Goal: Information Seeking & Learning: Learn about a topic

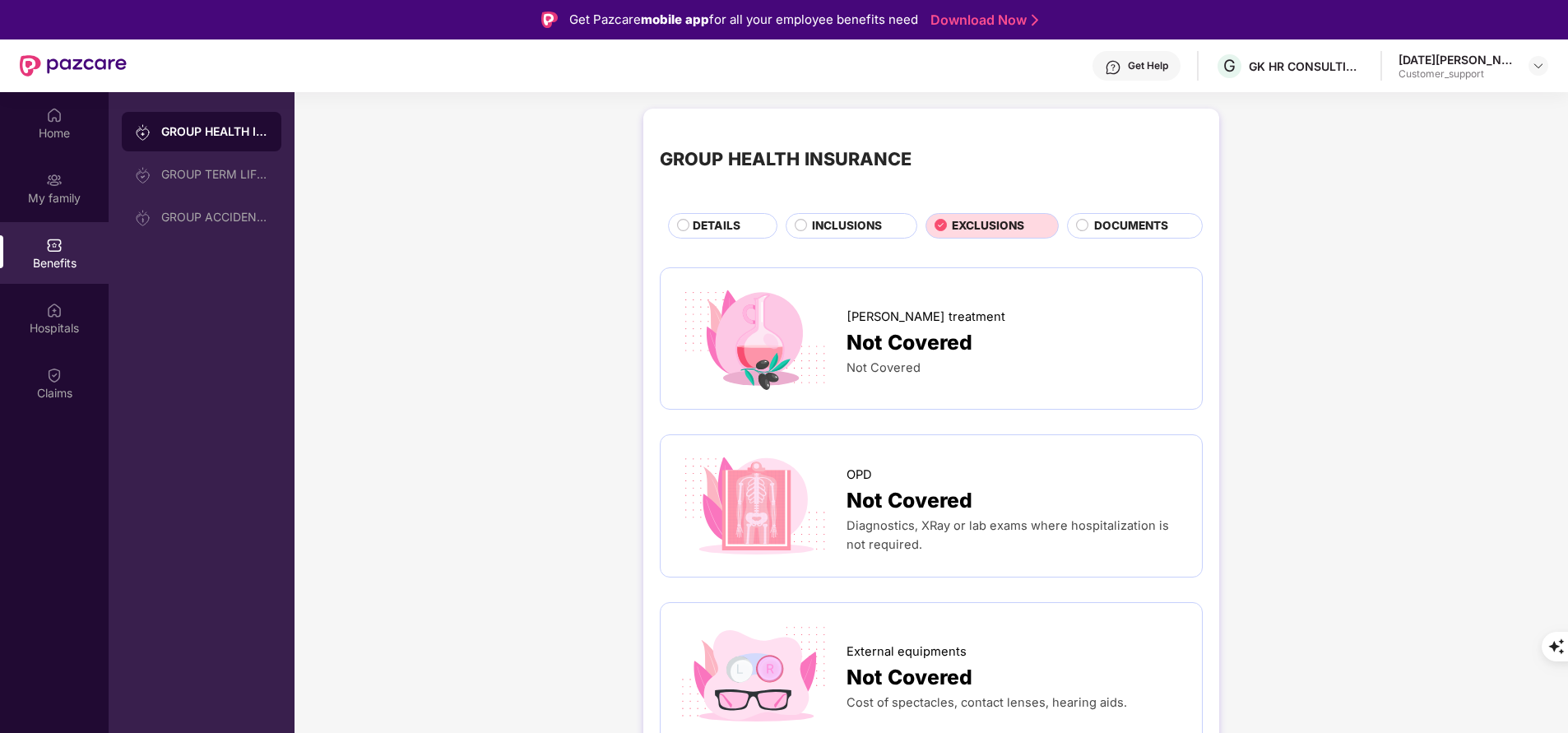
scroll to position [78, 0]
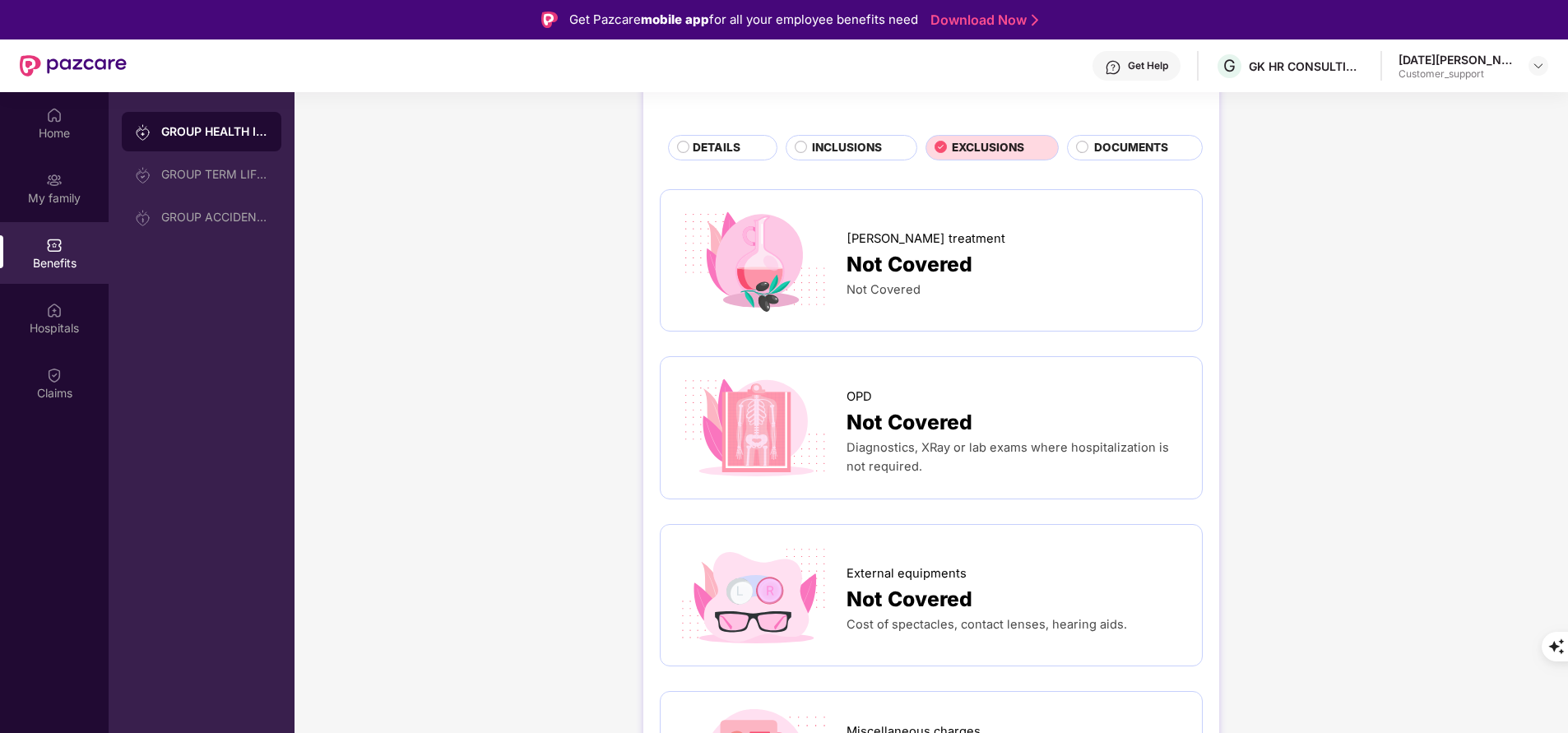
click at [60, 136] on div "Home" at bounding box center [54, 133] width 108 height 16
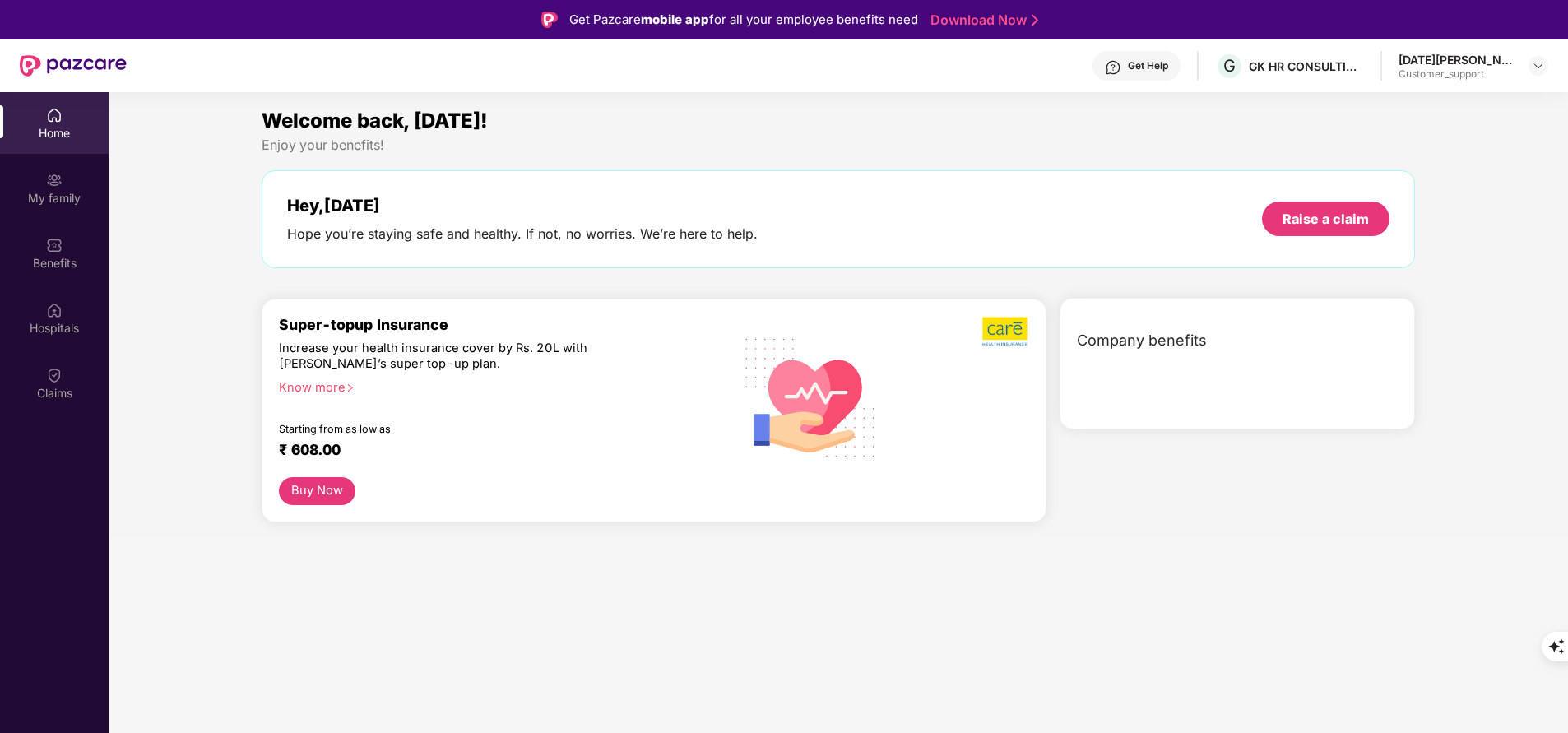
scroll to position [0, 0]
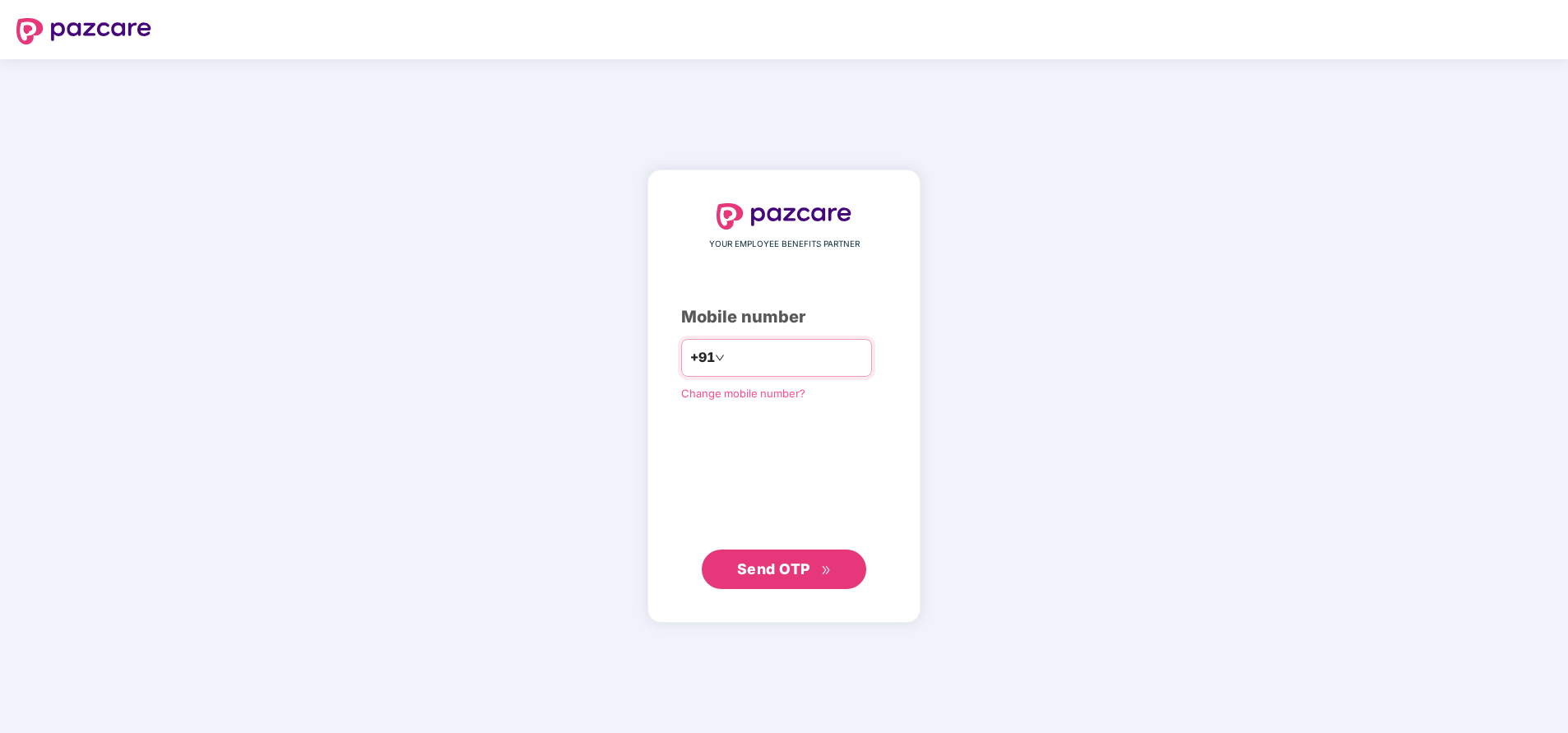
click at [753, 357] on input "number" at bounding box center [795, 357] width 135 height 27
type input "**********"
click at [799, 570] on span "Send OTP" at bounding box center [773, 568] width 73 height 17
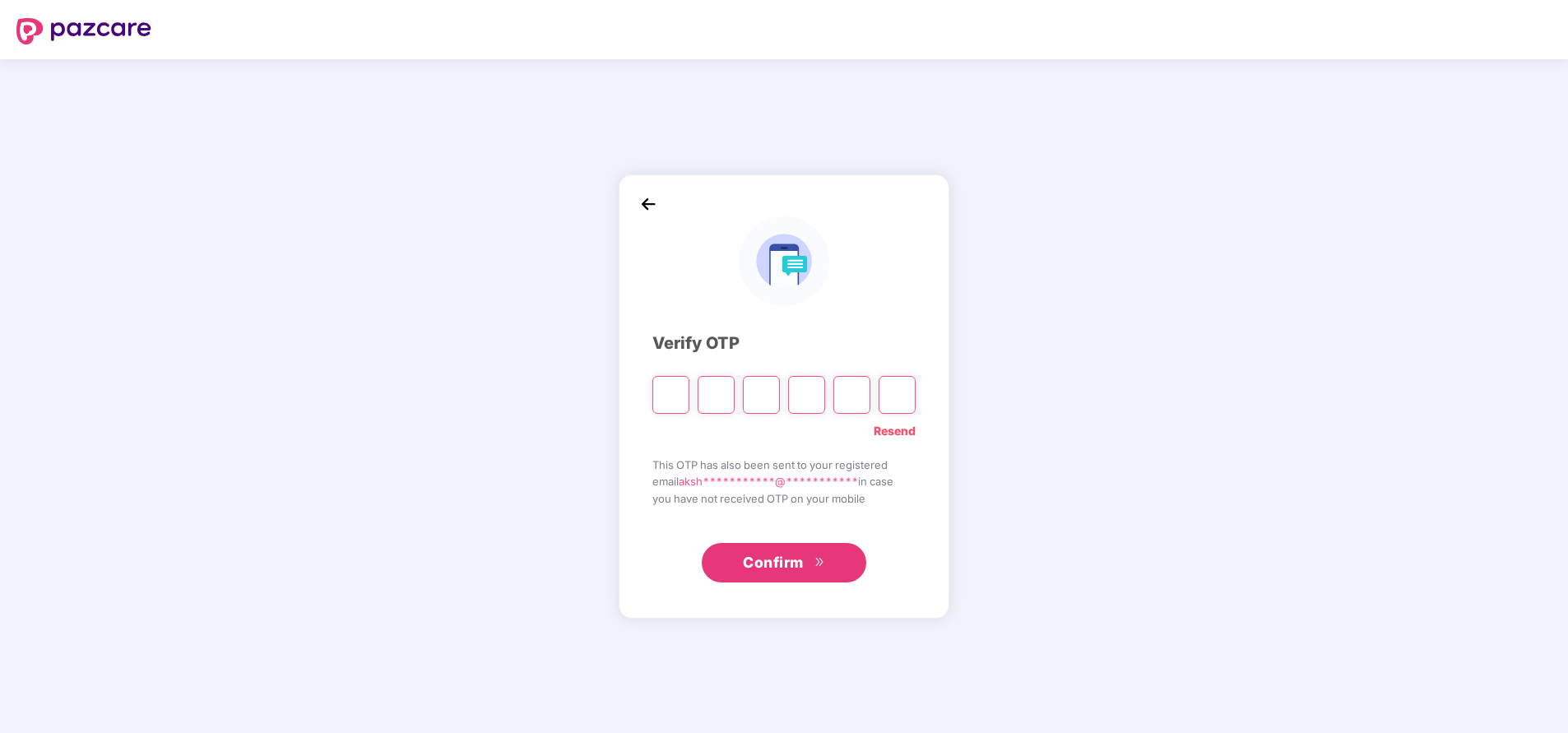
type input "*"
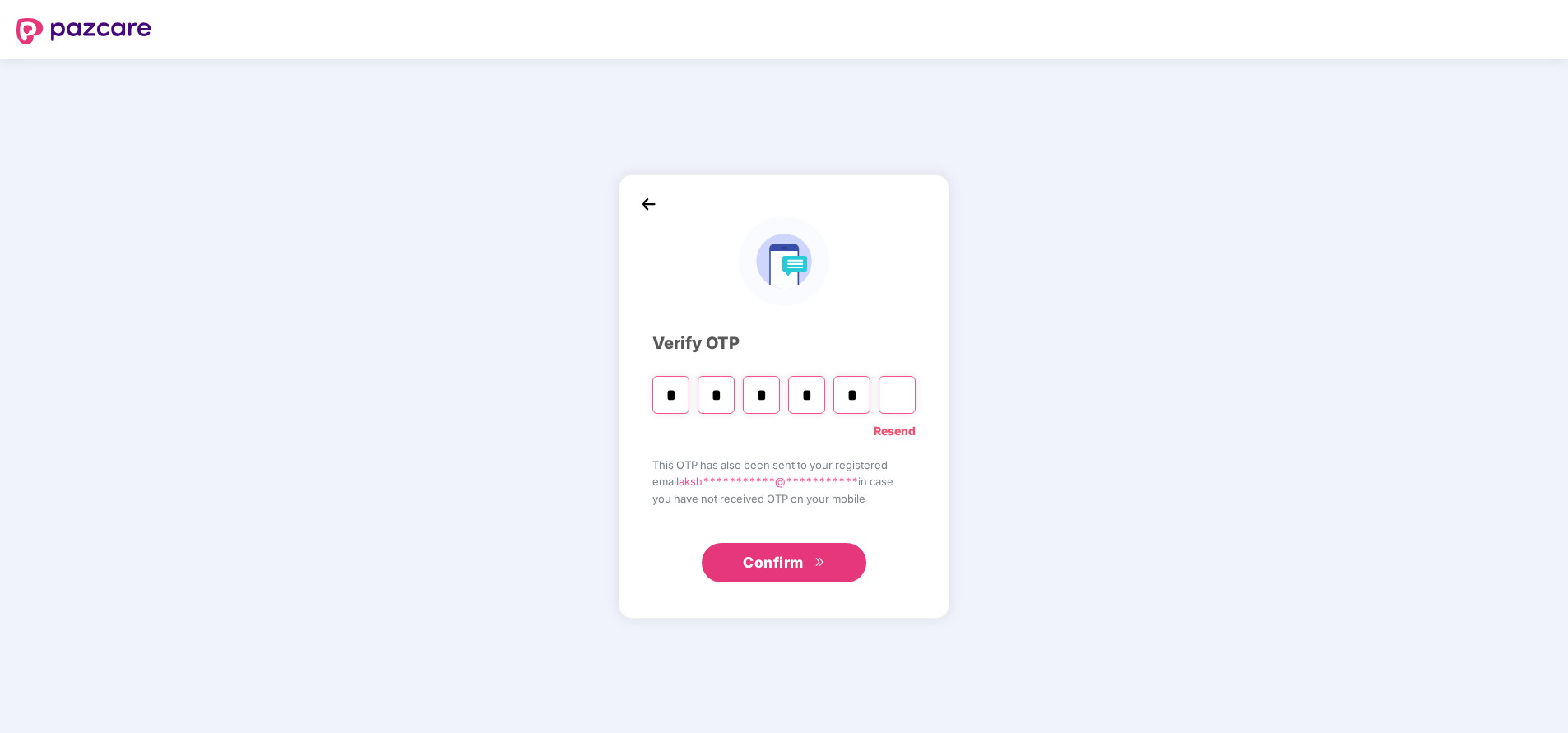
type input "*"
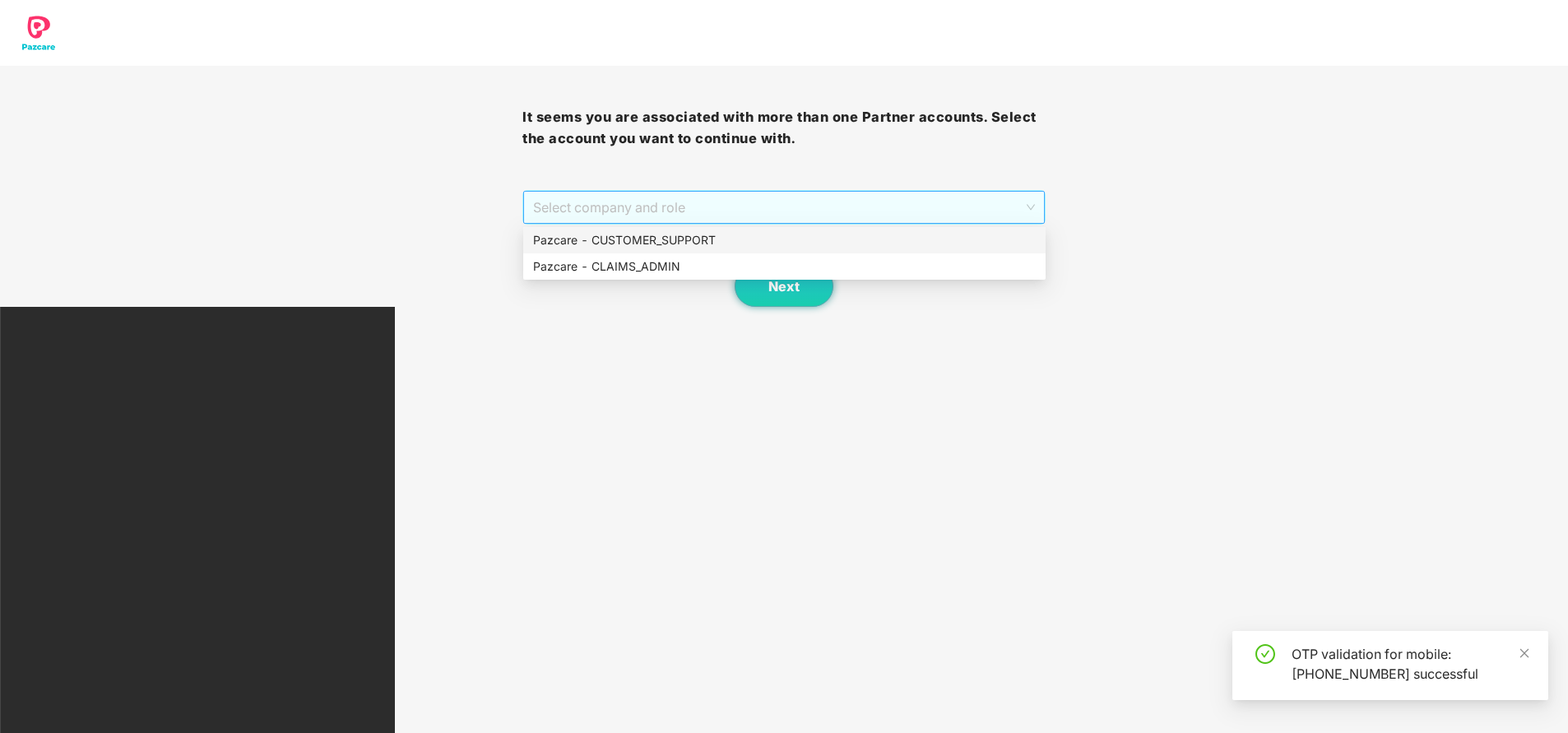
click at [690, 206] on span "Select company and role" at bounding box center [784, 207] width 501 height 31
click at [681, 231] on div "Pazcare - CUSTOMER_SUPPORT" at bounding box center [784, 240] width 503 height 18
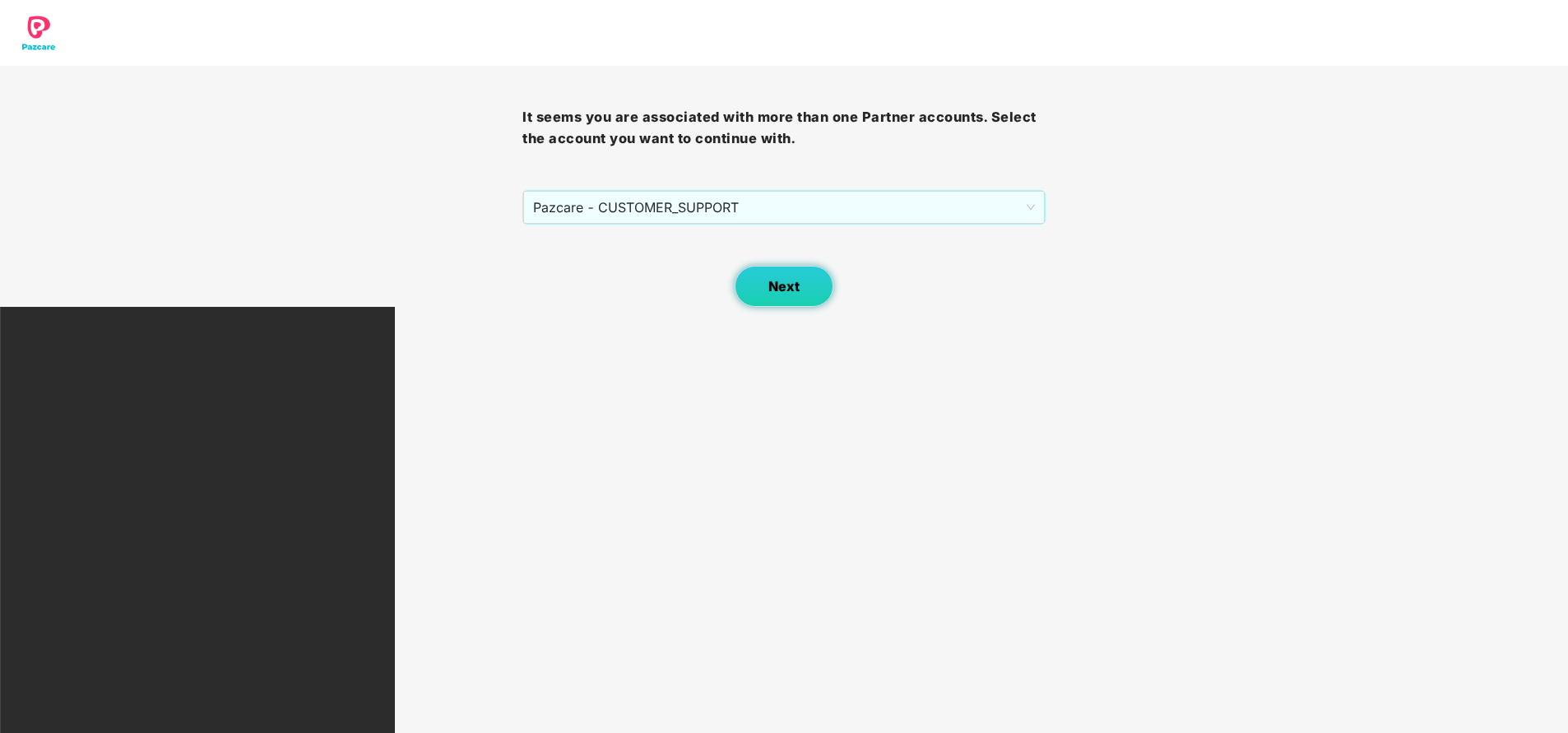
click at [800, 294] on button "Next" at bounding box center [784, 285] width 99 height 41
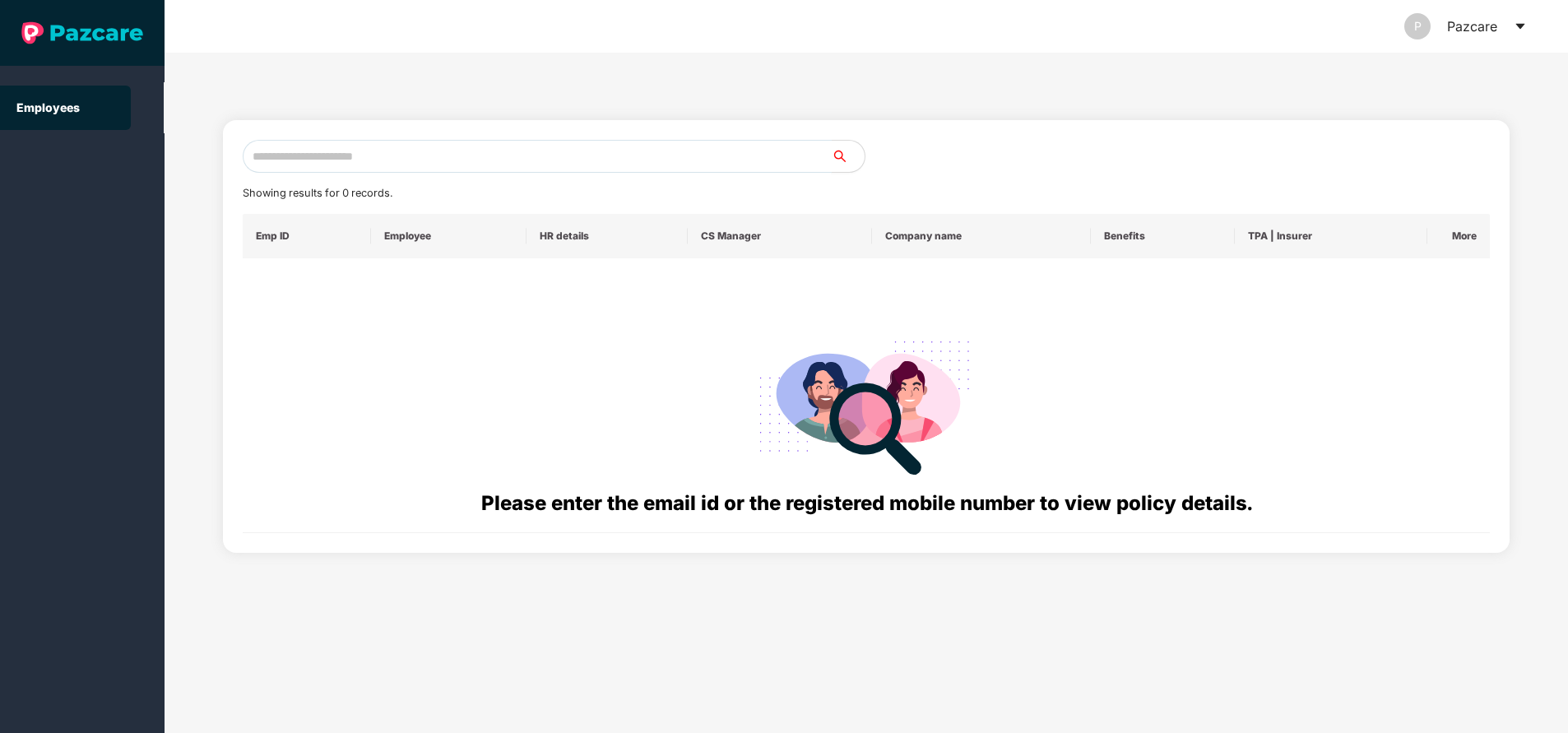
click at [489, 156] on input "text" at bounding box center [537, 156] width 589 height 33
paste input "**********"
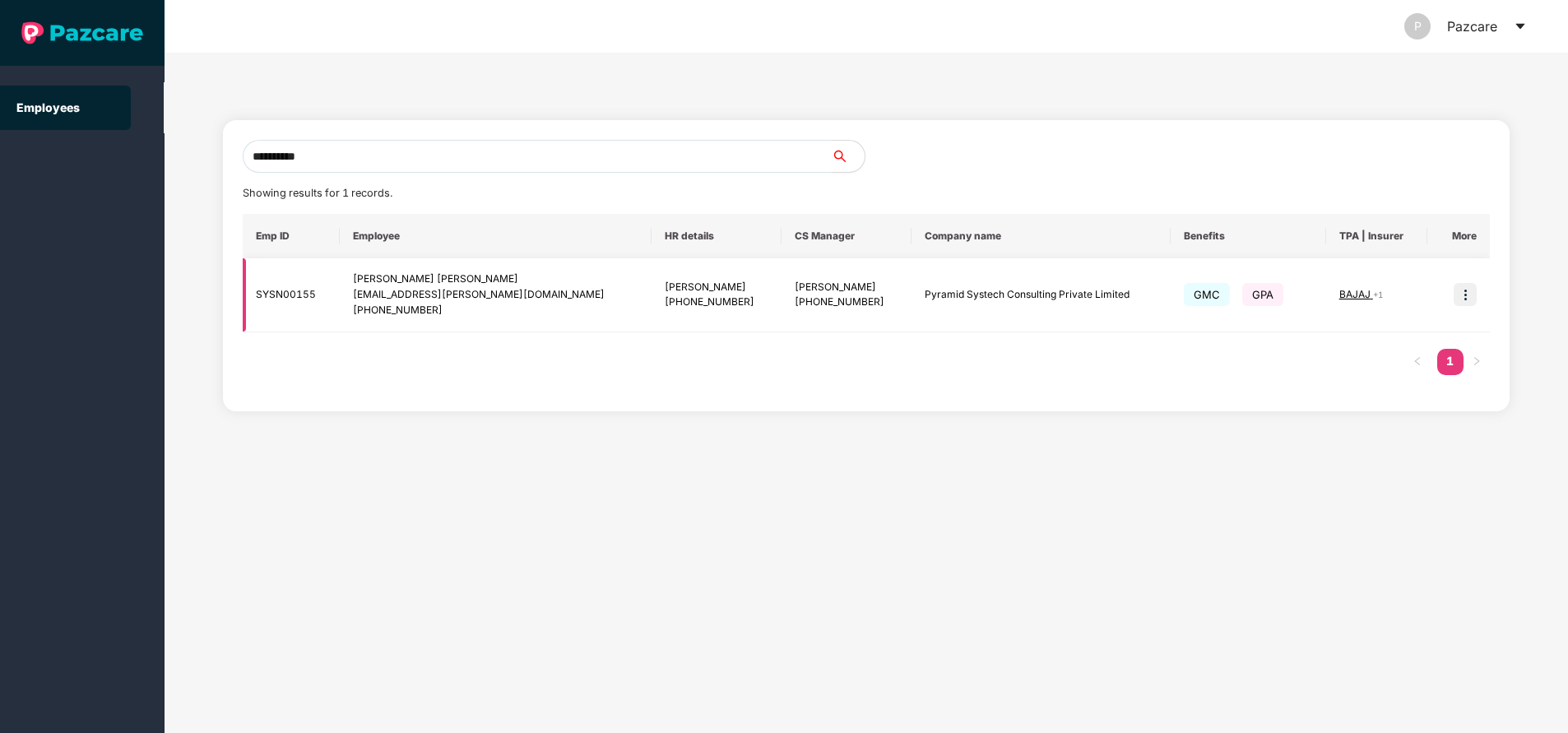
type input "**********"
click at [1466, 290] on img at bounding box center [1465, 294] width 23 height 23
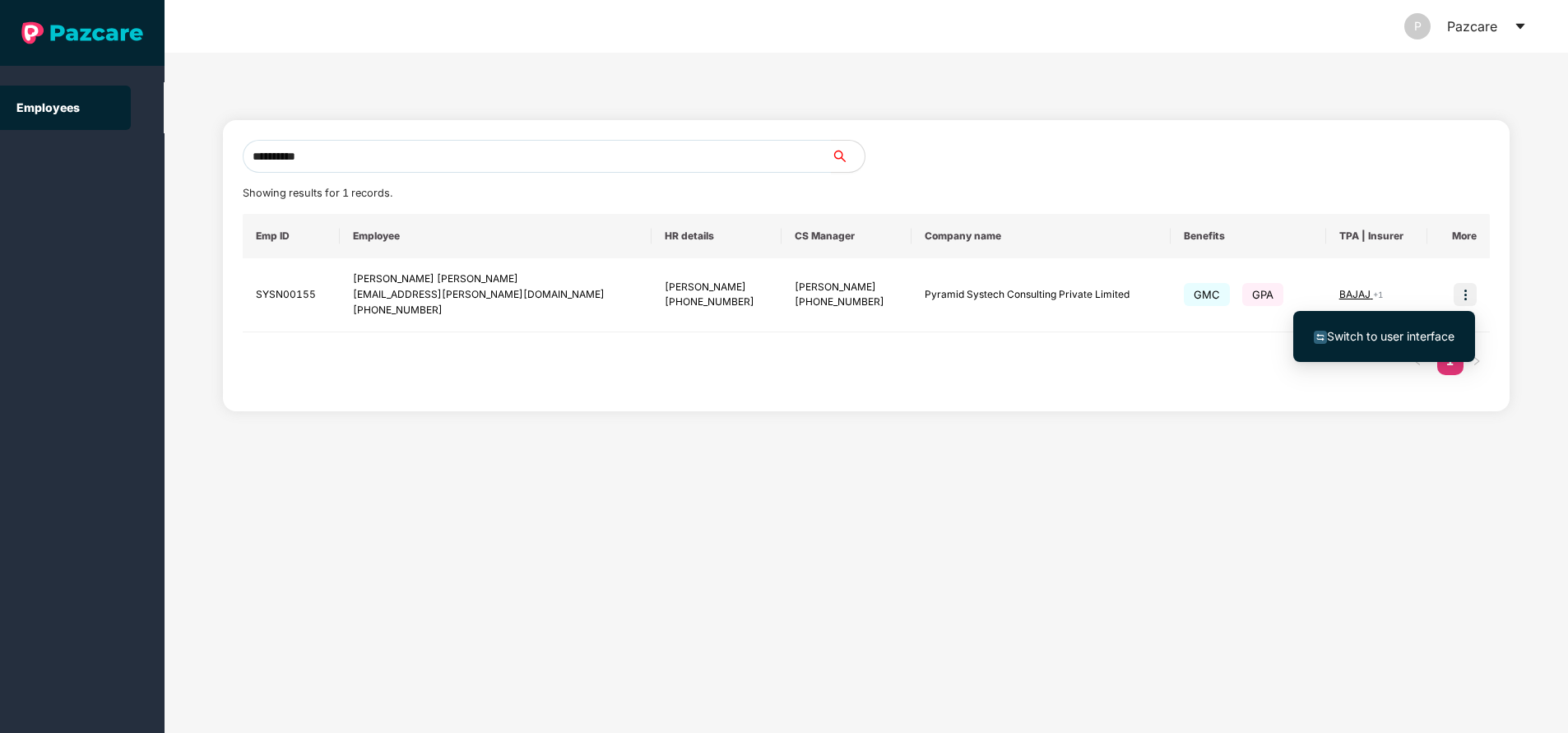
click at [1342, 333] on span "Switch to user interface" at bounding box center [1391, 336] width 127 height 14
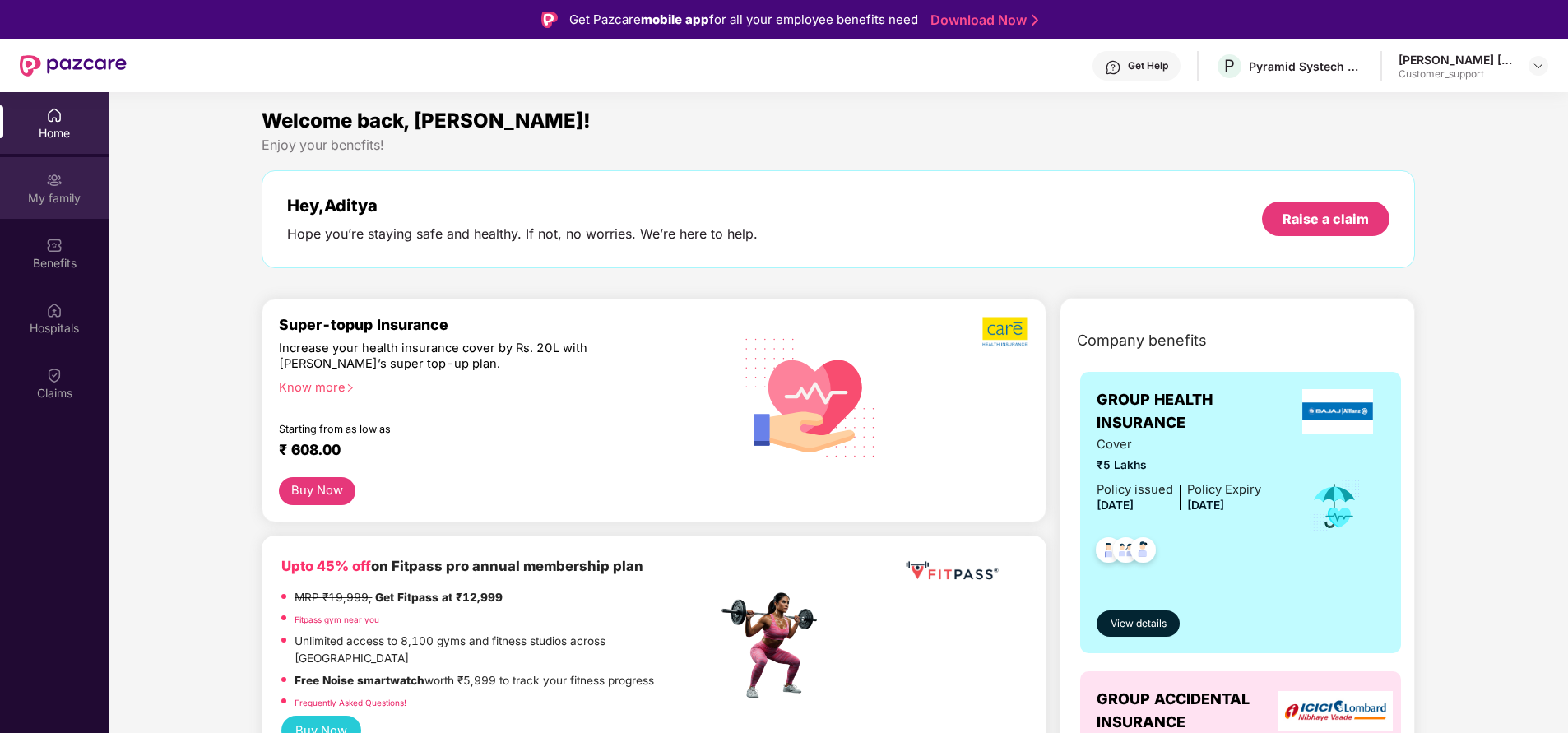
click at [31, 195] on div "My family" at bounding box center [54, 197] width 108 height 16
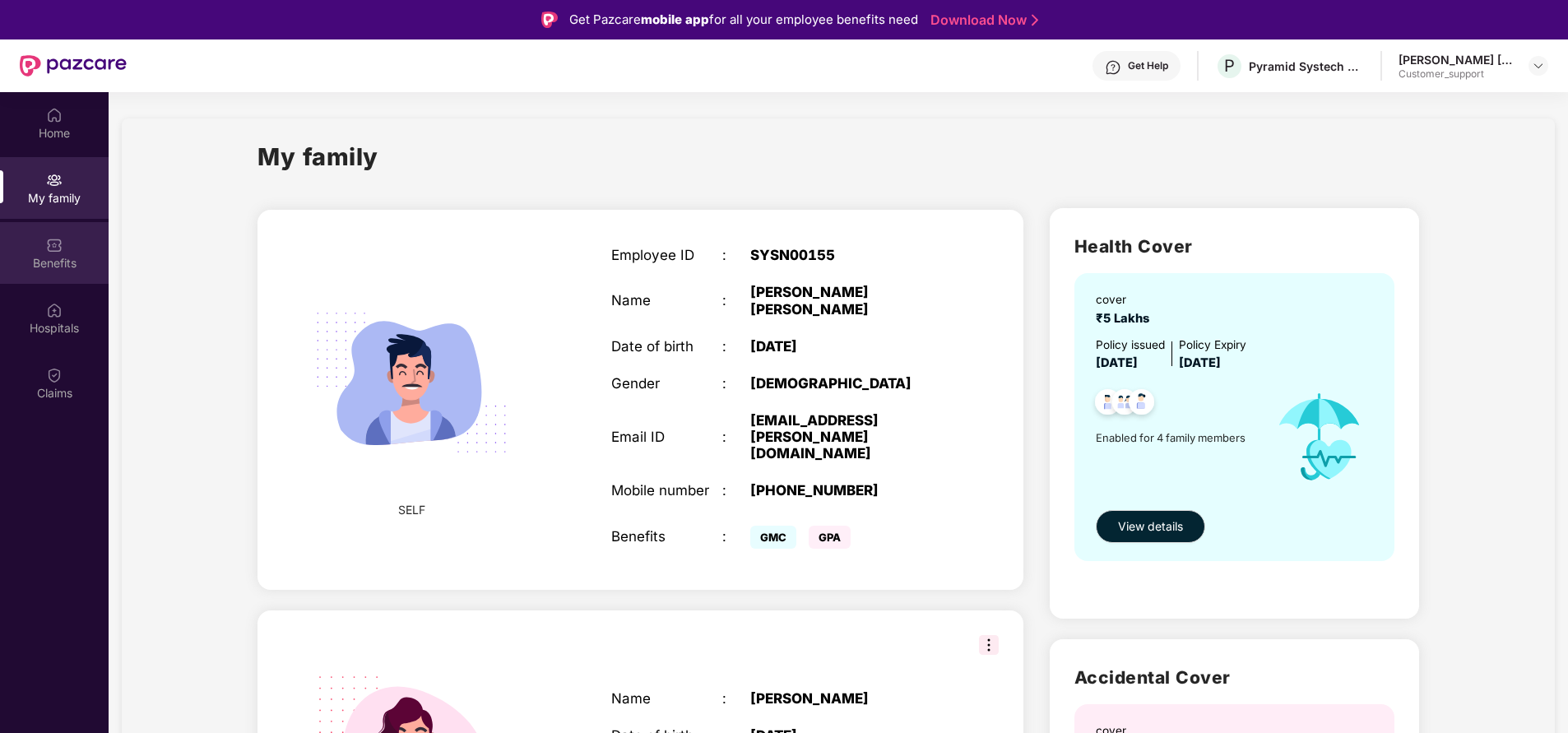
click at [49, 274] on div "Benefits" at bounding box center [54, 252] width 108 height 62
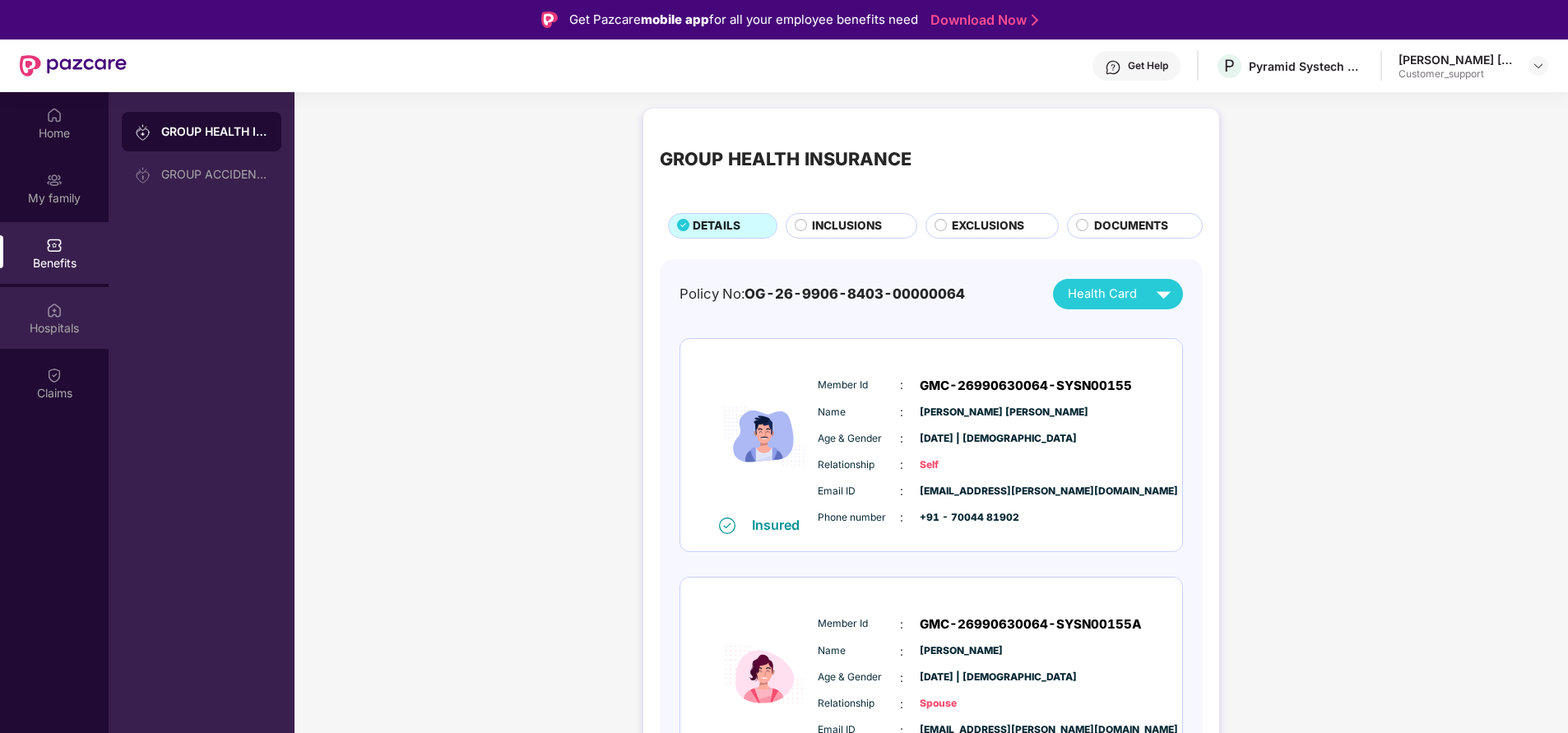
click at [28, 336] on div "Hospitals" at bounding box center [54, 327] width 108 height 16
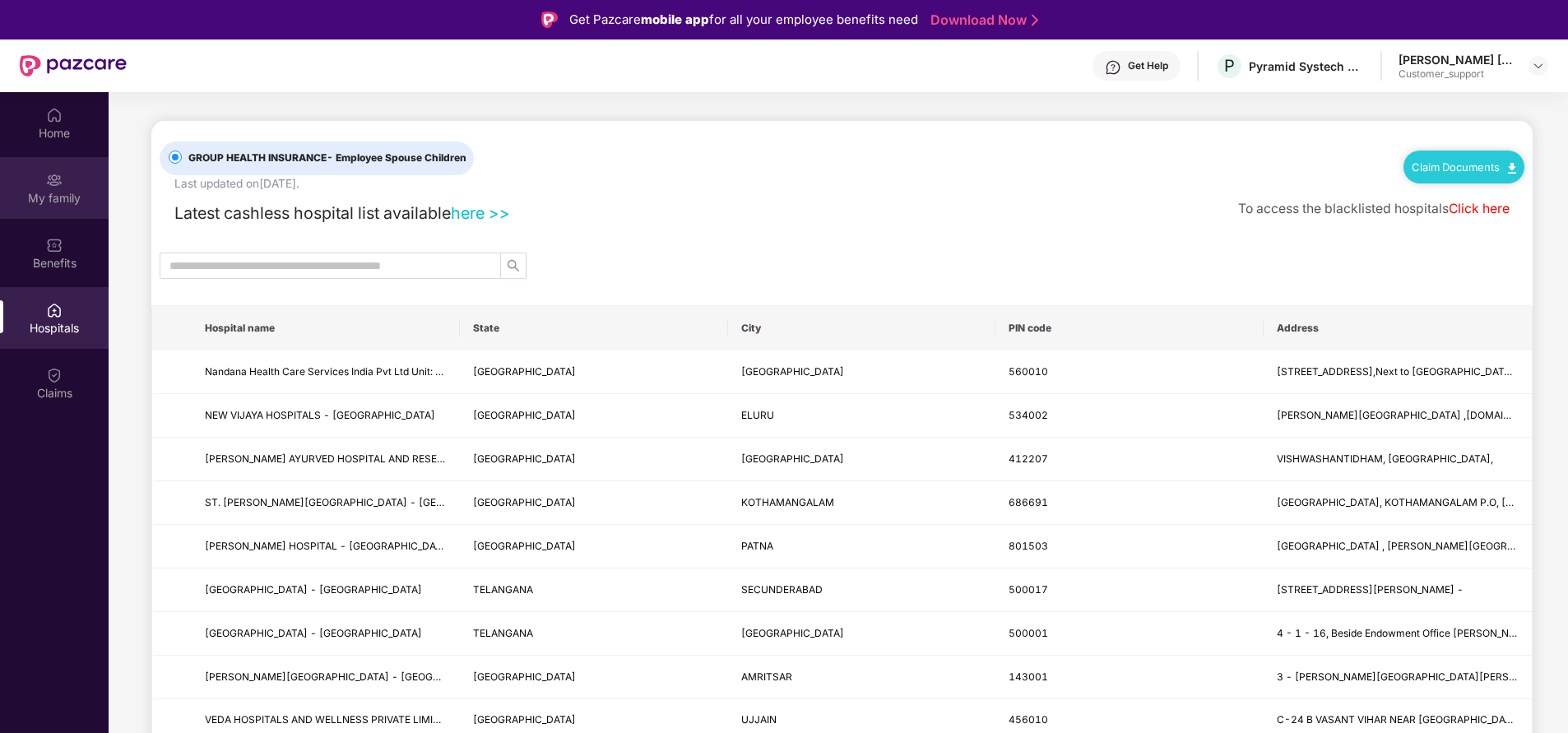
click at [44, 180] on div "My family" at bounding box center [54, 188] width 108 height 62
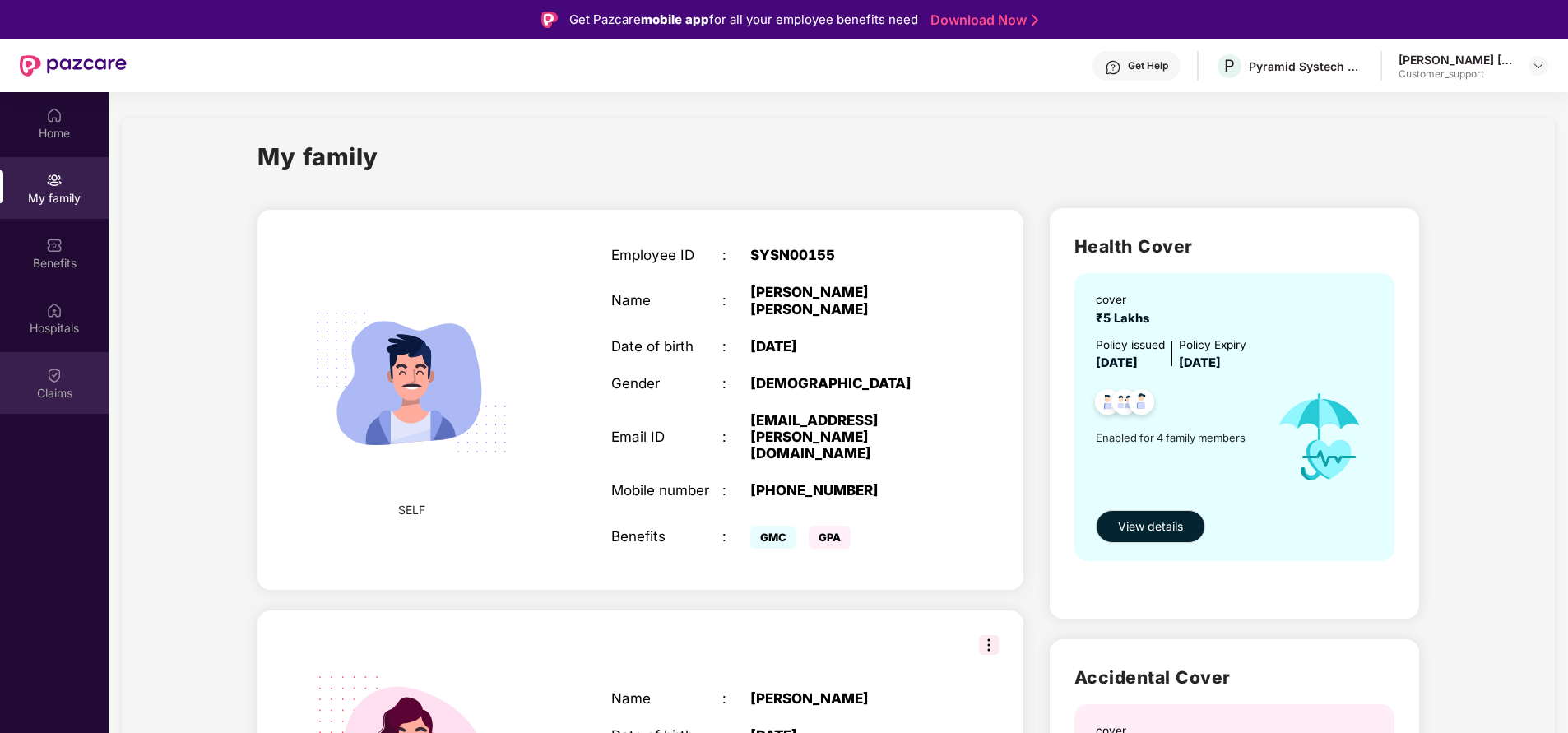
click at [39, 396] on div "Claims" at bounding box center [54, 393] width 108 height 16
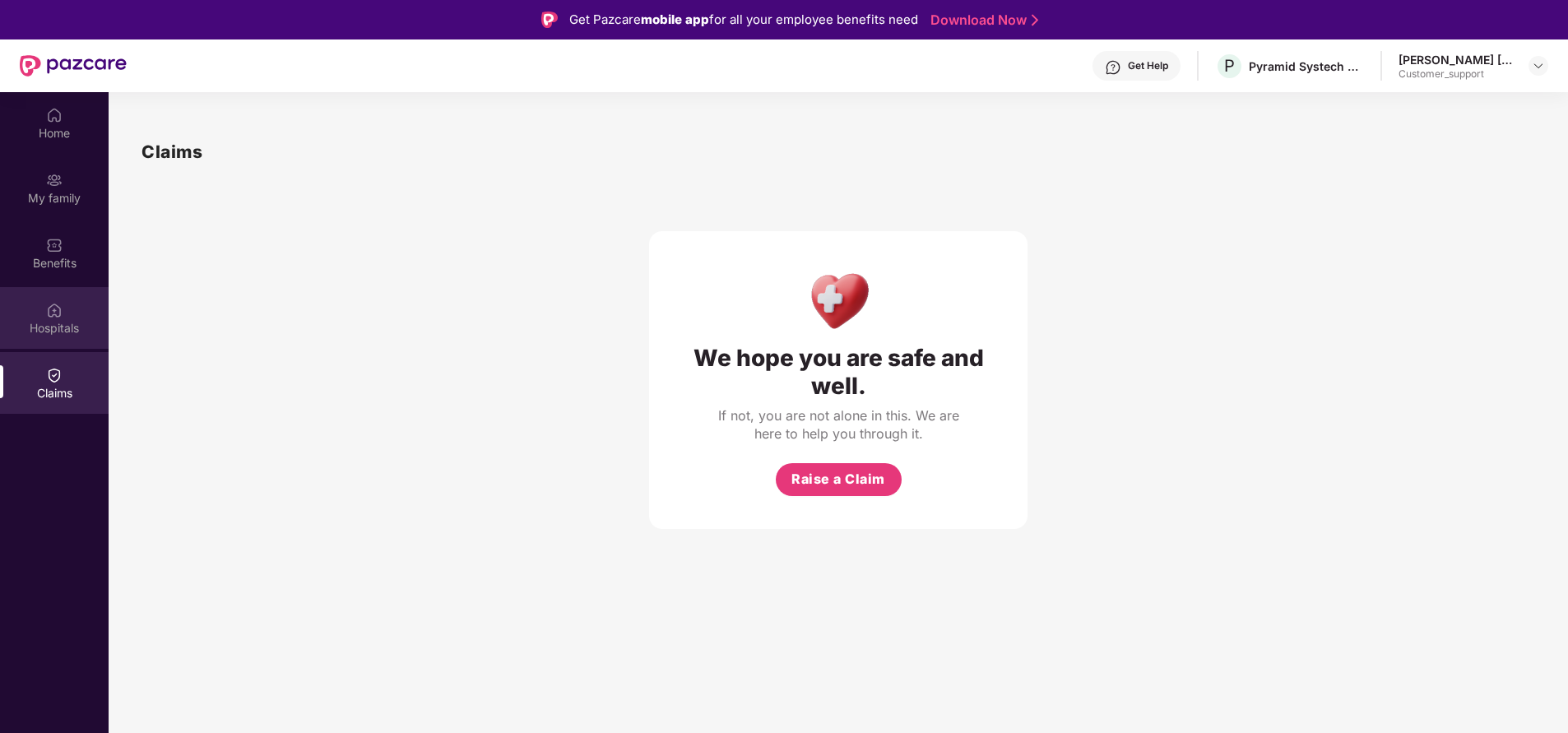
click at [34, 331] on div "Hospitals" at bounding box center [54, 327] width 108 height 16
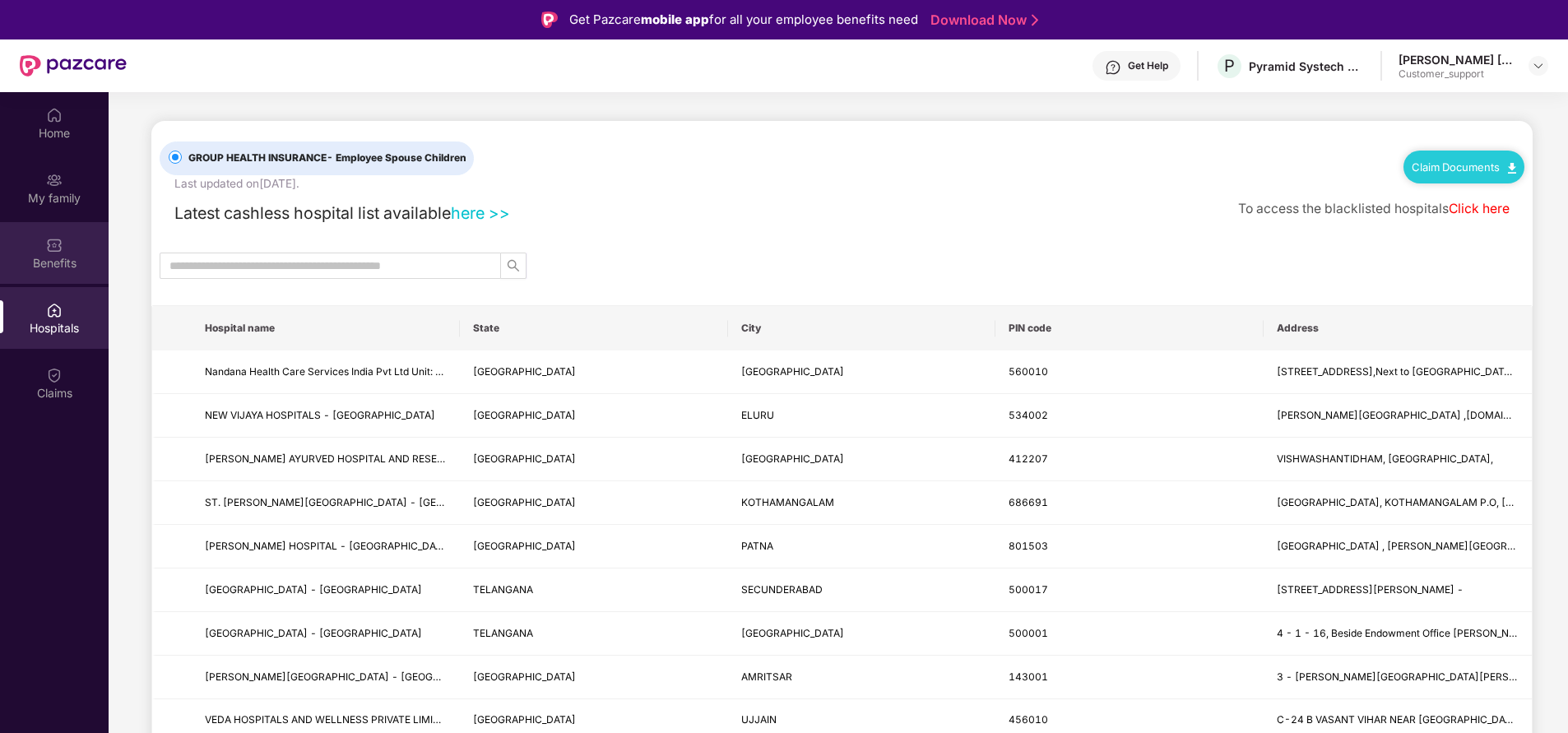
click at [71, 260] on div "Benefits" at bounding box center [54, 263] width 108 height 16
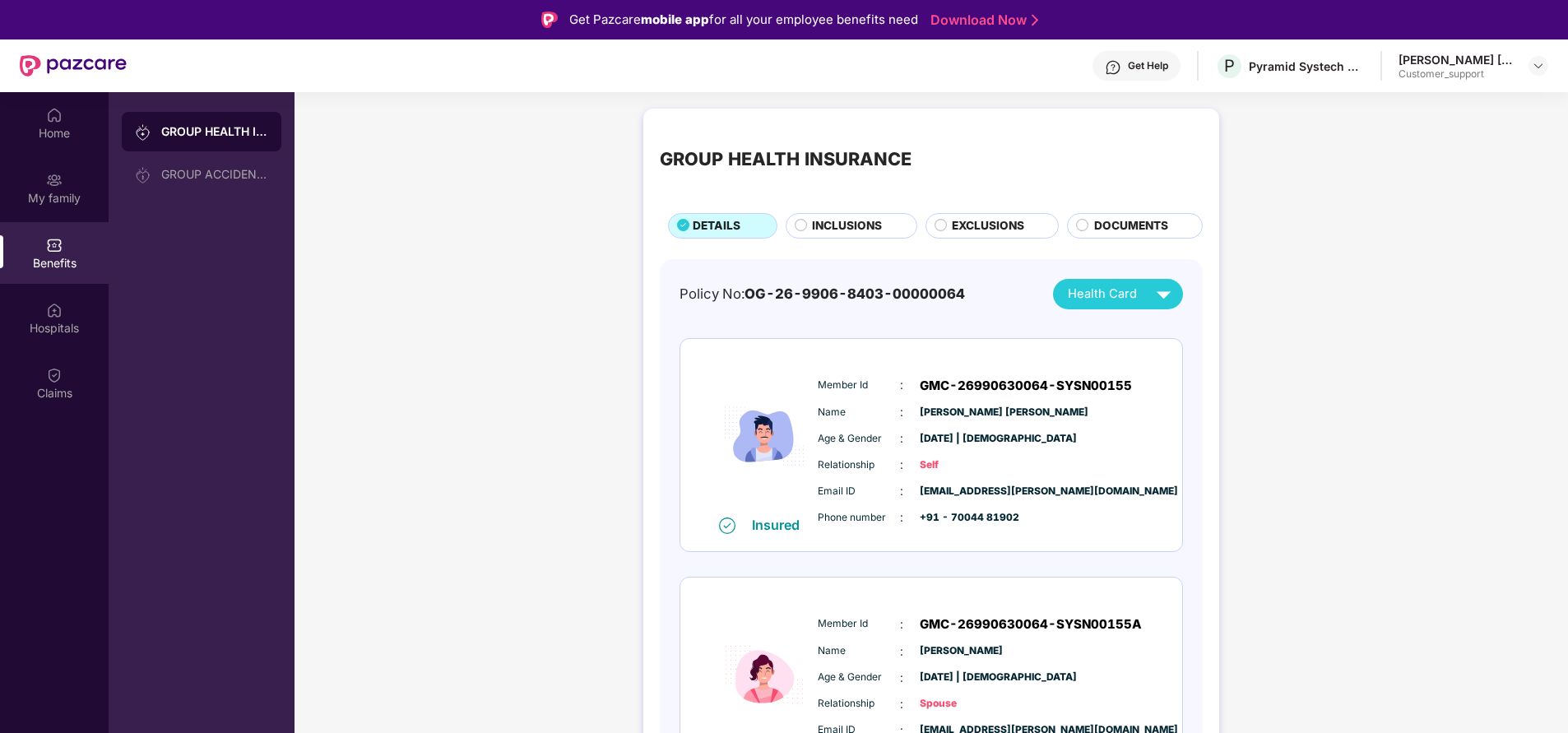
click at [981, 227] on span "EXCLUSIONS" at bounding box center [987, 226] width 72 height 17
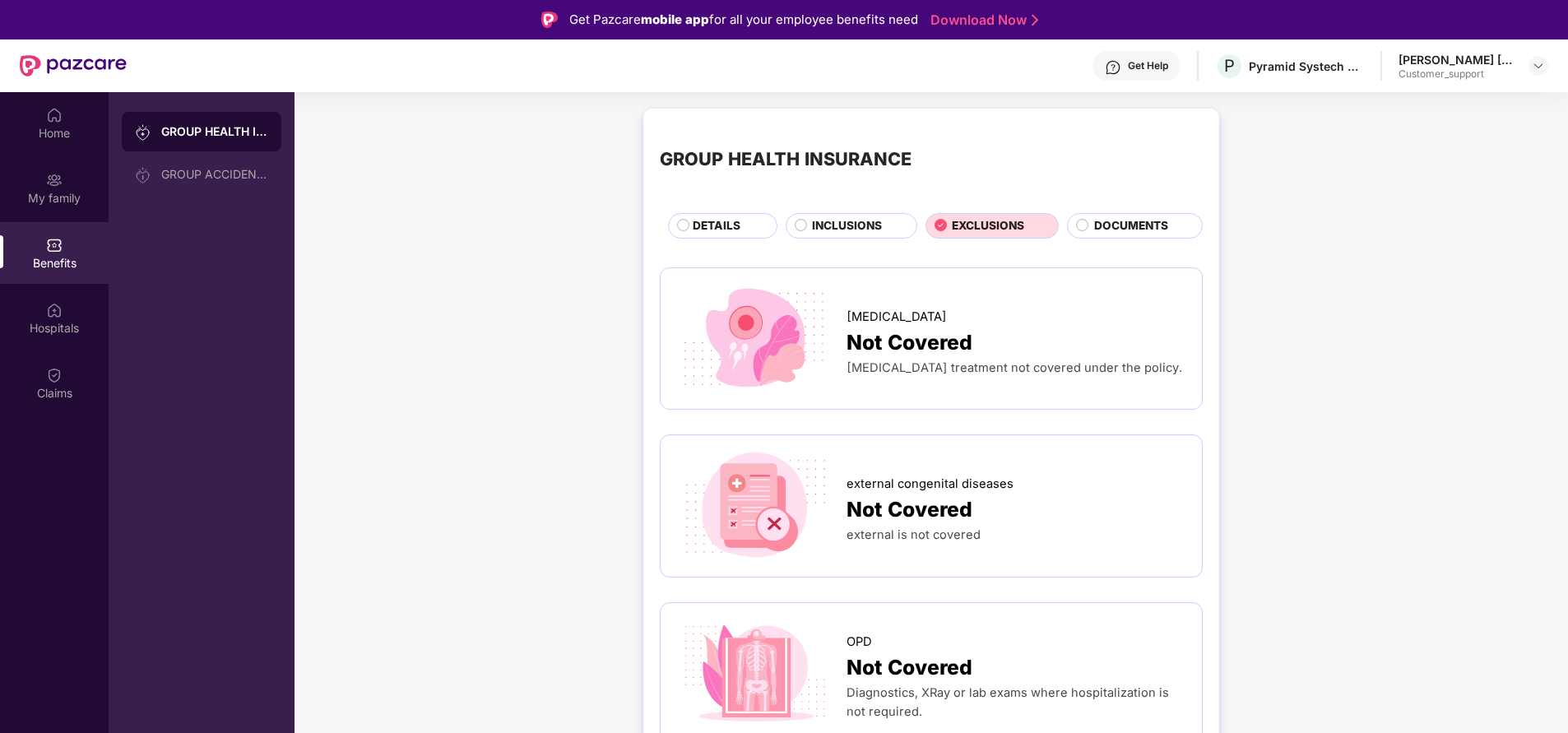
click at [729, 223] on span "DETAILS" at bounding box center [716, 226] width 47 height 17
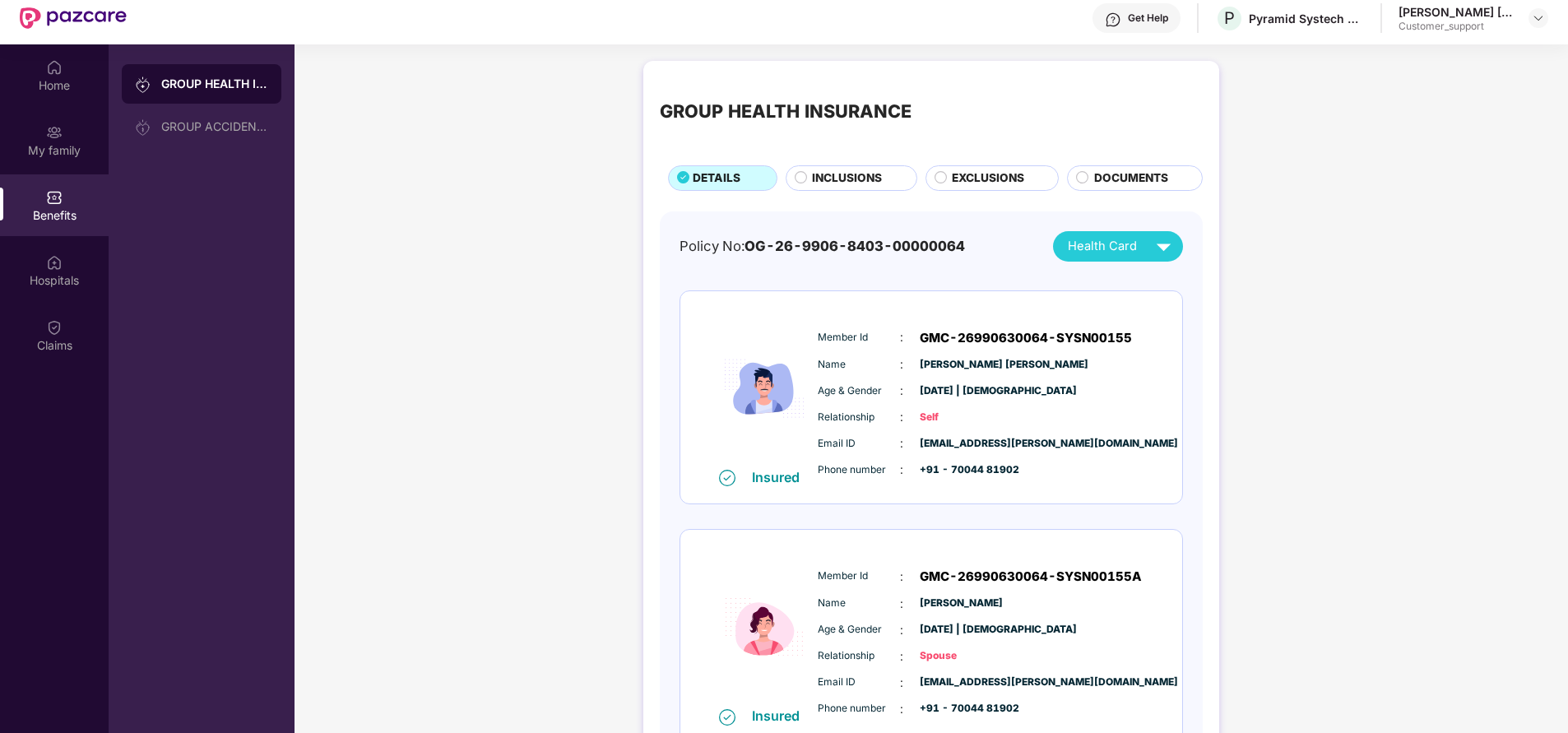
scroll to position [46, 0]
click at [813, 183] on span "INCLUSIONS" at bounding box center [847, 179] width 70 height 17
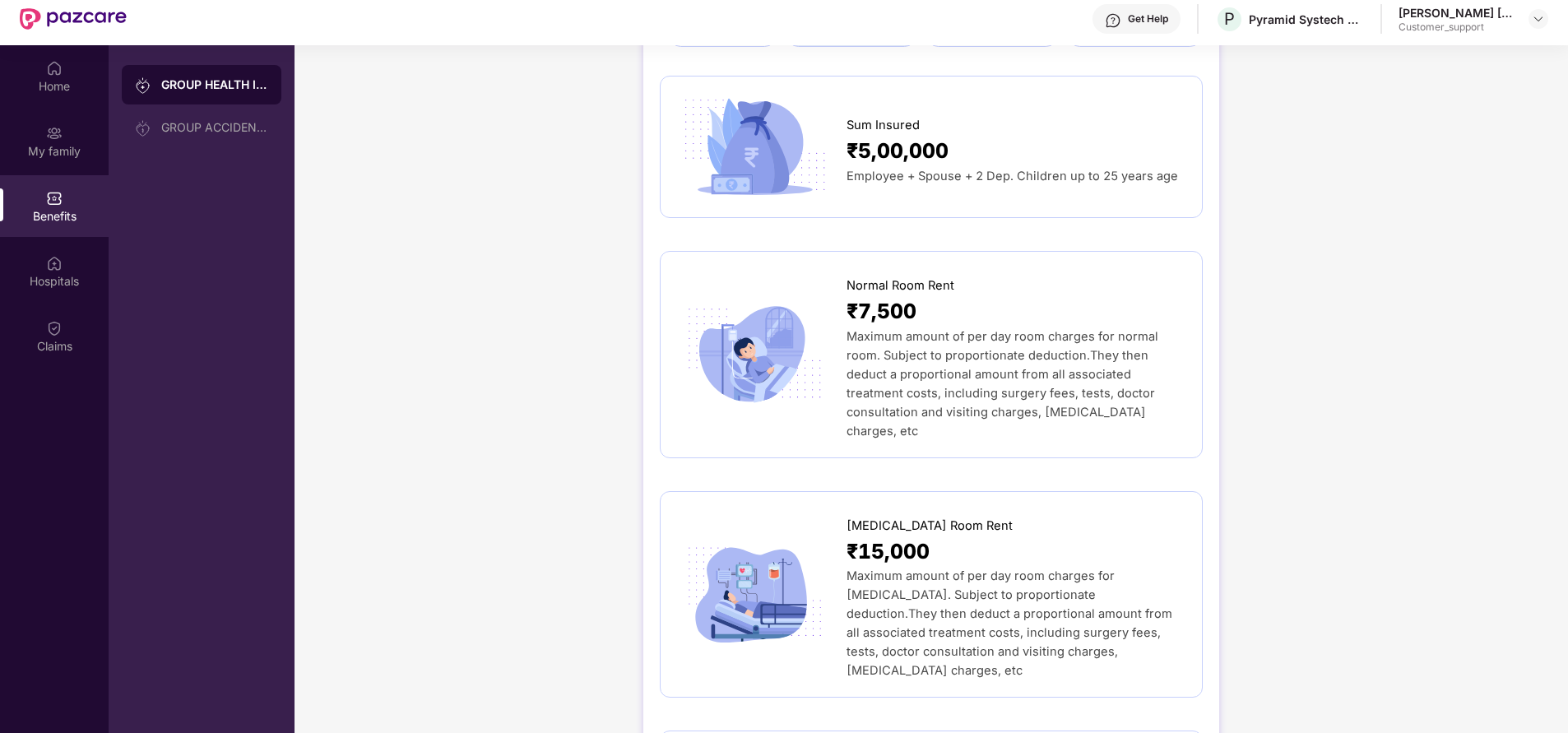
scroll to position [0, 0]
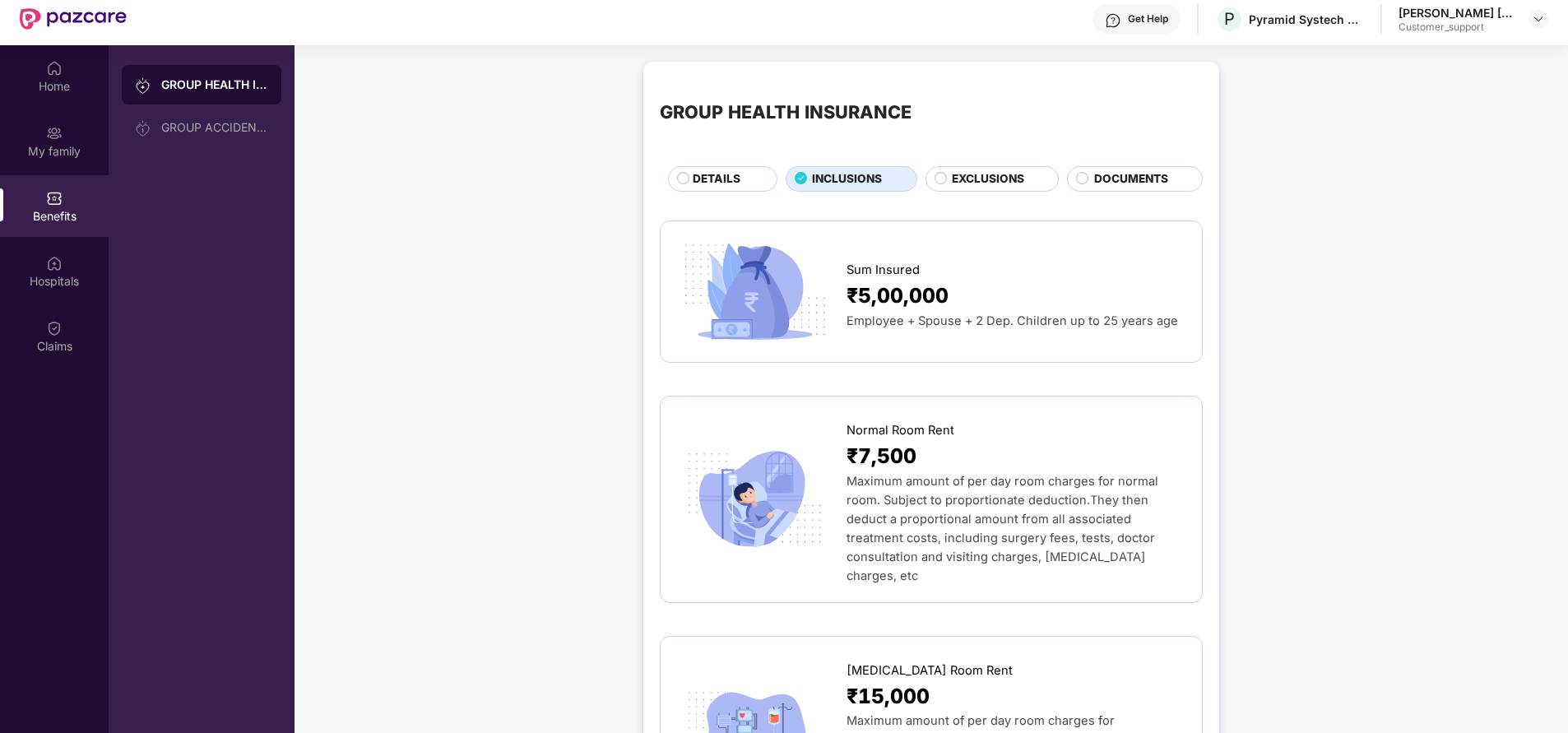
click at [704, 182] on span "DETAILS" at bounding box center [716, 179] width 47 height 17
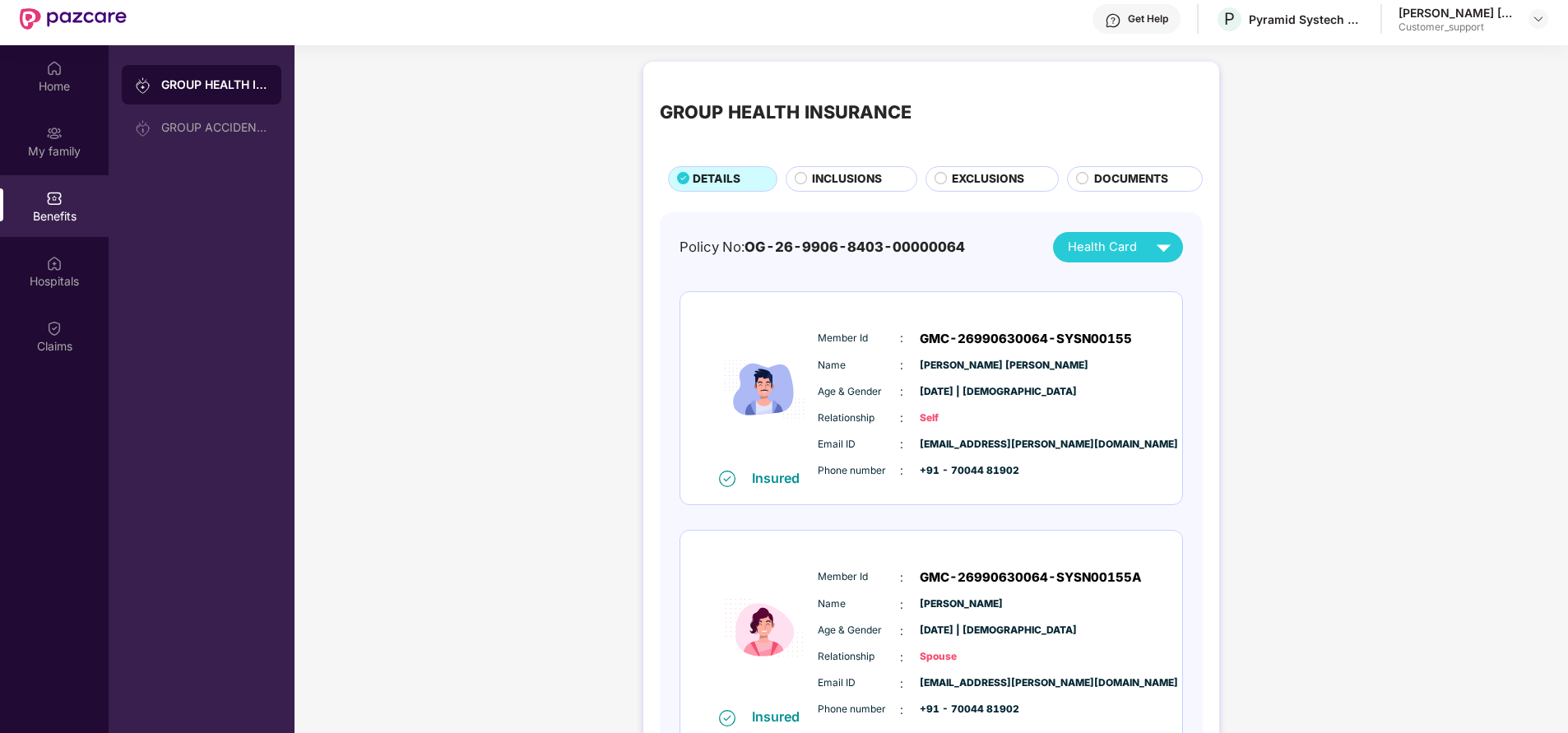
click at [858, 174] on span "INCLUSIONS" at bounding box center [847, 179] width 70 height 17
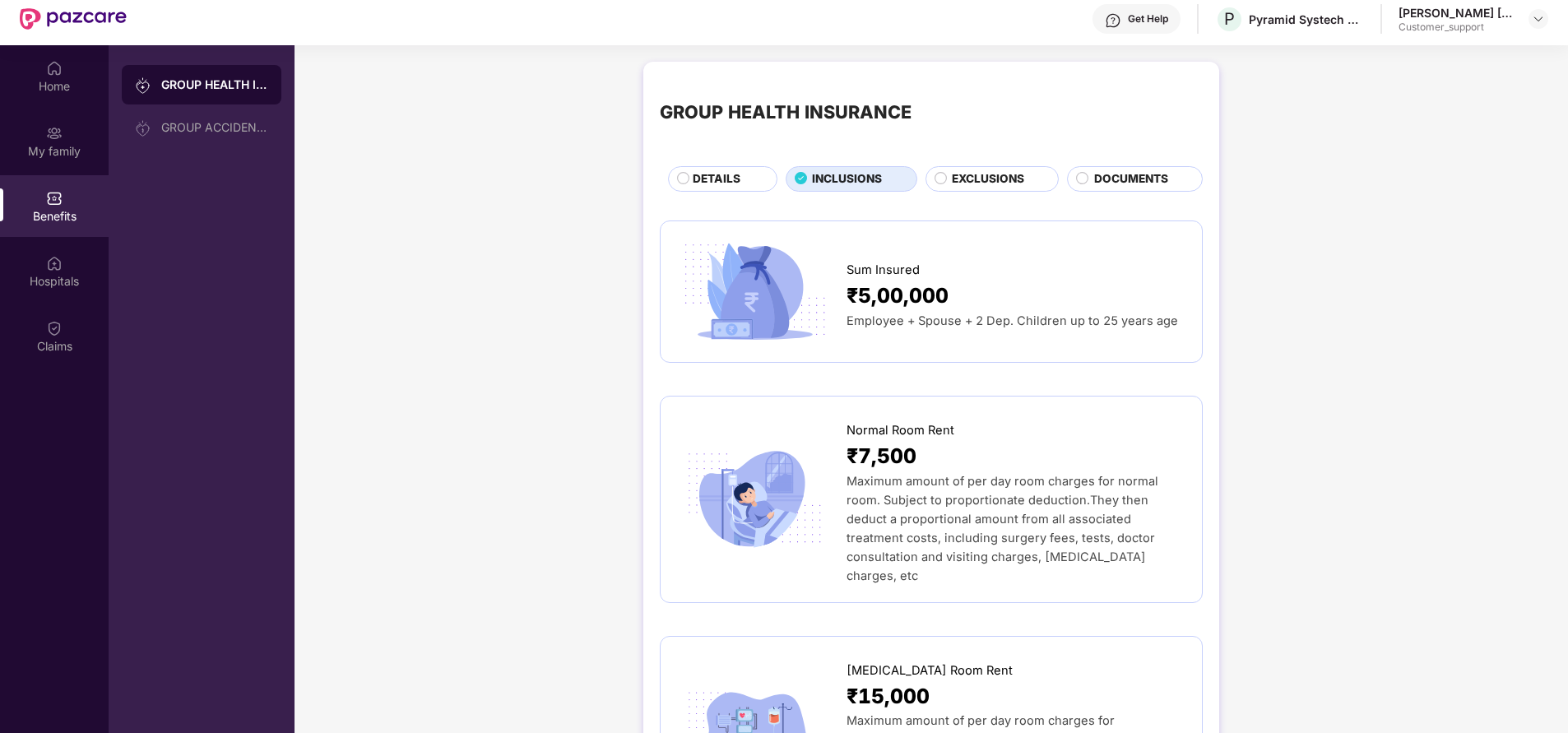
click at [699, 183] on span "DETAILS" at bounding box center [716, 179] width 47 height 17
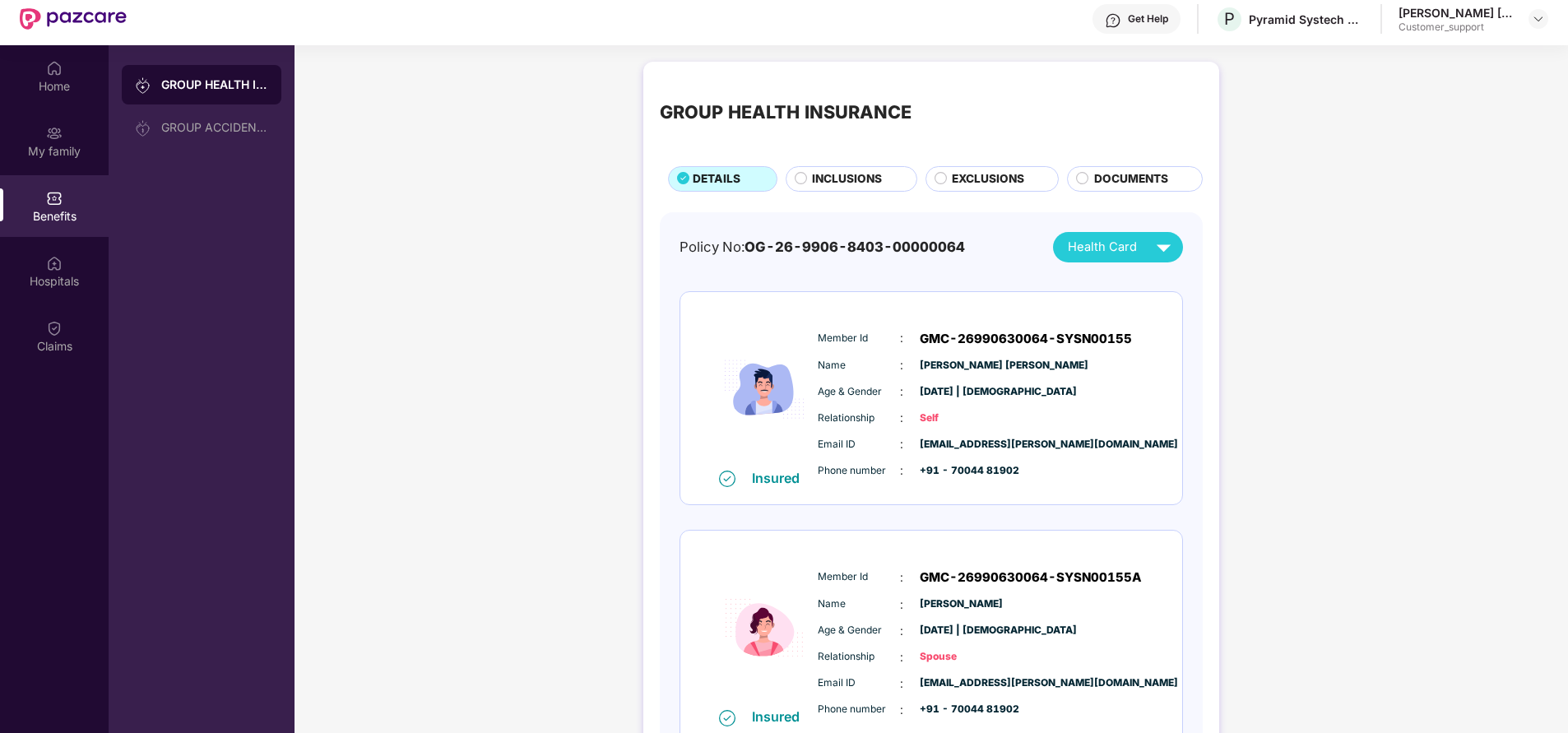
click at [813, 177] on span "INCLUSIONS" at bounding box center [847, 179] width 70 height 17
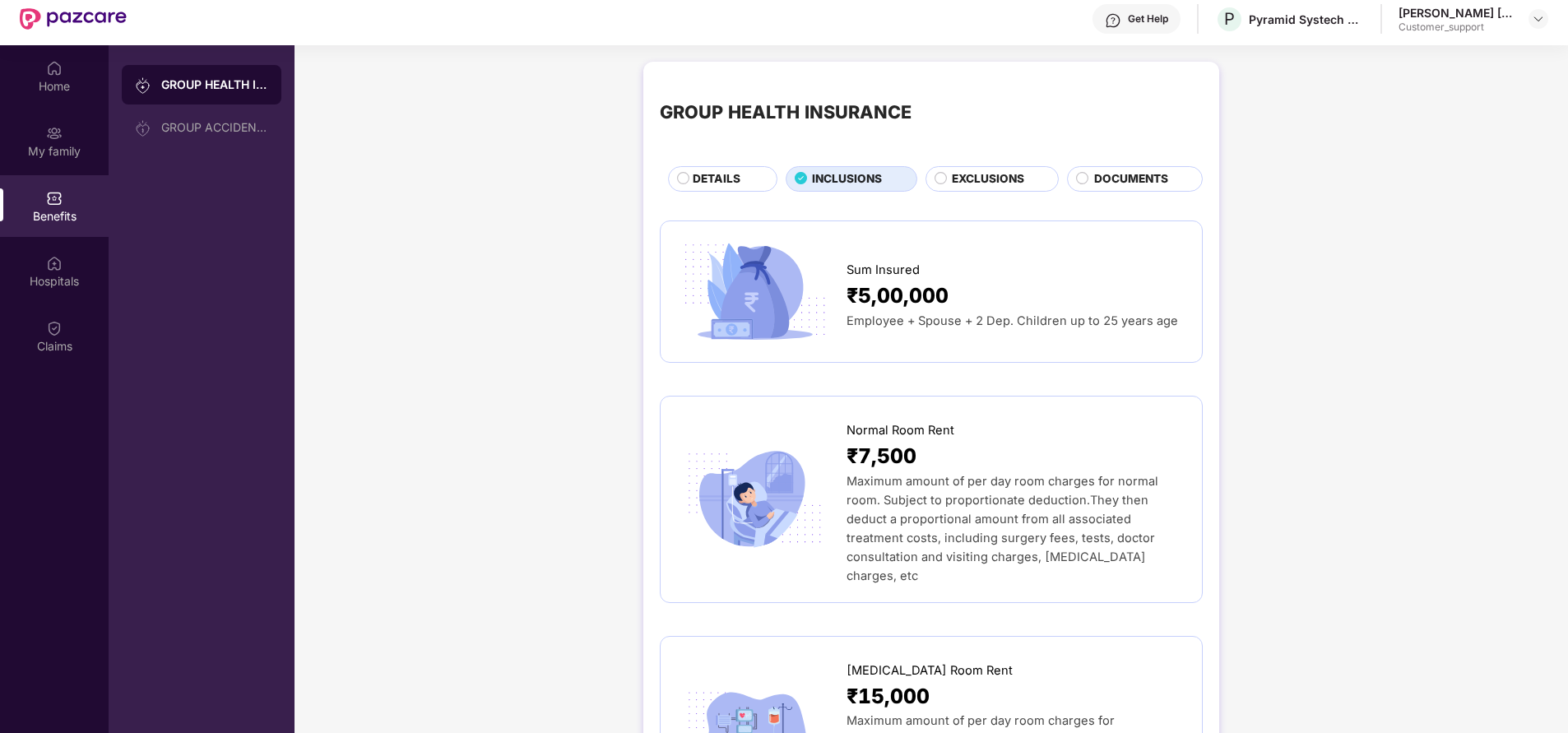
click at [704, 183] on span "DETAILS" at bounding box center [716, 179] width 47 height 17
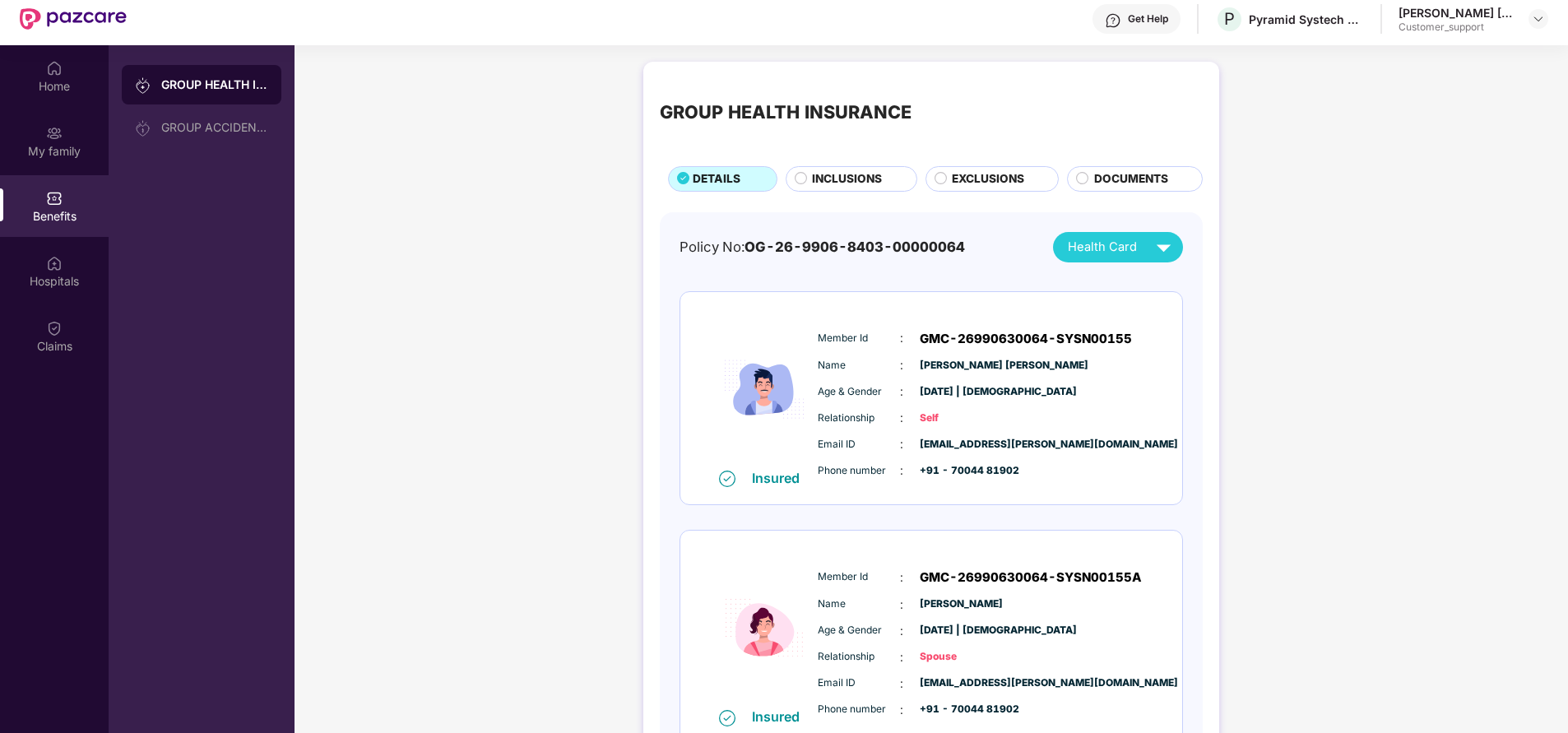
click at [876, 183] on span "INCLUSIONS" at bounding box center [847, 179] width 70 height 17
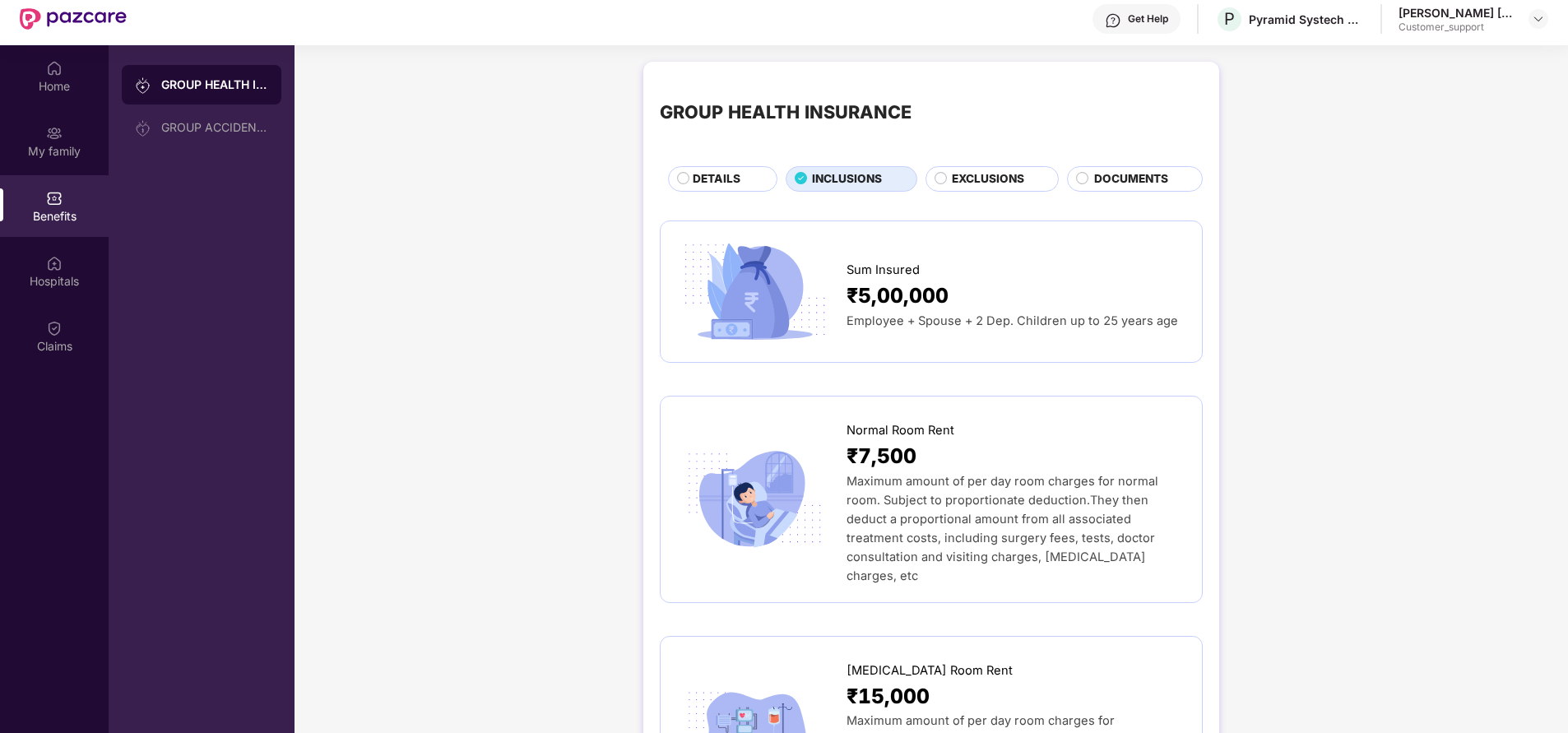
click at [700, 183] on span "DETAILS" at bounding box center [716, 179] width 47 height 17
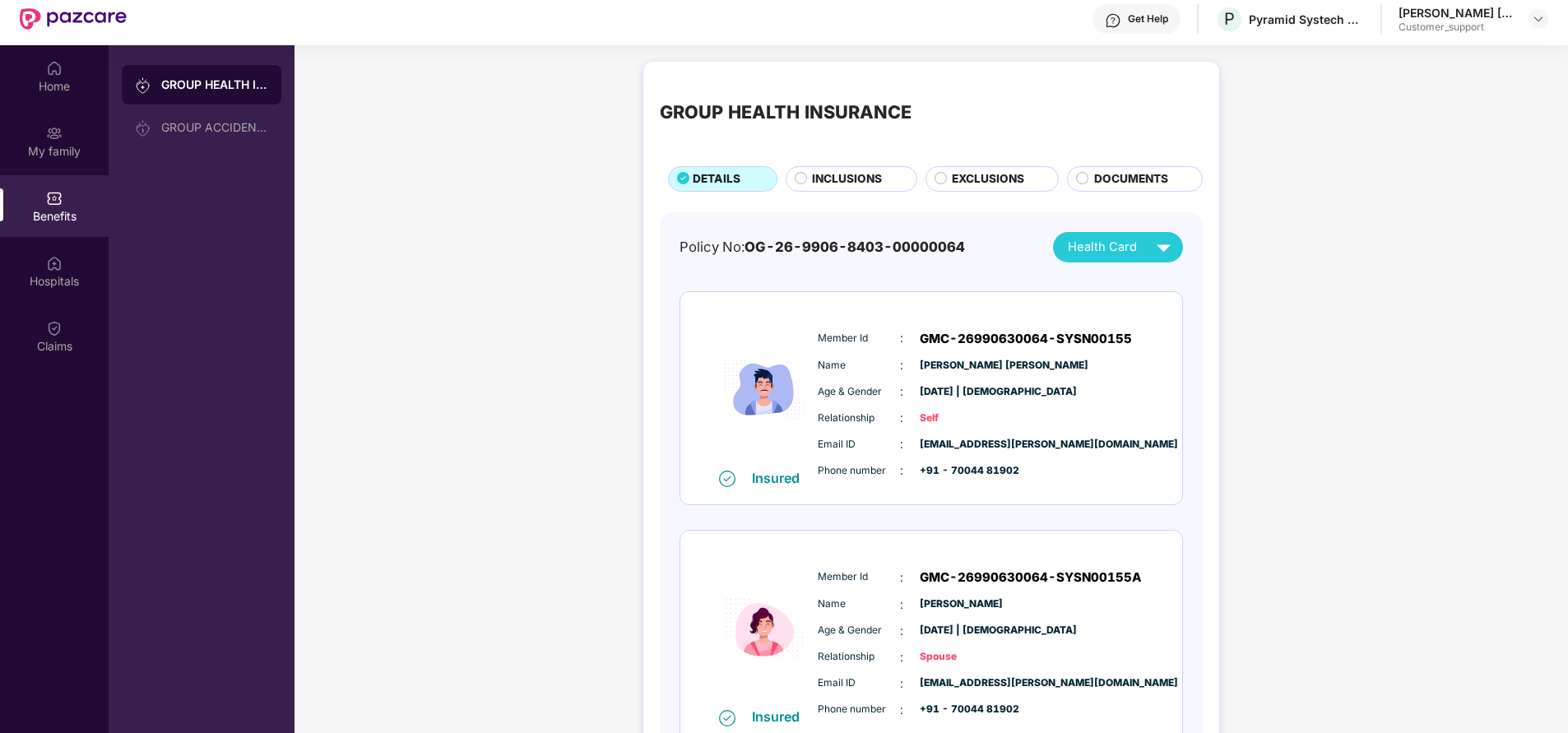
click at [826, 175] on span "INCLUSIONS" at bounding box center [847, 179] width 70 height 17
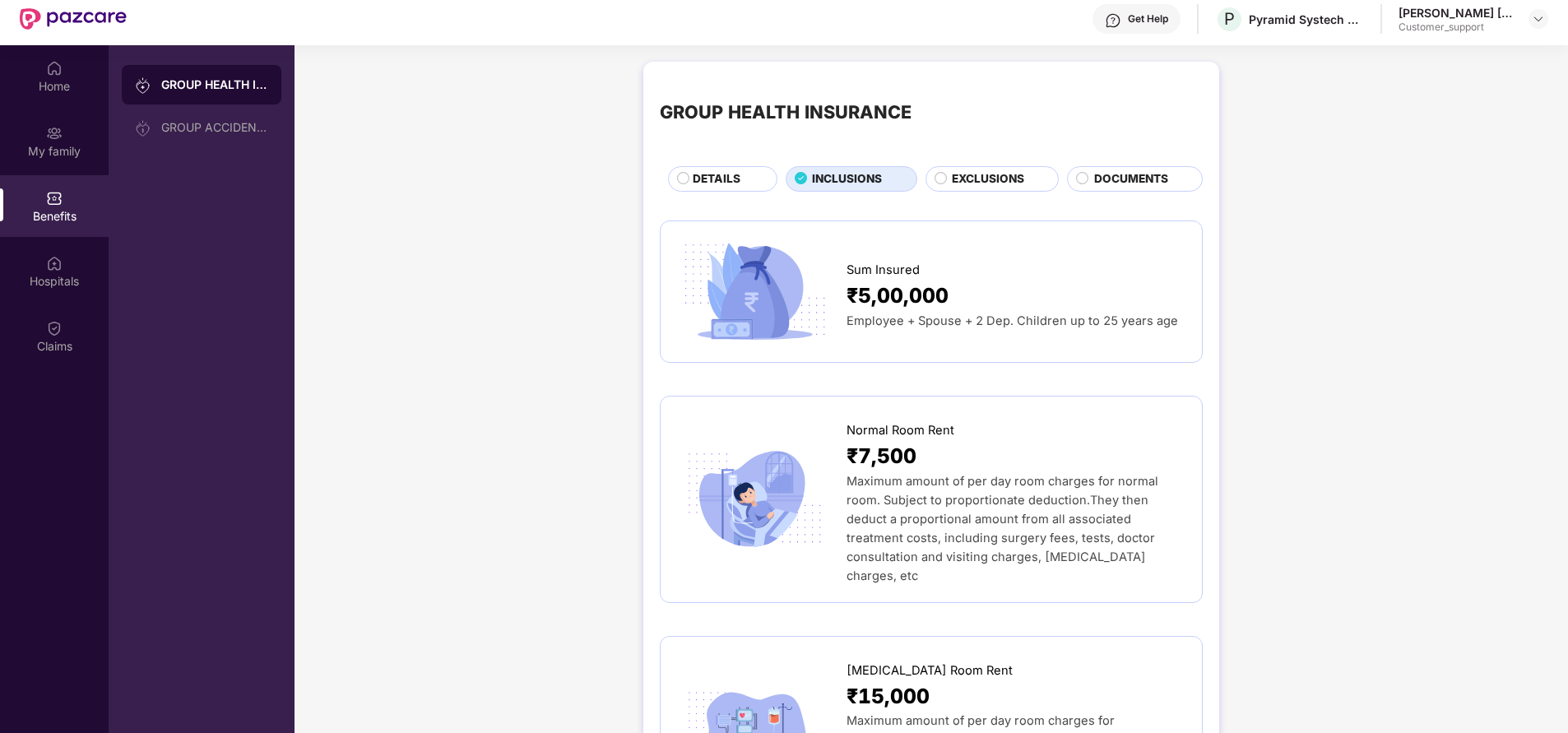
click at [718, 185] on span "DETAILS" at bounding box center [716, 179] width 47 height 17
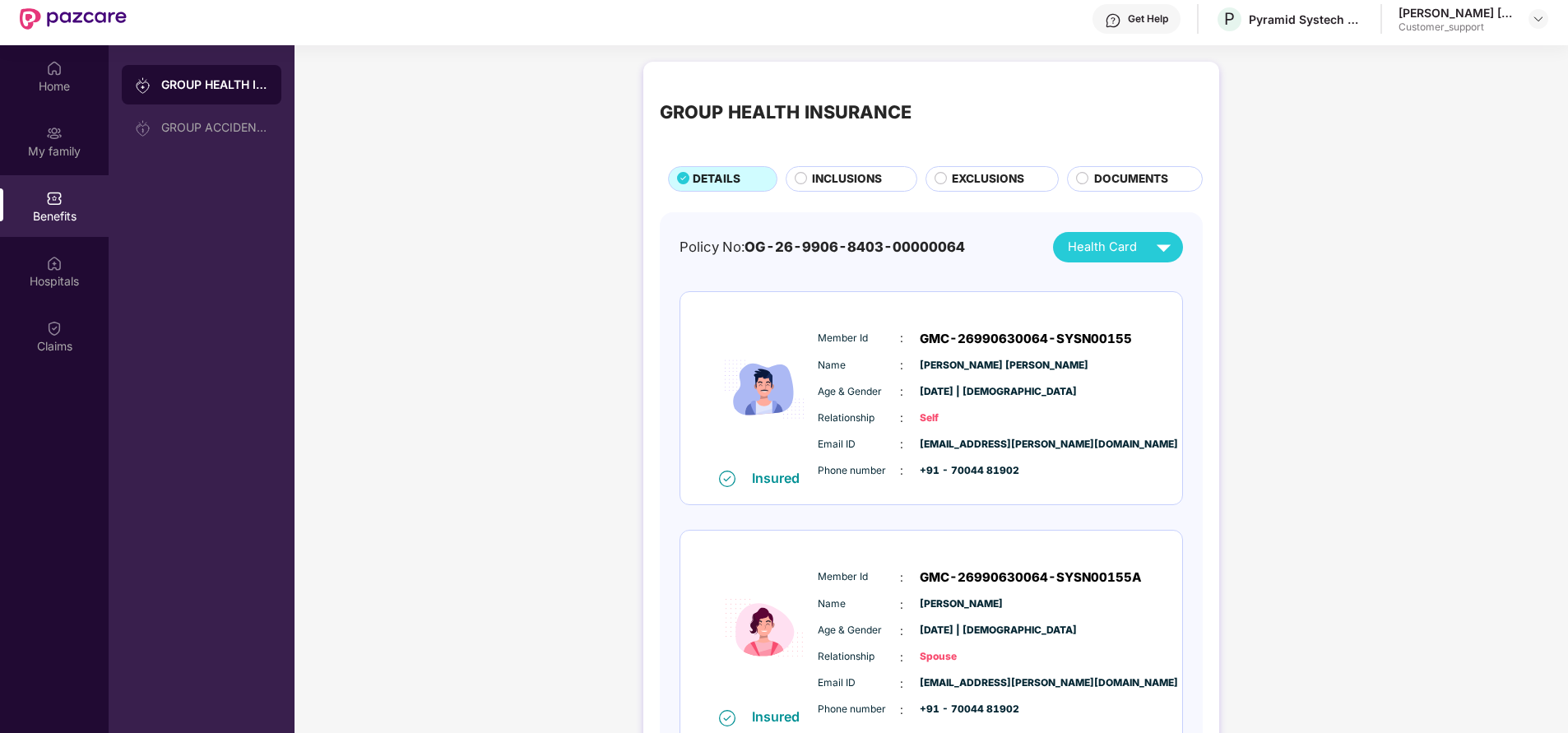
click at [839, 182] on span "INCLUSIONS" at bounding box center [847, 179] width 70 height 17
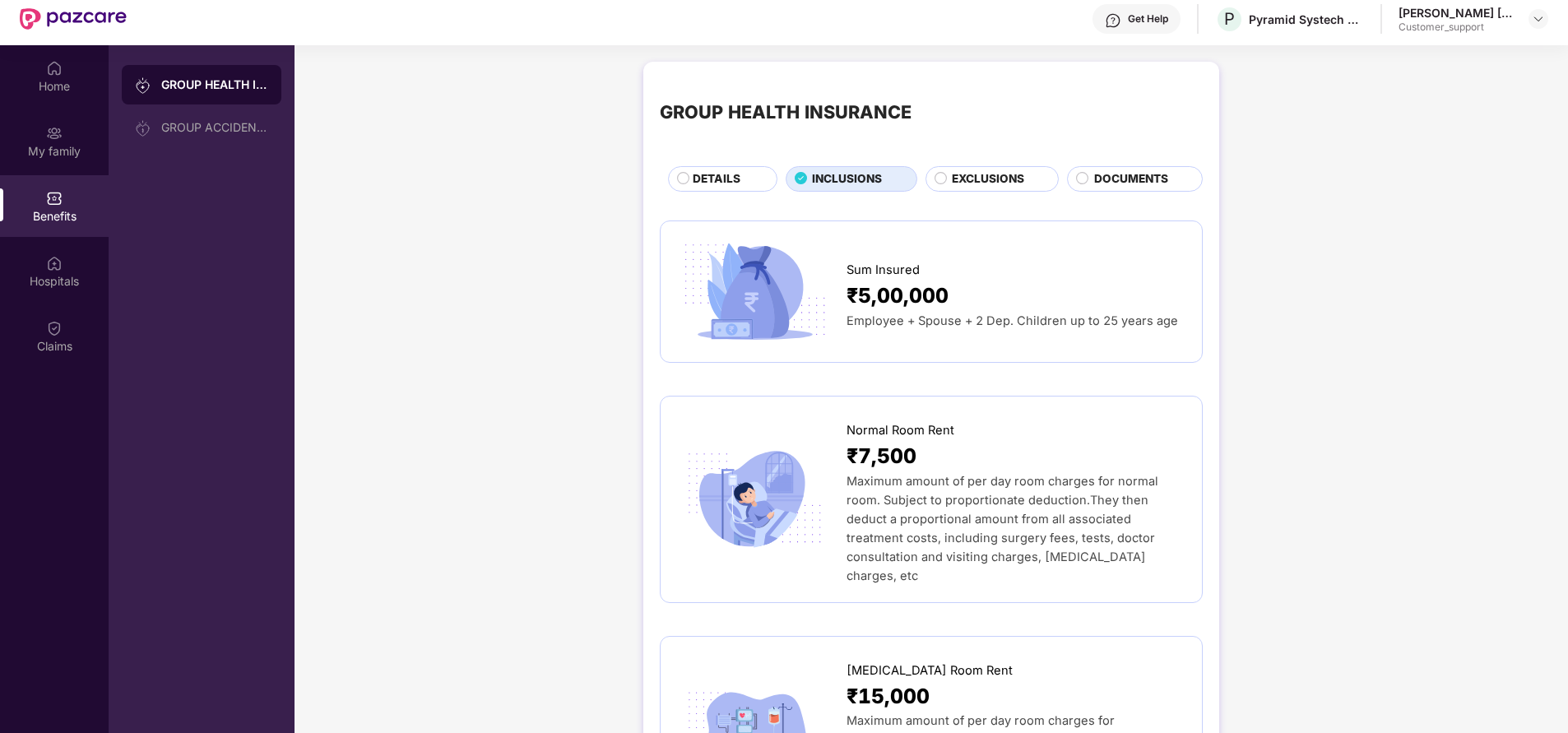
click at [710, 177] on span "DETAILS" at bounding box center [716, 179] width 47 height 17
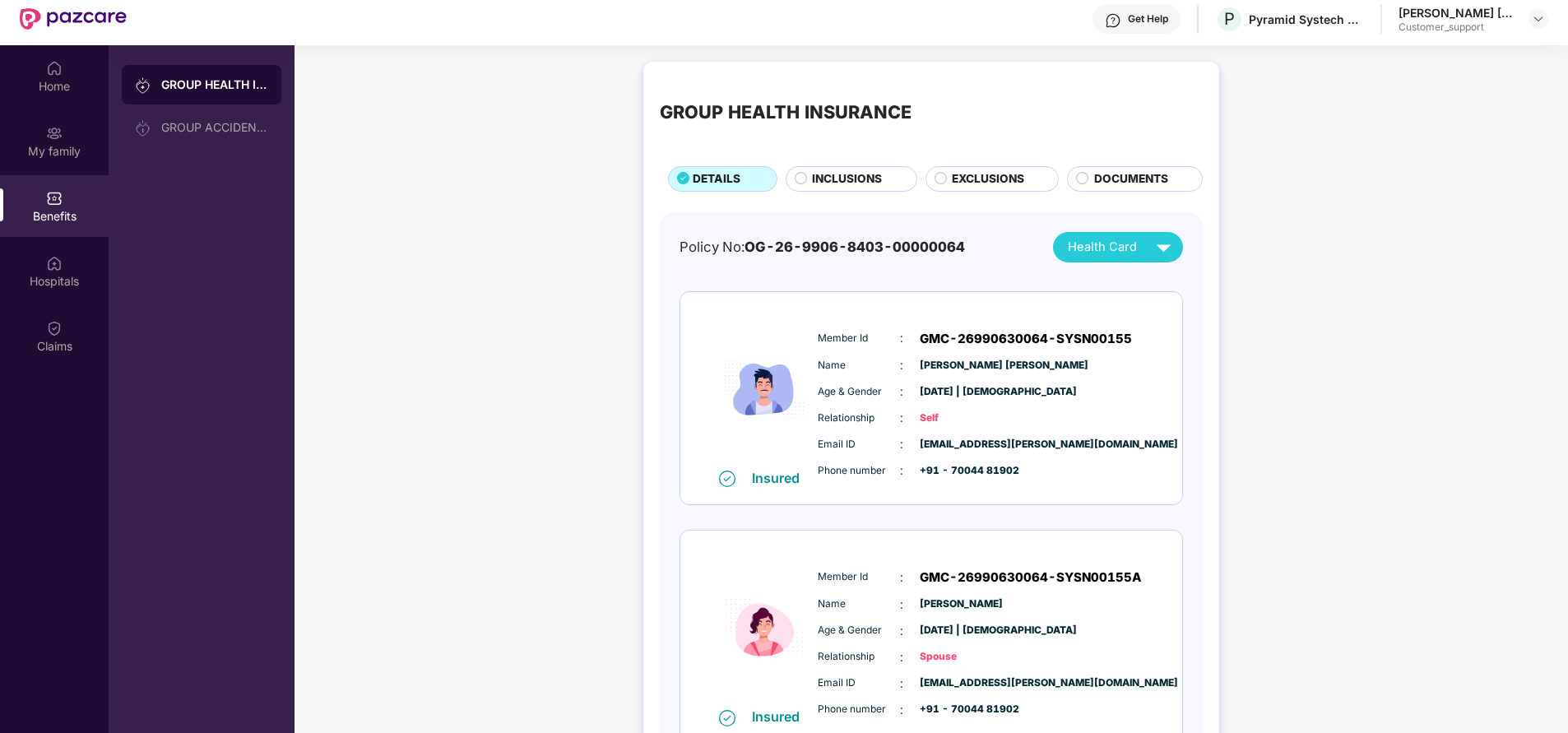
click at [852, 184] on span "INCLUSIONS" at bounding box center [847, 179] width 70 height 17
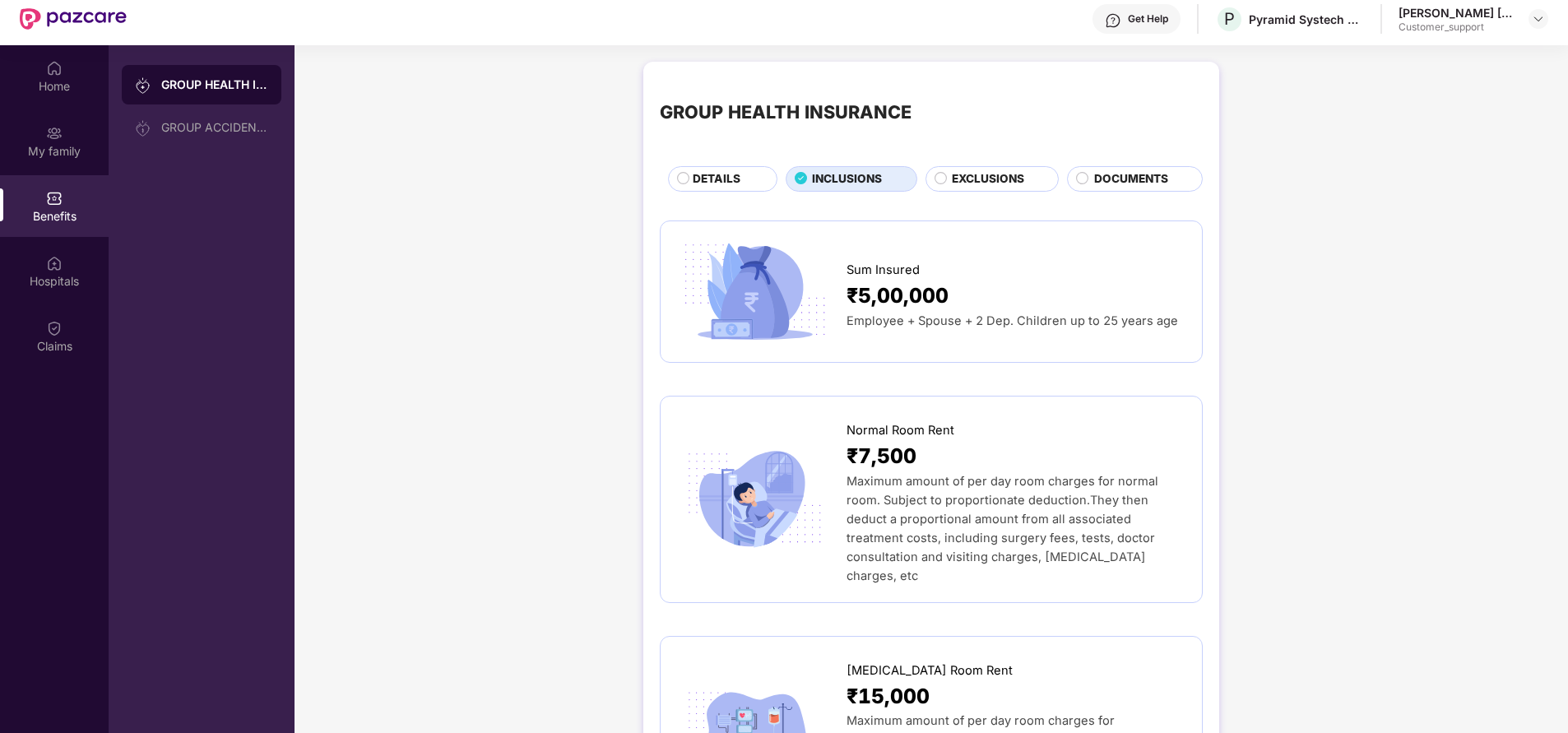
click at [704, 178] on span "DETAILS" at bounding box center [716, 179] width 47 height 17
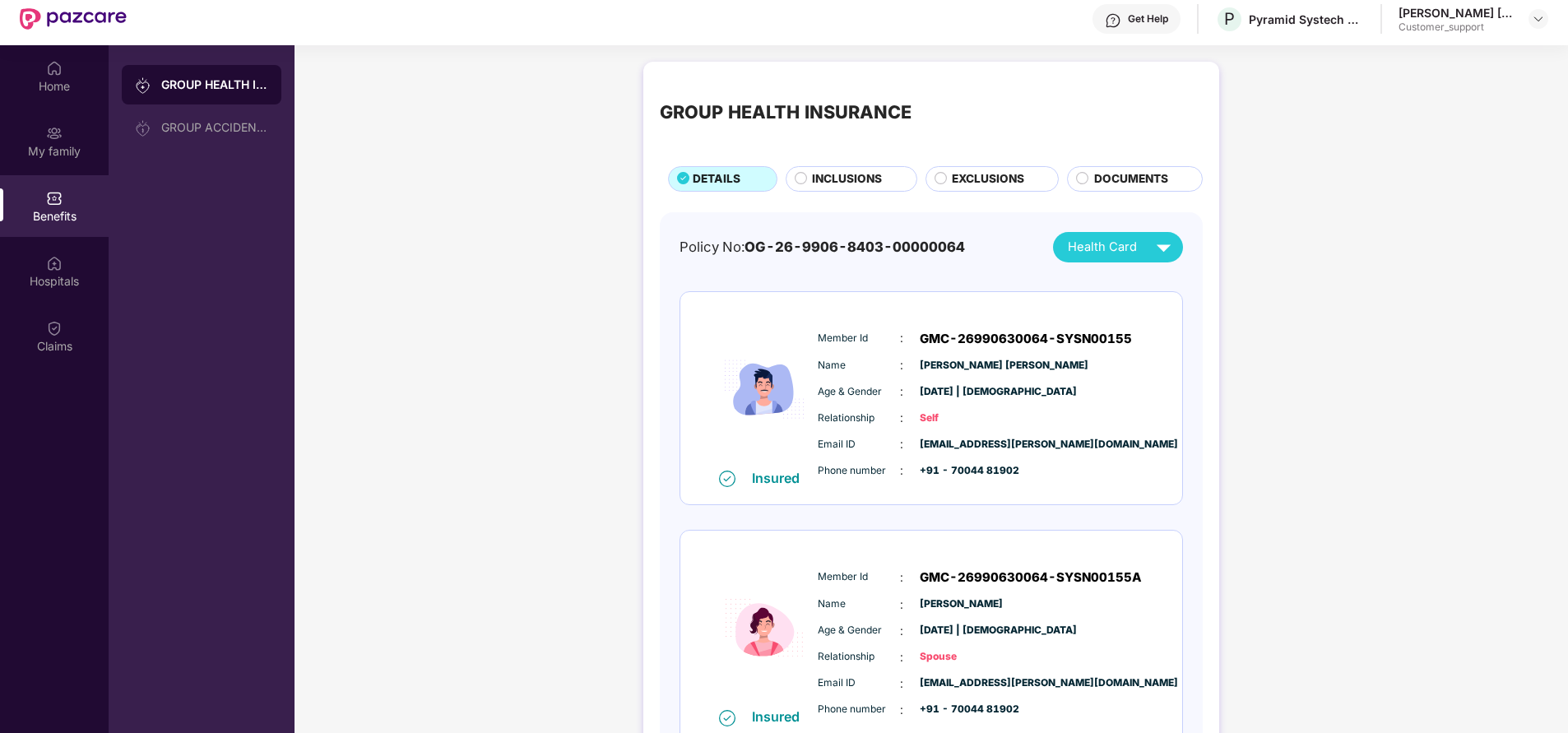
click at [791, 179] on div "INCLUSIONS" at bounding box center [851, 178] width 132 height 25
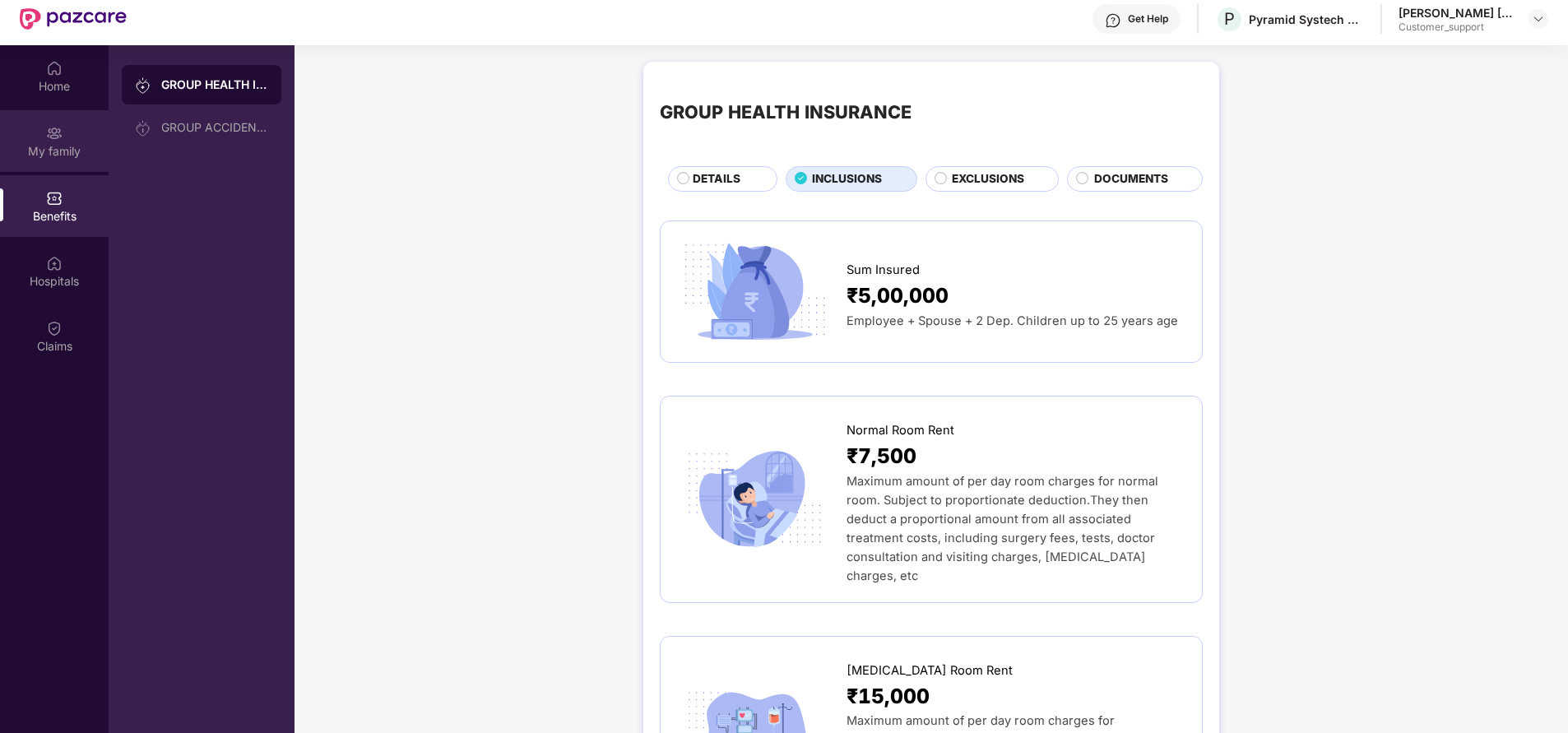
click at [58, 137] on img at bounding box center [54, 133] width 16 height 16
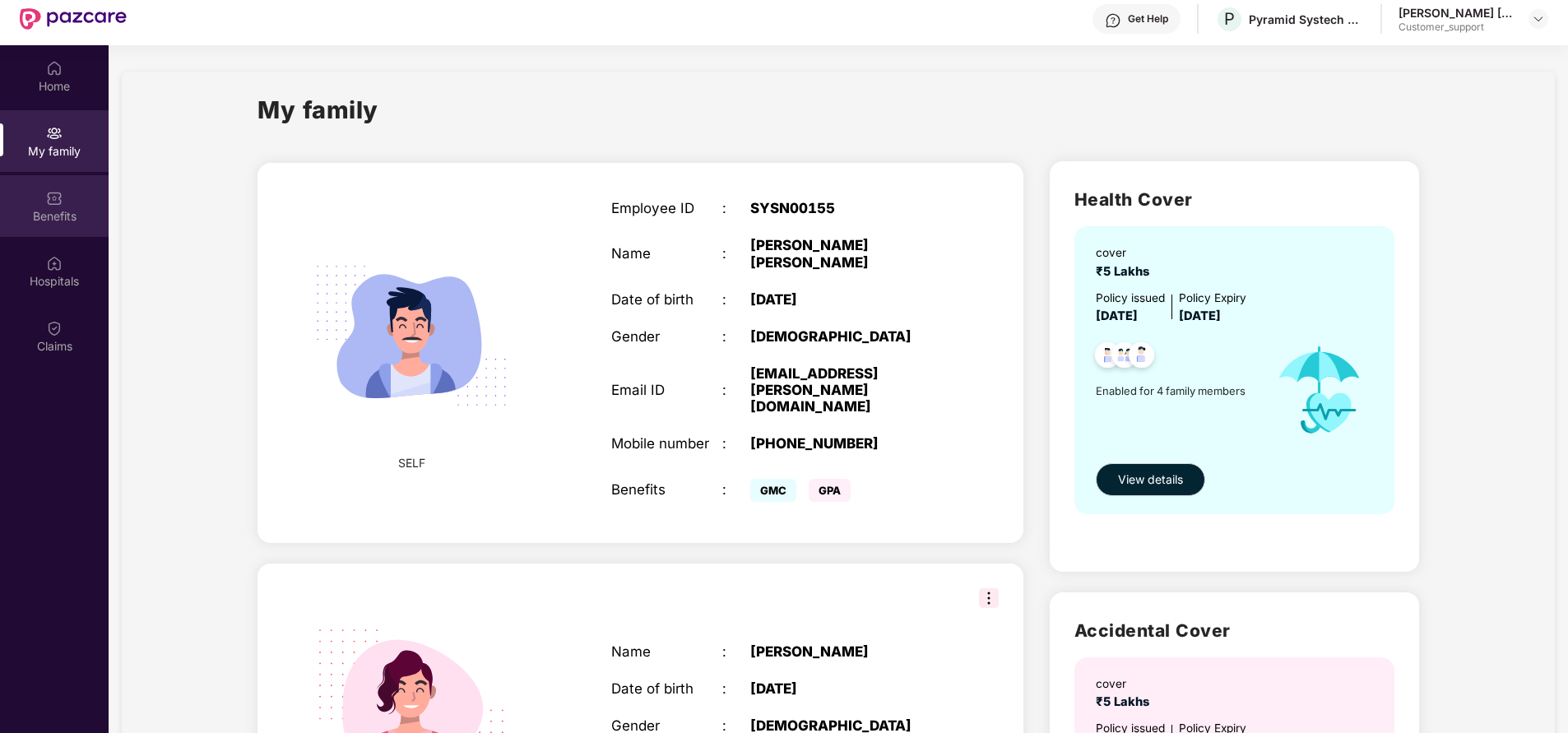
click at [33, 211] on div "Benefits" at bounding box center [54, 215] width 108 height 16
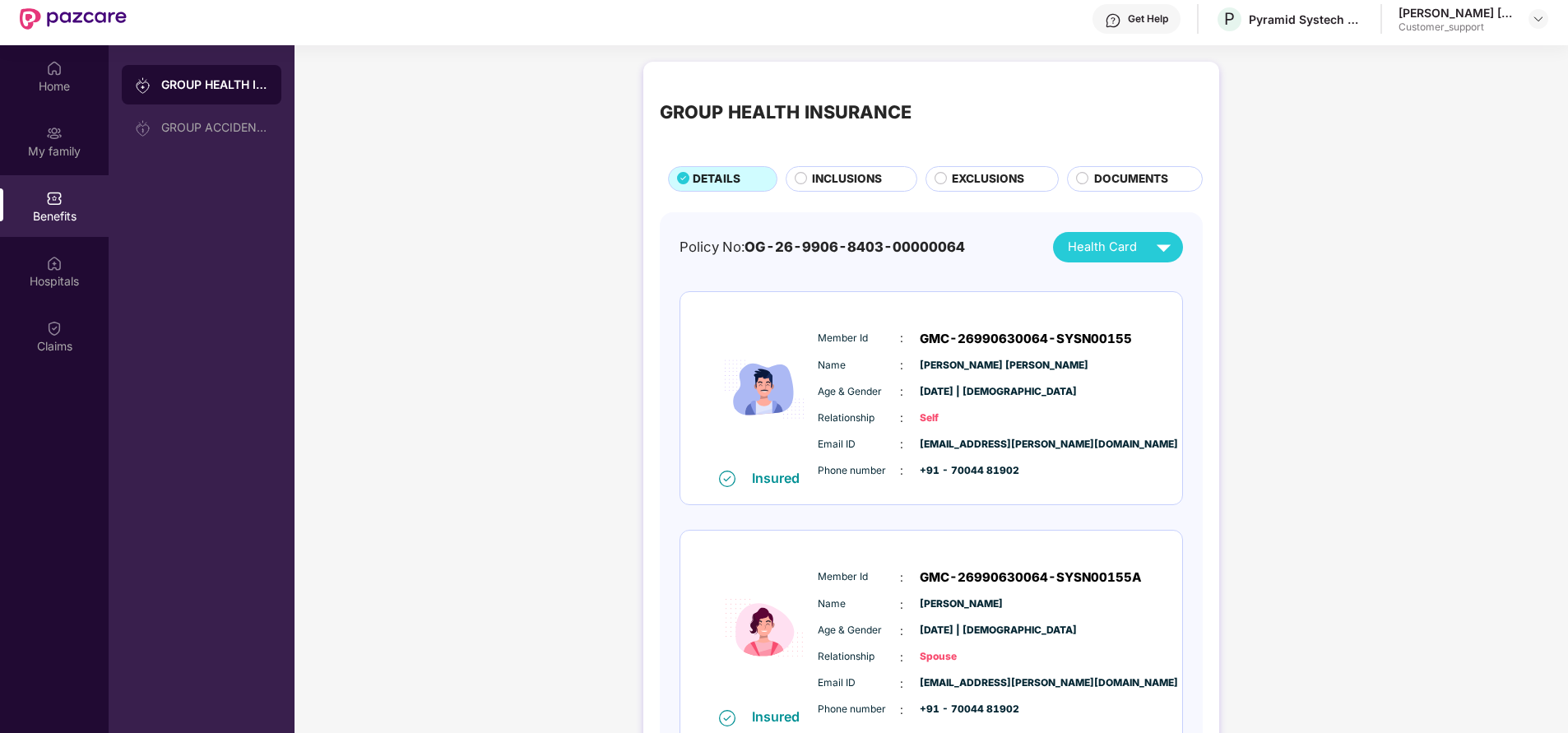
click at [39, 177] on div "Benefits" at bounding box center [54, 206] width 108 height 62
click at [84, 146] on div "My family" at bounding box center [54, 151] width 108 height 16
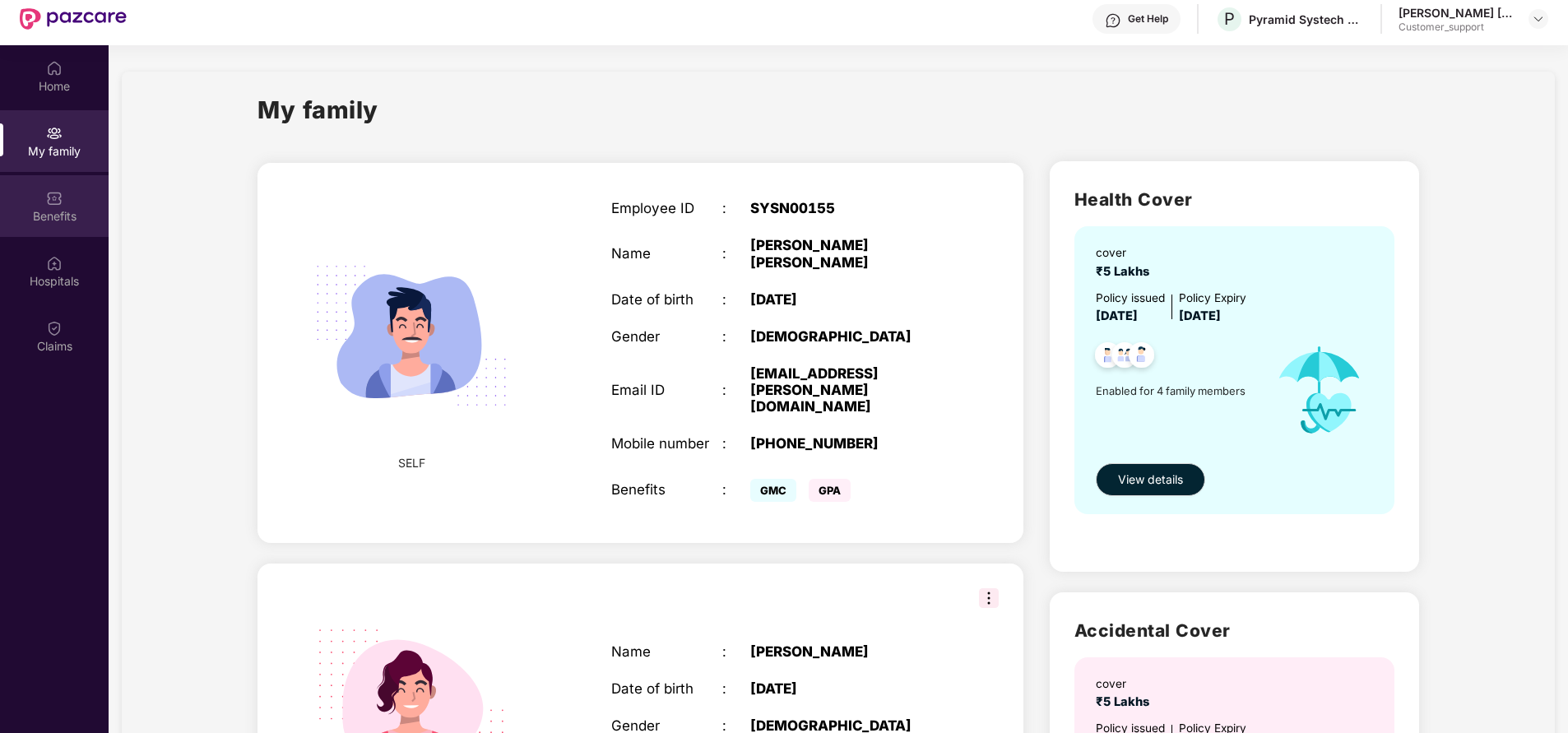
click at [78, 215] on div "Benefits" at bounding box center [54, 215] width 108 height 16
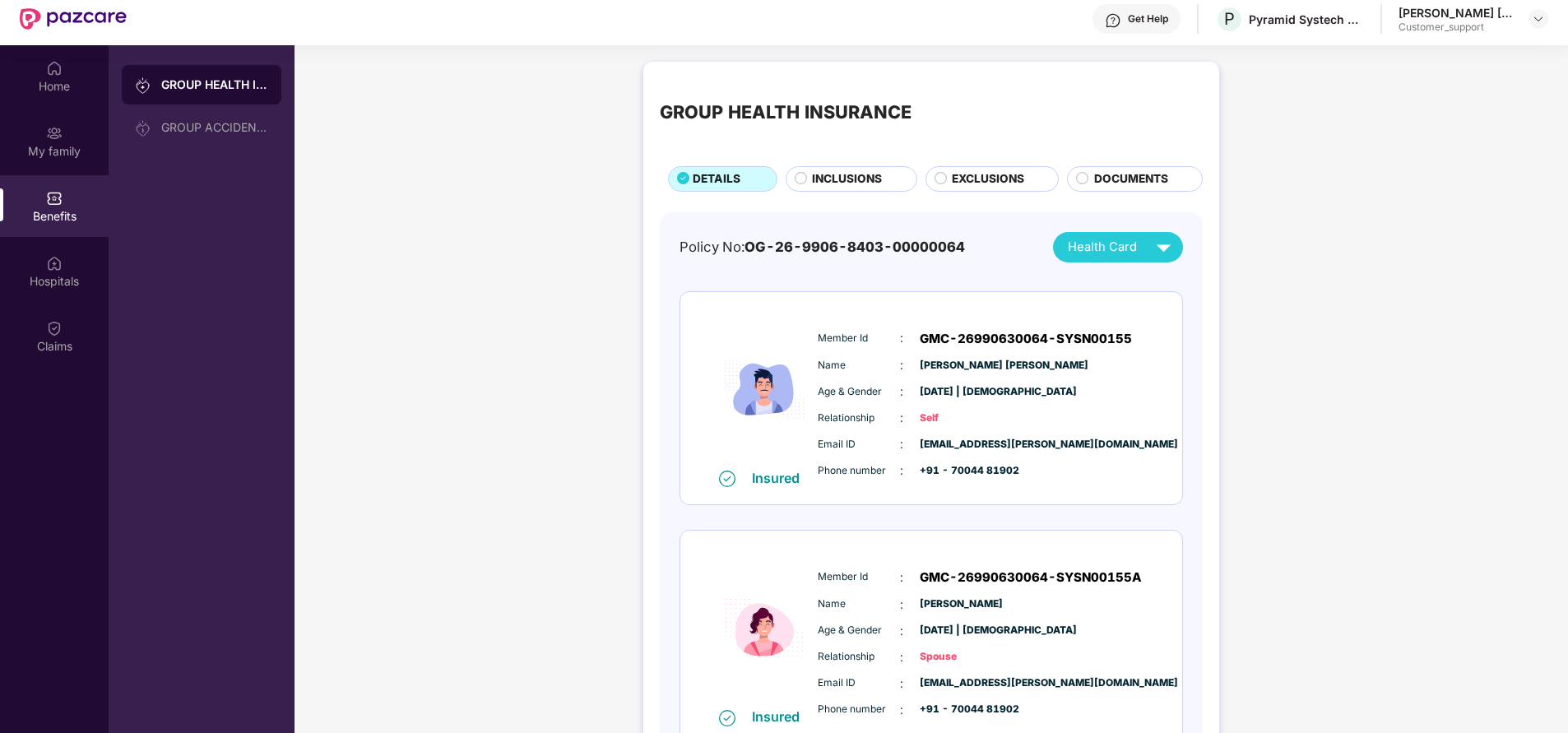
click at [846, 176] on span "INCLUSIONS" at bounding box center [847, 179] width 70 height 17
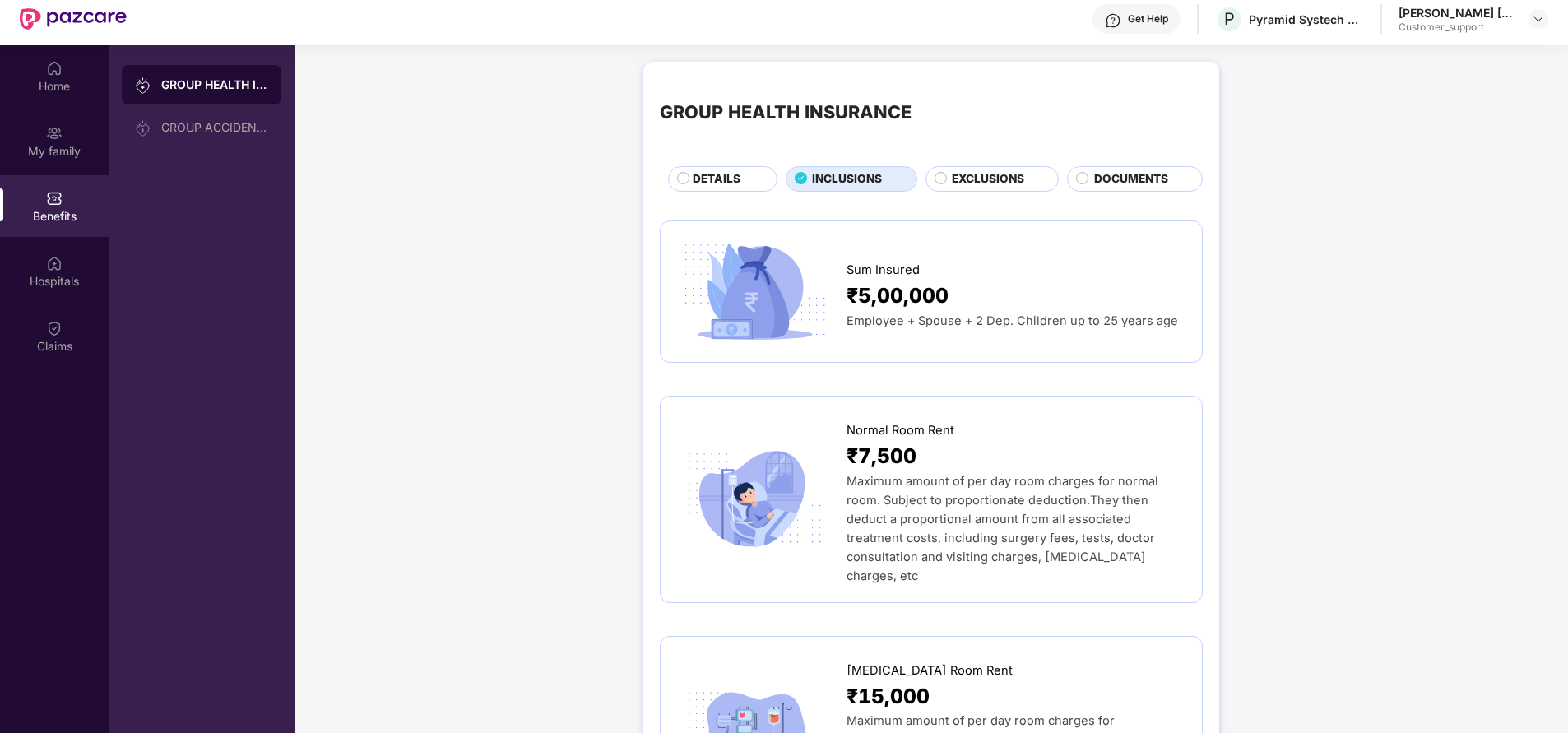
click at [691, 178] on div "DETAILS" at bounding box center [727, 180] width 83 height 20
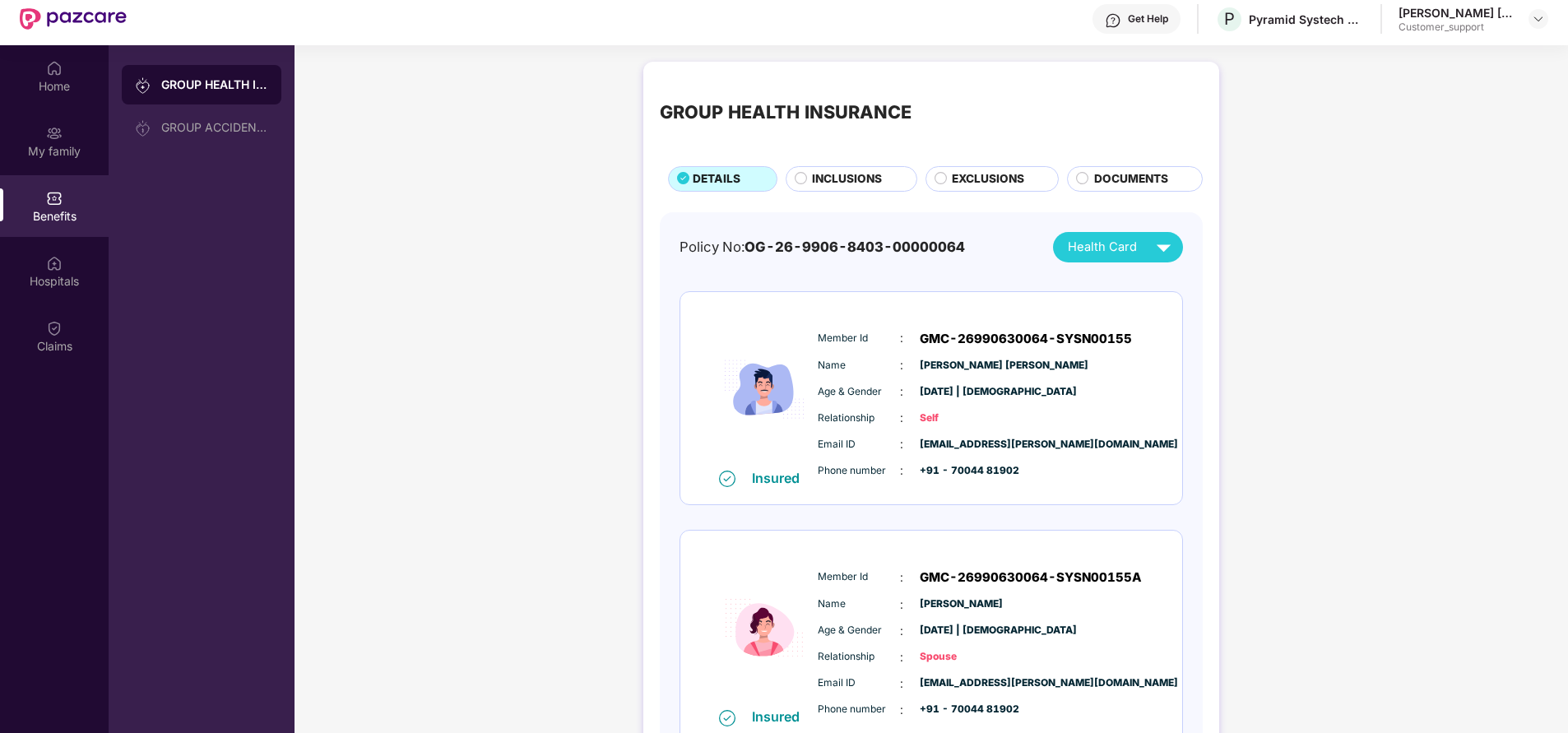
click at [806, 184] on div "INCLUSIONS" at bounding box center [855, 180] width 103 height 20
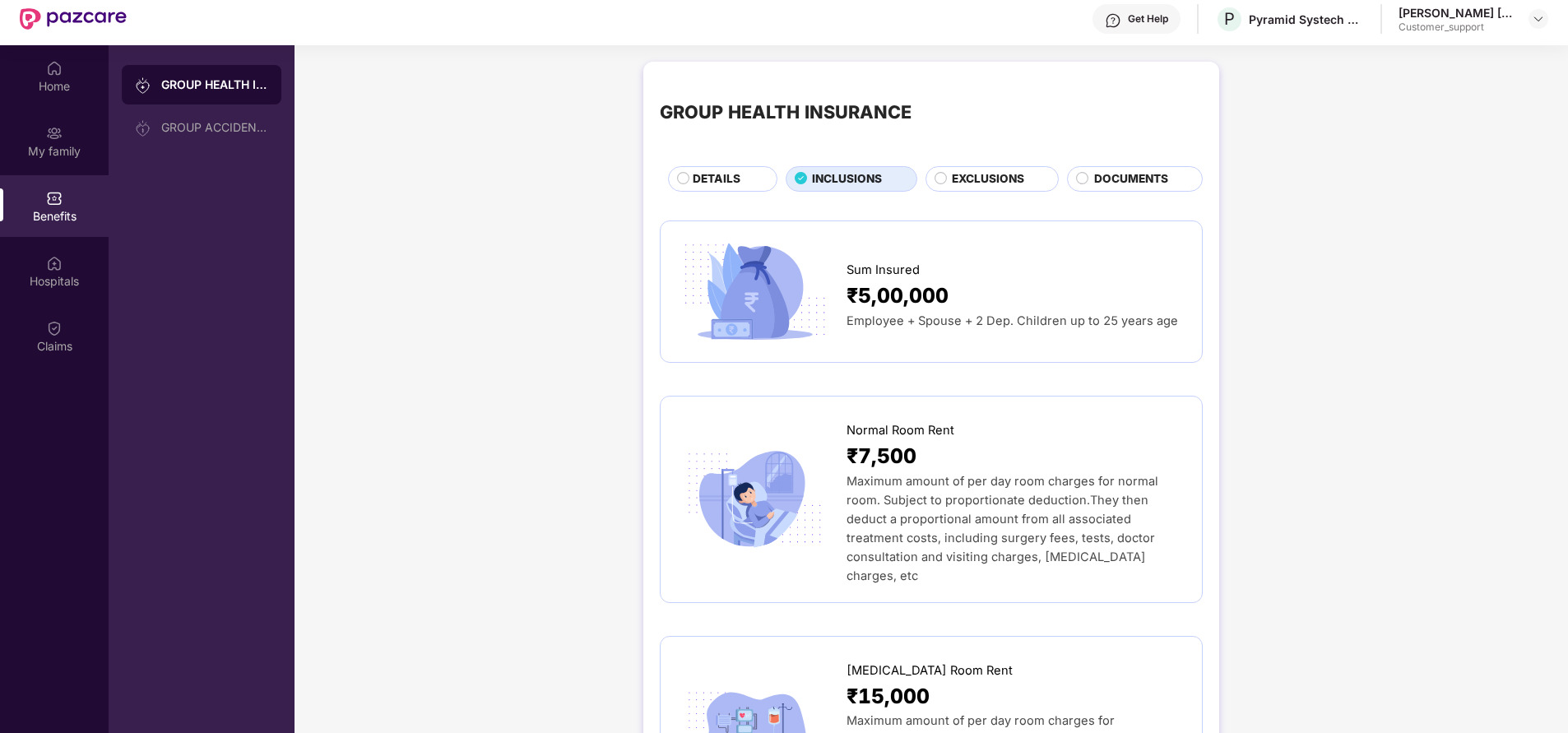
click at [1009, 178] on span "EXCLUSIONS" at bounding box center [987, 179] width 72 height 17
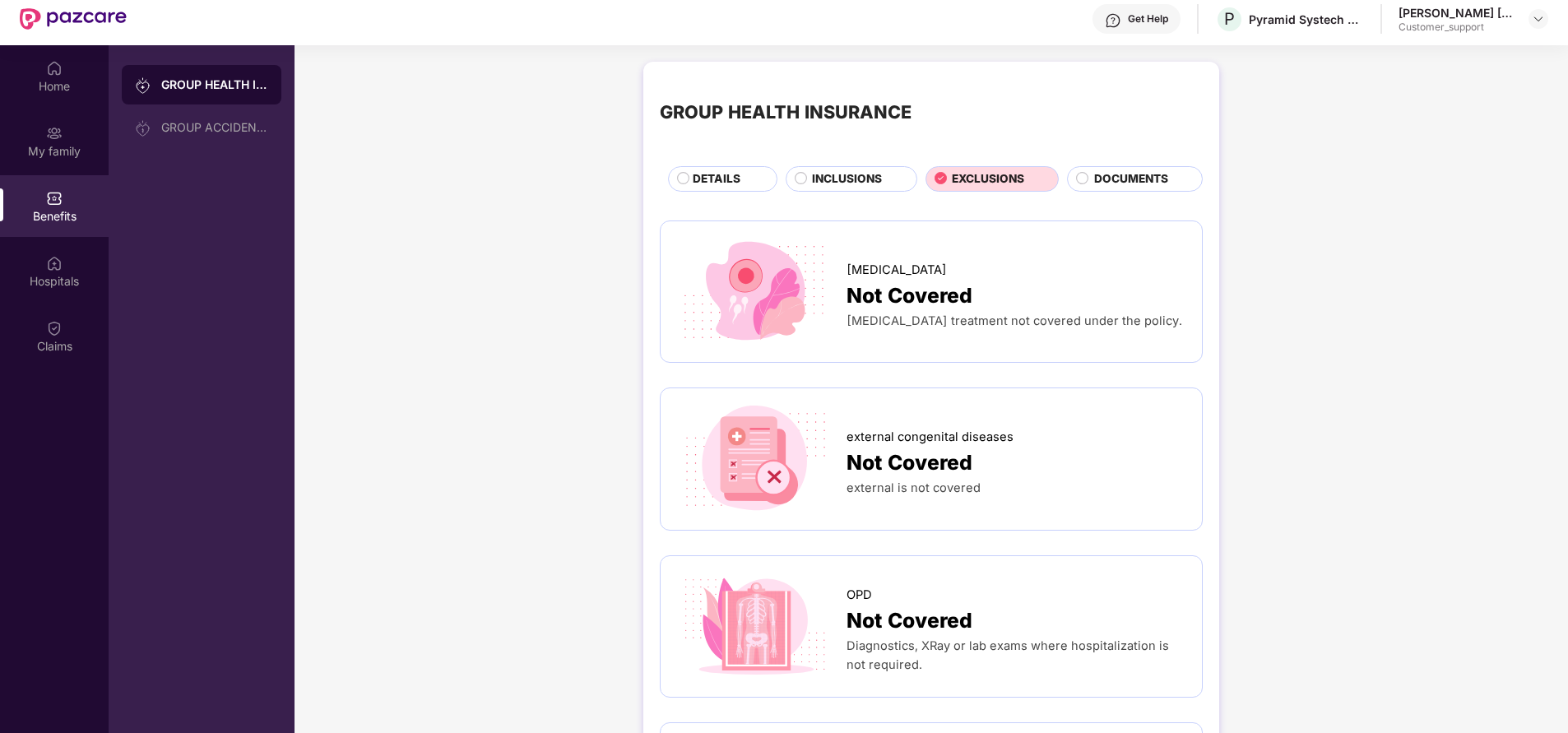
click at [1138, 176] on span "DOCUMENTS" at bounding box center [1131, 179] width 74 height 17
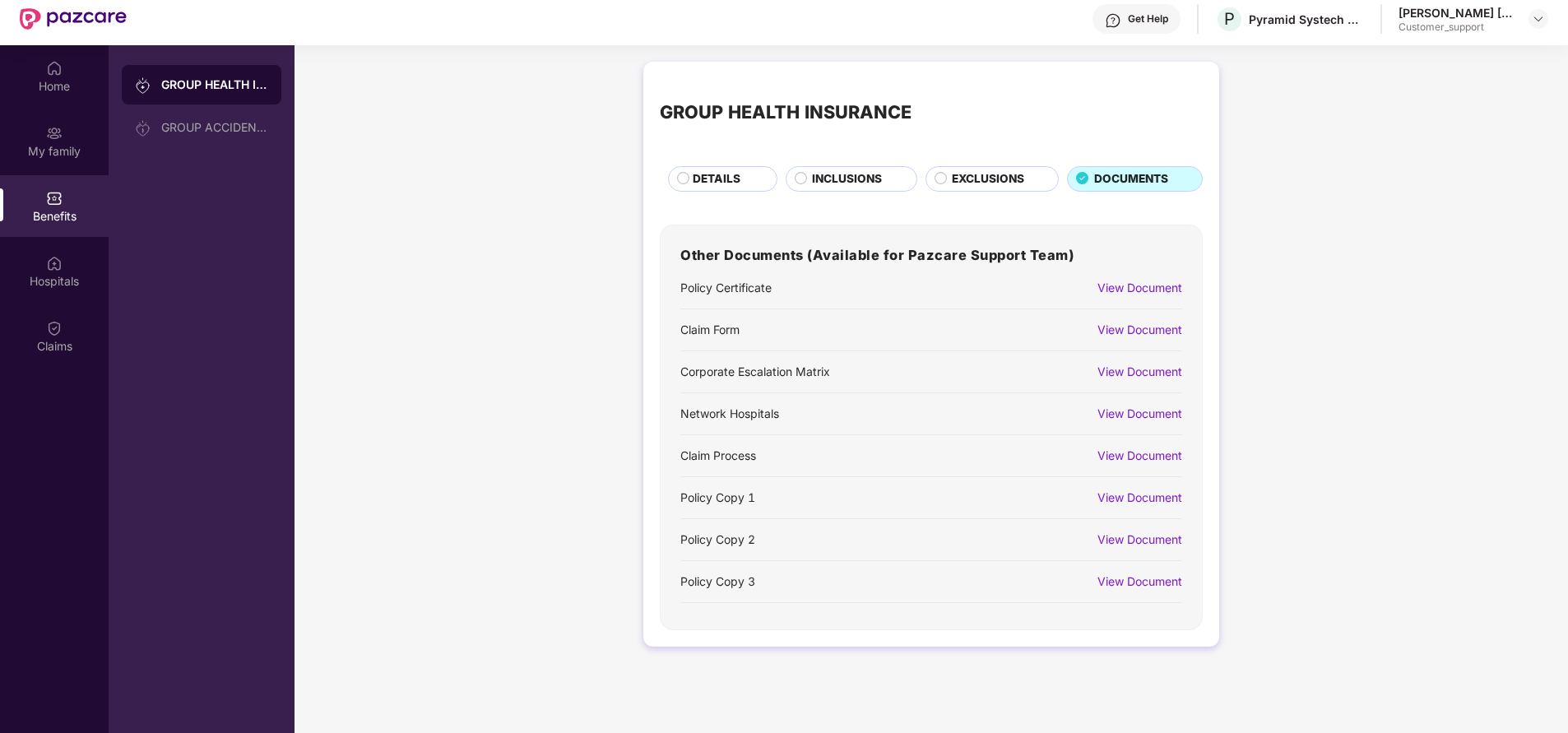
click at [848, 184] on span "INCLUSIONS" at bounding box center [847, 179] width 70 height 17
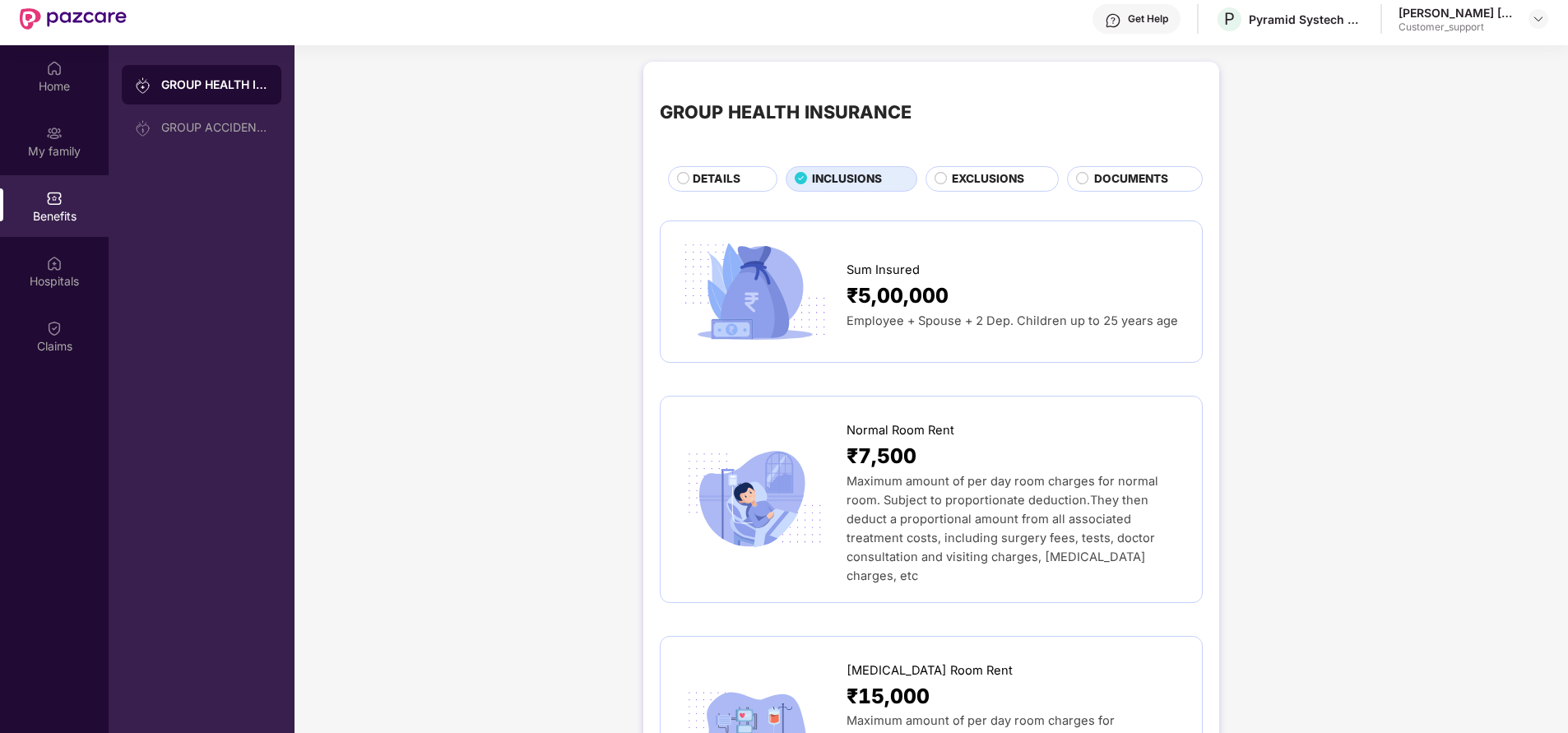
click at [710, 183] on span "DETAILS" at bounding box center [716, 179] width 47 height 17
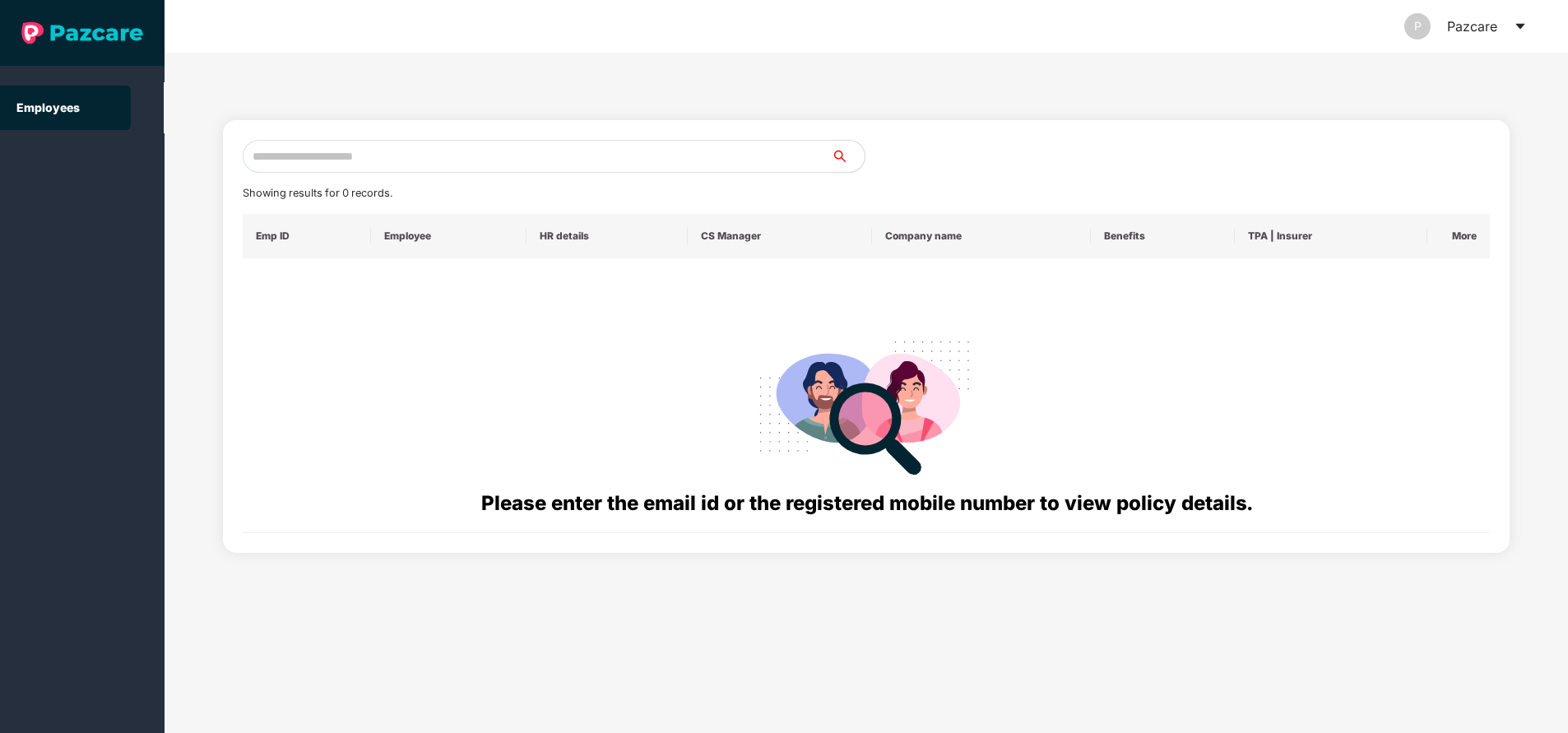
click at [376, 148] on input "text" at bounding box center [537, 156] width 589 height 33
paste input "**********"
click at [376, 148] on input "**********" at bounding box center [537, 156] width 589 height 33
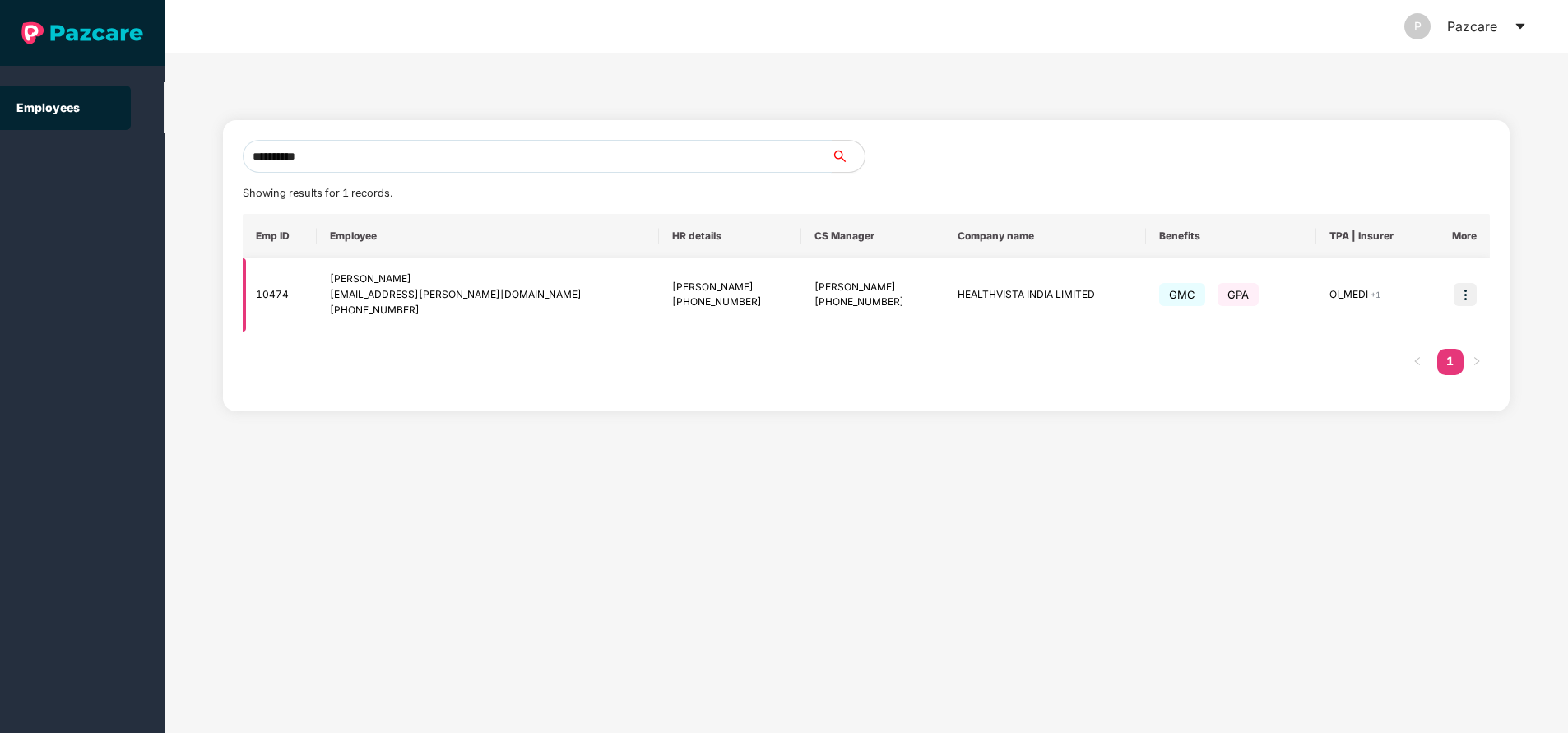
type input "**********"
click at [1472, 295] on img at bounding box center [1465, 294] width 23 height 23
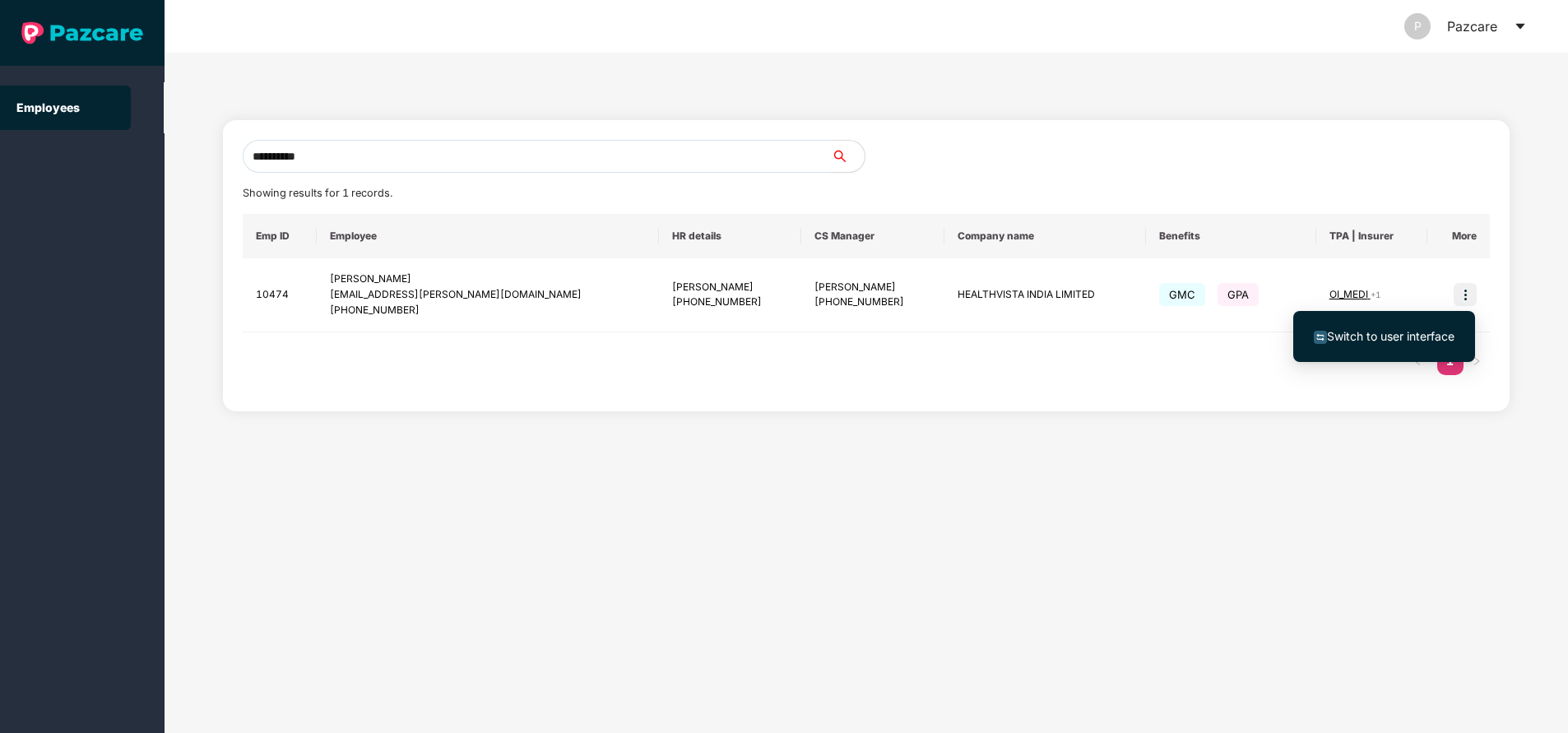
click at [1371, 339] on span "Switch to user interface" at bounding box center [1391, 336] width 127 height 14
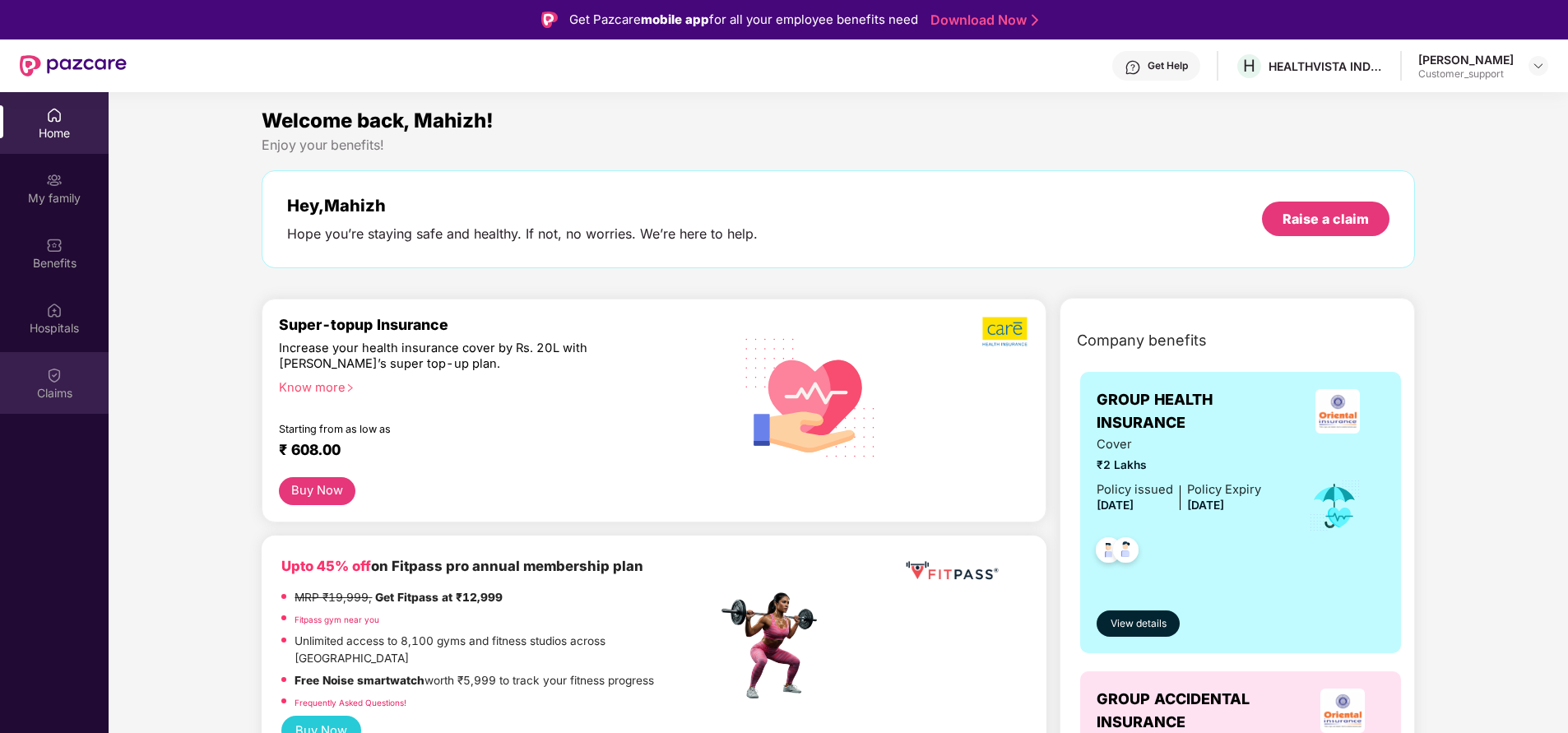
click at [58, 388] on div "Claims" at bounding box center [54, 393] width 108 height 16
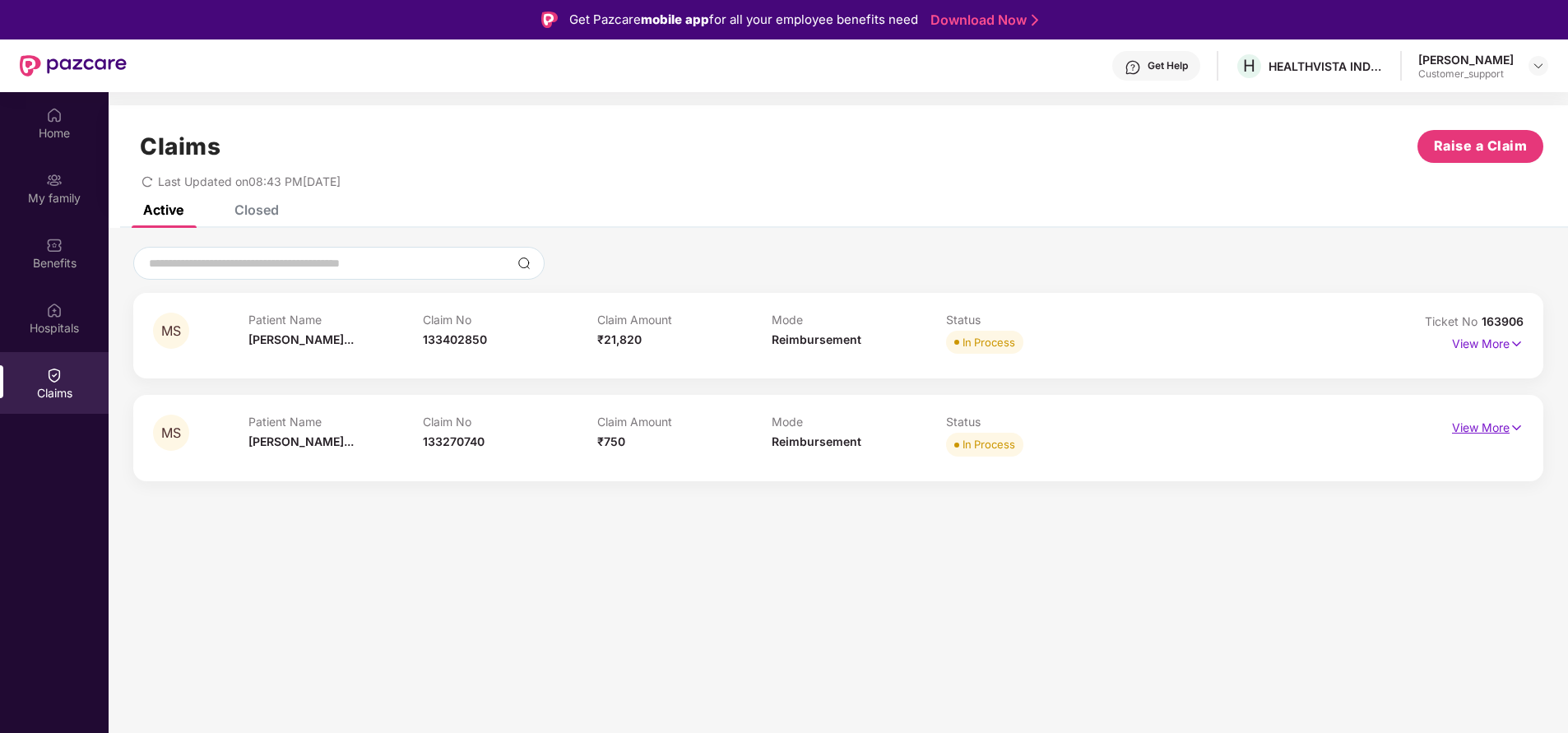
click at [1459, 417] on p "View More" at bounding box center [1487, 425] width 71 height 22
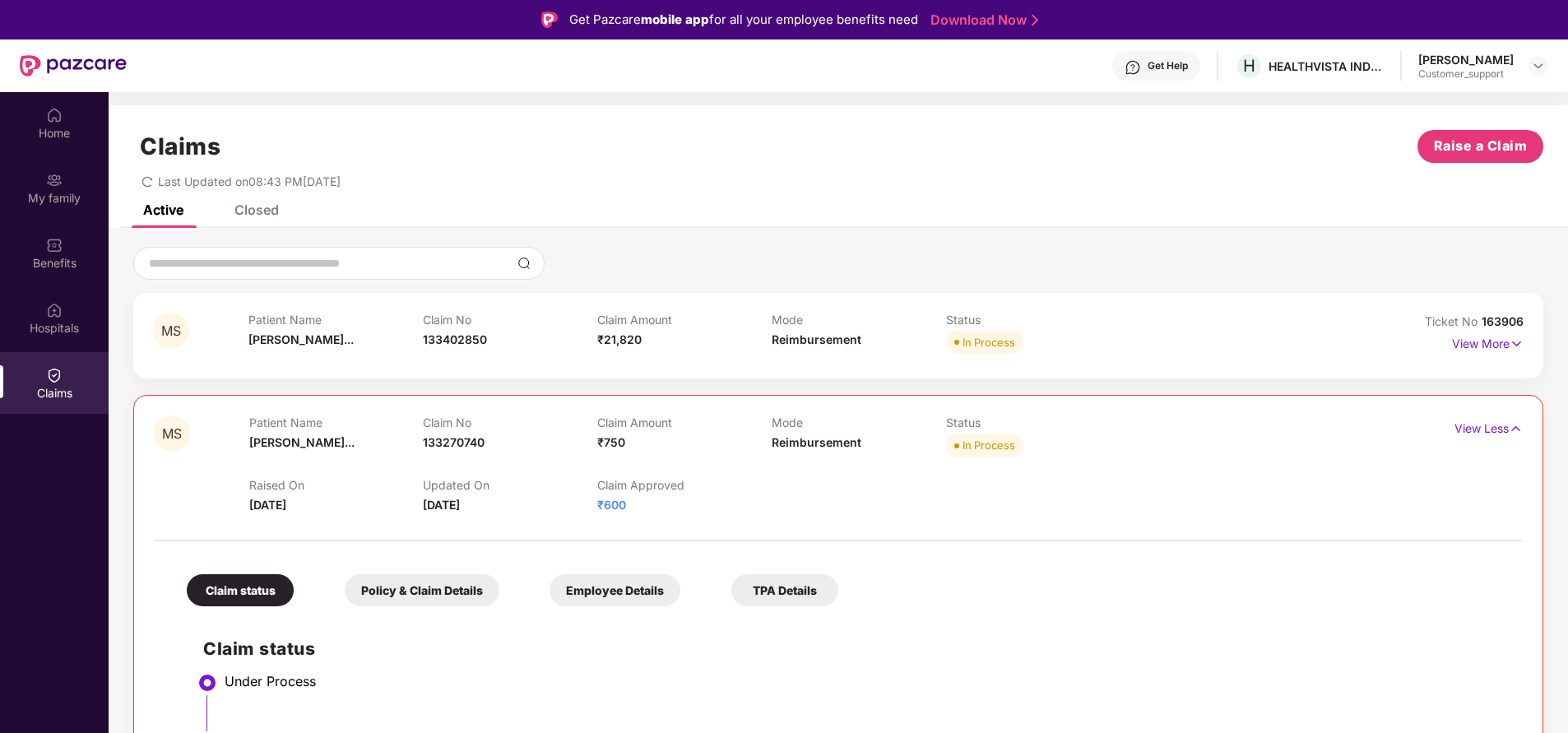
click at [264, 205] on div "Closed" at bounding box center [256, 209] width 45 height 16
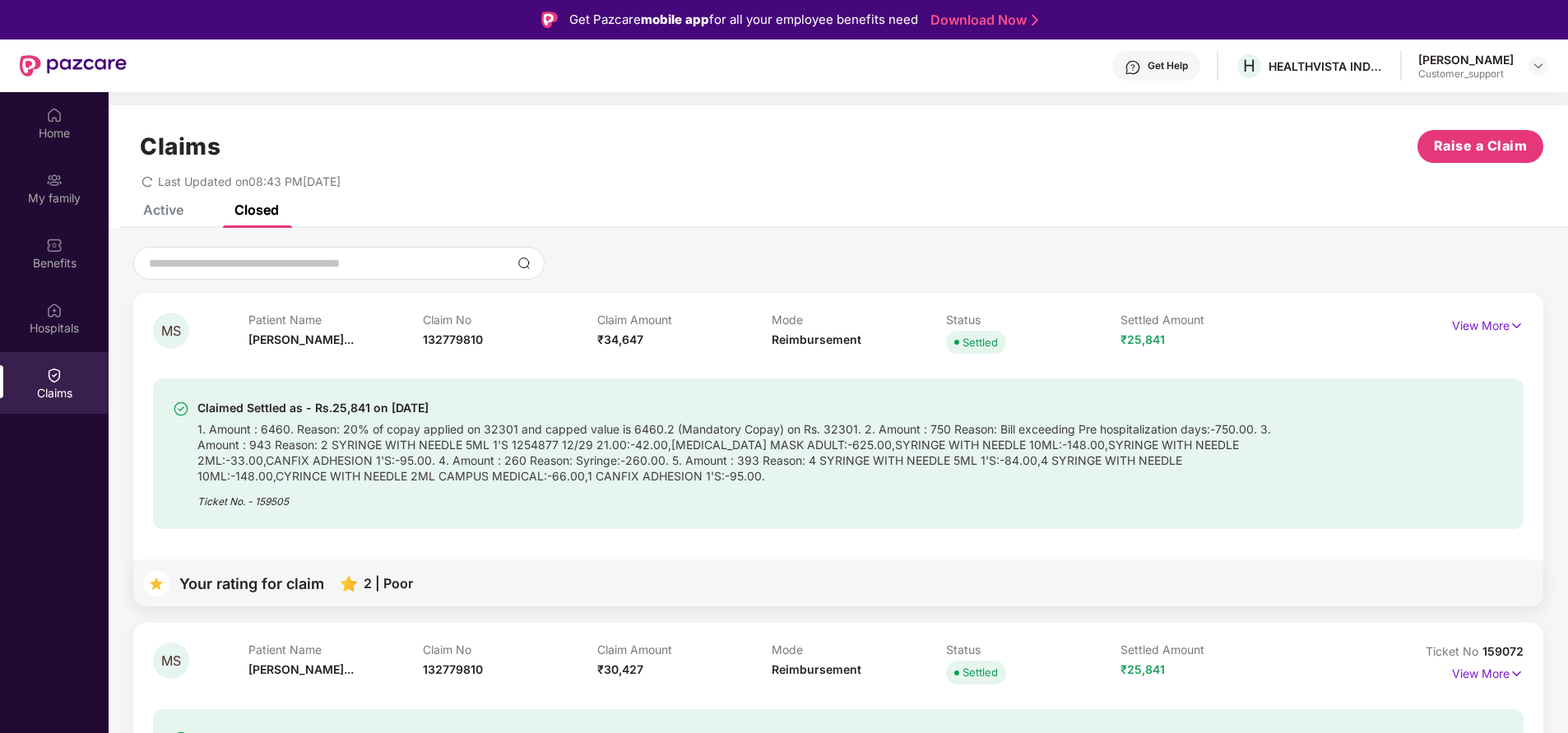
click at [155, 211] on div "Active" at bounding box center [163, 209] width 40 height 16
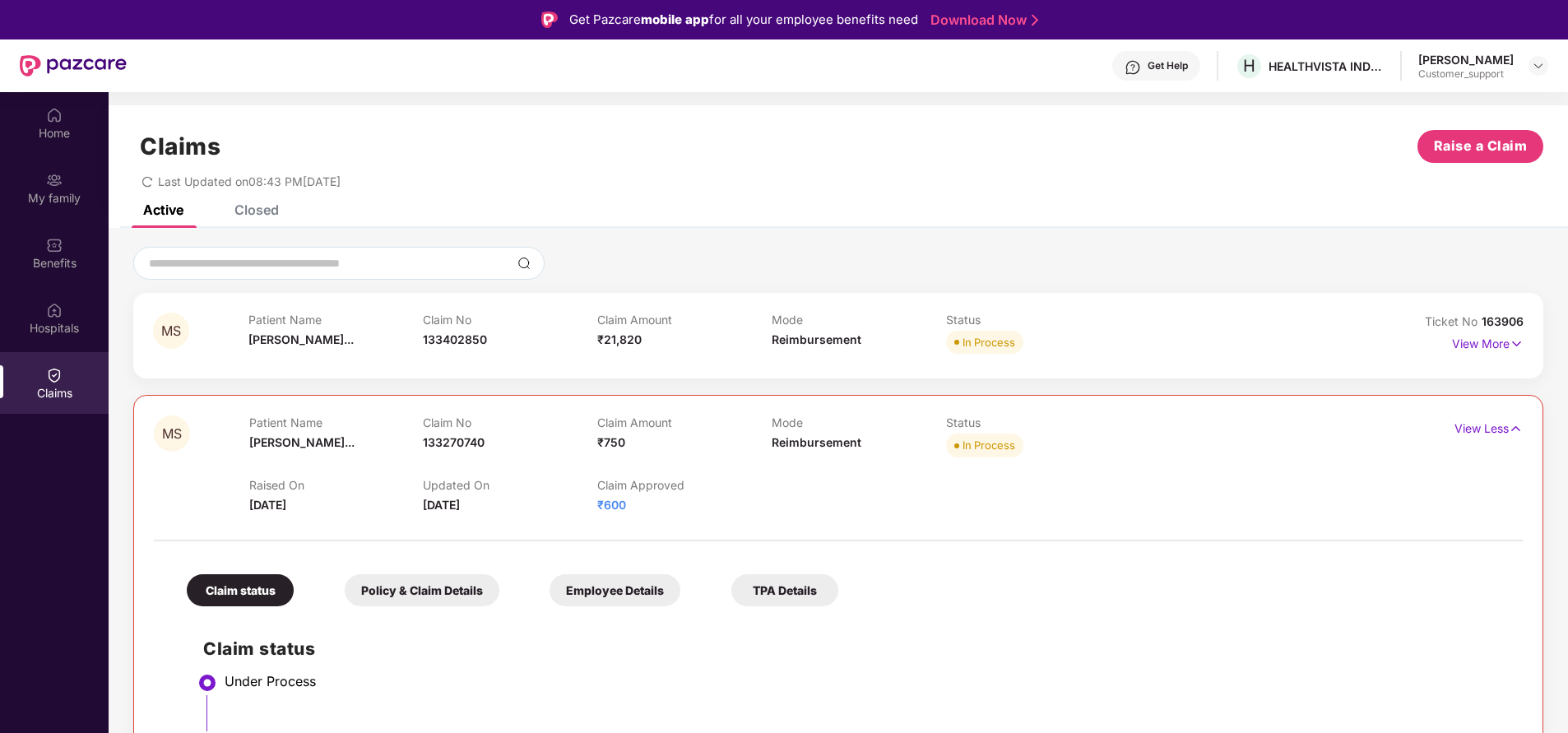
click at [258, 217] on div "Closed" at bounding box center [256, 209] width 45 height 16
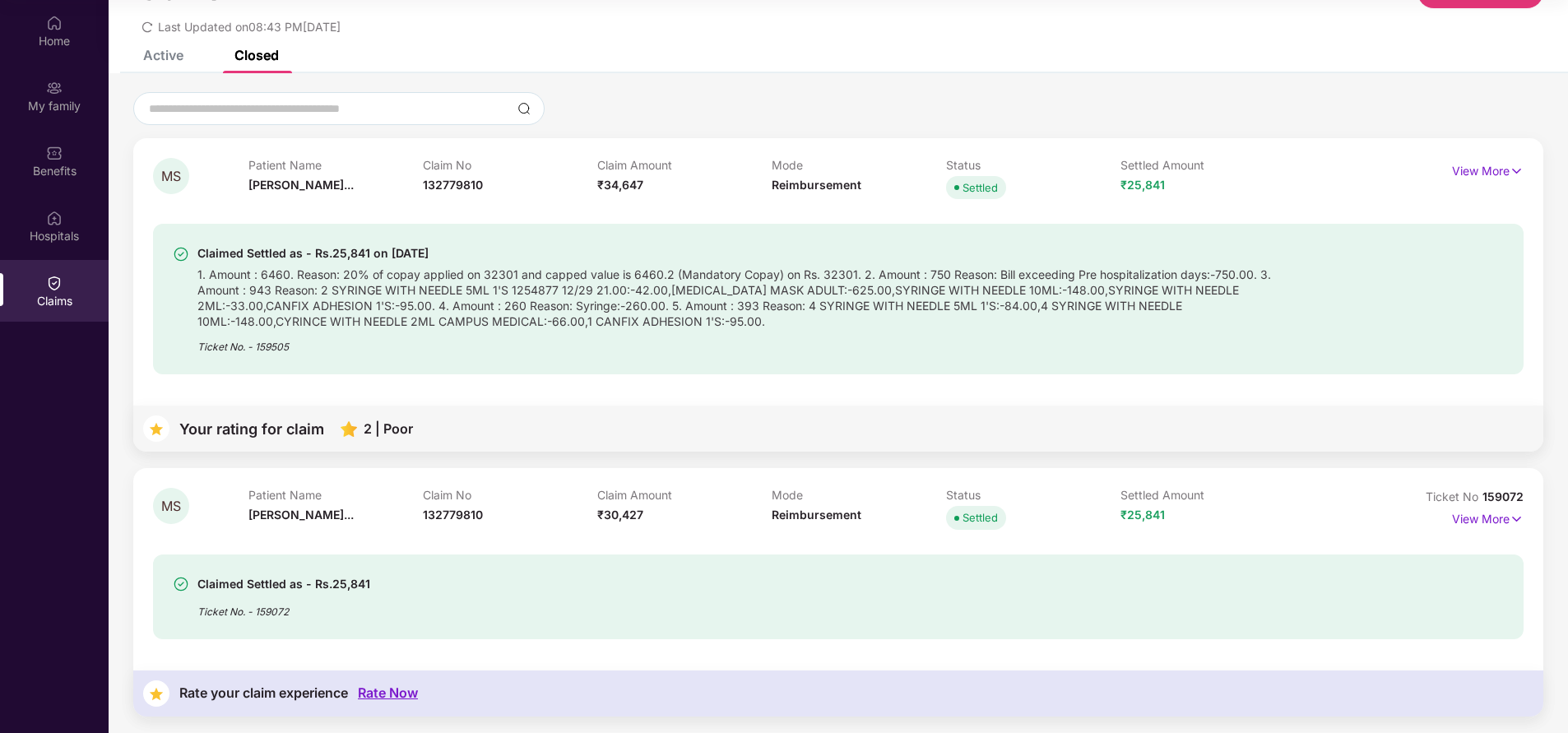
scroll to position [47, 0]
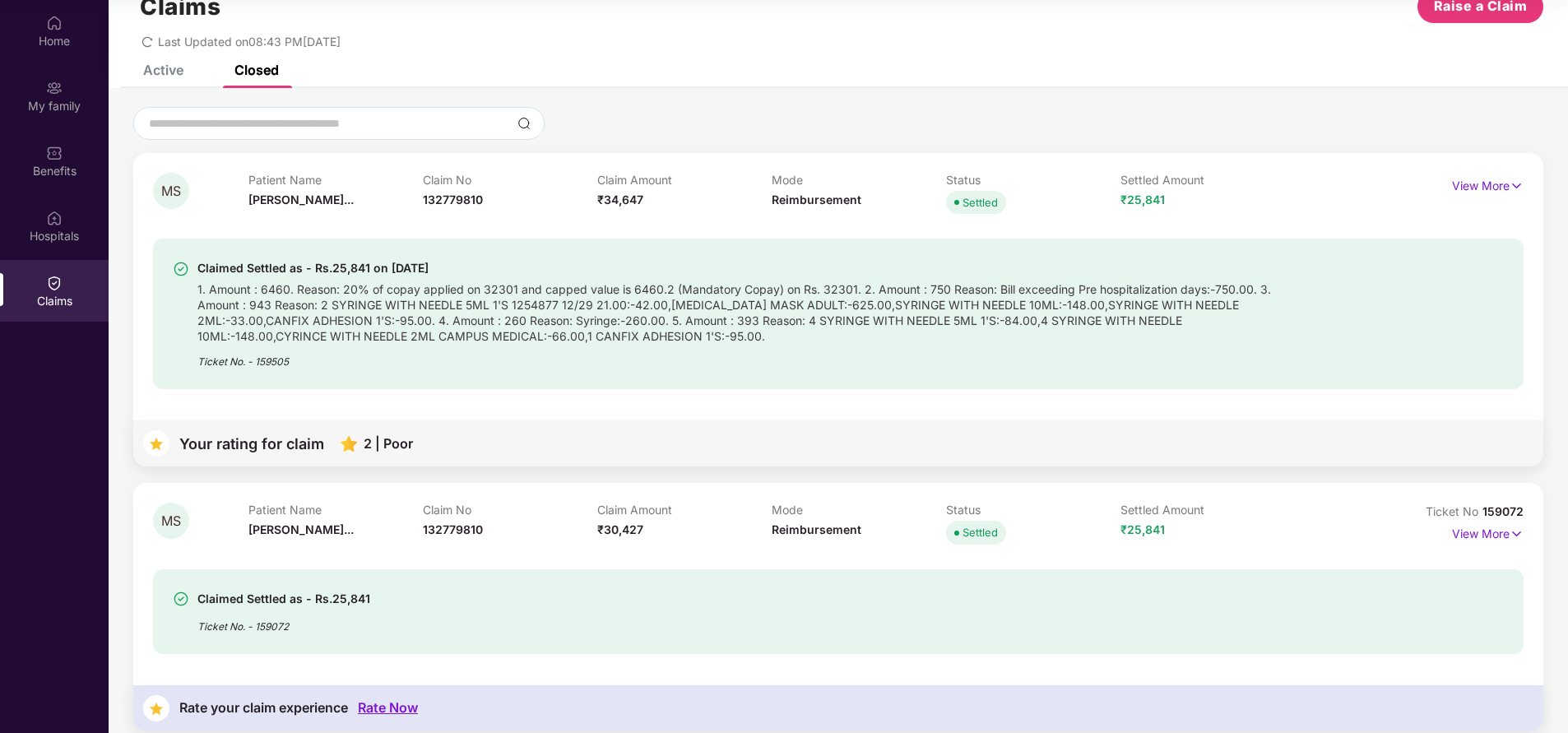
click at [157, 72] on div "Active" at bounding box center [163, 69] width 40 height 16
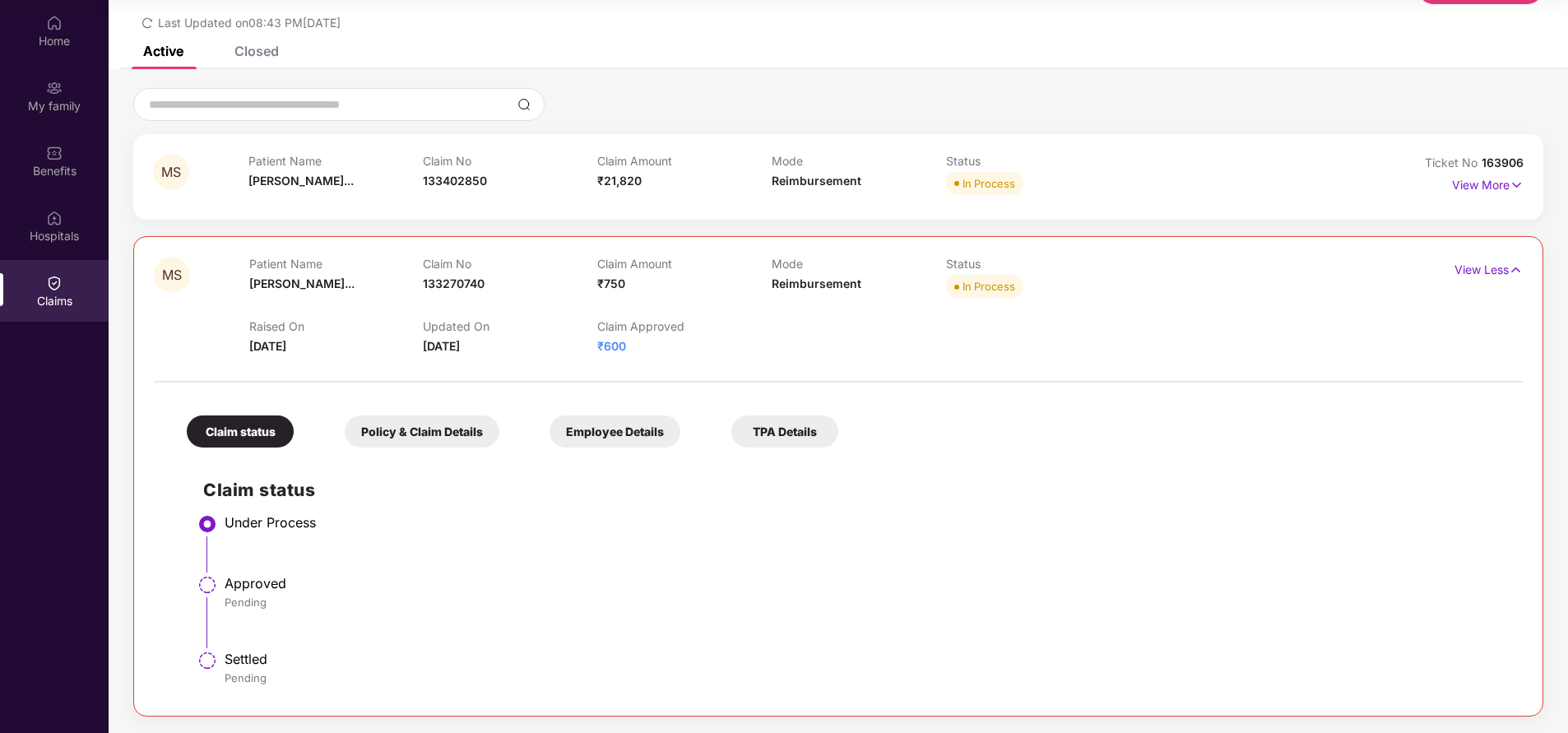
scroll to position [0, 0]
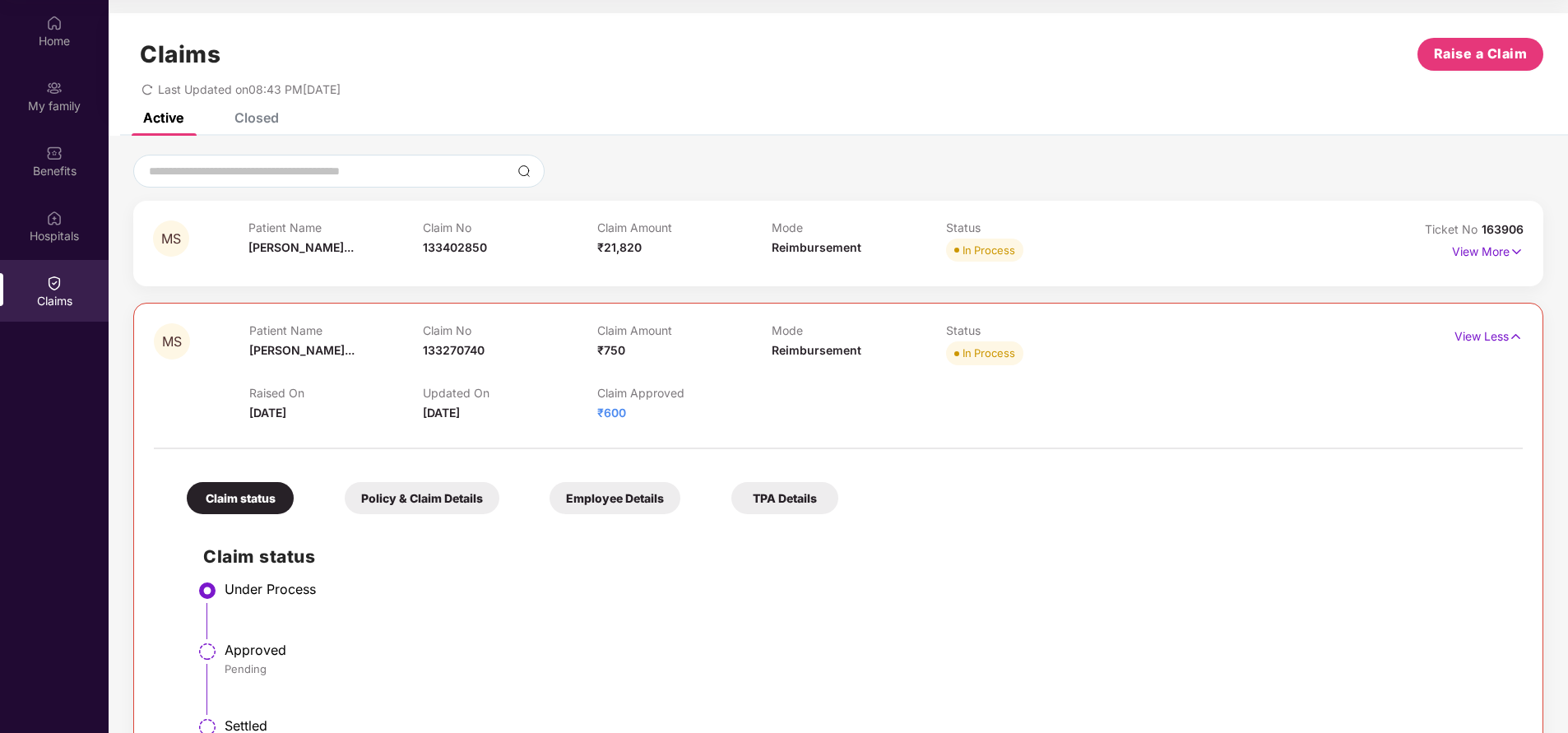
click at [269, 127] on div "Closed" at bounding box center [244, 118] width 69 height 36
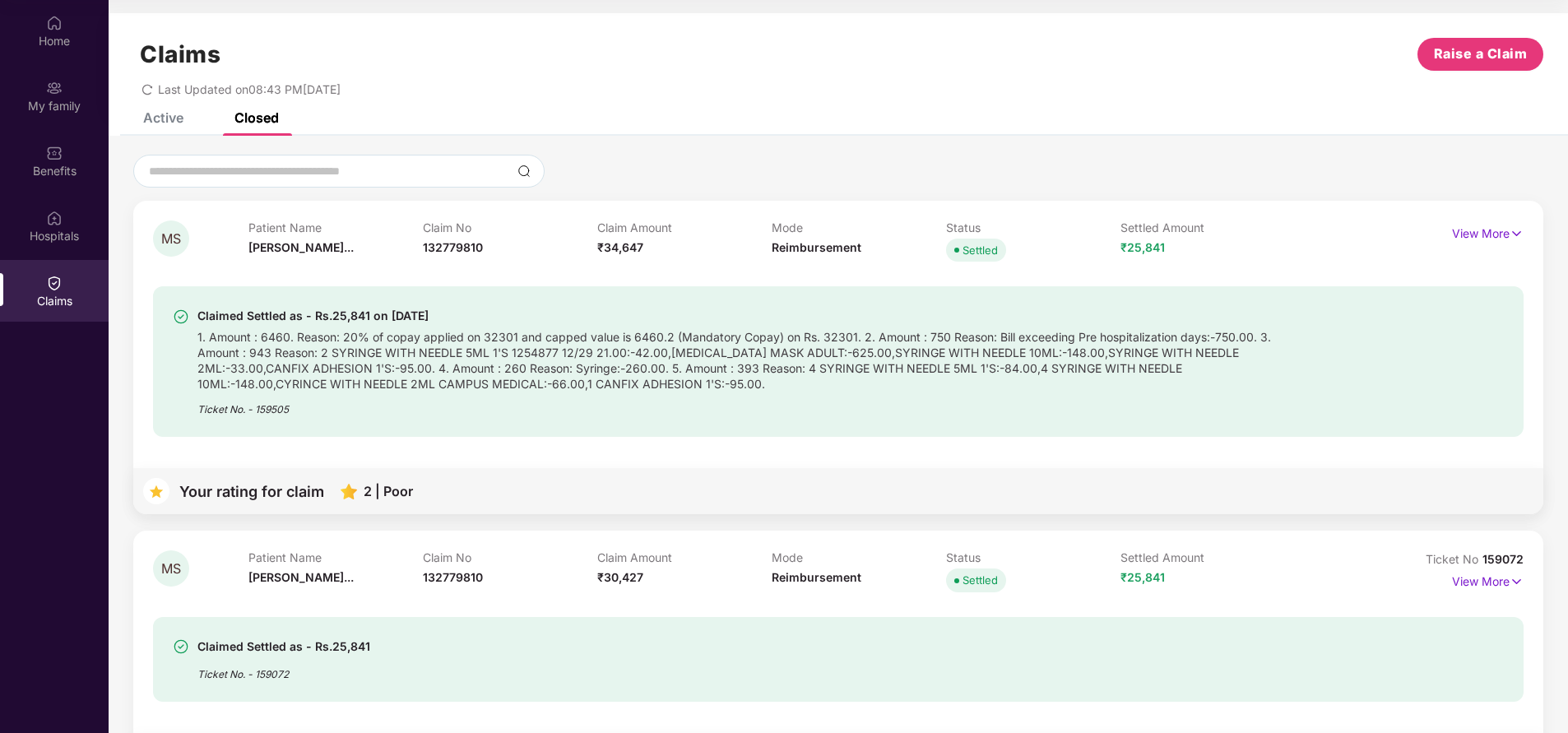
click at [159, 120] on div "Active" at bounding box center [163, 117] width 40 height 16
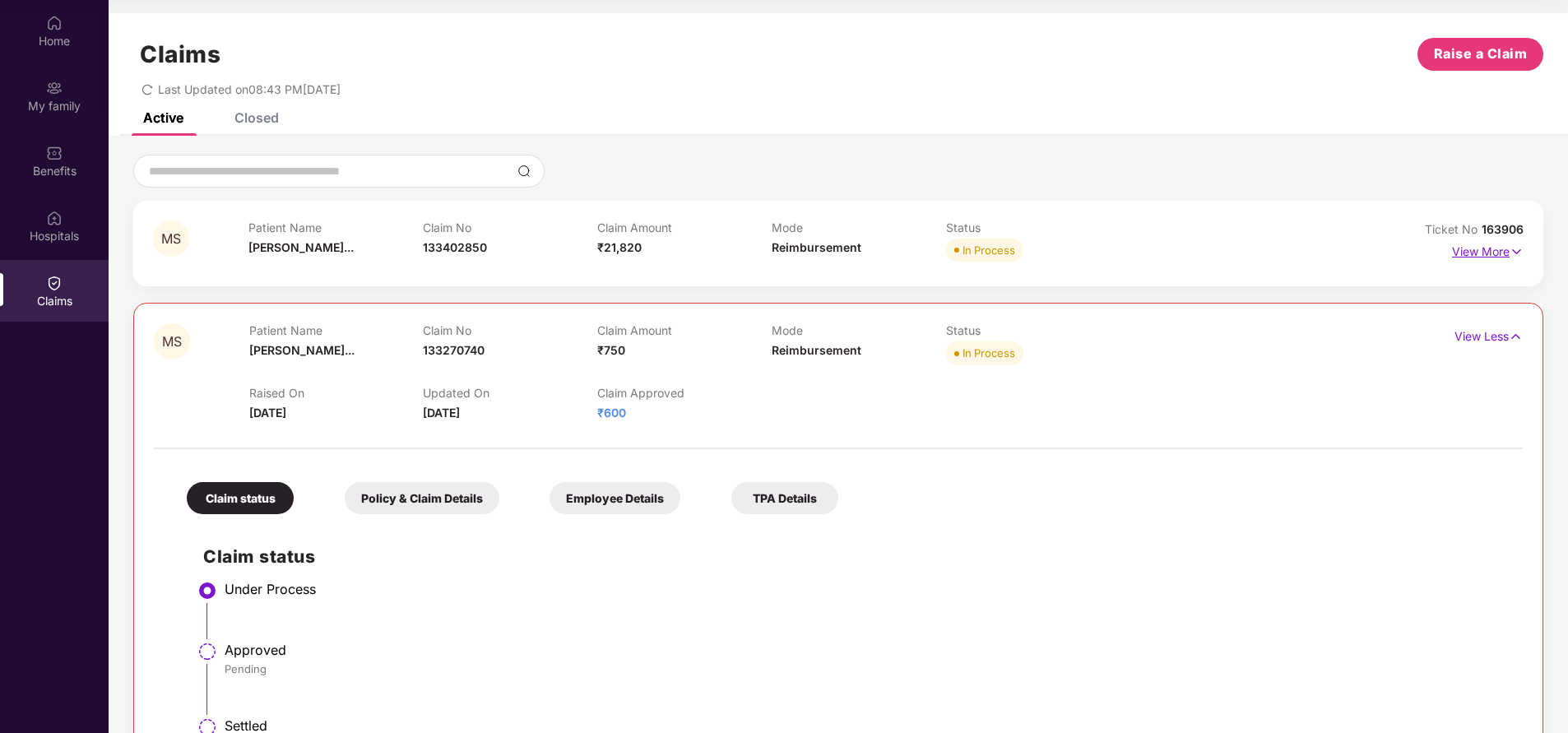
click at [1477, 259] on p "View More" at bounding box center [1487, 248] width 71 height 22
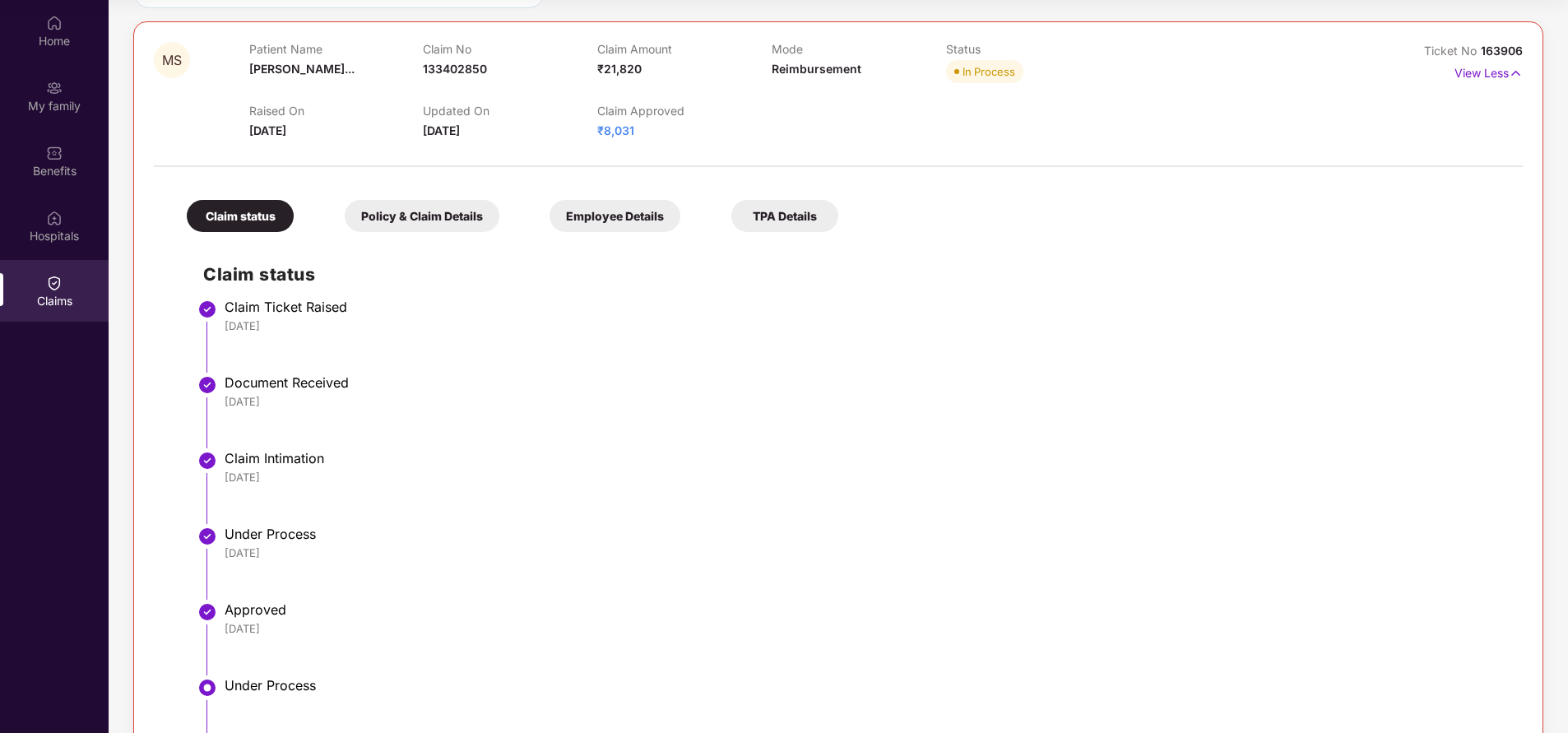
scroll to position [176, 0]
drag, startPoint x: 1476, startPoint y: 51, endPoint x: 1559, endPoint y: 59, distance: 83.4
click at [1559, 59] on div "MS Patient Name [PERSON_NAME]... Claim No 133402850 Claim Amount ₹21,820 Mode R…" at bounding box center [838, 678] width 1459 height 1401
copy span "163906"
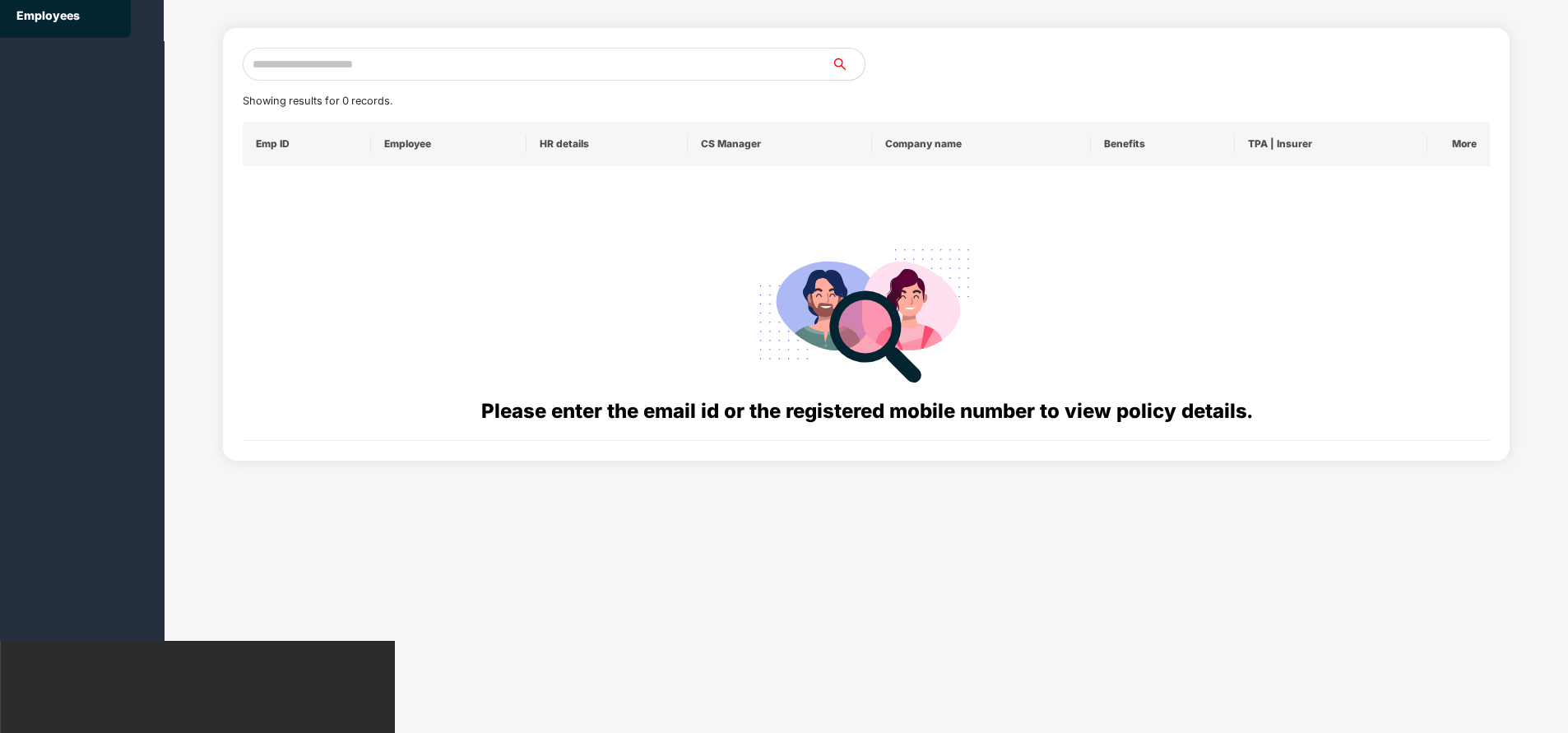
scroll to position [0, 0]
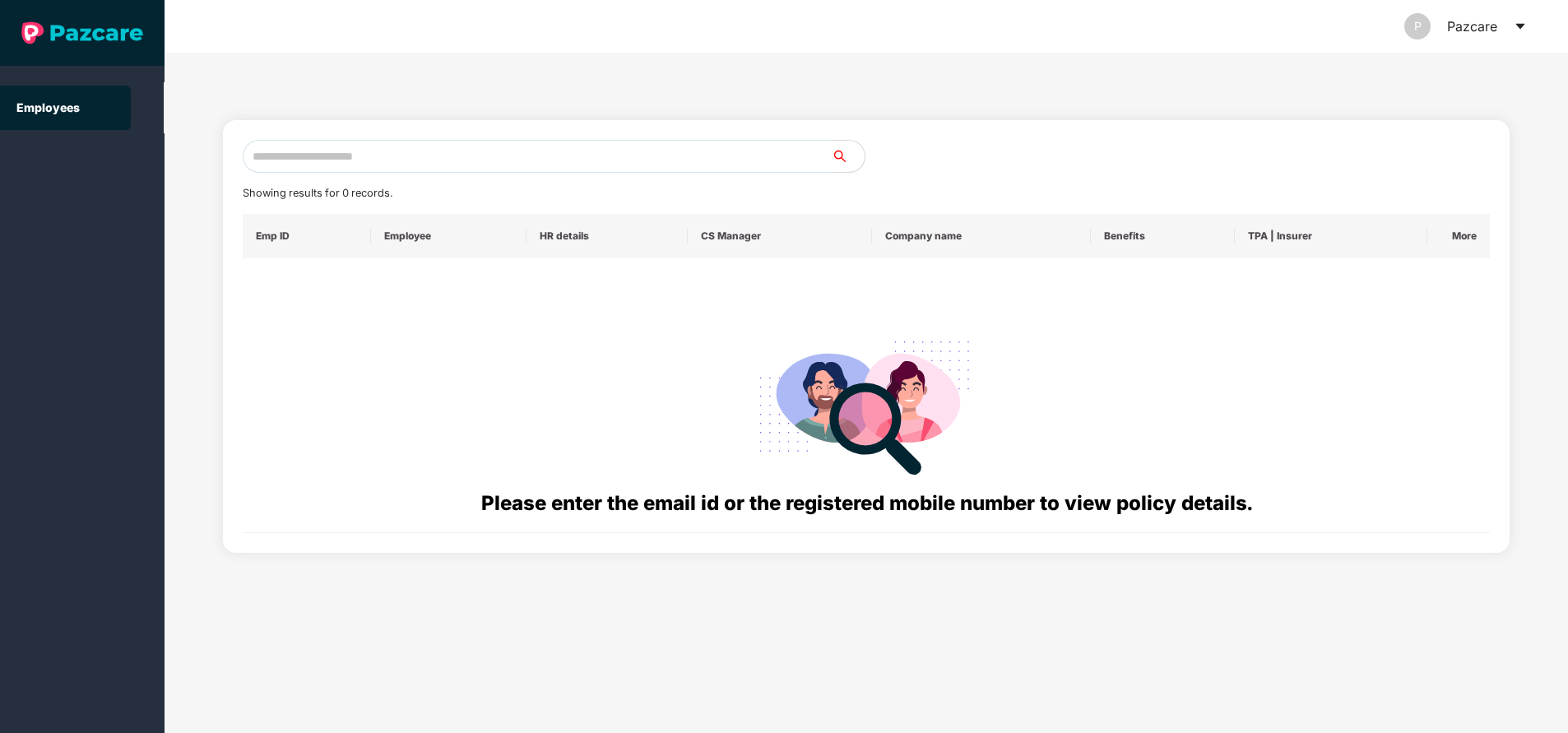
click at [401, 149] on input "text" at bounding box center [537, 156] width 589 height 33
paste input "**********"
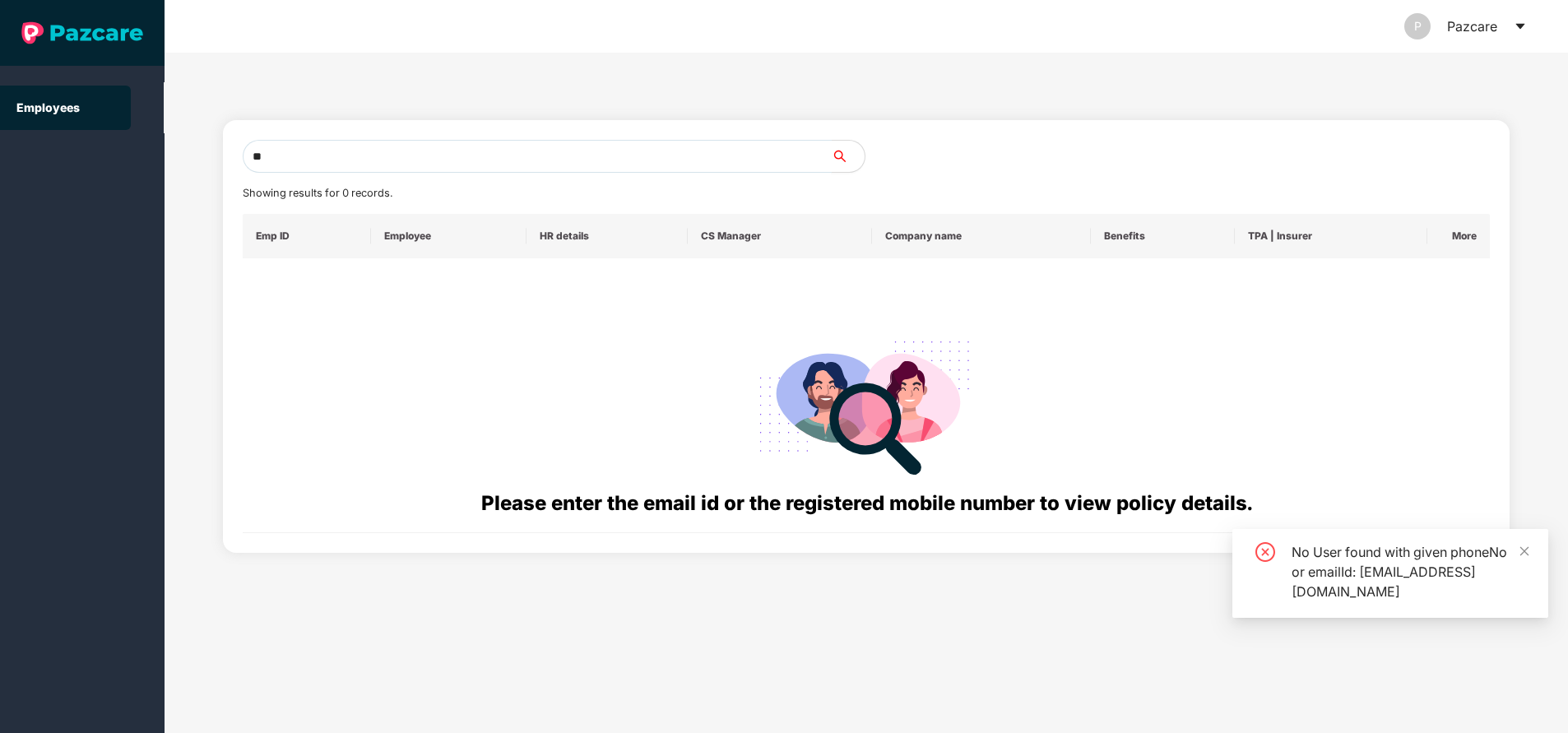
type input "*"
paste input "**********"
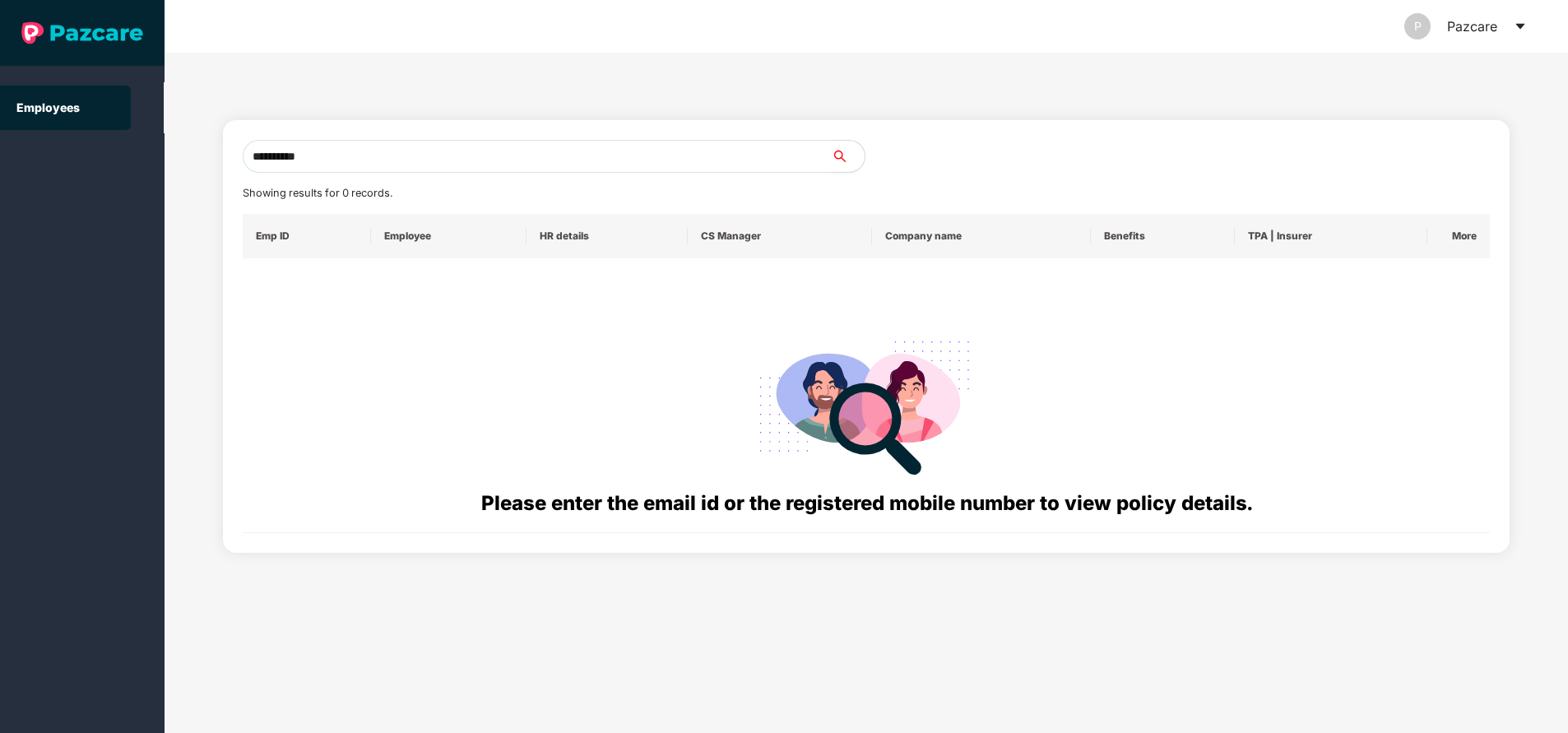
click at [423, 152] on input "**********" at bounding box center [537, 156] width 589 height 33
type input "*"
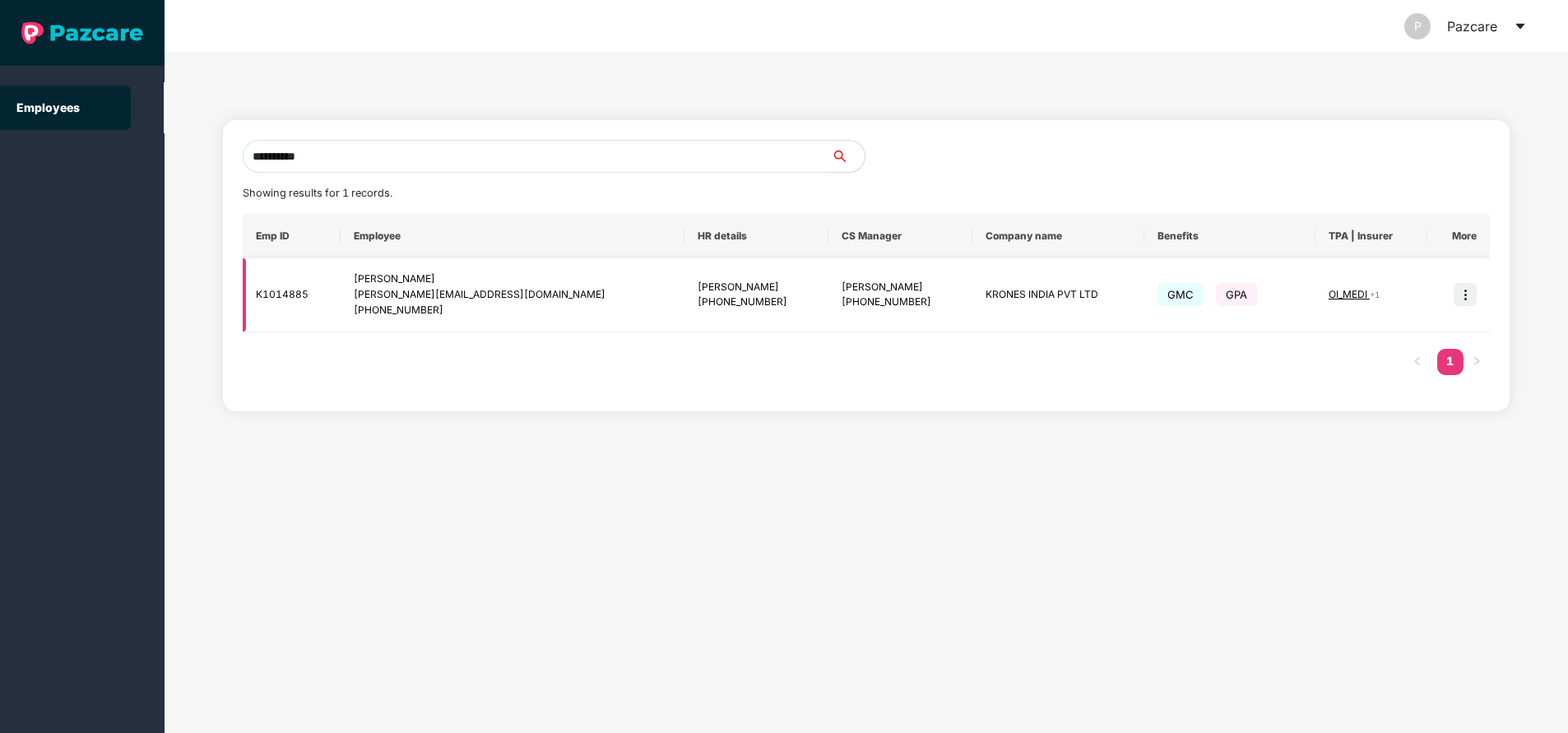
type input "**********"
click at [1470, 298] on img at bounding box center [1465, 294] width 23 height 23
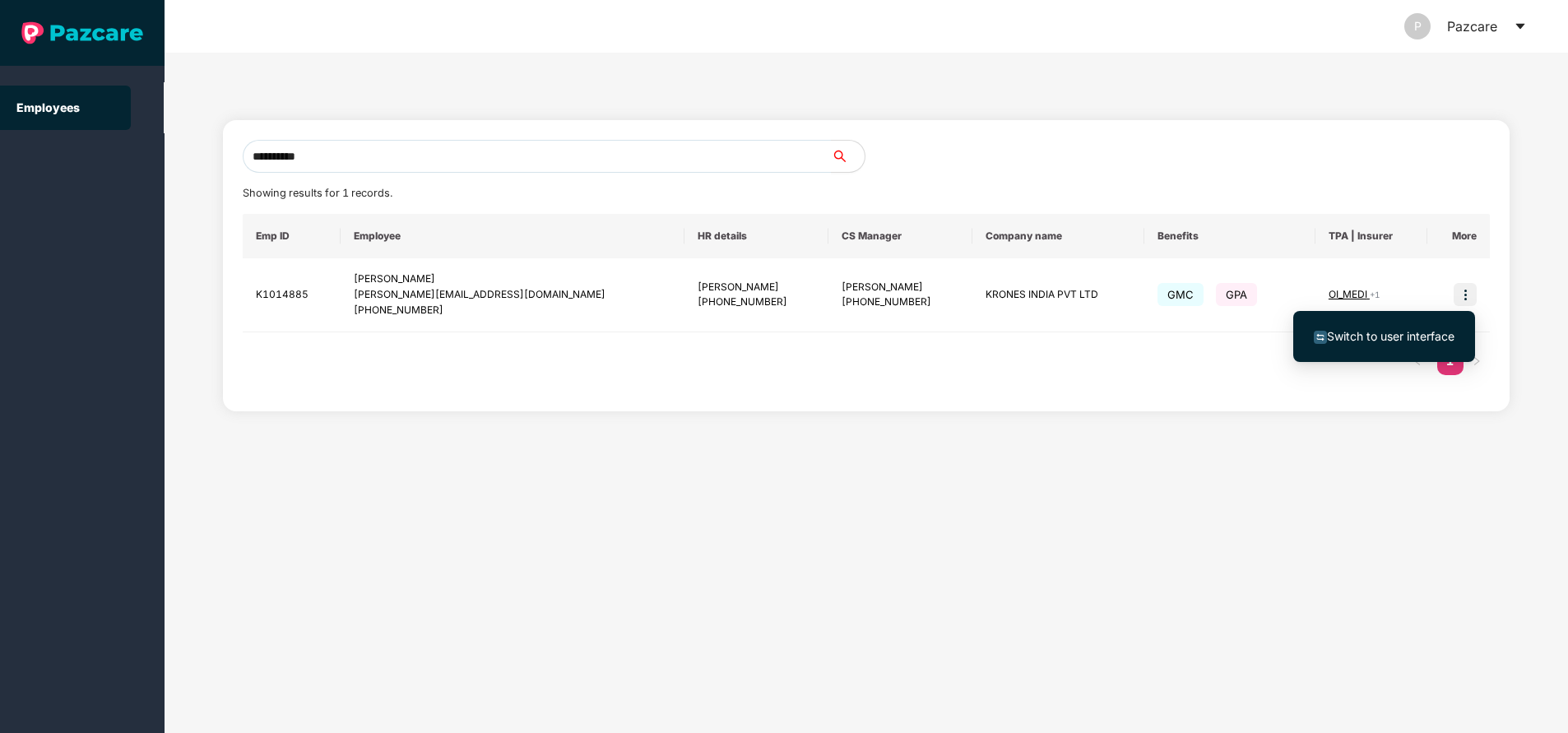
click at [1379, 331] on span "Switch to user interface" at bounding box center [1391, 336] width 127 height 14
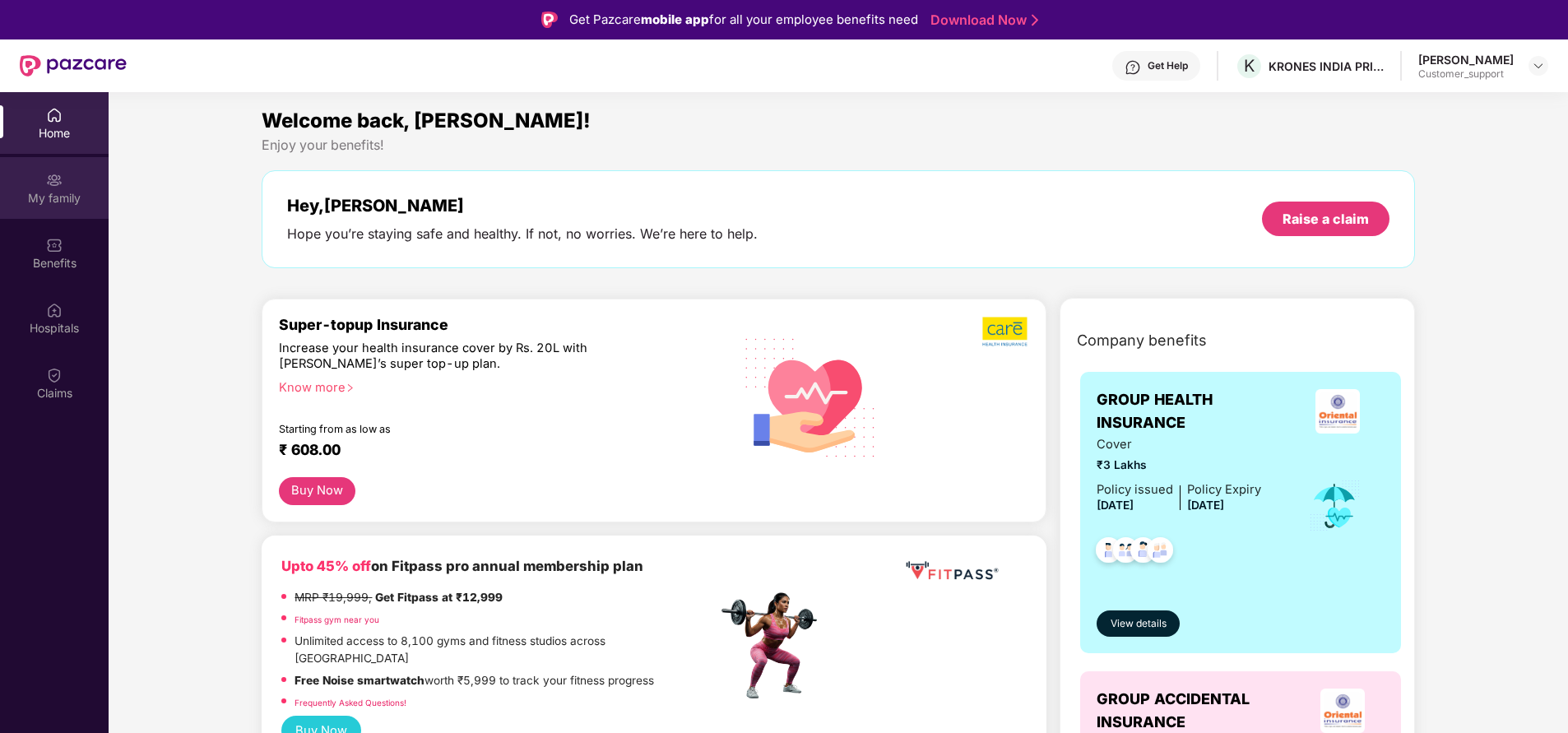
click at [19, 201] on div "My family" at bounding box center [54, 197] width 108 height 16
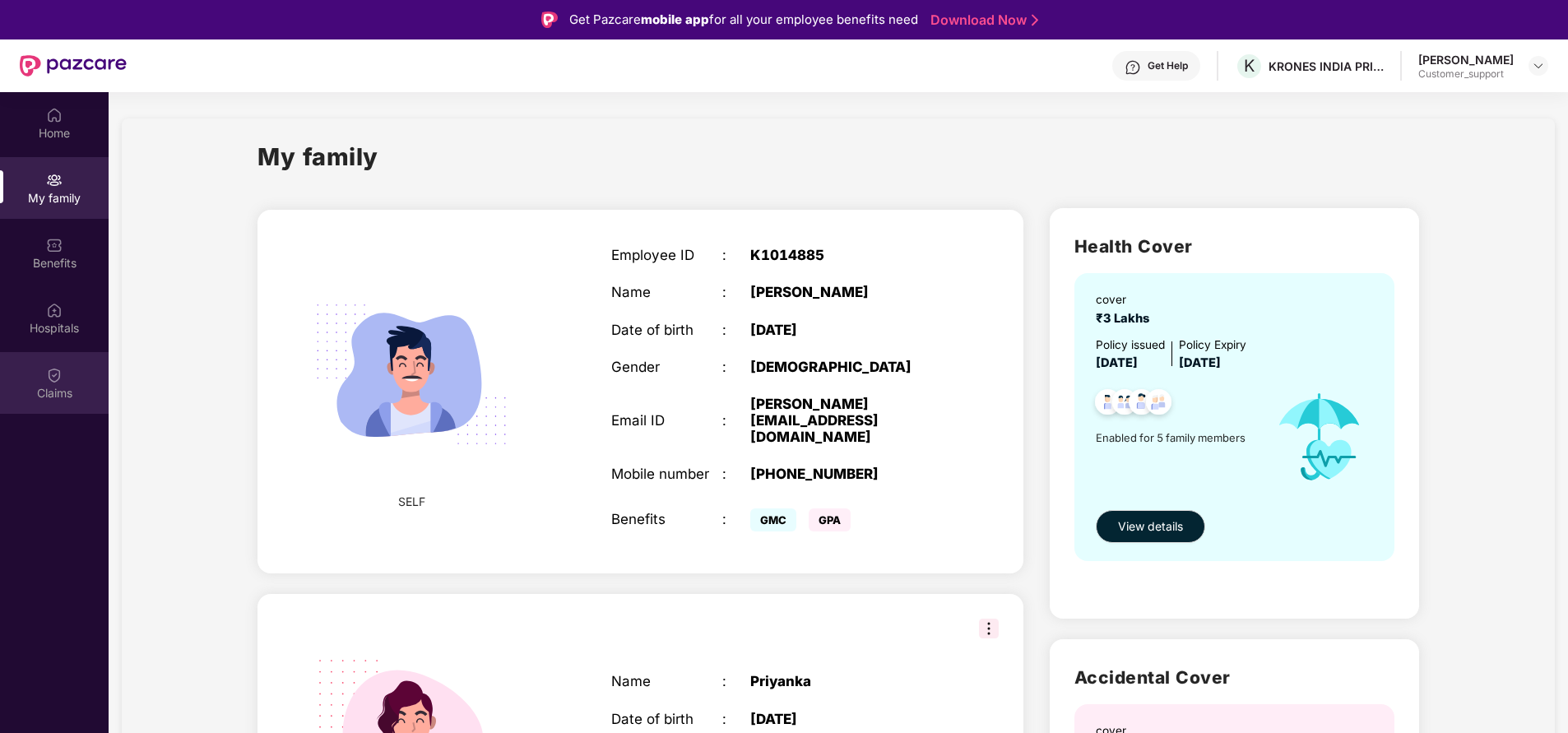
click at [49, 373] on img at bounding box center [54, 375] width 16 height 16
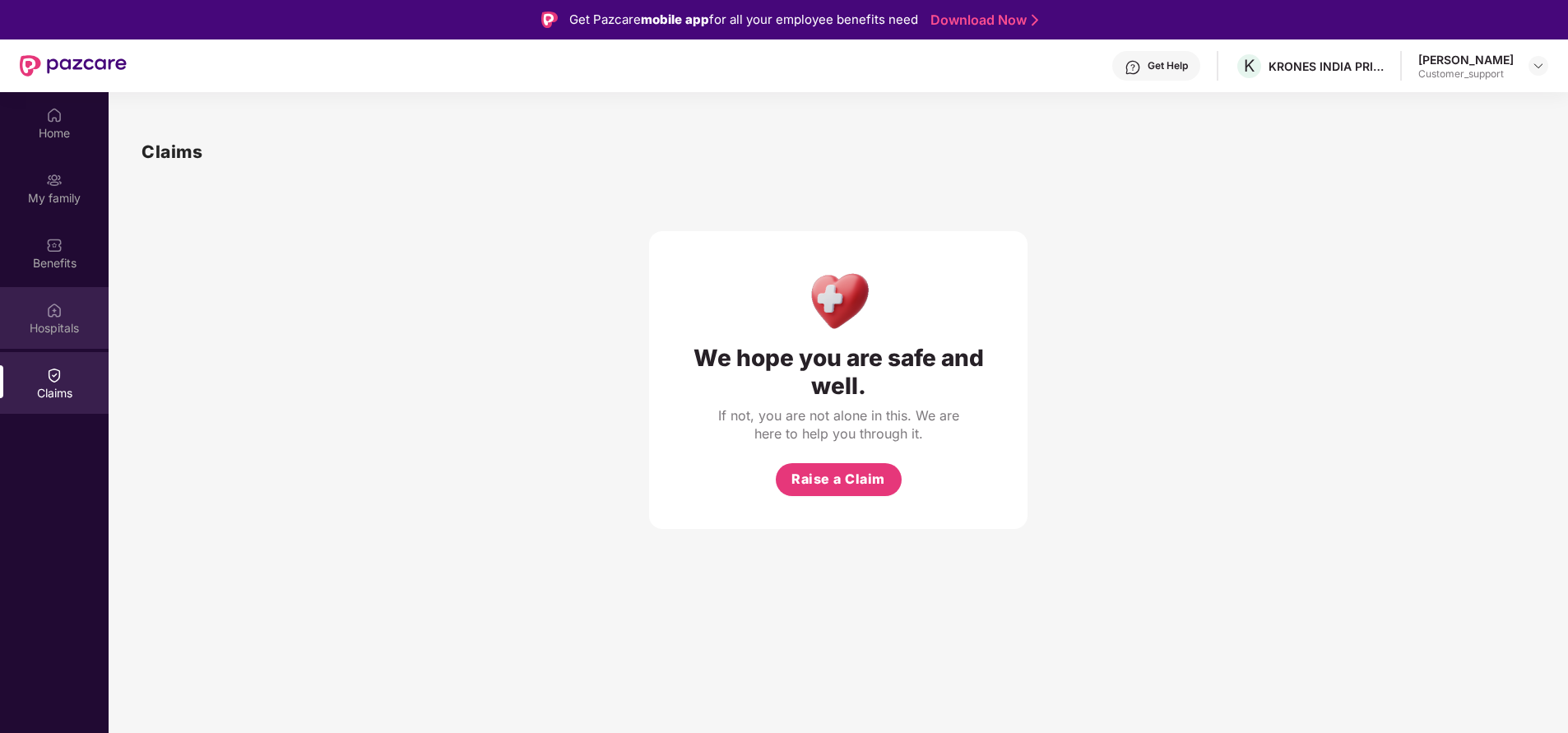
click at [51, 329] on div "Hospitals" at bounding box center [54, 327] width 108 height 16
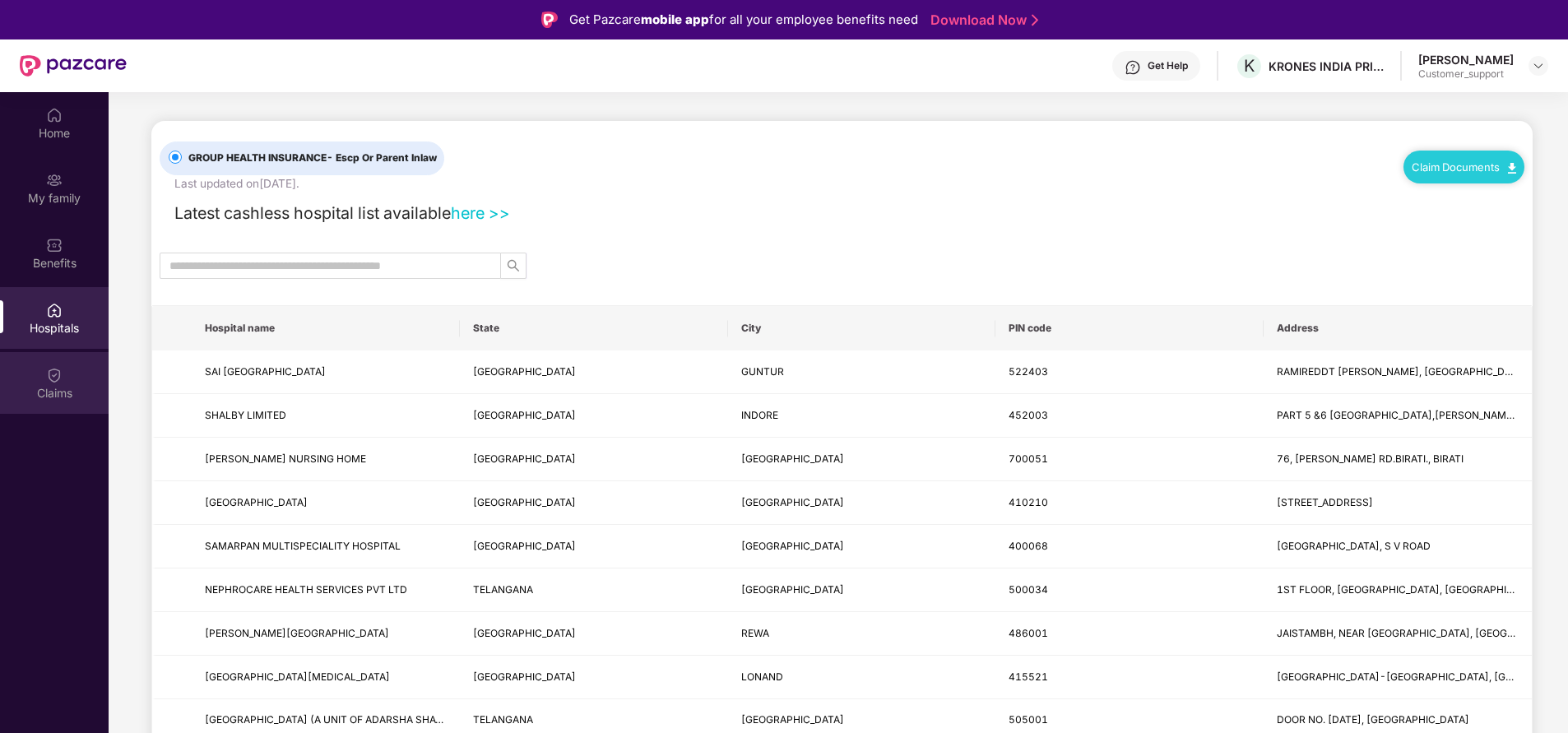
click at [79, 403] on div "Claims" at bounding box center [54, 382] width 108 height 62
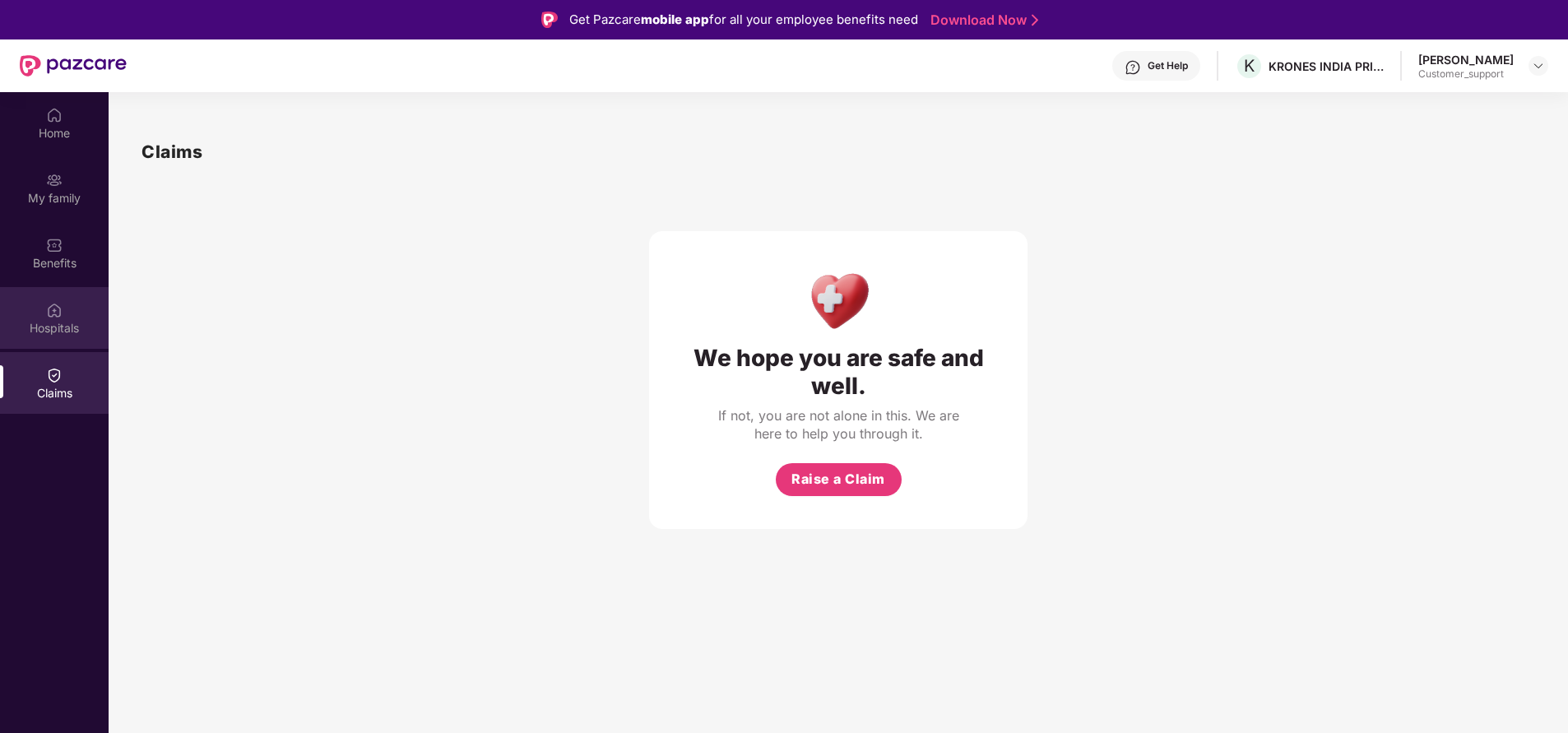
click at [69, 313] on div "Hospitals" at bounding box center [54, 318] width 108 height 62
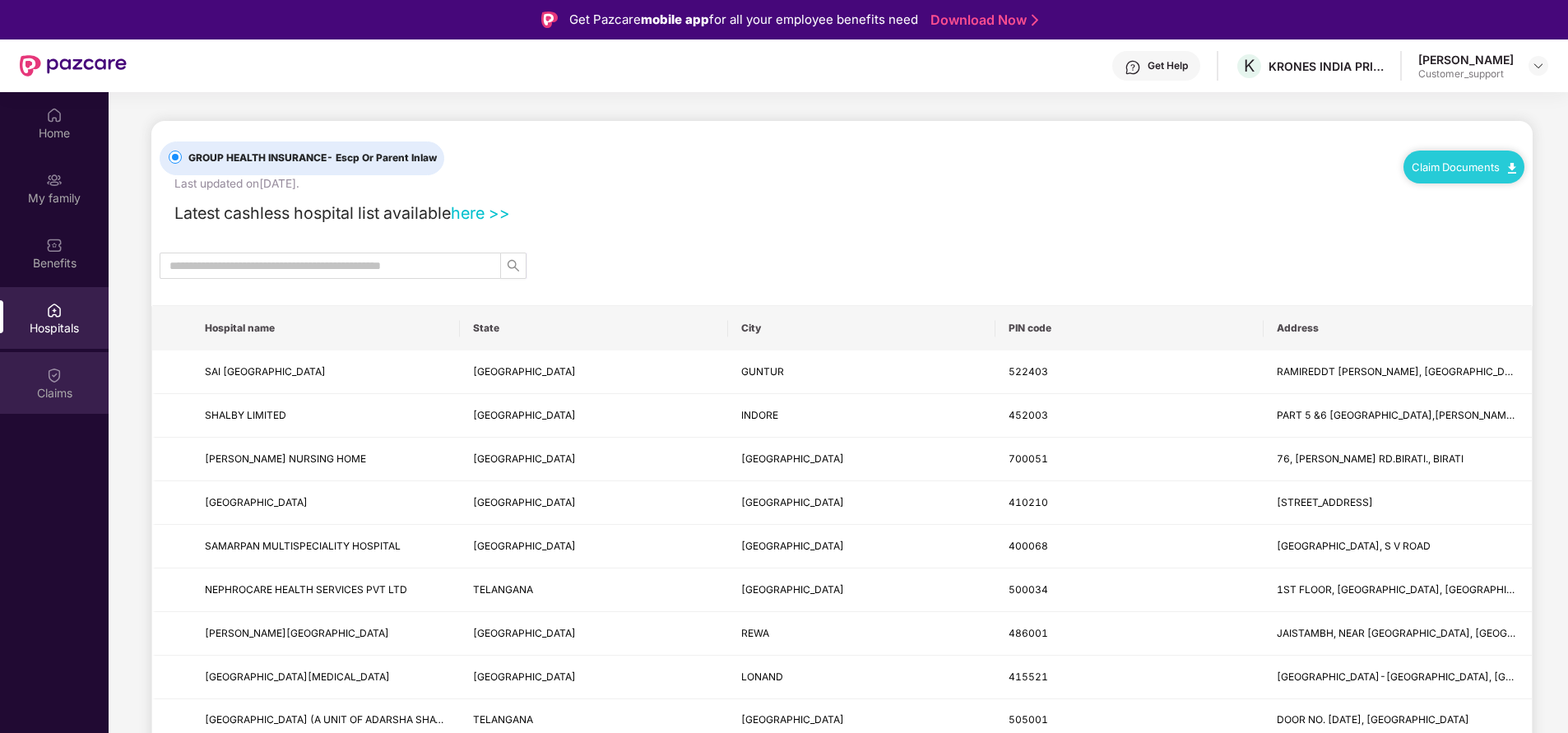
click at [58, 390] on div "Claims" at bounding box center [54, 393] width 108 height 16
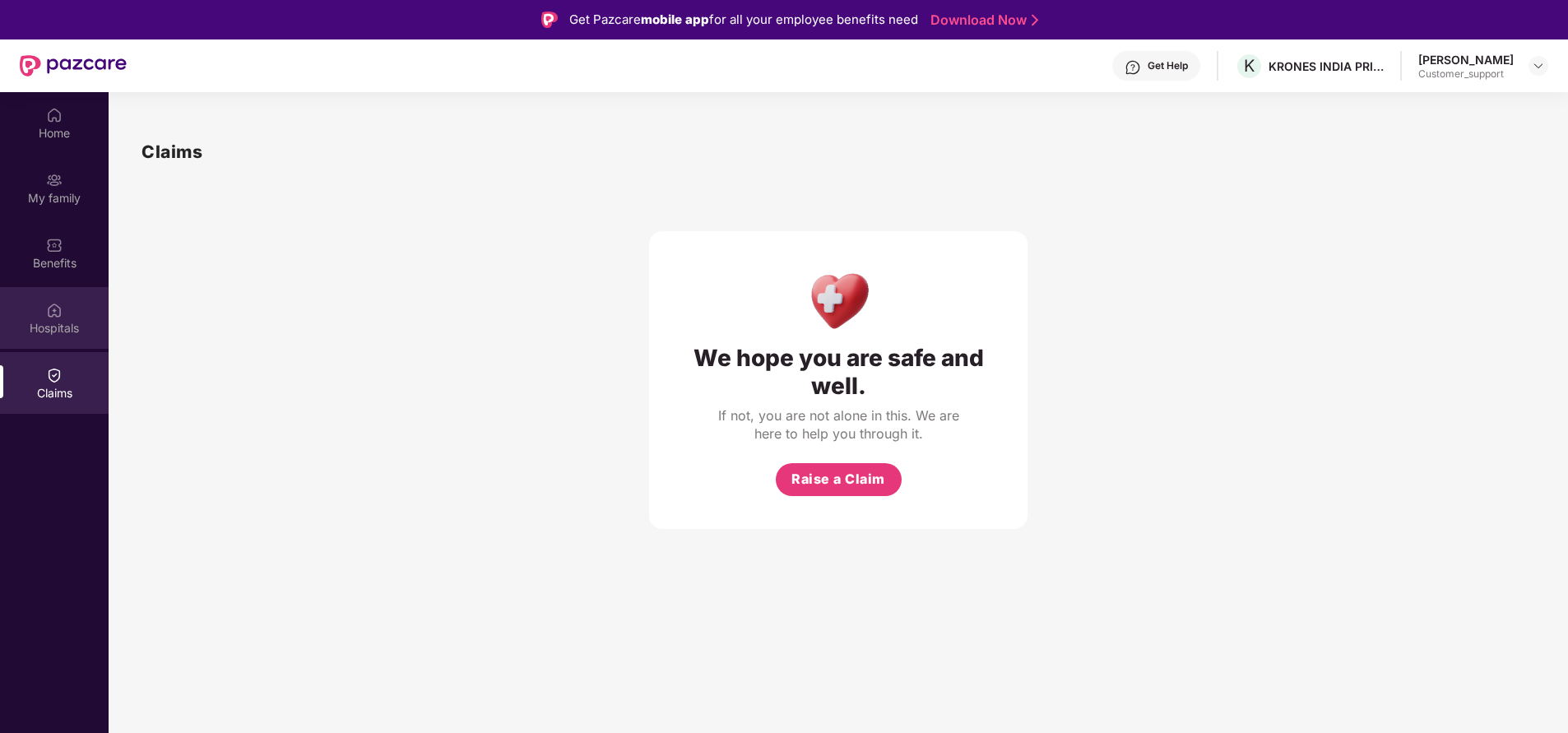
click at [55, 314] on img at bounding box center [54, 309] width 16 height 16
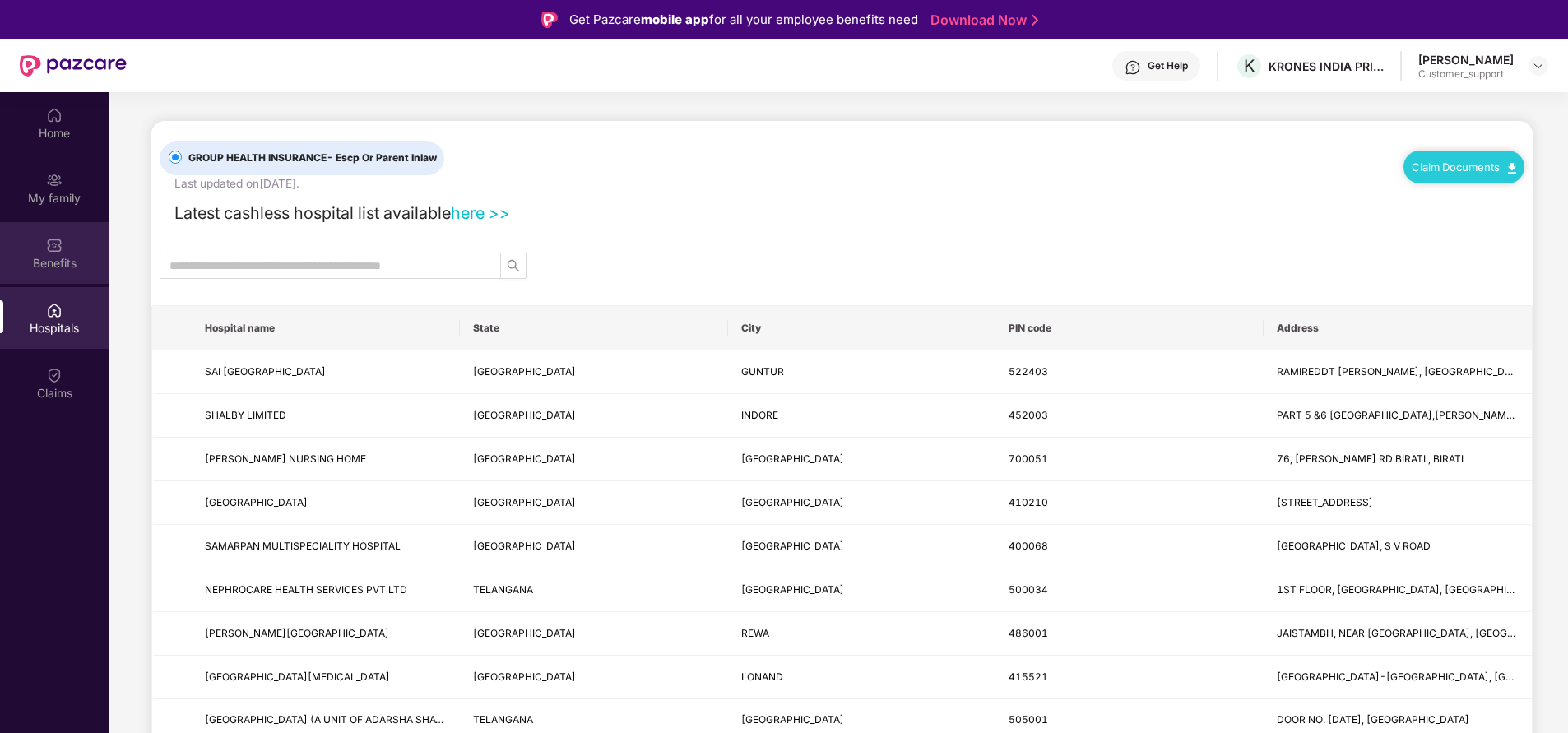
click at [65, 245] on div "Benefits" at bounding box center [54, 252] width 108 height 62
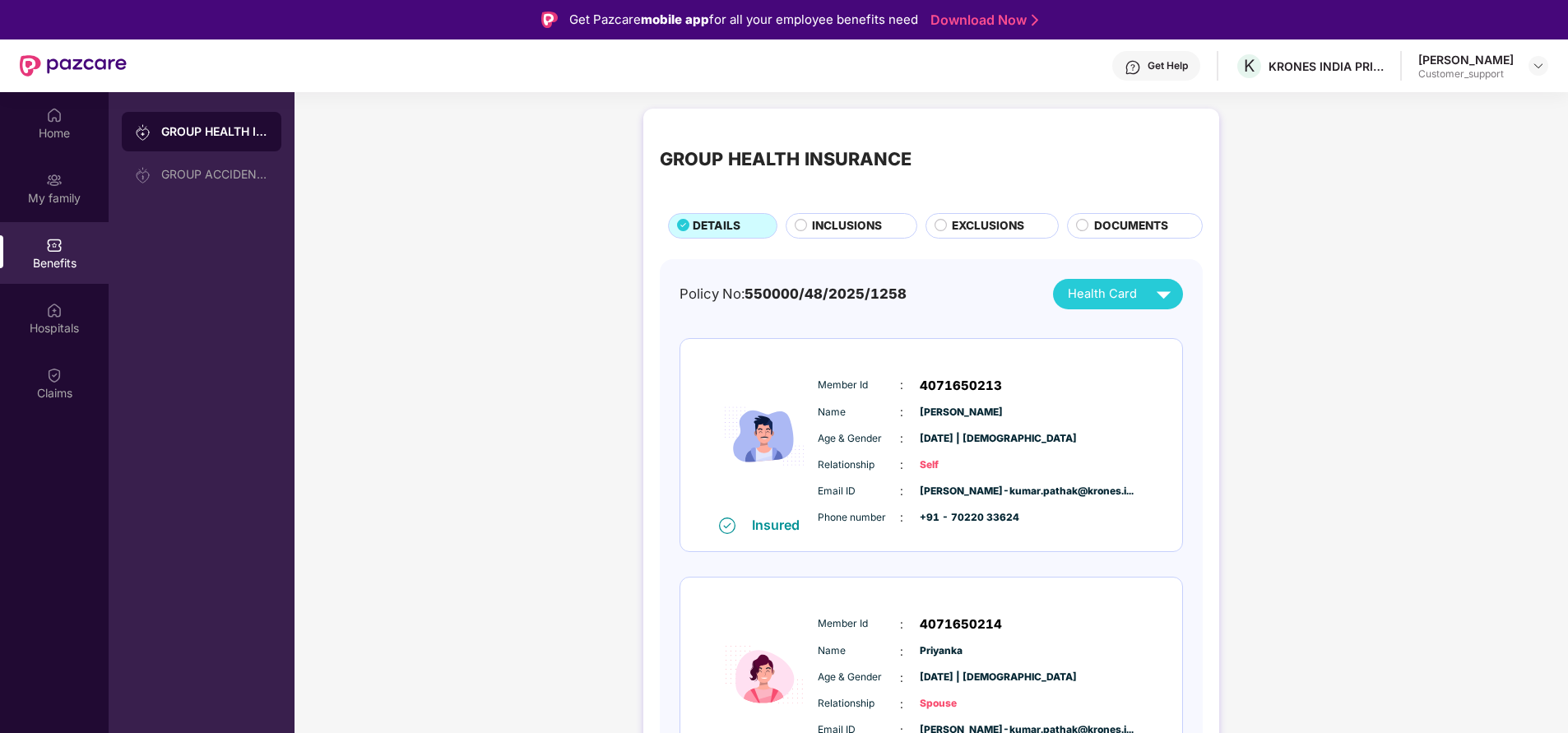
click at [846, 225] on span "INCLUSIONS" at bounding box center [847, 226] width 70 height 17
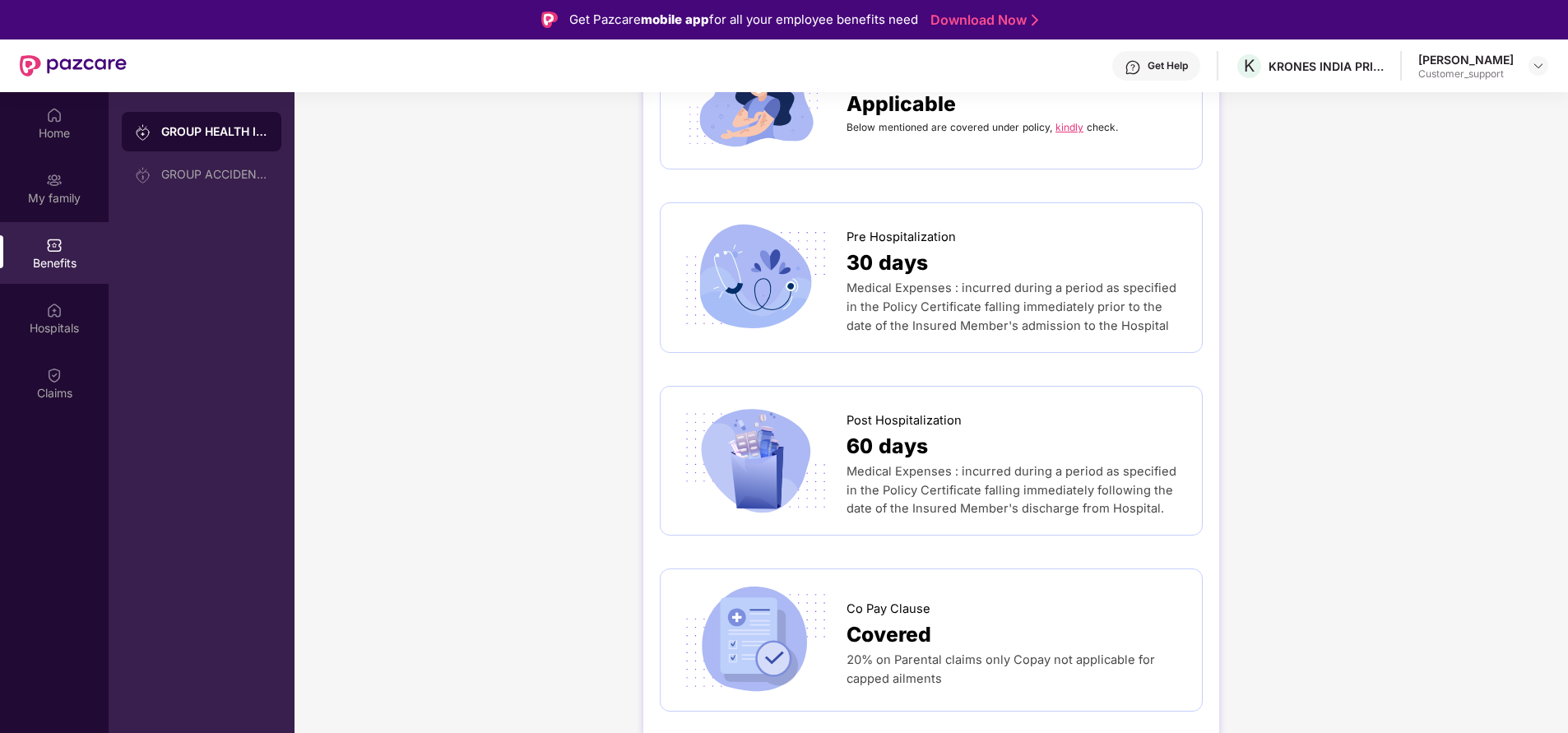
scroll to position [905, 0]
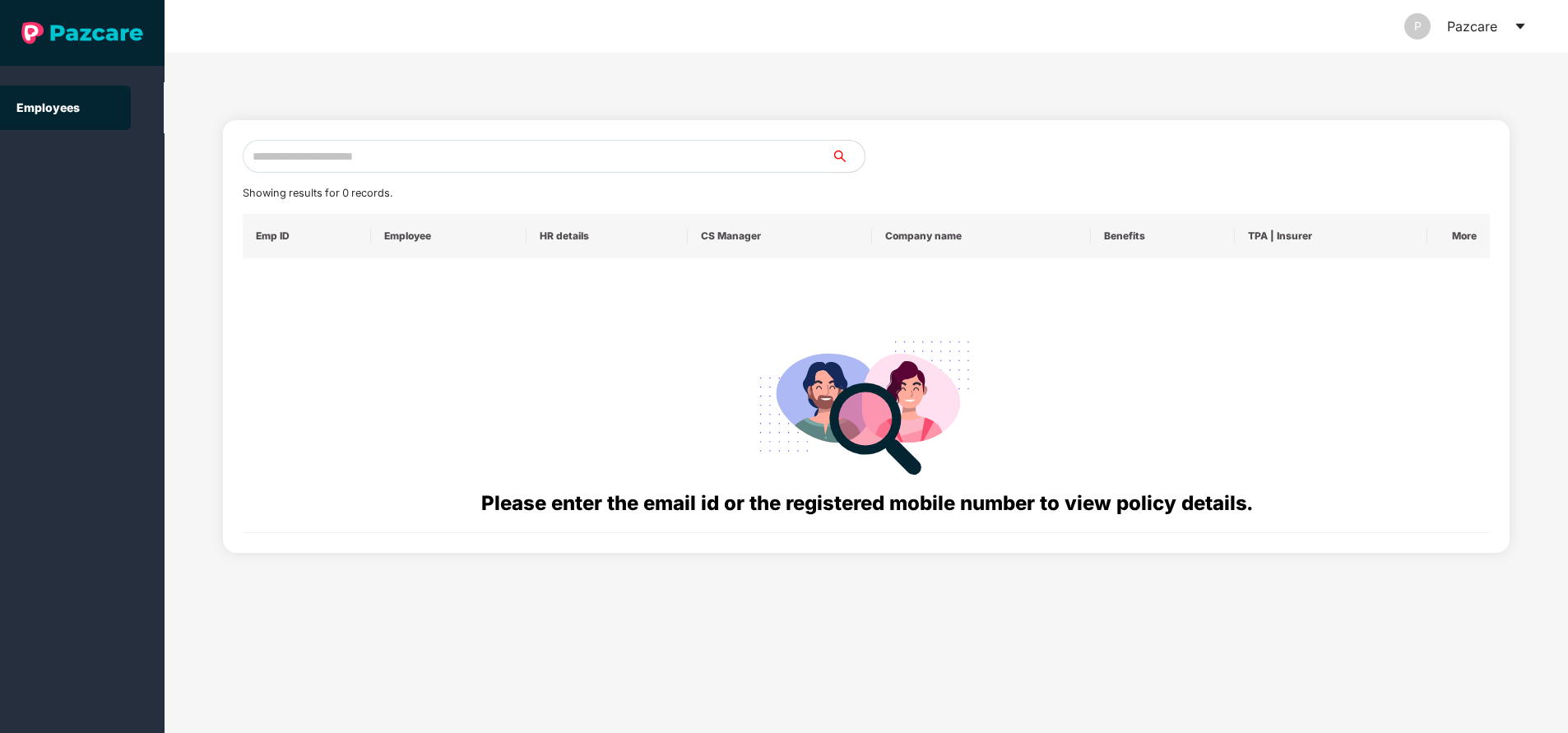
click at [344, 155] on input "text" at bounding box center [537, 156] width 589 height 33
paste input "**********"
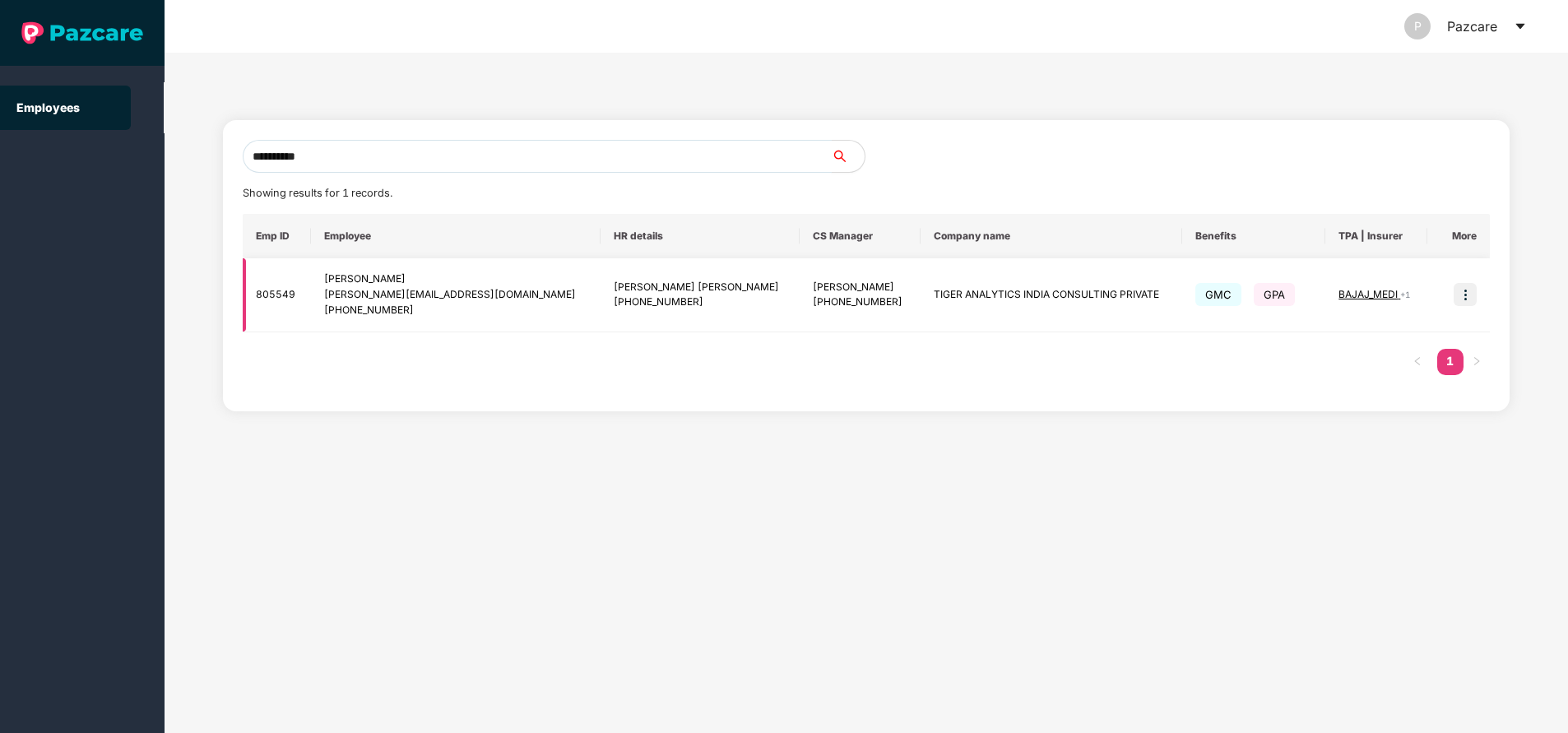
type input "**********"
click at [1466, 291] on img at bounding box center [1465, 294] width 23 height 23
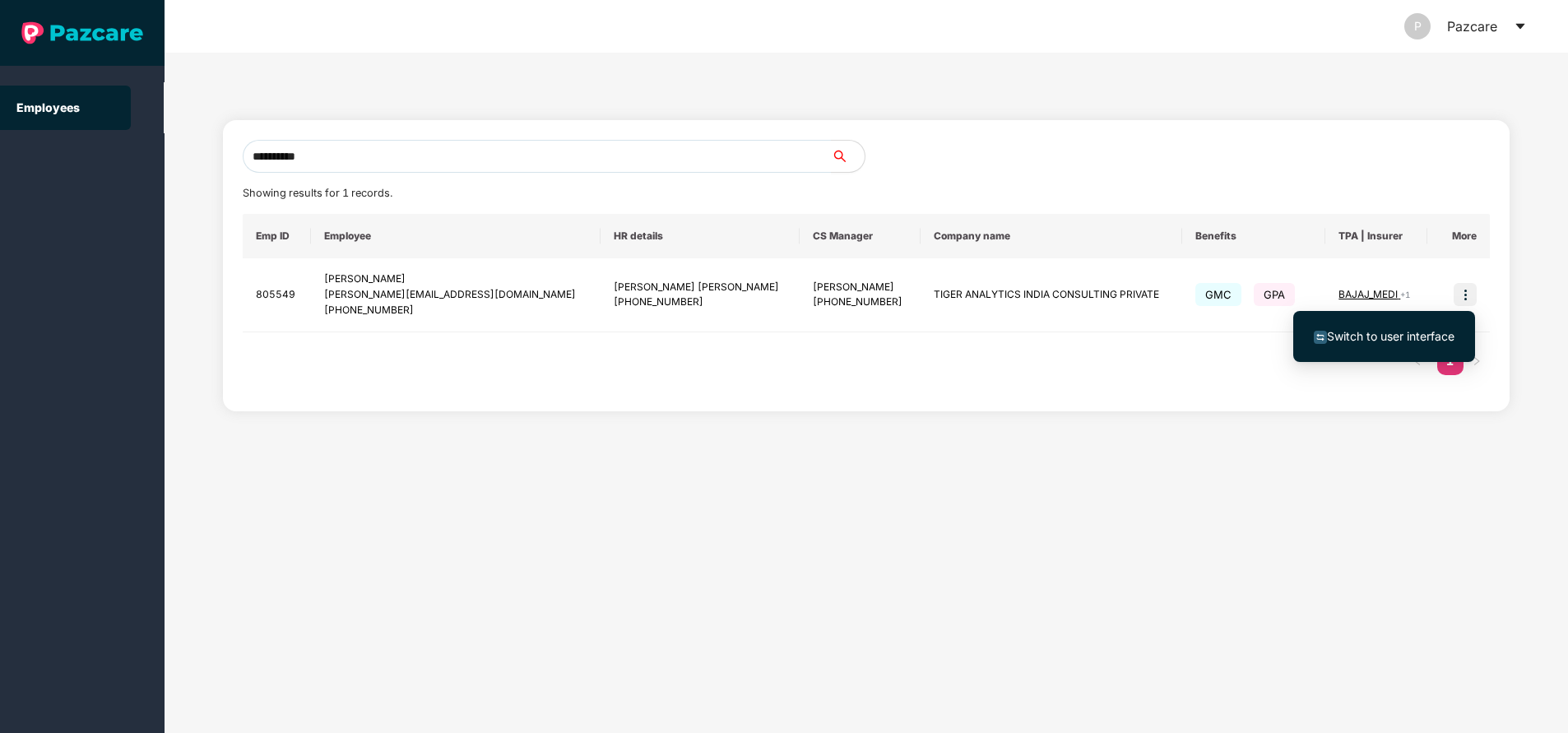
click at [1389, 338] on span "Switch to user interface" at bounding box center [1391, 336] width 127 height 14
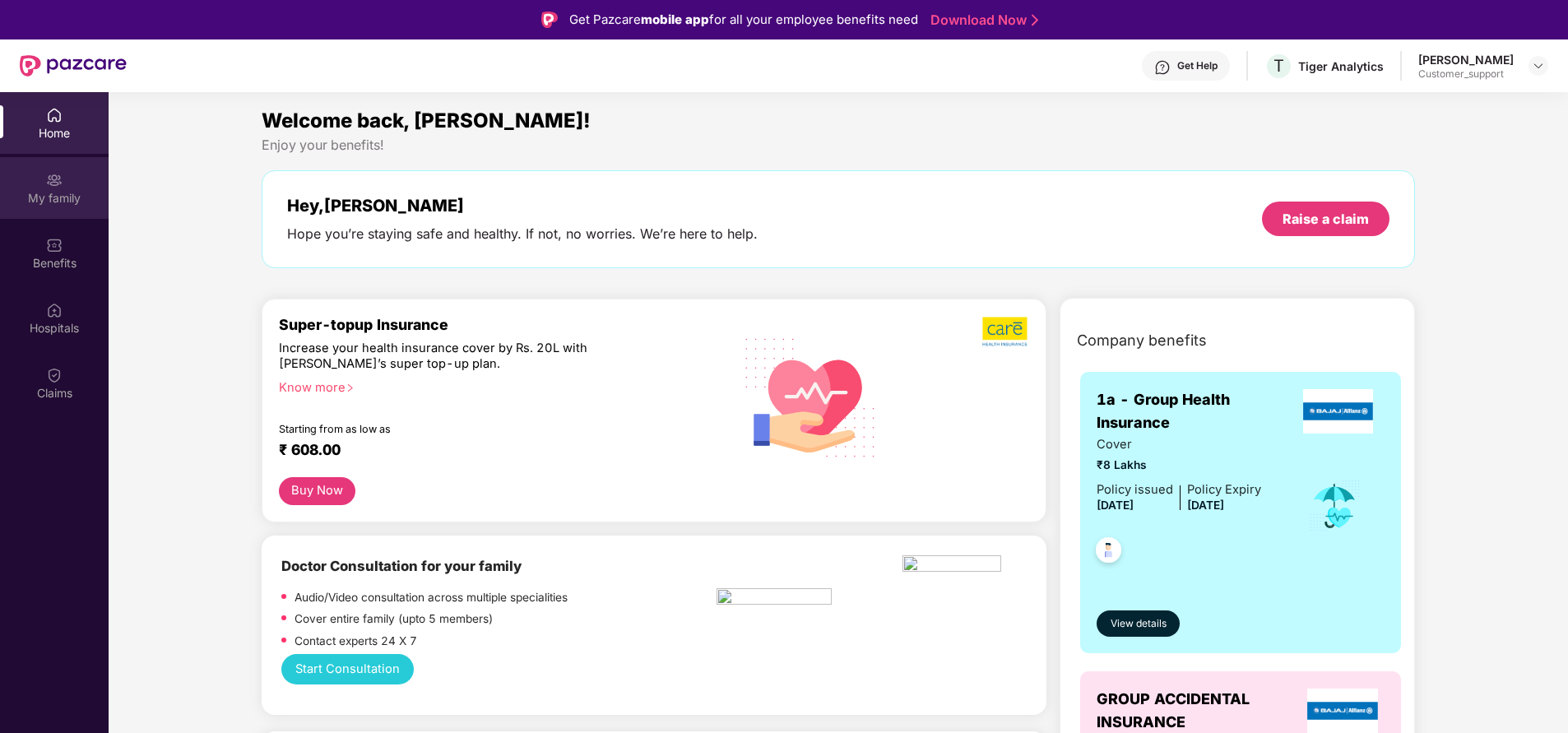
click at [84, 195] on div "My family" at bounding box center [54, 197] width 108 height 16
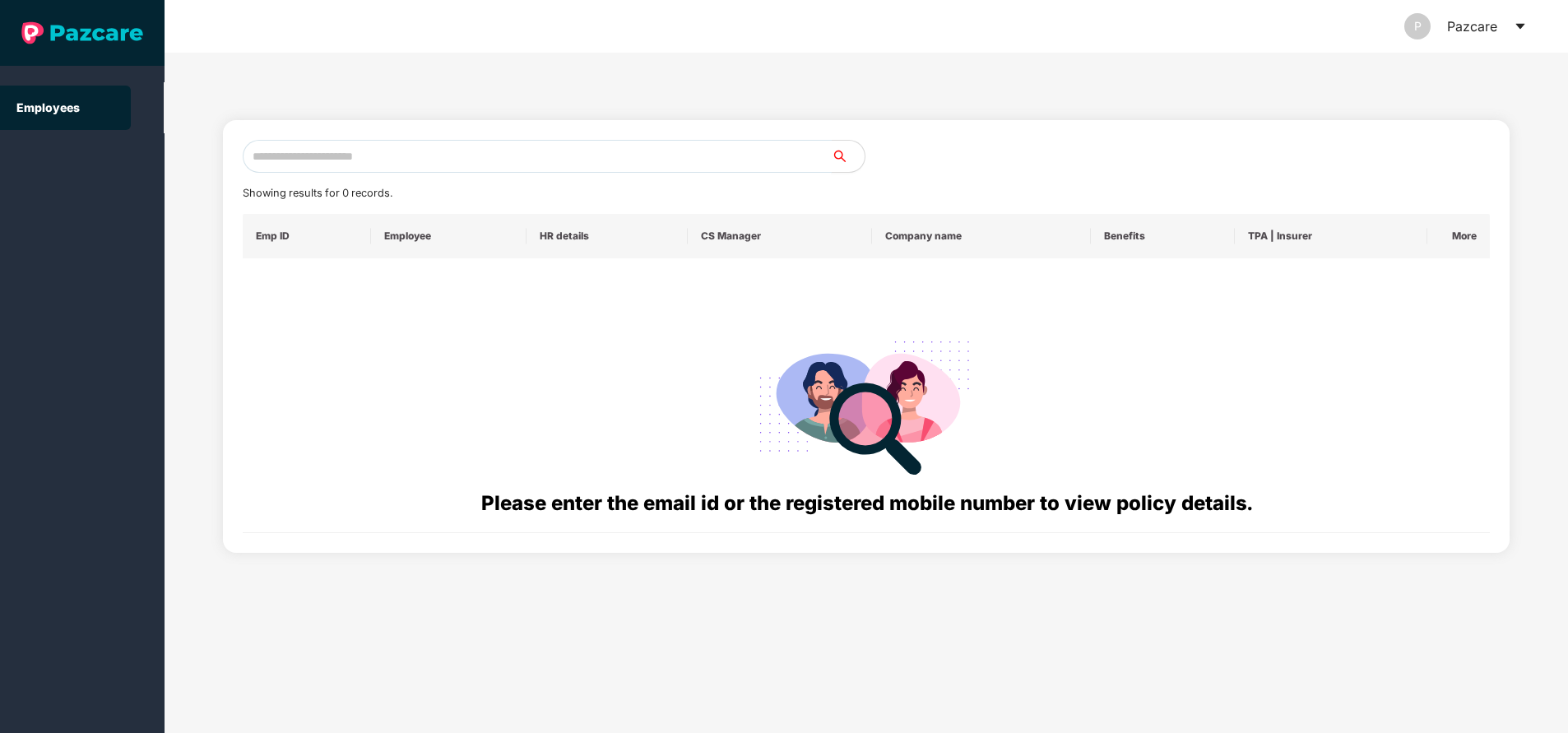
click at [586, 150] on input "text" at bounding box center [537, 156] width 589 height 33
paste input "**********"
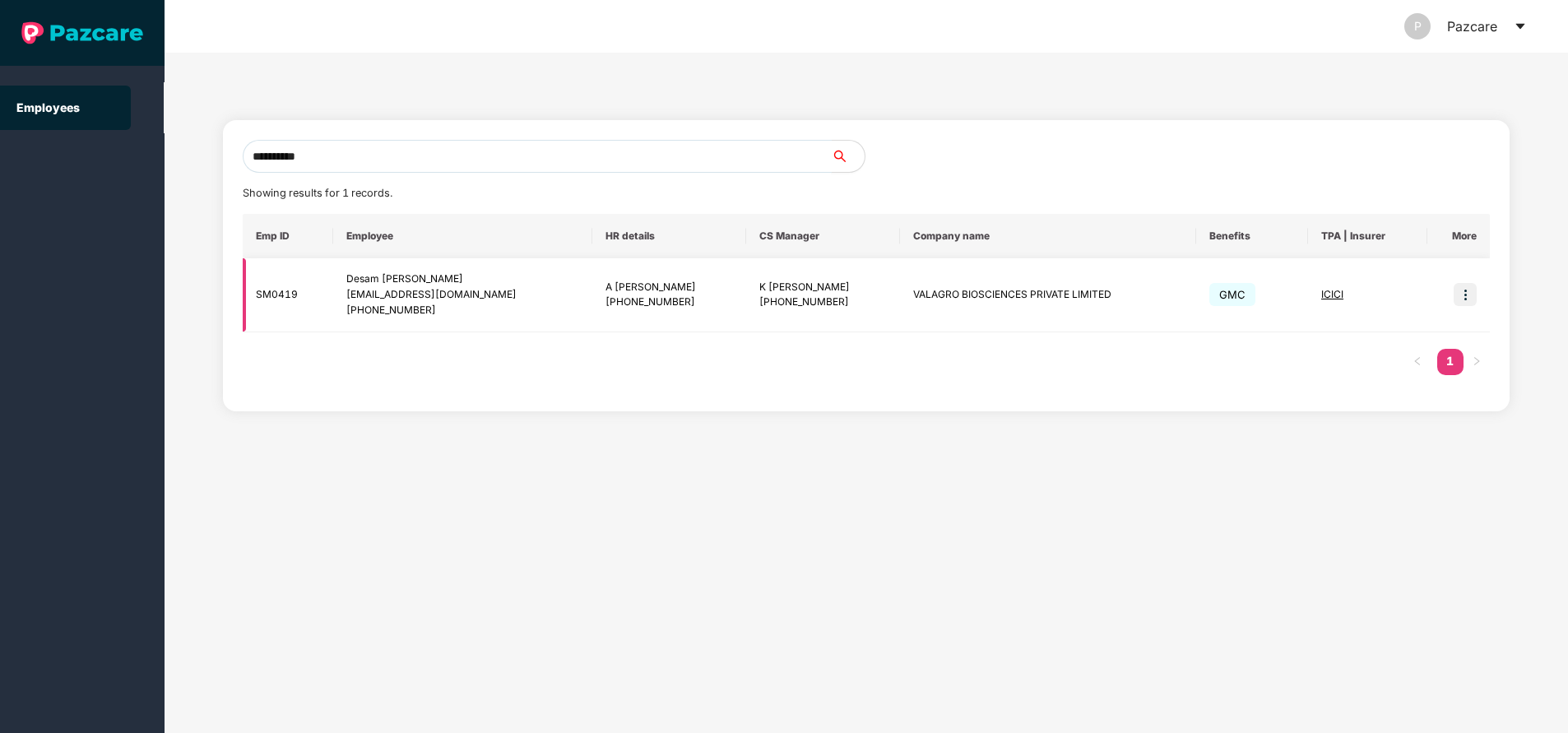
type input "**********"
click at [1470, 295] on img at bounding box center [1465, 294] width 23 height 23
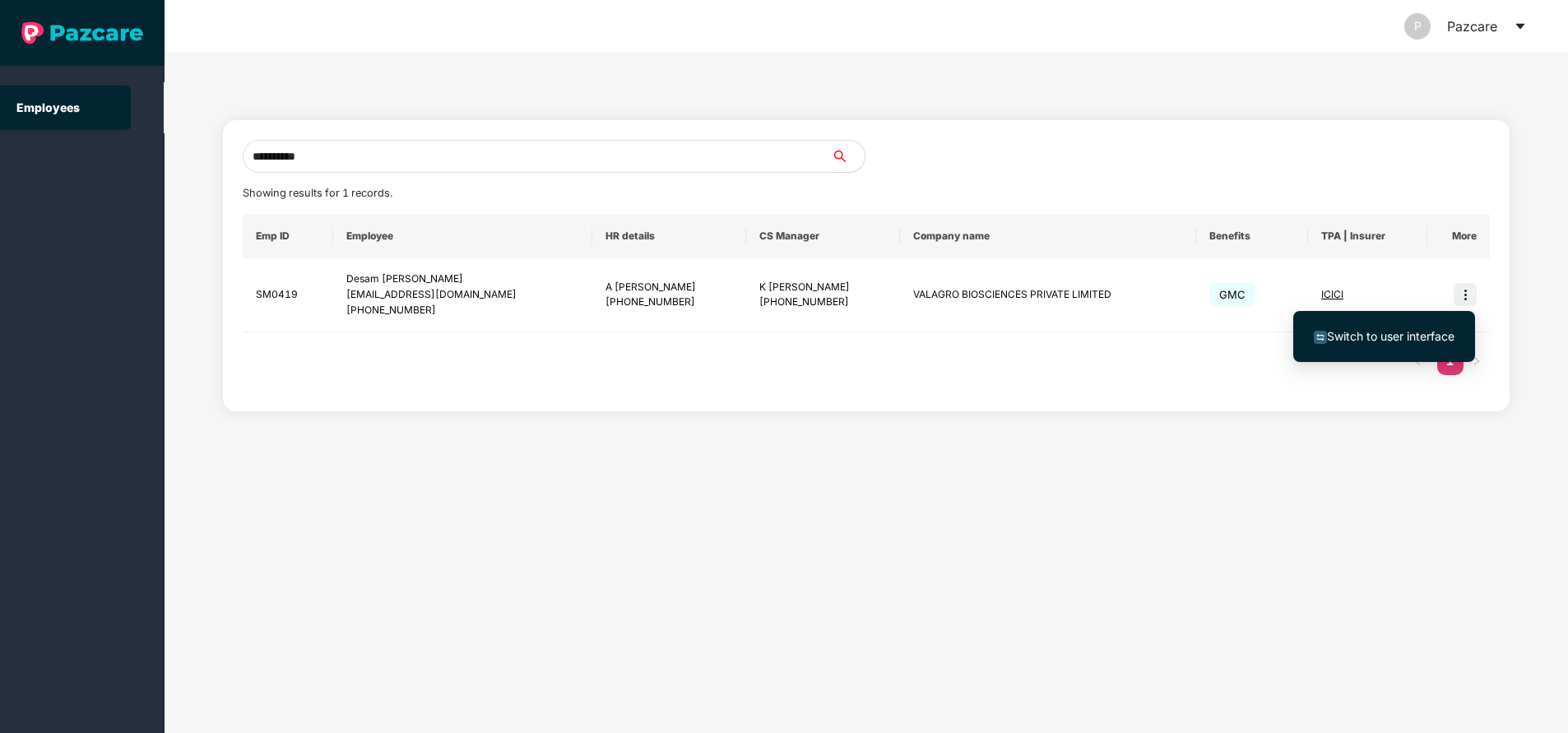
click at [1379, 344] on span "Switch to user interface" at bounding box center [1384, 336] width 140 height 18
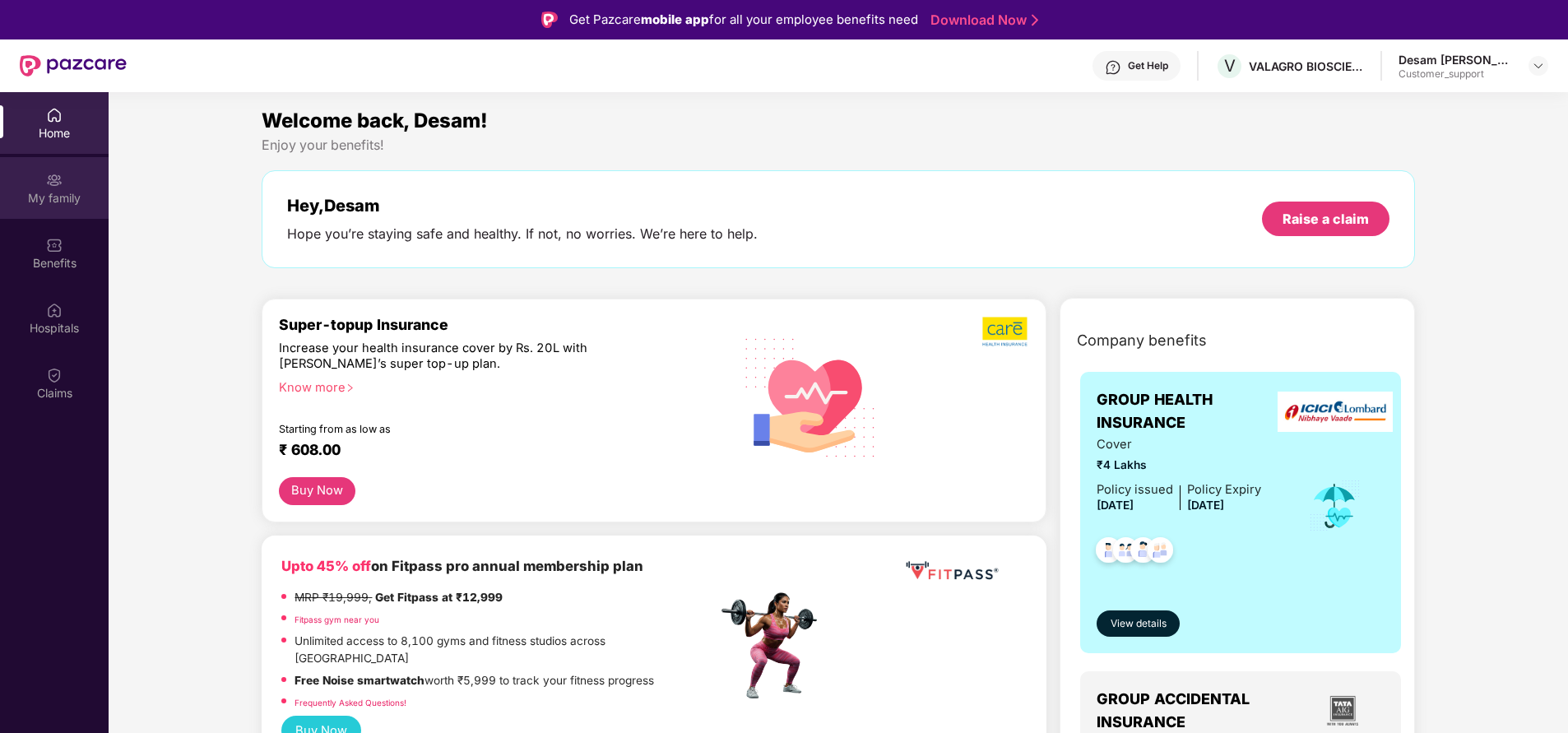
click at [43, 198] on div "My family" at bounding box center [54, 197] width 108 height 16
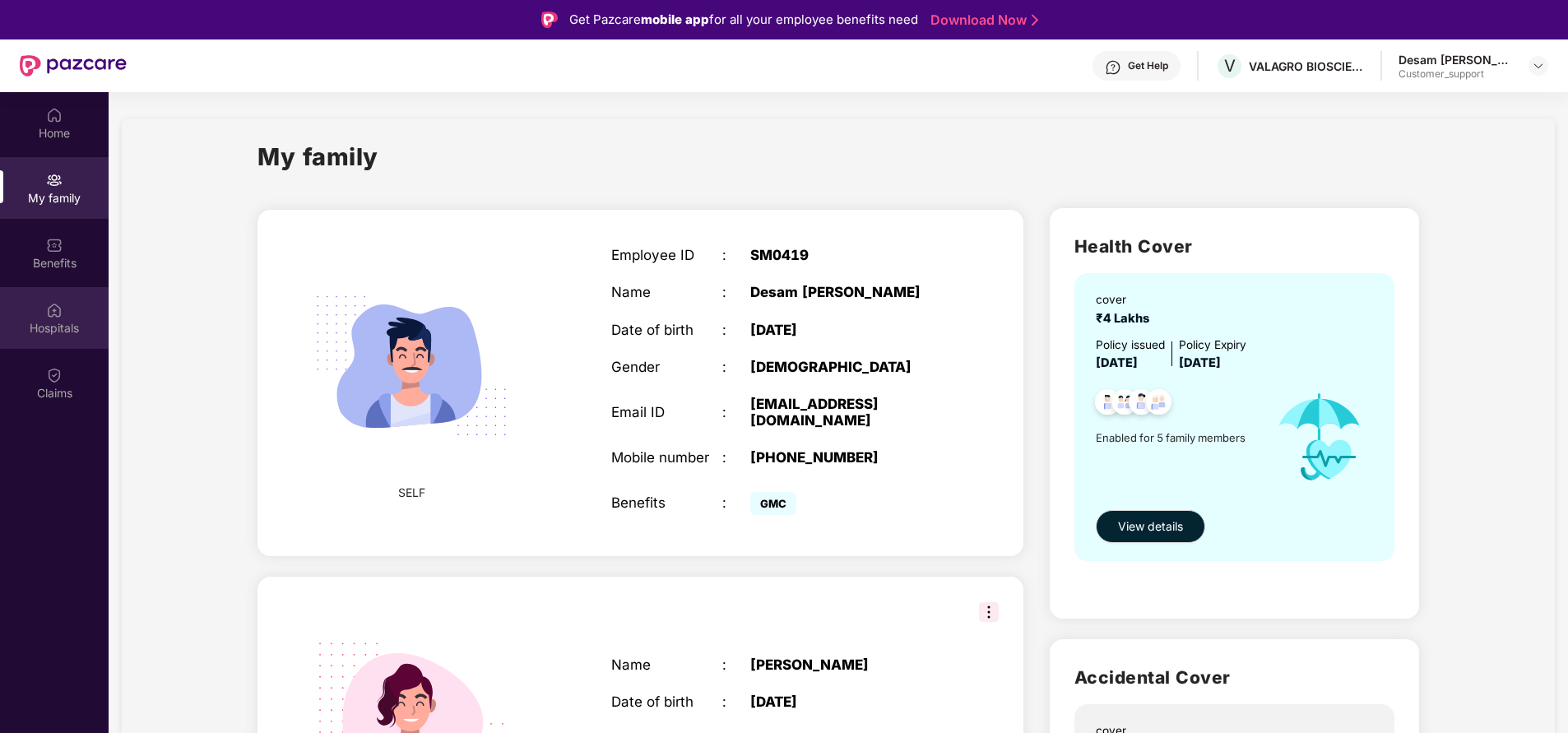
click at [68, 324] on div "Hospitals" at bounding box center [54, 327] width 108 height 16
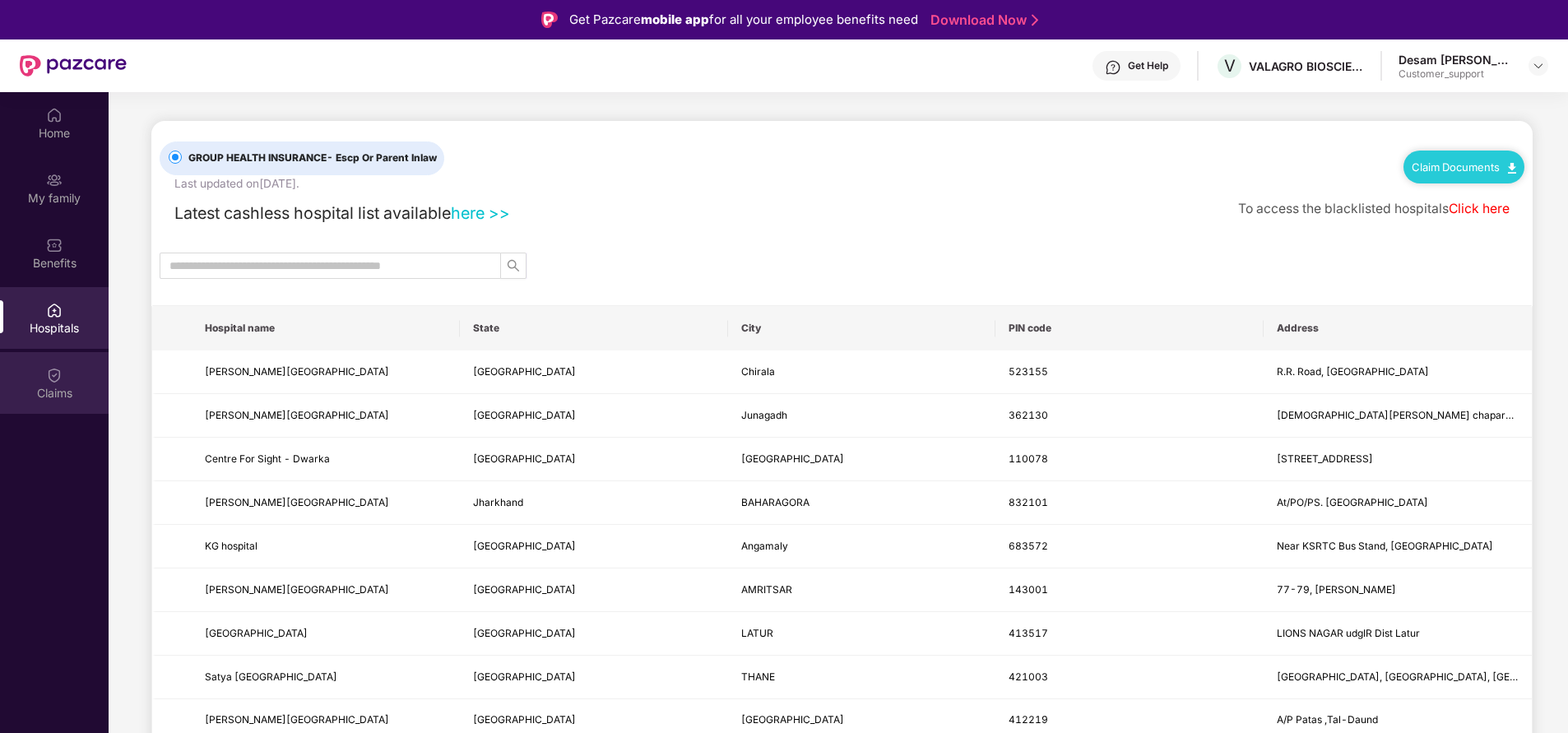
click at [59, 385] on div "Claims" at bounding box center [54, 393] width 108 height 16
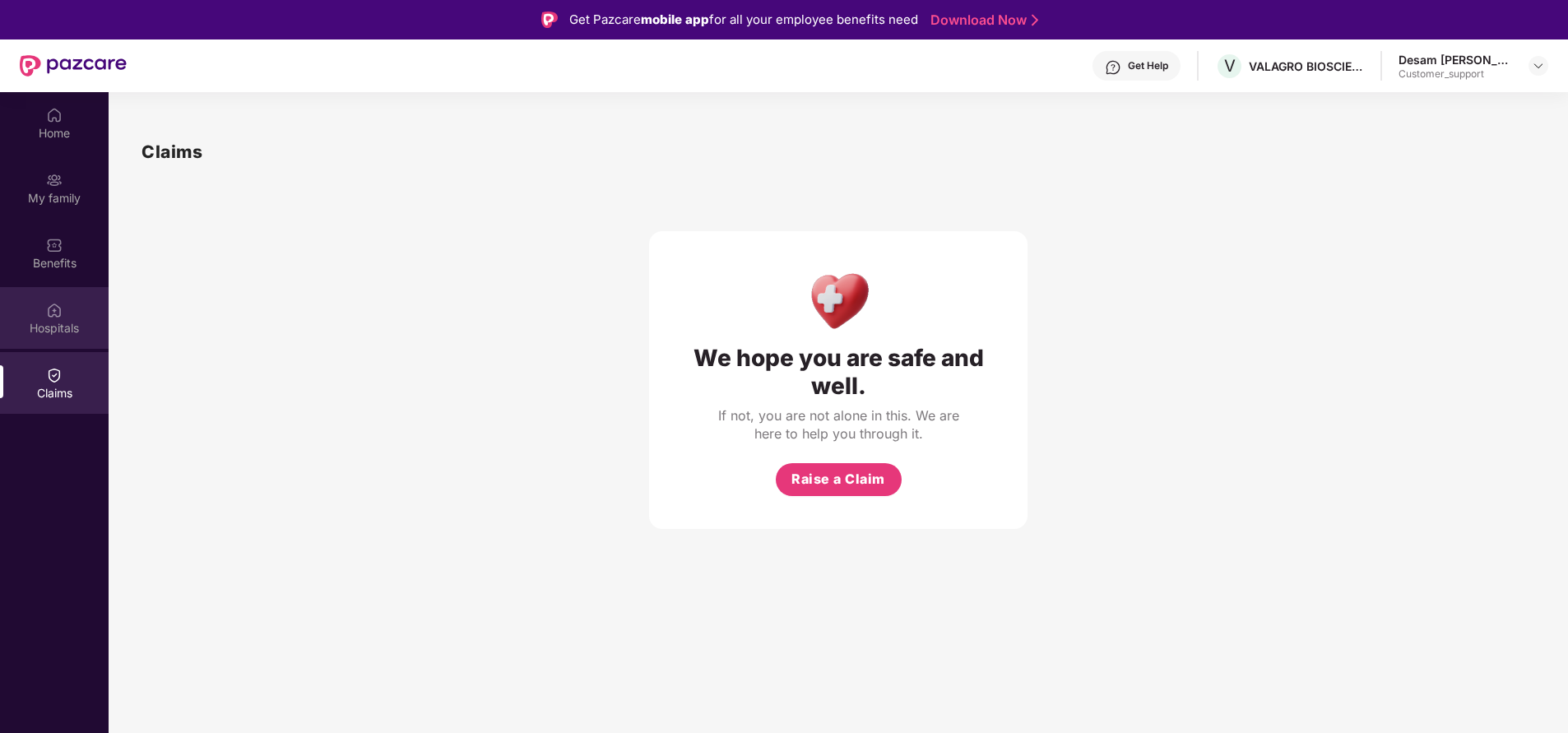
click at [52, 331] on div "Hospitals" at bounding box center [54, 327] width 108 height 16
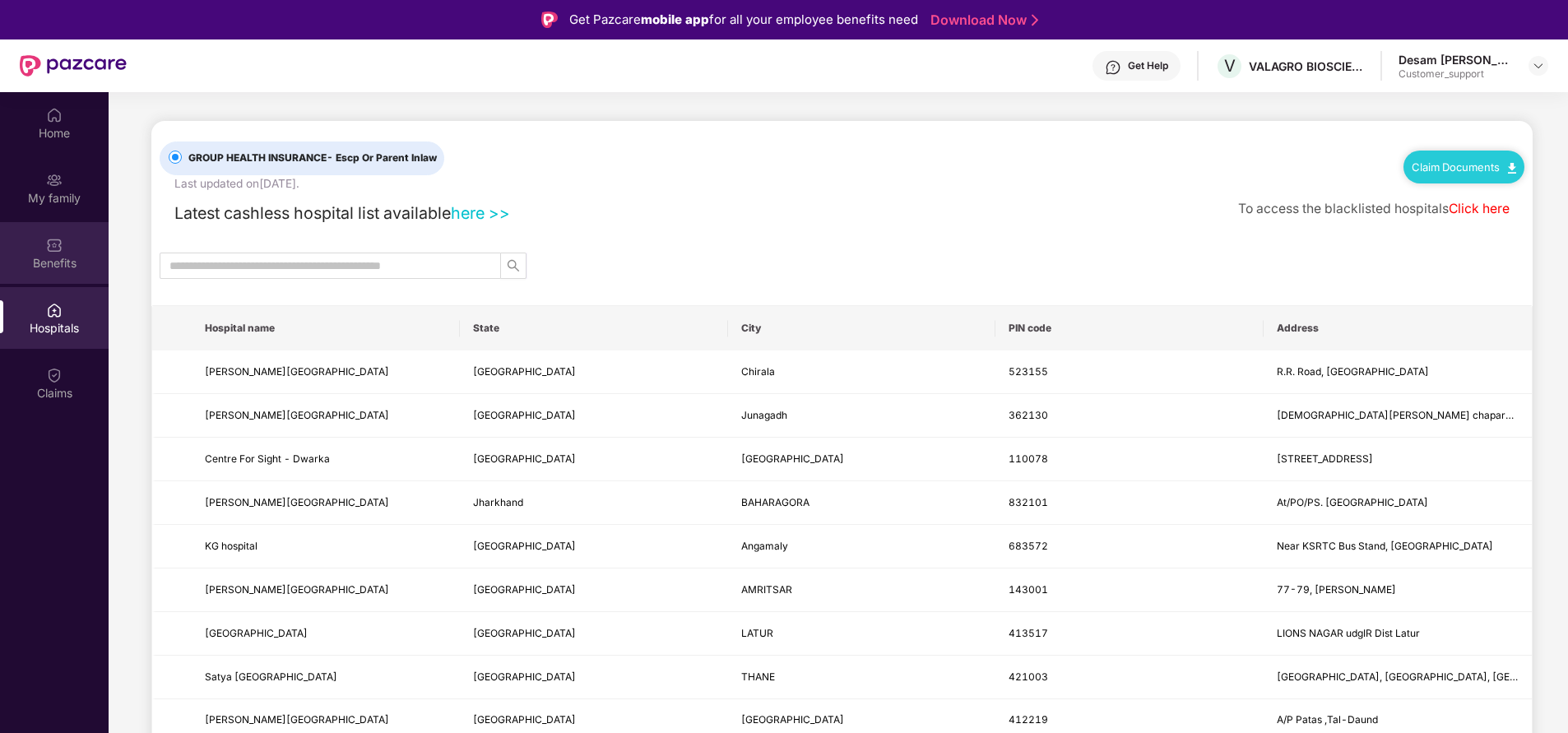
click at [47, 258] on div "Benefits" at bounding box center [54, 263] width 108 height 16
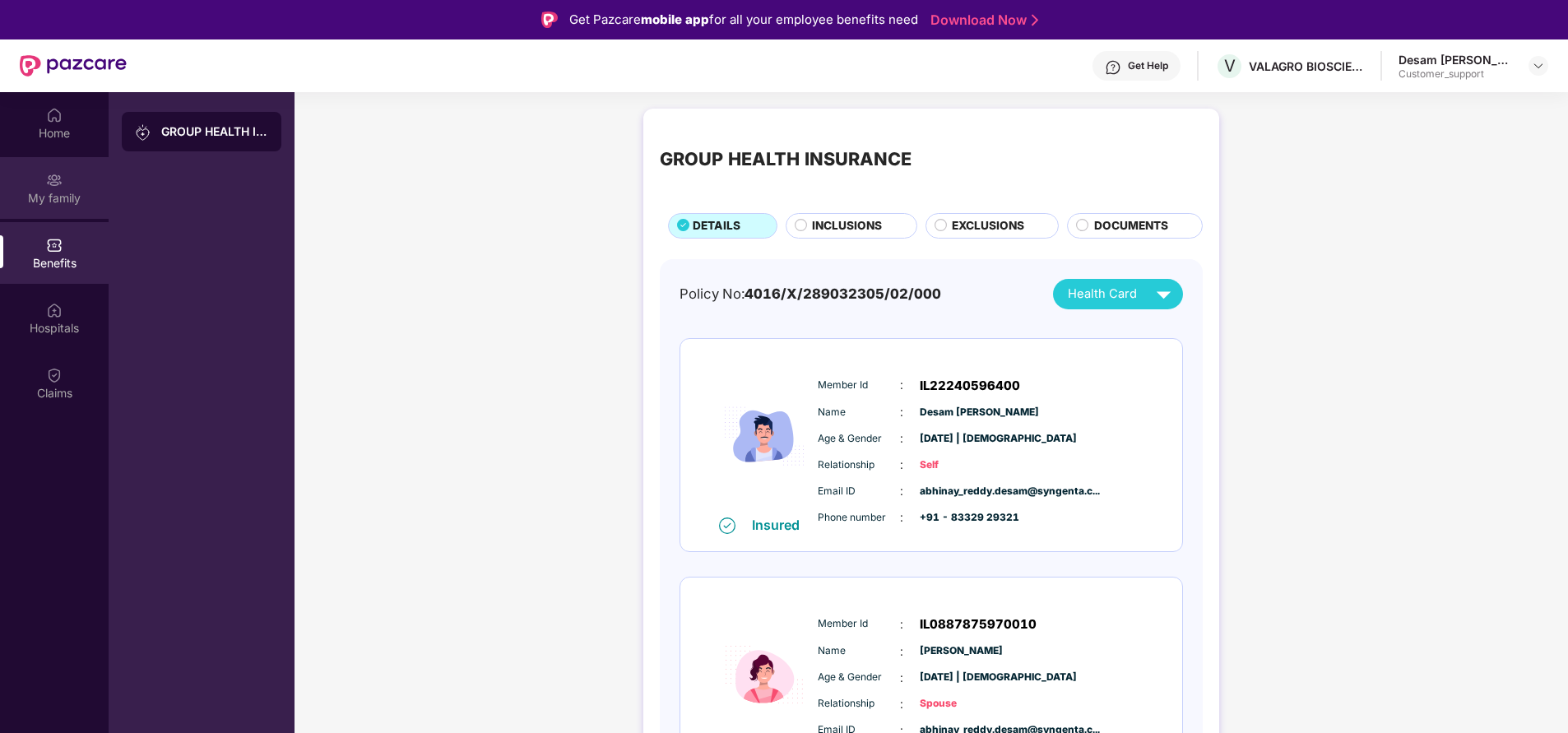
click at [52, 203] on div "My family" at bounding box center [54, 197] width 108 height 16
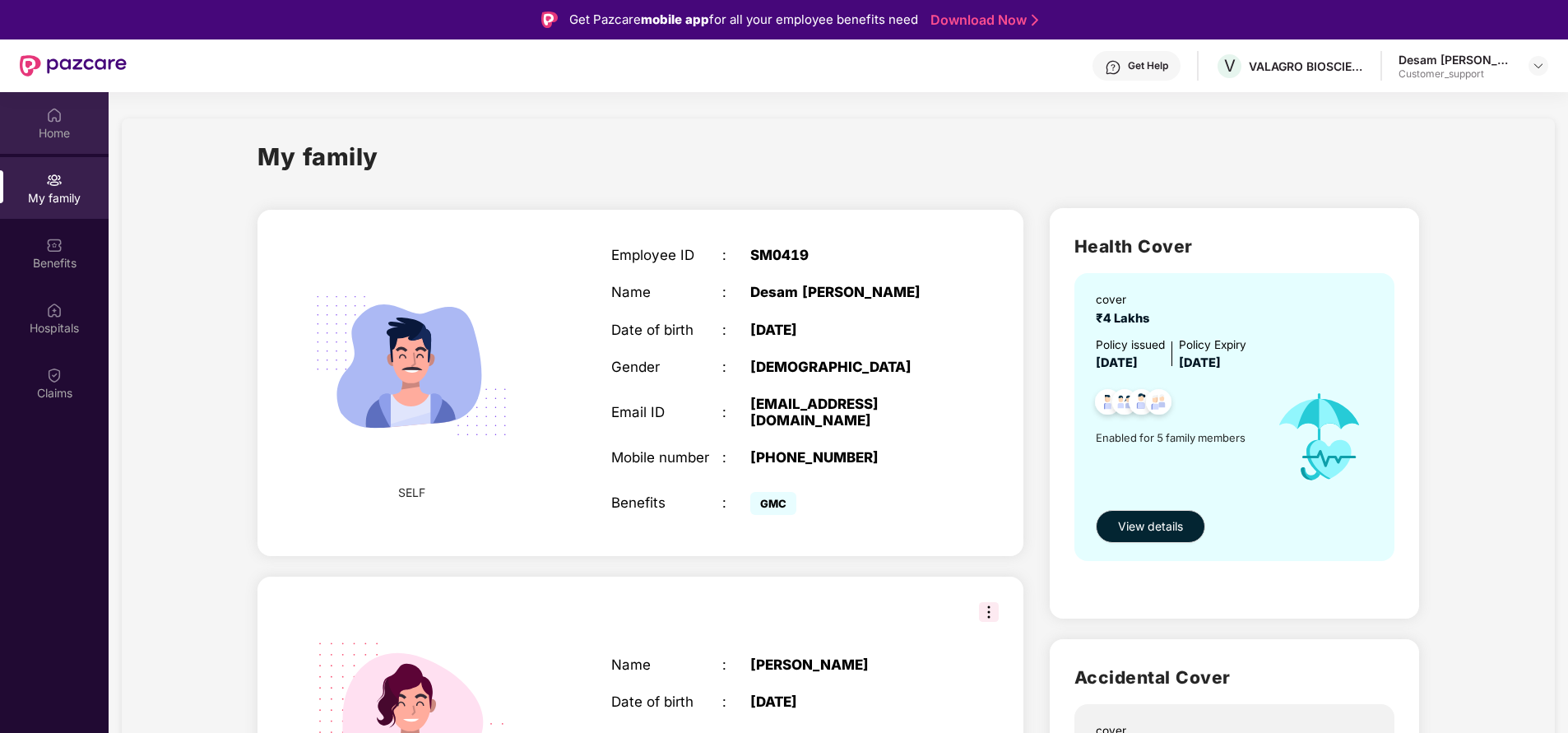
click at [75, 118] on div "Home" at bounding box center [54, 122] width 108 height 62
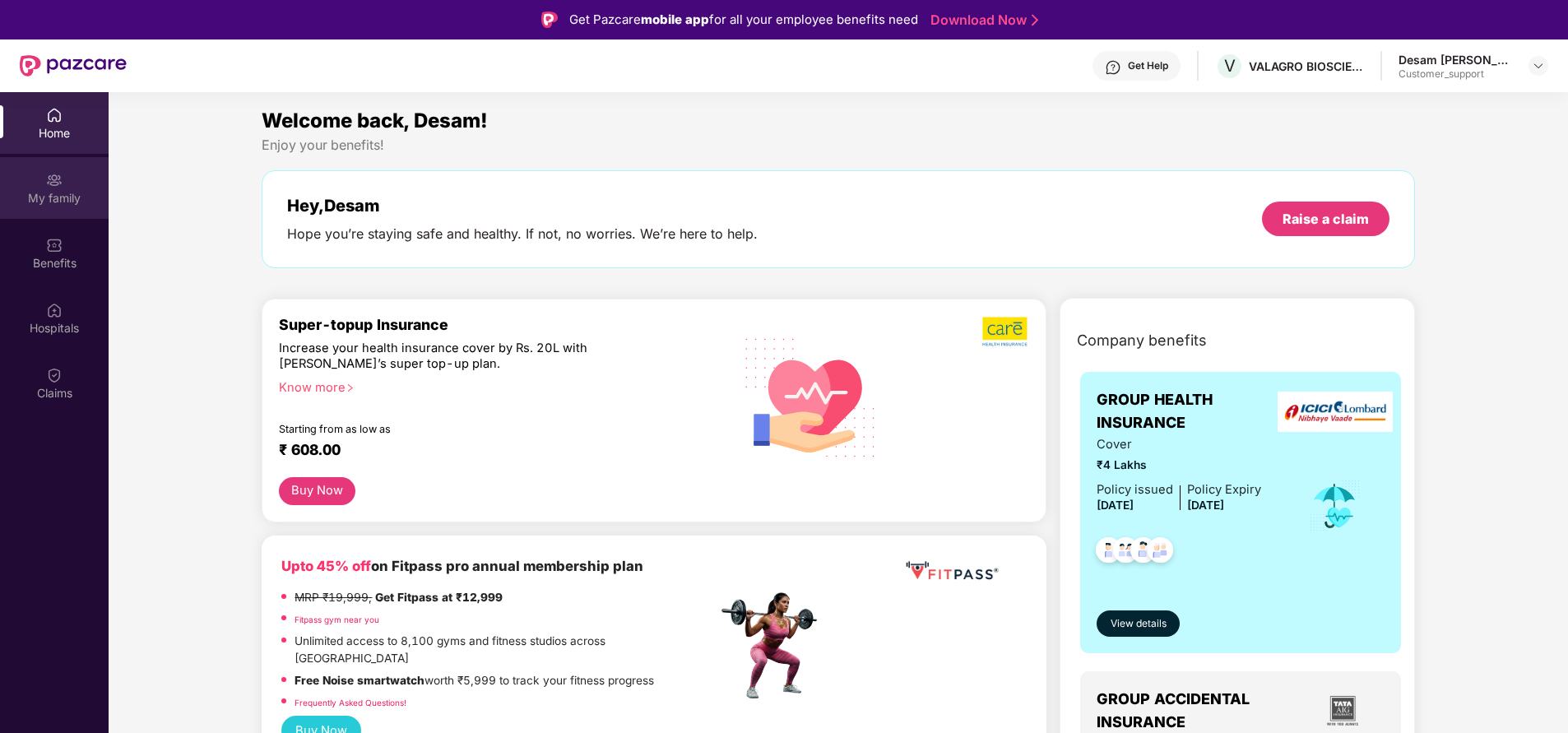
click at [34, 208] on div "My family" at bounding box center [54, 188] width 108 height 62
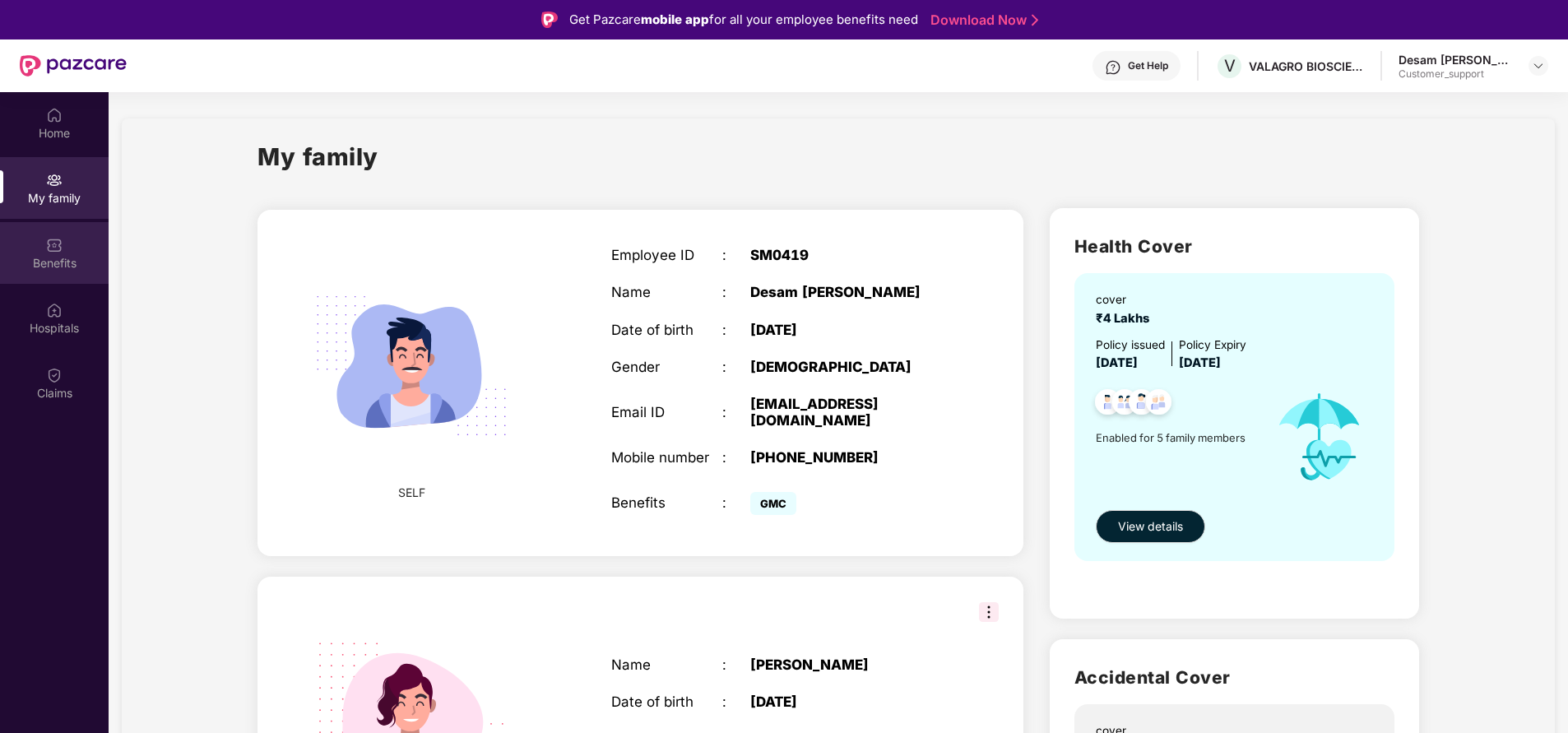
click at [47, 281] on div "Benefits" at bounding box center [54, 252] width 108 height 62
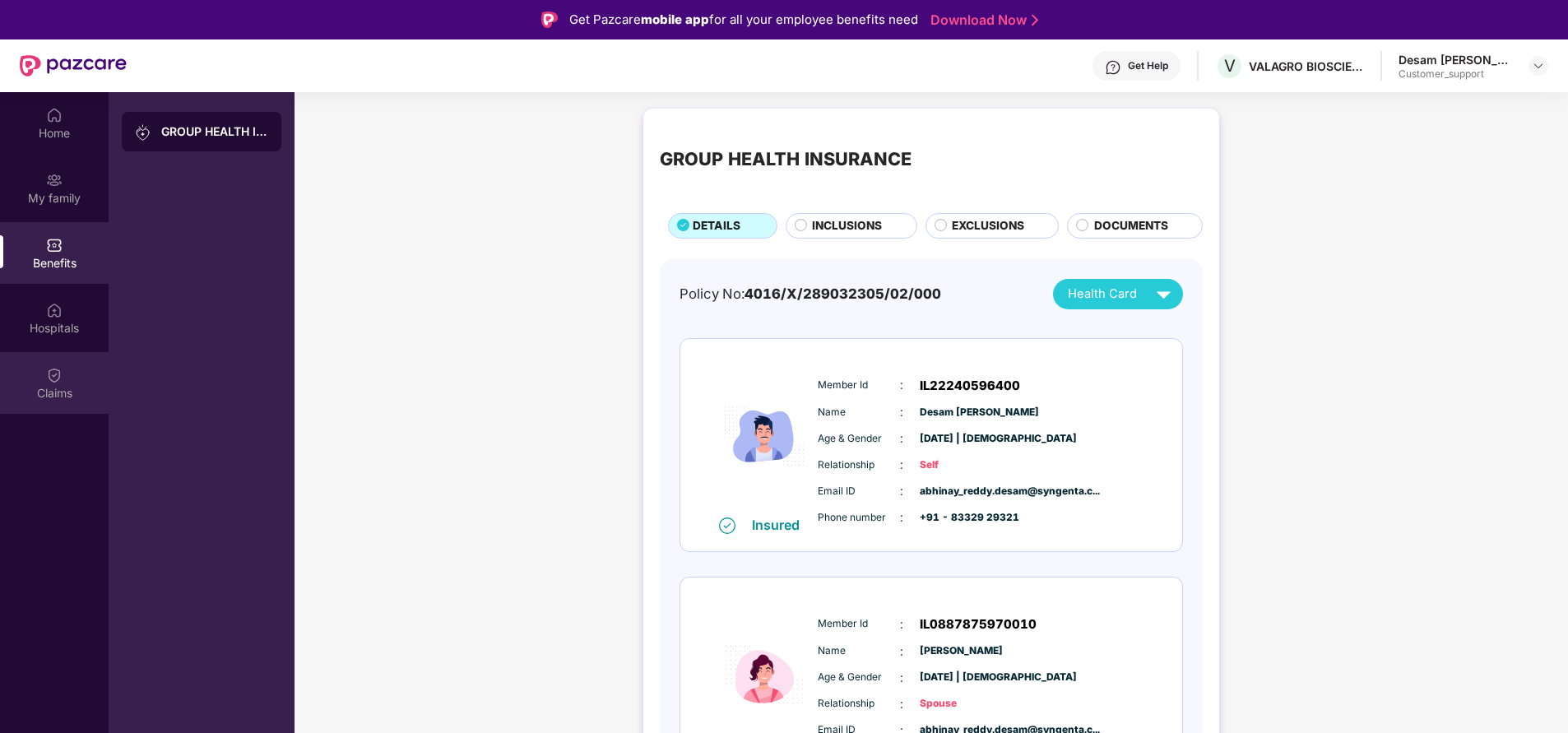
click at [55, 401] on div "Claims" at bounding box center [54, 382] width 108 height 62
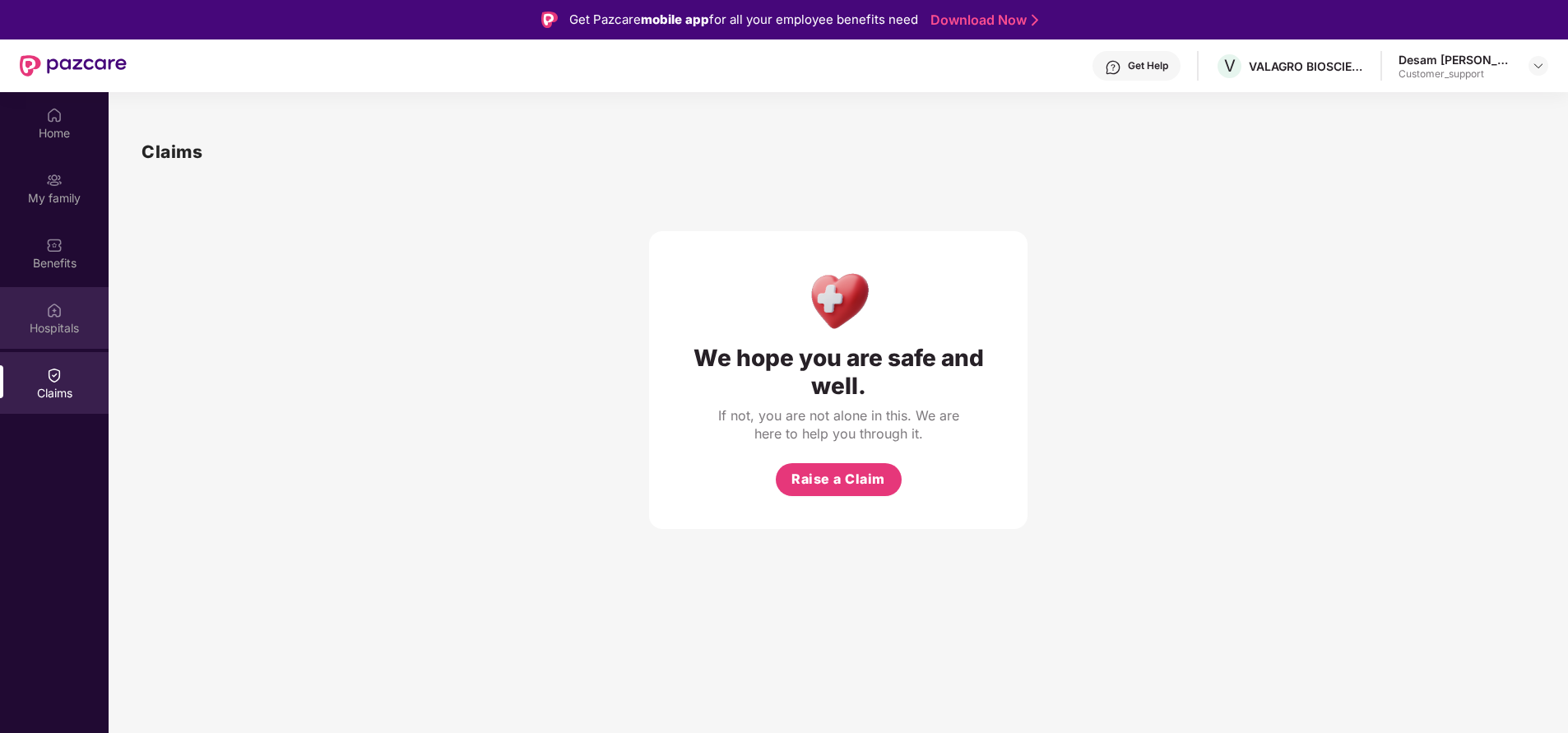
click at [56, 346] on div "Hospitals" at bounding box center [54, 318] width 108 height 62
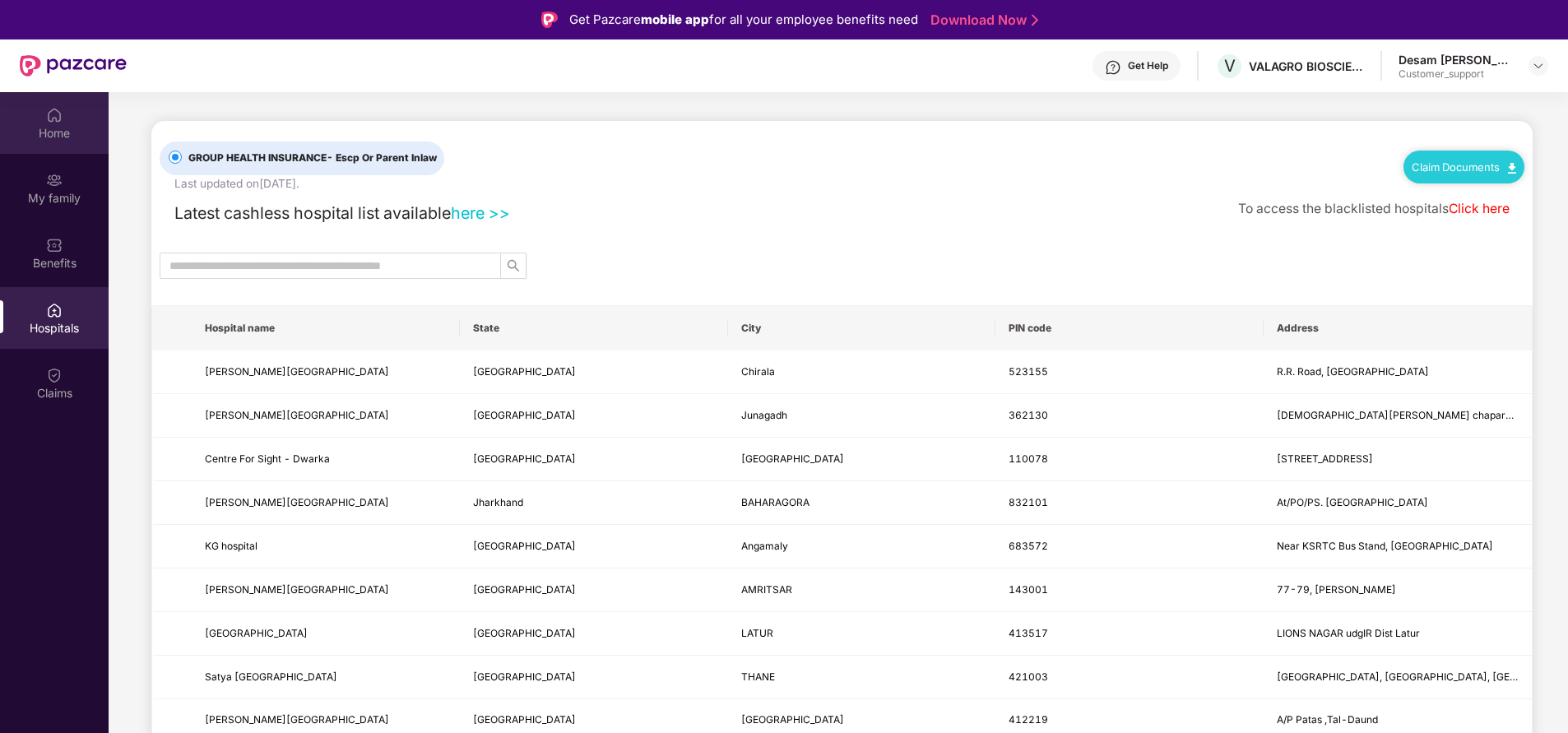
click at [59, 136] on div "Home" at bounding box center [54, 133] width 108 height 16
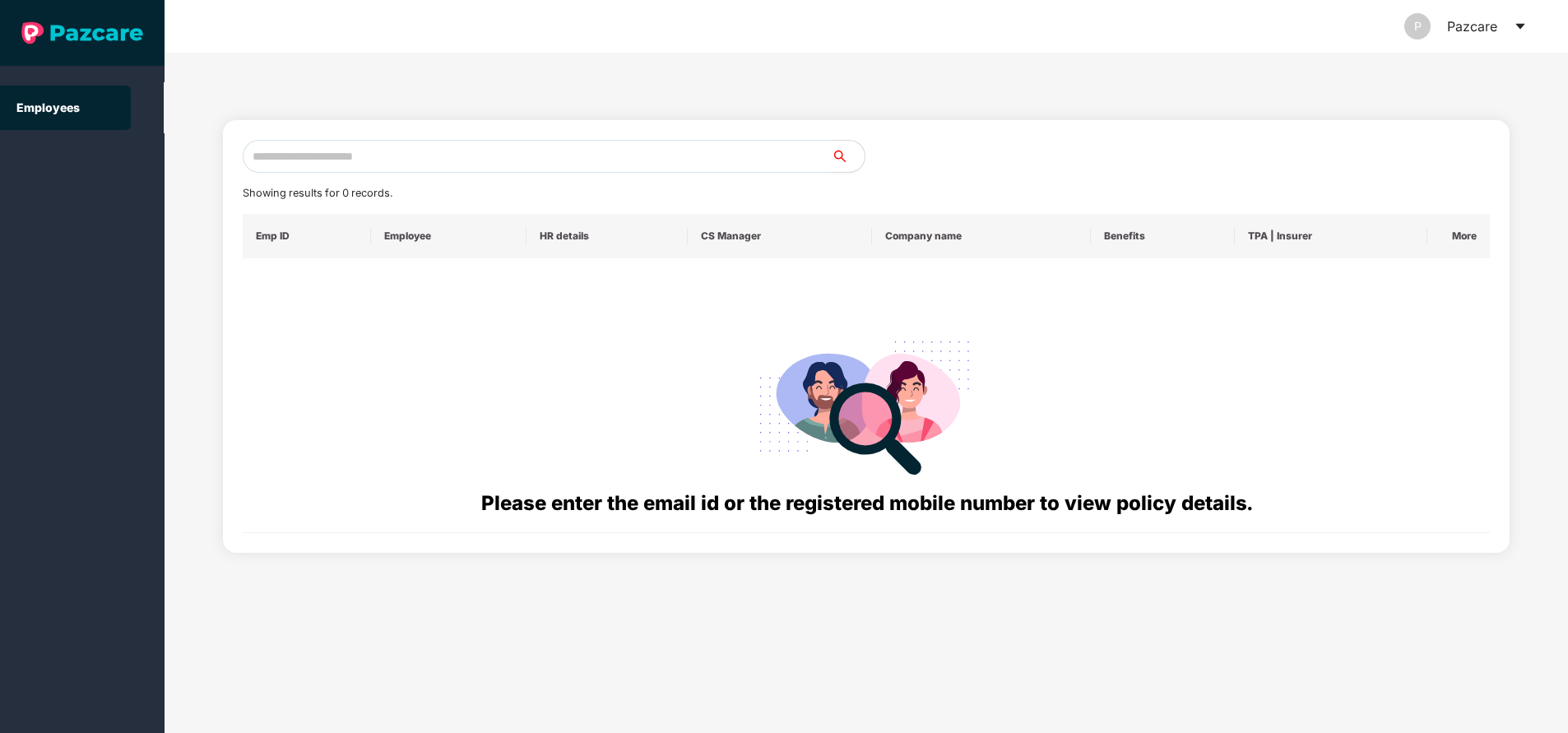
click at [404, 158] on input "text" at bounding box center [537, 156] width 589 height 33
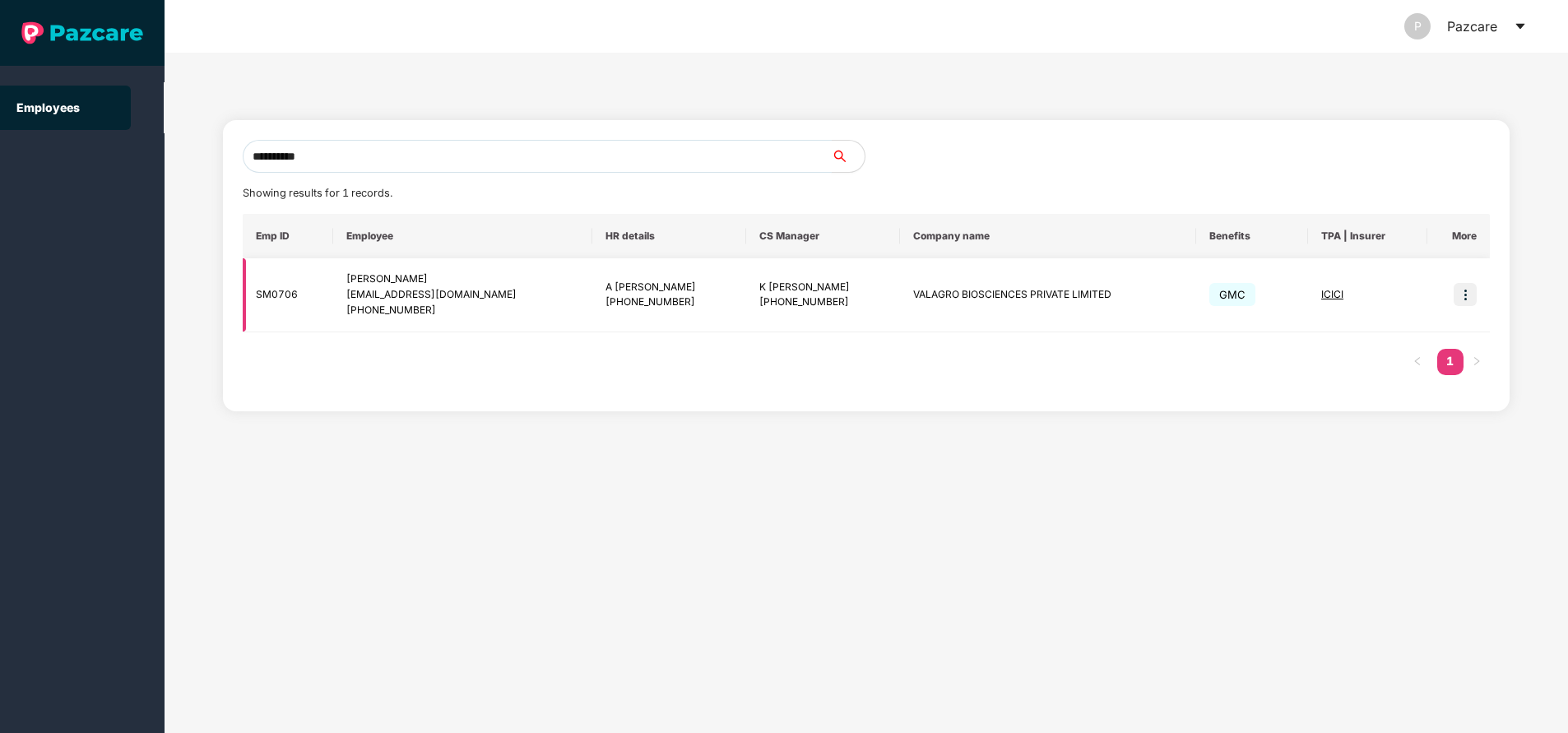
type input "**********"
click at [1466, 304] on img at bounding box center [1465, 294] width 23 height 23
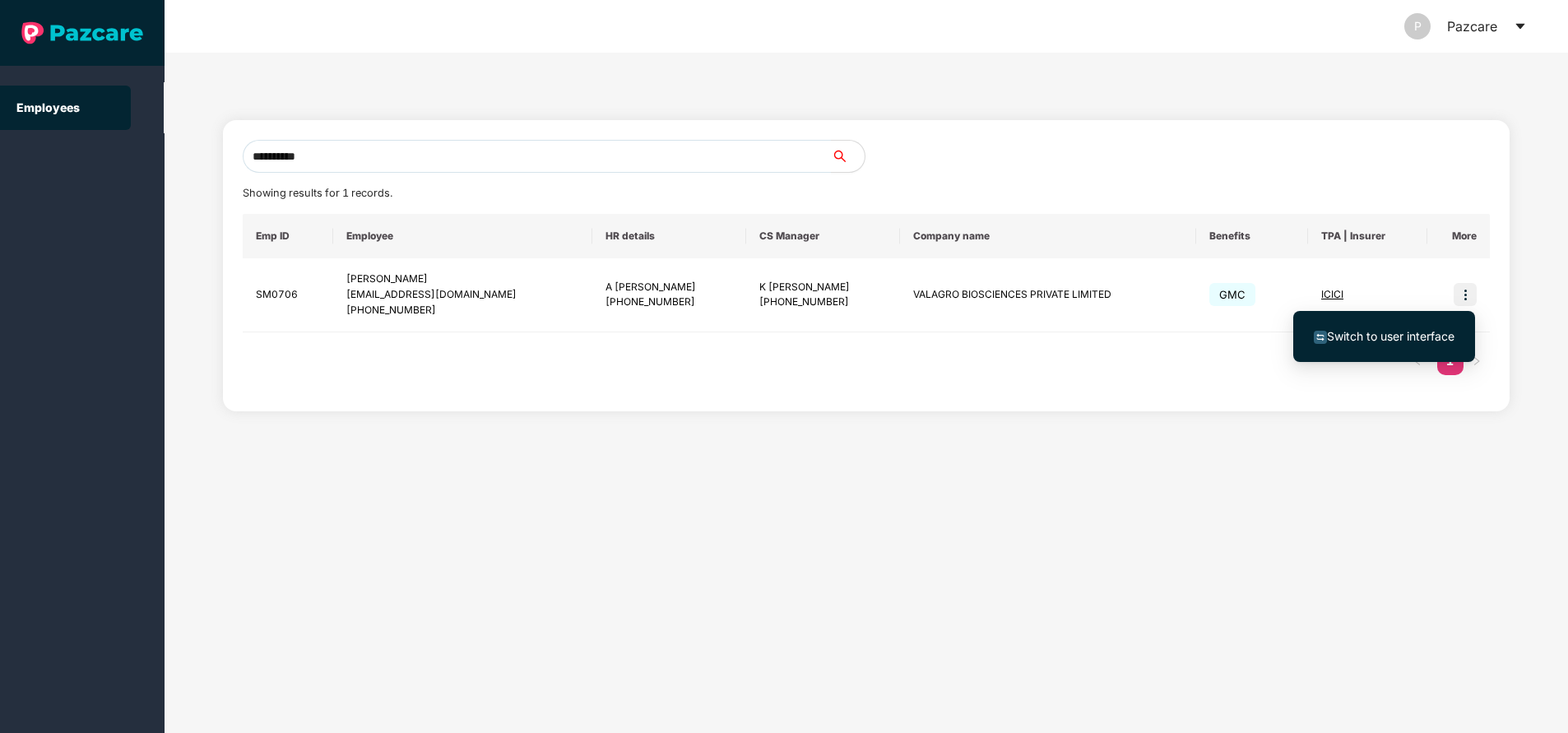
click at [1374, 349] on li "Switch to user interface" at bounding box center [1384, 336] width 182 height 34
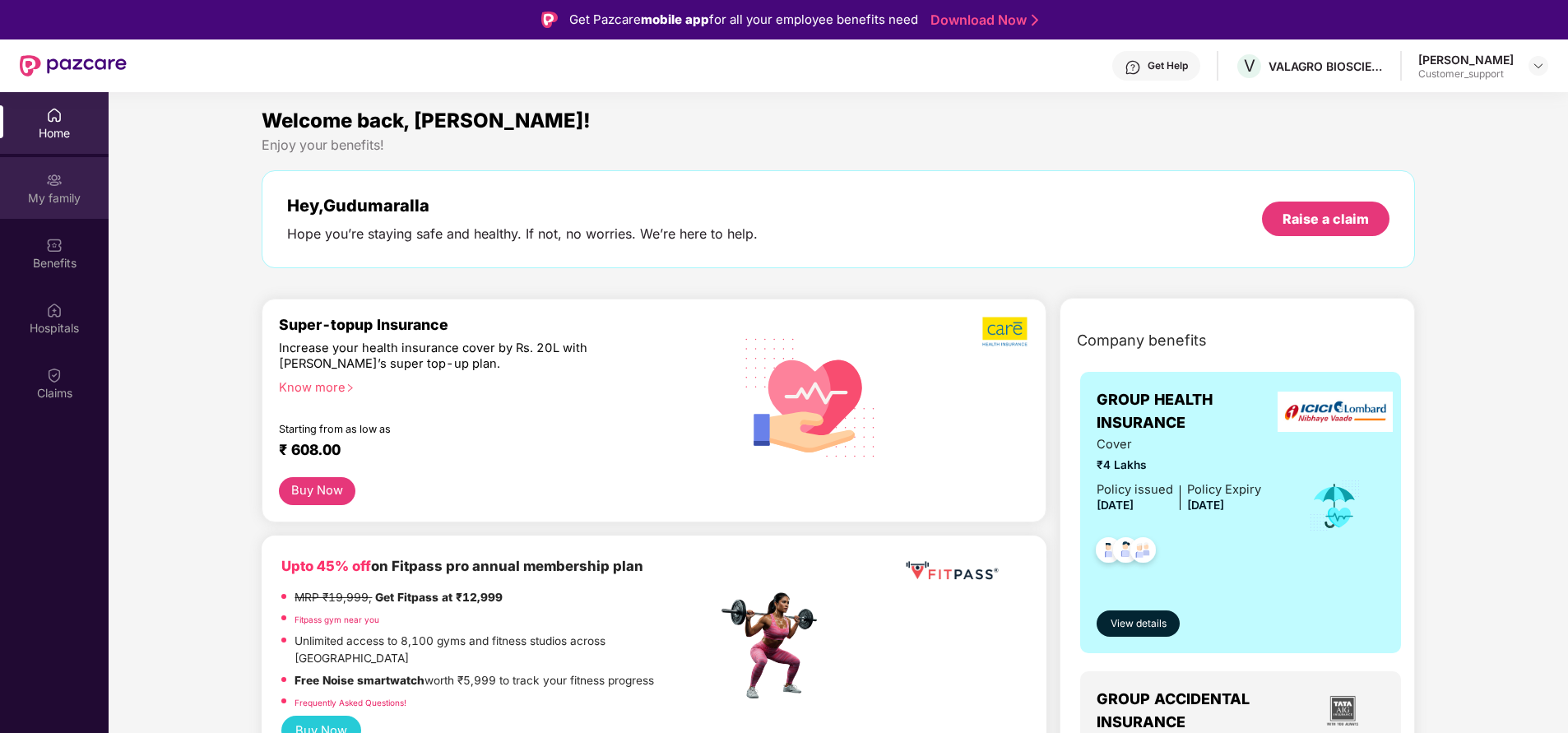
click at [48, 179] on img at bounding box center [54, 179] width 16 height 16
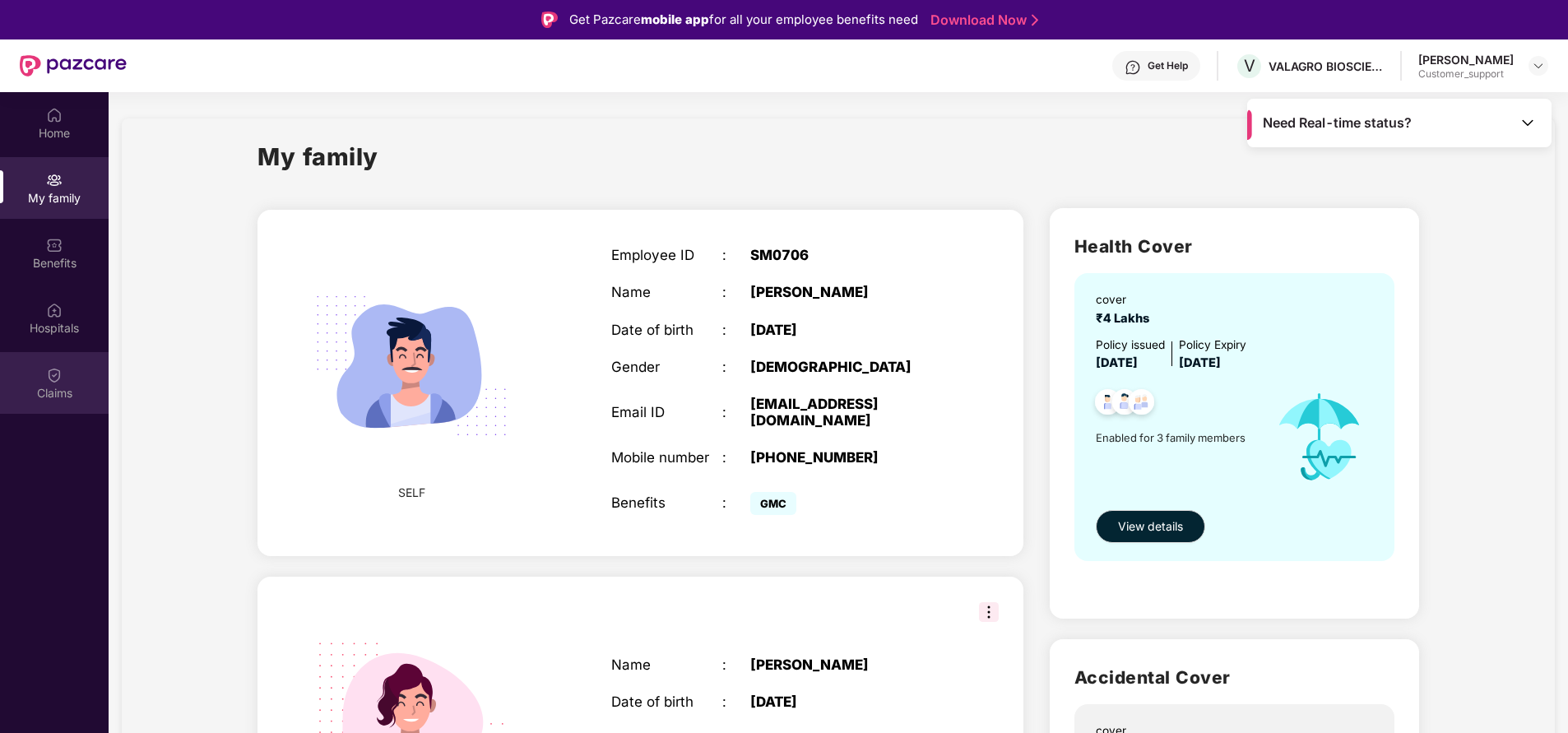
click at [59, 389] on div "Claims" at bounding box center [54, 393] width 108 height 16
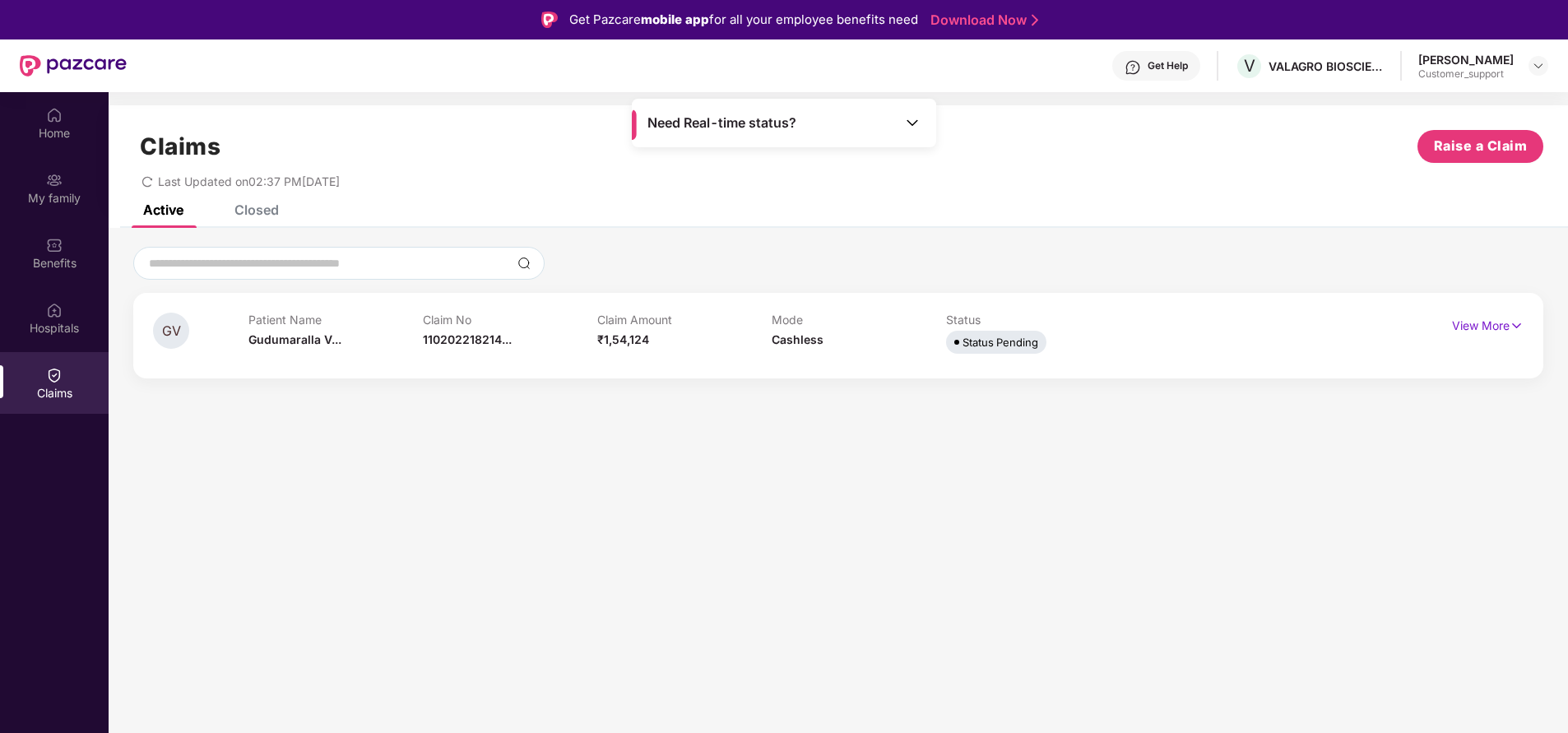
click at [1487, 338] on div "View More" at bounding box center [1487, 326] width 71 height 27
click at [1489, 329] on p "View More" at bounding box center [1487, 323] width 71 height 22
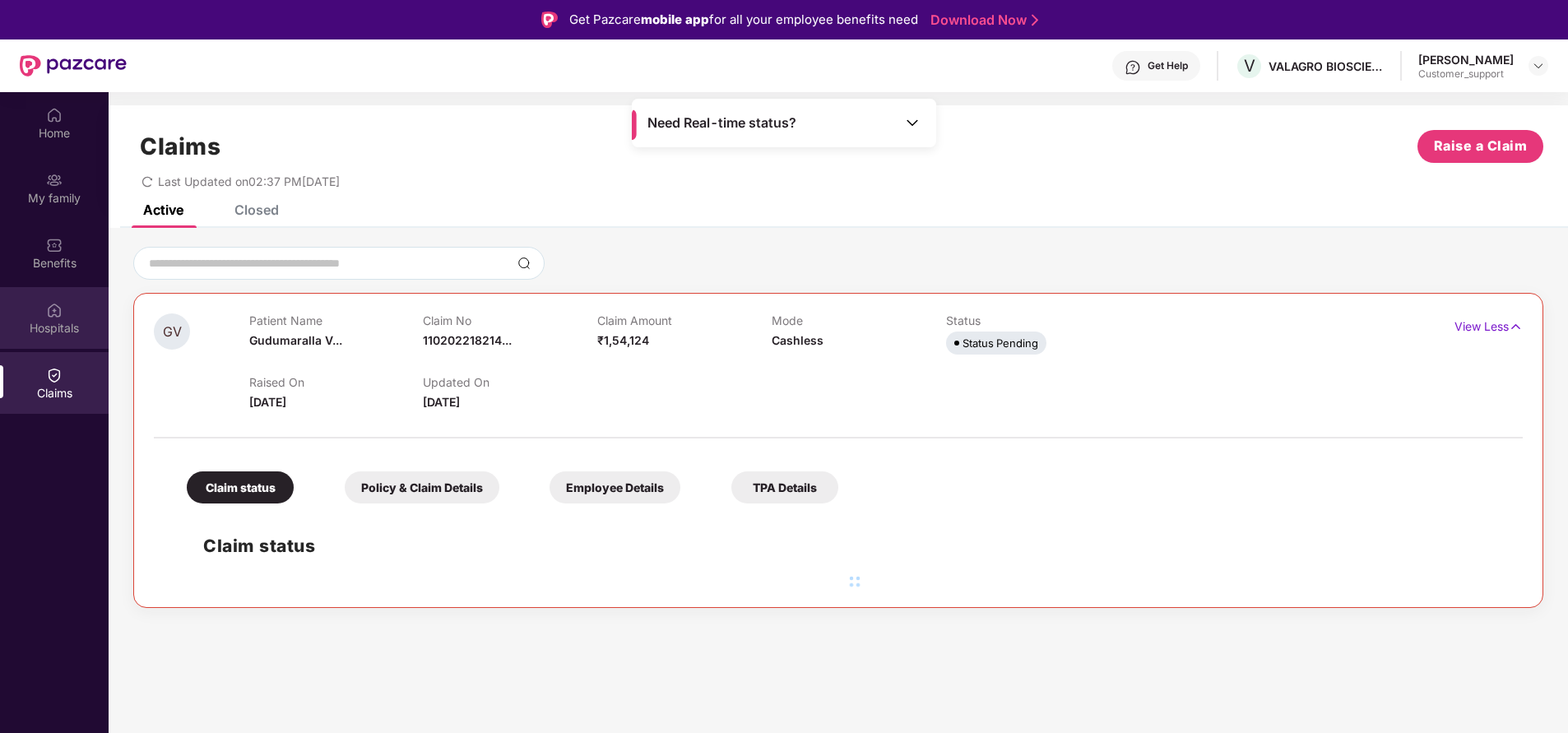
click at [40, 321] on div "Hospitals" at bounding box center [54, 327] width 108 height 16
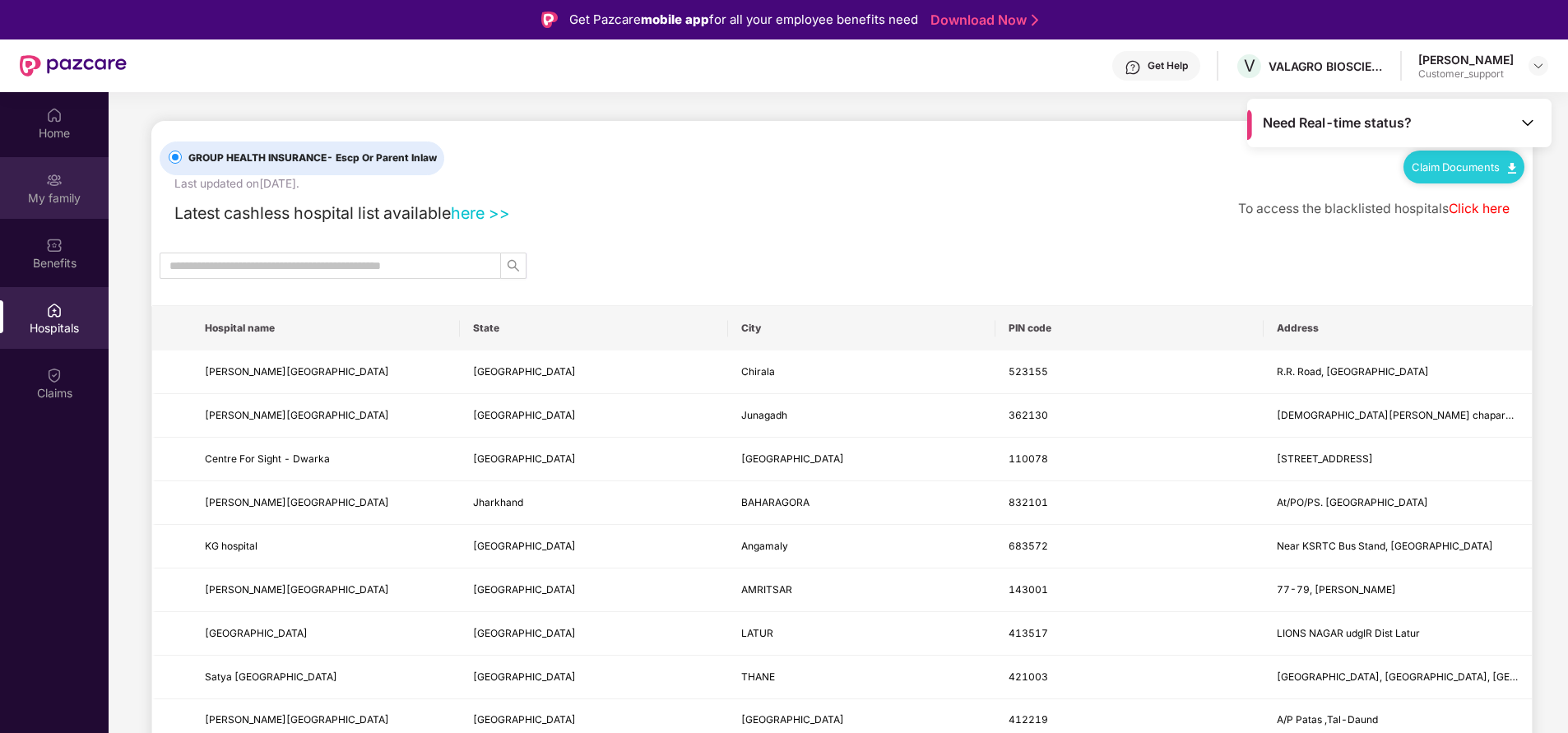
click at [55, 199] on div "My family" at bounding box center [54, 197] width 108 height 16
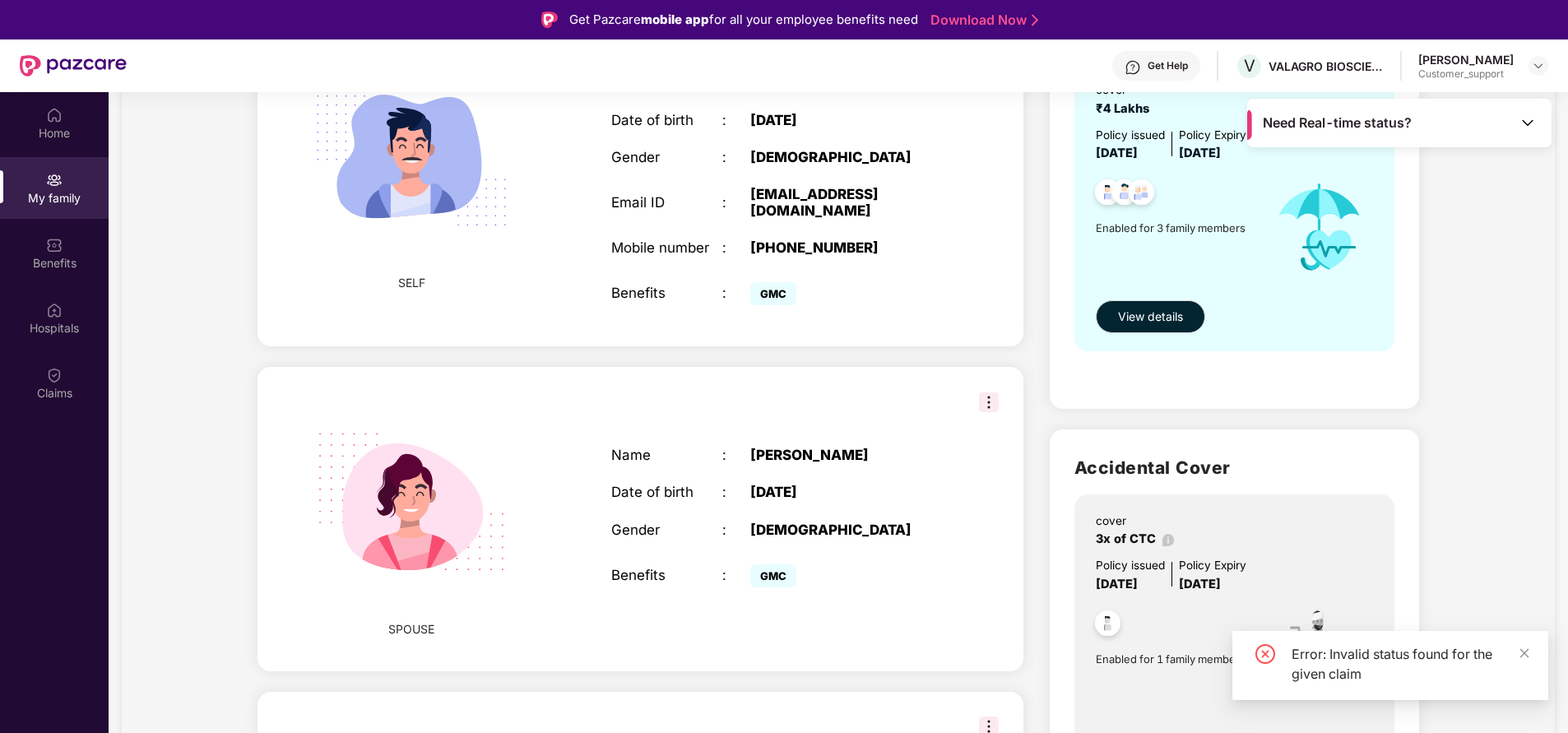
scroll to position [0, 0]
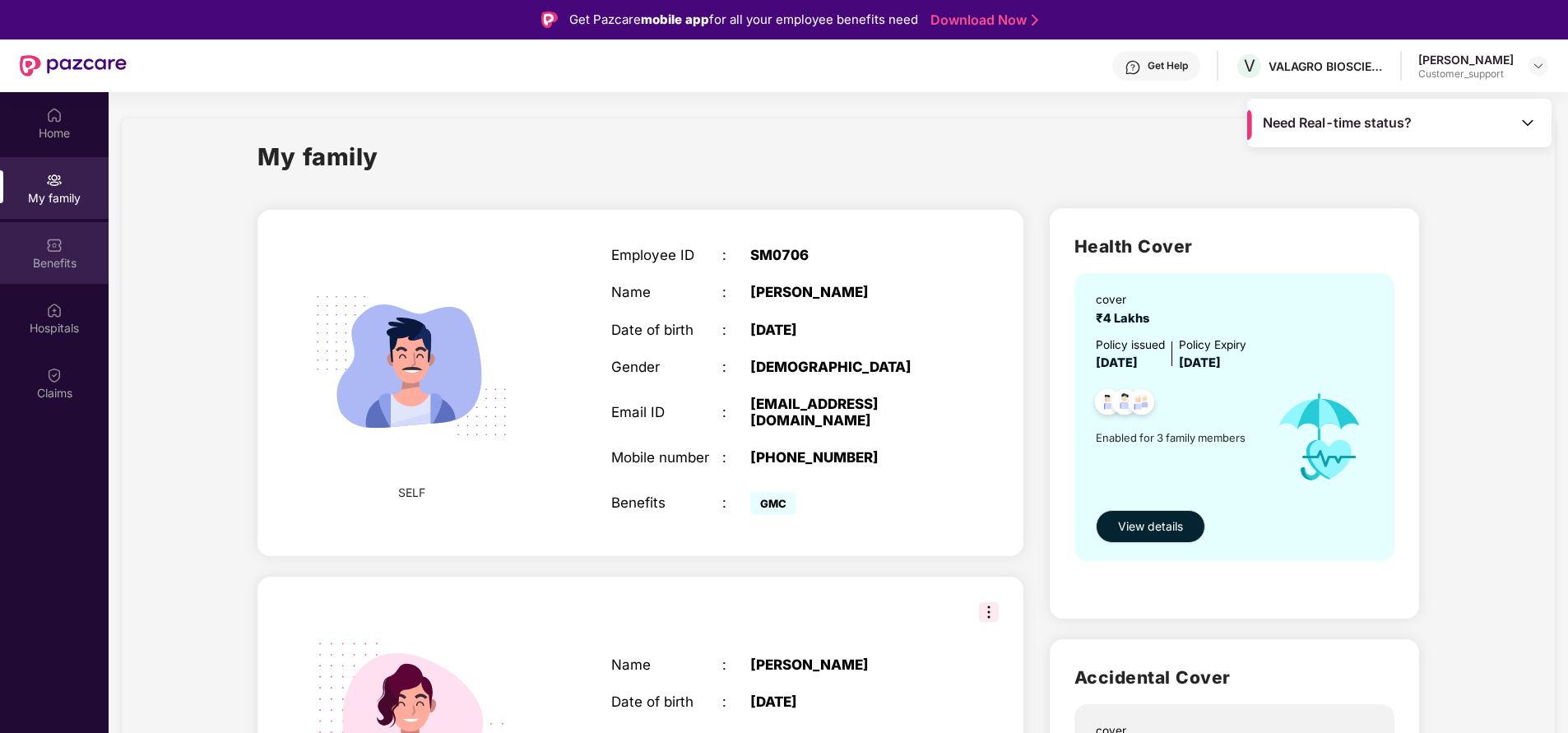
click at [82, 251] on div "Benefits" at bounding box center [54, 252] width 108 height 62
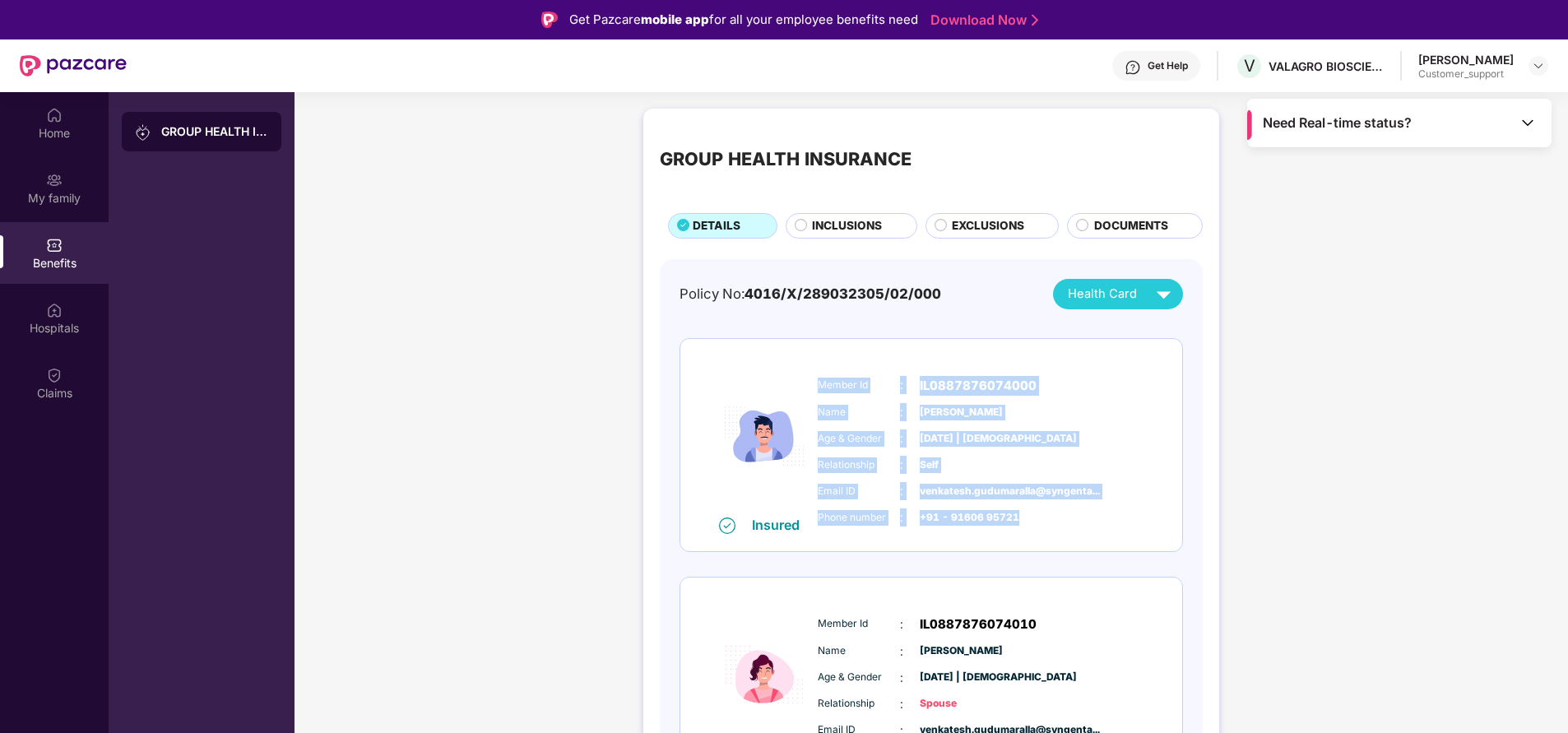
drag, startPoint x: 815, startPoint y: 379, endPoint x: 1014, endPoint y: 517, distance: 242.2
click at [1014, 517] on div "Member Id : IL0887876074000 Name : [PERSON_NAME] Age & Gender : [DATE] | [DEMOG…" at bounding box center [981, 451] width 335 height 168
copy div "Member Id : IL0887876074000 Name : [PERSON_NAME] Age & Gender : [DATE] | [DEMOG…"
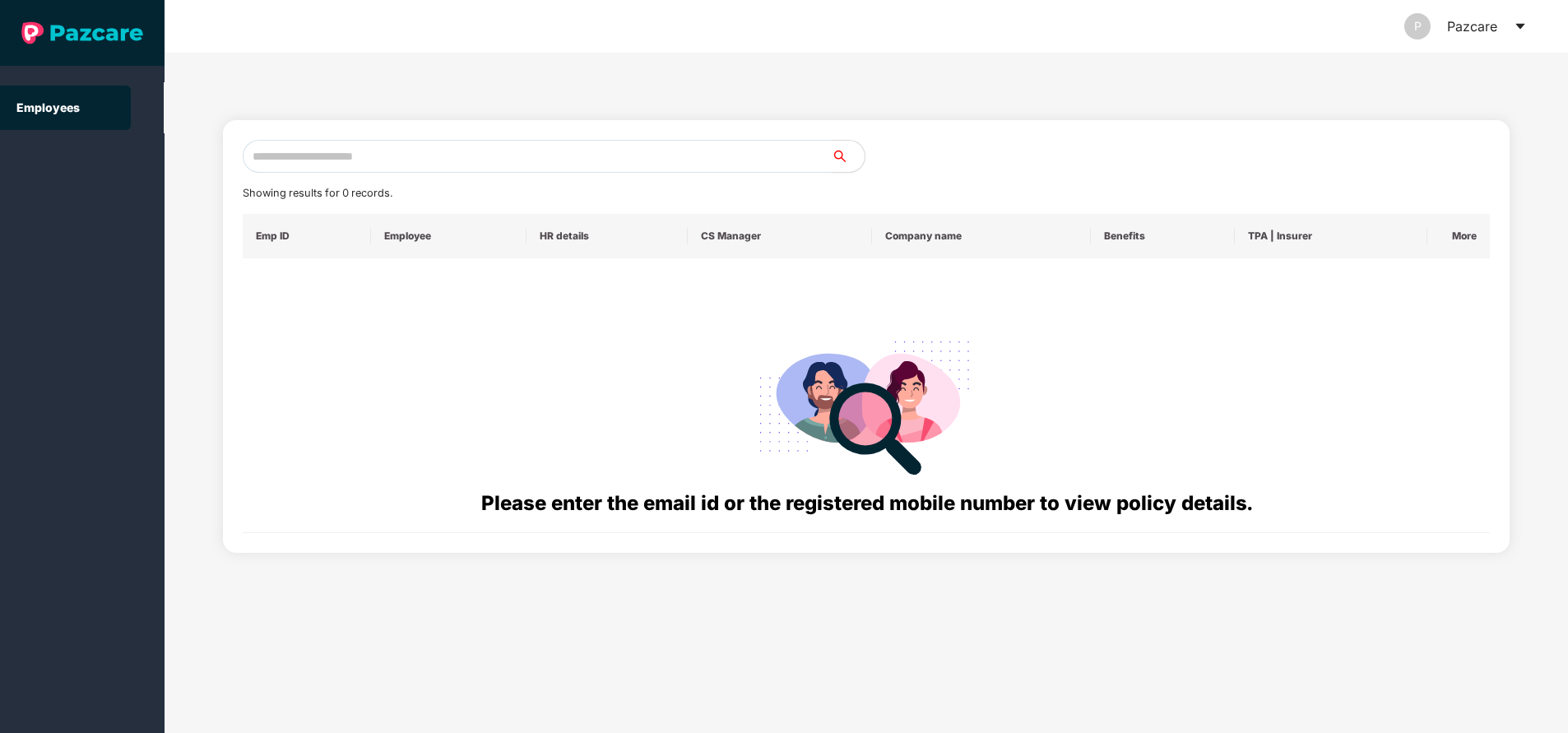
click at [499, 159] on input "text" at bounding box center [537, 156] width 589 height 33
paste input "**********"
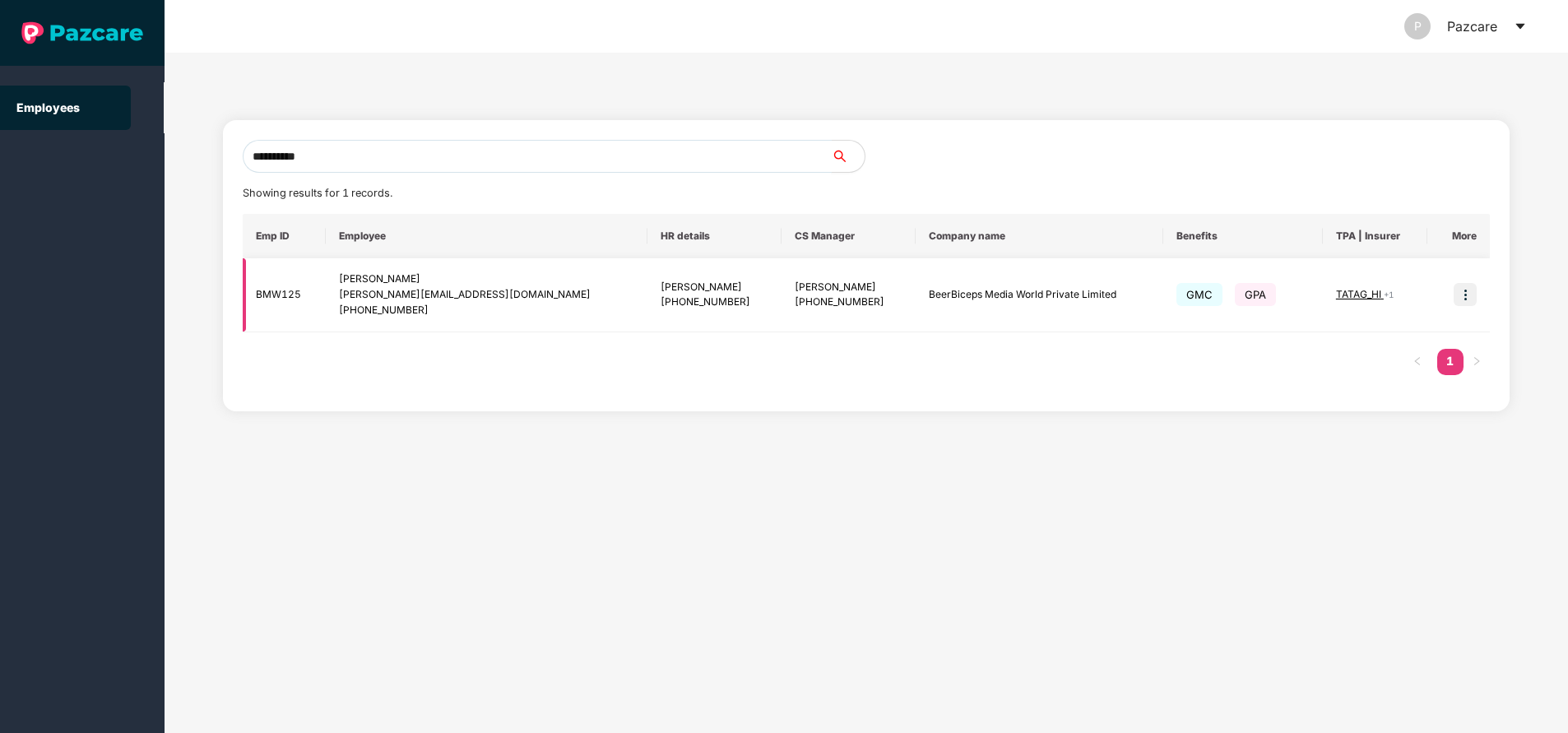
type input "**********"
click at [1462, 296] on img at bounding box center [1465, 294] width 23 height 23
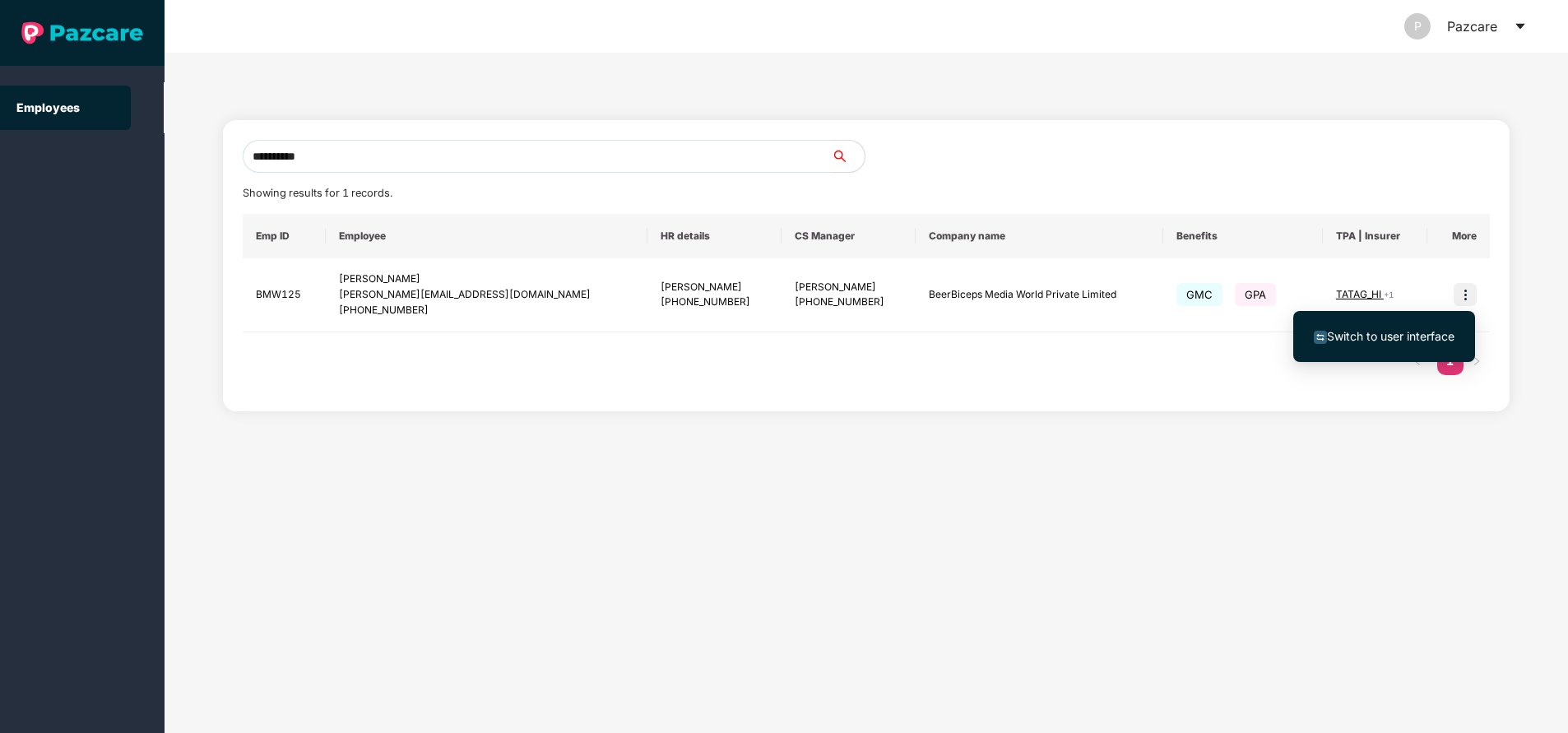
click at [1383, 332] on span "Switch to user interface" at bounding box center [1391, 336] width 127 height 14
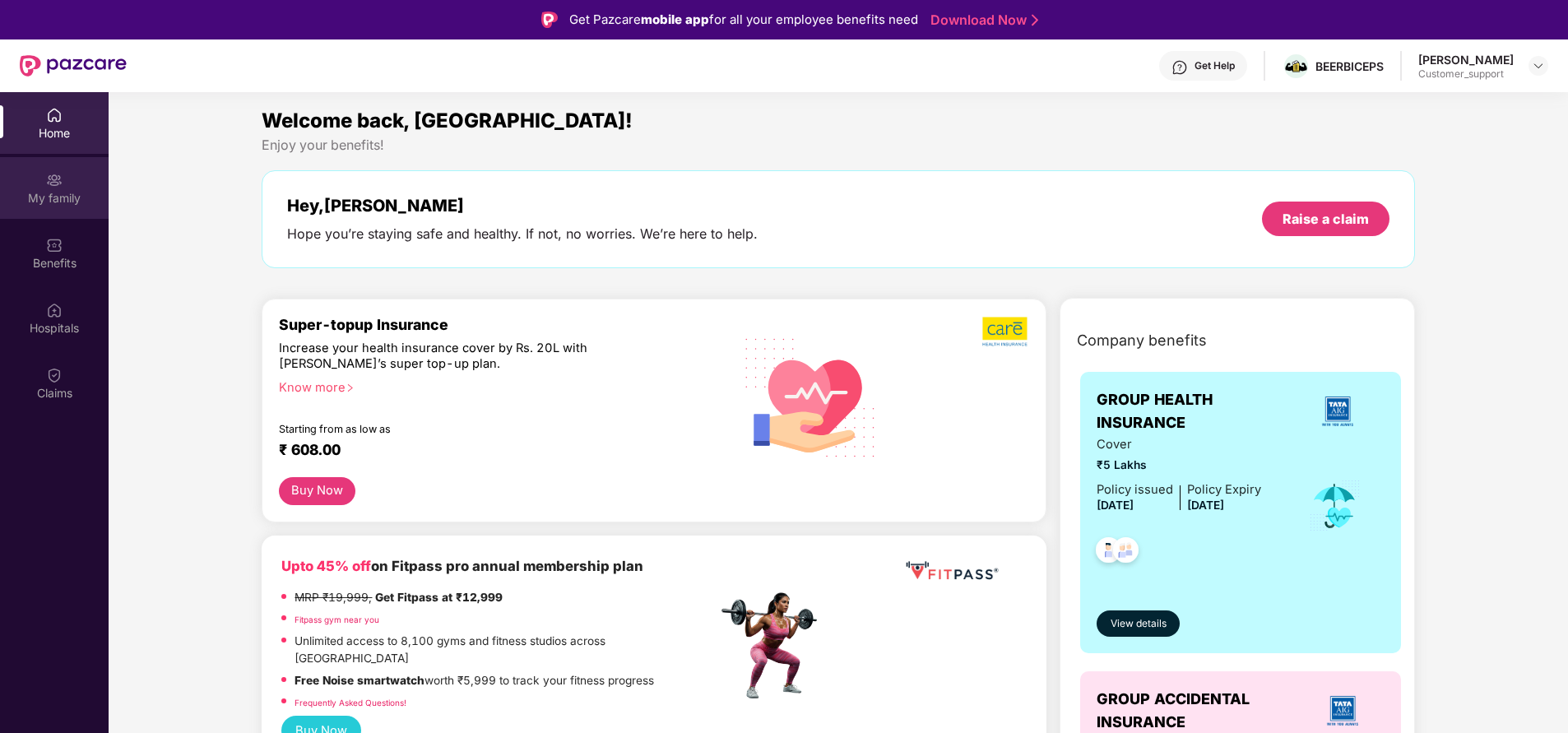
click at [60, 183] on img at bounding box center [54, 179] width 16 height 16
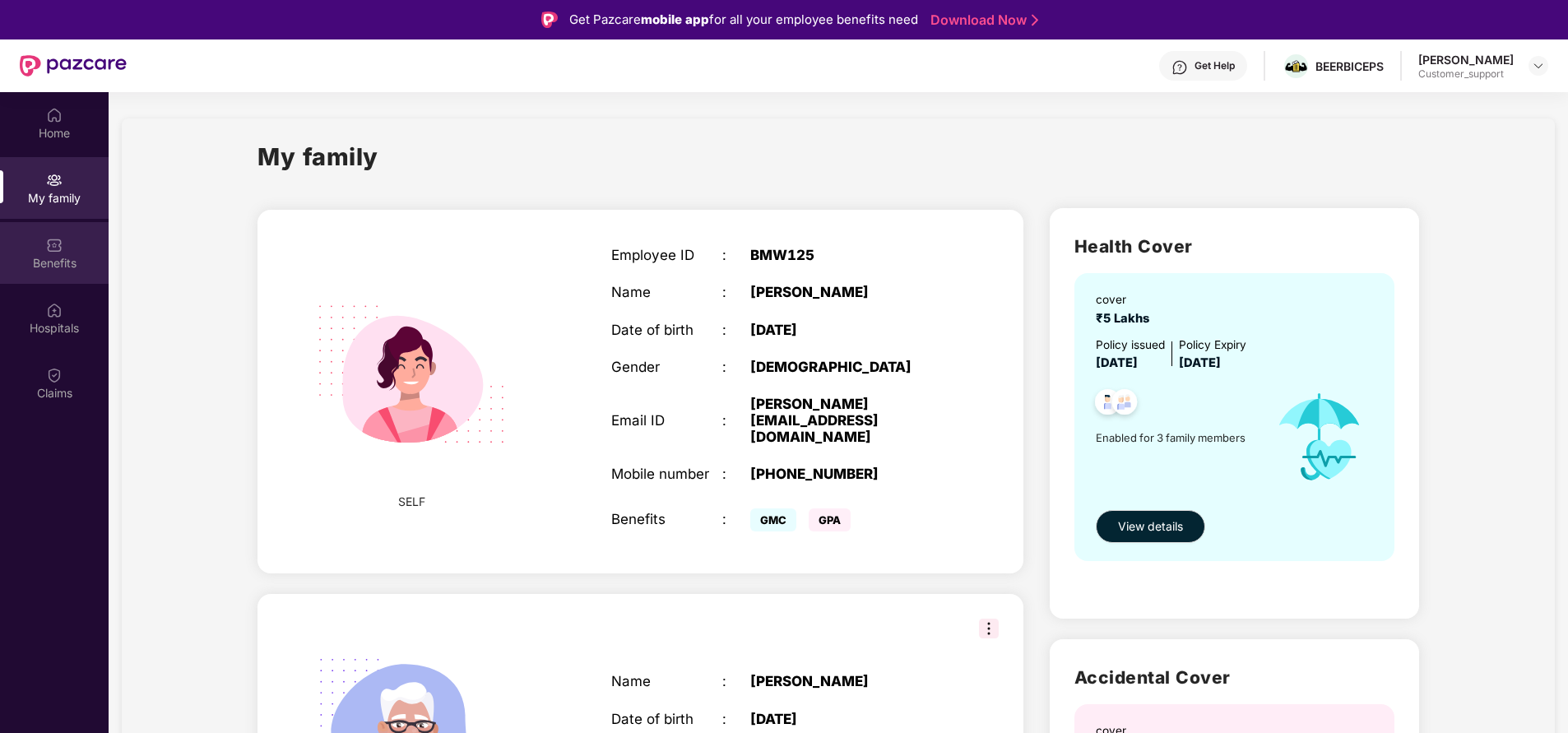
click at [57, 245] on img at bounding box center [54, 245] width 16 height 16
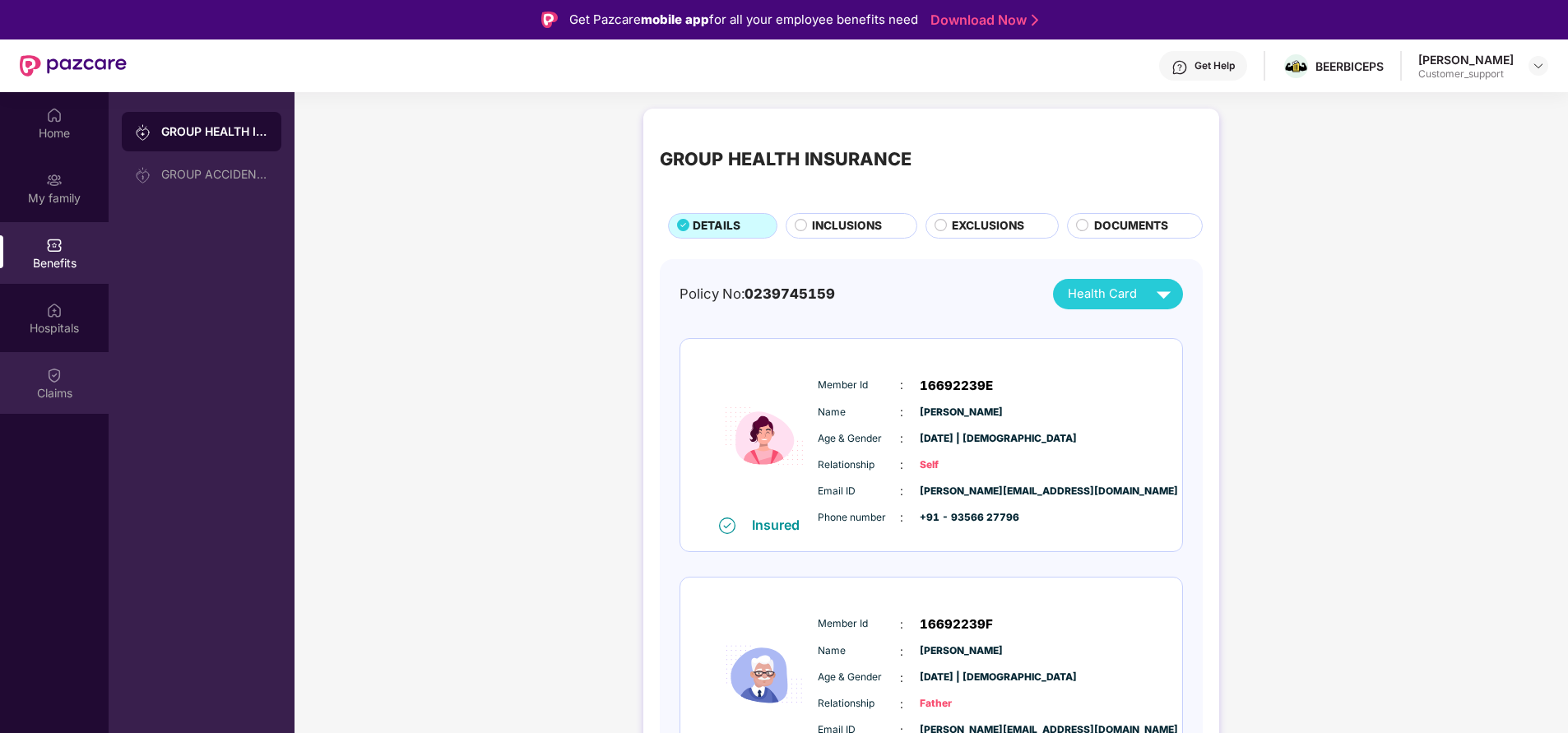
click at [36, 373] on div "Claims" at bounding box center [54, 382] width 108 height 62
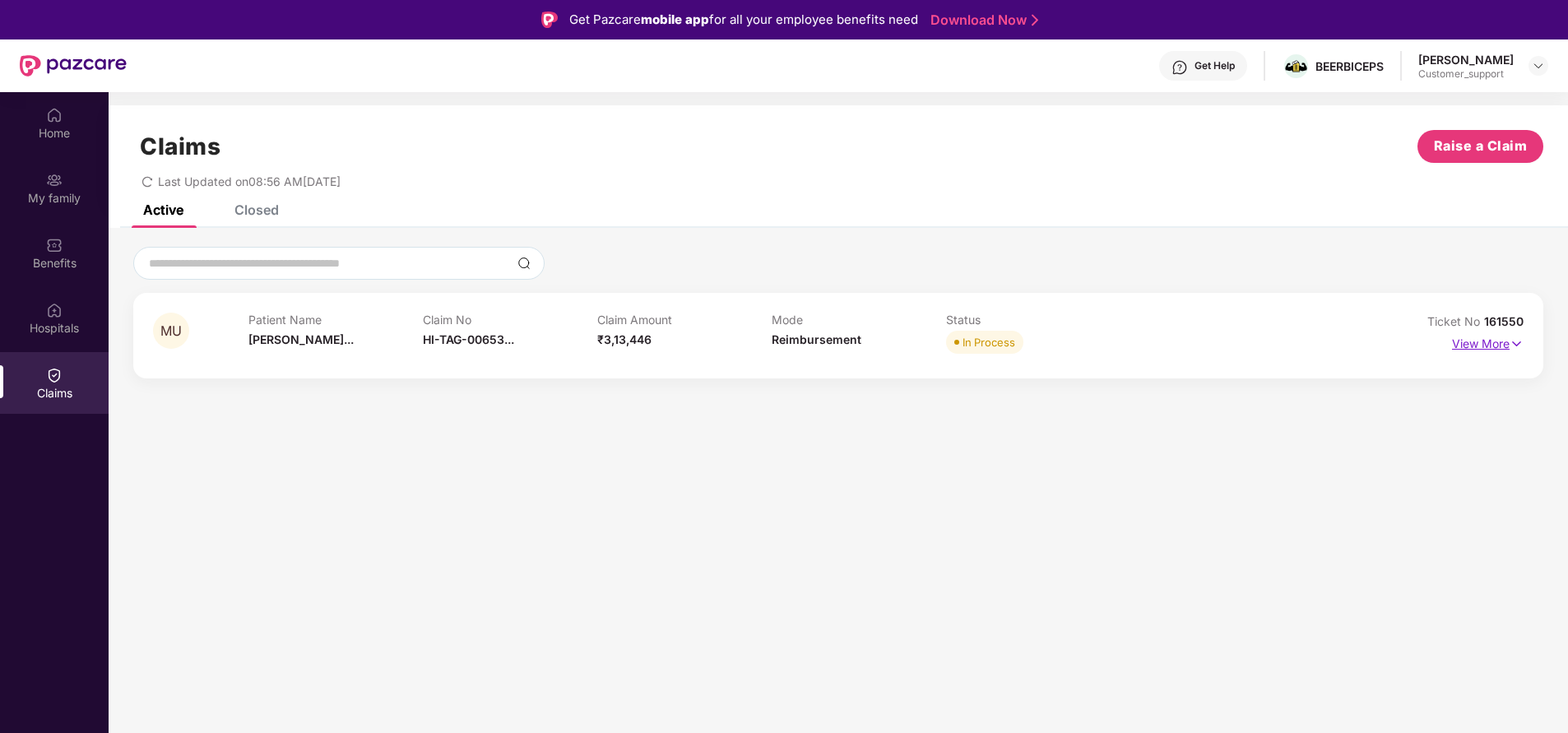
click at [1480, 344] on p "View More" at bounding box center [1487, 341] width 71 height 22
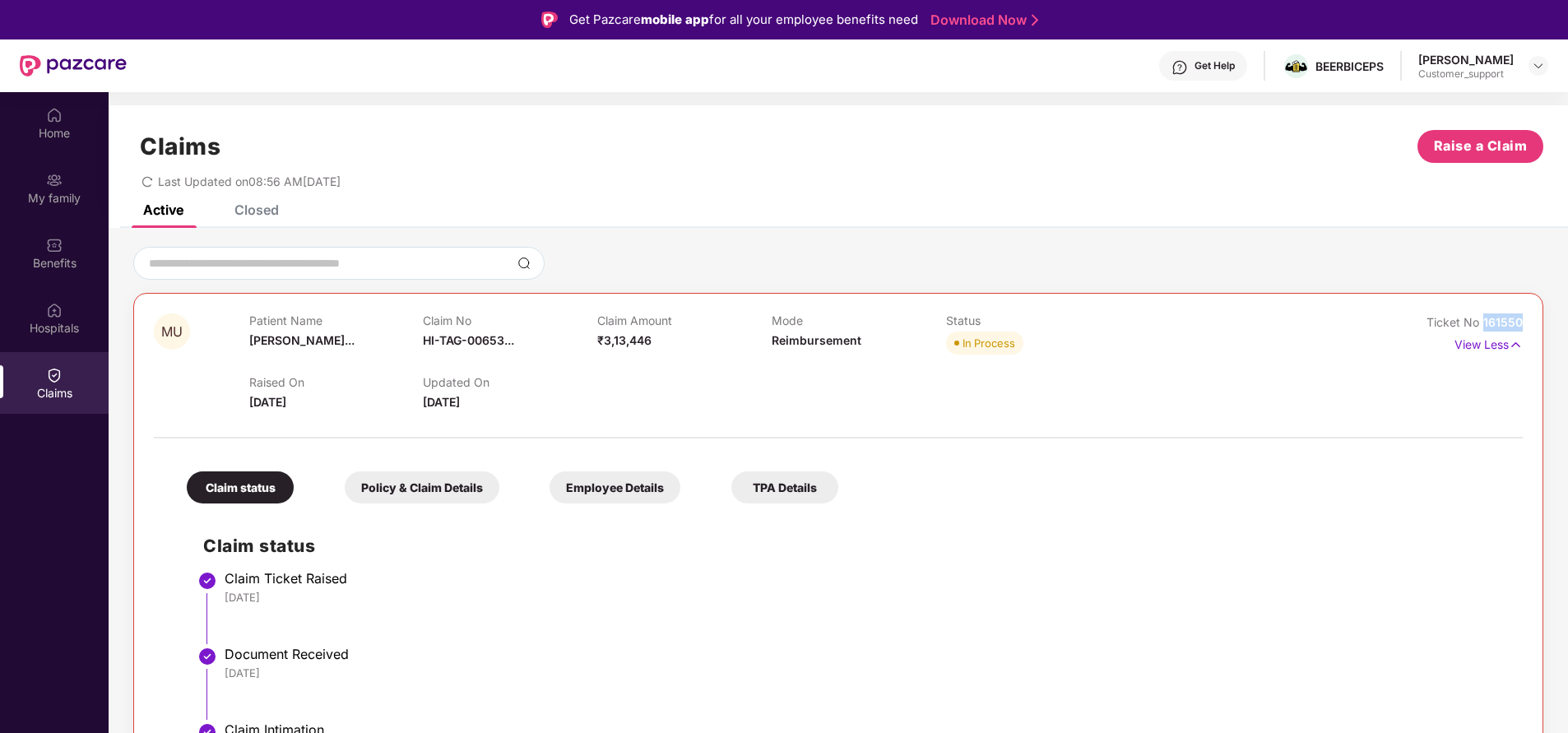
drag, startPoint x: 1476, startPoint y: 321, endPoint x: 1574, endPoint y: 307, distance: 99.0
click at [1567, 307] on html "Get Pazcare mobile app for all your employee benefits need Download Now Get Hel…" at bounding box center [784, 366] width 1568 height 733
copy span "161550"
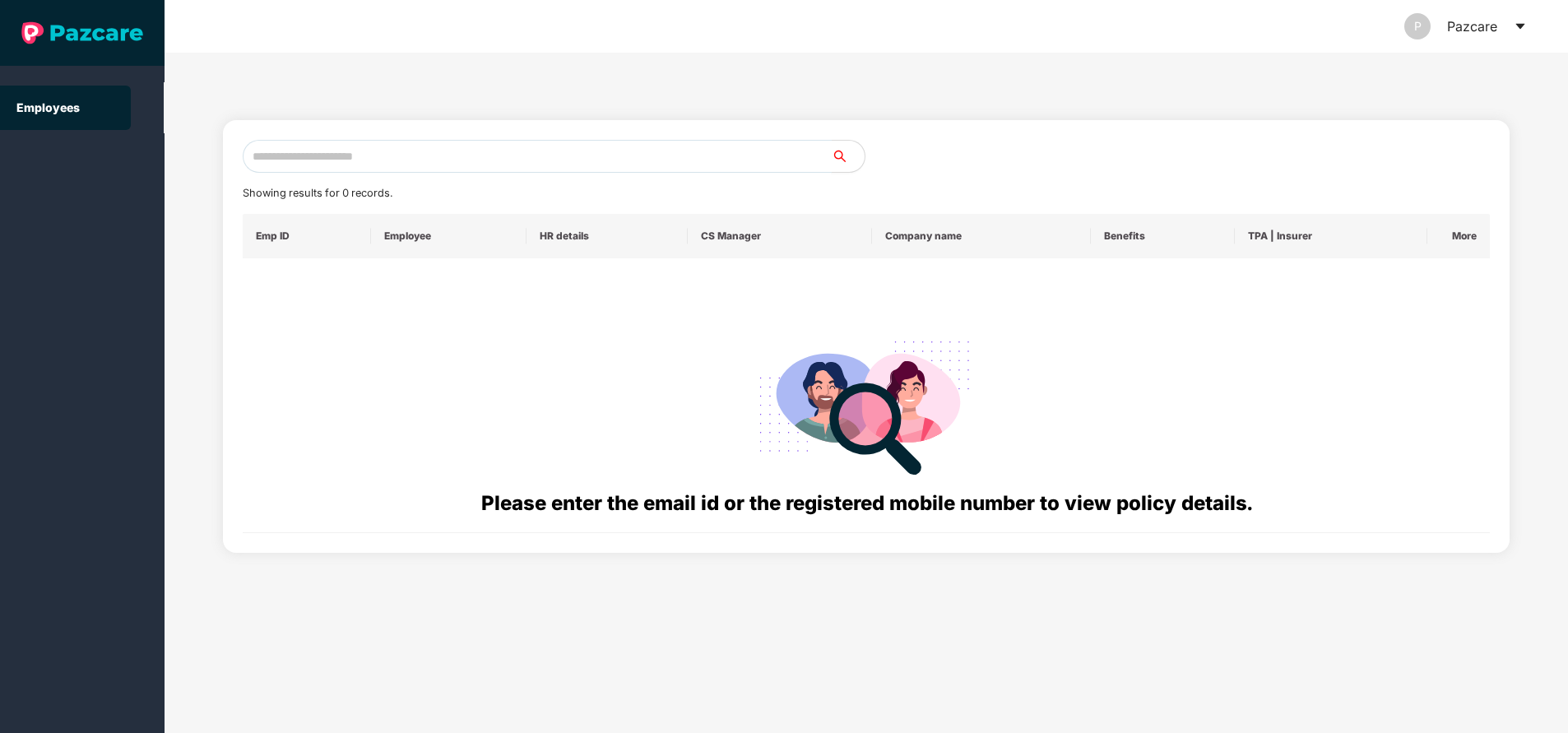
click at [415, 154] on input "text" at bounding box center [537, 156] width 589 height 33
paste input "**********"
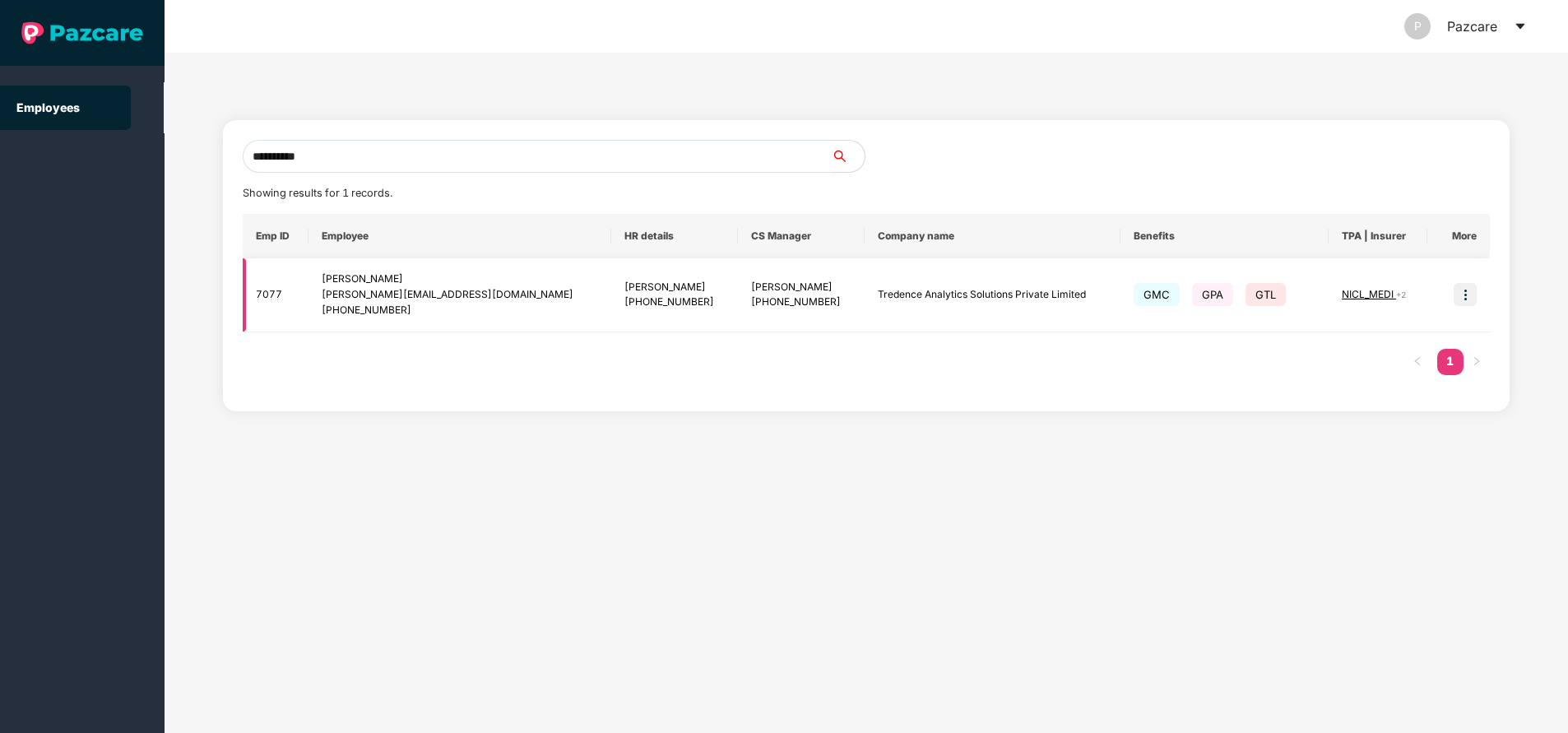
type input "**********"
click at [1466, 298] on img at bounding box center [1465, 294] width 23 height 23
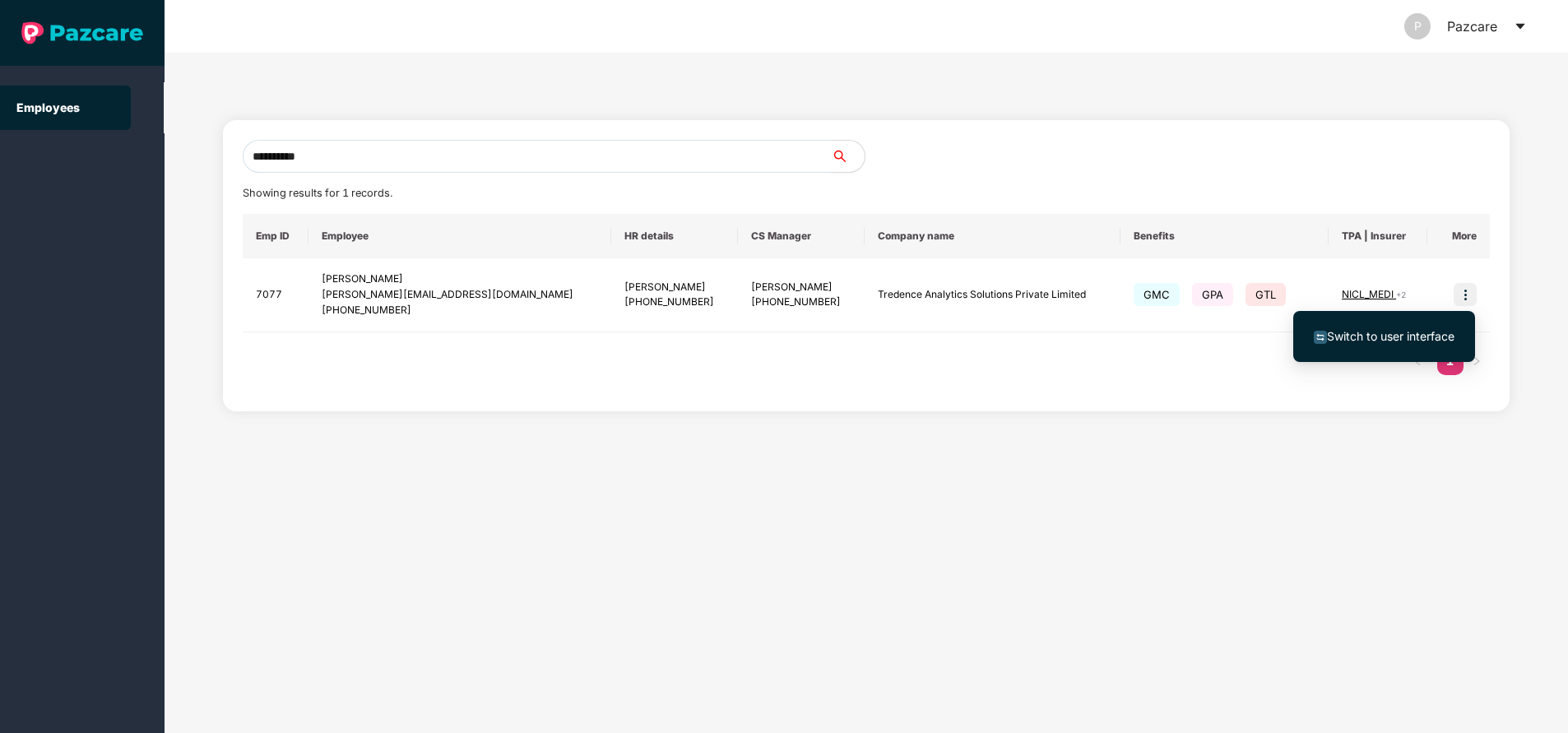
click at [1379, 335] on span "Switch to user interface" at bounding box center [1391, 336] width 127 height 14
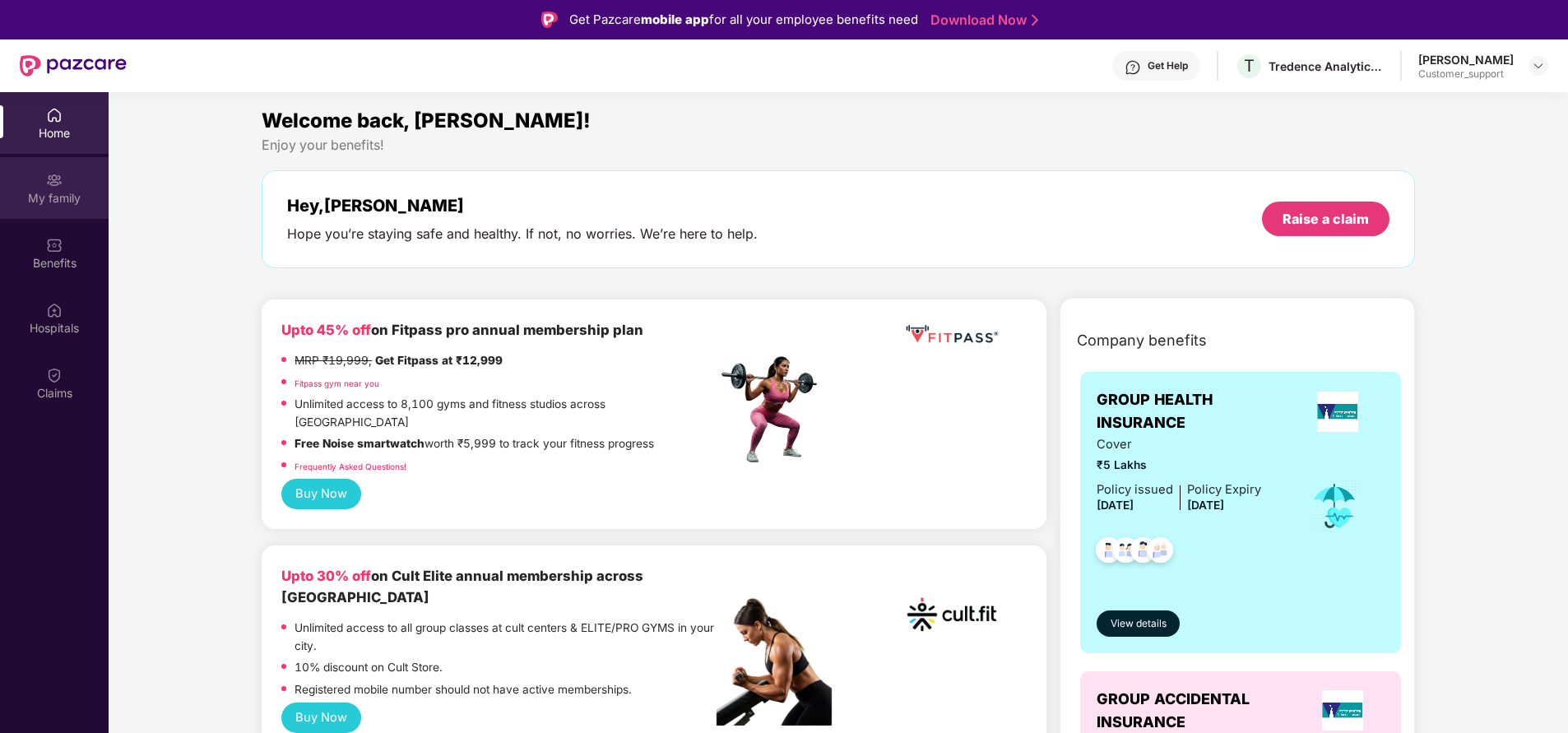
click at [68, 201] on div "My family" at bounding box center [54, 197] width 108 height 16
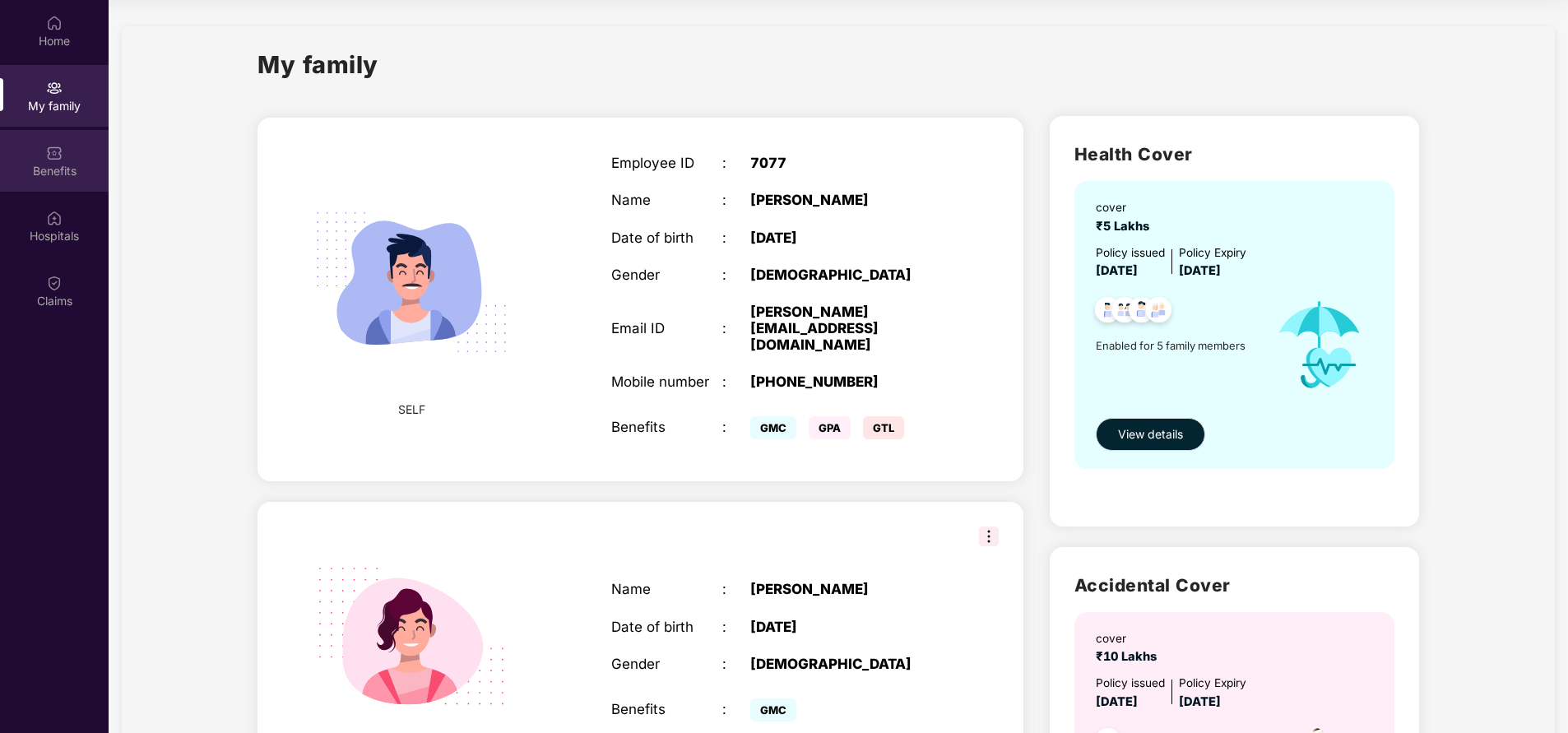
click at [65, 171] on div "Benefits" at bounding box center [54, 171] width 108 height 16
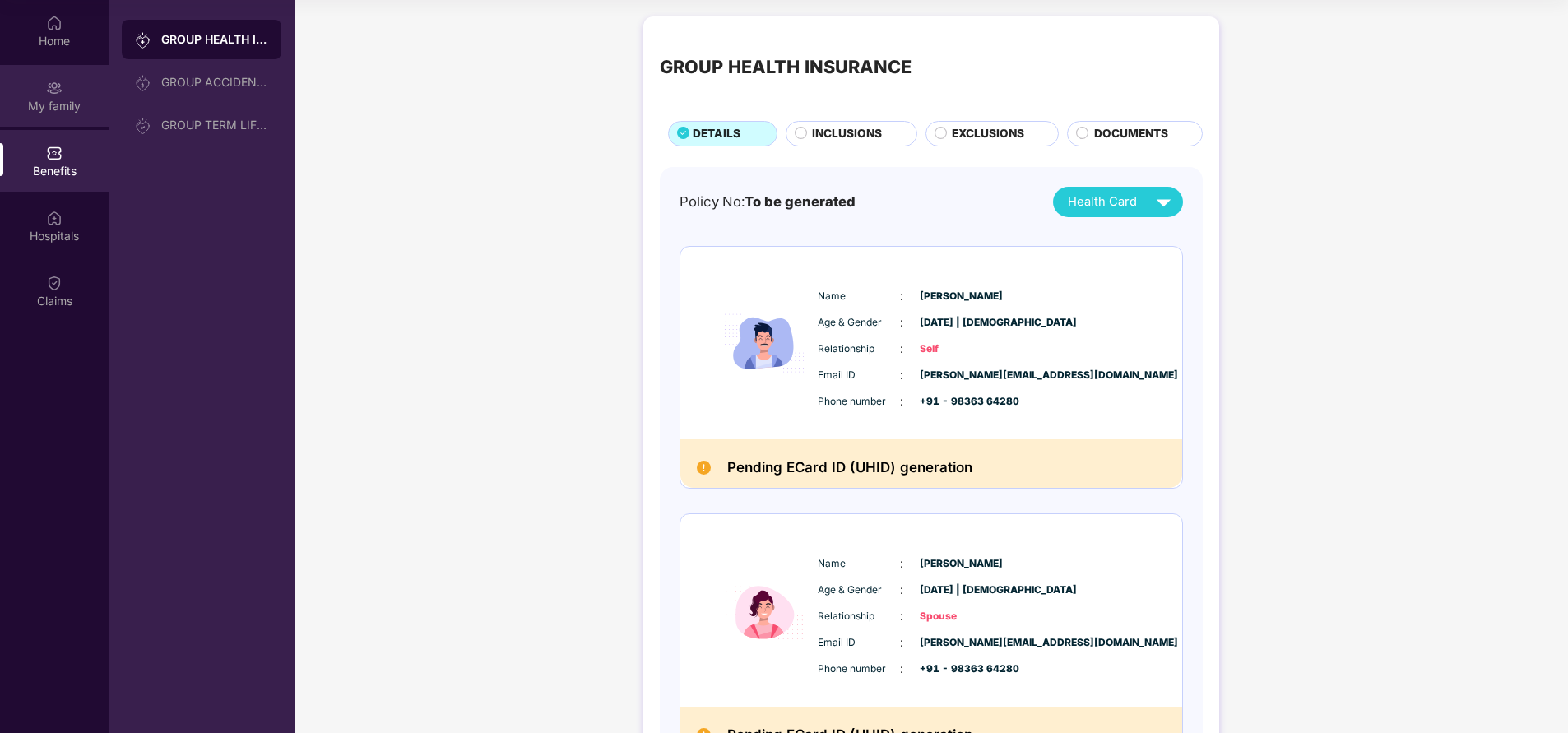
click at [23, 99] on div "My family" at bounding box center [54, 105] width 108 height 16
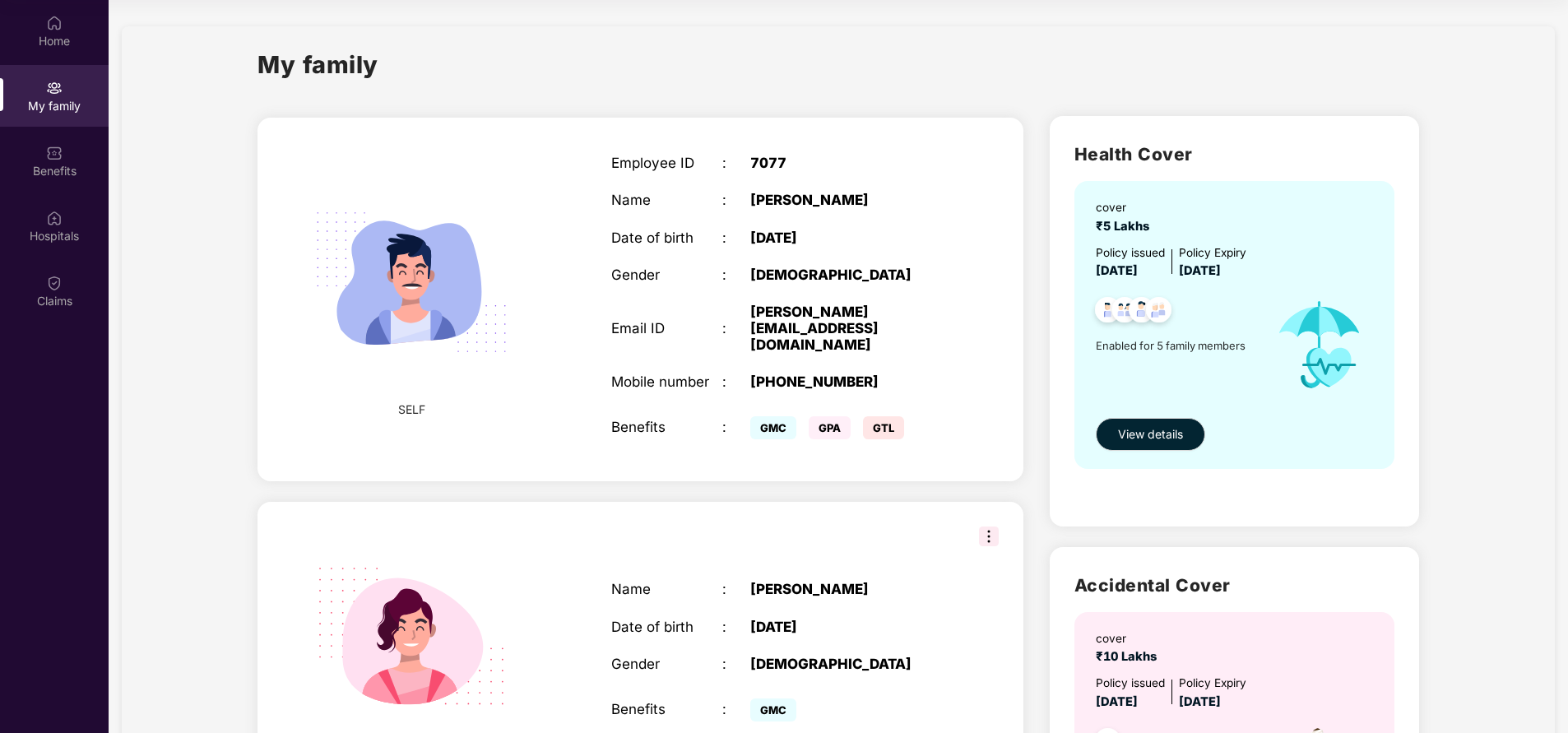
click at [30, 164] on div "Benefits" at bounding box center [54, 171] width 108 height 16
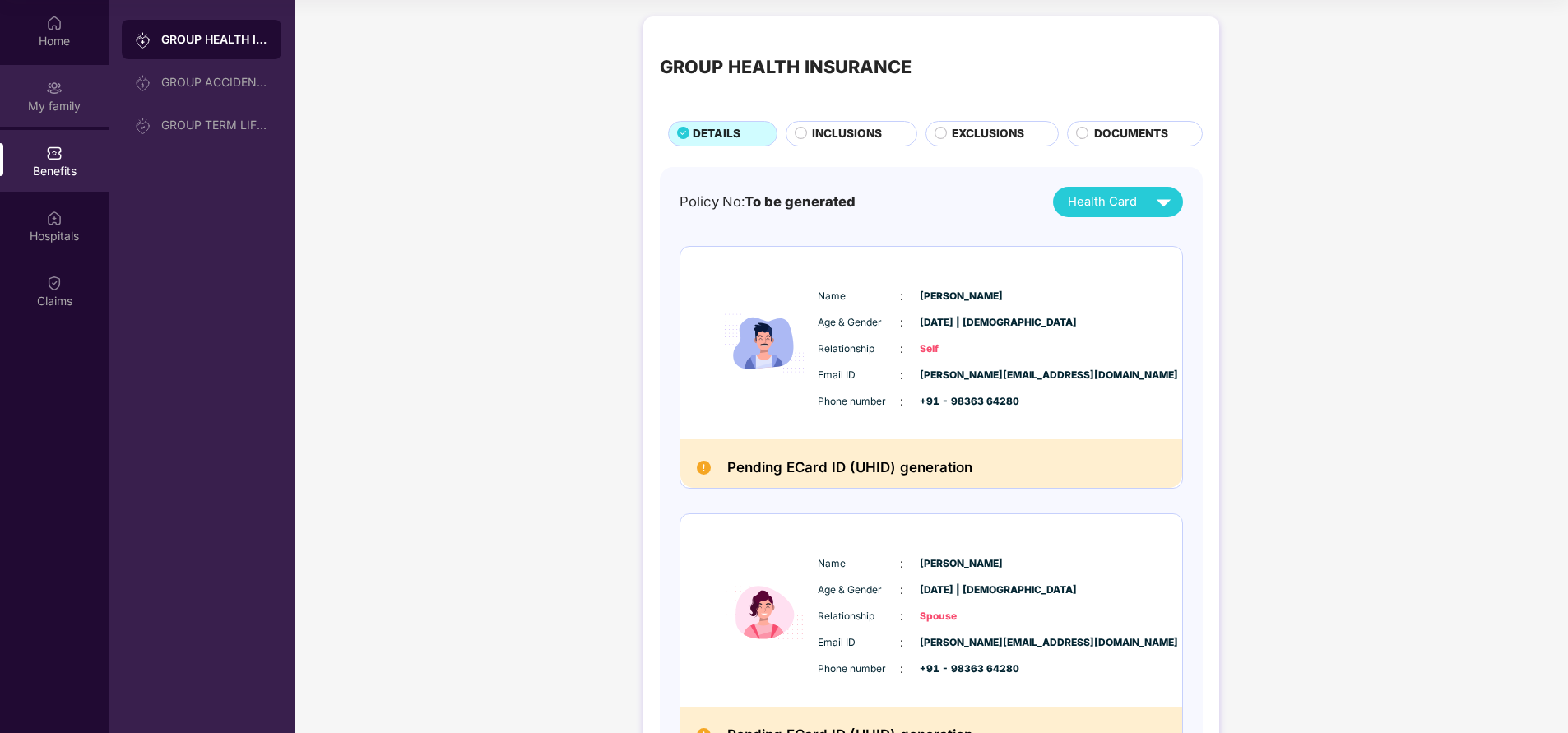
click at [57, 96] on div "My family" at bounding box center [54, 96] width 108 height 62
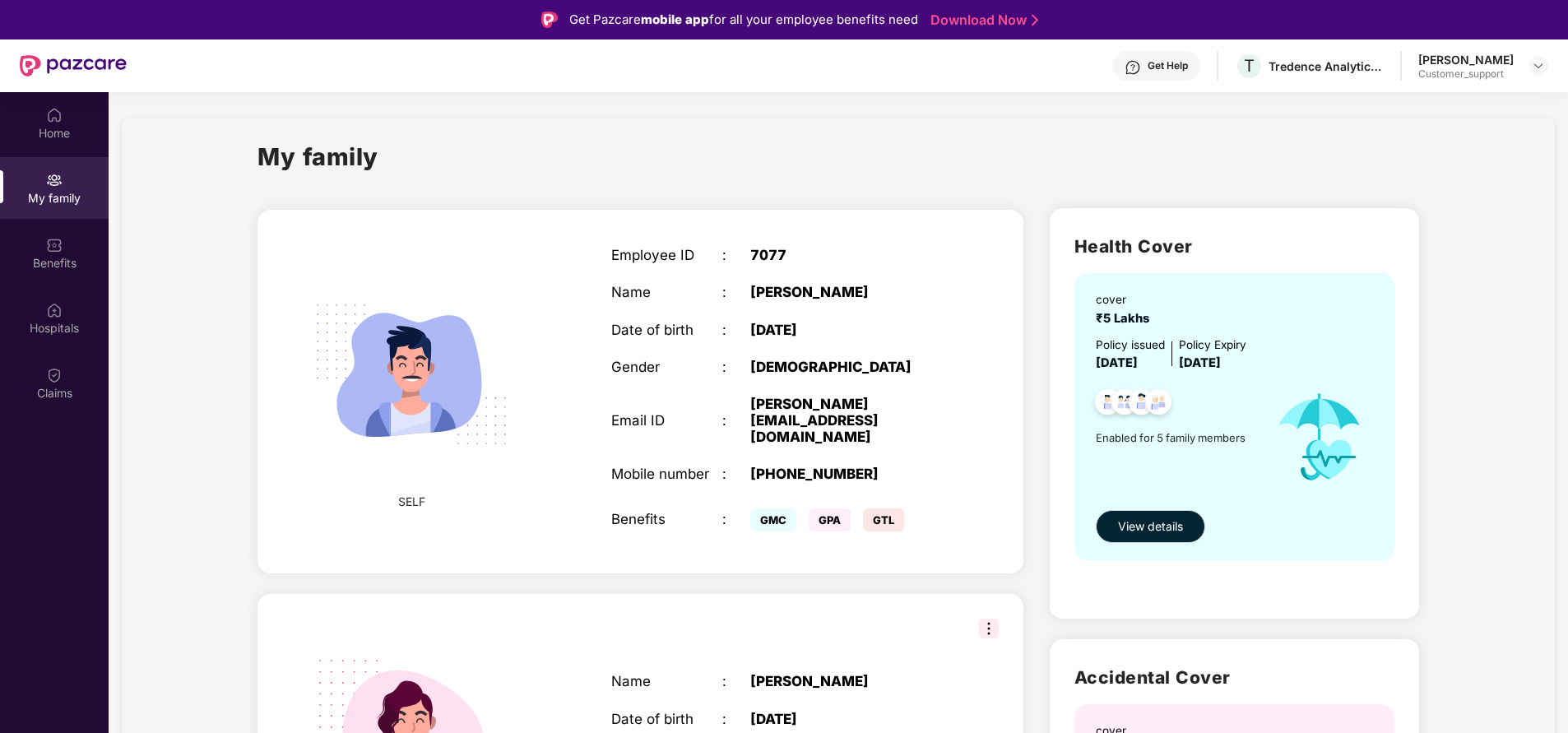
click at [1171, 58] on div "Get Help" at bounding box center [1155, 65] width 88 height 29
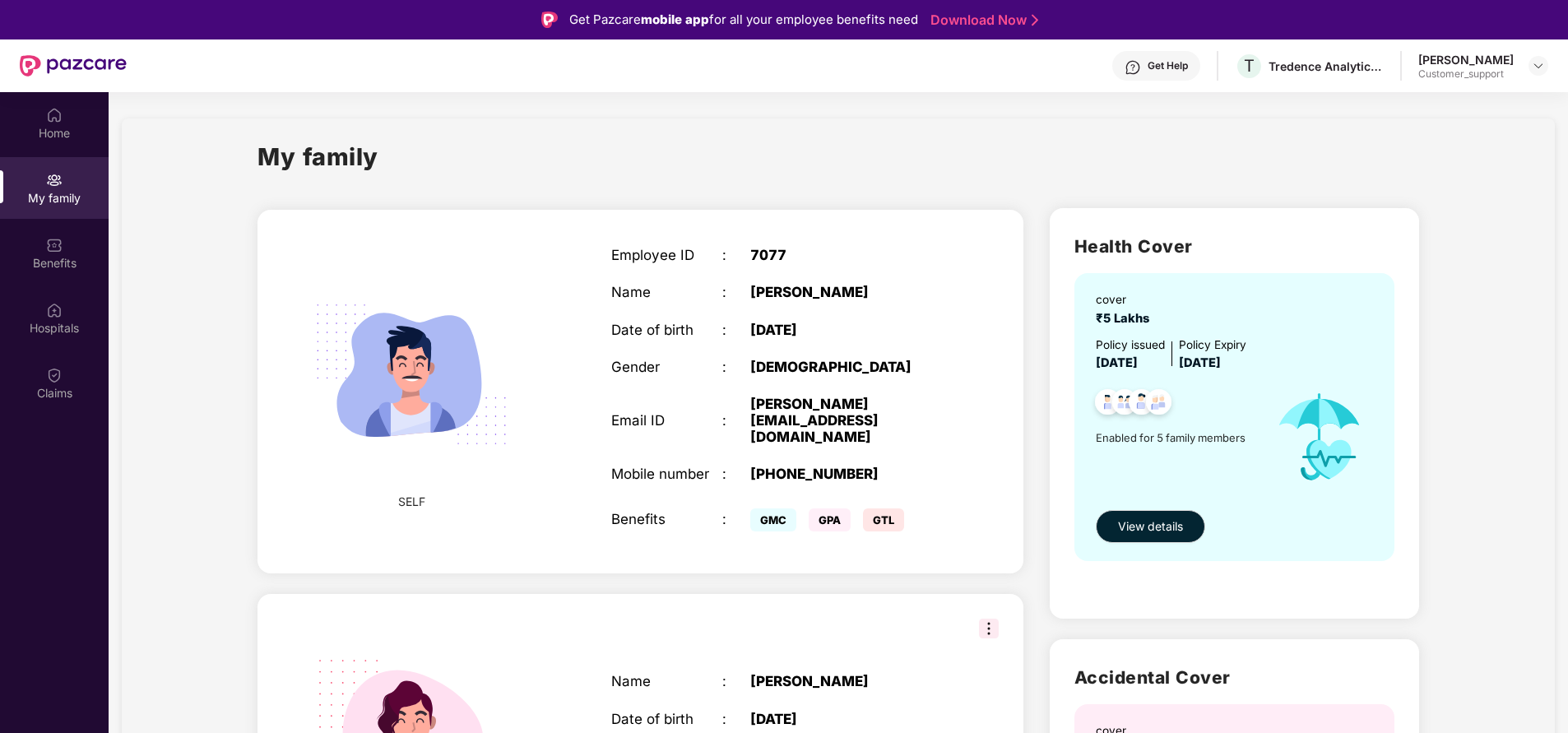
click at [1177, 67] on div "Get Help" at bounding box center [1168, 65] width 40 height 13
click at [1326, 151] on div "My family" at bounding box center [838, 167] width 1162 height 57
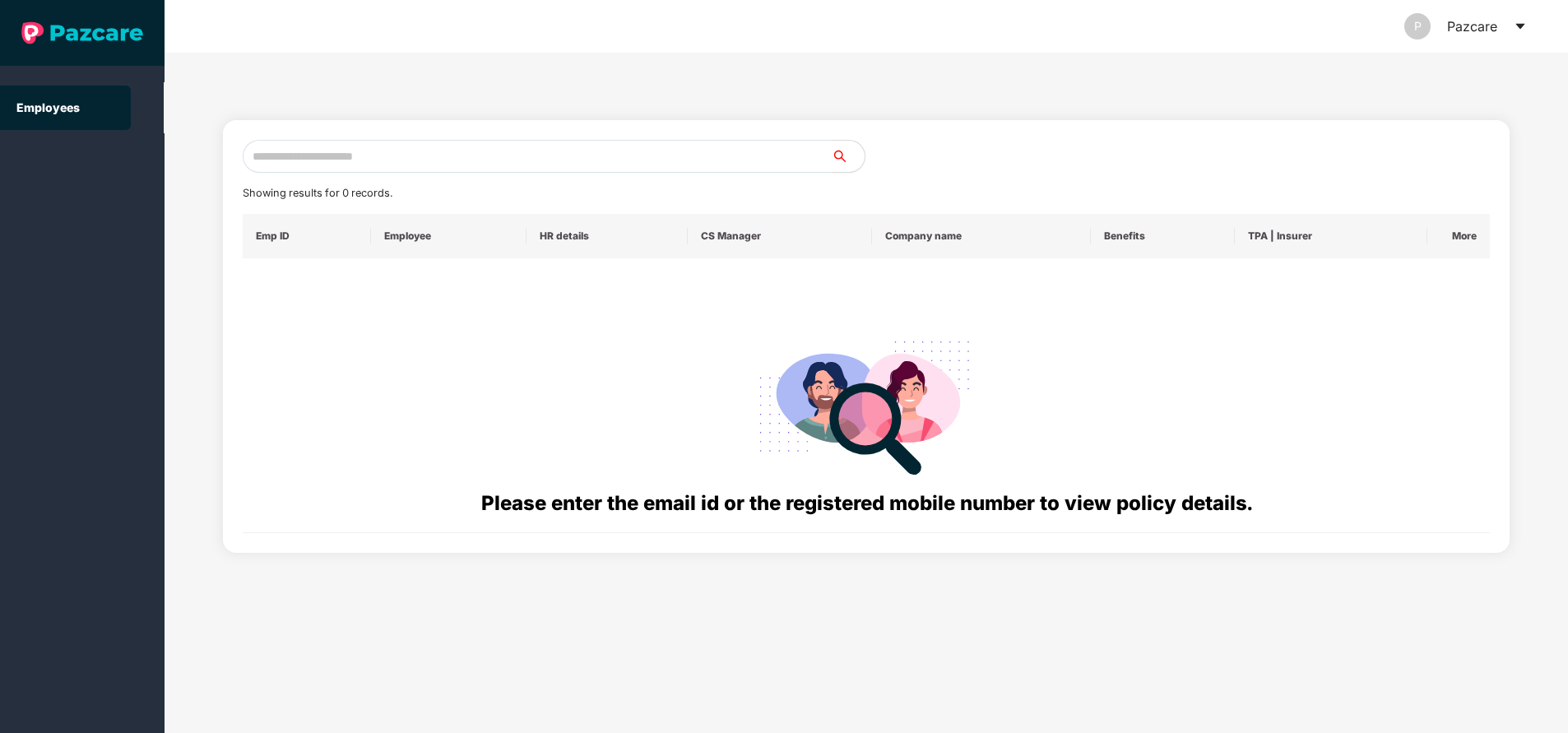
click at [388, 156] on input "text" at bounding box center [537, 156] width 589 height 33
paste input "**********"
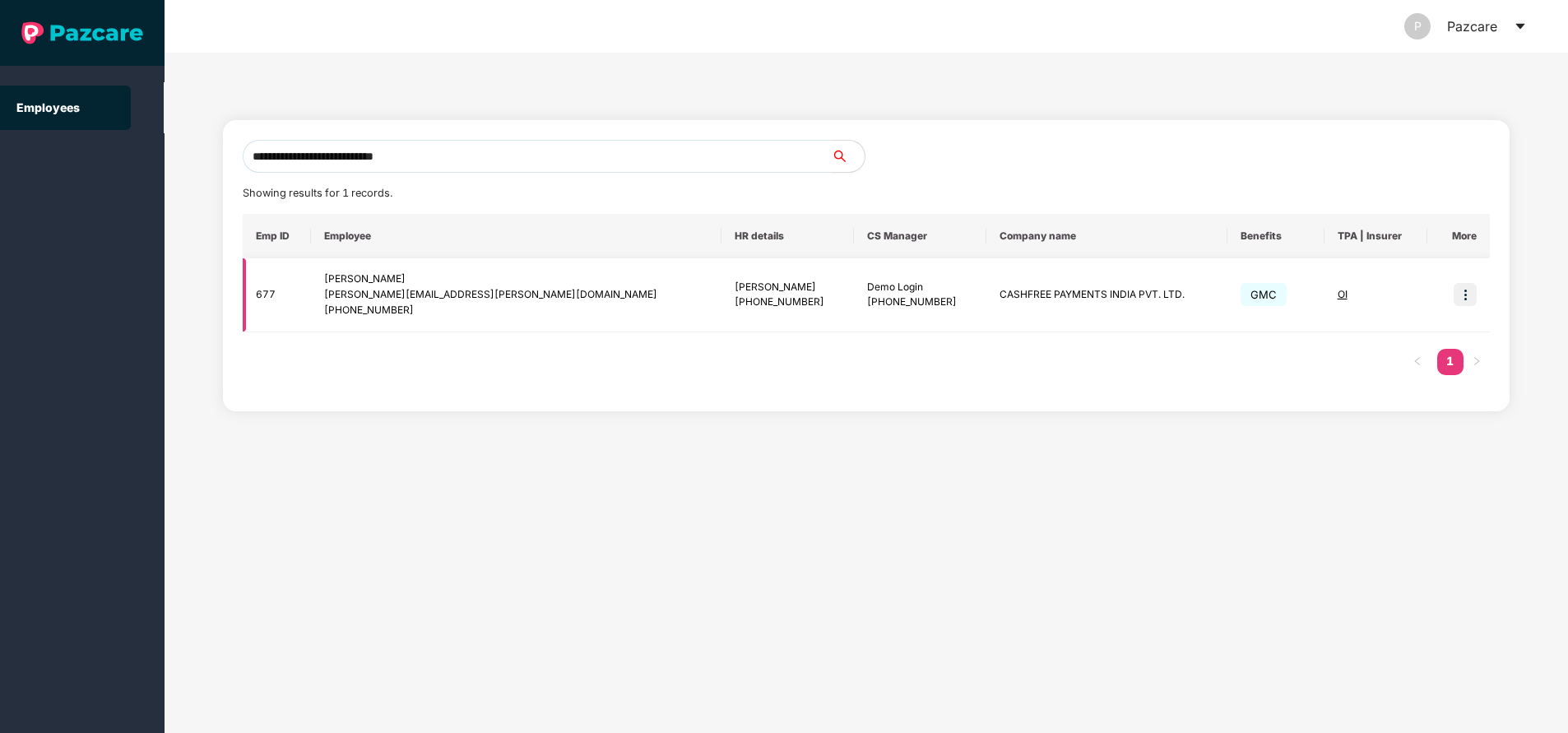
type input "**********"
click at [1467, 291] on img at bounding box center [1465, 294] width 23 height 23
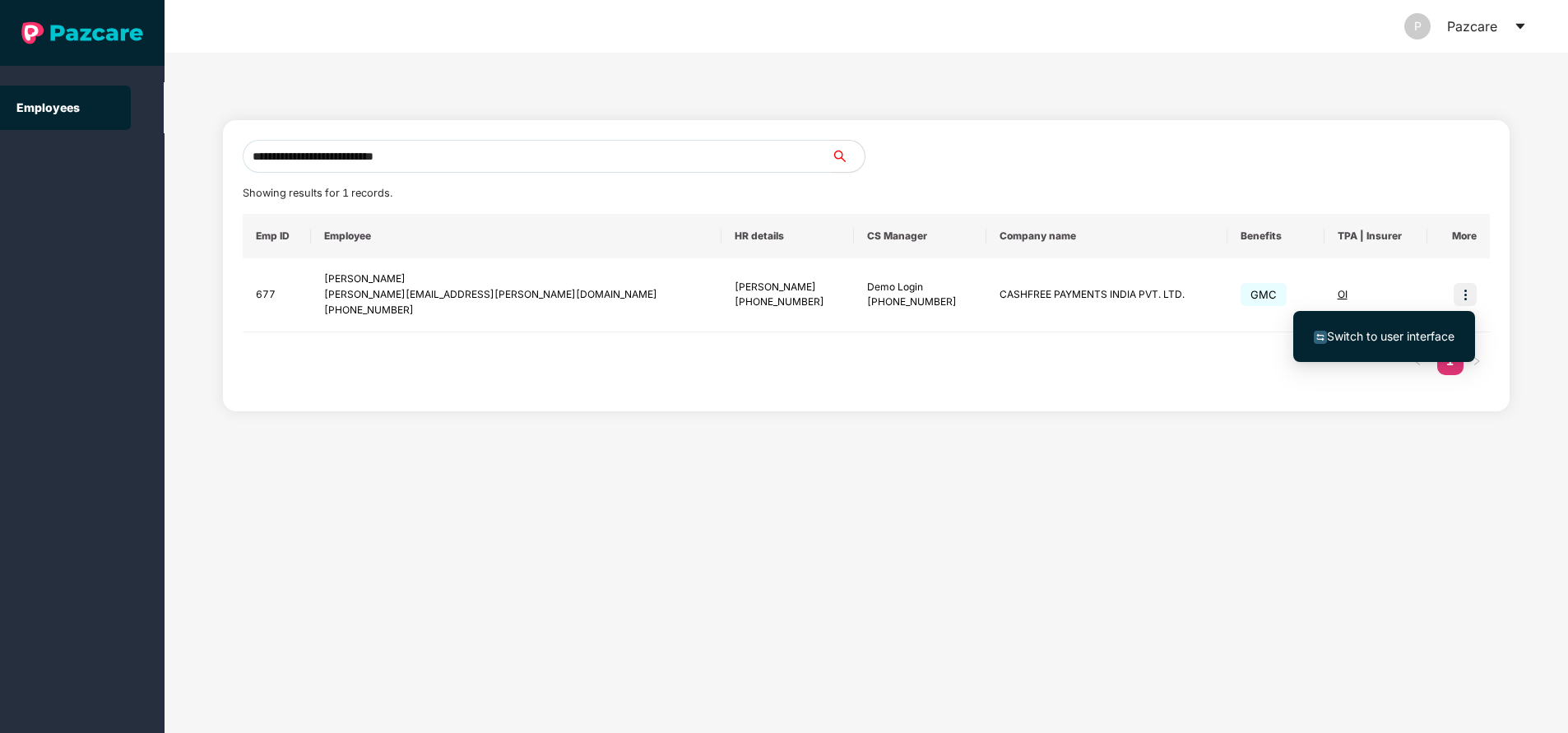
click at [1380, 337] on span "Switch to user interface" at bounding box center [1391, 336] width 127 height 14
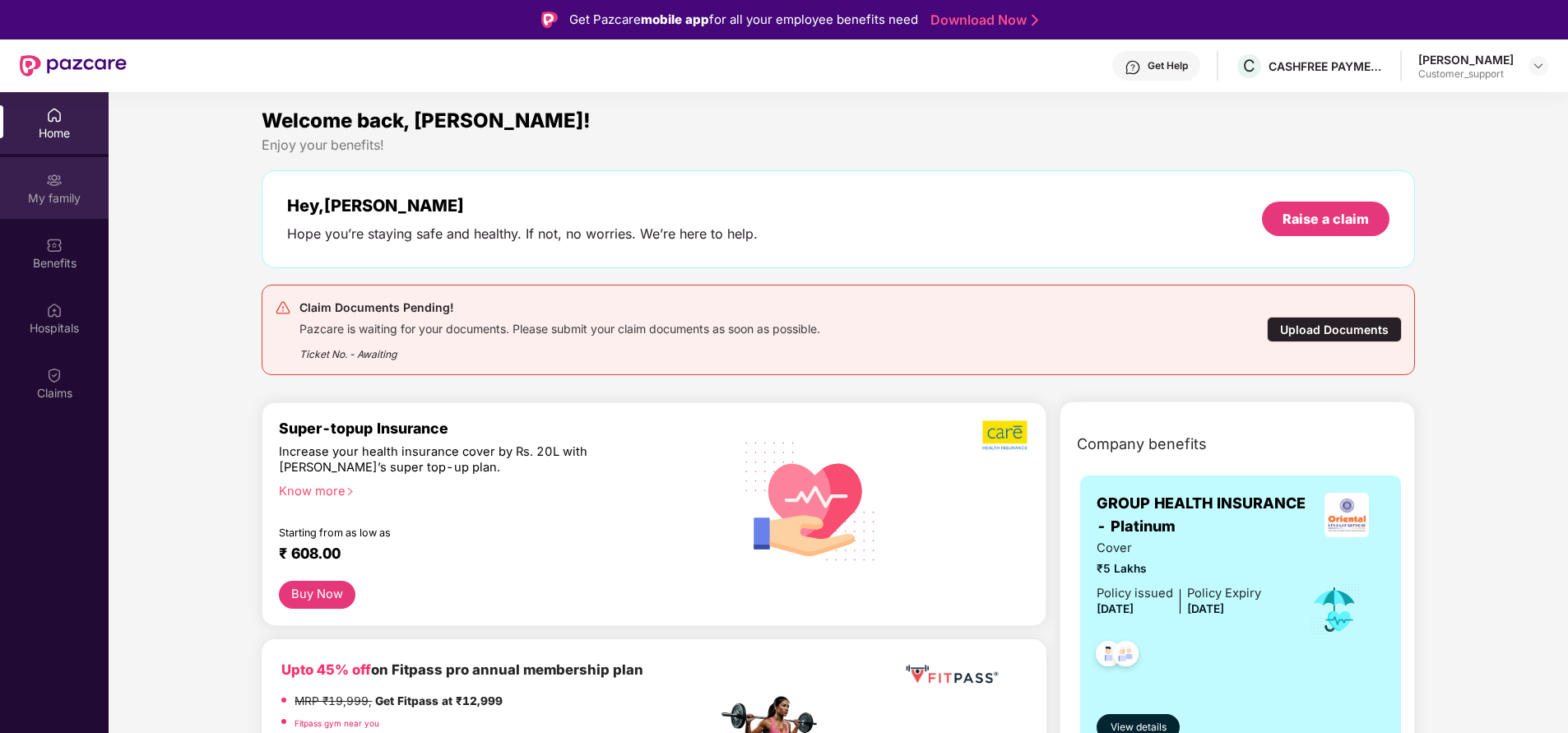
click at [71, 176] on div "My family" at bounding box center [54, 188] width 108 height 62
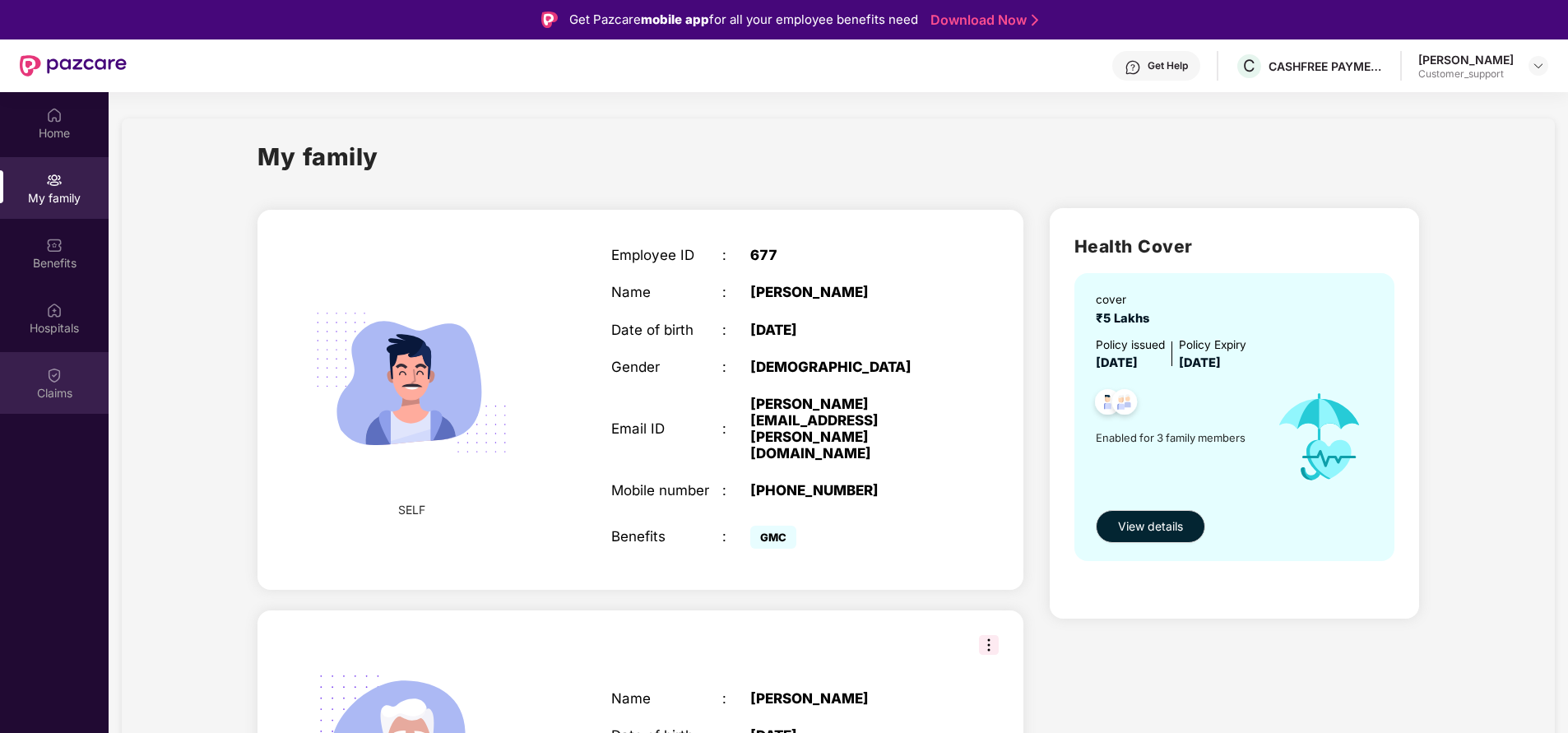
click at [56, 376] on img at bounding box center [54, 375] width 16 height 16
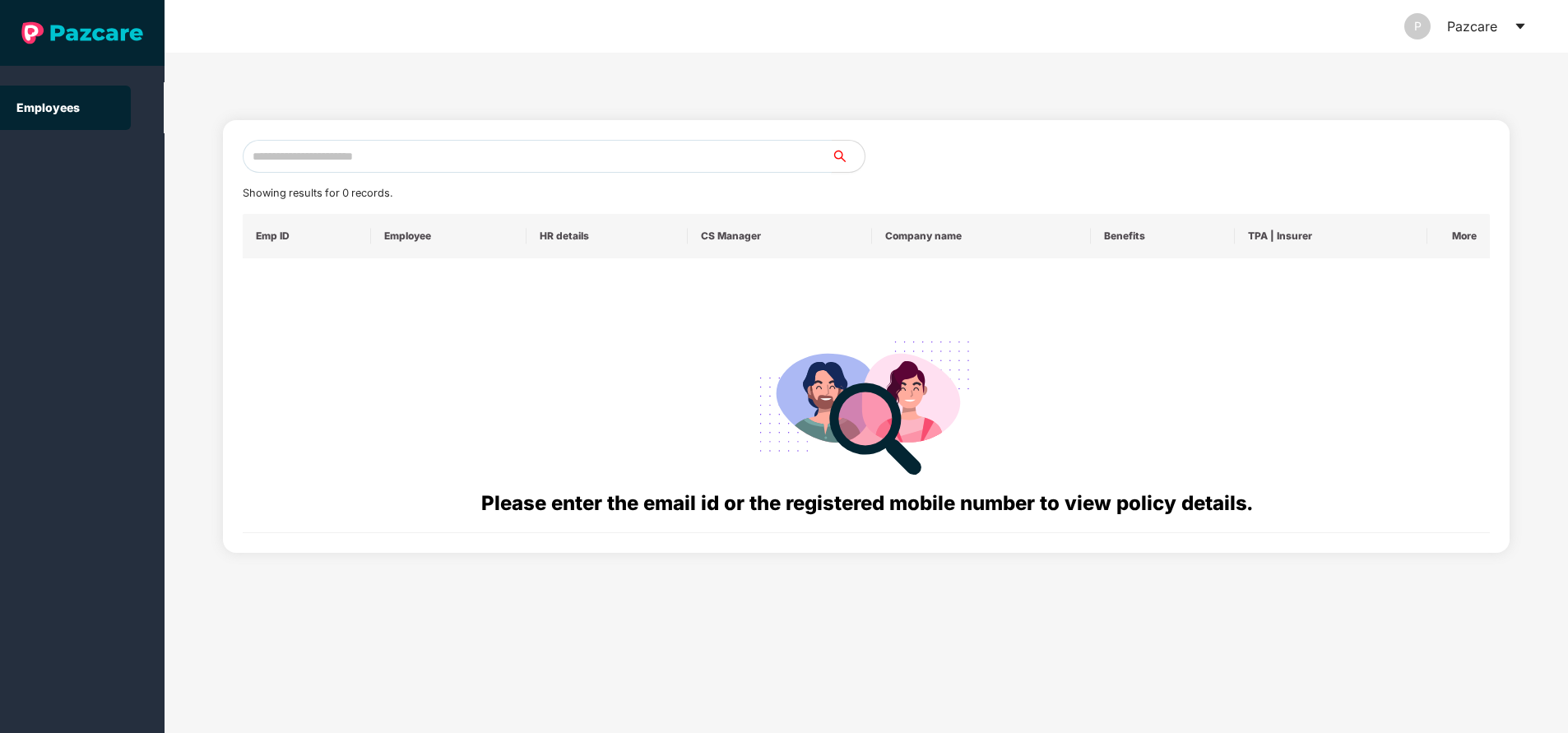
click at [409, 153] on input "text" at bounding box center [537, 156] width 589 height 33
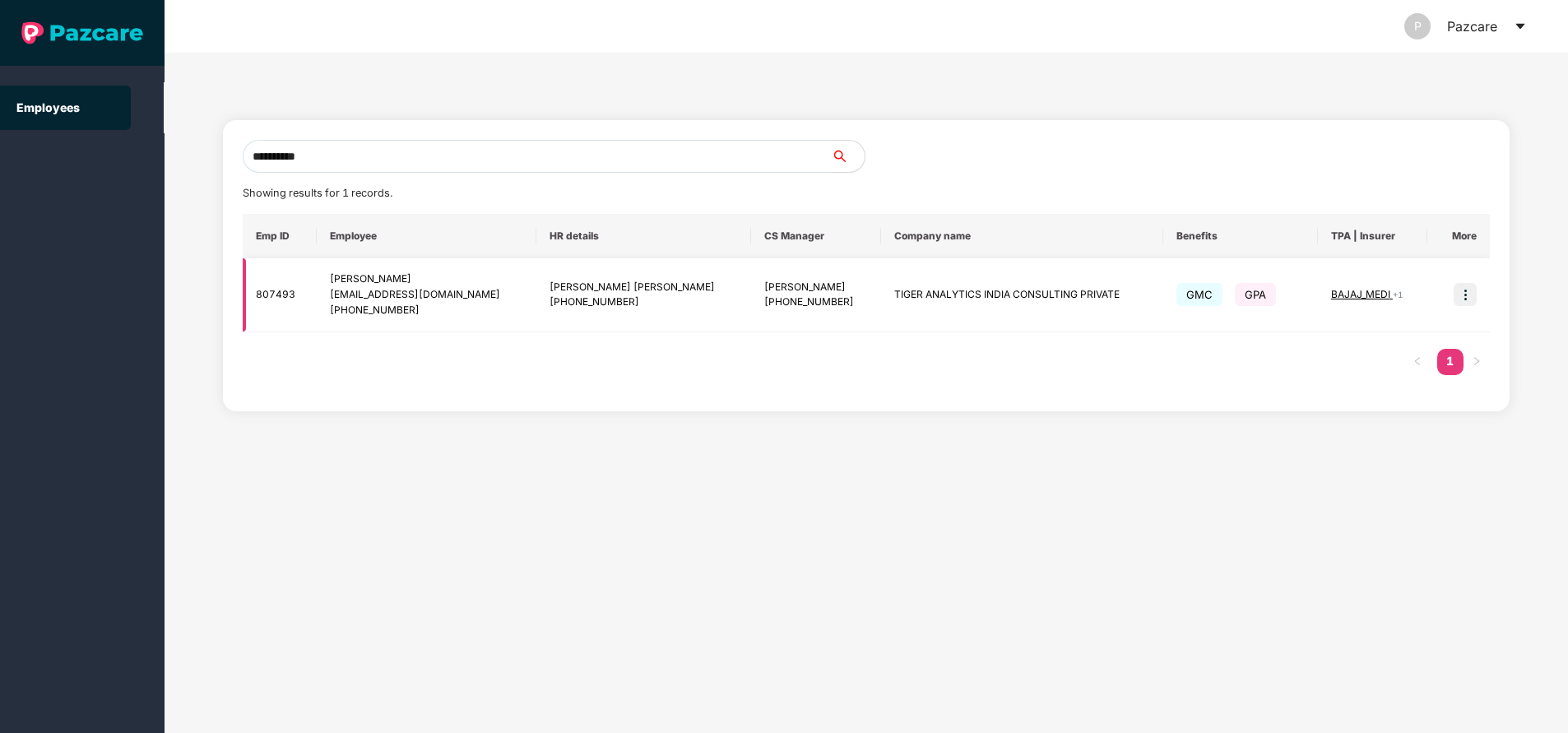
type input "**********"
click at [1467, 302] on img at bounding box center [1465, 294] width 23 height 23
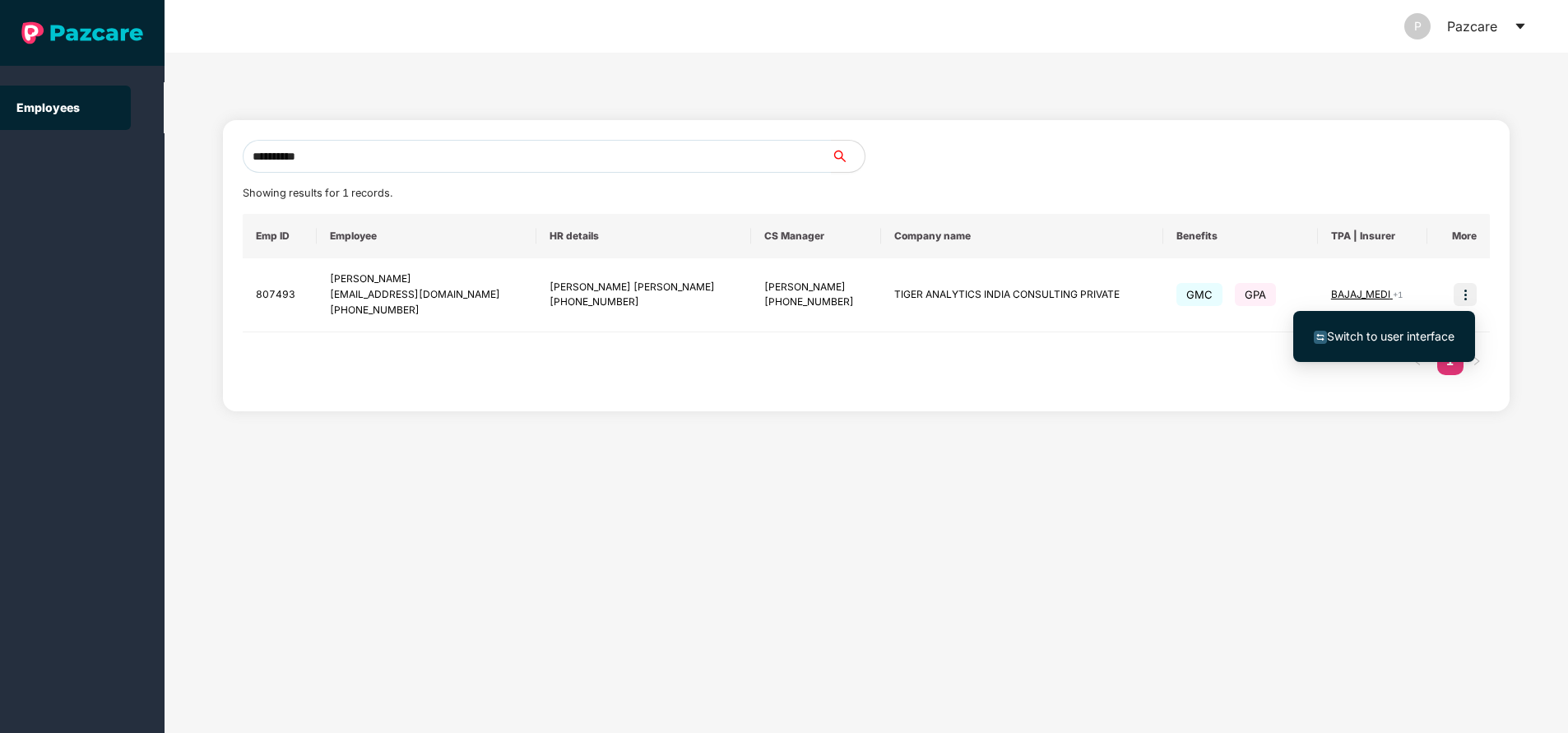
click at [1392, 333] on span "Switch to user interface" at bounding box center [1391, 336] width 127 height 14
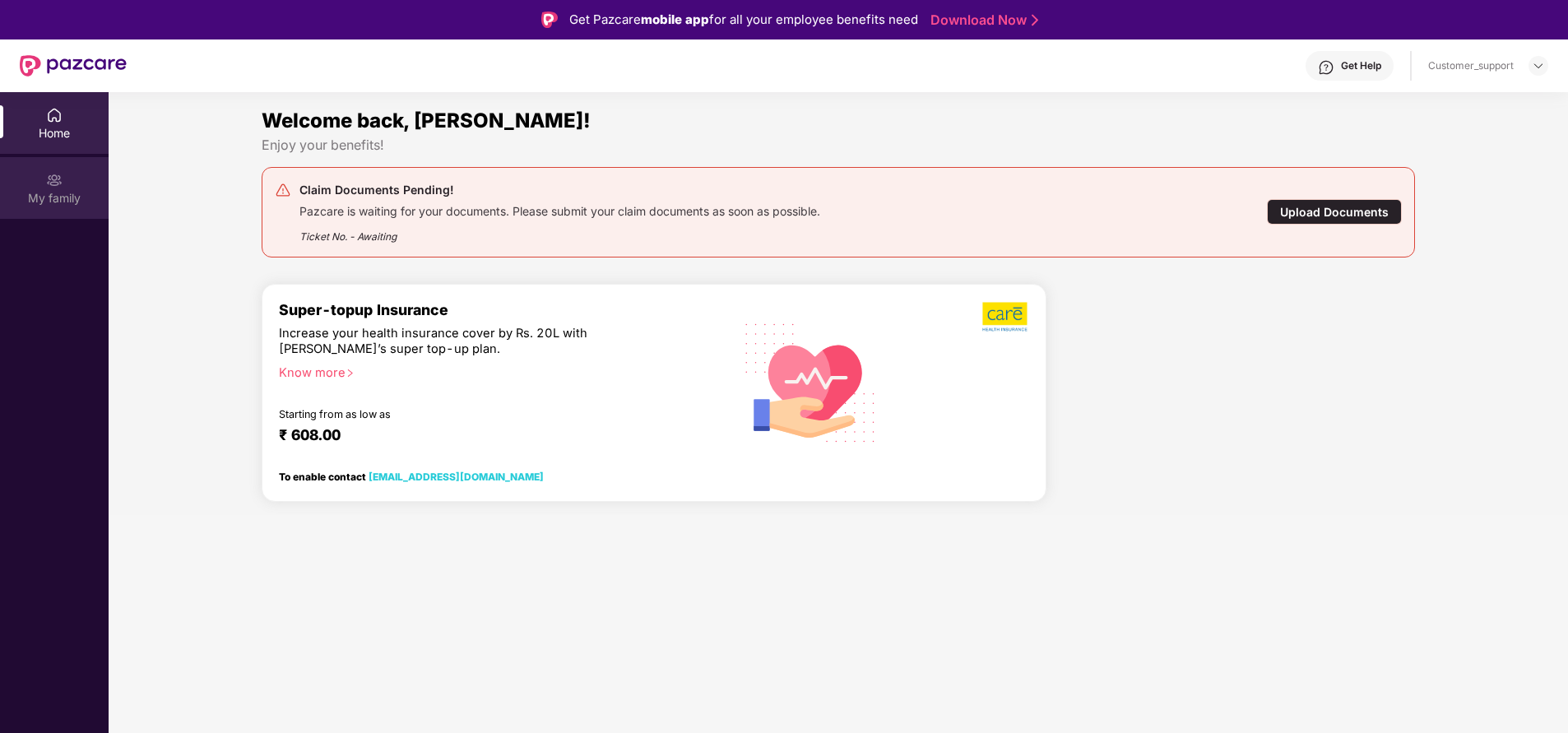
click at [54, 215] on div "My family" at bounding box center [54, 188] width 108 height 62
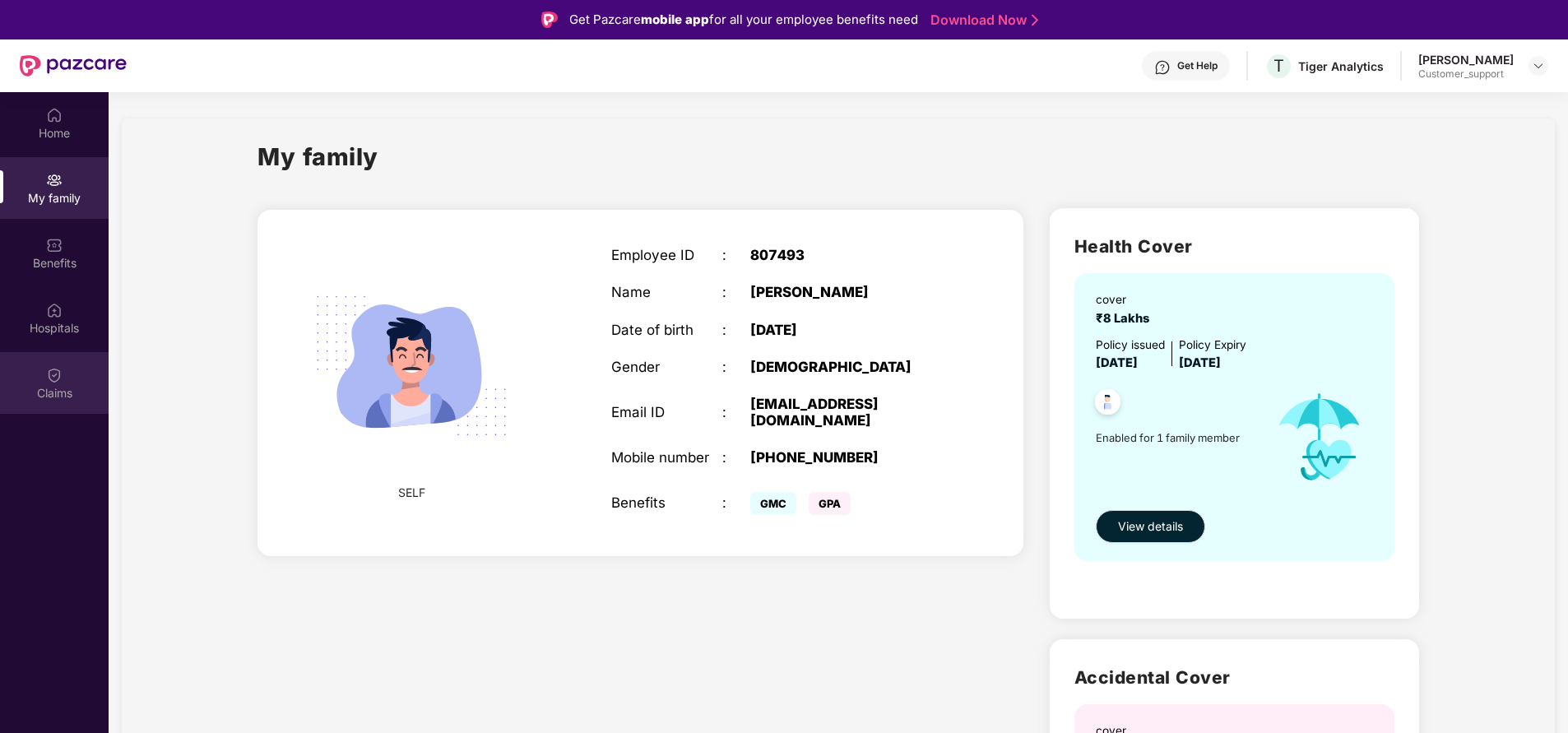
click at [61, 396] on div "Claims" at bounding box center [54, 393] width 108 height 16
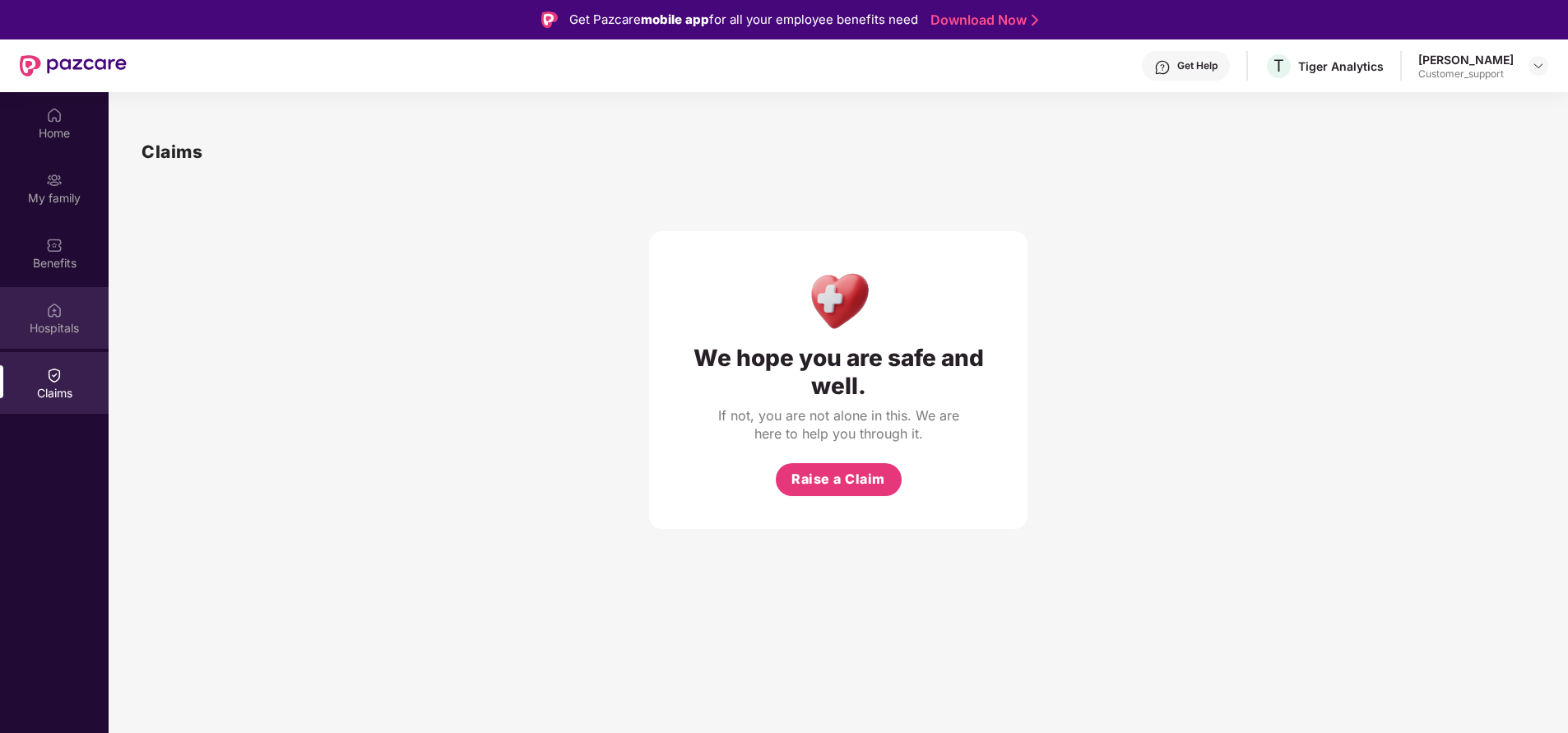
click at [67, 318] on div "Hospitals" at bounding box center [54, 318] width 108 height 62
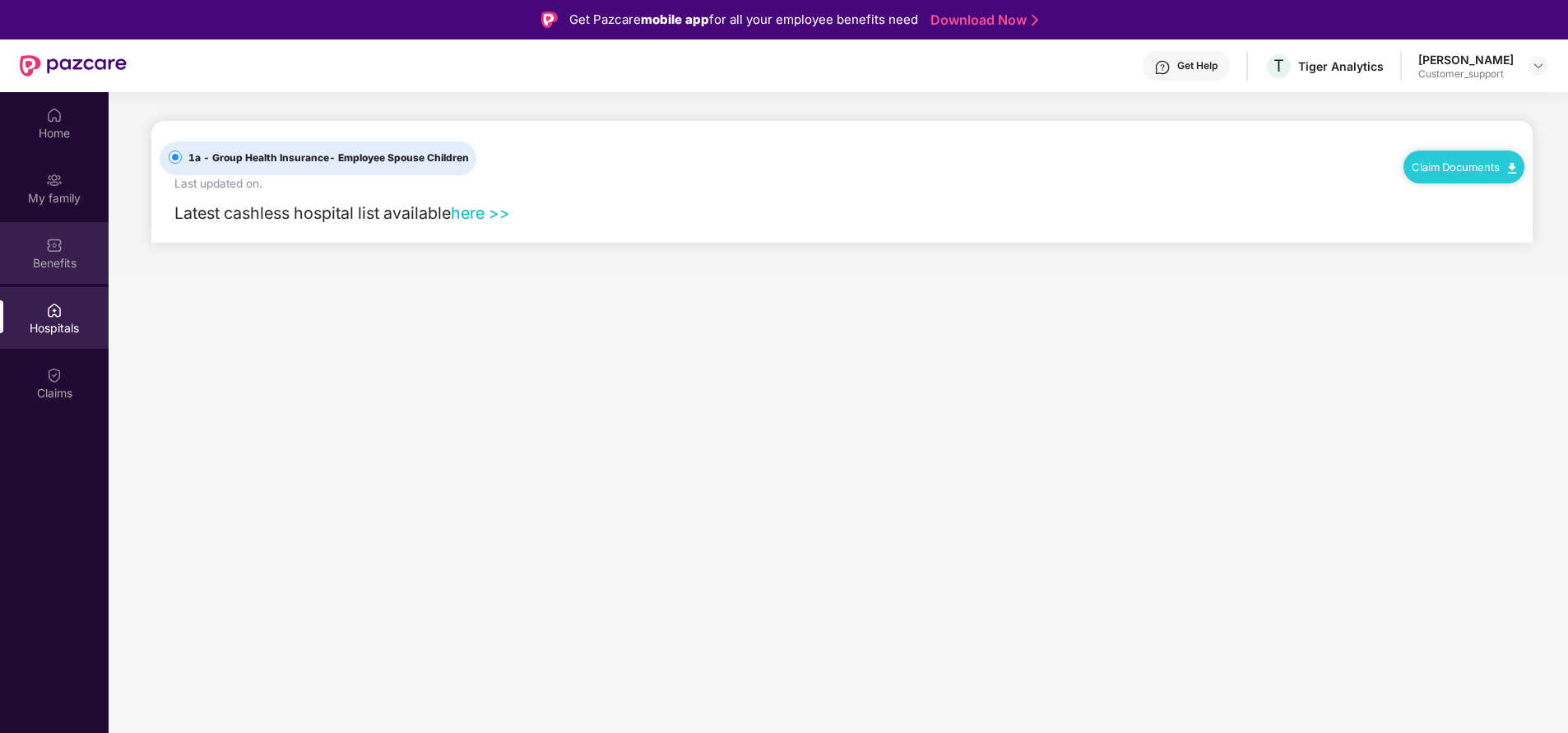
click at [67, 250] on div "Benefits" at bounding box center [54, 252] width 108 height 62
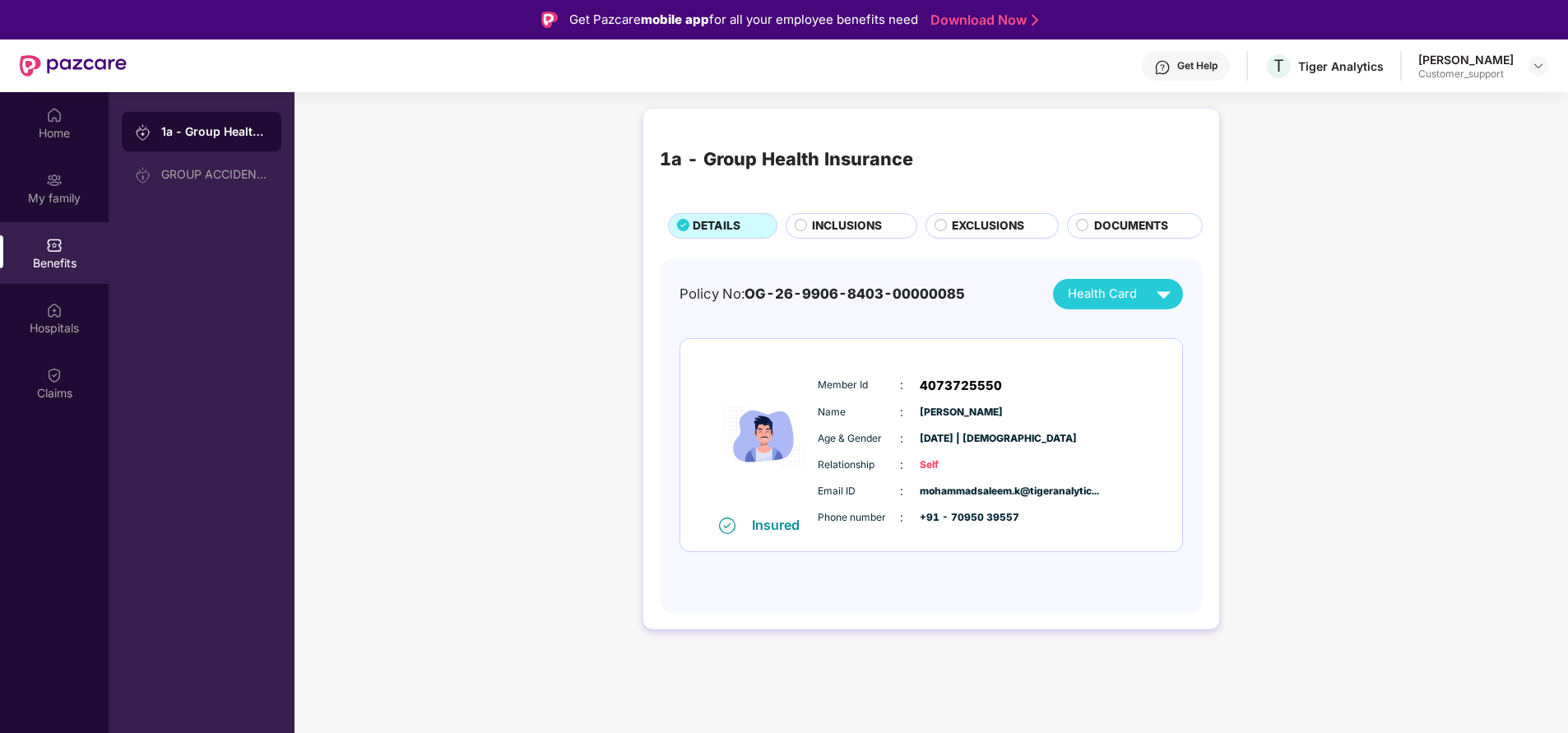
click at [78, 551] on div "Home My family Benefits Hospitals Claims" at bounding box center [54, 458] width 108 height 733
click at [48, 196] on div "My family" at bounding box center [54, 197] width 108 height 16
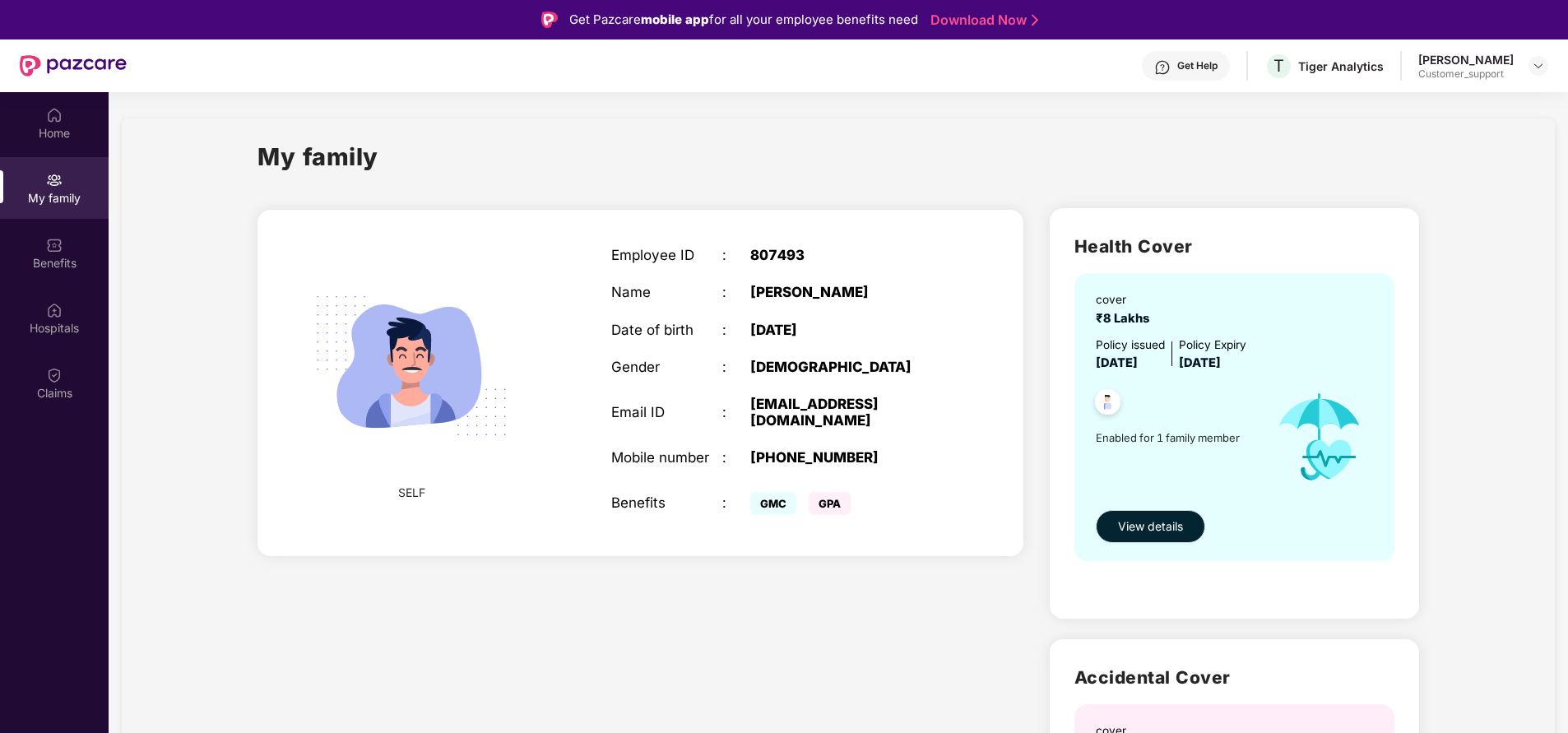
click at [25, 578] on div "Home My family Benefits Hospitals Claims" at bounding box center [54, 458] width 108 height 733
click at [45, 259] on div "Benefits" at bounding box center [54, 263] width 108 height 16
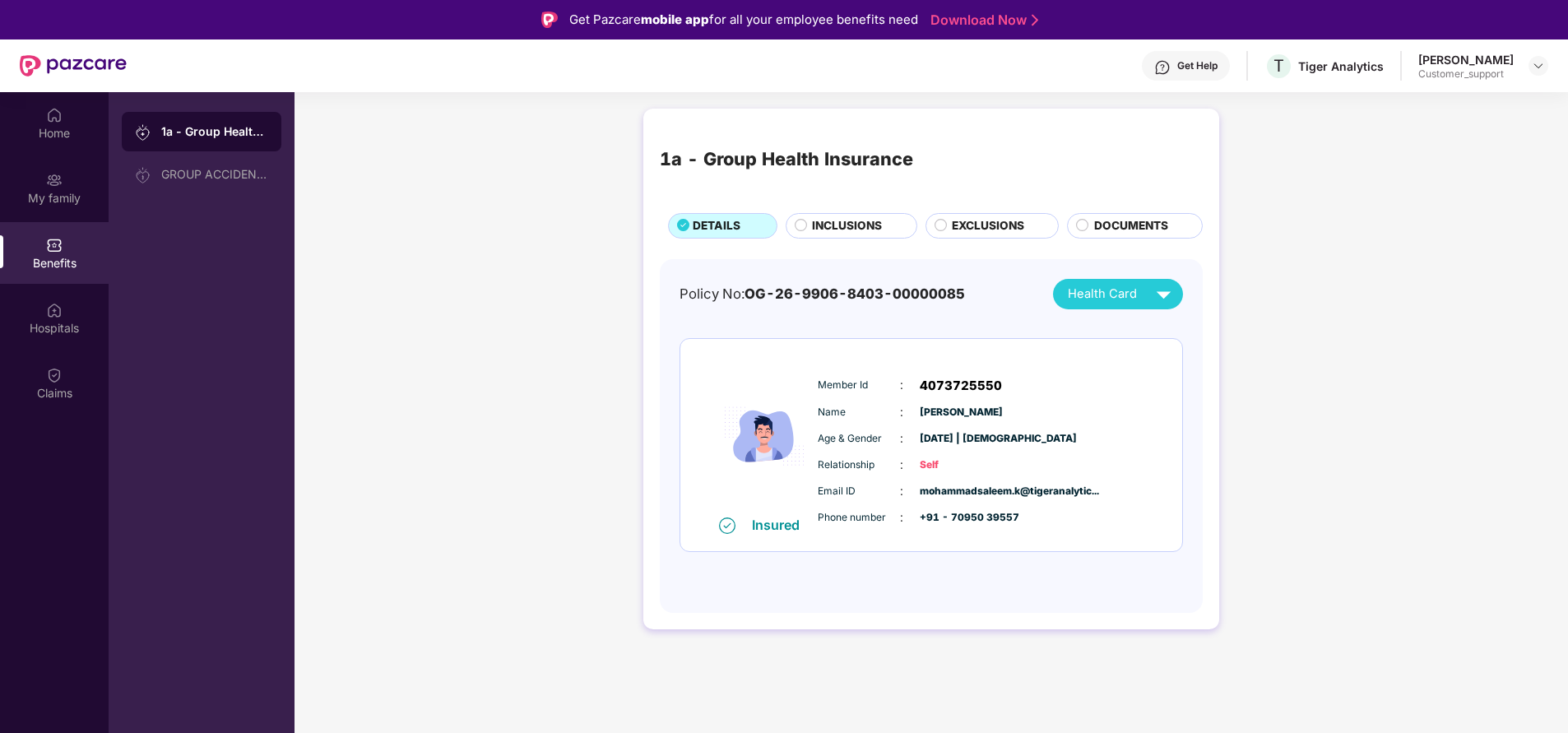
click at [834, 228] on span "INCLUSIONS" at bounding box center [847, 226] width 70 height 17
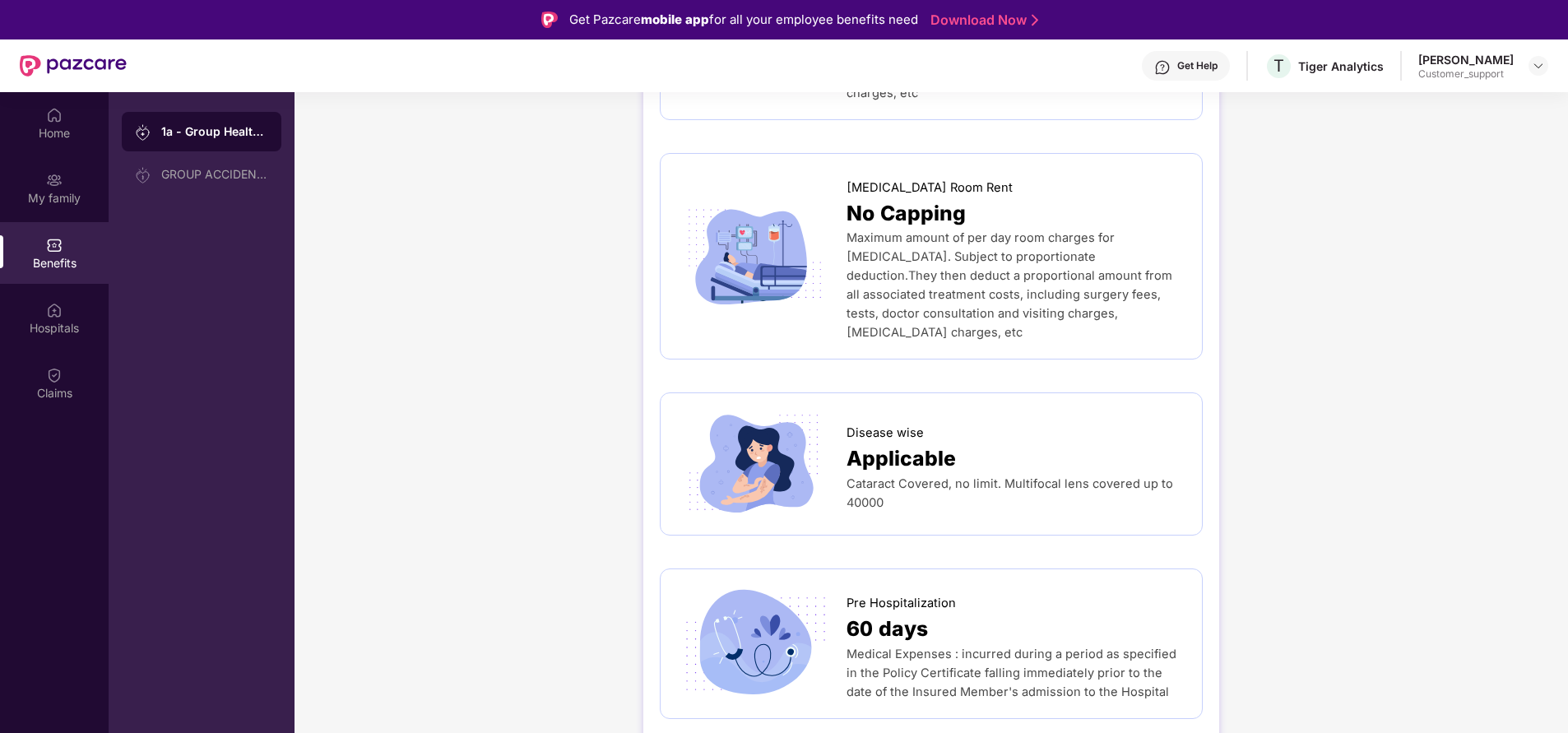
scroll to position [530, 0]
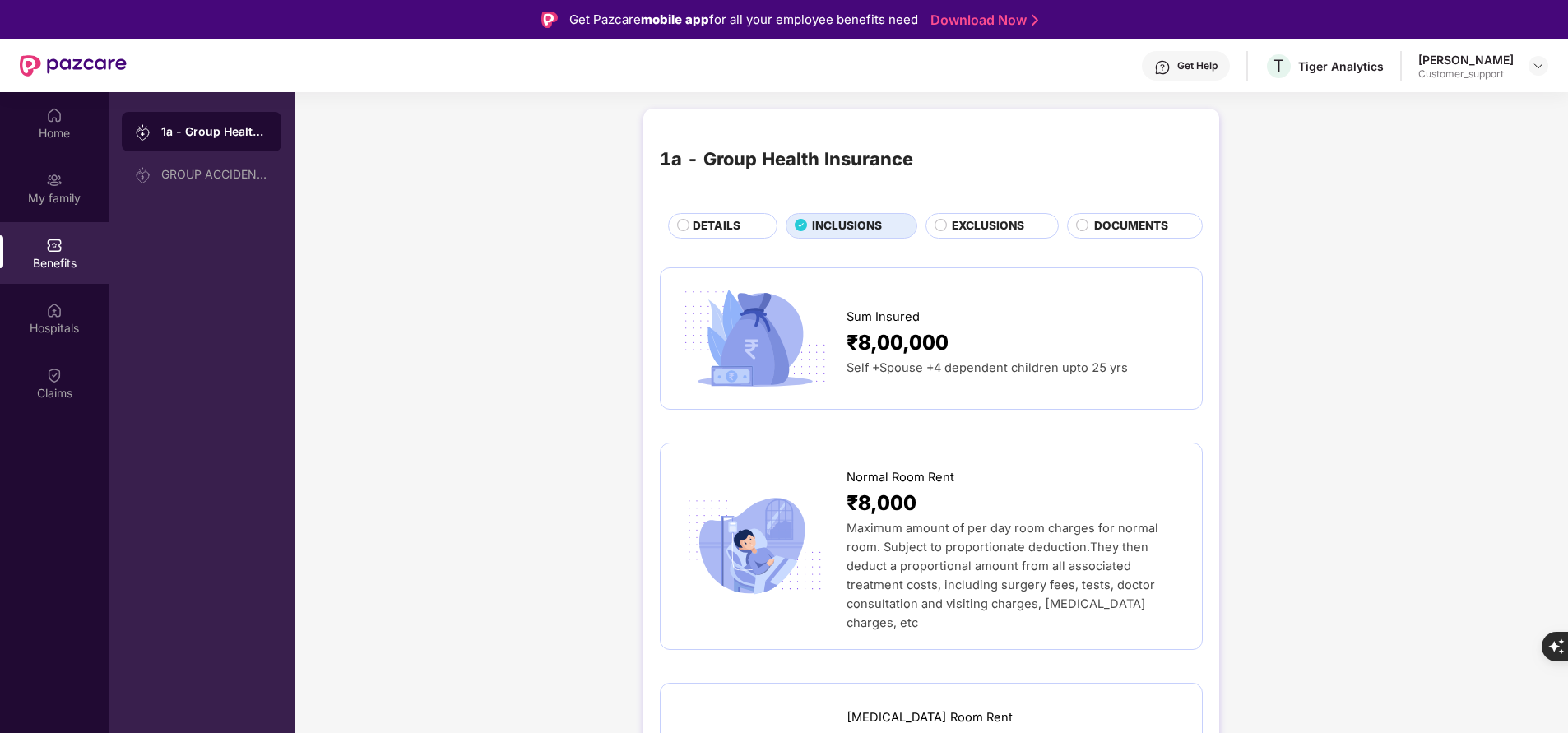
click at [728, 225] on span "DETAILS" at bounding box center [716, 226] width 47 height 17
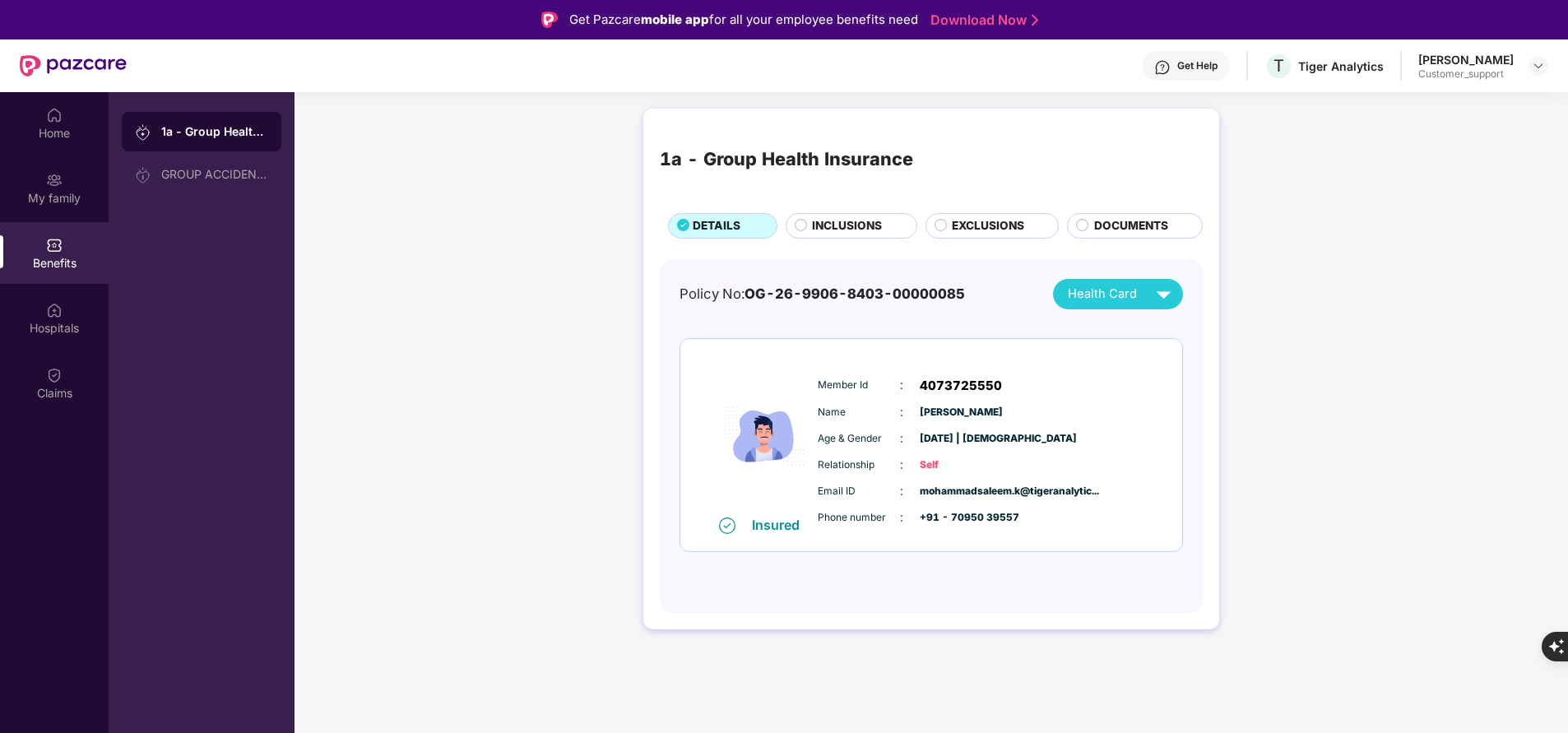
click at [4, 584] on div "Home My family Benefits Hospitals Claims" at bounding box center [54, 458] width 108 height 733
click at [825, 234] on span "INCLUSIONS" at bounding box center [847, 226] width 70 height 17
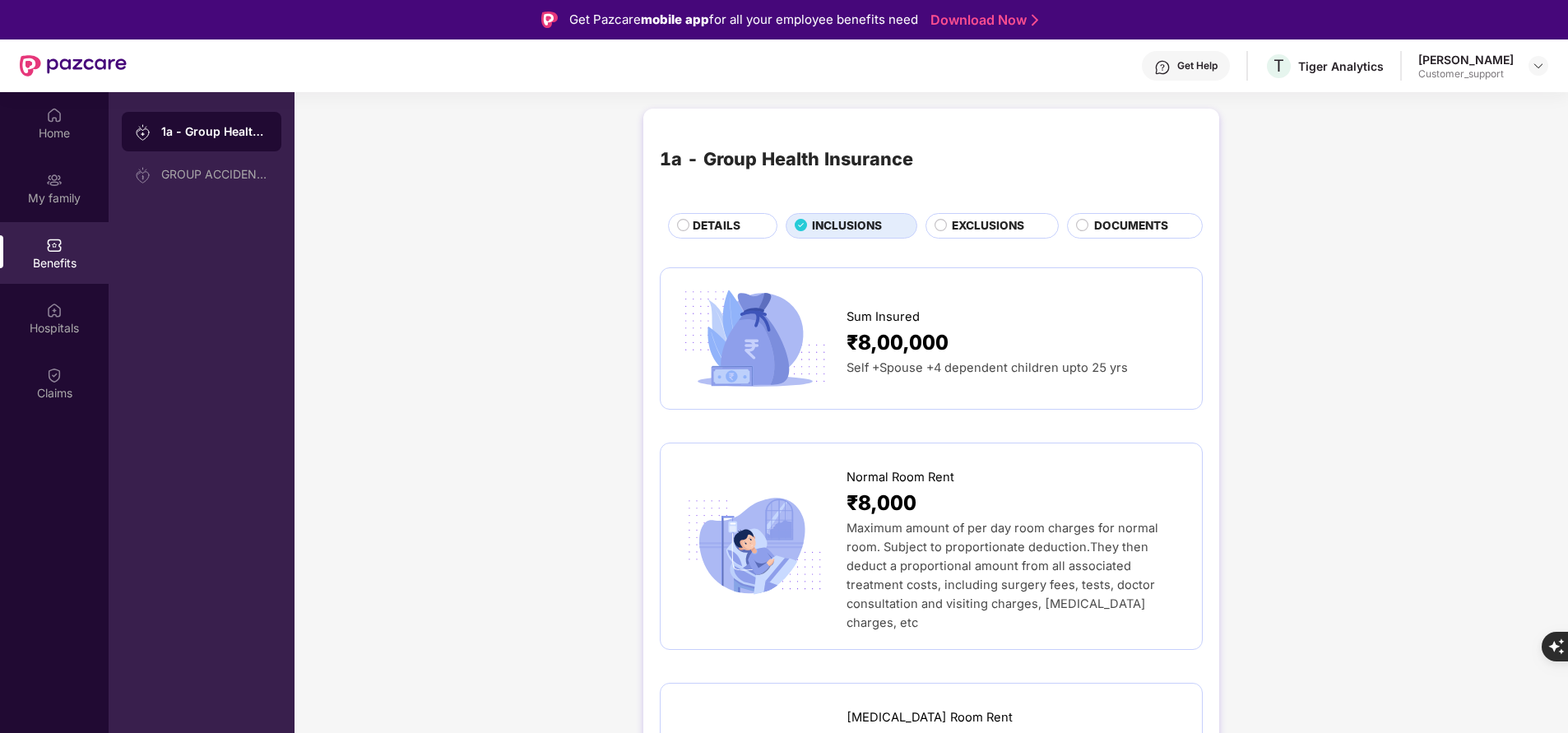
click at [742, 234] on div "DETAILS" at bounding box center [727, 227] width 83 height 20
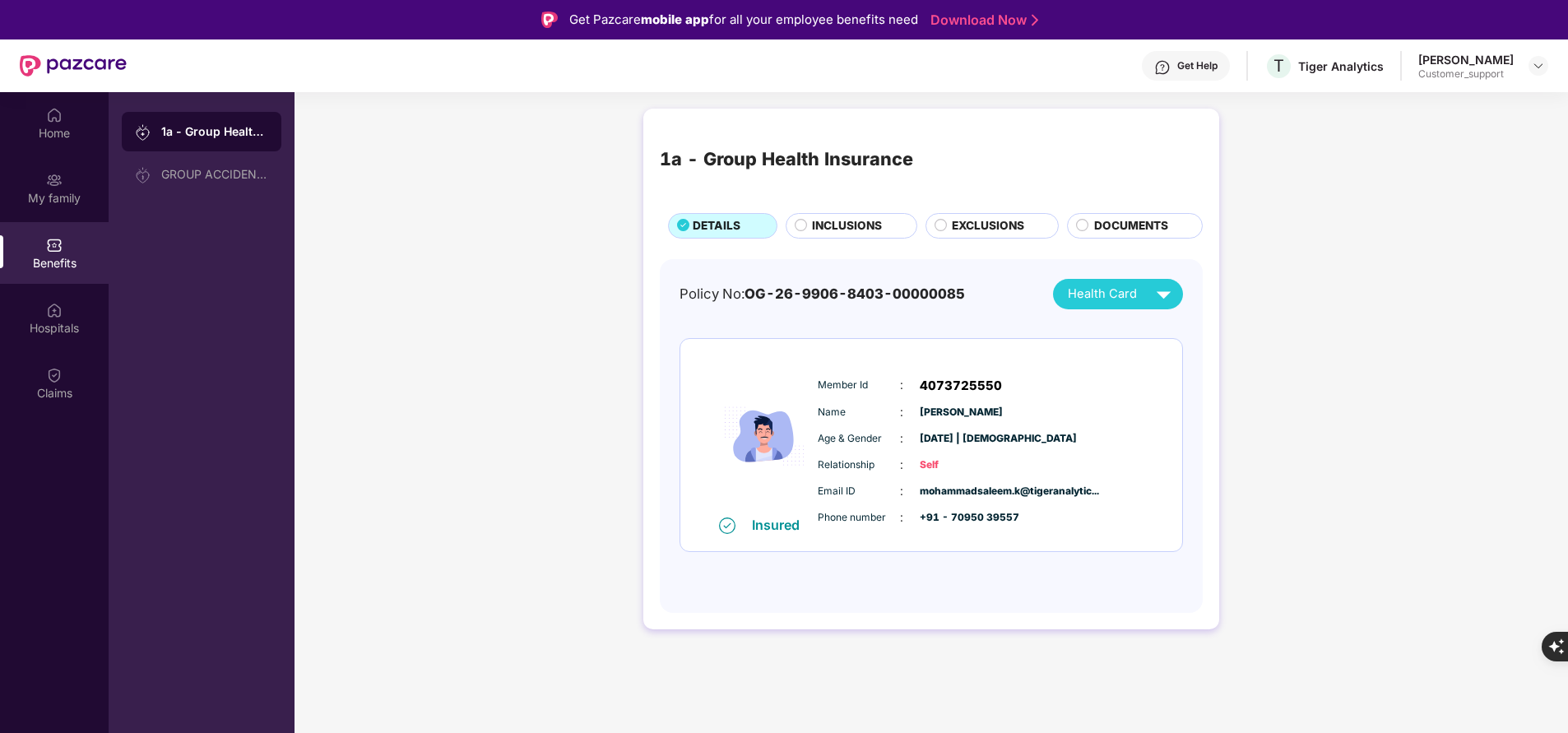
click at [70, 576] on div "Home My family Benefits Hospitals Claims" at bounding box center [54, 458] width 108 height 733
click at [34, 201] on div "My family" at bounding box center [54, 197] width 108 height 16
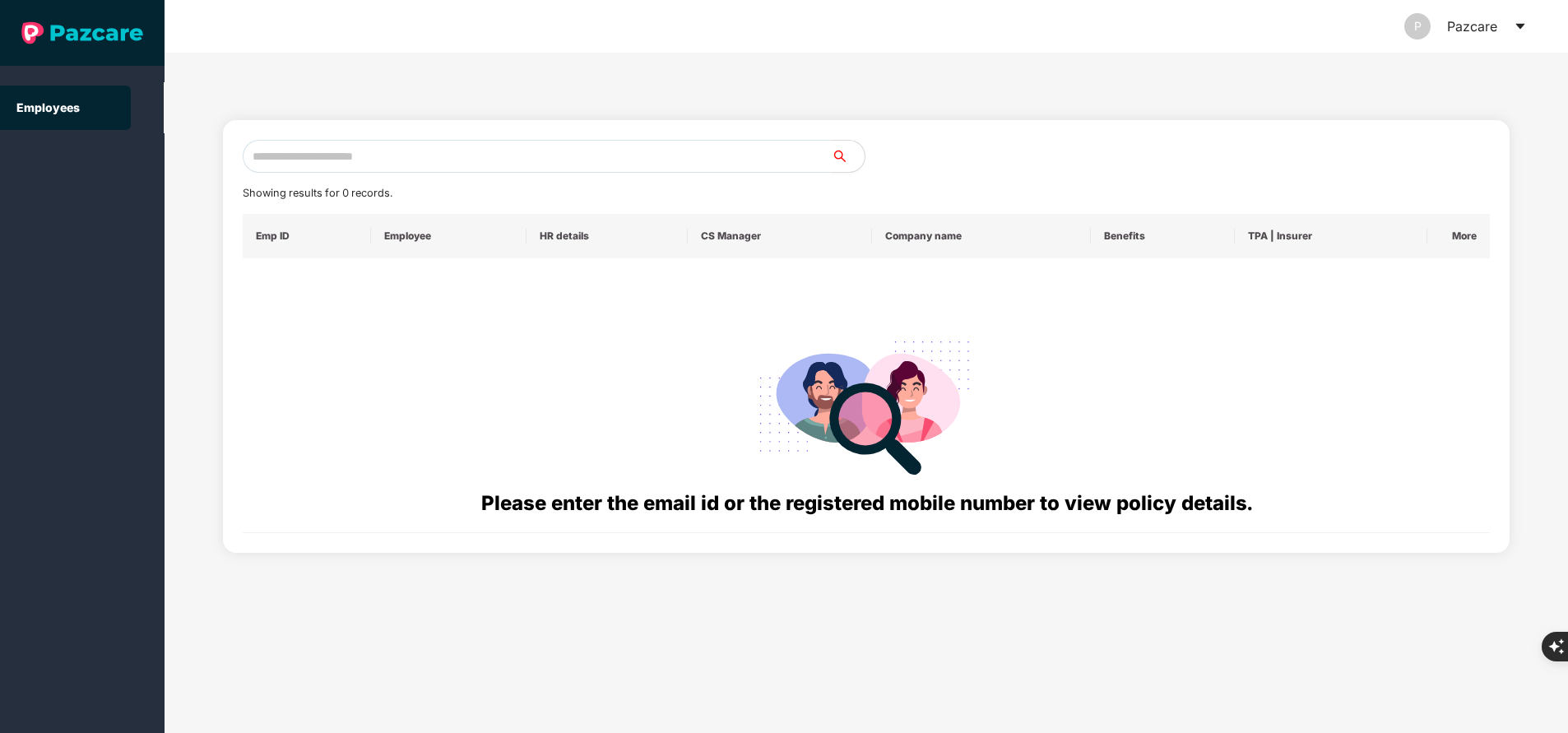
click at [434, 150] on input "text" at bounding box center [537, 156] width 589 height 33
paste input "**********"
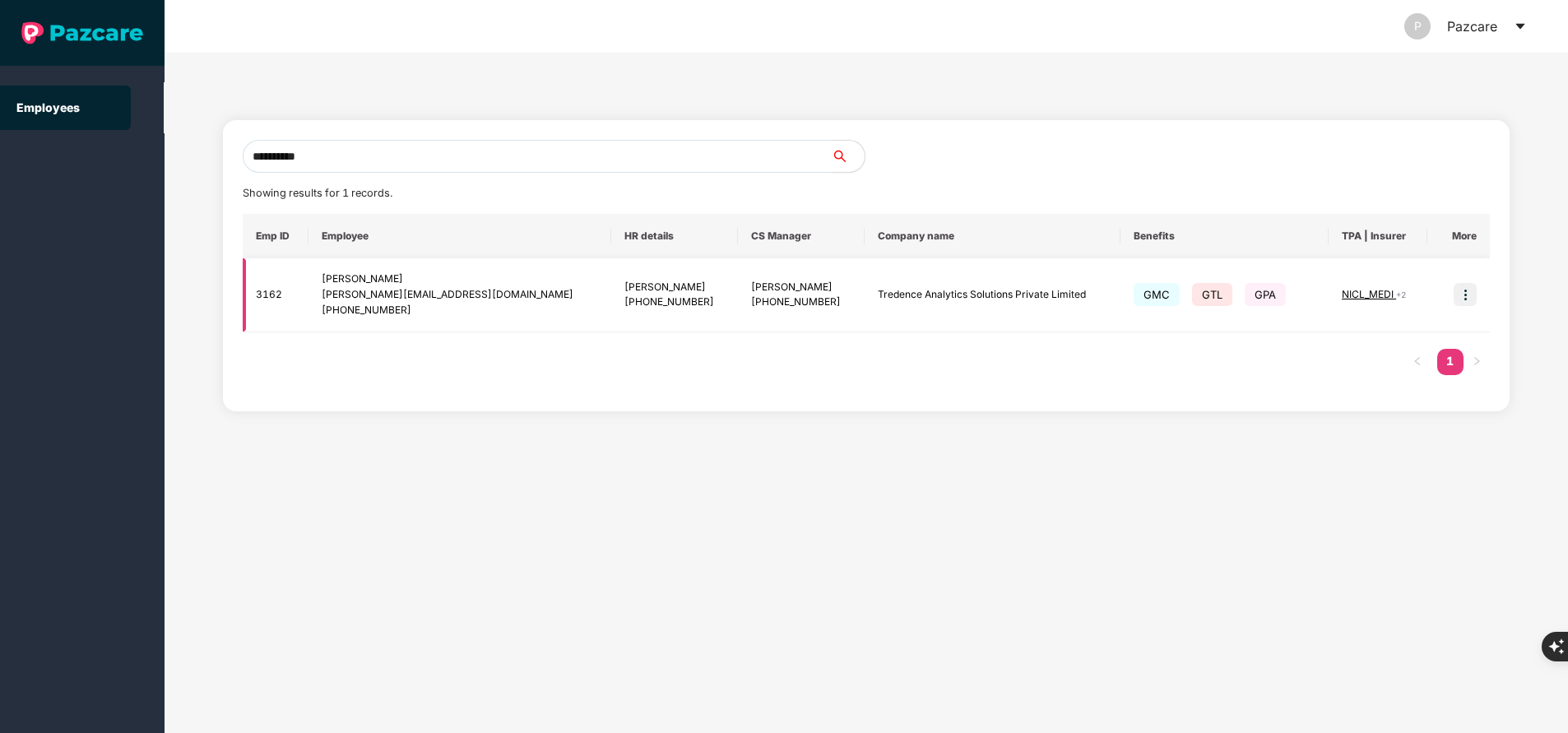
type input "**********"
click at [1461, 291] on img at bounding box center [1465, 294] width 23 height 23
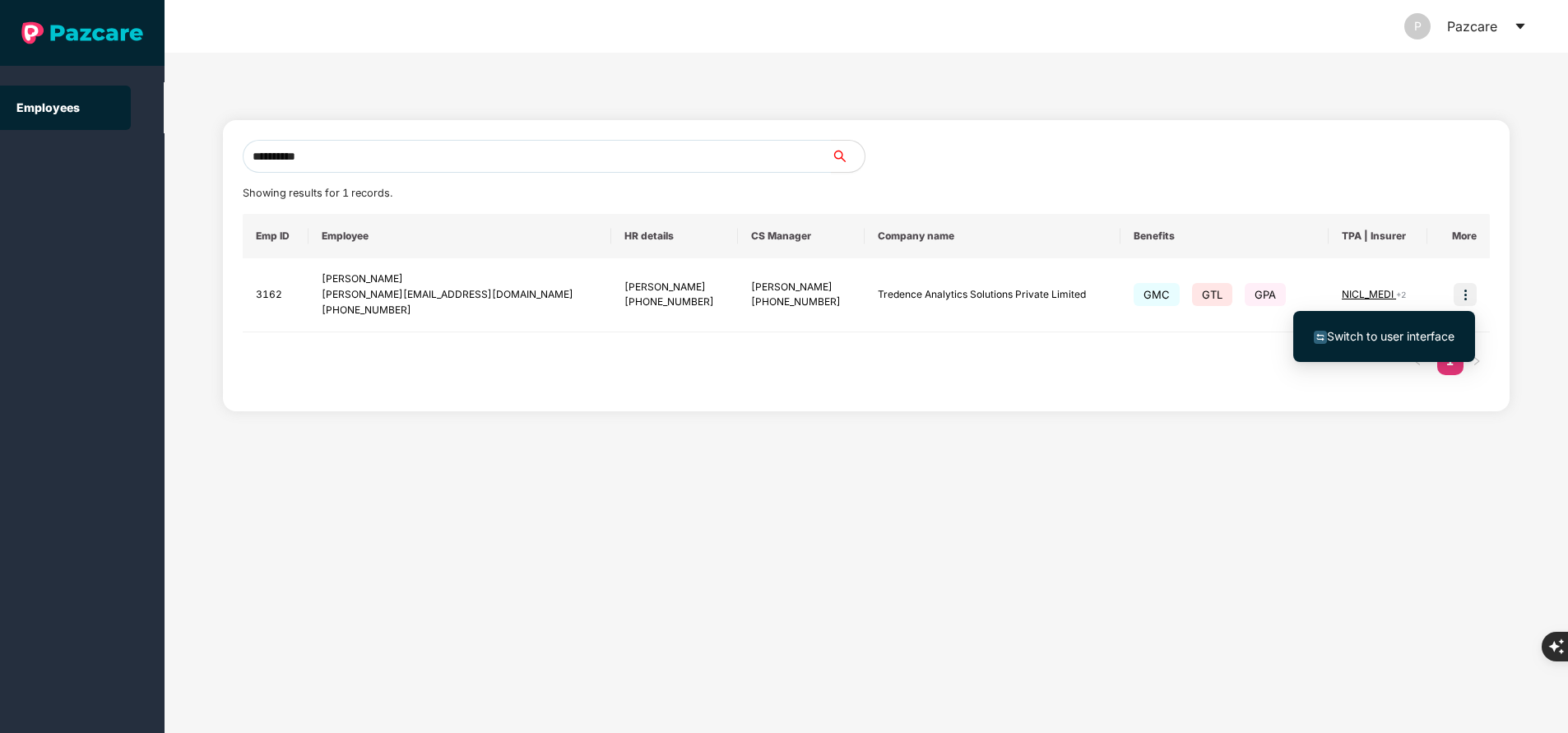
click at [1414, 335] on span "Switch to user interface" at bounding box center [1391, 336] width 127 height 14
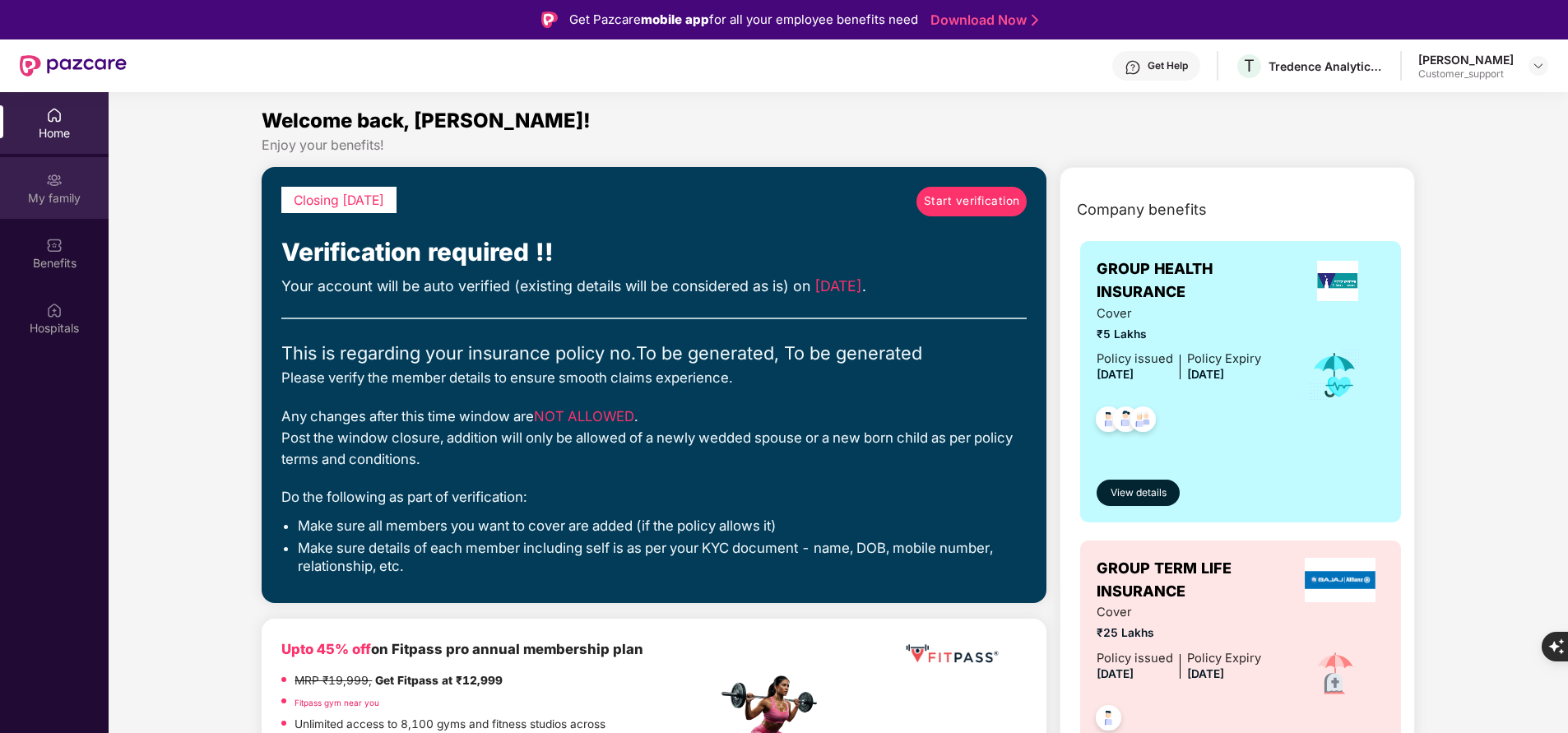
click at [30, 189] on div "My family" at bounding box center [54, 188] width 108 height 62
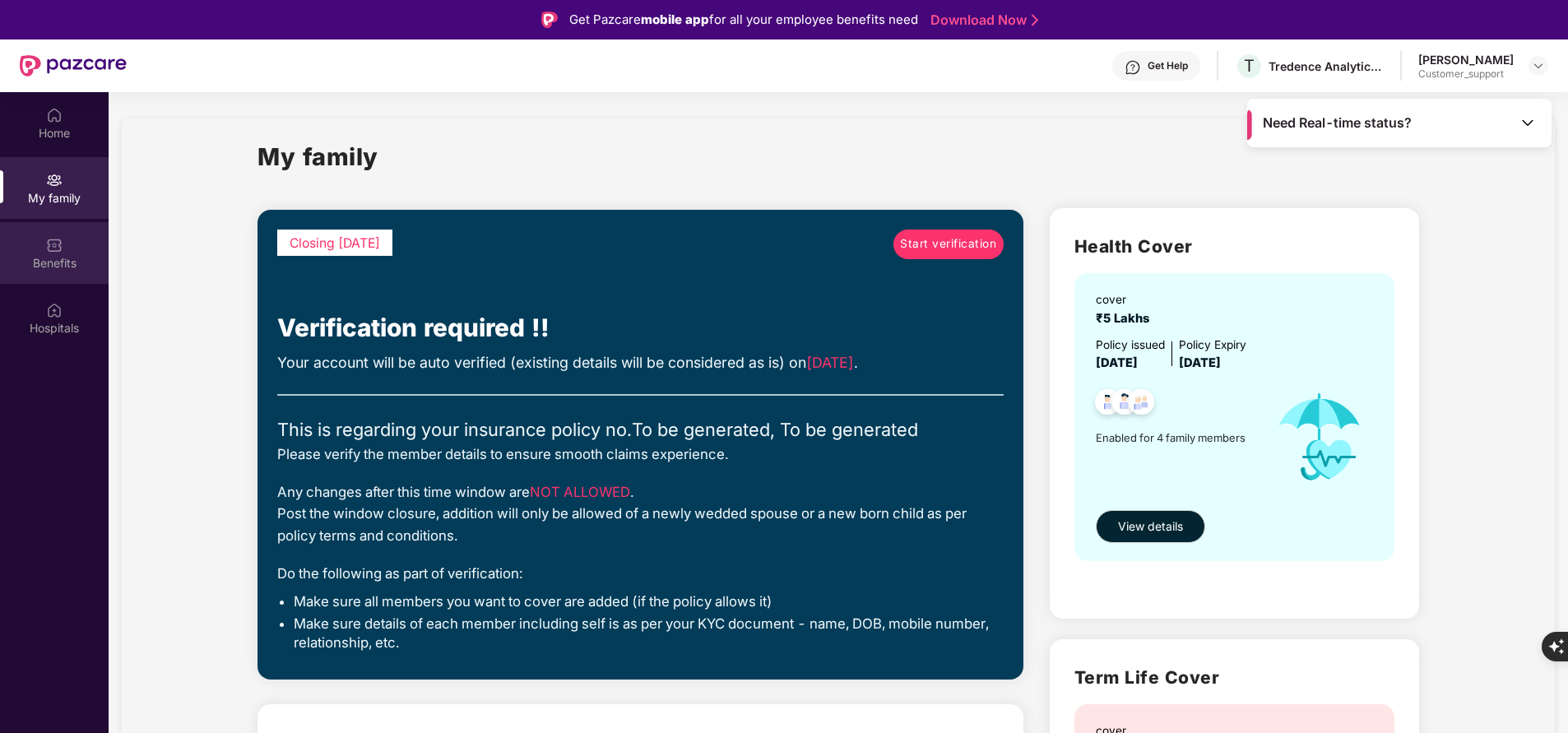
click at [59, 251] on img at bounding box center [54, 245] width 16 height 16
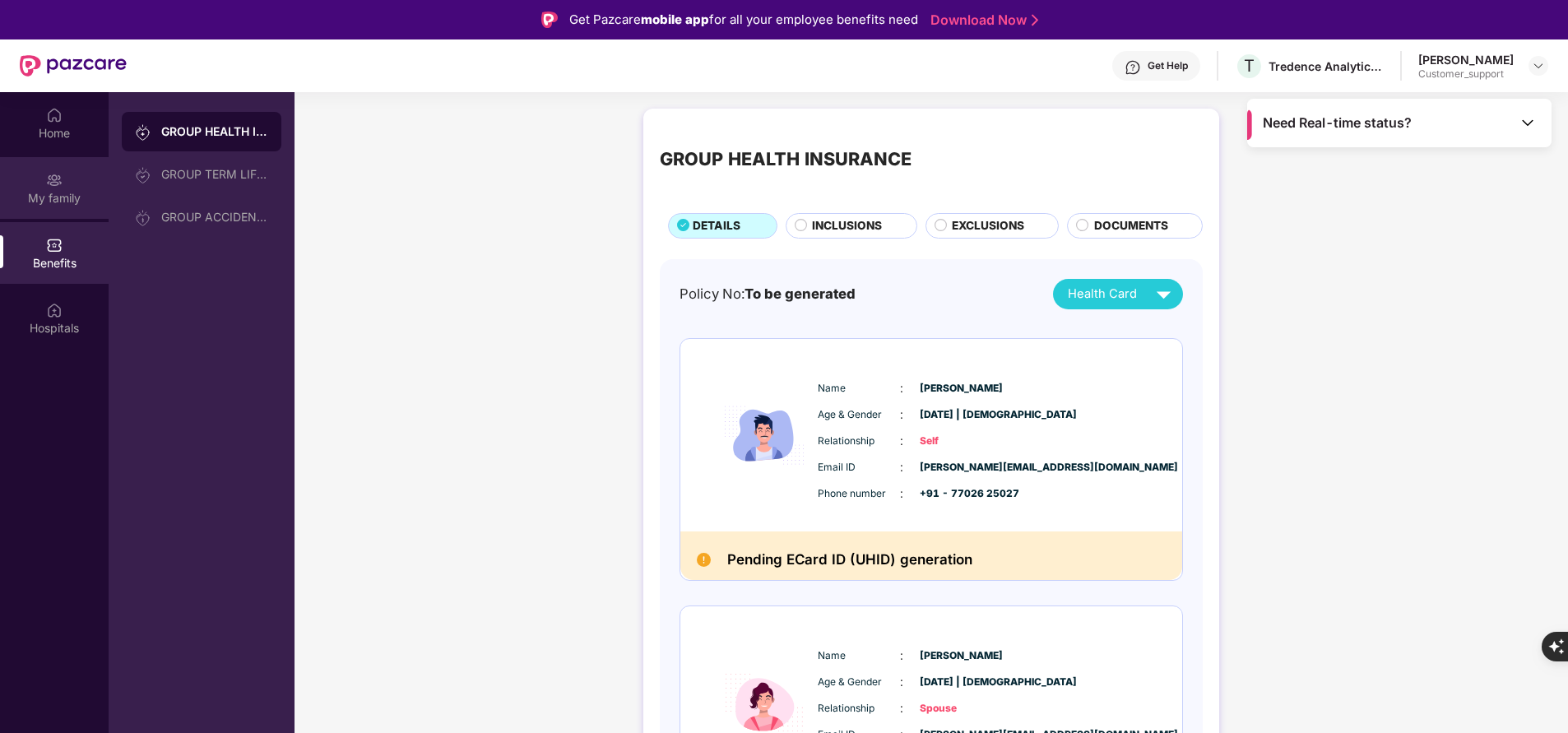
click at [51, 191] on div "My family" at bounding box center [54, 197] width 108 height 16
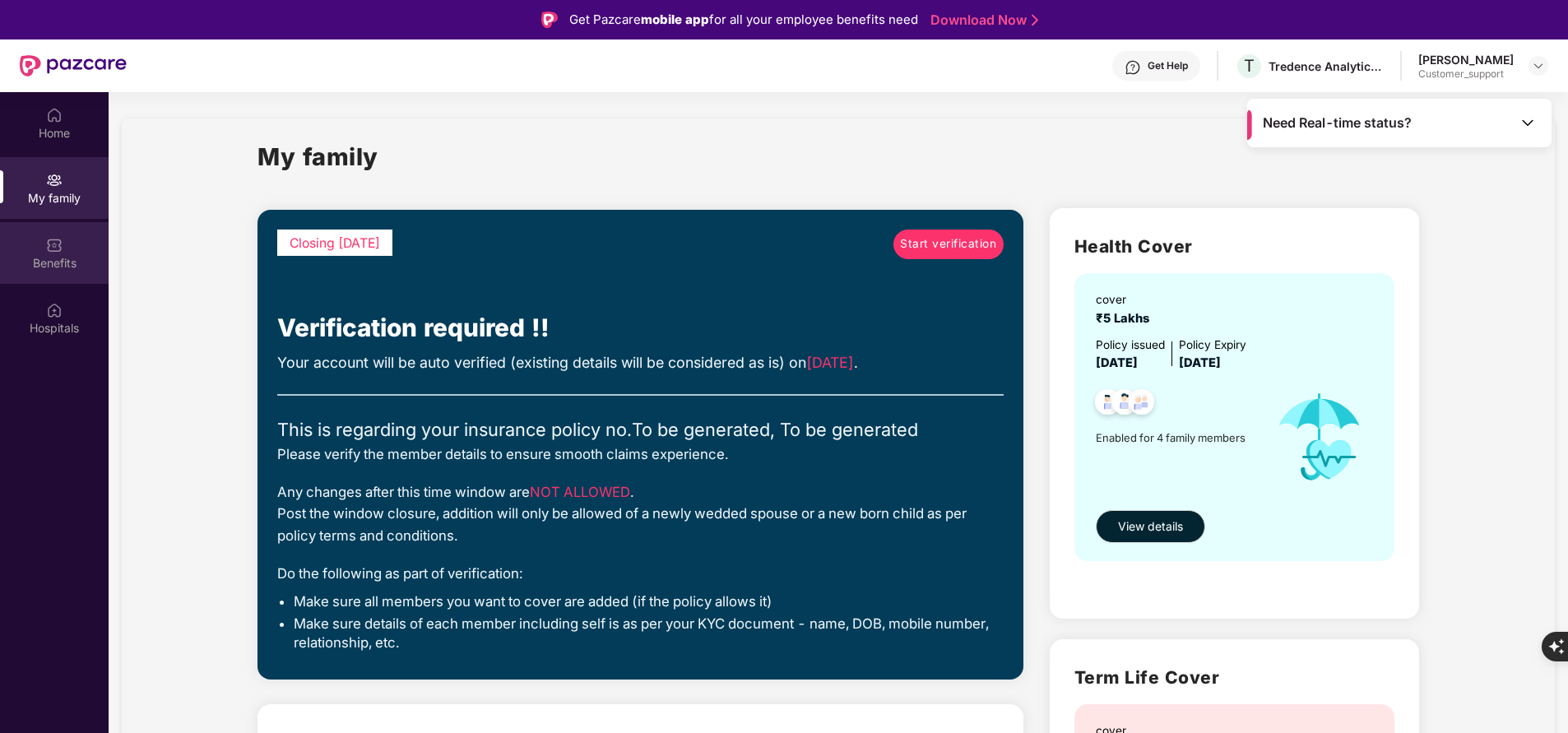
click at [59, 260] on div "Benefits" at bounding box center [54, 263] width 108 height 16
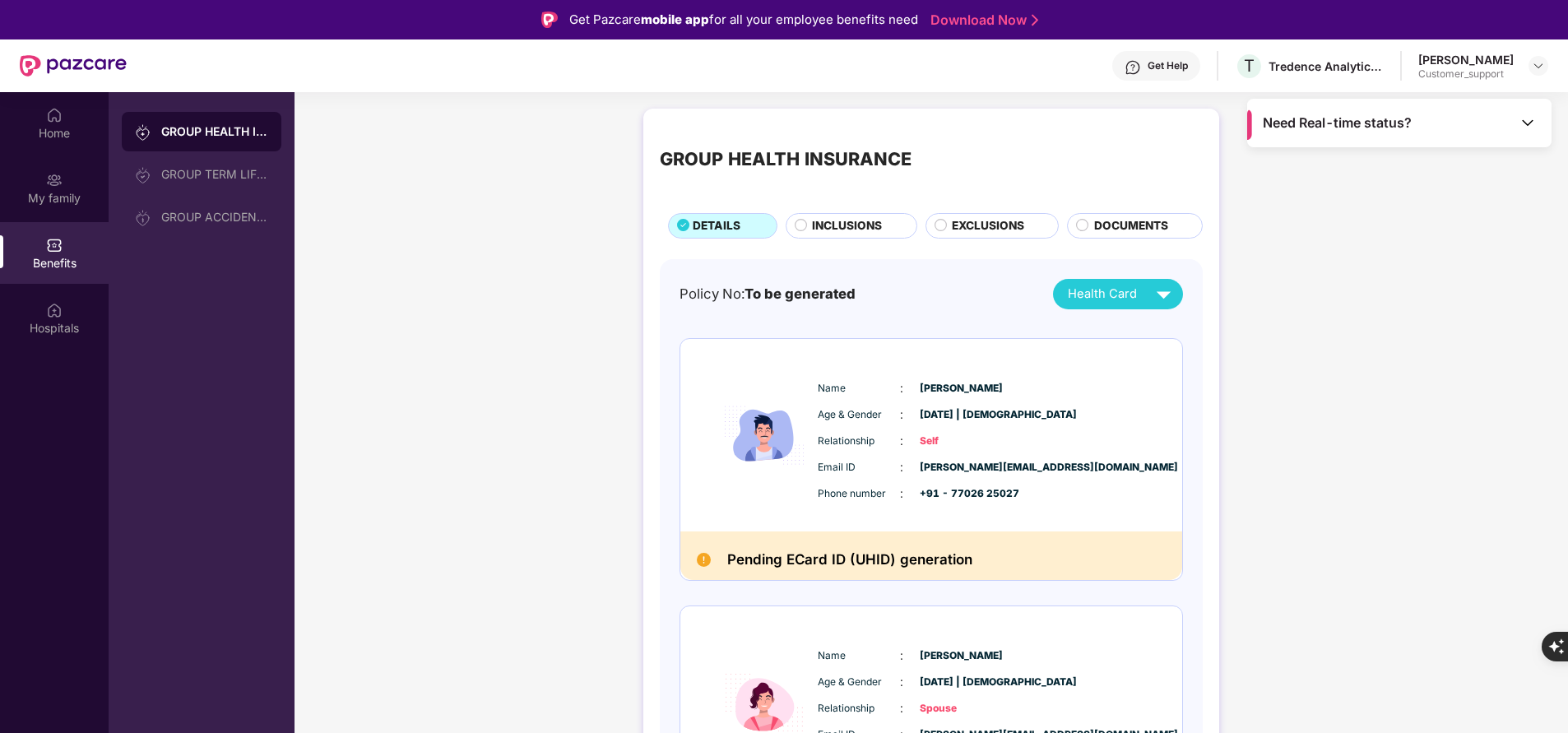
click at [852, 225] on span "INCLUSIONS" at bounding box center [847, 226] width 70 height 17
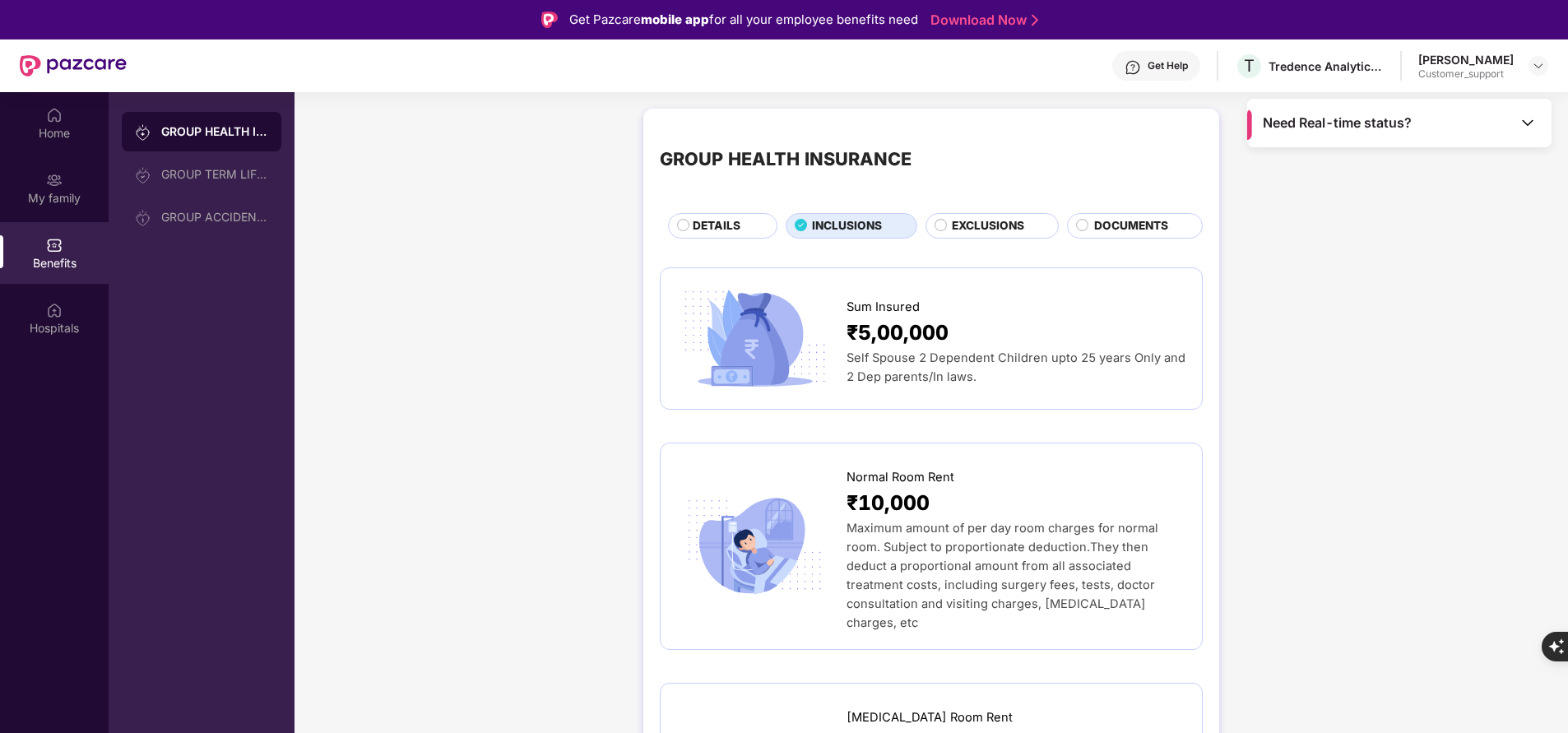
click at [729, 223] on span "DETAILS" at bounding box center [716, 226] width 47 height 17
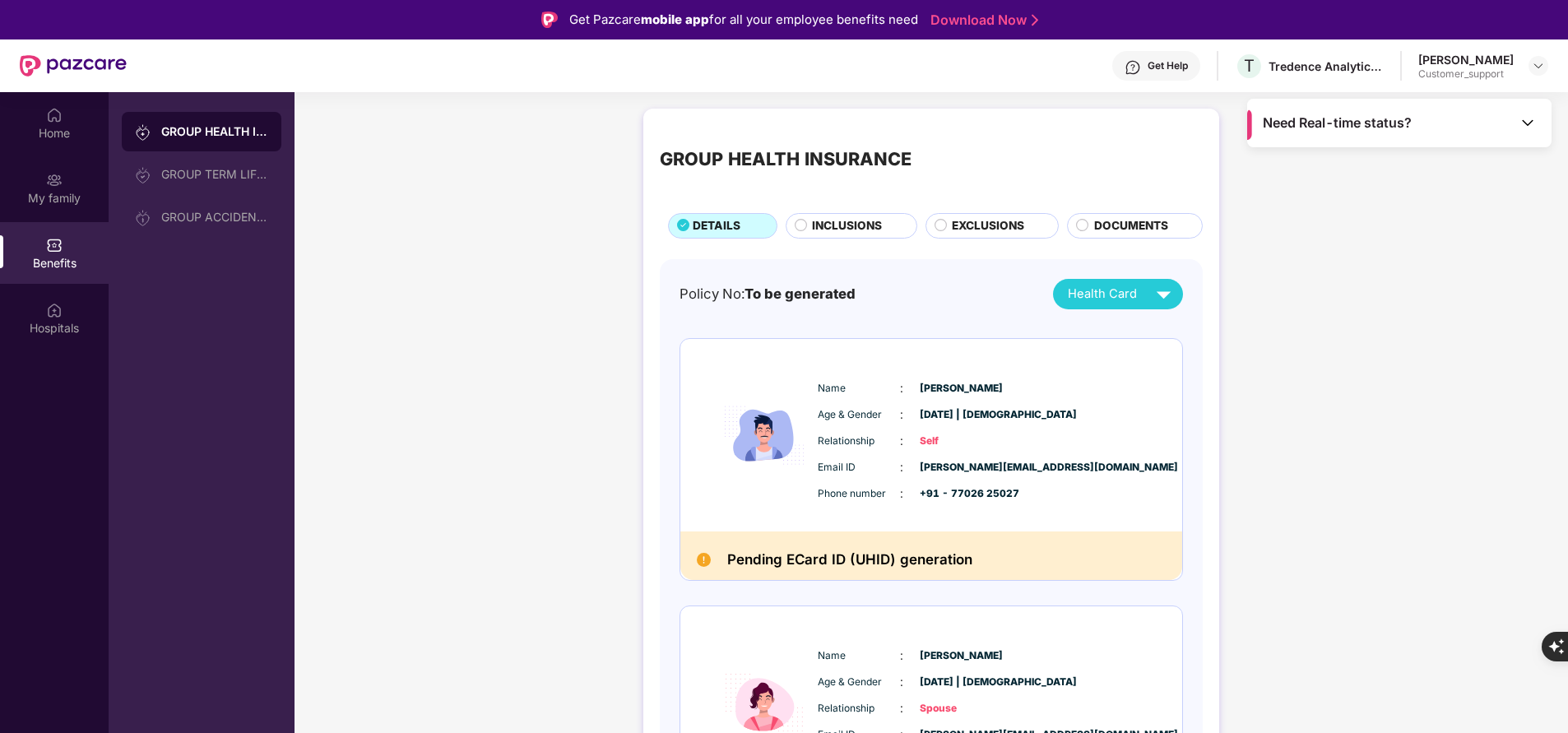
click at [887, 232] on div "INCLUSIONS" at bounding box center [855, 227] width 103 height 20
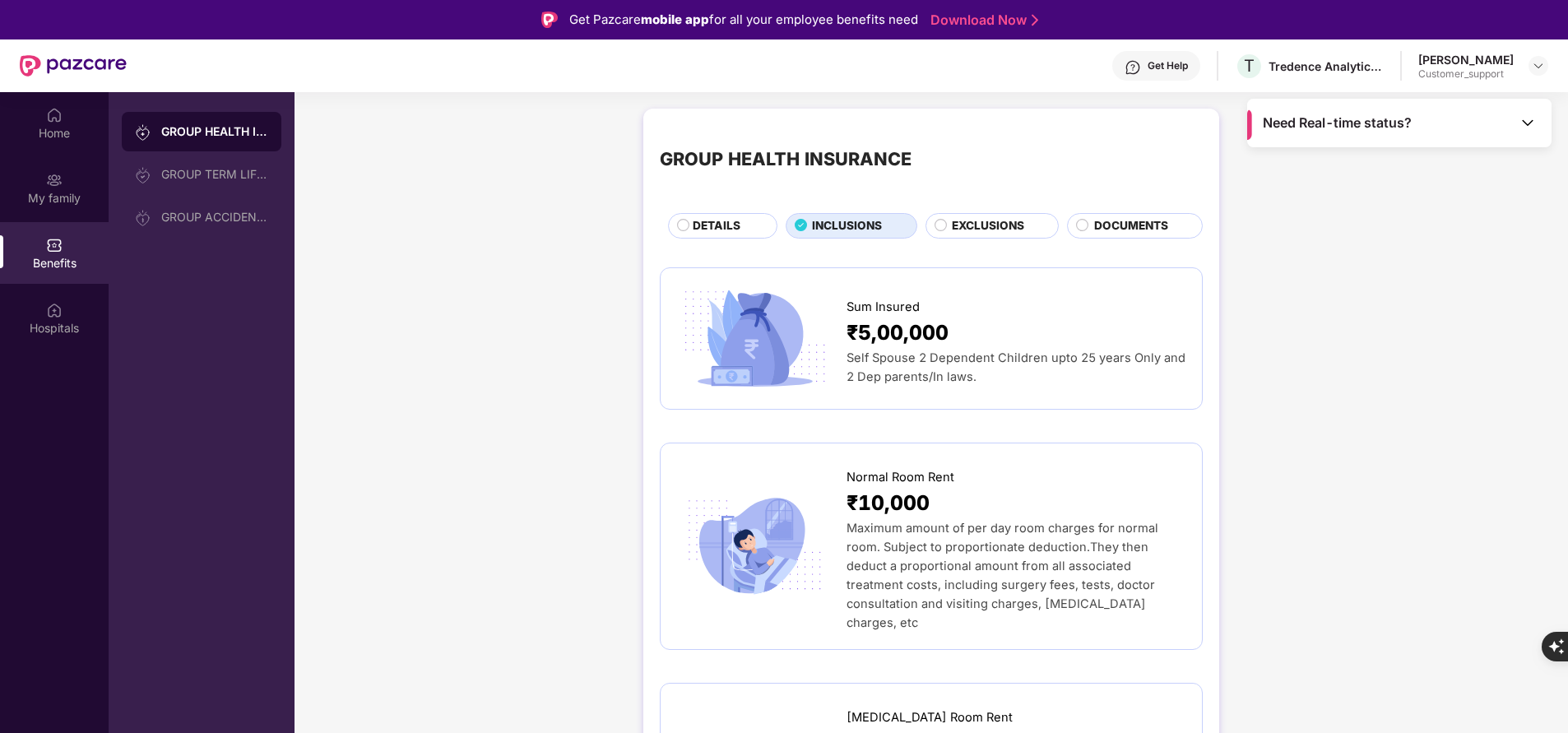
click at [731, 225] on span "DETAILS" at bounding box center [716, 226] width 47 height 17
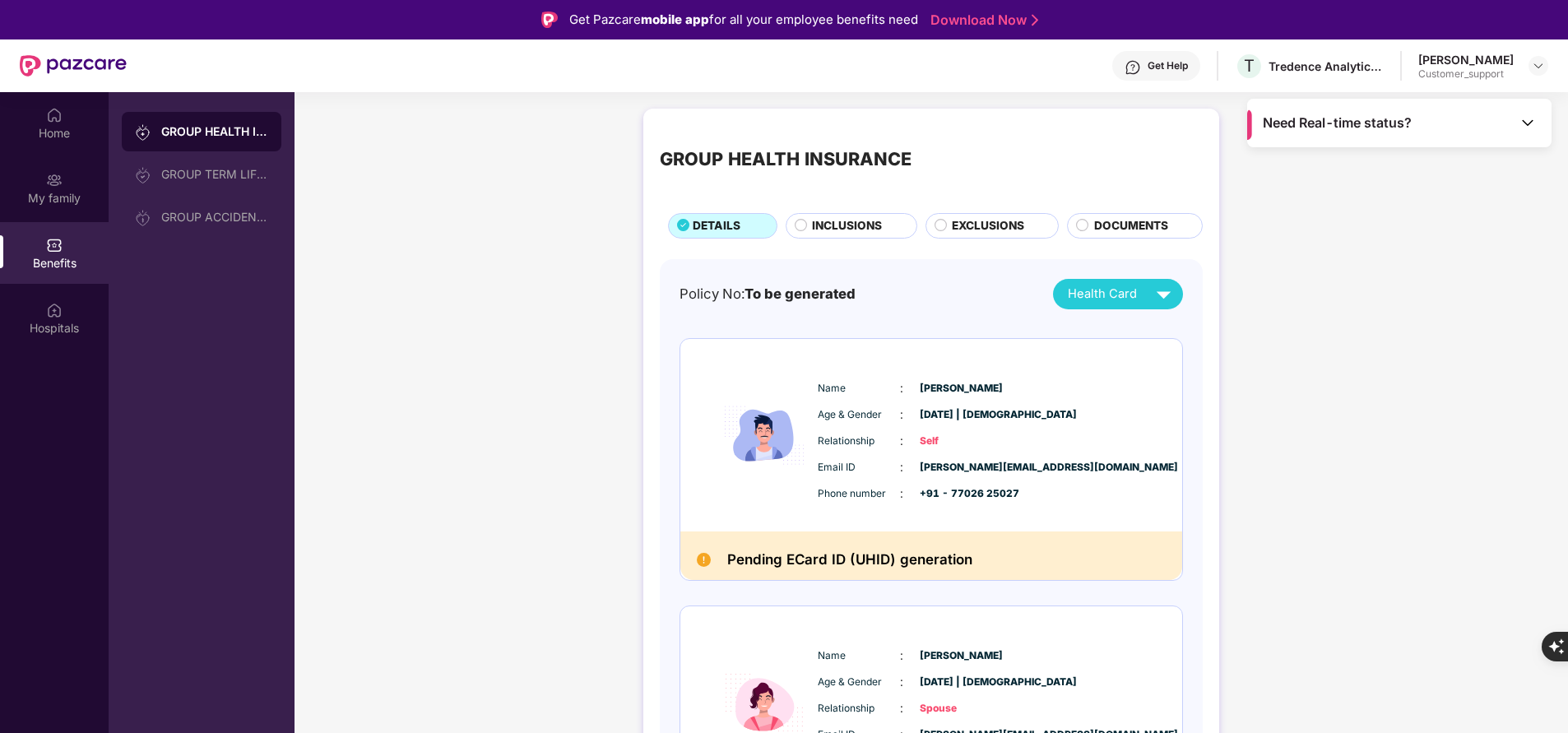
click at [854, 231] on span "INCLUSIONS" at bounding box center [847, 226] width 70 height 17
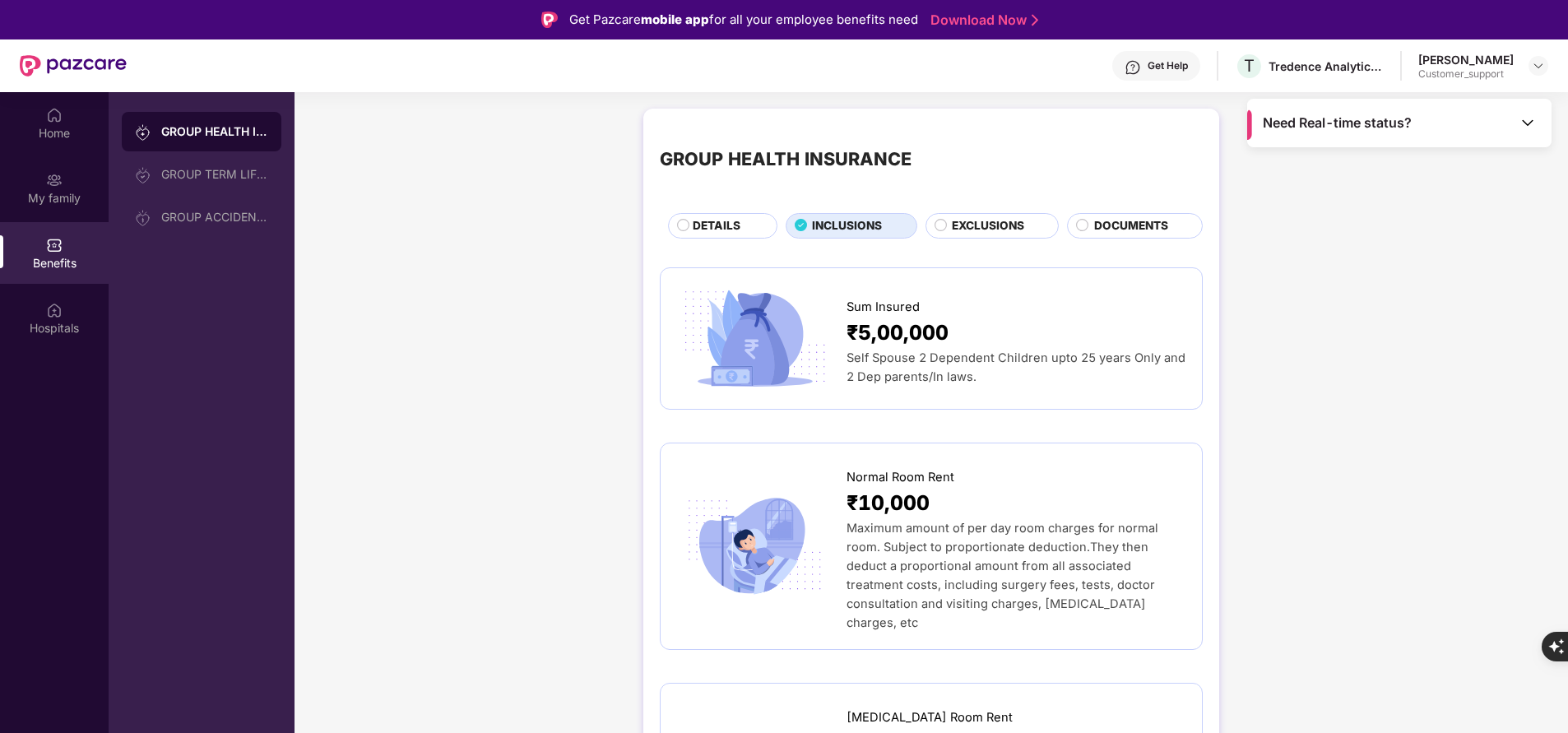
click at [713, 220] on span "DETAILS" at bounding box center [716, 226] width 47 height 17
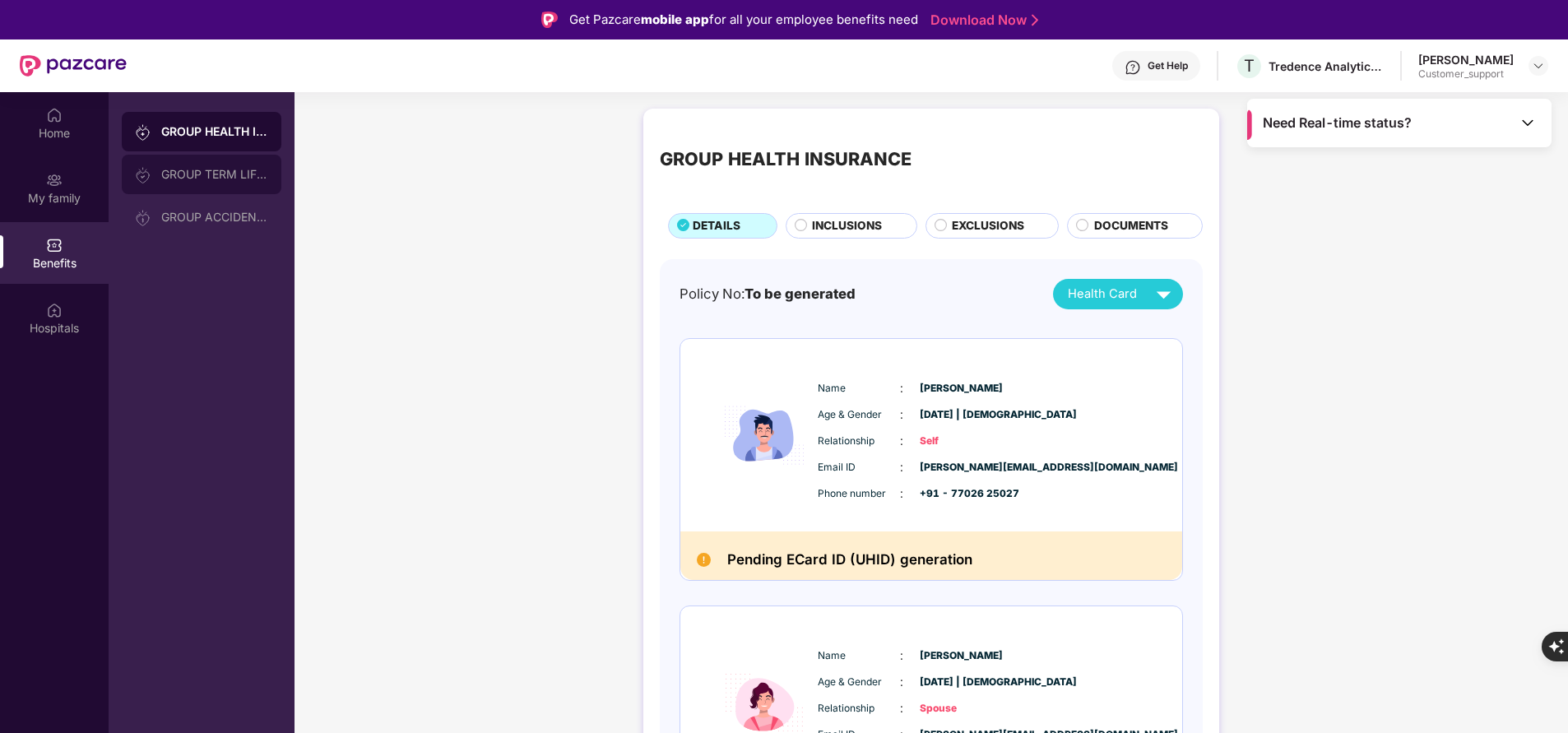
click at [205, 192] on div "GROUP TERM LIFE INSURANCE" at bounding box center [201, 174] width 159 height 40
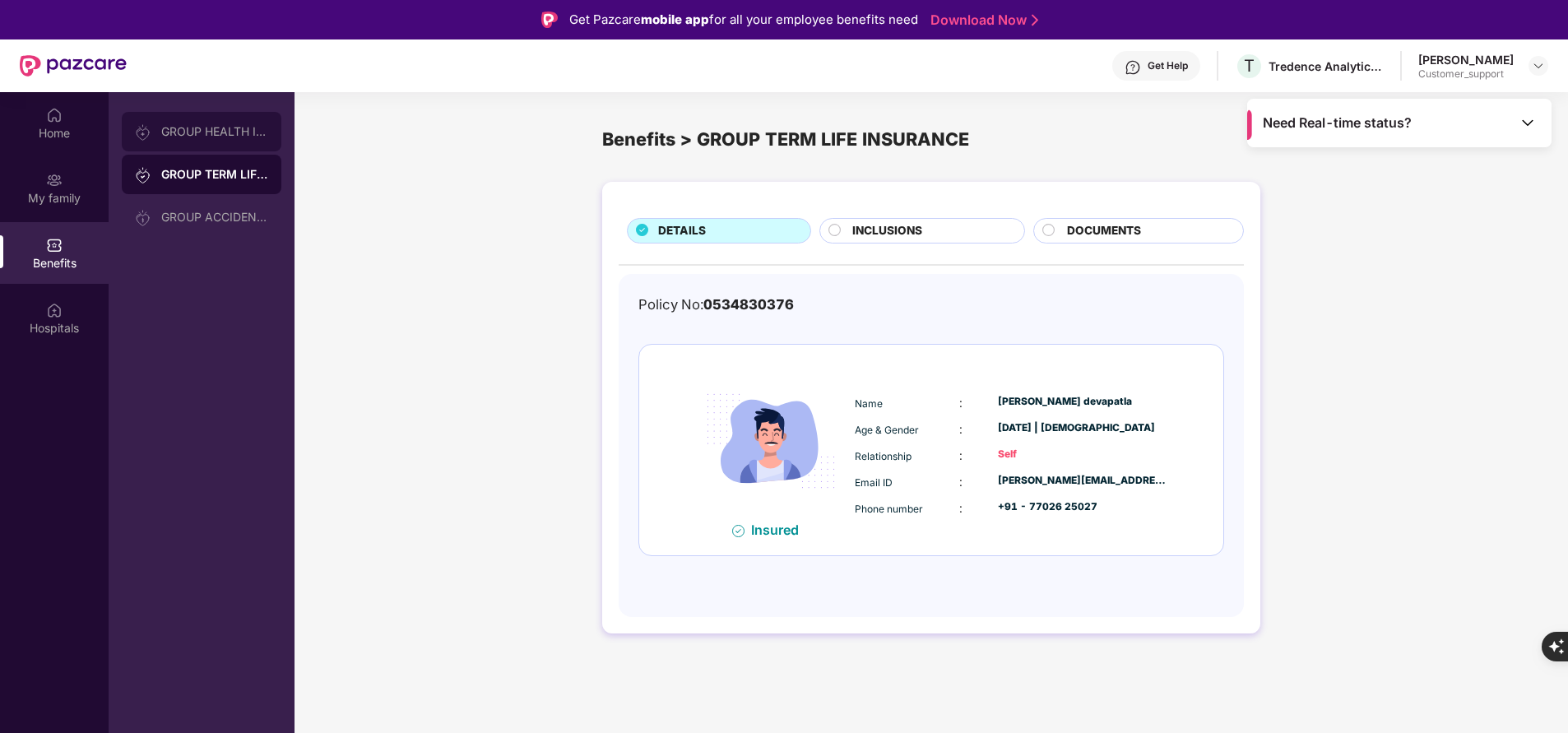
click at [182, 129] on div "GROUP HEALTH INSURANCE" at bounding box center [214, 132] width 107 height 13
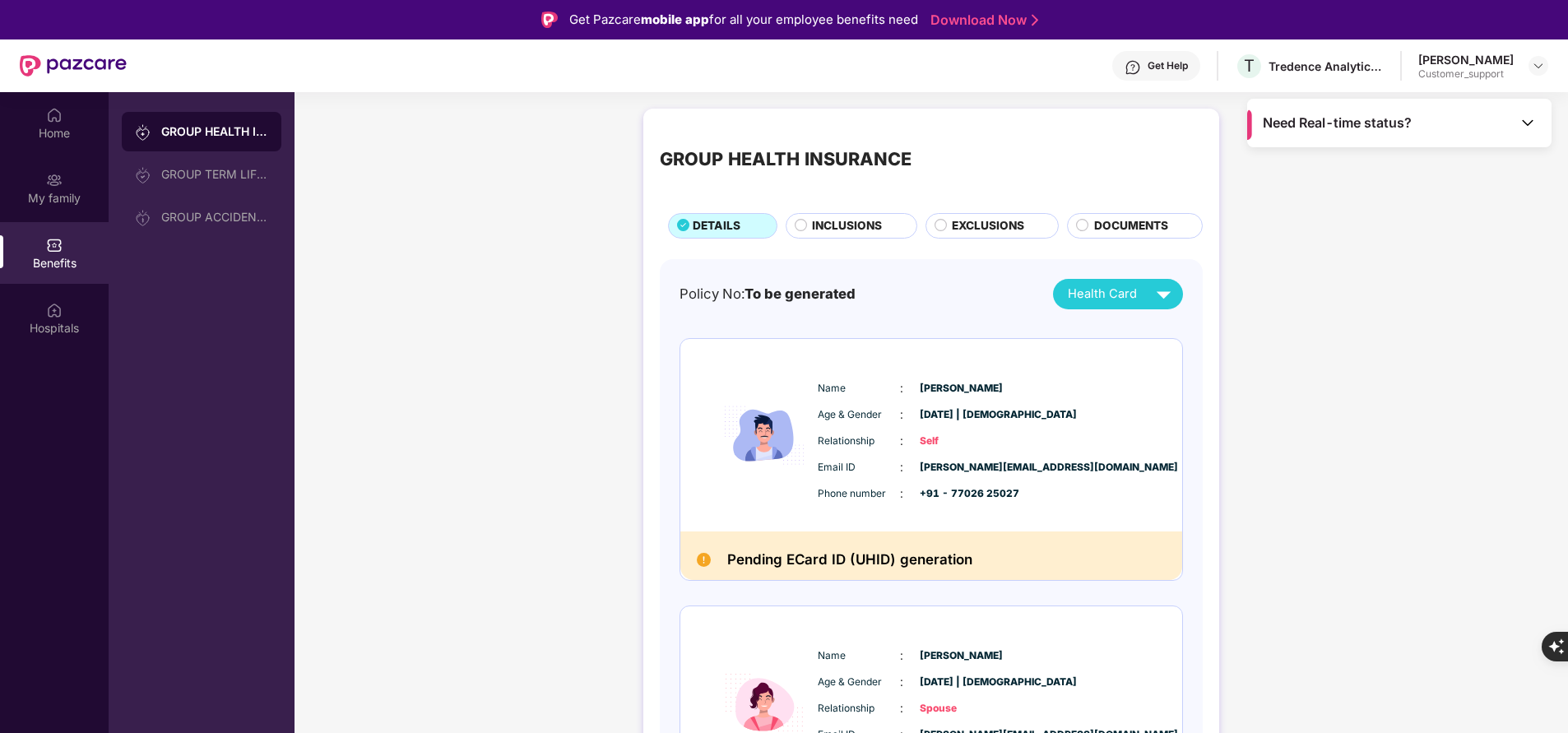
click at [834, 234] on span "INCLUSIONS" at bounding box center [847, 226] width 70 height 17
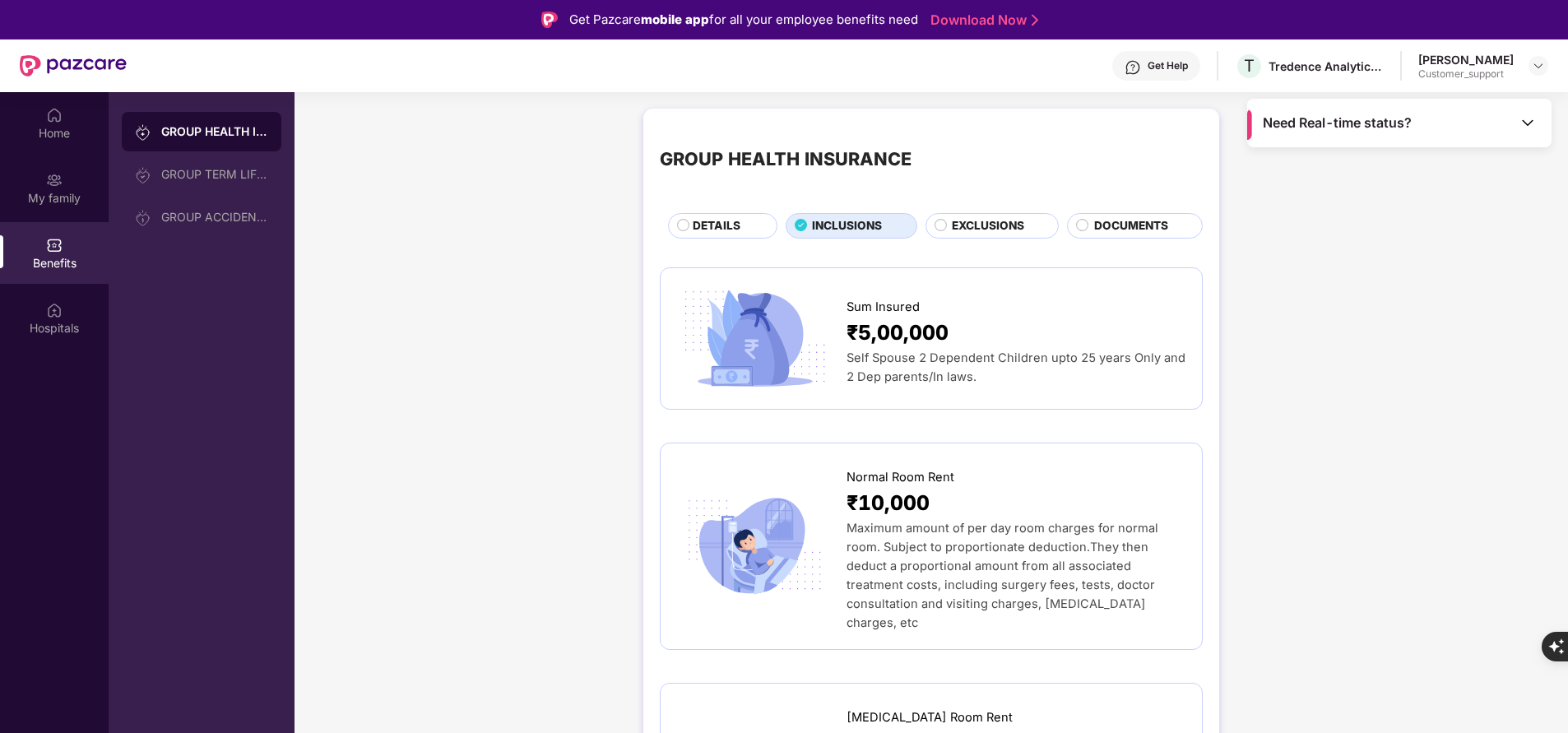
click at [734, 229] on span "DETAILS" at bounding box center [716, 226] width 47 height 17
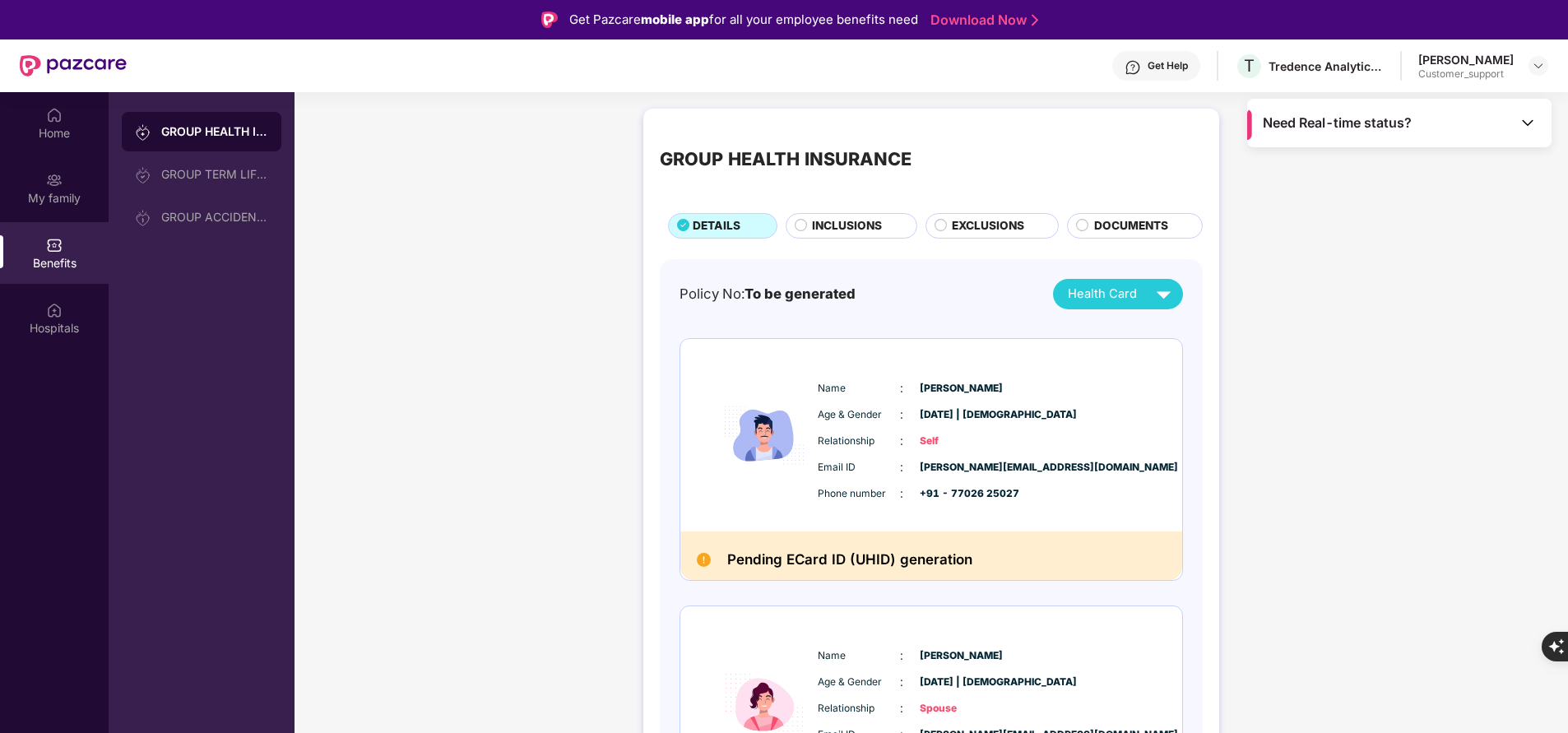
click at [830, 225] on span "INCLUSIONS" at bounding box center [847, 226] width 70 height 17
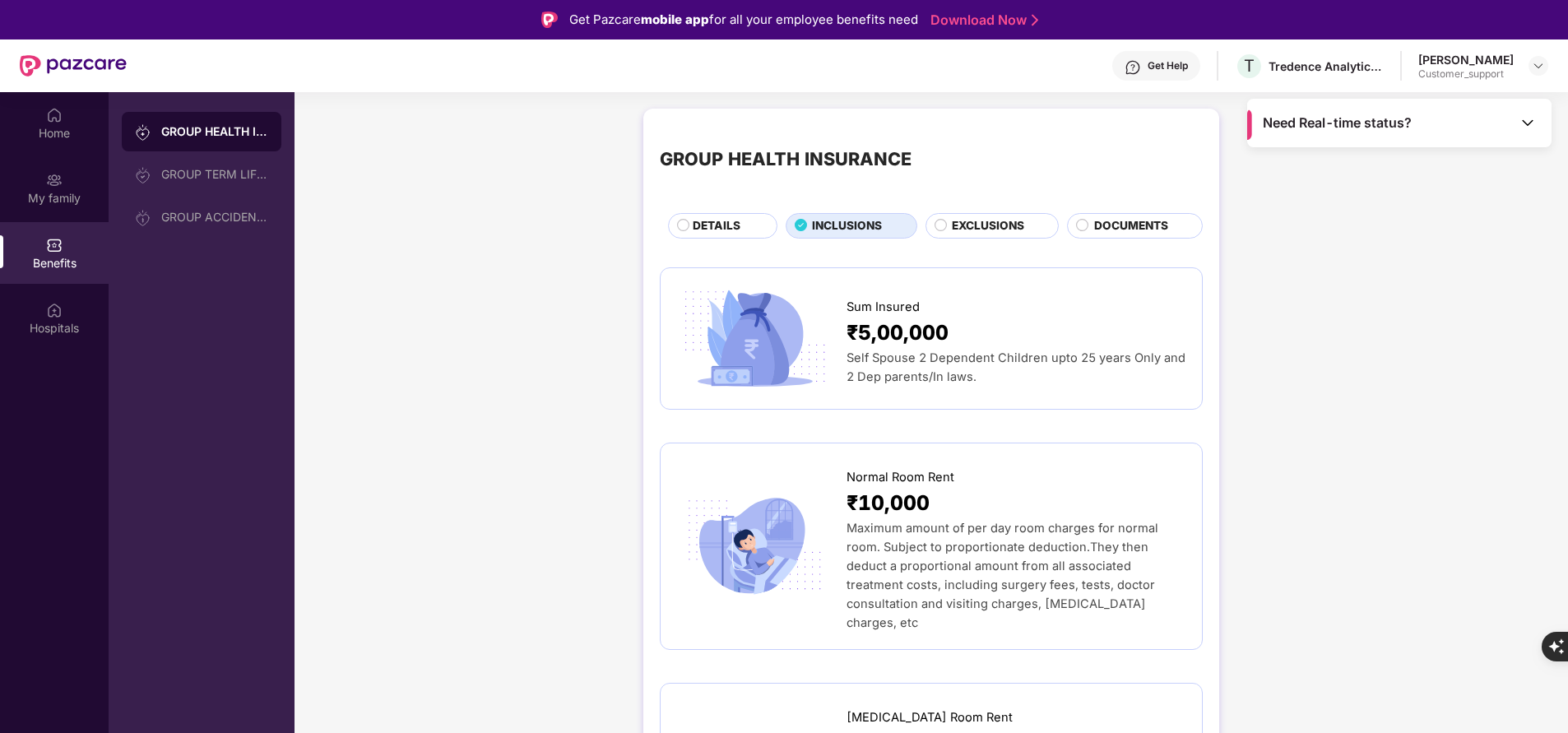
click at [728, 232] on span "DETAILS" at bounding box center [716, 226] width 47 height 17
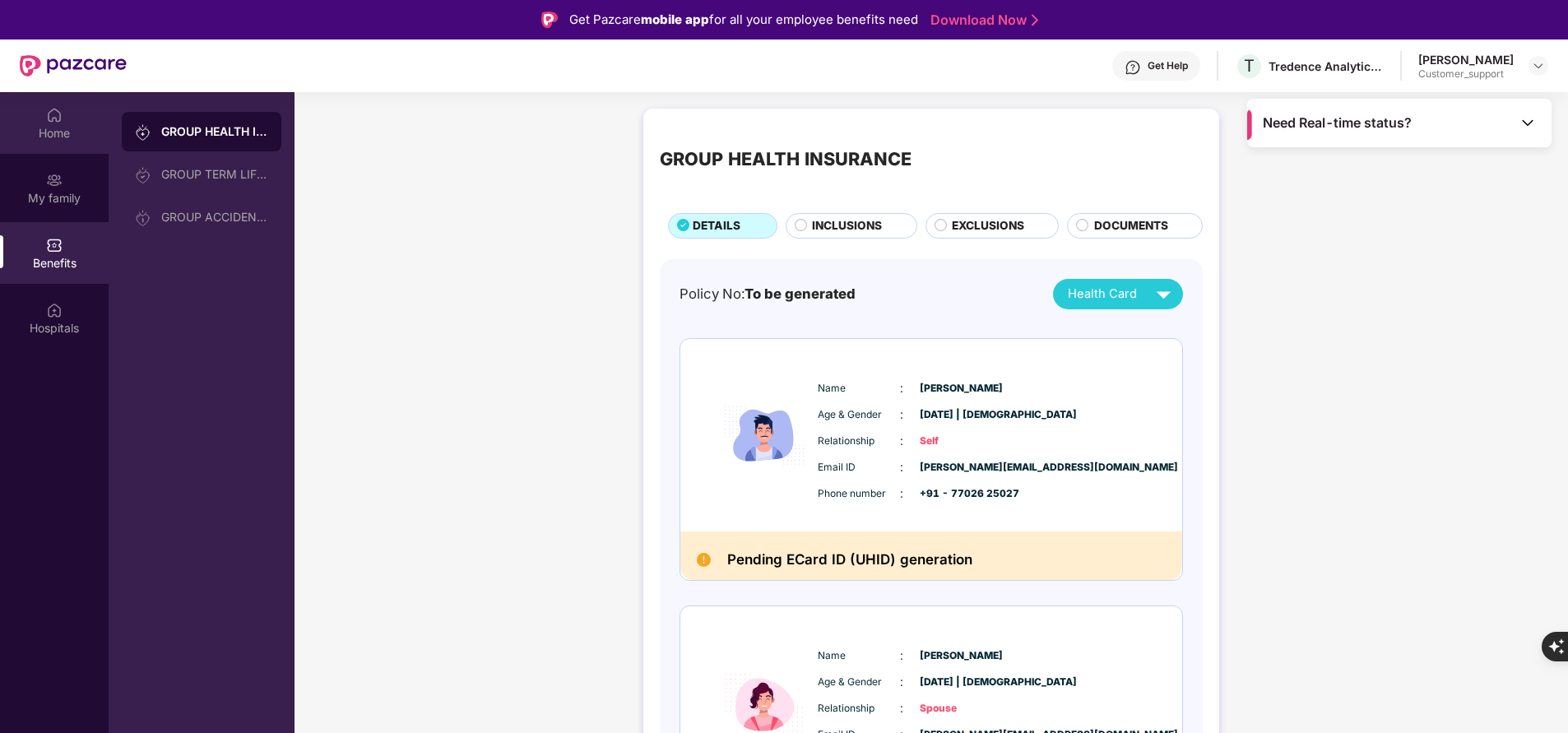
click at [56, 125] on div "Home" at bounding box center [54, 133] width 108 height 16
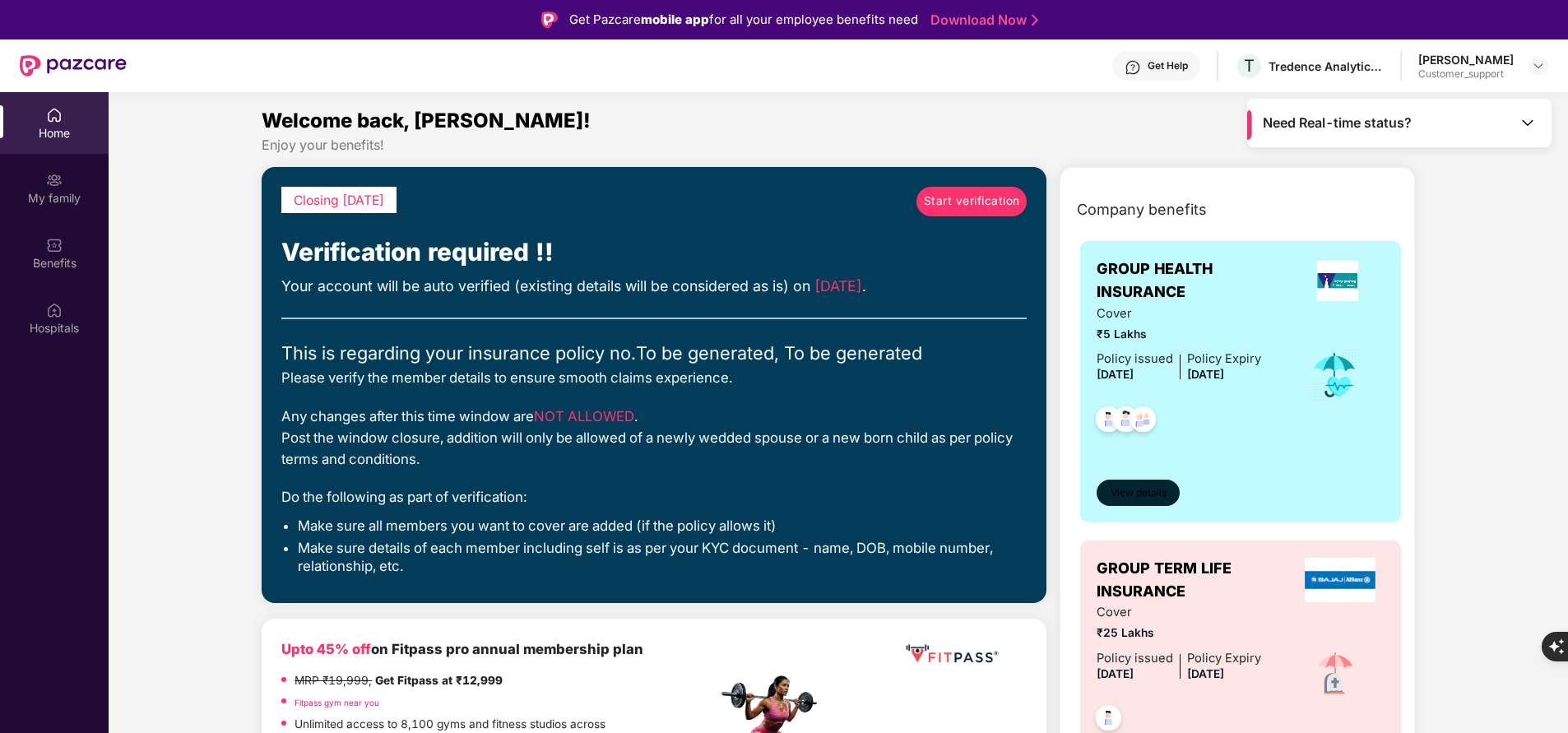
click at [1165, 492] on span "View details" at bounding box center [1138, 493] width 56 height 15
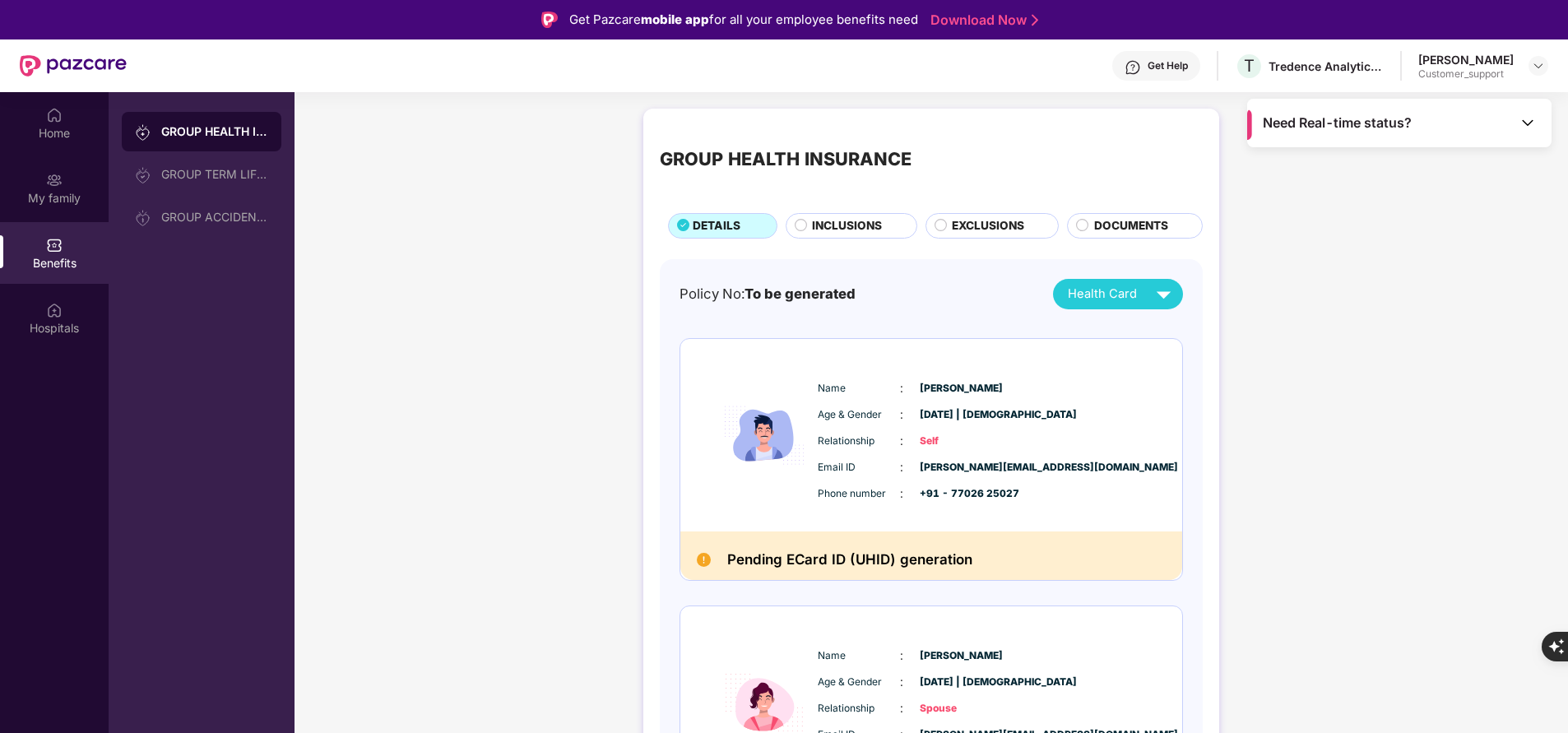
click at [858, 218] on span "INCLUSIONS" at bounding box center [847, 226] width 70 height 17
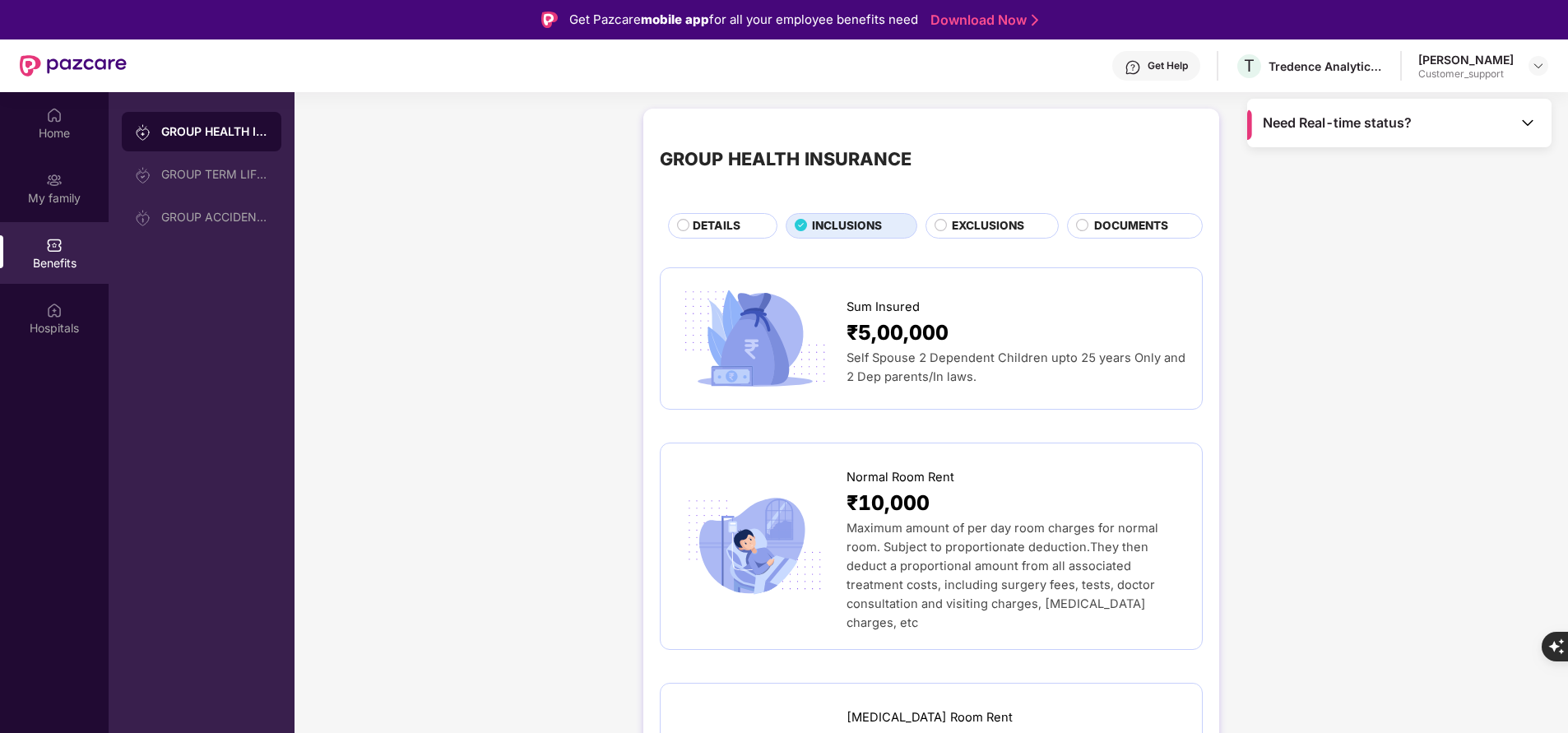
click at [738, 225] on span "DETAILS" at bounding box center [716, 226] width 47 height 17
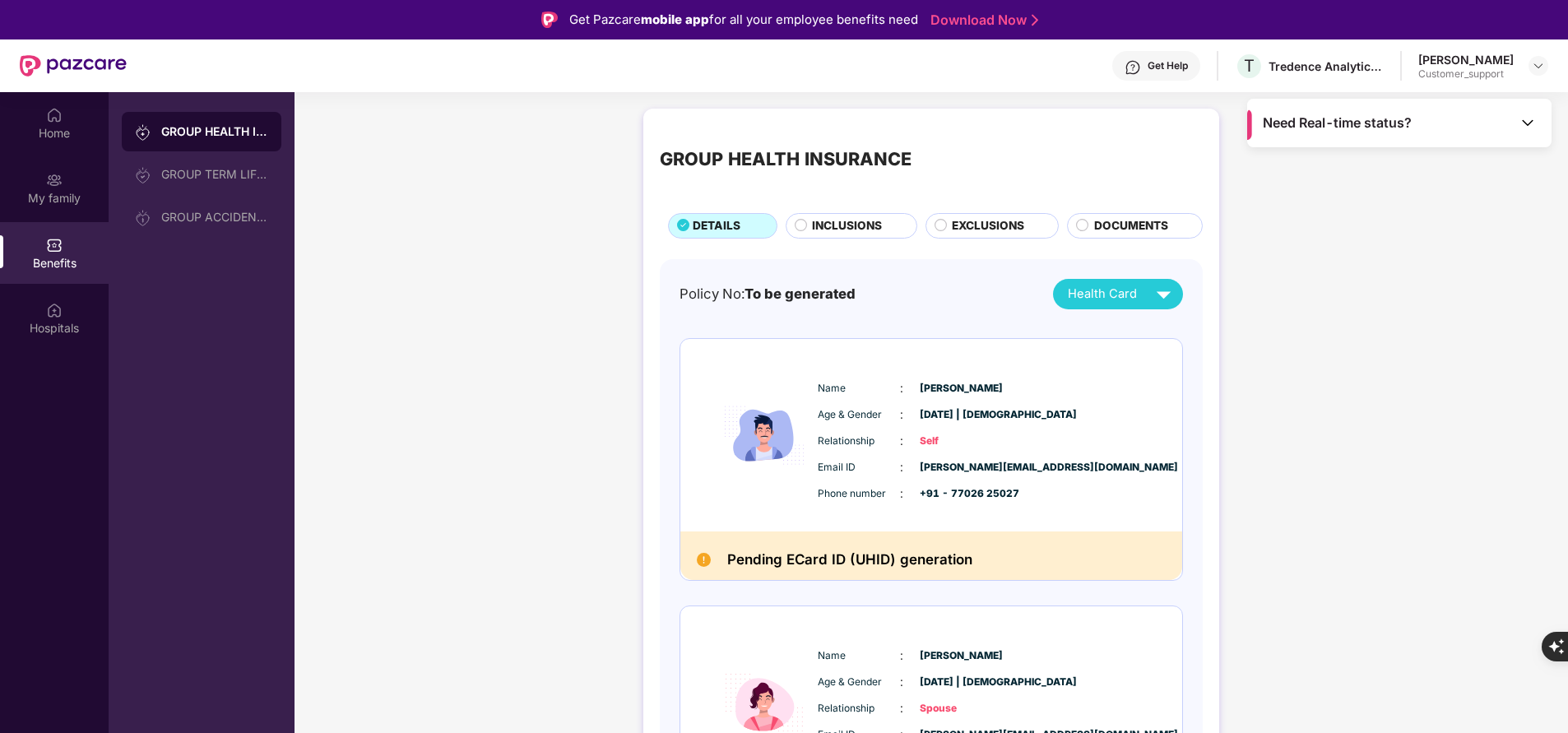
click at [849, 220] on span "INCLUSIONS" at bounding box center [847, 226] width 70 height 17
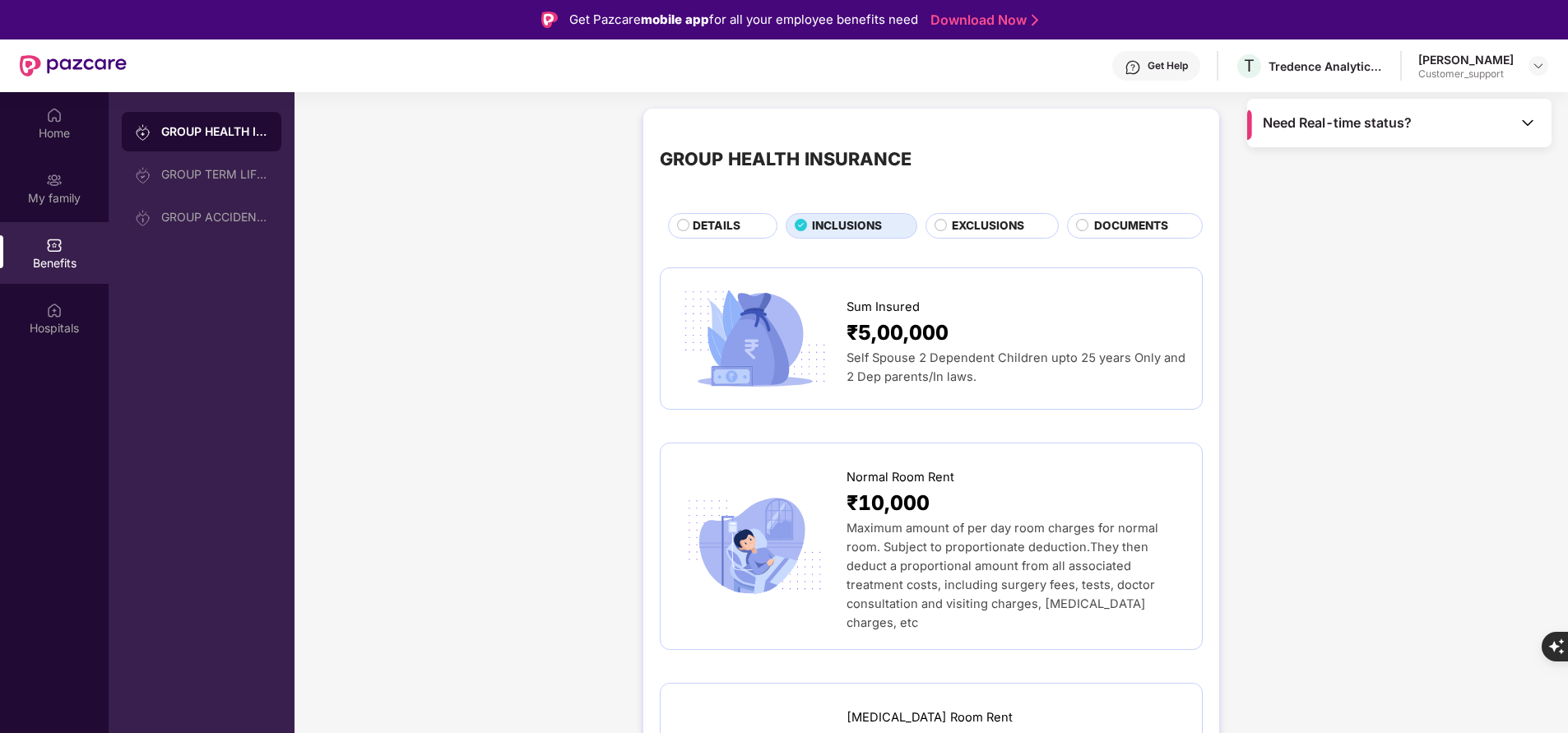
click at [1011, 232] on span "EXCLUSIONS" at bounding box center [987, 226] width 72 height 17
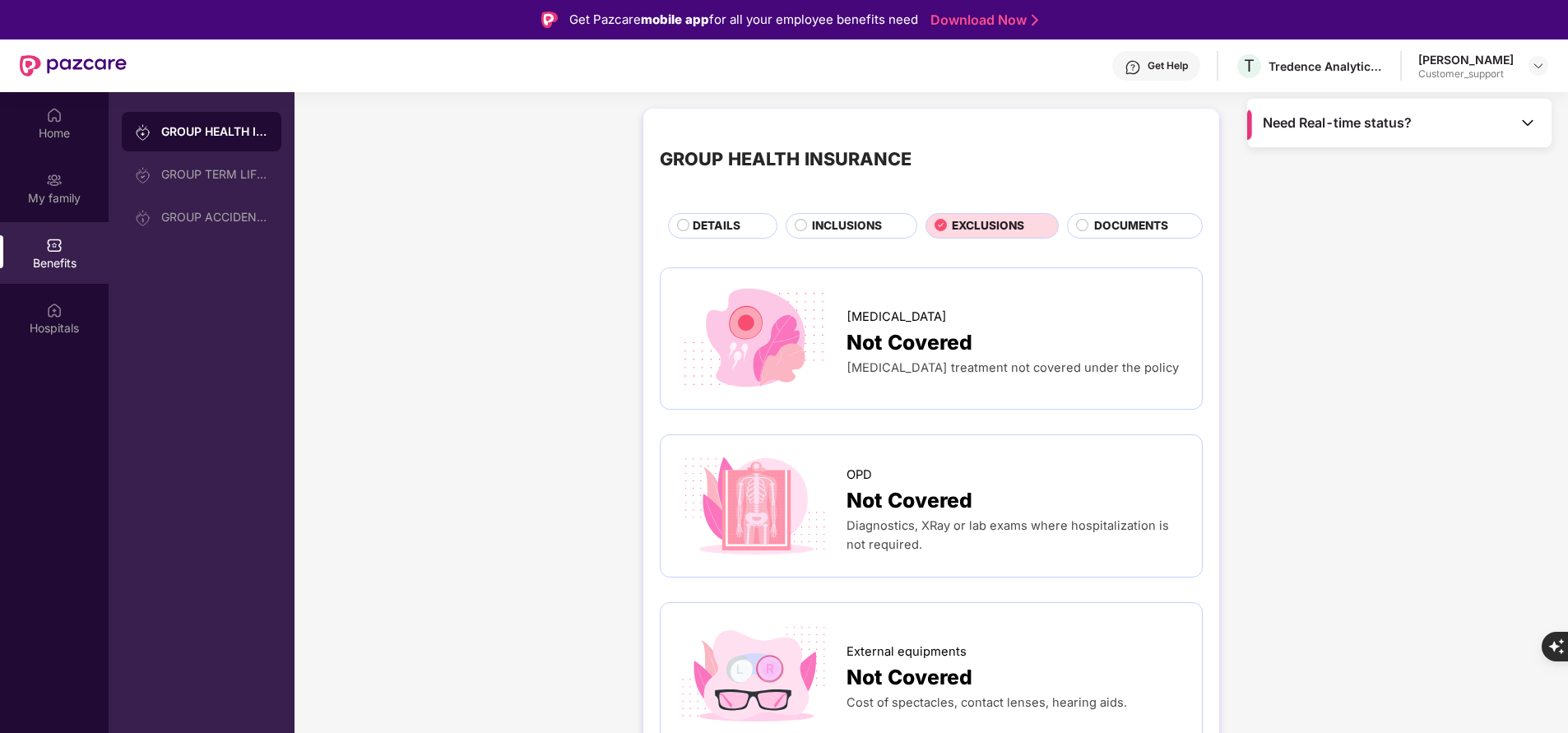
click at [829, 233] on span "INCLUSIONS" at bounding box center [847, 226] width 70 height 17
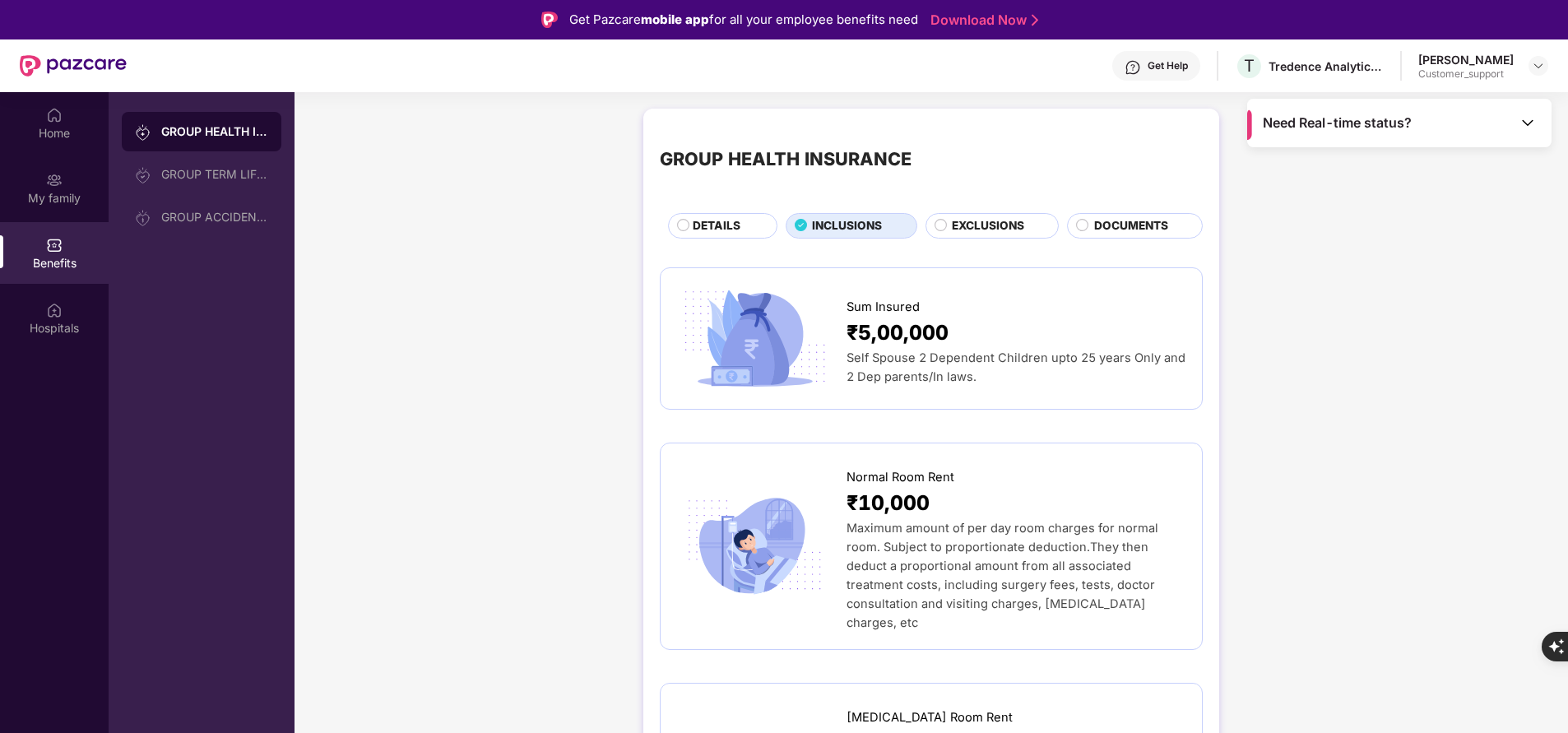
click at [704, 225] on span "DETAILS" at bounding box center [716, 226] width 47 height 17
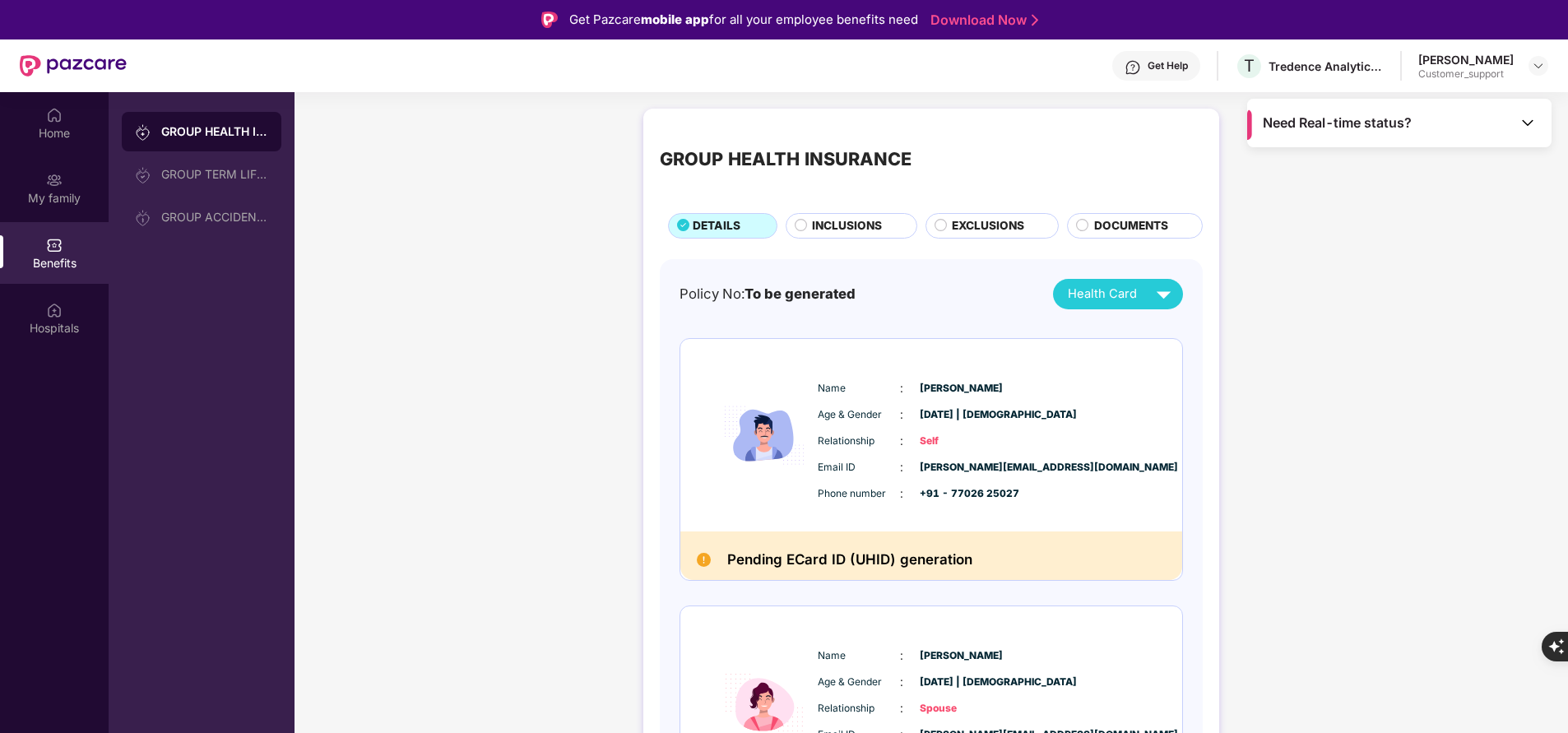
click at [845, 225] on span "INCLUSIONS" at bounding box center [847, 226] width 70 height 17
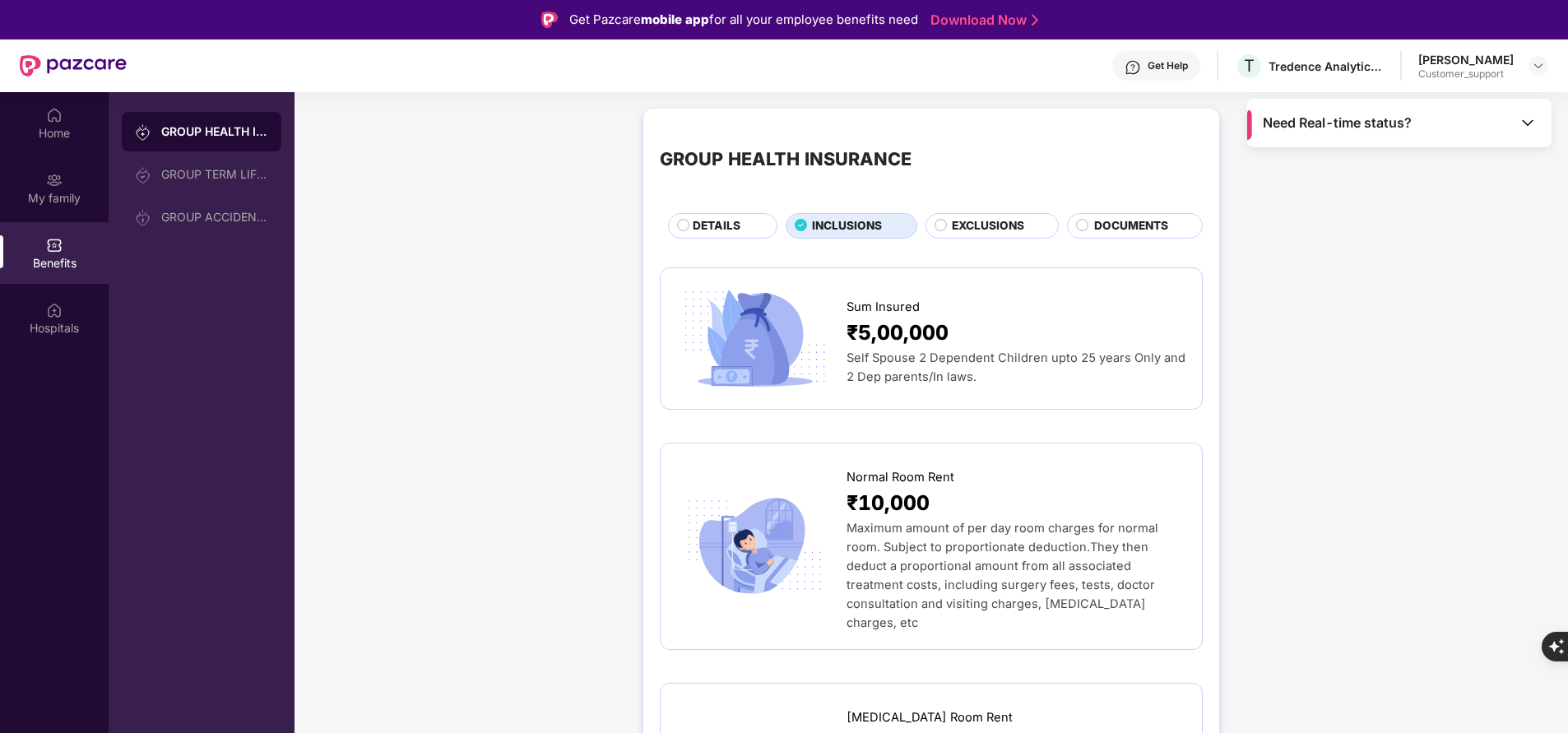
click at [964, 226] on span "EXCLUSIONS" at bounding box center [987, 226] width 72 height 17
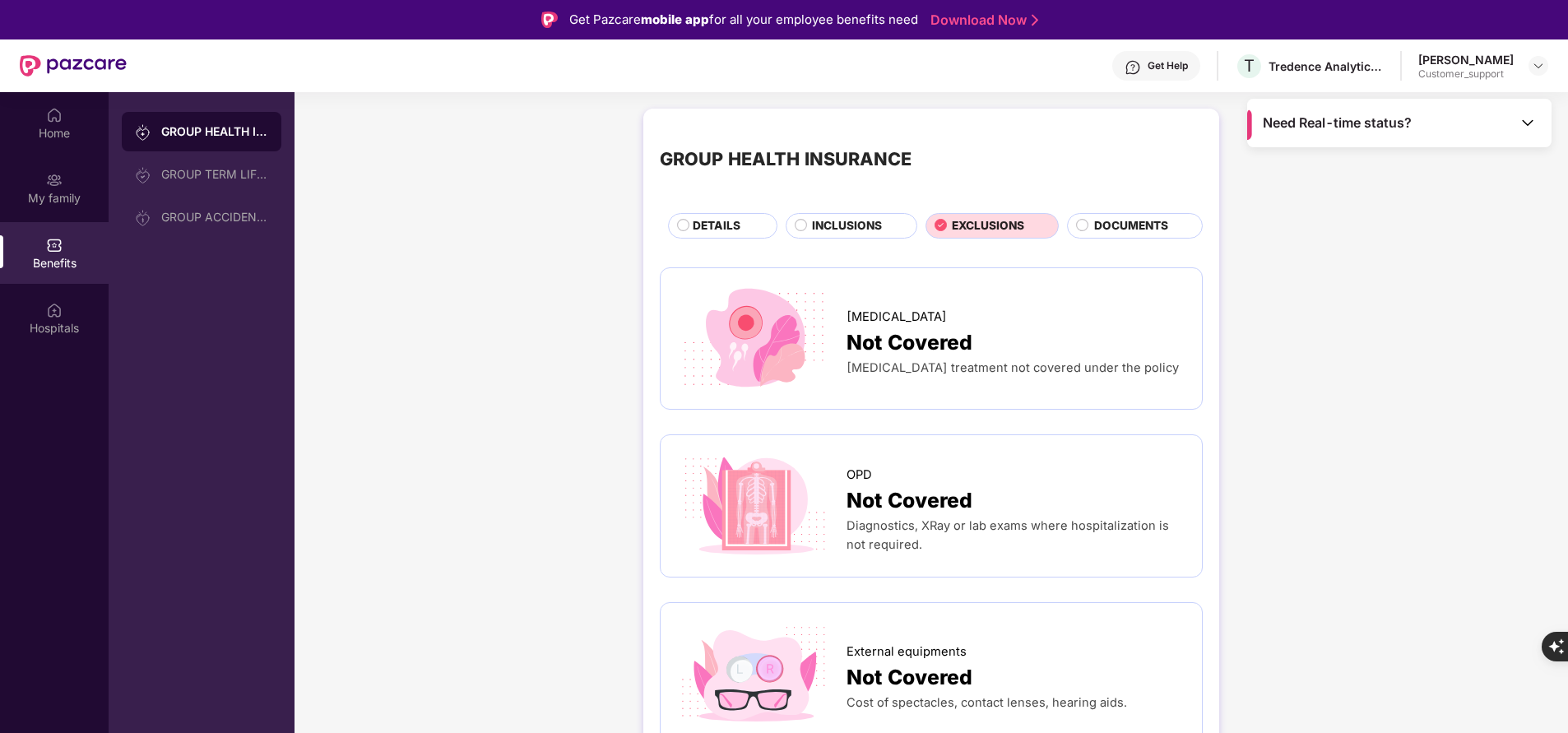
click at [834, 220] on span "INCLUSIONS" at bounding box center [847, 226] width 70 height 17
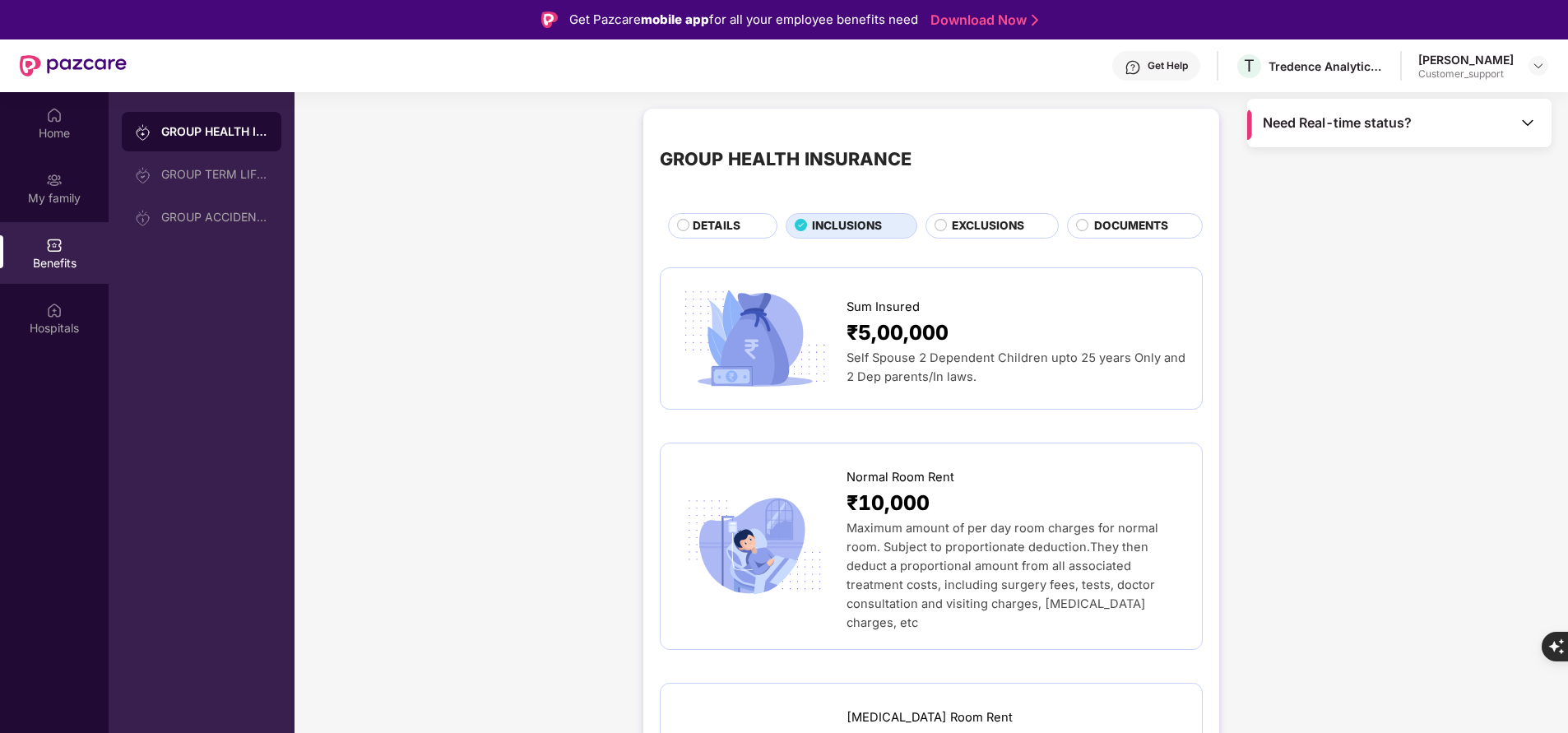
click at [725, 220] on span "DETAILS" at bounding box center [716, 226] width 47 height 17
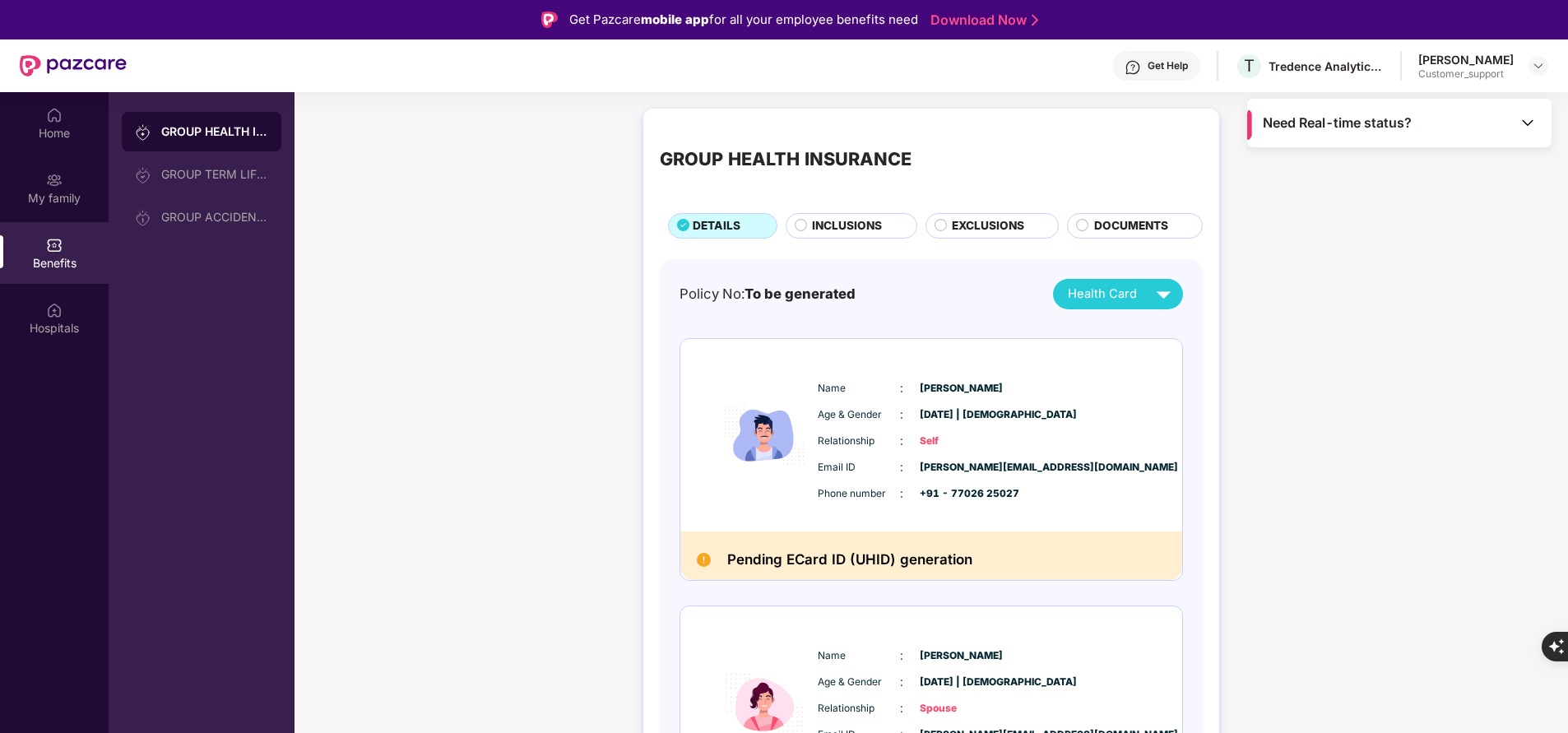
click at [838, 232] on span "INCLUSIONS" at bounding box center [847, 226] width 70 height 17
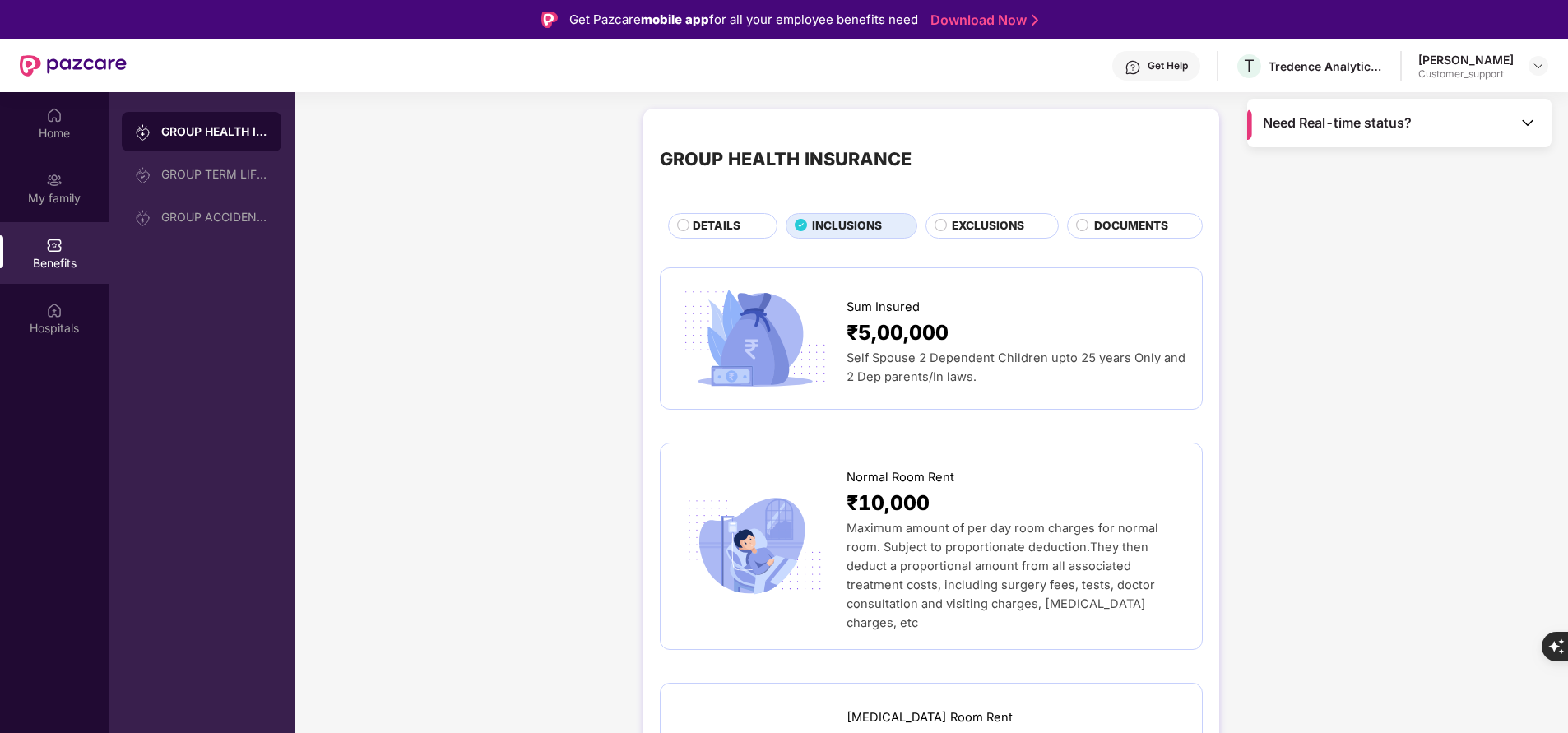
click at [958, 229] on span "EXCLUSIONS" at bounding box center [987, 226] width 72 height 17
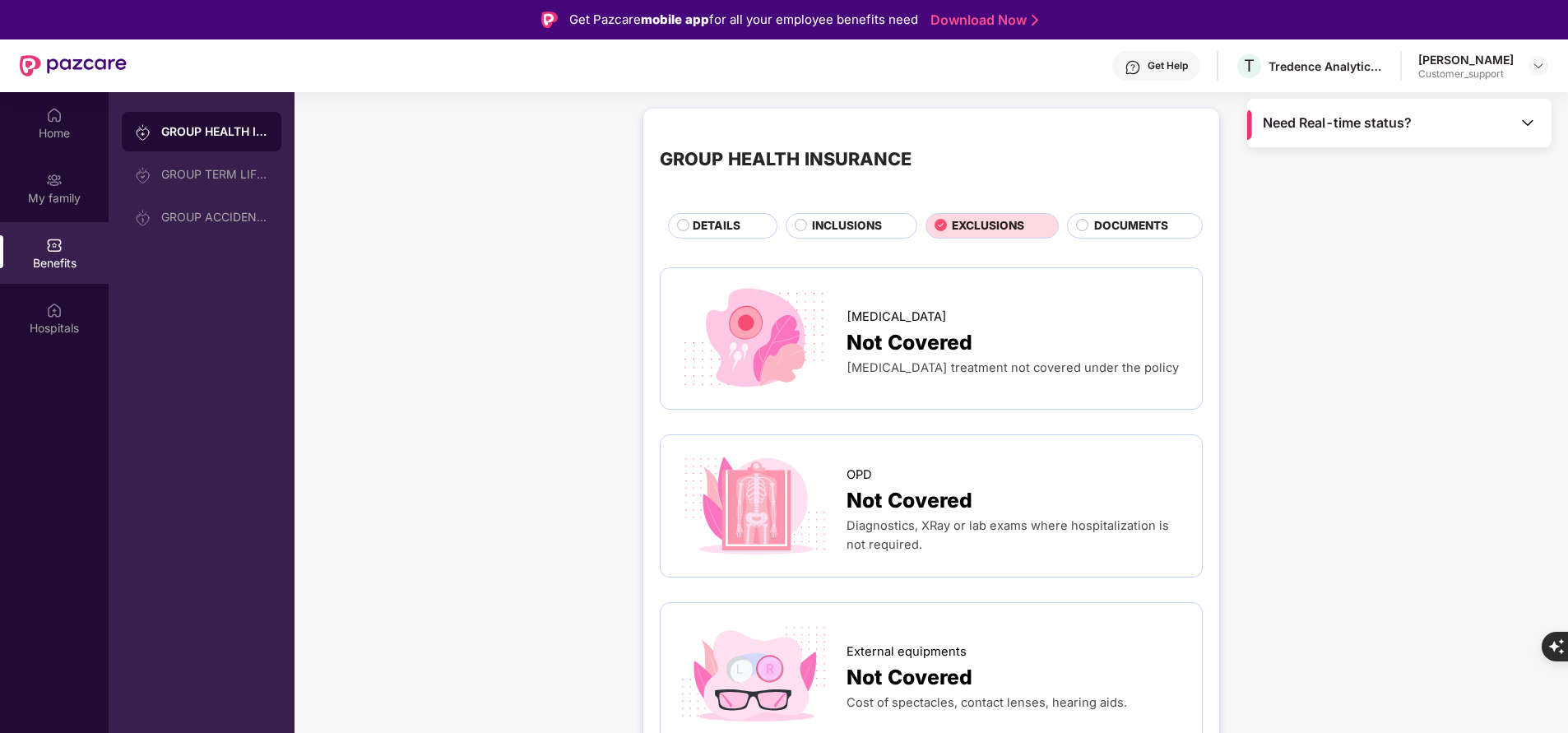
click at [842, 218] on span "INCLUSIONS" at bounding box center [847, 226] width 70 height 17
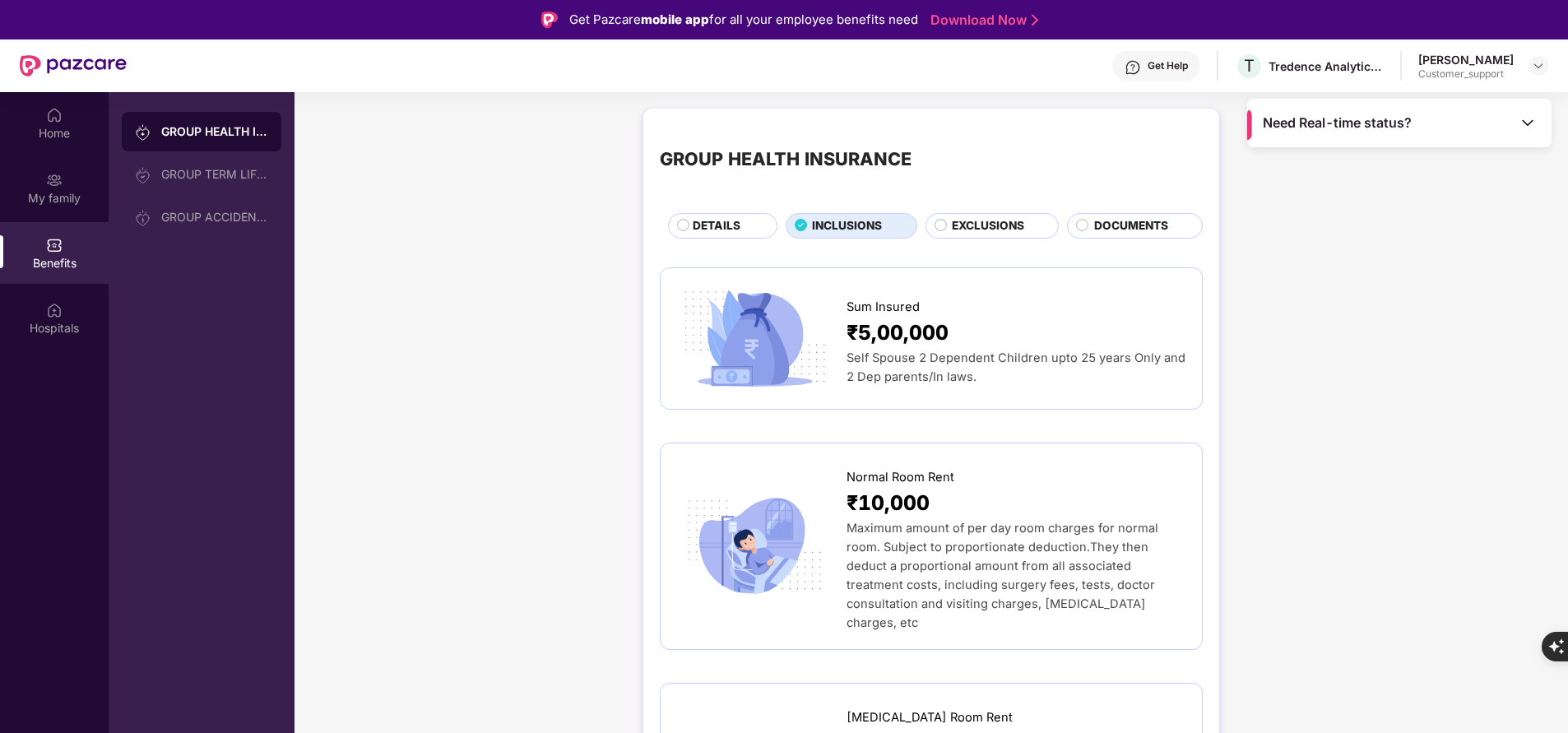
click at [700, 228] on span "DETAILS" at bounding box center [716, 226] width 47 height 17
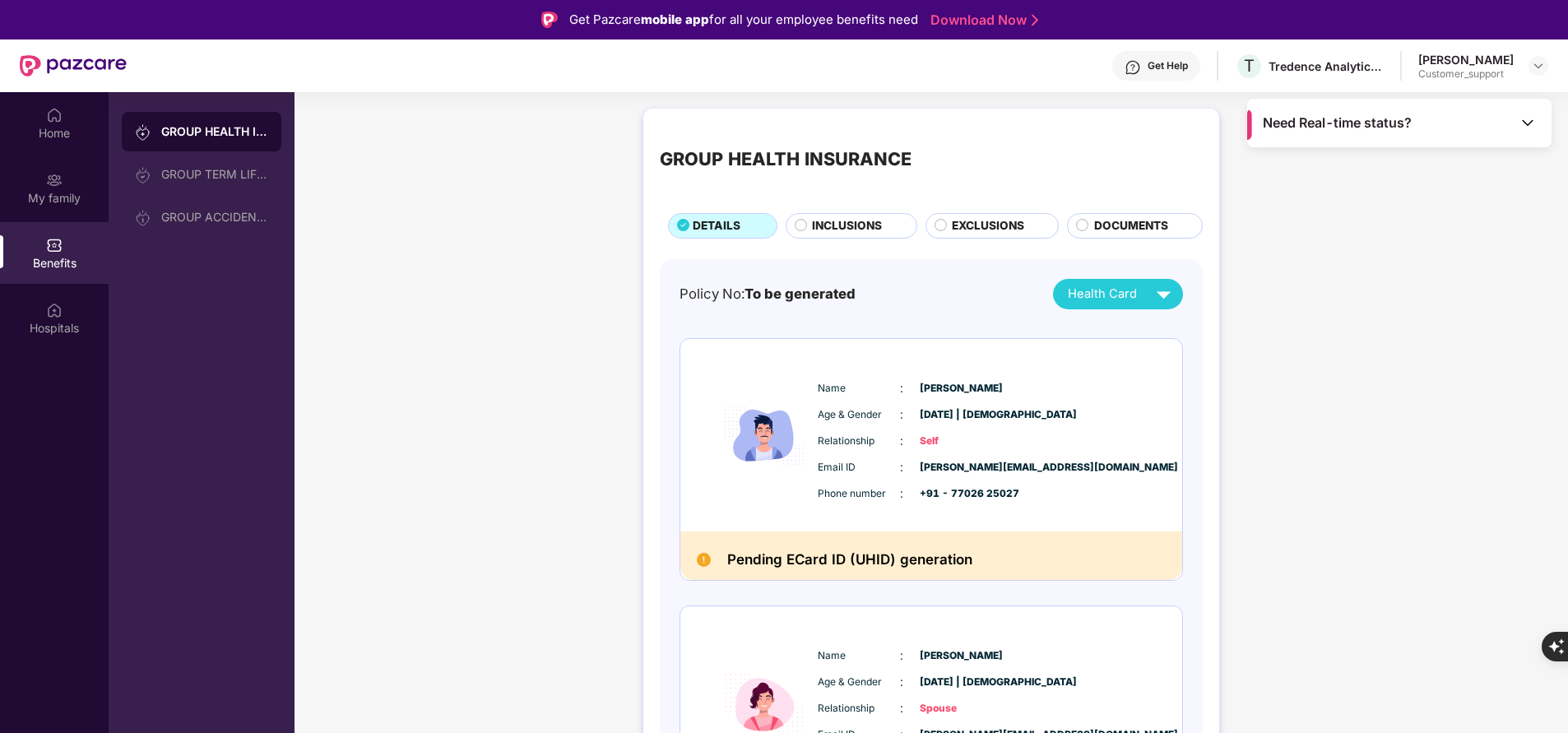
click at [845, 236] on div "INCLUSIONS" at bounding box center [855, 227] width 103 height 20
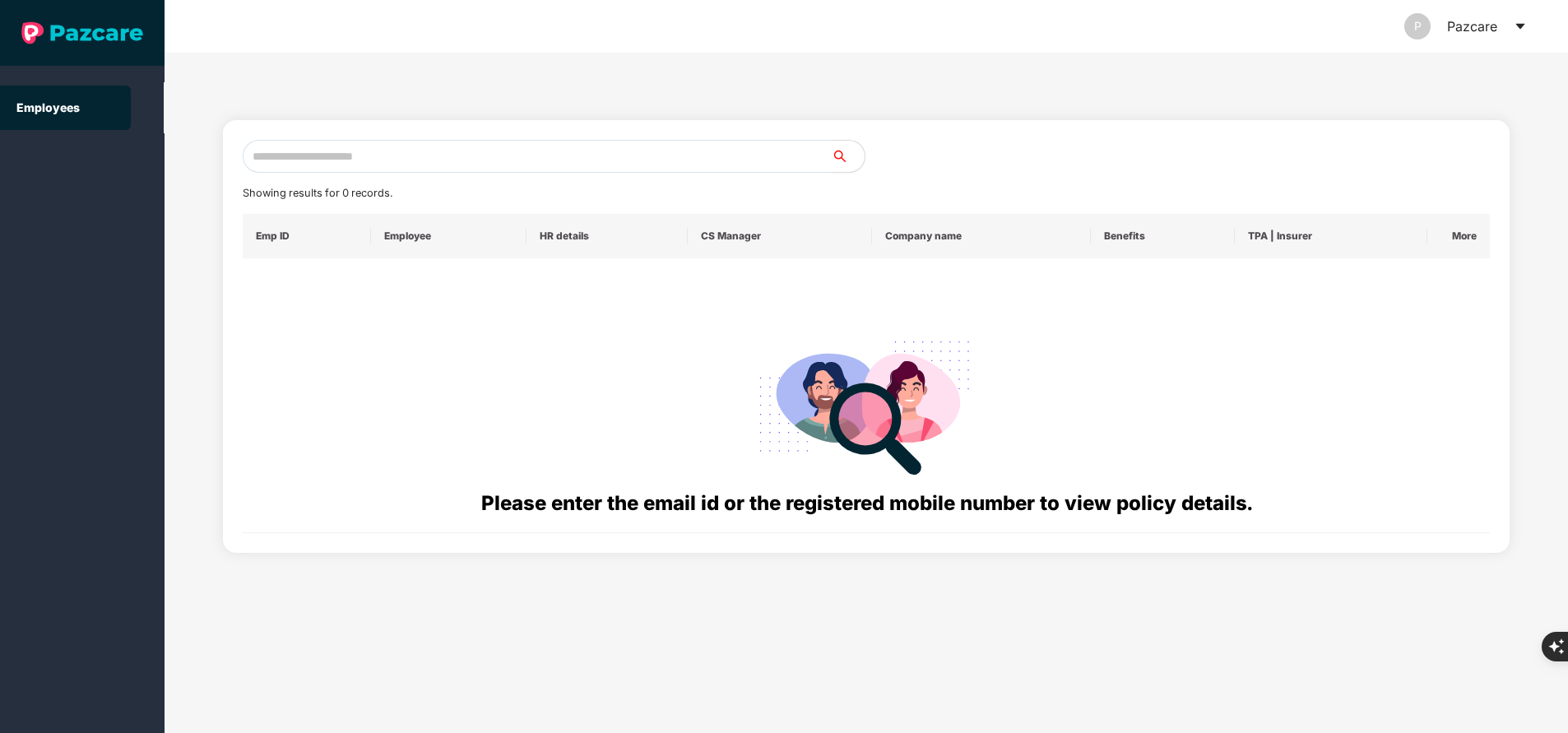
click at [369, 156] on input "text" at bounding box center [537, 156] width 589 height 33
paste input "**********"
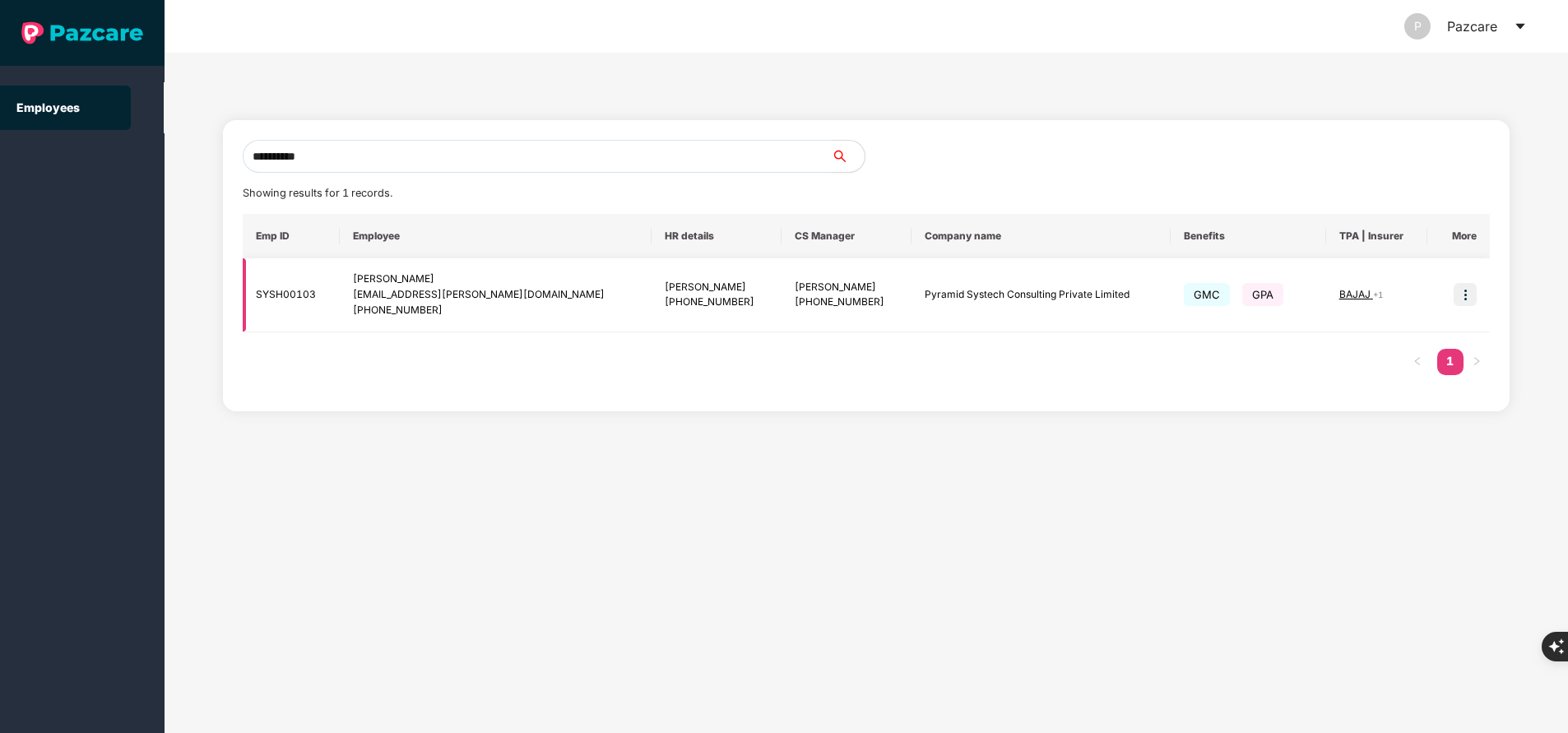
type input "**********"
click at [1467, 296] on img at bounding box center [1465, 294] width 23 height 23
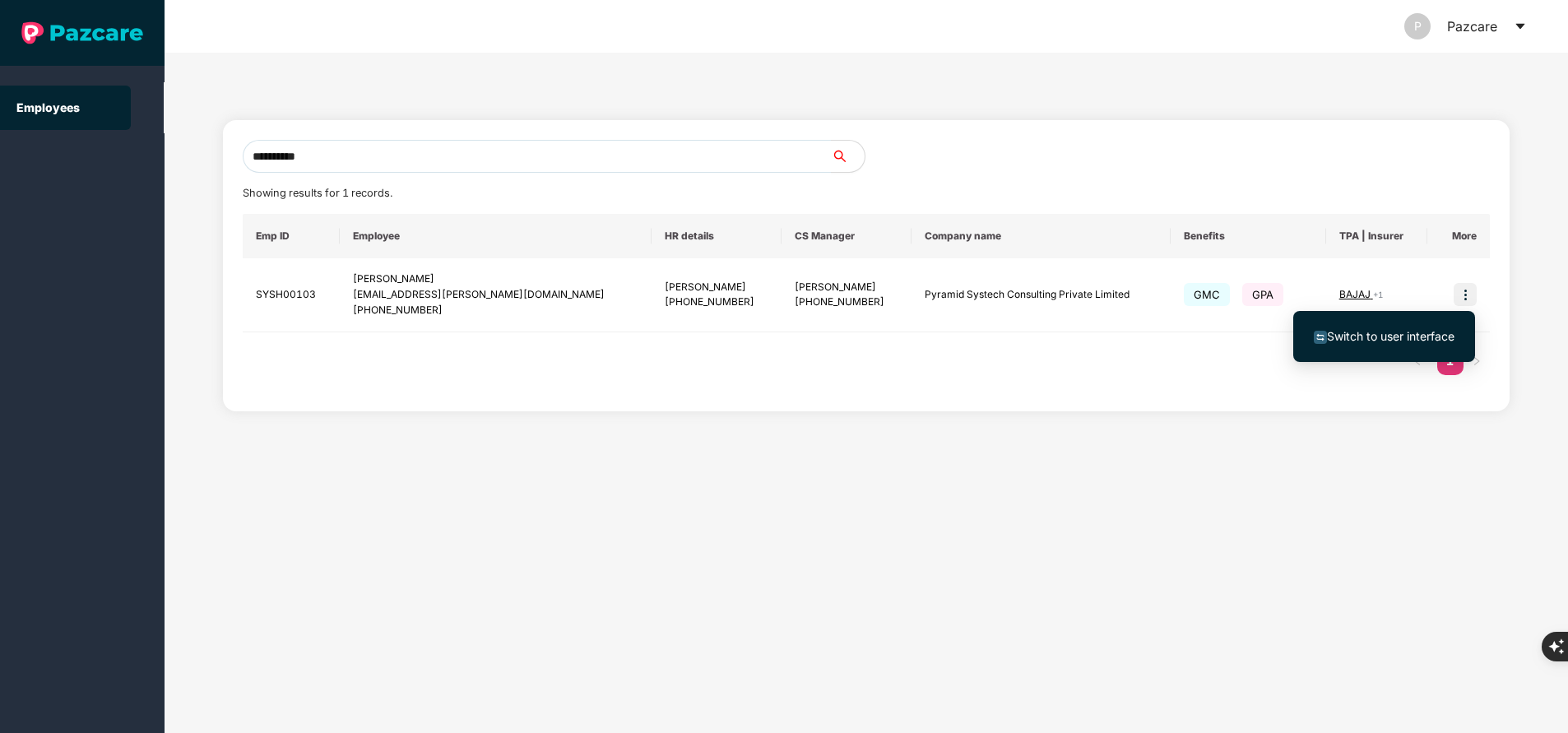
click at [1383, 332] on span "Switch to user interface" at bounding box center [1391, 336] width 127 height 14
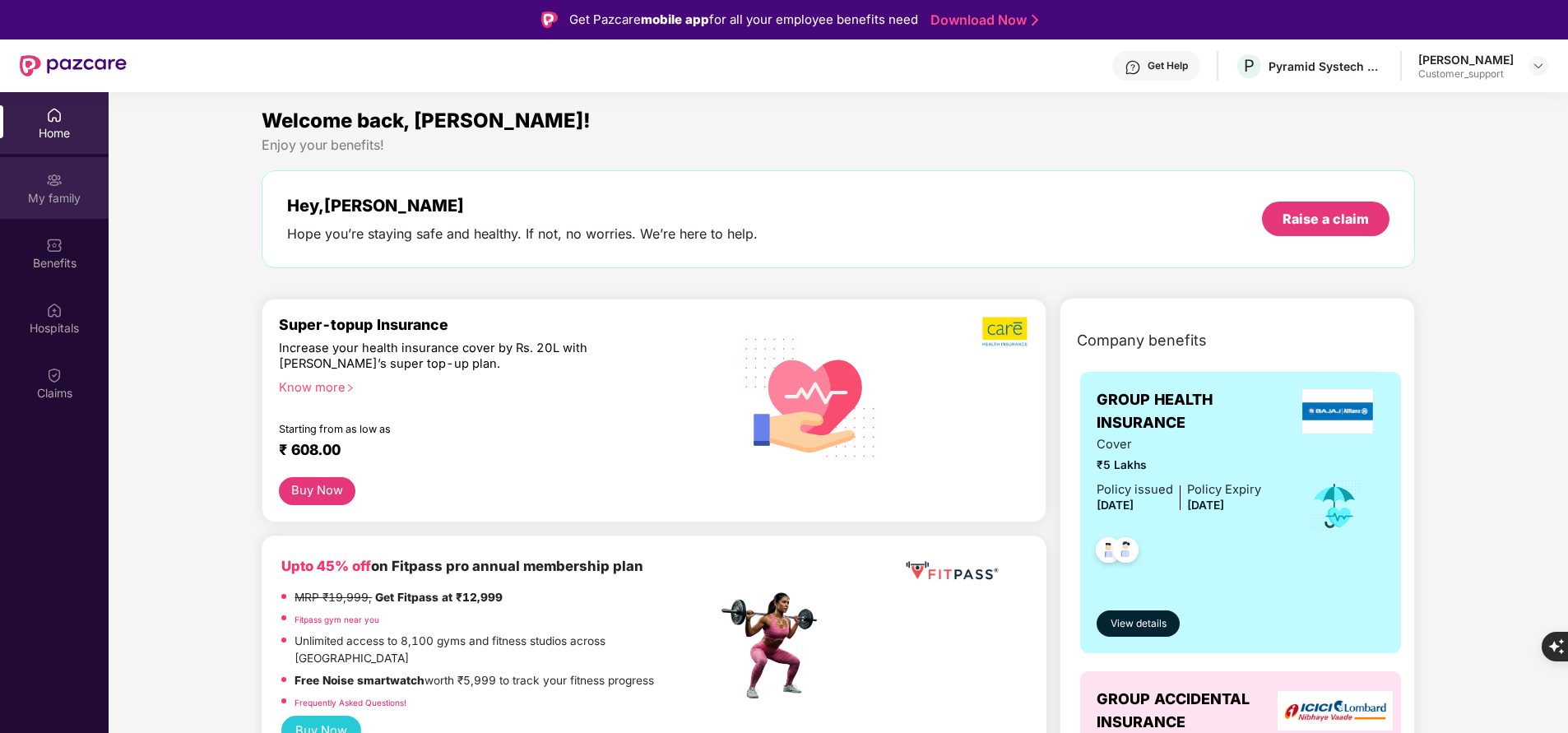
click at [55, 182] on img at bounding box center [54, 179] width 16 height 16
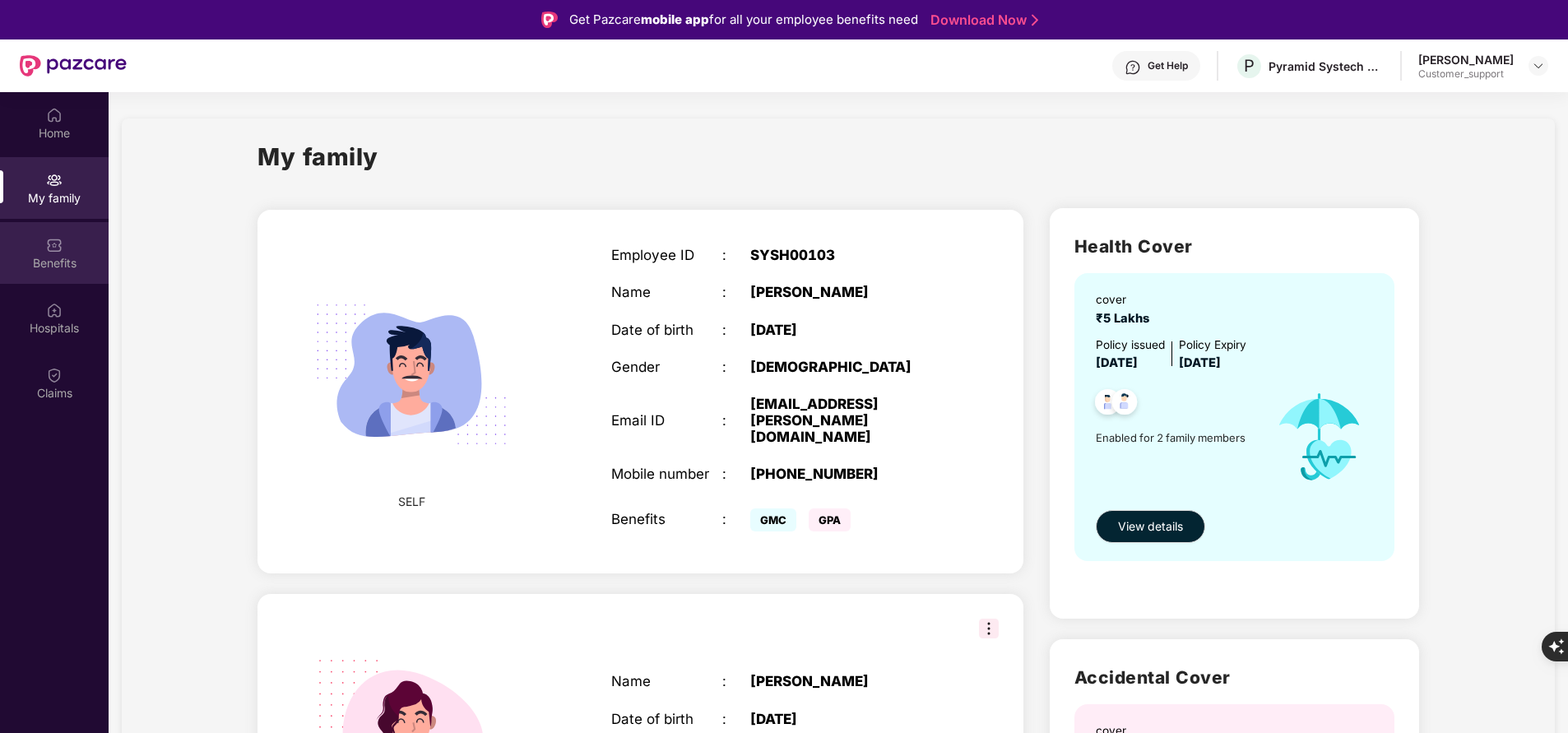
click at [59, 269] on div "Benefits" at bounding box center [54, 263] width 108 height 16
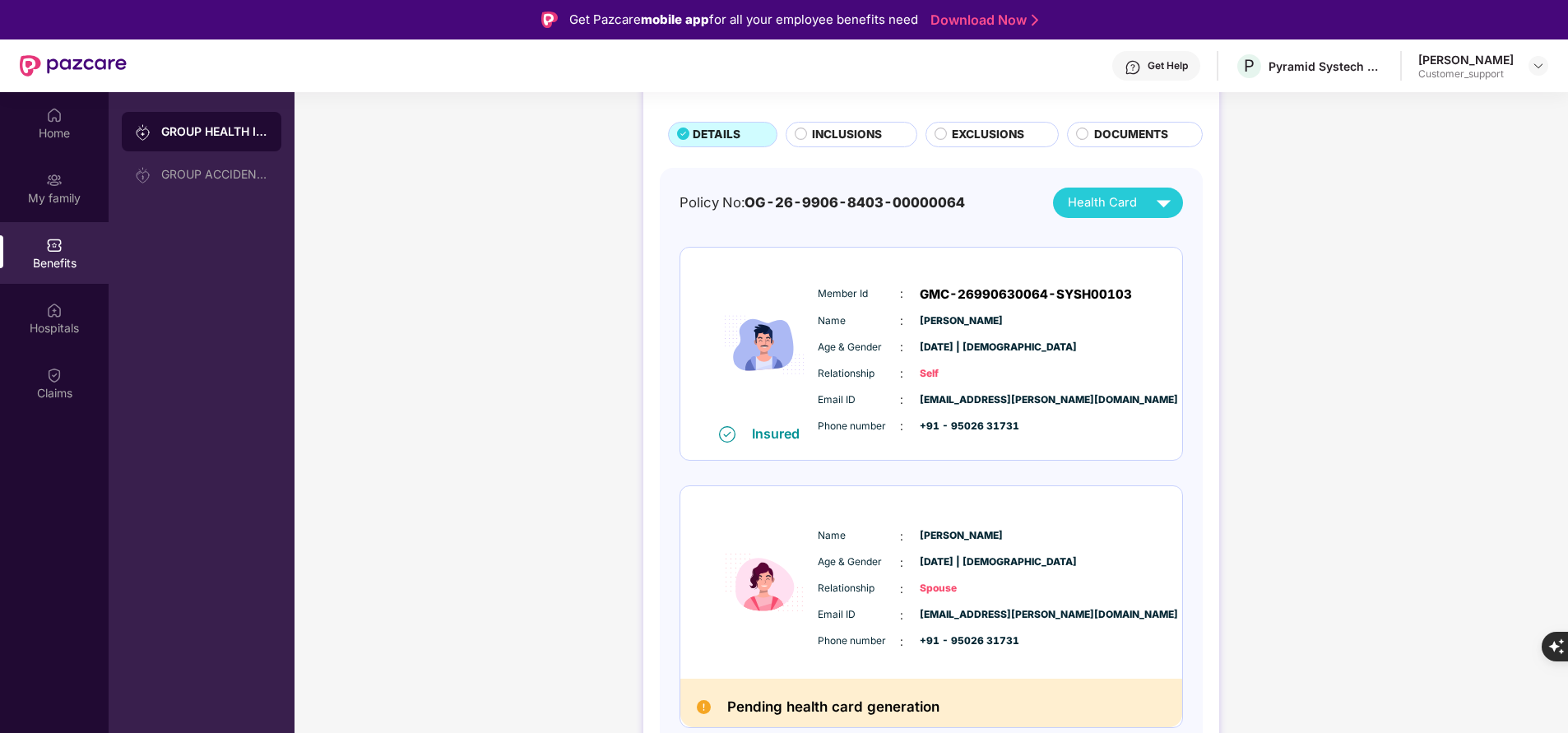
scroll to position [96, 0]
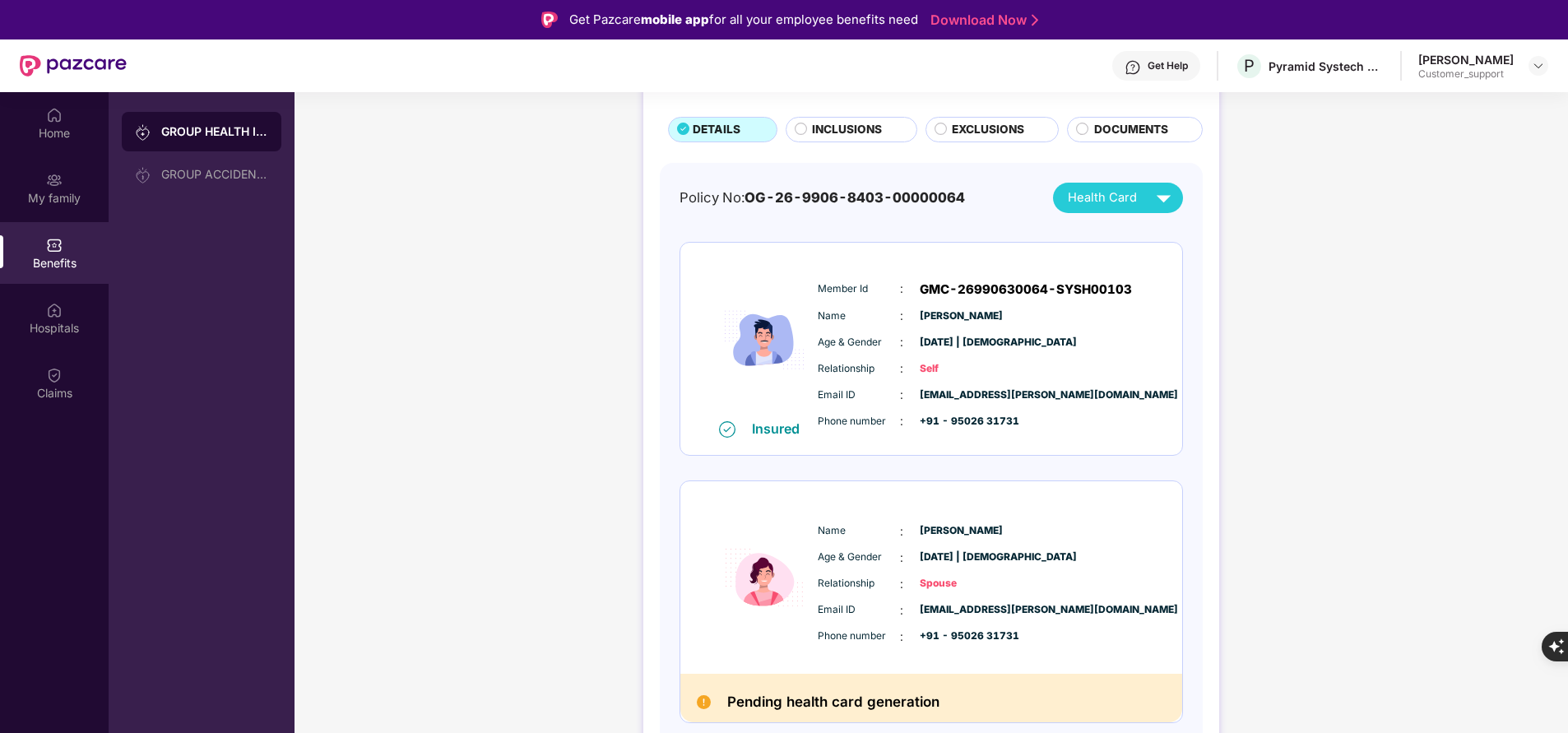
click at [852, 132] on span "INCLUSIONS" at bounding box center [847, 129] width 70 height 17
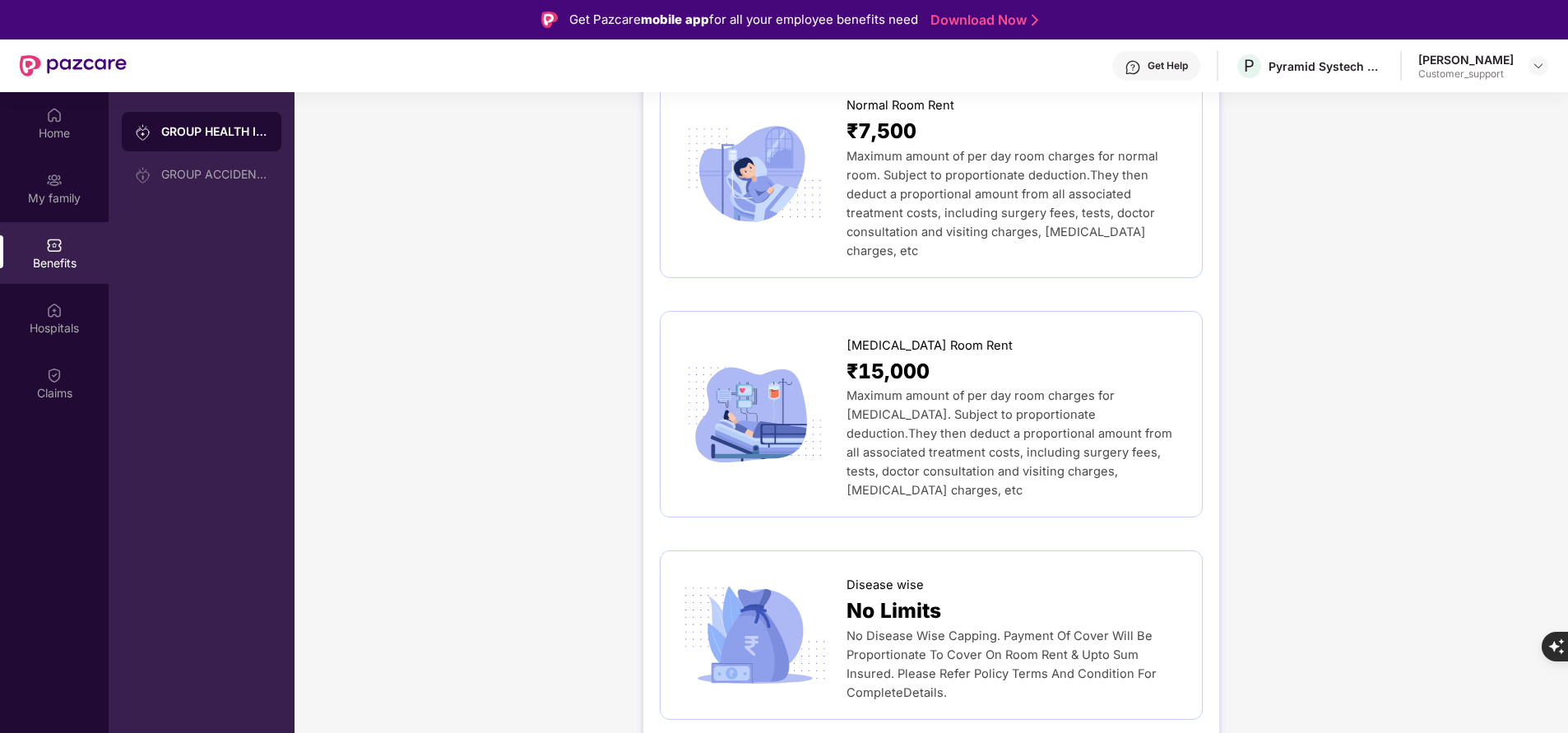
scroll to position [0, 0]
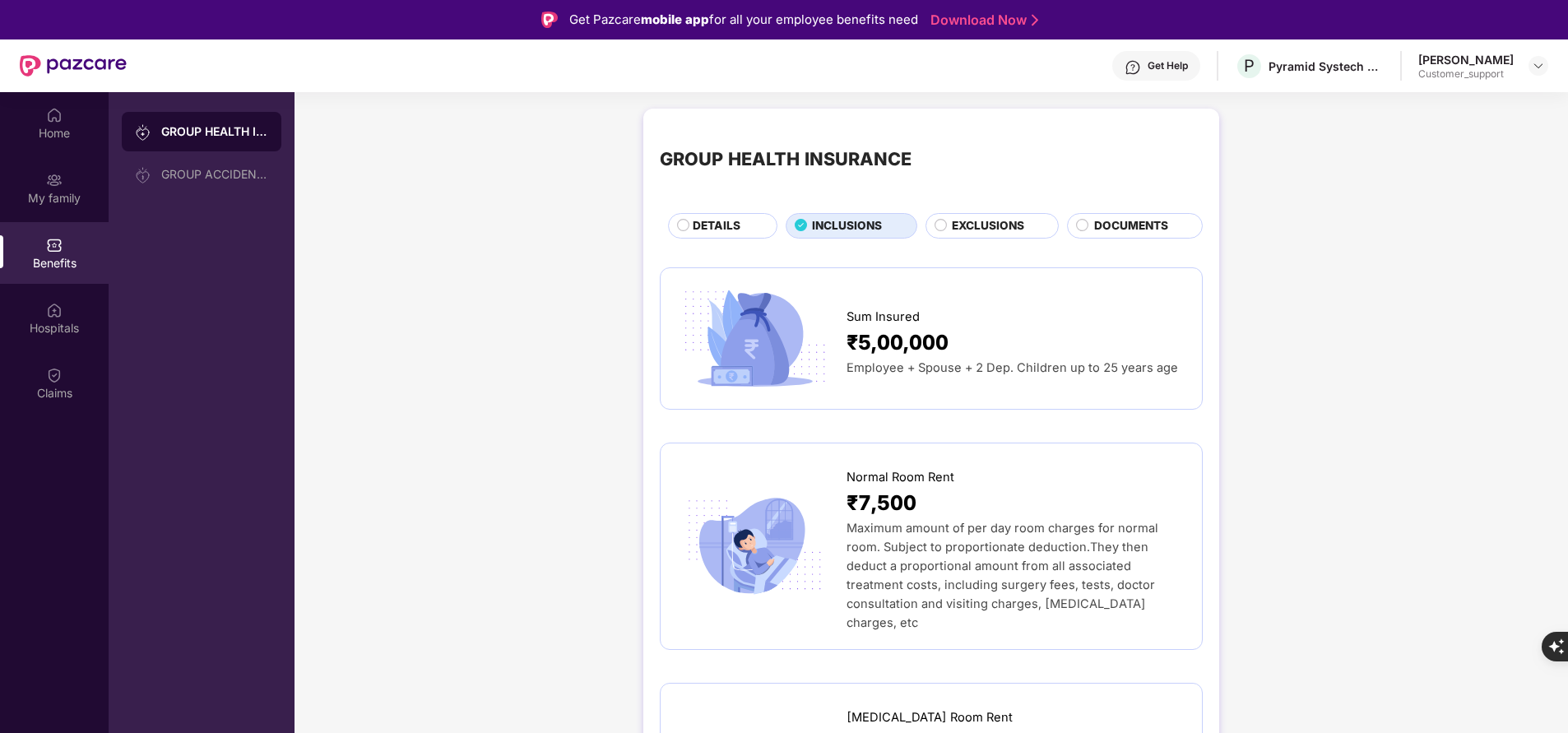
click at [988, 226] on span "EXCLUSIONS" at bounding box center [987, 226] width 72 height 17
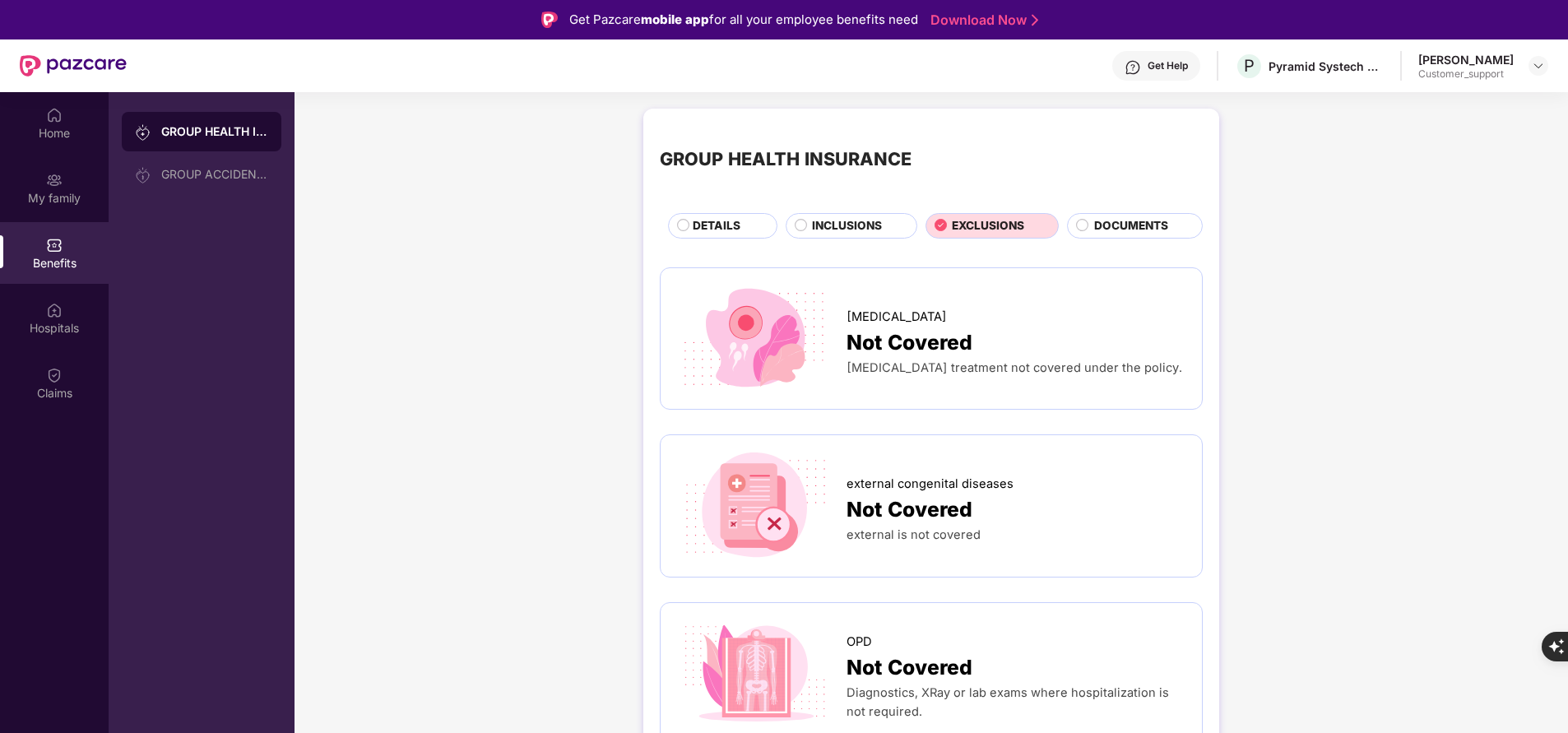
click at [866, 229] on span "INCLUSIONS" at bounding box center [847, 226] width 70 height 17
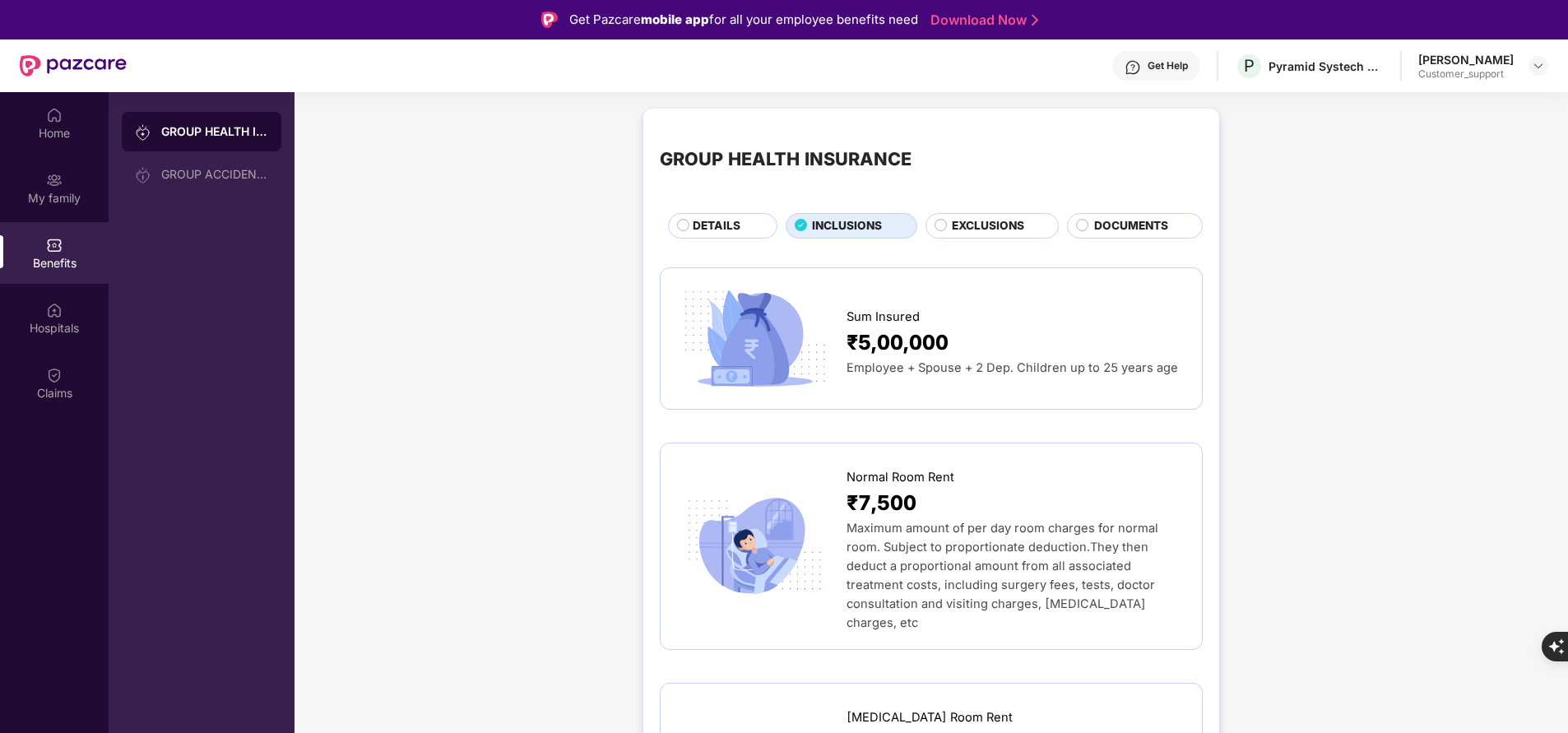
click at [719, 234] on span "DETAILS" at bounding box center [716, 226] width 47 height 17
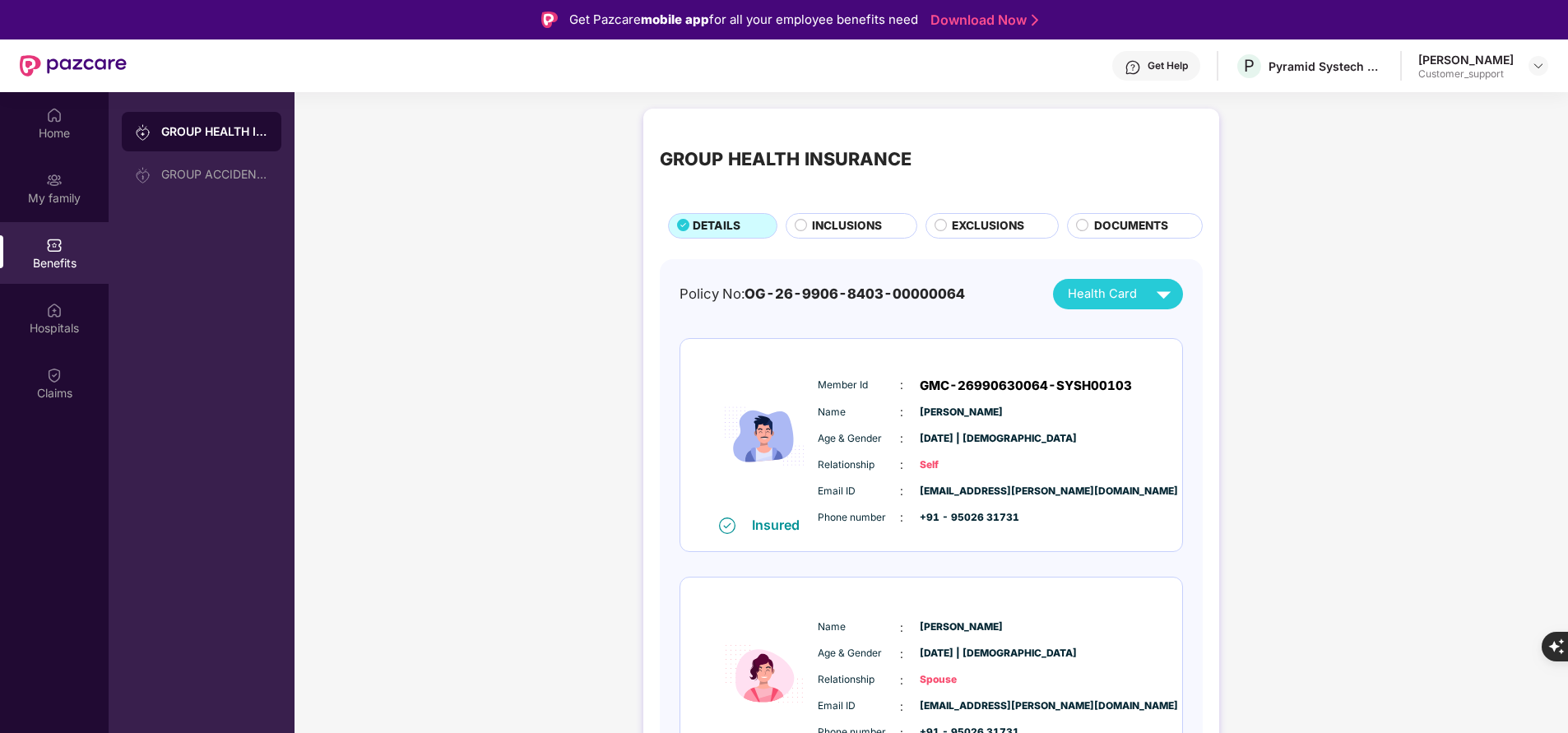
click at [844, 229] on span "INCLUSIONS" at bounding box center [847, 226] width 70 height 17
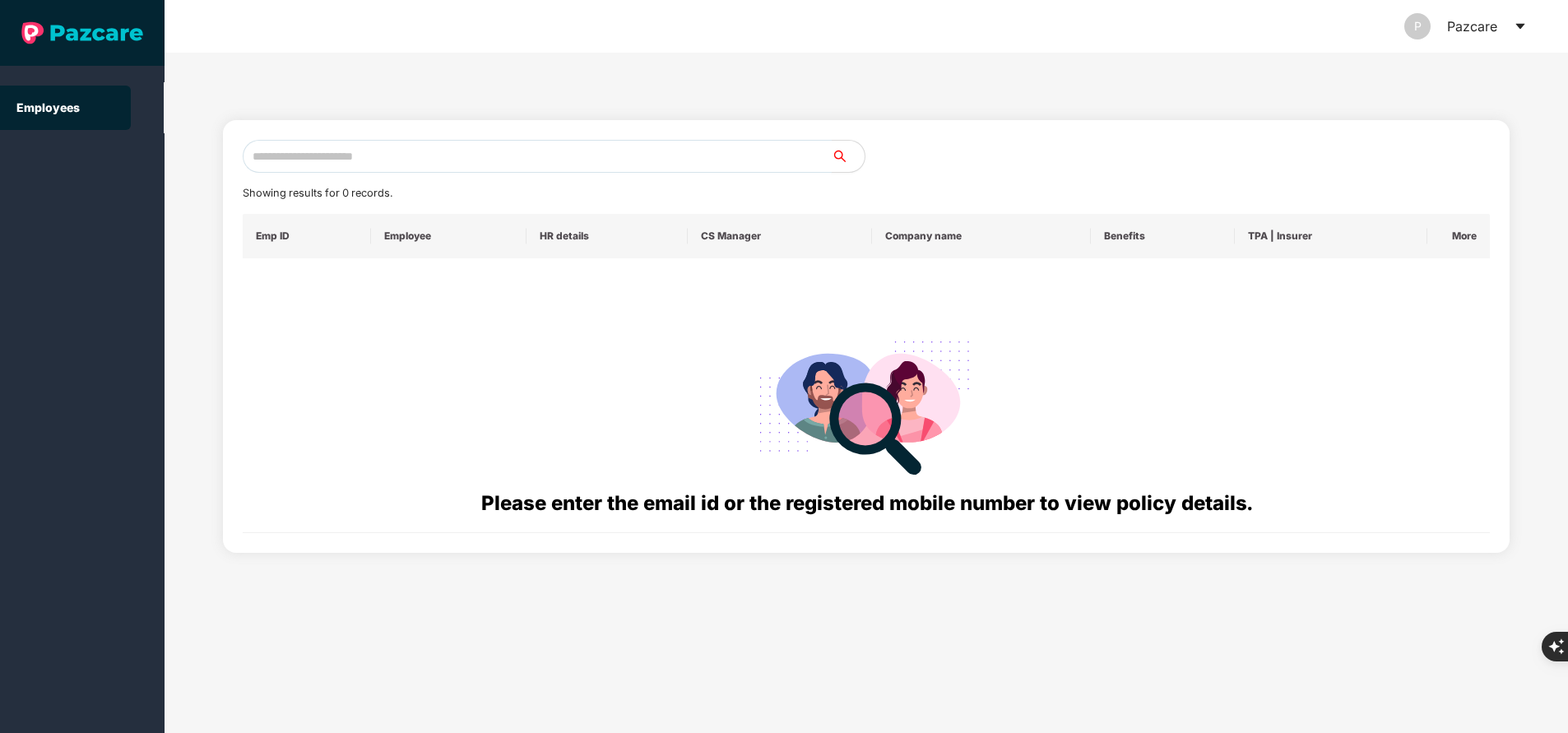
click at [346, 164] on input "text" at bounding box center [537, 156] width 589 height 33
paste input "**********"
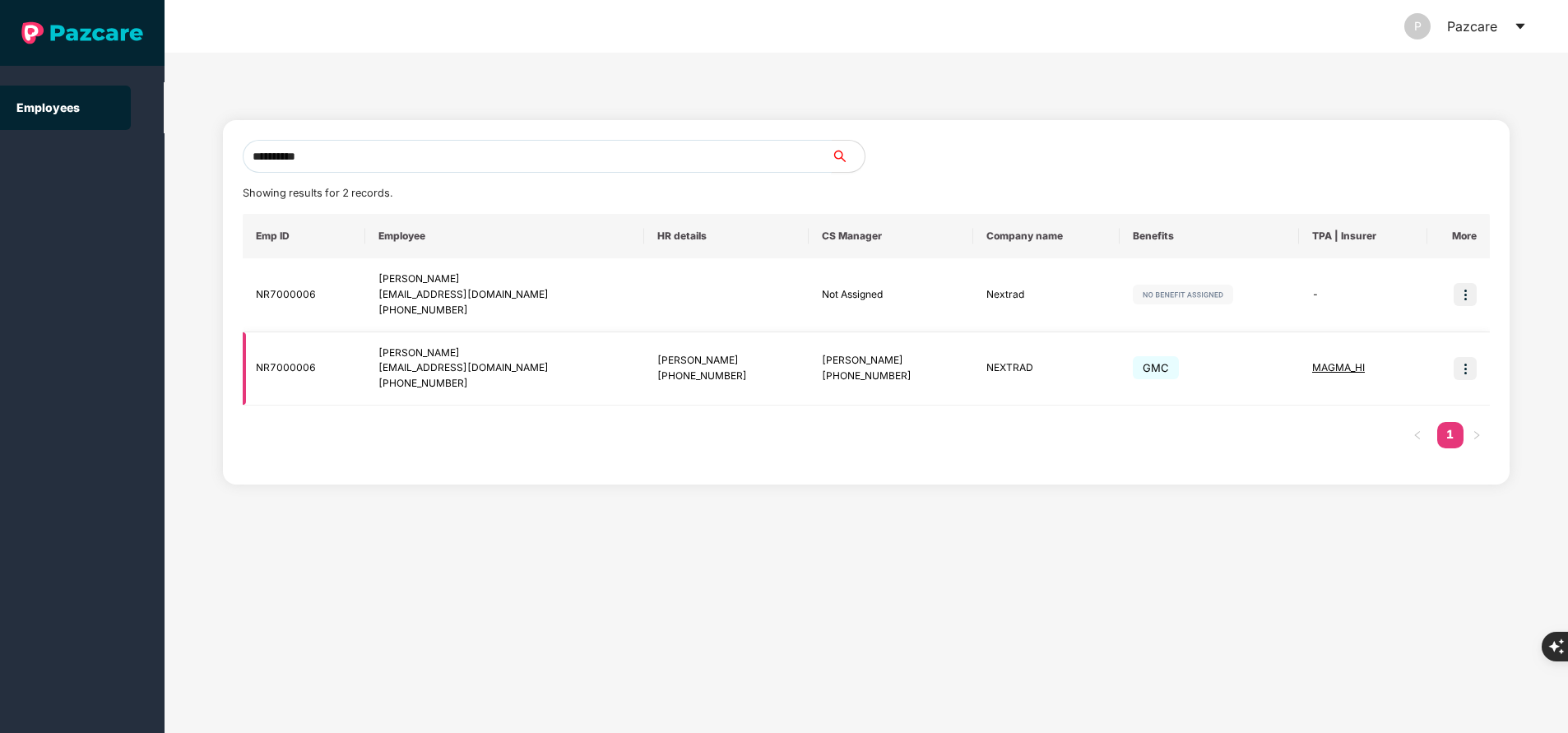
type input "**********"
click at [1465, 363] on img at bounding box center [1465, 368] width 23 height 23
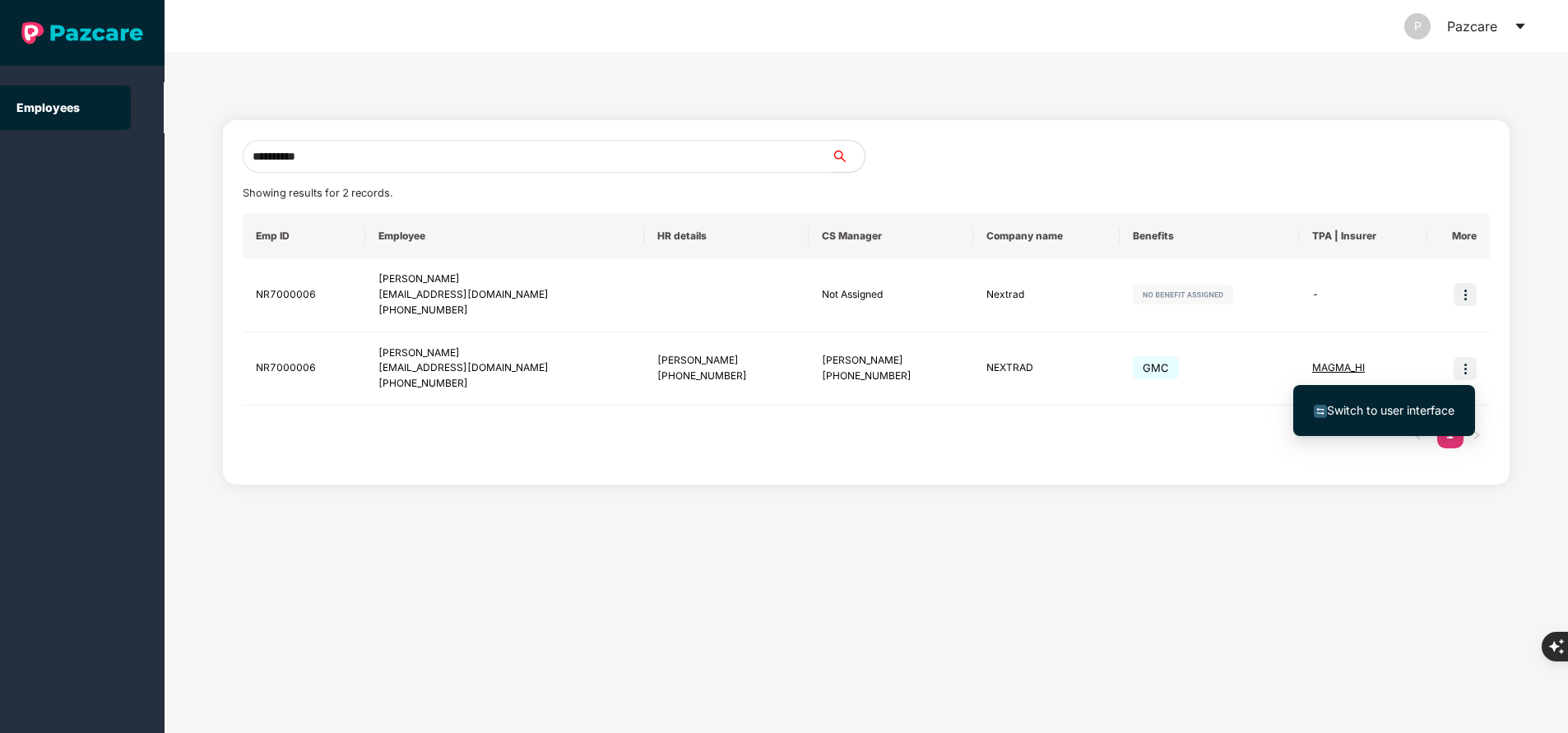
click at [1400, 406] on span "Switch to user interface" at bounding box center [1391, 410] width 127 height 14
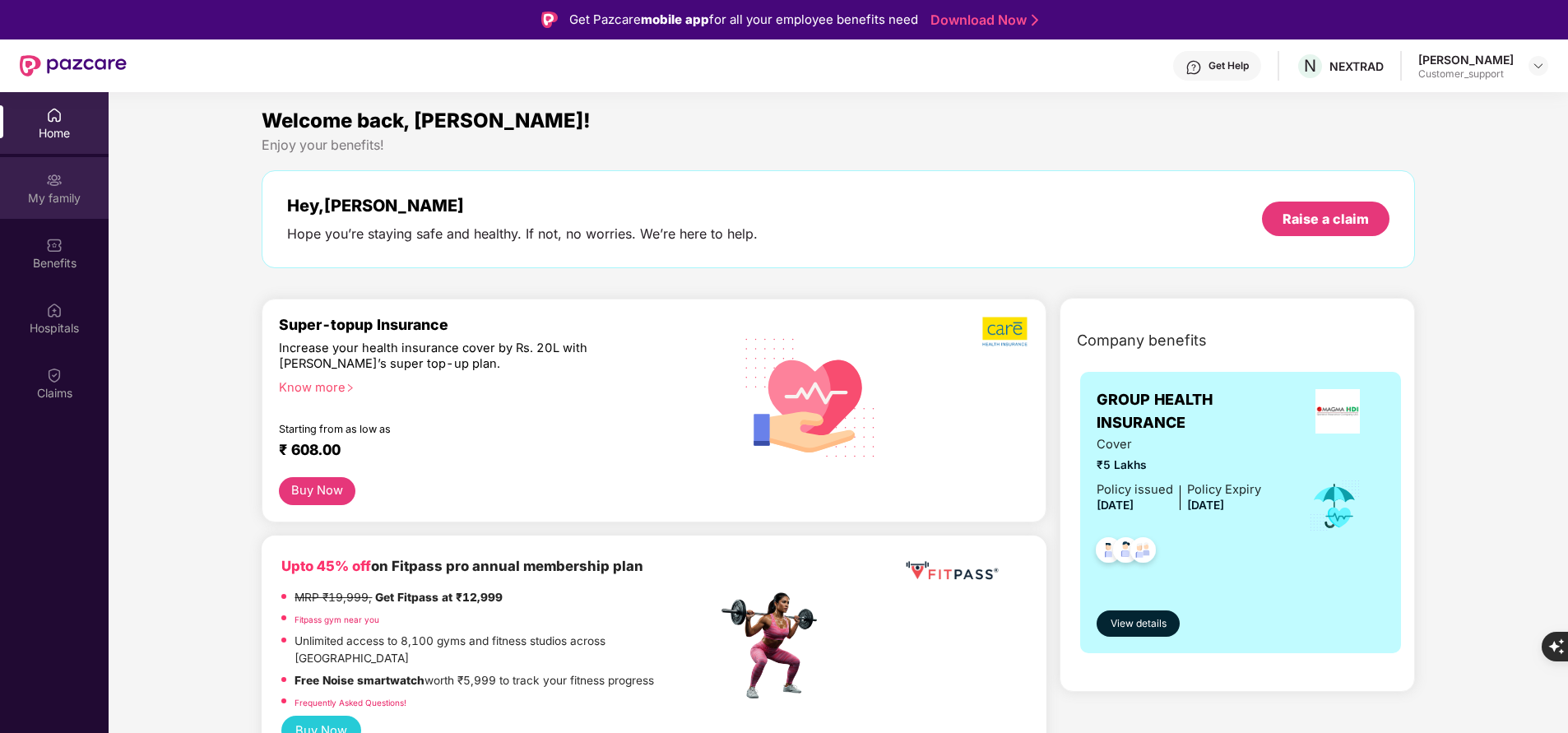
click at [46, 193] on div "My family" at bounding box center [54, 197] width 108 height 16
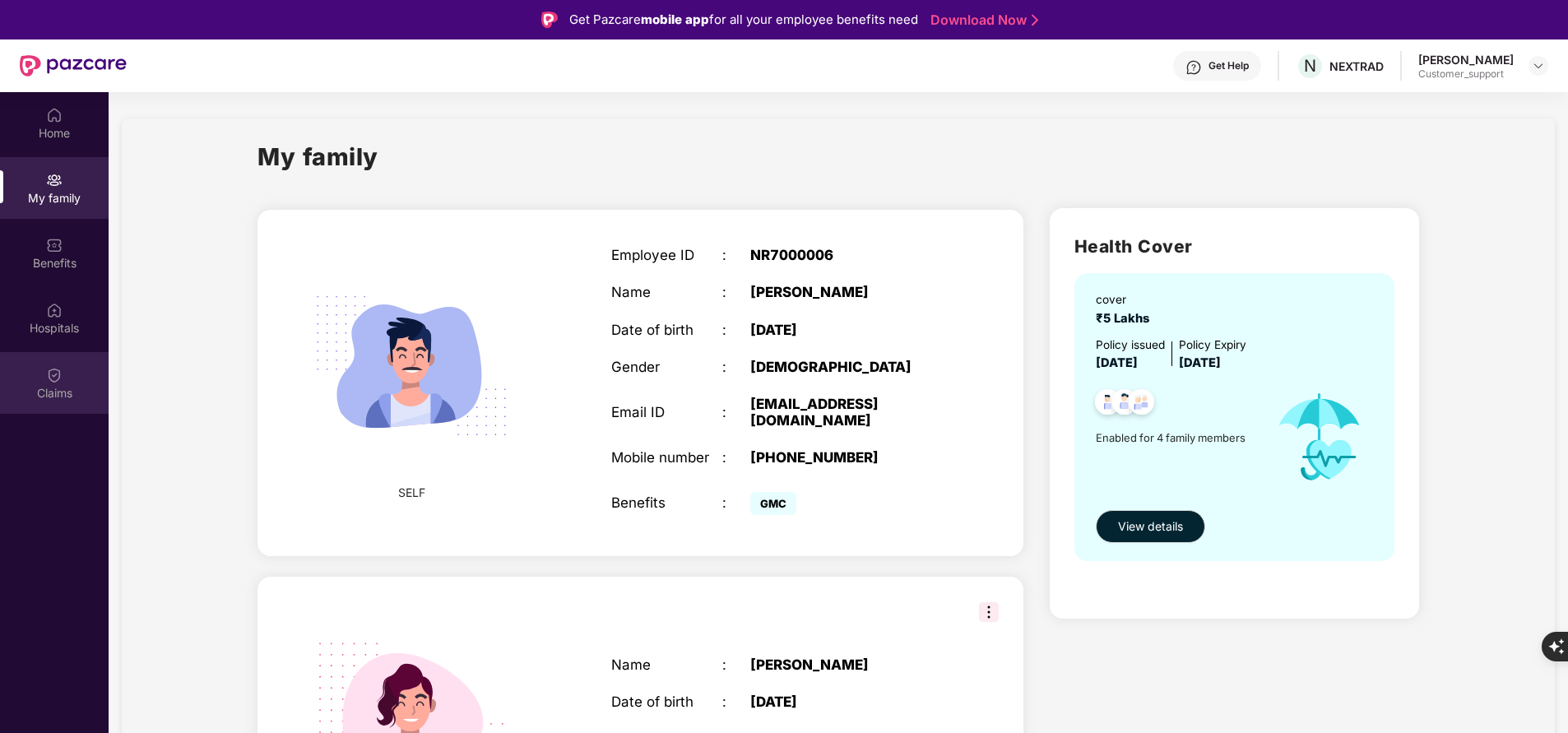
click at [46, 389] on div "Claims" at bounding box center [54, 393] width 108 height 16
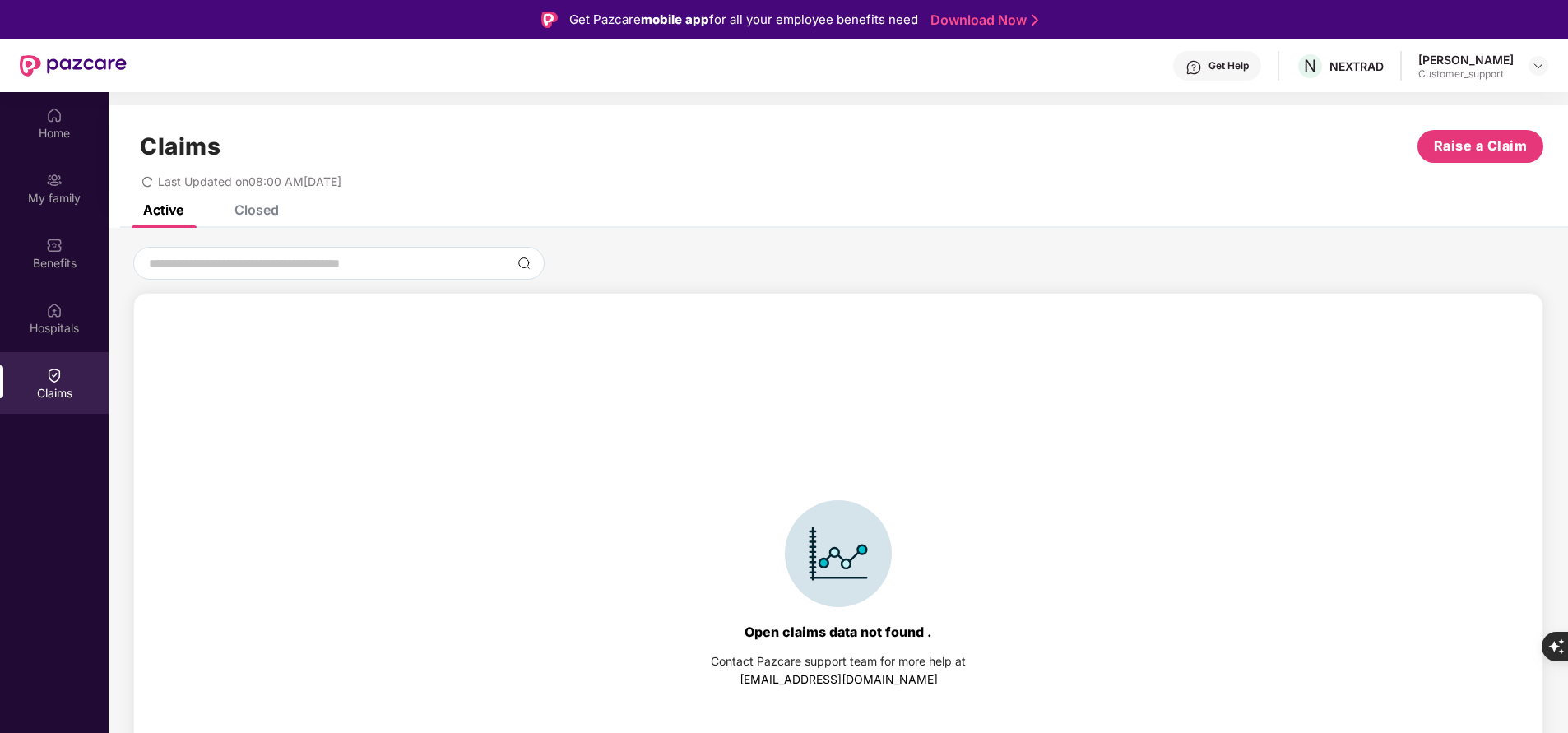
click at [251, 216] on div "Closed" at bounding box center [256, 209] width 45 height 16
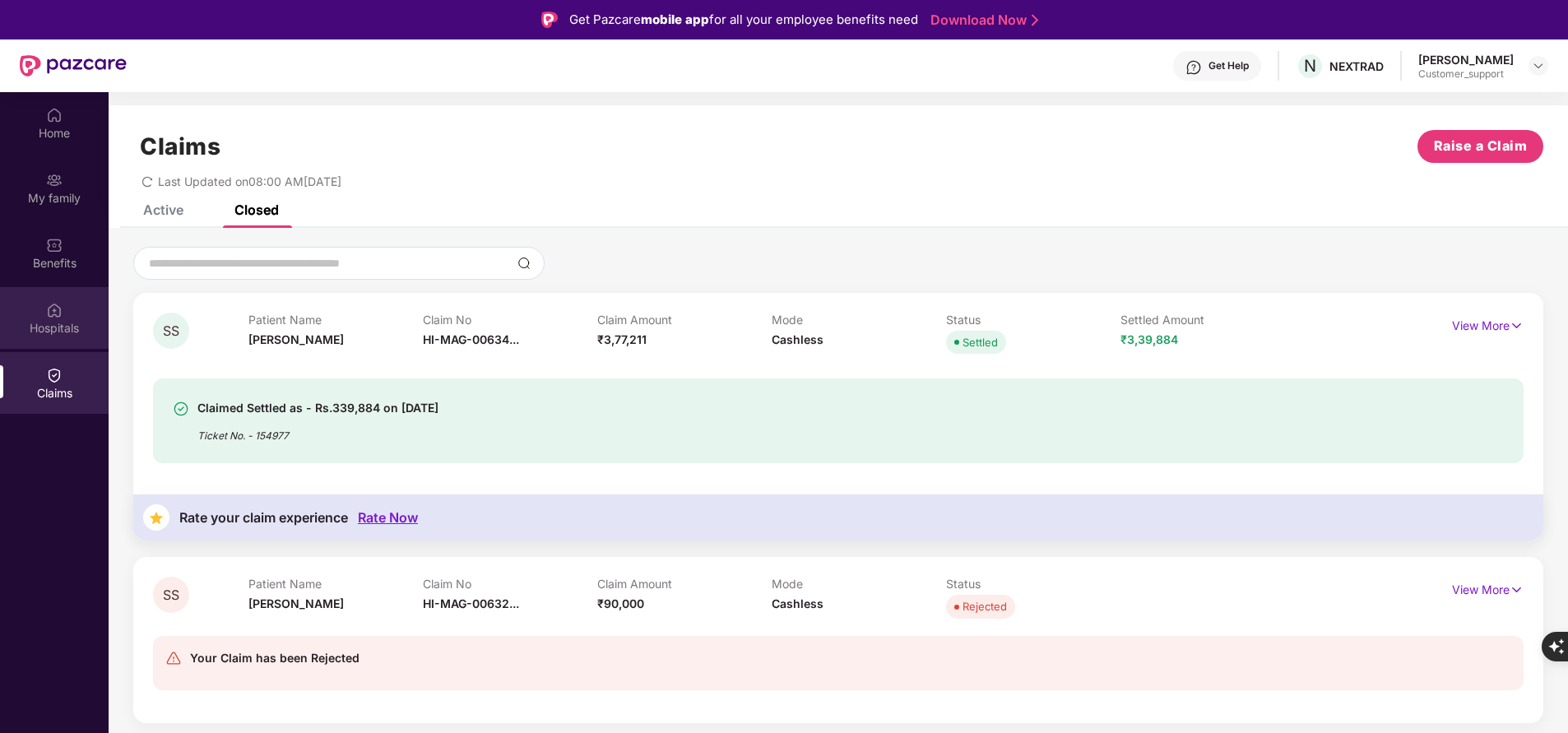
click at [65, 311] on div "Hospitals" at bounding box center [54, 318] width 108 height 62
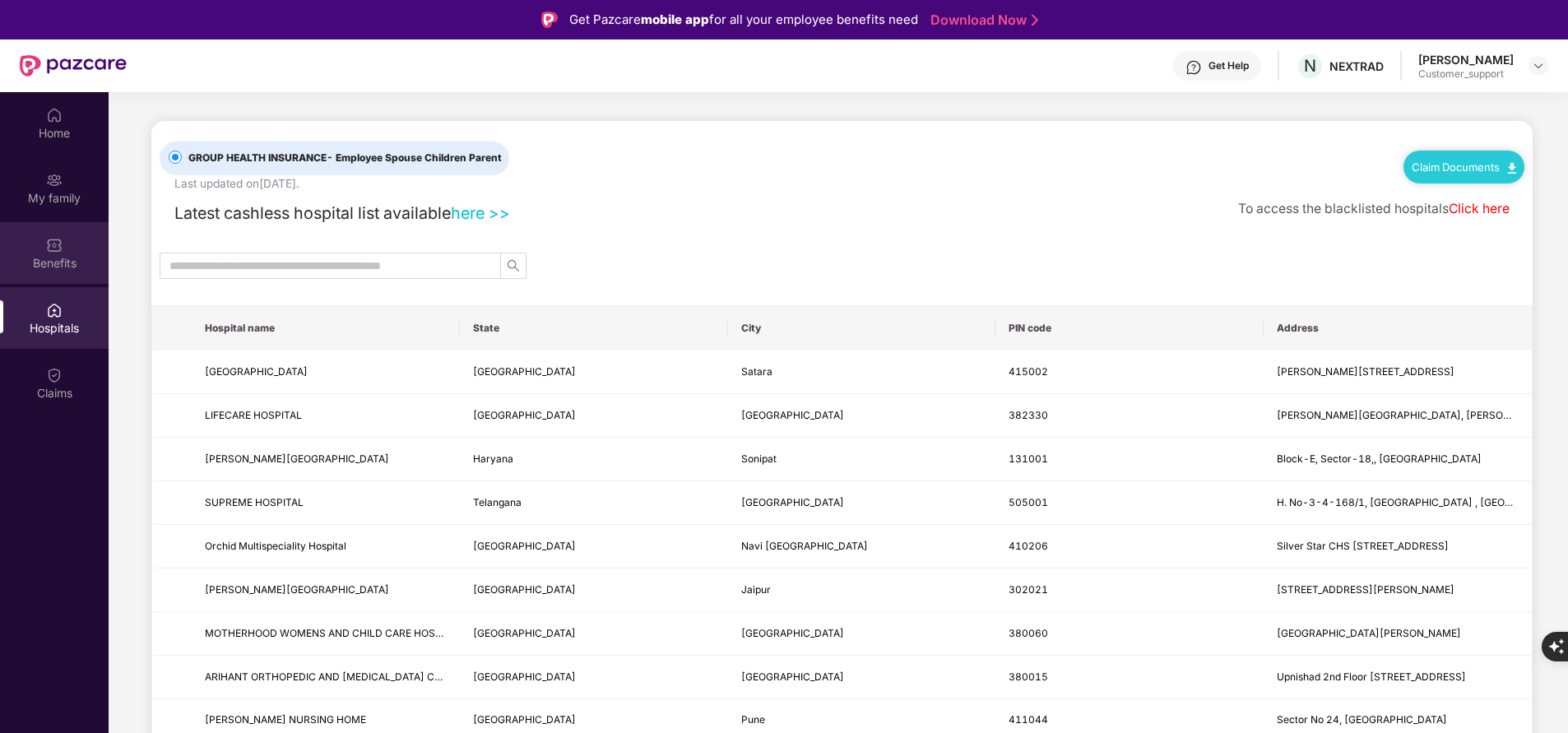
click at [43, 261] on div "Benefits" at bounding box center [54, 263] width 108 height 16
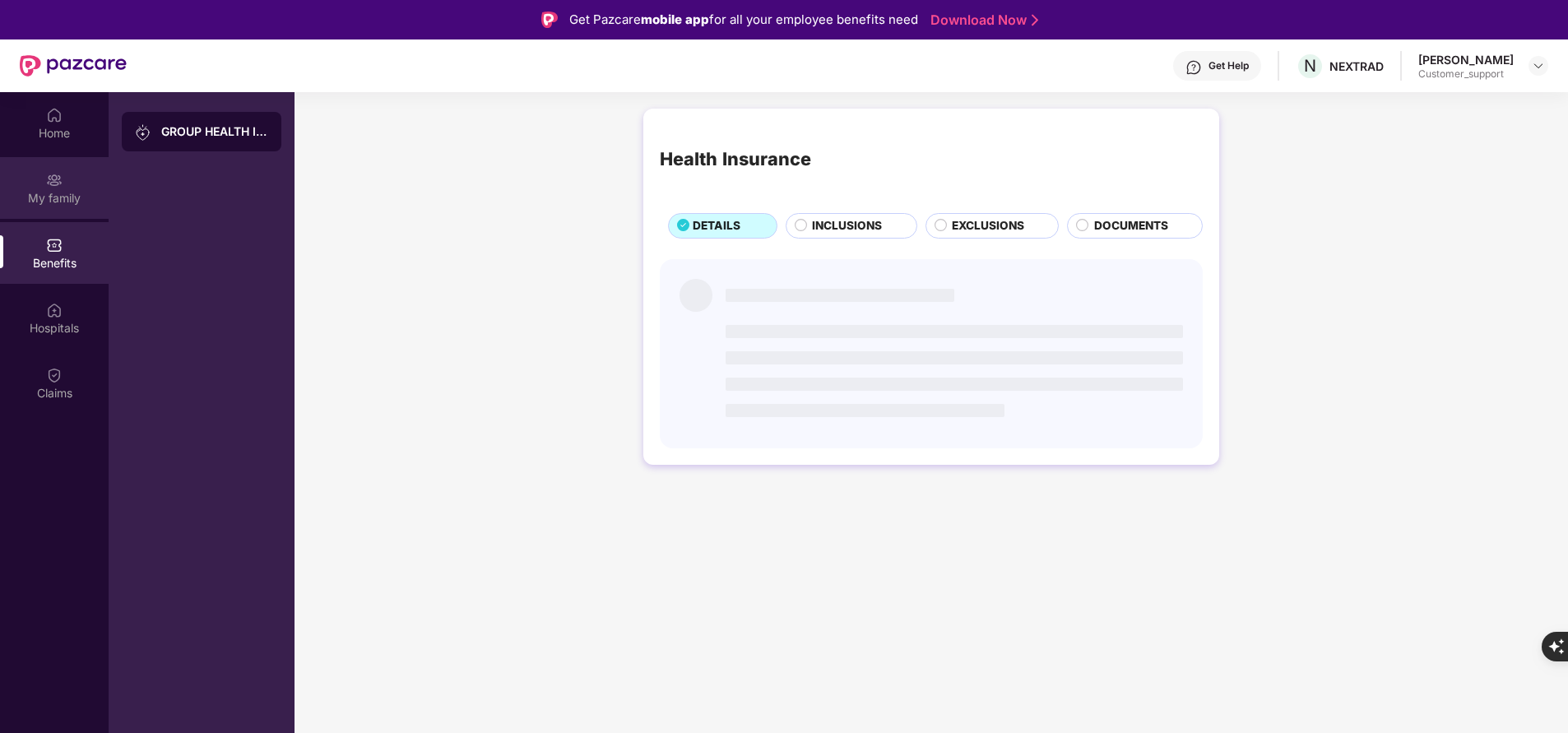
click at [50, 183] on img at bounding box center [54, 179] width 16 height 16
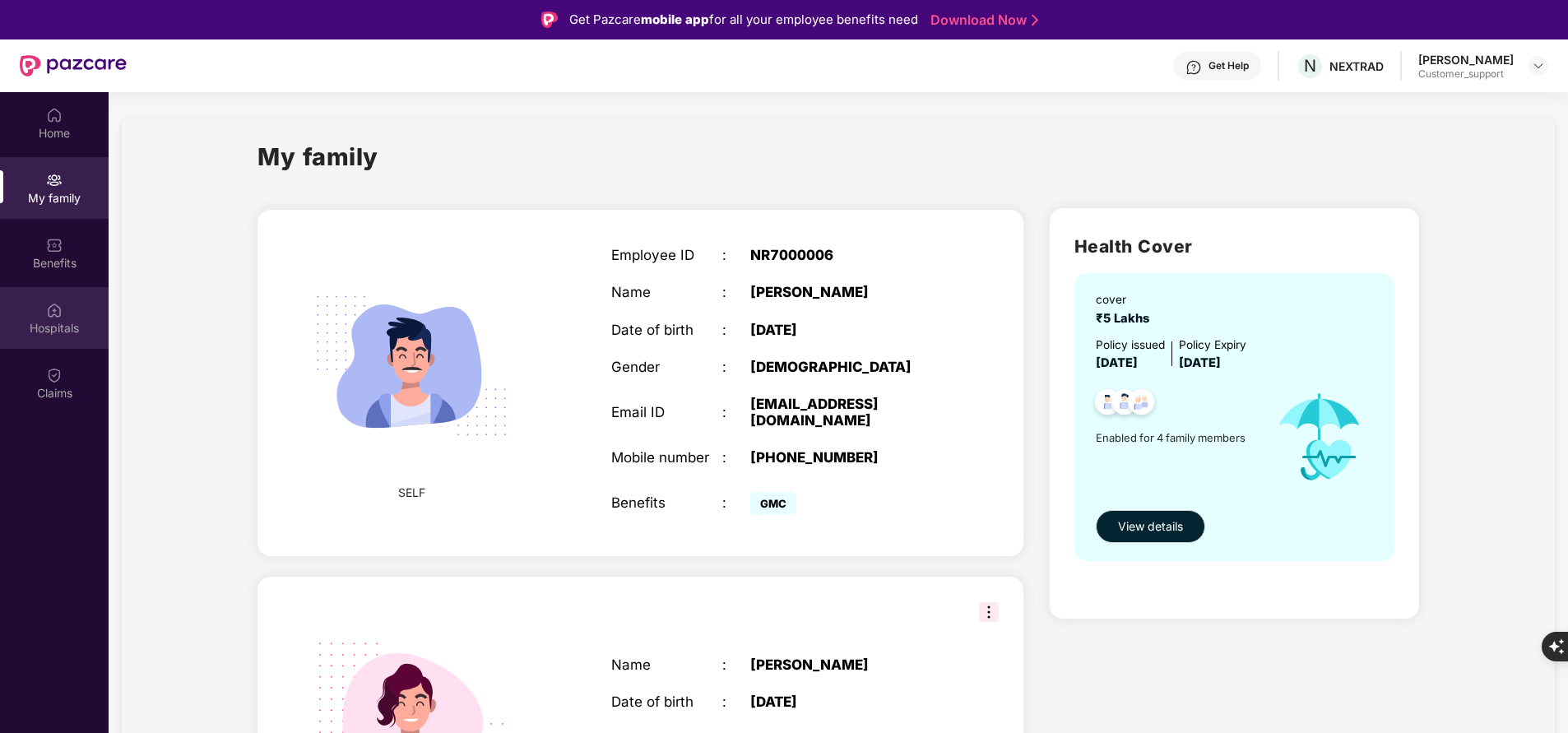
click at [46, 321] on div "Hospitals" at bounding box center [54, 327] width 108 height 16
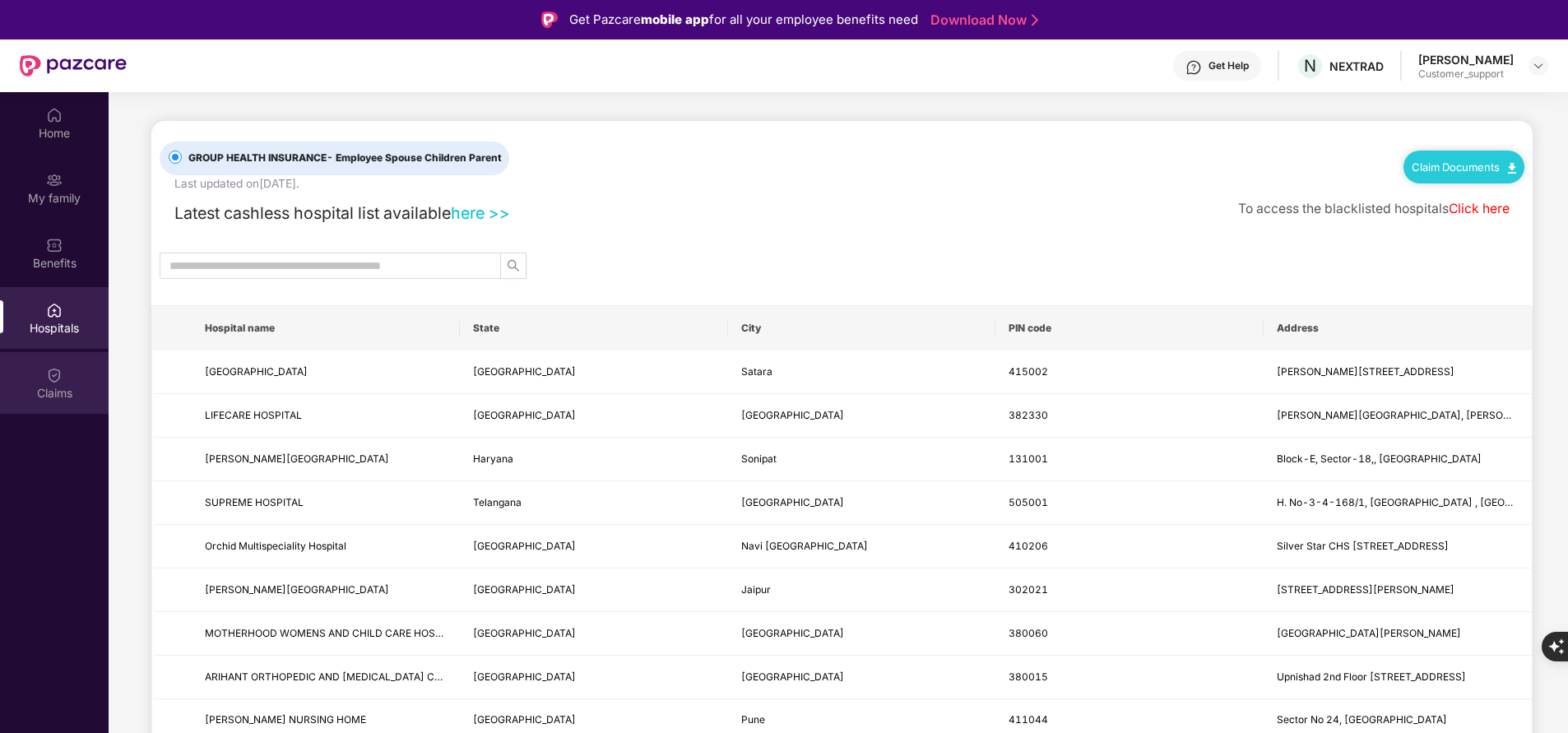
click at [49, 388] on div "Claims" at bounding box center [54, 393] width 108 height 16
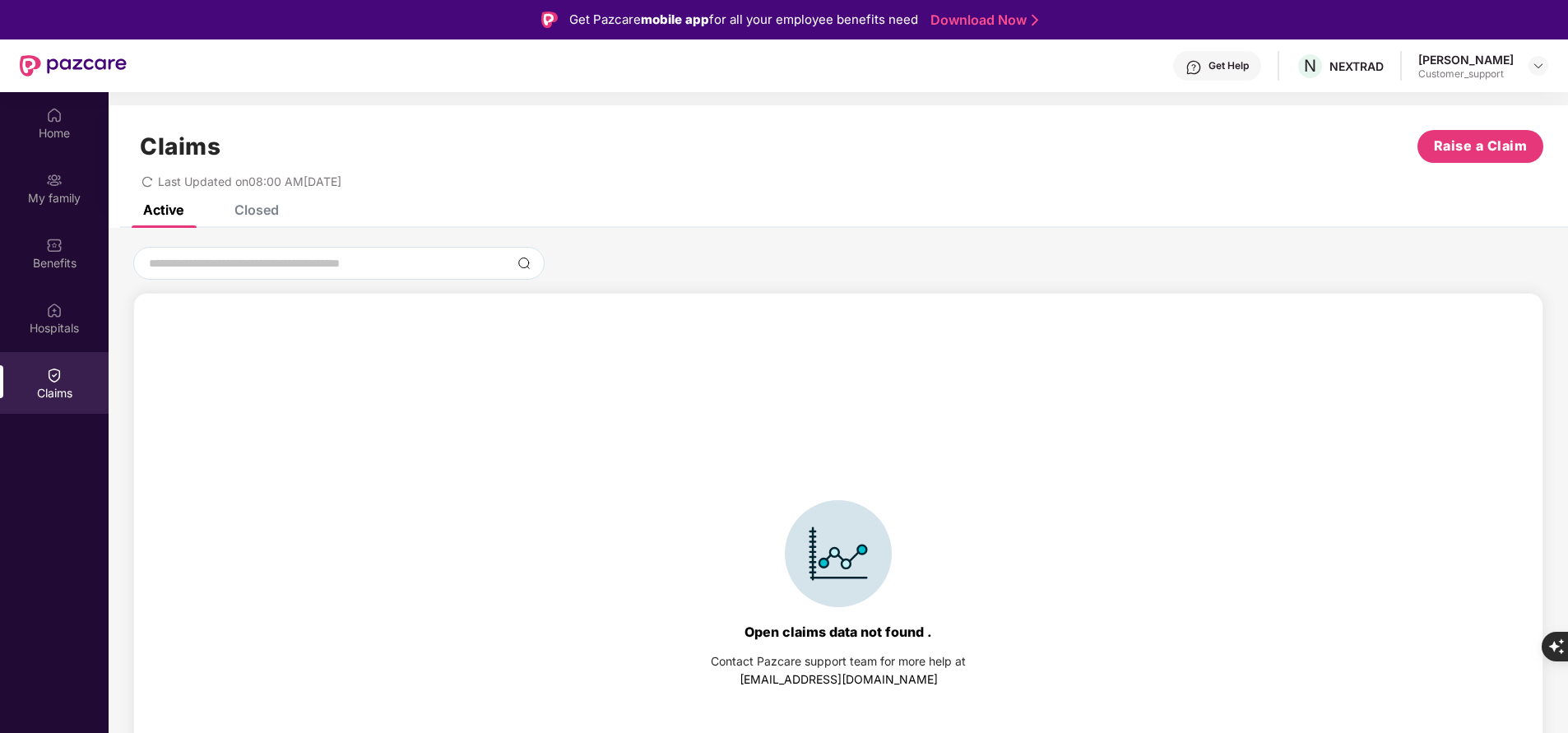
click at [242, 211] on div "Closed" at bounding box center [256, 209] width 45 height 16
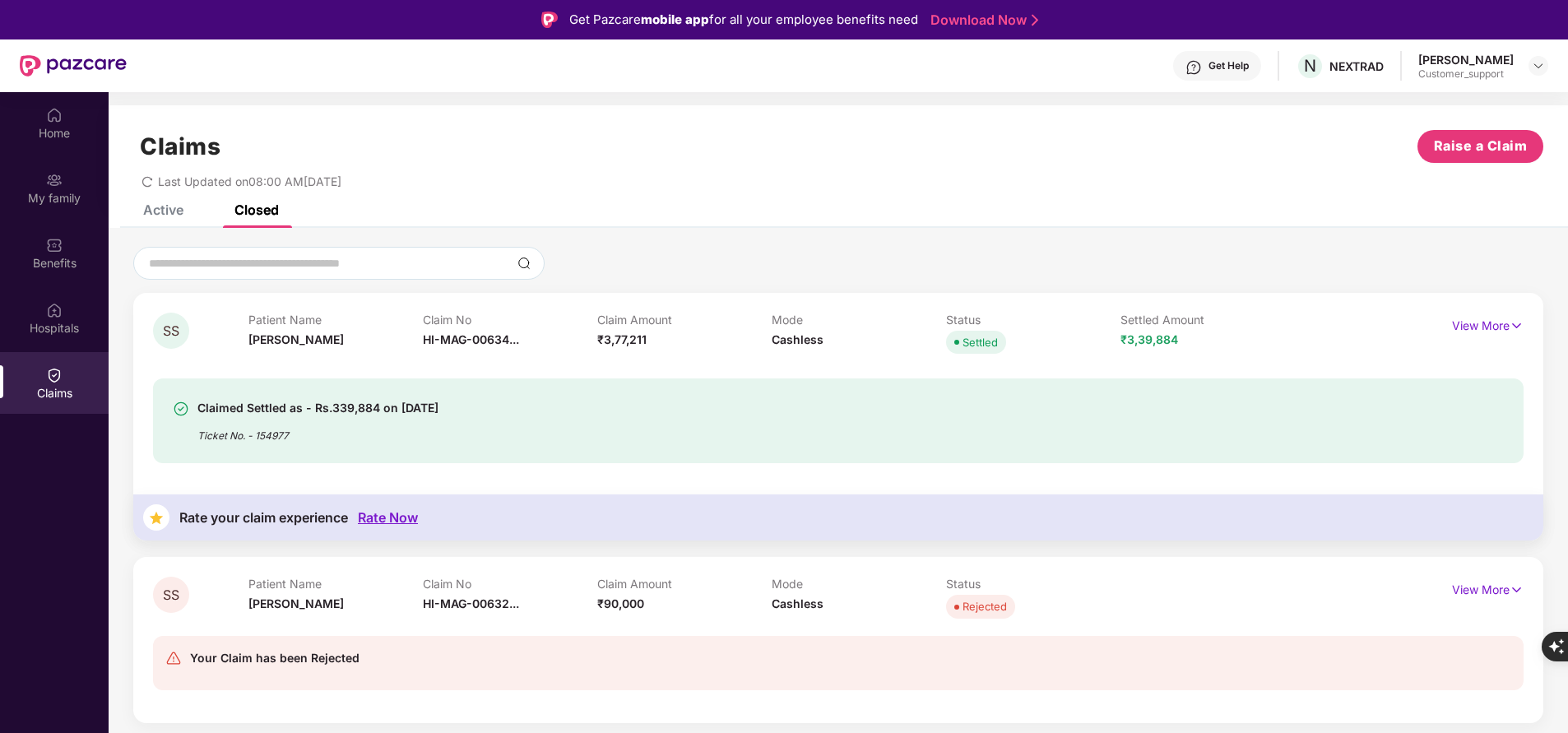
scroll to position [92, 0]
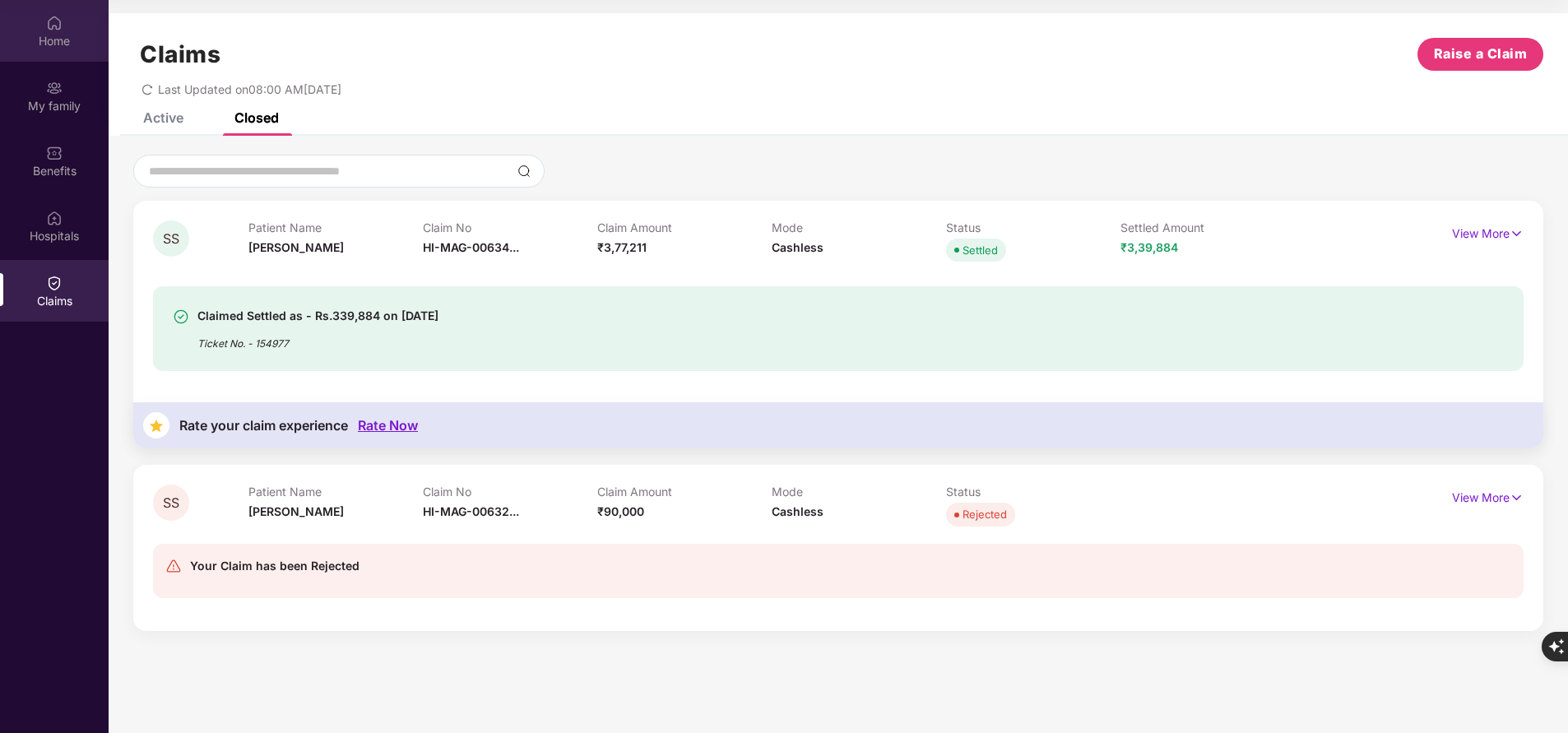
click at [57, 53] on div "Home" at bounding box center [54, 30] width 108 height 62
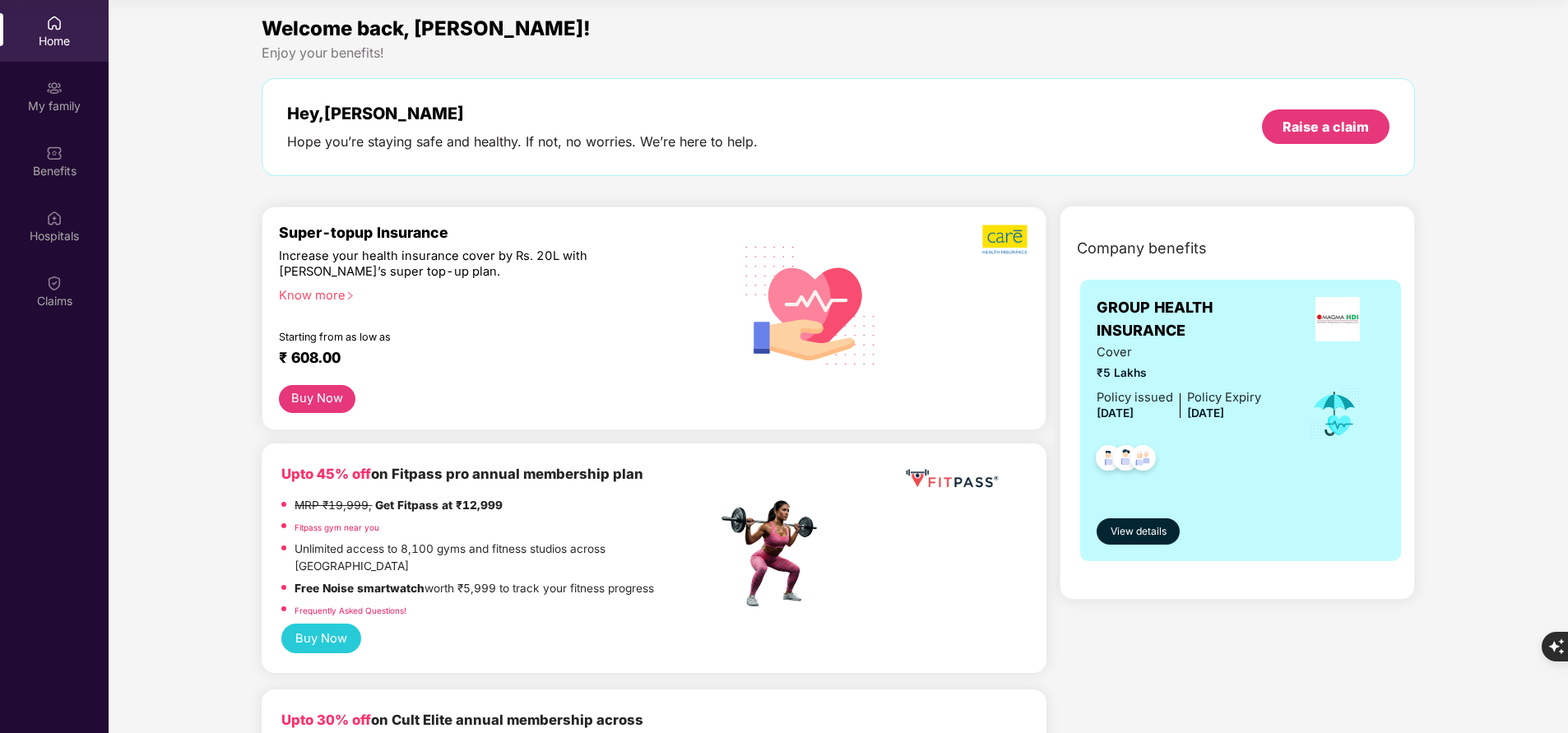
scroll to position [0, 0]
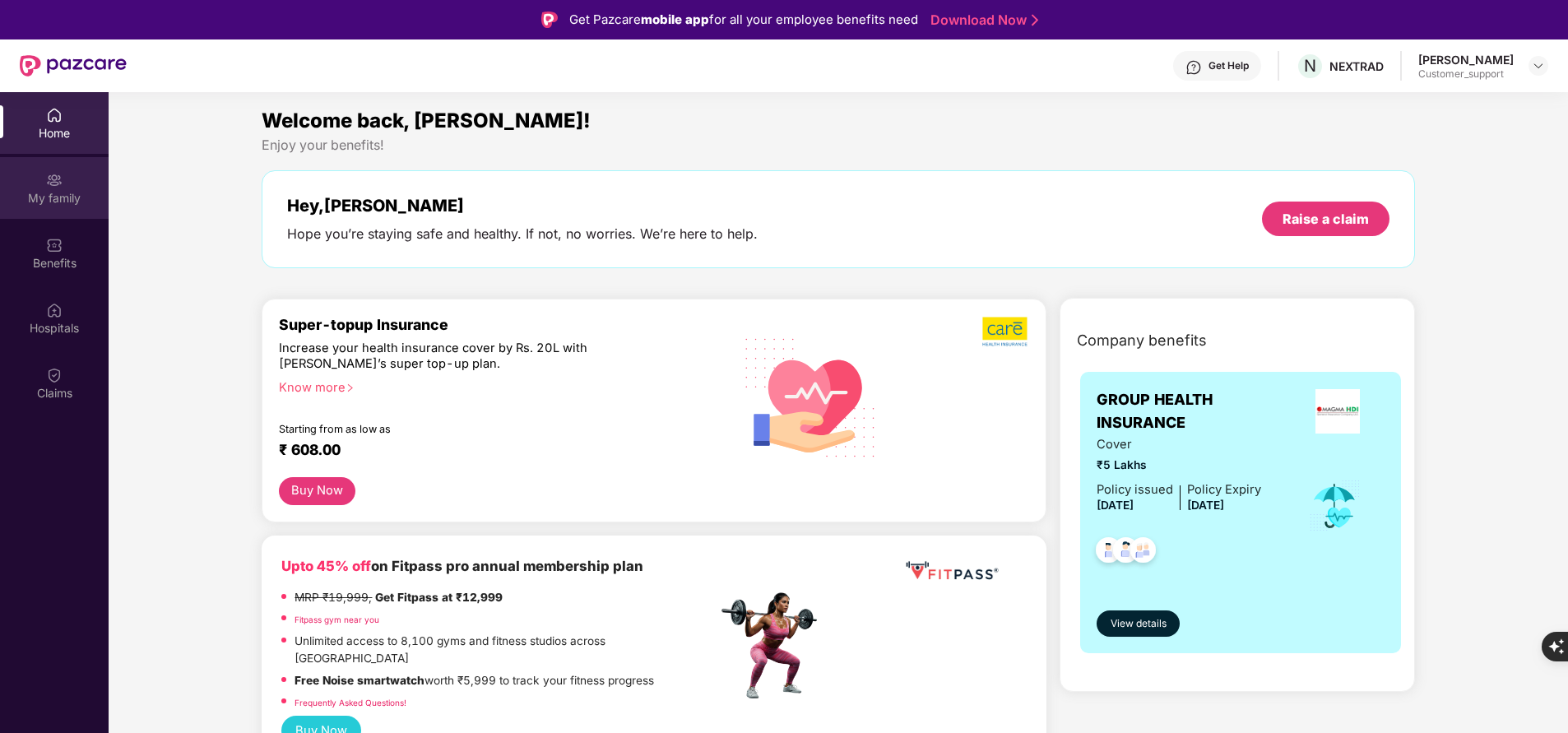
click at [41, 195] on div "My family" at bounding box center [54, 197] width 108 height 16
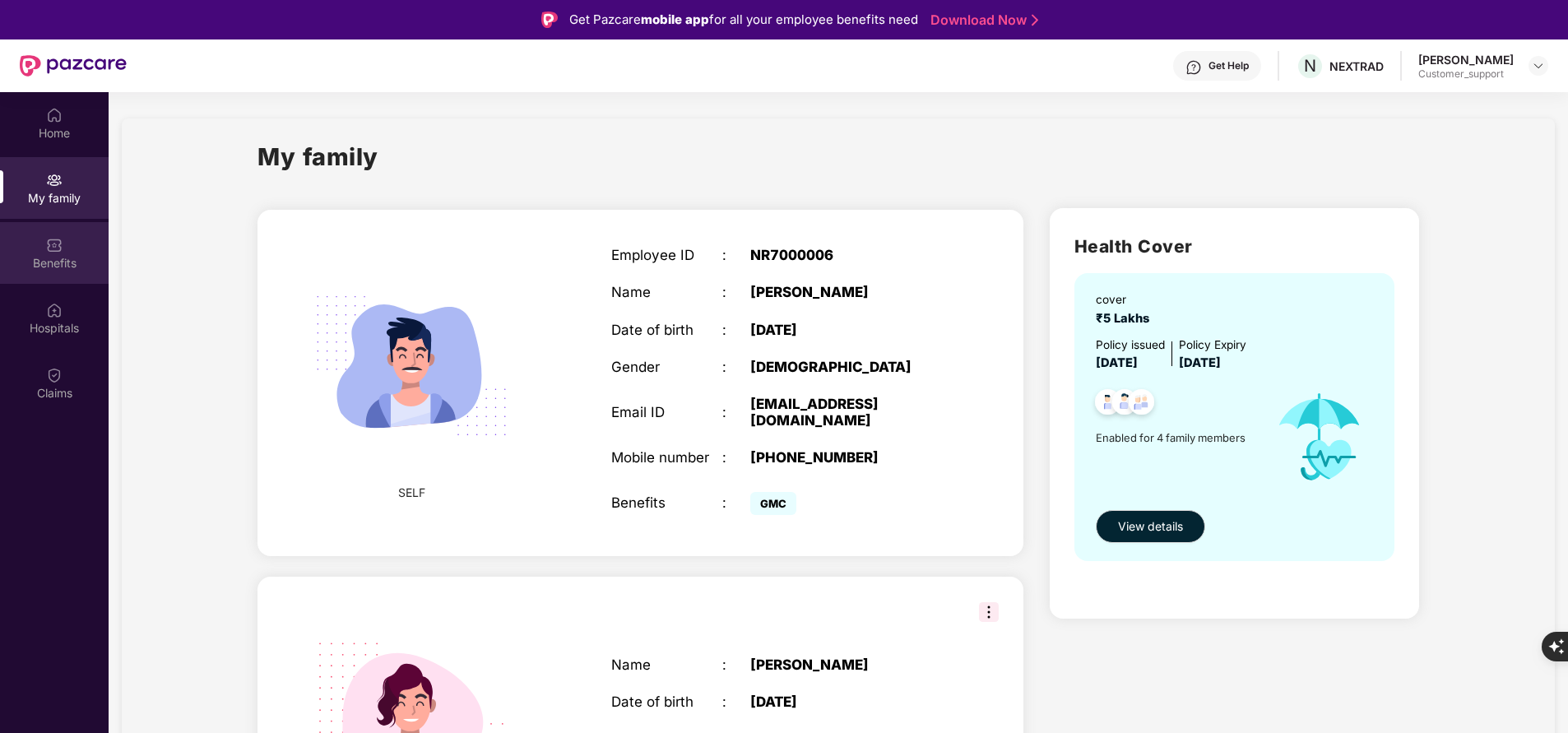
click at [59, 256] on div "Benefits" at bounding box center [54, 263] width 108 height 16
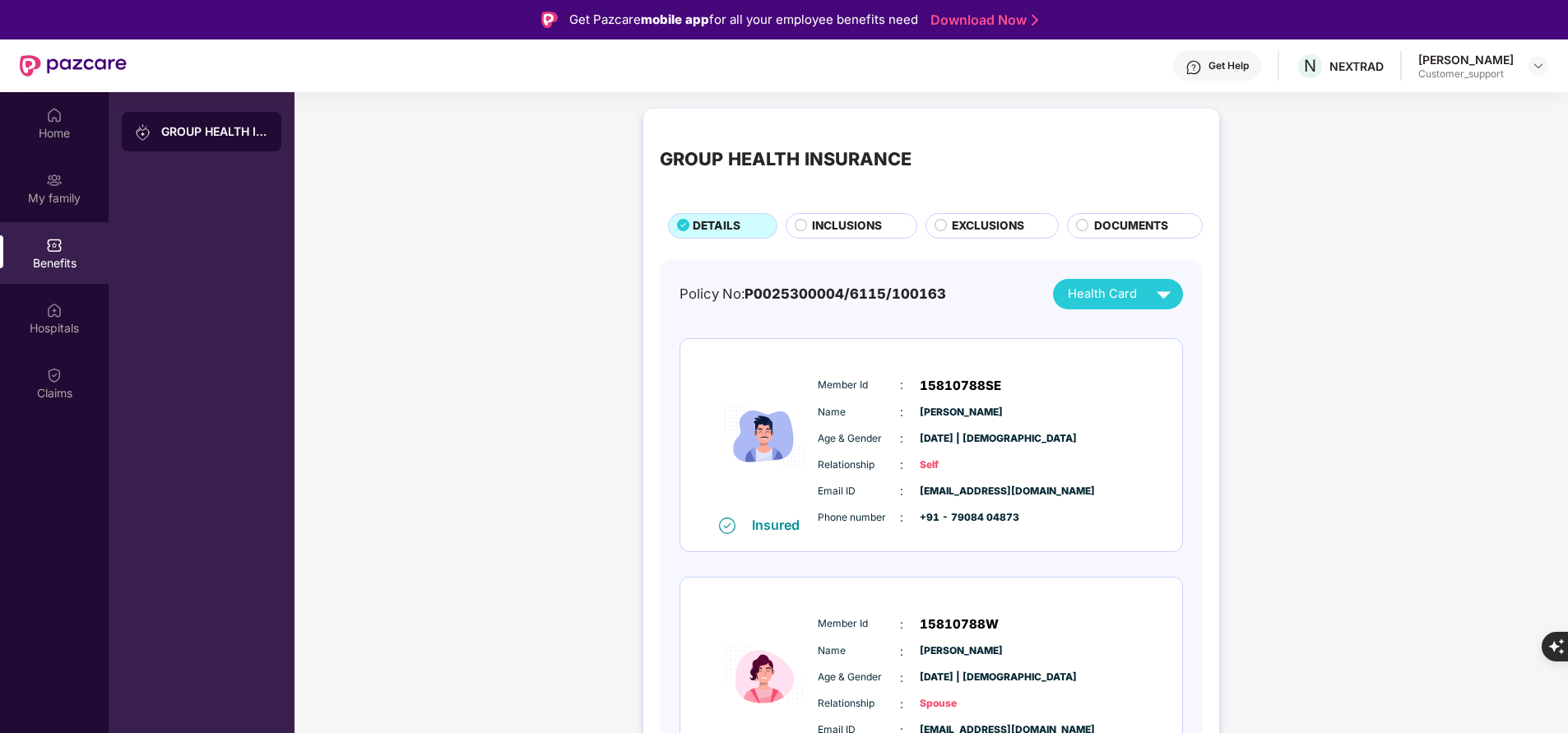
click at [864, 233] on span "INCLUSIONS" at bounding box center [847, 226] width 70 height 17
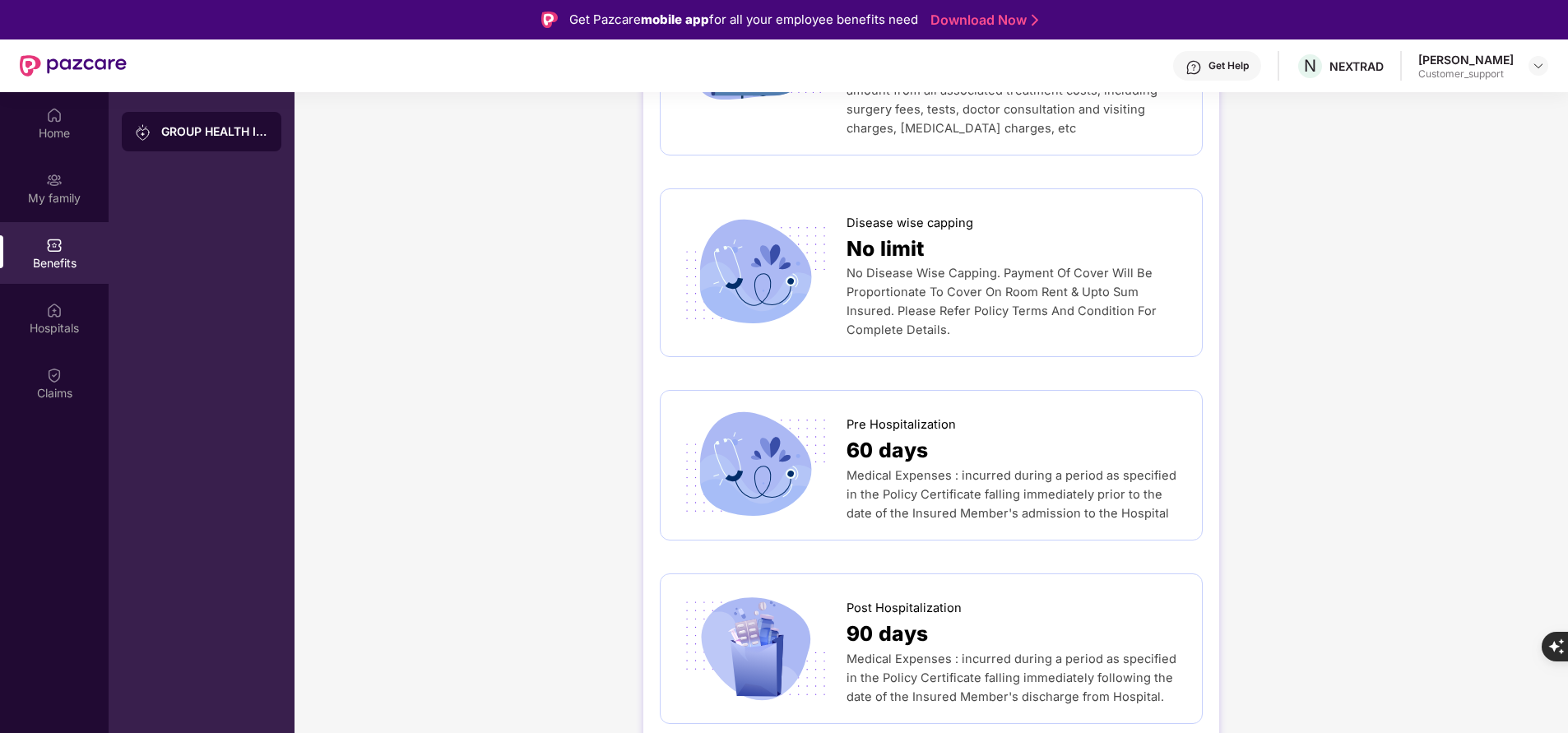
scroll to position [781, 0]
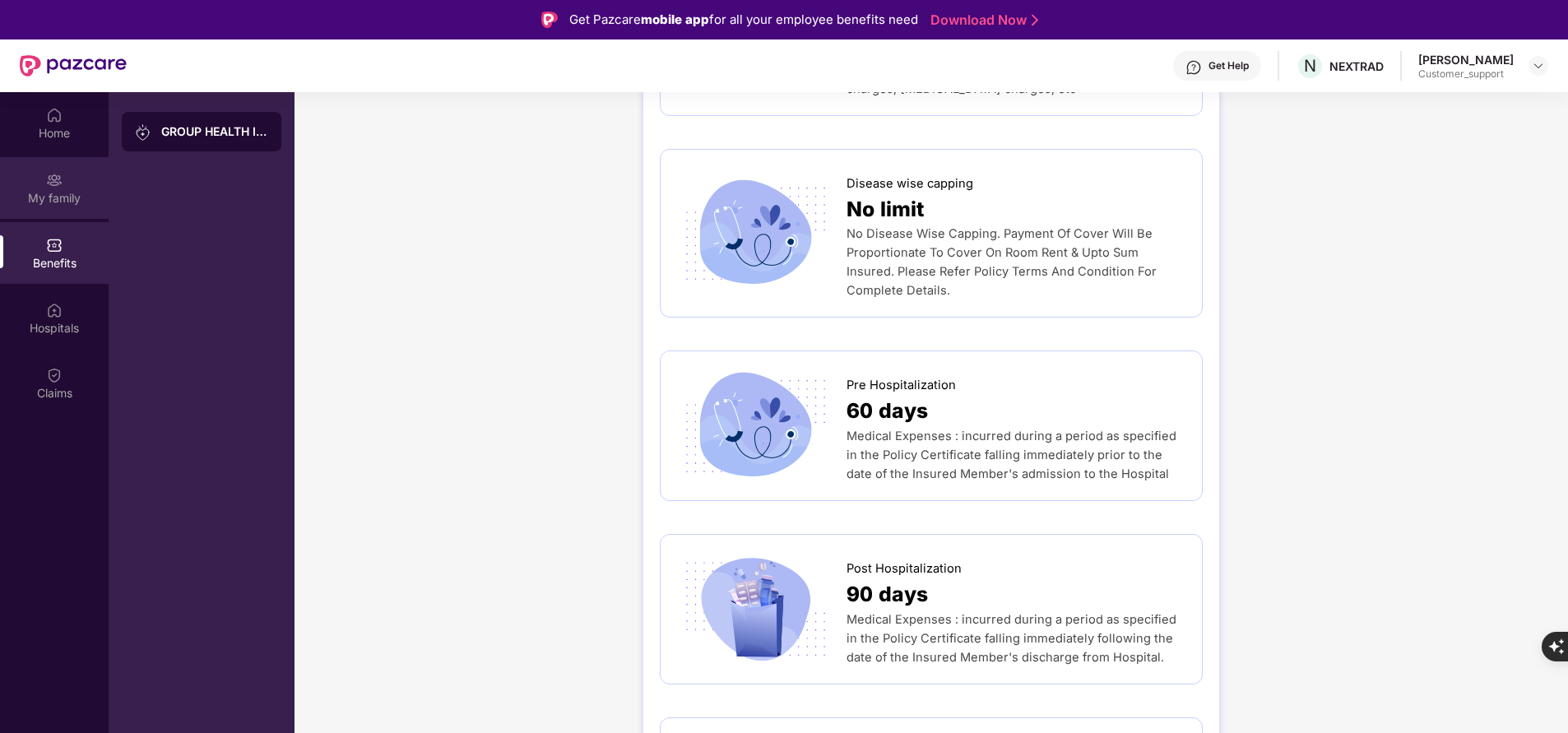
click at [67, 199] on div "My family" at bounding box center [54, 197] width 108 height 16
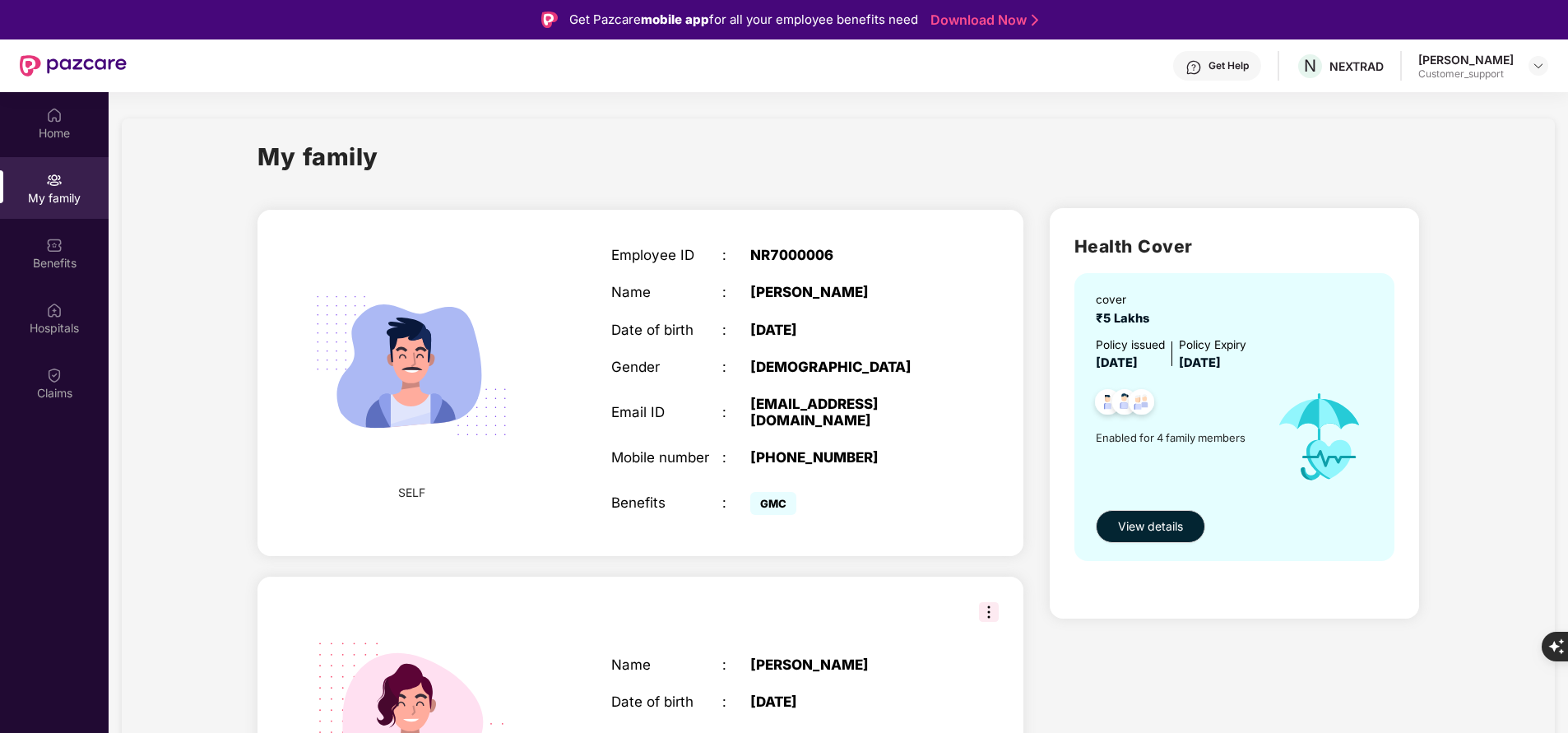
click at [61, 267] on div "Benefits" at bounding box center [54, 263] width 108 height 16
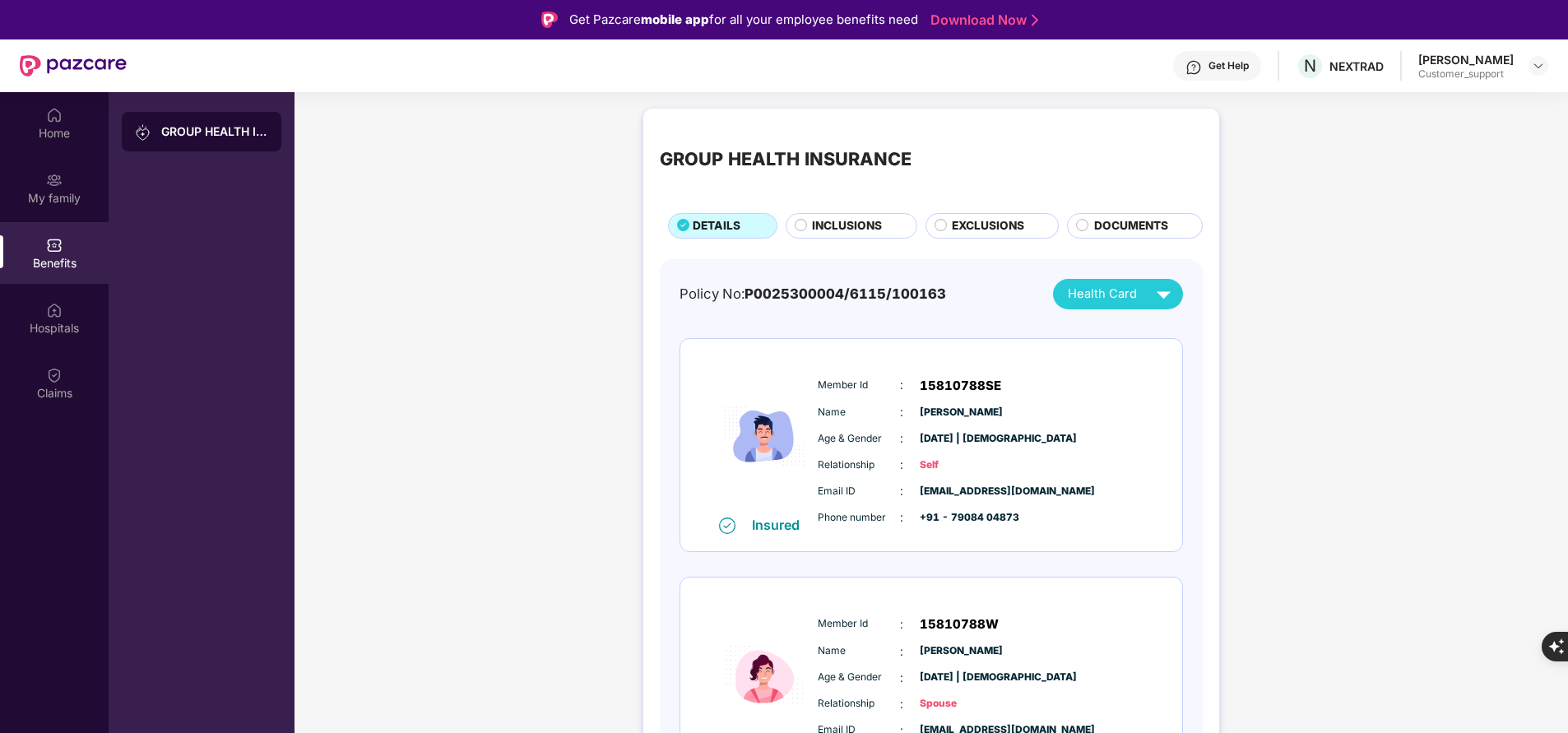
click at [858, 230] on span "INCLUSIONS" at bounding box center [847, 226] width 70 height 17
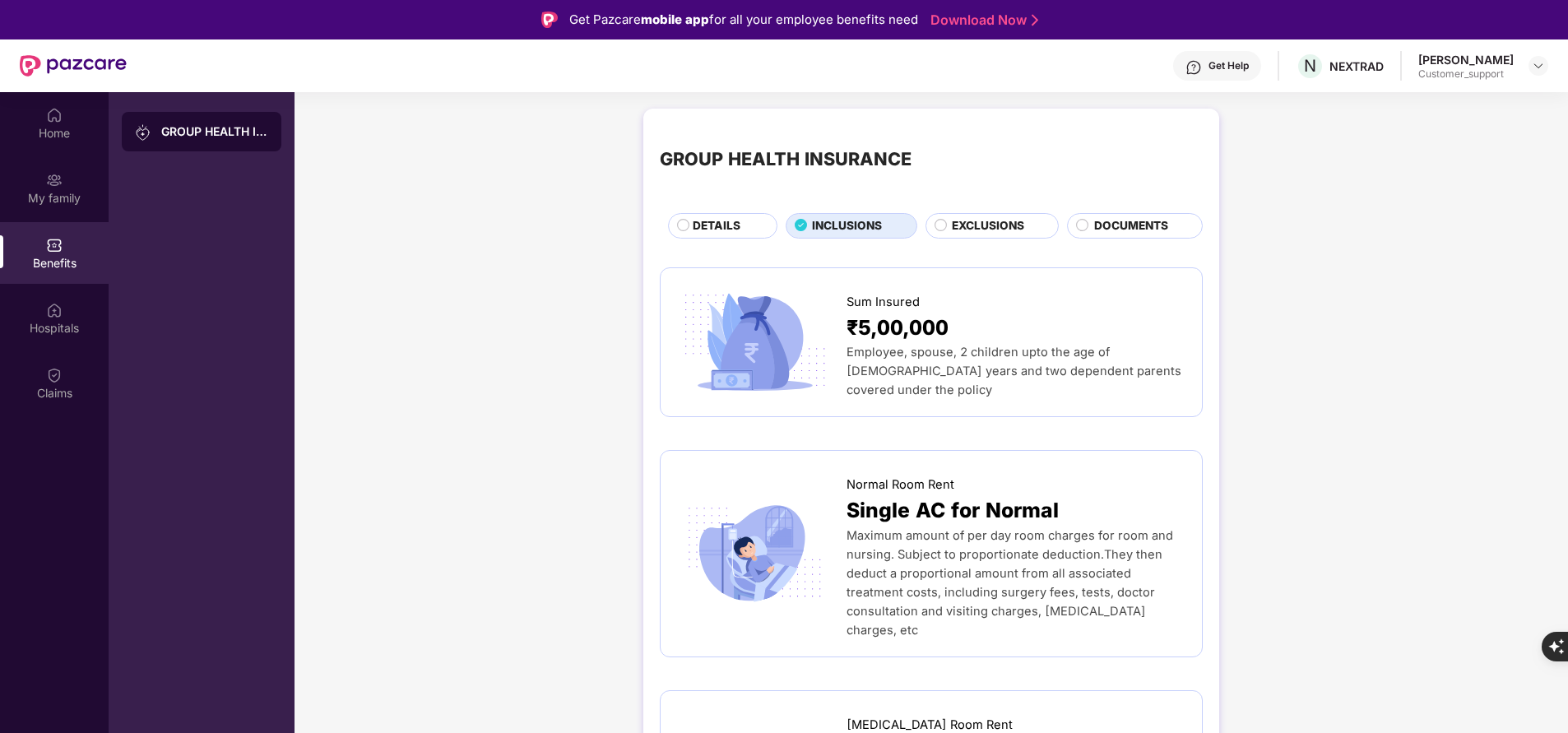
click at [967, 218] on span "EXCLUSIONS" at bounding box center [987, 226] width 72 height 17
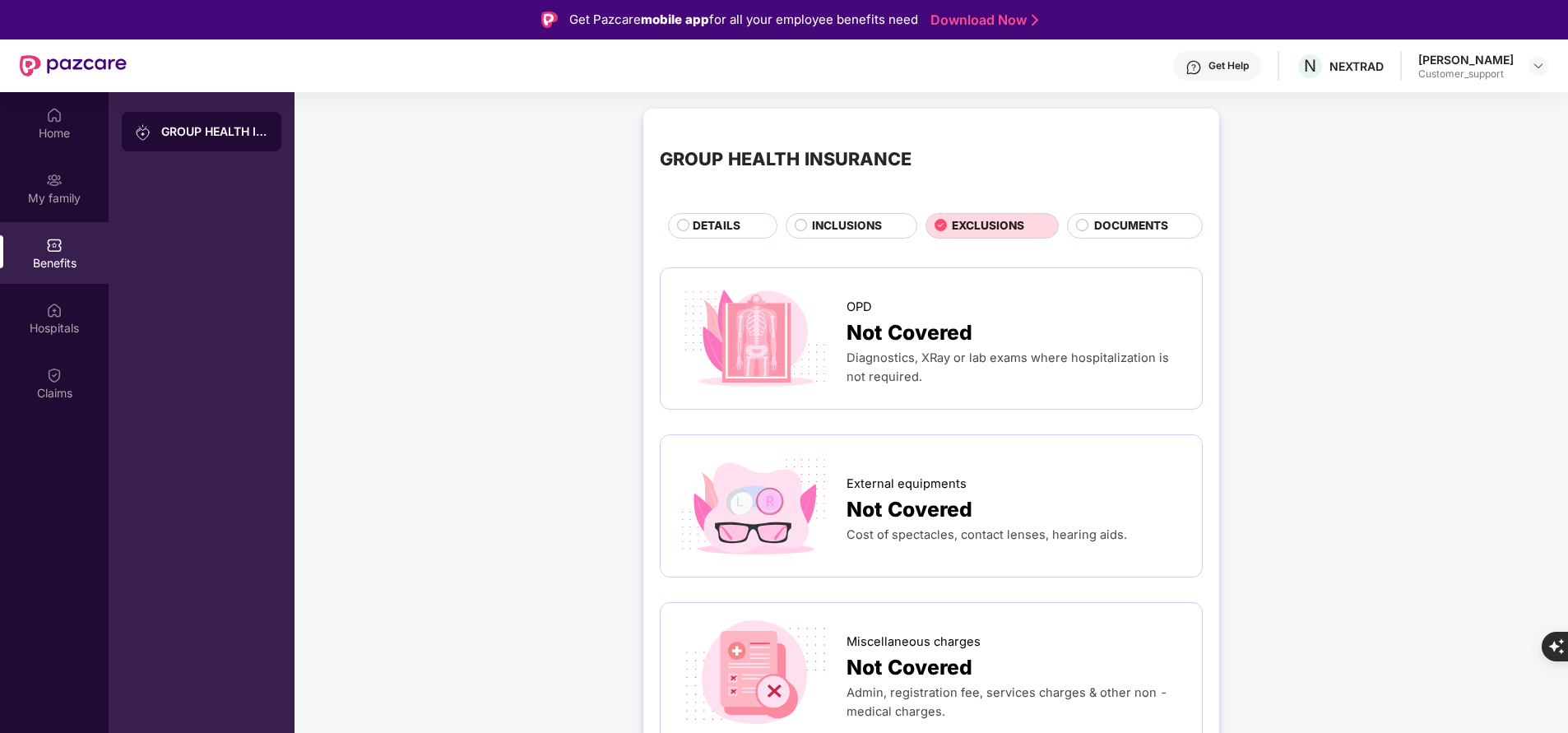
drag, startPoint x: 937, startPoint y: 500, endPoint x: 827, endPoint y: 215, distance: 305.5
click at [827, 215] on div "INCLUSIONS" at bounding box center [851, 226] width 132 height 25
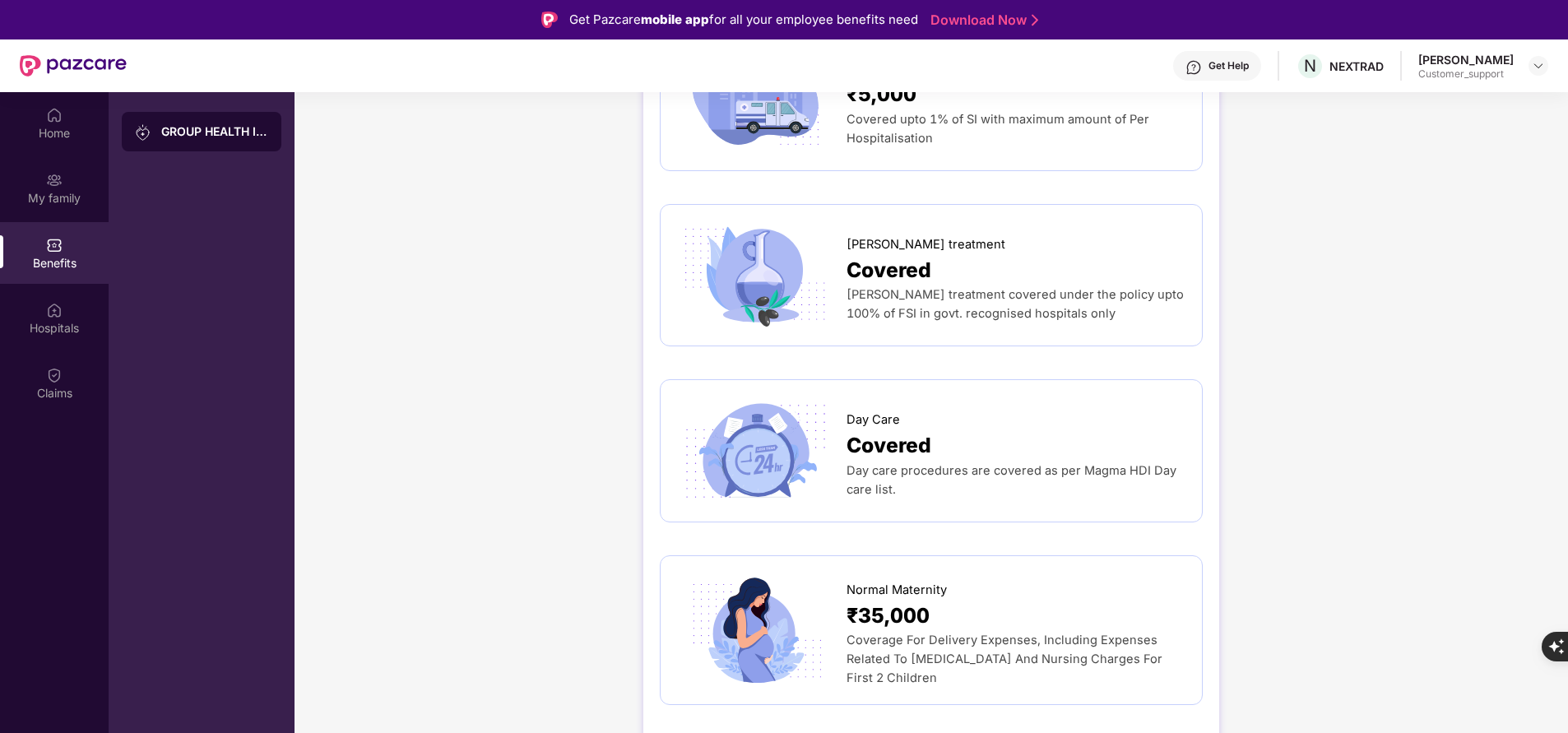
scroll to position [1644, 0]
click at [46, 201] on div "My family" at bounding box center [54, 197] width 108 height 16
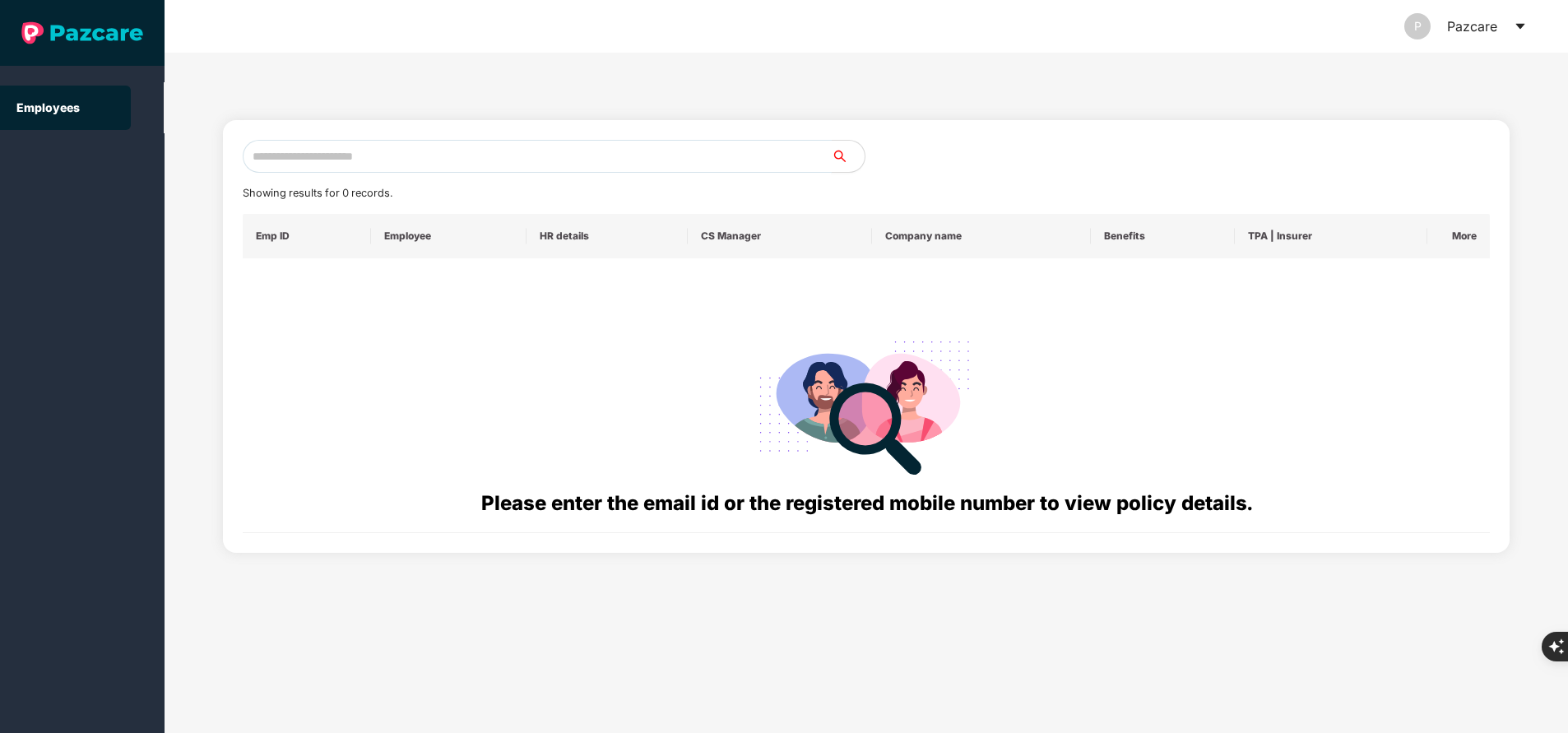
click at [455, 145] on input "text" at bounding box center [537, 156] width 589 height 33
paste input "**********"
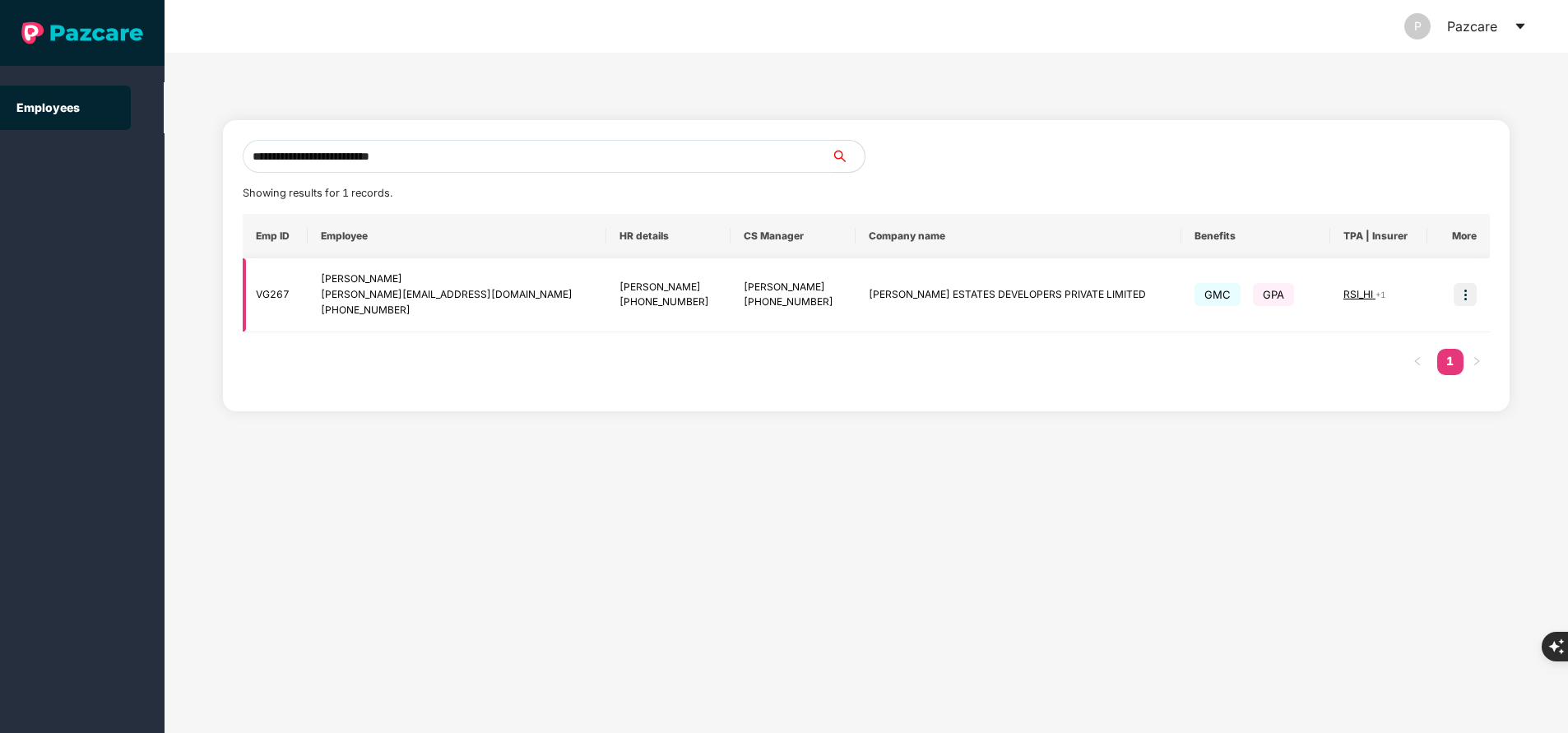
type input "**********"
click at [1468, 291] on img at bounding box center [1465, 294] width 23 height 23
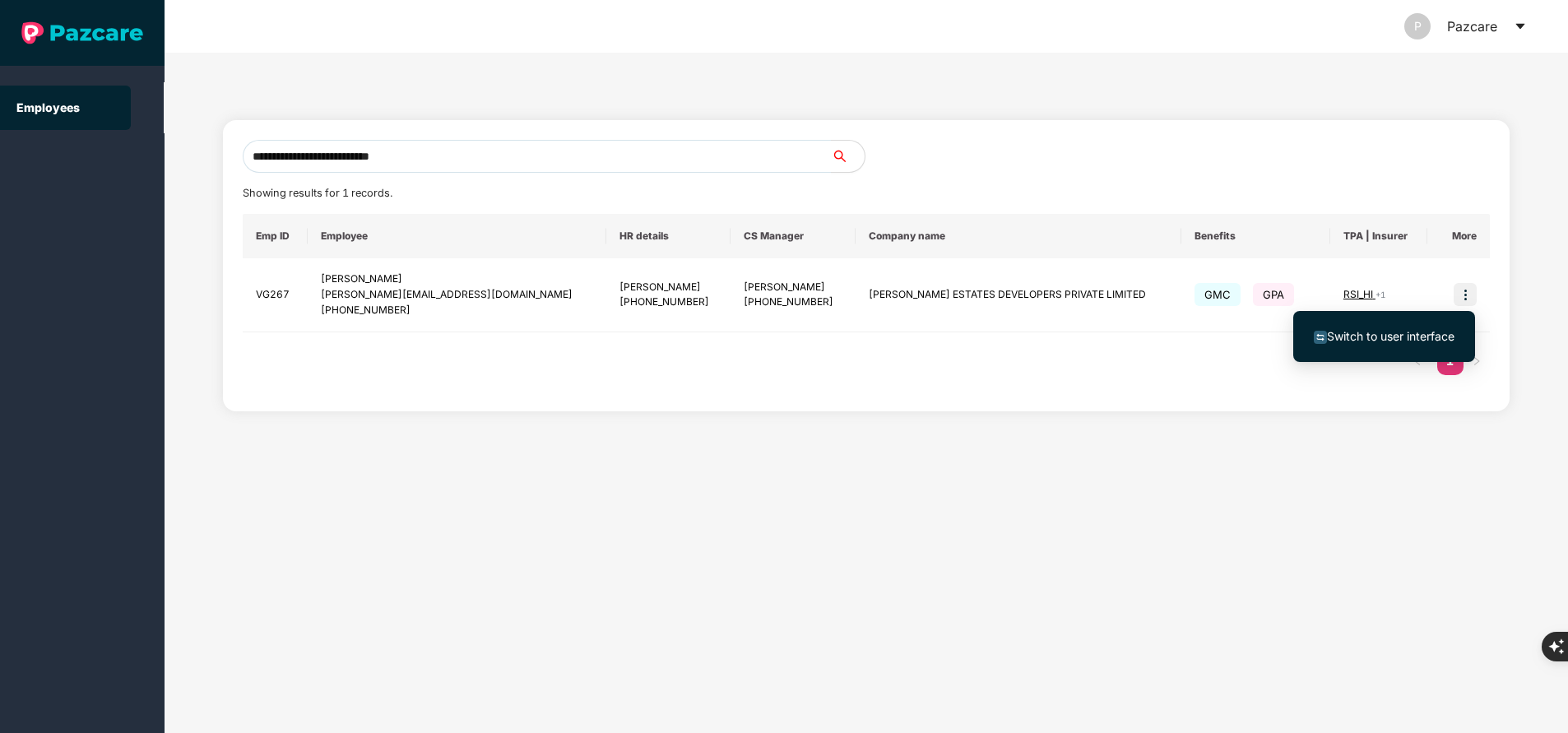
click at [1367, 345] on li "Switch to user interface" at bounding box center [1384, 336] width 182 height 34
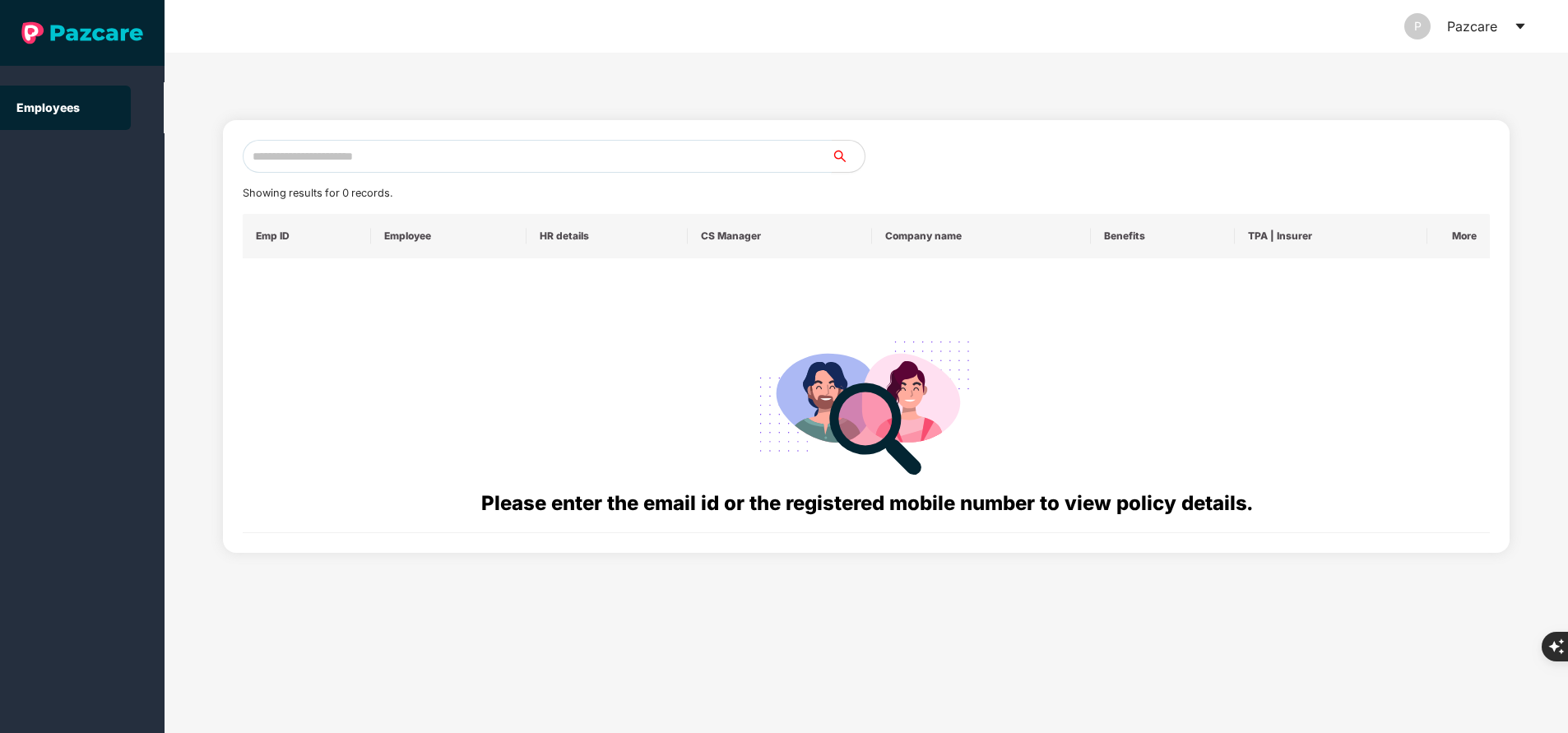
click at [563, 158] on input "text" at bounding box center [537, 156] width 589 height 33
paste input "**********"
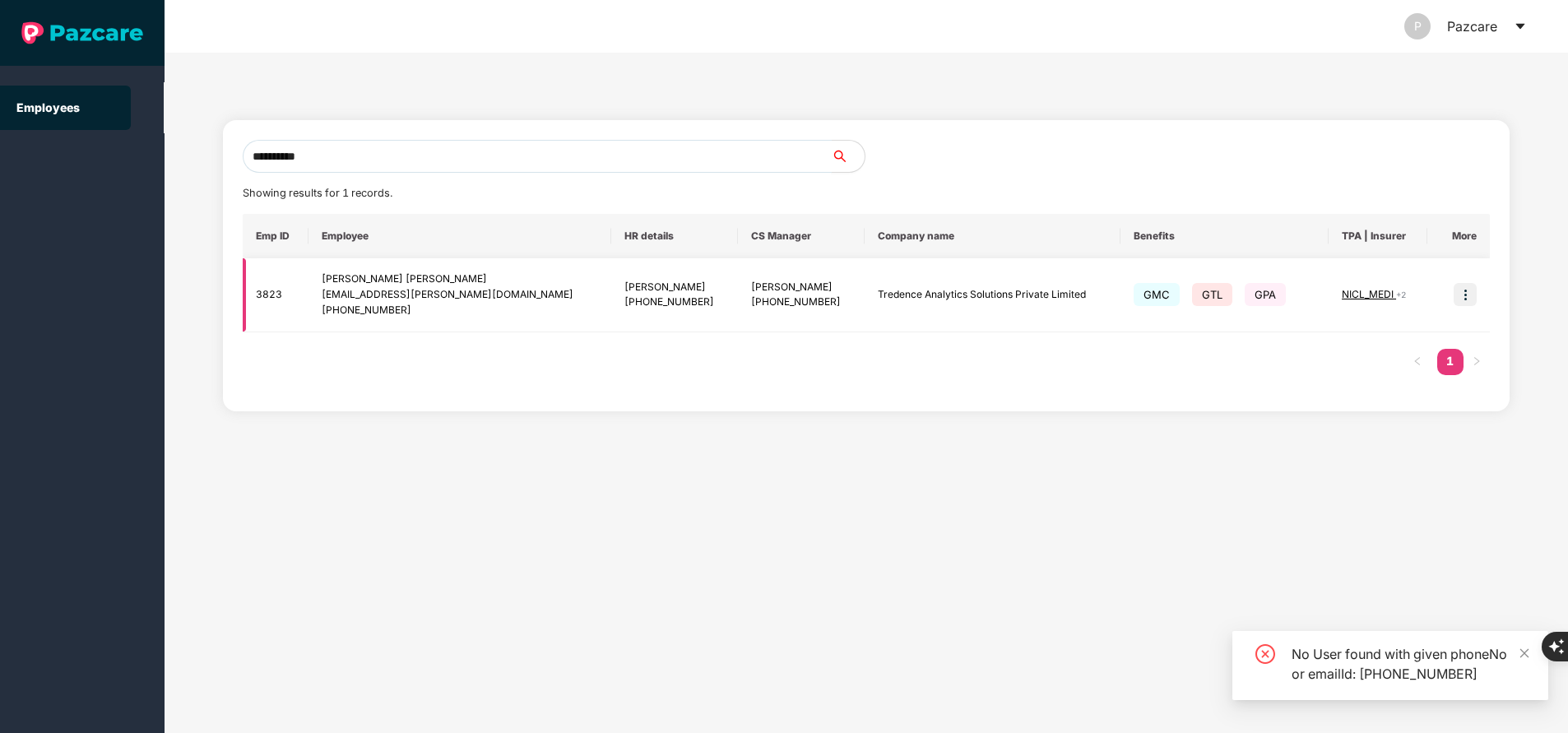
type input "**********"
click at [1466, 292] on img at bounding box center [1465, 294] width 23 height 23
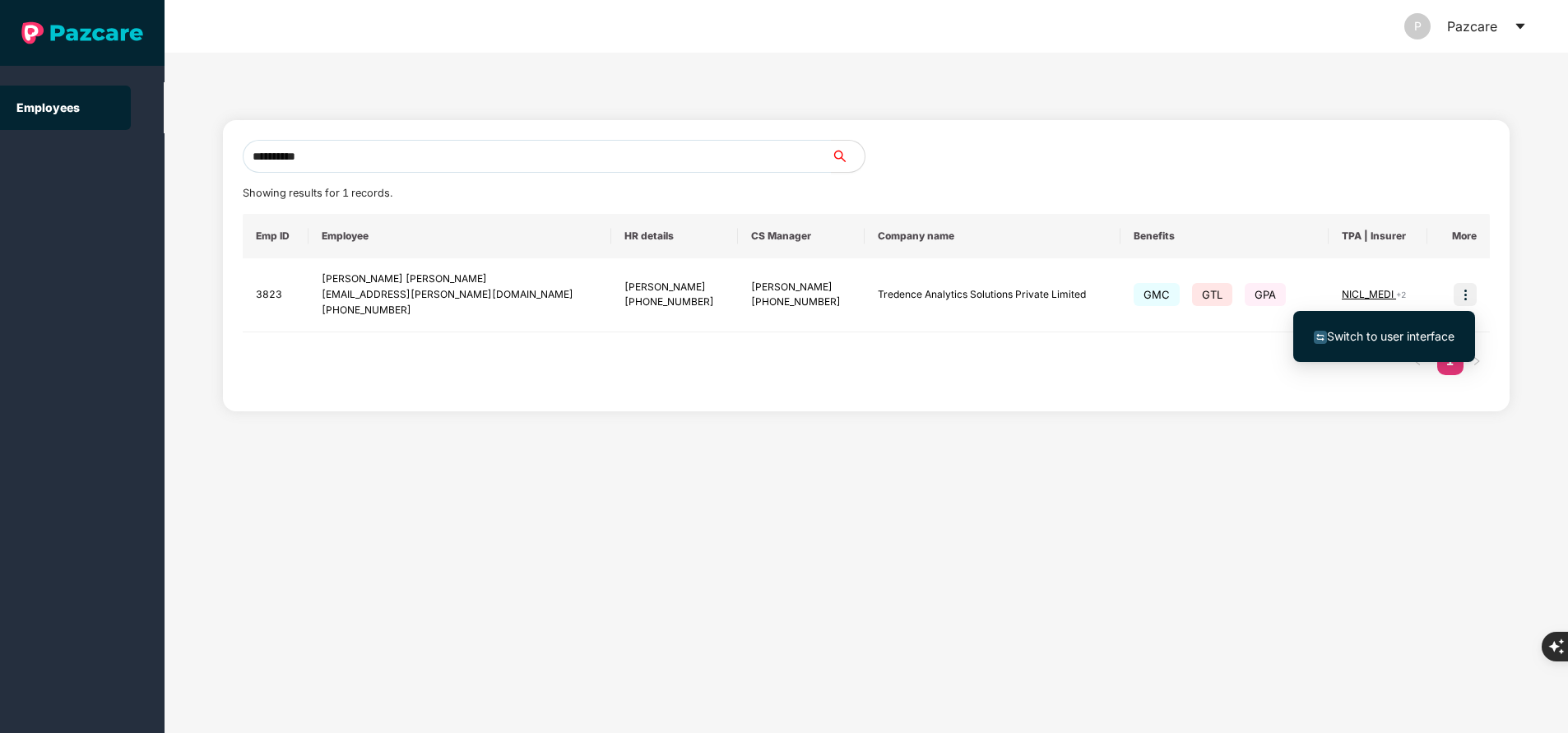
click at [1403, 330] on span "Switch to user interface" at bounding box center [1391, 336] width 127 height 14
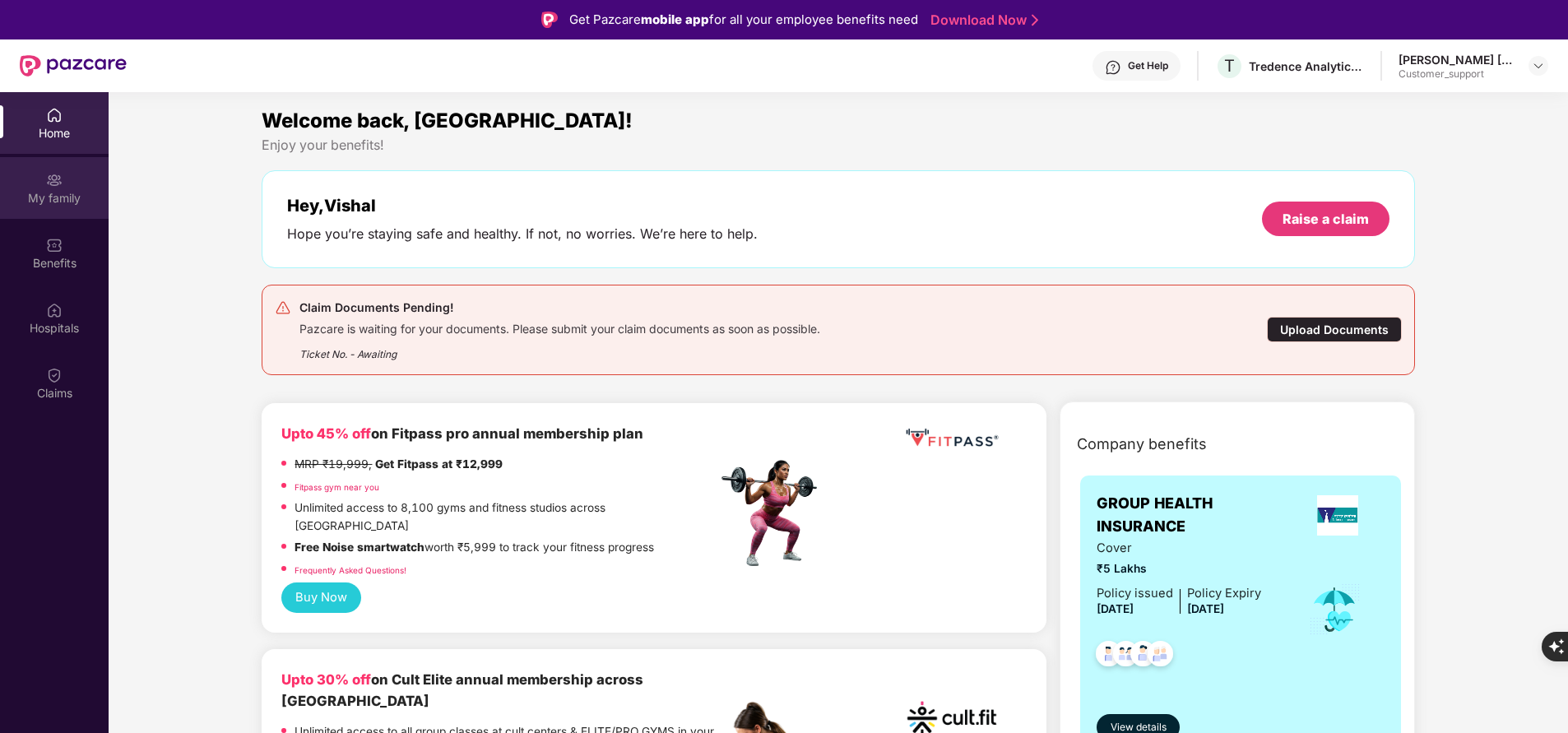
click at [54, 205] on div "My family" at bounding box center [54, 197] width 108 height 16
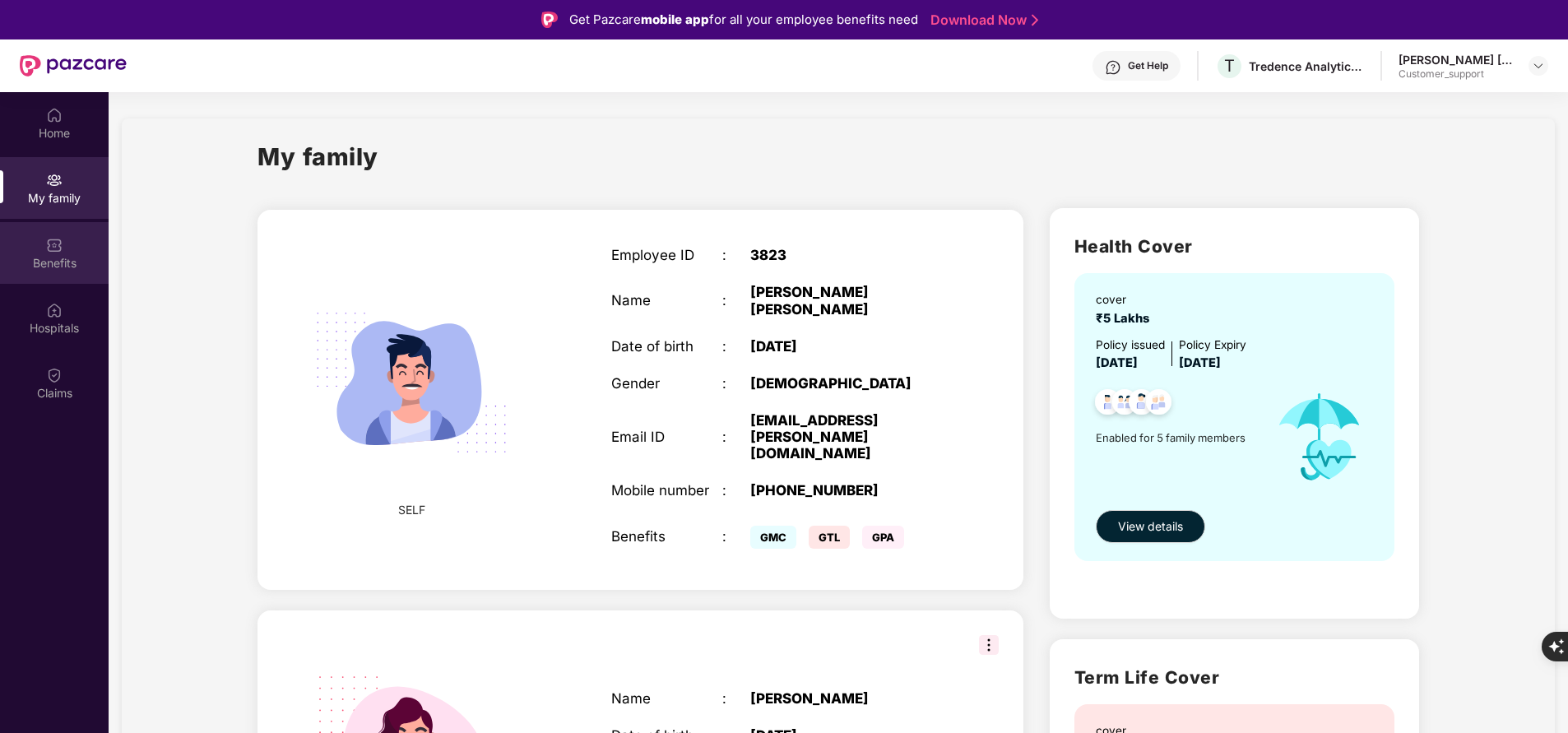
click at [54, 255] on div "Benefits" at bounding box center [54, 263] width 108 height 16
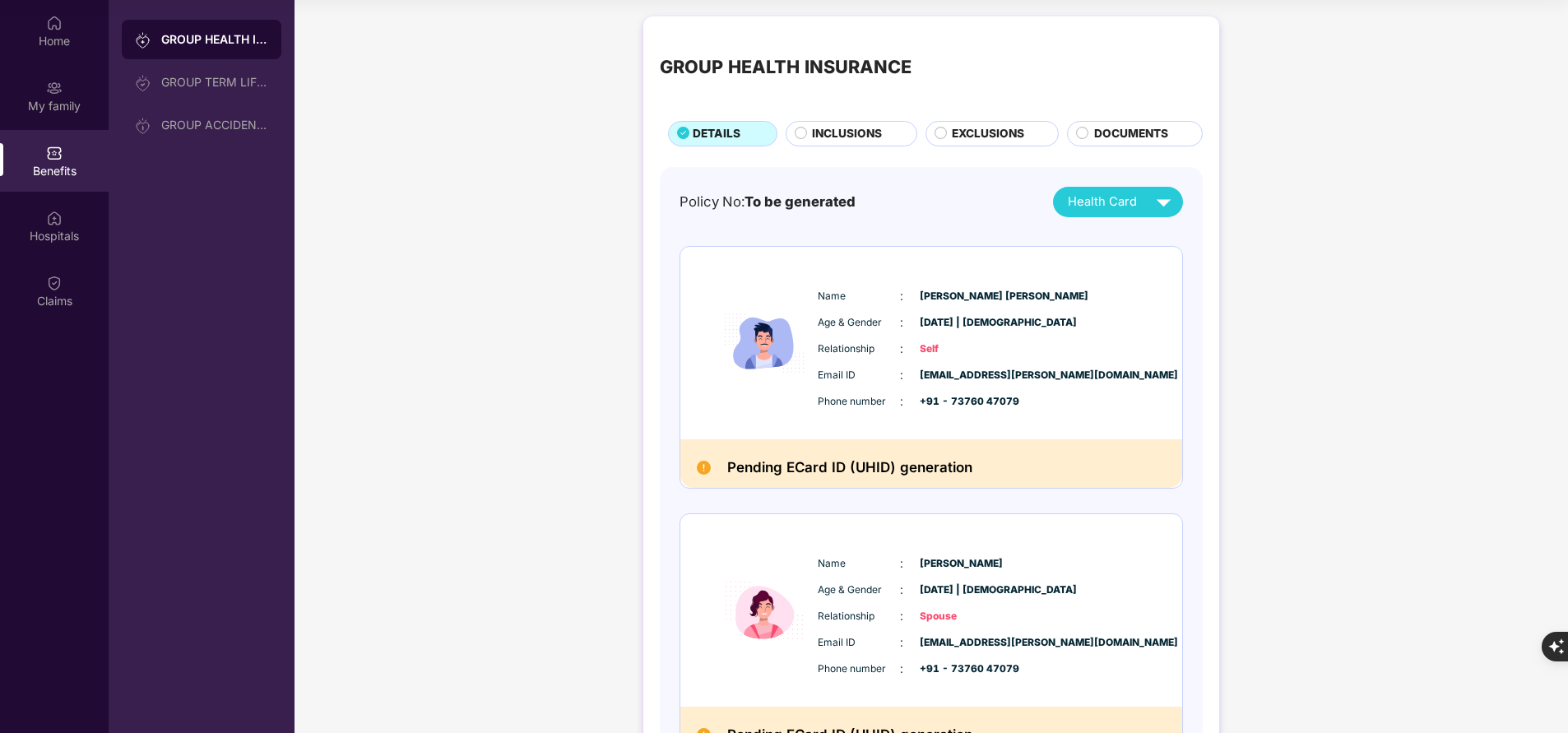
click at [839, 127] on span "INCLUSIONS" at bounding box center [847, 134] width 70 height 17
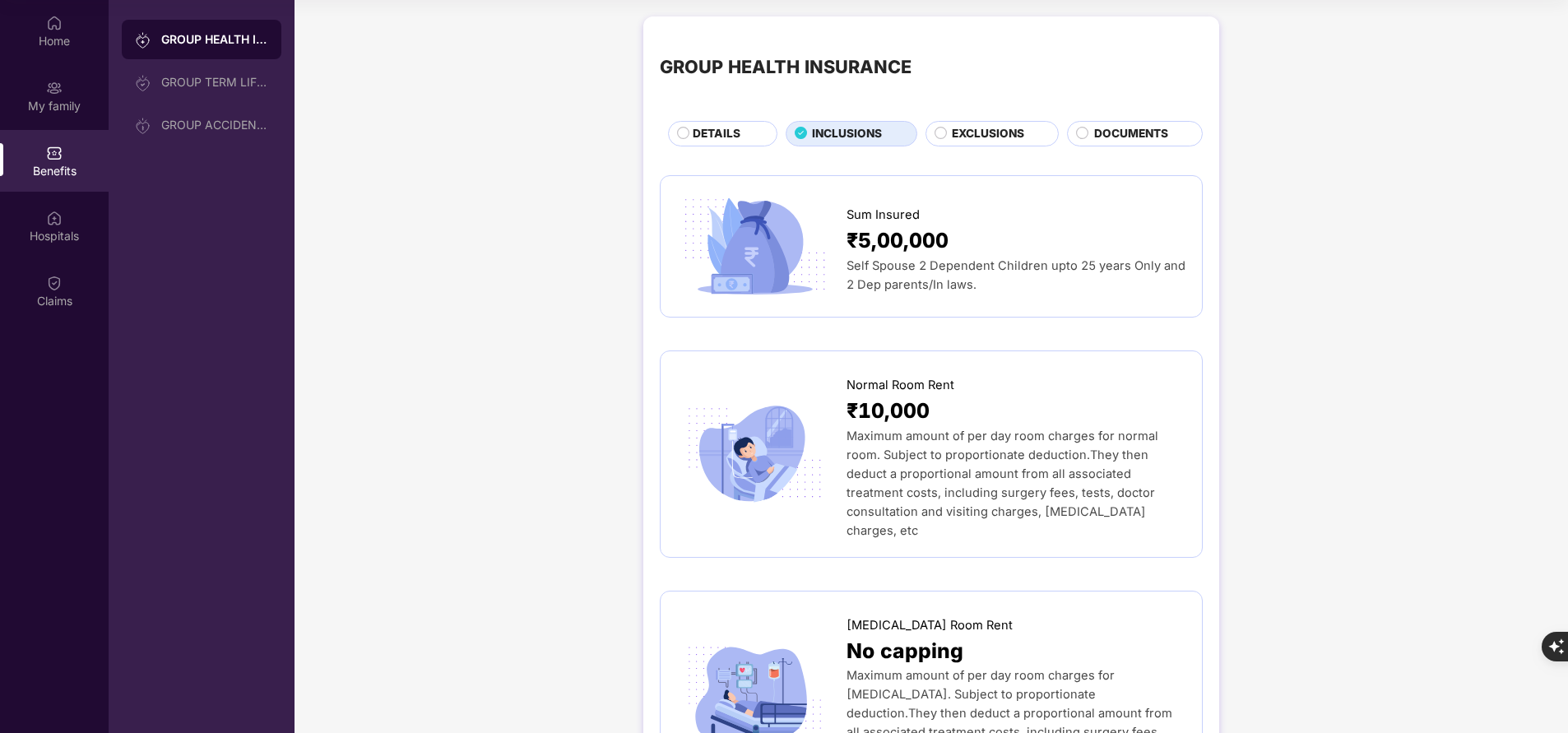
click at [703, 137] on span "DETAILS" at bounding box center [716, 134] width 47 height 17
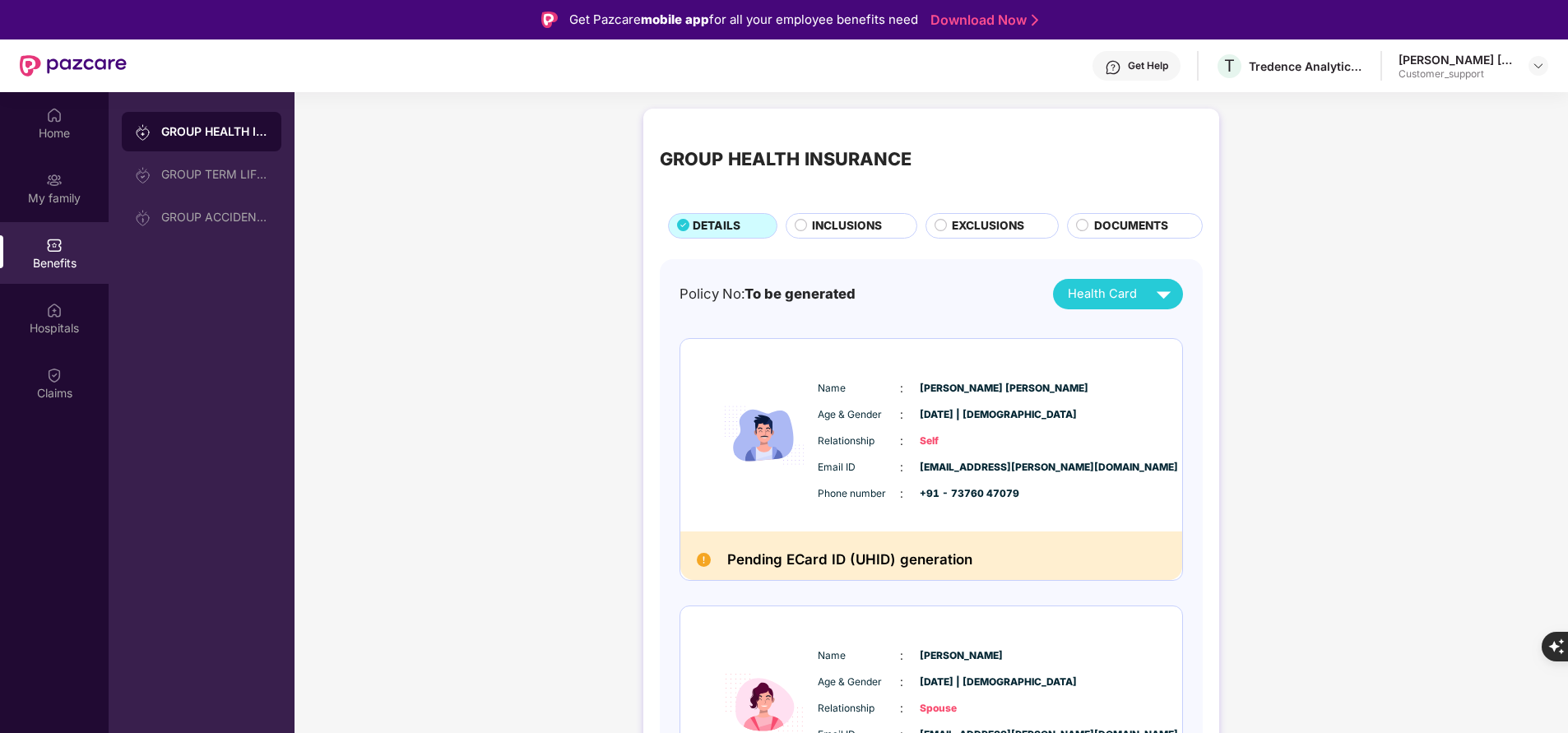
click at [866, 223] on span "INCLUSIONS" at bounding box center [847, 226] width 70 height 17
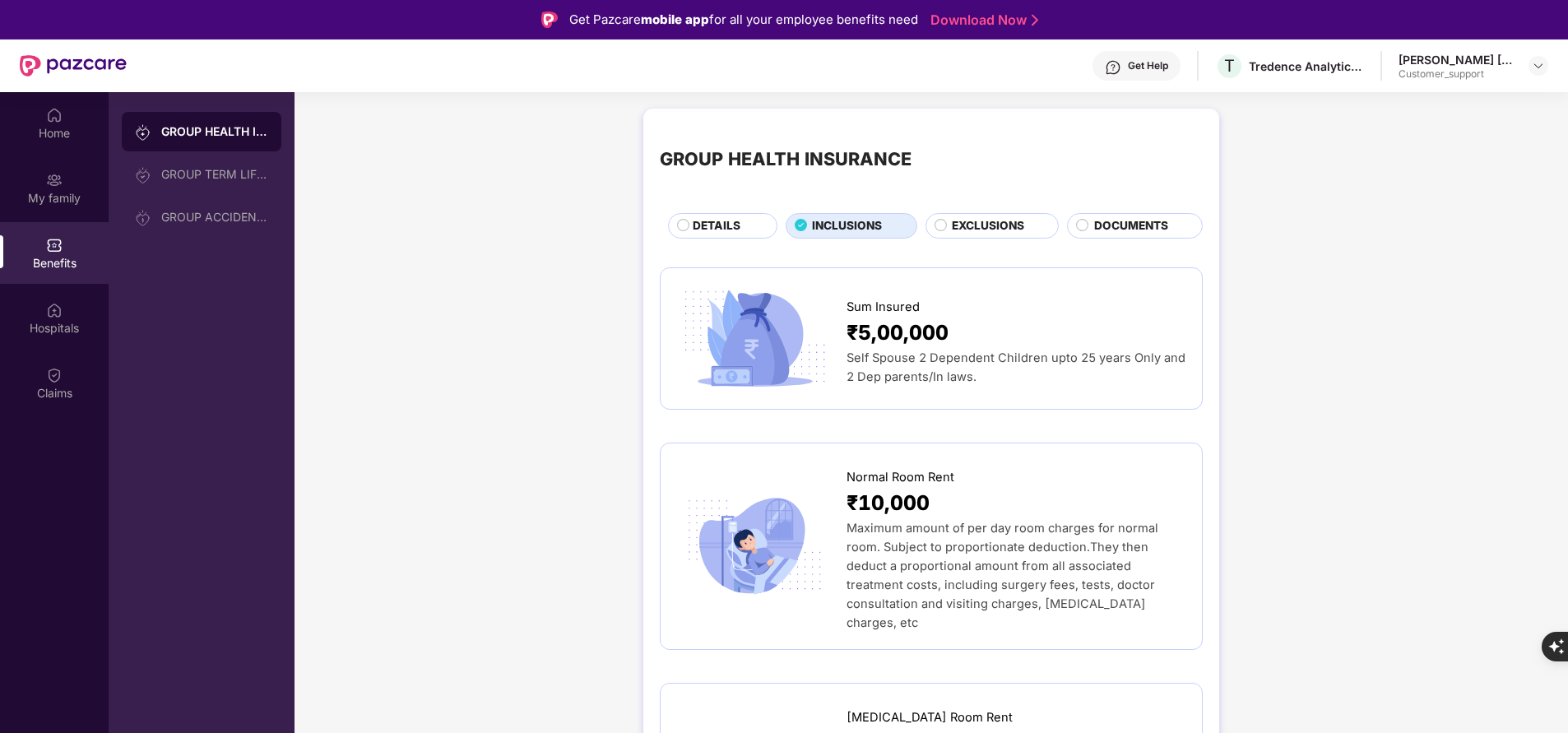
click at [696, 226] on span "DETAILS" at bounding box center [716, 226] width 47 height 17
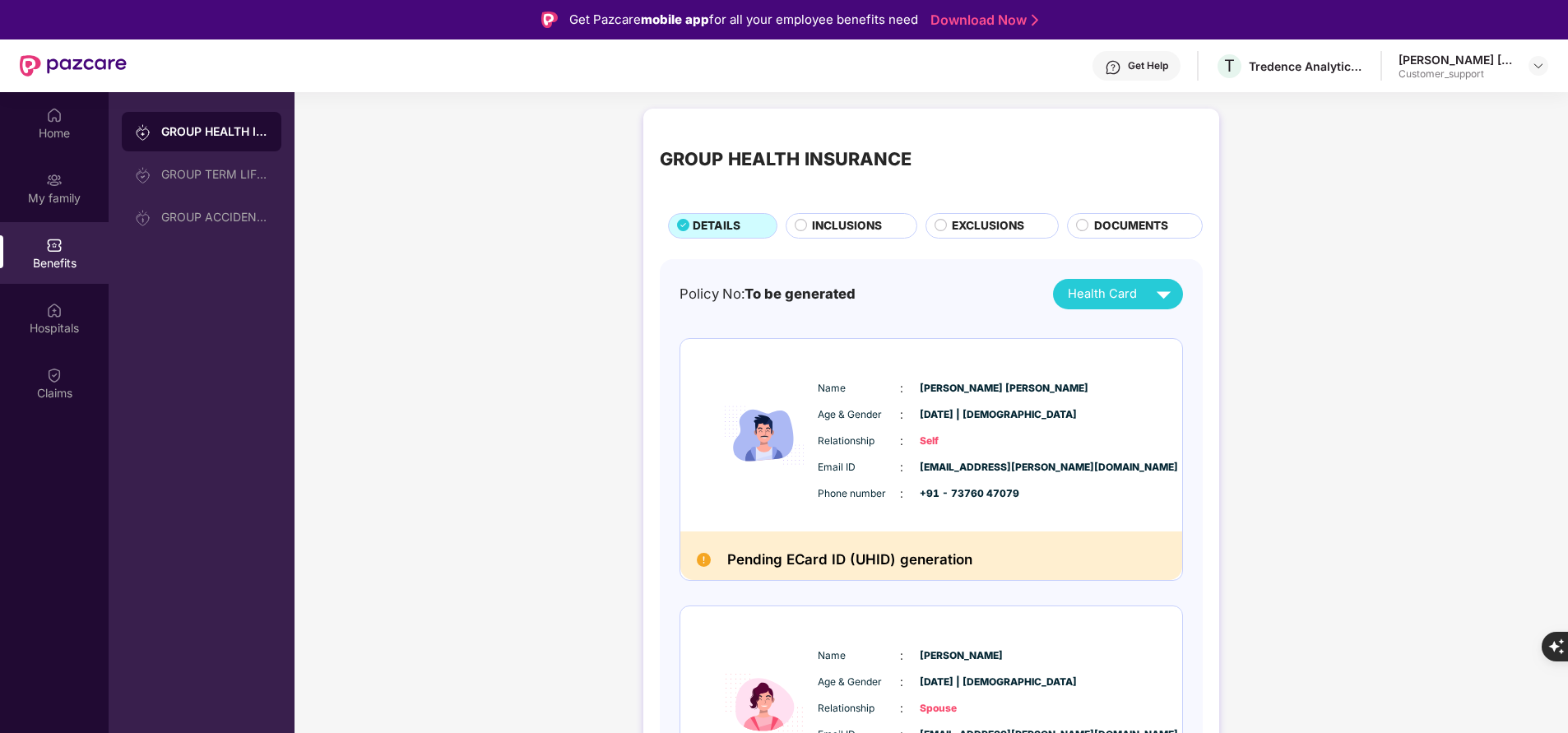
click at [830, 232] on span "INCLUSIONS" at bounding box center [847, 226] width 70 height 17
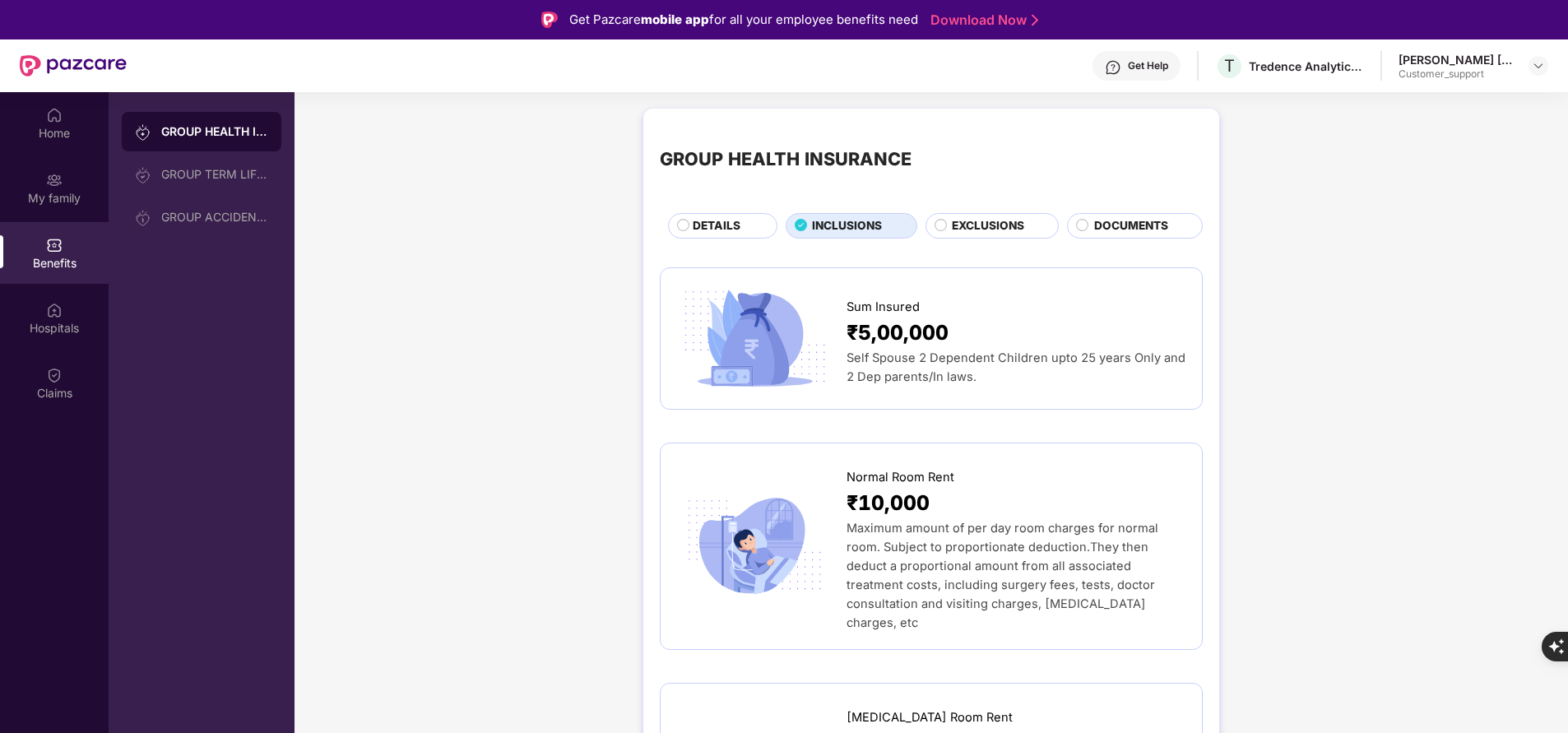
click at [691, 229] on div "DETAILS" at bounding box center [727, 227] width 83 height 20
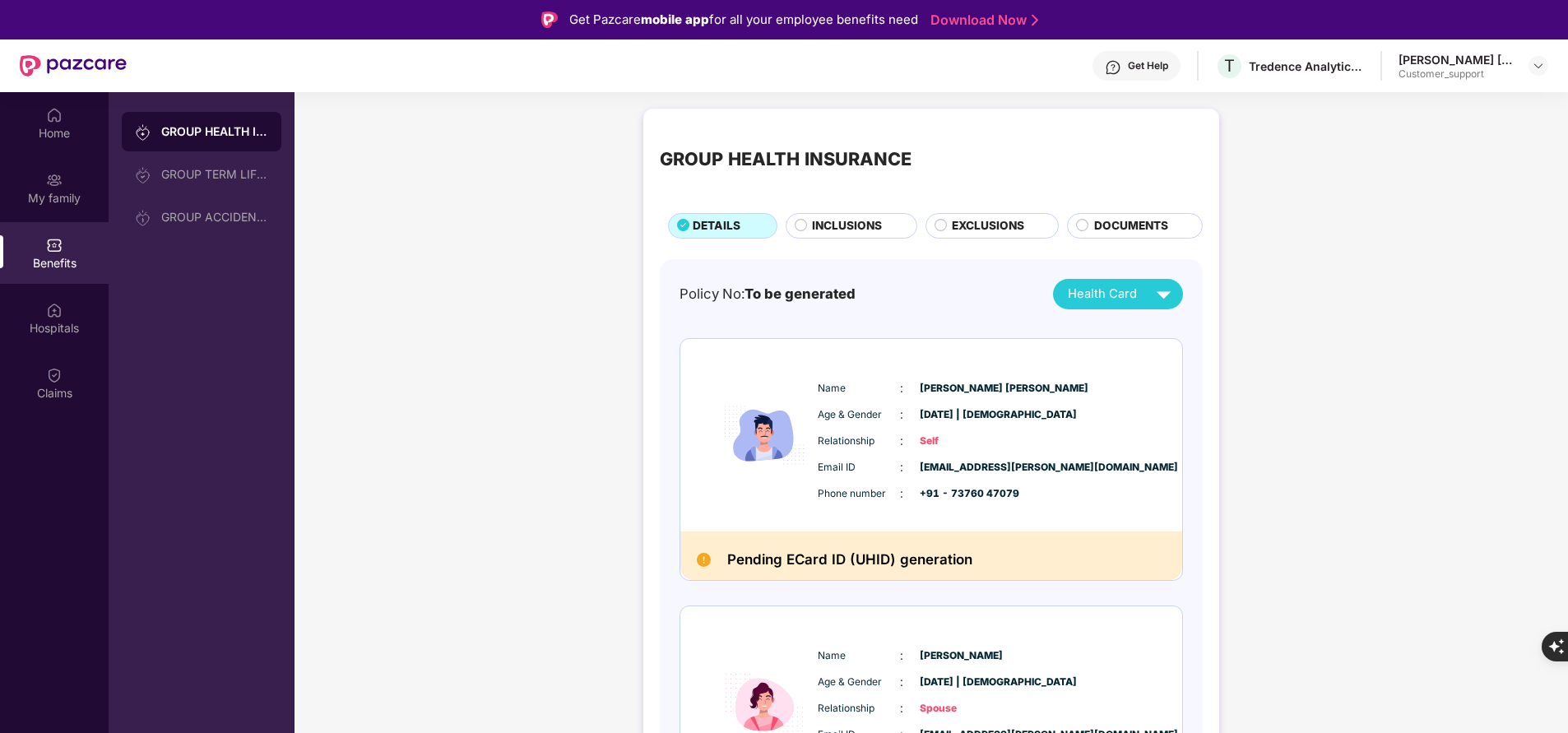
click at [860, 223] on span "INCLUSIONS" at bounding box center [847, 226] width 70 height 17
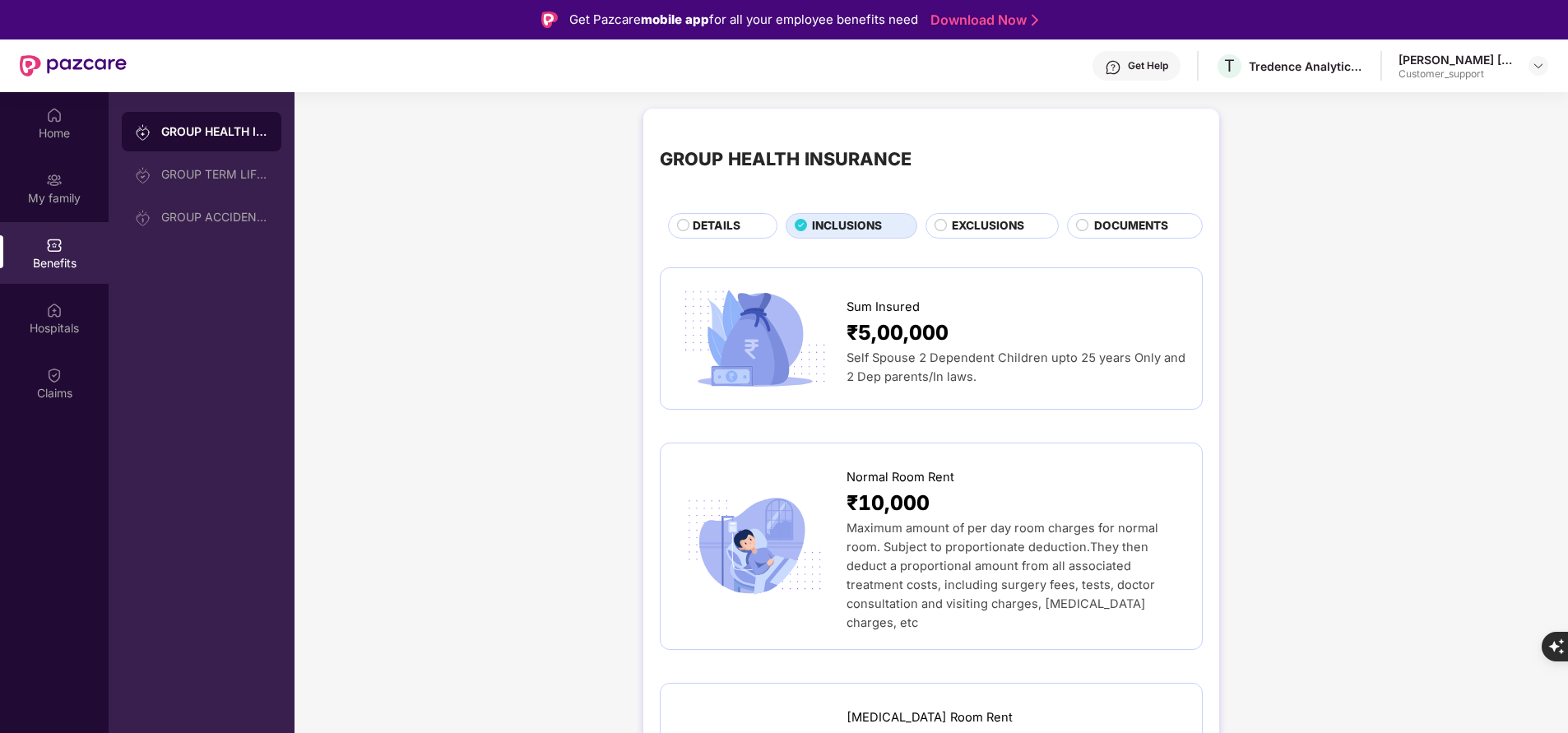
click at [964, 231] on span "EXCLUSIONS" at bounding box center [987, 226] width 72 height 17
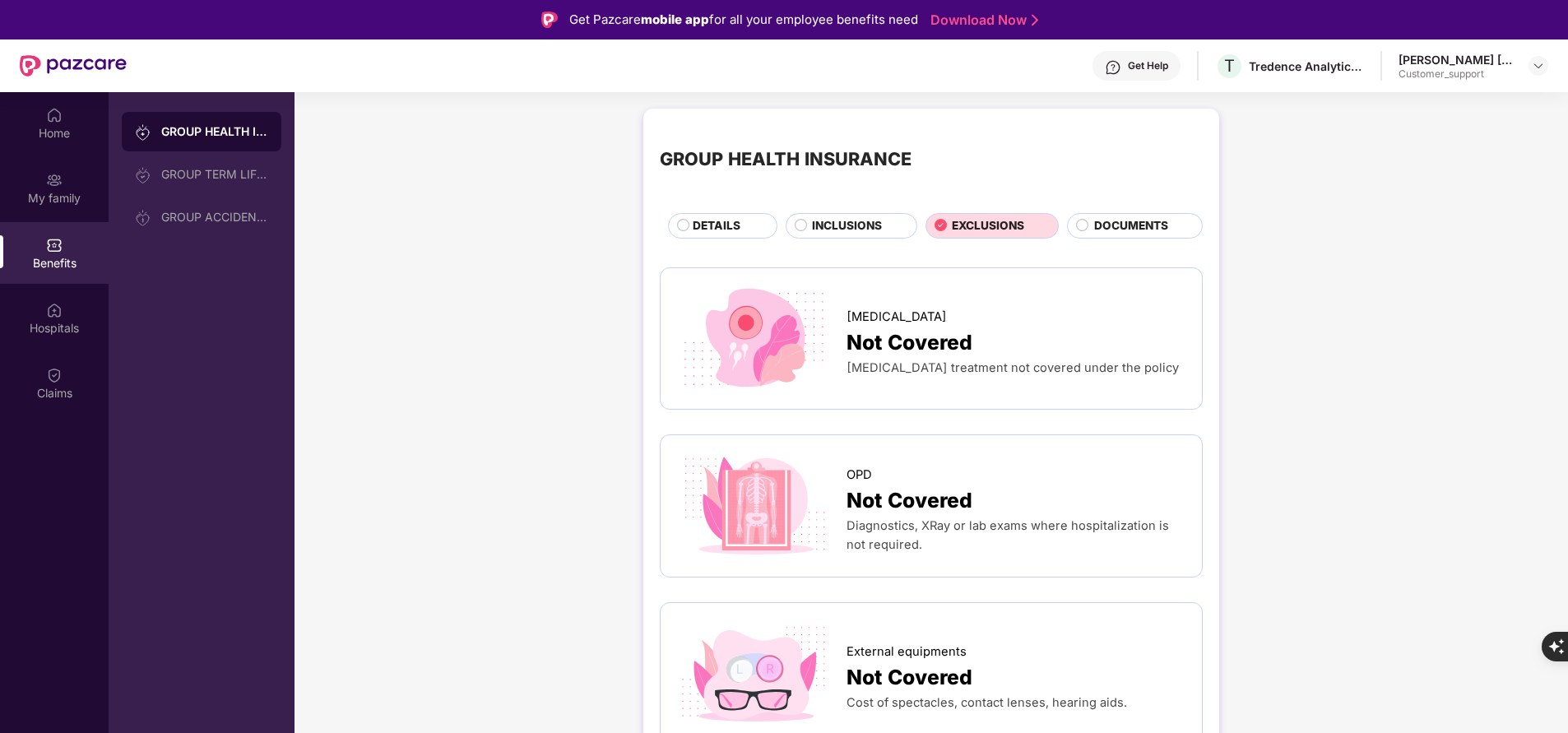
click at [815, 225] on span "INCLUSIONS" at bounding box center [847, 226] width 70 height 17
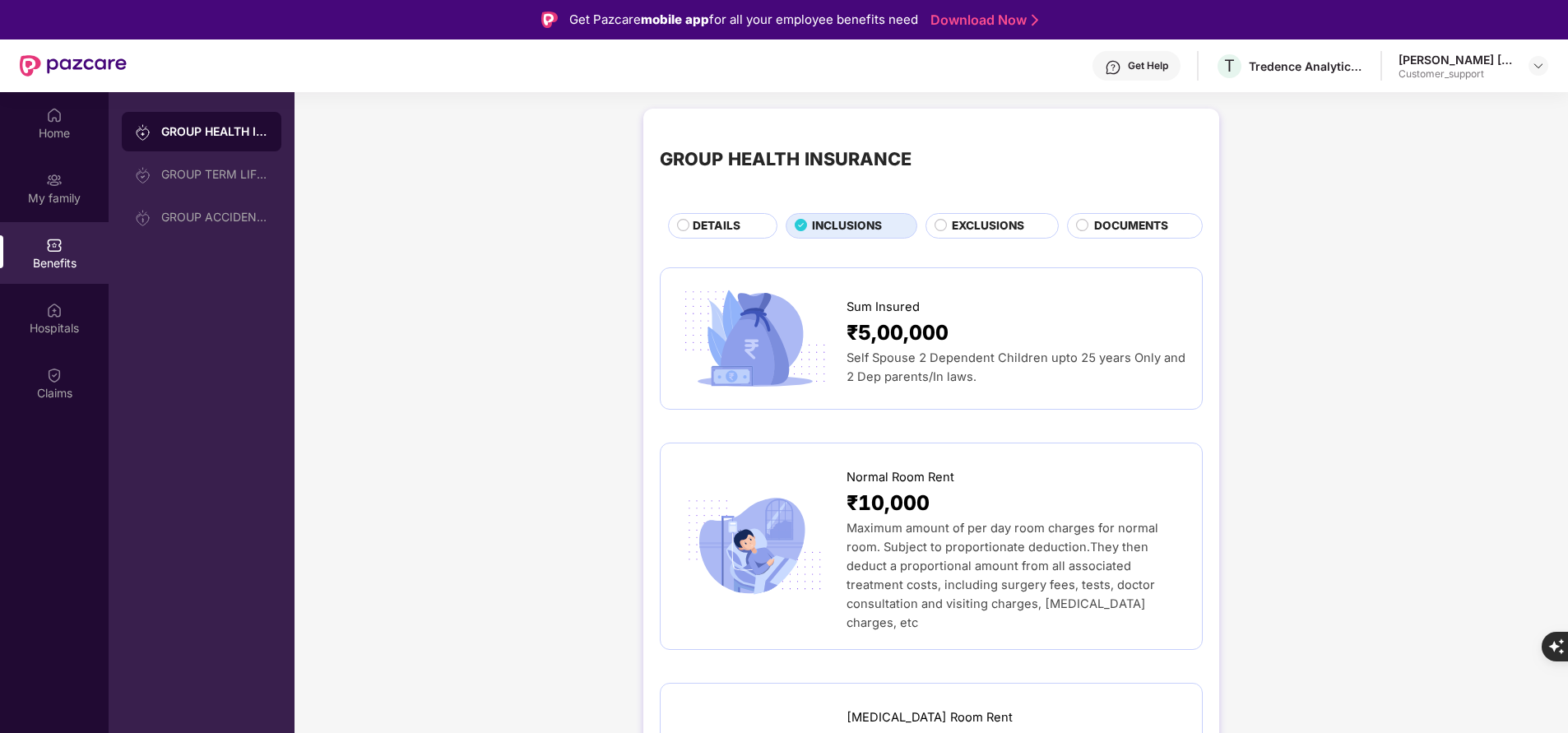
click at [710, 223] on span "DETAILS" at bounding box center [716, 226] width 47 height 17
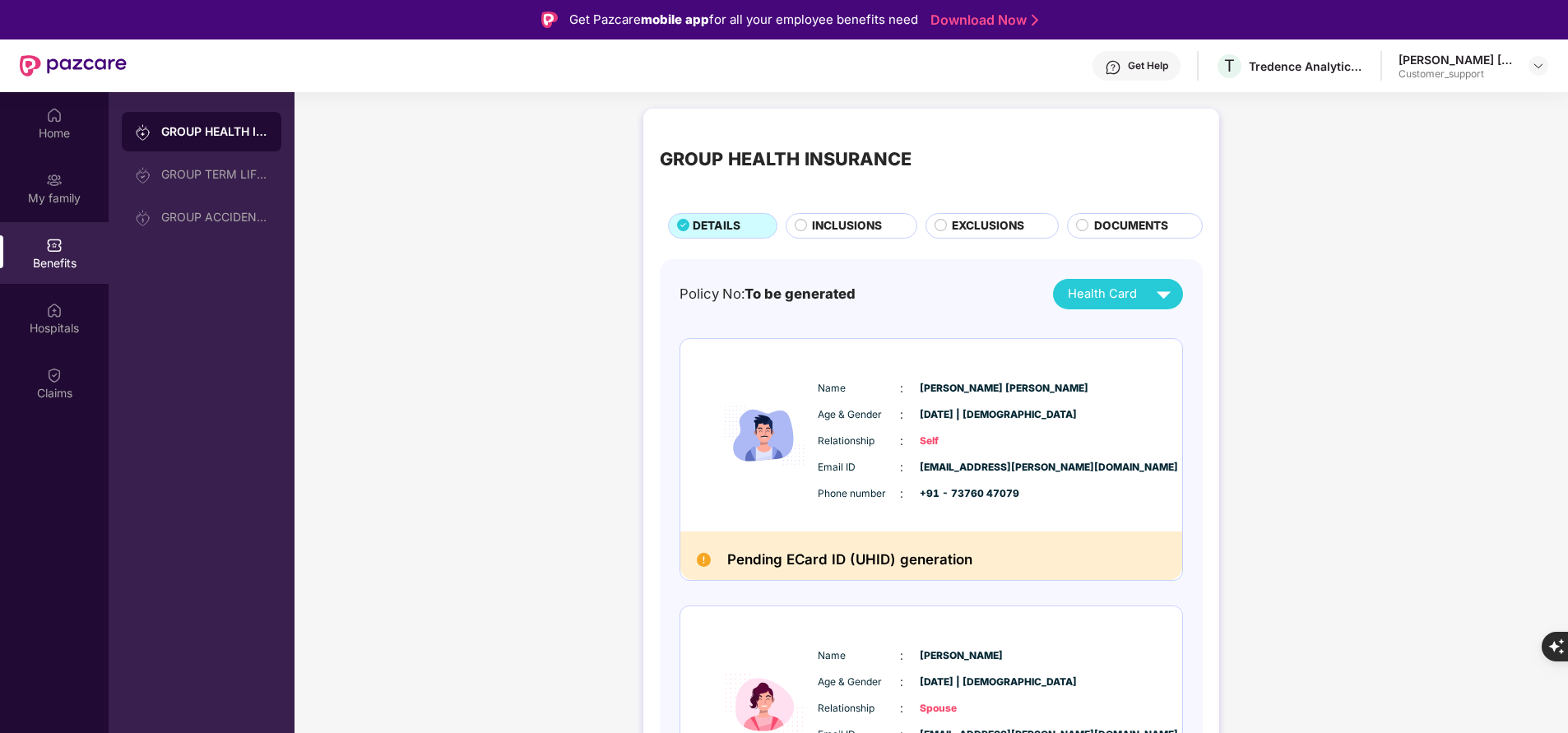
click at [1127, 70] on div "Get Help" at bounding box center [1136, 65] width 88 height 29
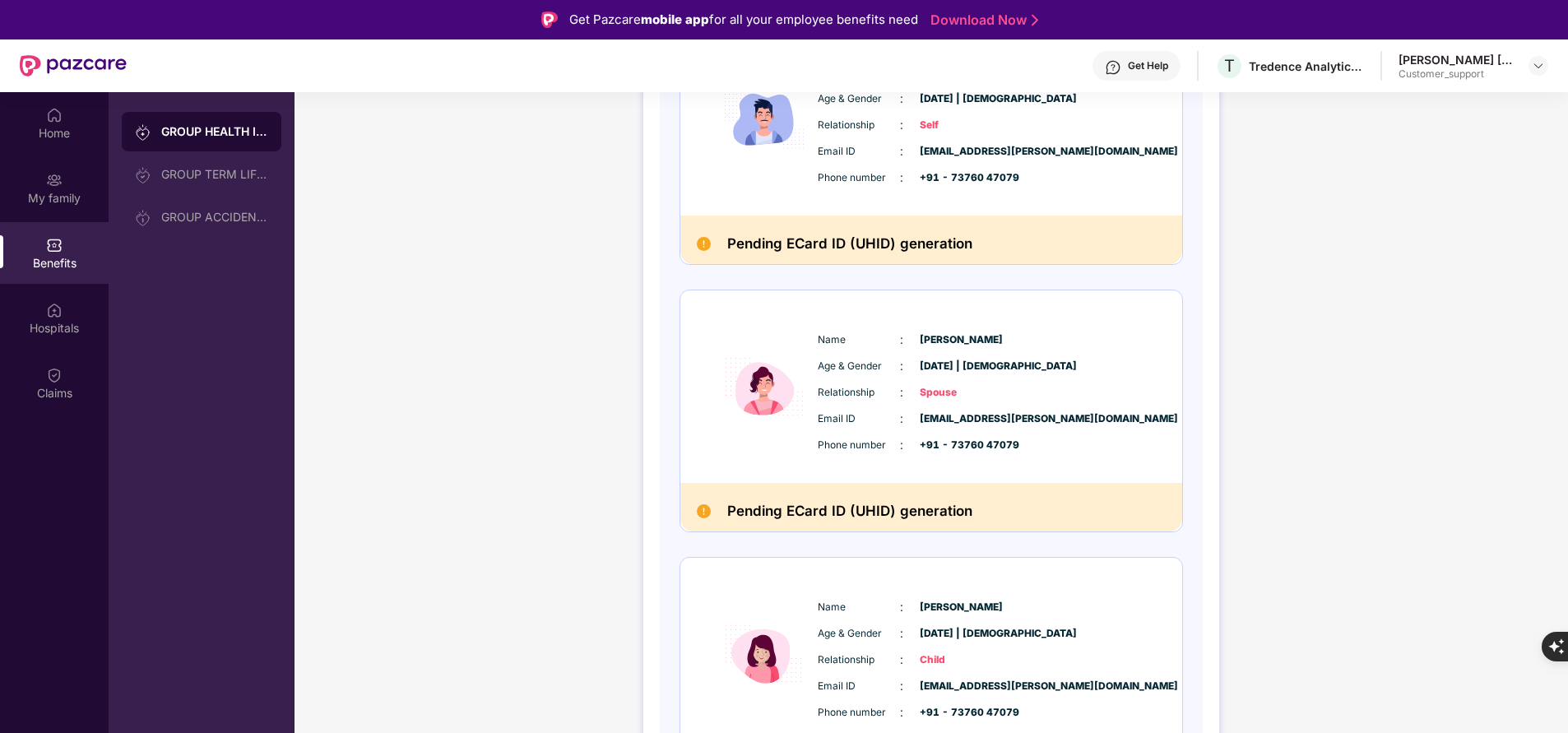
scroll to position [319, 0]
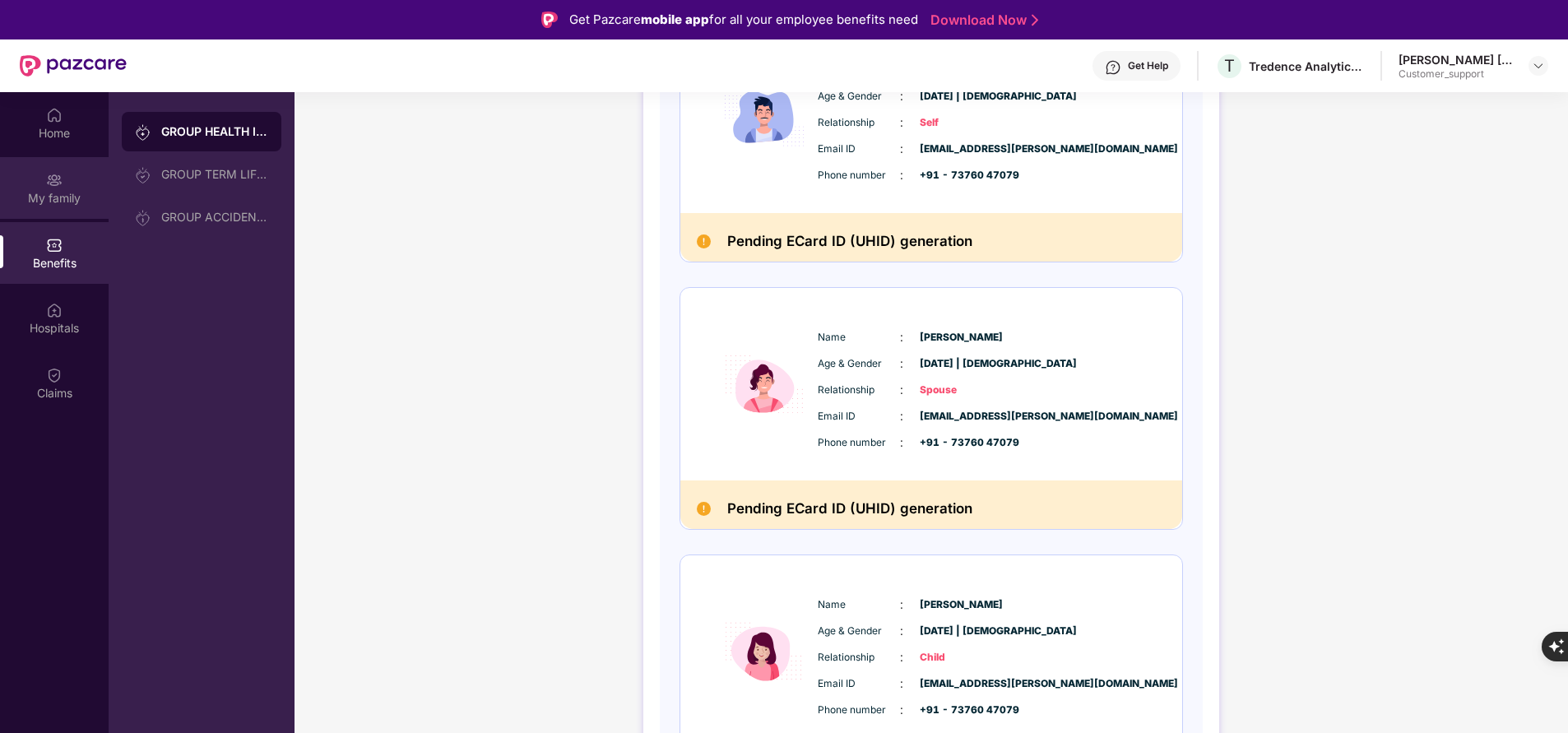
click at [74, 192] on div "My family" at bounding box center [54, 197] width 108 height 16
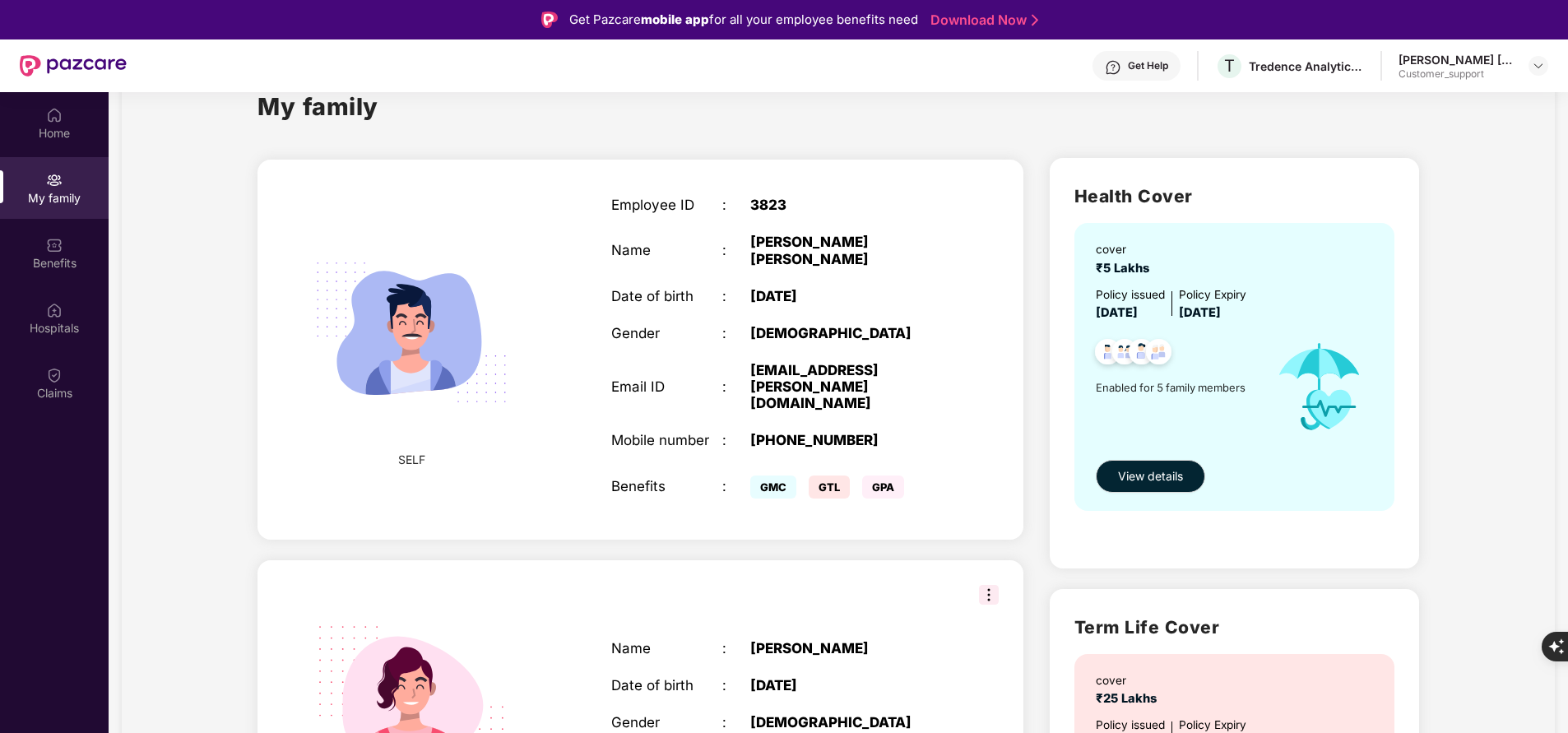
scroll to position [0, 0]
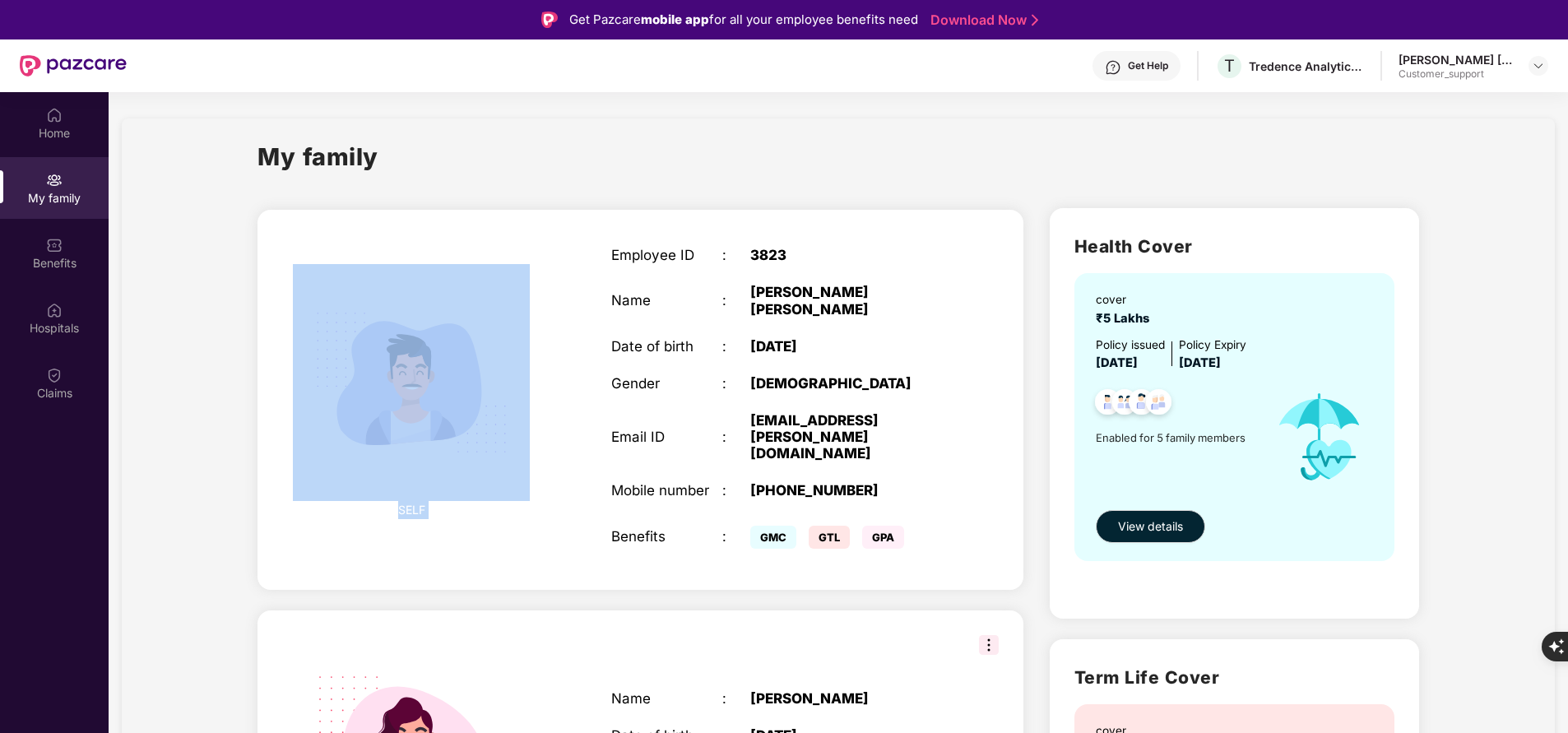
drag, startPoint x: 480, startPoint y: 244, endPoint x: 548, endPoint y: 194, distance: 84.4
click at [548, 194] on div "My family" at bounding box center [838, 167] width 1162 height 57
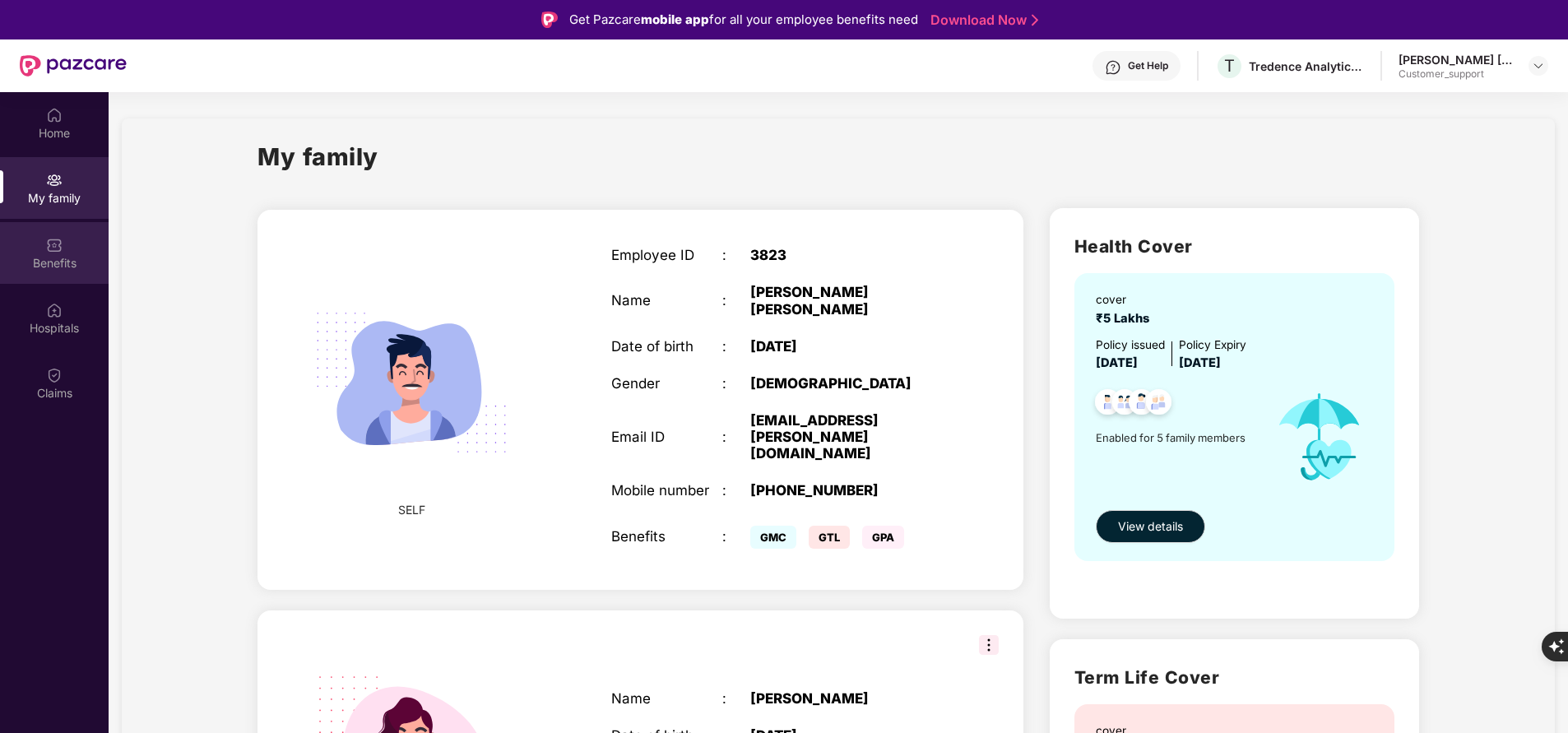
click at [89, 259] on div "Benefits" at bounding box center [54, 263] width 108 height 16
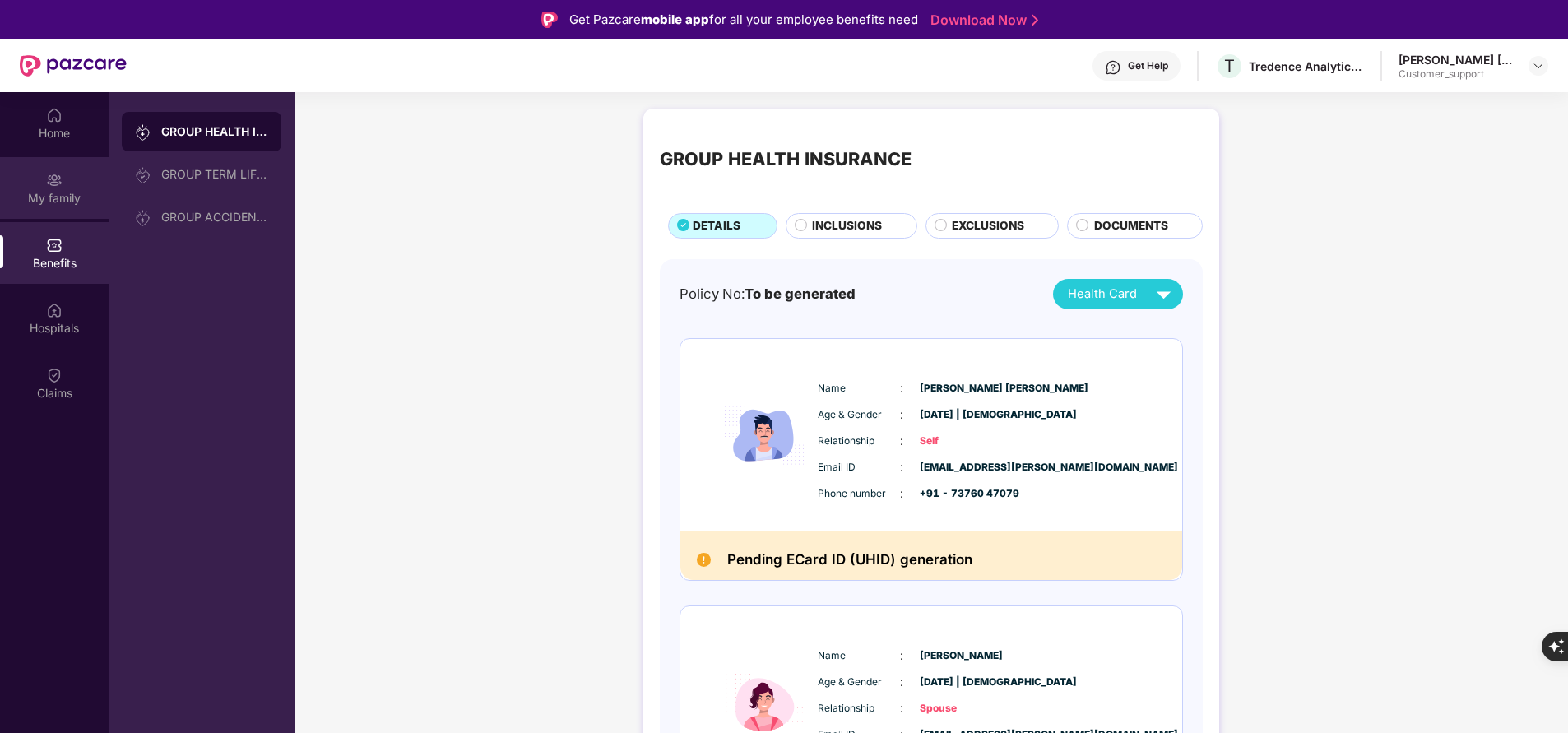
click at [66, 201] on div "My family" at bounding box center [54, 197] width 108 height 16
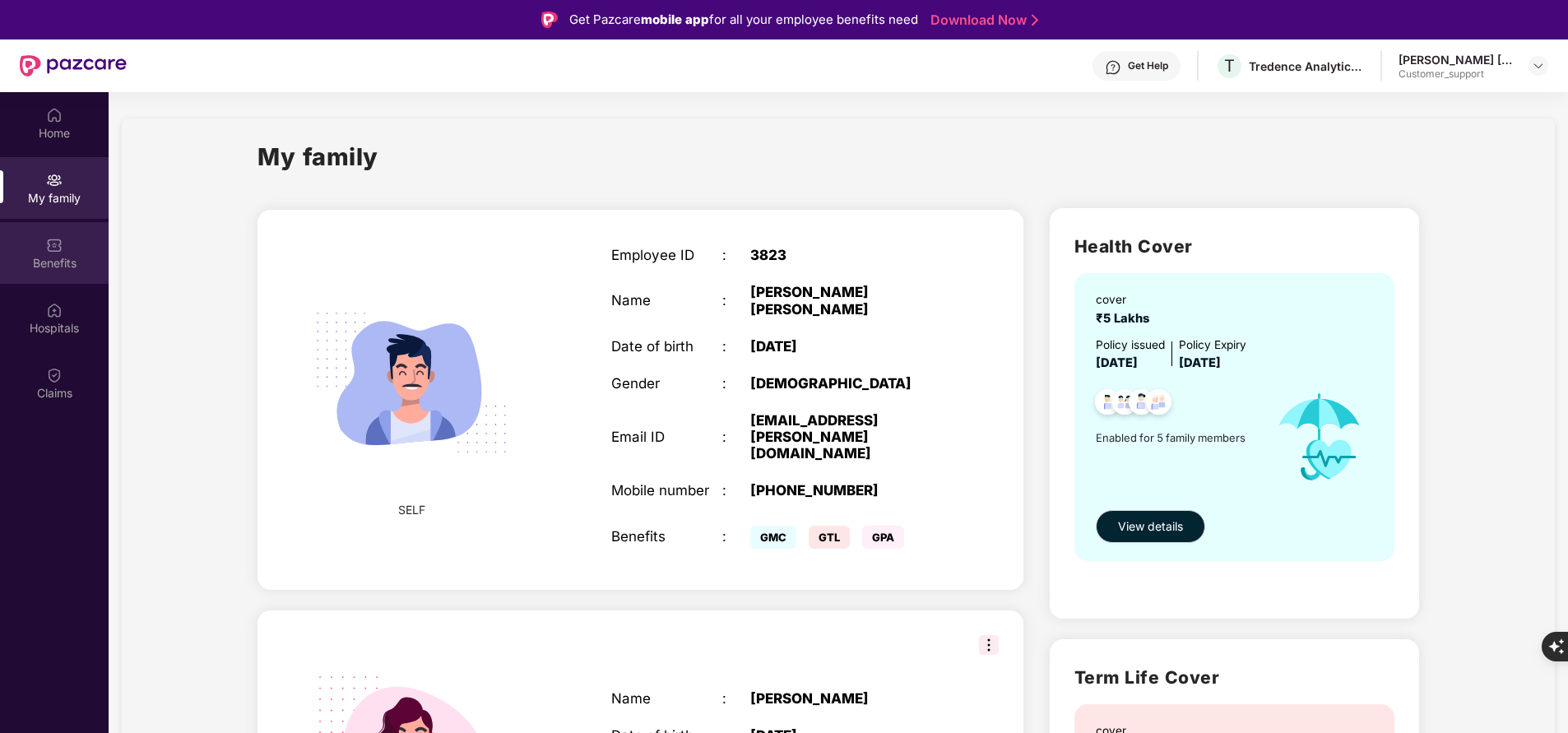
click at [51, 272] on div "Benefits" at bounding box center [54, 252] width 108 height 62
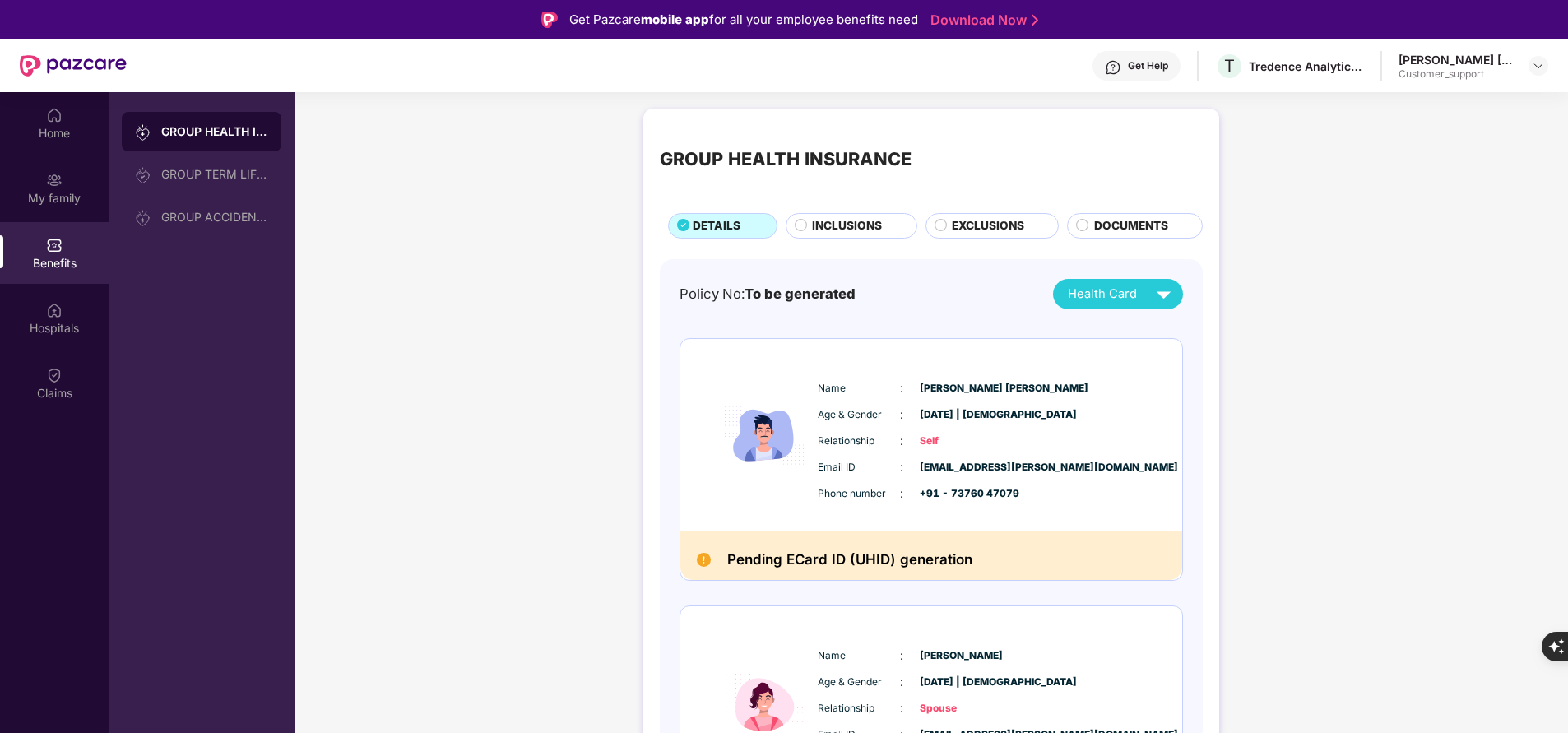
click at [824, 215] on div "INCLUSIONS" at bounding box center [851, 226] width 132 height 25
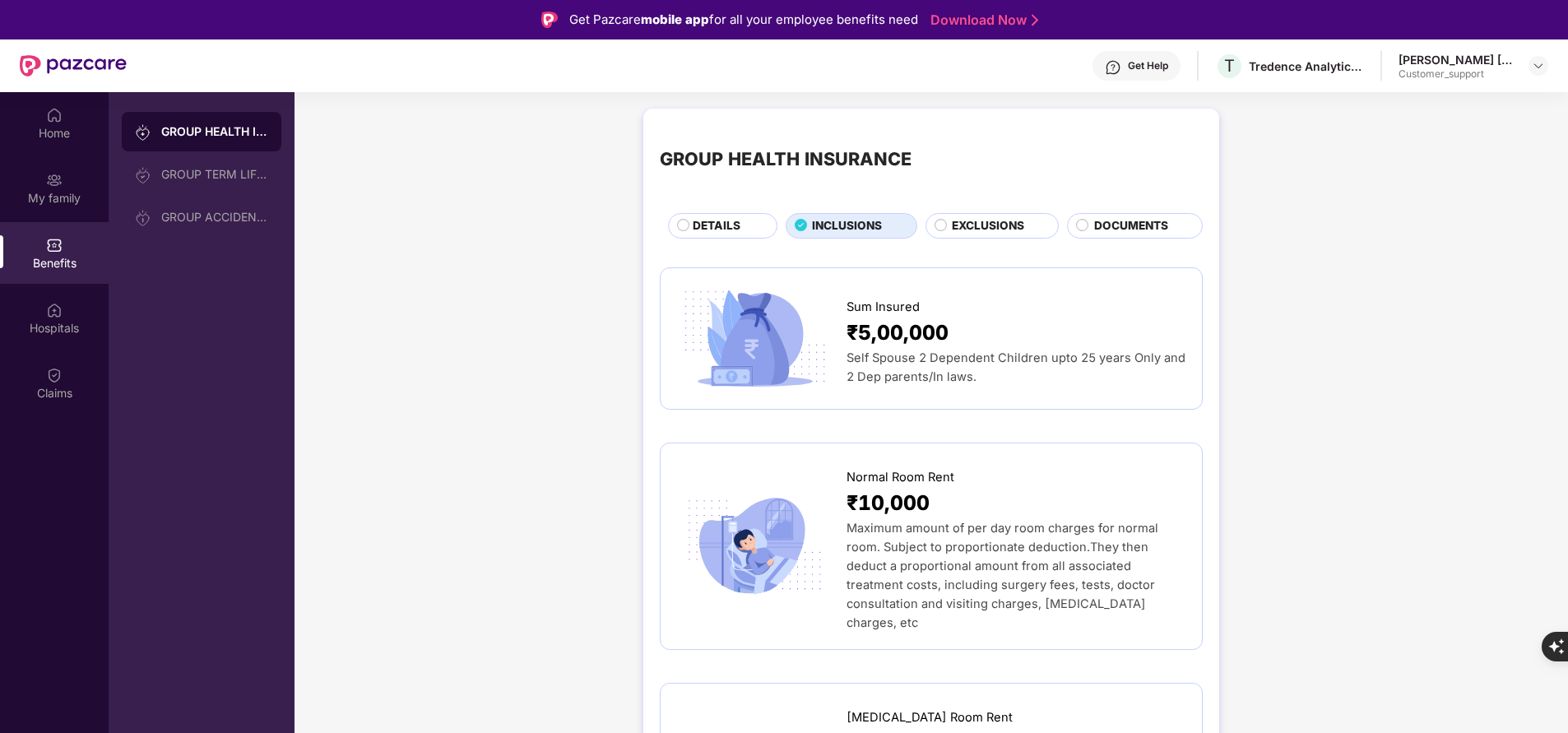
click at [728, 229] on span "DETAILS" at bounding box center [716, 226] width 47 height 17
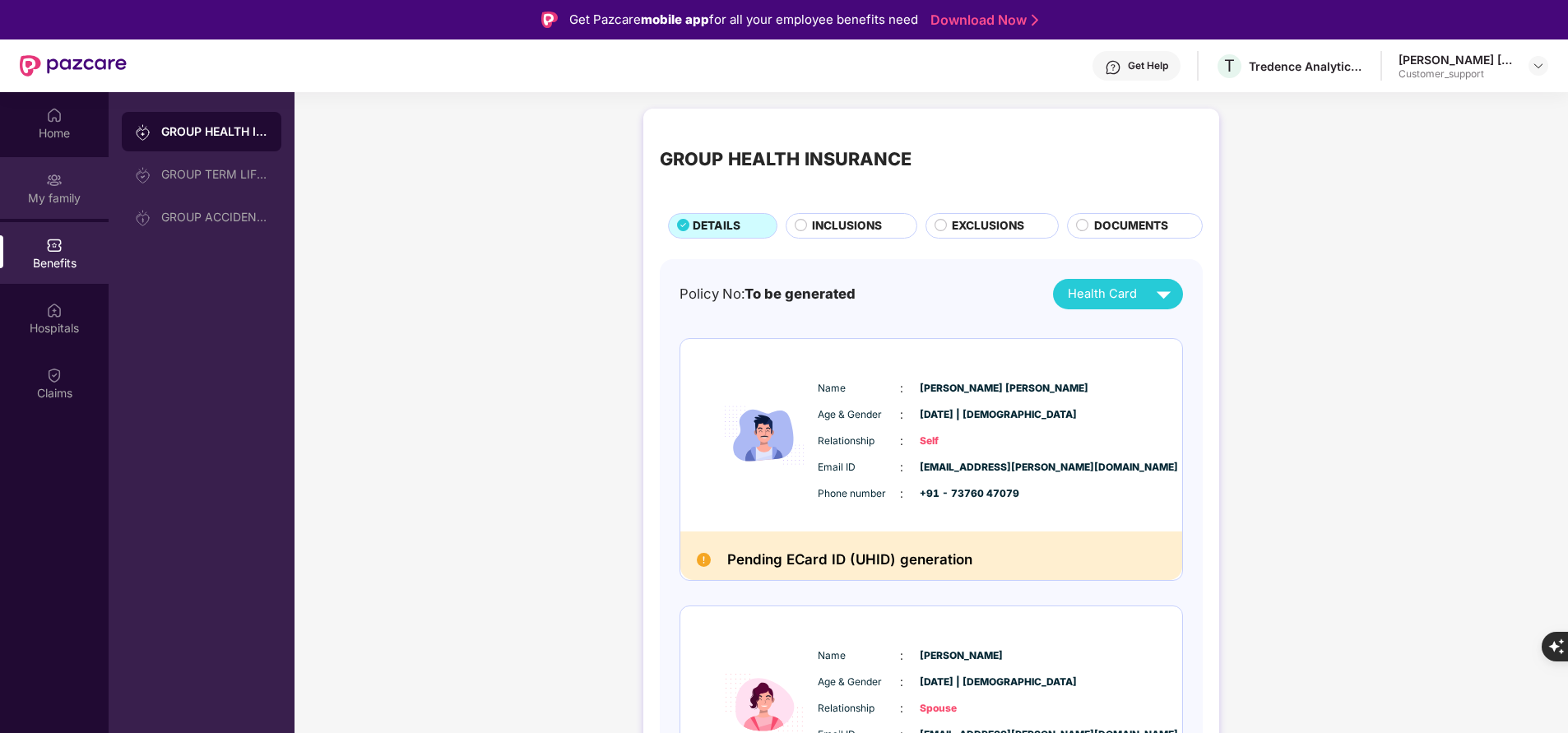
click at [41, 201] on div "My family" at bounding box center [54, 197] width 108 height 16
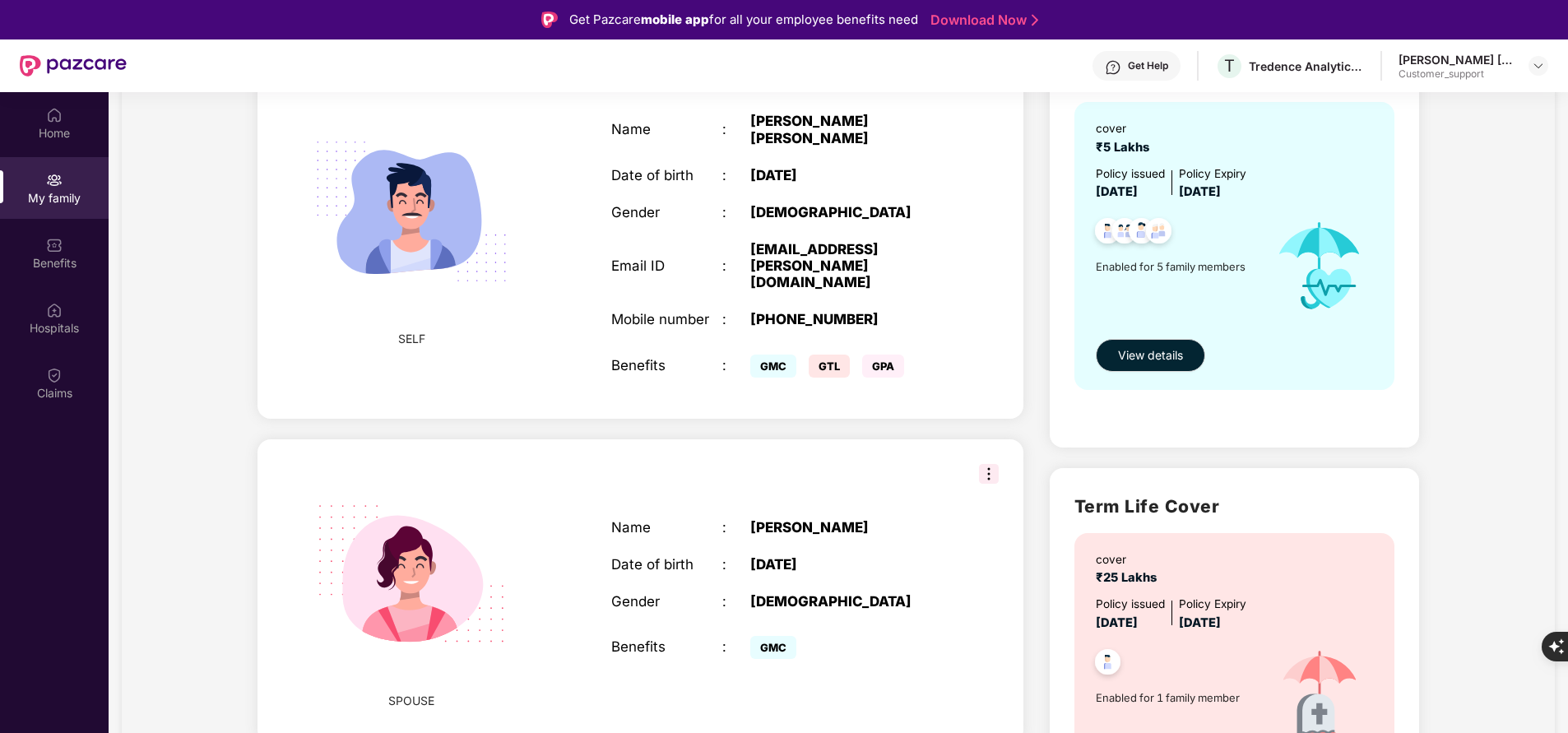
scroll to position [171, 0]
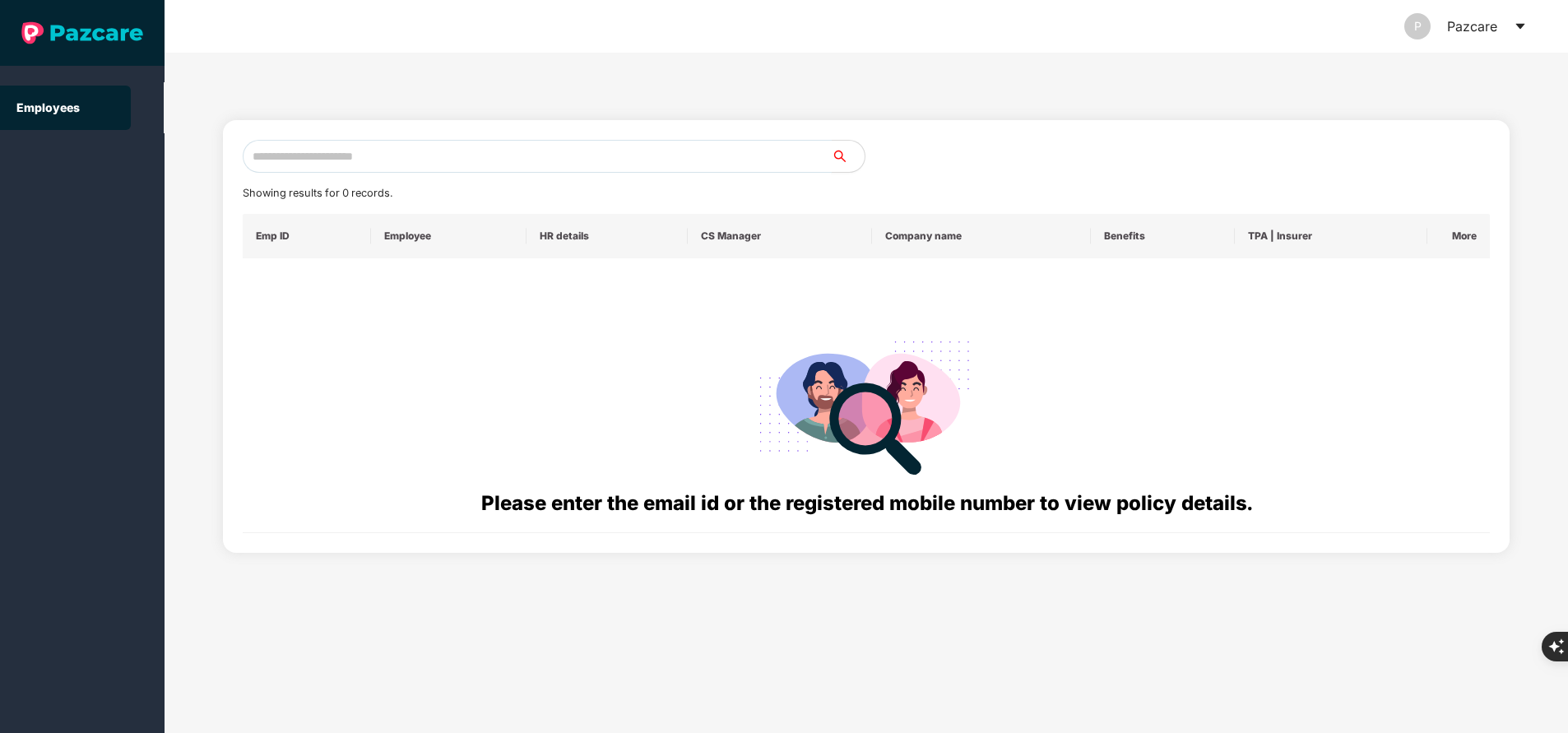
click at [415, 155] on input "text" at bounding box center [537, 156] width 589 height 33
paste input "**********"
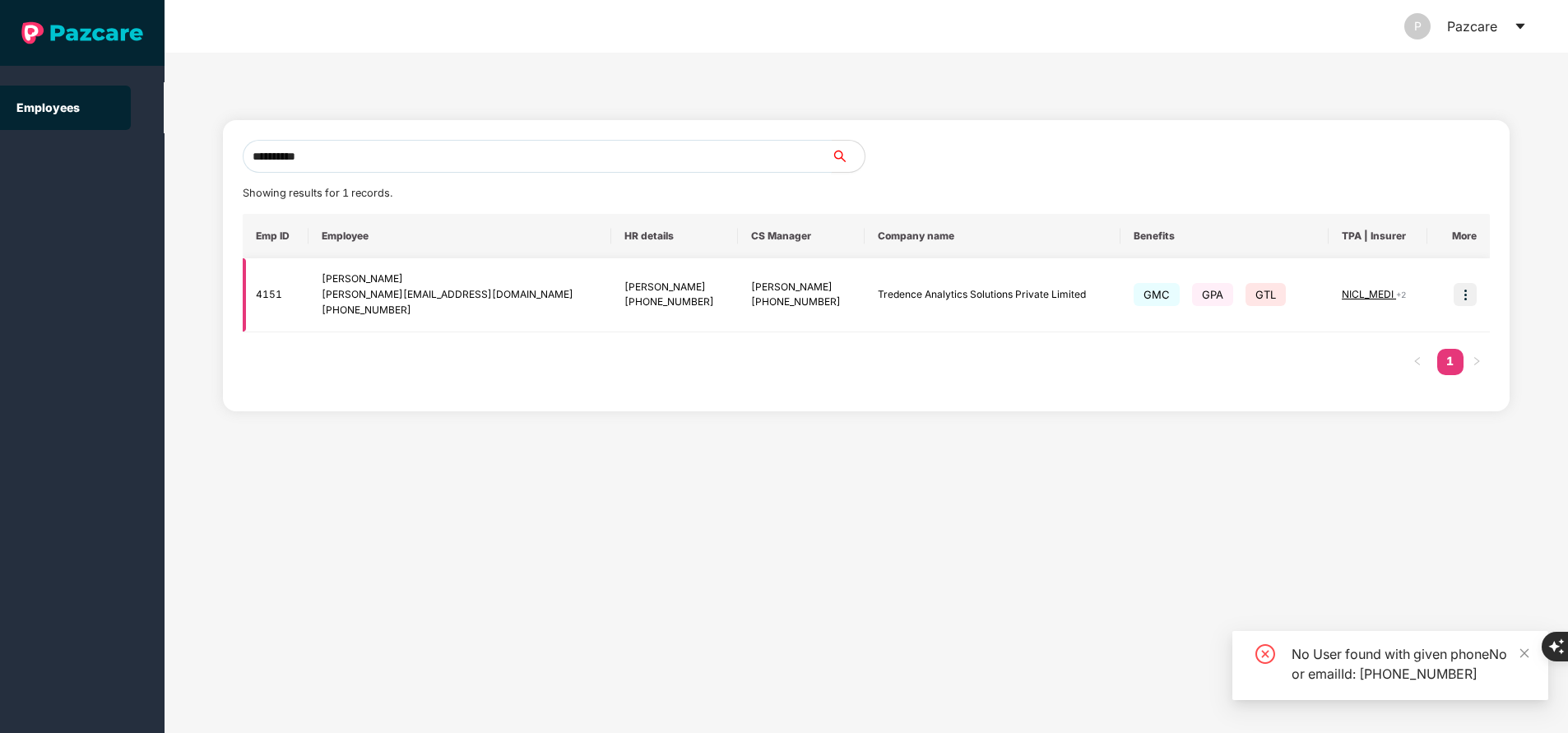
type input "**********"
click at [1466, 301] on img at bounding box center [1465, 294] width 23 height 23
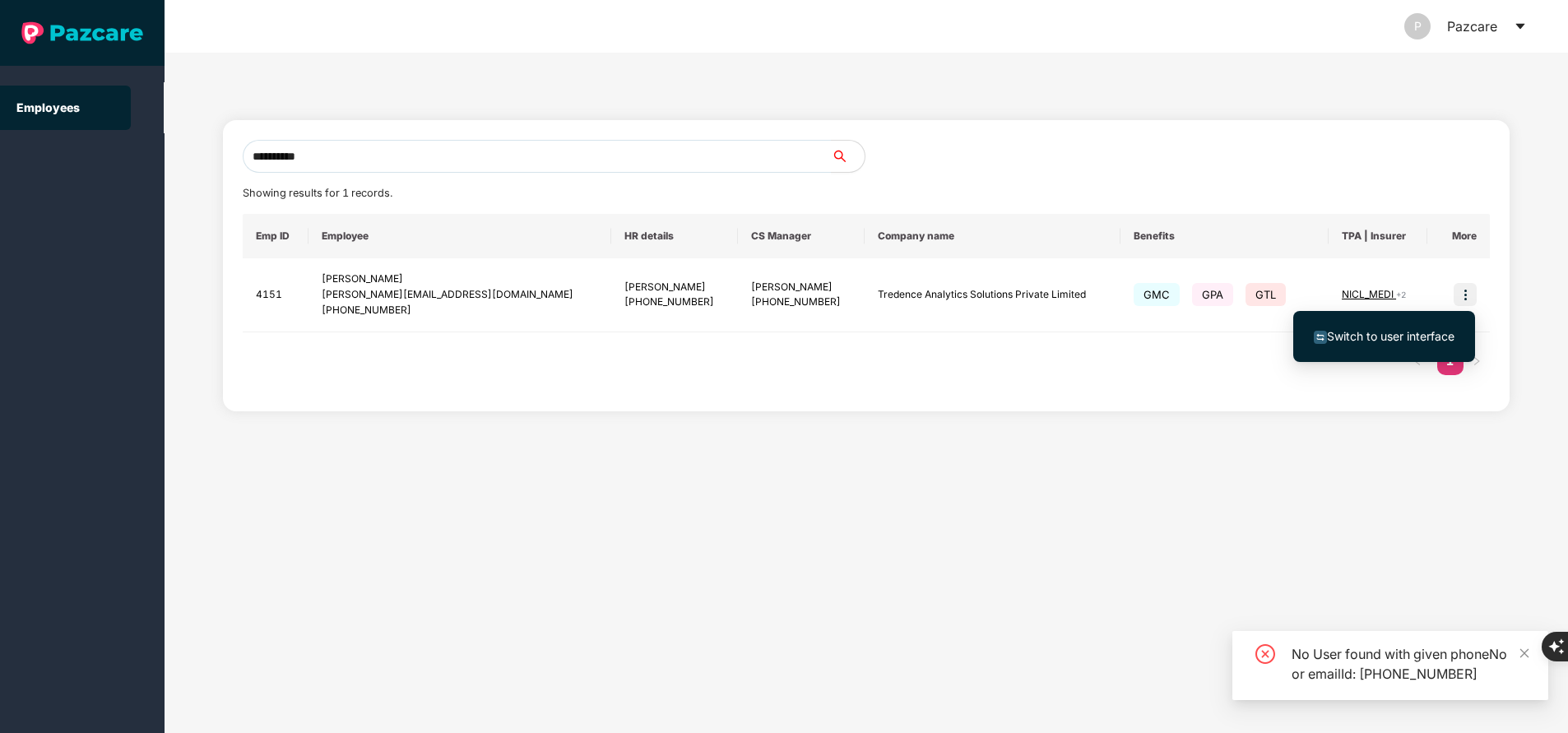
click at [1378, 335] on span "Switch to user interface" at bounding box center [1391, 336] width 127 height 14
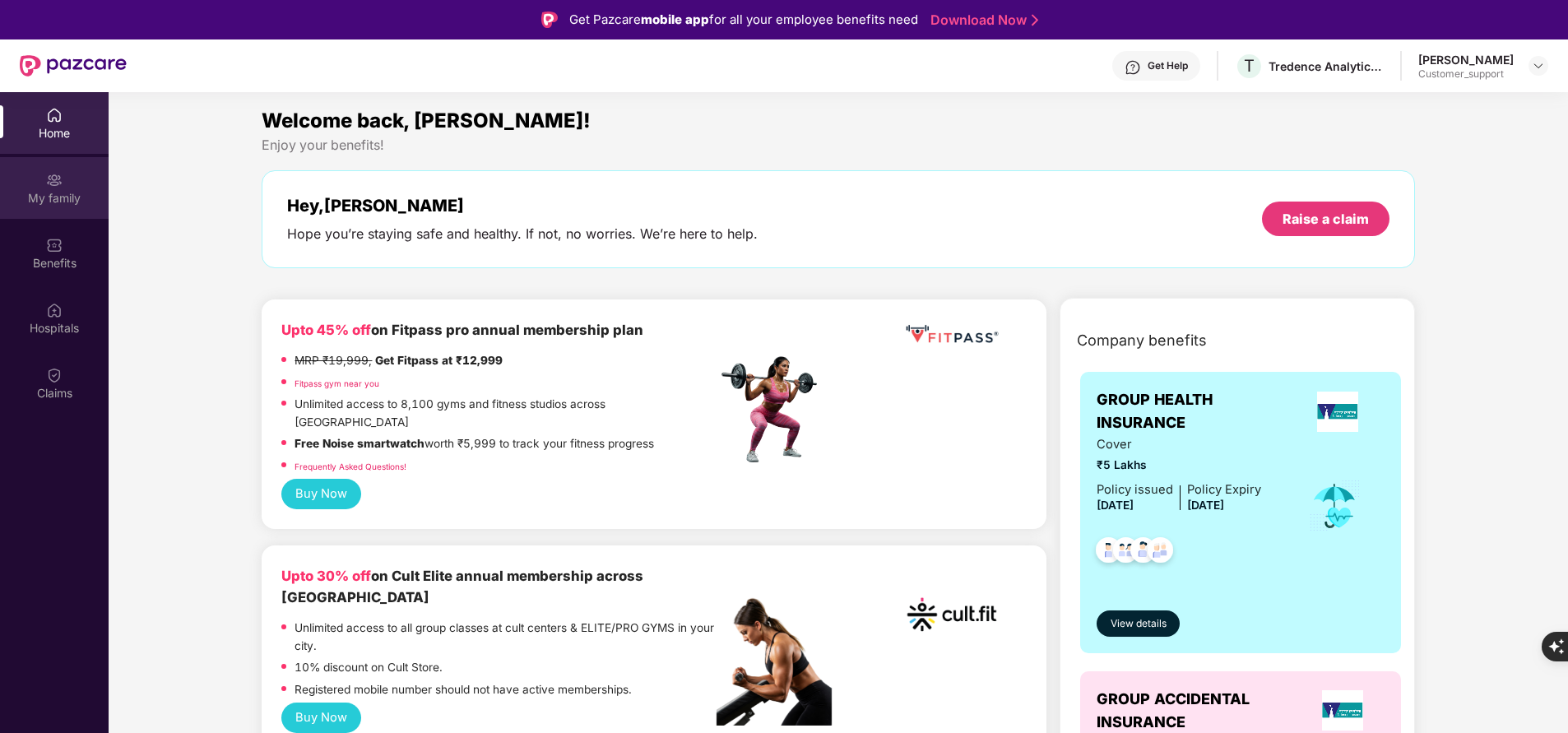
click at [66, 201] on div "My family" at bounding box center [54, 197] width 108 height 16
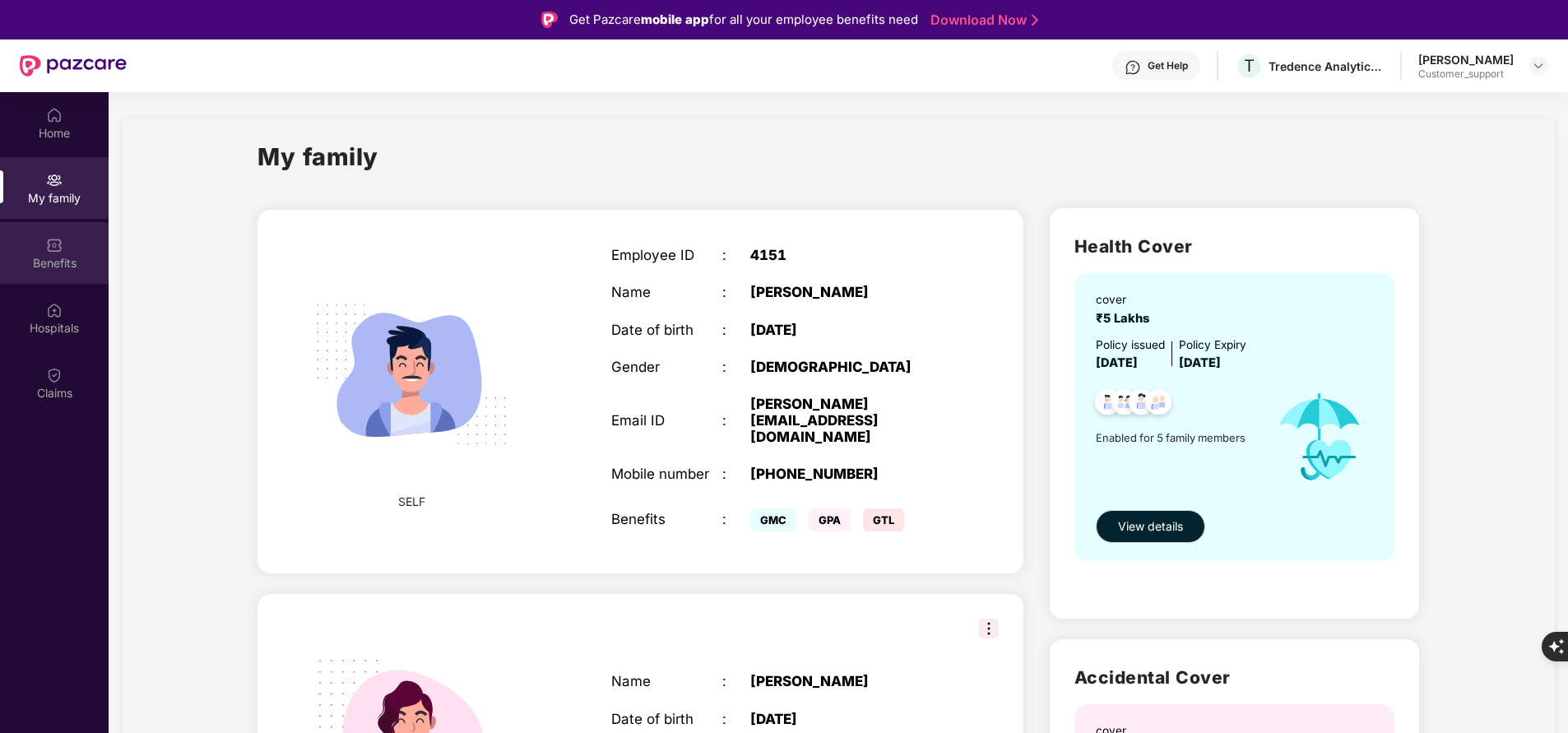
click at [51, 266] on div "Benefits" at bounding box center [54, 263] width 108 height 16
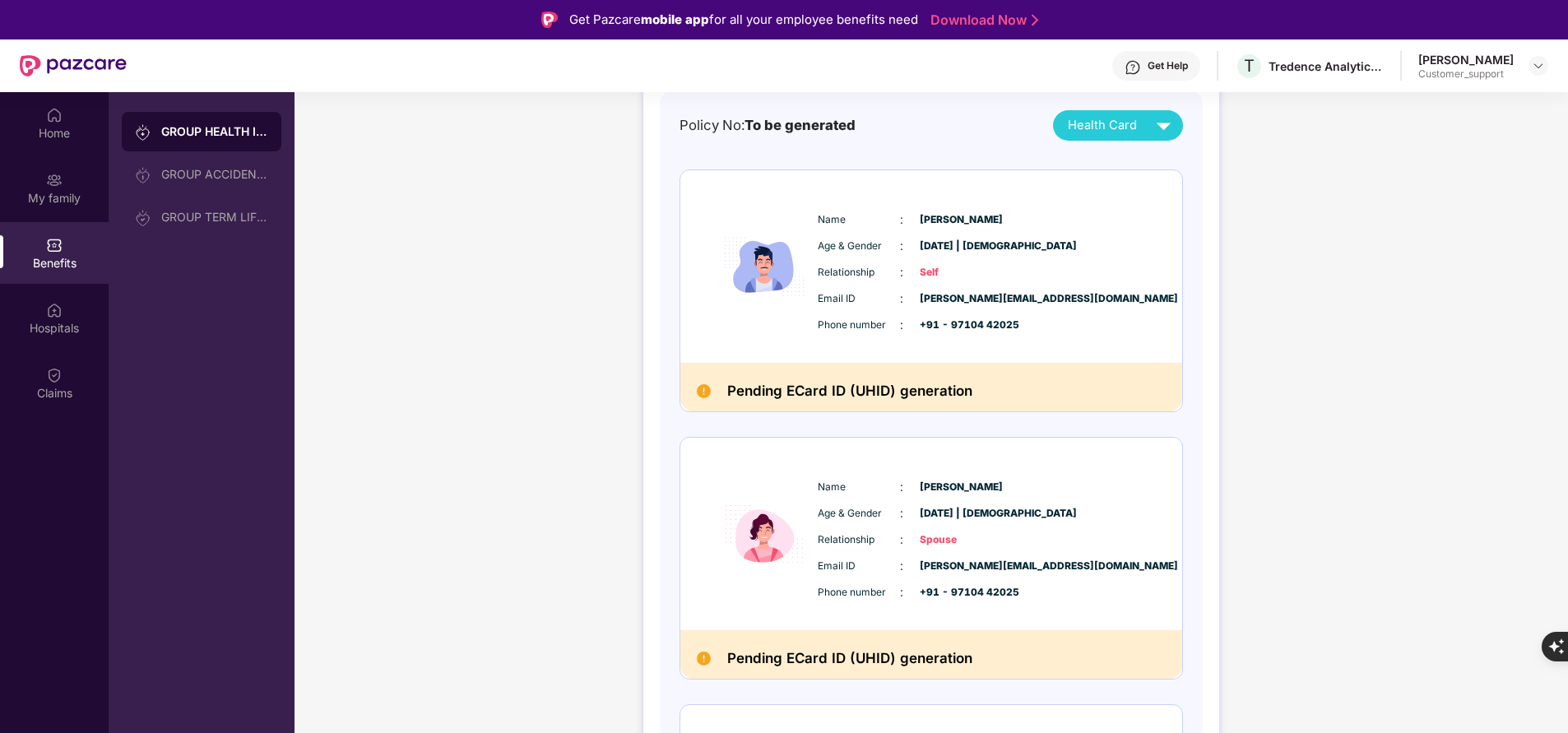
scroll to position [0, 0]
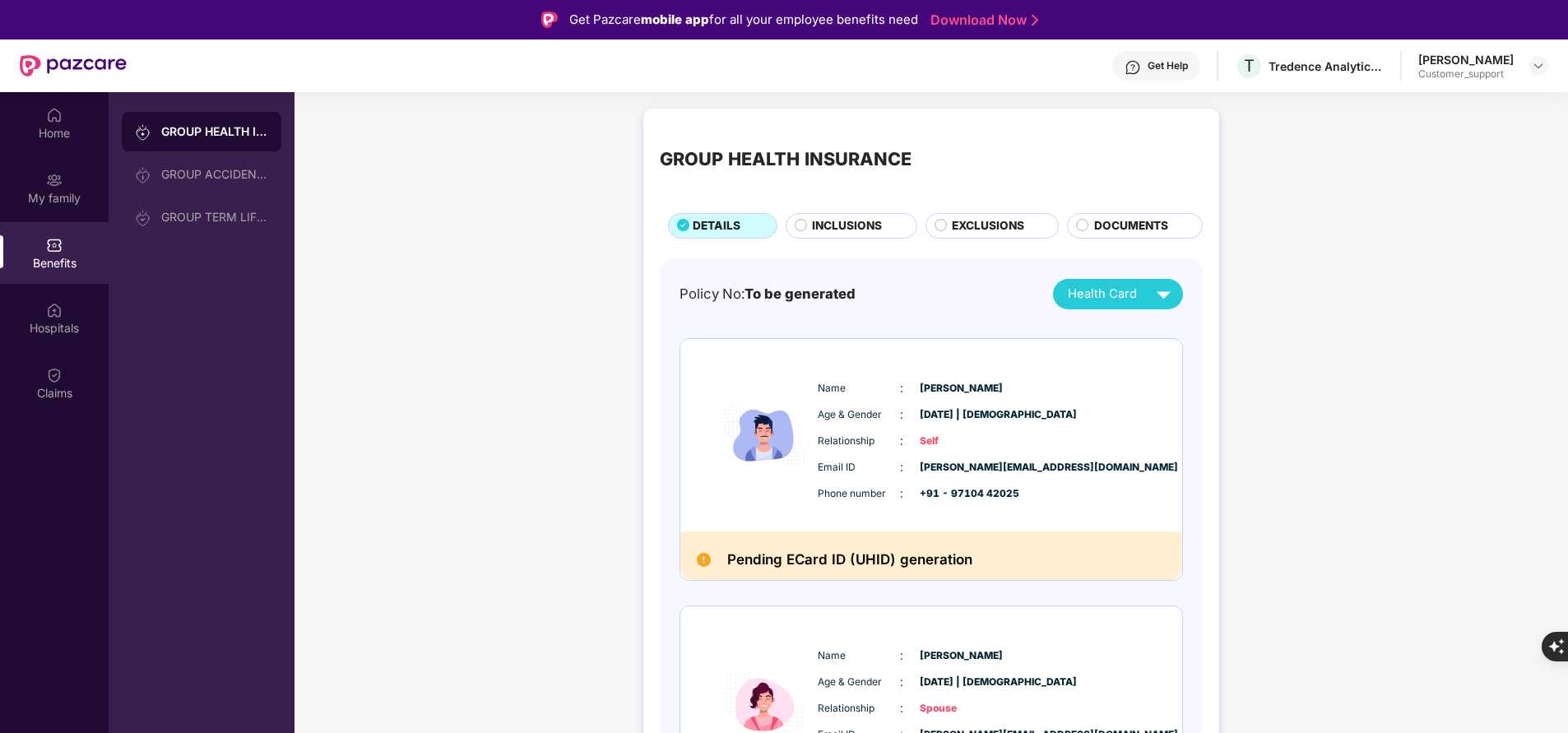
click at [852, 229] on span "INCLUSIONS" at bounding box center [847, 226] width 70 height 17
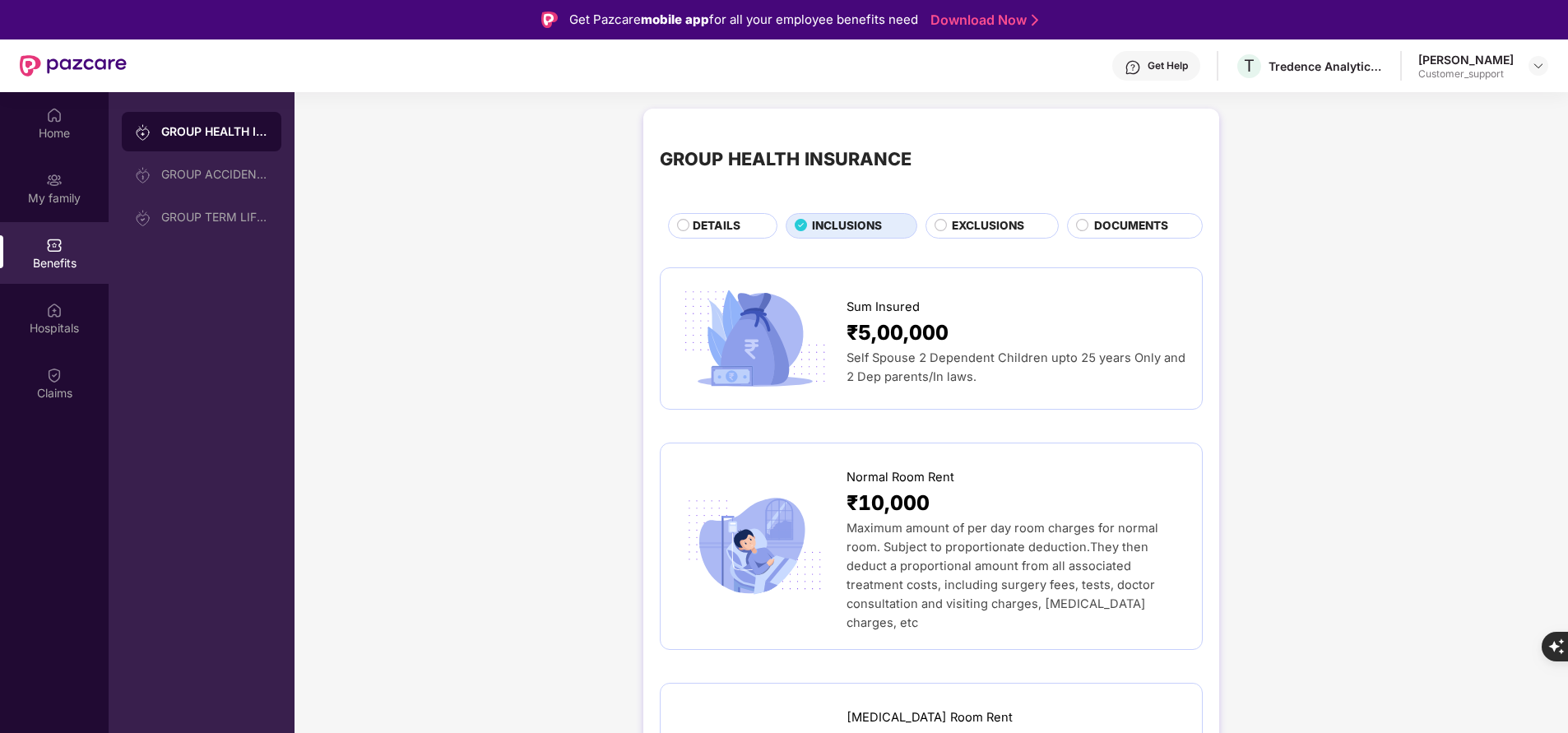
click at [733, 229] on span "DETAILS" at bounding box center [716, 226] width 47 height 17
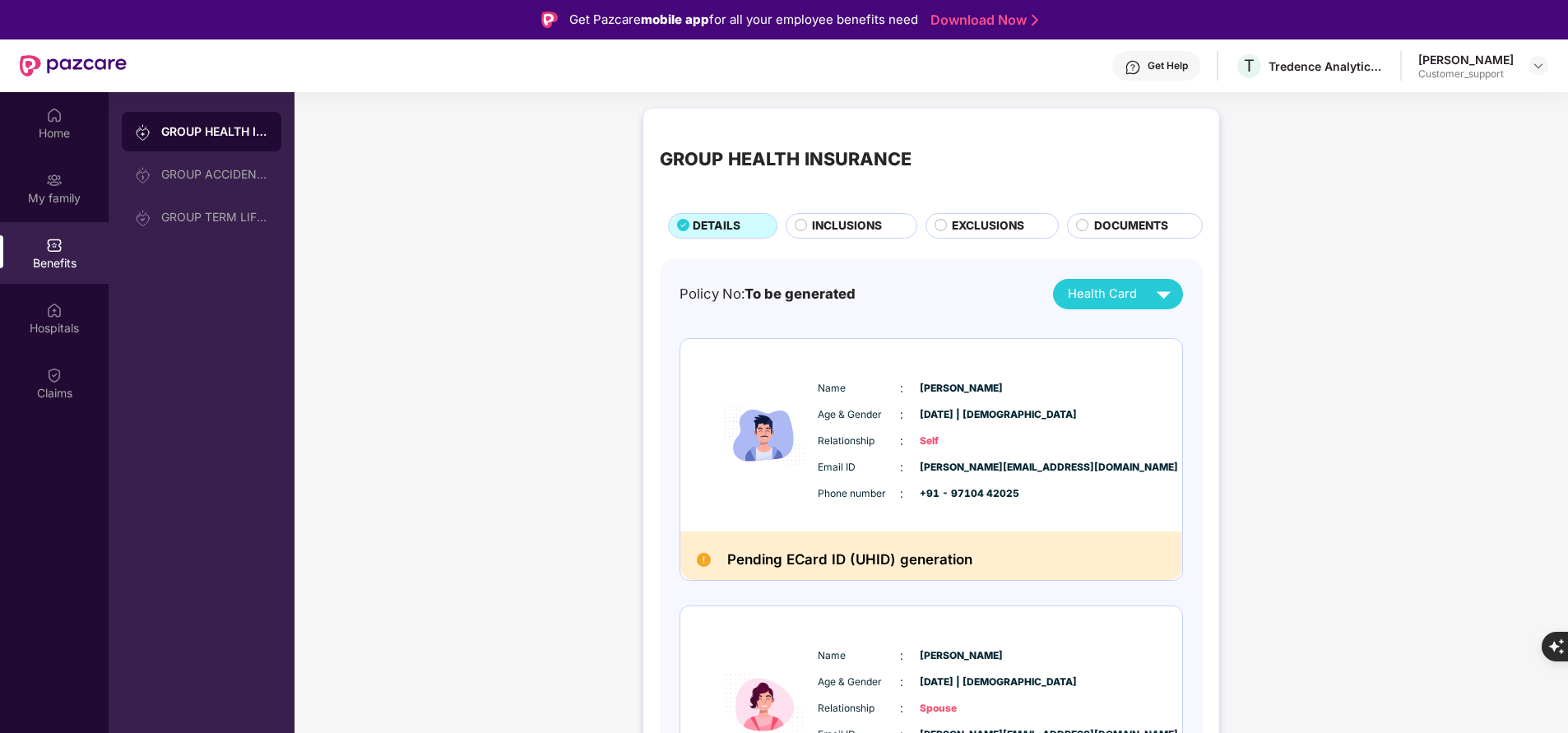
click at [812, 224] on span "INCLUSIONS" at bounding box center [847, 226] width 70 height 17
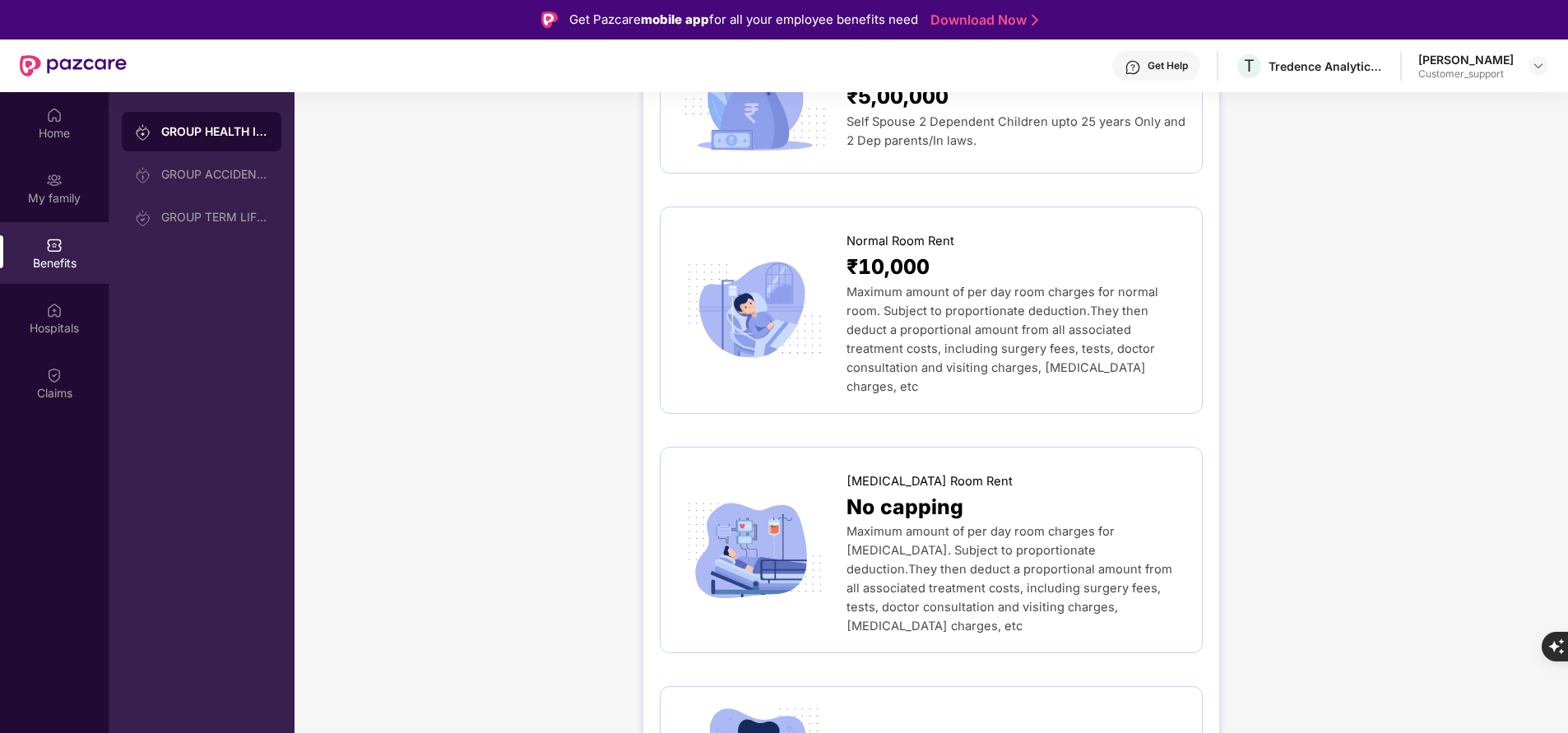
scroll to position [233, 0]
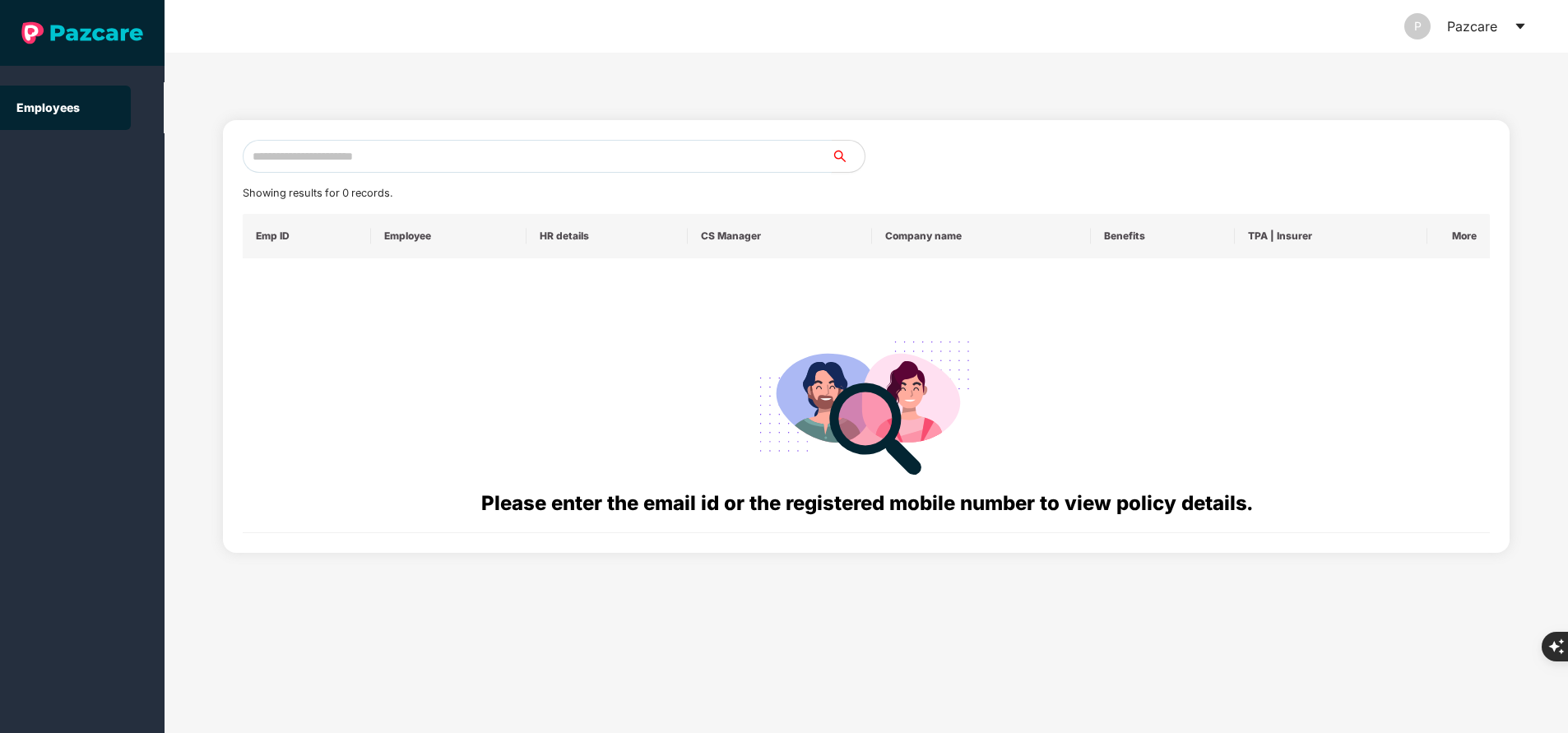
click at [472, 156] on input "text" at bounding box center [537, 156] width 589 height 33
paste input "**********"
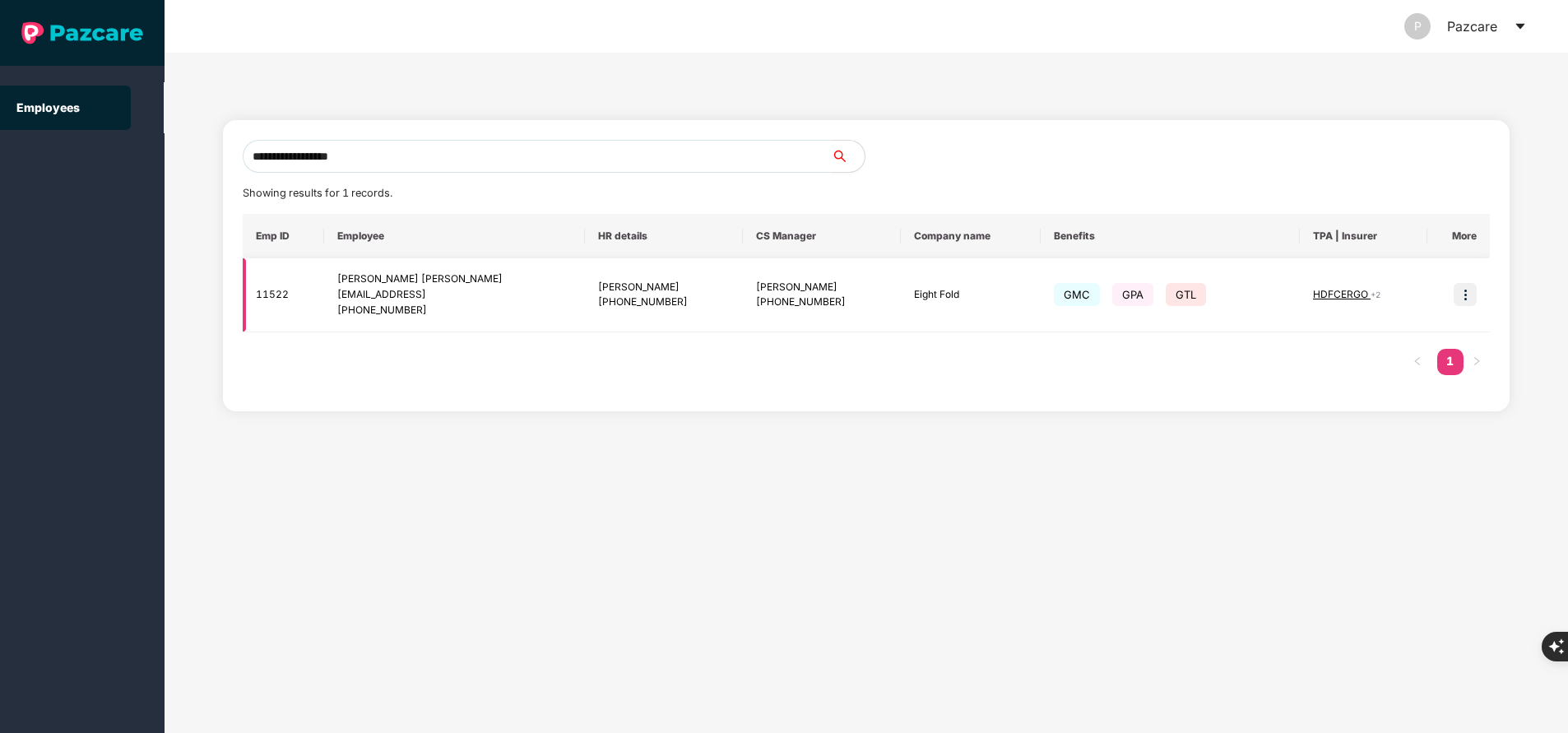
type input "**********"
click at [1465, 299] on img at bounding box center [1465, 294] width 23 height 23
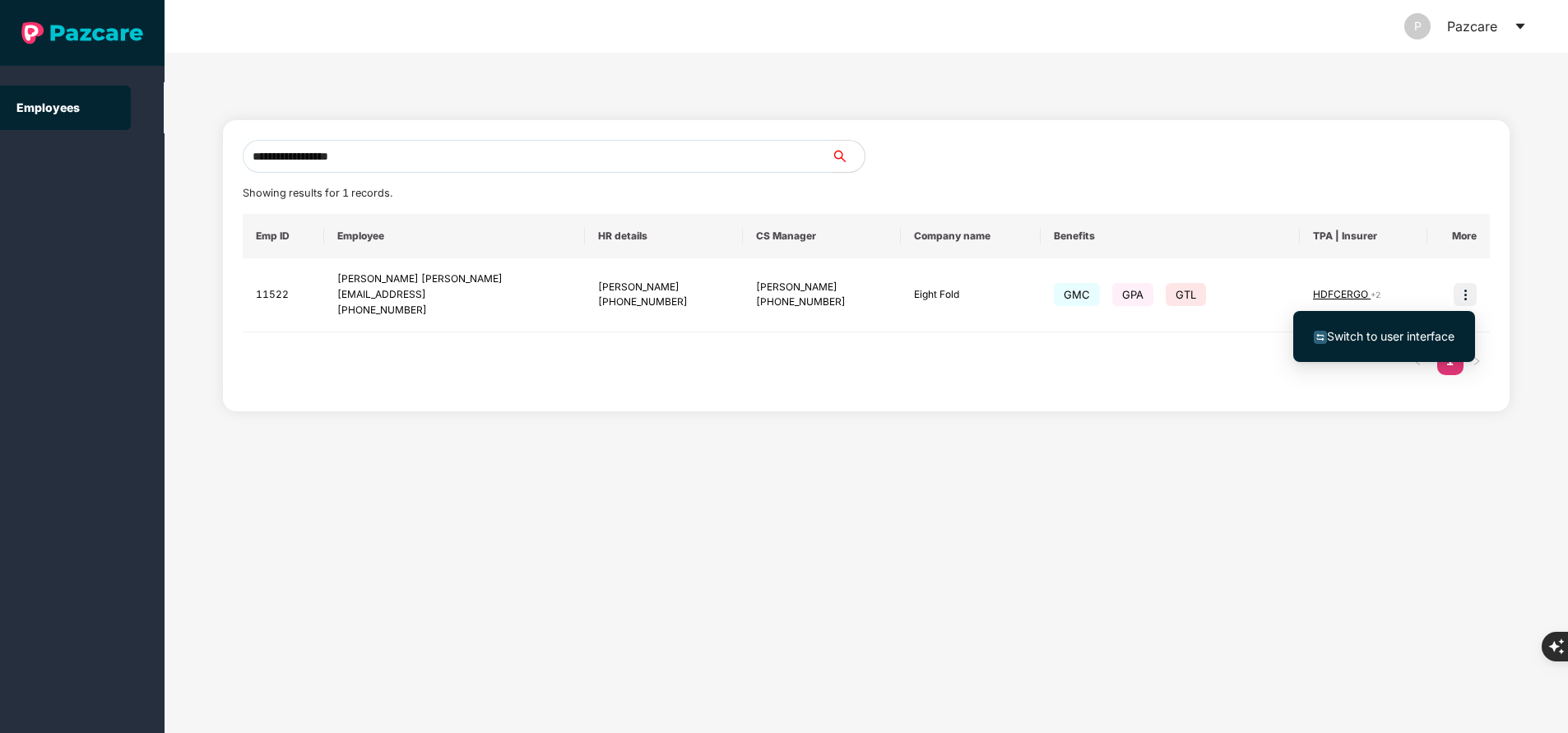
click at [1390, 332] on span "Switch to user interface" at bounding box center [1391, 336] width 127 height 14
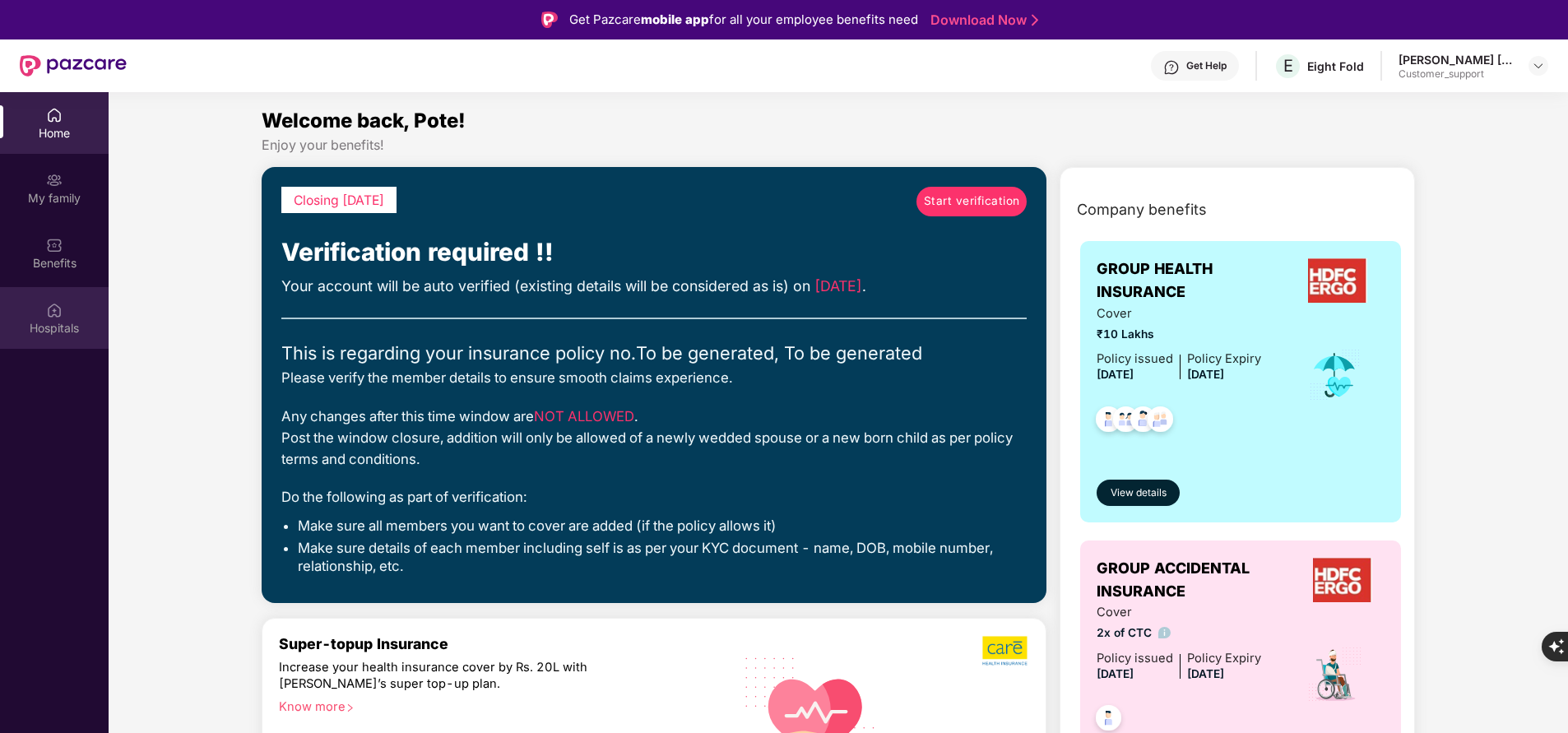
click at [63, 319] on div "Hospitals" at bounding box center [54, 318] width 108 height 62
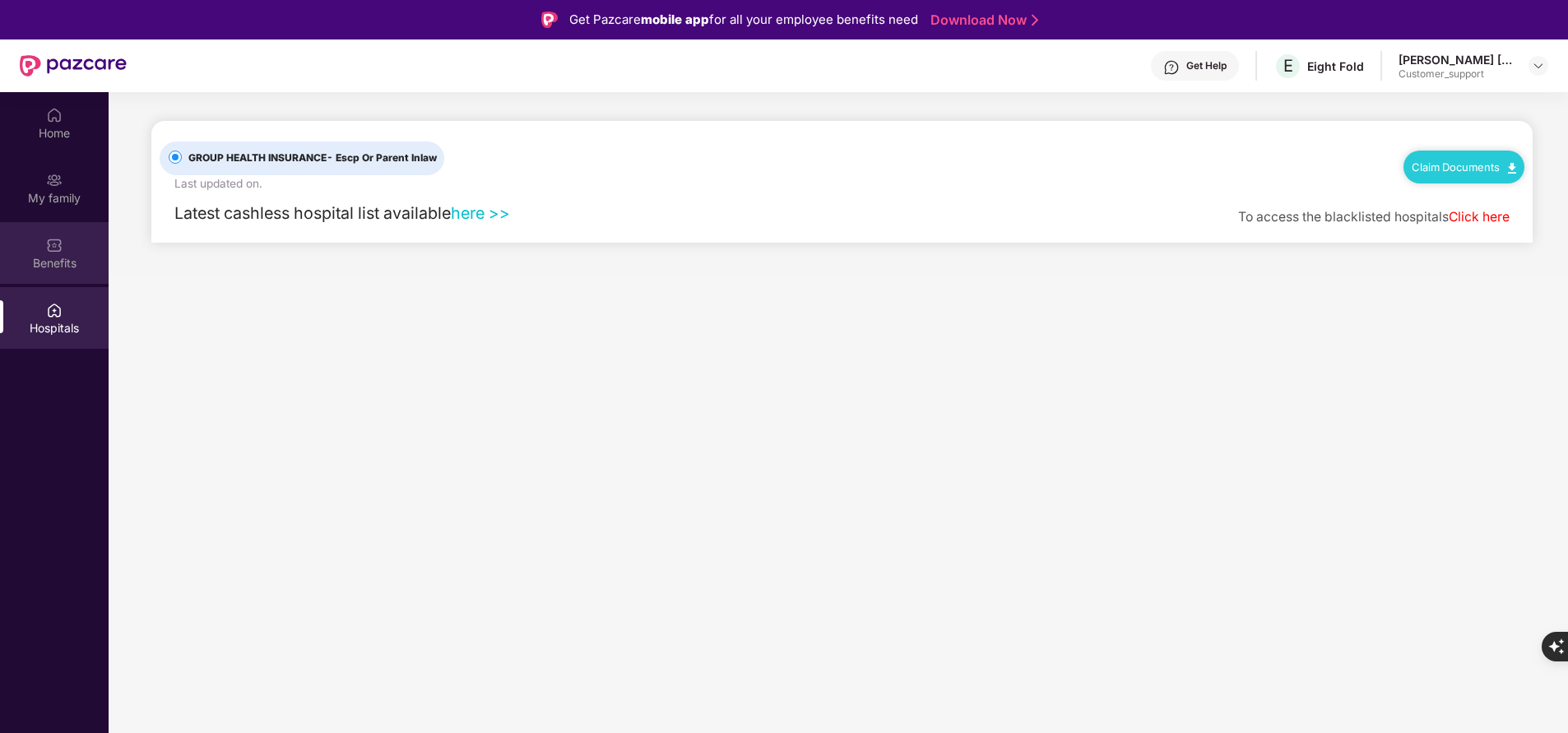
click at [51, 264] on div "Benefits" at bounding box center [54, 263] width 108 height 16
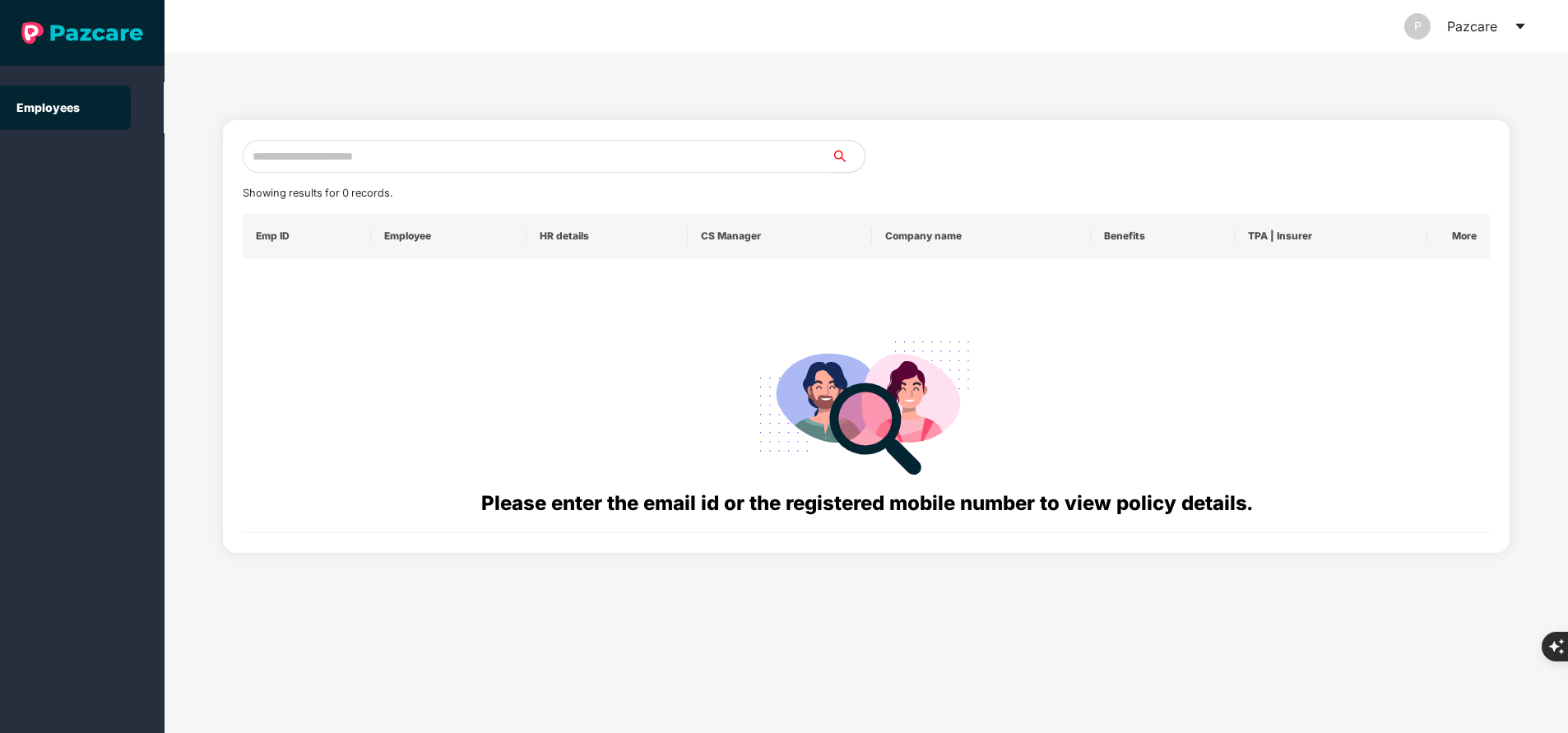
click at [358, 142] on input "text" at bounding box center [537, 156] width 589 height 33
paste input "**********"
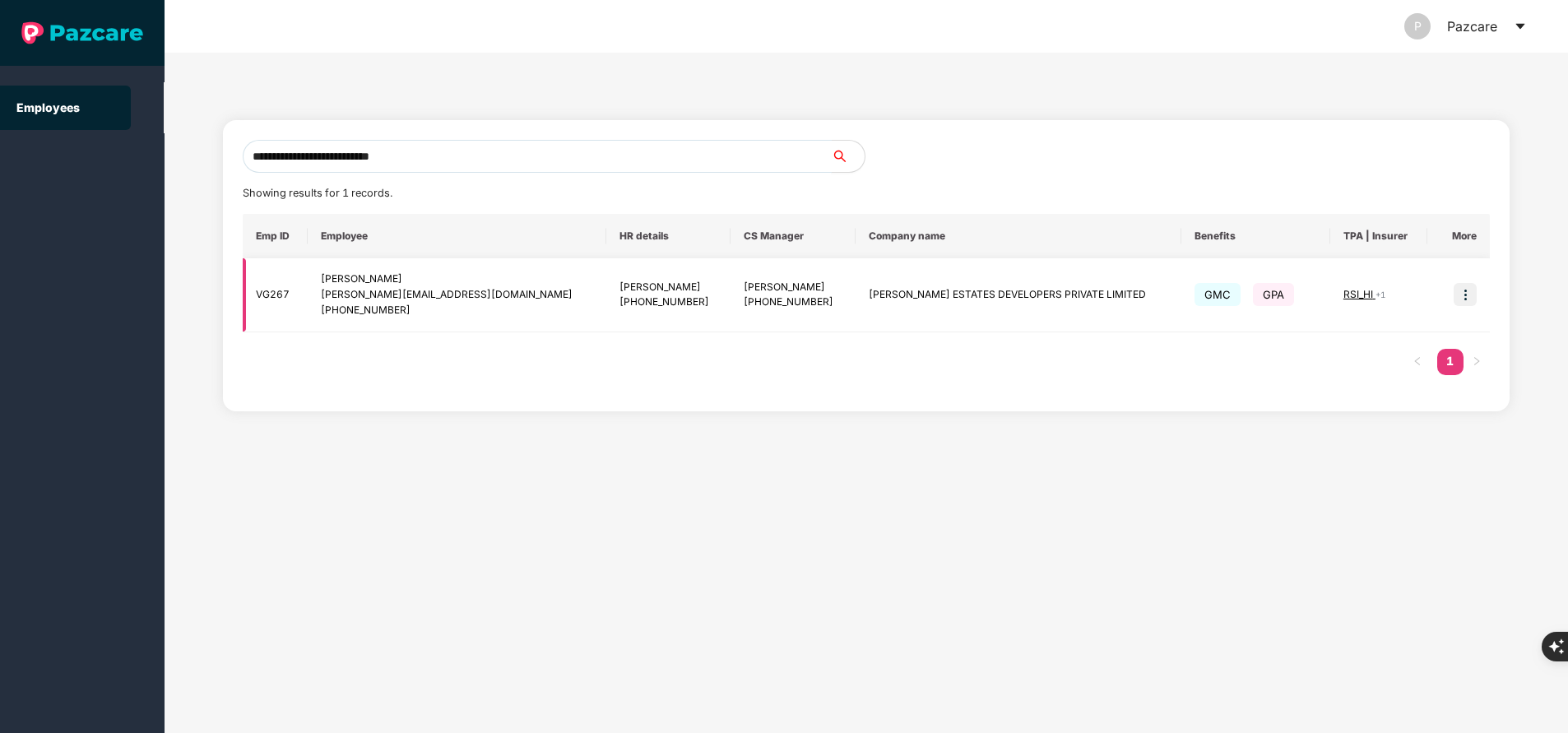
type input "**********"
click at [1468, 306] on img at bounding box center [1465, 294] width 23 height 23
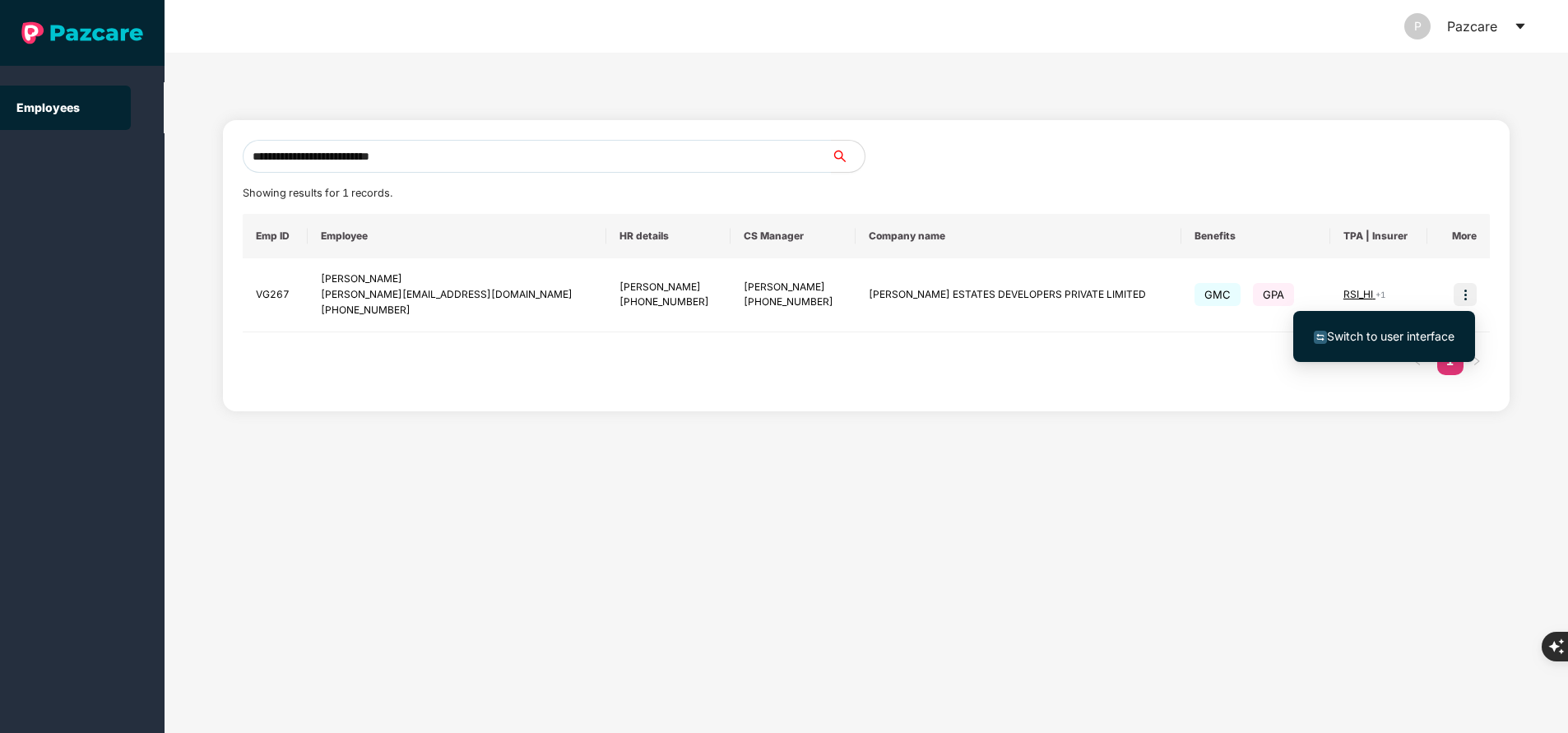
click at [1415, 325] on li "Switch to user interface" at bounding box center [1384, 336] width 182 height 34
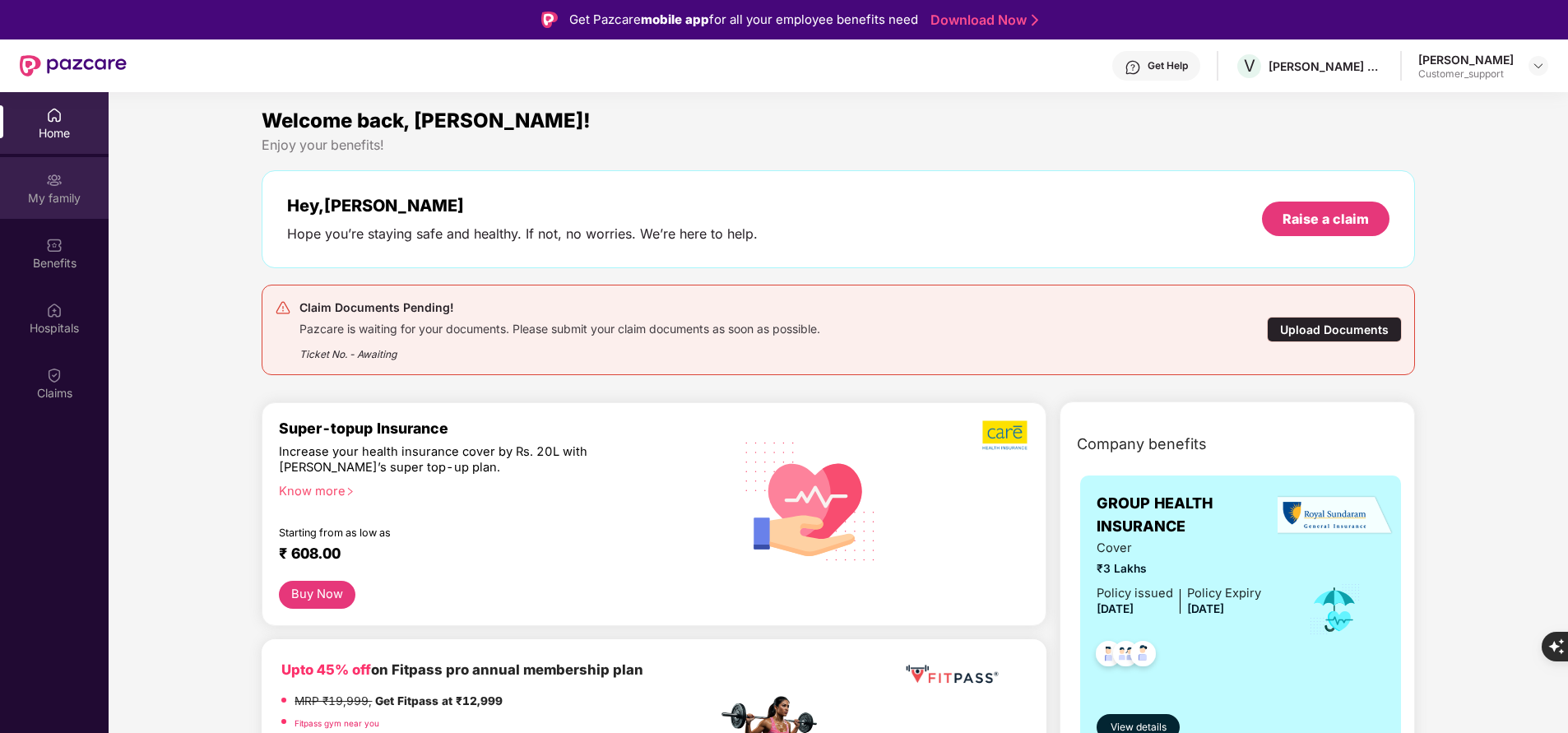
click at [67, 190] on div "My family" at bounding box center [54, 197] width 108 height 16
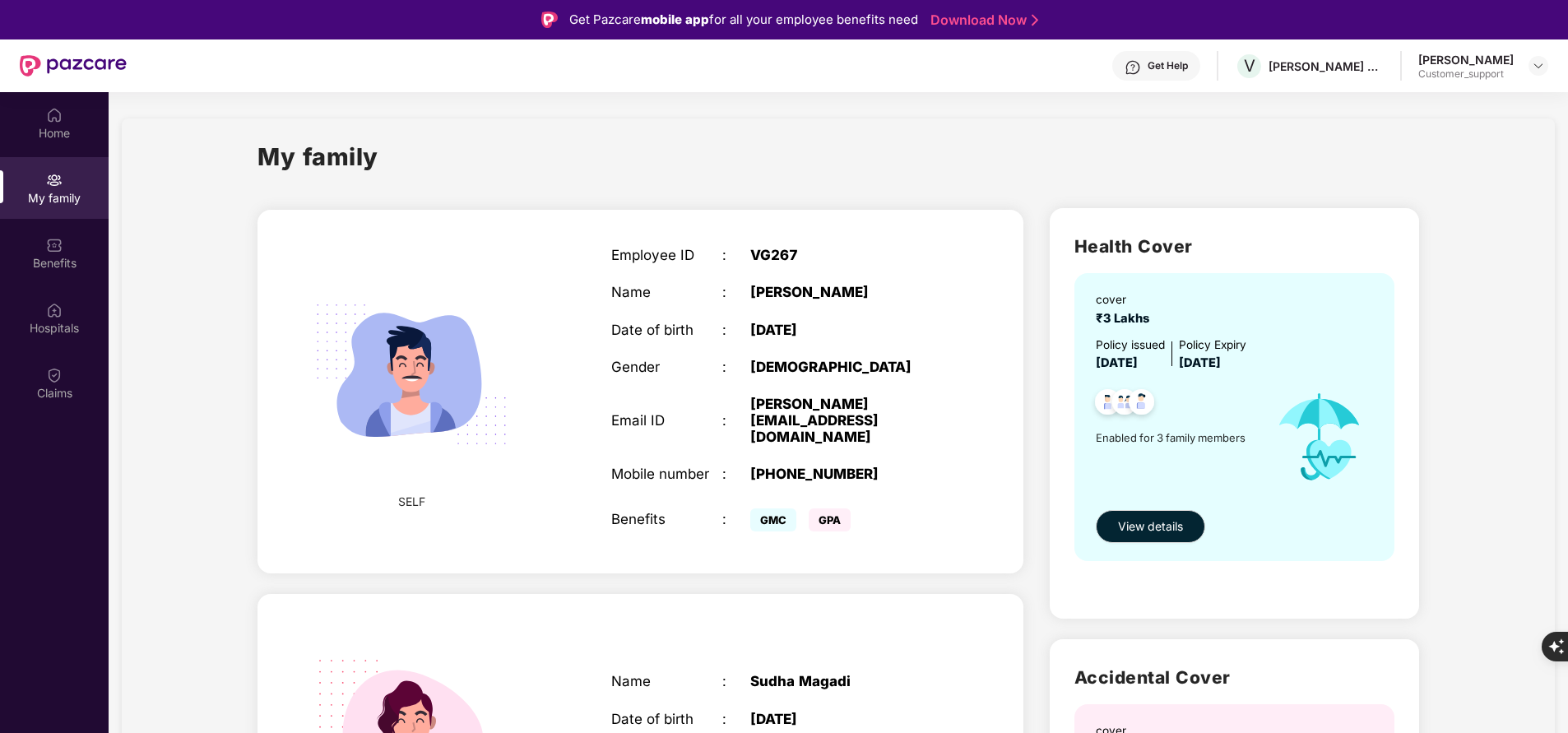
click at [836, 466] on div "+919902324400" at bounding box center [847, 473] width 194 height 16
copy div "919902324400"
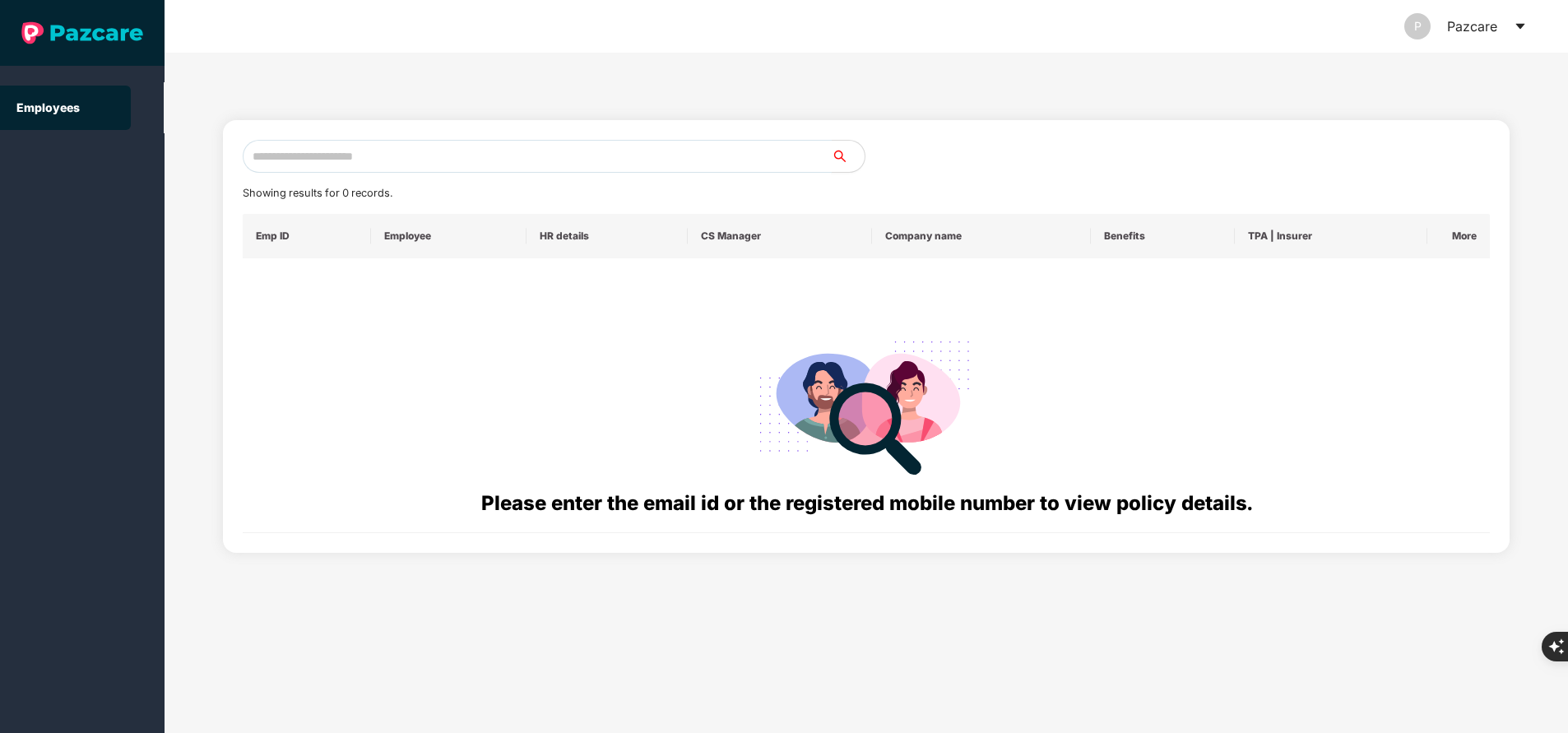
click at [405, 163] on input "text" at bounding box center [537, 156] width 589 height 33
paste input "**********"
click at [405, 163] on input "**********" at bounding box center [537, 156] width 589 height 33
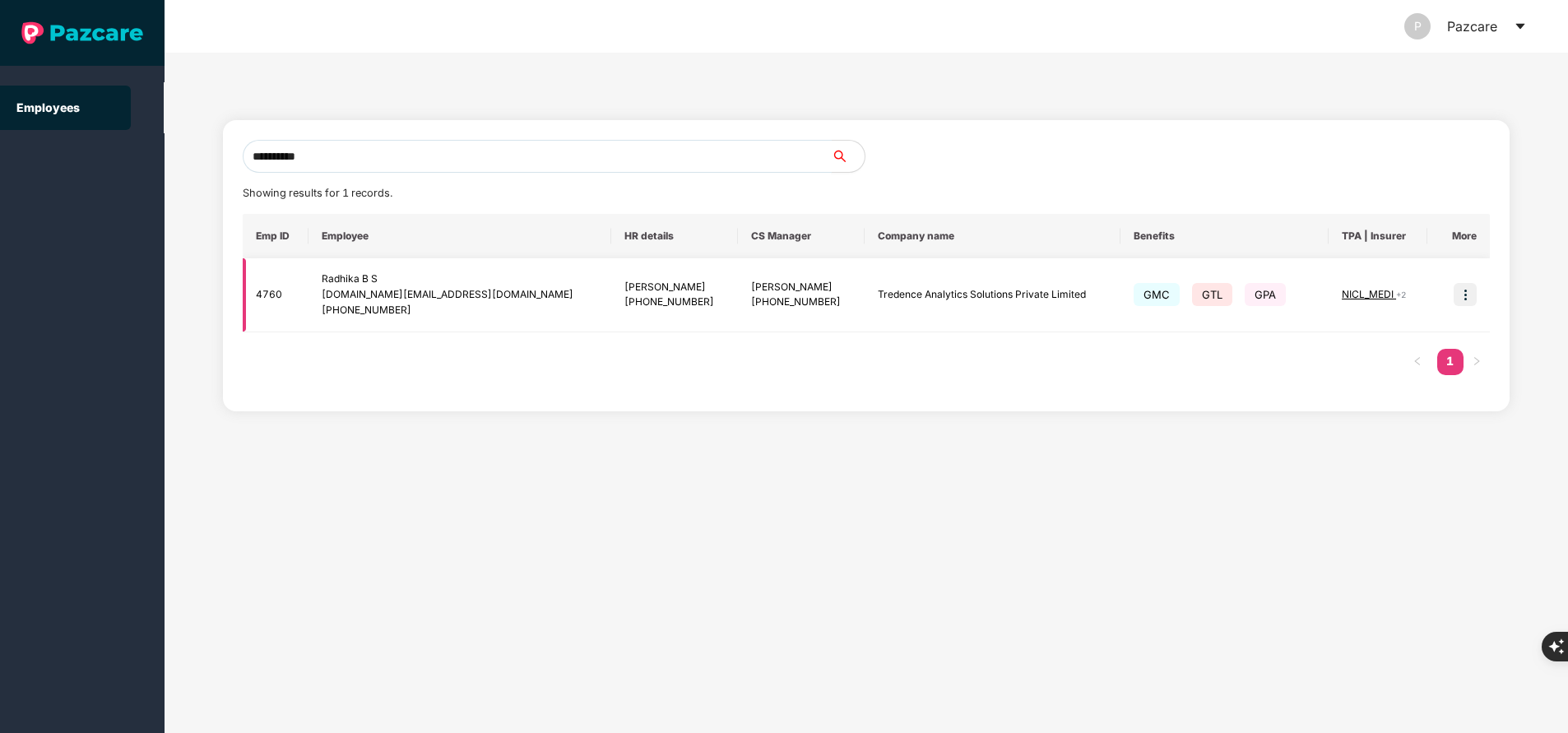
type input "**********"
click at [1467, 296] on img at bounding box center [1465, 294] width 23 height 23
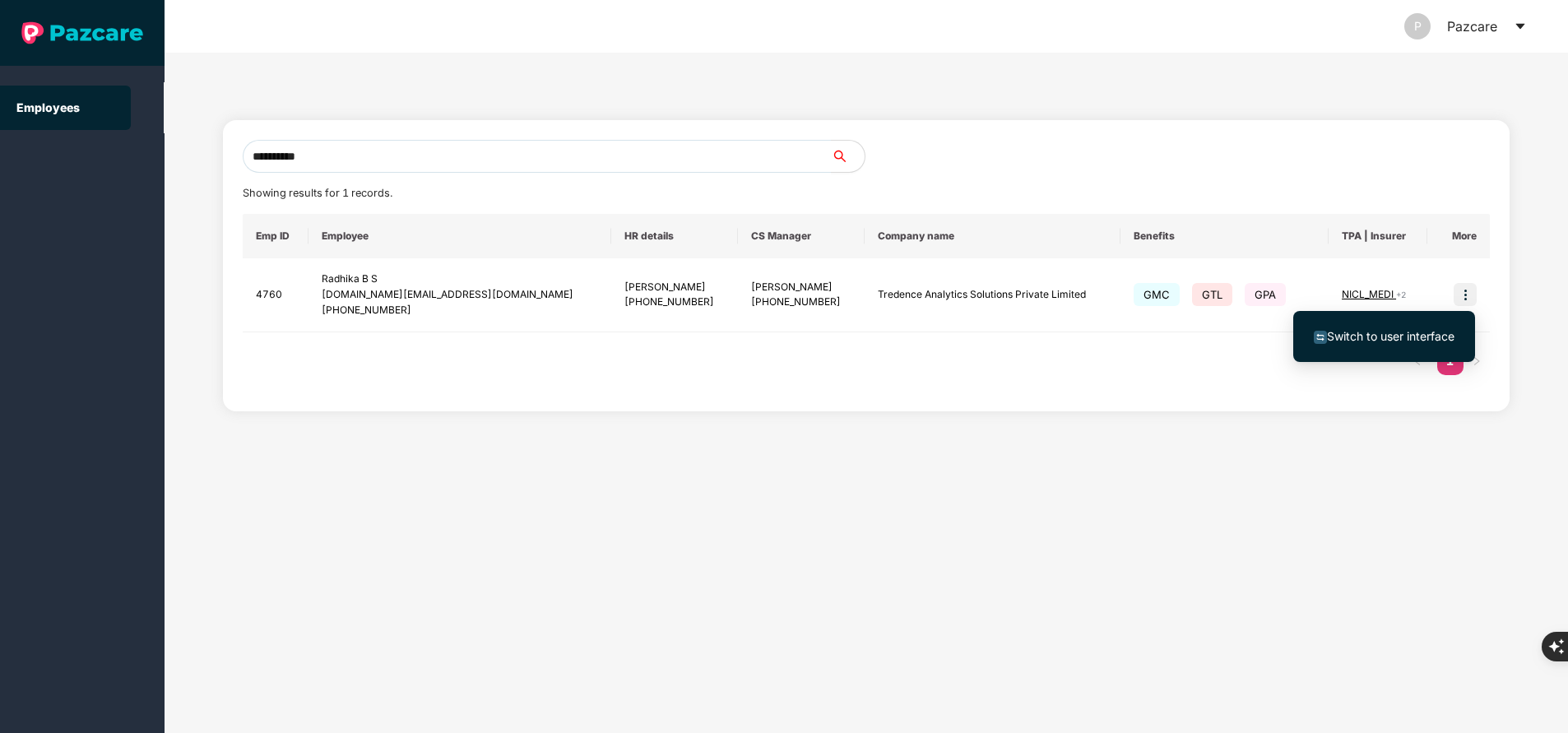
click at [1424, 331] on span "Switch to user interface" at bounding box center [1391, 336] width 127 height 14
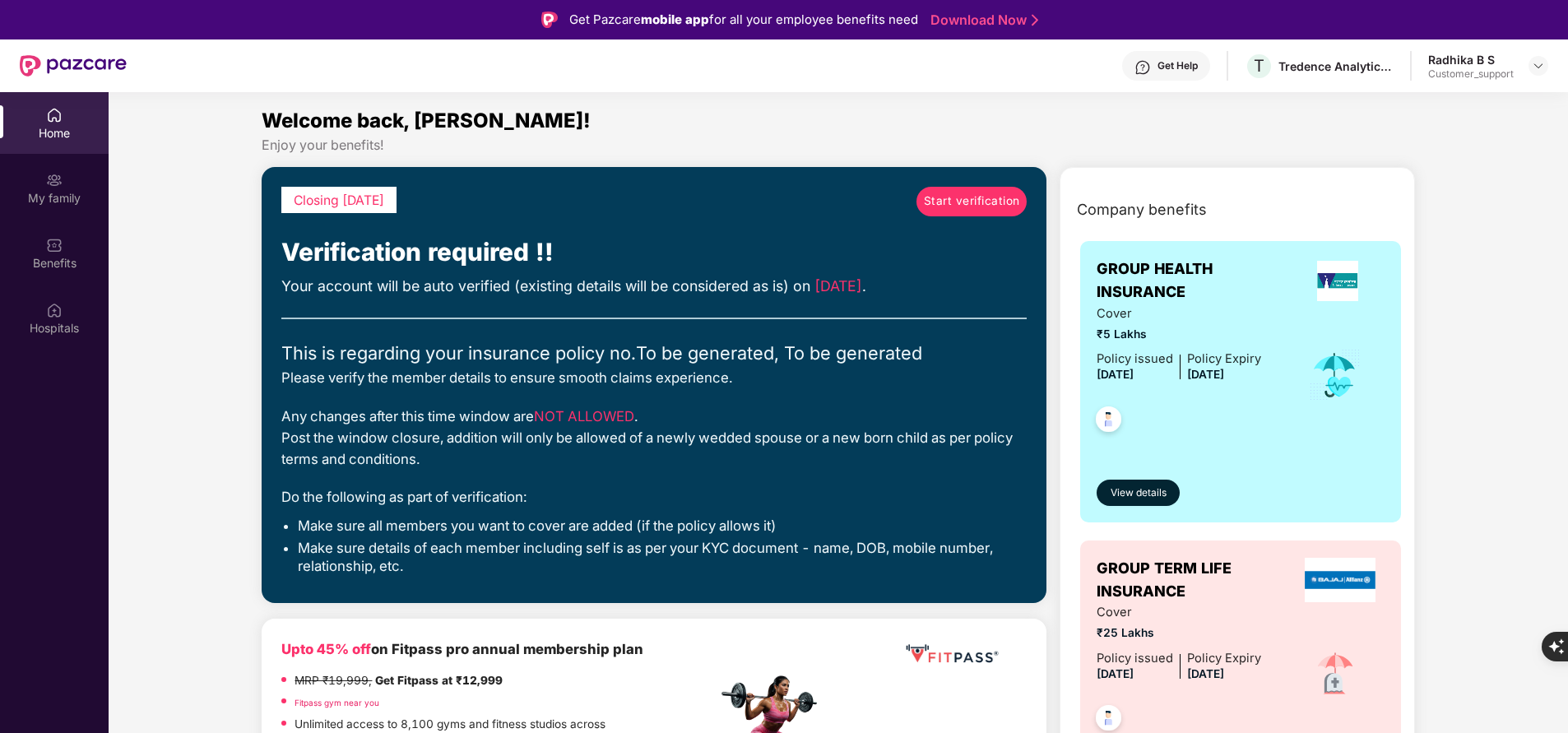
click at [65, 195] on div "My family" at bounding box center [54, 197] width 108 height 16
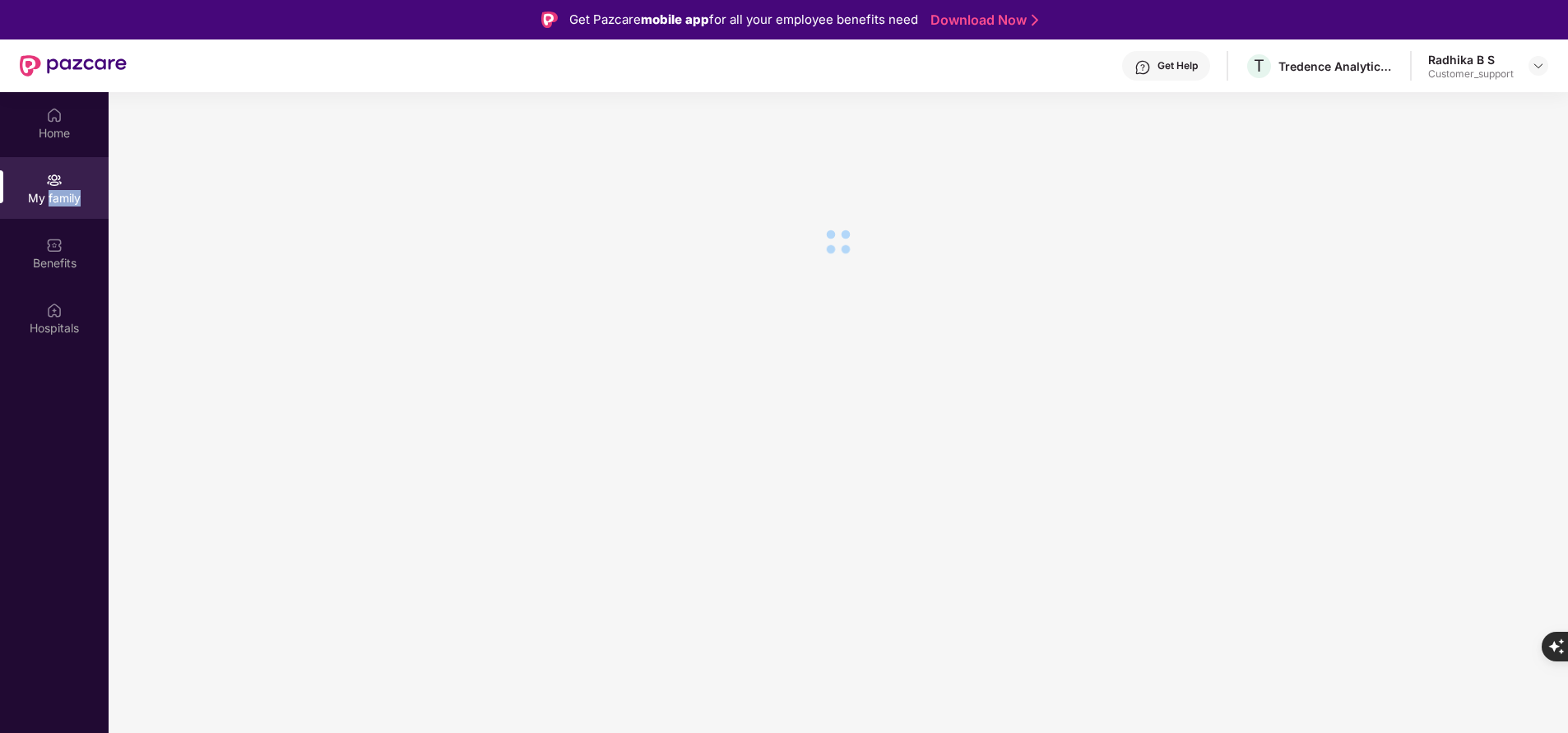
click at [65, 195] on div "My family" at bounding box center [54, 197] width 108 height 16
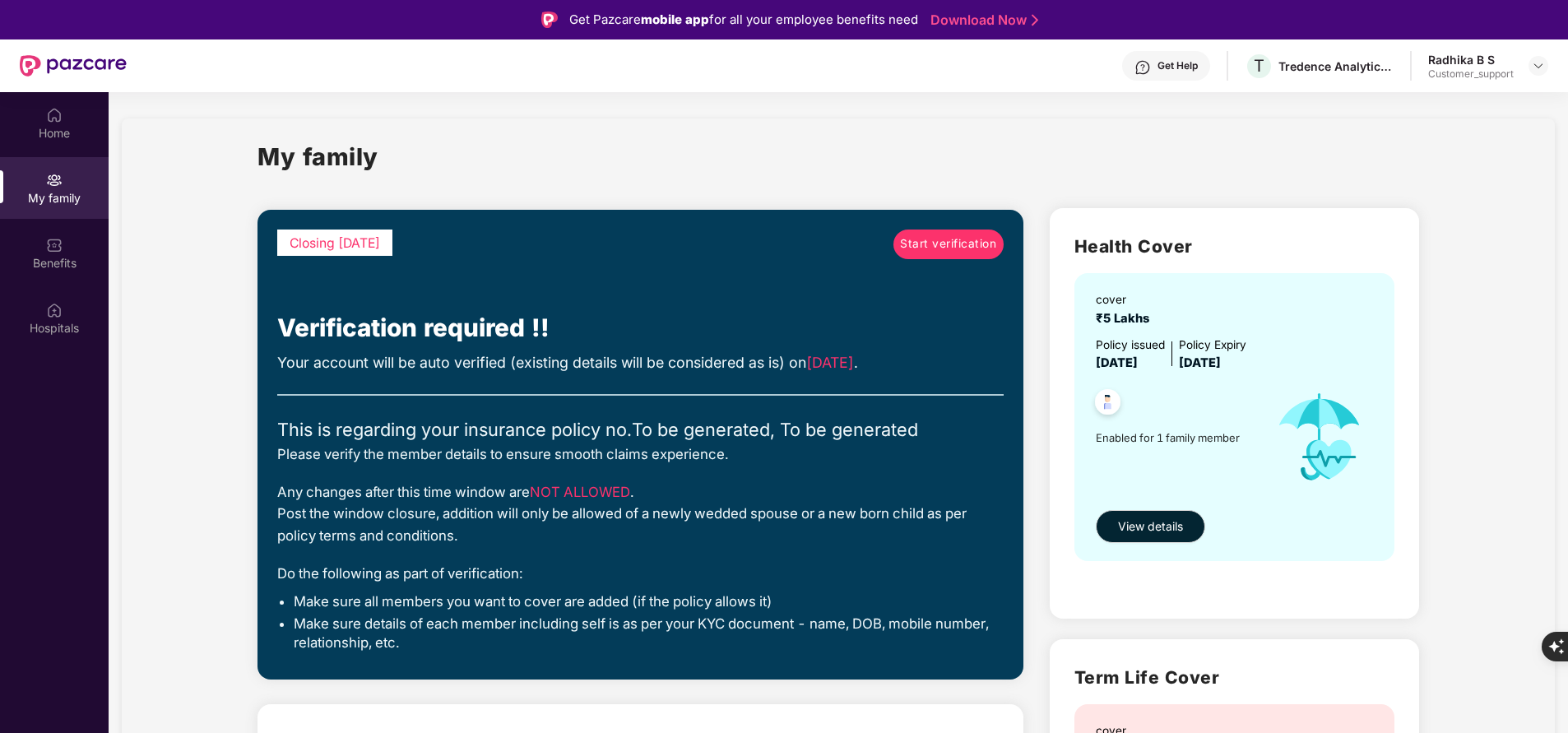
scroll to position [2, 0]
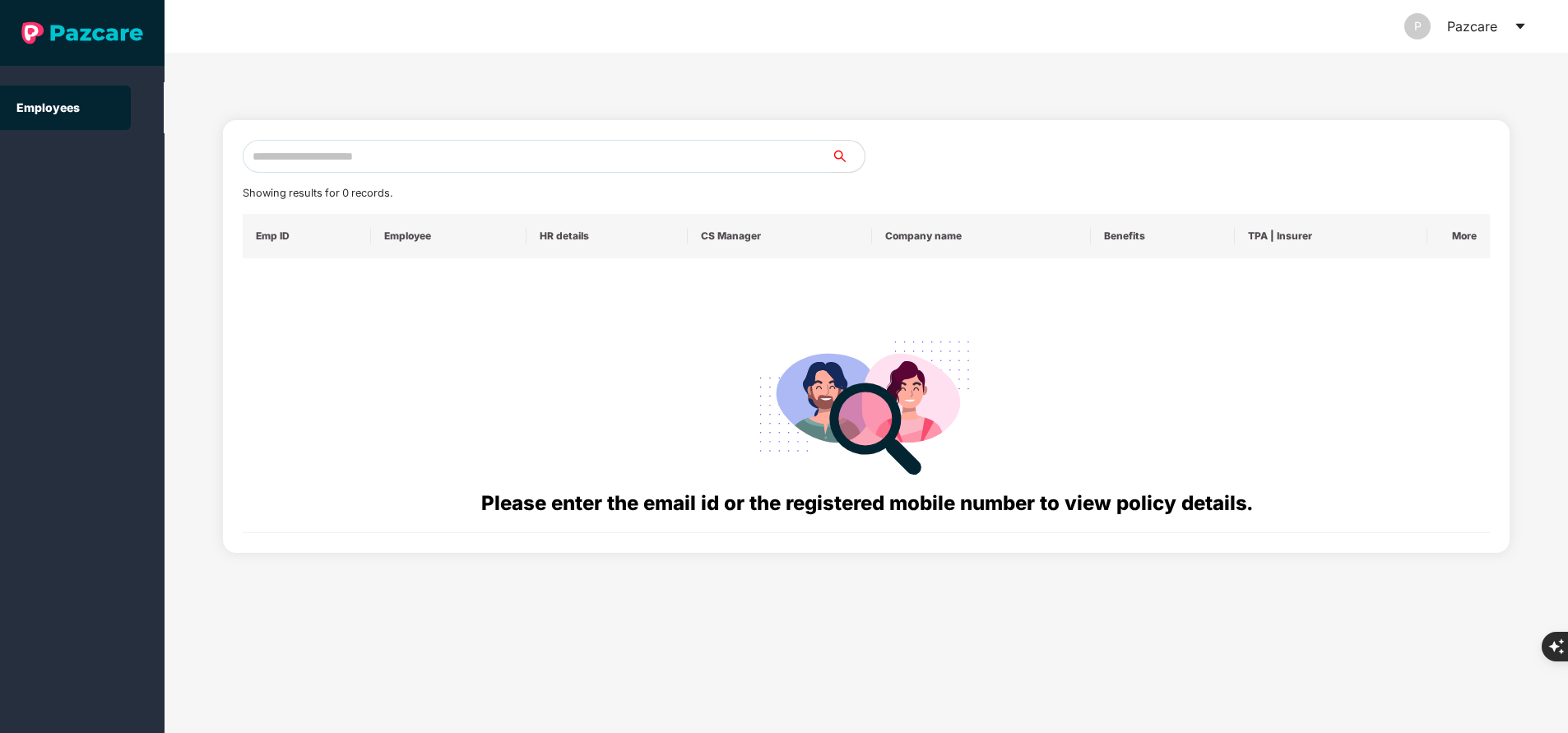
click at [309, 163] on input "text" at bounding box center [537, 156] width 589 height 33
paste input "**********"
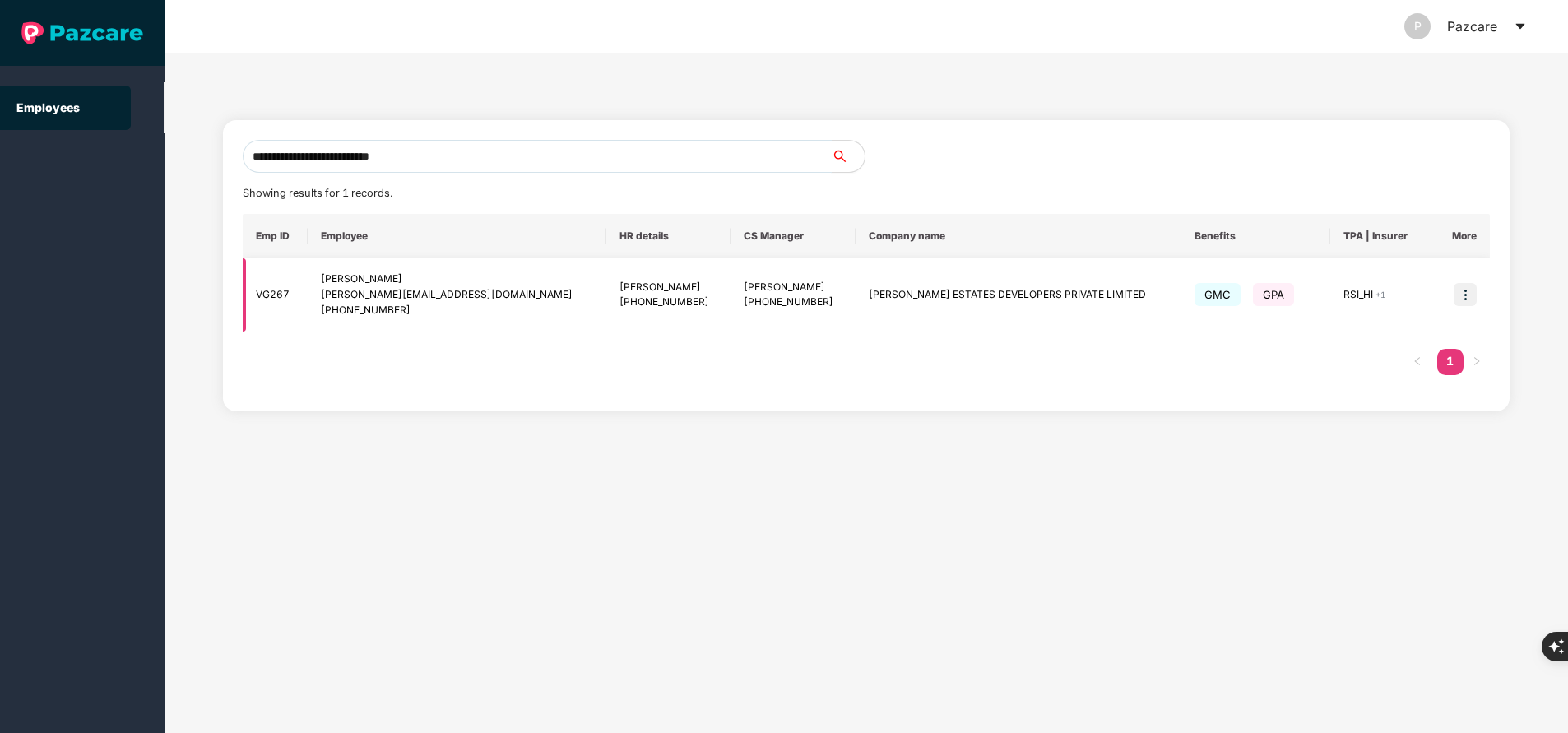
type input "**********"
click at [1461, 288] on img at bounding box center [1465, 294] width 23 height 23
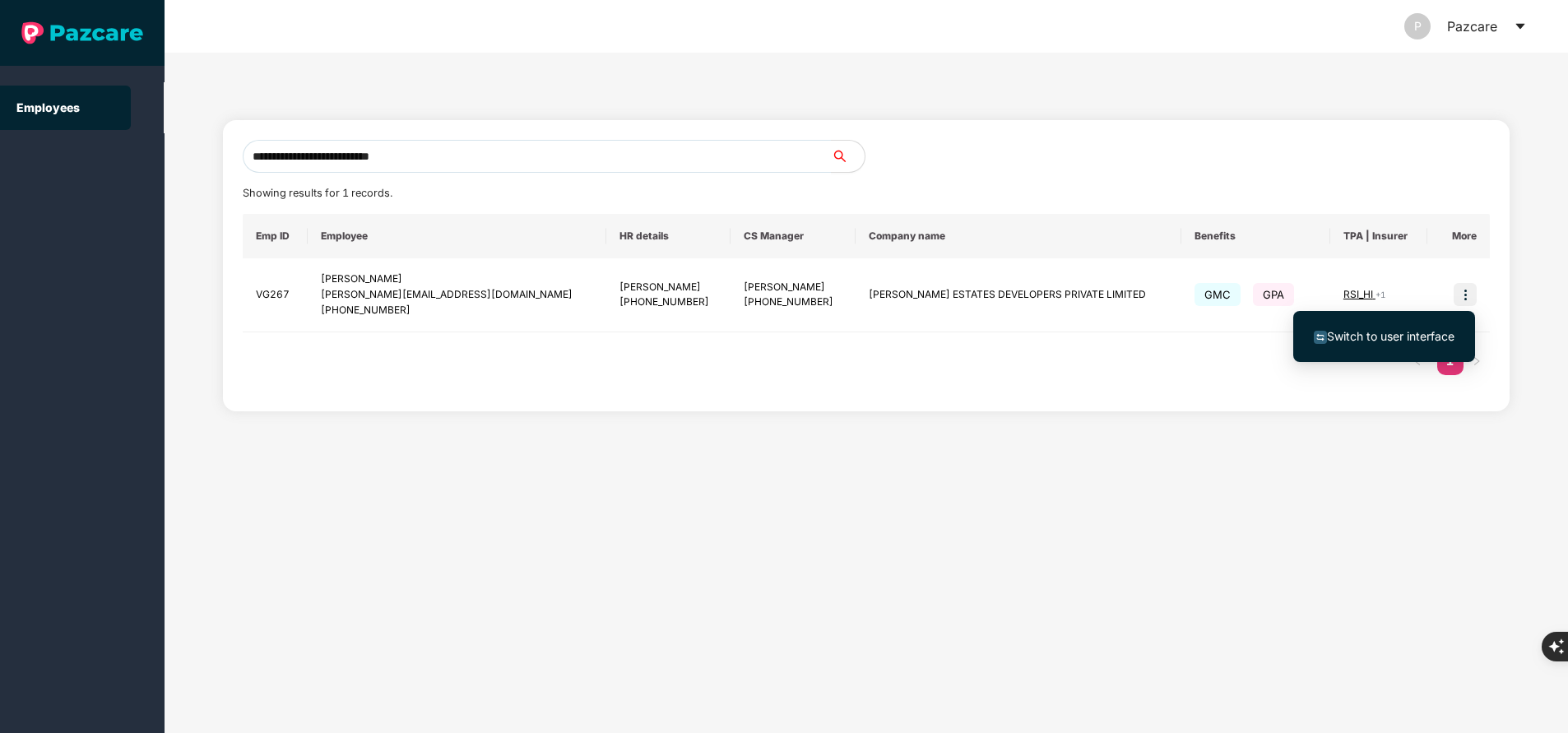
click at [1413, 339] on span "Switch to user interface" at bounding box center [1391, 336] width 127 height 14
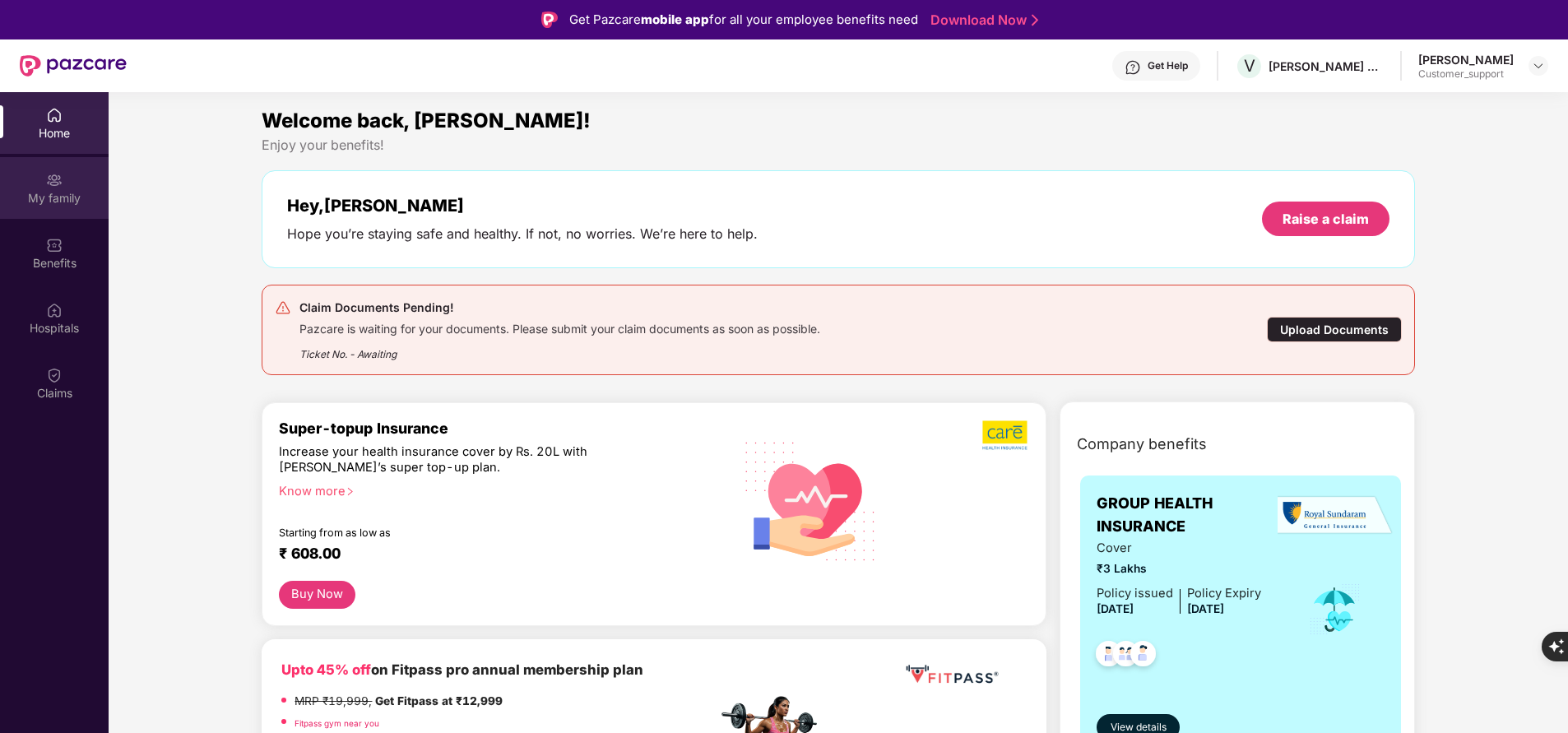
click at [43, 211] on div "My family" at bounding box center [54, 188] width 108 height 62
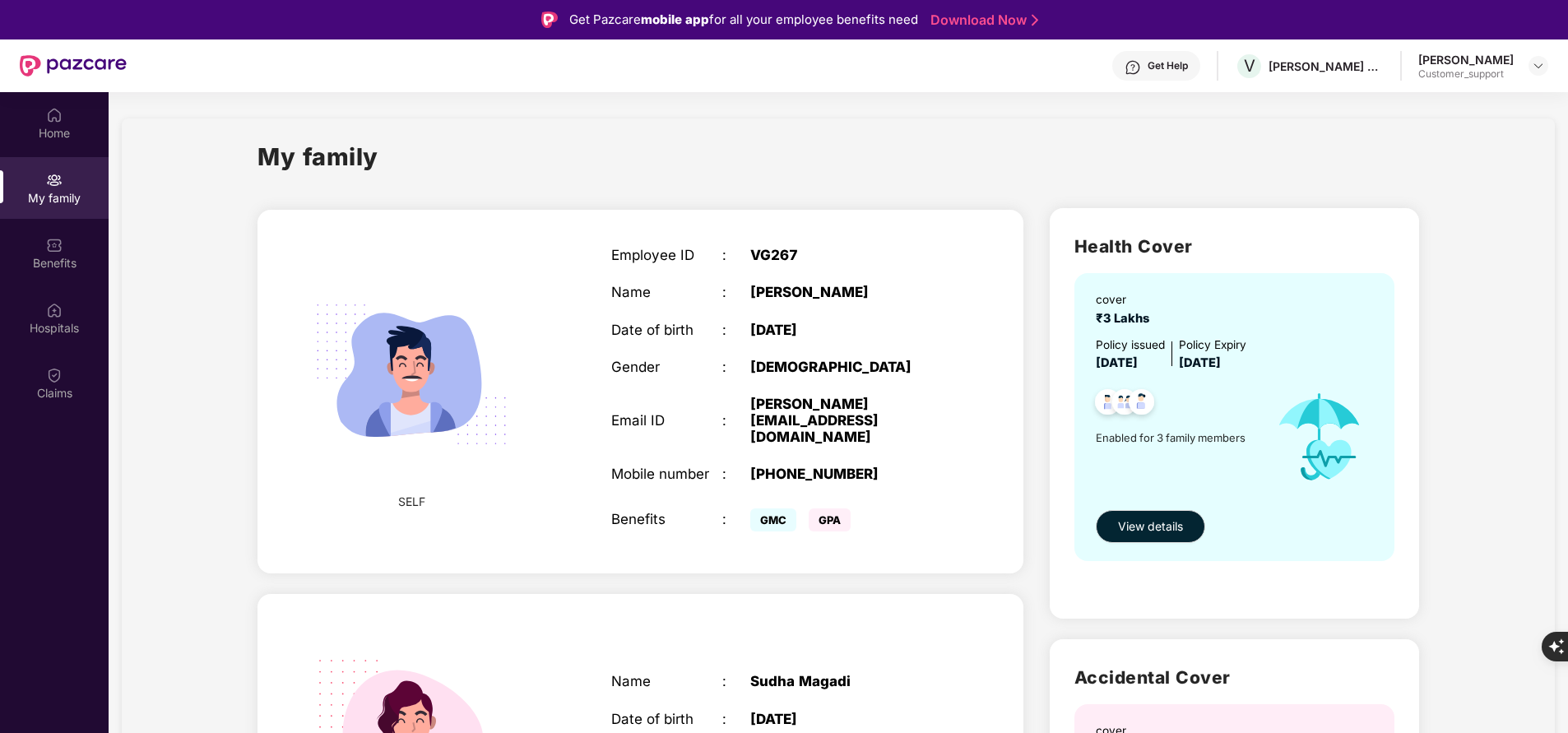
click at [798, 466] on div "+919902324400" at bounding box center [847, 473] width 194 height 16
copy div "+919902324400"
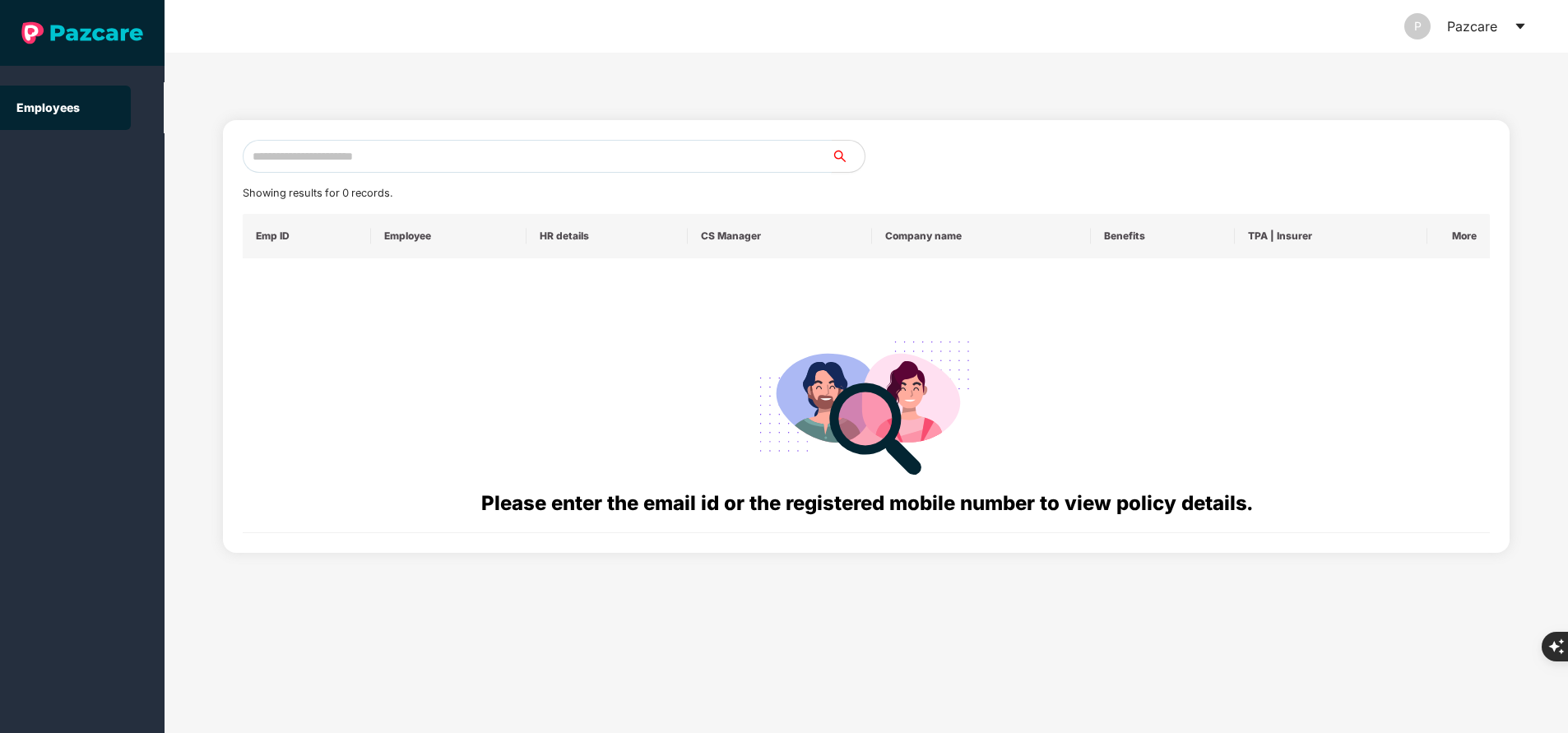
click at [407, 158] on input "text" at bounding box center [537, 156] width 589 height 33
paste input "**********"
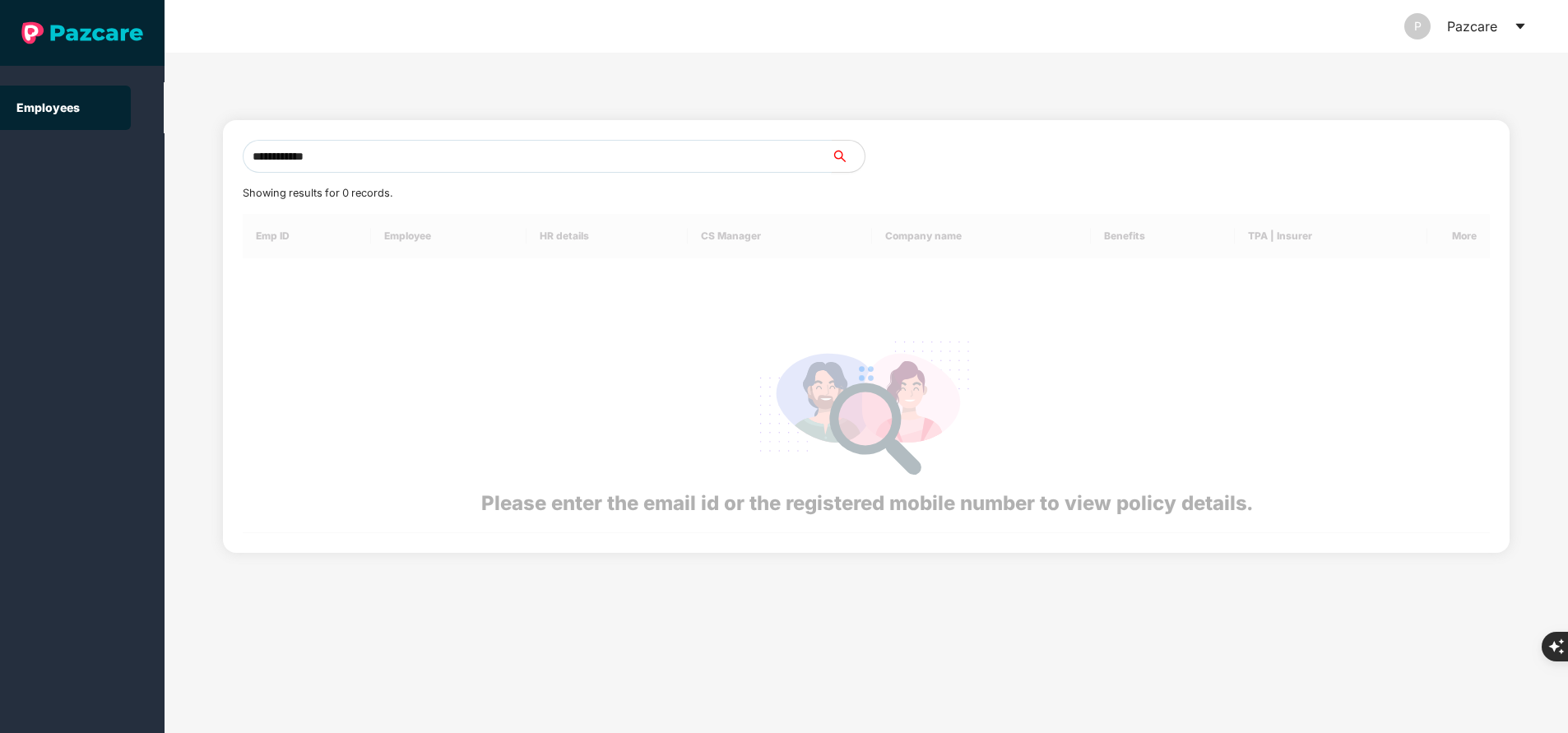
click at [407, 158] on input "**********" at bounding box center [537, 156] width 589 height 33
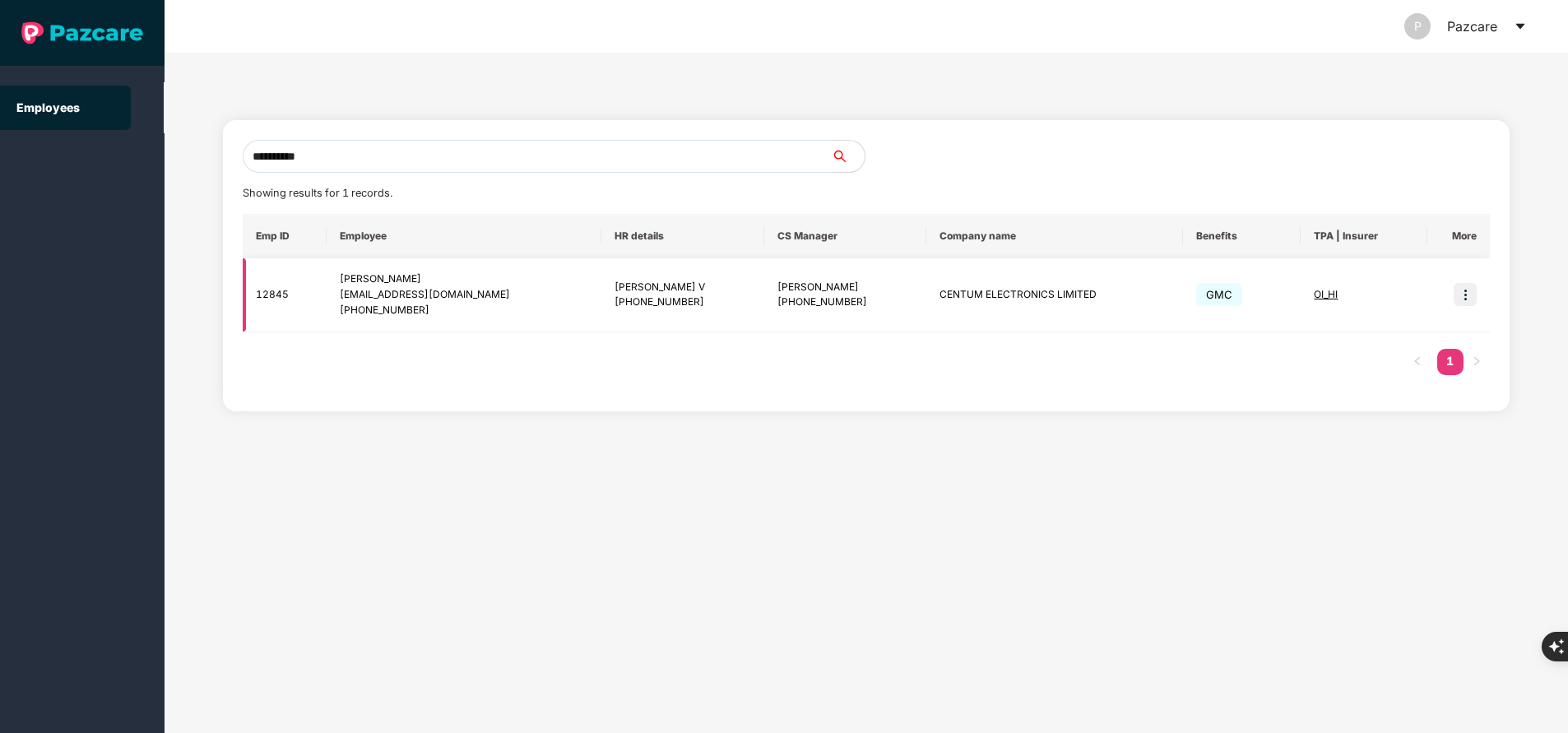
type input "**********"
click at [1465, 301] on img at bounding box center [1465, 294] width 23 height 23
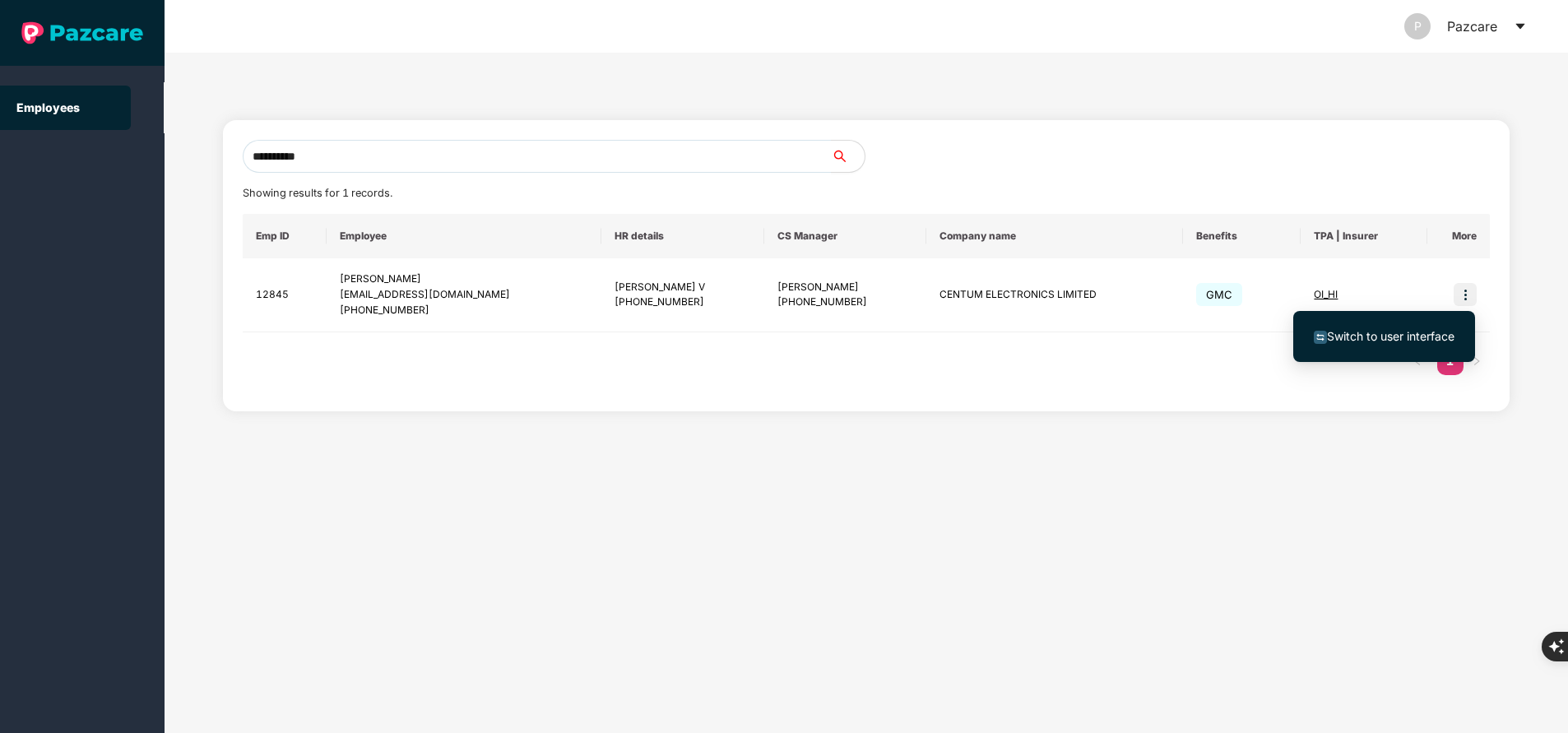
click at [1368, 348] on li "Switch to user interface" at bounding box center [1384, 336] width 182 height 34
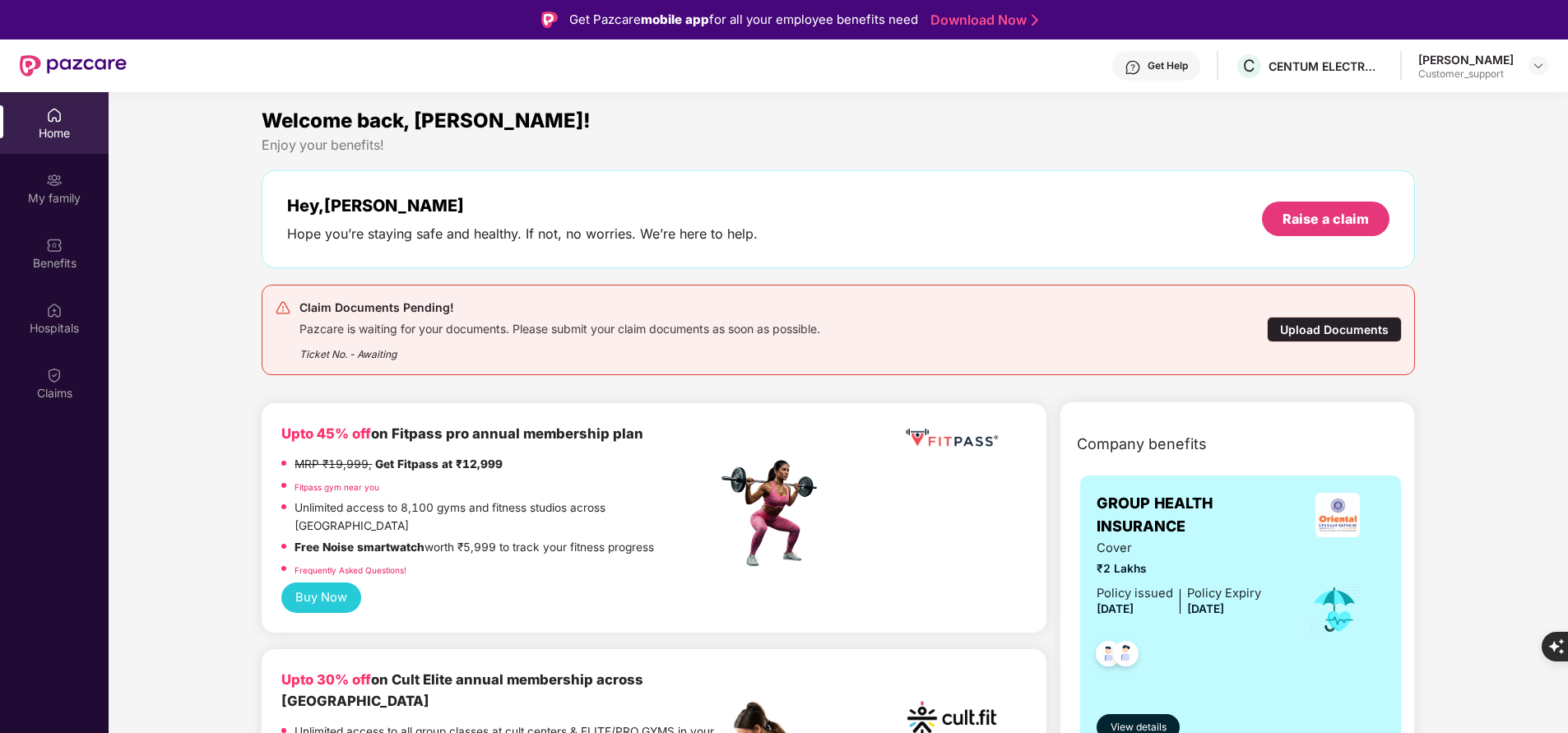
click at [45, 198] on div "My family" at bounding box center [54, 197] width 108 height 16
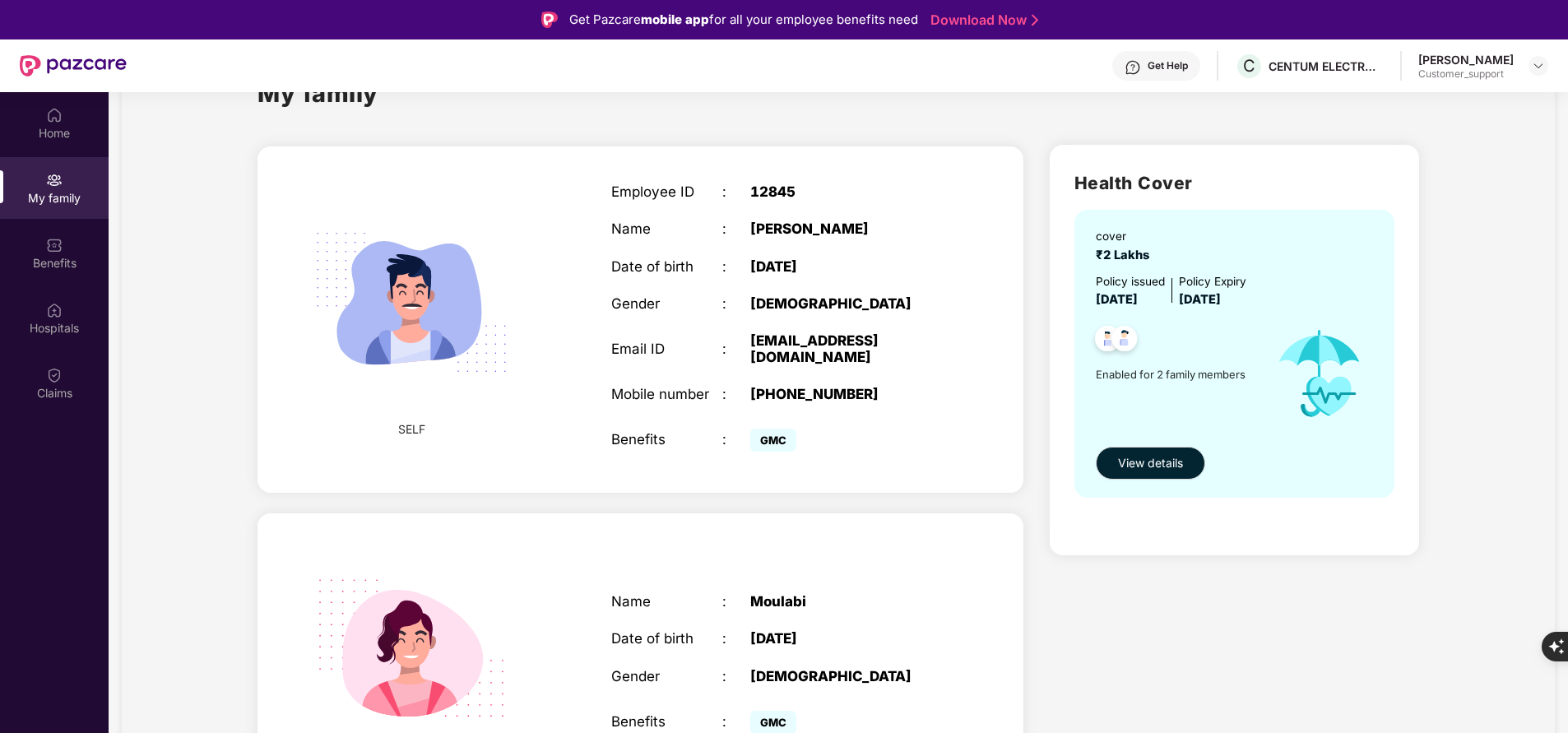
scroll to position [0, 0]
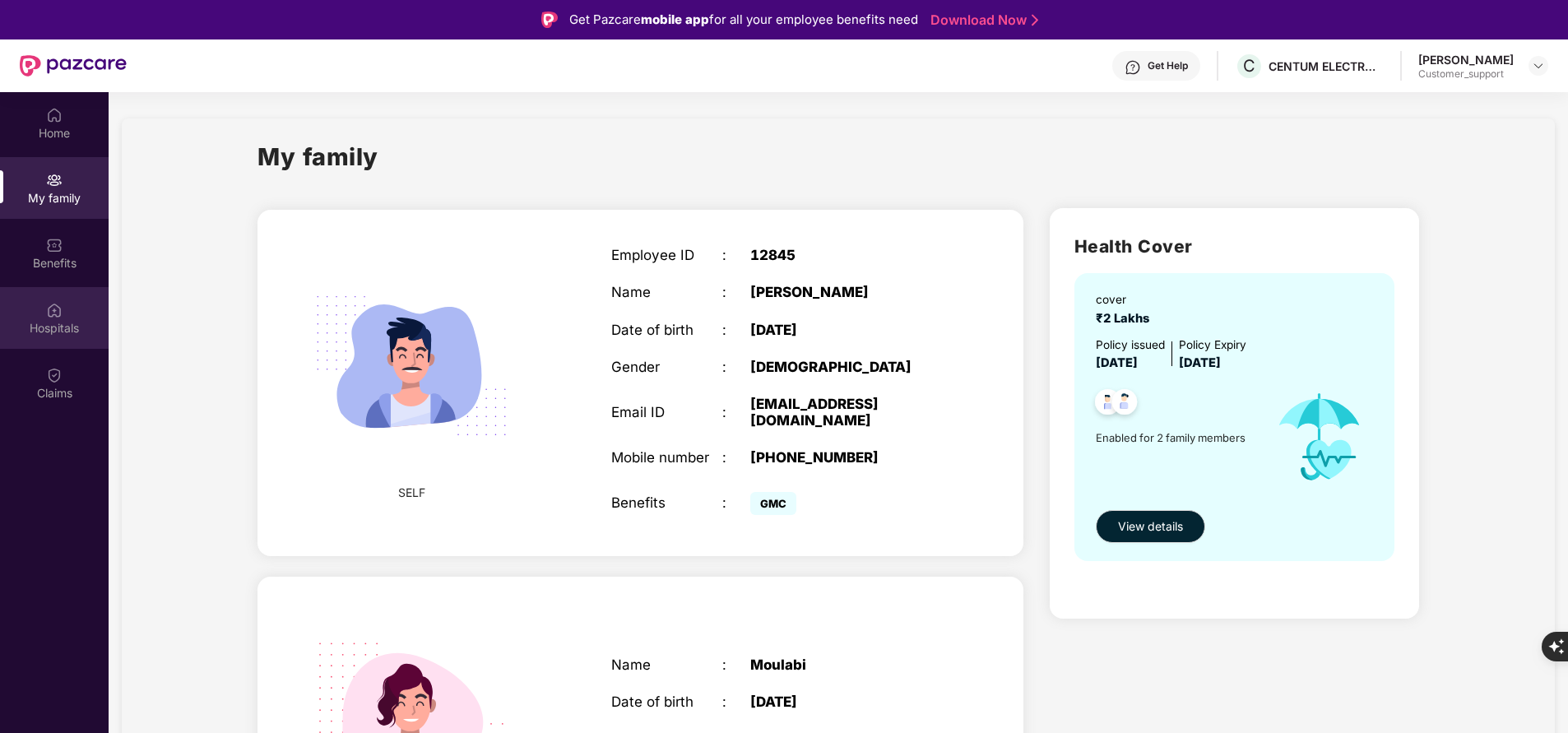
click at [64, 327] on div "Hospitals" at bounding box center [54, 327] width 108 height 16
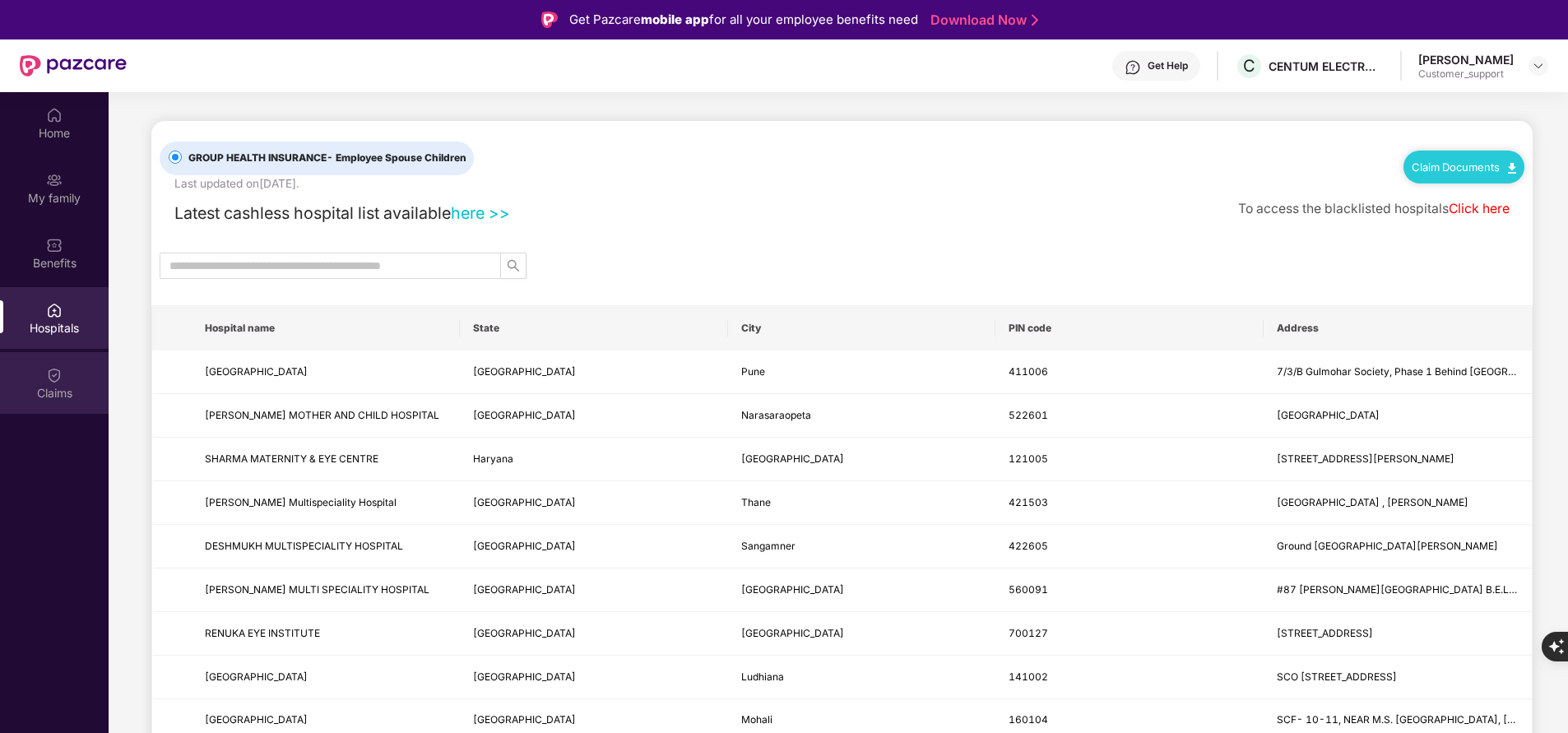
click at [57, 387] on div "Claims" at bounding box center [54, 393] width 108 height 16
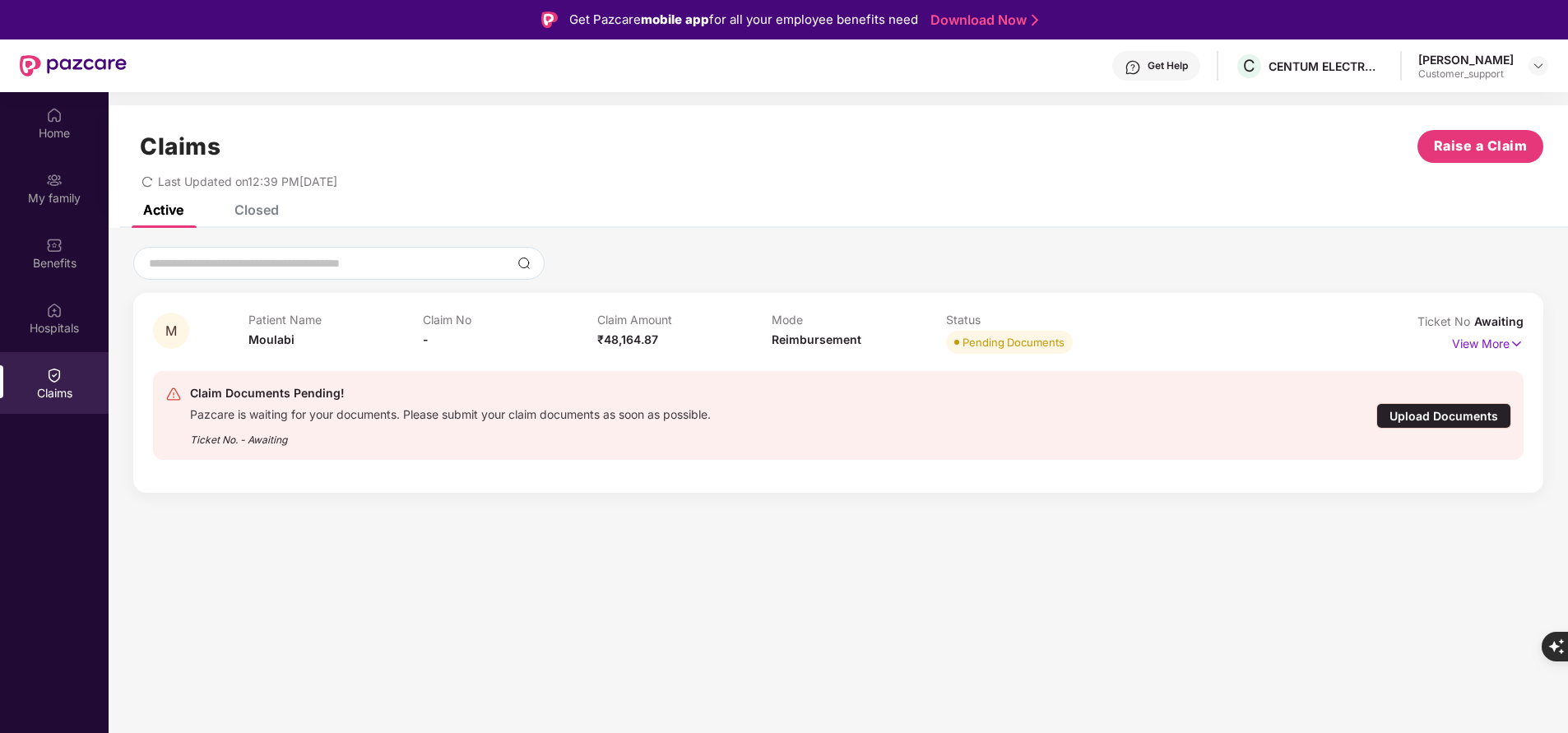
click at [1462, 418] on div "Upload Documents" at bounding box center [1444, 415] width 135 height 26
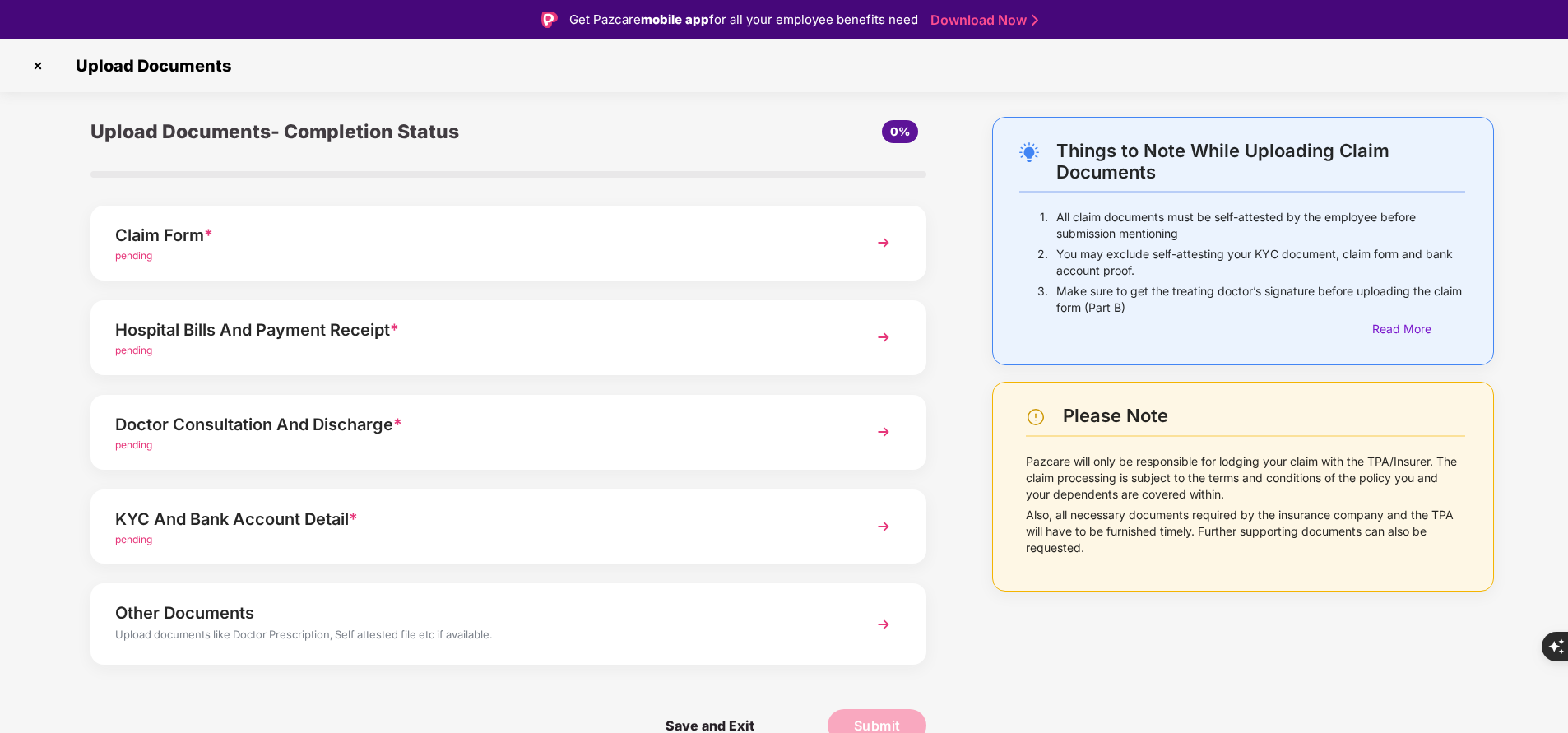
click at [880, 243] on img at bounding box center [883, 242] width 29 height 29
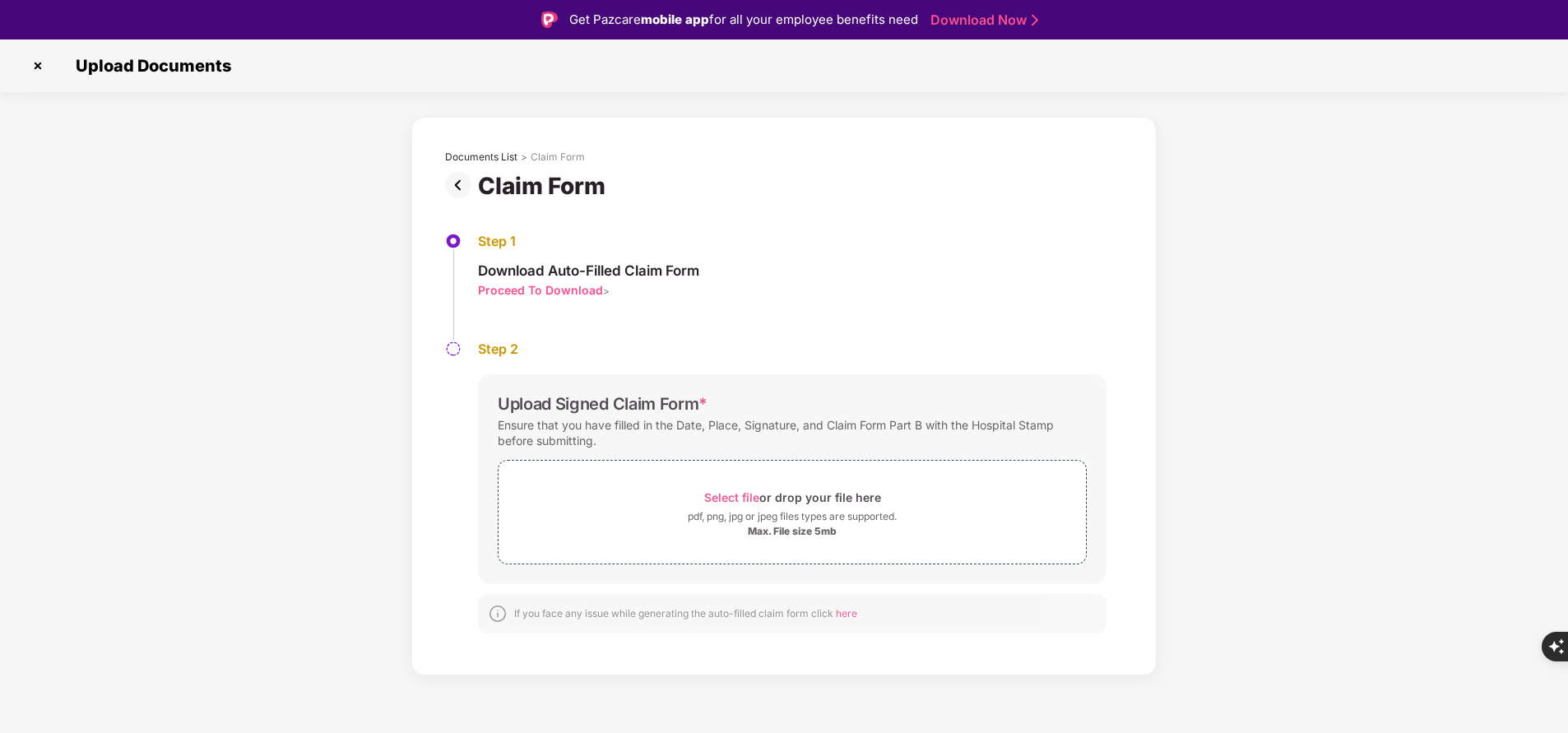
click at [30, 66] on img at bounding box center [38, 66] width 27 height 27
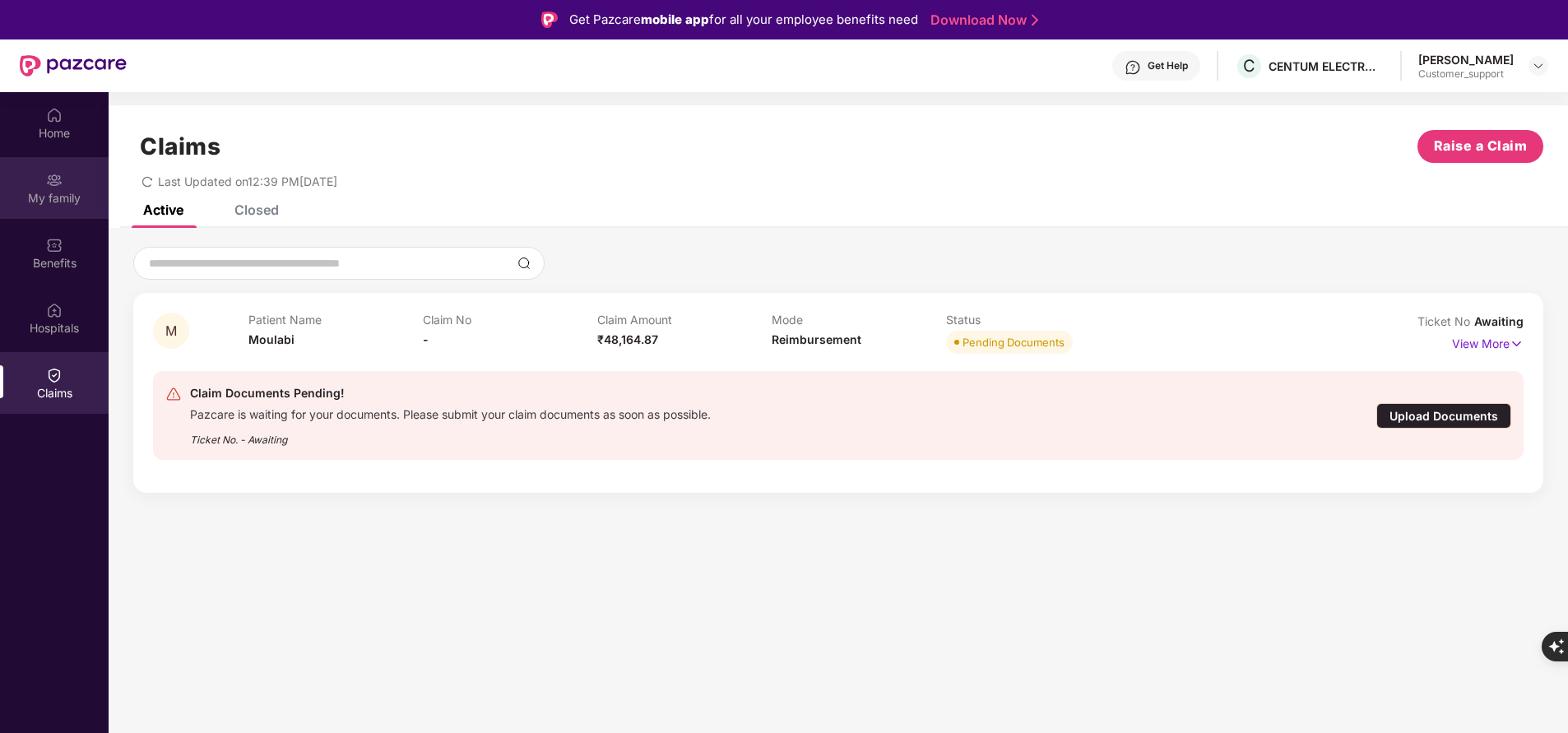
click at [71, 193] on div "My family" at bounding box center [54, 197] width 108 height 16
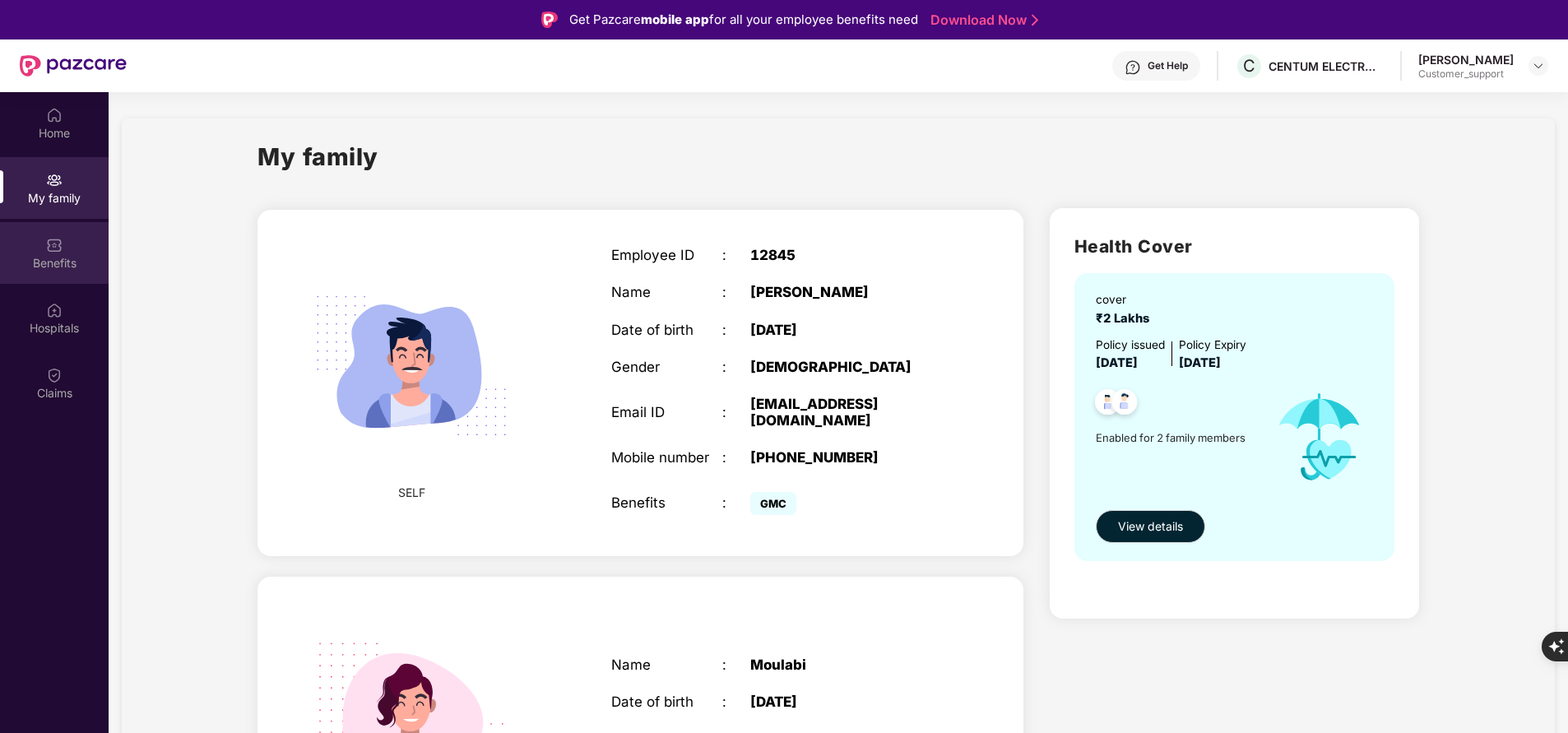
click at [60, 251] on img at bounding box center [54, 245] width 16 height 16
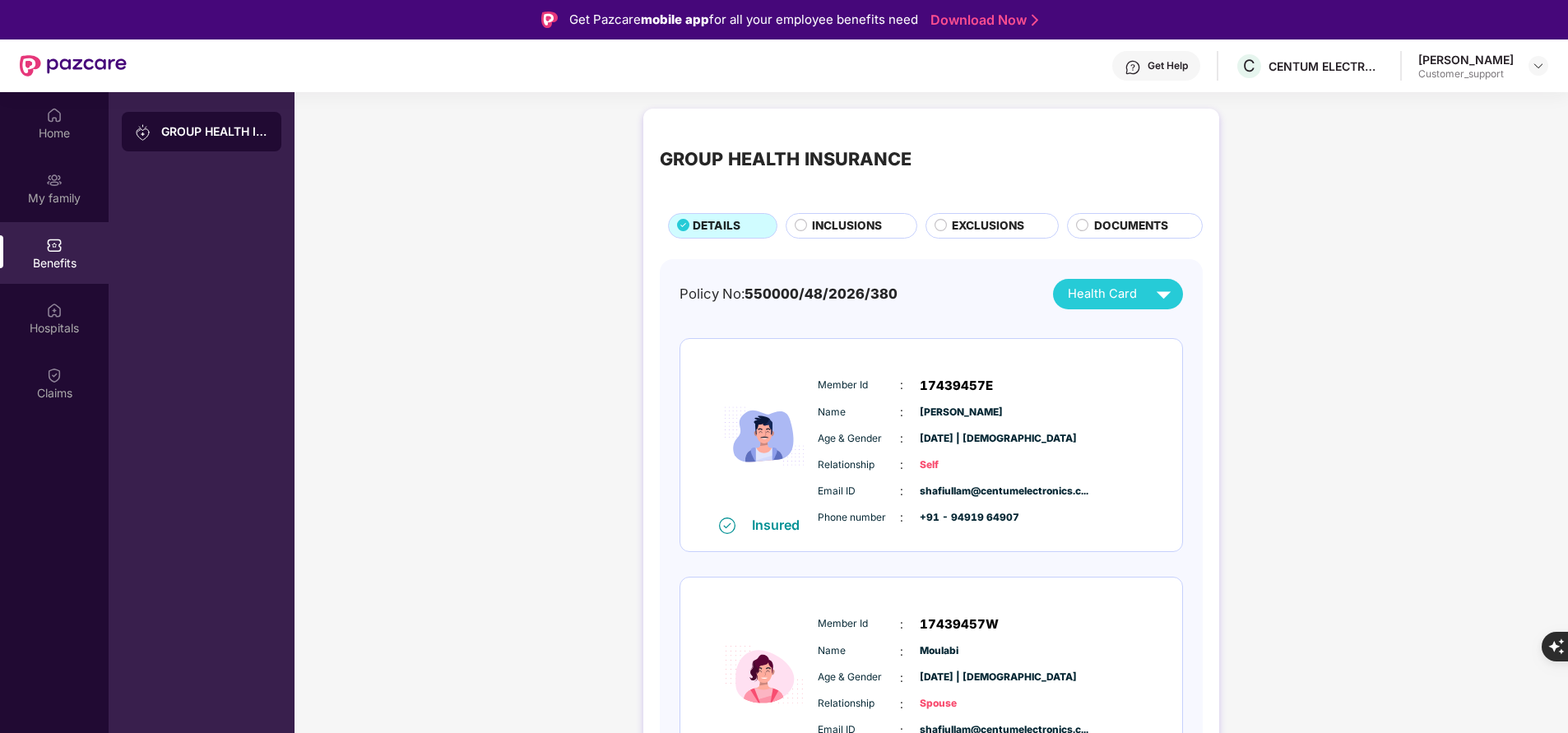
click at [1171, 227] on div "DOCUMENTS" at bounding box center [1140, 227] width 108 height 20
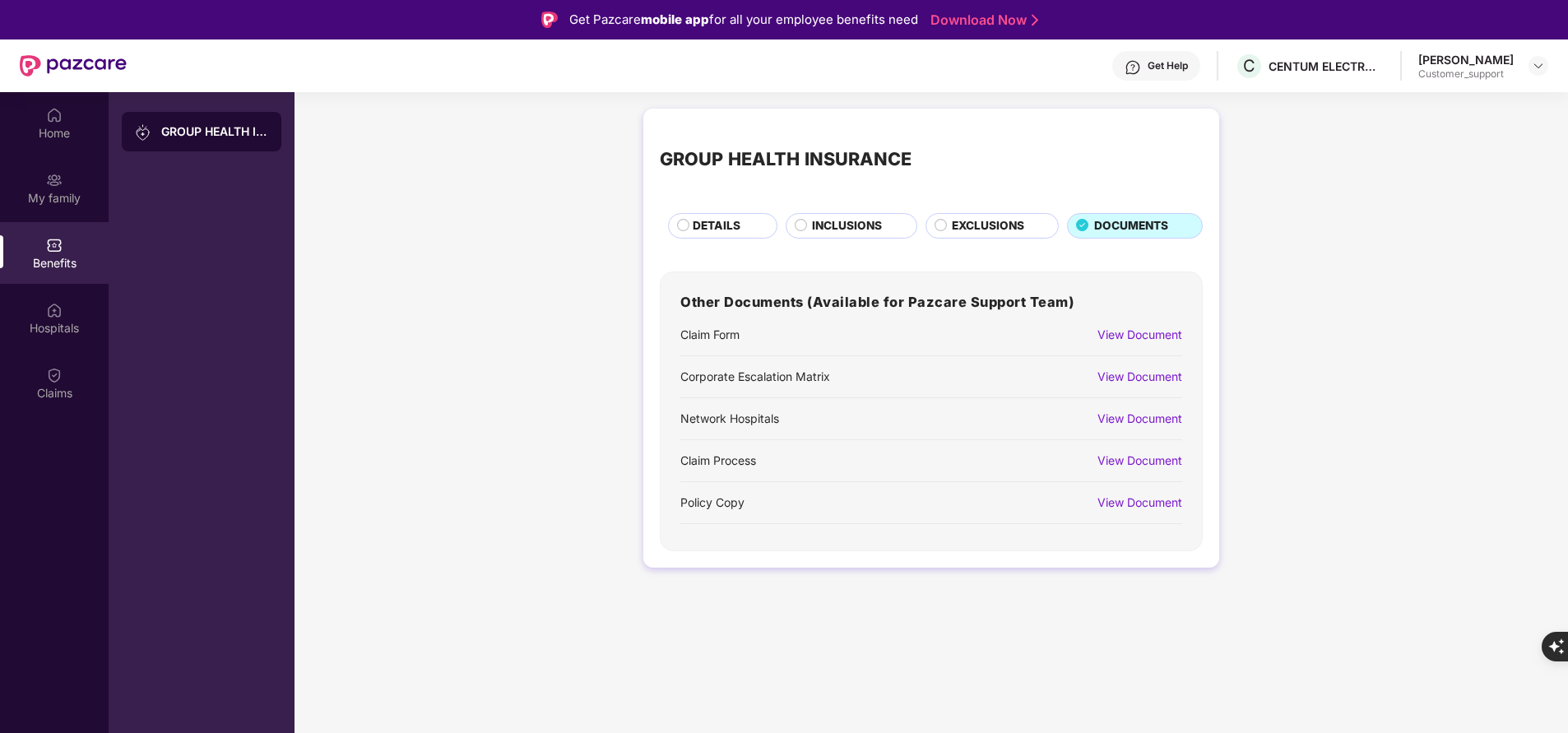
click at [1146, 339] on div "View Document" at bounding box center [1139, 334] width 84 height 18
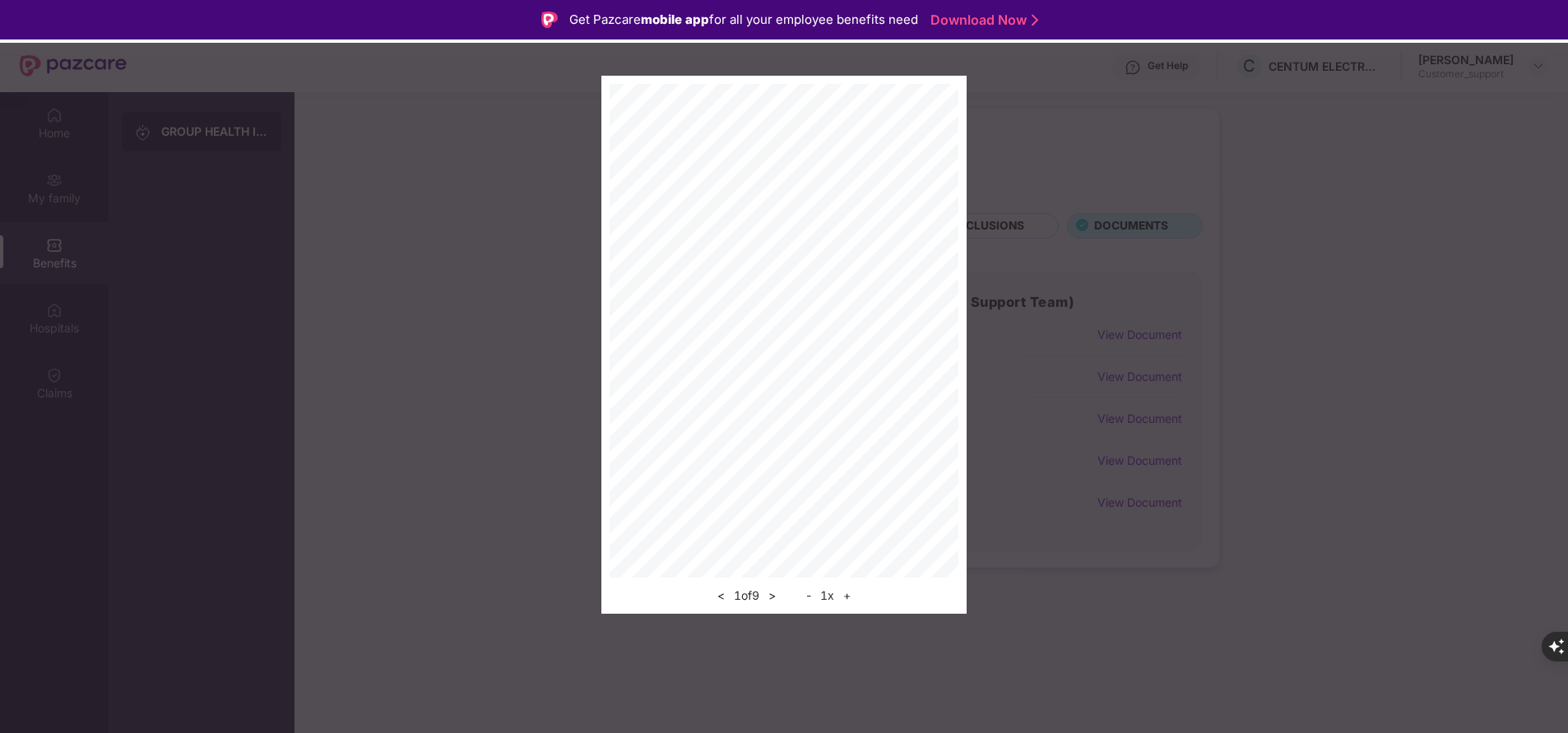
scroll to position [92, 0]
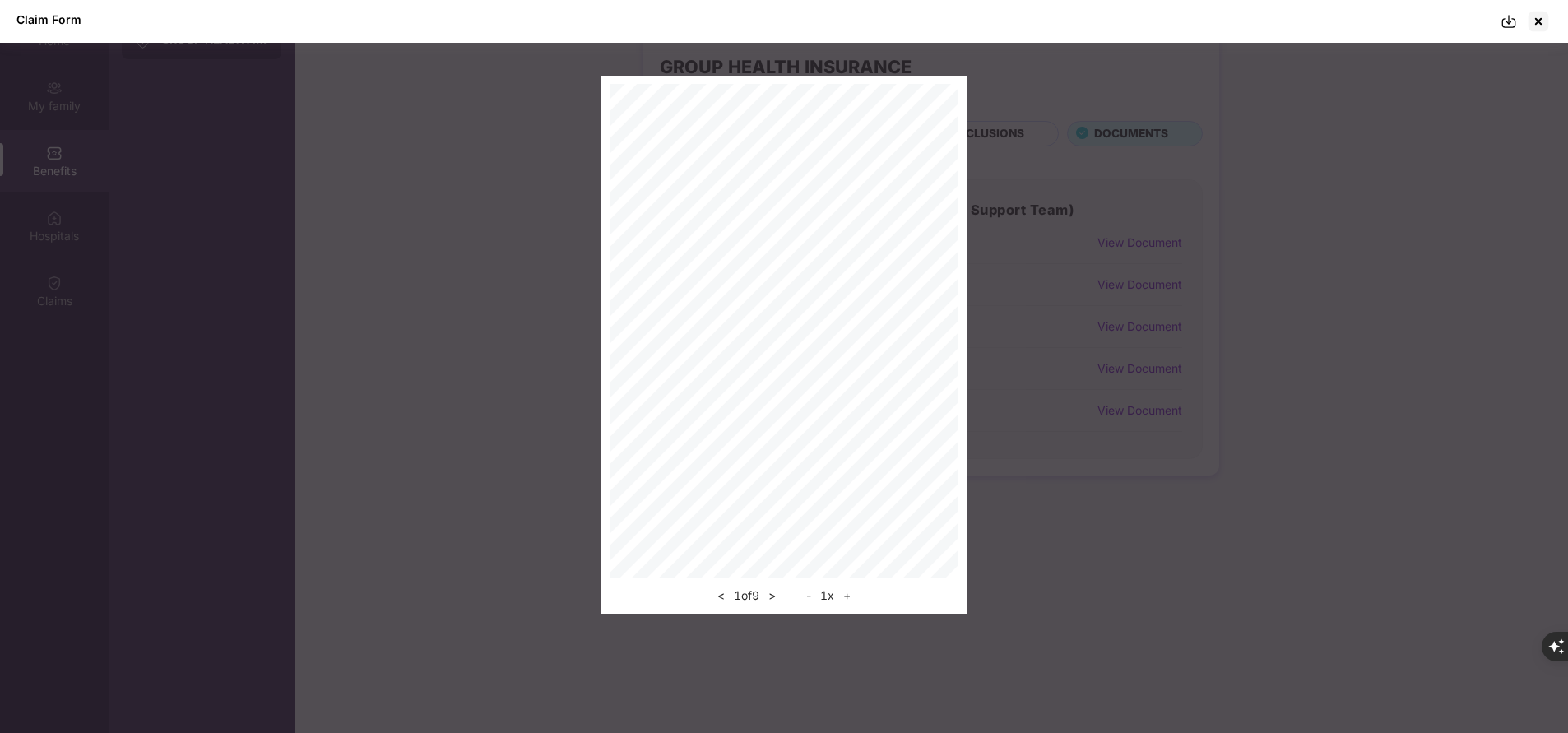
click at [1508, 18] on img at bounding box center [1508, 21] width 16 height 16
click at [1544, 22] on div at bounding box center [1539, 22] width 27 height 27
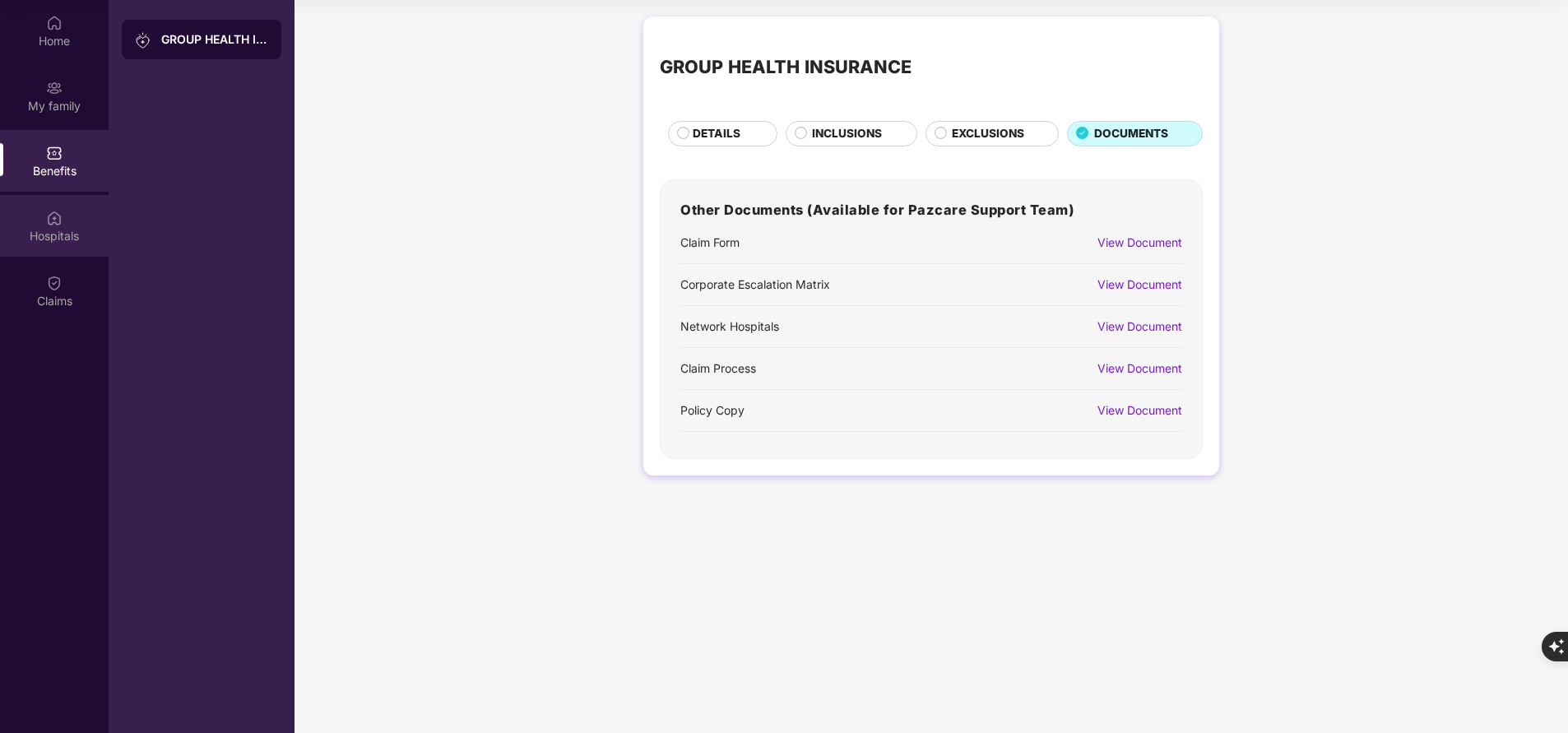
click at [37, 220] on div "Hospitals" at bounding box center [54, 226] width 108 height 62
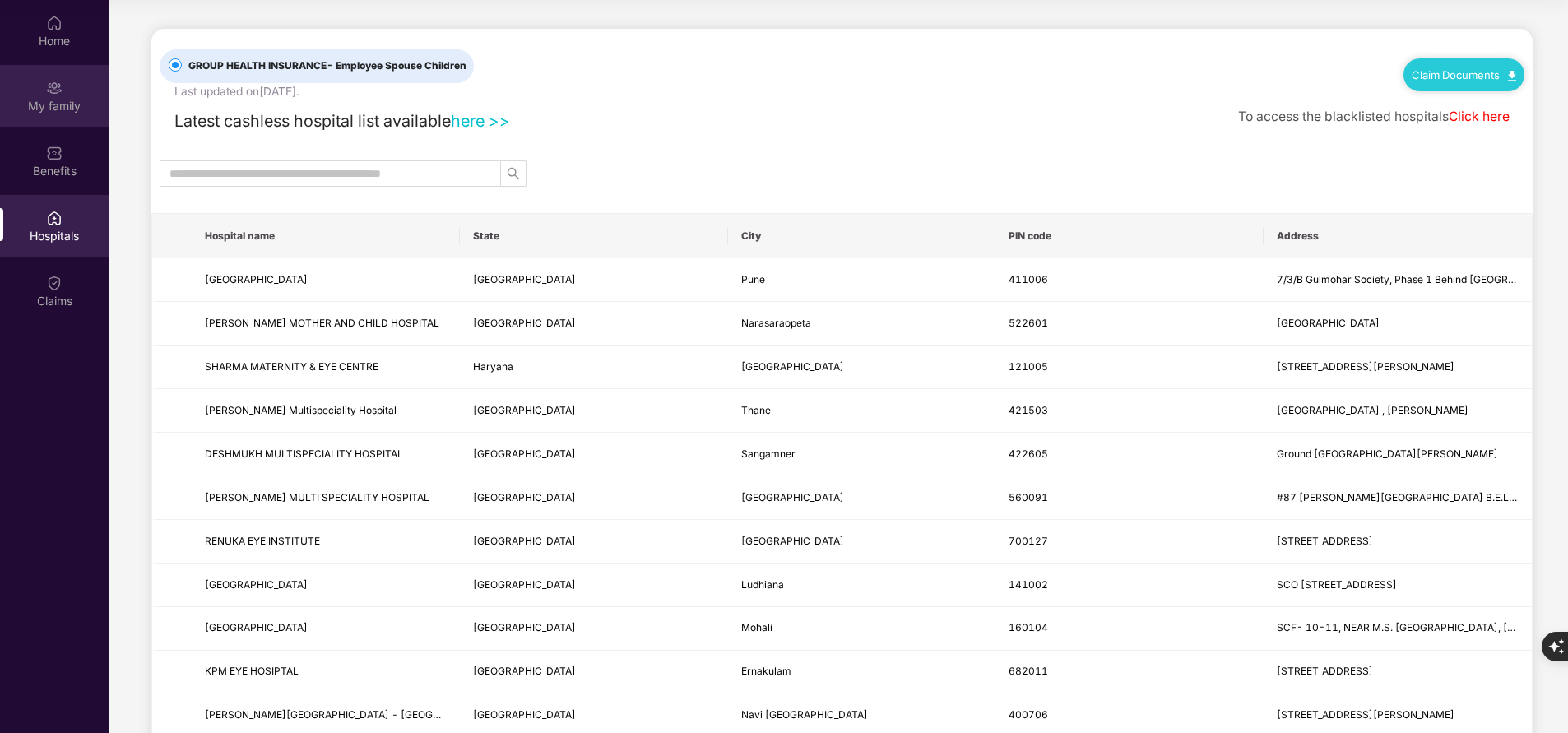
click at [64, 95] on div "My family" at bounding box center [54, 96] width 108 height 62
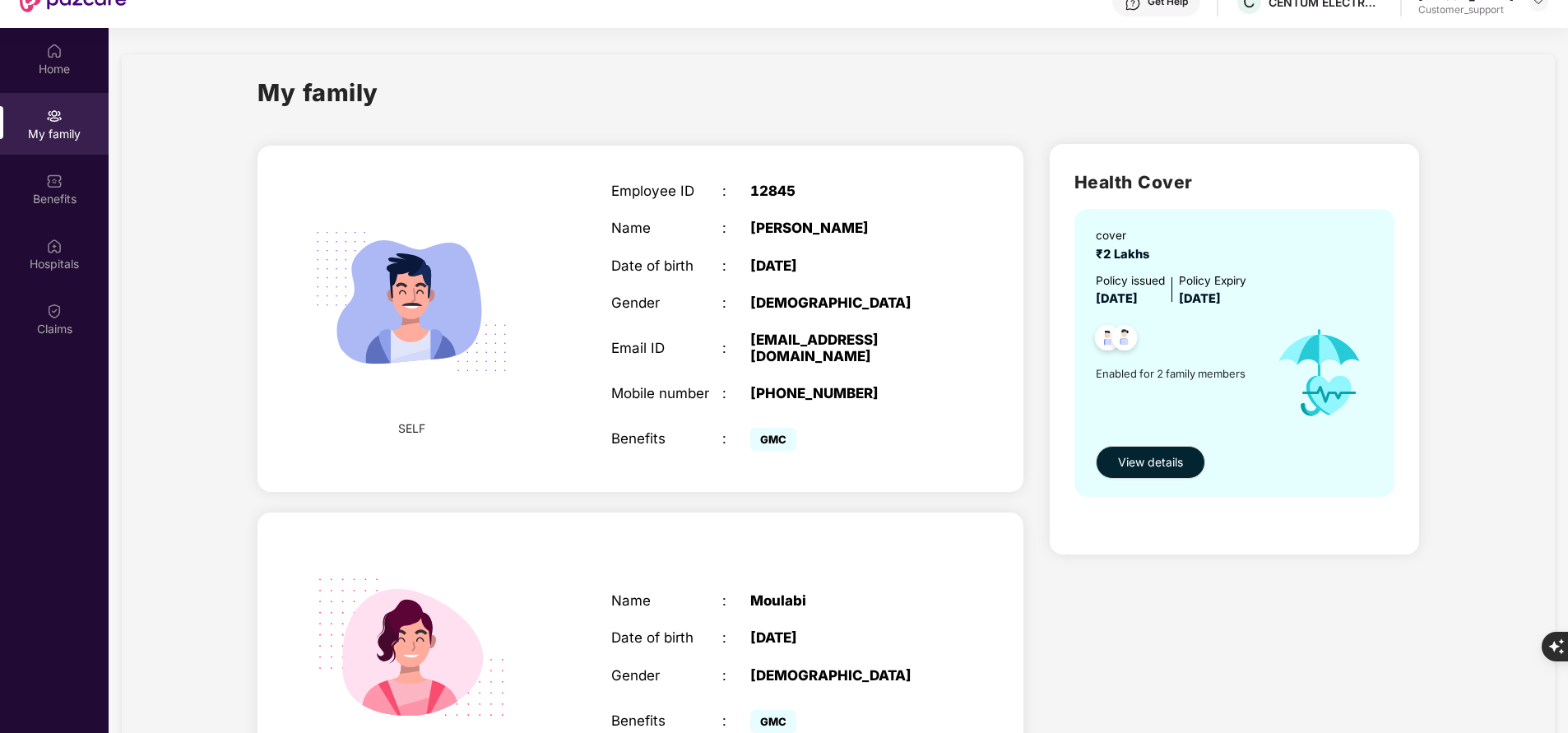
scroll to position [63, 0]
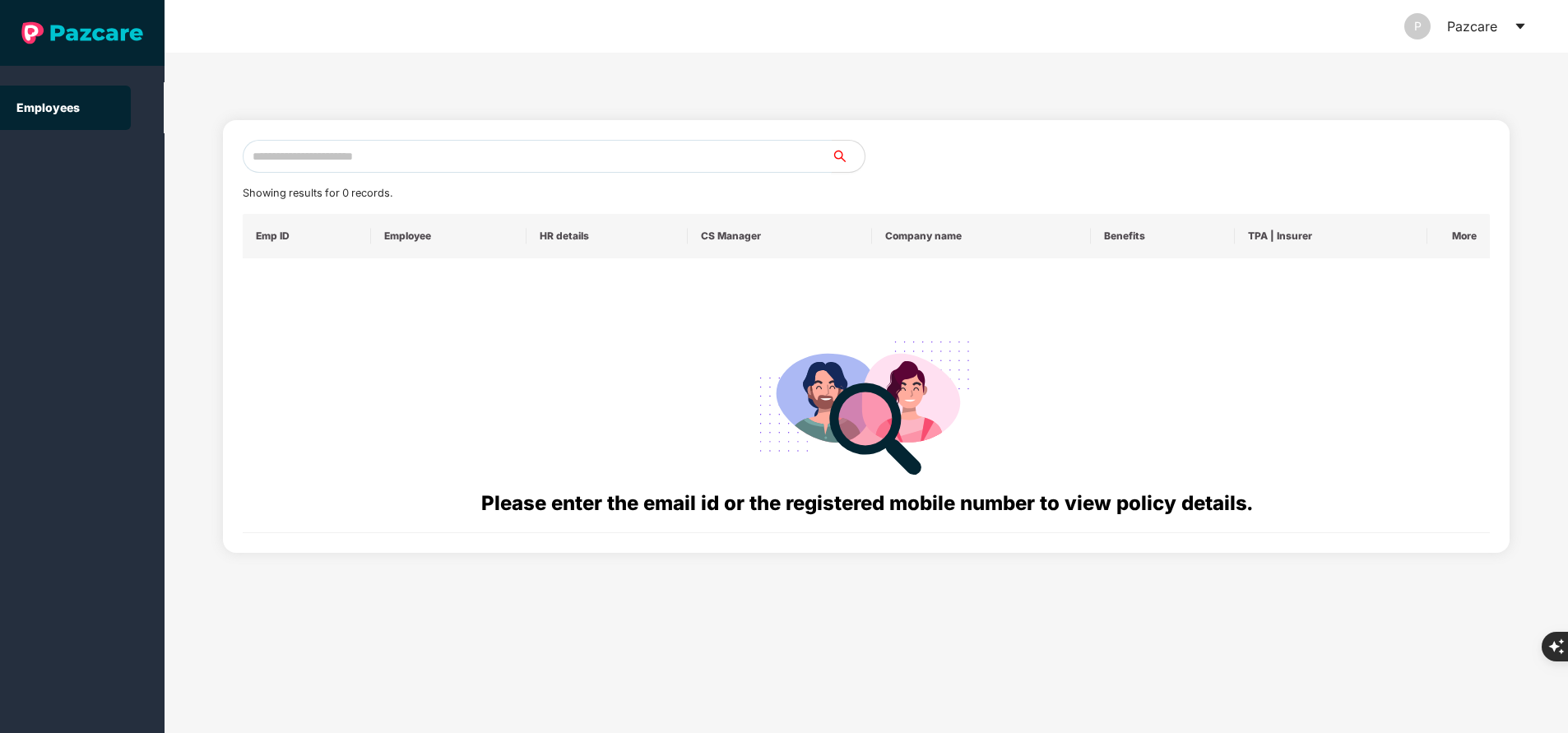
click at [413, 161] on input "text" at bounding box center [537, 156] width 589 height 33
paste input "**********"
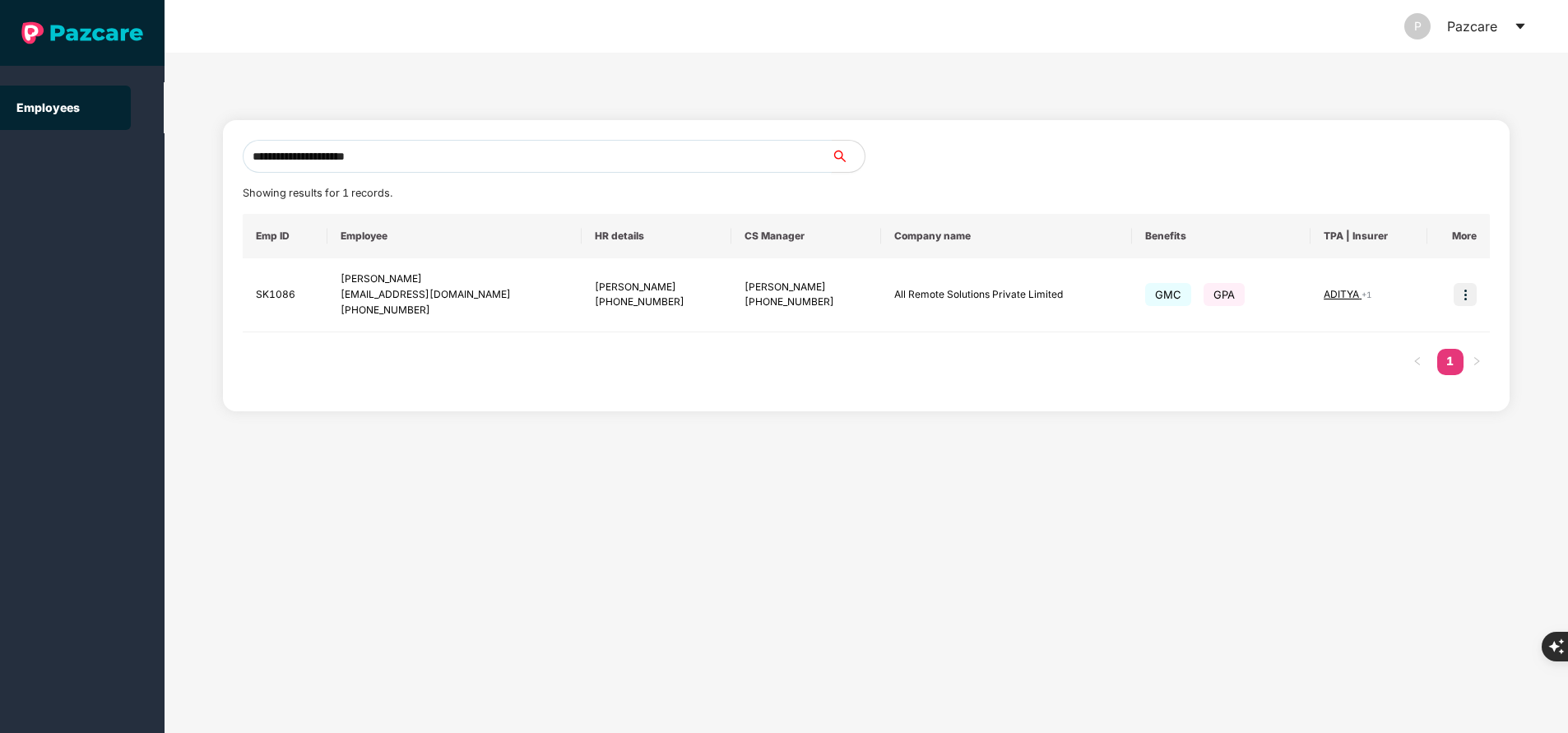
type input "**********"
paste input "**********"
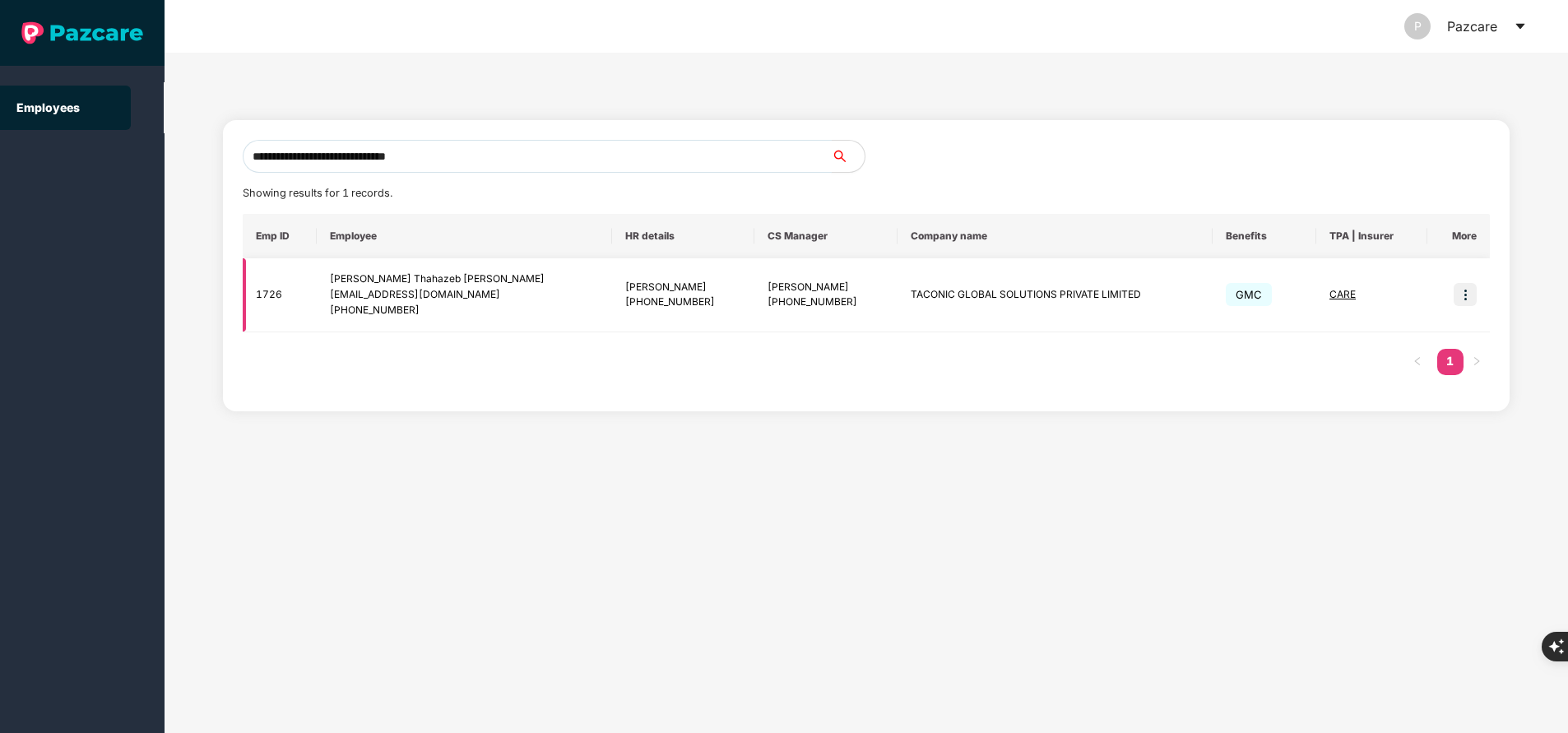
type input "**********"
click at [1471, 290] on img at bounding box center [1465, 294] width 23 height 23
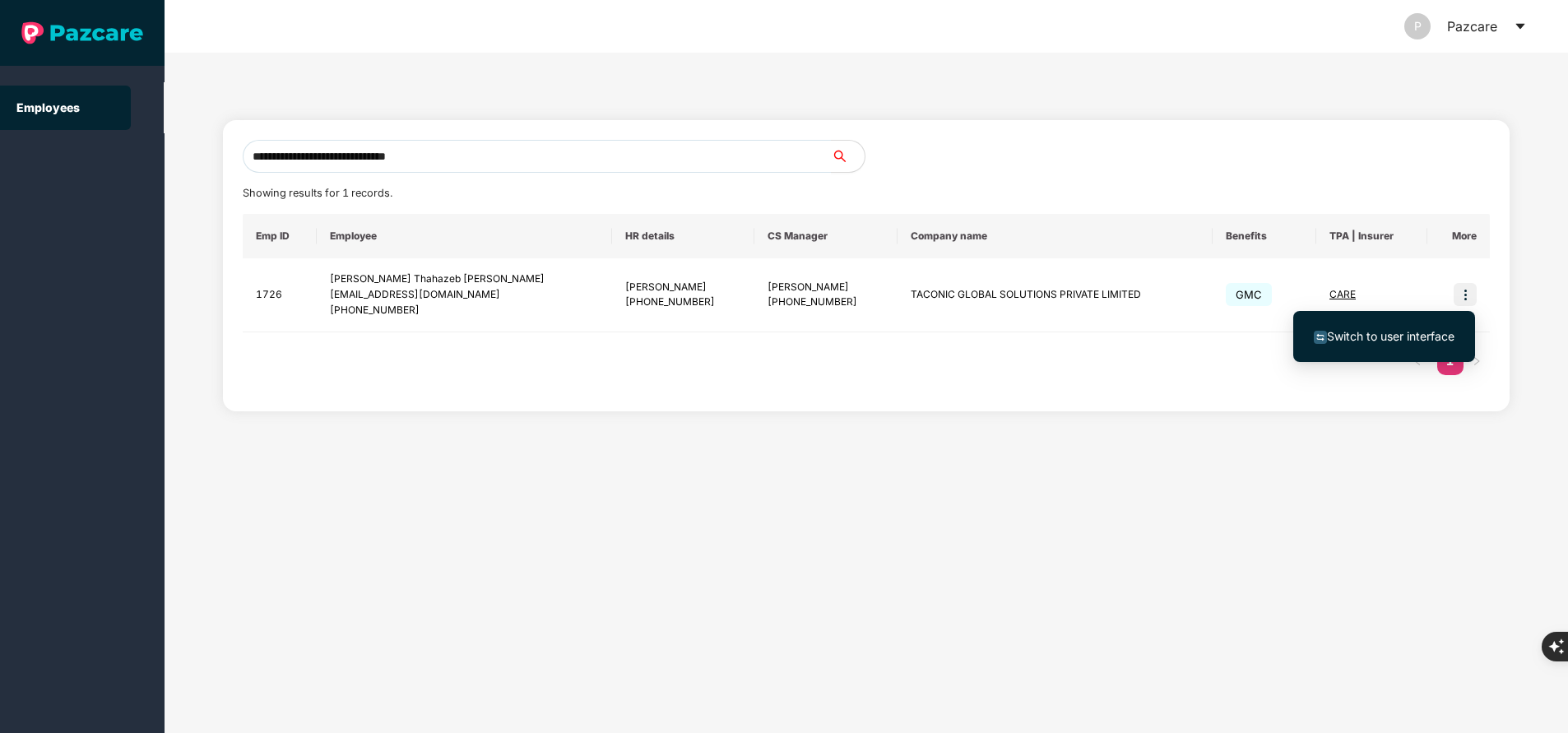
click at [1418, 330] on span "Switch to user interface" at bounding box center [1391, 336] width 127 height 14
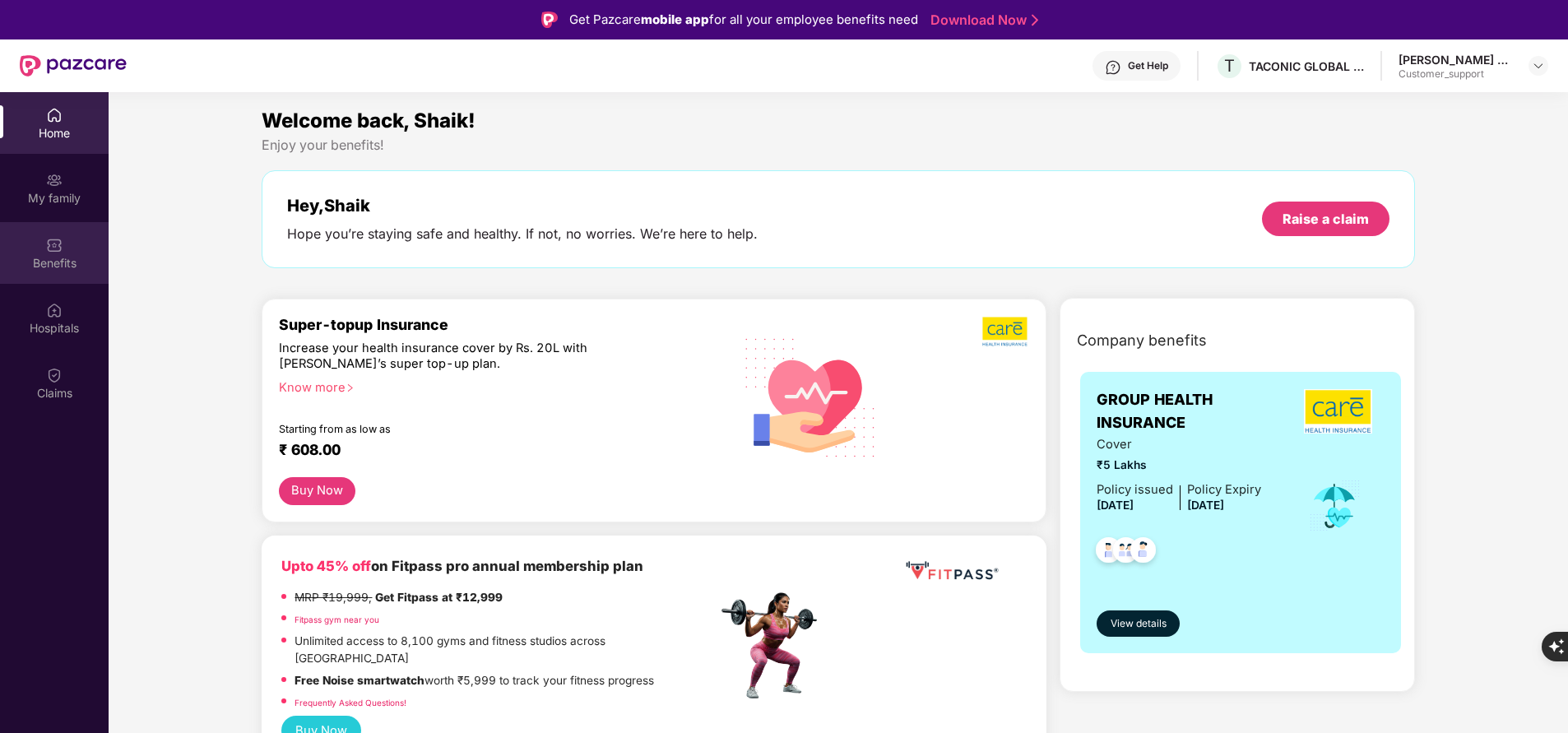
click at [46, 249] on img at bounding box center [54, 245] width 16 height 16
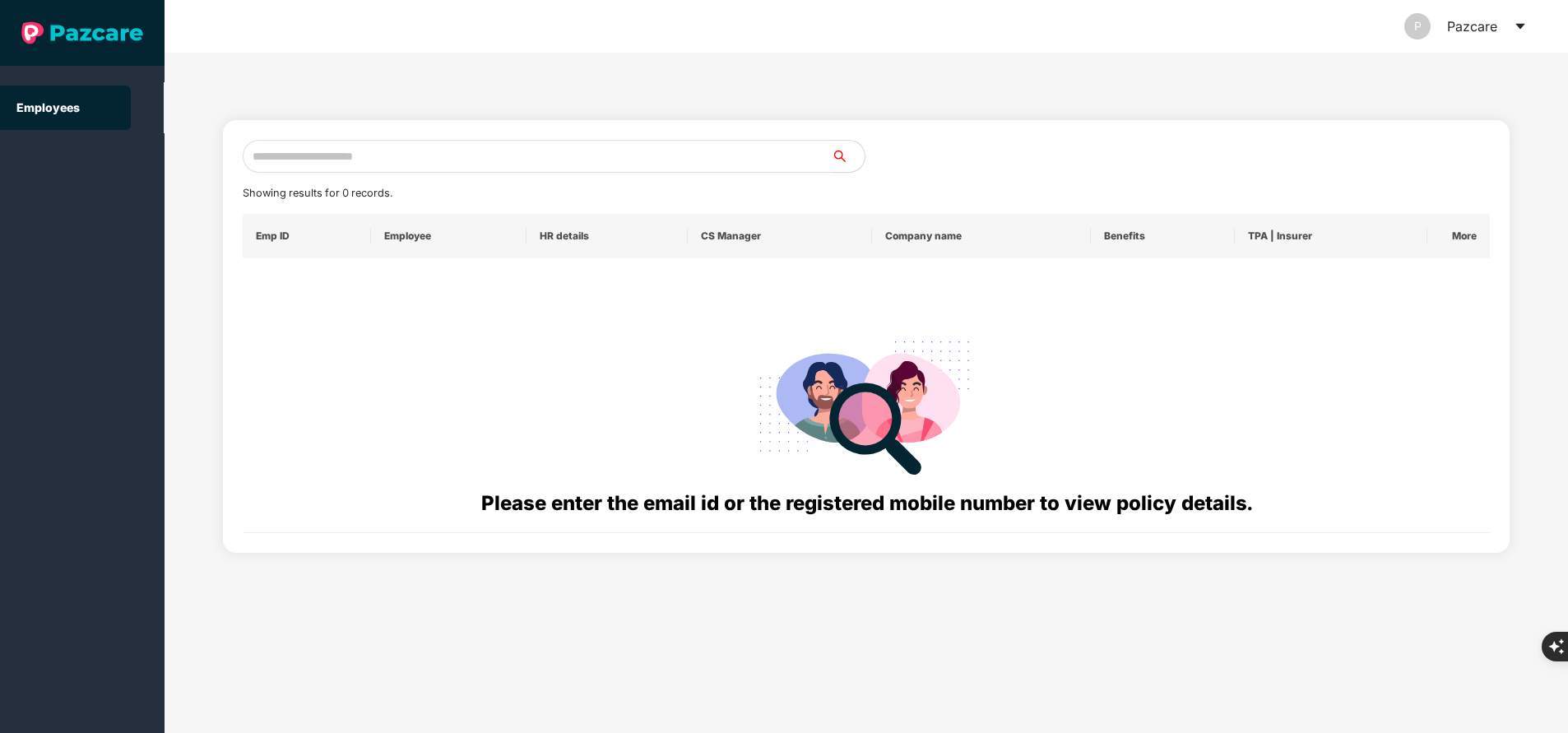
click at [413, 157] on input "text" at bounding box center [537, 156] width 589 height 33
paste input "**********"
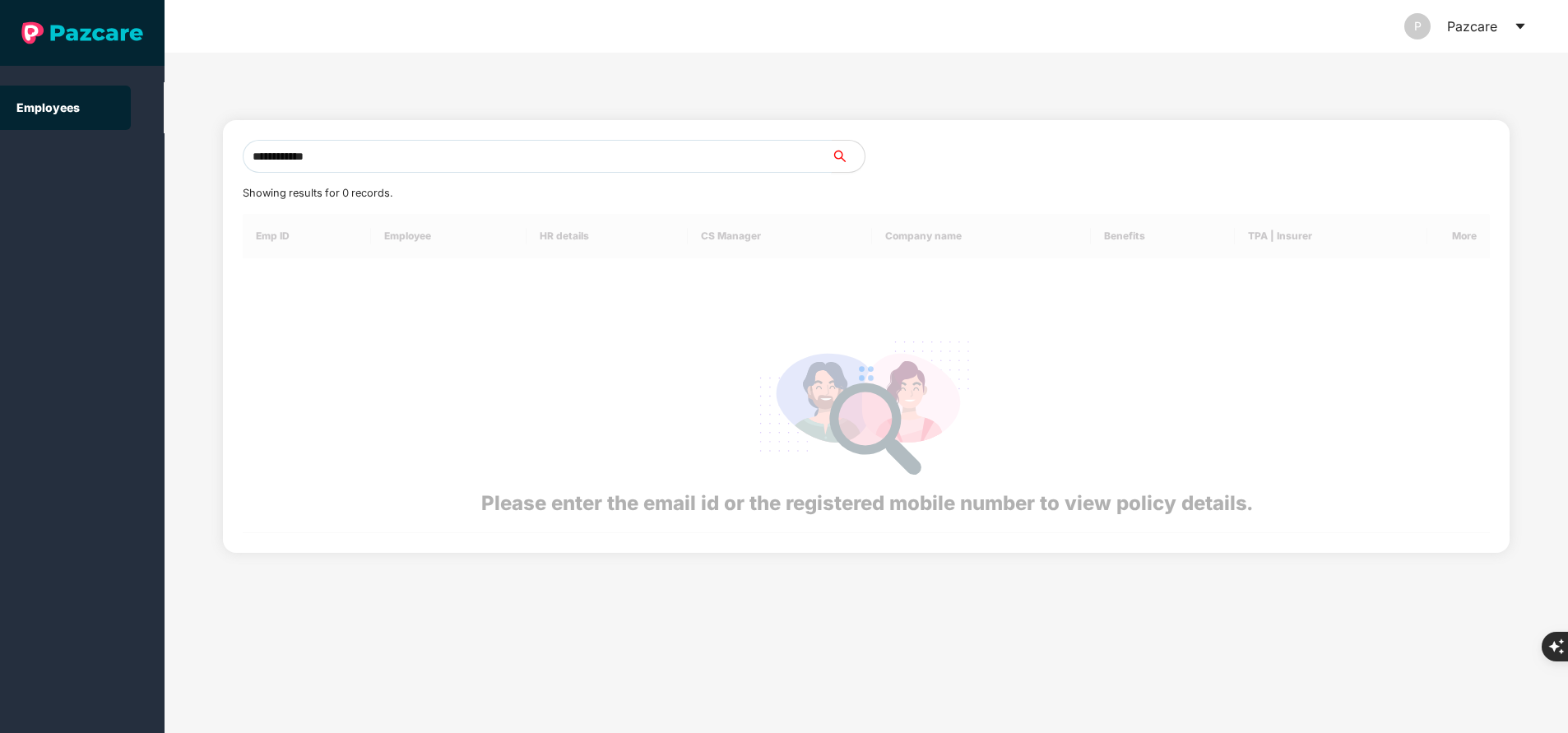
click at [413, 157] on input "**********" at bounding box center [537, 156] width 589 height 33
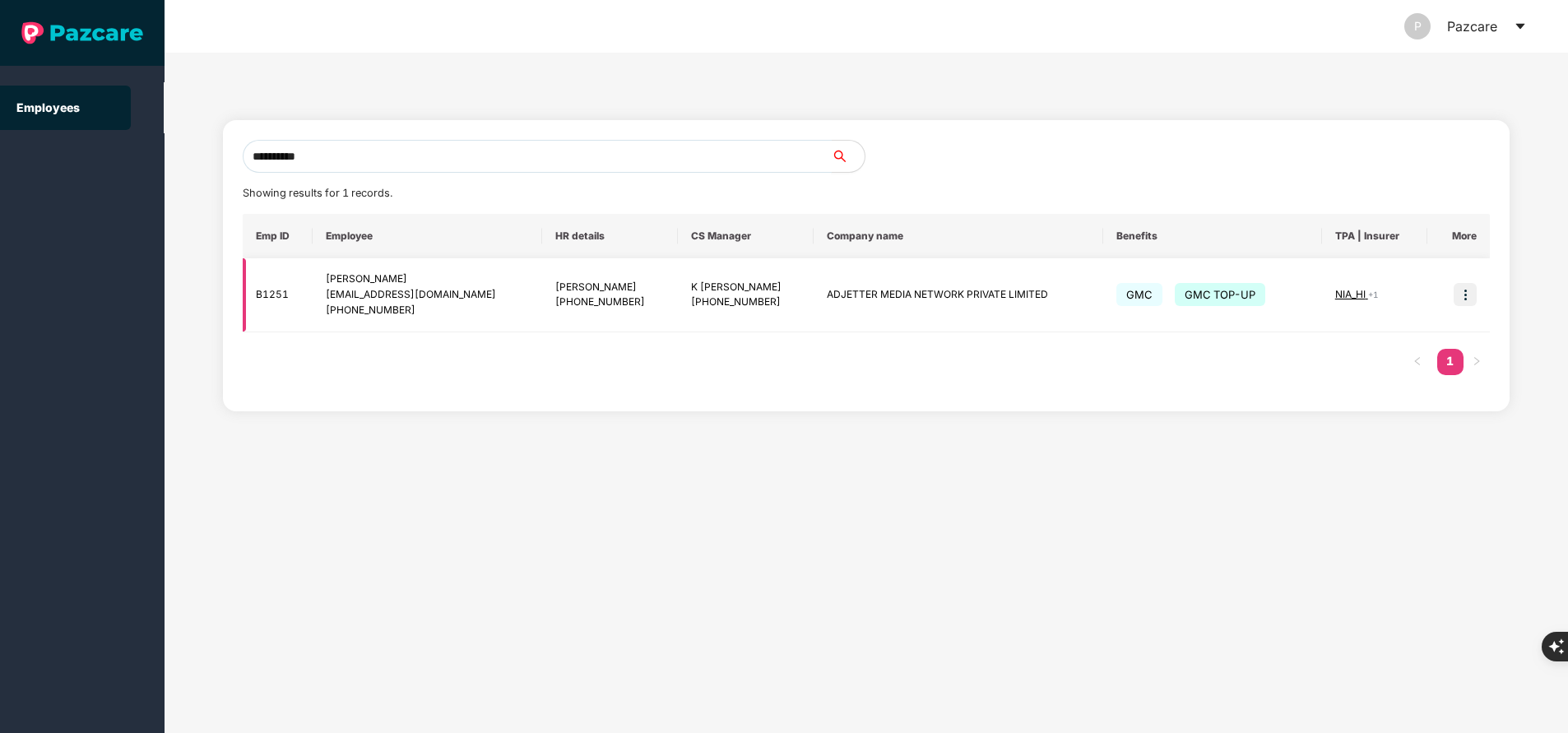
type input "**********"
click at [1463, 288] on img at bounding box center [1465, 294] width 23 height 23
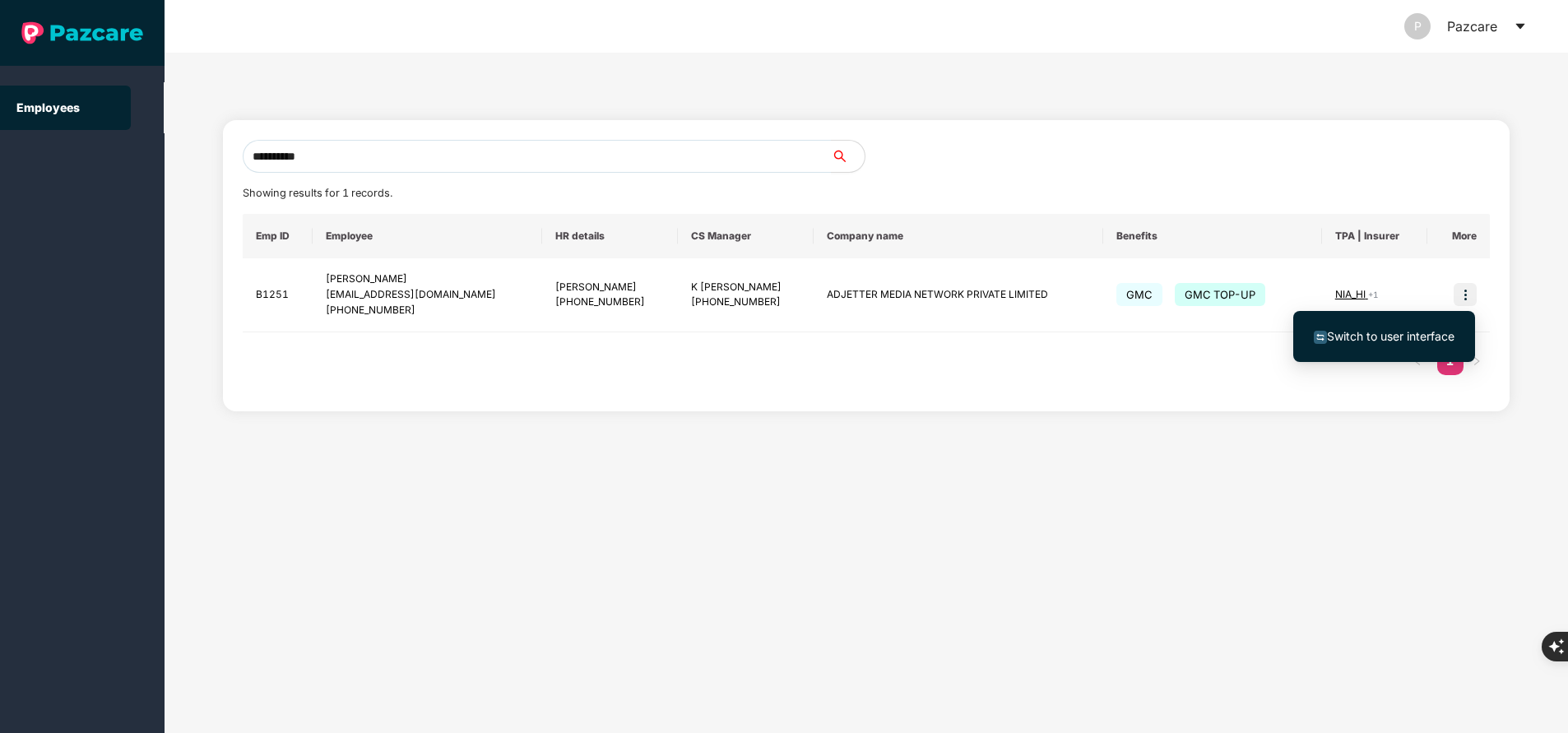
click at [1375, 335] on span "Switch to user interface" at bounding box center [1391, 336] width 127 height 14
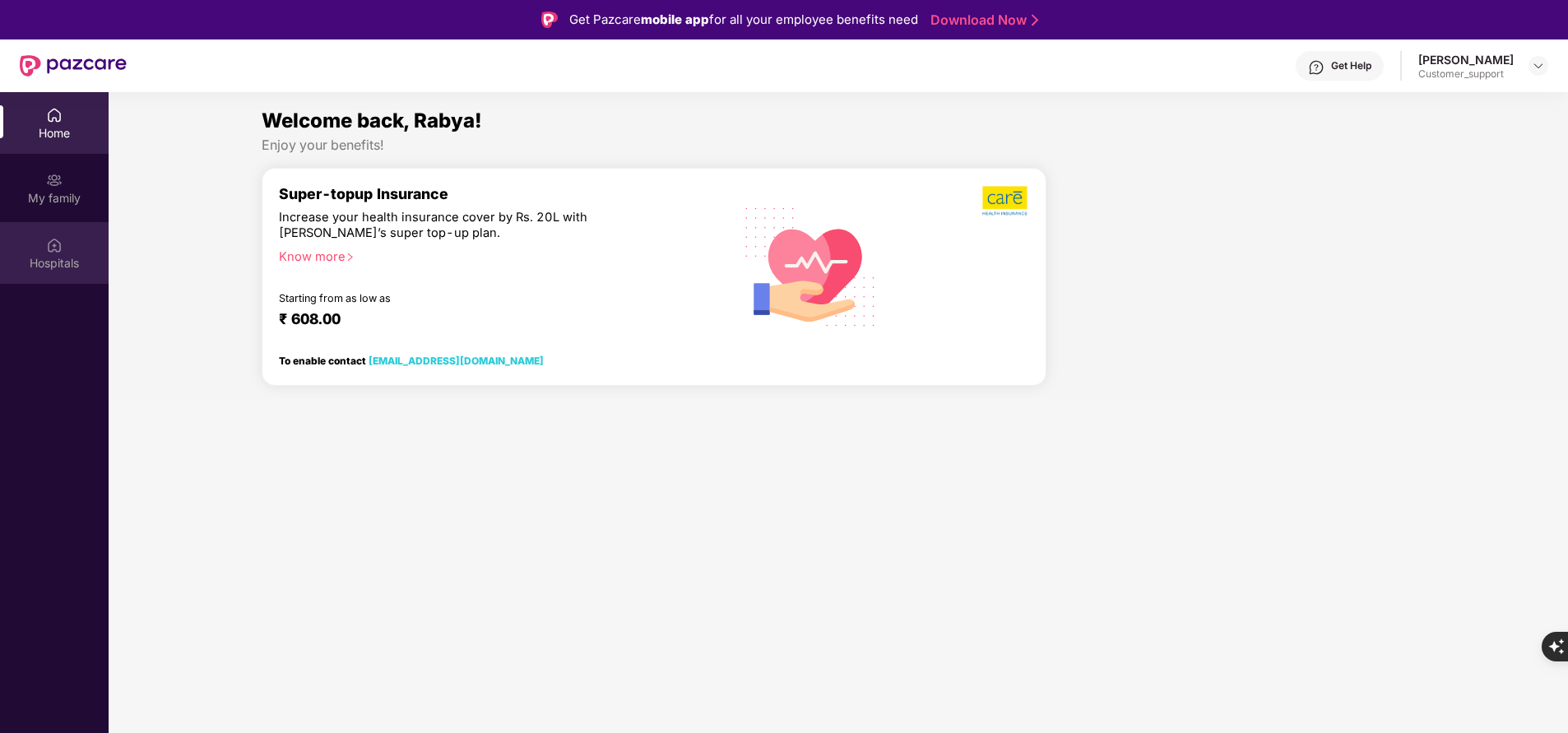
click at [59, 251] on img at bounding box center [54, 245] width 16 height 16
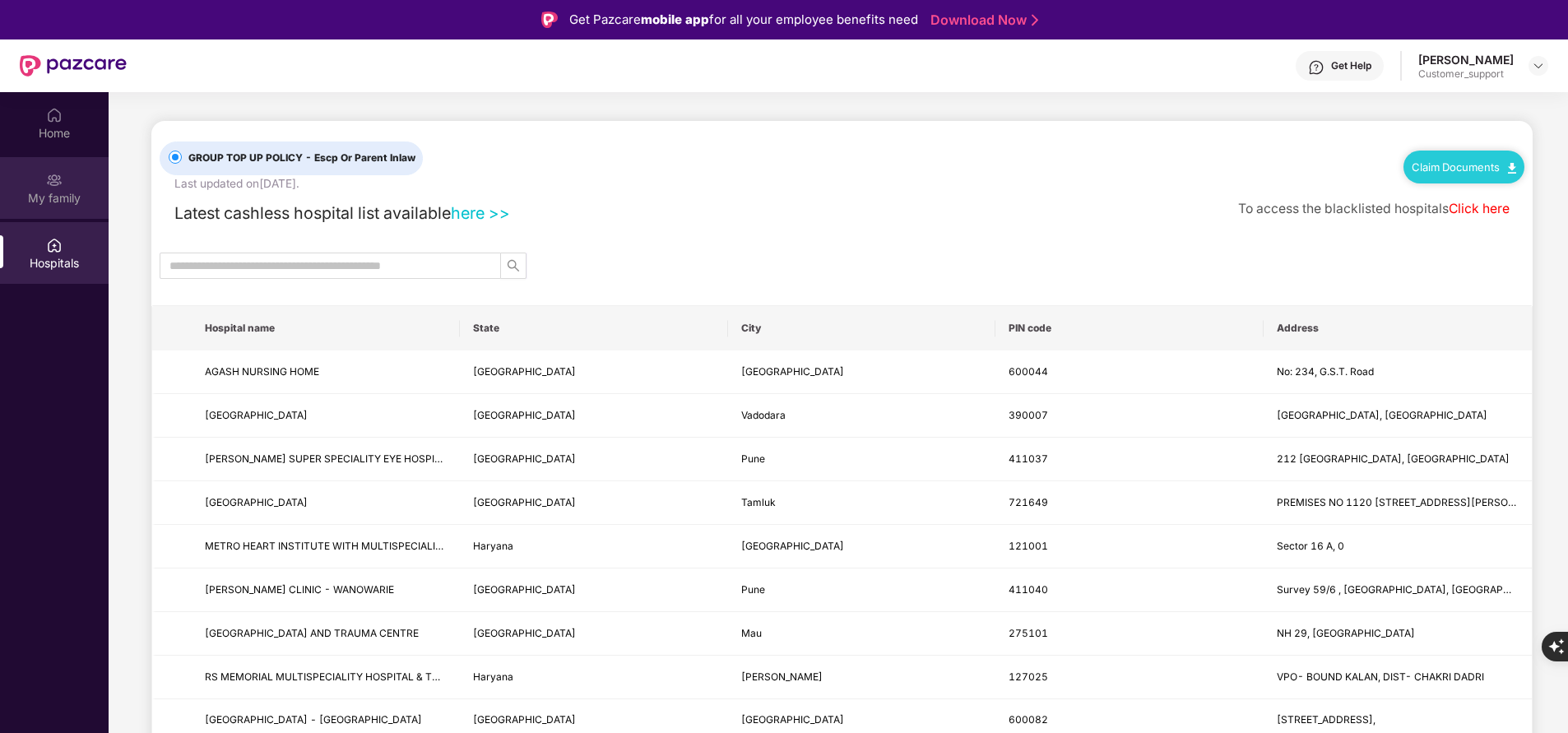
click at [62, 209] on div "My family" at bounding box center [54, 188] width 108 height 62
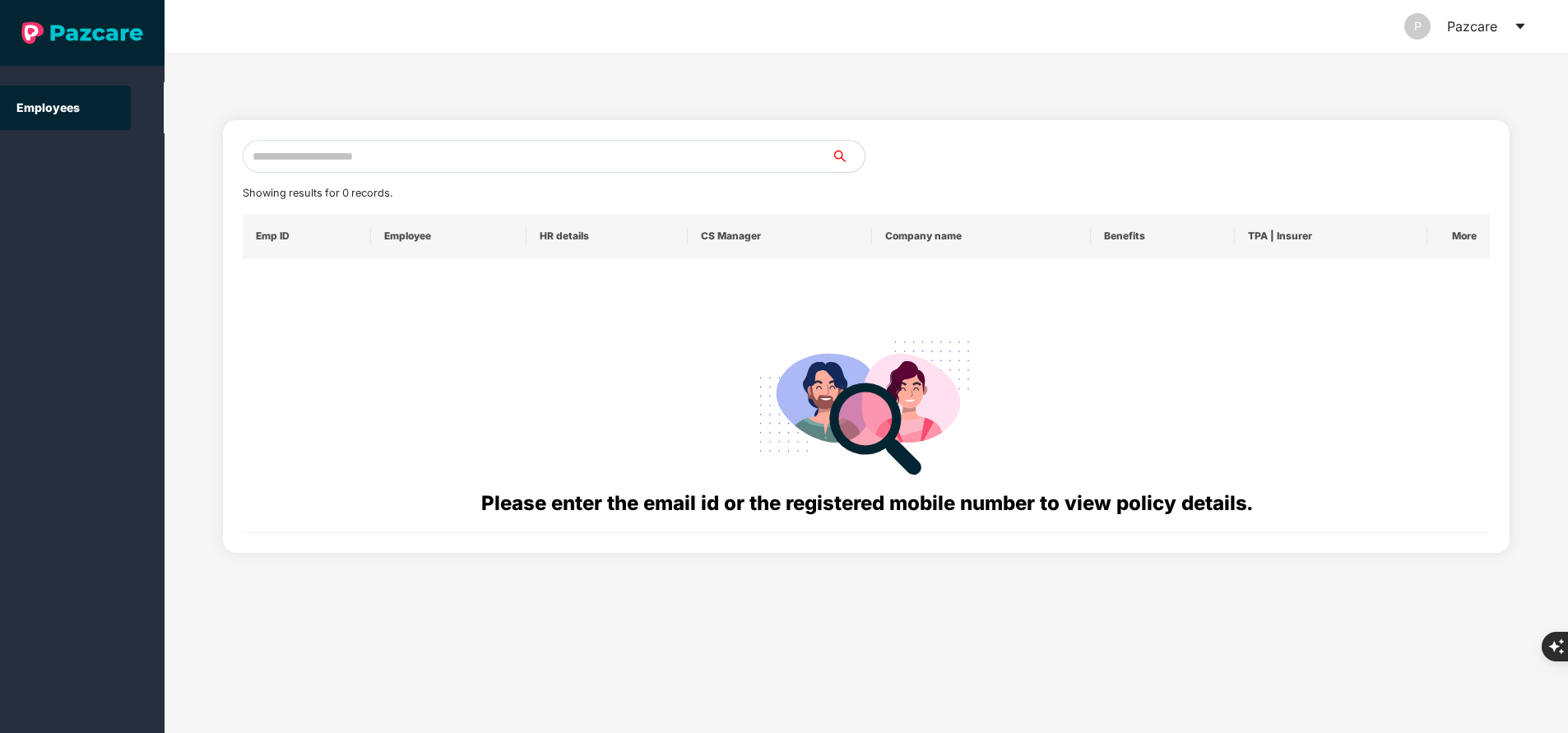
click at [465, 147] on input "text" at bounding box center [537, 156] width 589 height 33
paste input "**********"
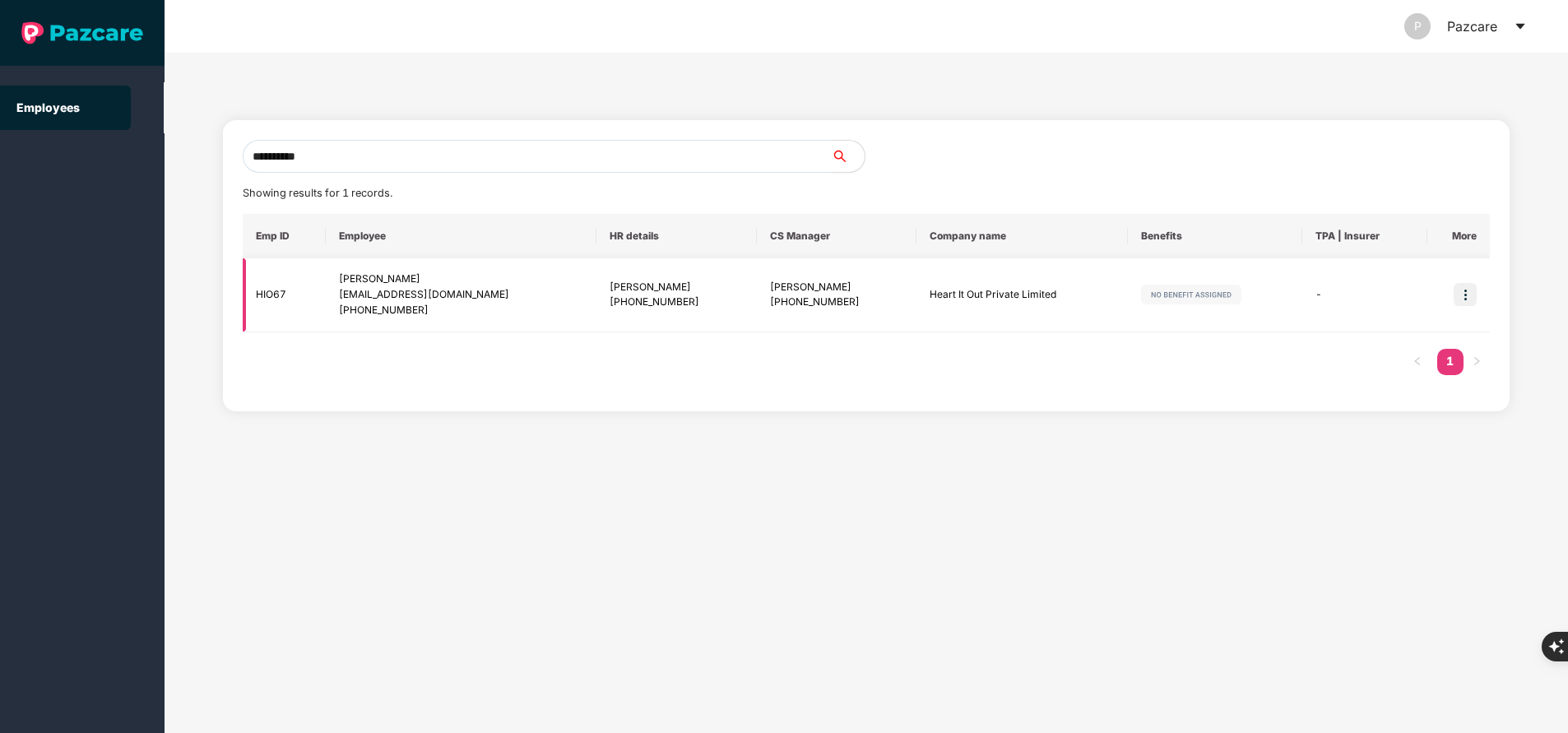
type input "**********"
click at [1460, 296] on img at bounding box center [1465, 294] width 23 height 23
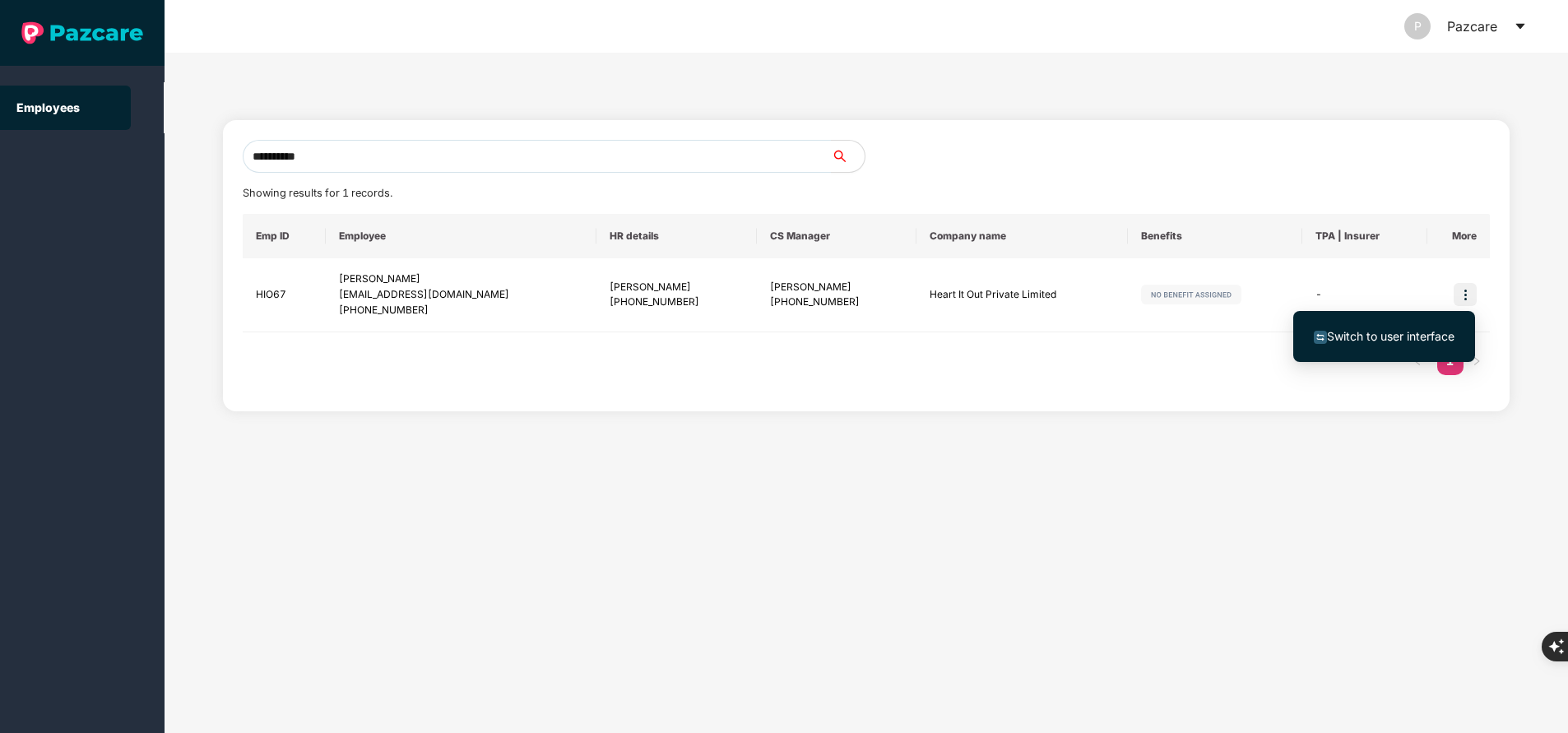
click at [1341, 333] on span "Switch to user interface" at bounding box center [1391, 336] width 127 height 14
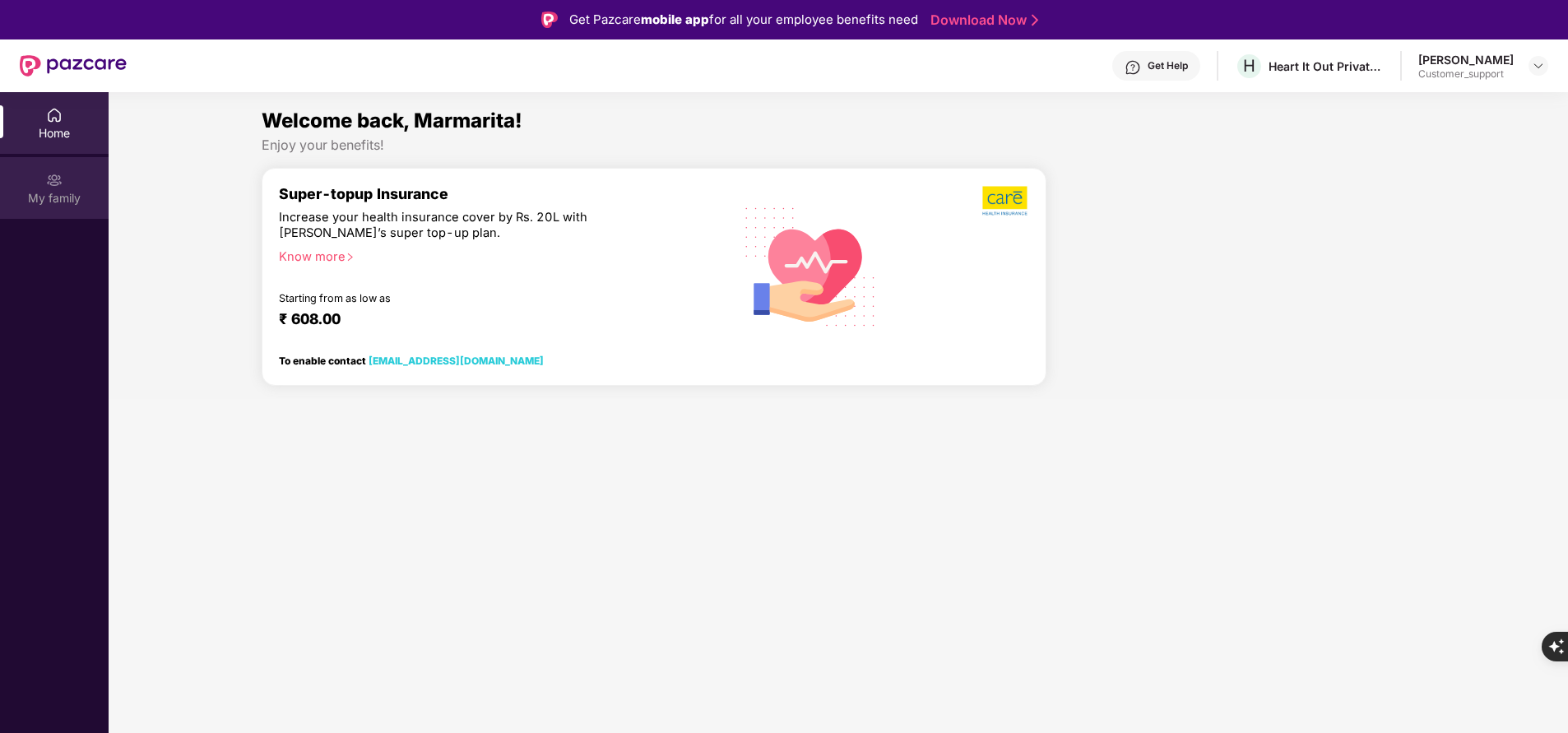
click at [58, 192] on div "My family" at bounding box center [54, 197] width 108 height 16
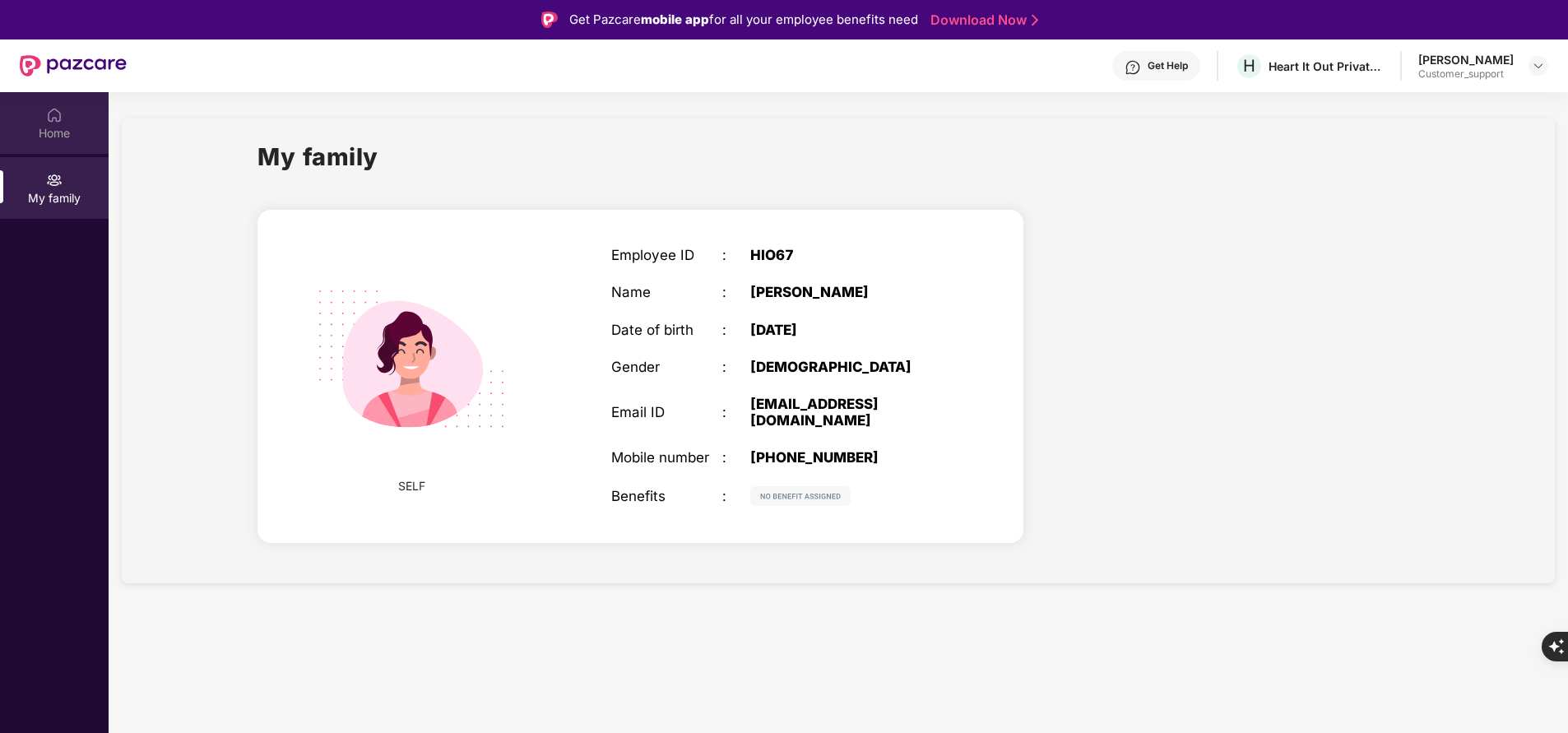
click at [46, 119] on img at bounding box center [54, 115] width 16 height 16
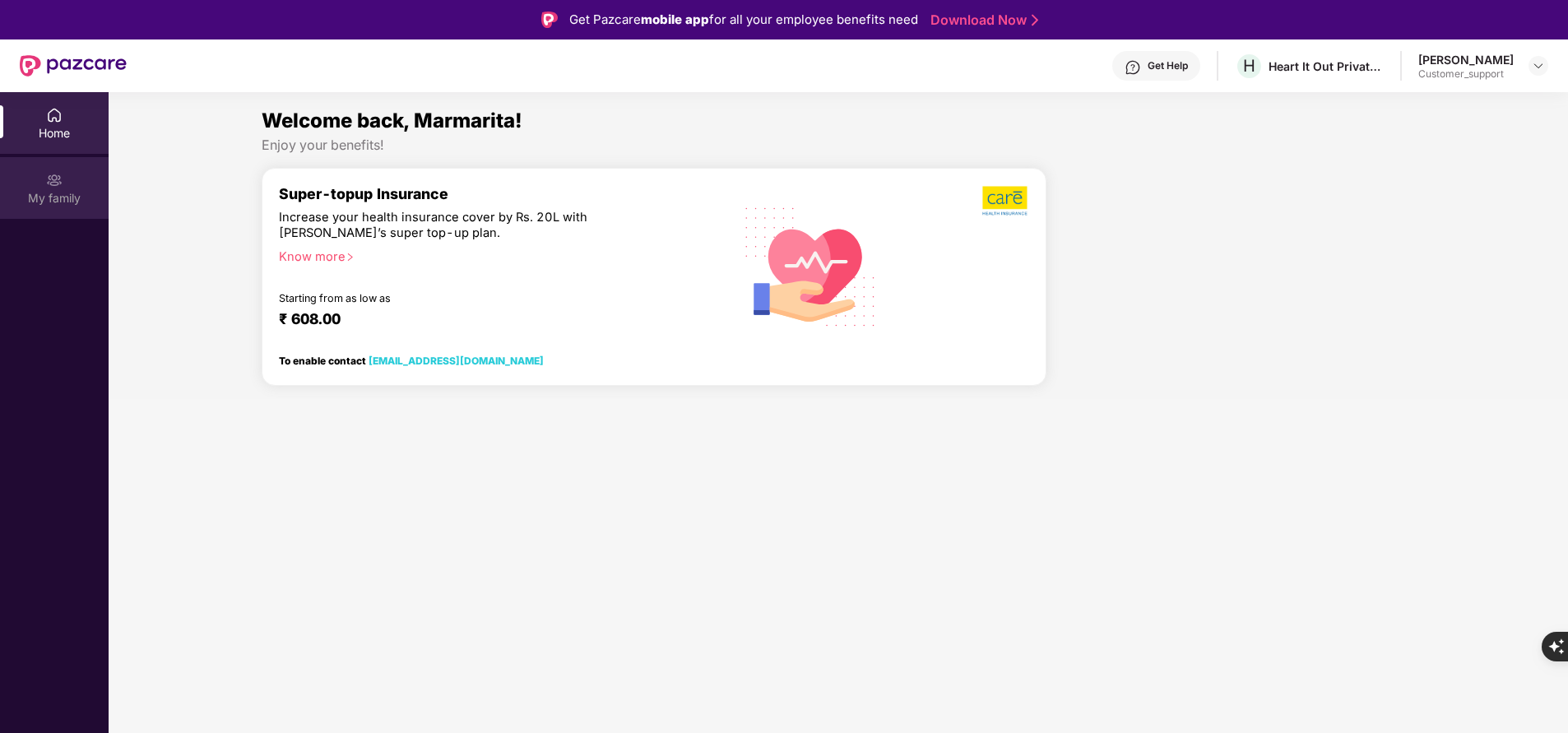
click at [40, 181] on div "My family" at bounding box center [54, 188] width 108 height 62
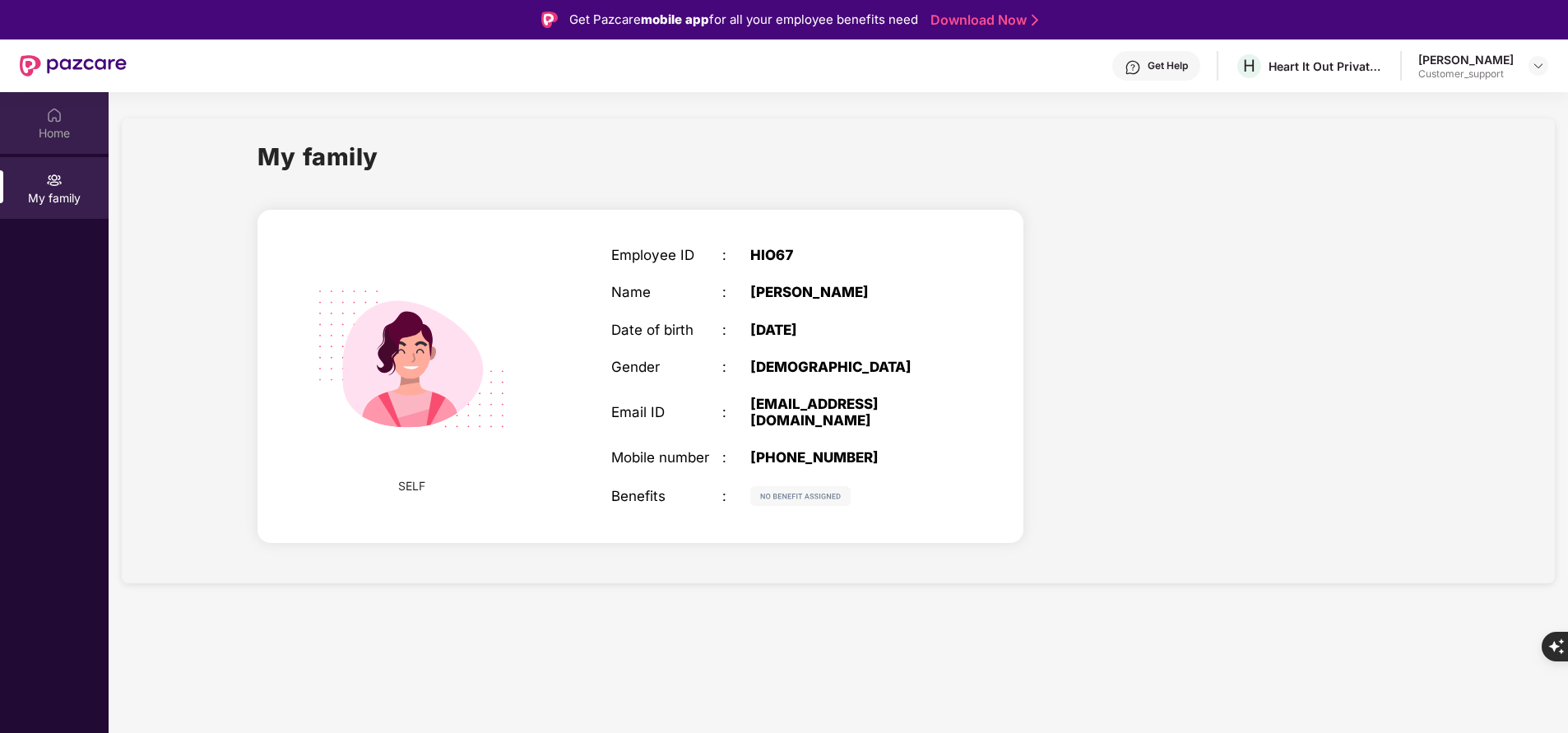
click at [61, 132] on div "Home" at bounding box center [54, 133] width 108 height 16
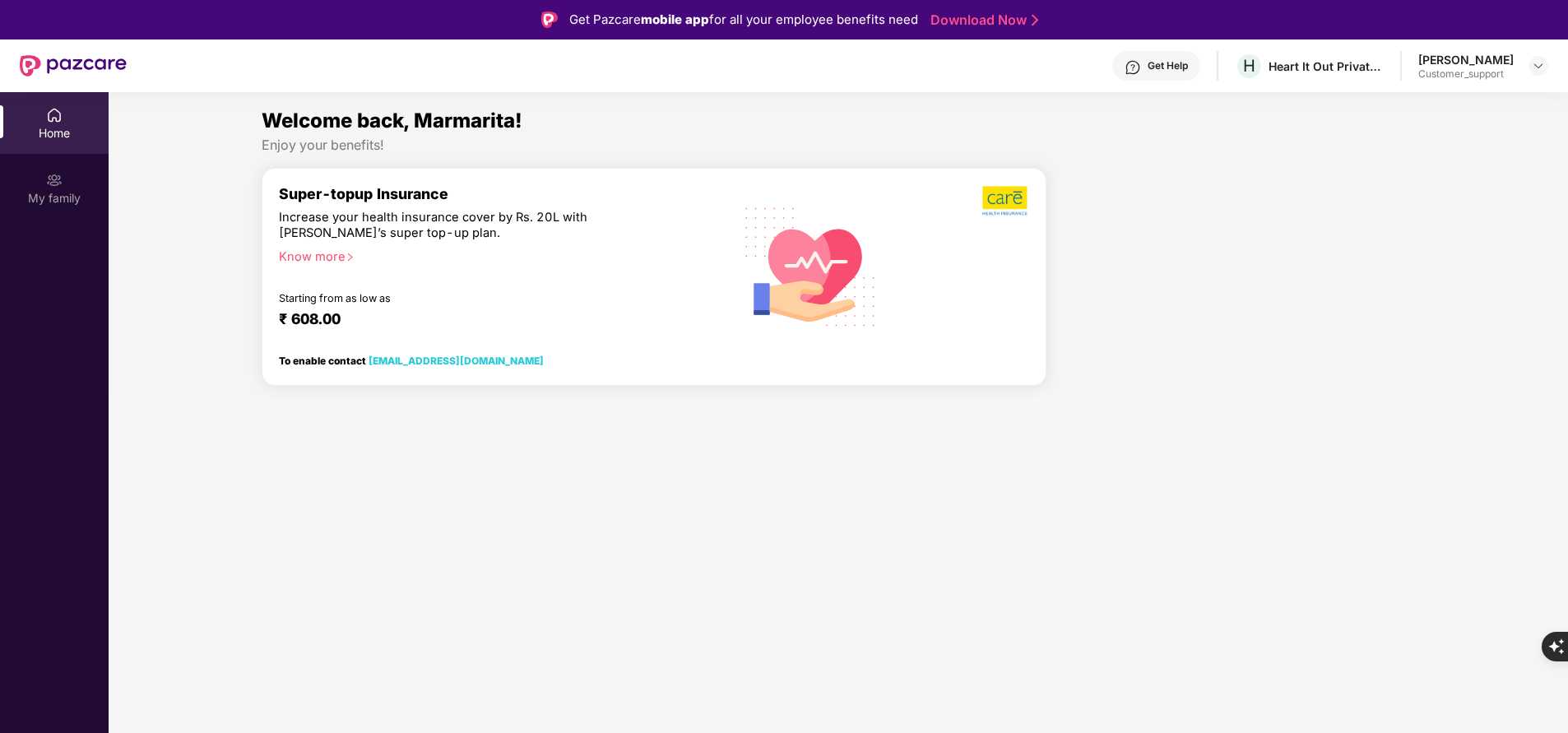
click at [1187, 69] on div "Get Help" at bounding box center [1168, 65] width 40 height 13
click at [1336, 253] on div at bounding box center [1237, 283] width 369 height 232
click at [1540, 61] on img at bounding box center [1539, 65] width 13 height 13
click at [1345, 374] on div at bounding box center [1237, 283] width 369 height 232
click at [40, 196] on div "My family" at bounding box center [54, 197] width 108 height 16
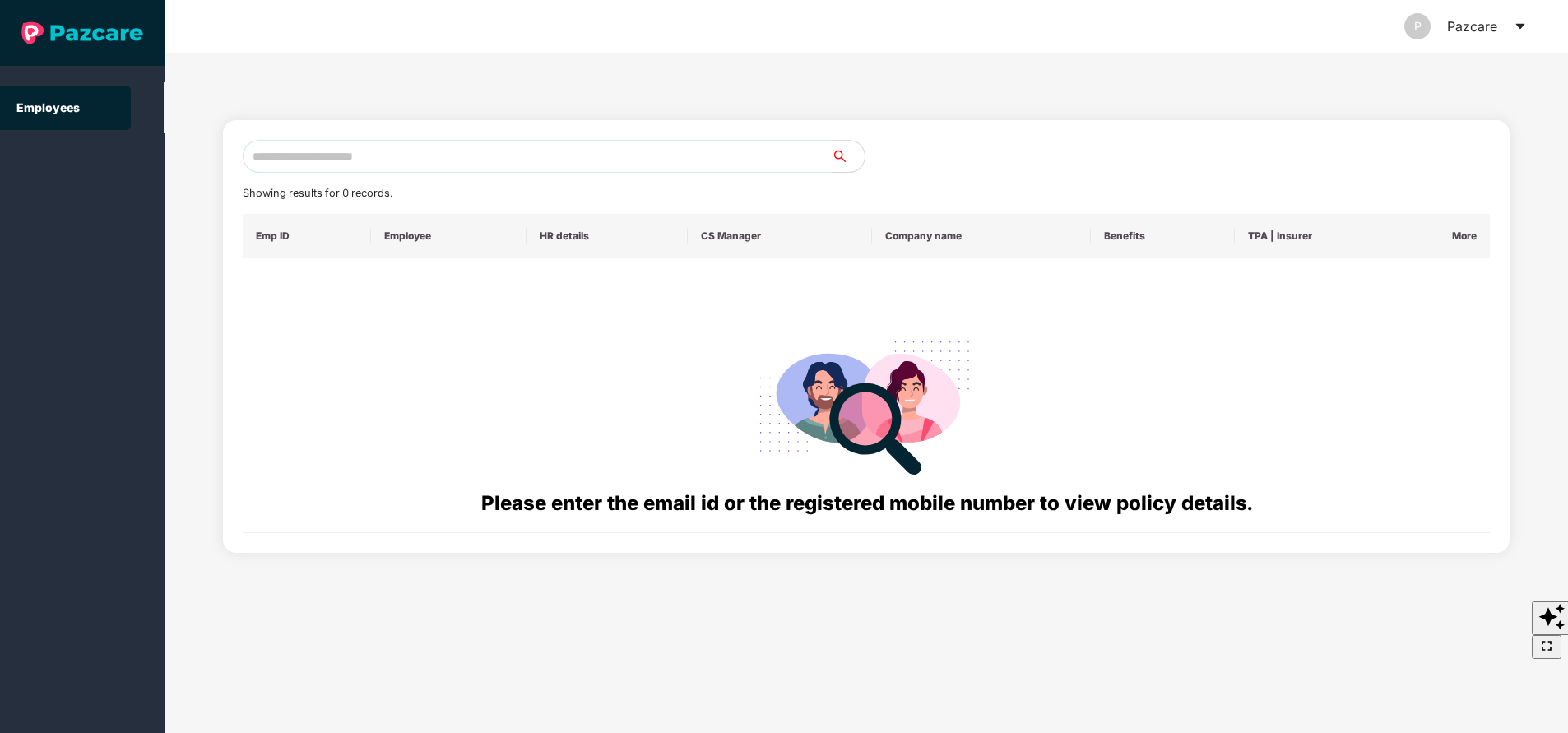
click at [448, 145] on input "text" at bounding box center [537, 156] width 589 height 33
paste input "**********"
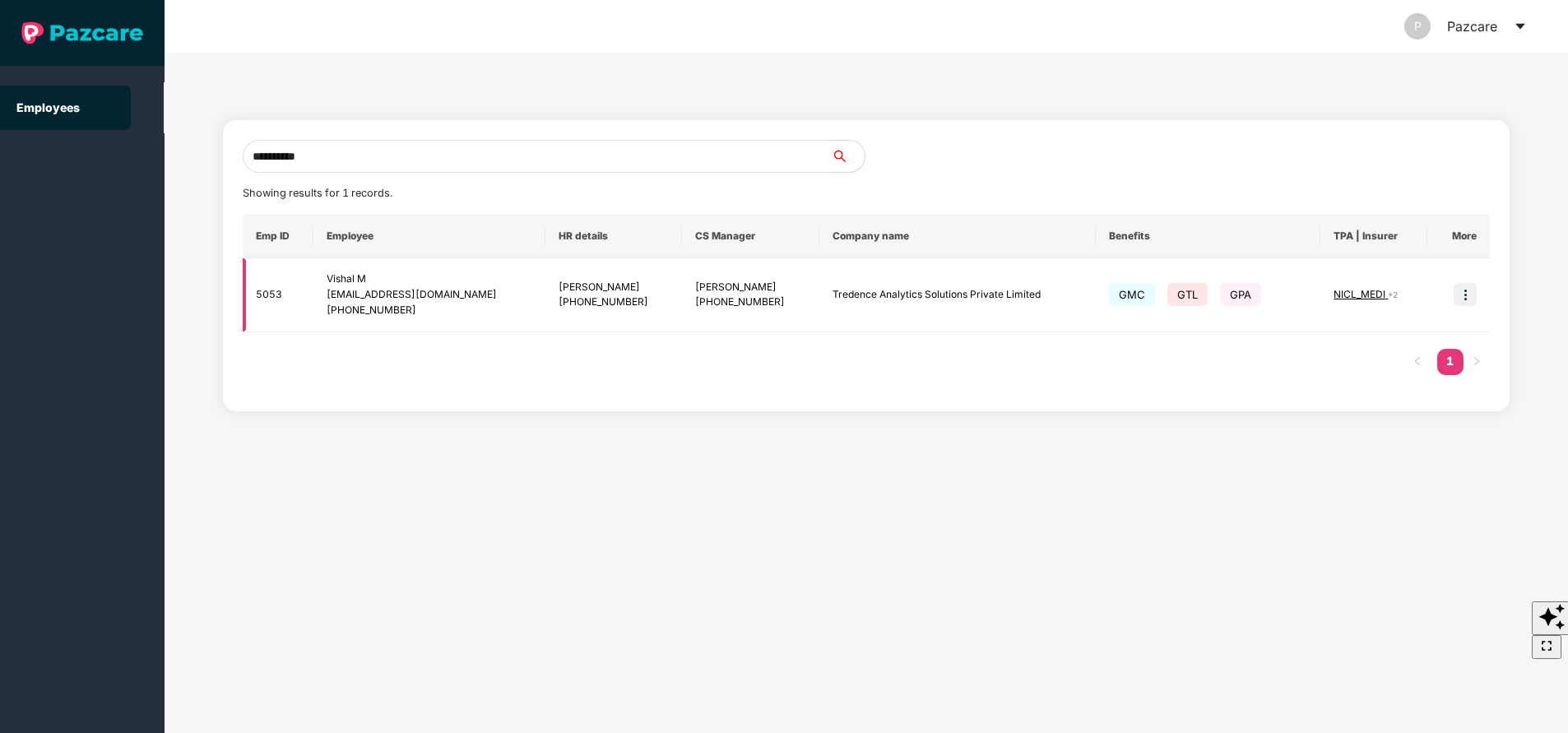
type input "**********"
click at [1463, 290] on img at bounding box center [1465, 294] width 23 height 23
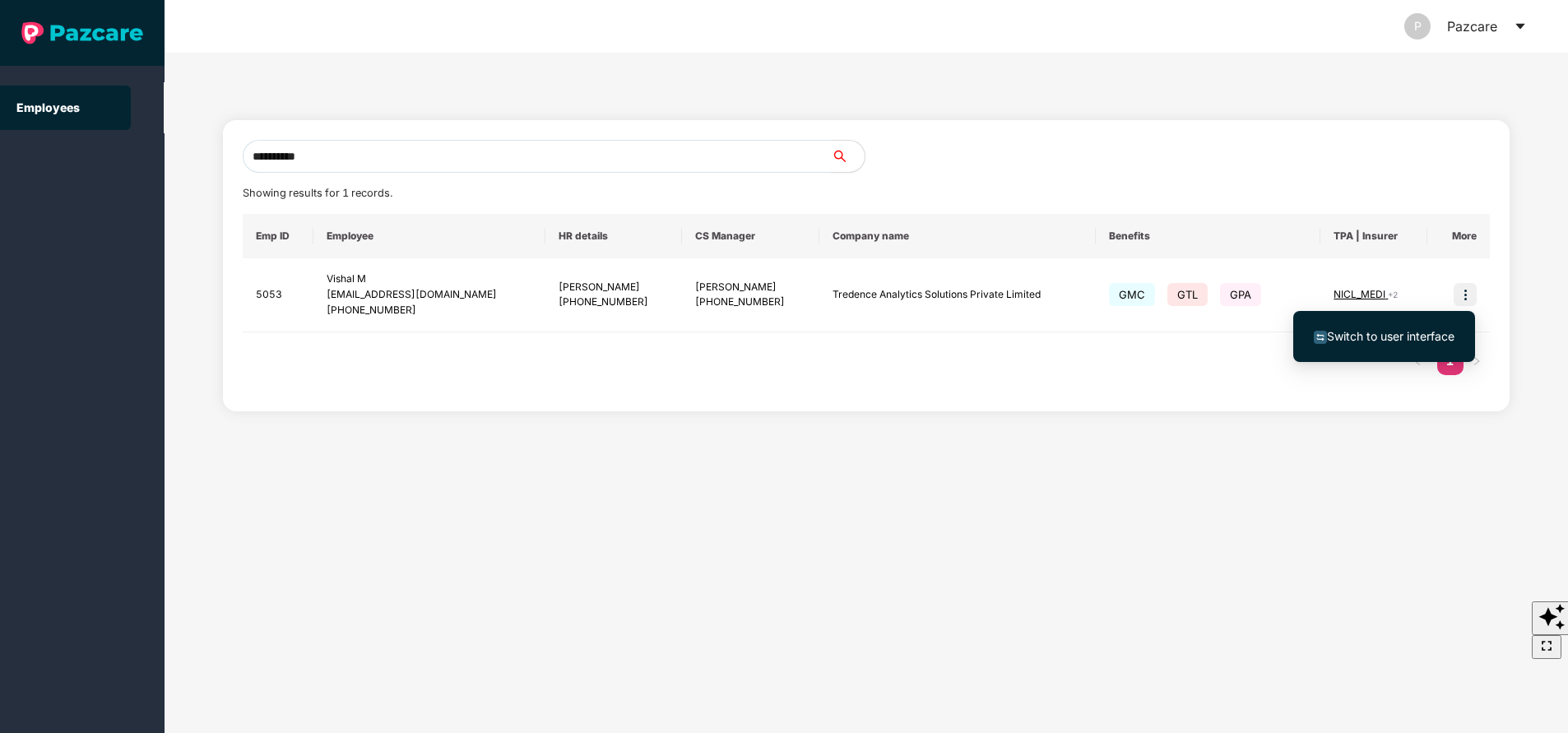
click at [1355, 338] on span "Switch to user interface" at bounding box center [1391, 336] width 127 height 14
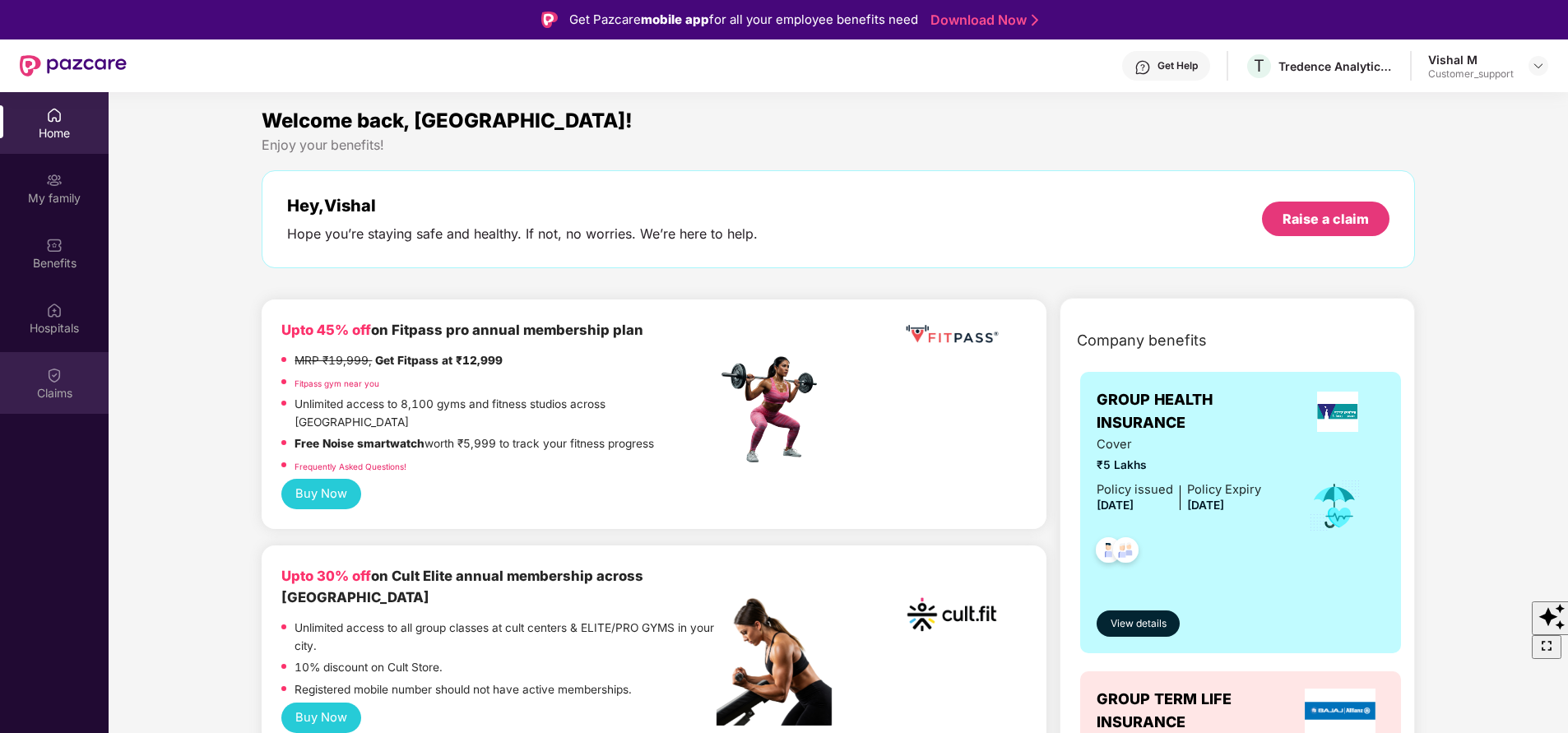
click at [77, 407] on div "Claims" at bounding box center [54, 382] width 108 height 62
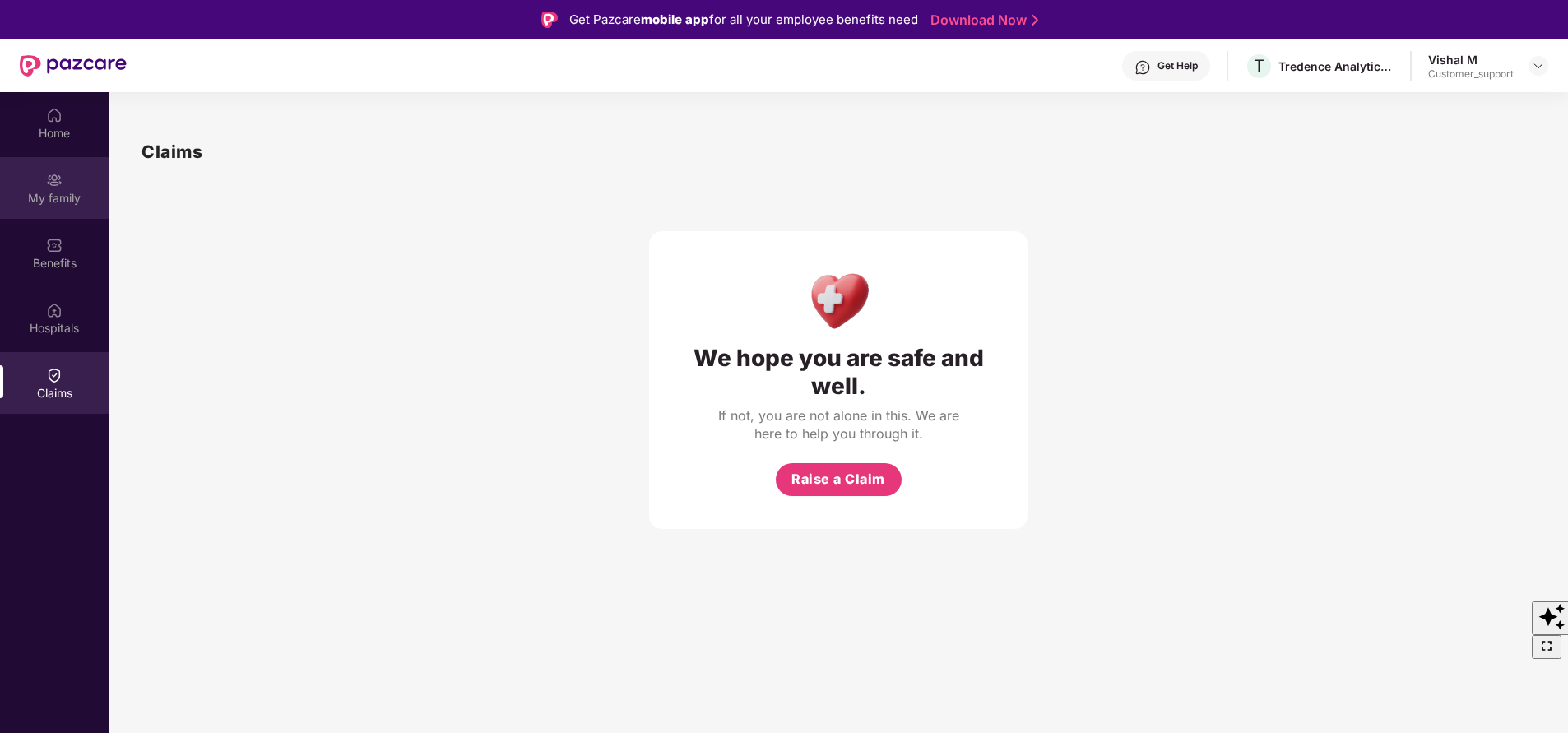
click at [67, 188] on div "My family" at bounding box center [54, 188] width 108 height 62
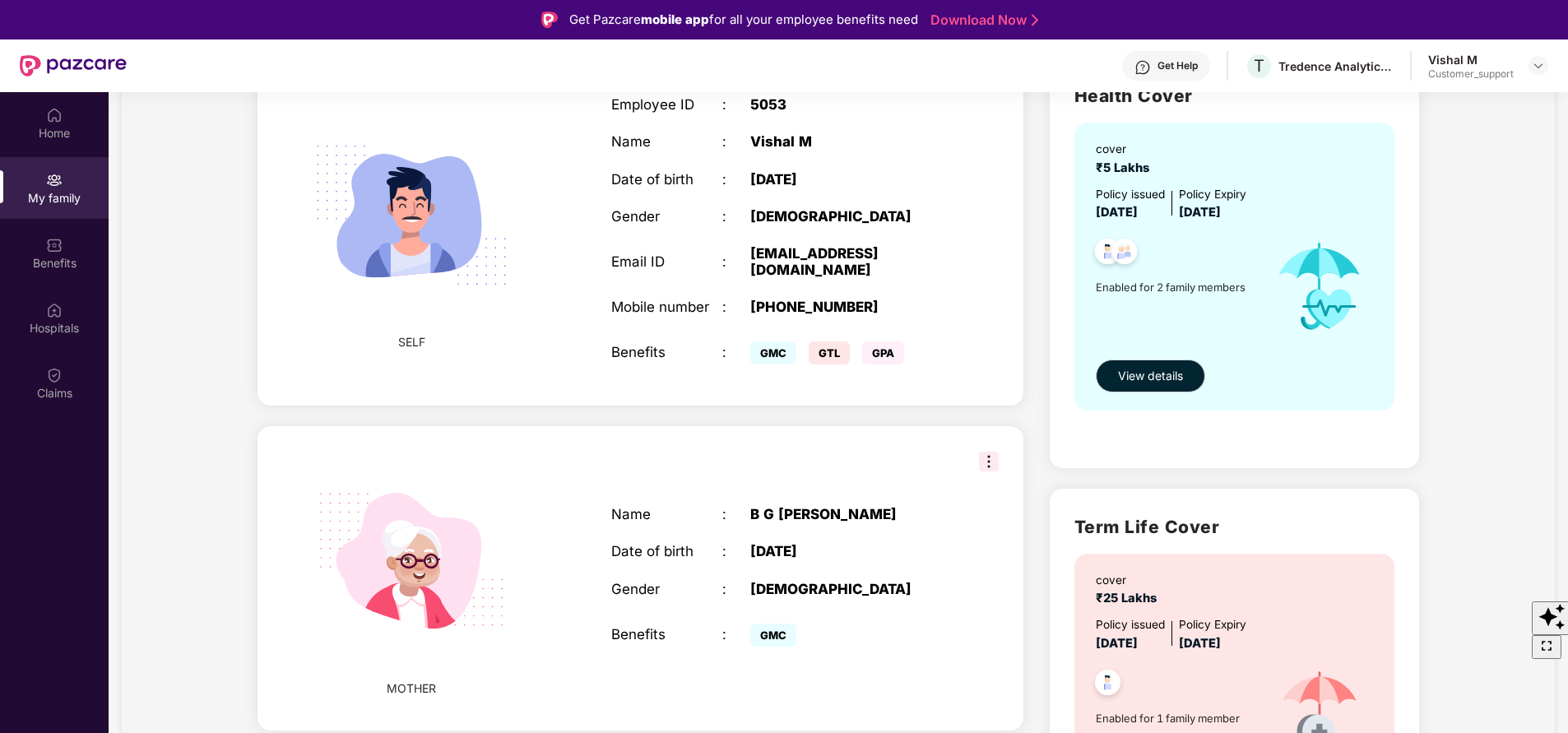
scroll to position [152, 0]
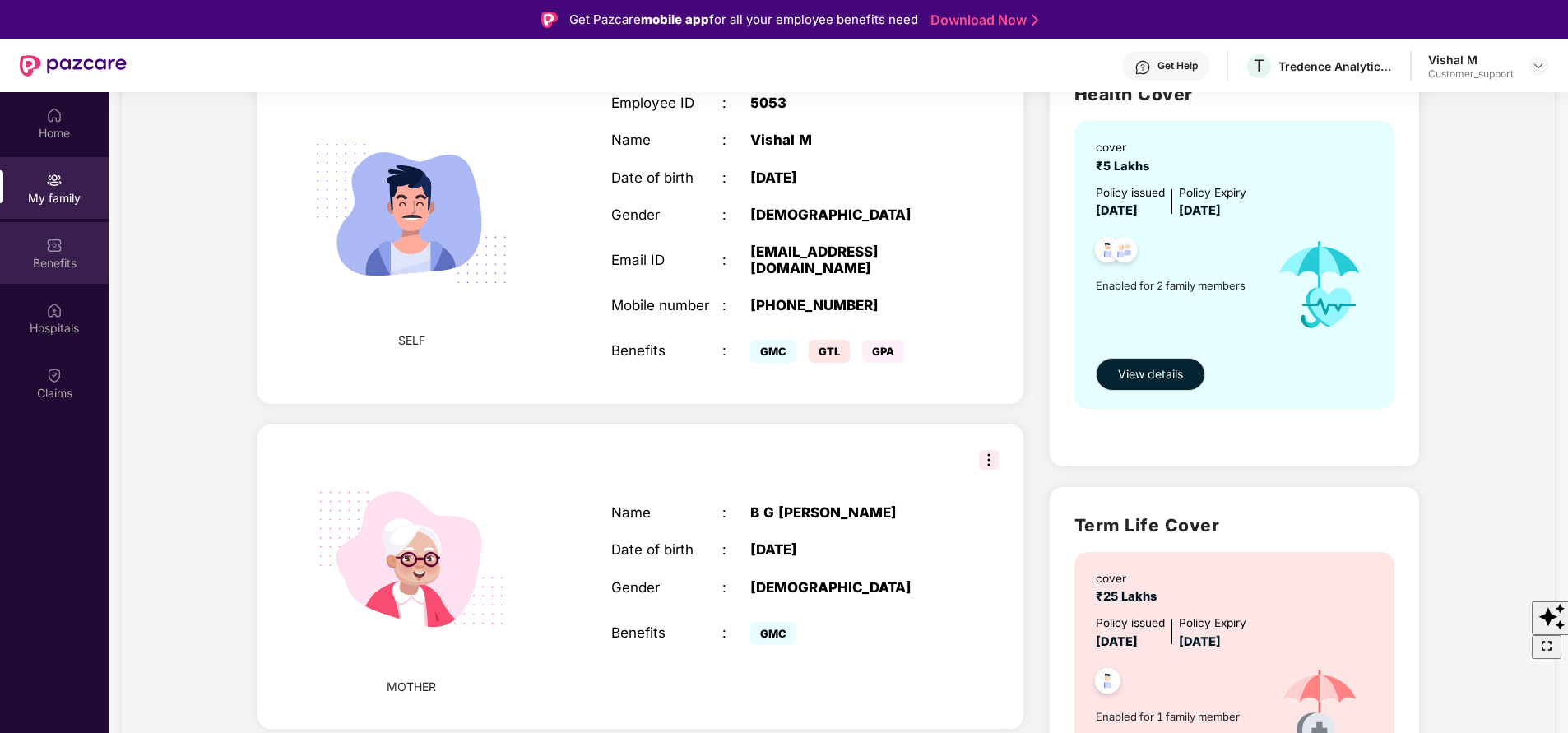
click at [46, 271] on div "Benefits" at bounding box center [54, 252] width 108 height 62
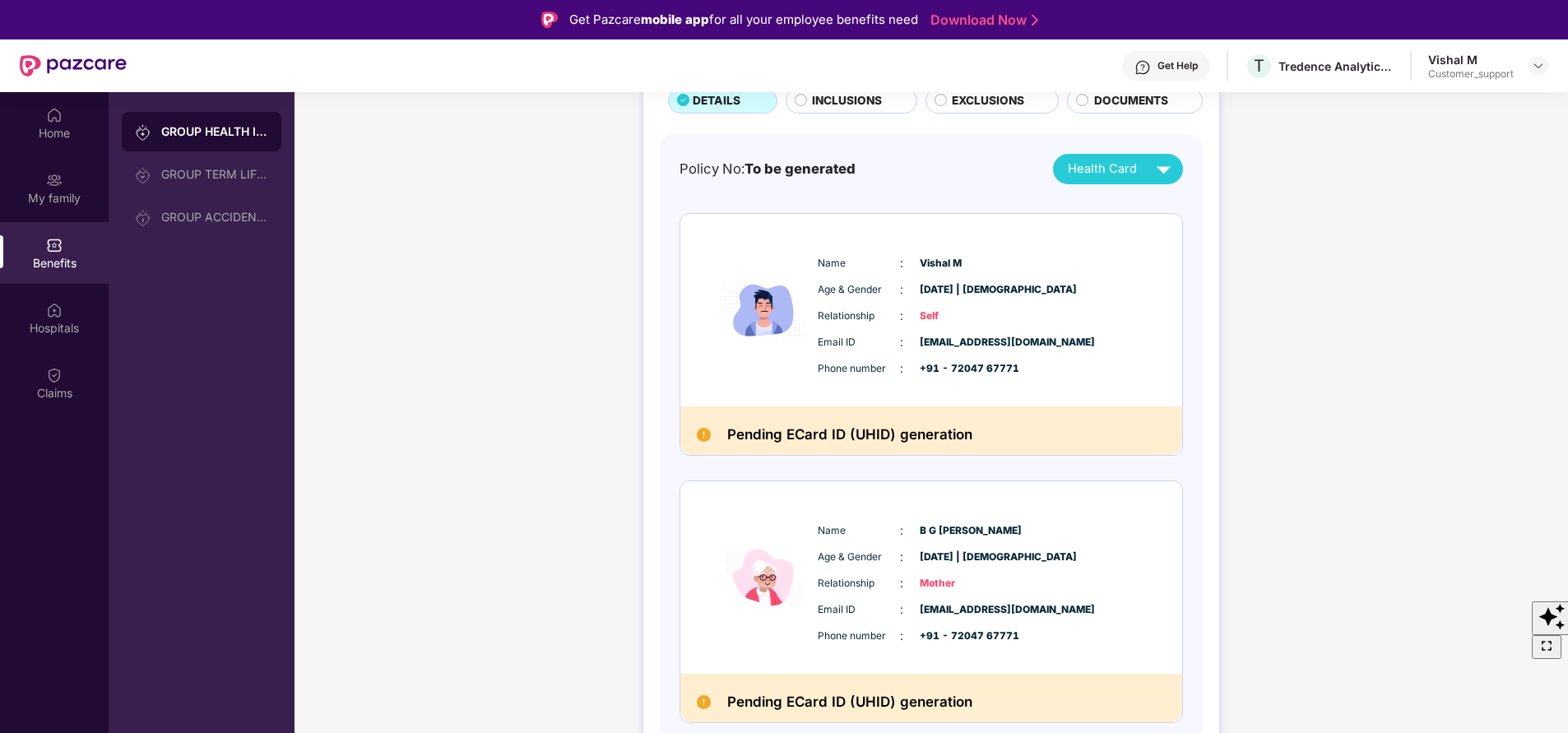
scroll to position [0, 0]
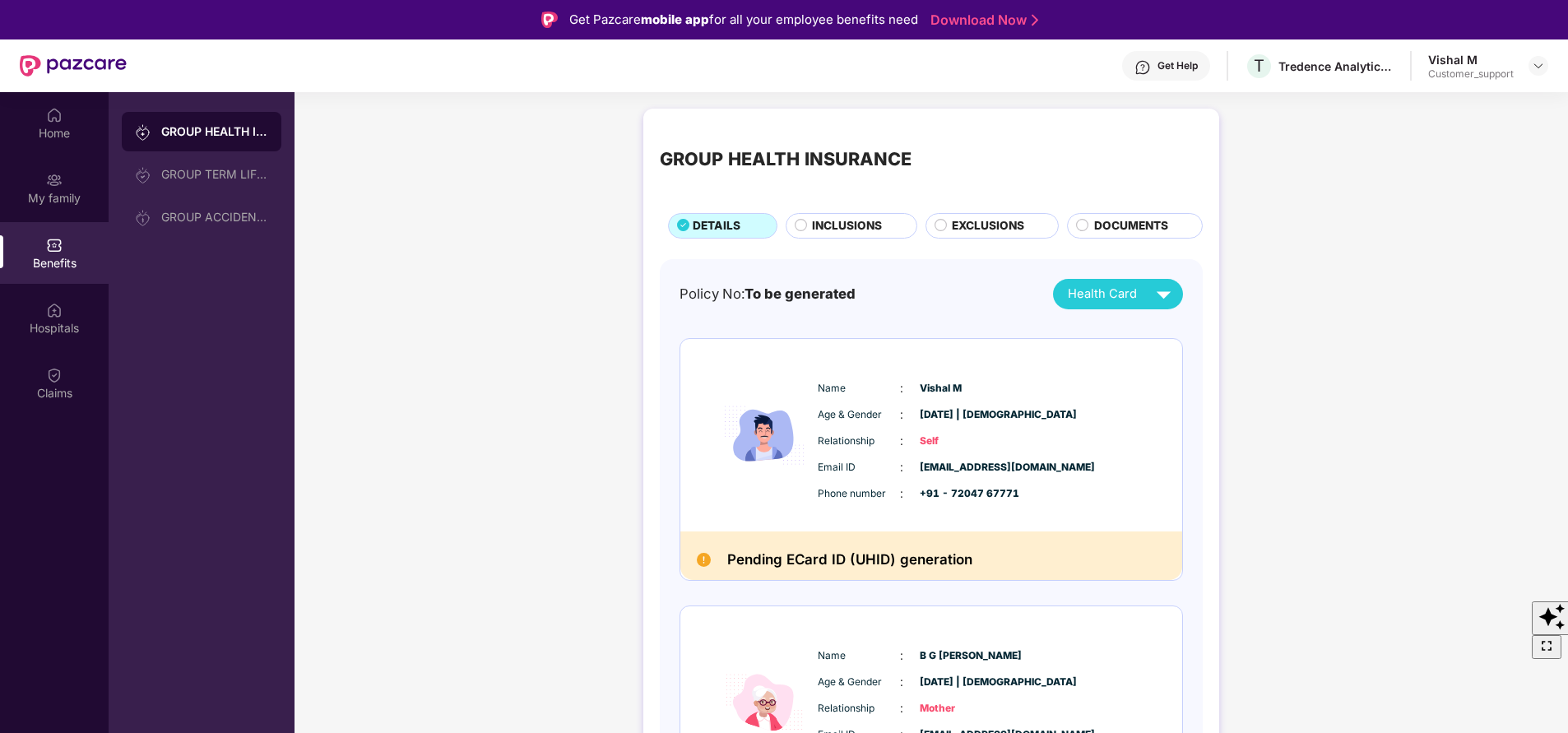
click at [65, 535] on div "Home My family Benefits Hospitals Claims" at bounding box center [54, 458] width 108 height 733
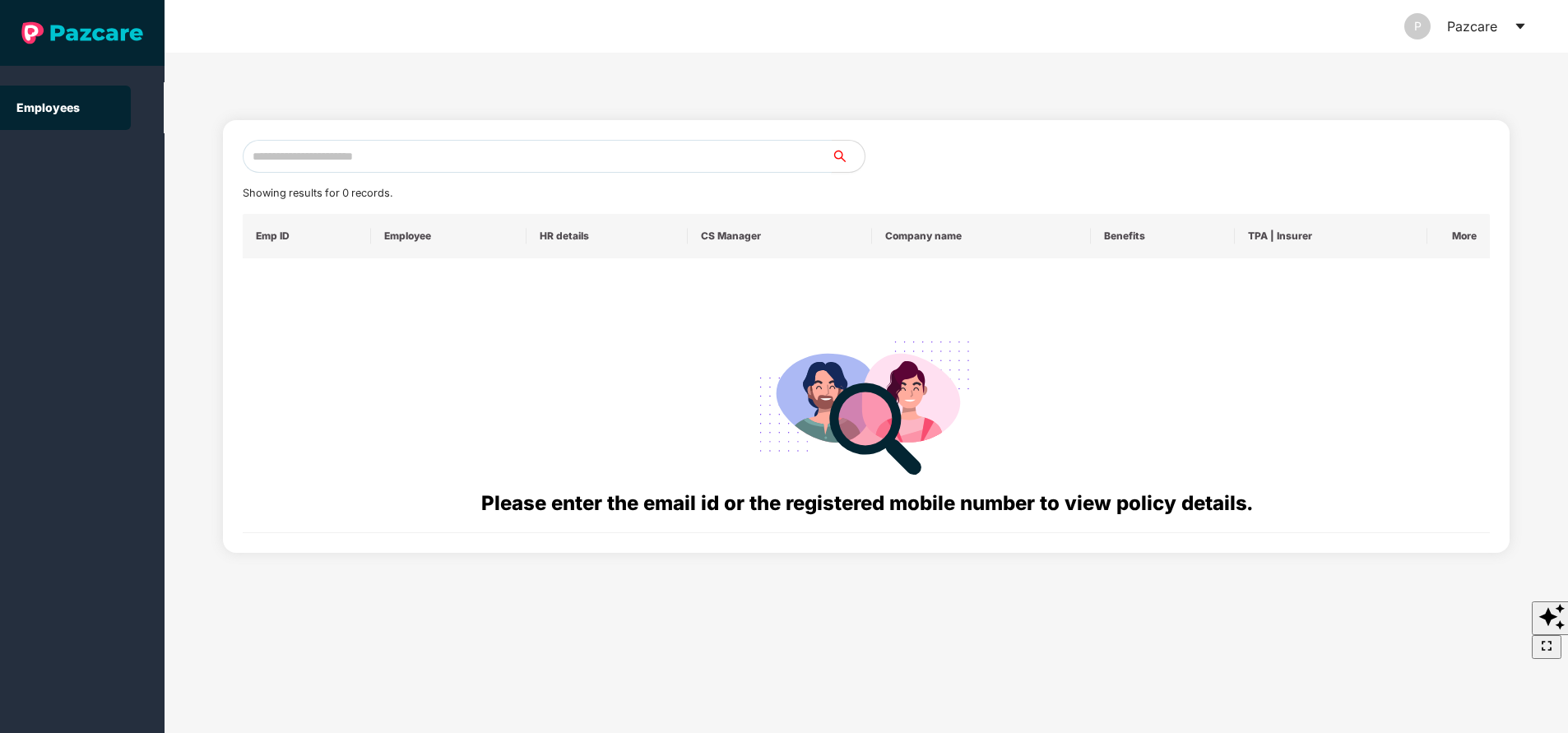
click at [454, 156] on input "text" at bounding box center [537, 156] width 589 height 33
paste input "**********"
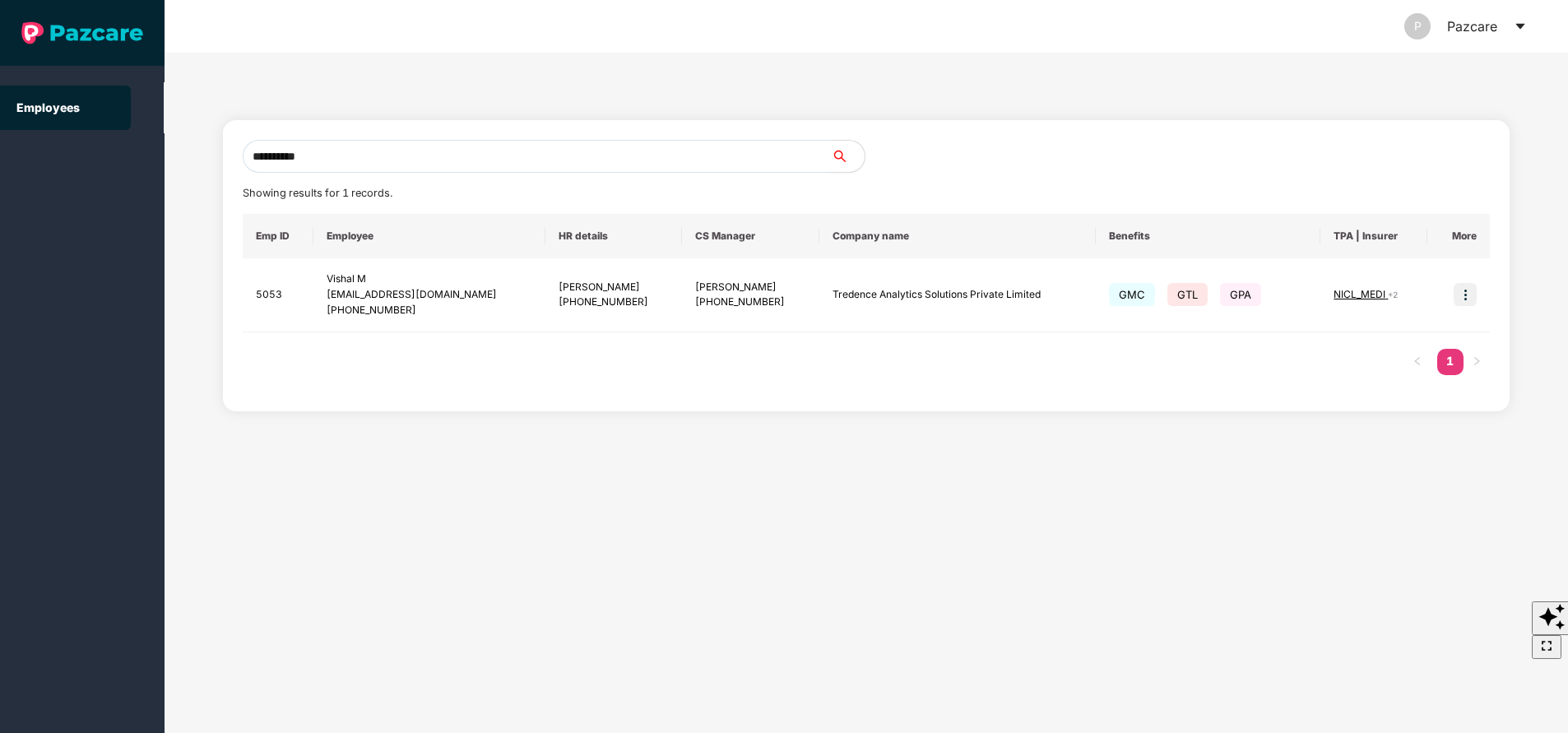
click at [873, 571] on div "**********" at bounding box center [865, 393] width 1403 height 680
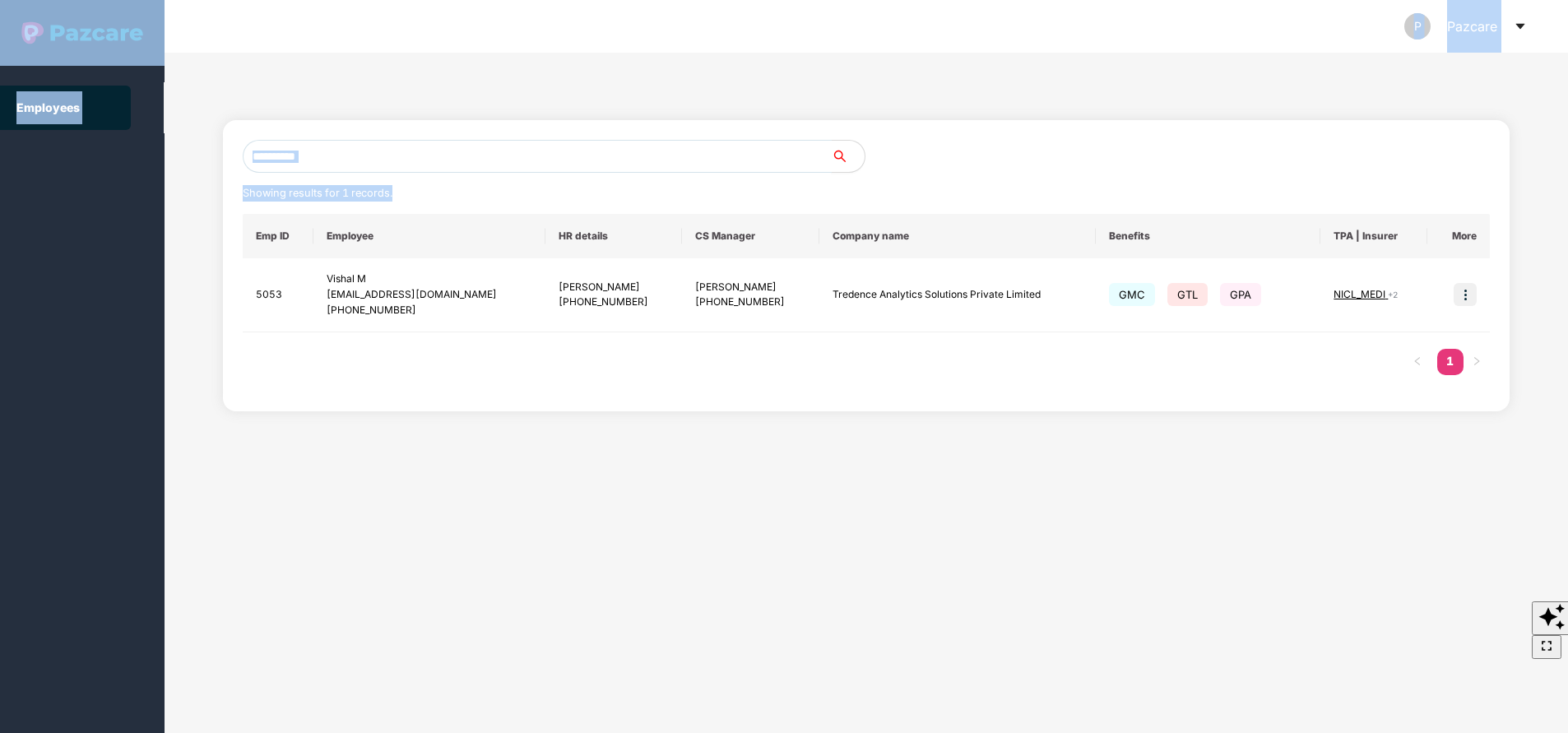
click at [434, 145] on input "**********" at bounding box center [537, 156] width 589 height 33
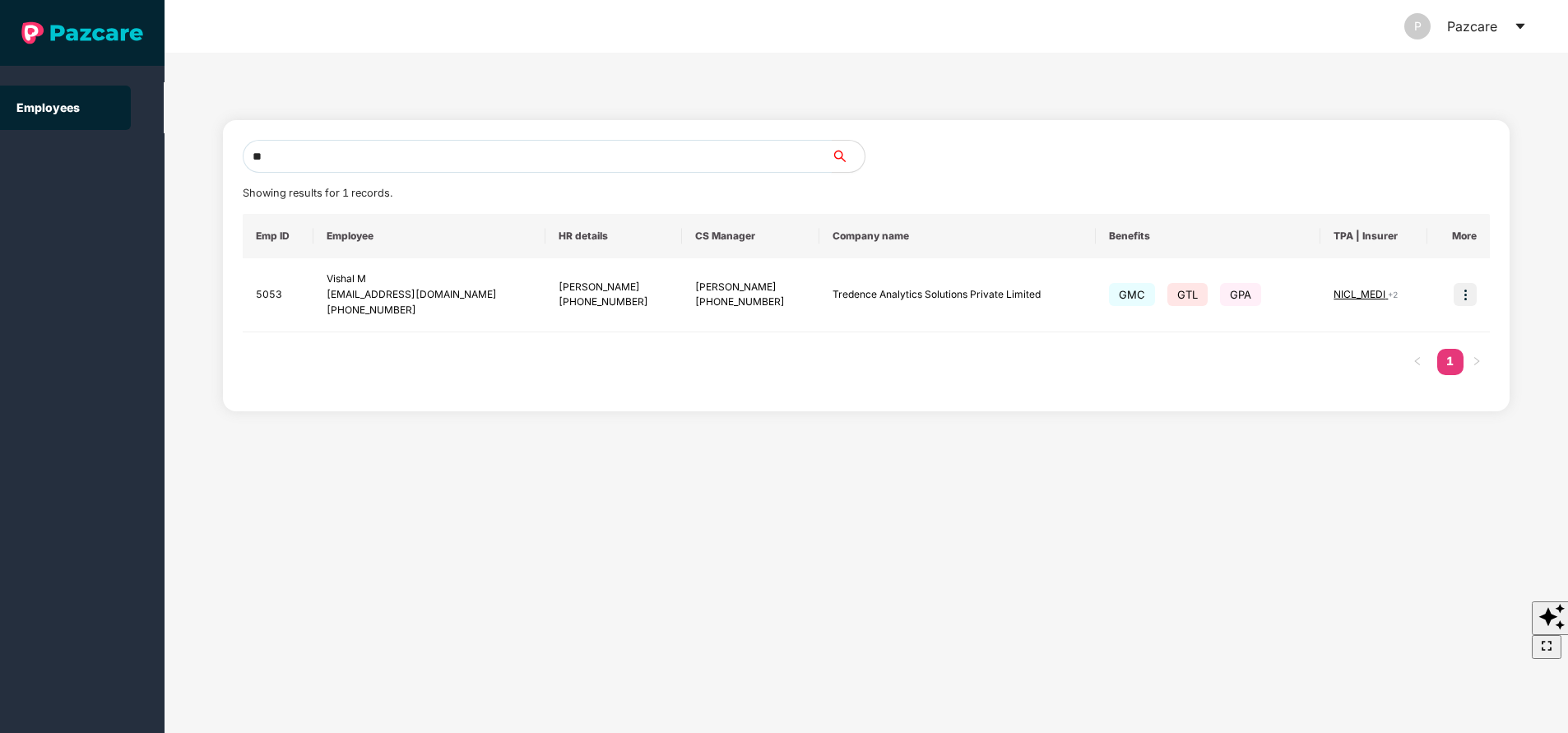
type input "*"
paste input "**********"
type input "**********"
click at [1470, 295] on img at bounding box center [1465, 294] width 23 height 23
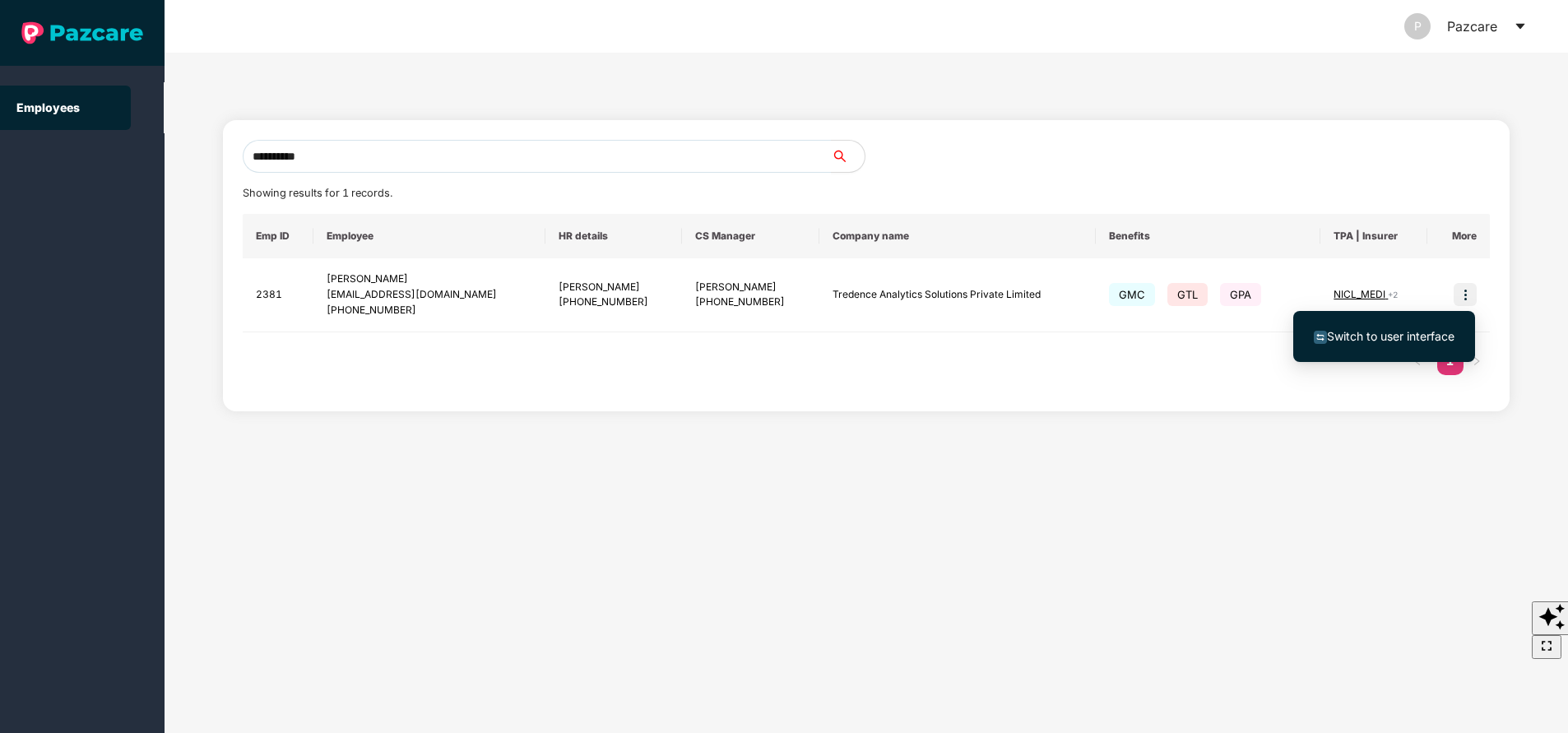
click at [1387, 348] on li "Switch to user interface" at bounding box center [1384, 336] width 182 height 34
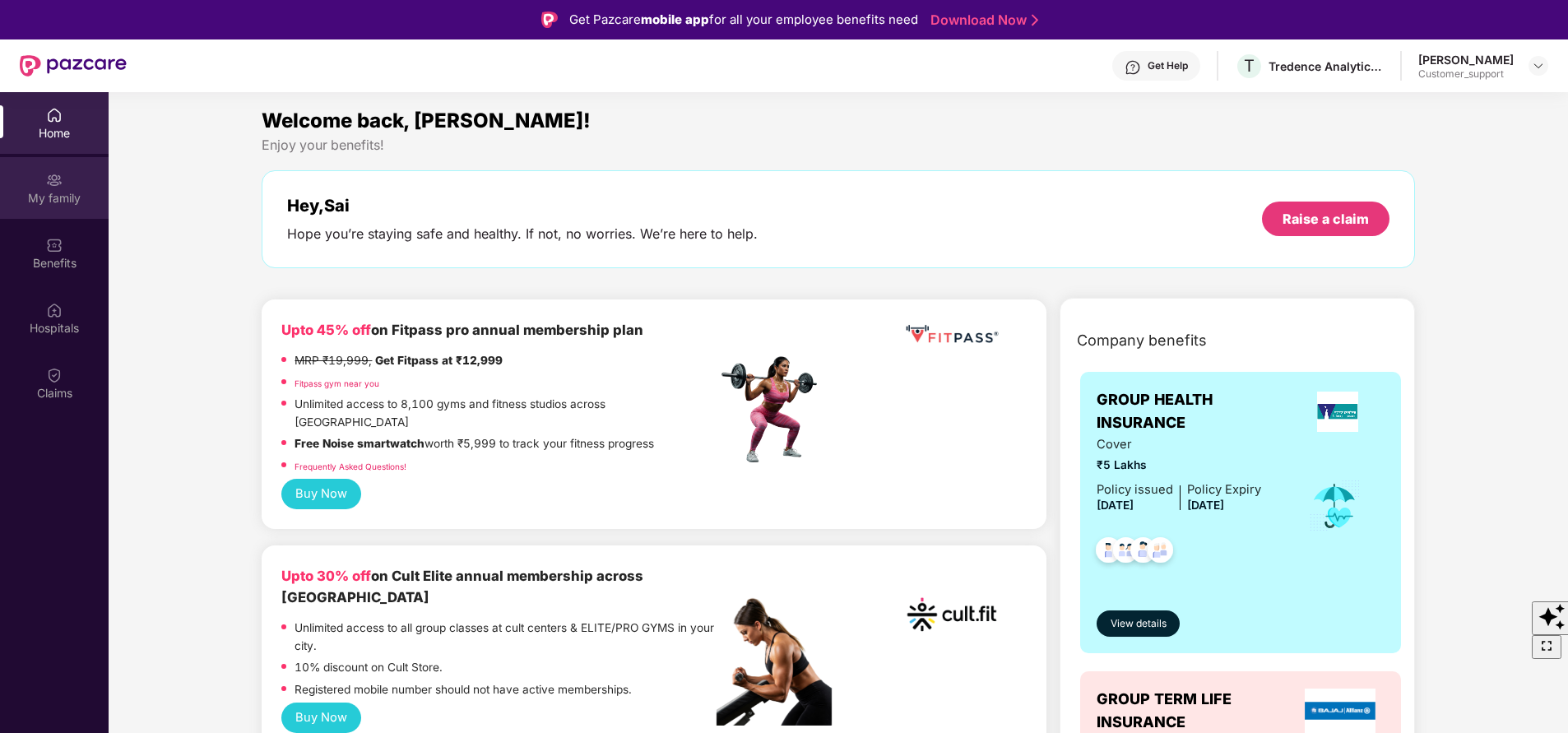
click at [52, 202] on div "My family" at bounding box center [54, 197] width 108 height 16
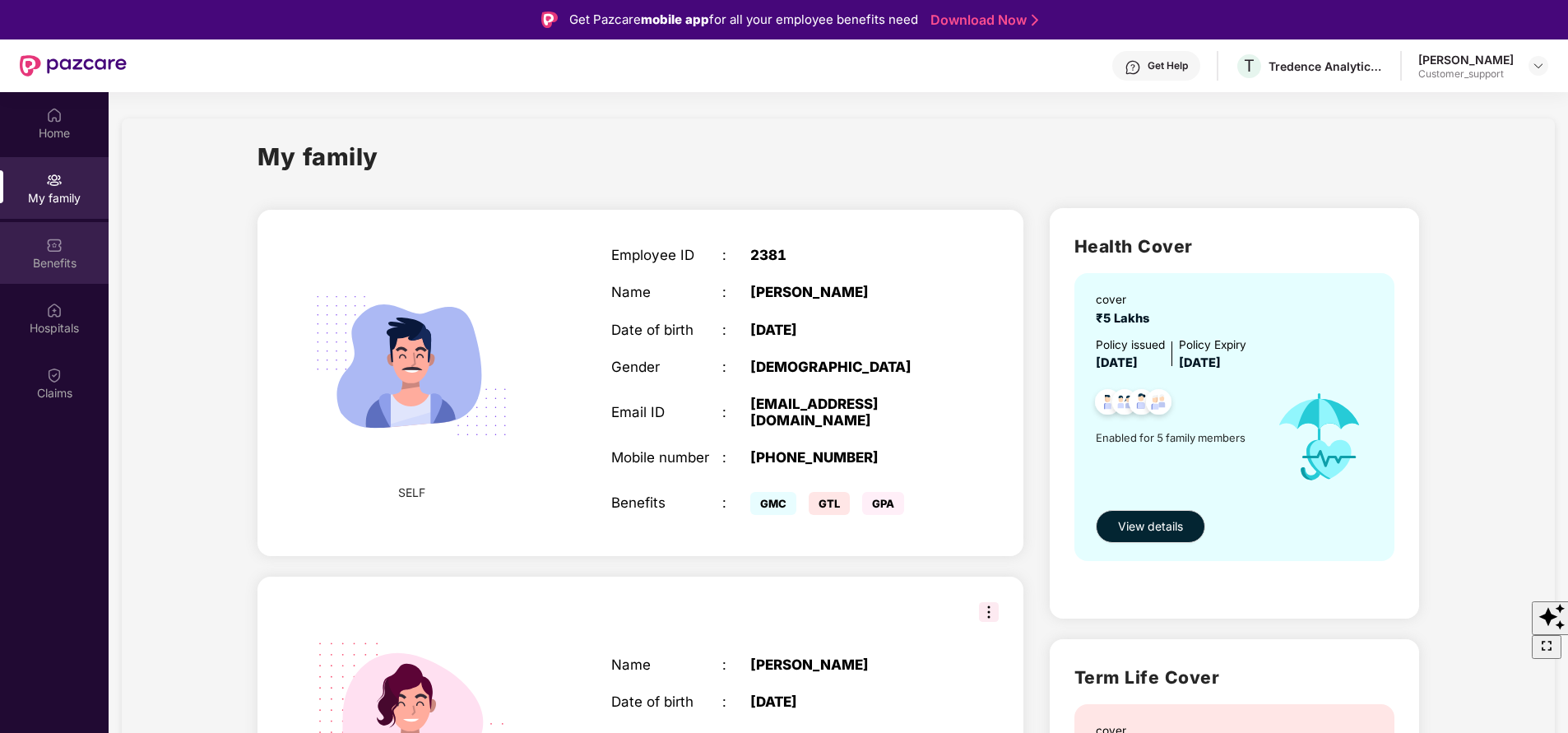
click at [59, 261] on div "Benefits" at bounding box center [54, 263] width 108 height 16
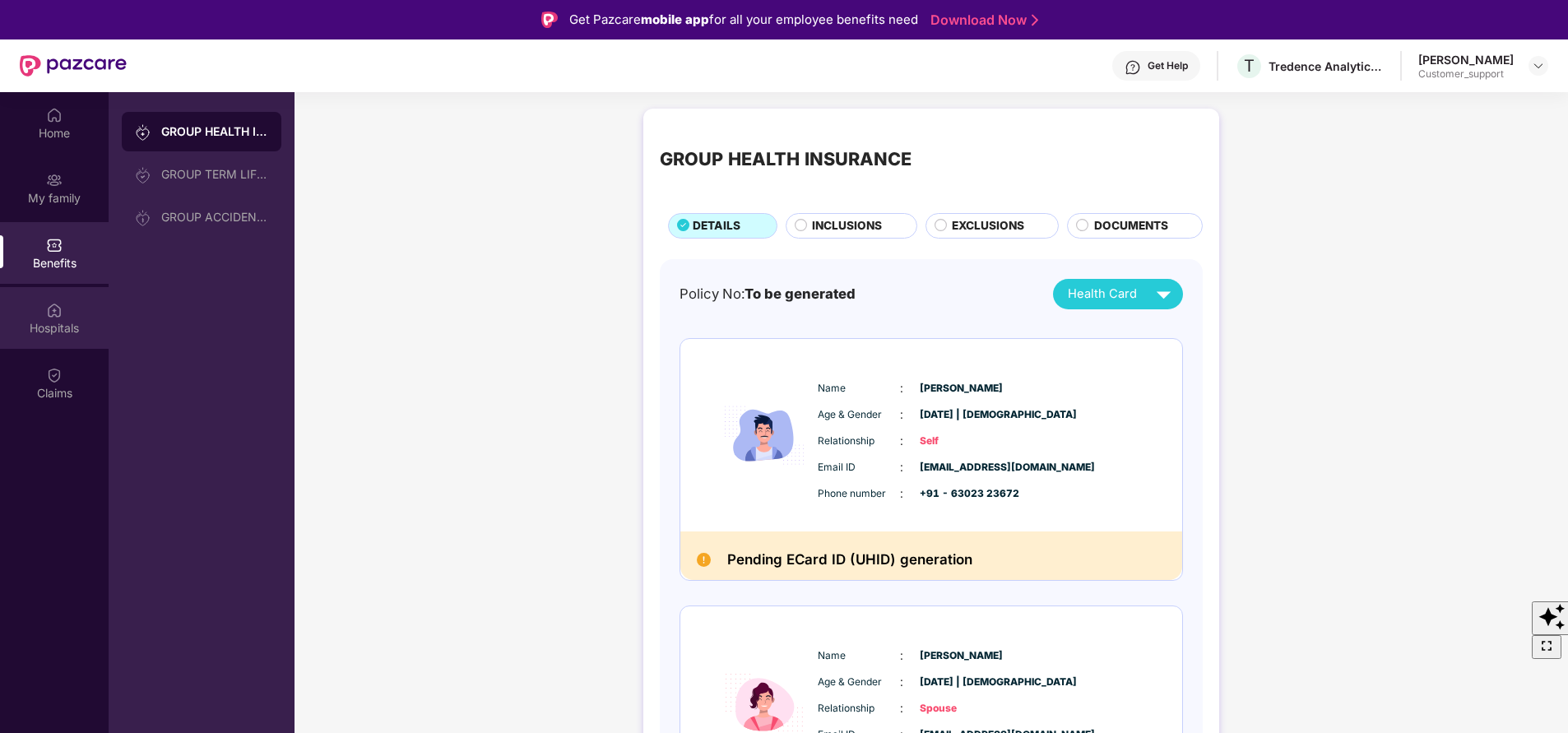
click at [43, 326] on div "Hospitals" at bounding box center [54, 327] width 108 height 16
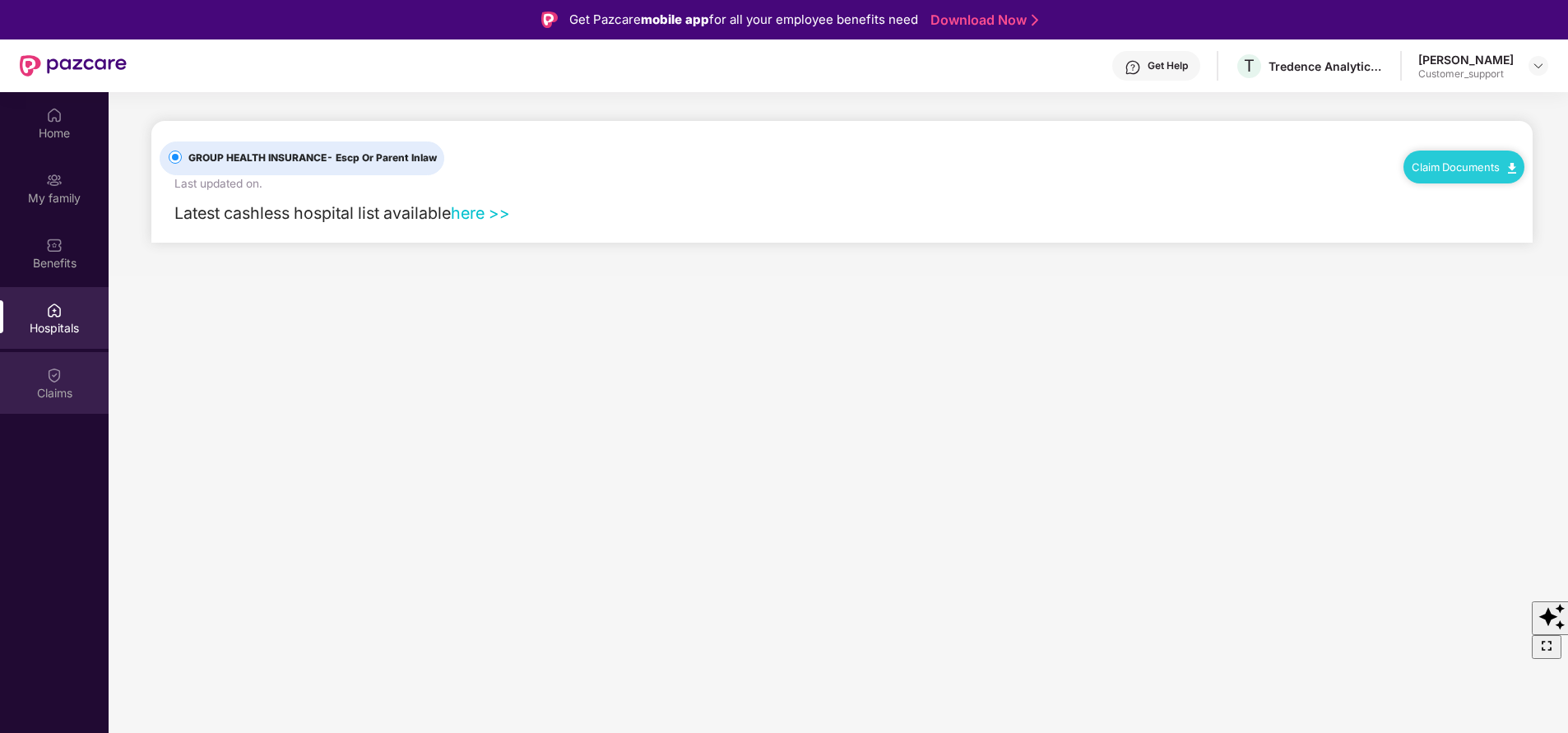
click at [49, 386] on div "Claims" at bounding box center [54, 393] width 108 height 16
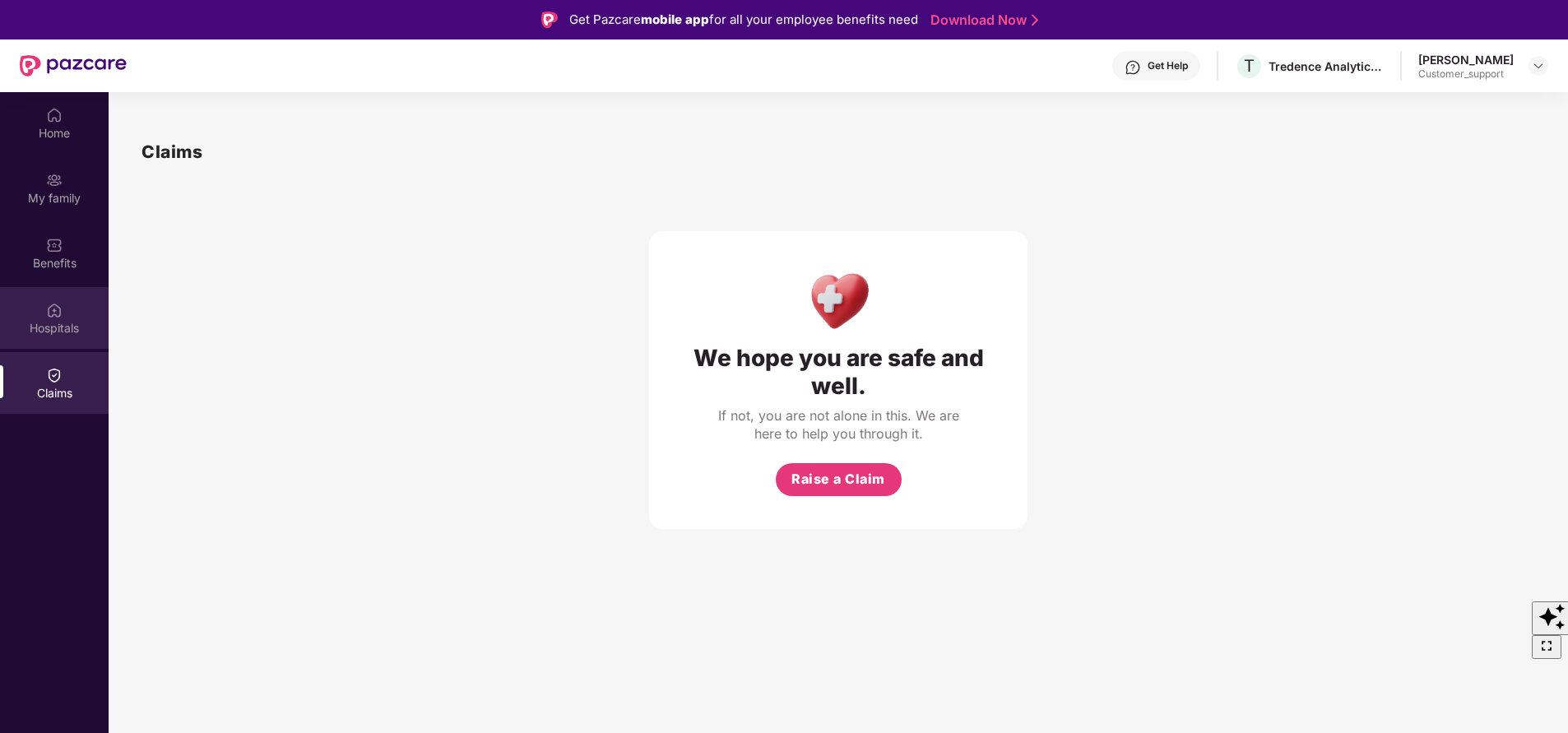
click at [51, 312] on img at bounding box center [54, 309] width 16 height 16
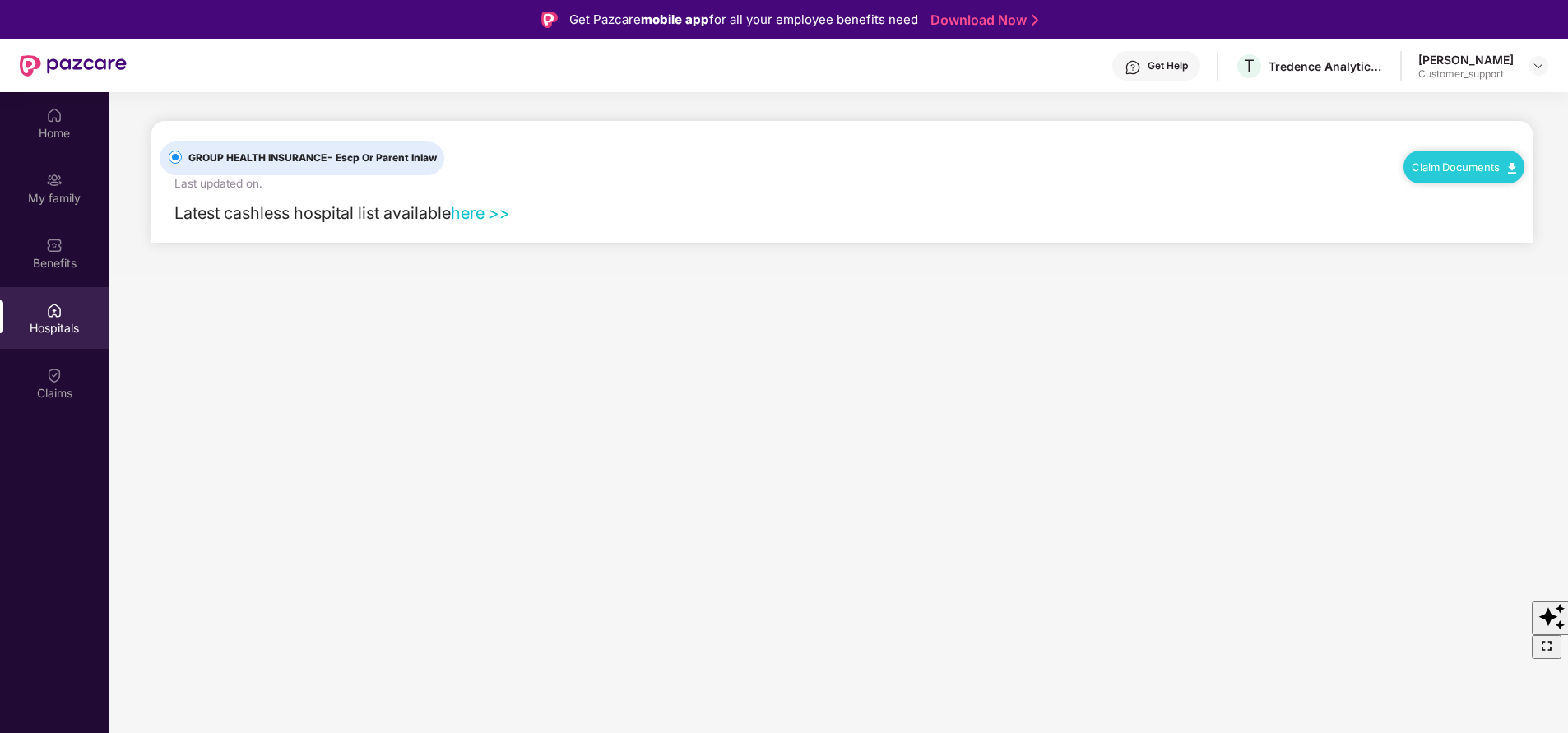
click at [51, 312] on img at bounding box center [54, 309] width 16 height 16
click at [65, 274] on div "Benefits" at bounding box center [54, 252] width 108 height 62
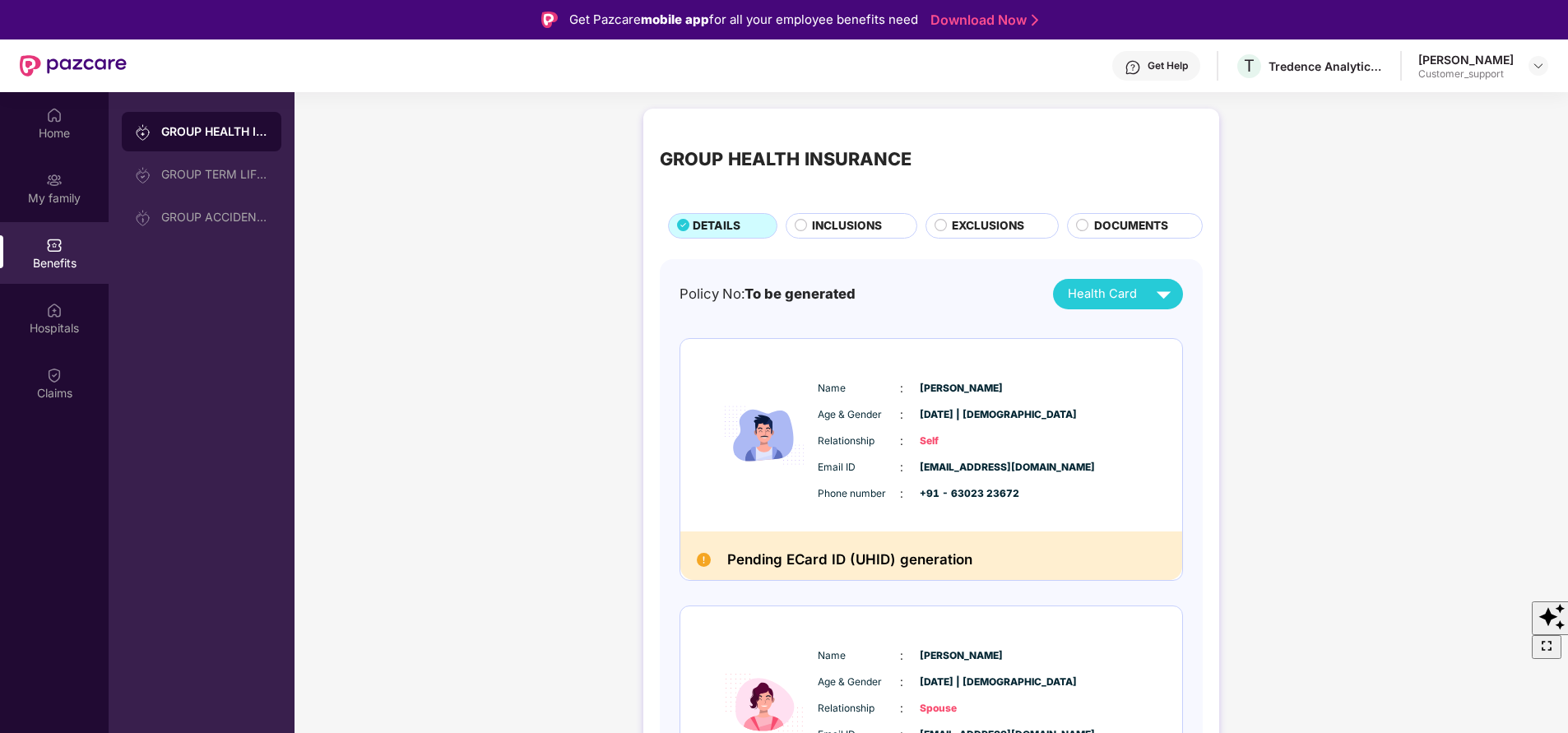
click at [829, 226] on span "INCLUSIONS" at bounding box center [847, 226] width 70 height 17
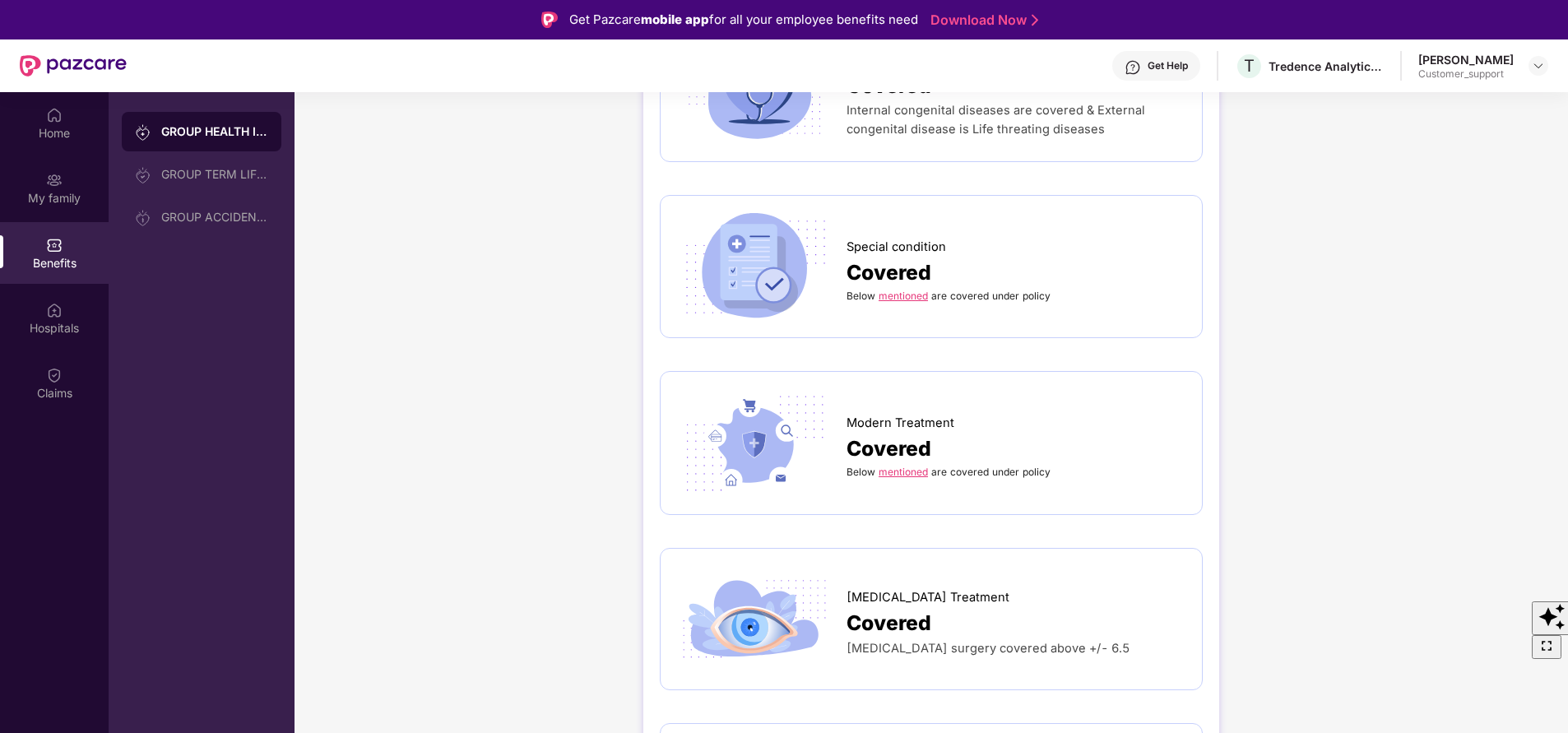
scroll to position [2503, 0]
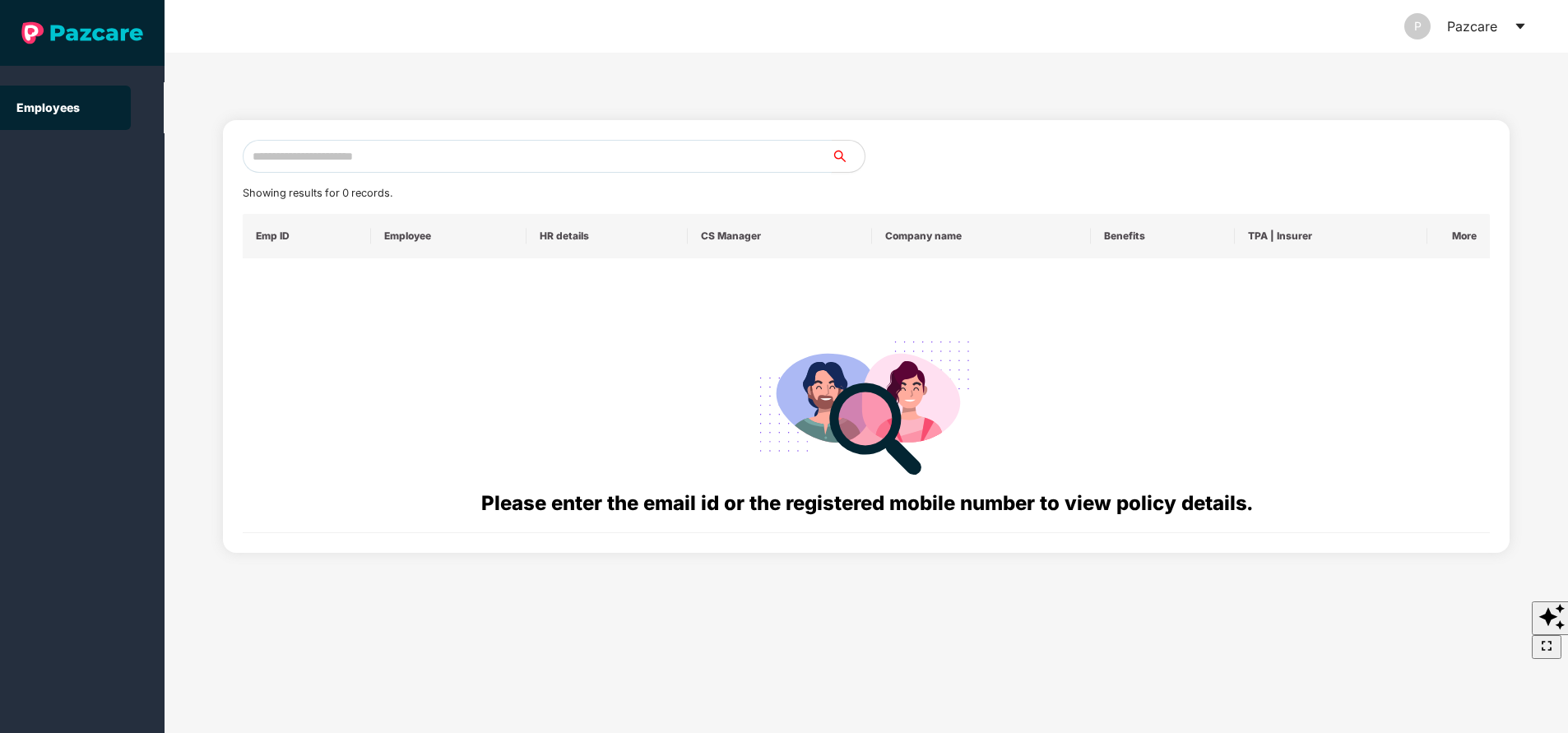
click at [566, 147] on input "text" at bounding box center [537, 156] width 589 height 33
paste input "**********"
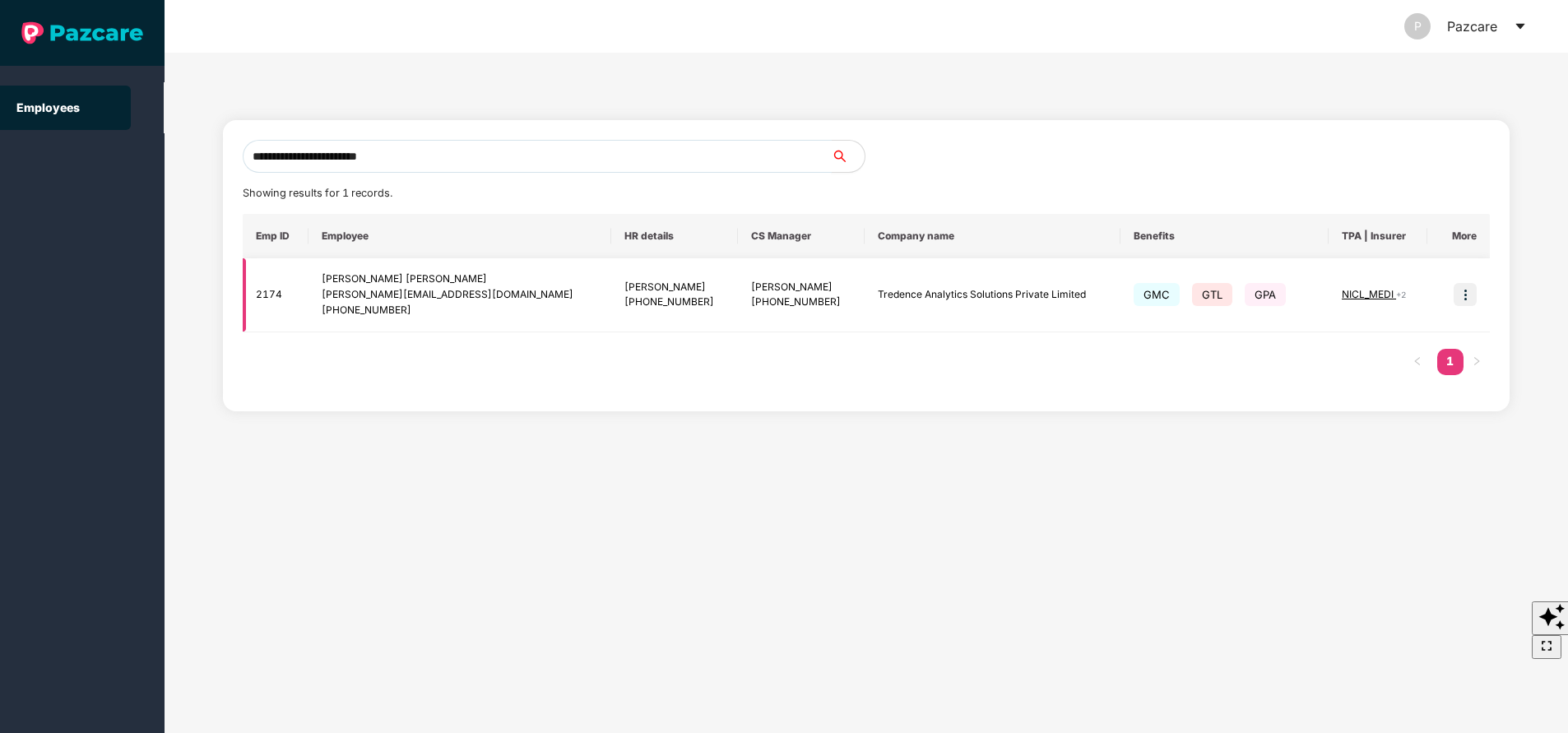
type input "**********"
click at [1461, 296] on img at bounding box center [1465, 294] width 23 height 23
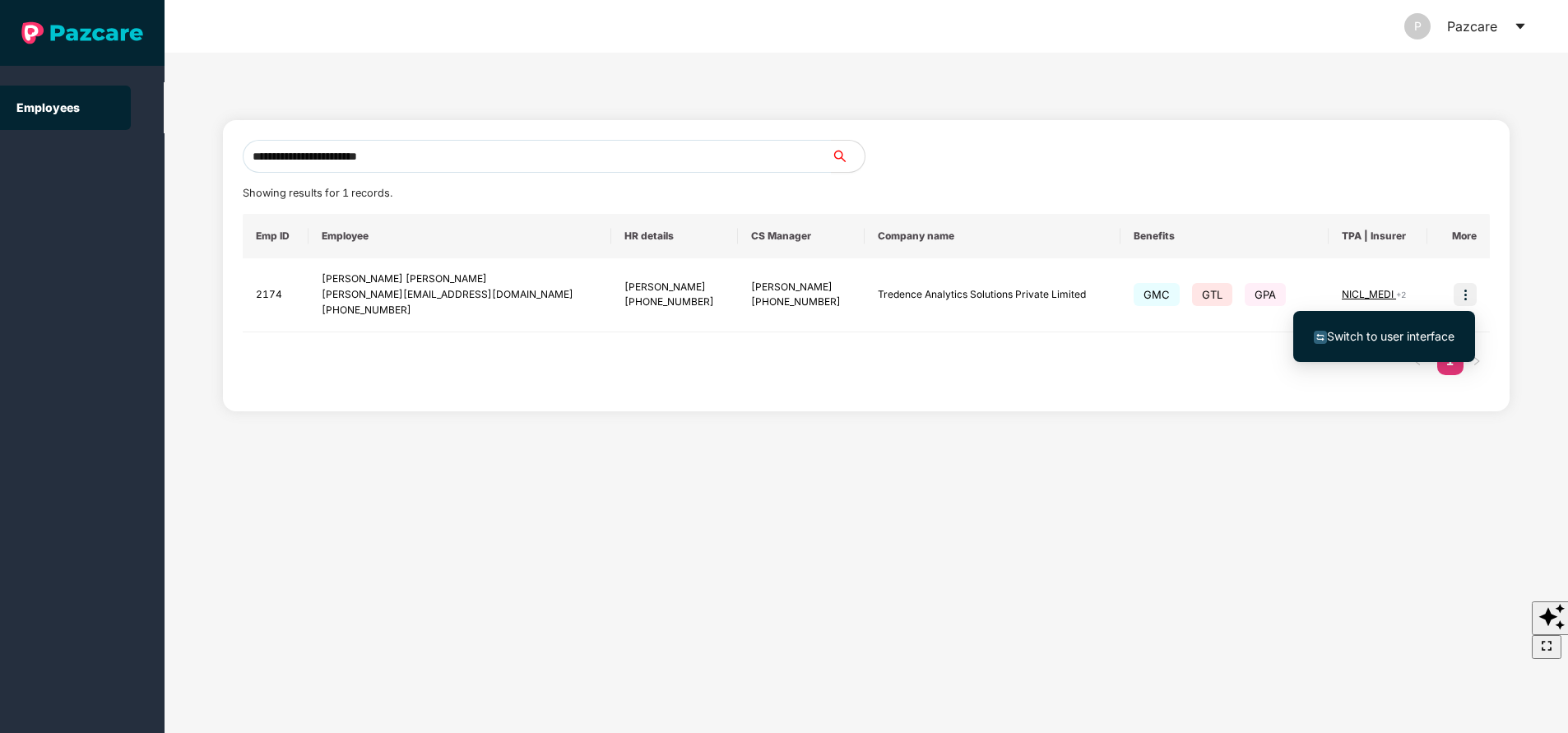
click at [1429, 335] on span "Switch to user interface" at bounding box center [1391, 336] width 127 height 14
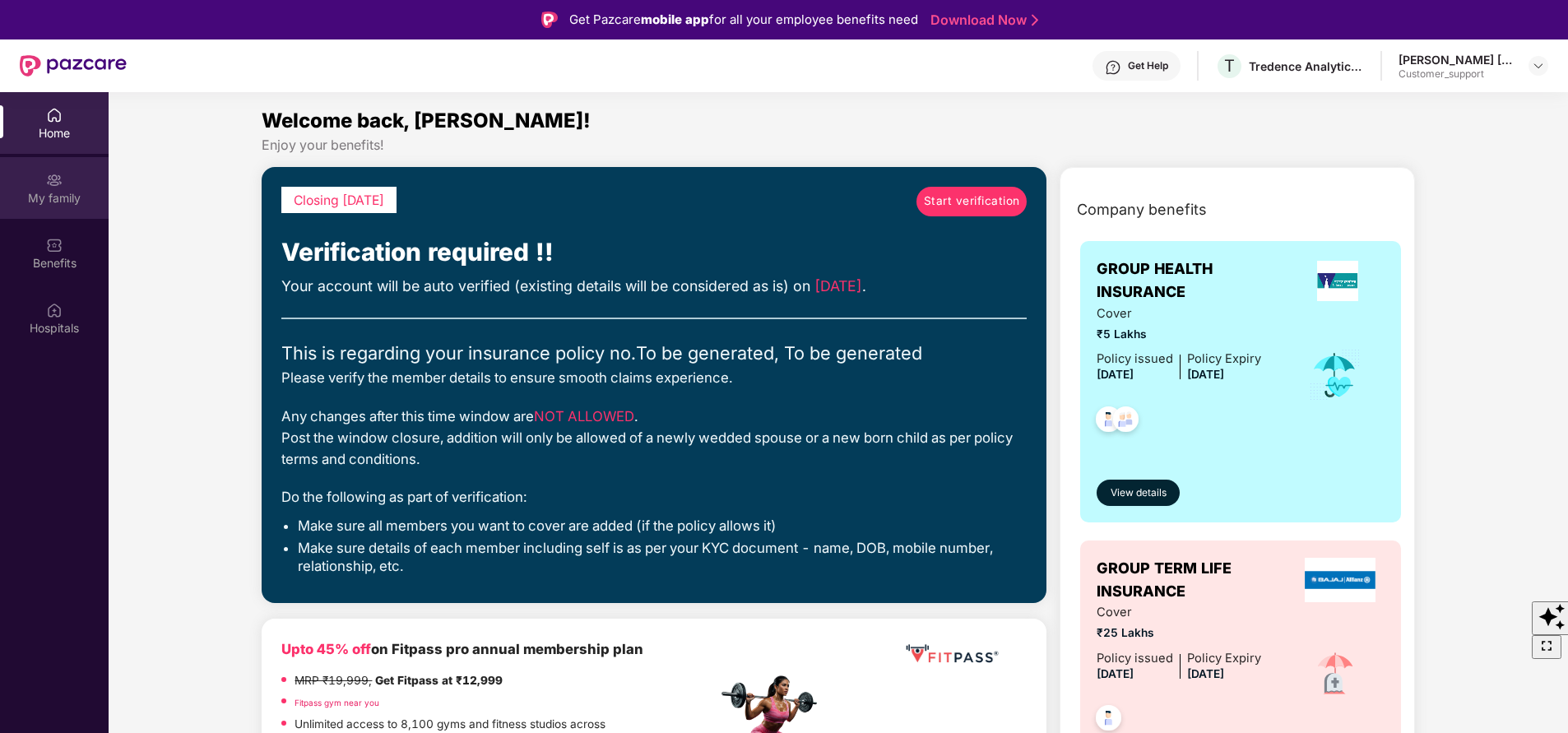
click at [65, 179] on div "My family" at bounding box center [54, 188] width 108 height 62
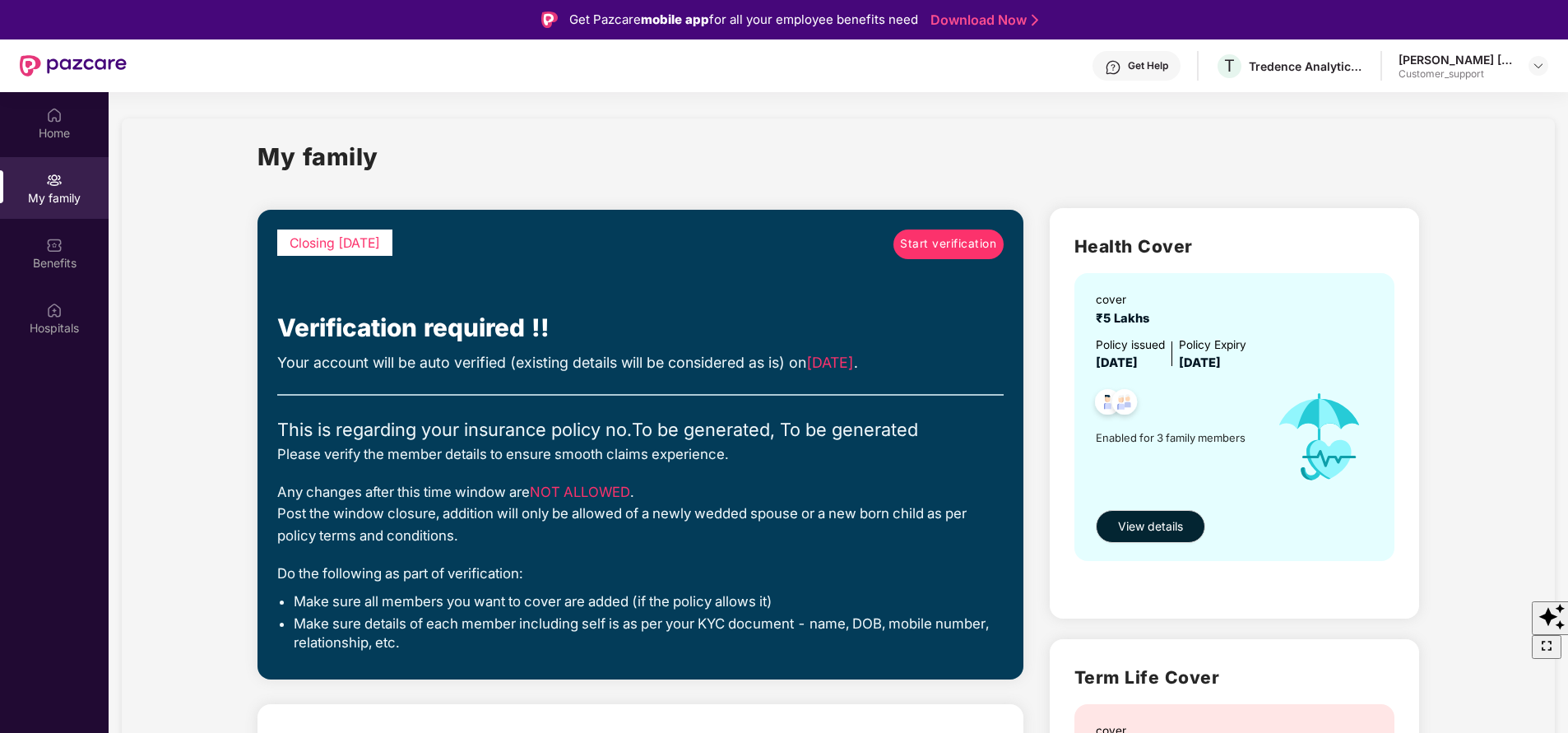
scroll to position [362, 0]
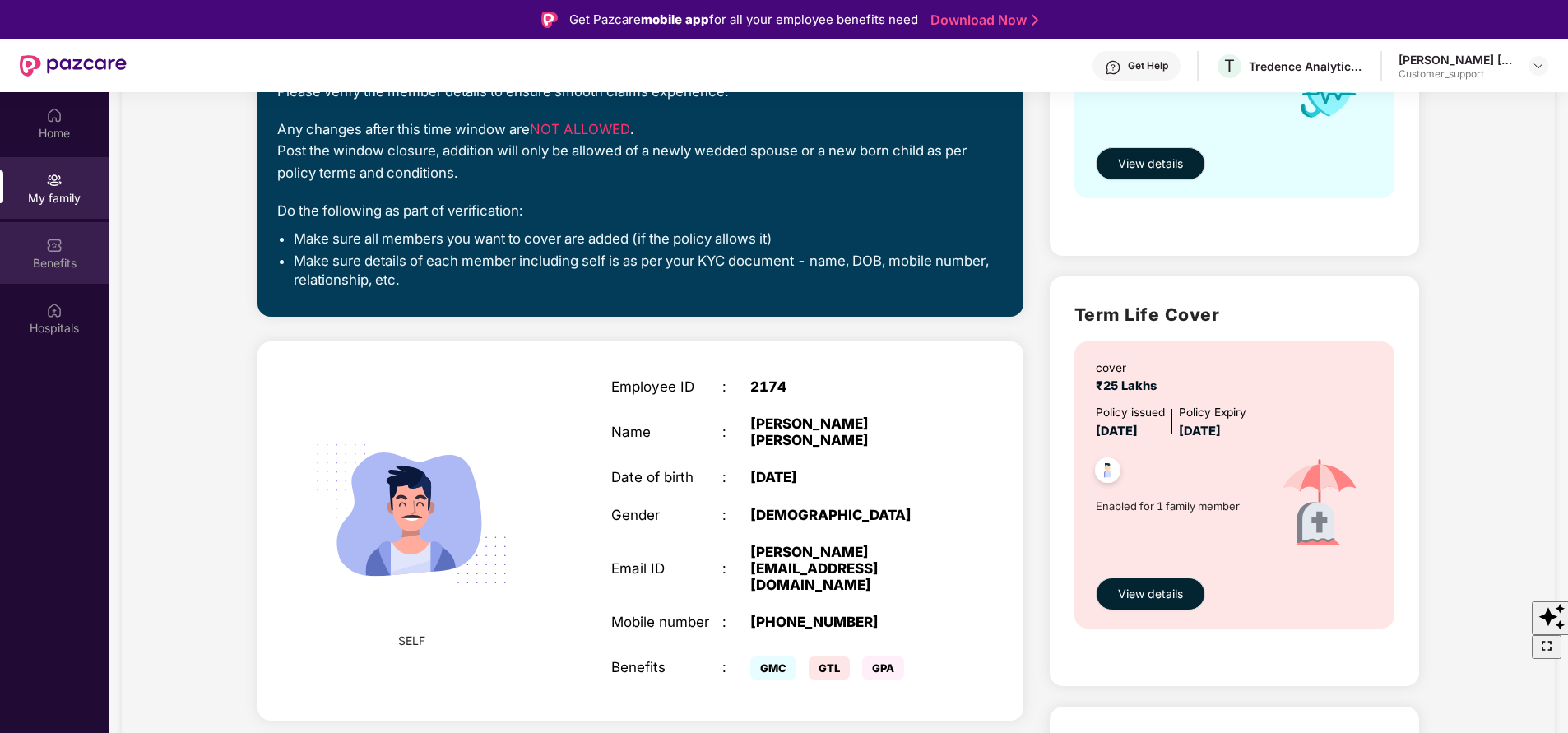
click at [28, 256] on div "Benefits" at bounding box center [54, 263] width 108 height 16
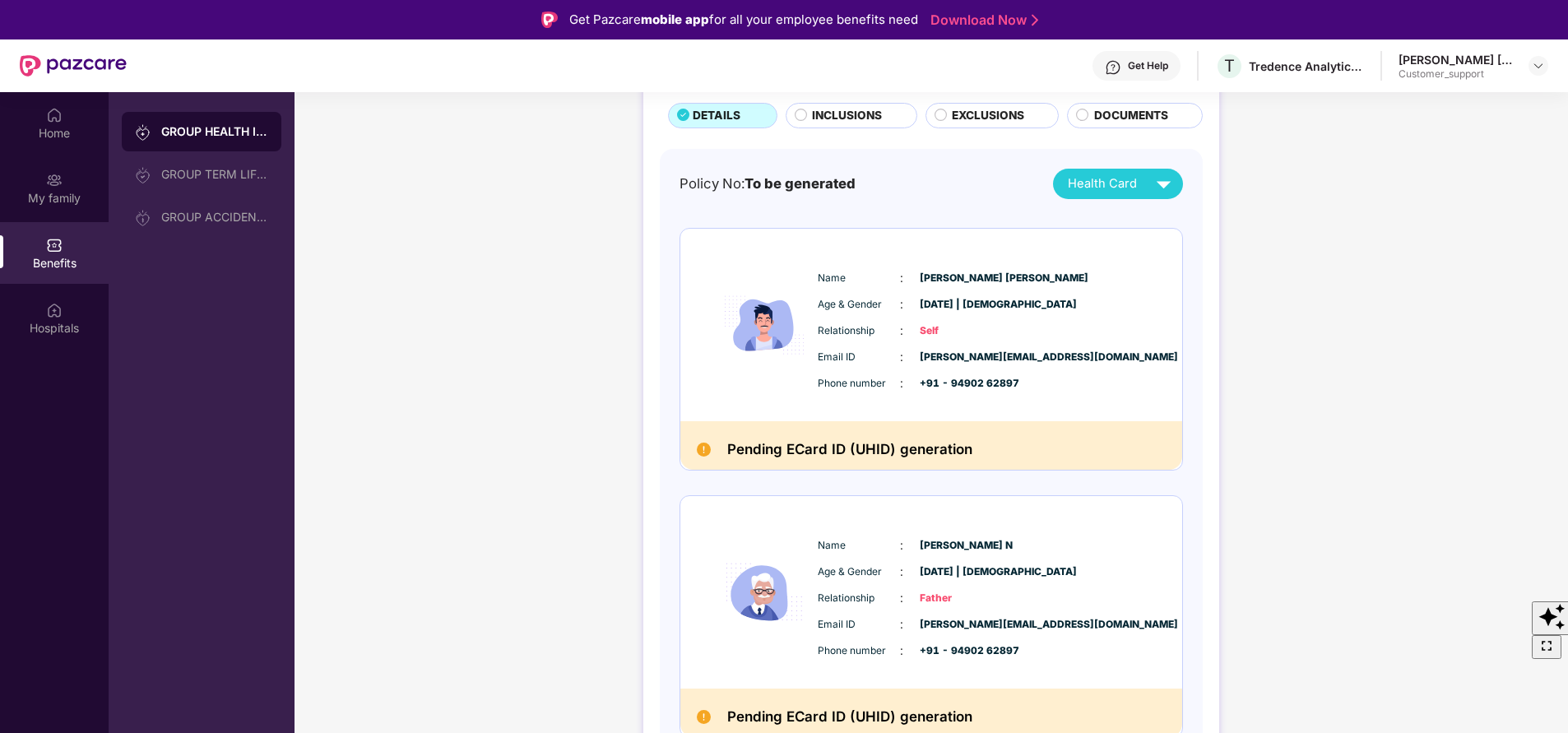
scroll to position [108, 0]
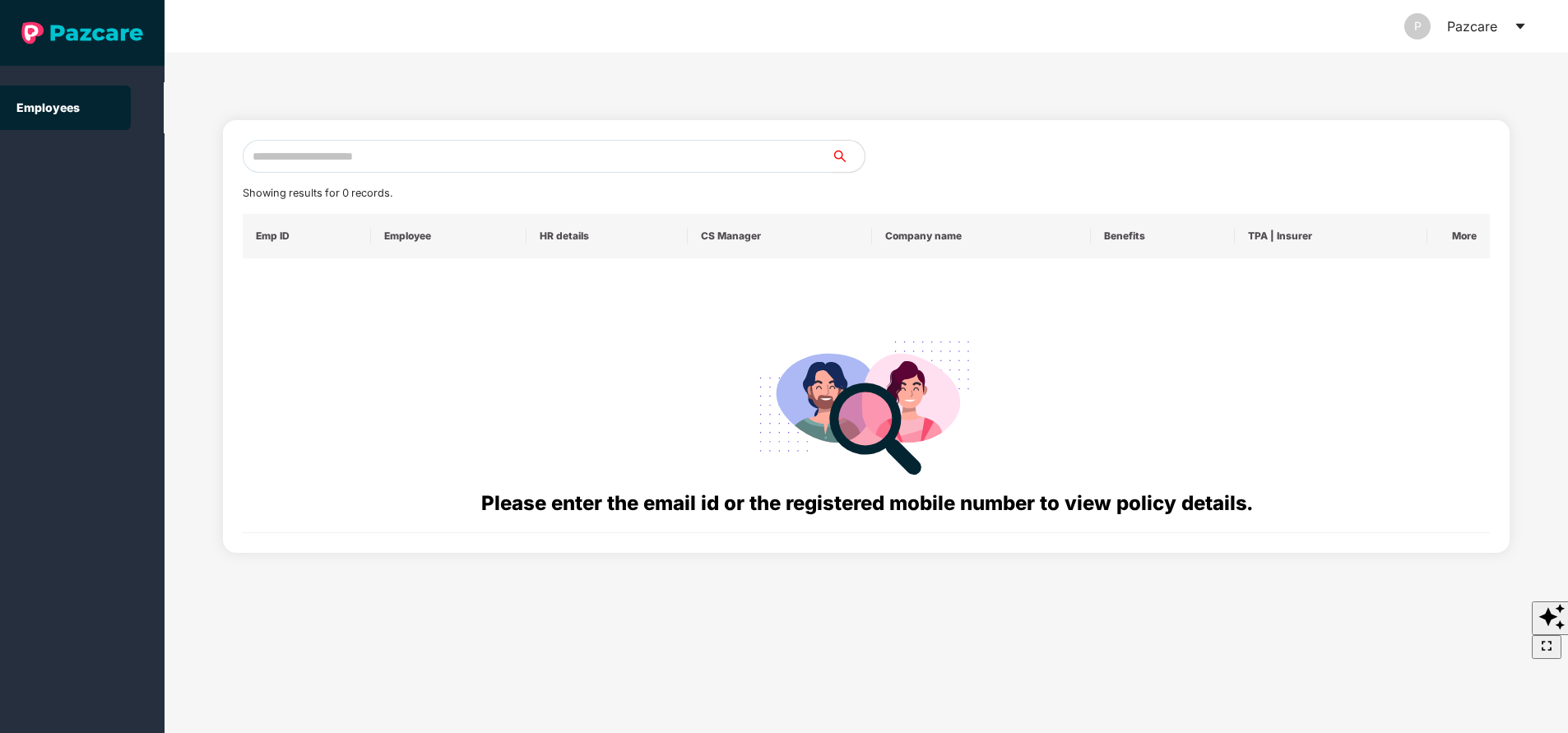
click at [433, 160] on input "text" at bounding box center [537, 156] width 589 height 33
paste input "**********"
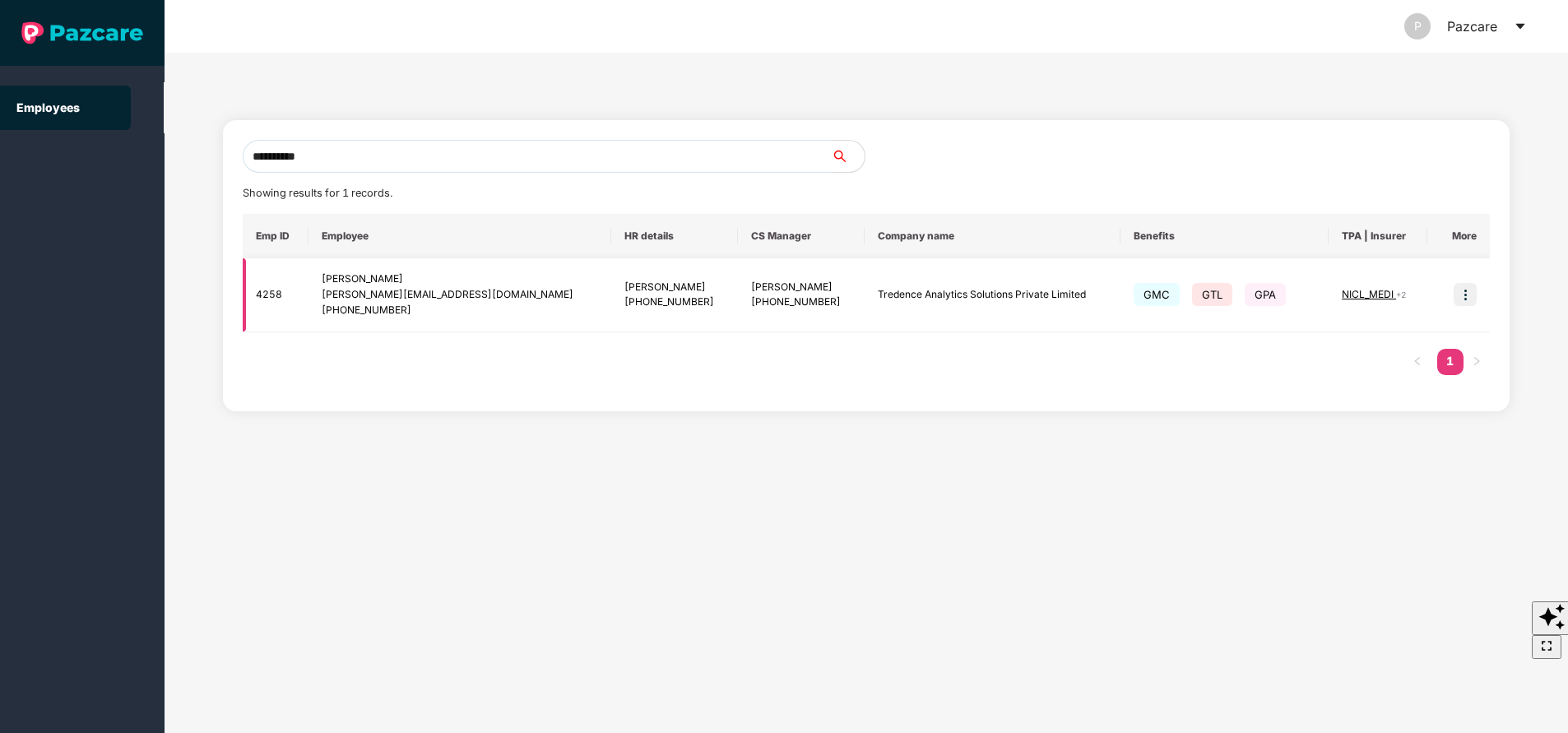
type input "**********"
click at [1467, 295] on img at bounding box center [1465, 294] width 23 height 23
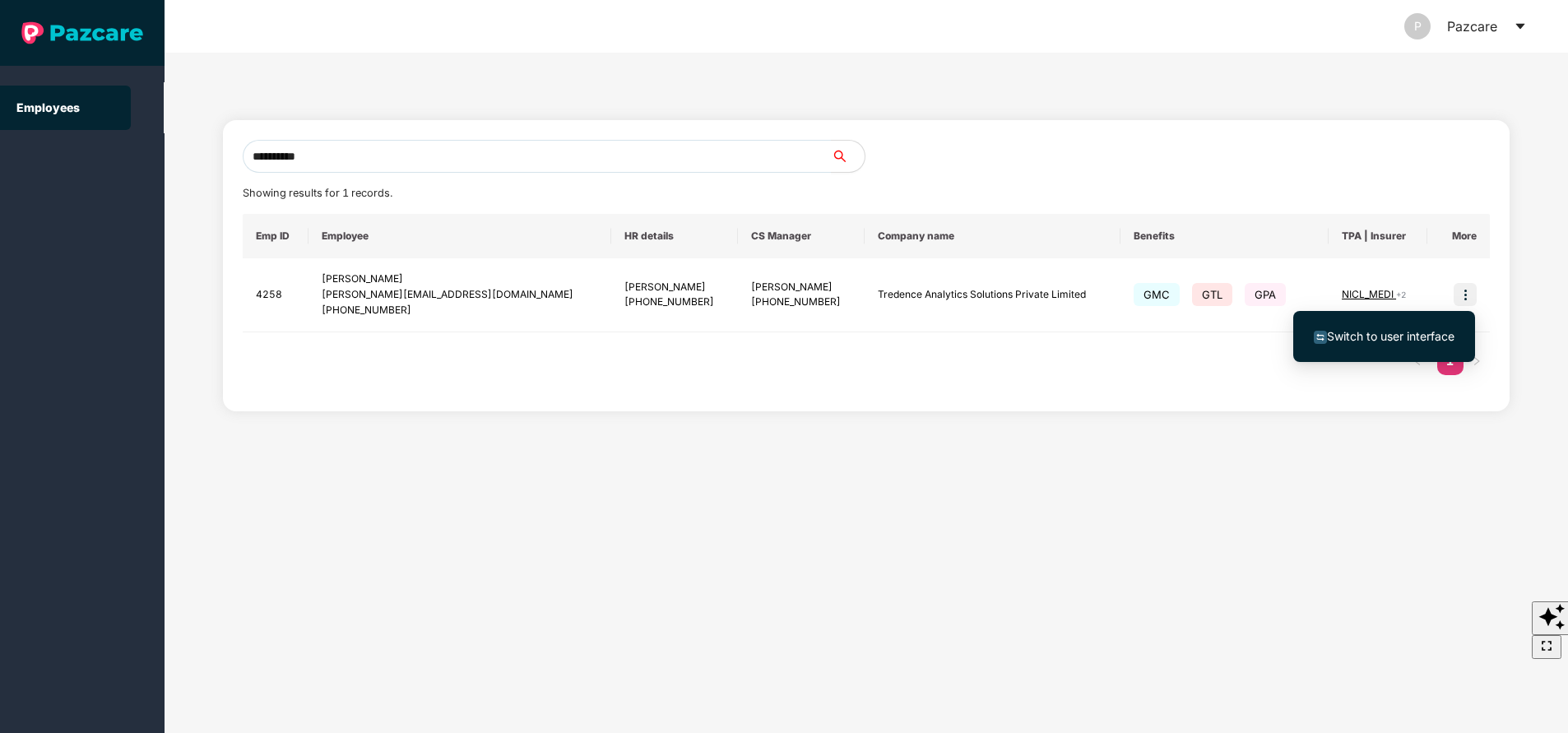
click at [1384, 333] on span "Switch to user interface" at bounding box center [1391, 336] width 127 height 14
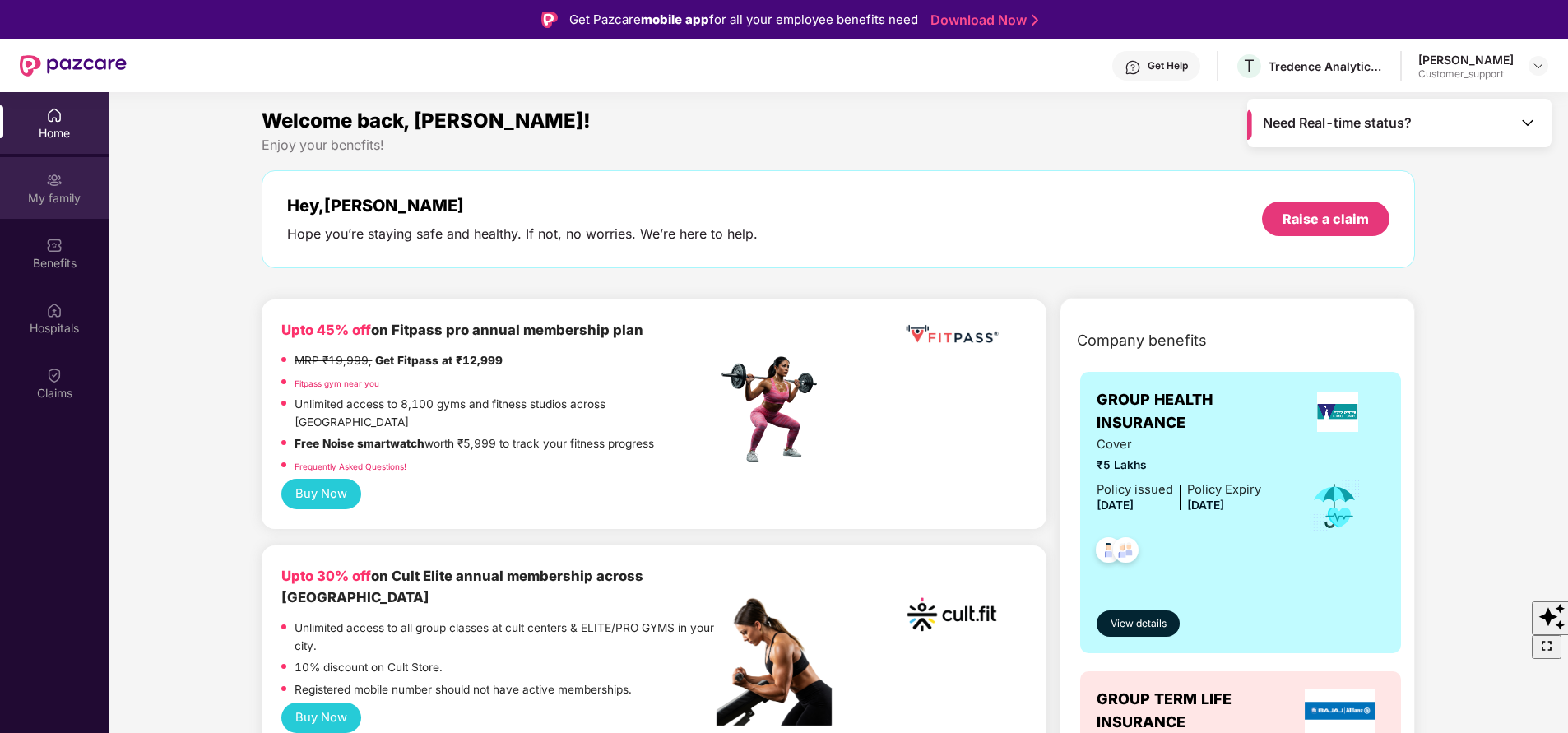
click at [71, 196] on div "My family" at bounding box center [54, 197] width 108 height 16
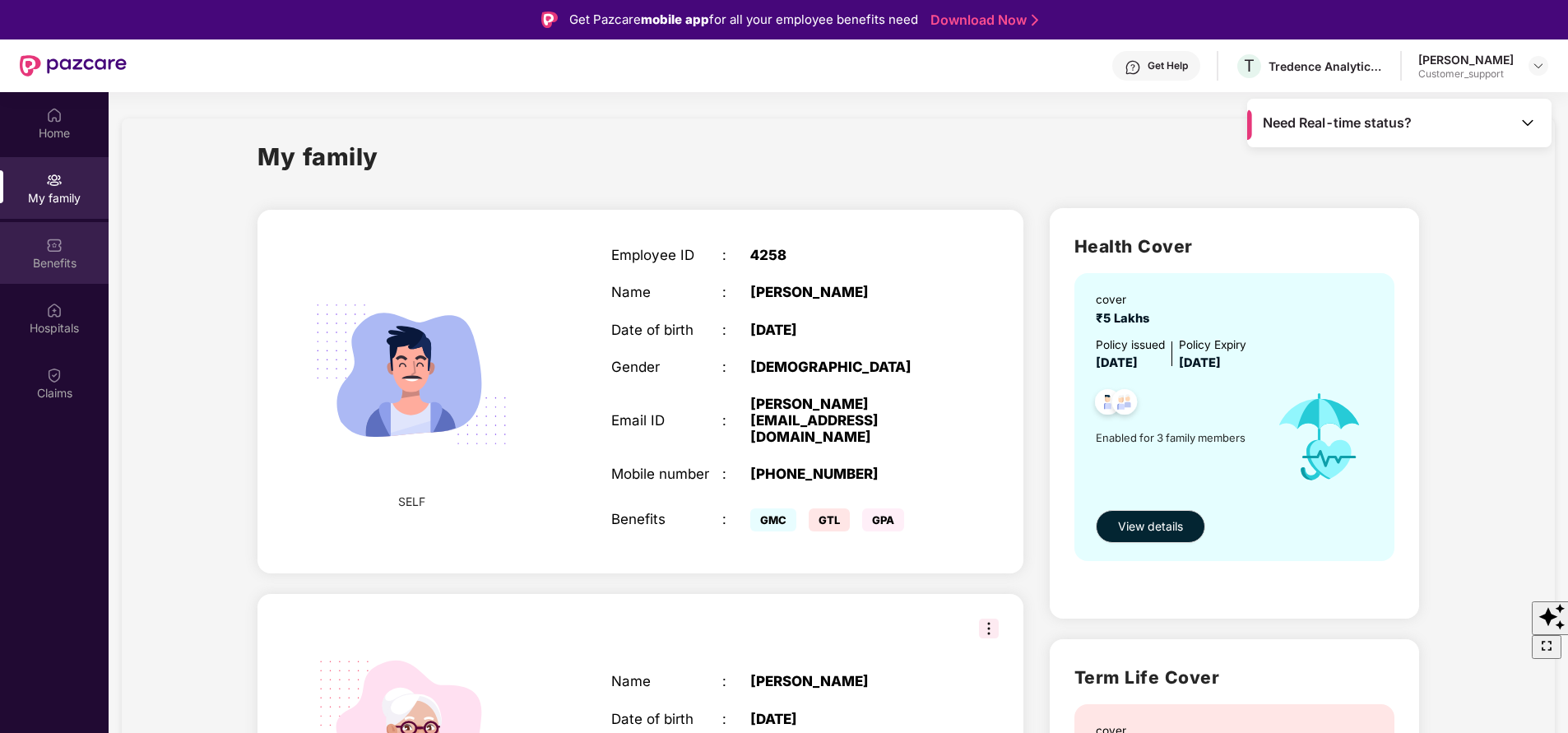
click at [41, 255] on div "Benefits" at bounding box center [54, 263] width 108 height 16
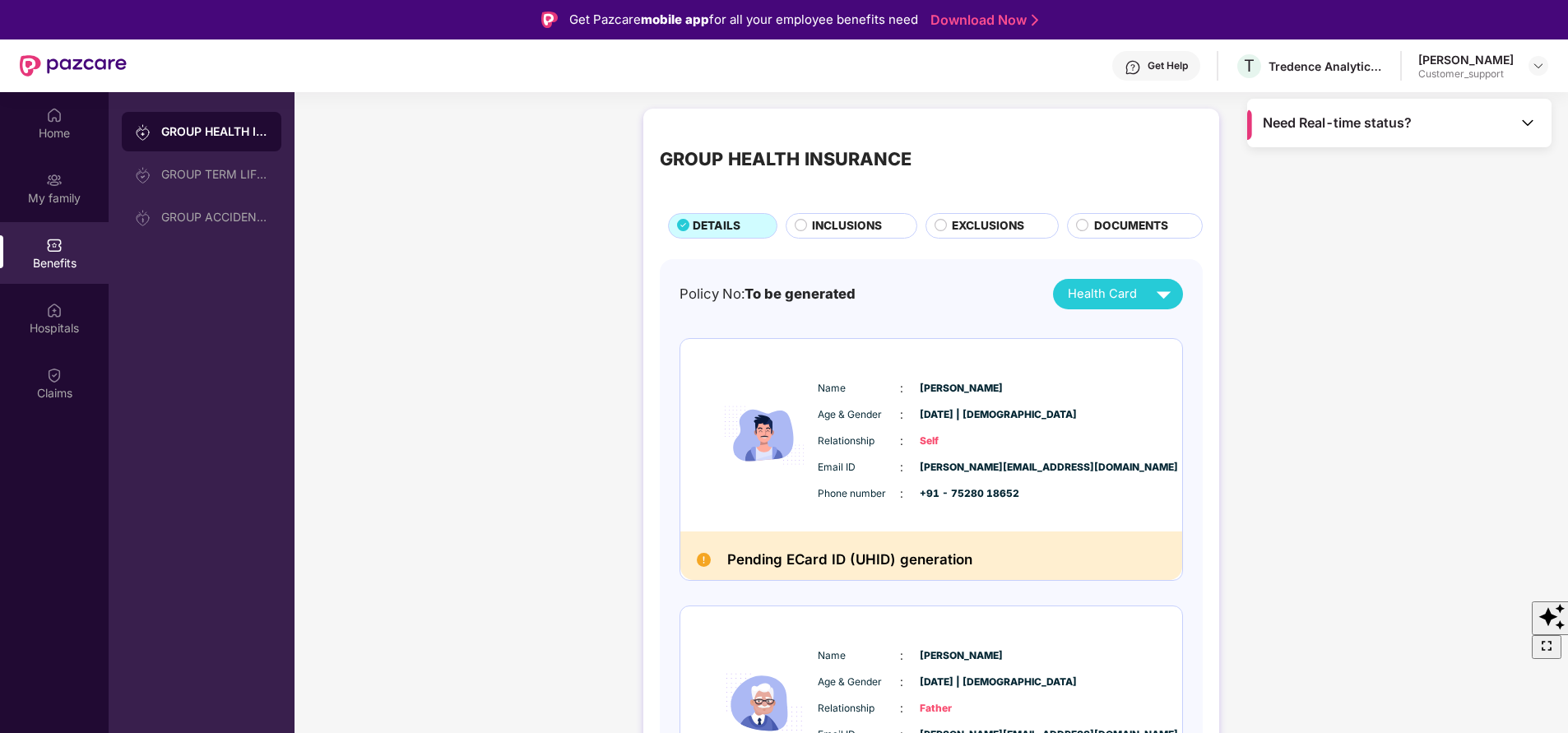
click at [847, 228] on span "INCLUSIONS" at bounding box center [847, 226] width 70 height 17
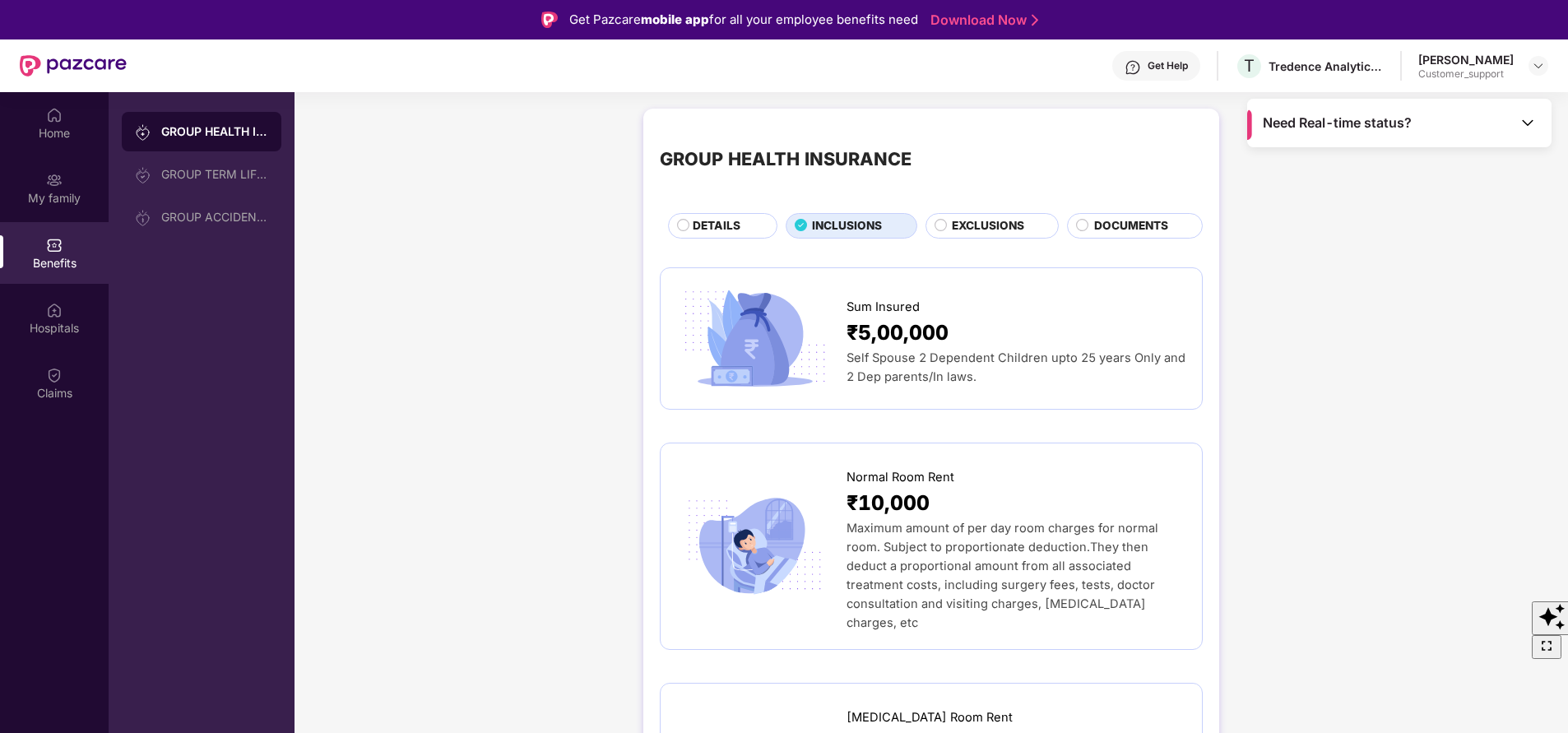
click at [723, 232] on span "DETAILS" at bounding box center [716, 226] width 47 height 17
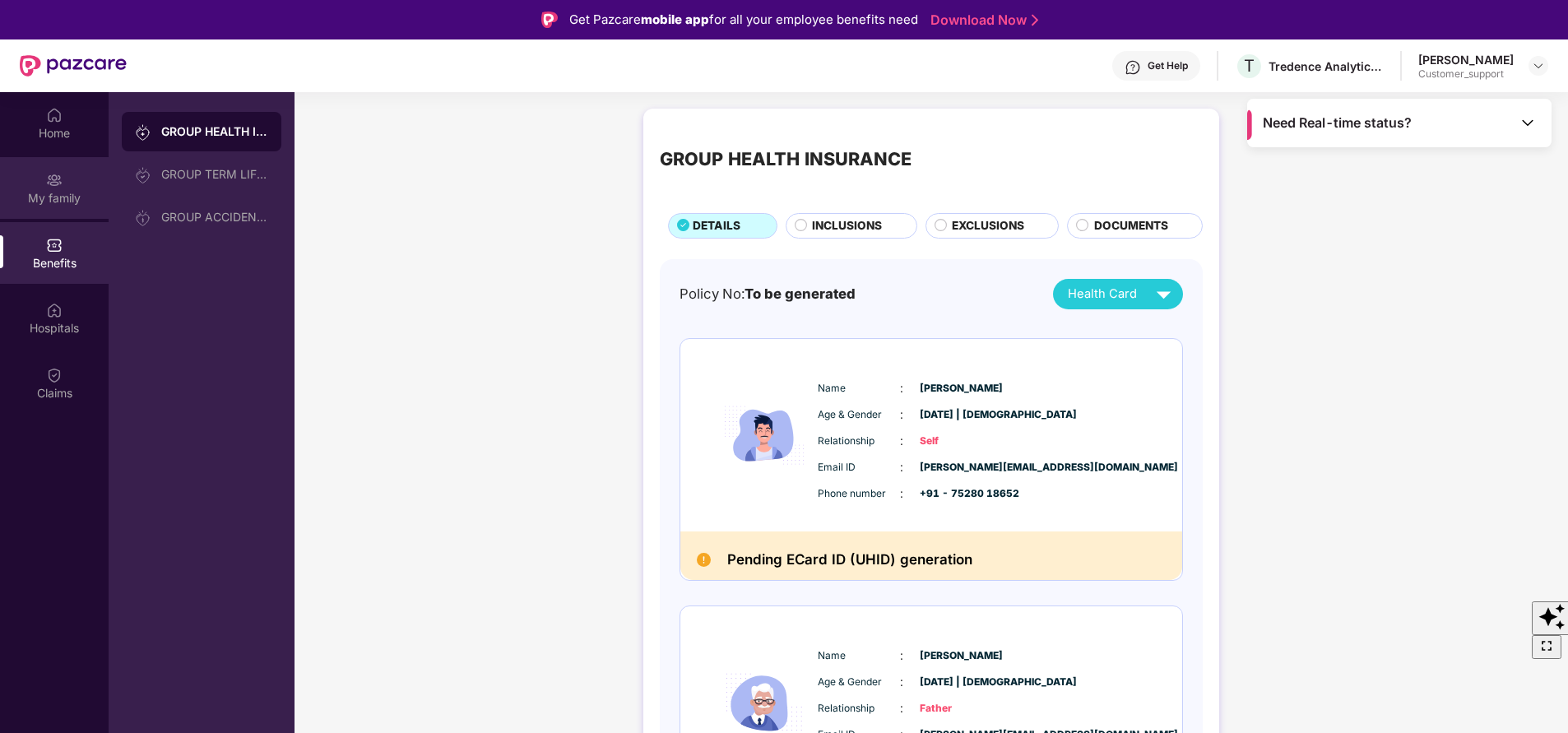
click at [73, 208] on div "My family" at bounding box center [54, 188] width 108 height 62
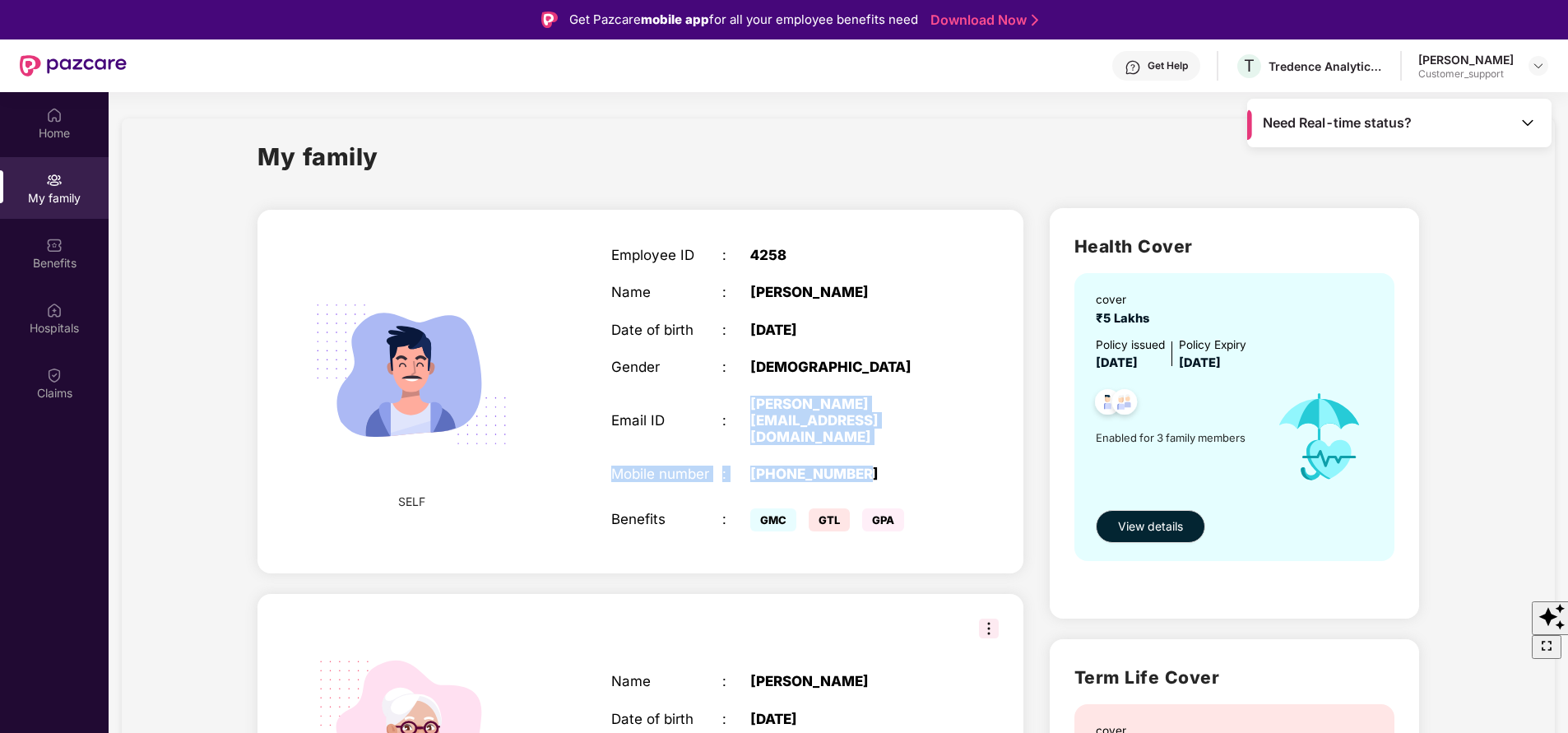
drag, startPoint x: 747, startPoint y: 404, endPoint x: 927, endPoint y: 412, distance: 180.2
click at [927, 412] on div "Employee ID : 4258 Name : Vikash Vikash Date of birth : 25 Jan 2000 Gender : MA…" at bounding box center [778, 391] width 366 height 330
click at [883, 404] on div "vikash@tredence.com" at bounding box center [847, 420] width 194 height 49
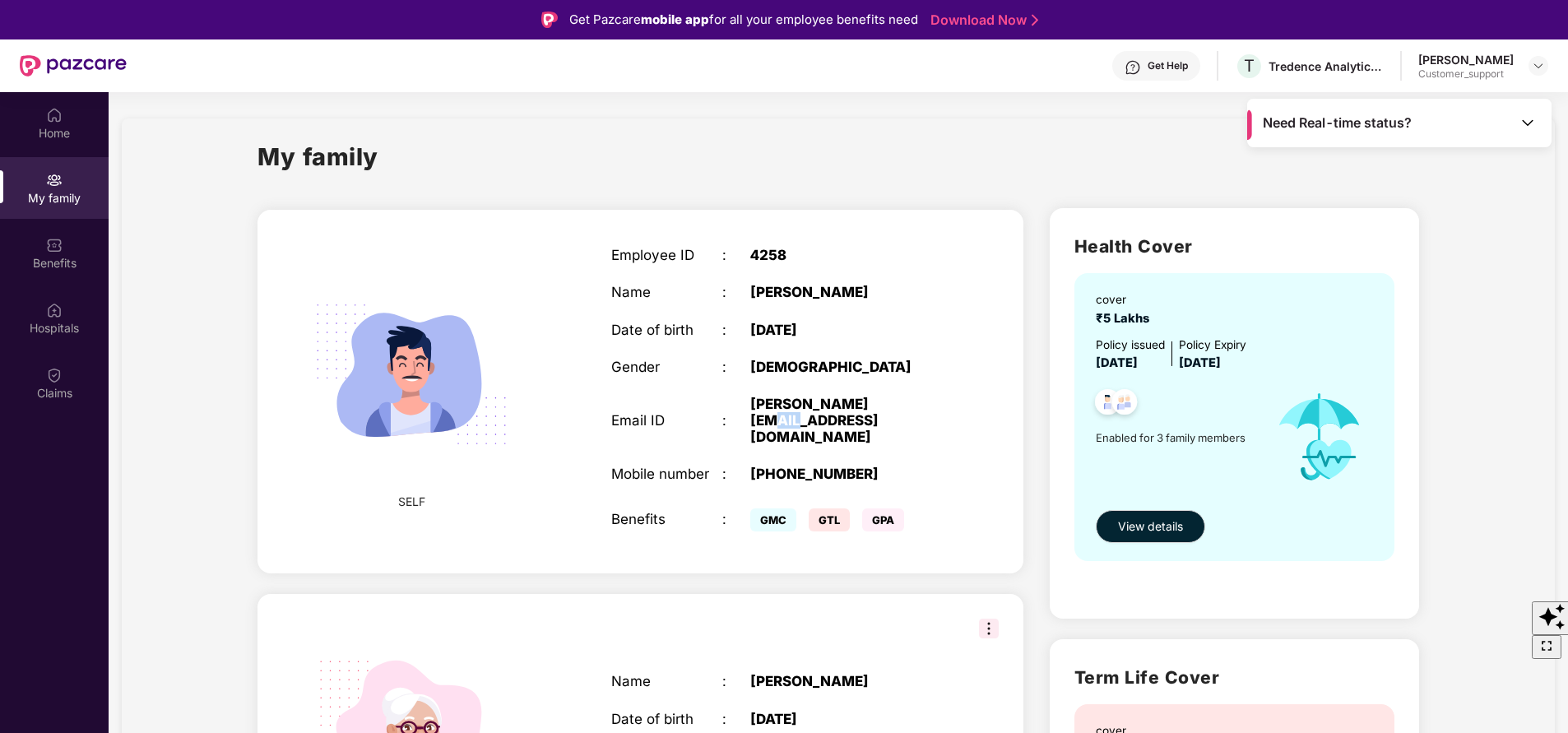
click at [883, 404] on div "vikash@tredence.com" at bounding box center [847, 420] width 194 height 49
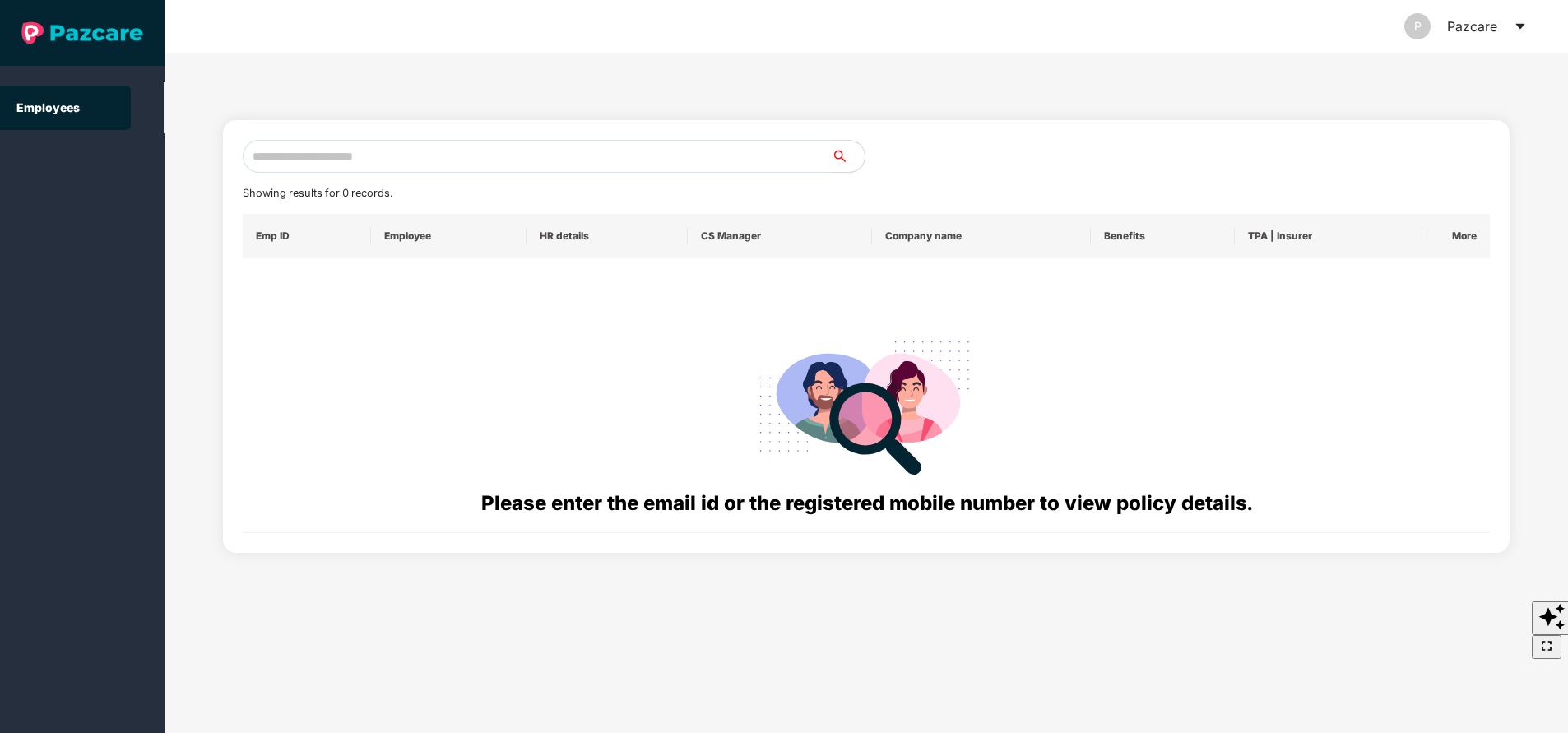
click at [462, 170] on input "text" at bounding box center [537, 156] width 589 height 33
paste input "**********"
type input "*"
paste input "**********"
click at [325, 145] on input "**********" at bounding box center [537, 156] width 589 height 33
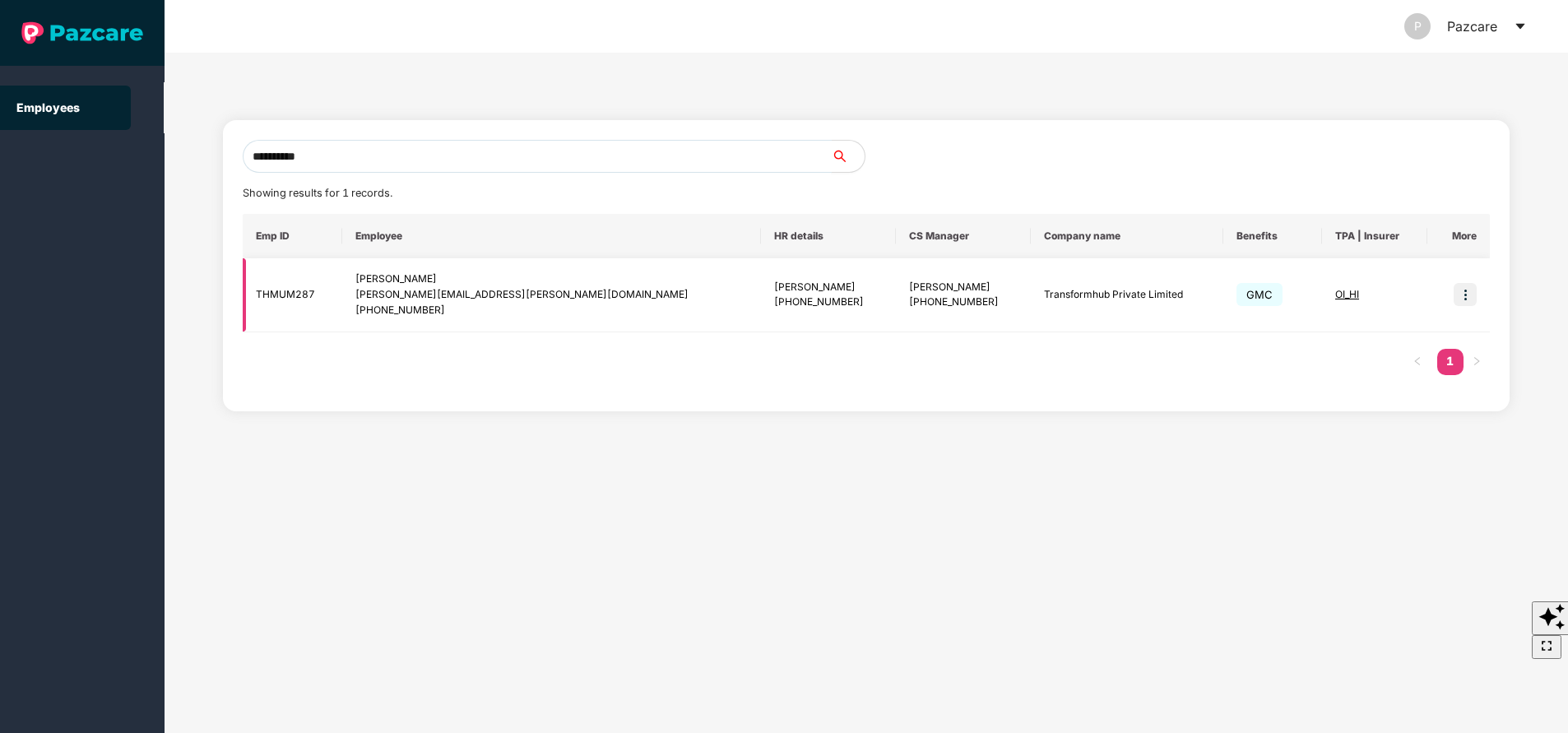
type input "**********"
click at [1471, 293] on img at bounding box center [1465, 294] width 23 height 23
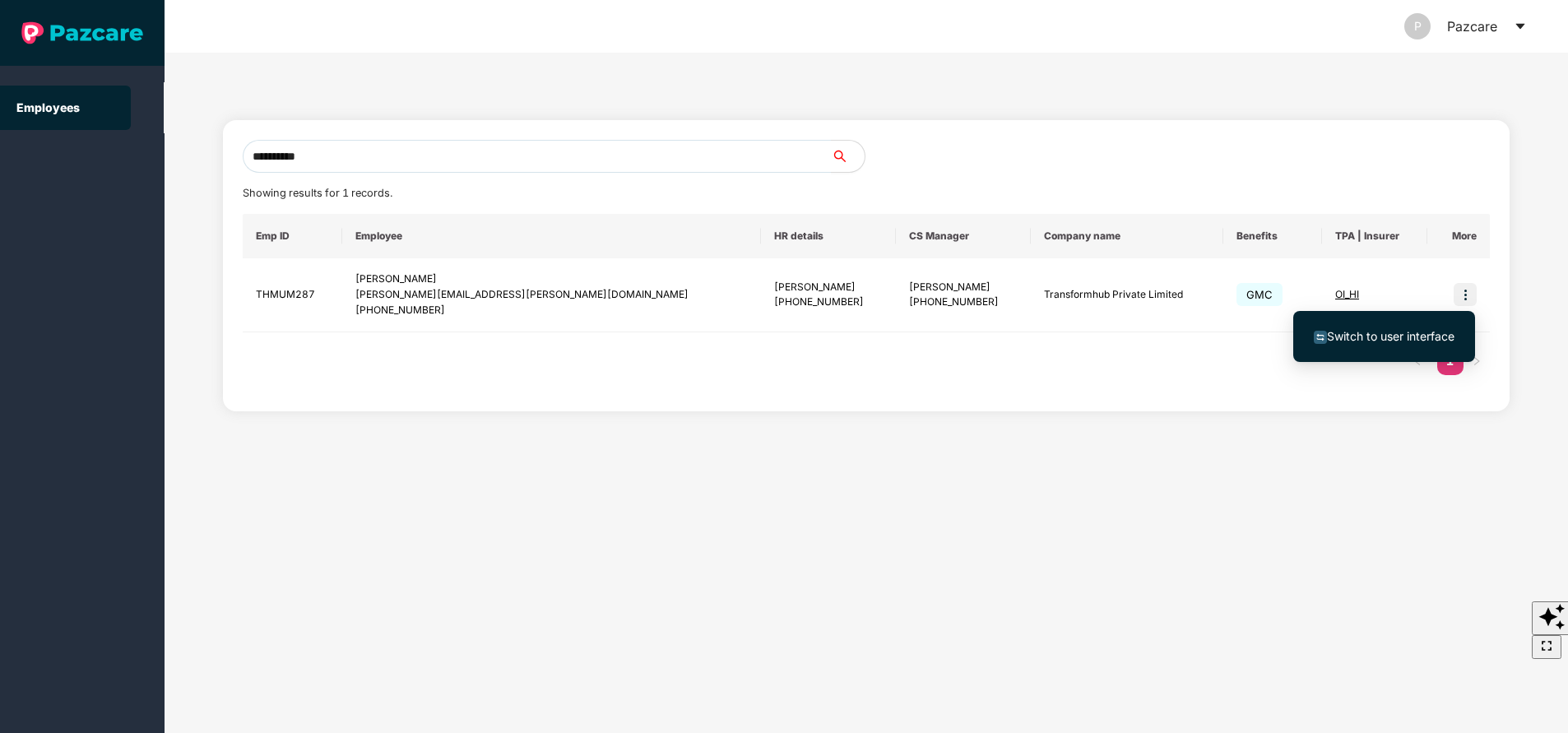
click at [1359, 330] on span "Switch to user interface" at bounding box center [1391, 336] width 127 height 14
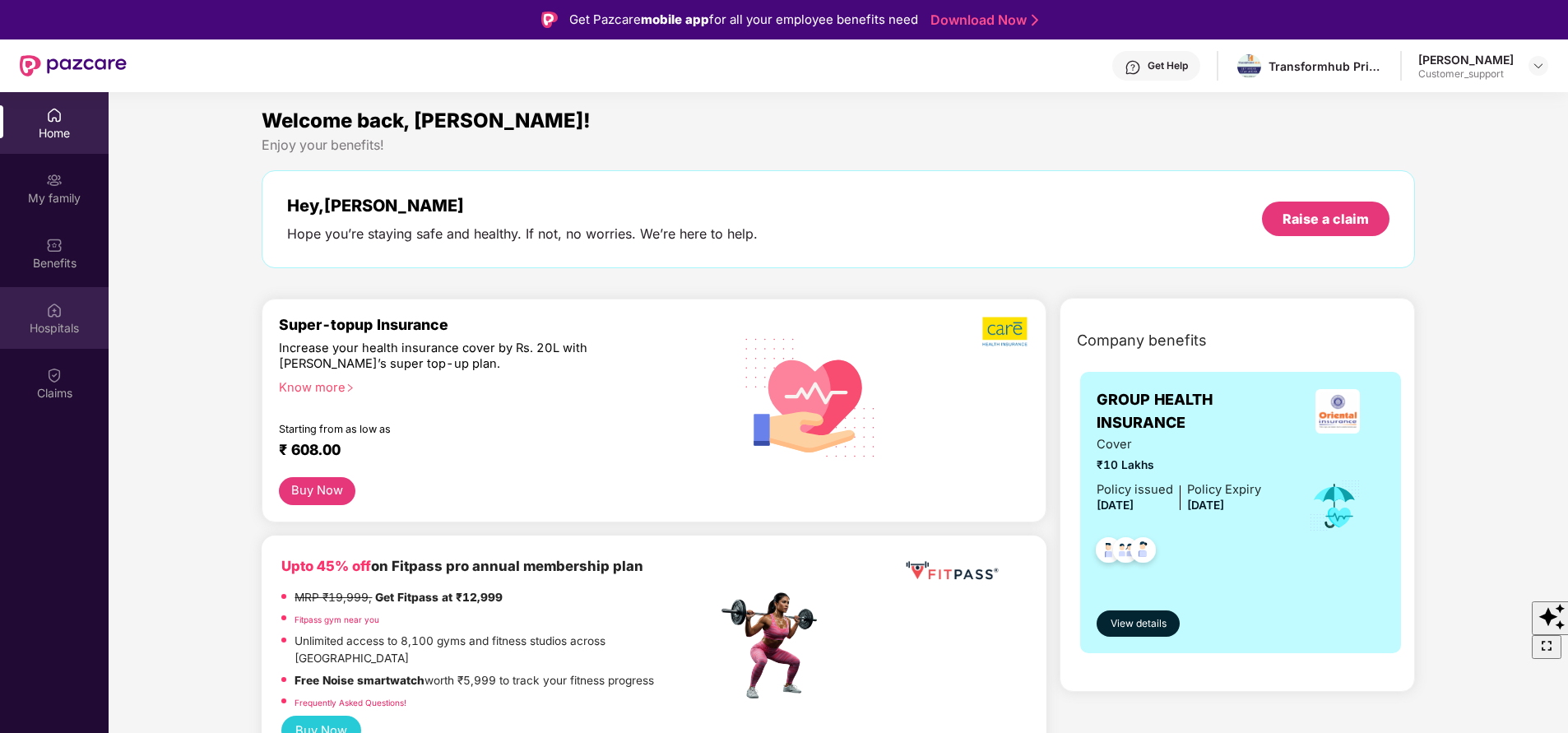
click at [46, 331] on div "Hospitals" at bounding box center [54, 327] width 108 height 16
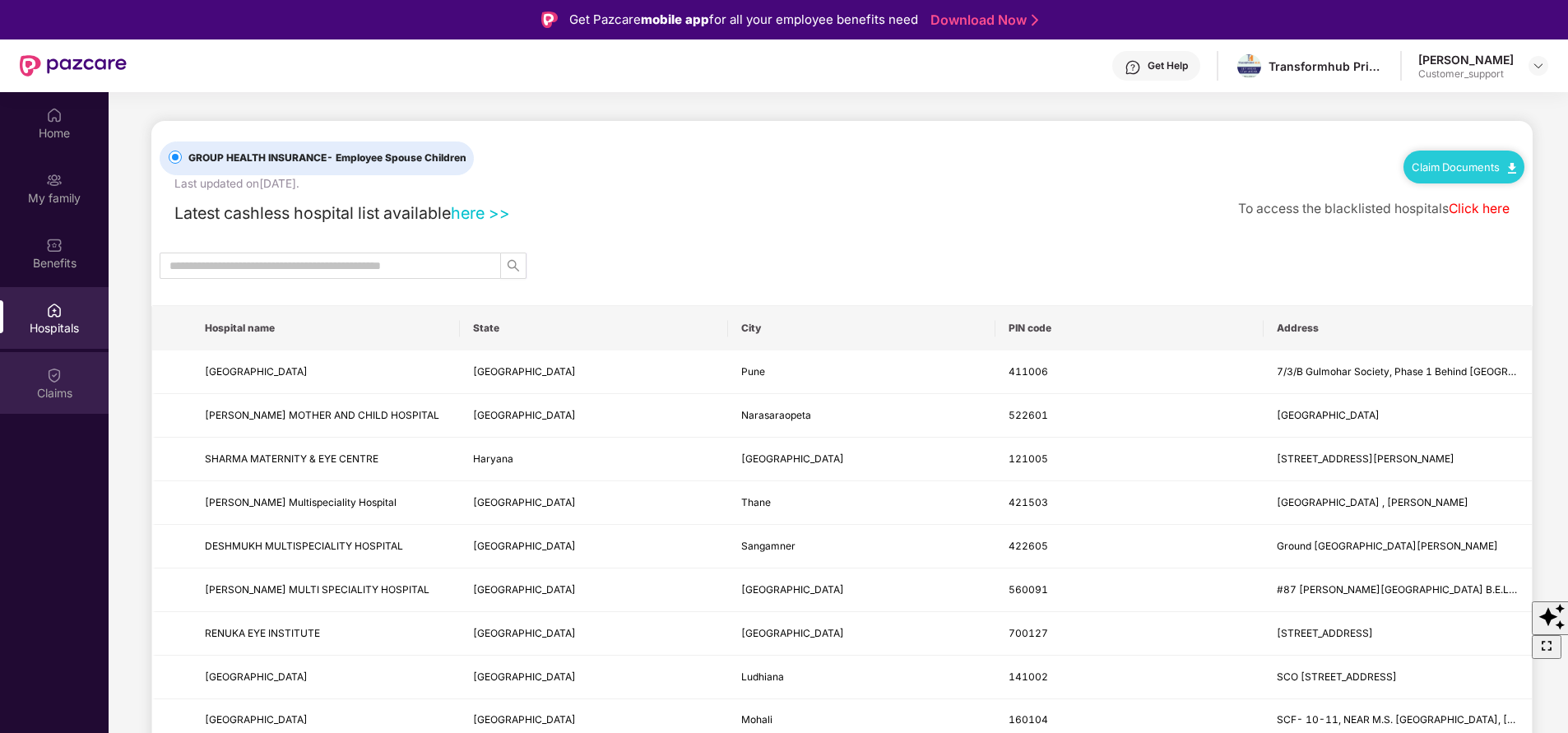
click at [66, 394] on div "Claims" at bounding box center [54, 393] width 108 height 16
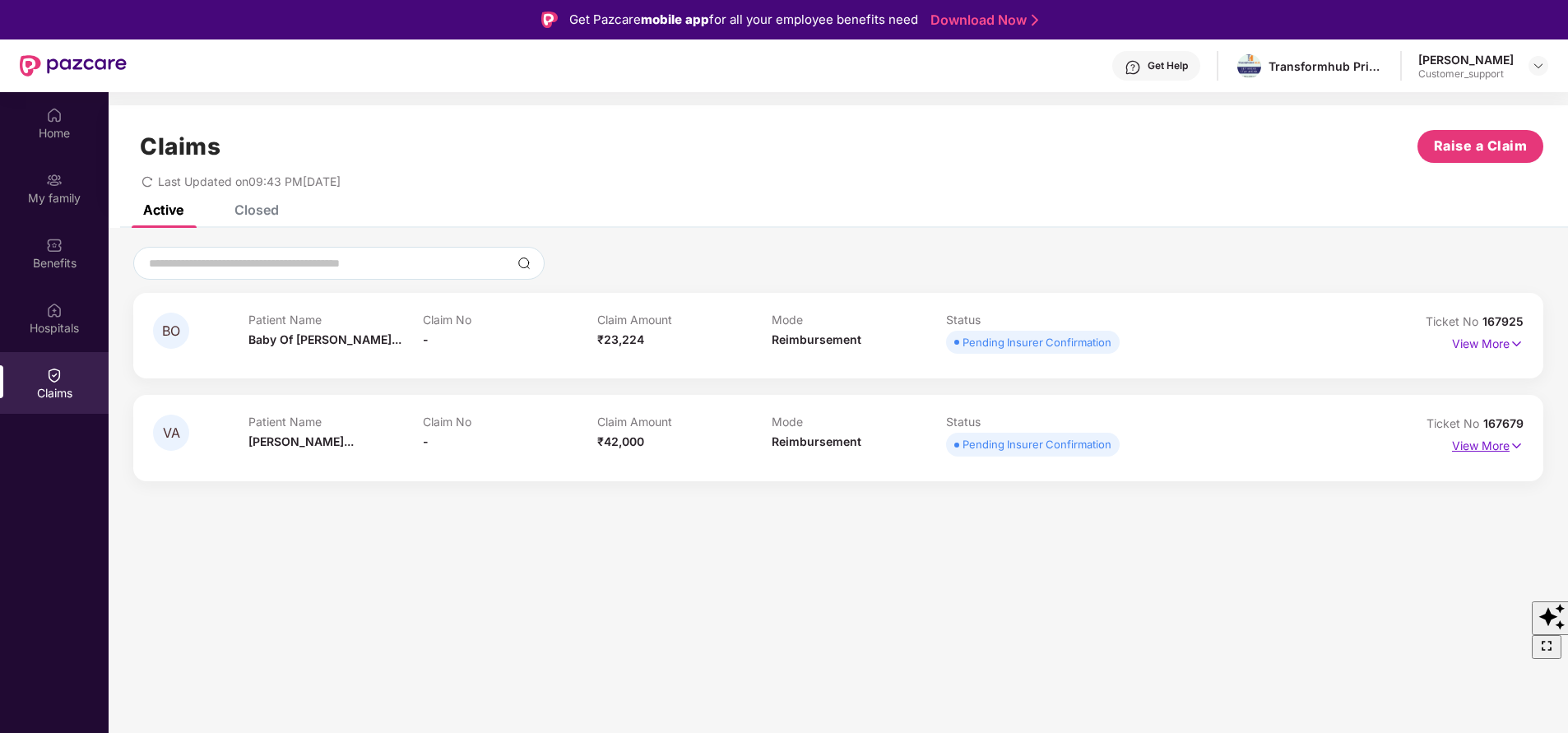
click at [1511, 449] on img at bounding box center [1516, 445] width 14 height 18
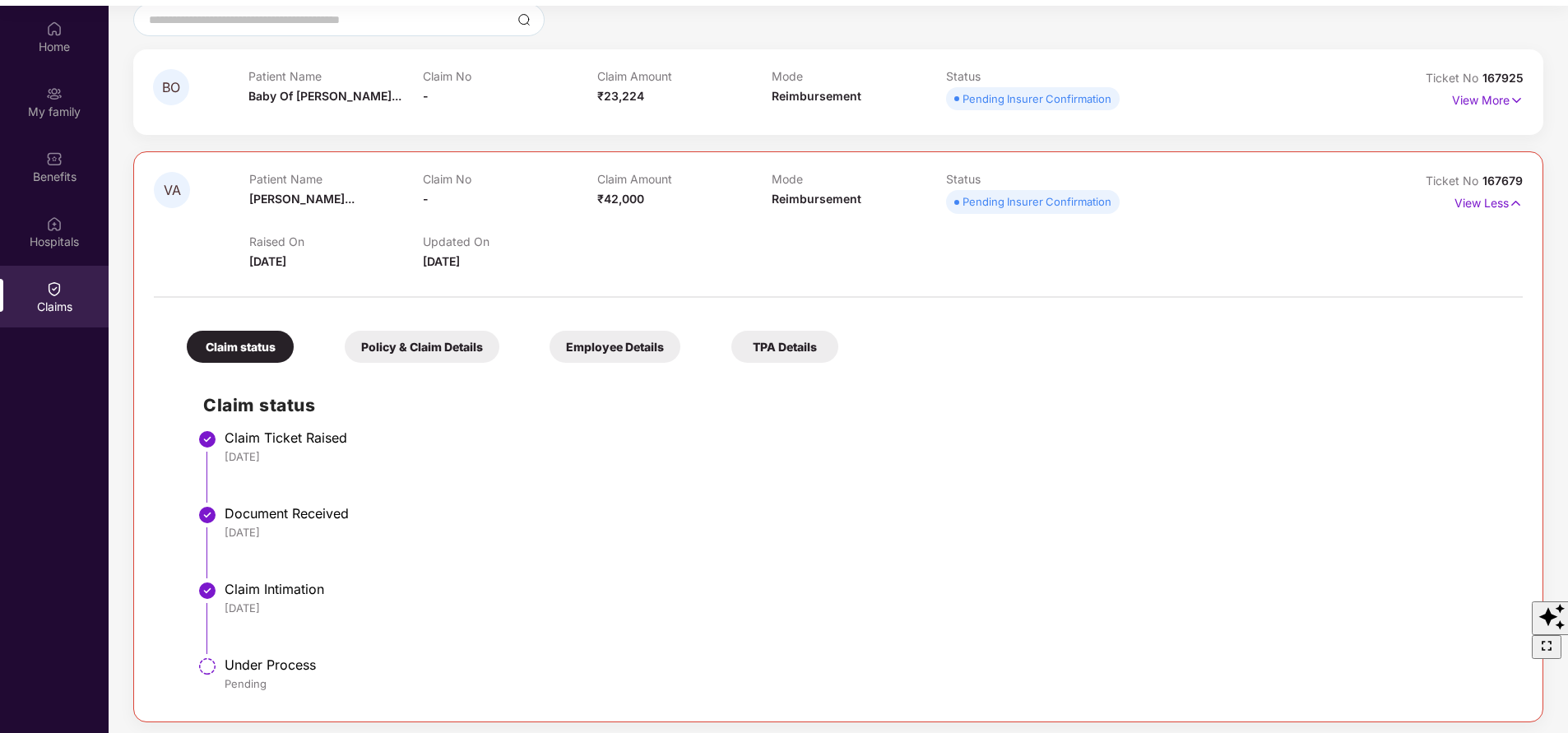
scroll to position [0, 0]
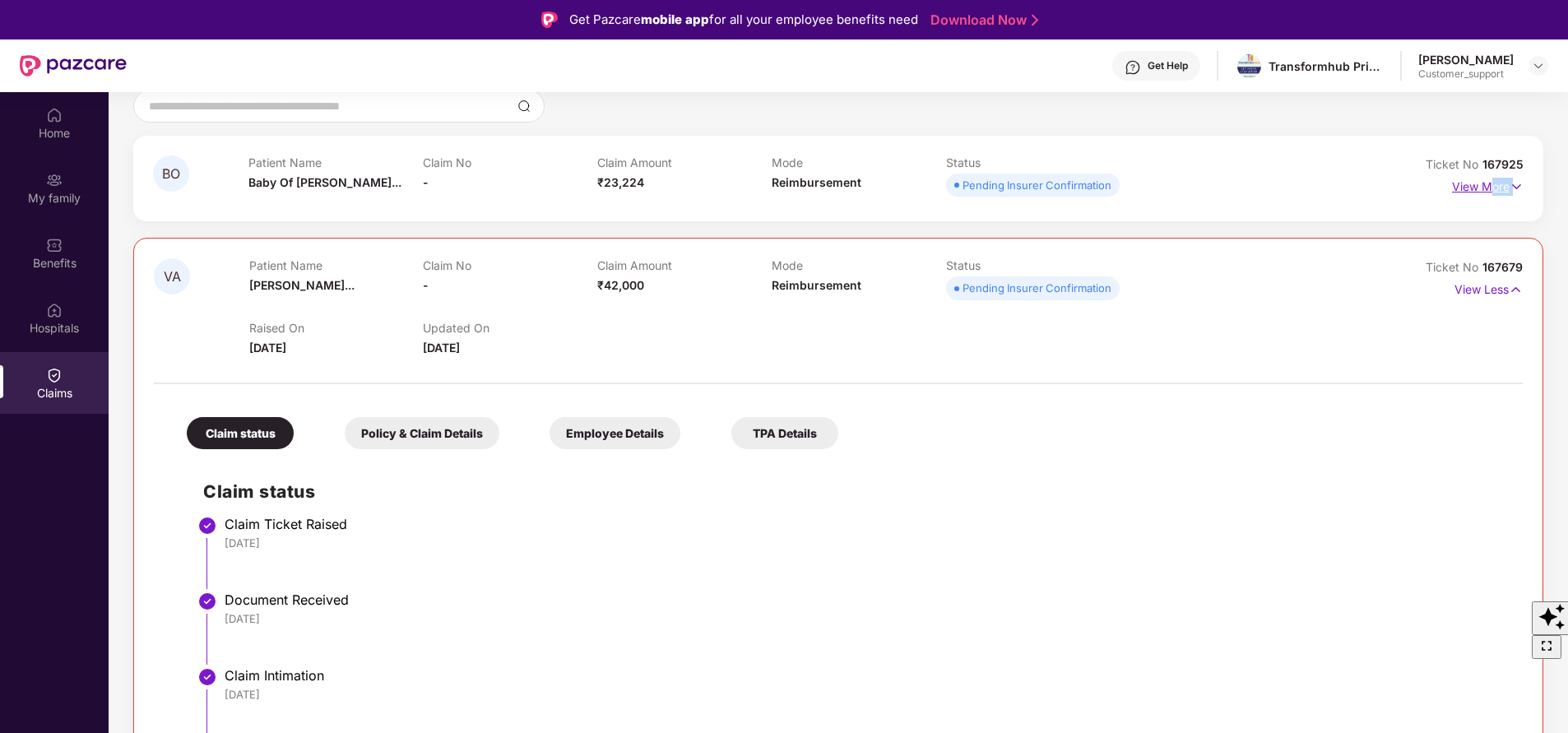
click at [1489, 193] on div "View More" at bounding box center [1487, 187] width 71 height 27
click at [1489, 193] on p "View More" at bounding box center [1487, 184] width 71 height 22
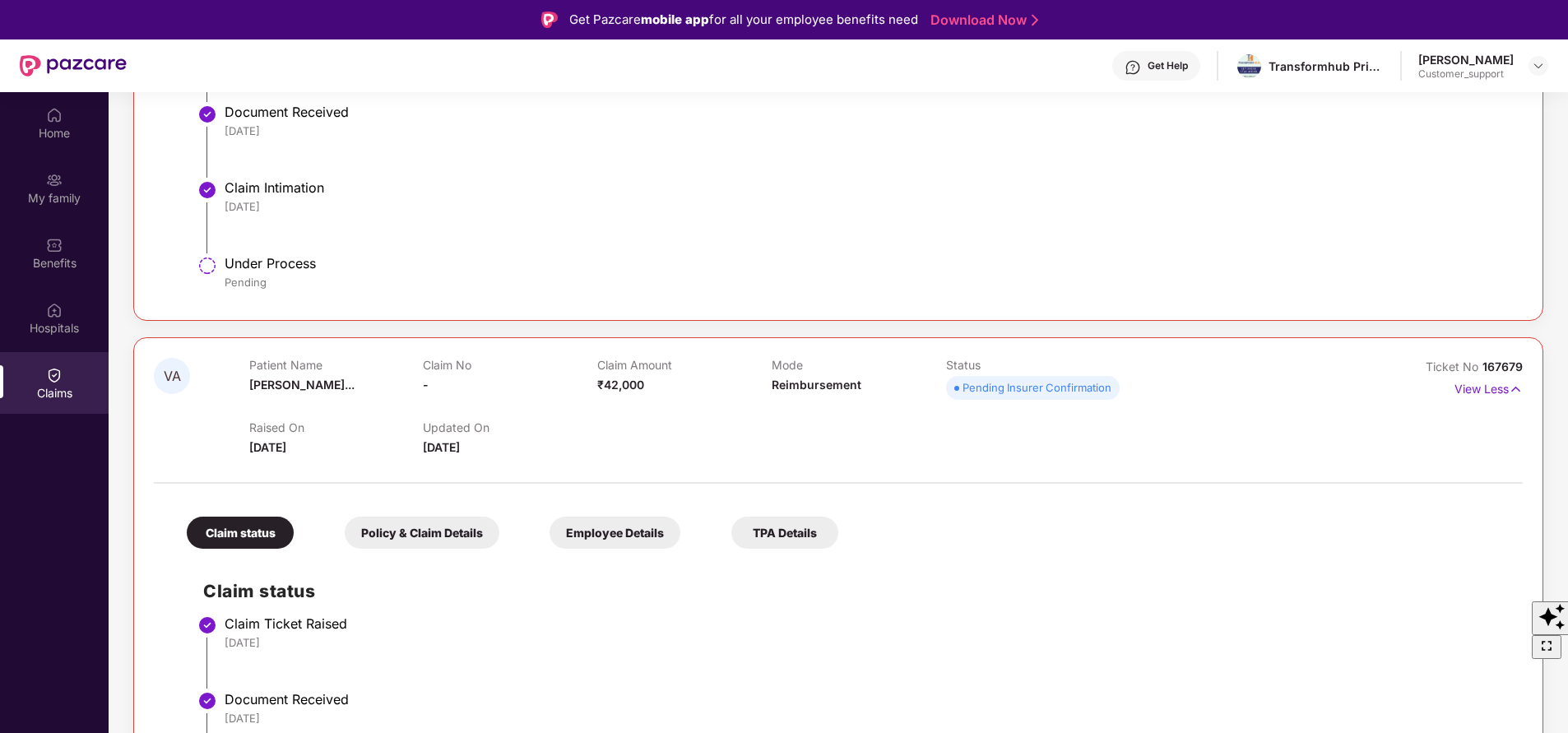
scroll to position [535, 0]
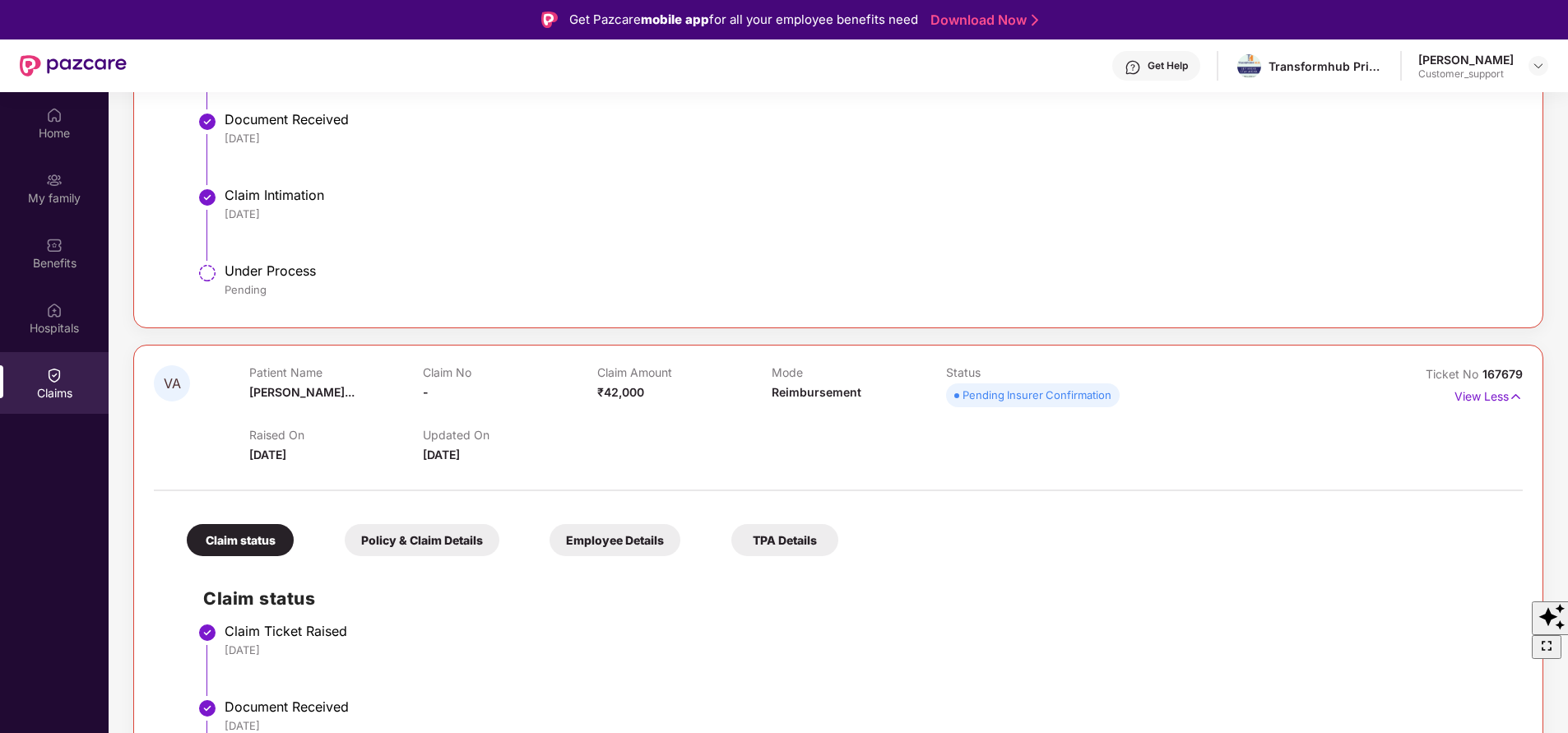
drag, startPoint x: 1481, startPoint y: 368, endPoint x: 1531, endPoint y: 376, distance: 50.6
drag, startPoint x: 1531, startPoint y: 376, endPoint x: 1560, endPoint y: 315, distance: 67.5
click at [1560, 315] on div "BO Patient Name Baby Of Vansh... Claim No - Claim Amount ₹23,224 Mode Reimburse…" at bounding box center [838, 313] width 1459 height 1203
click at [1509, 369] on span "167679" at bounding box center [1503, 374] width 40 height 14
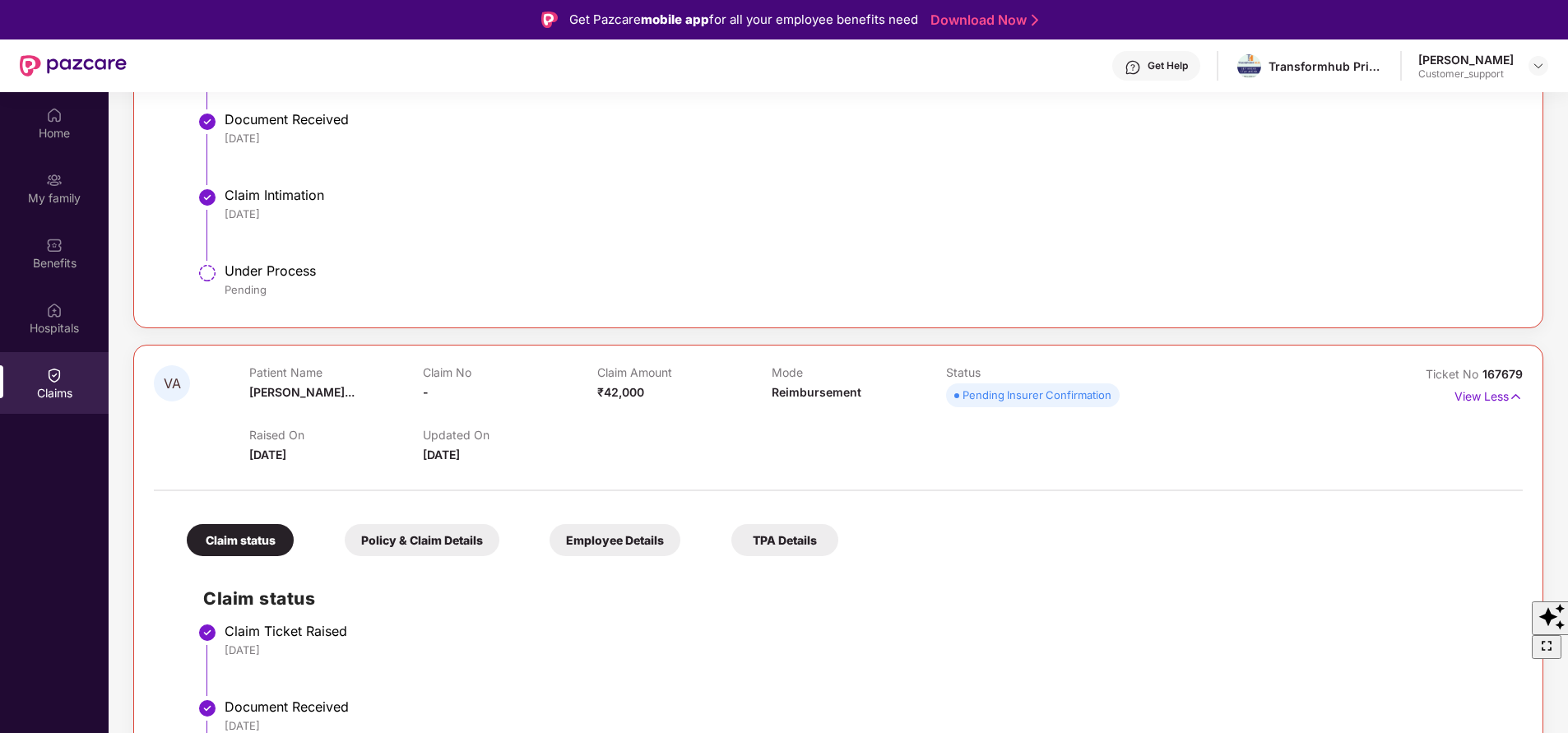
click at [1429, 352] on div "VA Patient Name Vanshita Adak... Claim No - Claim Amount ₹42,000 Mode Reimburse…" at bounding box center [838, 629] width 1410 height 570
drag, startPoint x: 1481, startPoint y: 375, endPoint x: 1539, endPoint y: 374, distance: 58.0
drag, startPoint x: 1539, startPoint y: 374, endPoint x: 812, endPoint y: 683, distance: 789.9
click at [812, 683] on li "Claim Ticket Raised 22 Aug 2025" at bounding box center [855, 667] width 1303 height 76
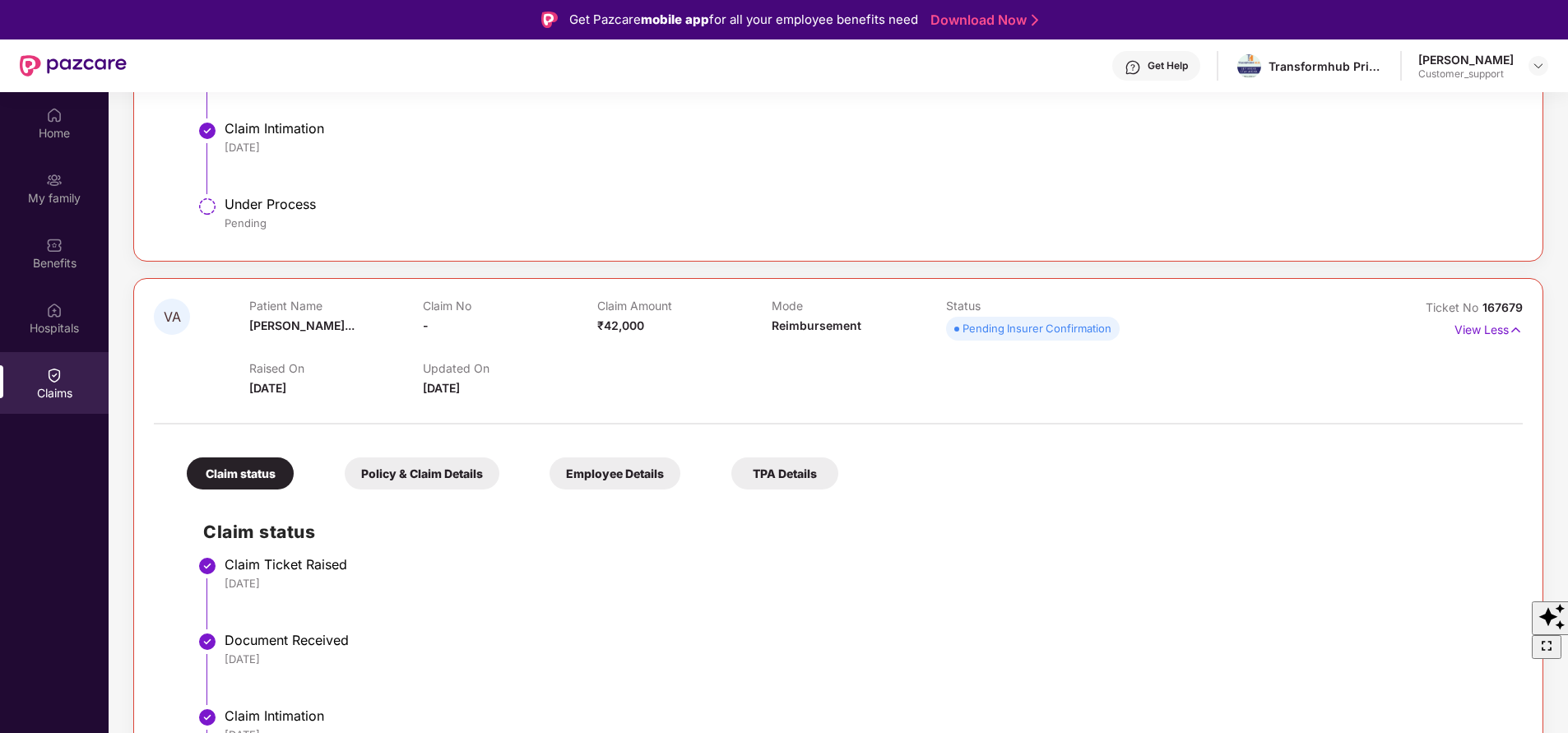
click at [1477, 306] on span "Ticket No" at bounding box center [1454, 307] width 57 height 14
click at [1500, 302] on span "167679" at bounding box center [1503, 307] width 40 height 14
copy div "No 167679"
click at [822, 231] on div "Under Process Pending" at bounding box center [865, 215] width 1282 height 40
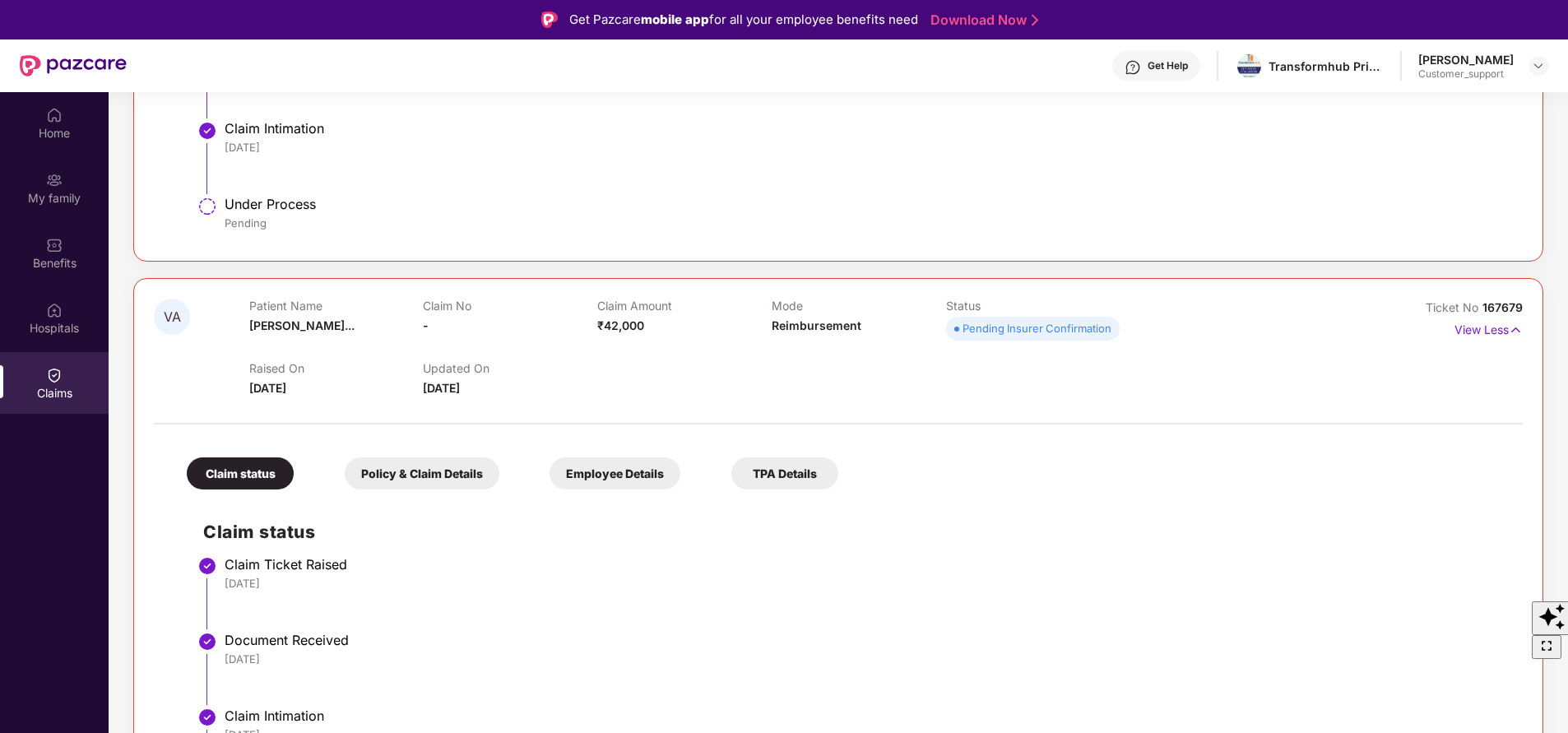
drag, startPoint x: 1478, startPoint y: 306, endPoint x: 1496, endPoint y: 306, distance: 18.0
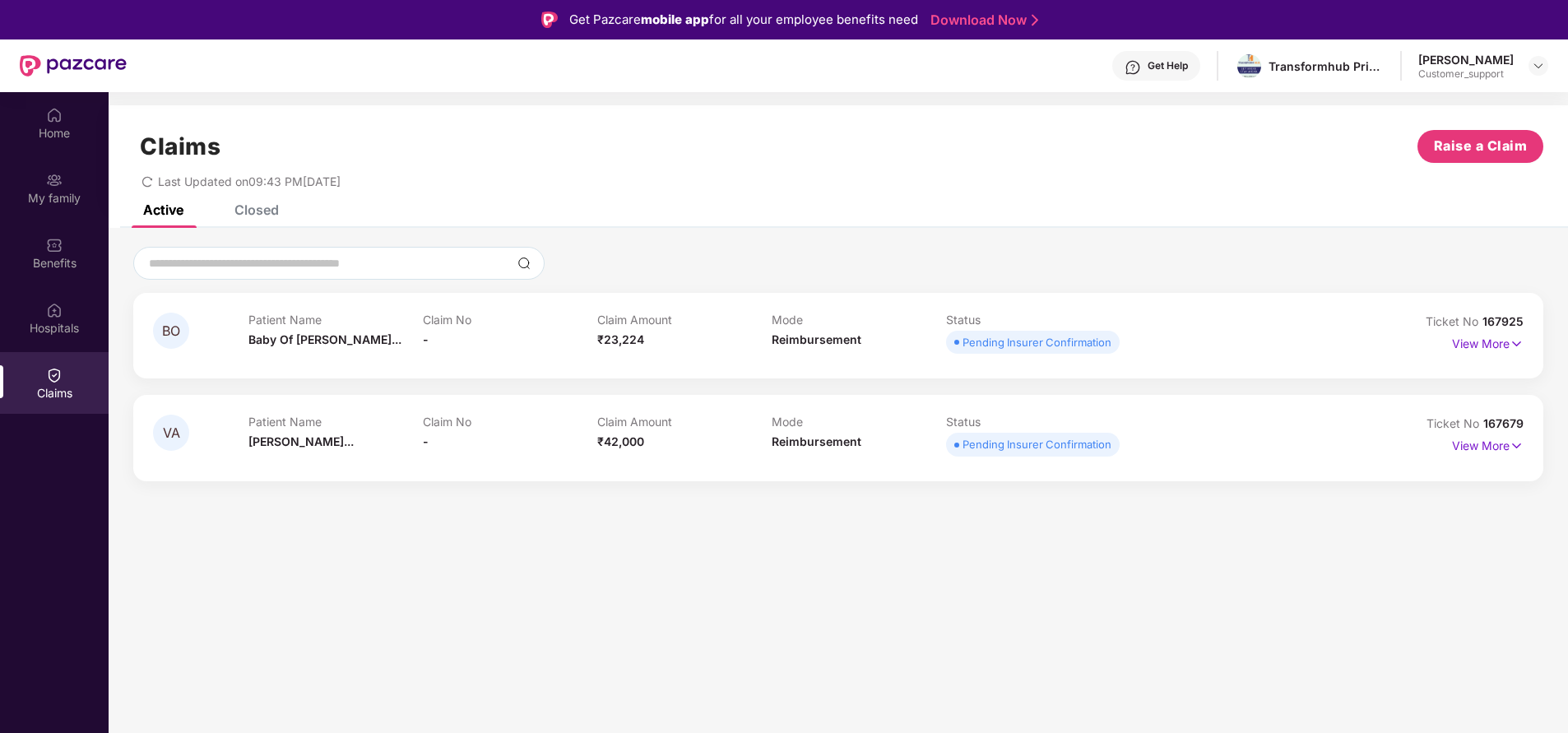
drag, startPoint x: 1476, startPoint y: 417, endPoint x: 1530, endPoint y: 418, distance: 54.0
drag, startPoint x: 1530, startPoint y: 418, endPoint x: 1165, endPoint y: 723, distance: 475.7
click at [1165, 723] on section "Claims Raise a Claim Last Updated on 09:43 PM, 25 Aug 2025 Active Closed BO Pat…" at bounding box center [838, 458] width 1459 height 733
click at [1491, 421] on span "167679" at bounding box center [1503, 423] width 40 height 14
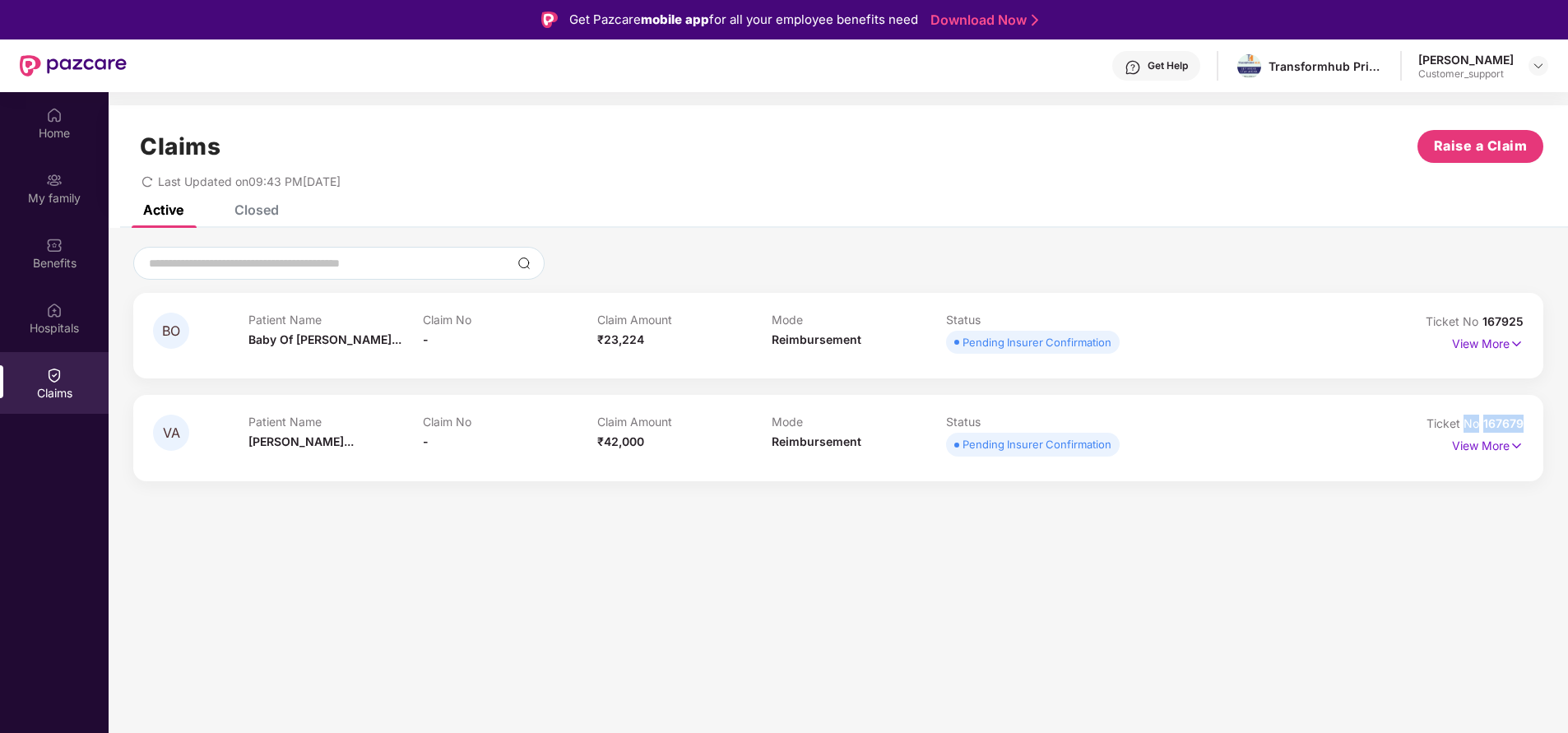
copy div "No 167679"
click at [70, 194] on div "My family" at bounding box center [54, 197] width 108 height 16
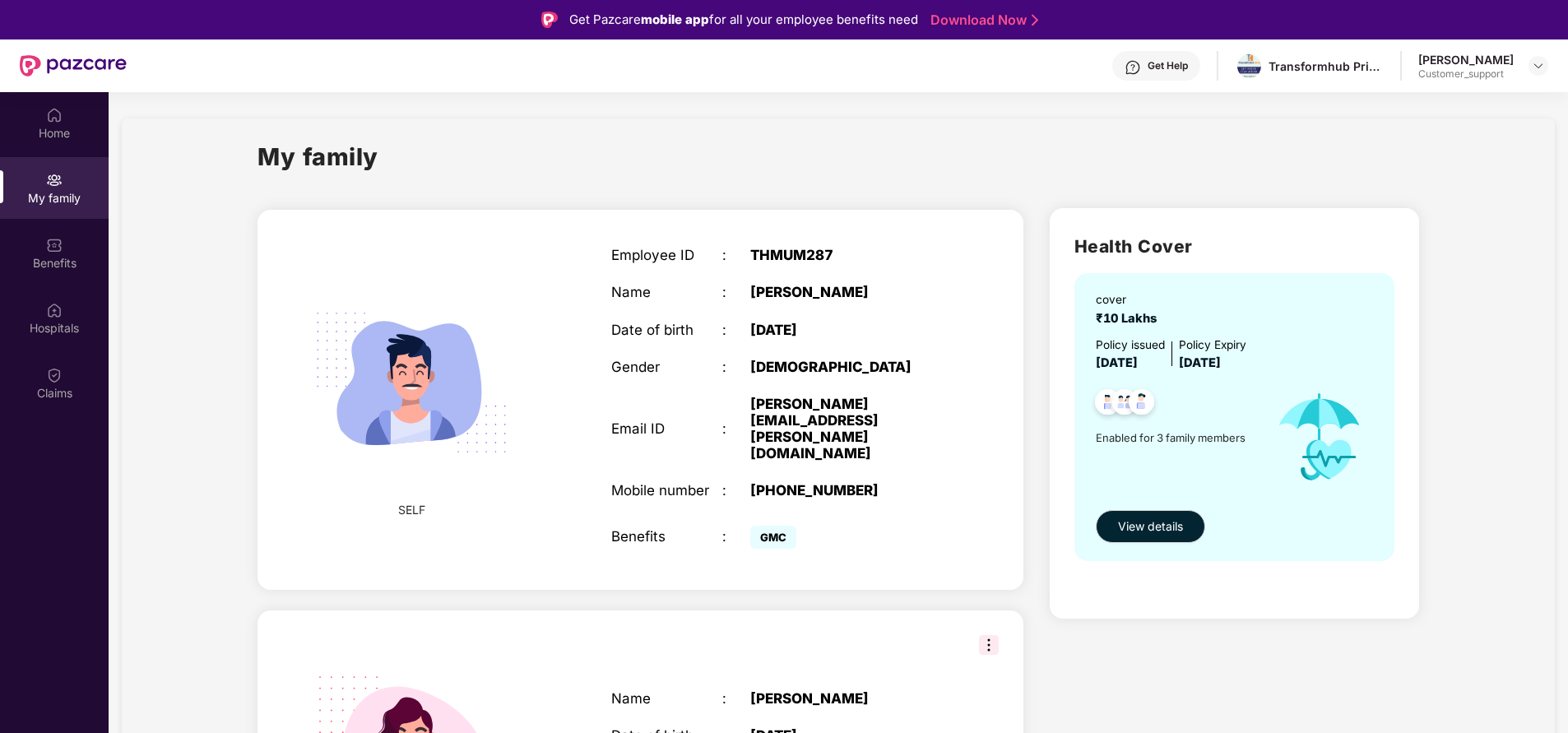
click at [1152, 67] on div "Get Help" at bounding box center [1155, 65] width 88 height 29
click at [74, 255] on div "Benefits" at bounding box center [54, 263] width 108 height 16
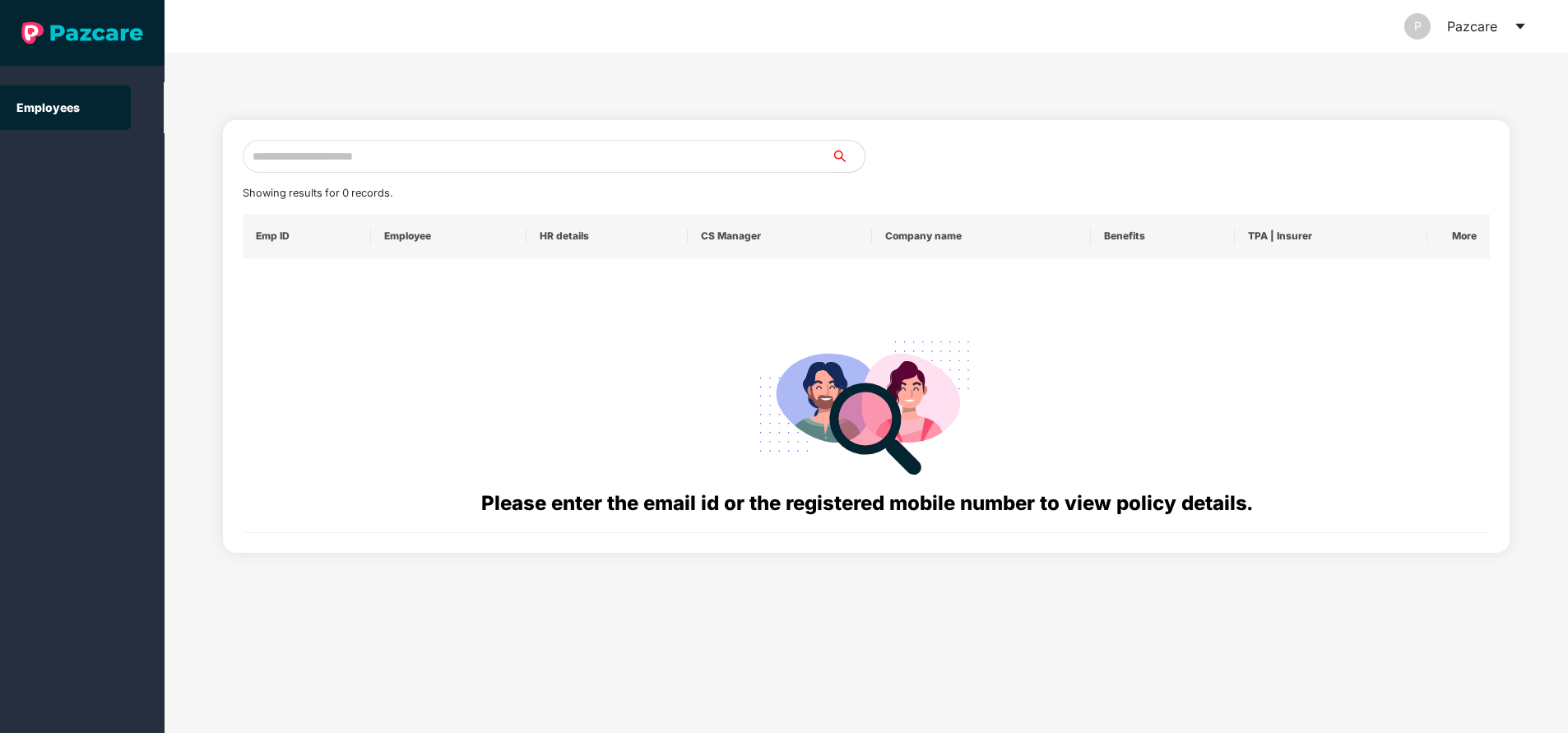
click at [477, 159] on input "text" at bounding box center [537, 156] width 589 height 33
paste input "**********"
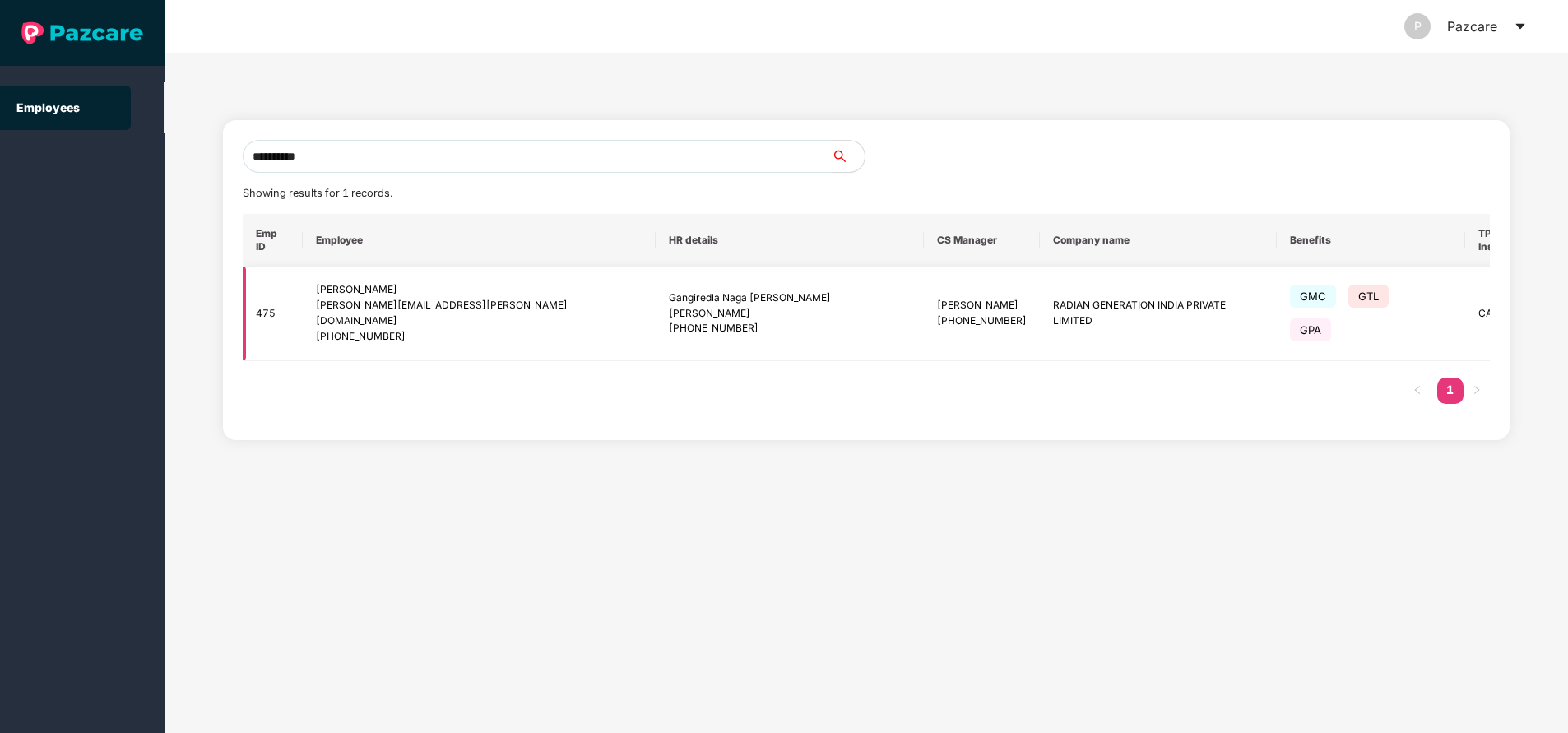
type input "**********"
click at [1567, 302] on img at bounding box center [1599, 313] width 23 height 23
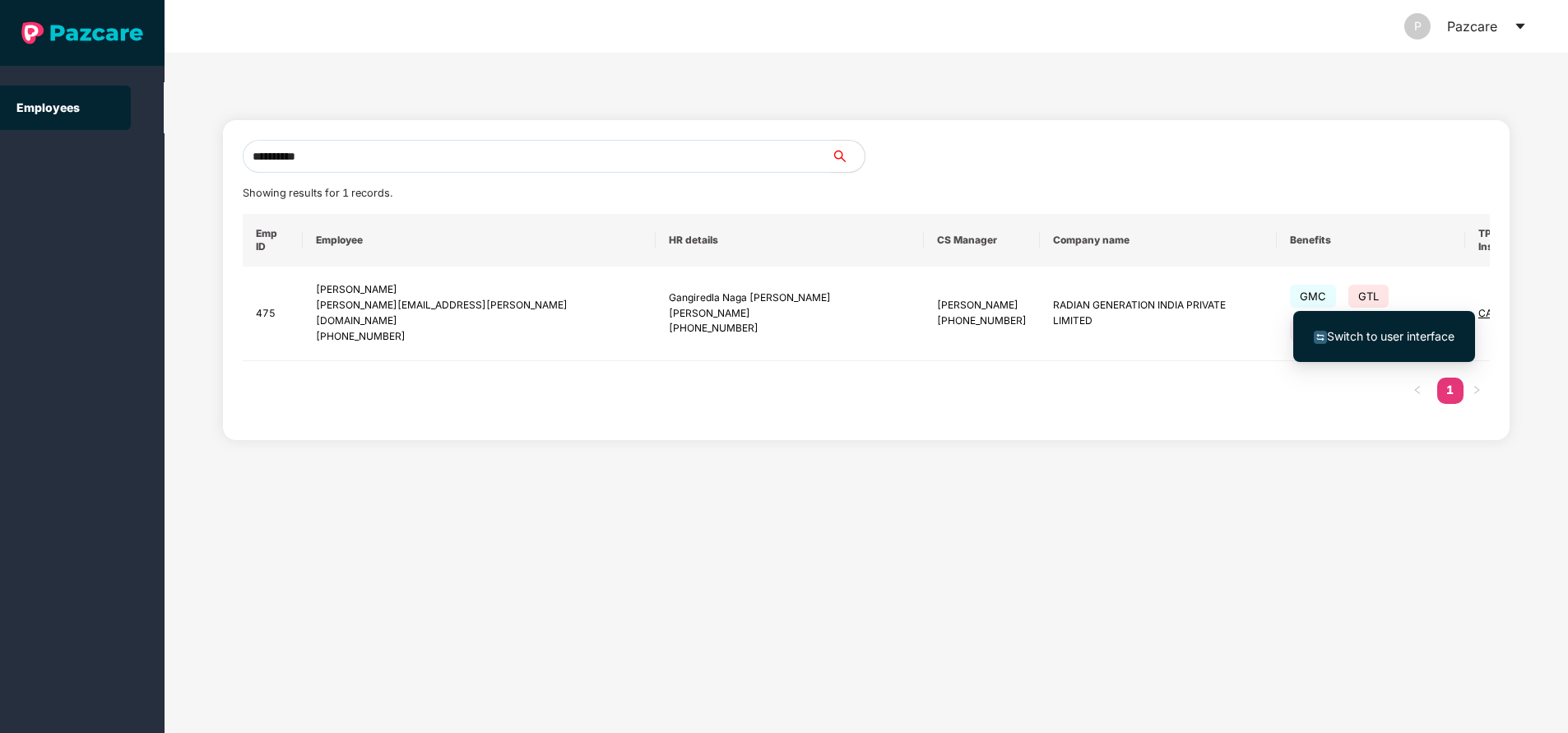
click at [1366, 336] on span "Switch to user interface" at bounding box center [1391, 336] width 127 height 14
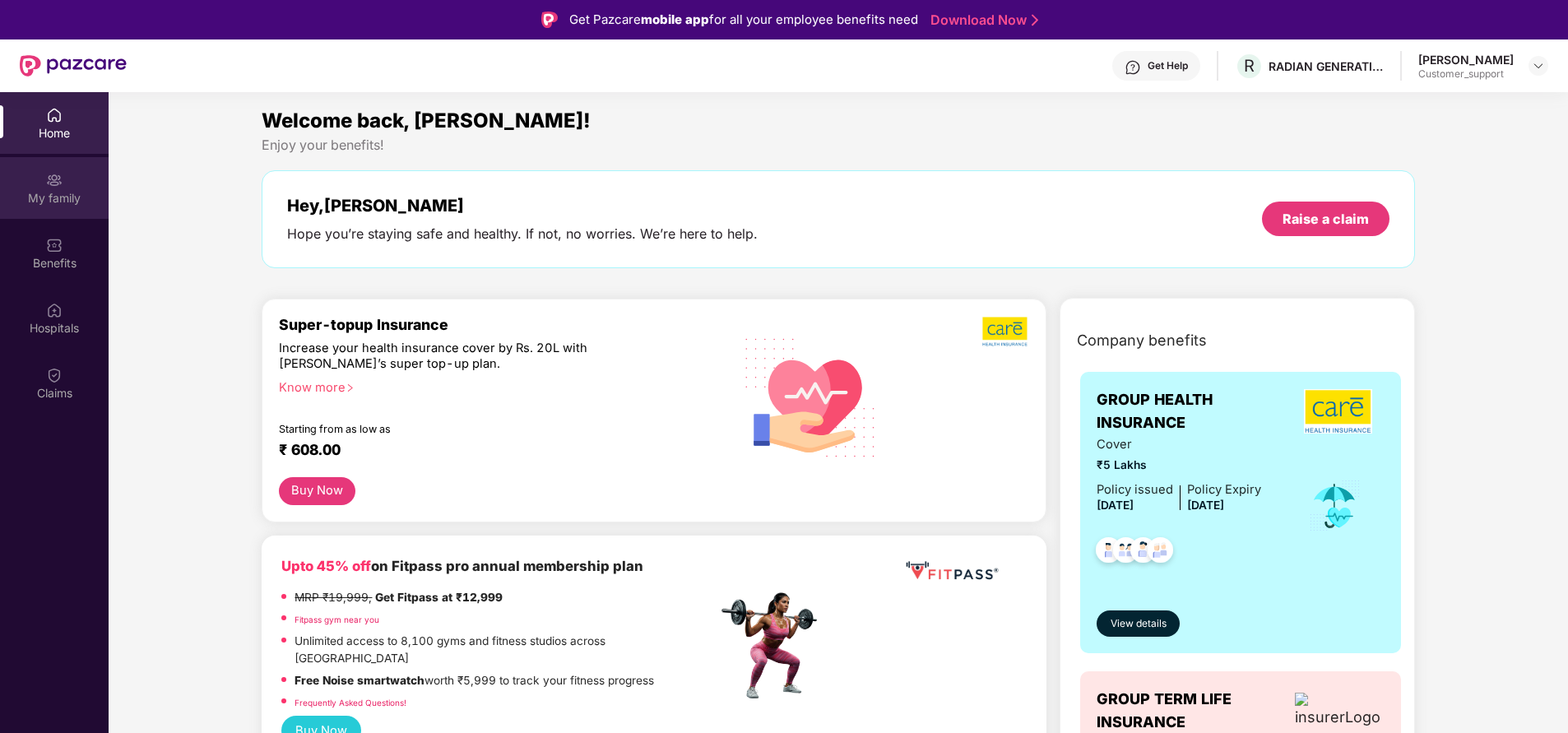
click at [38, 195] on div "My family" at bounding box center [54, 197] width 108 height 16
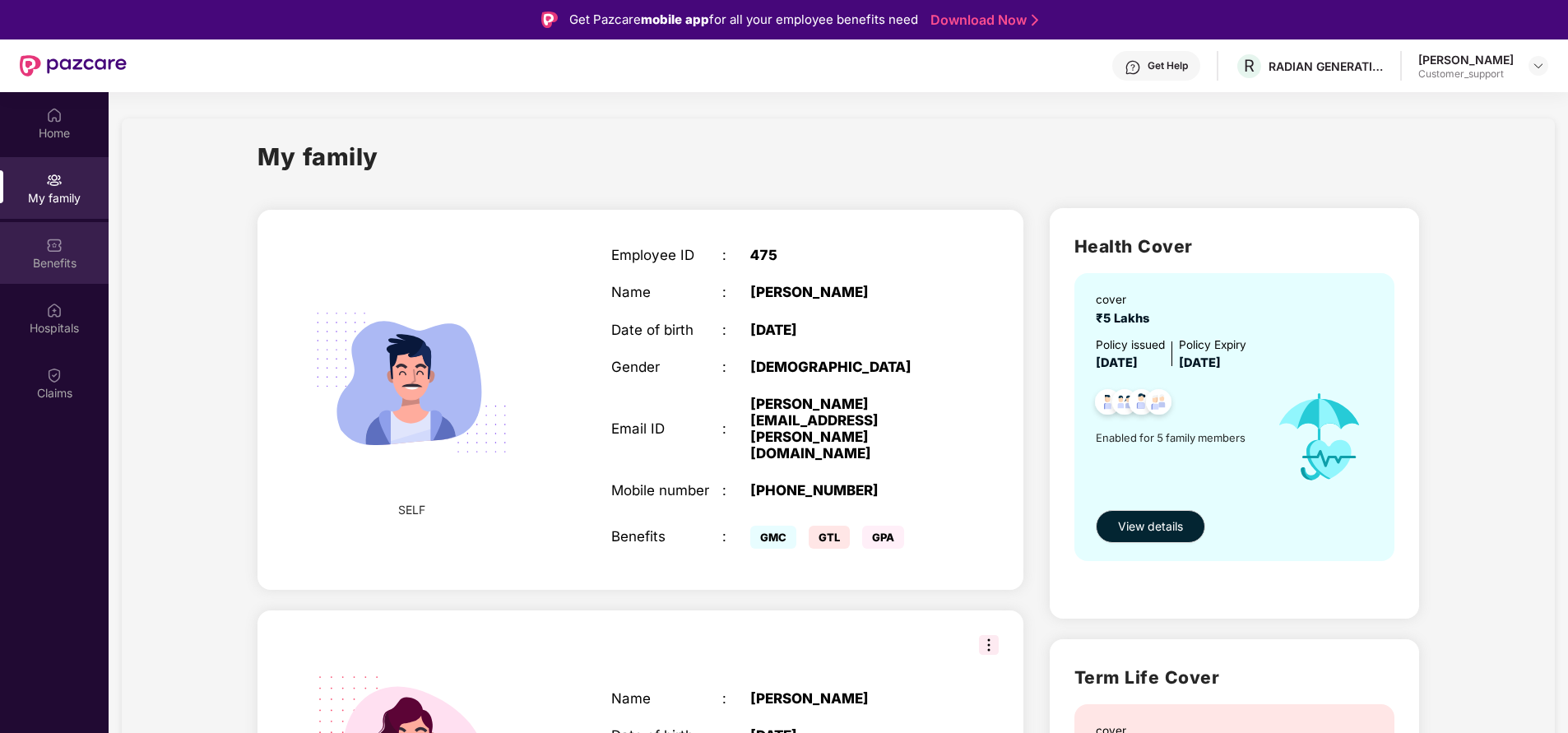
click at [65, 274] on div "Benefits" at bounding box center [54, 252] width 108 height 62
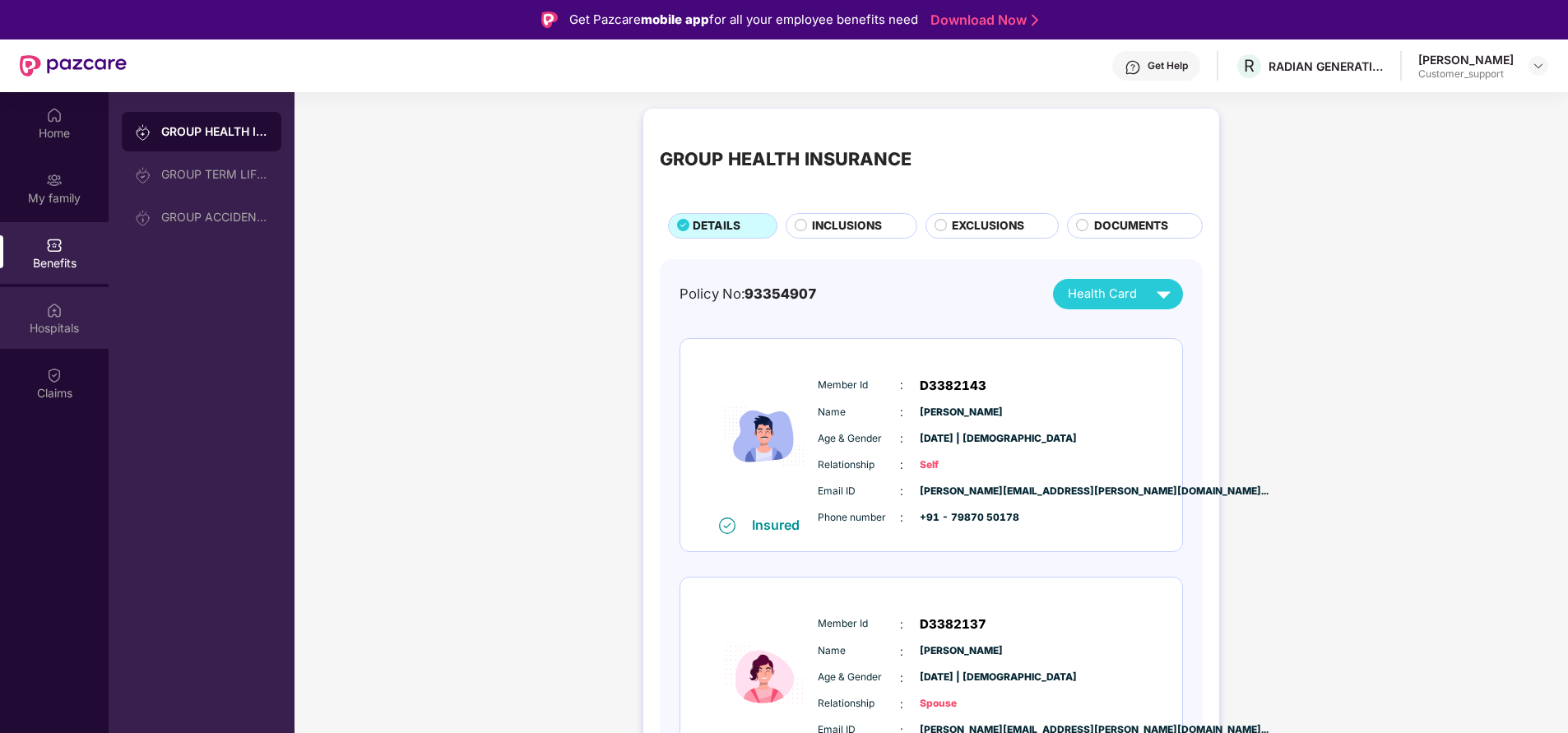
click at [53, 332] on div "Hospitals" at bounding box center [54, 327] width 108 height 16
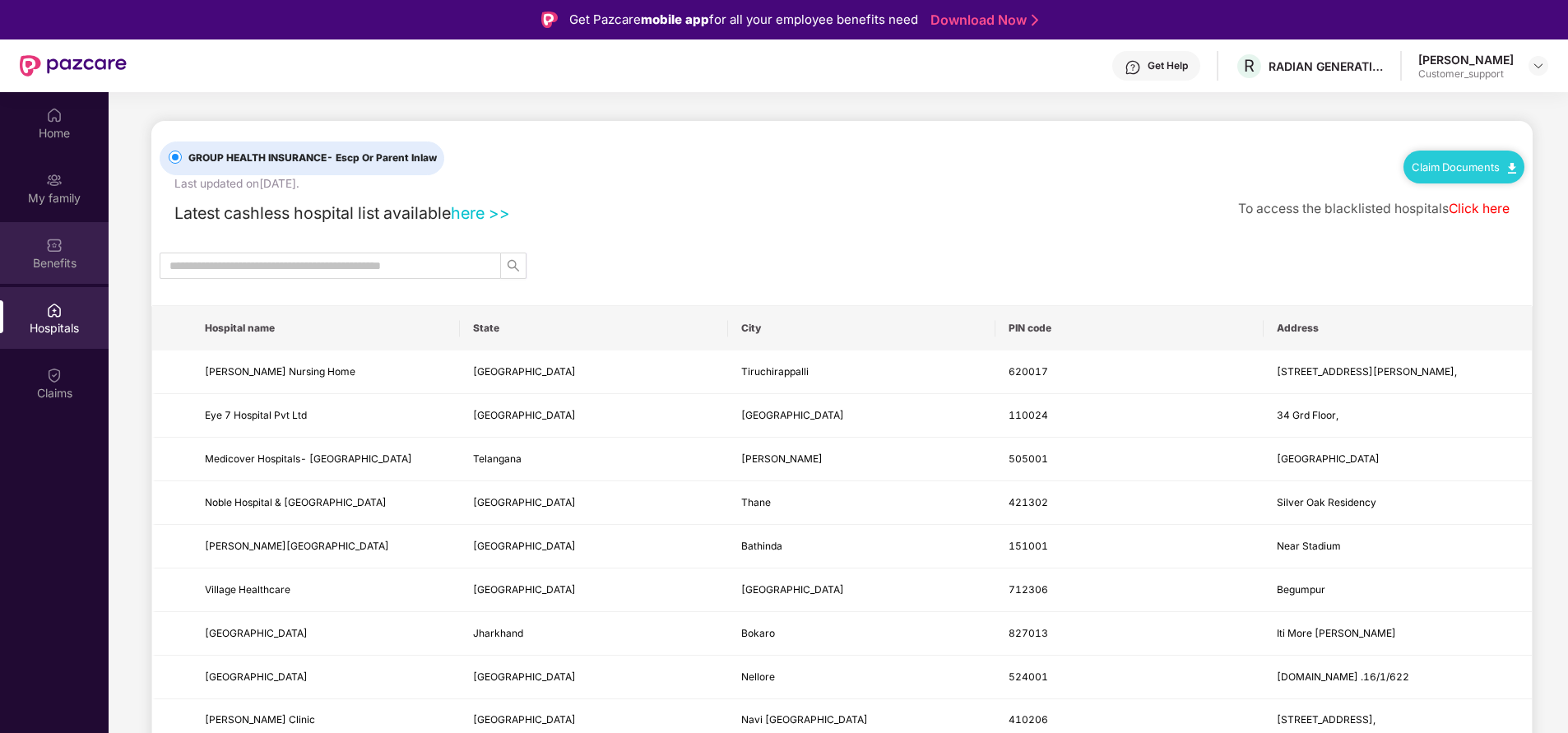
click at [63, 264] on div "Benefits" at bounding box center [54, 263] width 108 height 16
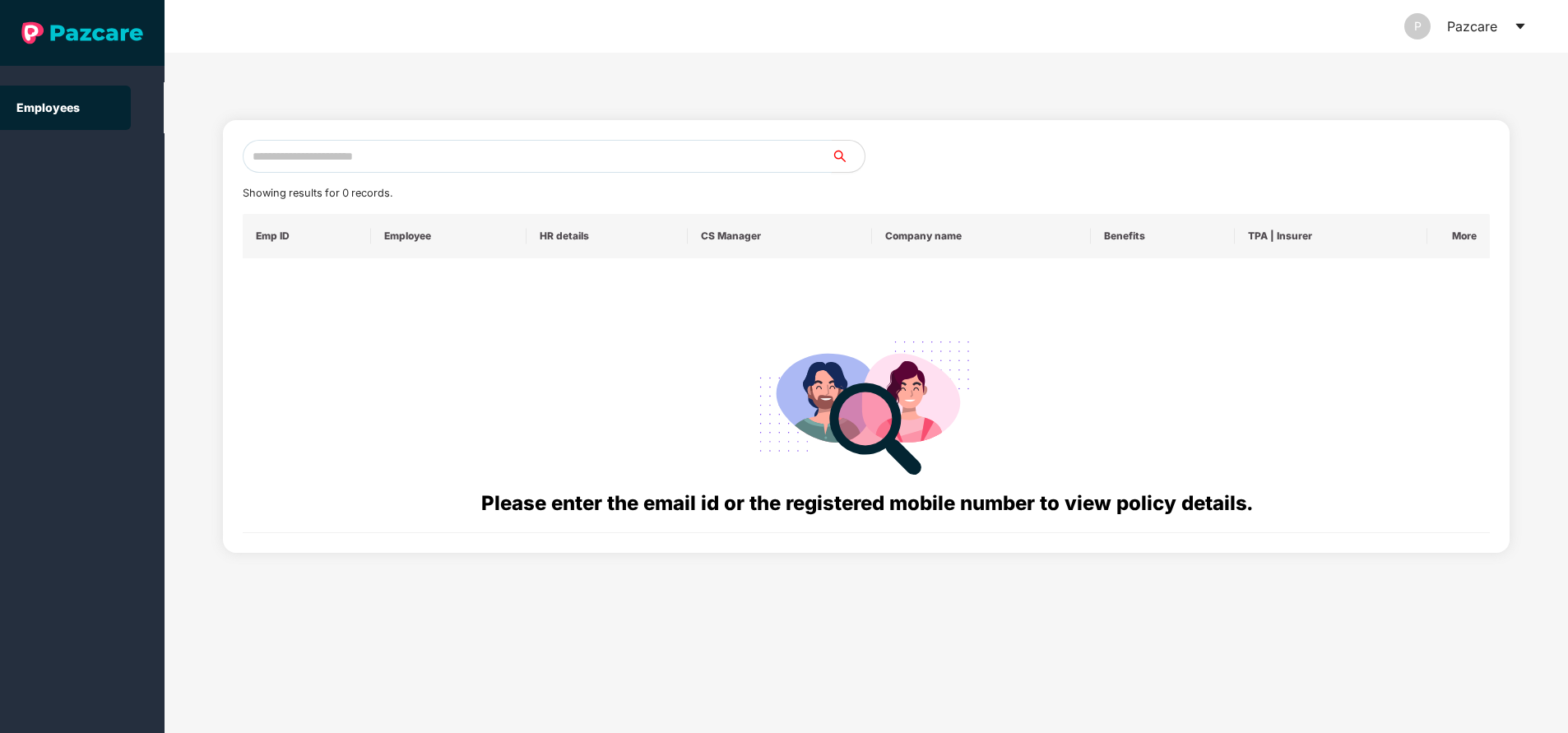
click at [605, 164] on input "text" at bounding box center [537, 156] width 589 height 33
paste input "**********"
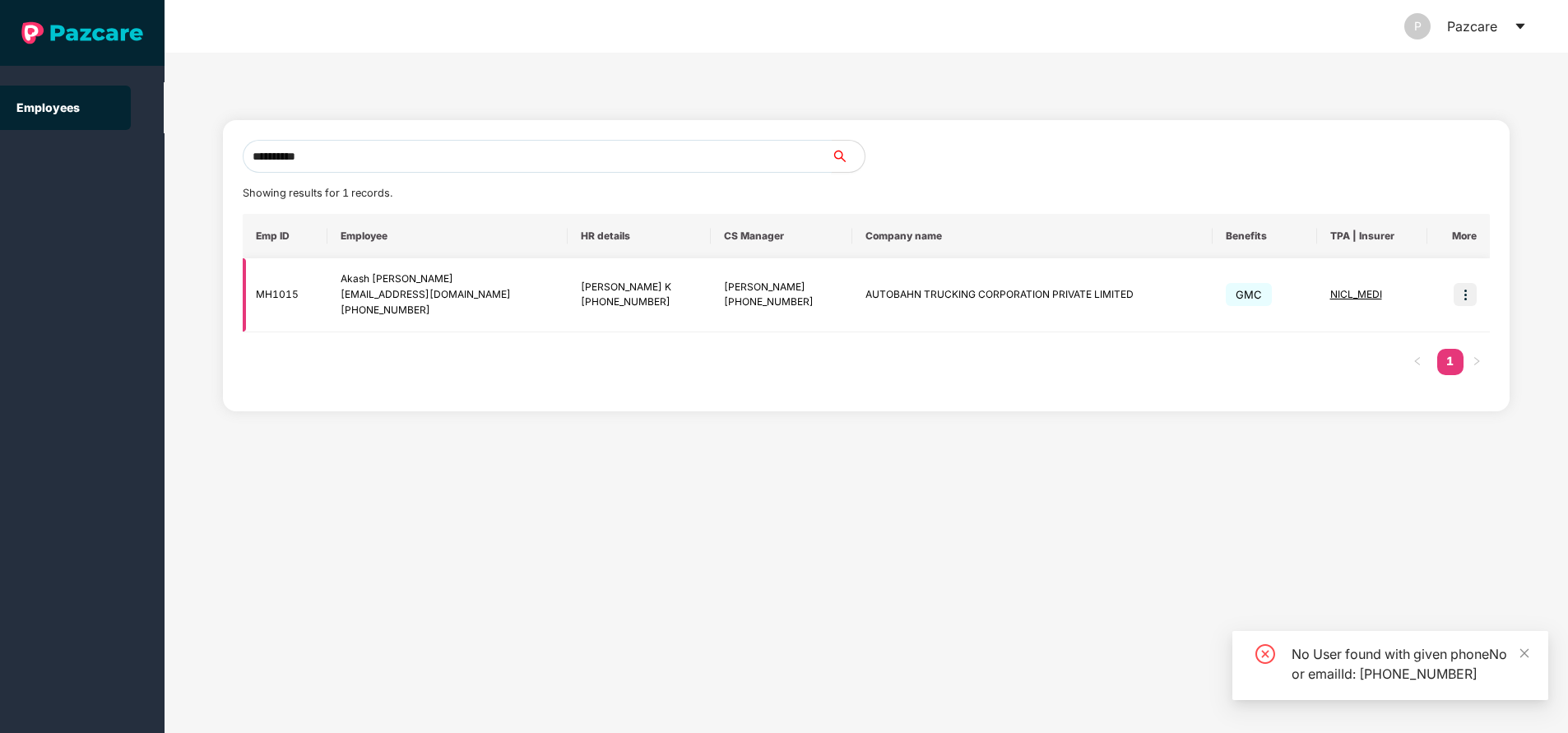
type input "**********"
click at [1345, 294] on span "NICL_MEDI" at bounding box center [1356, 294] width 52 height 12
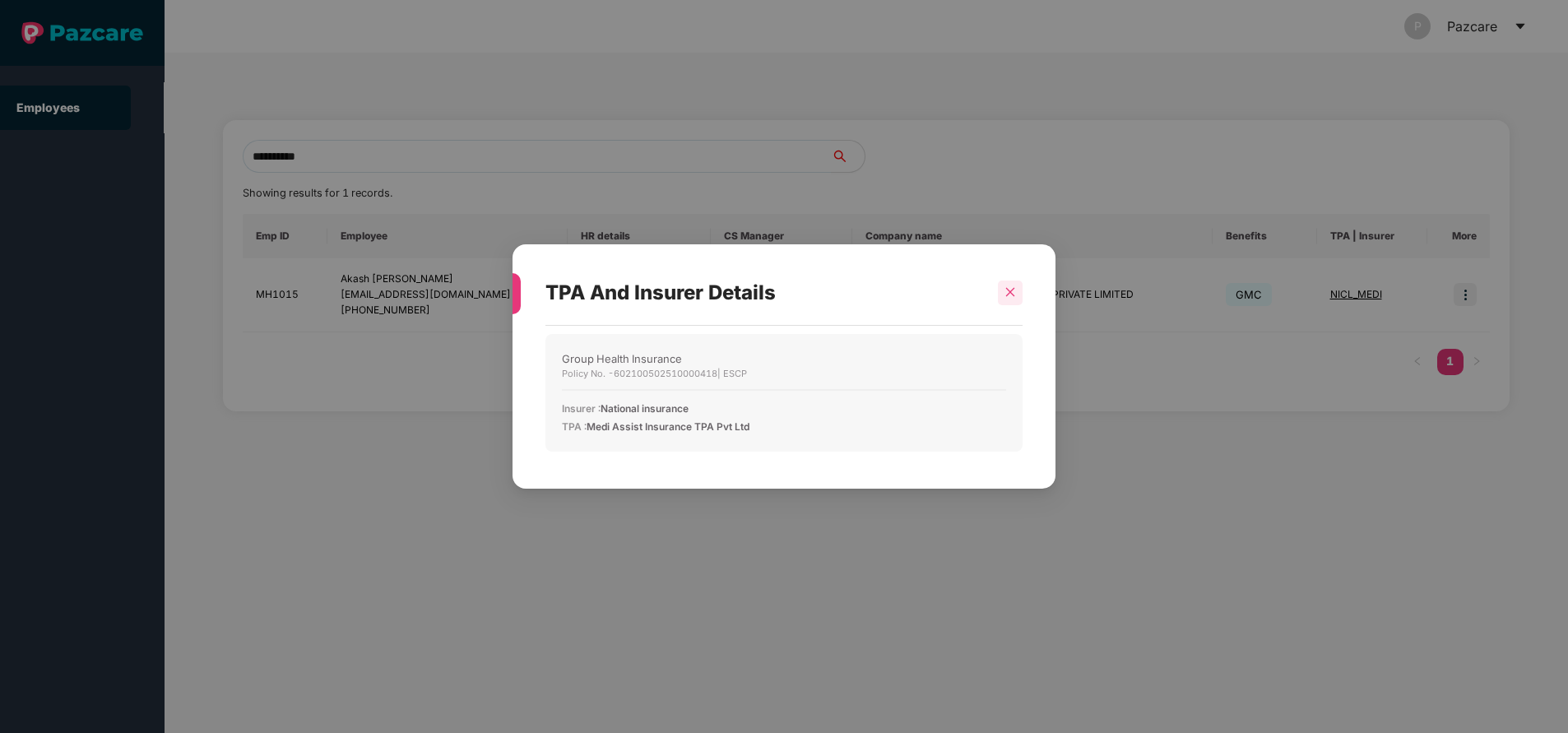
click at [1007, 290] on icon "close" at bounding box center [1011, 293] width 9 height 9
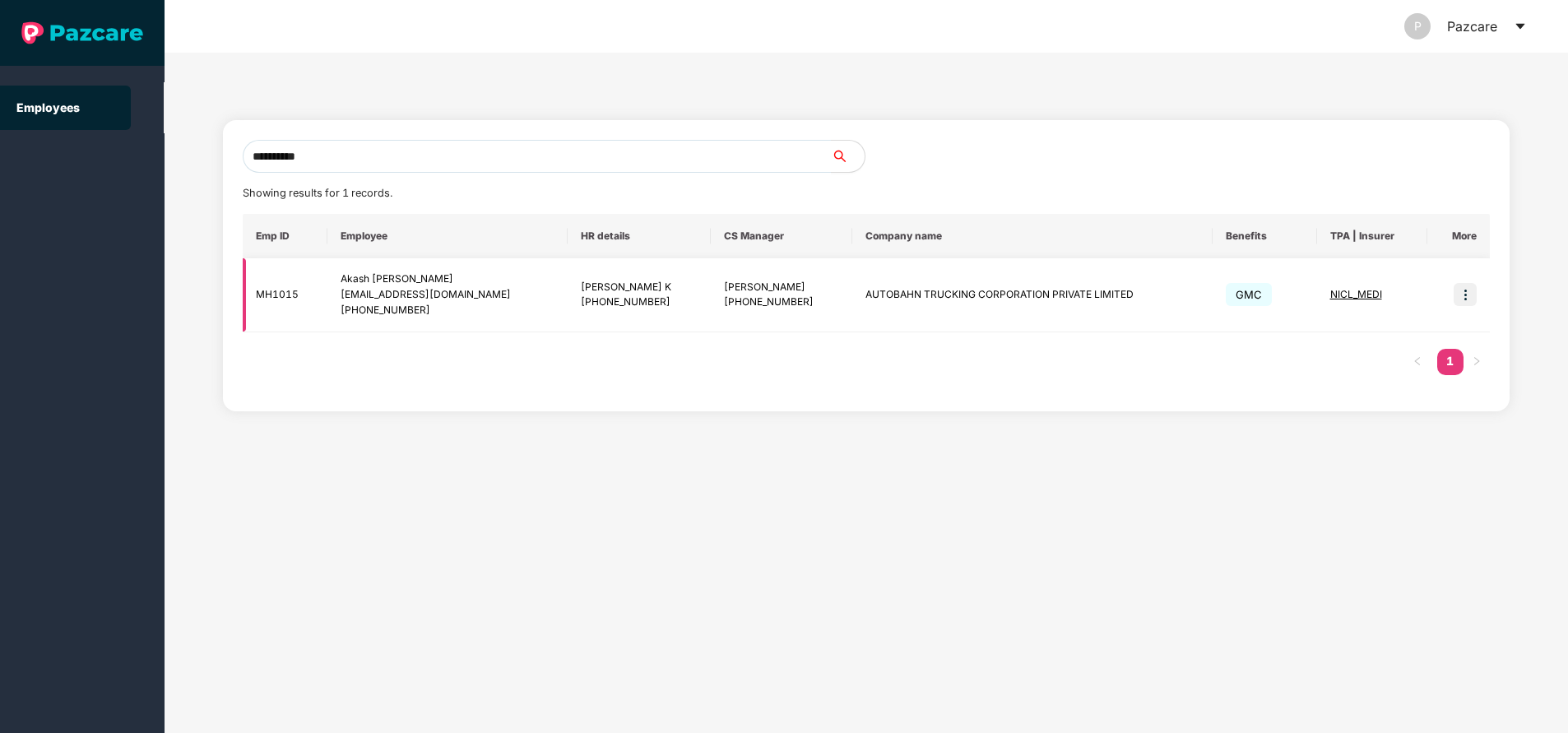
click at [1342, 296] on span "NICL_MEDI" at bounding box center [1356, 294] width 52 height 12
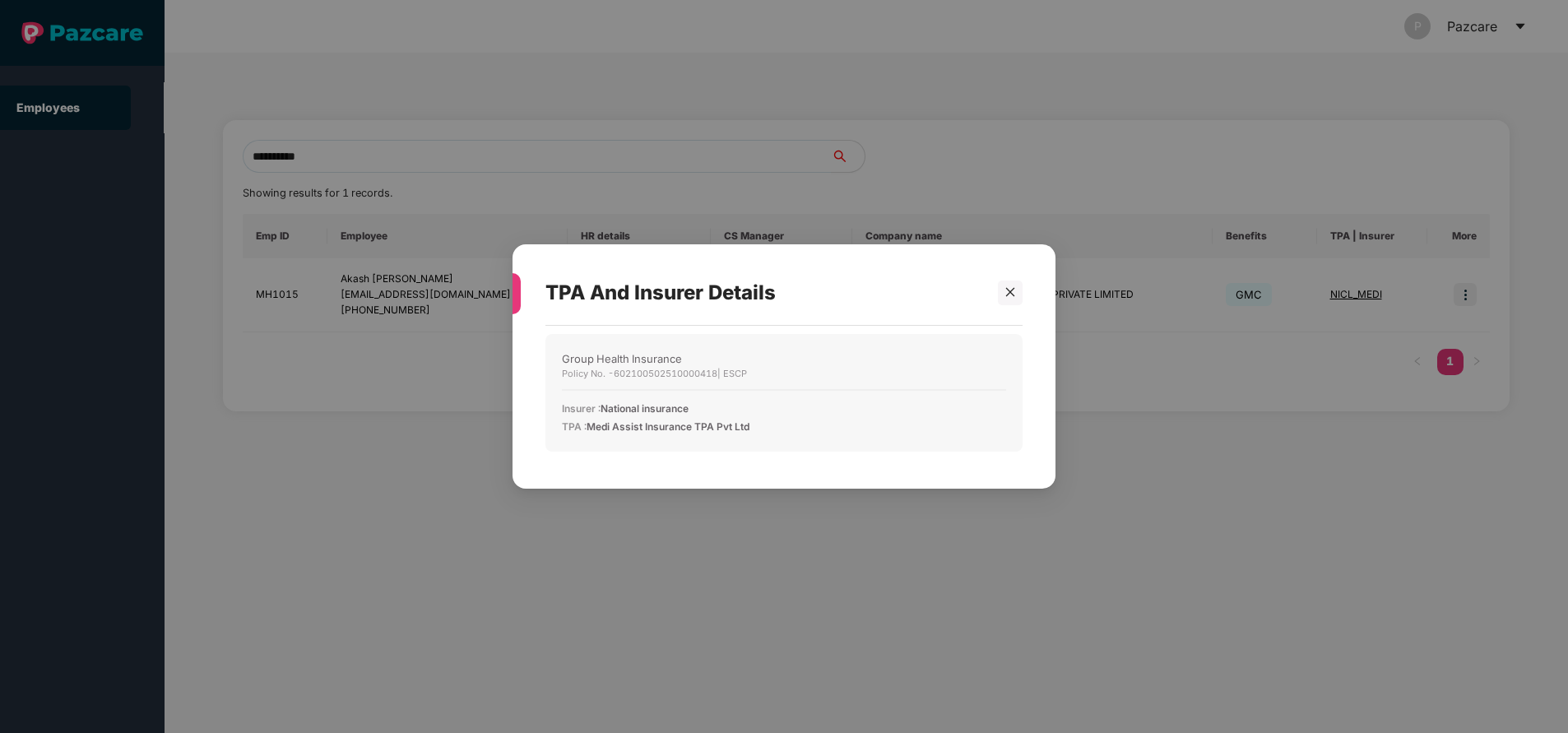
click at [1457, 288] on div "TPA And Insurer Details Group Health Insurance Policy No. - 602100502510000418 …" at bounding box center [784, 366] width 1568 height 733
click at [1462, 290] on div "TPA And Insurer Details Group Health Insurance Policy No. - 602100502510000418 …" at bounding box center [784, 366] width 1568 height 733
click at [1013, 291] on icon "close" at bounding box center [1010, 292] width 11 height 11
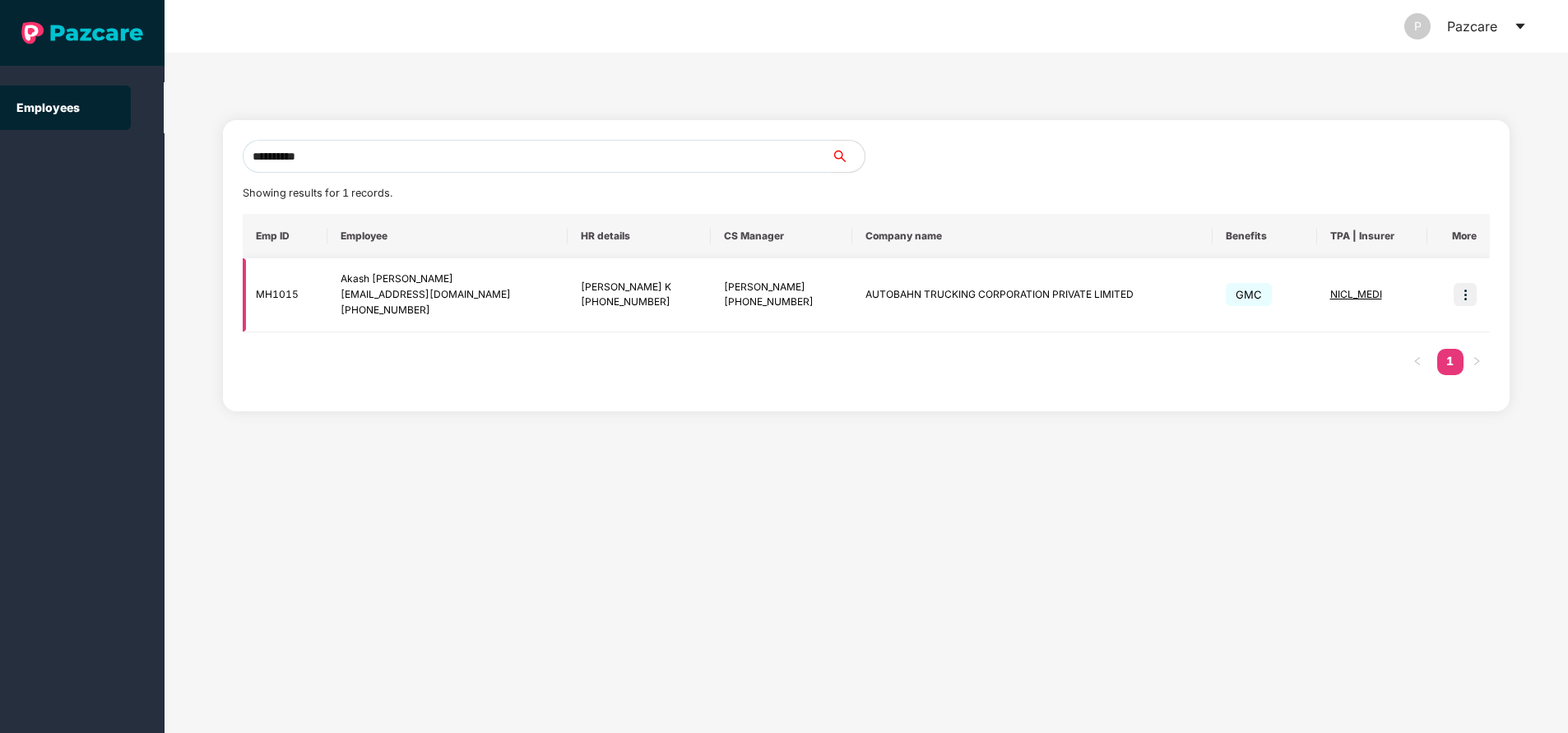
click at [1465, 292] on img at bounding box center [1465, 294] width 23 height 23
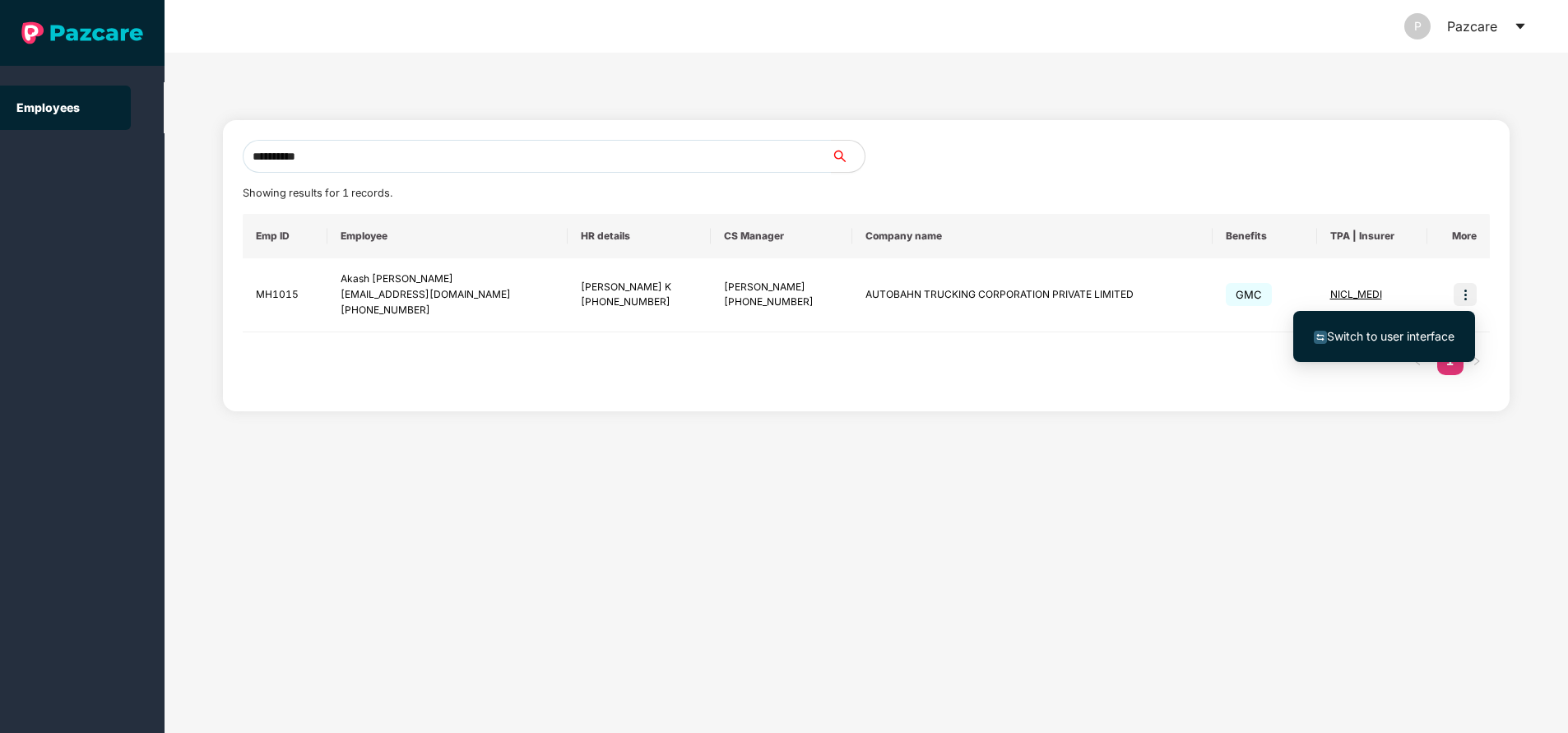
click at [1373, 339] on span "Switch to user interface" at bounding box center [1391, 336] width 127 height 14
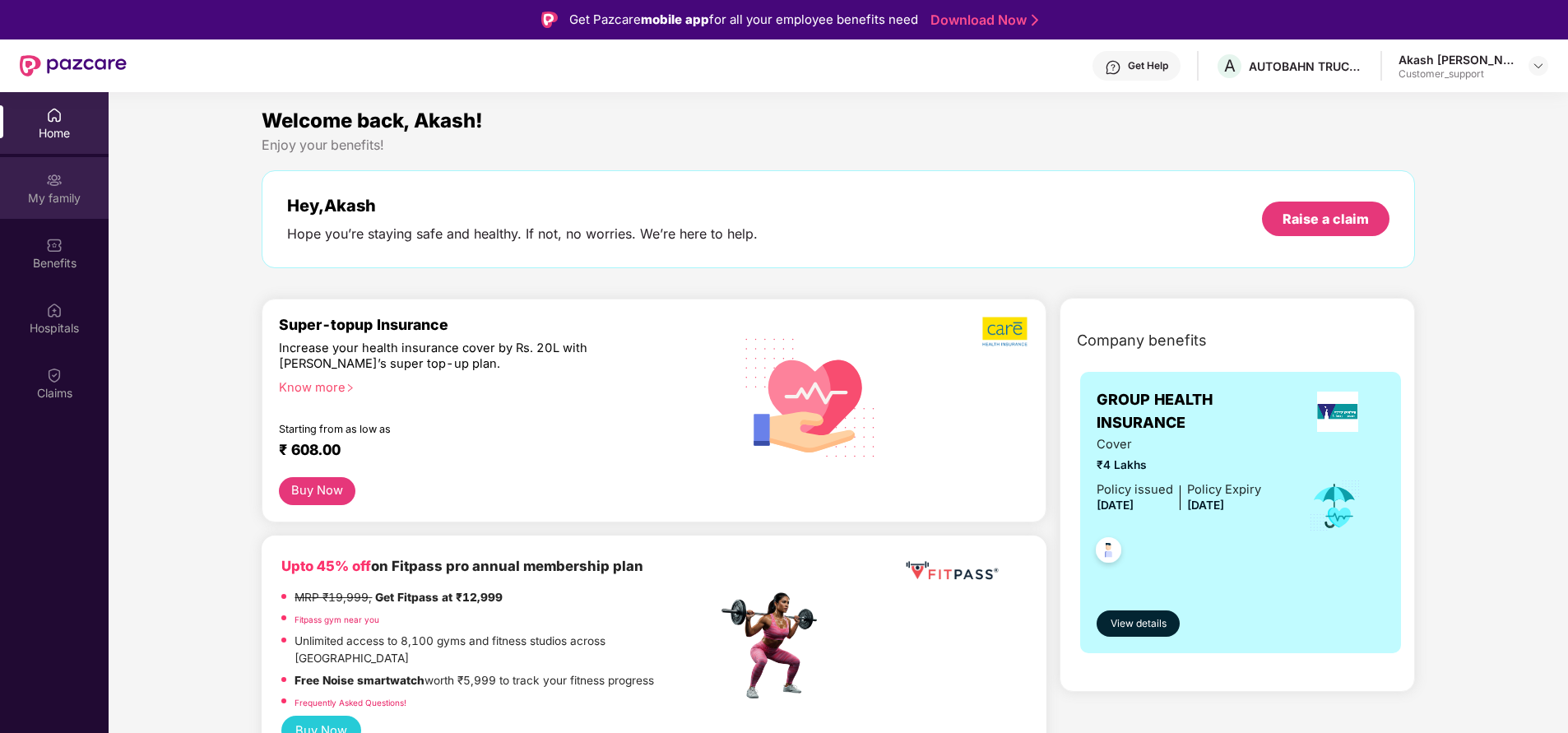
click at [49, 182] on img at bounding box center [54, 179] width 16 height 16
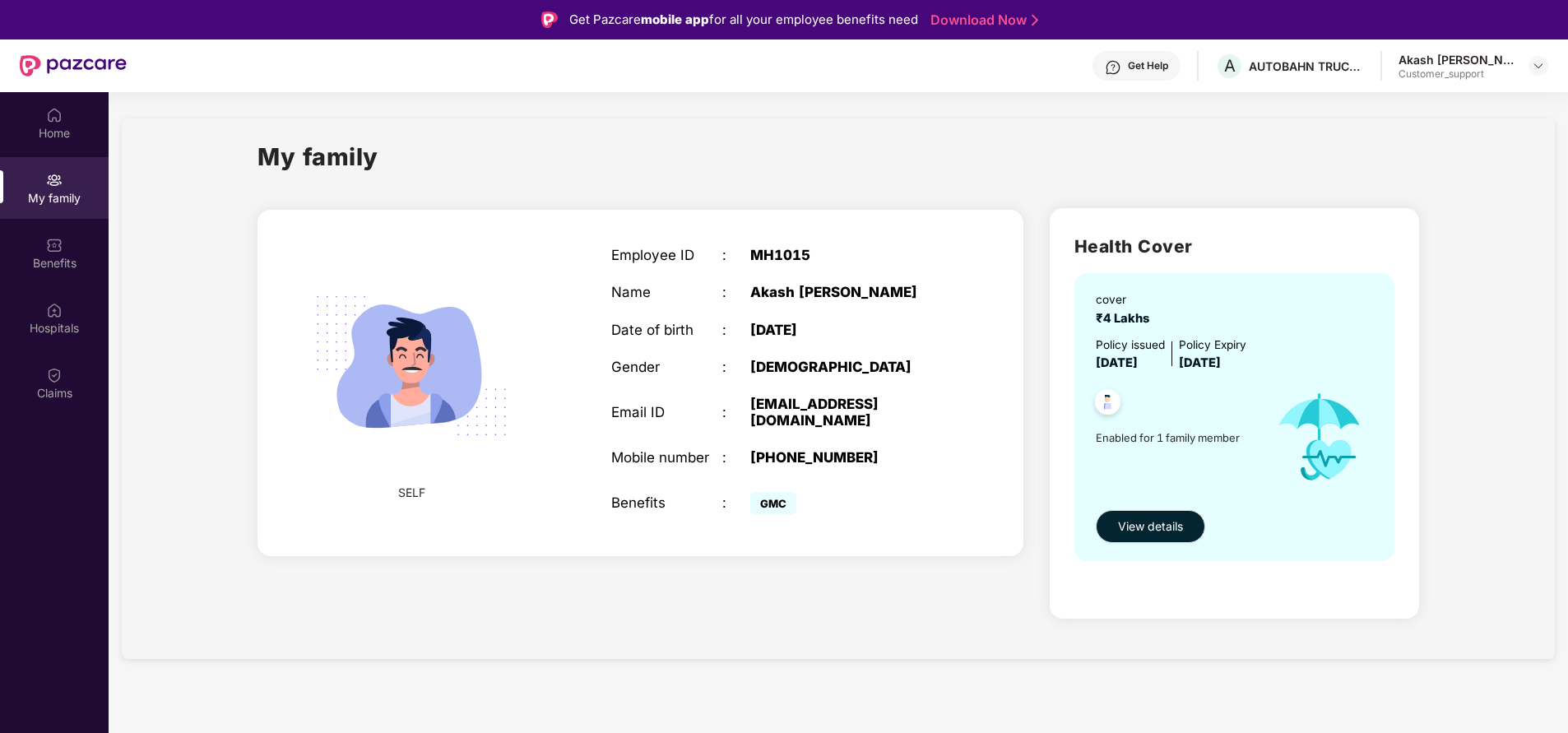
click at [77, 530] on div "Home My family Benefits Hospitals Claims" at bounding box center [54, 458] width 108 height 733
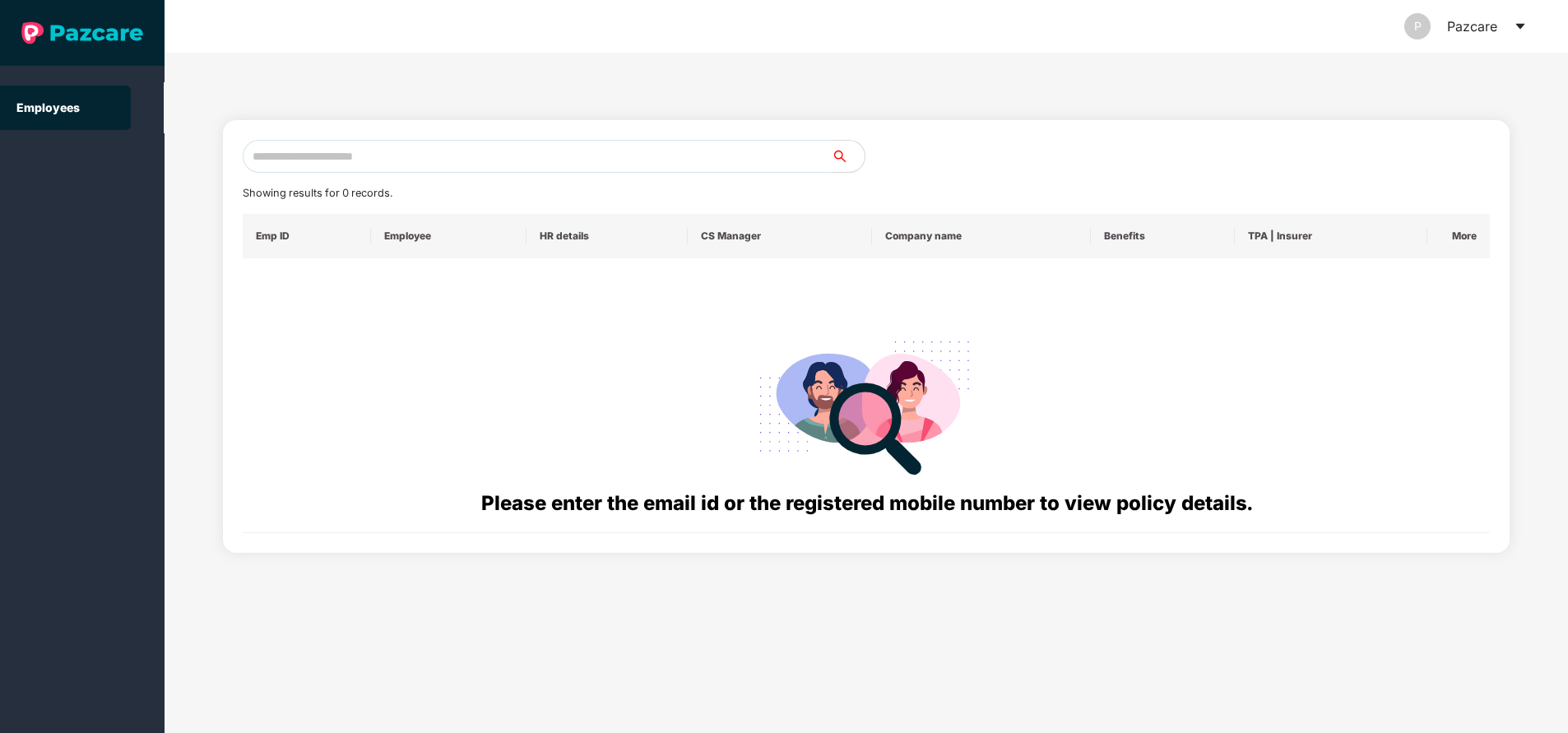
click at [411, 172] on input "text" at bounding box center [537, 156] width 589 height 33
paste input "**********"
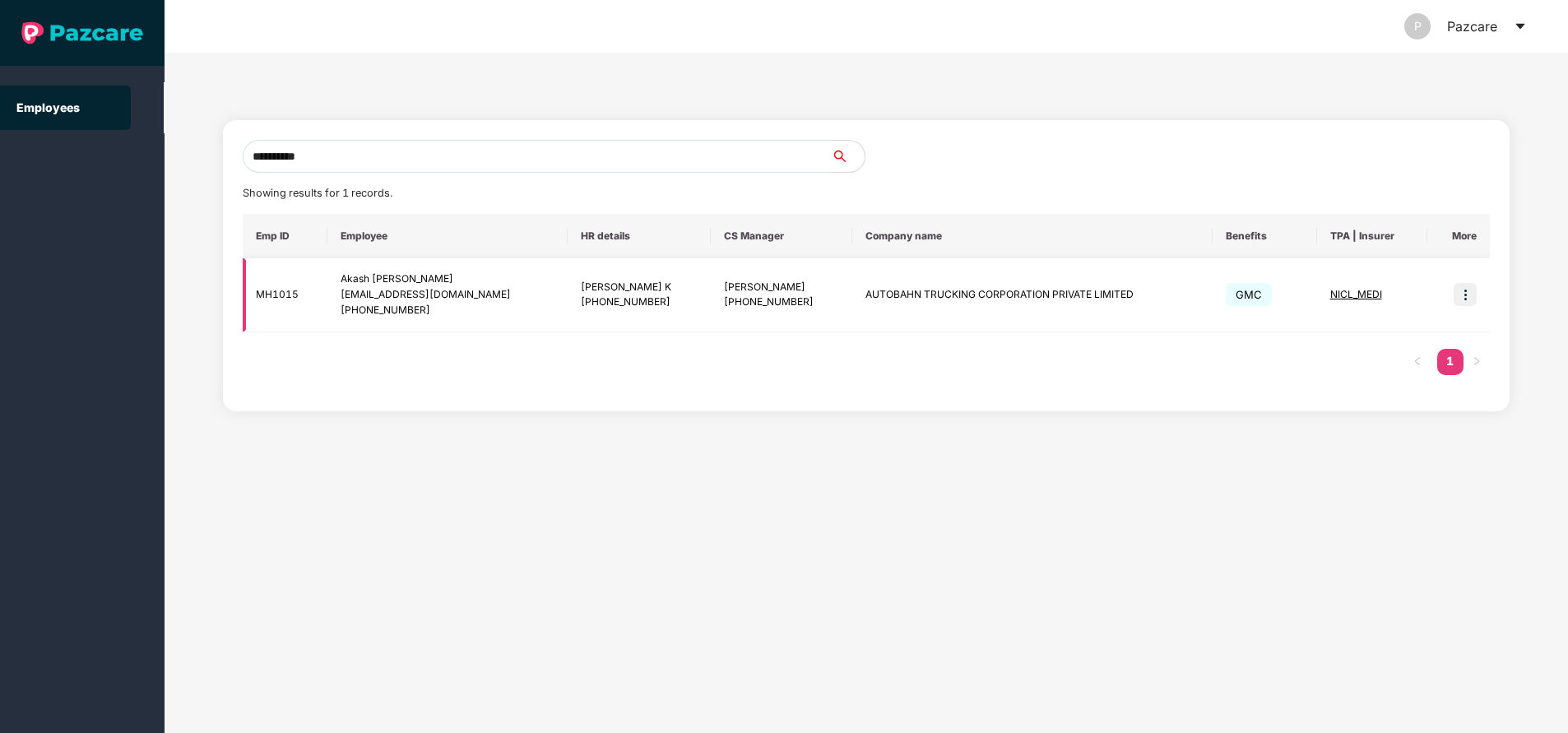
type input "**********"
click at [1360, 288] on span "NICL_MEDI" at bounding box center [1356, 294] width 52 height 12
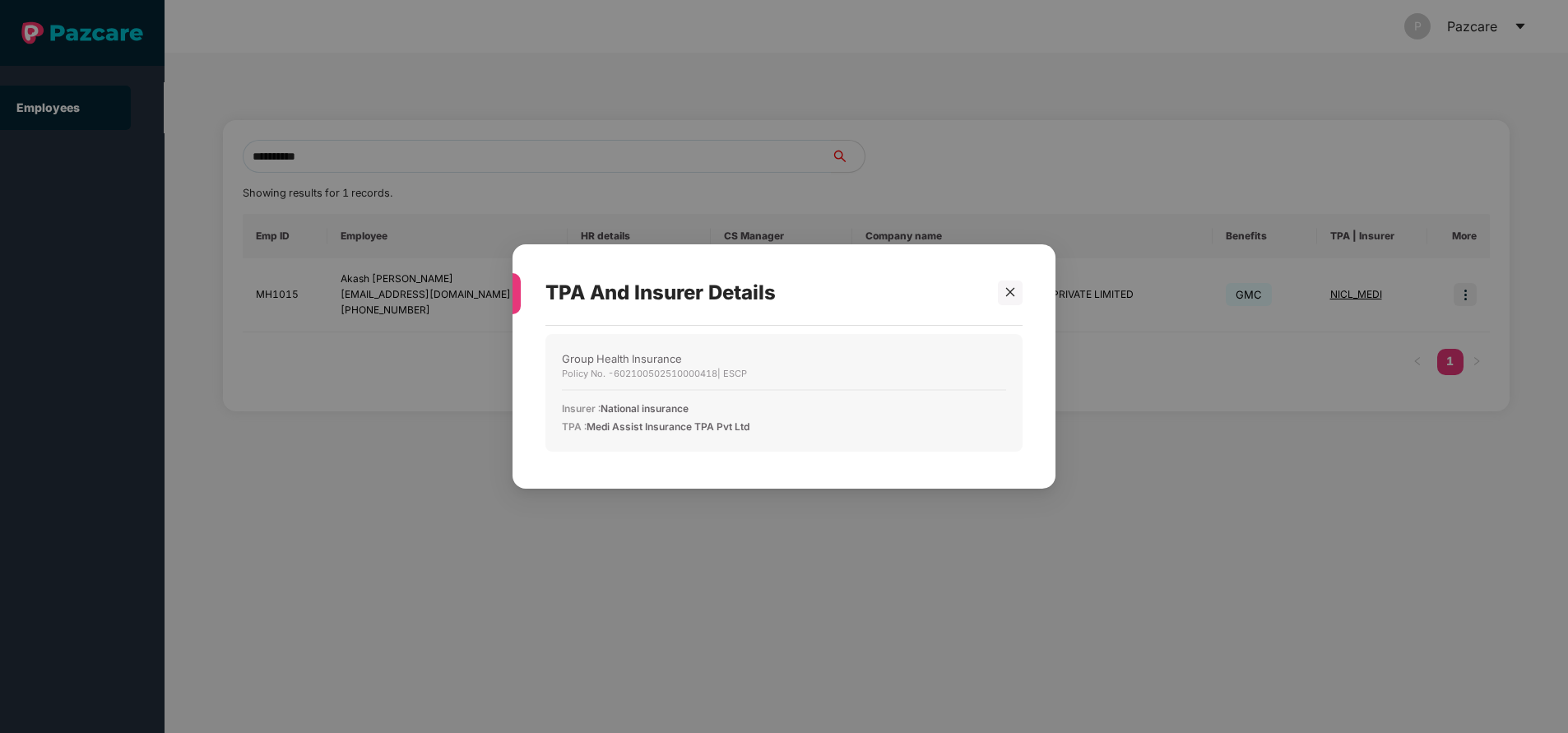
click at [1197, 536] on div "TPA And Insurer Details Group Health Insurance Policy No. - 602100502510000418 …" at bounding box center [784, 366] width 1568 height 733
click at [1011, 302] on div at bounding box center [1010, 293] width 25 height 25
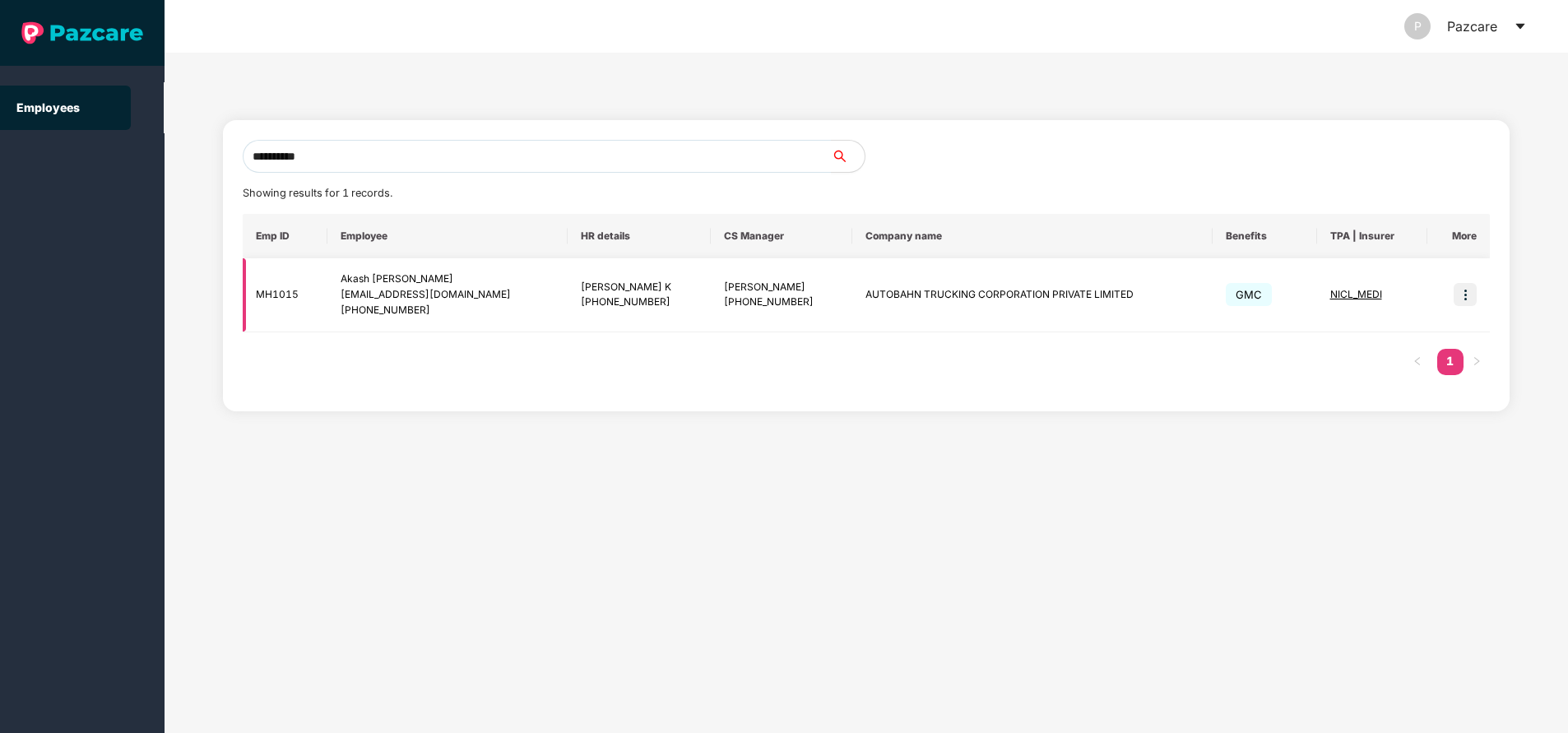
click at [1466, 295] on img at bounding box center [1465, 294] width 23 height 23
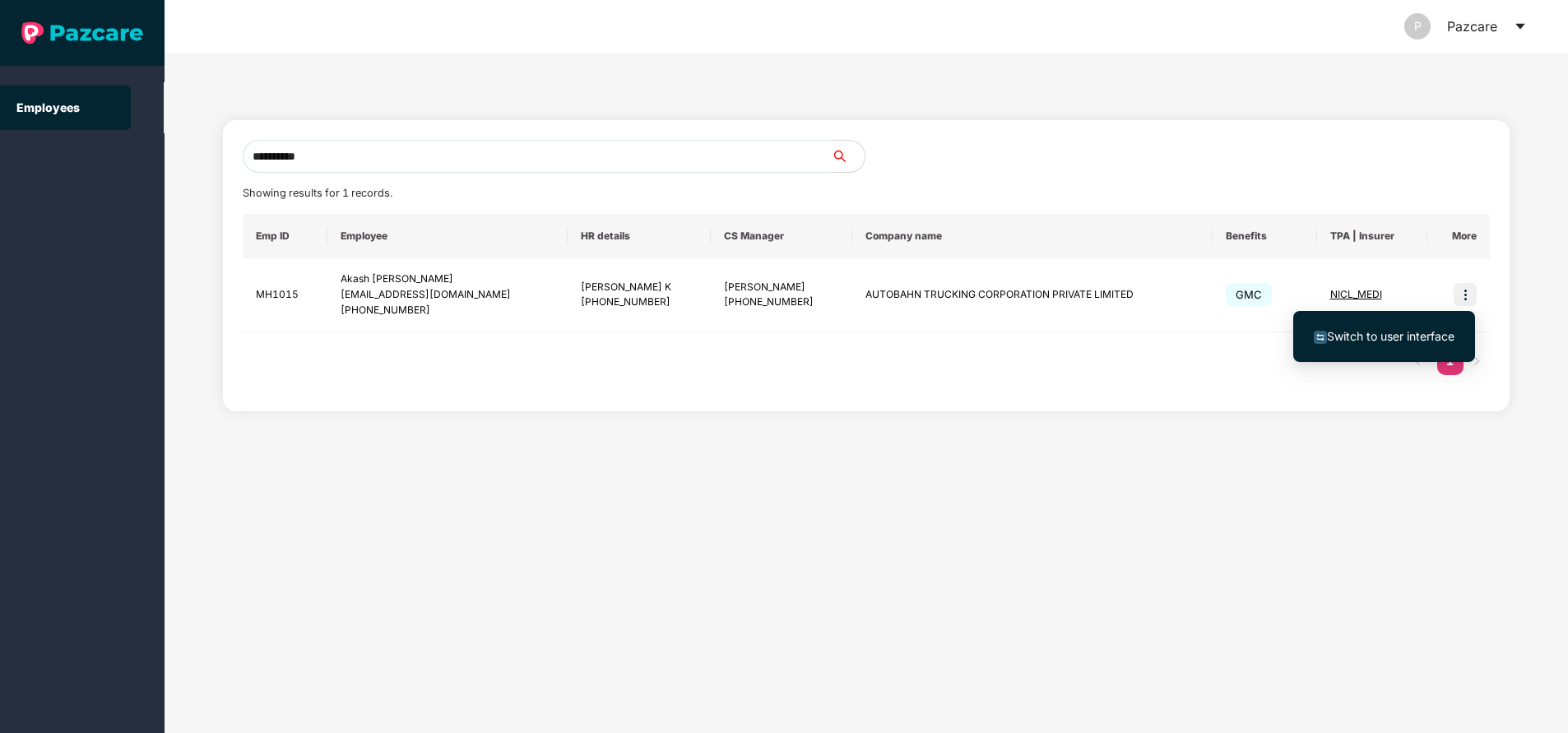
click at [1363, 331] on span "Switch to user interface" at bounding box center [1391, 336] width 127 height 14
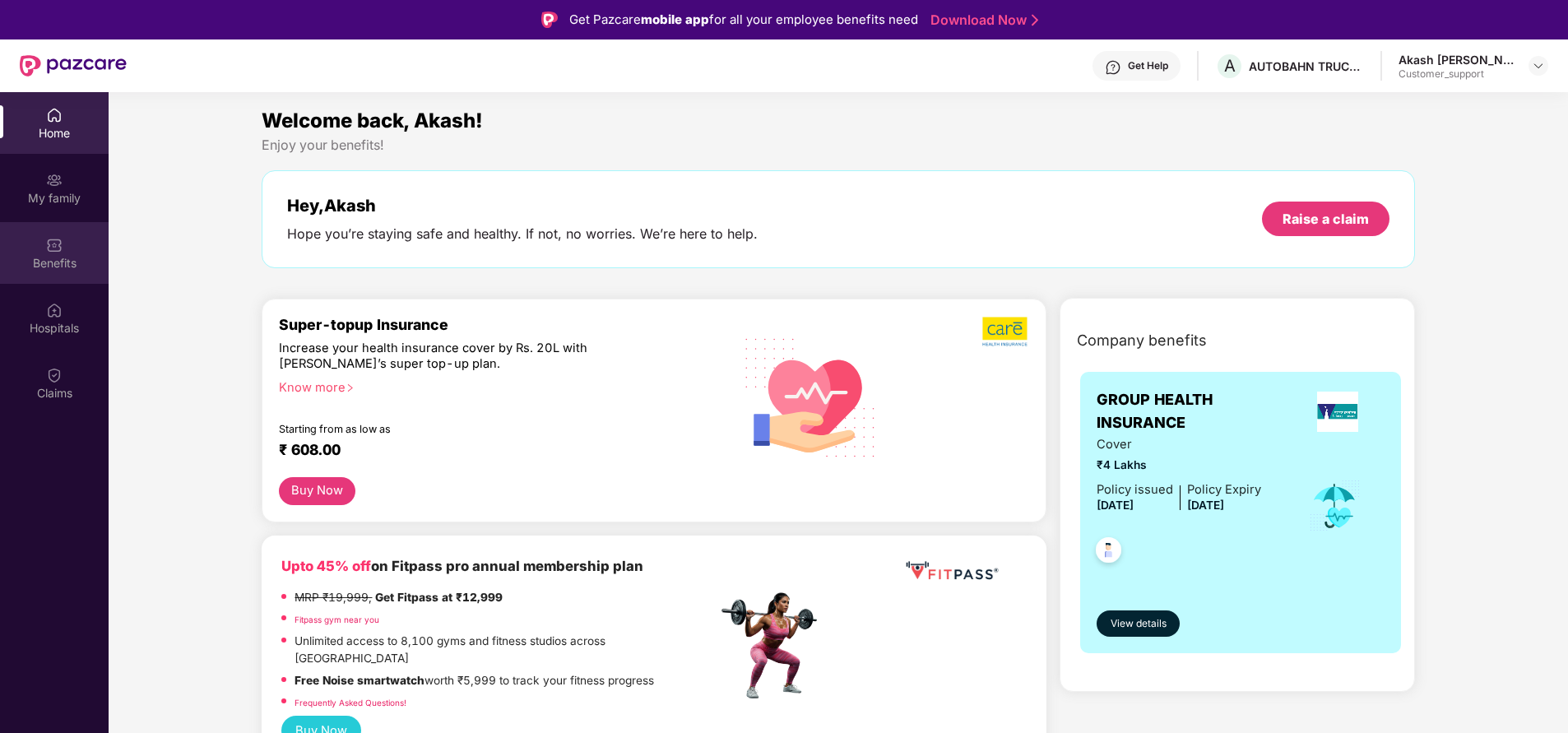
click at [60, 259] on div "Benefits" at bounding box center [54, 263] width 108 height 16
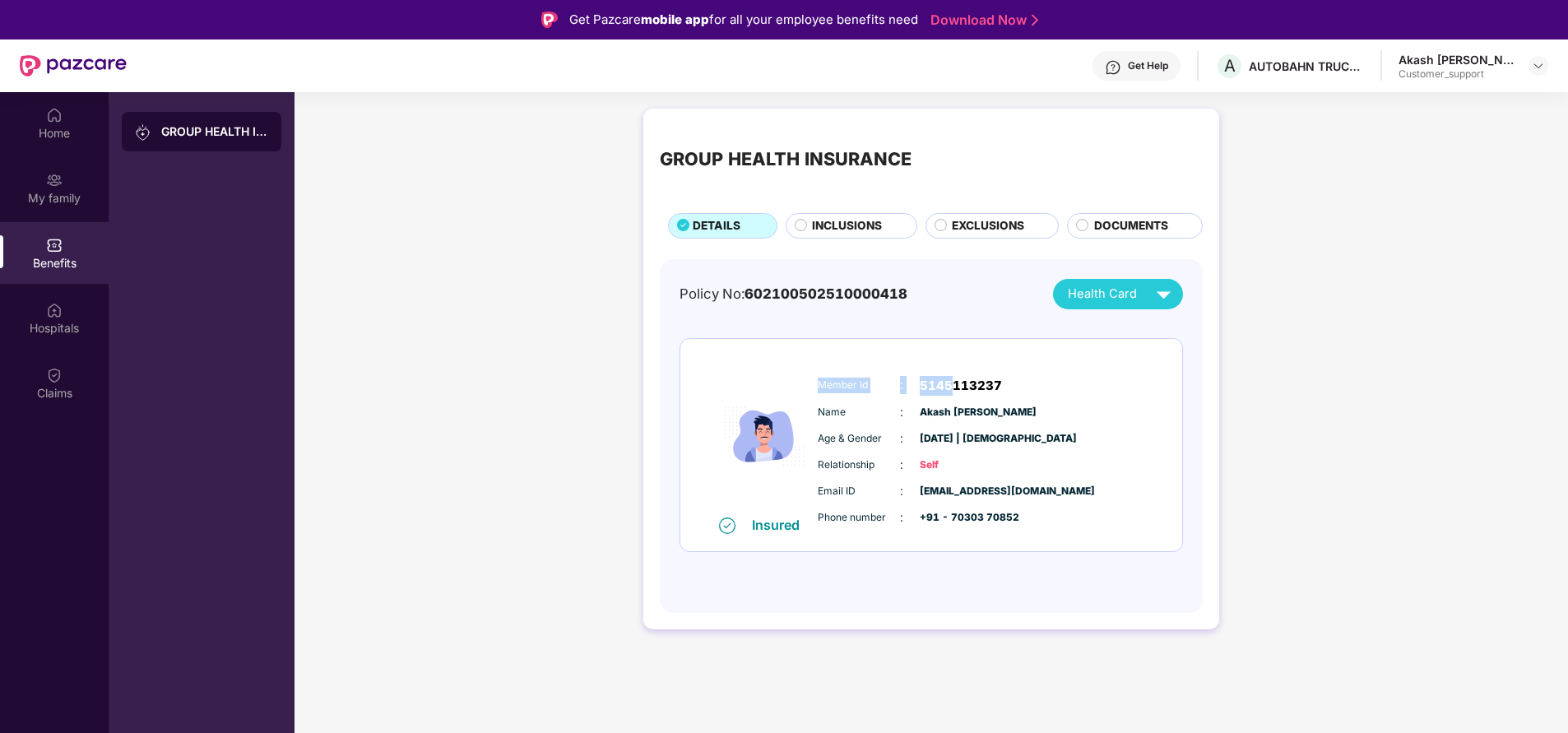
drag, startPoint x: 818, startPoint y: 386, endPoint x: 957, endPoint y: 392, distance: 139.1
click at [957, 392] on div "Member Id : 5145113237" at bounding box center [981, 385] width 326 height 20
click at [957, 392] on span "5145113237" at bounding box center [961, 385] width 83 height 20
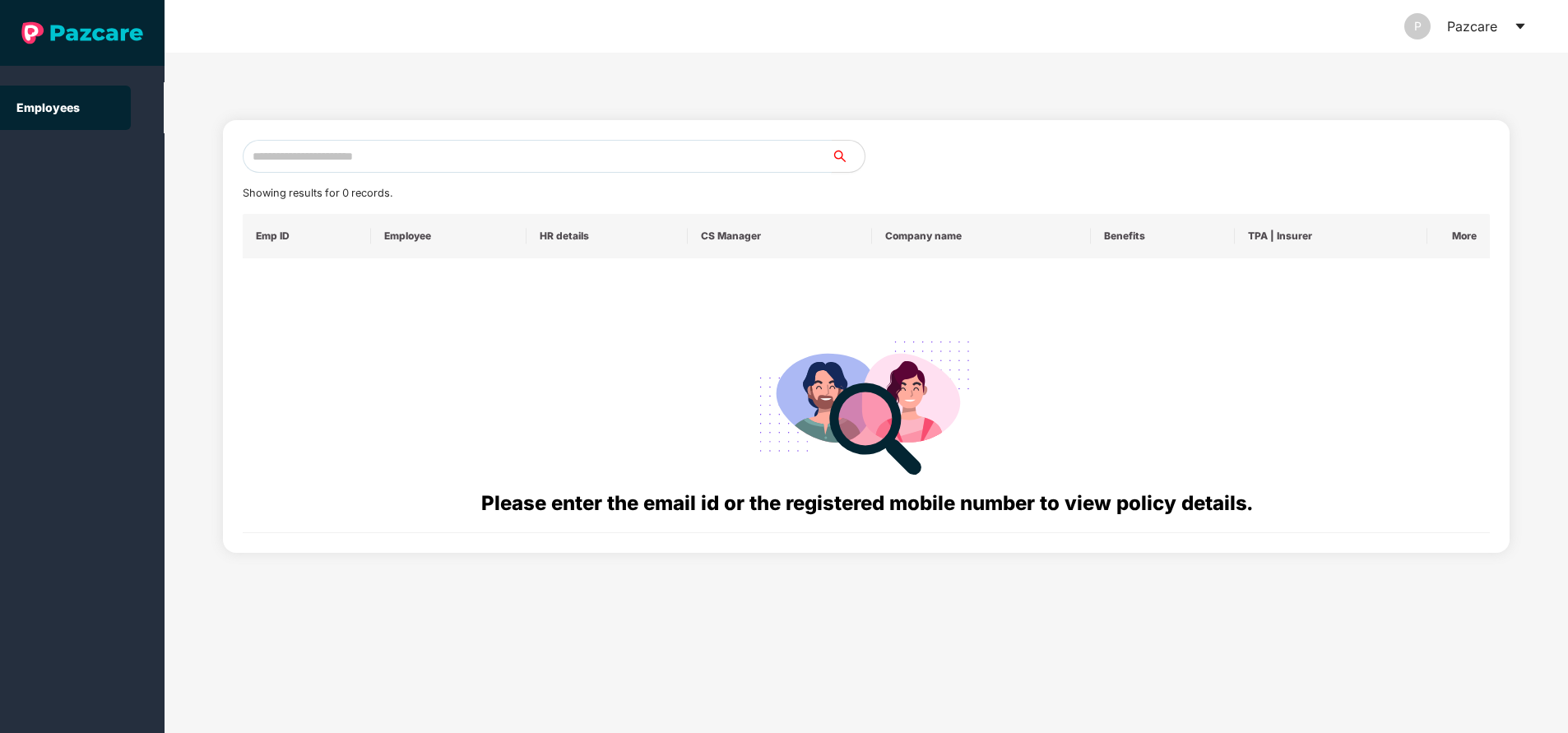
click at [461, 154] on input "text" at bounding box center [537, 156] width 589 height 33
paste input "**********"
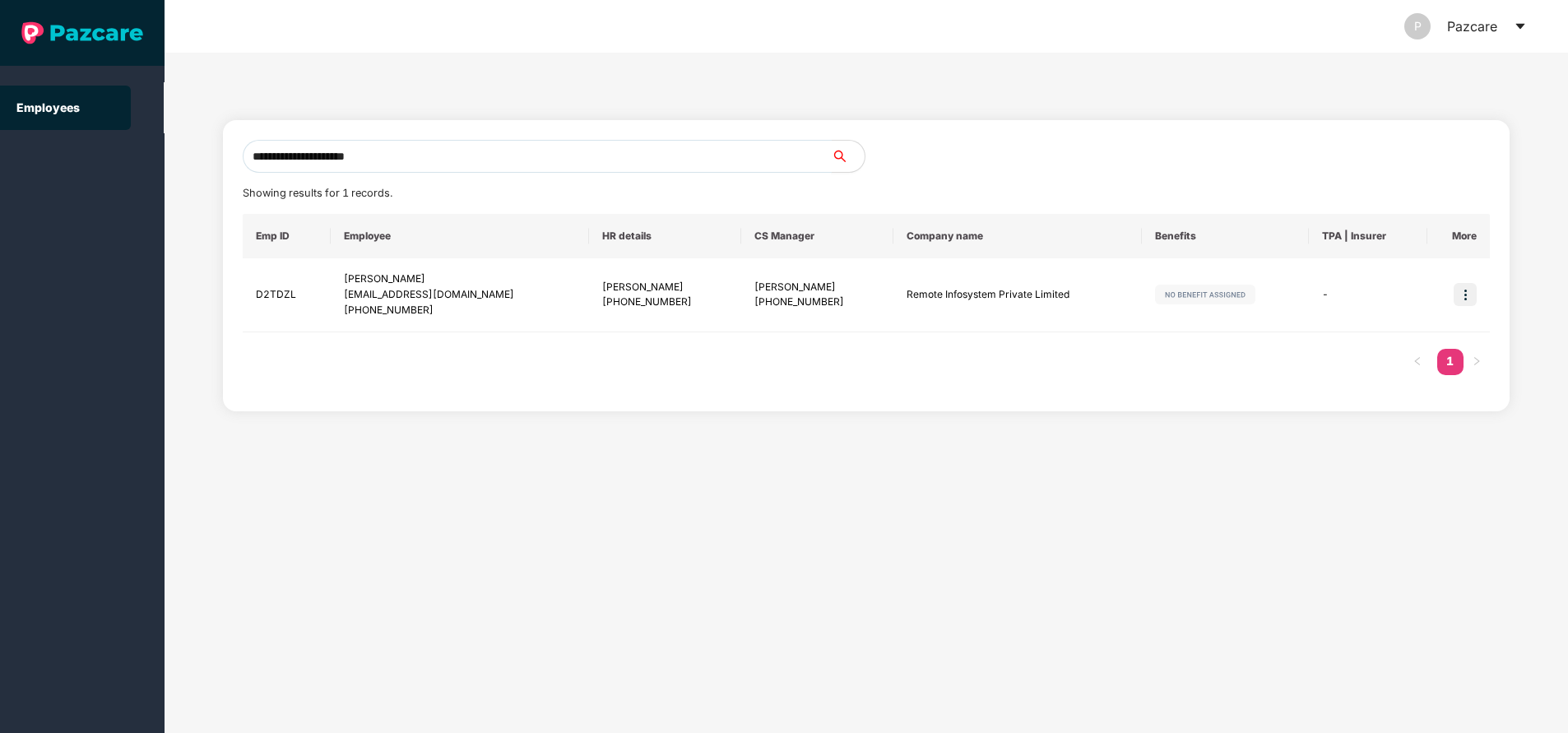
type input "**********"
paste input "**********"
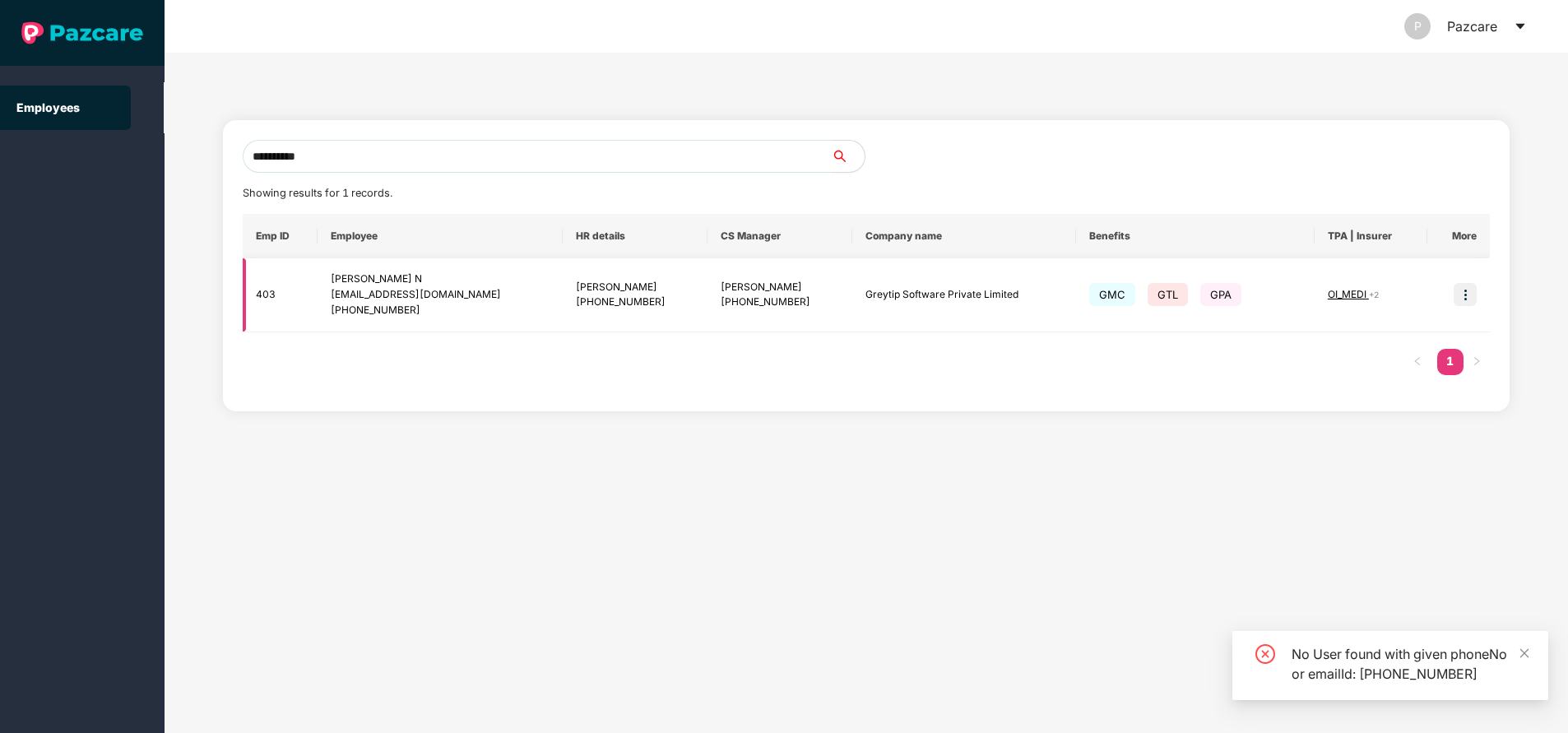
type input "**********"
click at [1472, 295] on img at bounding box center [1465, 294] width 23 height 23
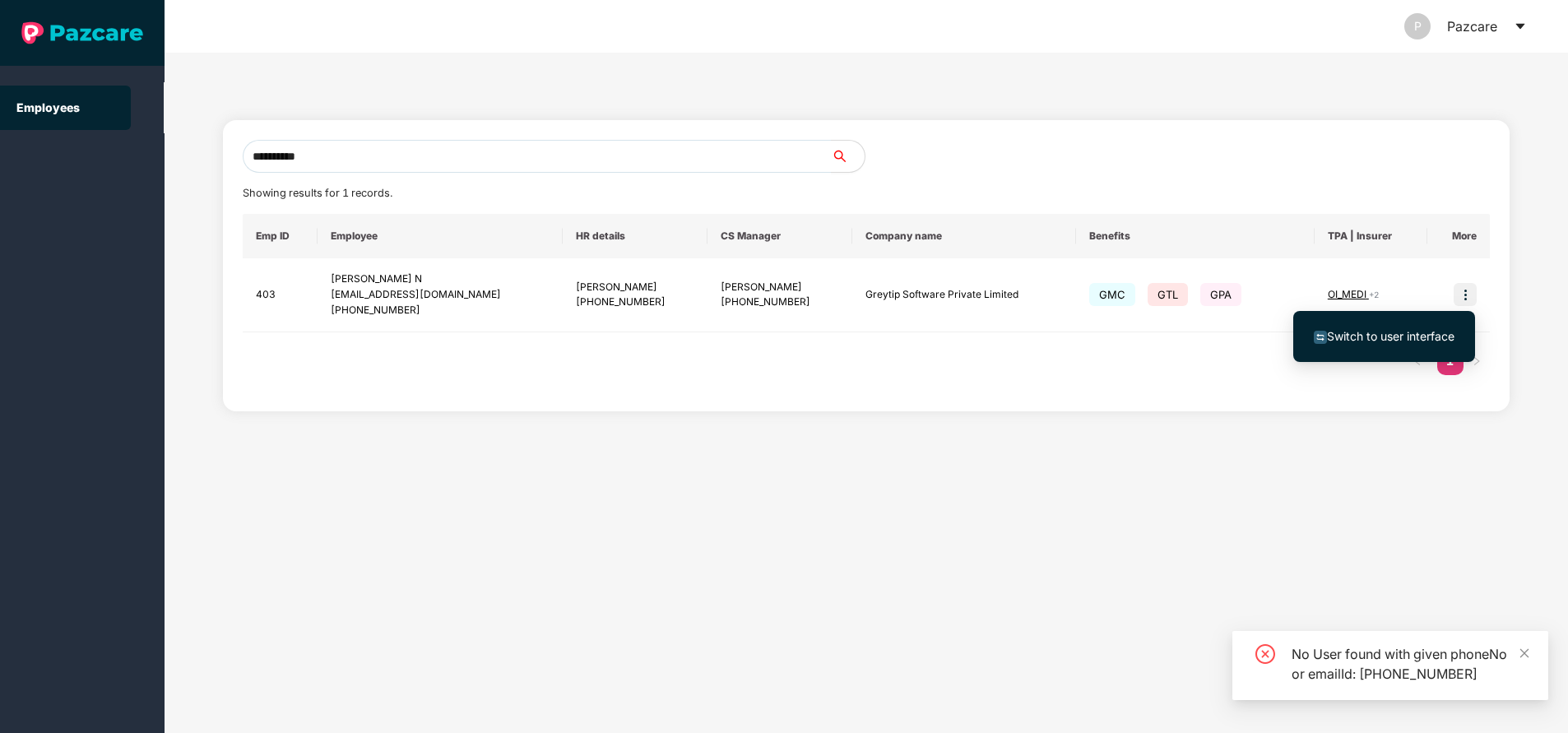
click at [1360, 337] on span "Switch to user interface" at bounding box center [1391, 336] width 127 height 14
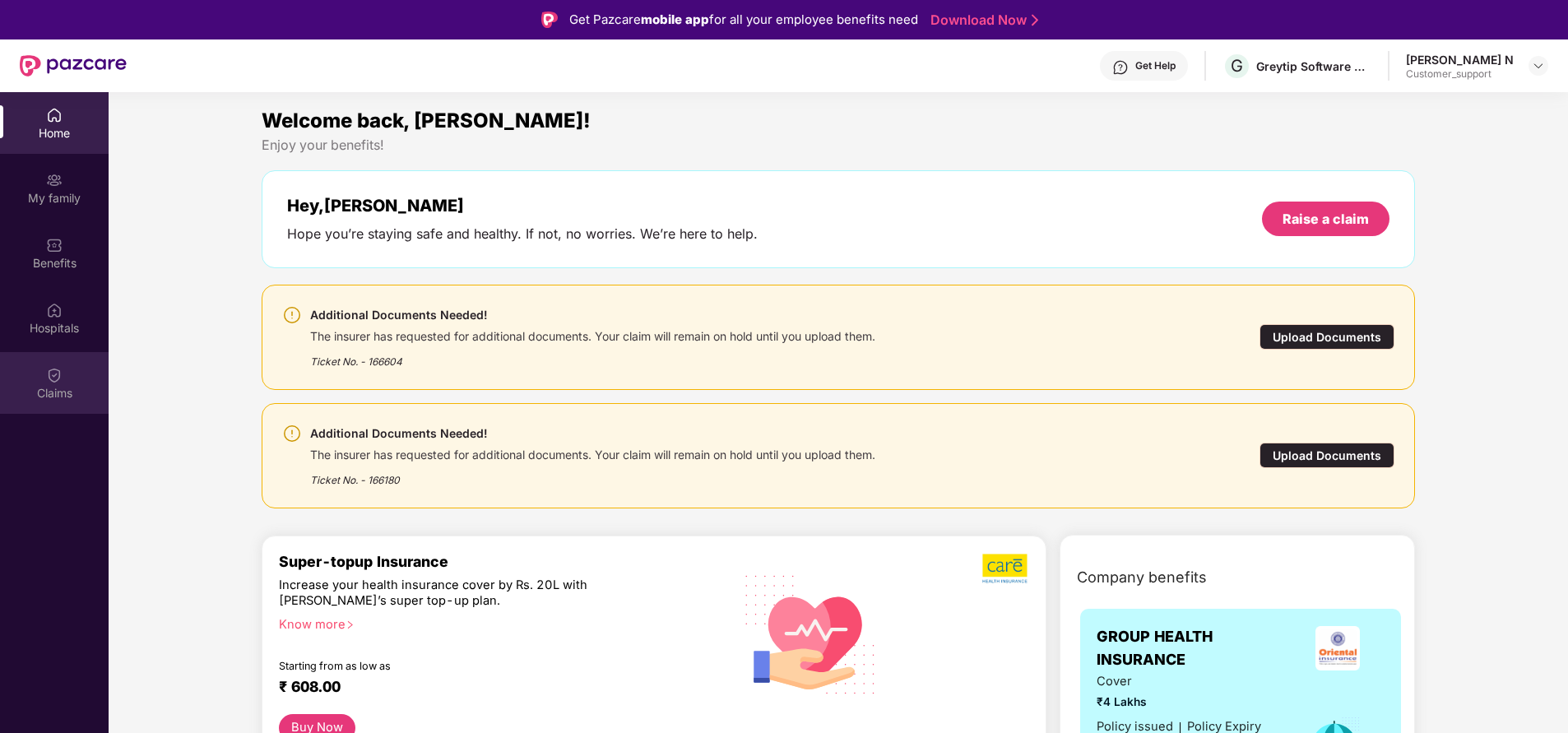
click at [65, 380] on div "Claims" at bounding box center [54, 382] width 108 height 62
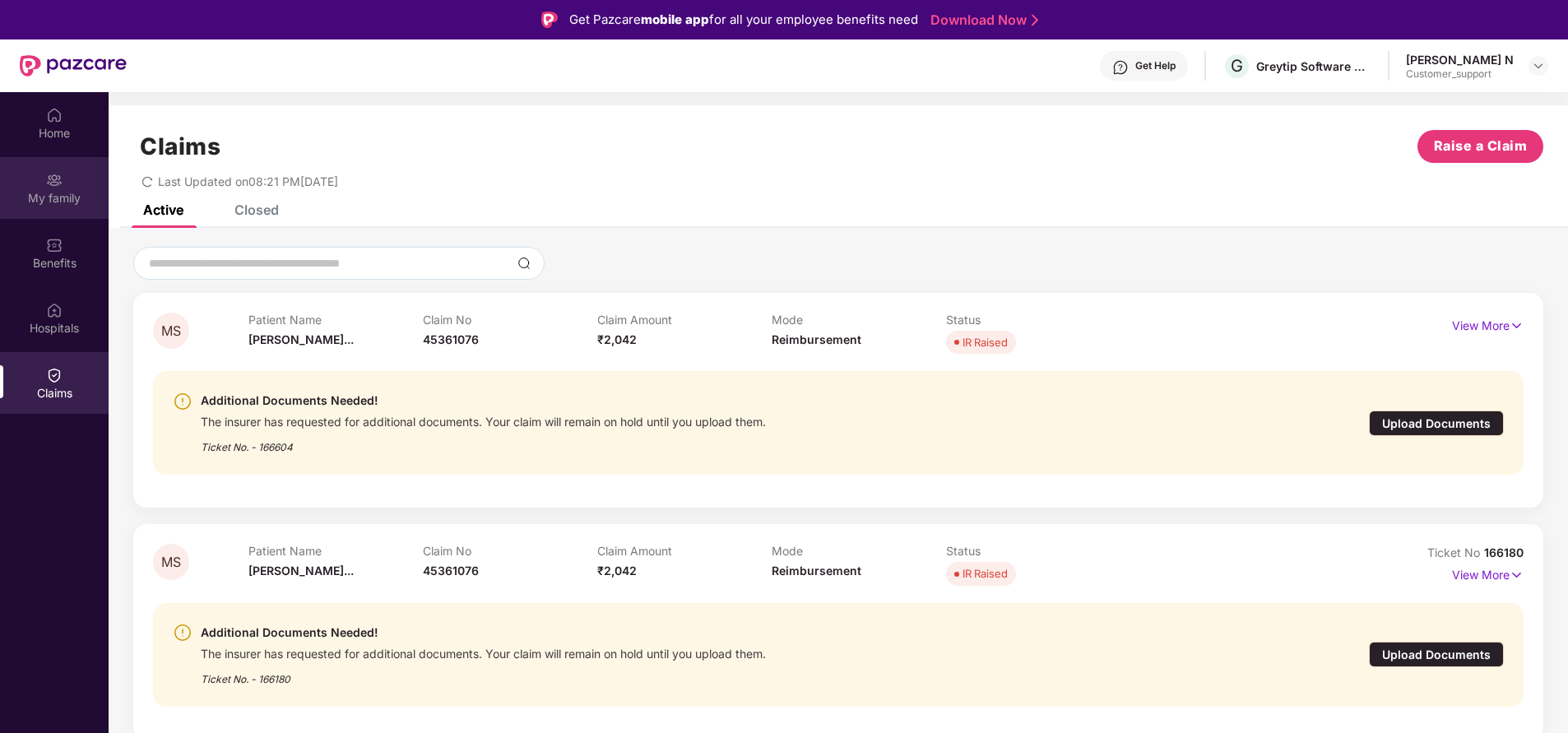
click at [87, 196] on div "My family" at bounding box center [54, 197] width 108 height 16
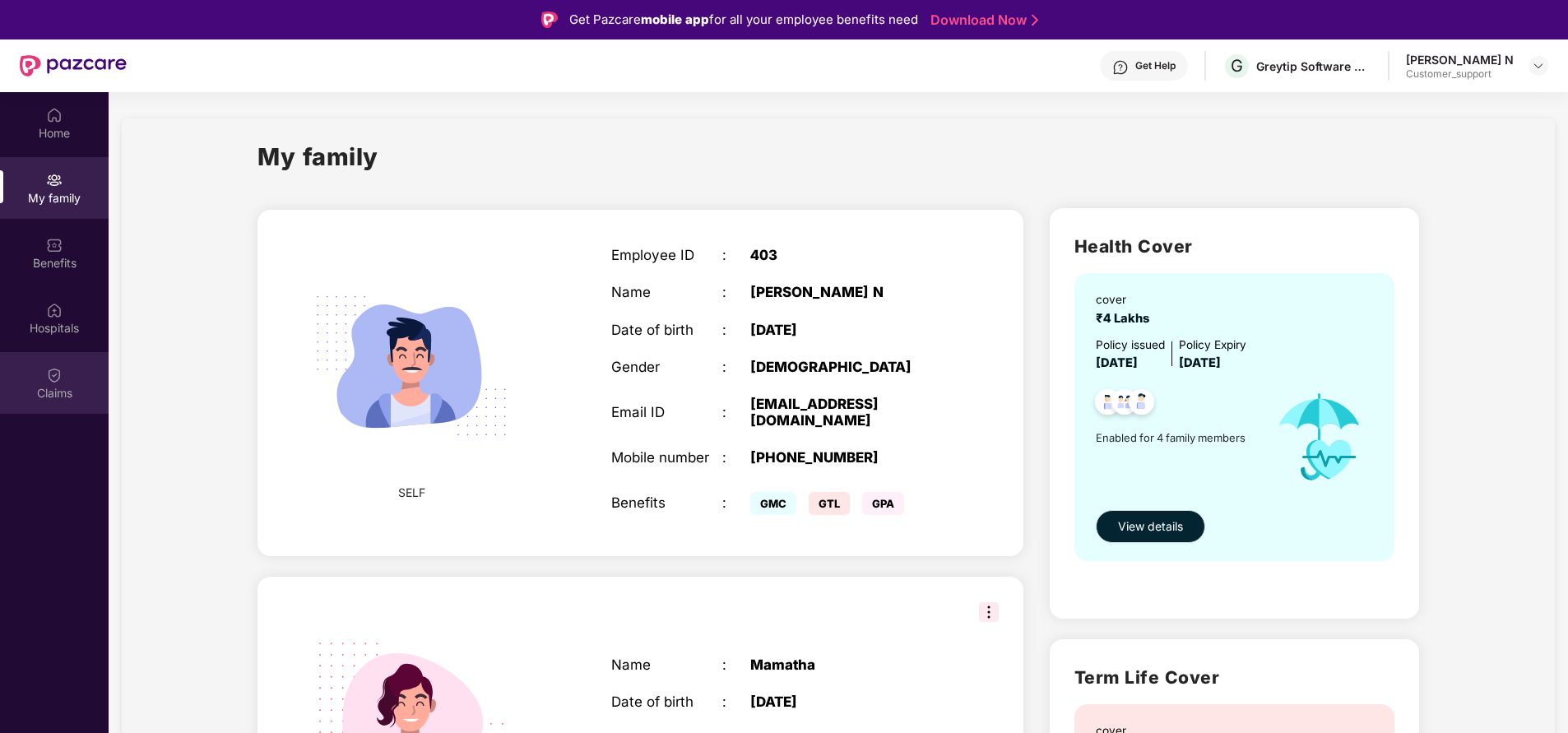
click at [61, 394] on div "Claims" at bounding box center [54, 393] width 108 height 16
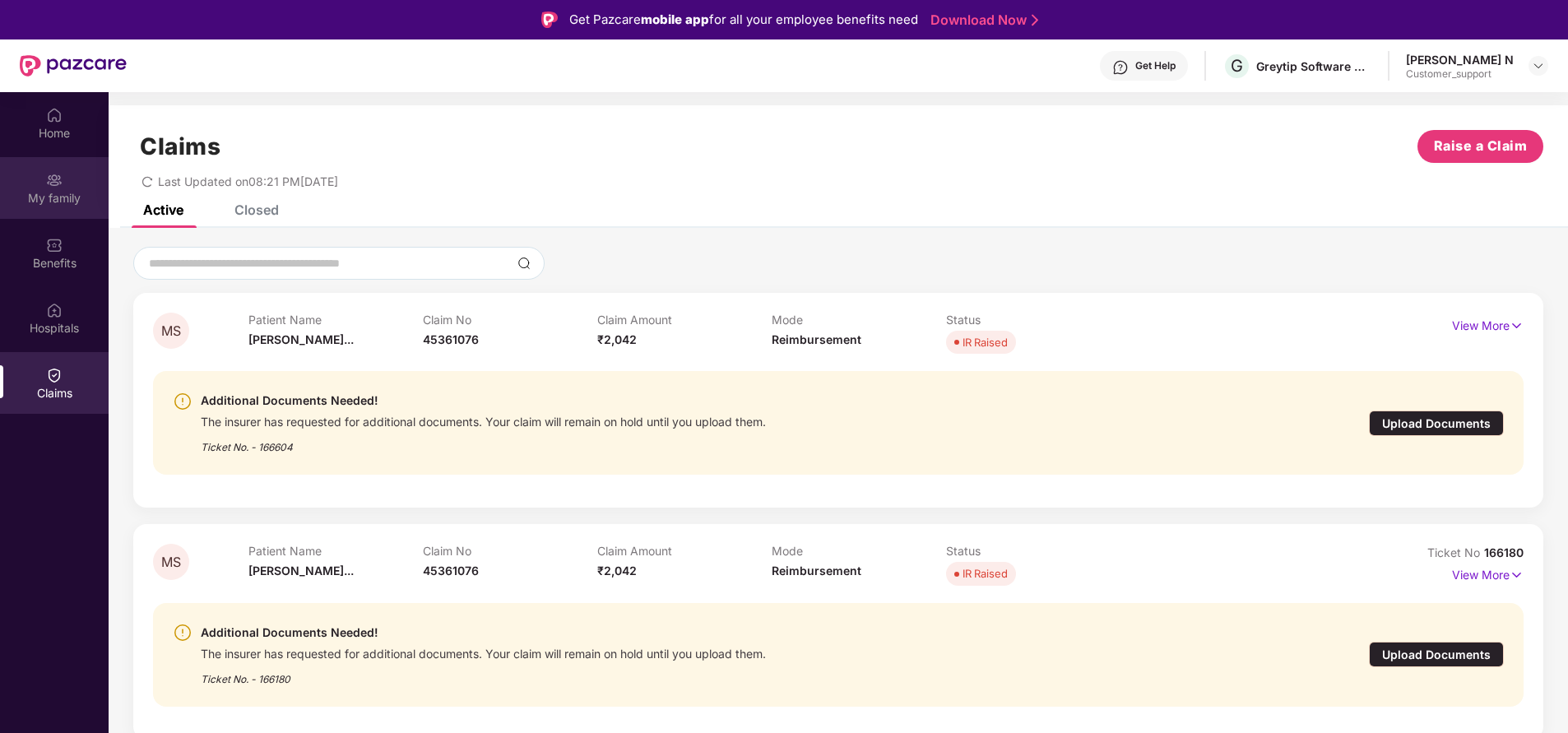
click at [60, 204] on div "My family" at bounding box center [54, 197] width 108 height 16
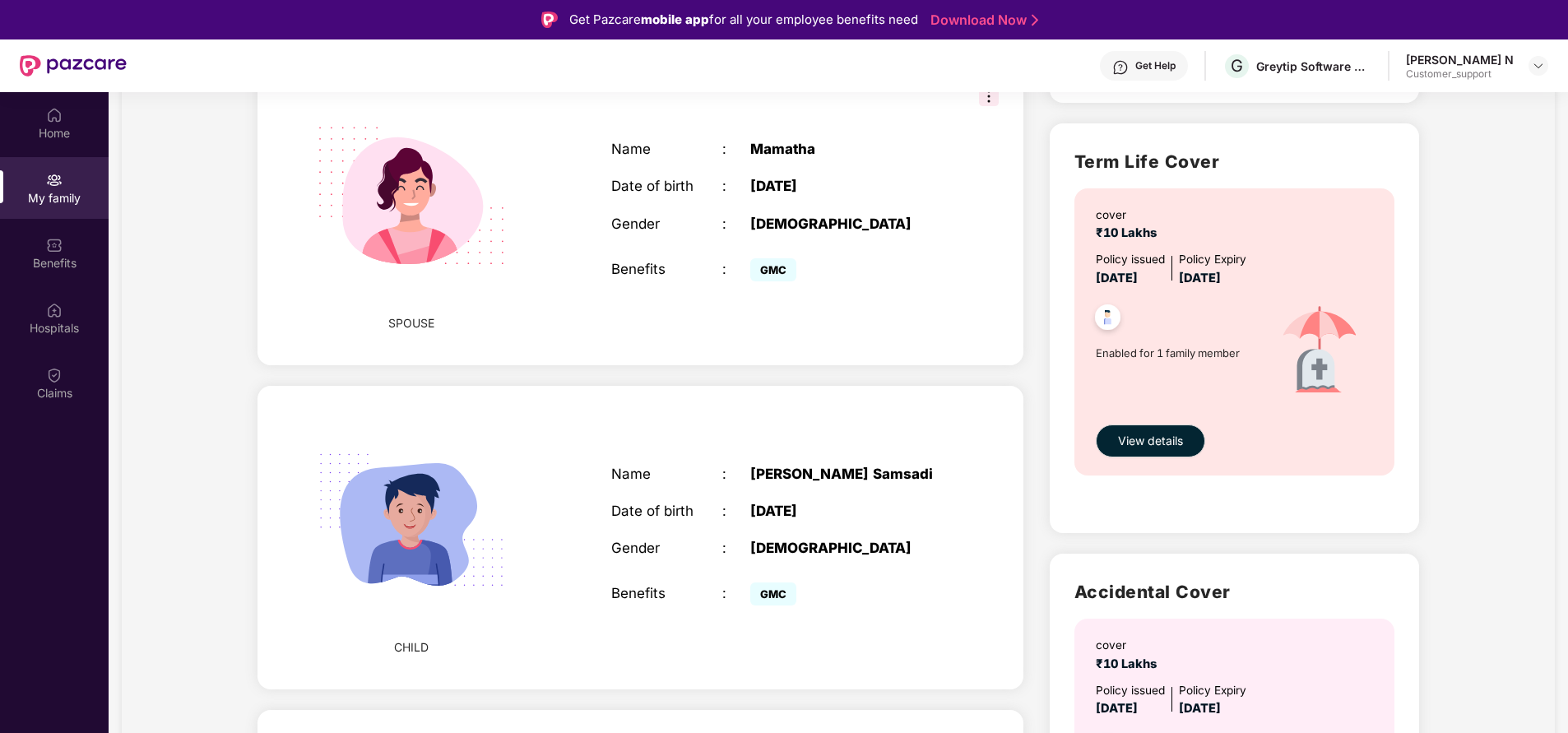
scroll to position [541, 0]
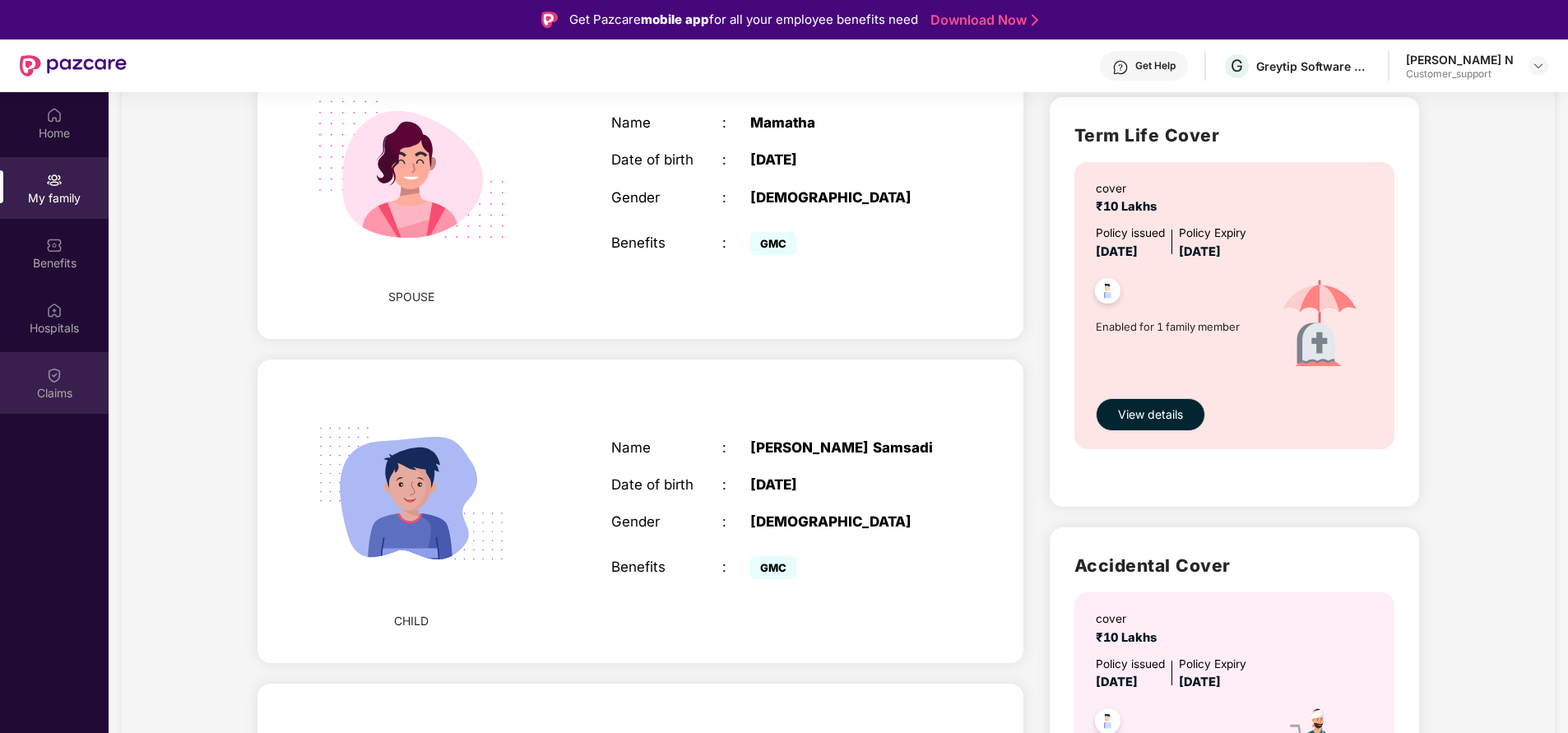
click at [50, 387] on div "Claims" at bounding box center [54, 393] width 108 height 16
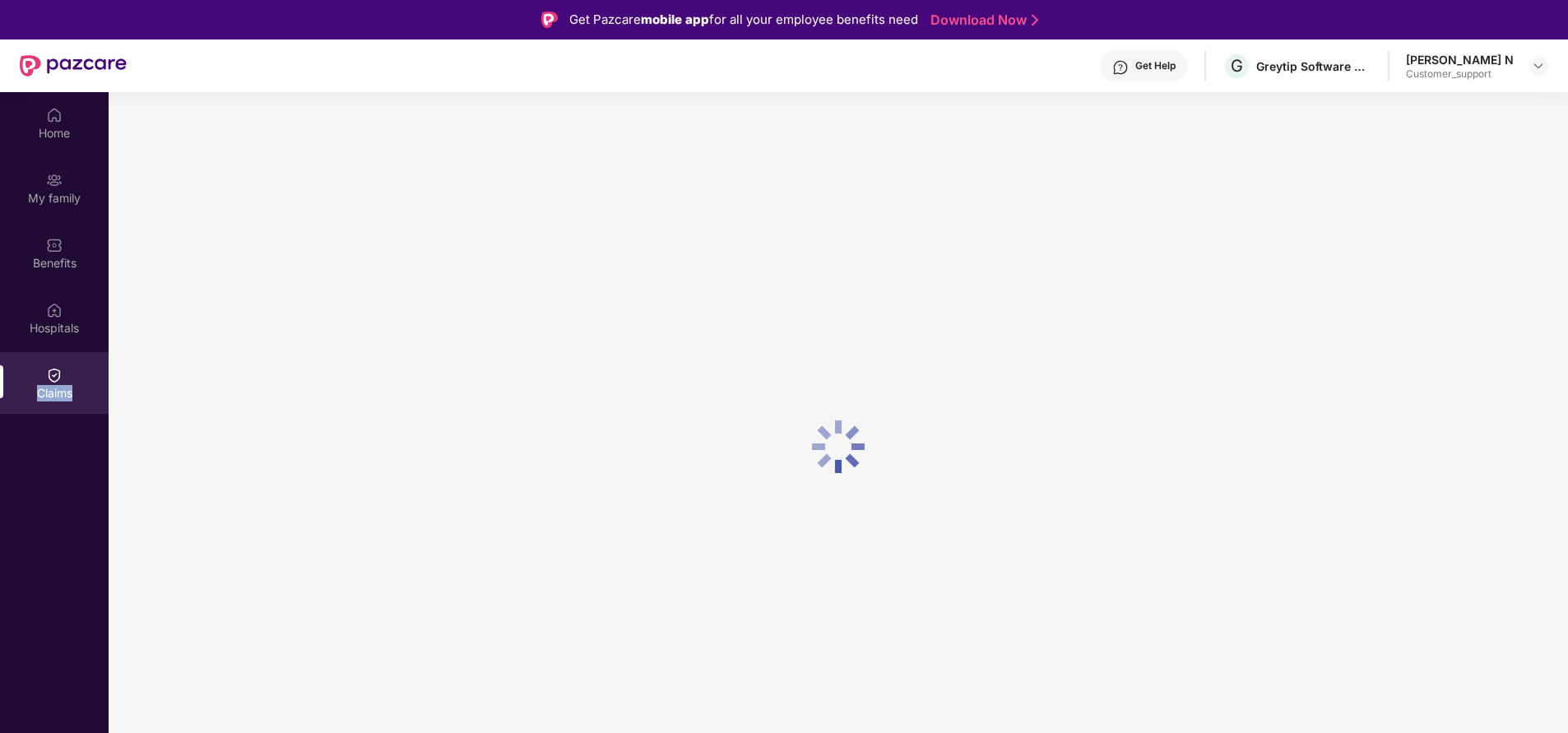
drag, startPoint x: 50, startPoint y: 387, endPoint x: 1111, endPoint y: 406, distance: 1061.2
click at [1111, 406] on div "Home My family Benefits Hospitals Claims" at bounding box center [784, 458] width 1568 height 733
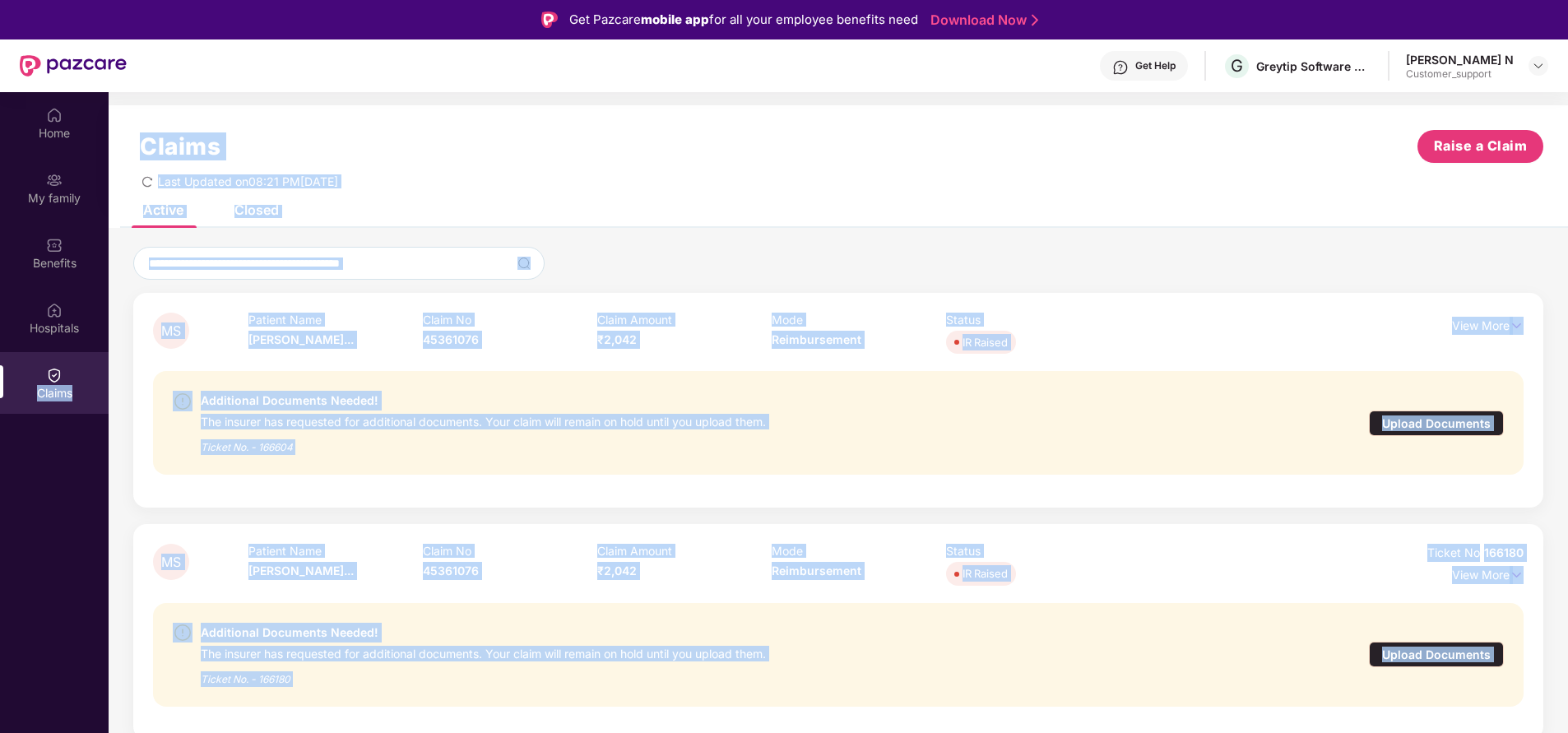
click at [1114, 260] on div at bounding box center [838, 263] width 1410 height 33
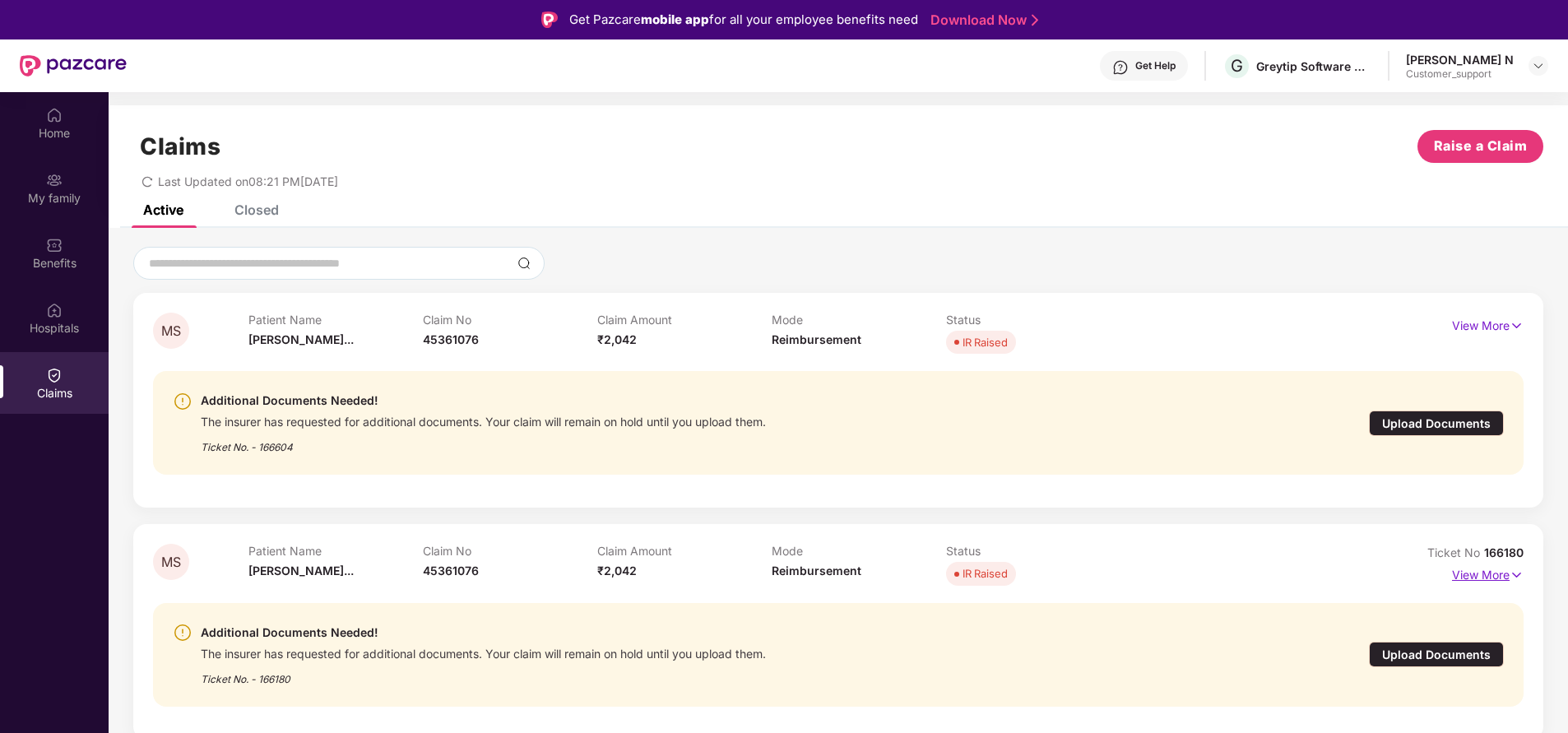
click at [1496, 573] on p "View More" at bounding box center [1487, 572] width 71 height 22
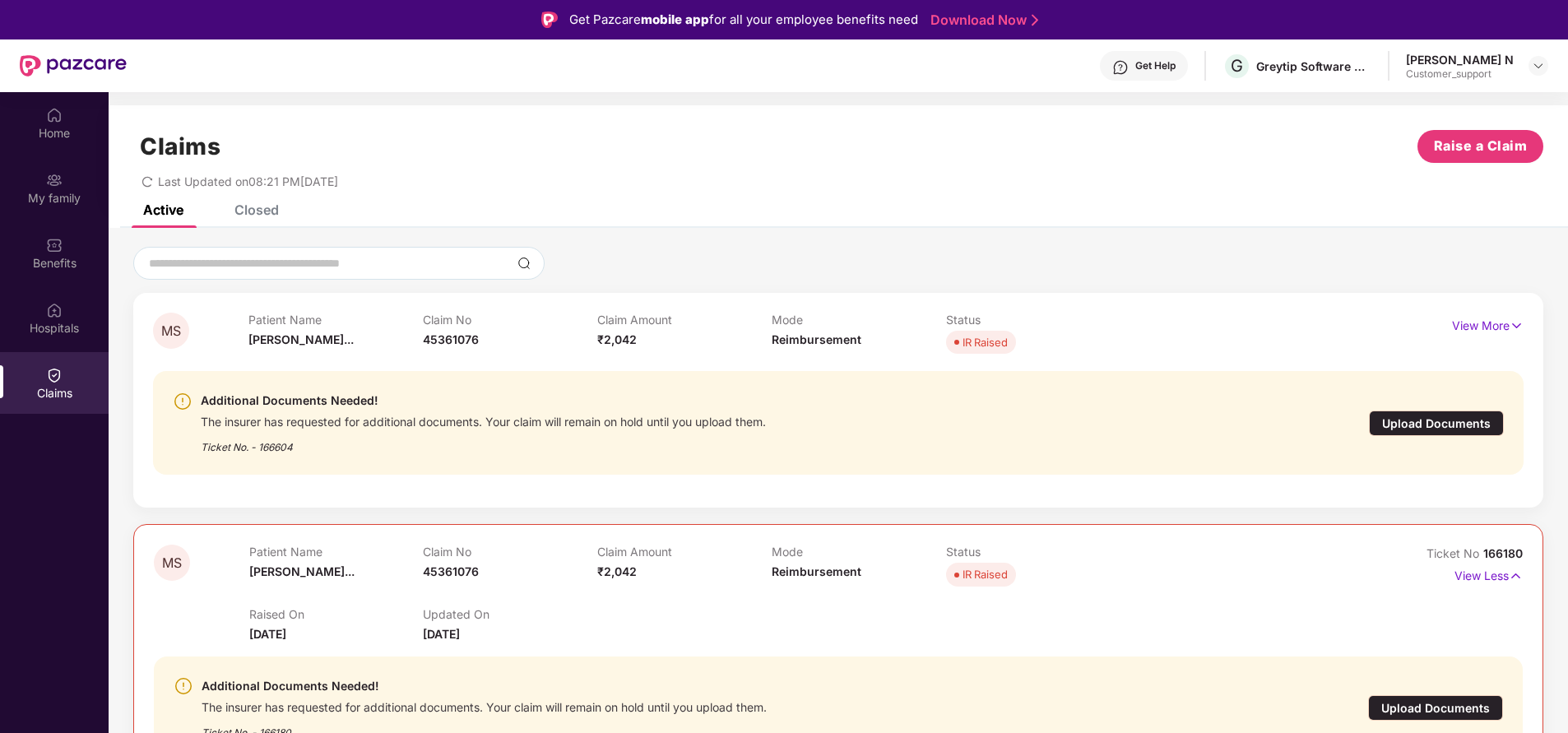
drag, startPoint x: 1483, startPoint y: 555, endPoint x: 1529, endPoint y: 554, distance: 46.0
drag, startPoint x: 1529, startPoint y: 554, endPoint x: 1016, endPoint y: 503, distance: 515.5
click at [1016, 503] on div "MS Patient Name Manvith Santh... Claim No 45361076 Claim Amount ₹2,042 Mode Rei…" at bounding box center [838, 400] width 1410 height 214
click at [1493, 546] on span "166180" at bounding box center [1503, 553] width 40 height 14
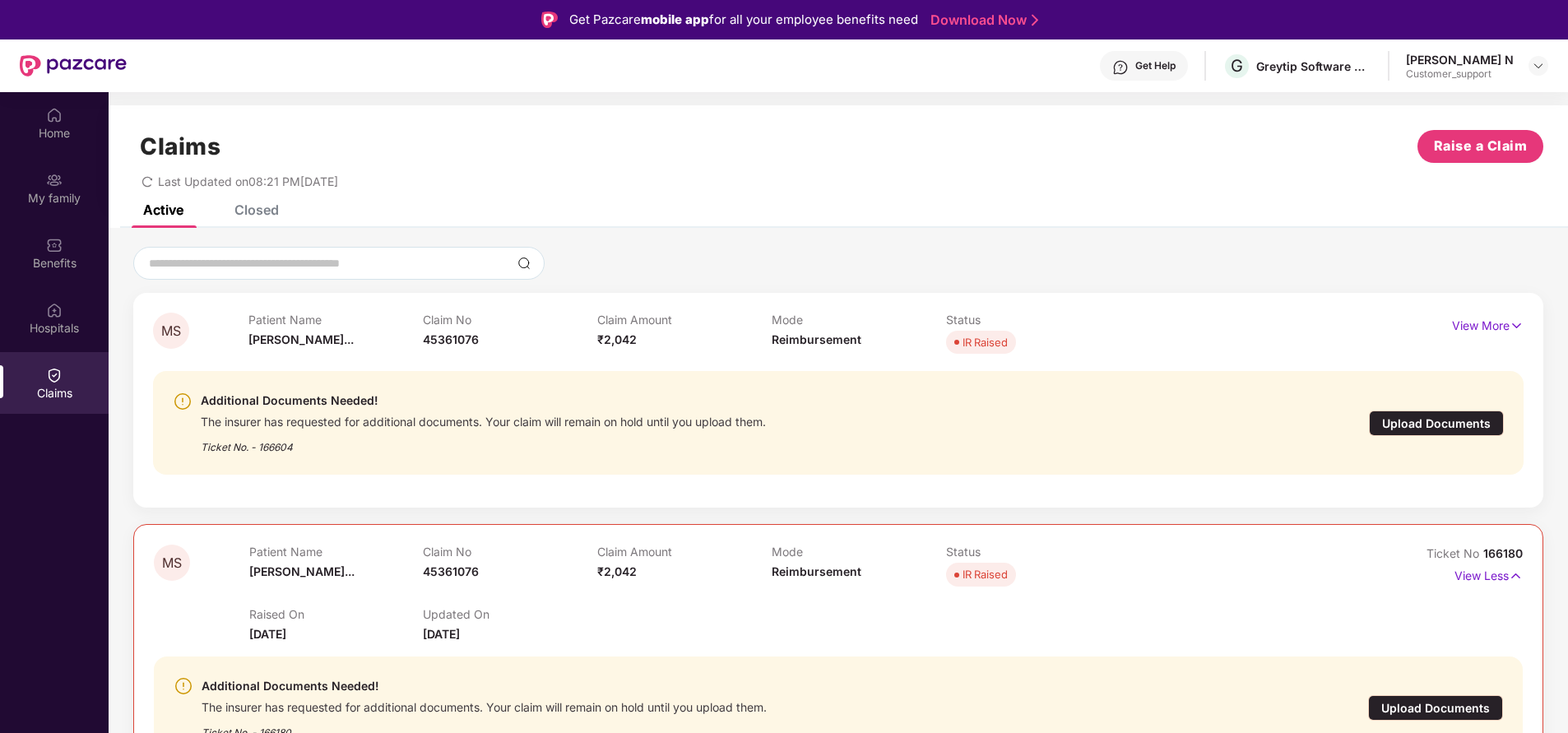
click at [1466, 504] on div "MS Patient Name Manvith Santh... Claim No 45361076 Claim Amount ₹2,042 Mode Rei…" at bounding box center [838, 400] width 1410 height 214
click at [1508, 554] on span "166180" at bounding box center [1503, 553] width 40 height 14
copy div "No 166180"
click at [62, 112] on img at bounding box center [54, 115] width 16 height 16
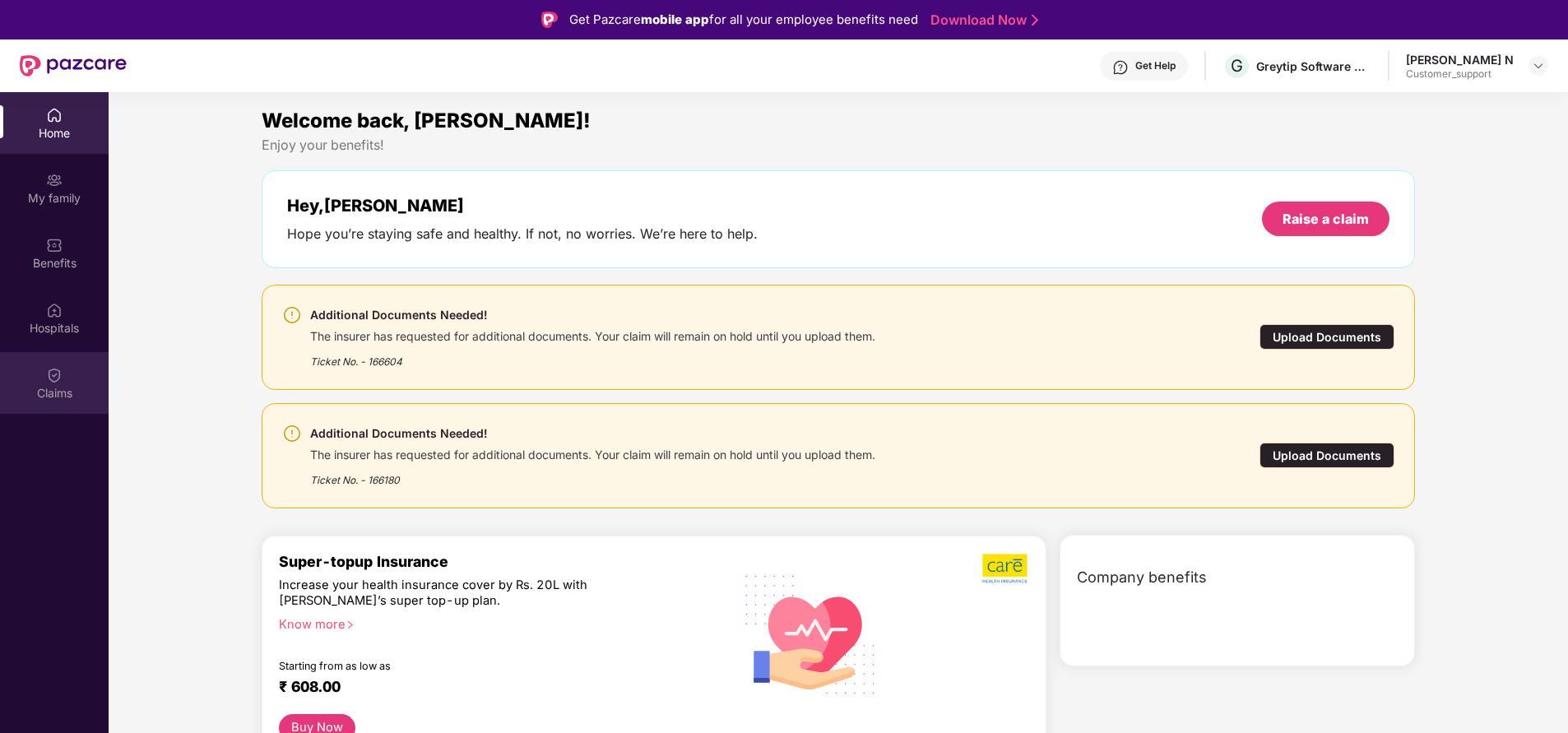
click at [81, 373] on div "Claims" at bounding box center [54, 382] width 108 height 62
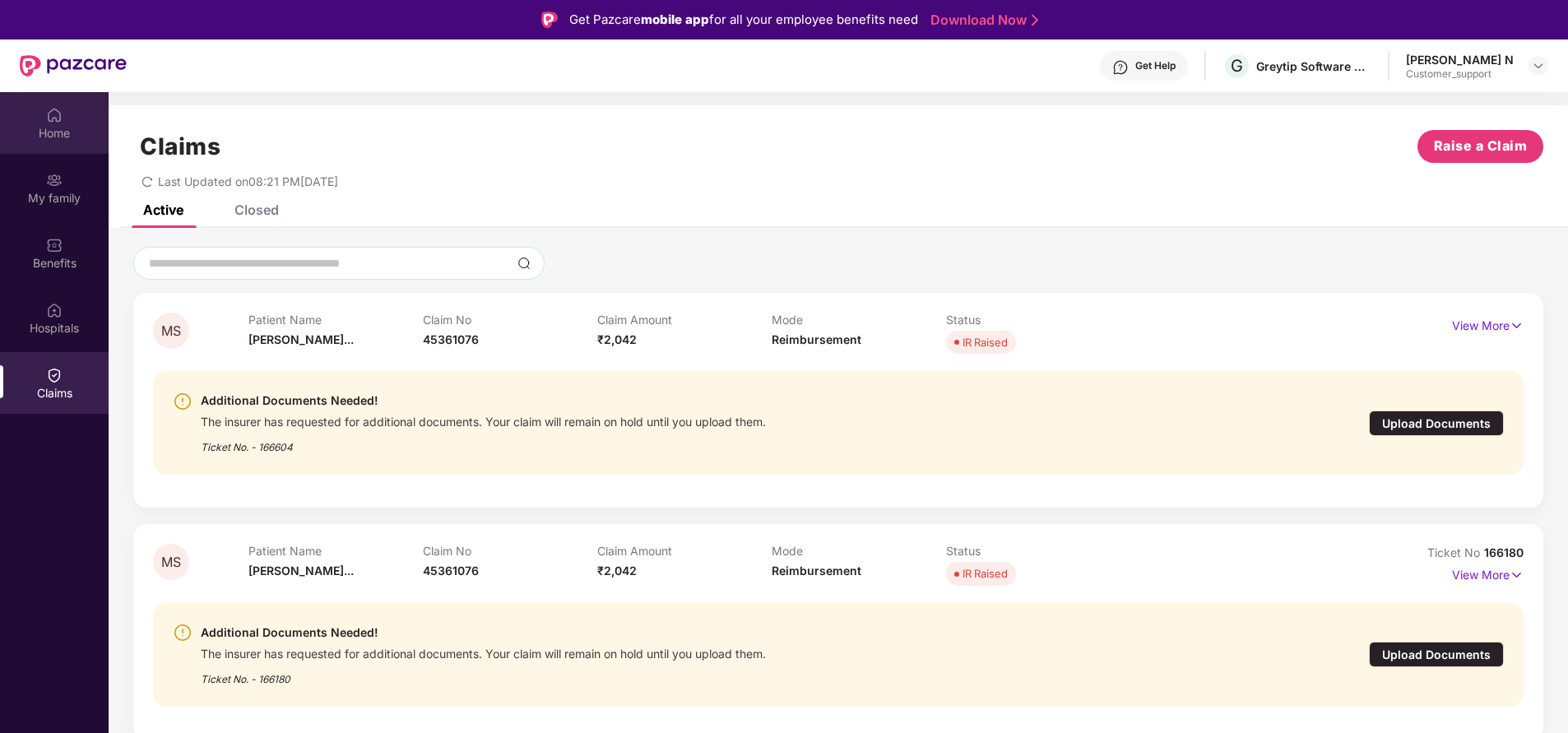
click at [63, 127] on div "Home" at bounding box center [54, 133] width 108 height 16
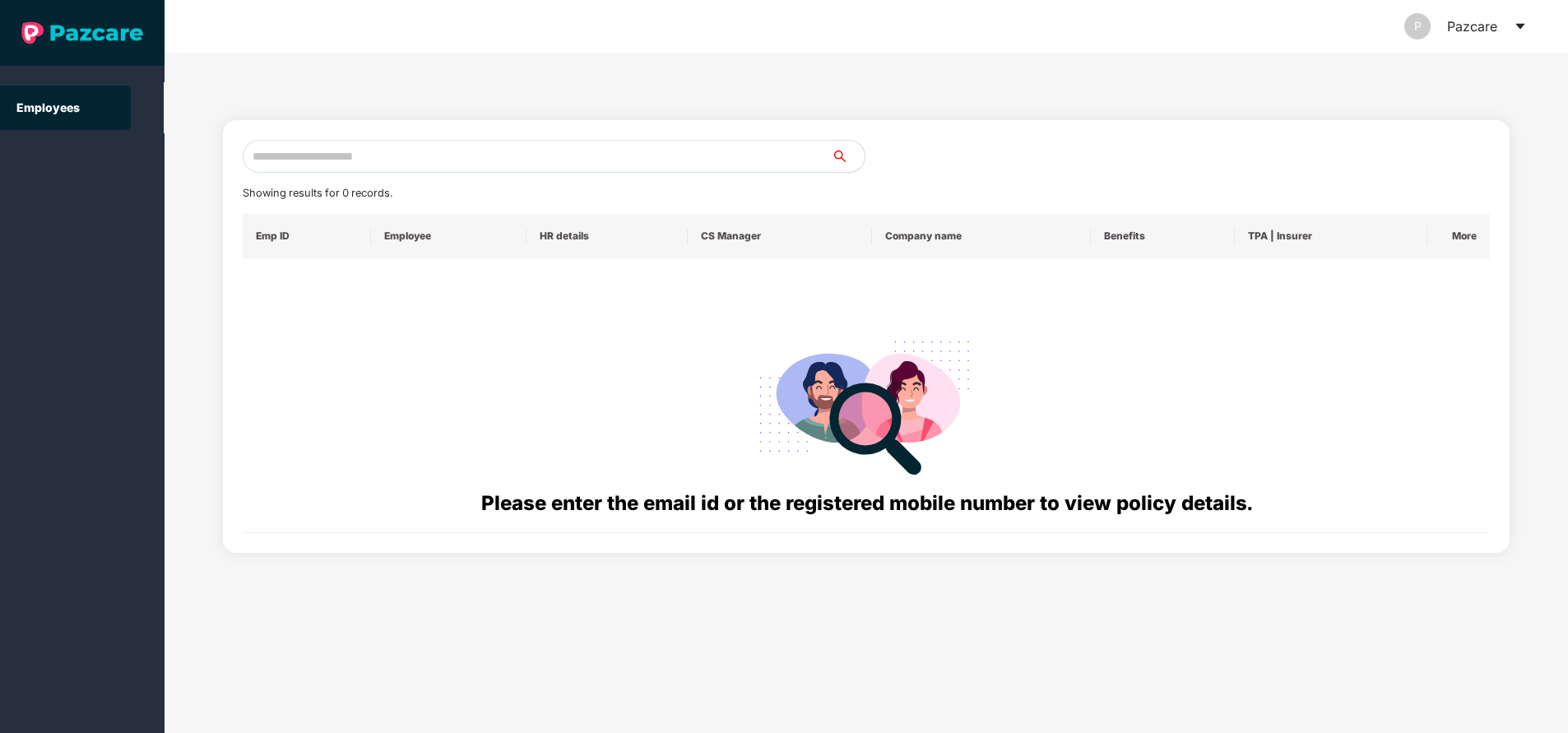
click at [516, 168] on input "text" at bounding box center [537, 156] width 589 height 33
paste input "**********"
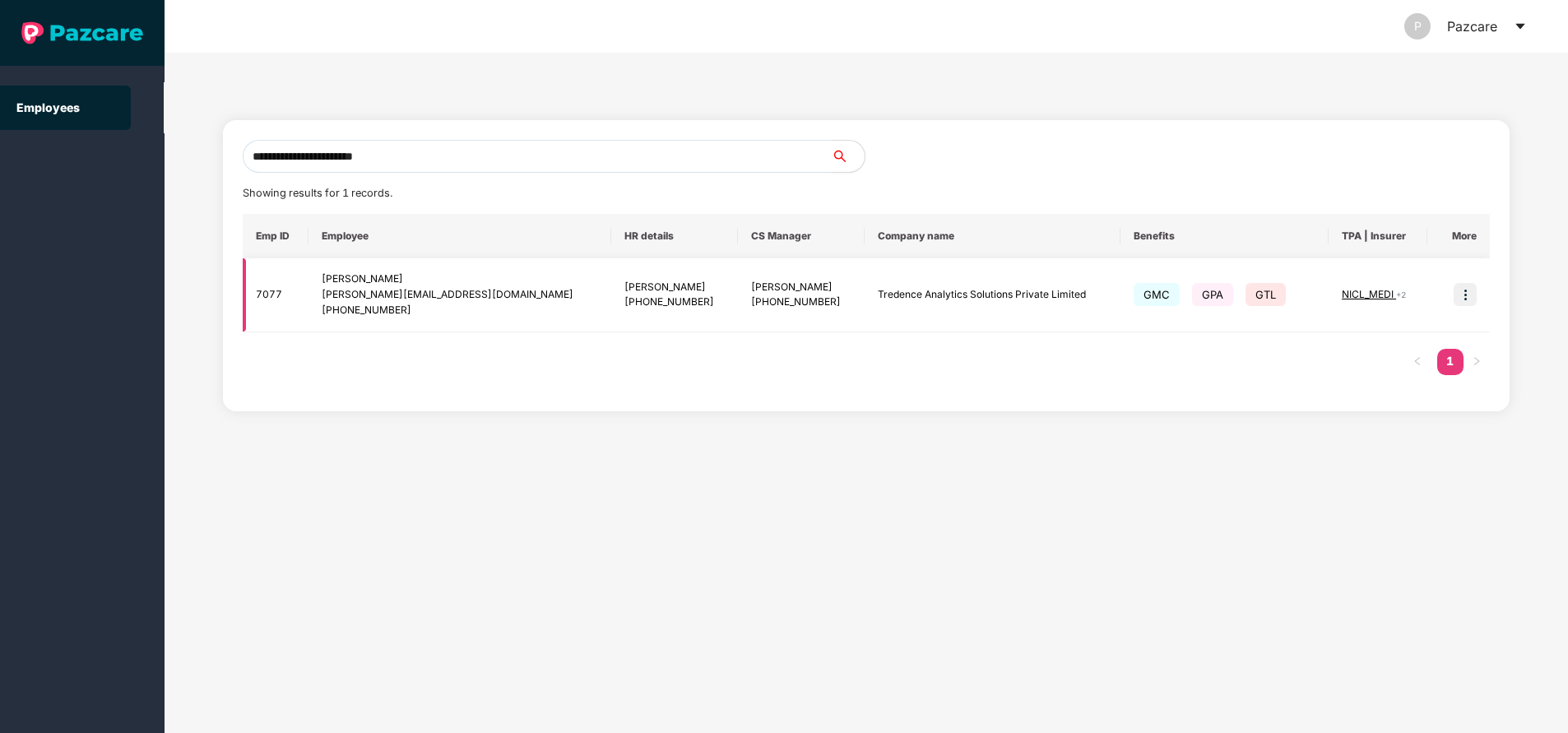
type input "**********"
click at [1467, 289] on img at bounding box center [1465, 294] width 23 height 23
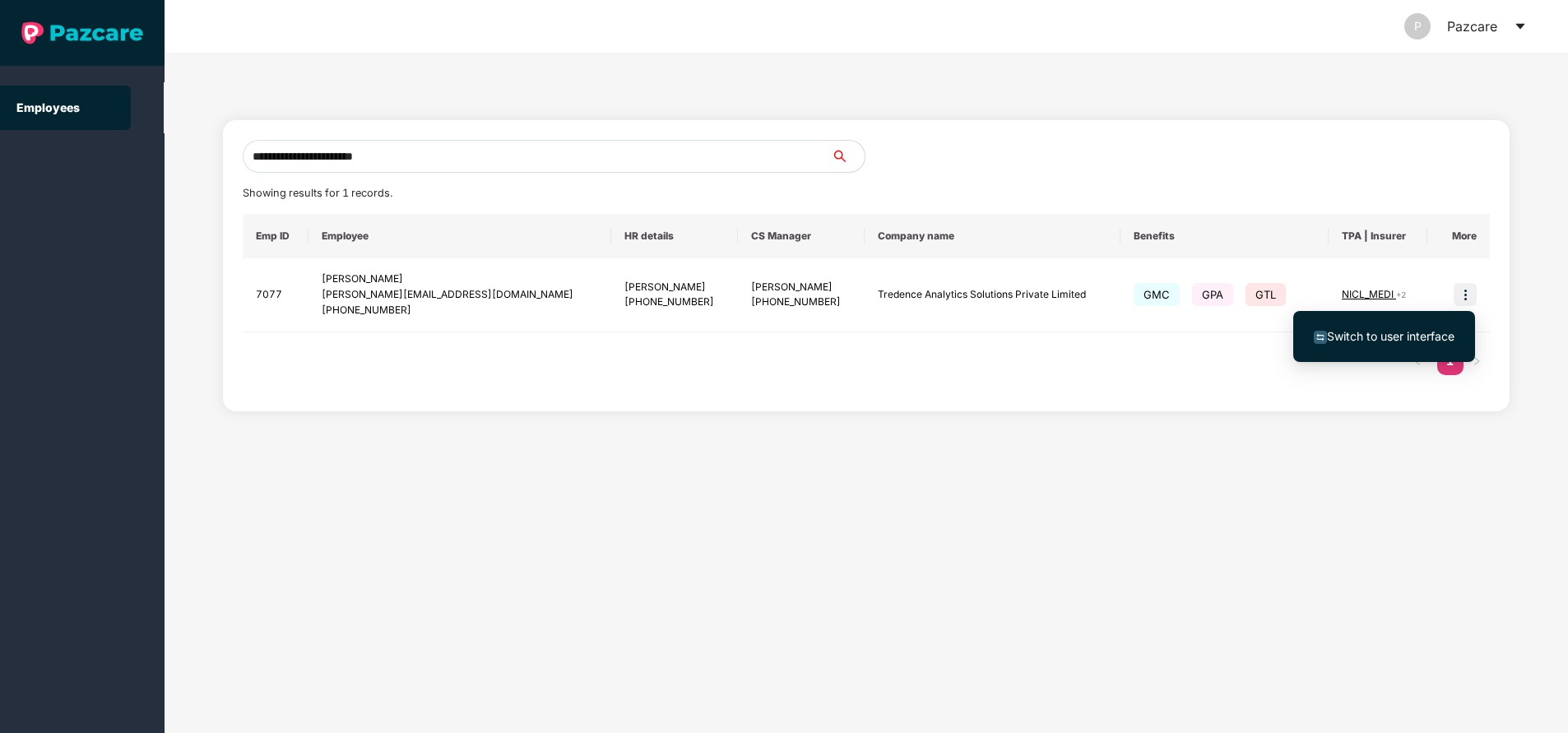
click at [1412, 332] on span "Switch to user interface" at bounding box center [1391, 336] width 127 height 14
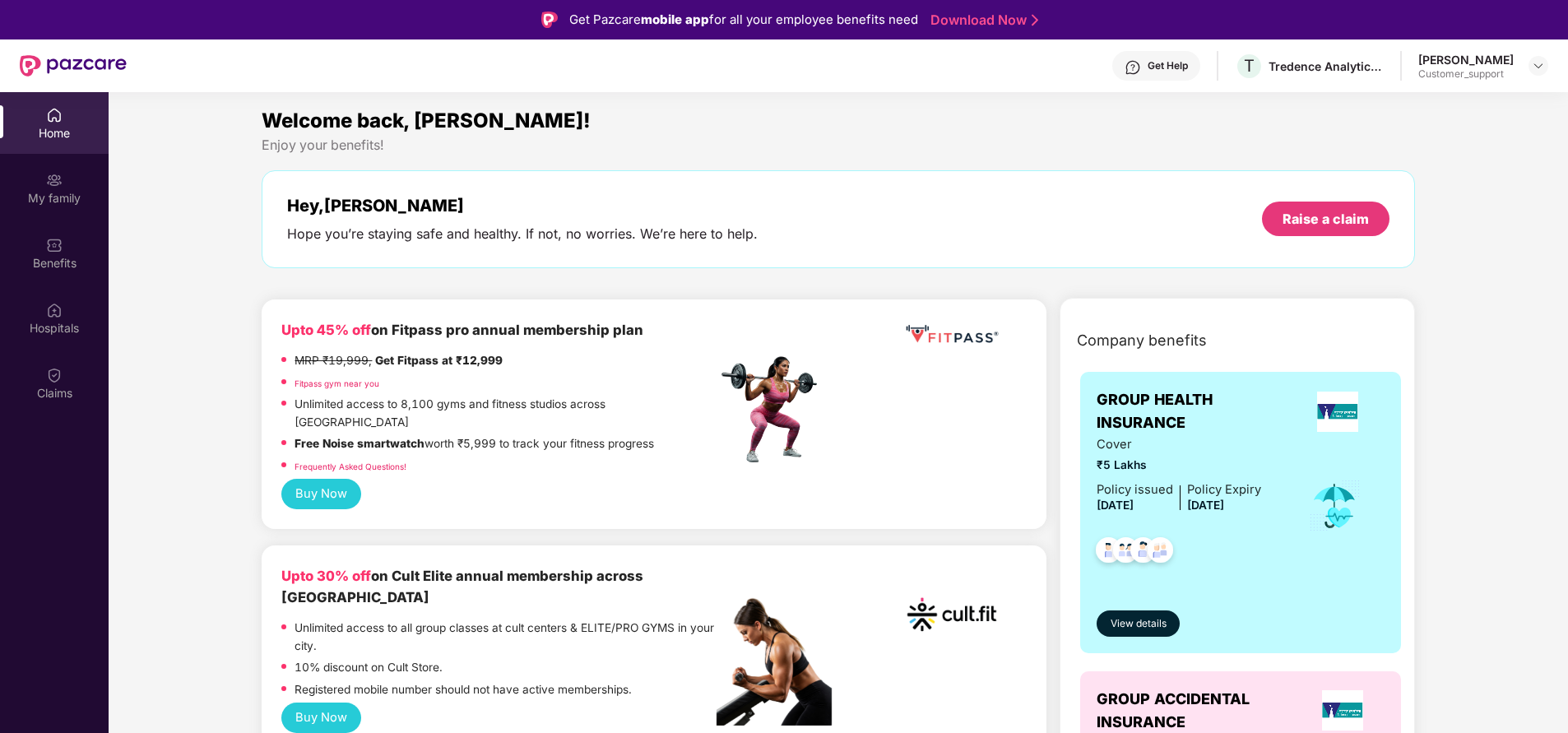
click at [1165, 59] on div "Get Help" at bounding box center [1155, 65] width 88 height 29
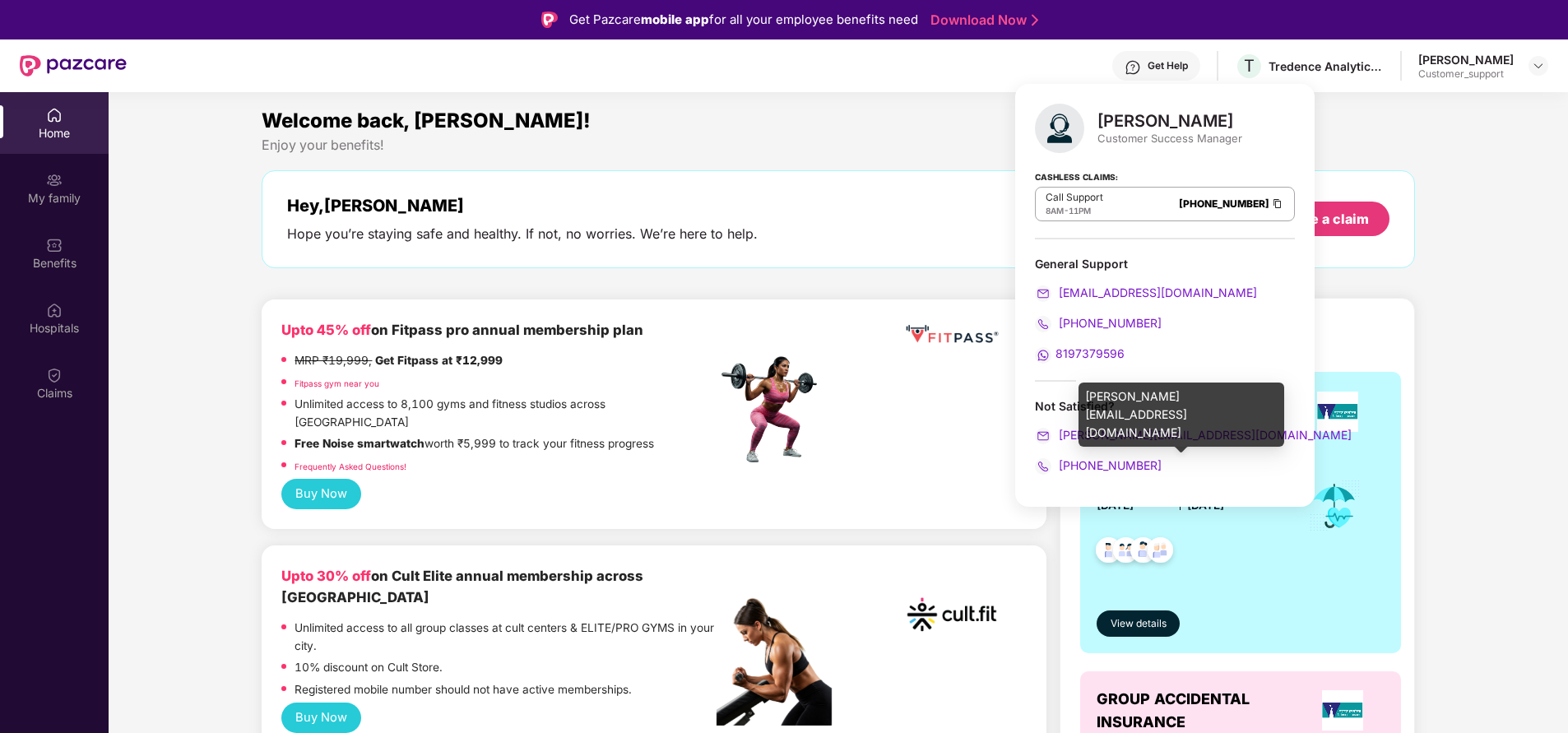
click at [1205, 390] on div "[PERSON_NAME][EMAIL_ADDRESS][DOMAIN_NAME]" at bounding box center [1181, 414] width 206 height 64
copy div "[PERSON_NAME][EMAIL_ADDRESS][DOMAIN_NAME]"
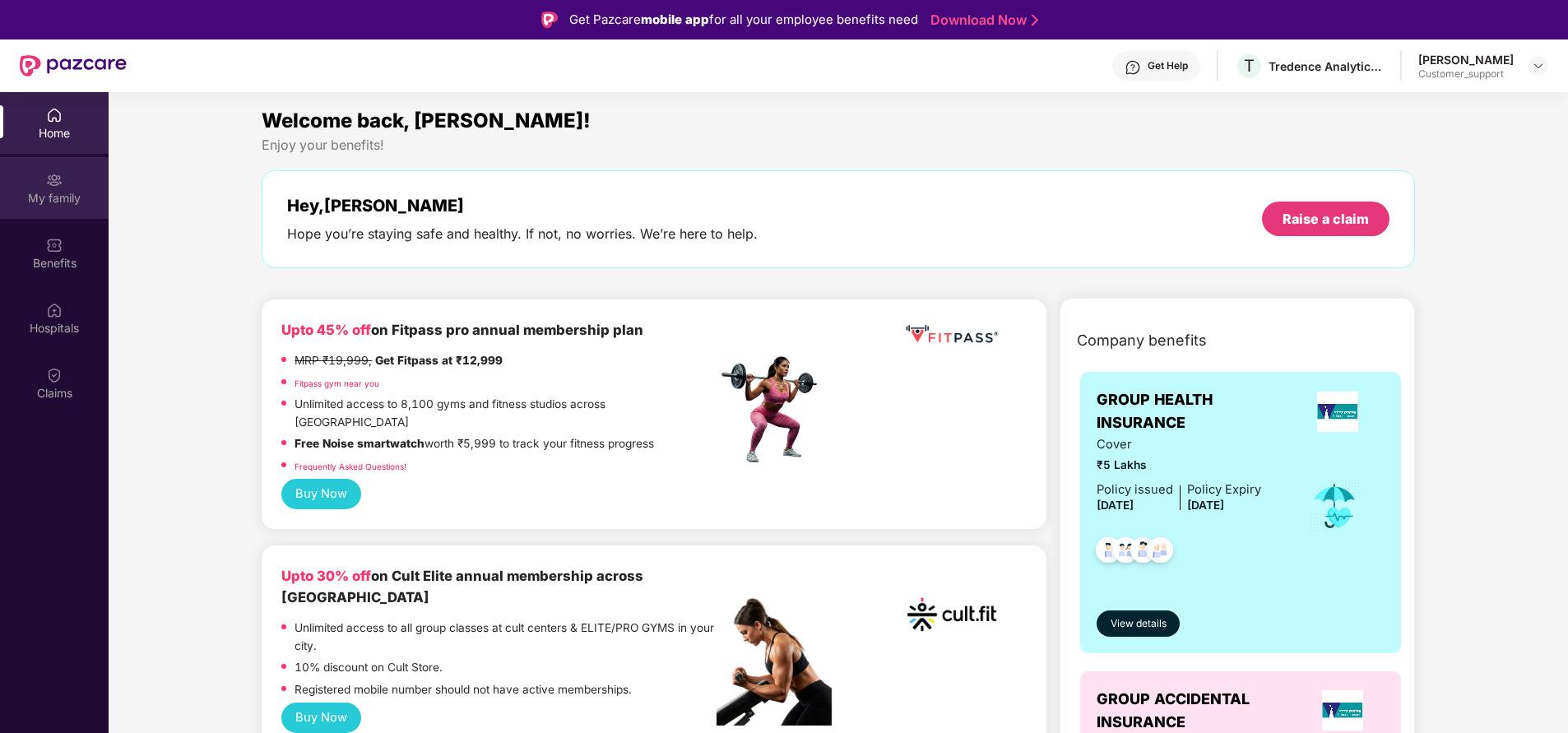
click at [65, 183] on div "My family" at bounding box center [54, 188] width 108 height 62
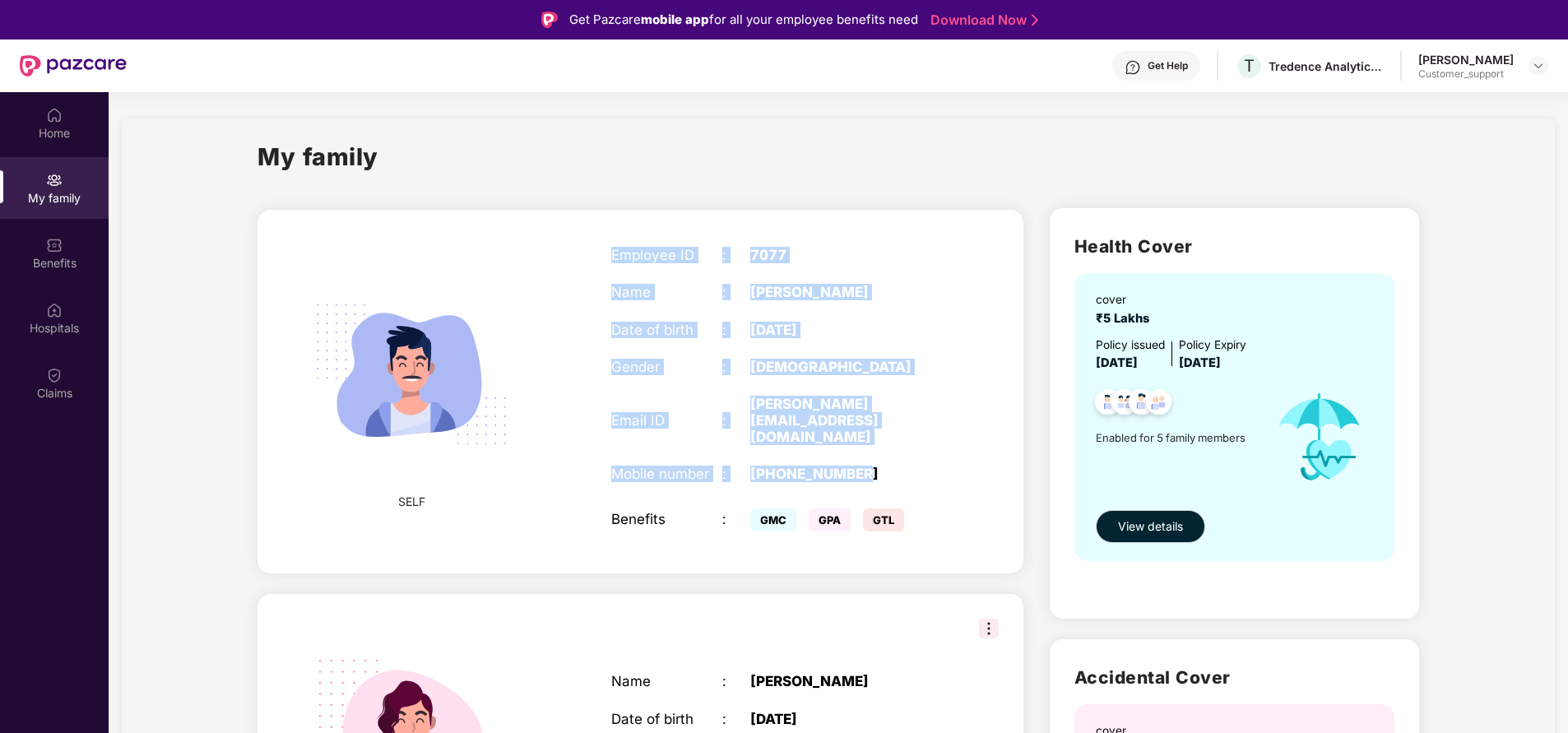
drag, startPoint x: 607, startPoint y: 249, endPoint x: 910, endPoint y: 431, distance: 353.5
click at [910, 431] on div "Employee ID : 7077 Name : Debojit Pal Date of birth : 13 Feb 1983 Gender : MALE…" at bounding box center [778, 391] width 366 height 330
copy div "Employee ID : 7077 Name : Debojit Pal Date of birth : 13 Feb 1983 Gender : MALE…"
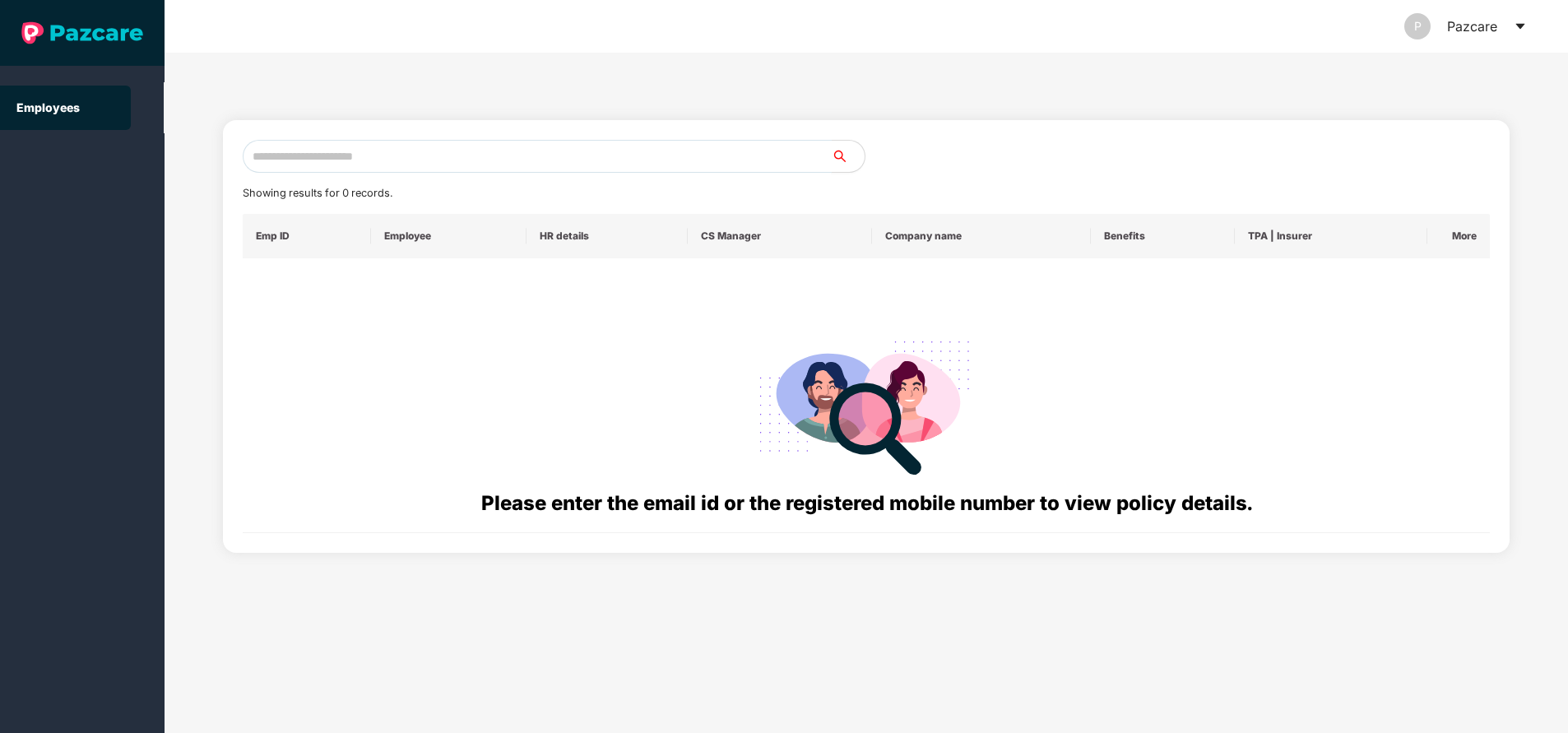
drag, startPoint x: 399, startPoint y: 137, endPoint x: 401, endPoint y: 156, distance: 19.1
click at [401, 156] on div "Showing results for 0 records. Emp ID Employee HR details CS Manager Company na…" at bounding box center [866, 337] width 1286 height 432
click at [401, 156] on input "text" at bounding box center [537, 156] width 589 height 33
paste input "**********"
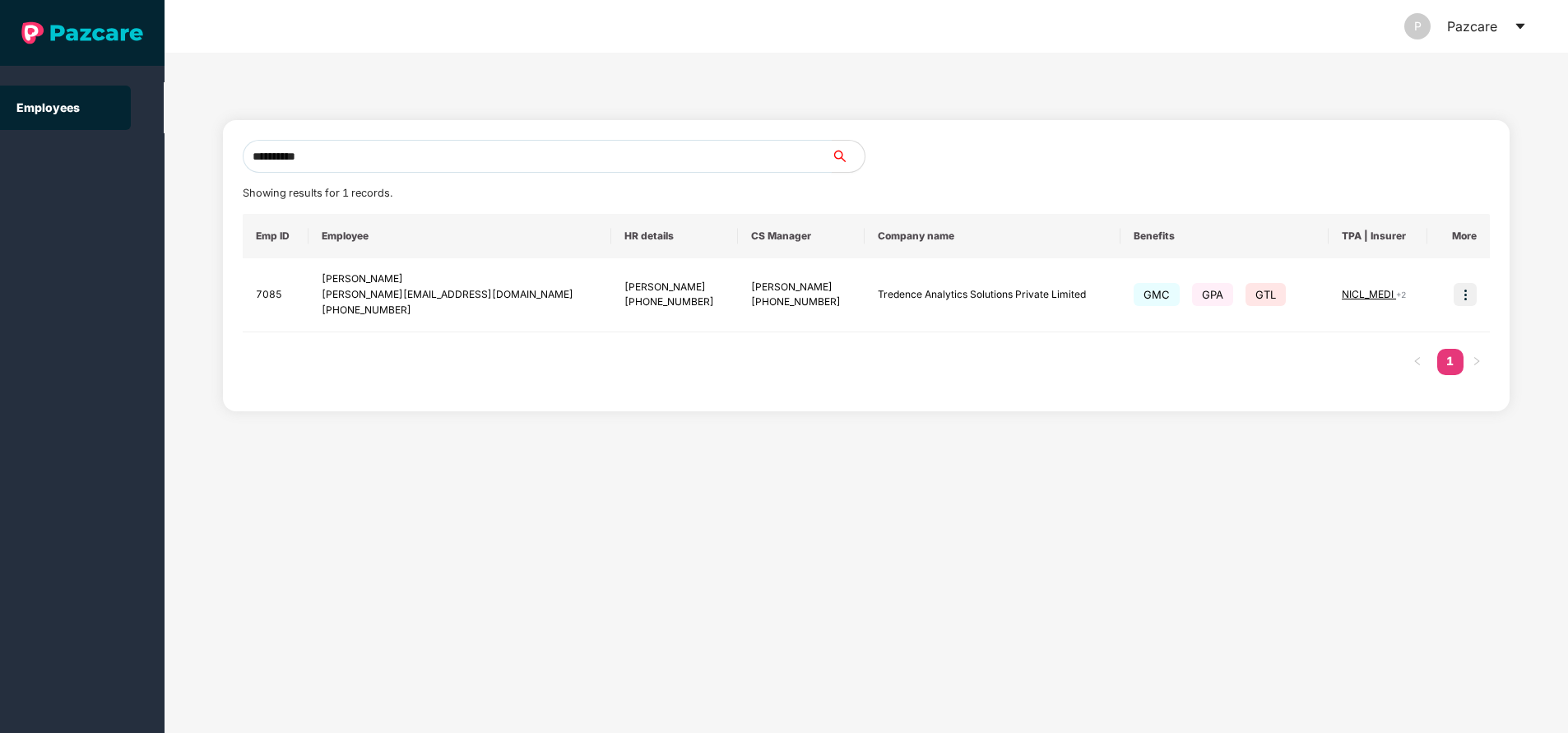
type input "**********"
click at [458, 150] on input "**********" at bounding box center [537, 156] width 589 height 33
paste input "**********"
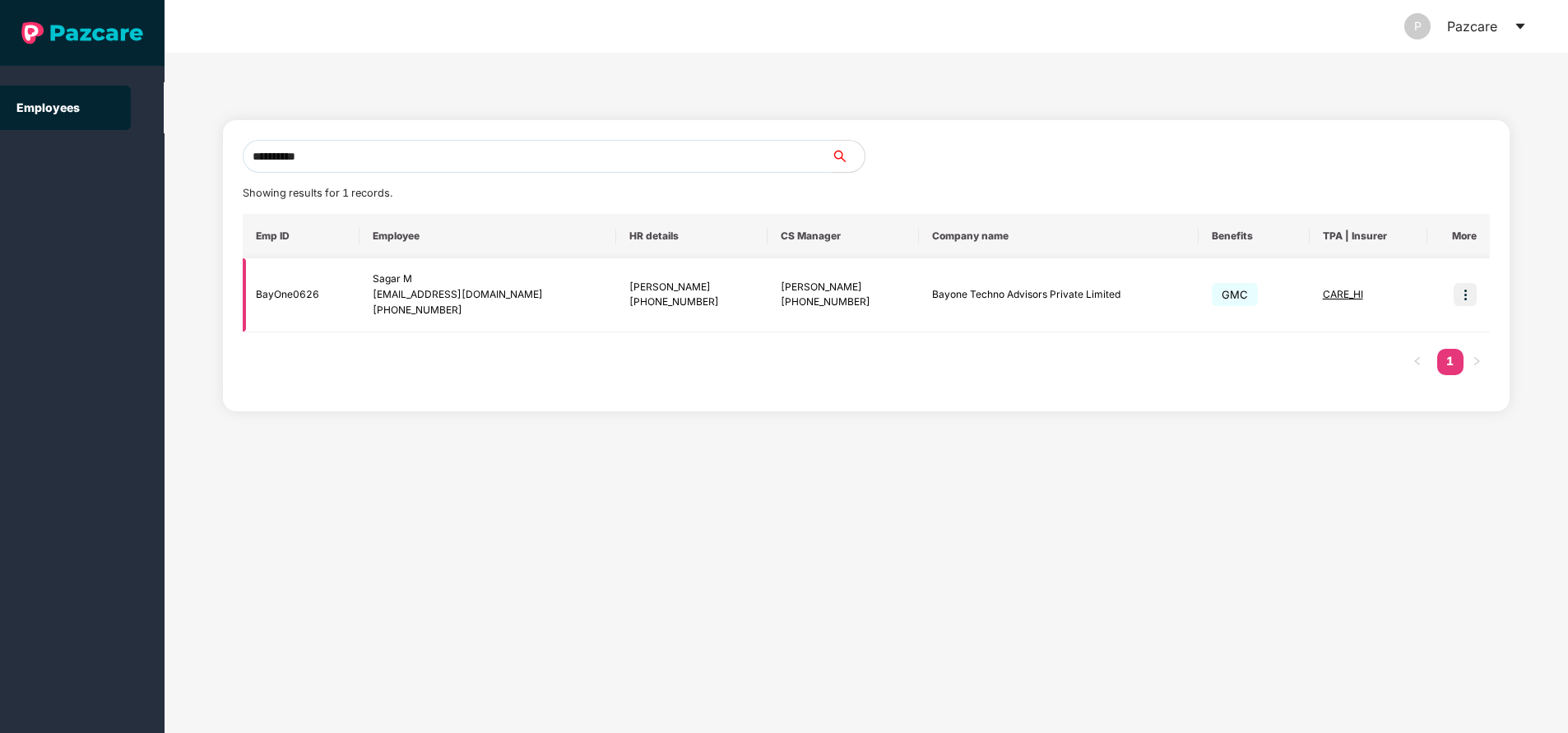
type input "**********"
click at [1469, 293] on img at bounding box center [1465, 294] width 23 height 23
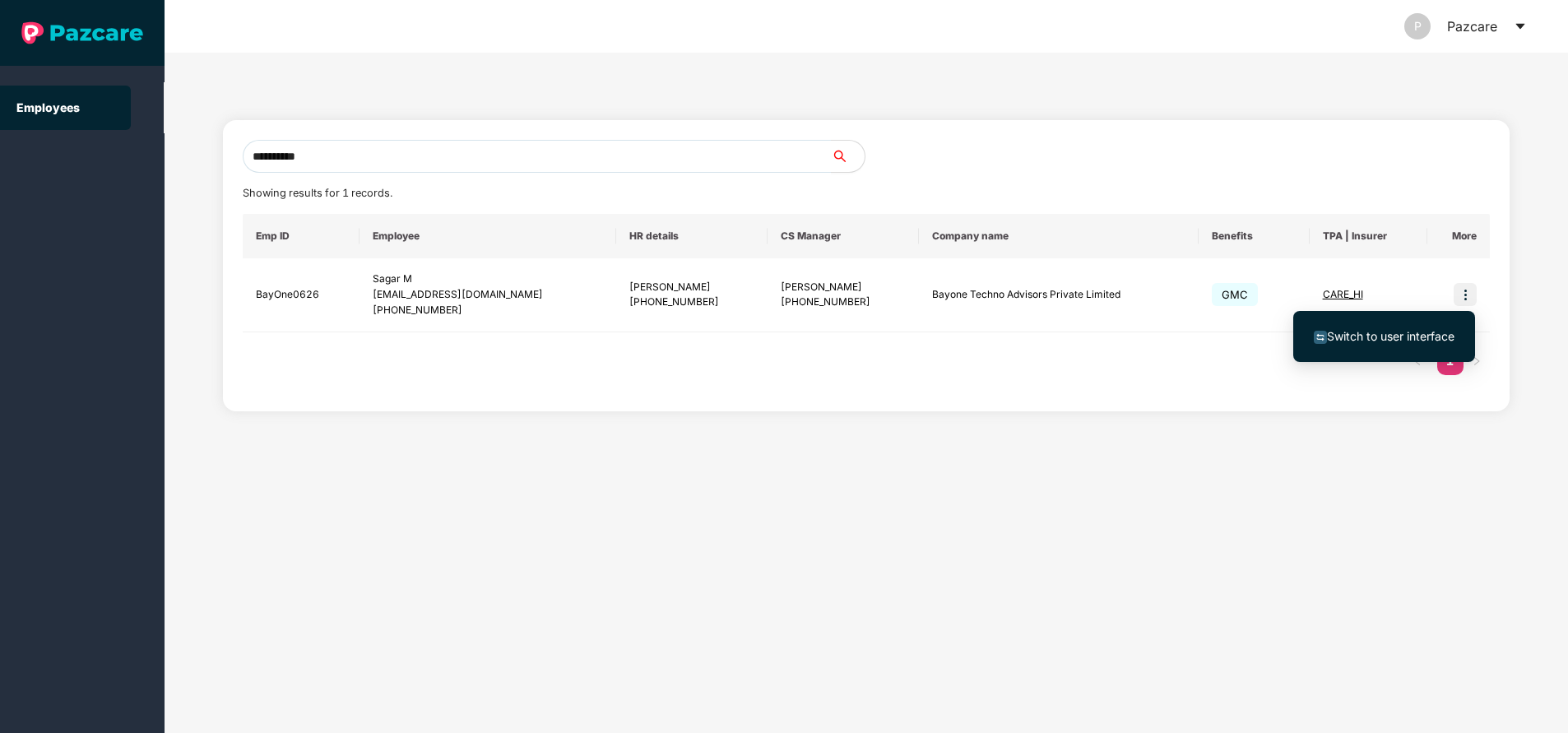
click at [1393, 333] on span "Switch to user interface" at bounding box center [1391, 336] width 127 height 14
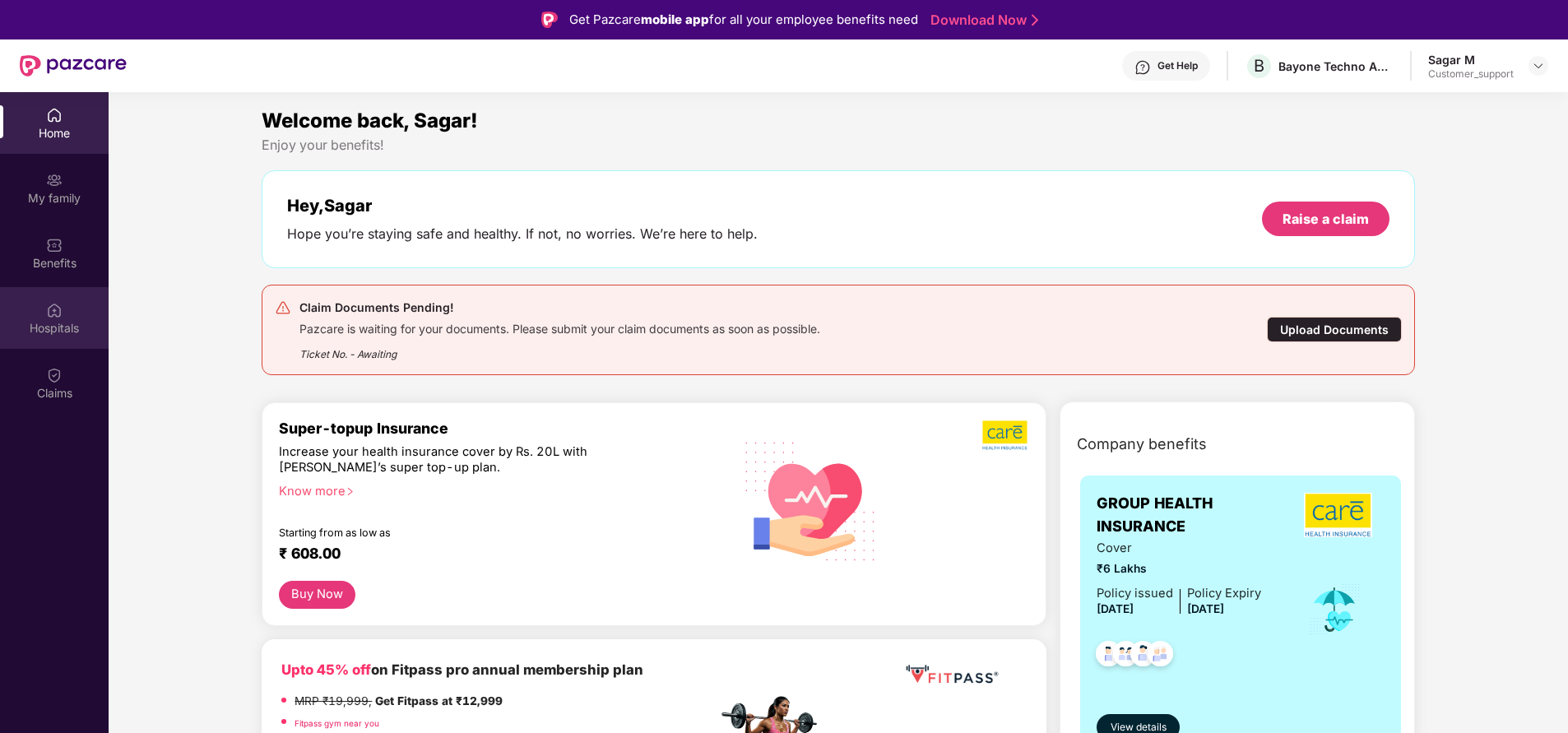
click at [56, 320] on div "Hospitals" at bounding box center [54, 327] width 108 height 16
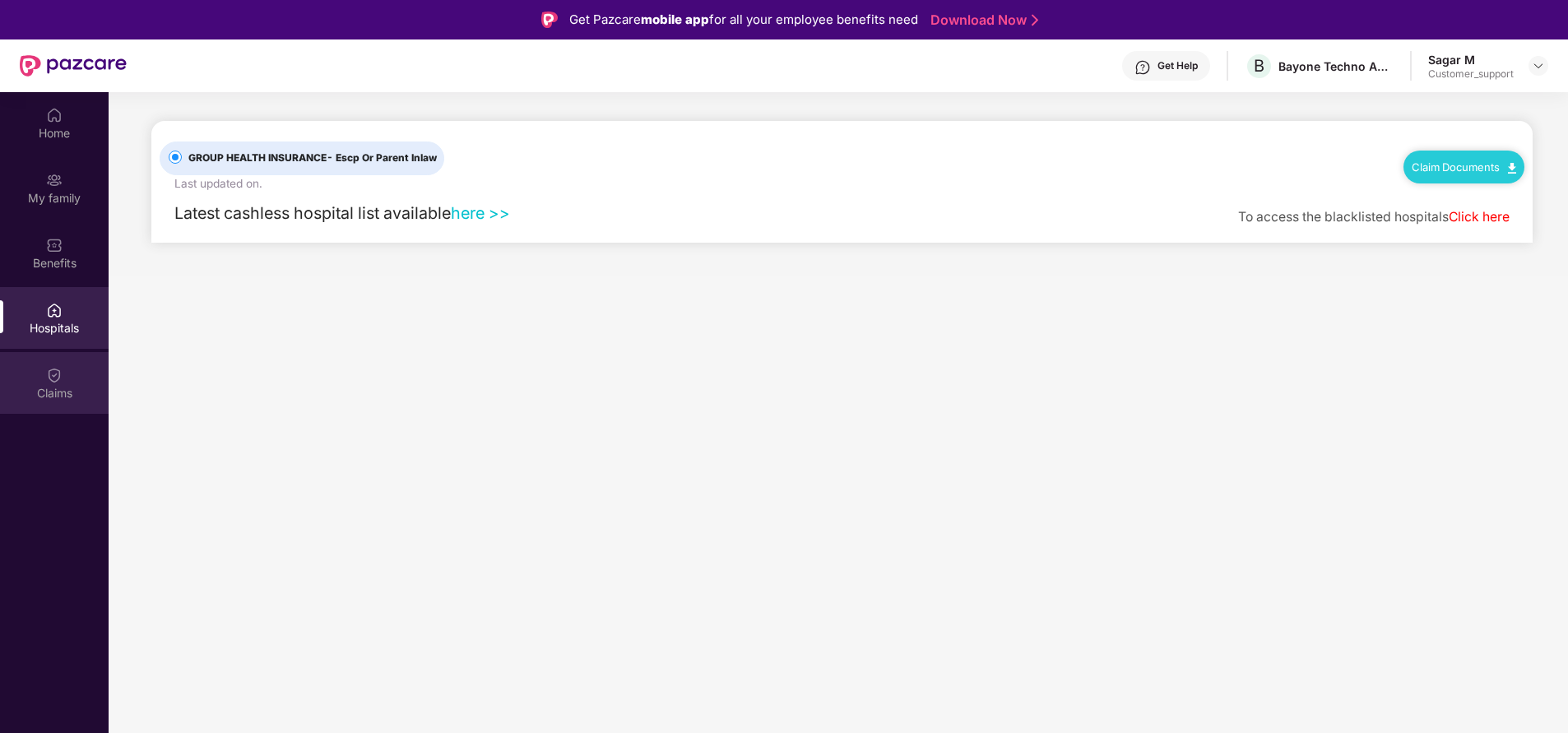
click at [47, 398] on div "Claims" at bounding box center [54, 393] width 108 height 16
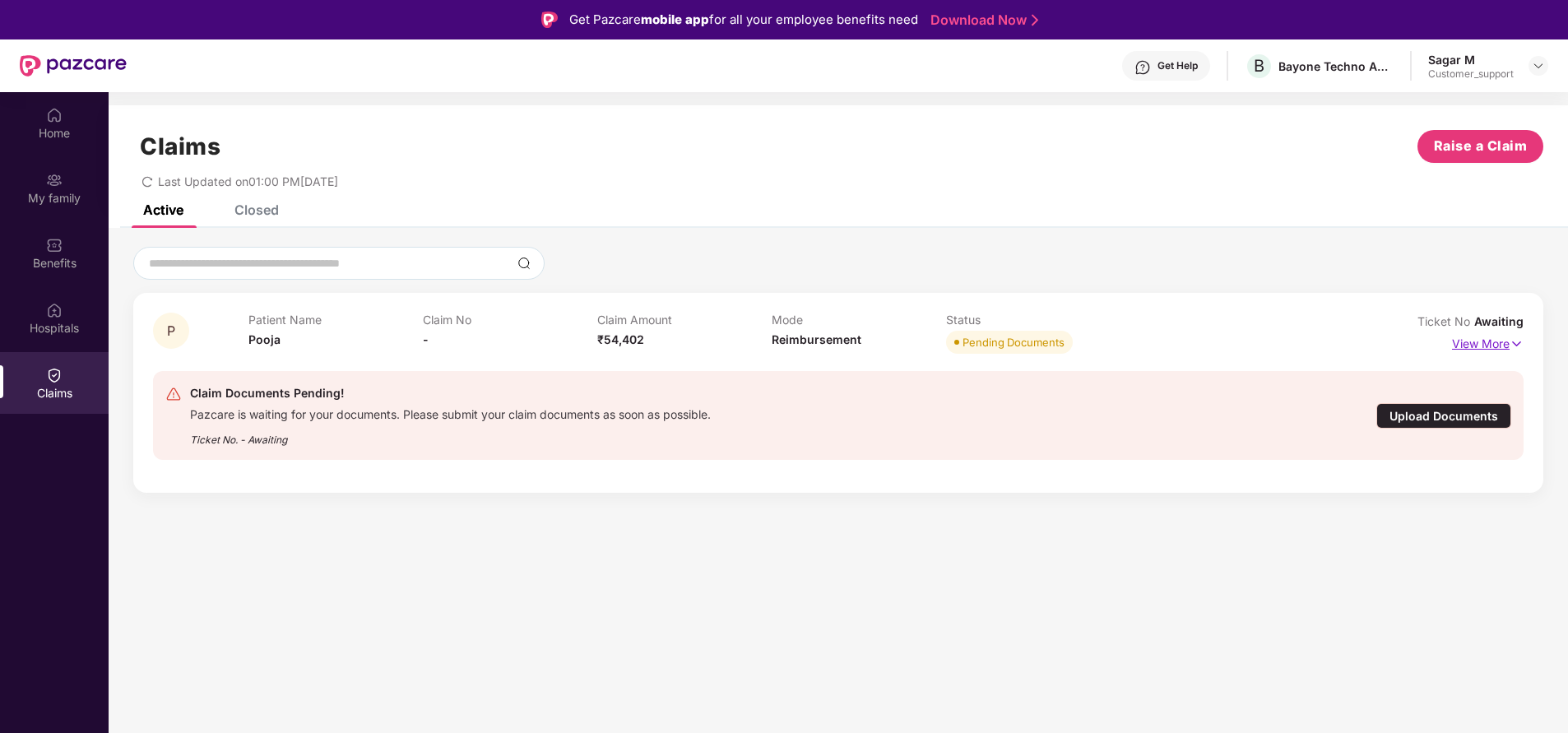
click at [1500, 343] on p "View More" at bounding box center [1487, 341] width 71 height 22
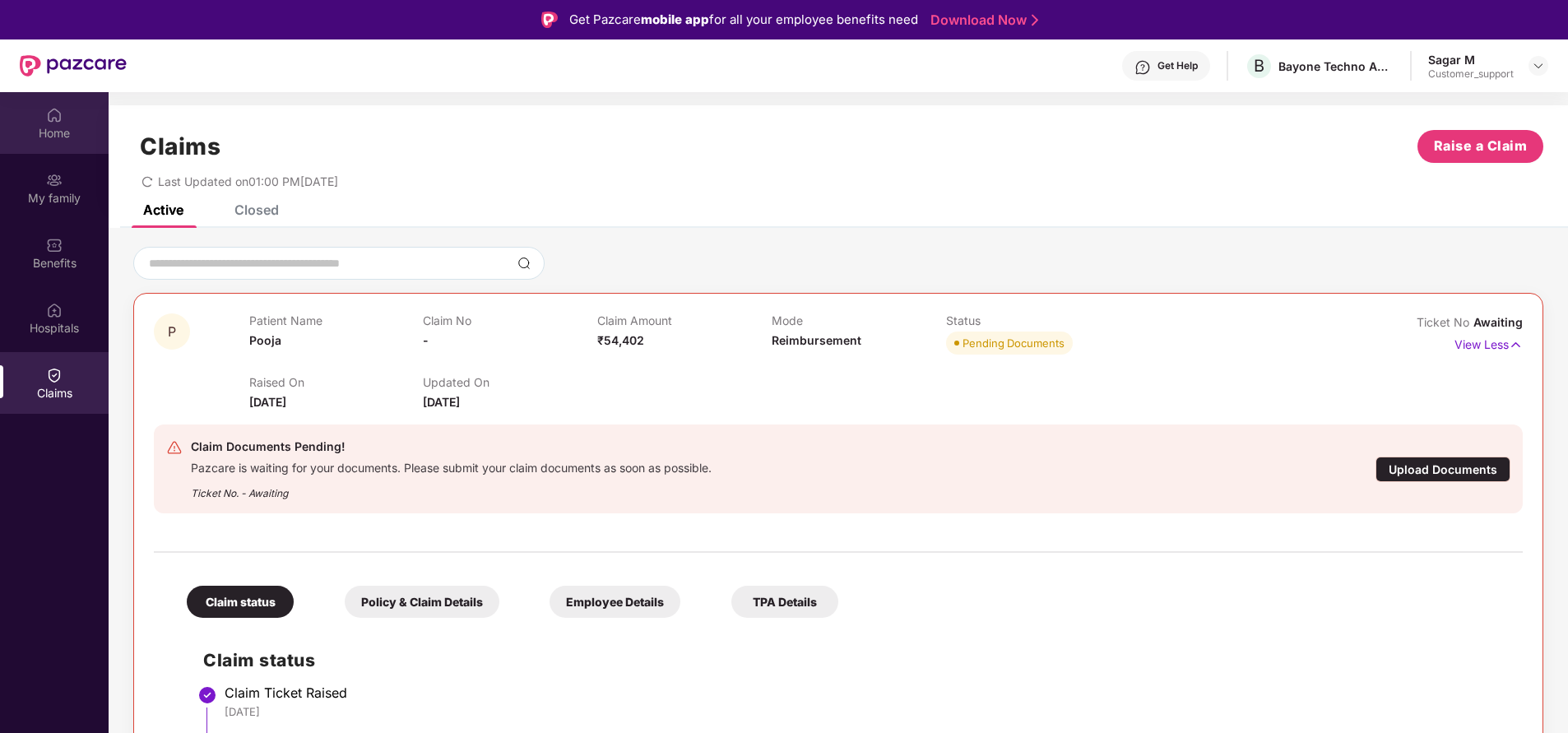
click at [65, 137] on div "Home" at bounding box center [54, 133] width 108 height 16
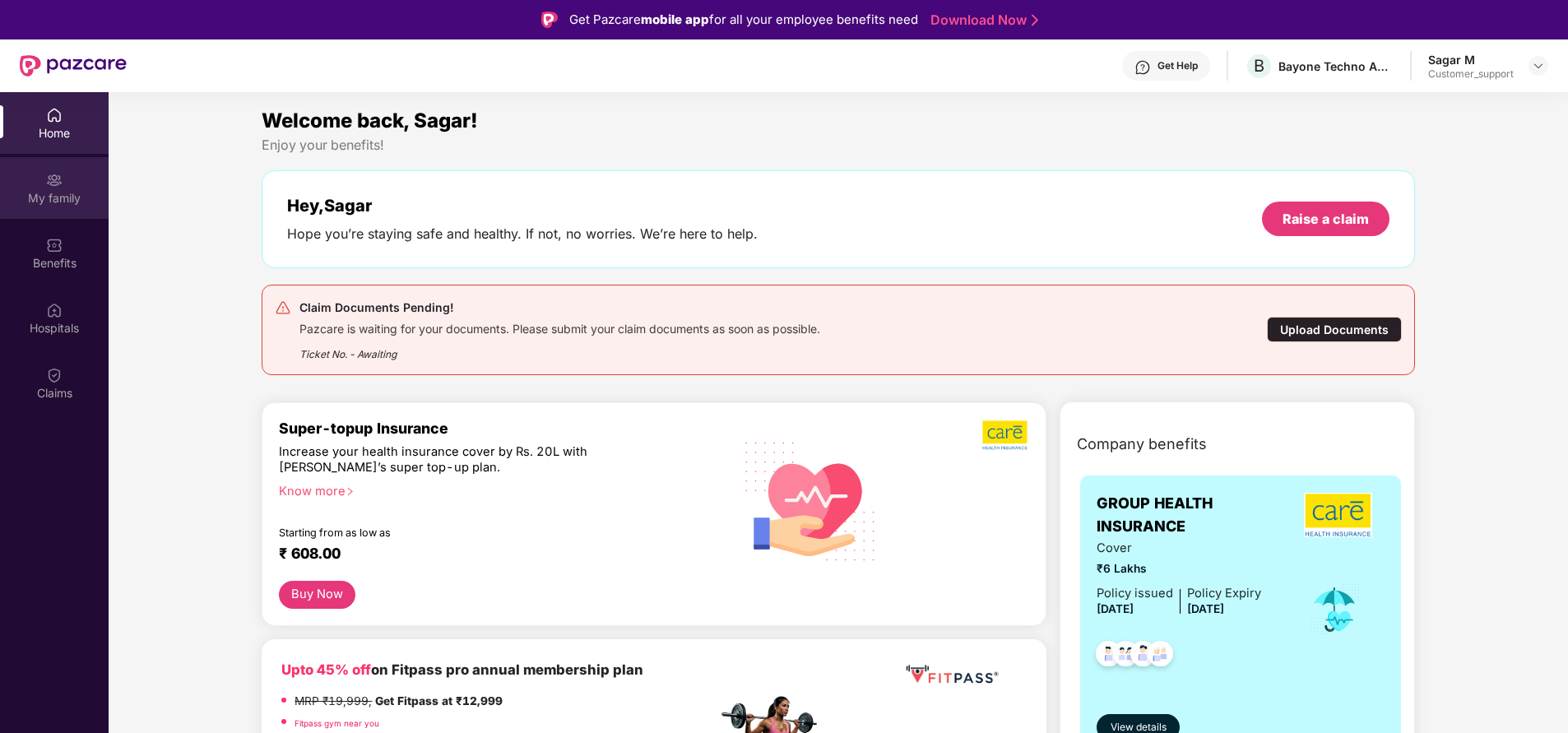
click at [55, 204] on div "My family" at bounding box center [54, 197] width 108 height 16
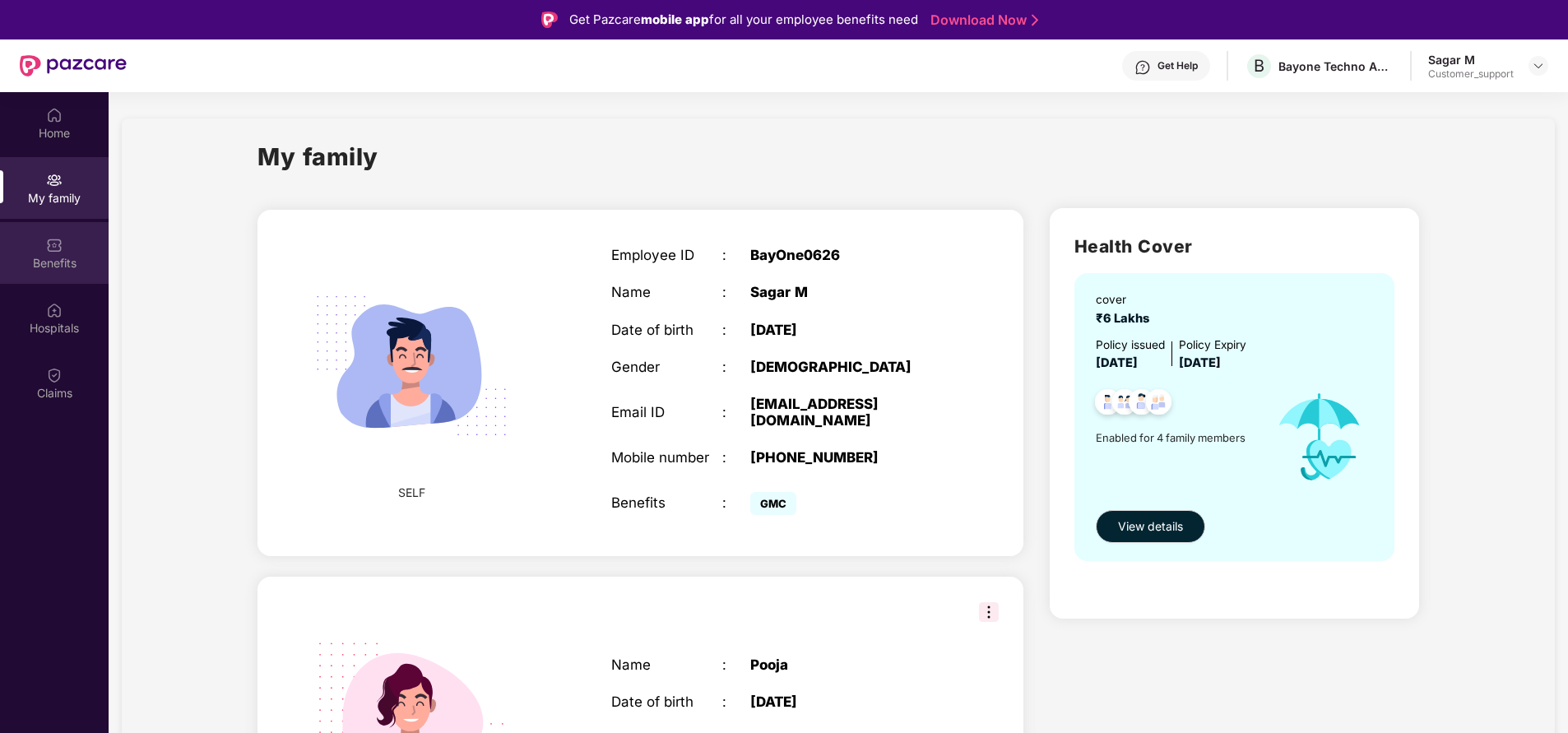
click at [48, 265] on div "Benefits" at bounding box center [54, 263] width 108 height 16
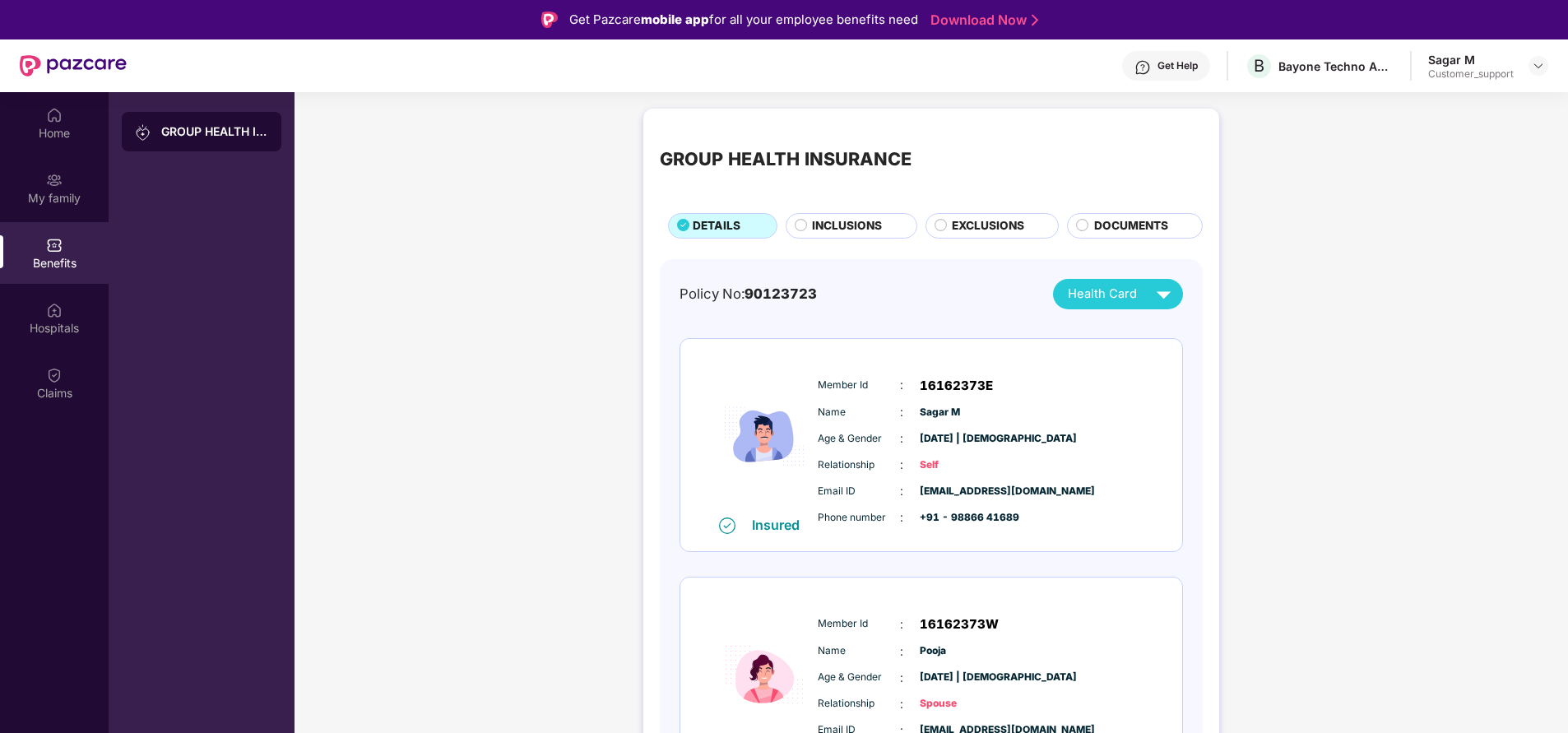
click at [1096, 223] on span "DOCUMENTS" at bounding box center [1131, 226] width 74 height 17
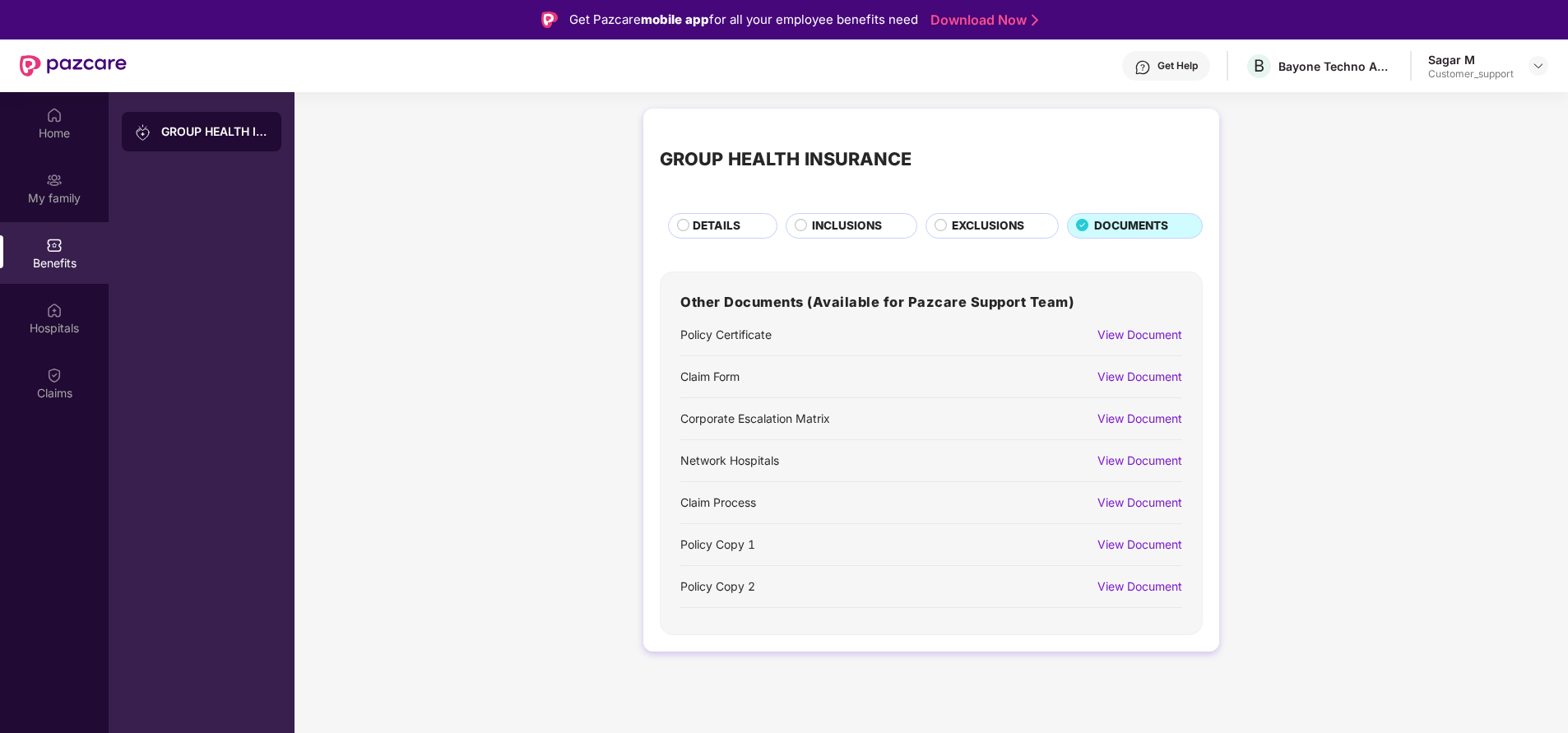
click at [1130, 381] on div "View Document" at bounding box center [1139, 376] width 84 height 18
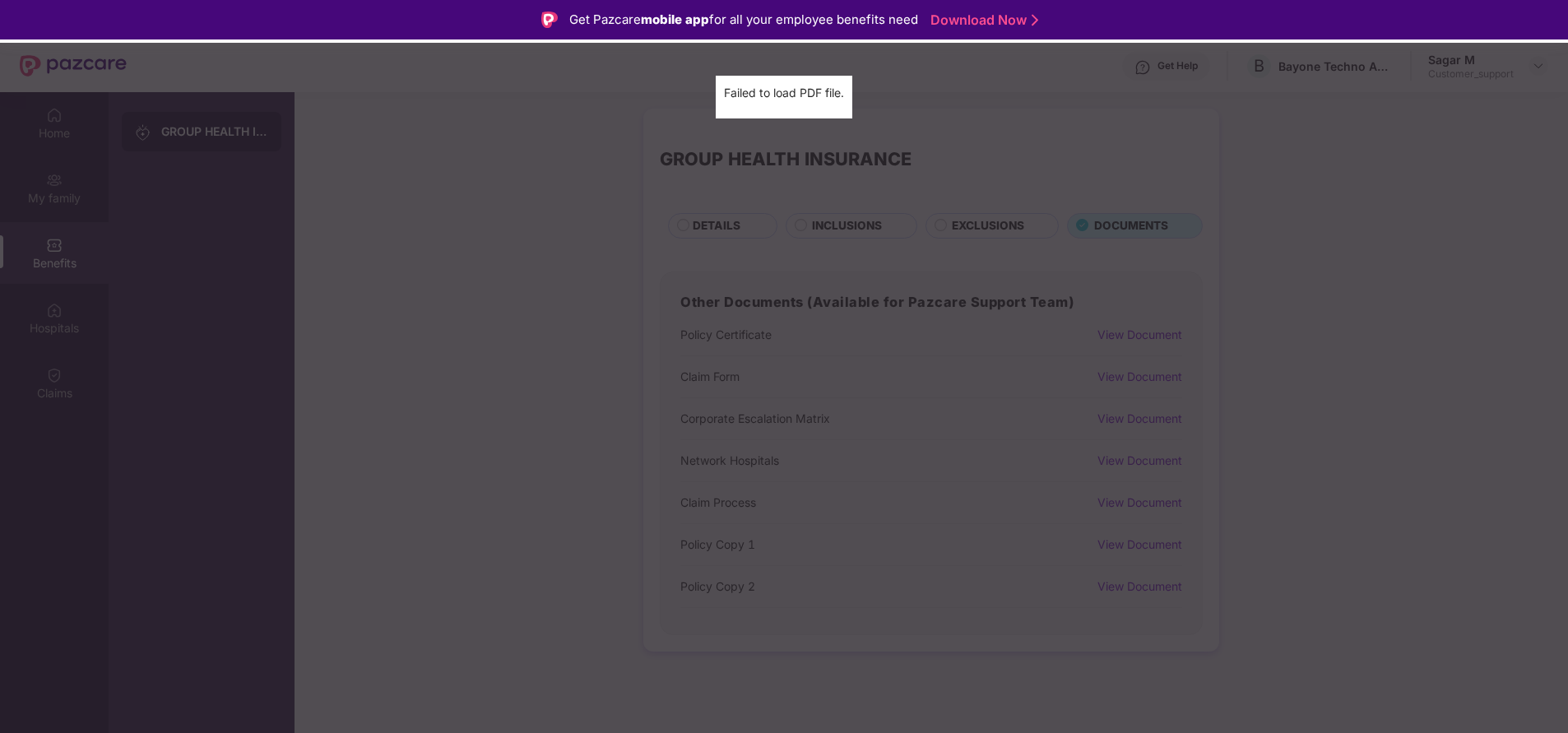
click at [1334, 436] on div "Claim Form Failed to load PDF file." at bounding box center [784, 366] width 1568 height 733
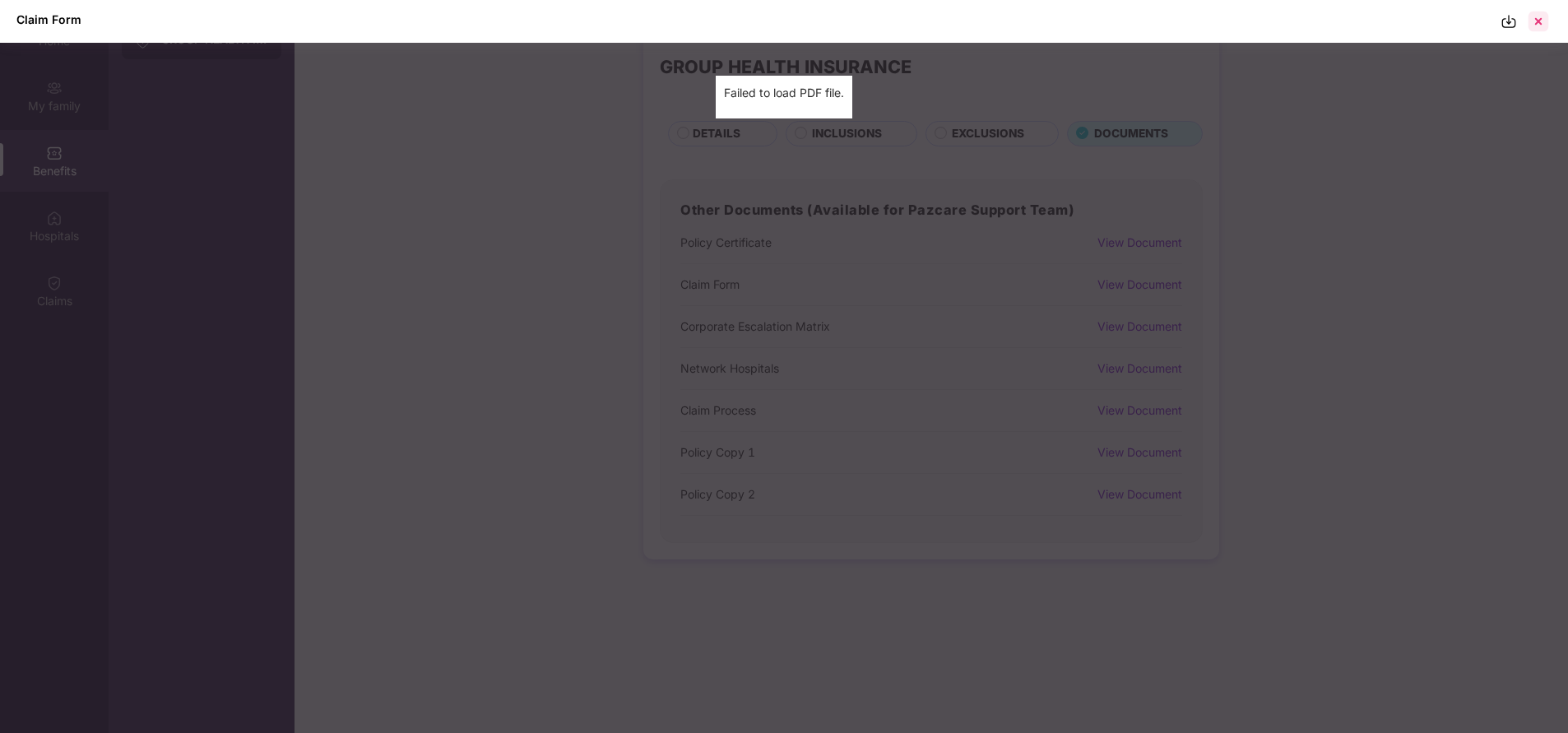
click at [1546, 17] on div at bounding box center [1539, 22] width 27 height 27
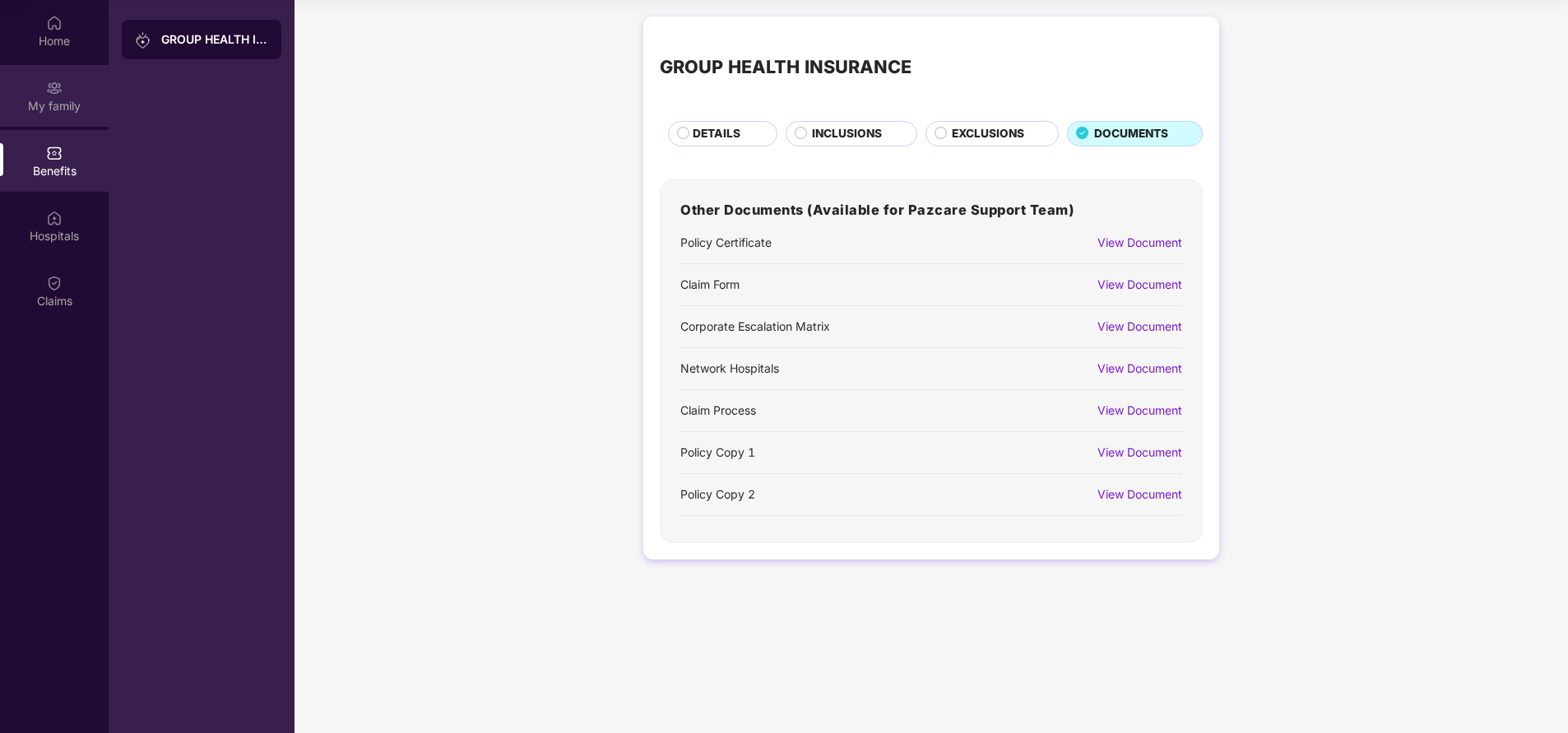
click at [46, 75] on div "My family" at bounding box center [54, 96] width 108 height 62
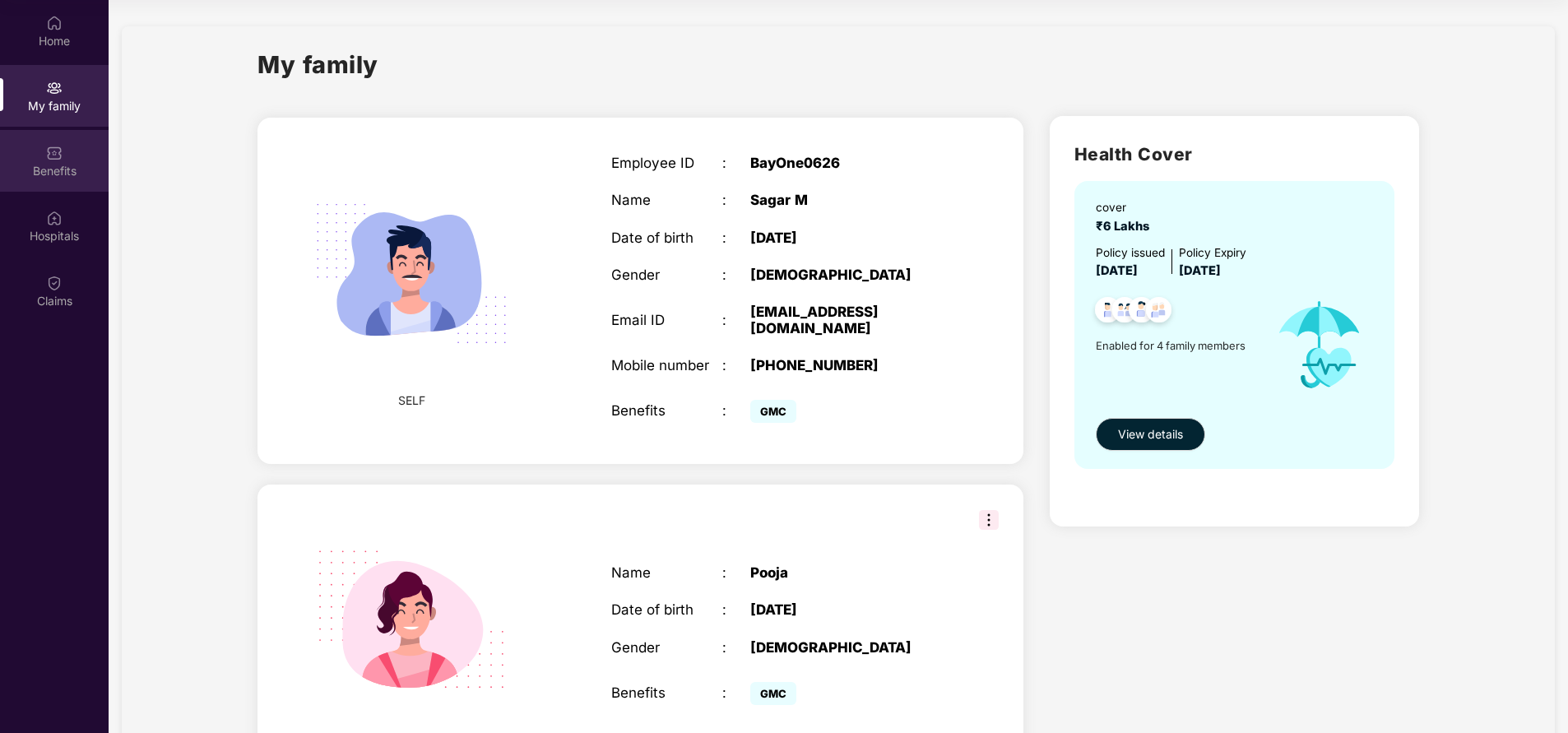
click at [43, 160] on div "Benefits" at bounding box center [54, 160] width 108 height 62
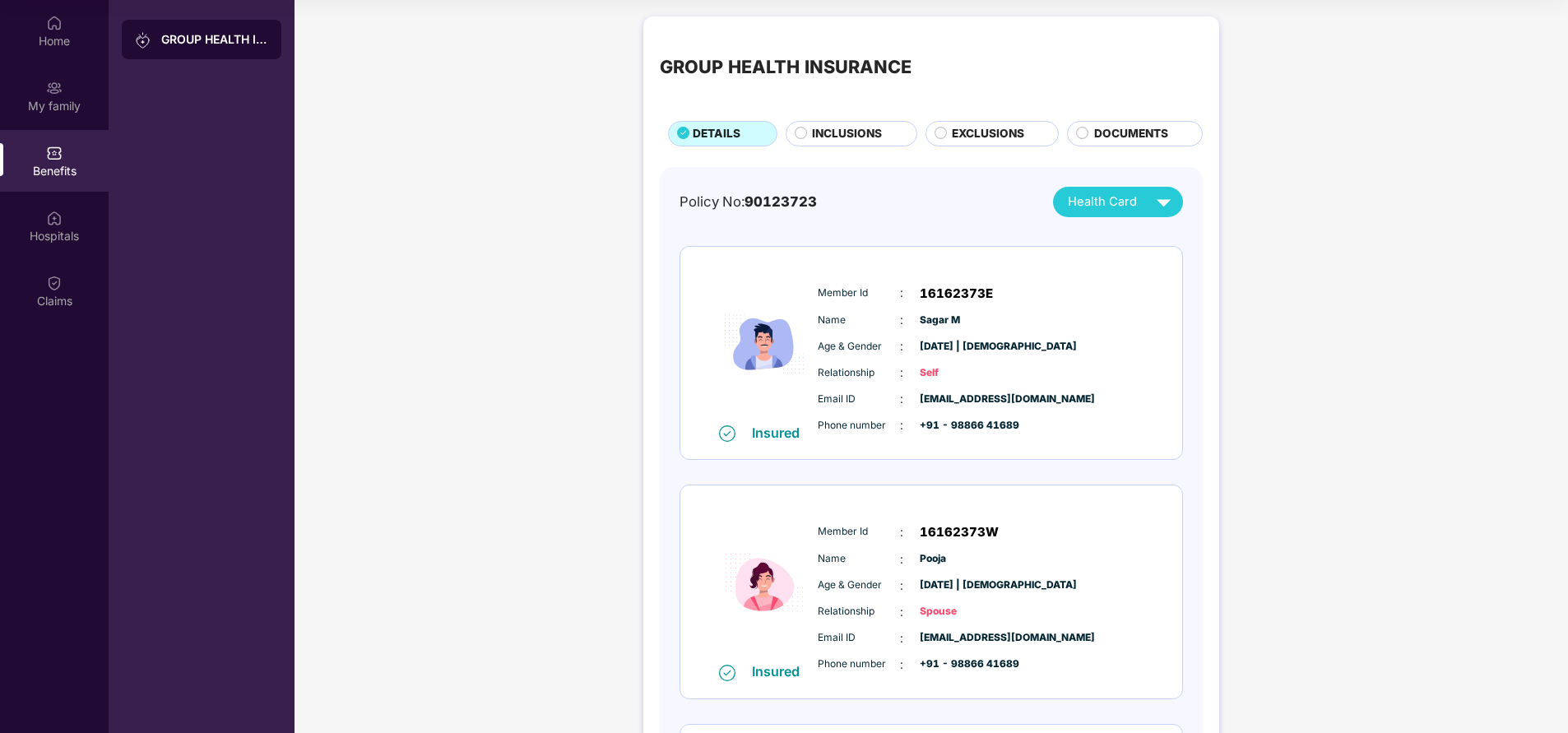
click at [841, 139] on span "INCLUSIONS" at bounding box center [847, 134] width 70 height 17
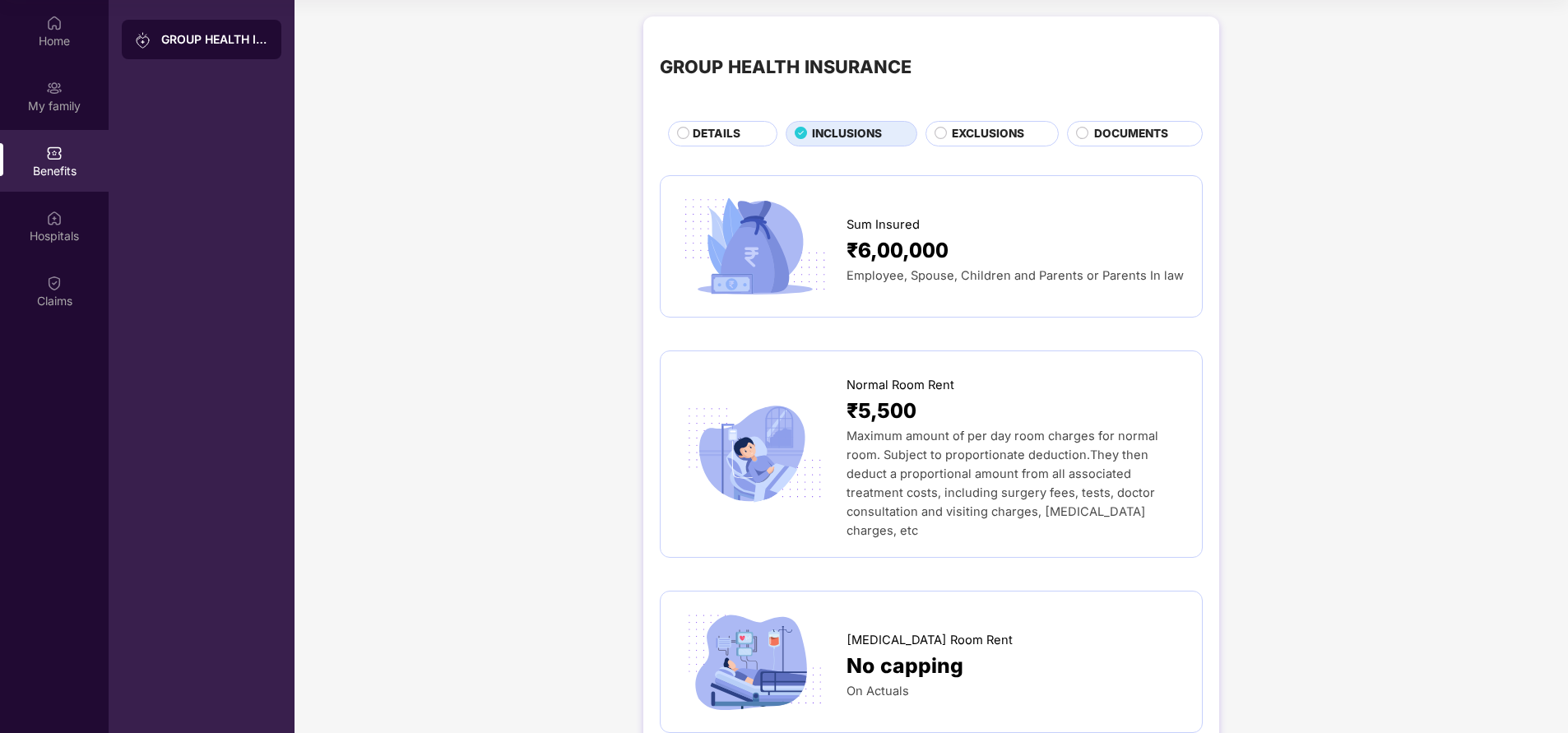
click at [710, 139] on span "DETAILS" at bounding box center [716, 134] width 47 height 17
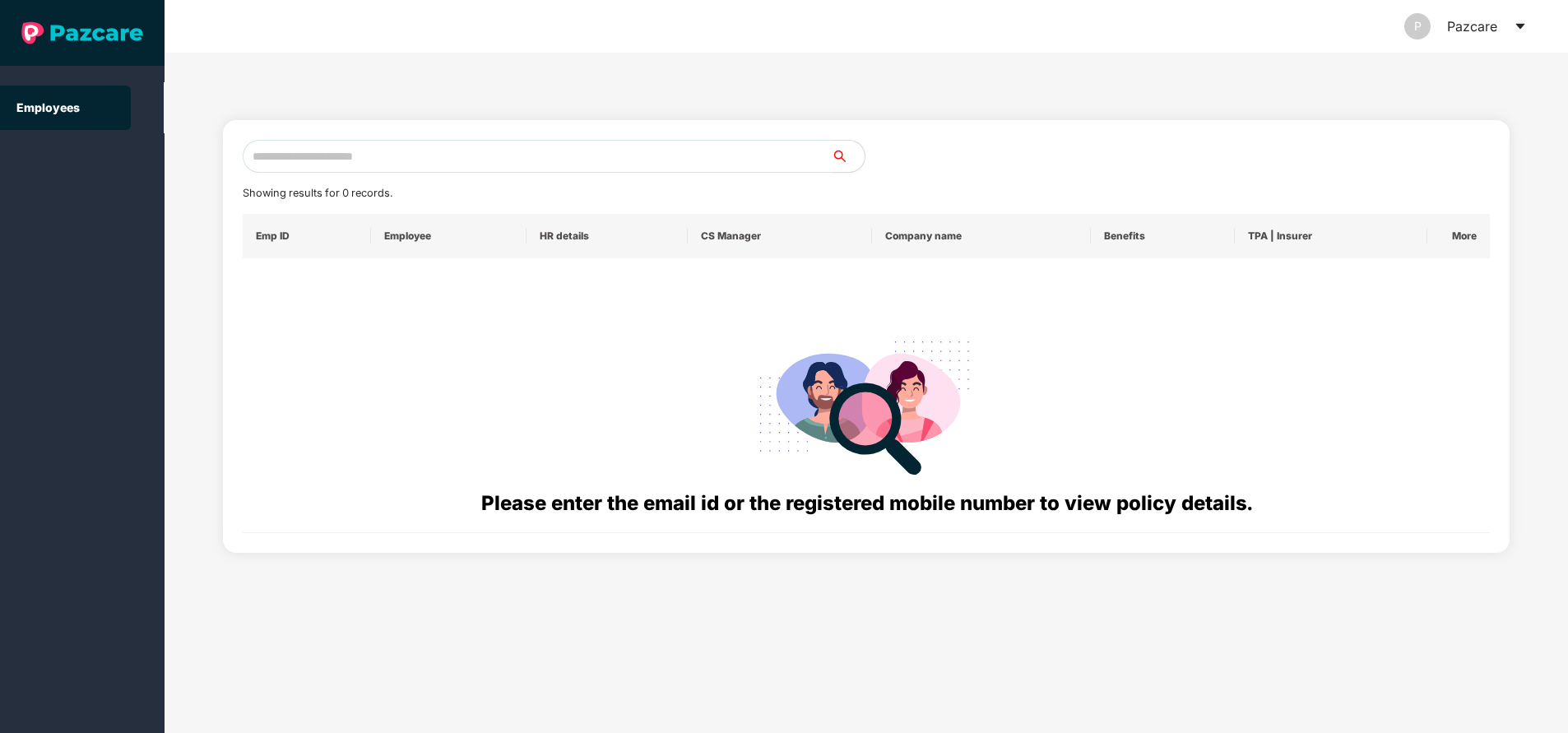
click at [369, 164] on input "text" at bounding box center [537, 156] width 589 height 33
paste input "**********"
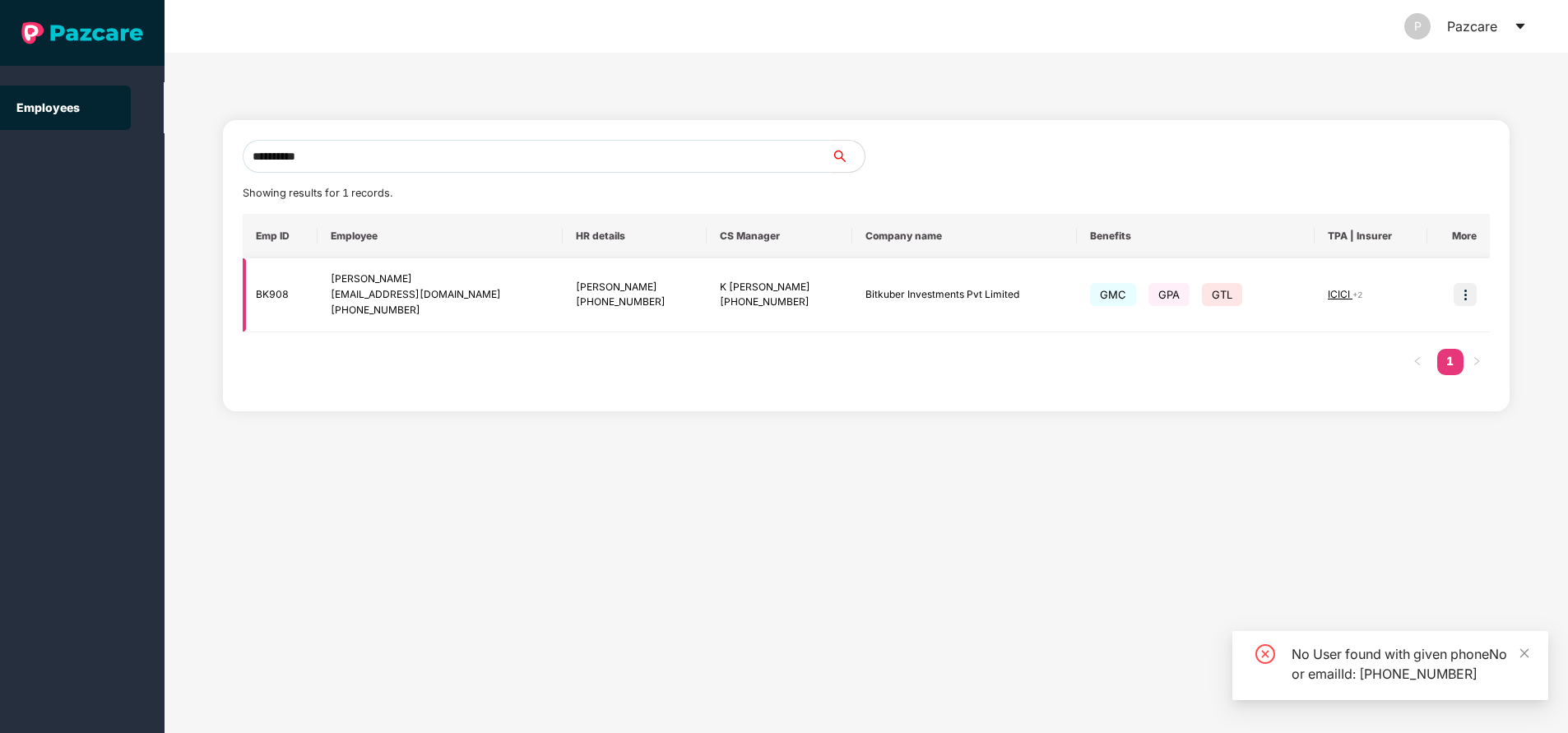
type input "**********"
click at [1466, 294] on img at bounding box center [1465, 294] width 23 height 23
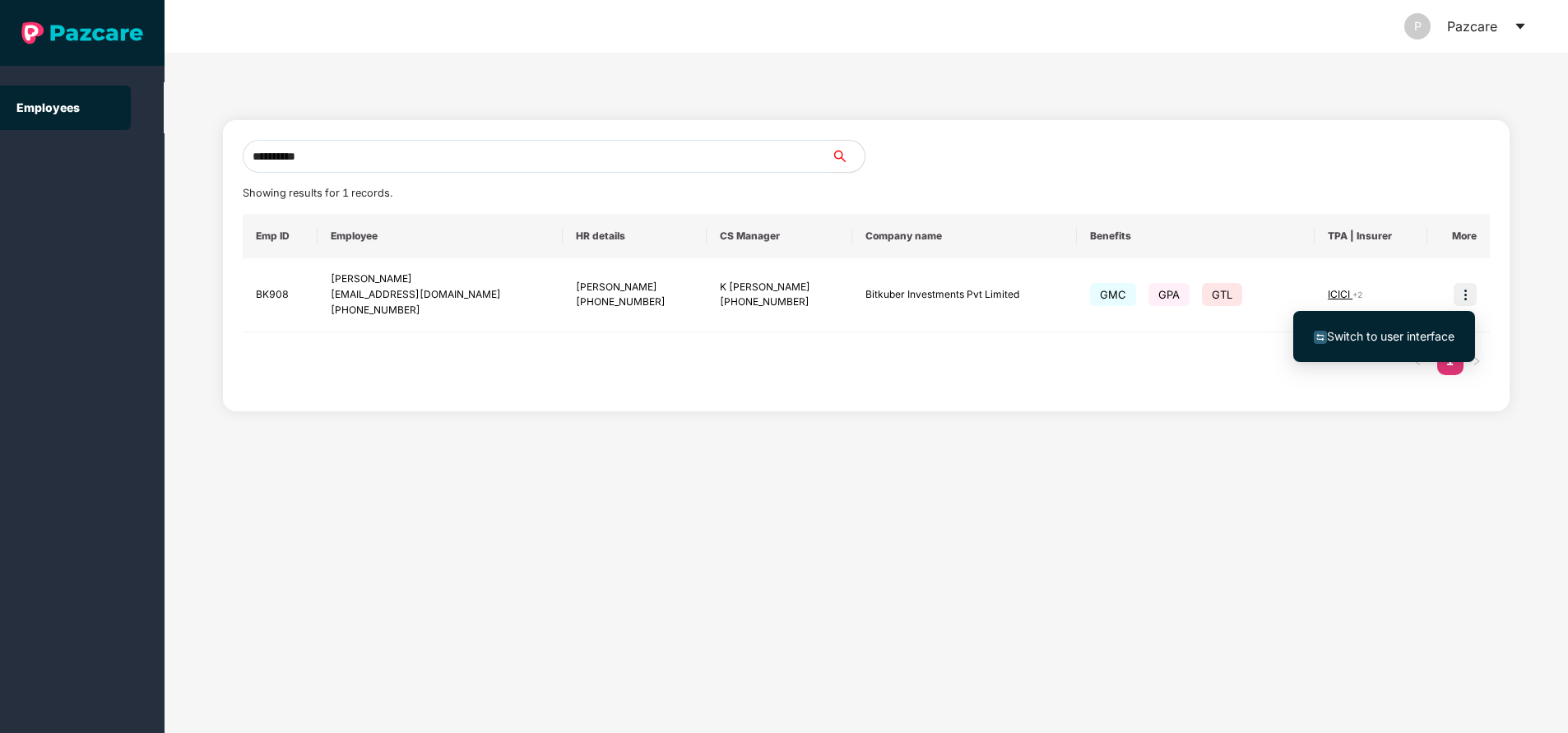
click at [1394, 338] on span "Switch to user interface" at bounding box center [1391, 336] width 127 height 14
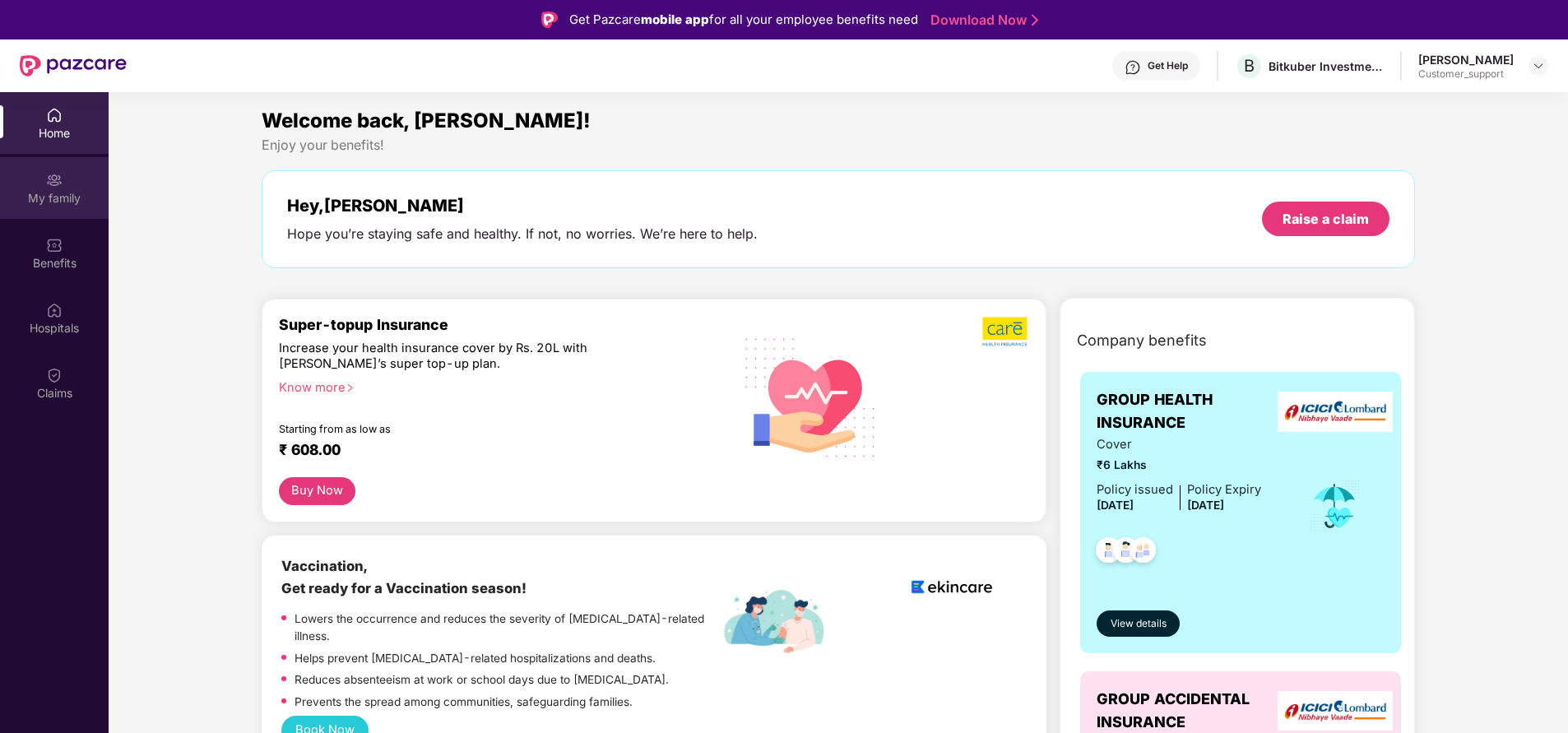
click at [67, 210] on div "My family" at bounding box center [54, 188] width 108 height 62
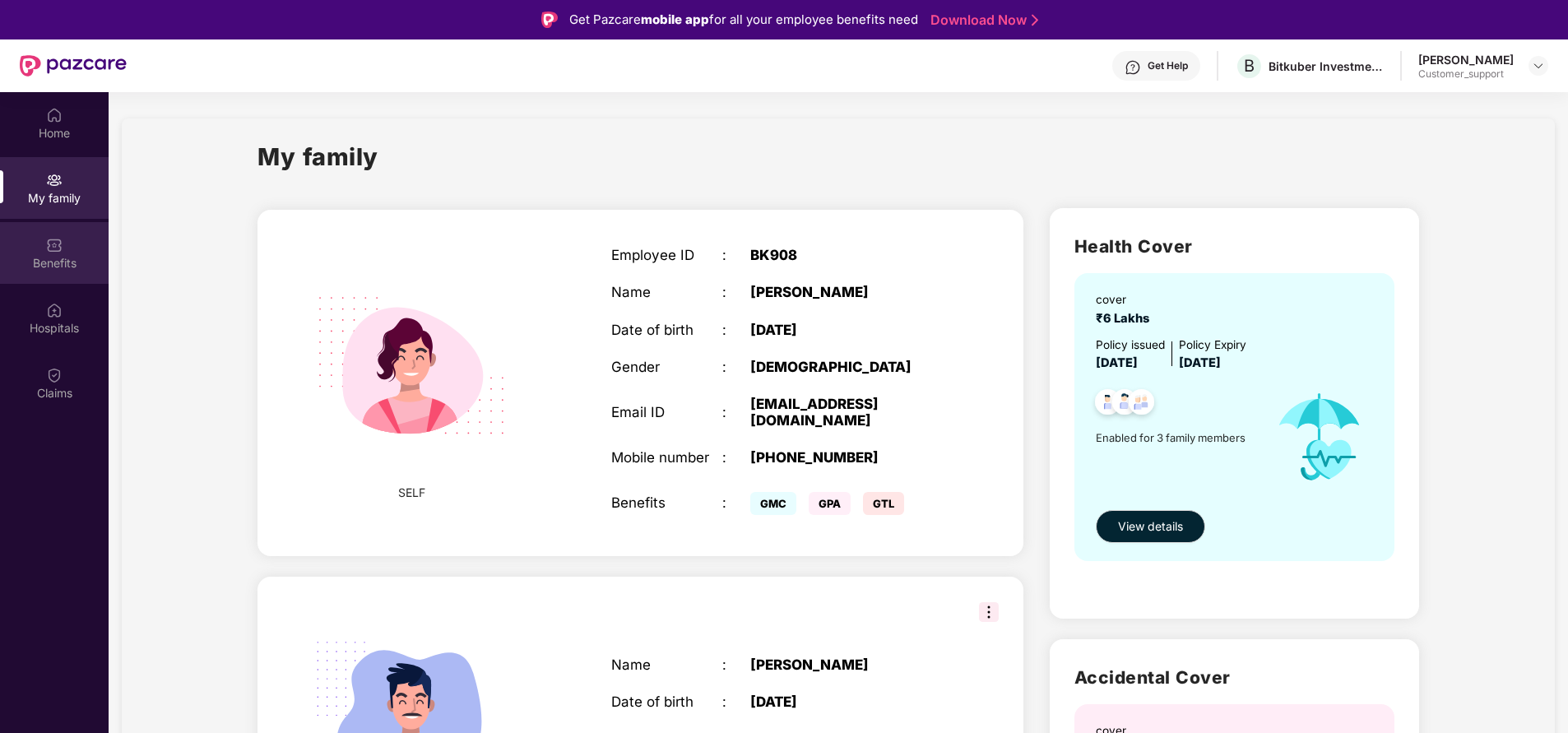
click at [51, 257] on div "Benefits" at bounding box center [54, 263] width 108 height 16
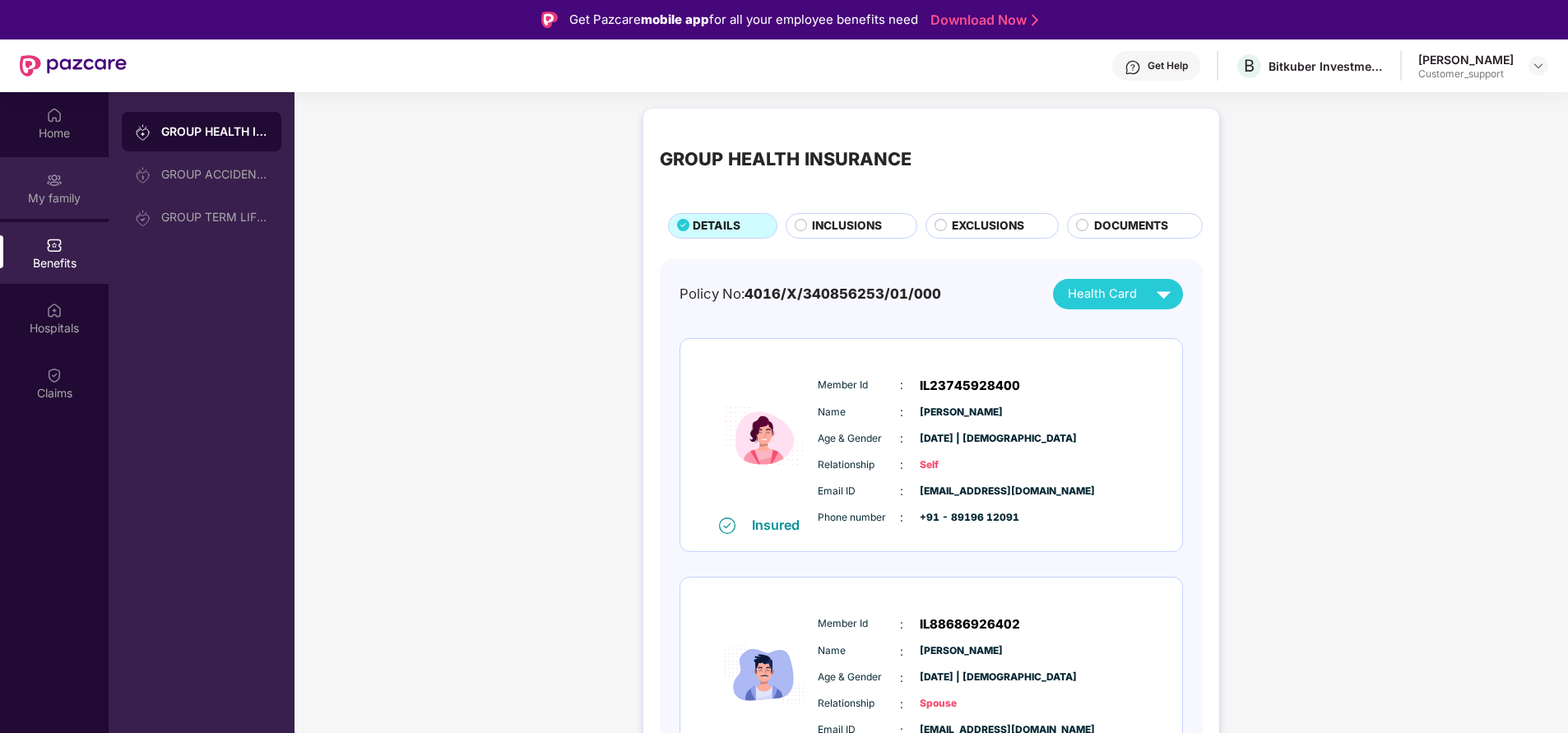
click at [52, 206] on div "My family" at bounding box center [54, 197] width 108 height 16
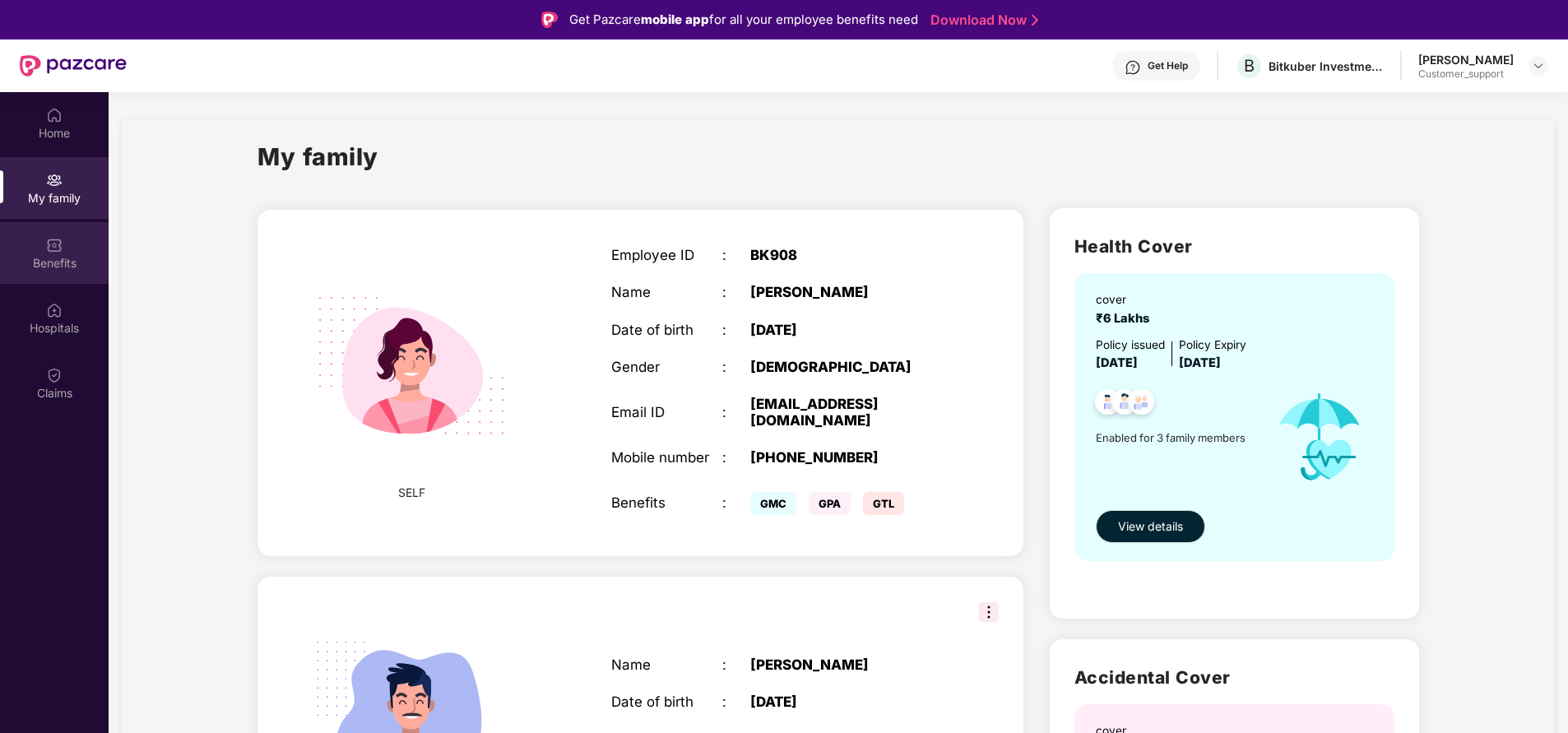
click at [61, 278] on div "Benefits" at bounding box center [54, 252] width 108 height 62
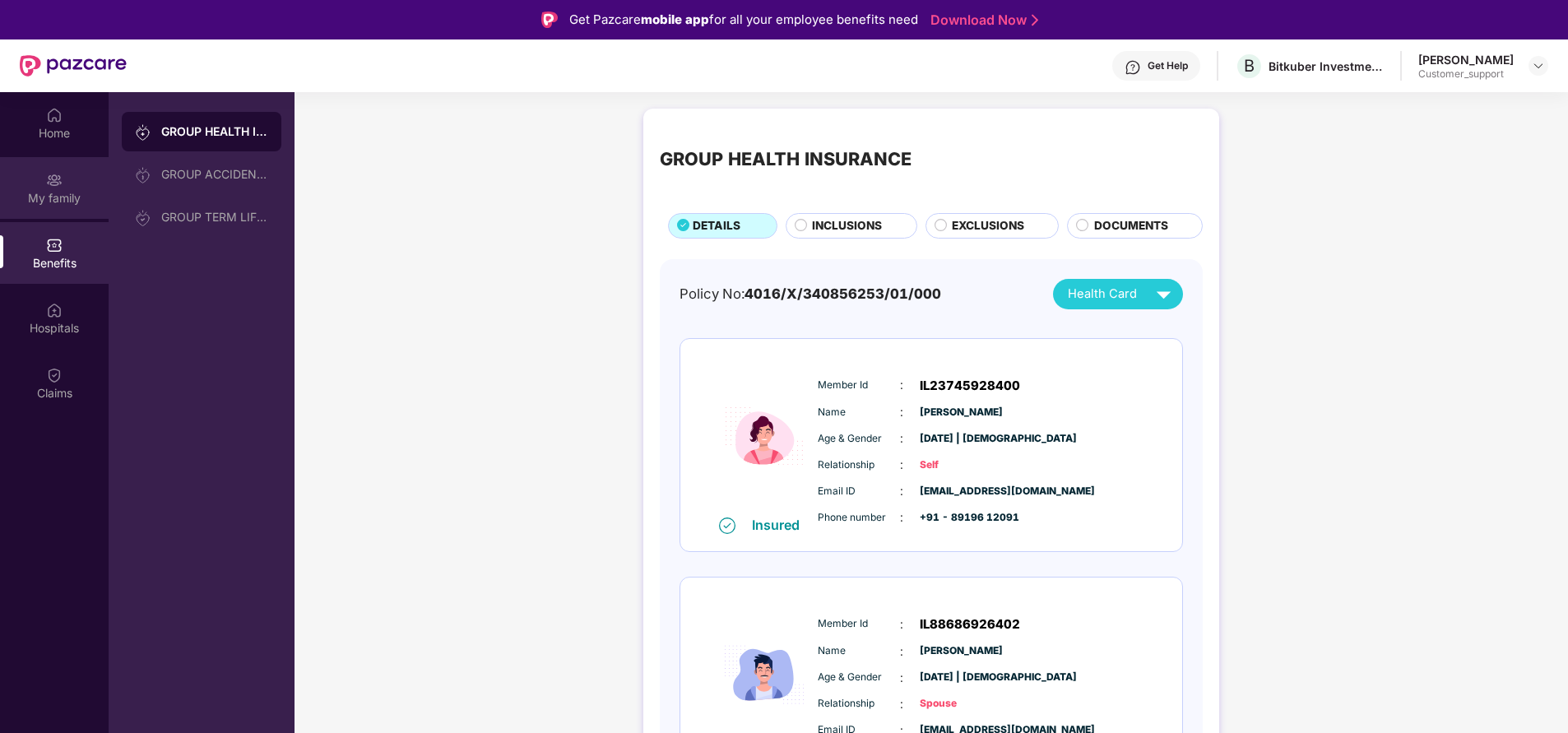
click at [61, 195] on div "My family" at bounding box center [54, 197] width 108 height 16
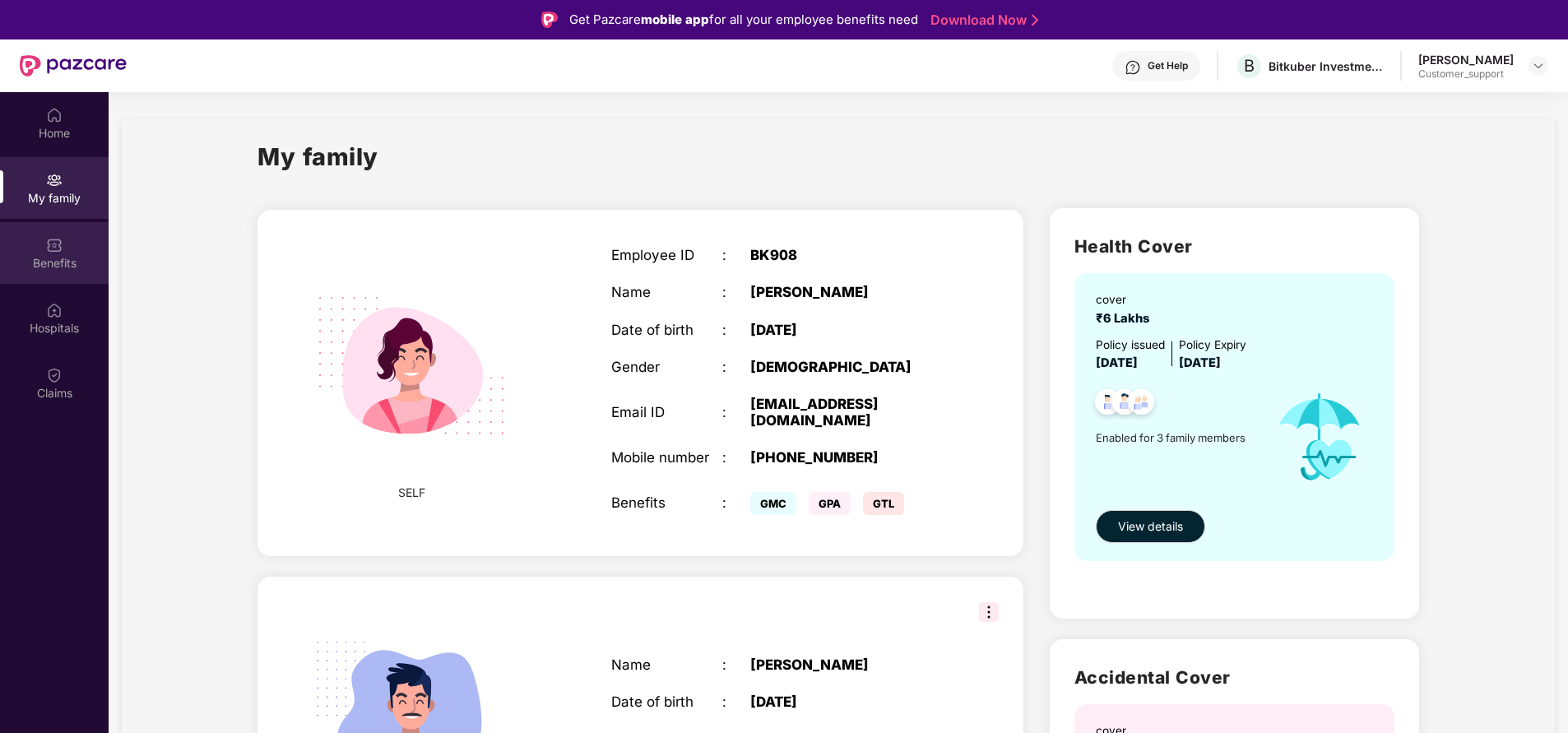
click at [78, 269] on div "Benefits" at bounding box center [54, 263] width 108 height 16
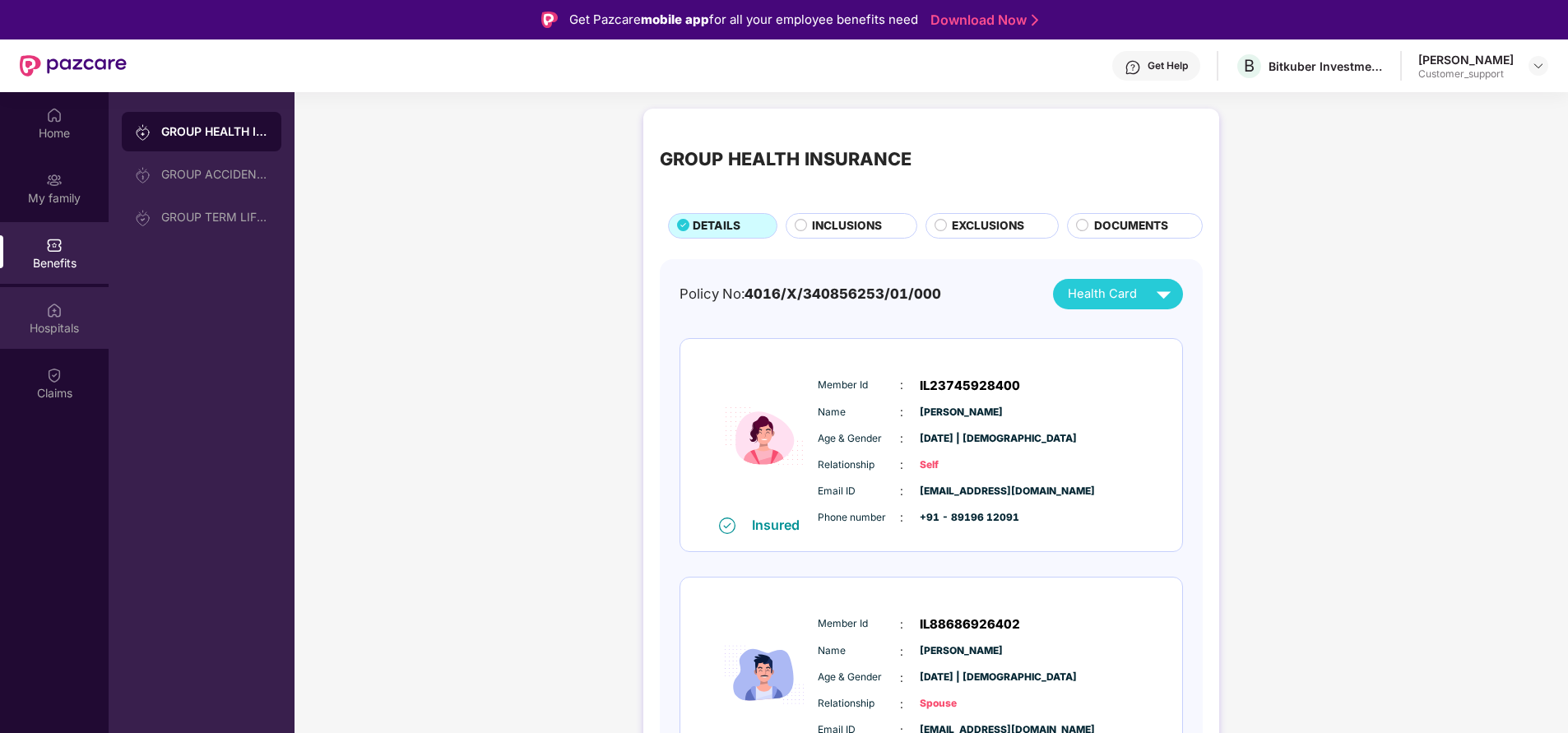
click at [57, 313] on img at bounding box center [54, 309] width 16 height 16
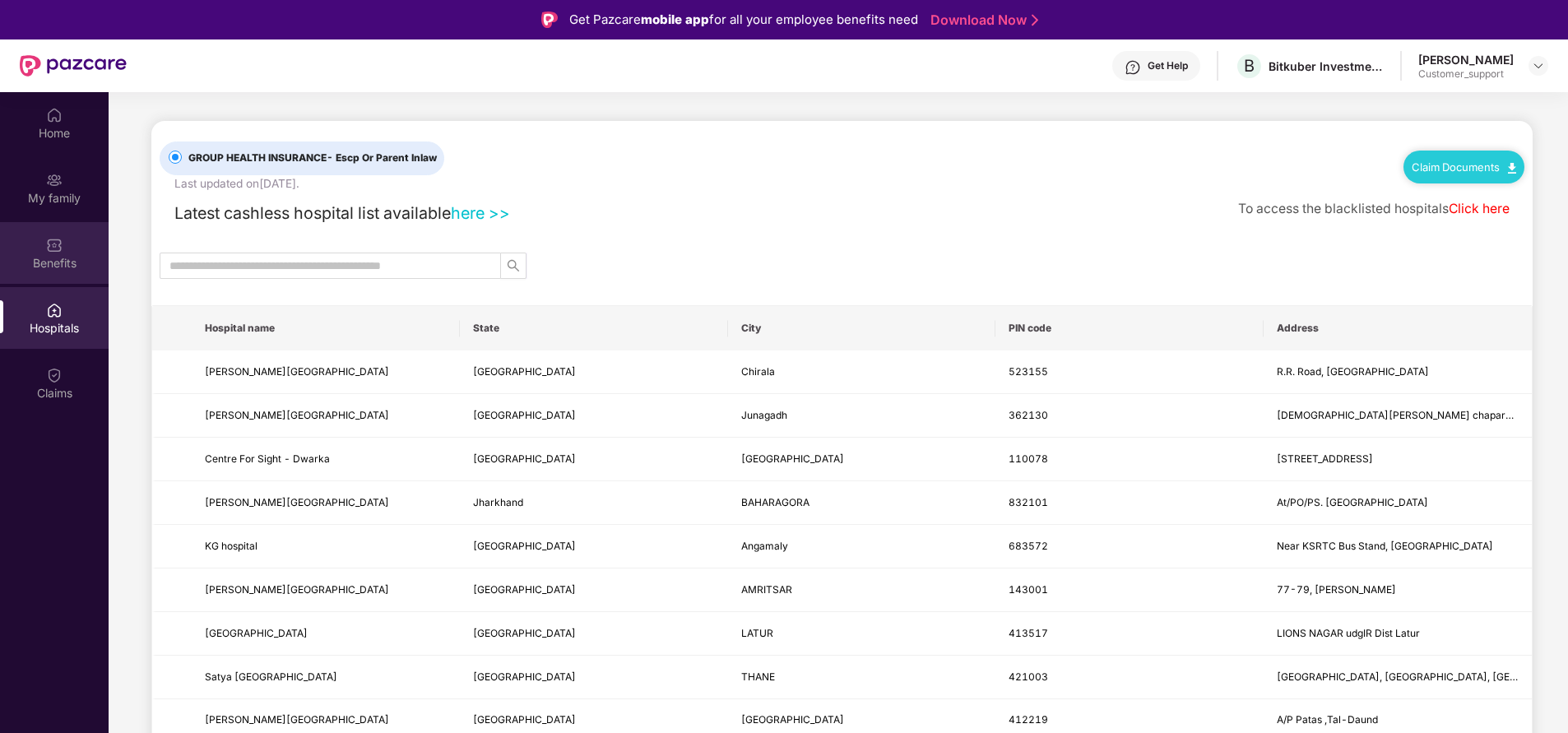
click at [61, 266] on div "Benefits" at bounding box center [54, 263] width 108 height 16
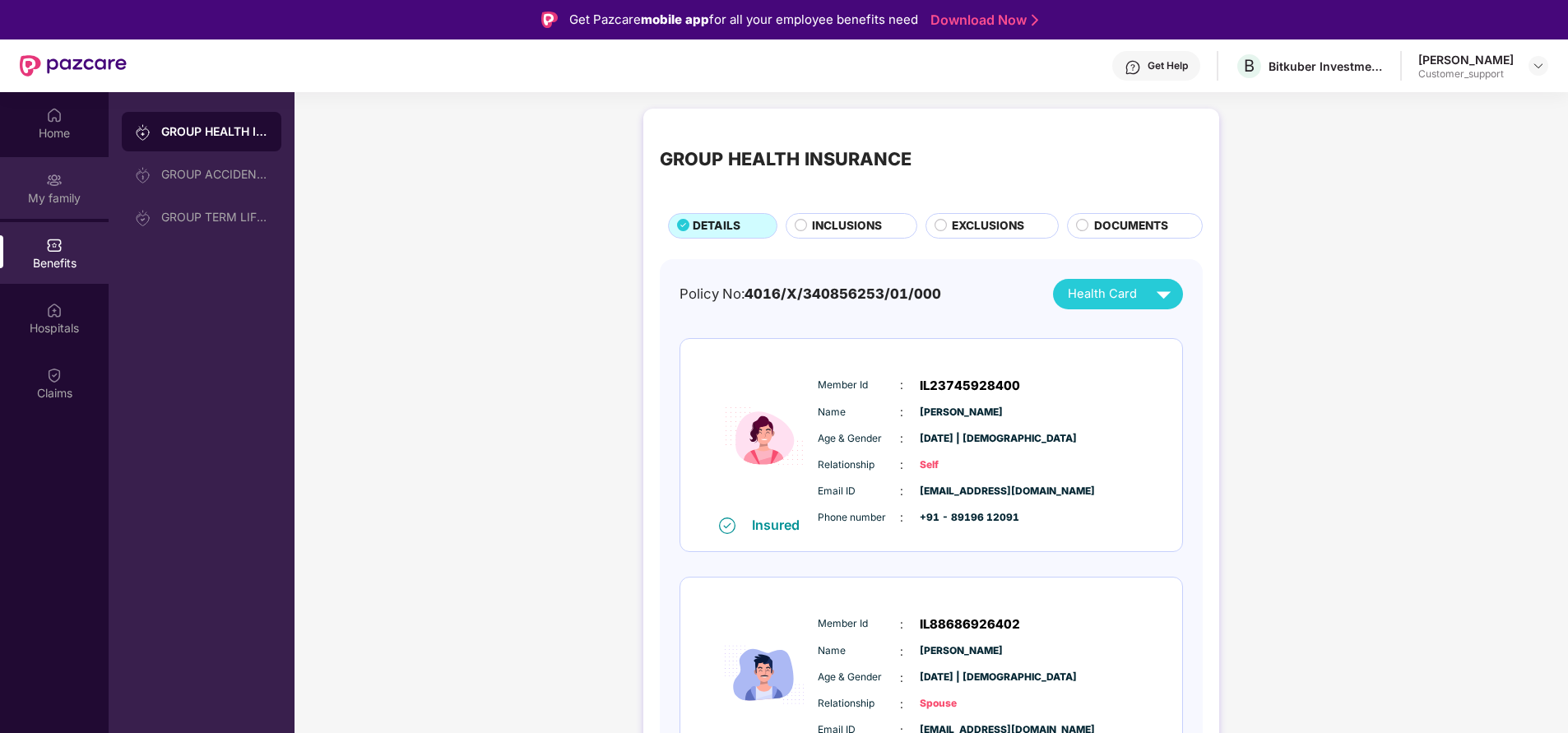
click at [65, 199] on div "My family" at bounding box center [54, 197] width 108 height 16
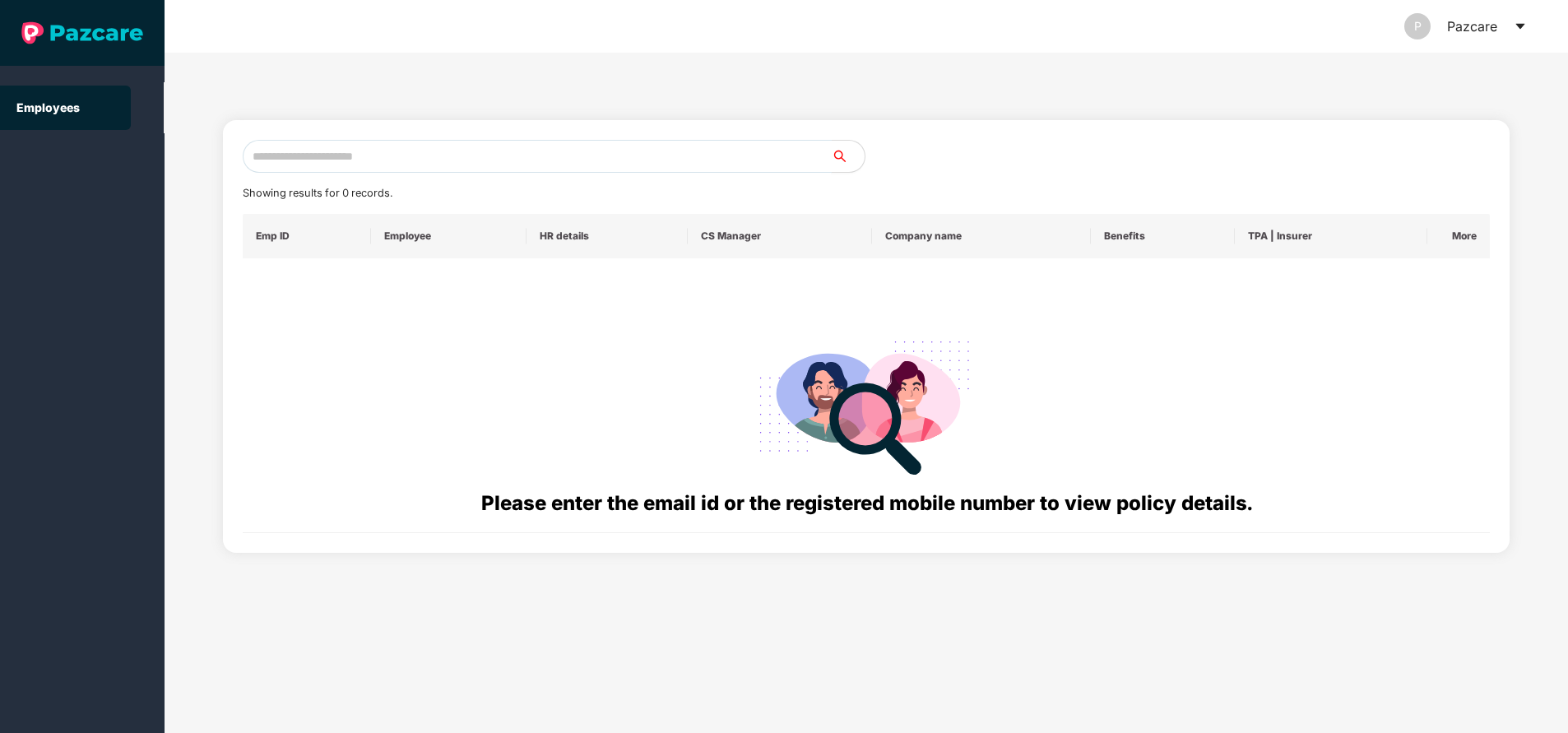
click at [374, 152] on input "text" at bounding box center [537, 156] width 589 height 33
paste input "**********"
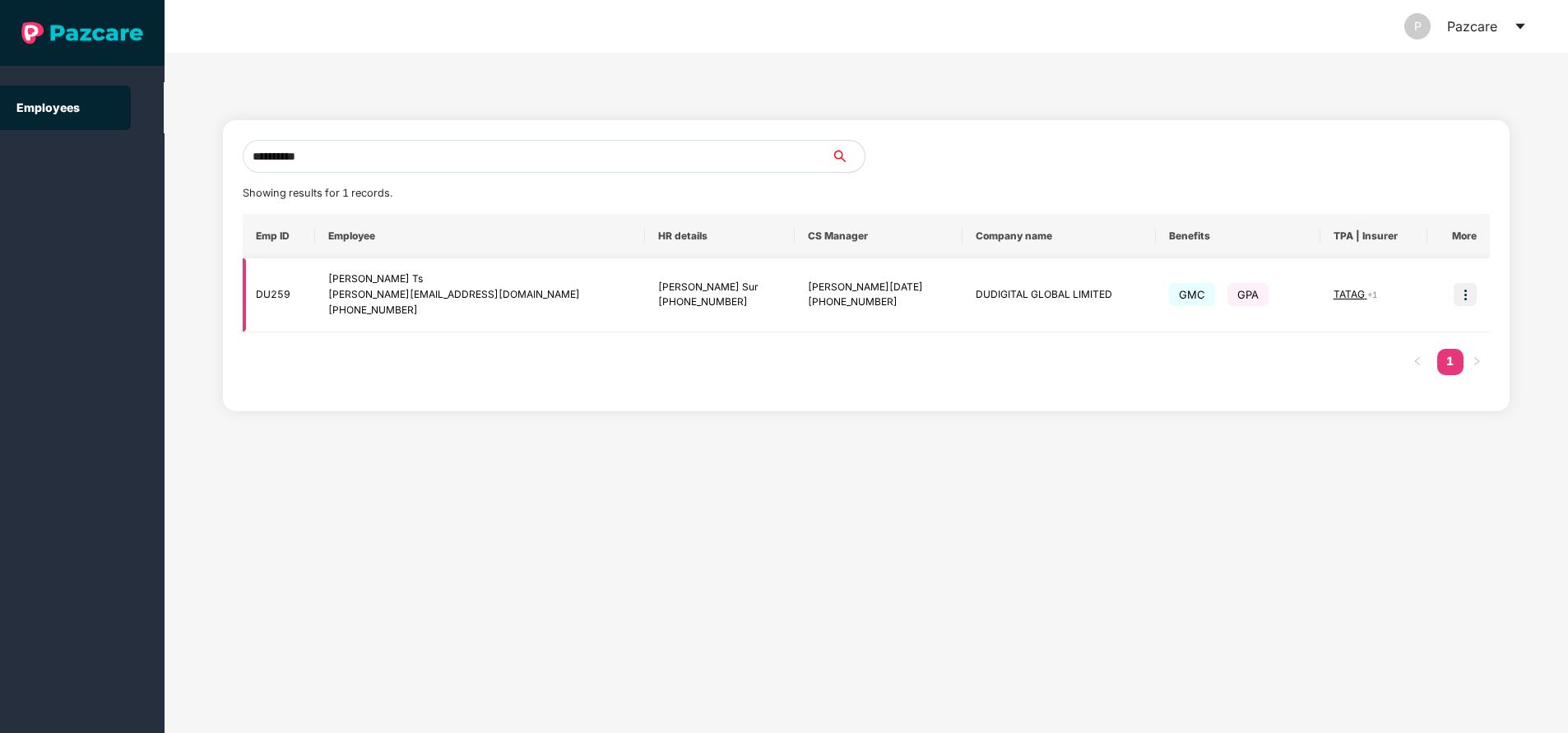
type input "**********"
click at [1460, 297] on img at bounding box center [1465, 294] width 23 height 23
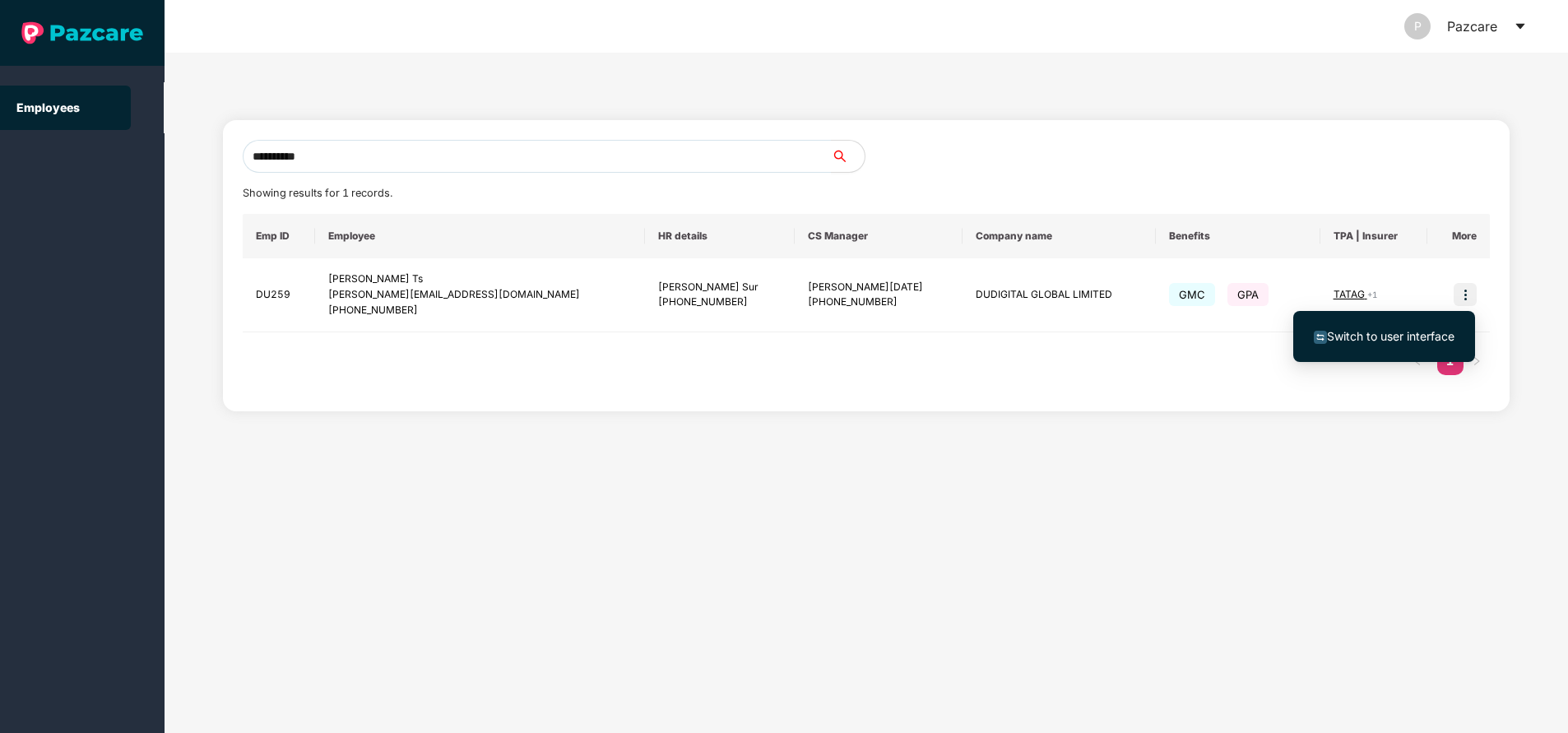
click at [1370, 329] on span "Switch to user interface" at bounding box center [1391, 336] width 127 height 14
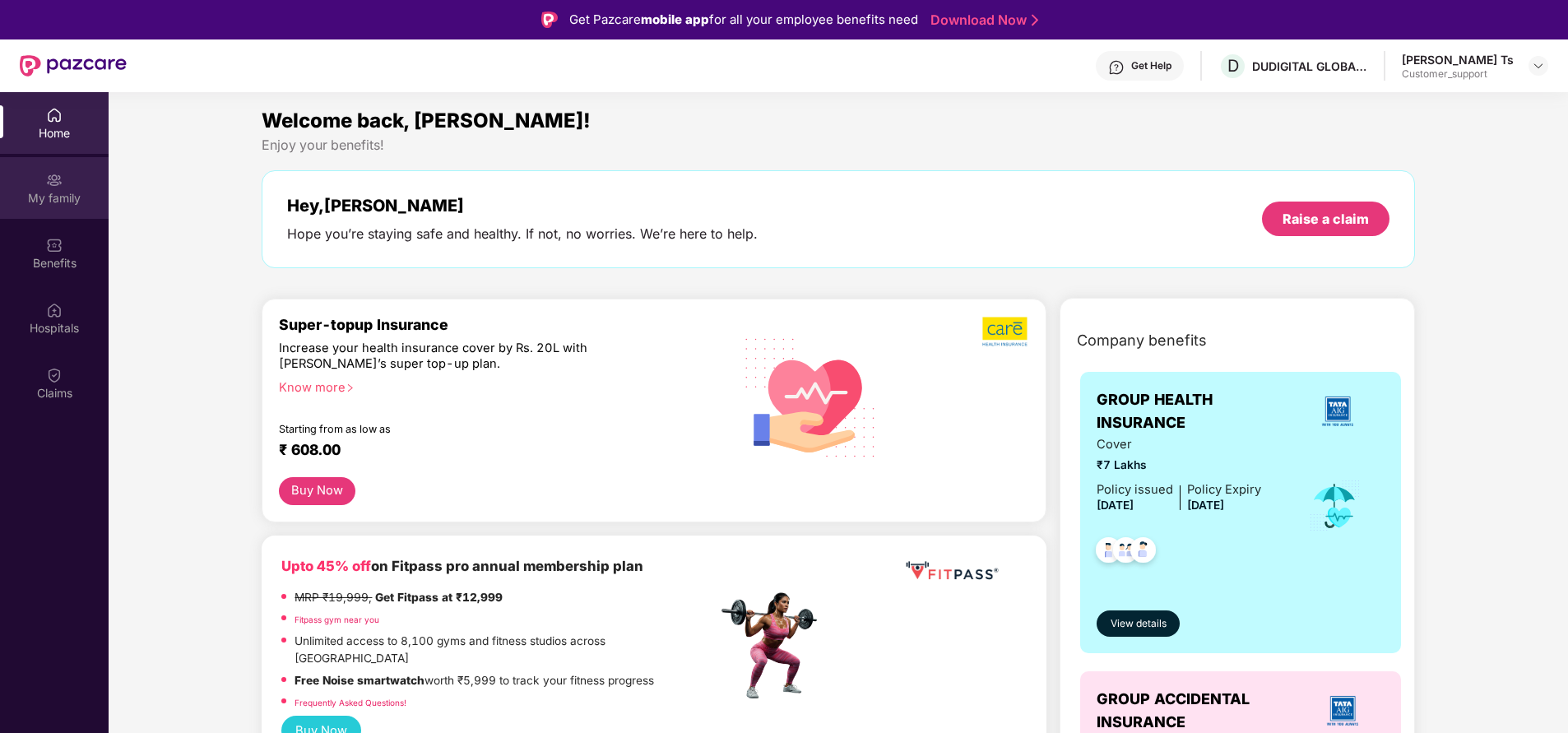
click at [64, 195] on div "My family" at bounding box center [54, 197] width 108 height 16
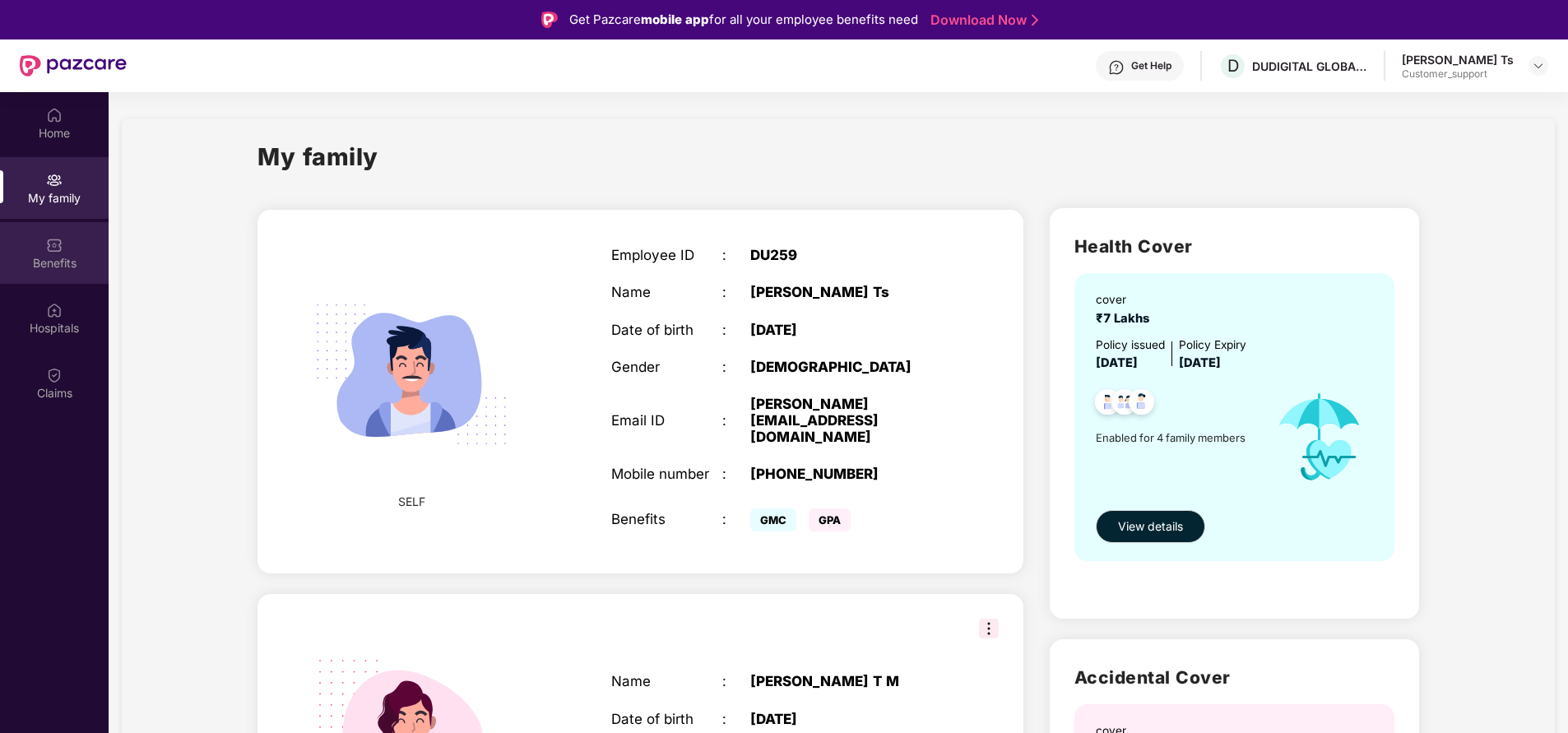
click at [73, 251] on div "Benefits" at bounding box center [54, 252] width 108 height 62
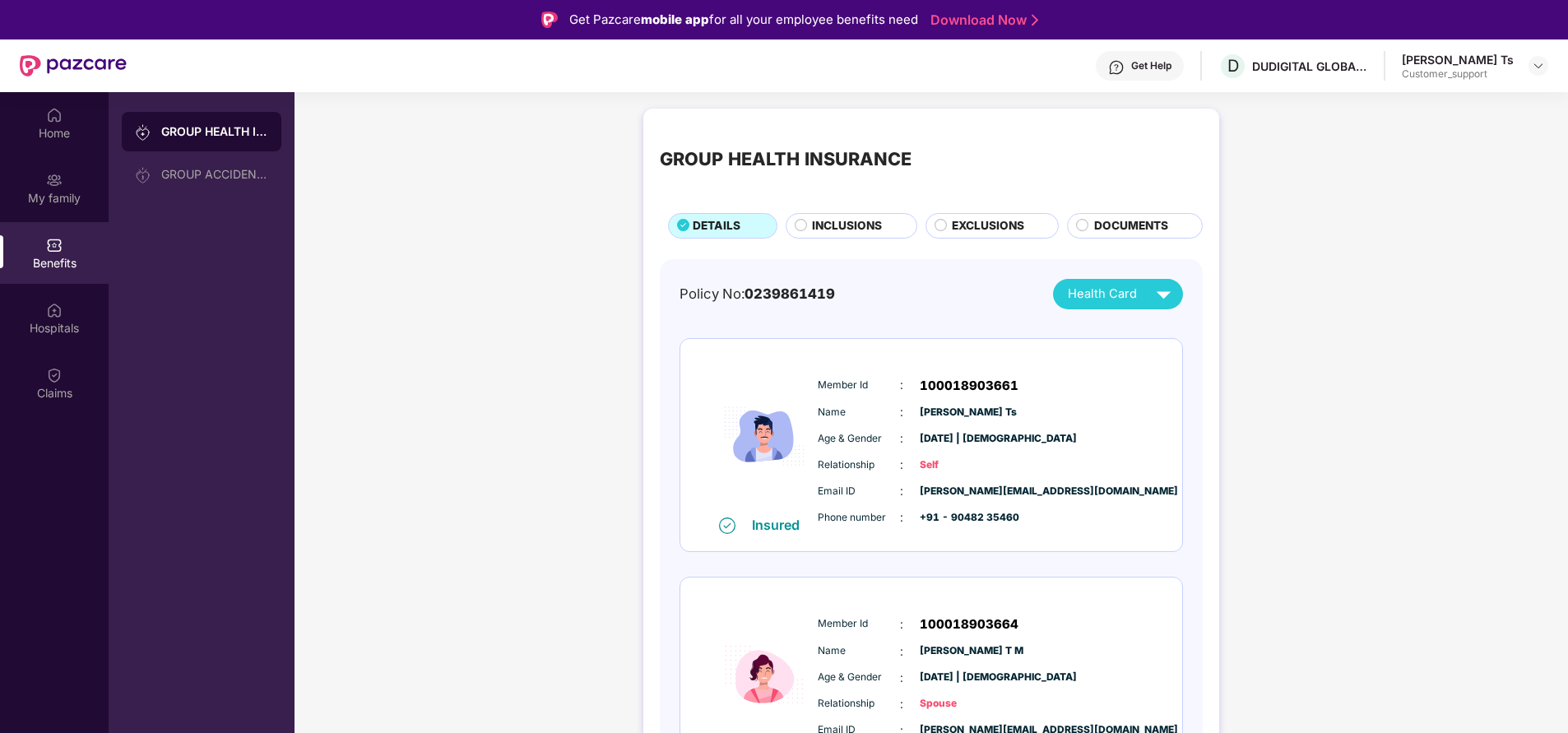
click at [812, 219] on span "INCLUSIONS" at bounding box center [847, 226] width 70 height 17
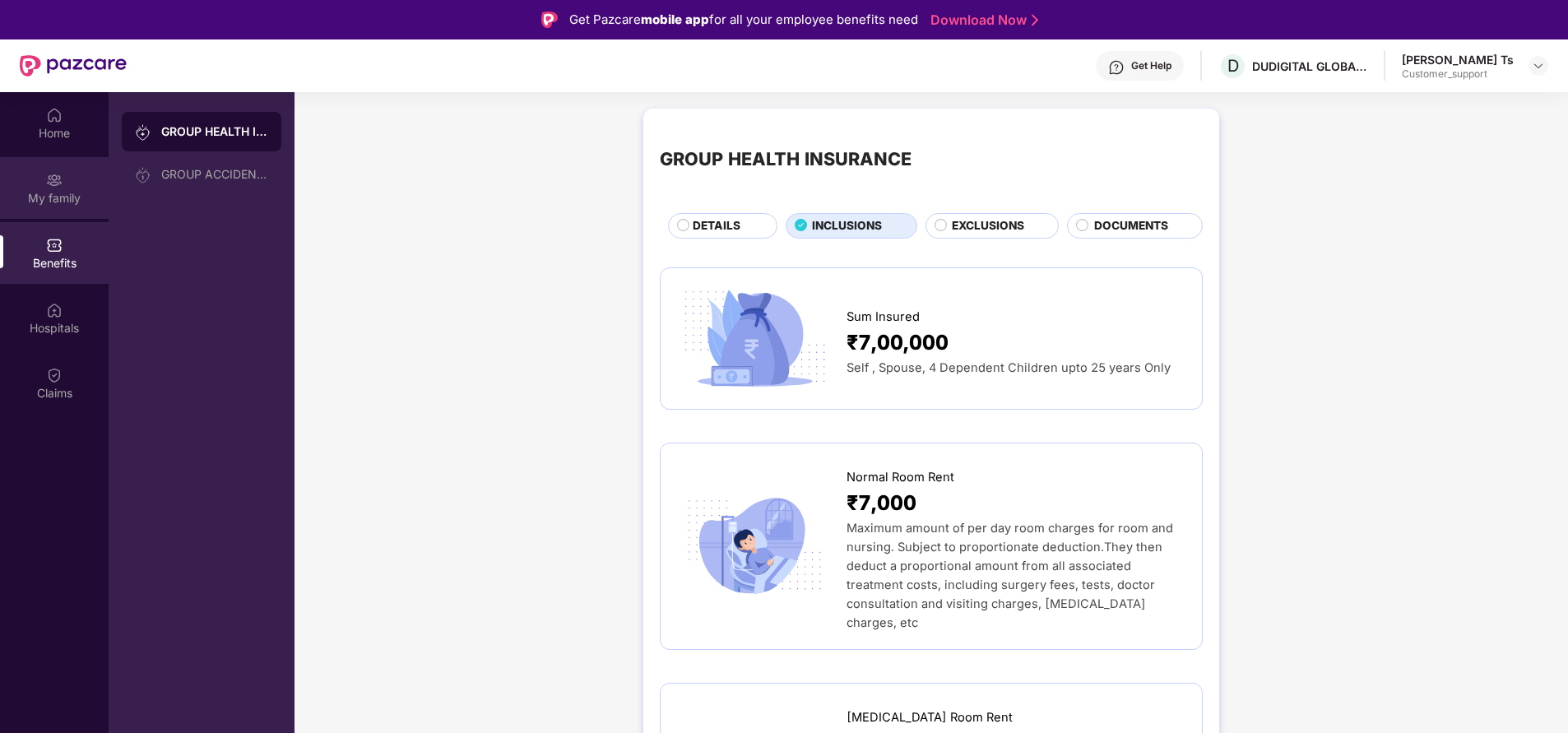
click at [51, 176] on img at bounding box center [54, 179] width 16 height 16
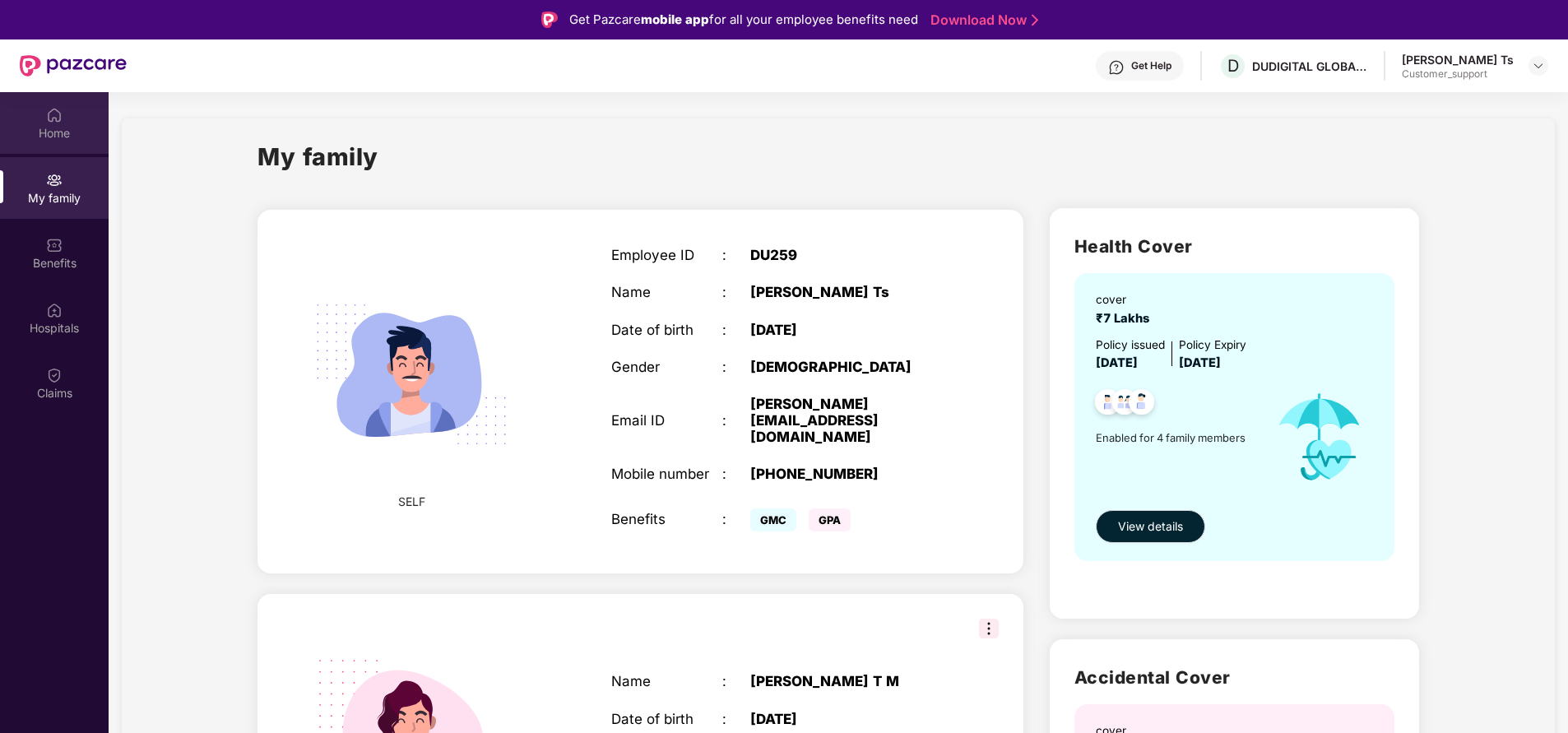
click at [52, 139] on div "Home" at bounding box center [54, 133] width 108 height 16
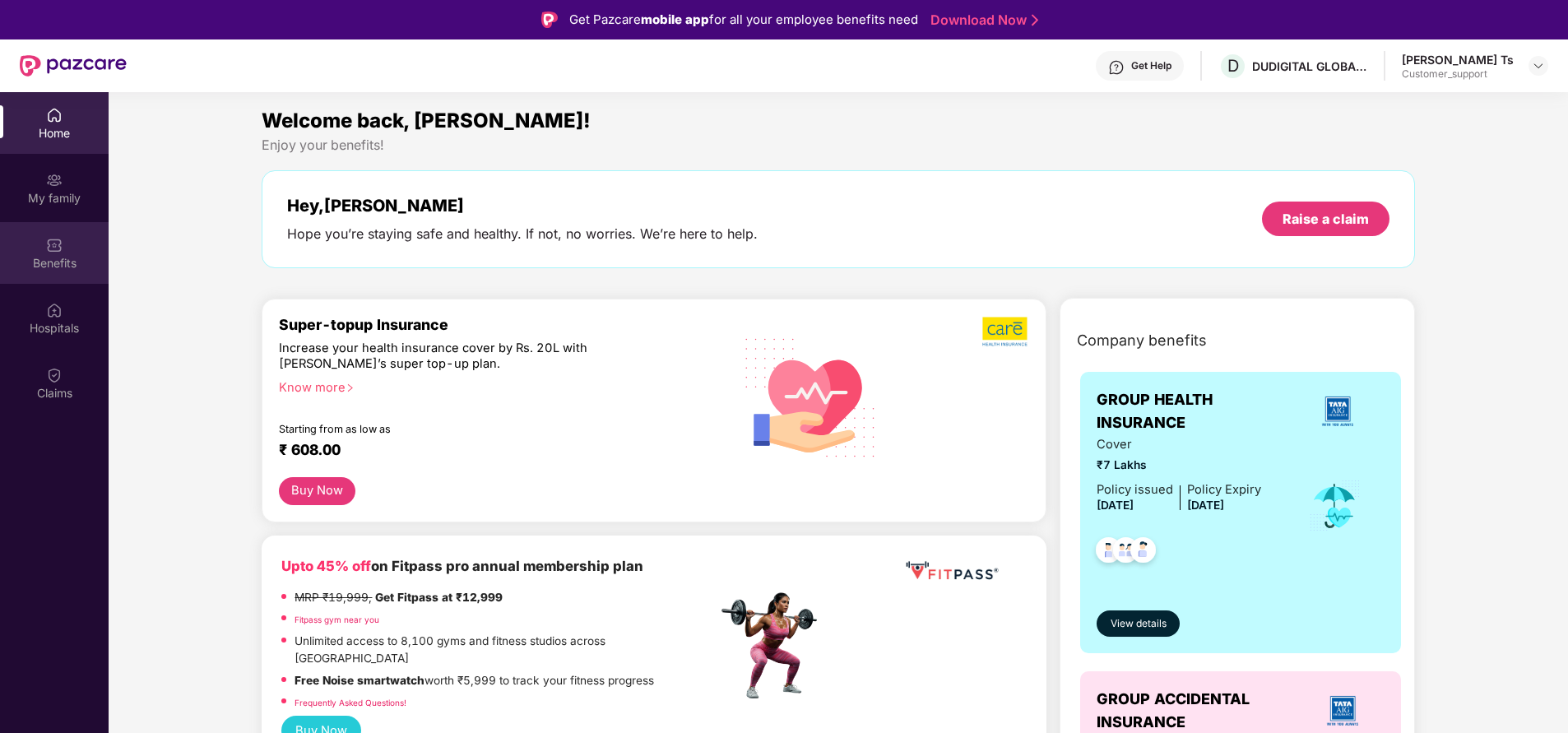
click at [52, 270] on div "Benefits" at bounding box center [54, 263] width 108 height 16
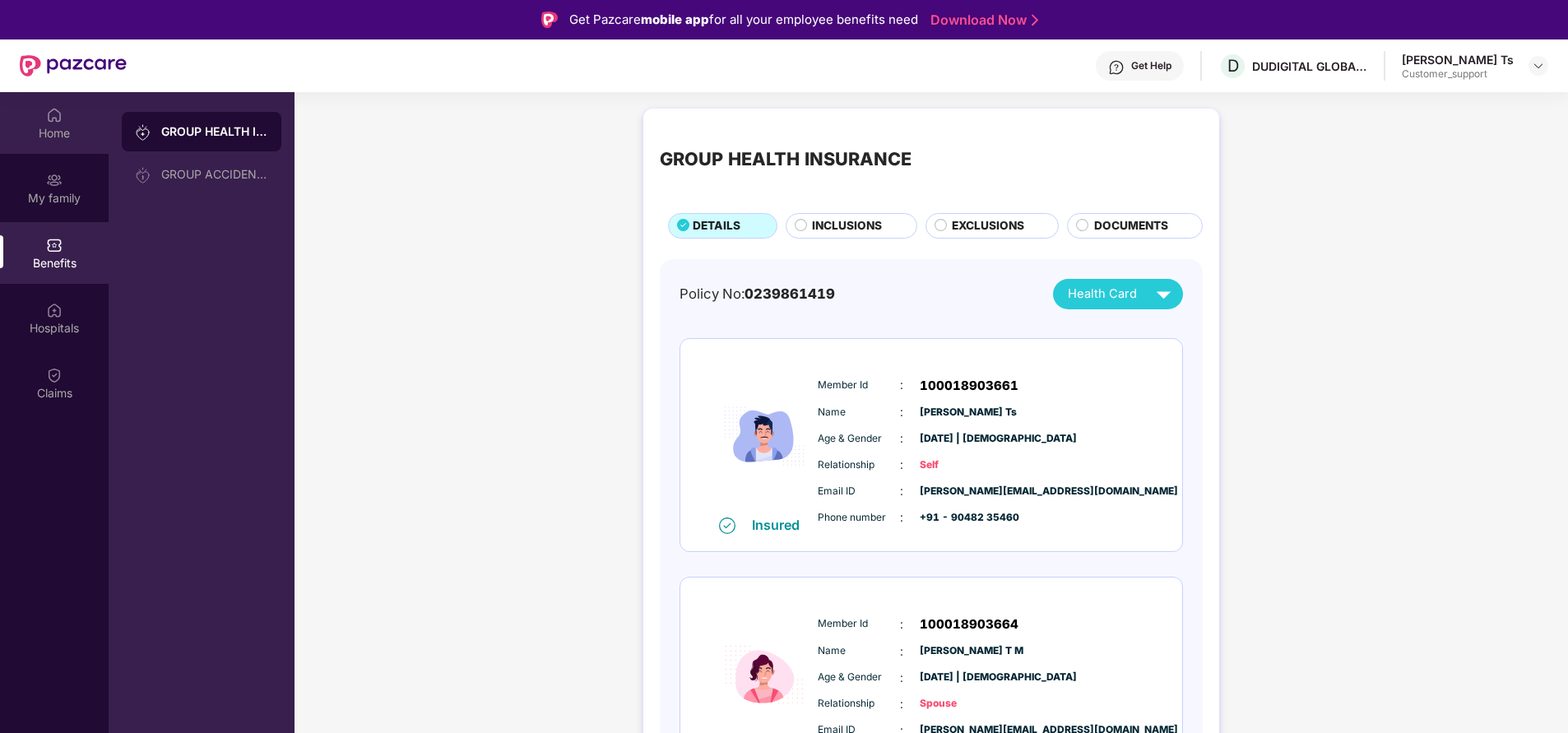
click at [55, 126] on div "Home" at bounding box center [54, 133] width 108 height 16
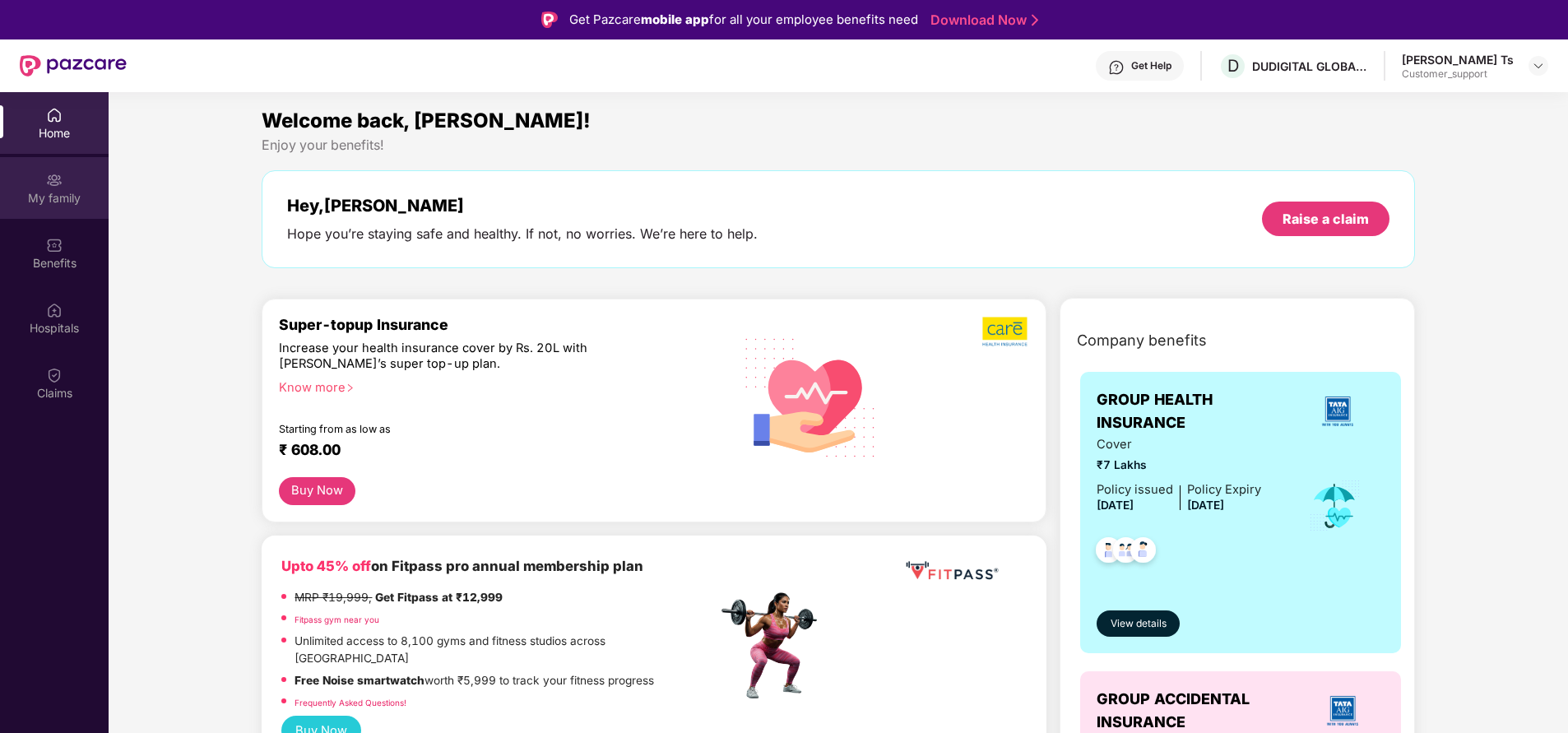
click at [75, 188] on div "My family" at bounding box center [54, 188] width 108 height 62
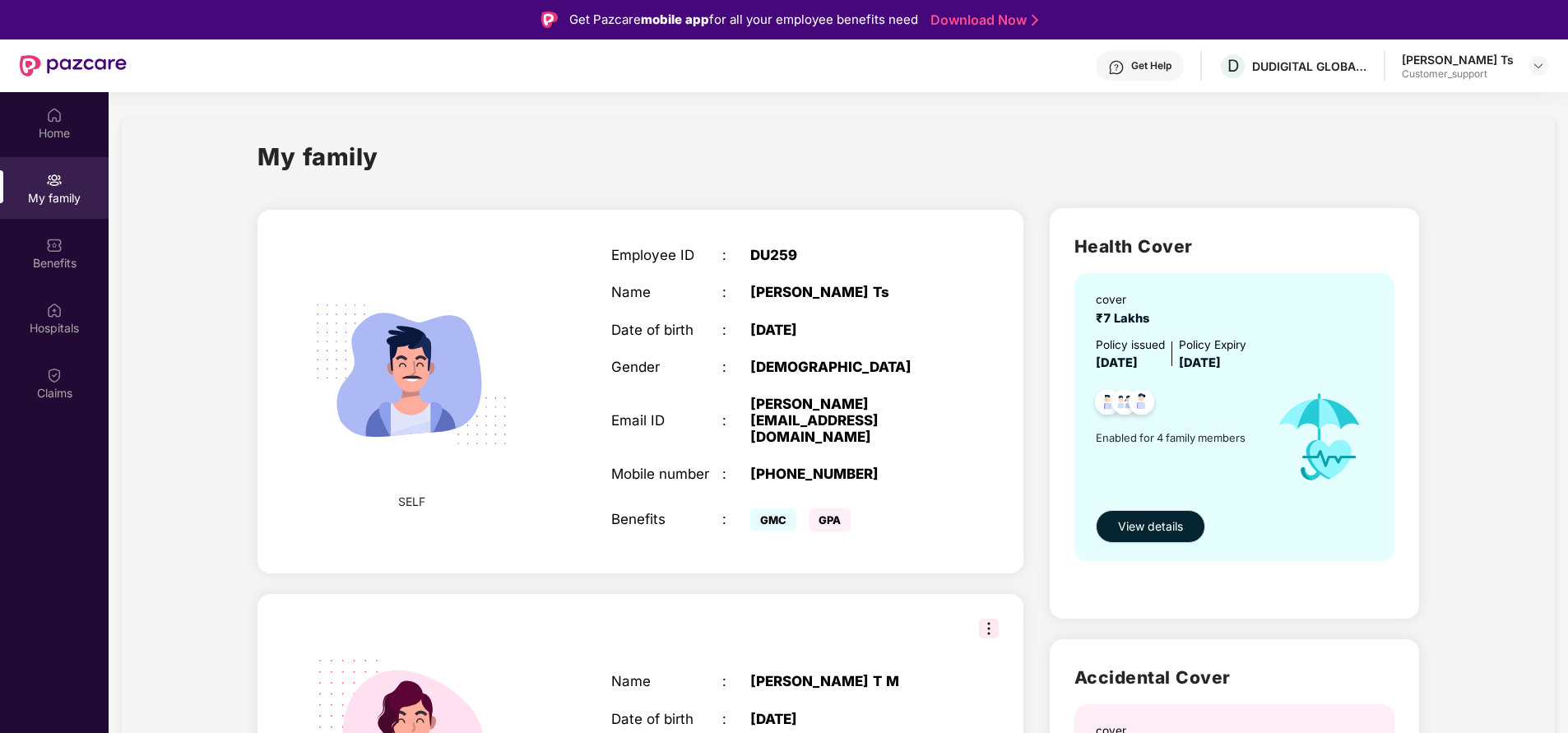
click at [801, 466] on div "+919048235460" at bounding box center [847, 473] width 194 height 16
copy div "+919048235460"
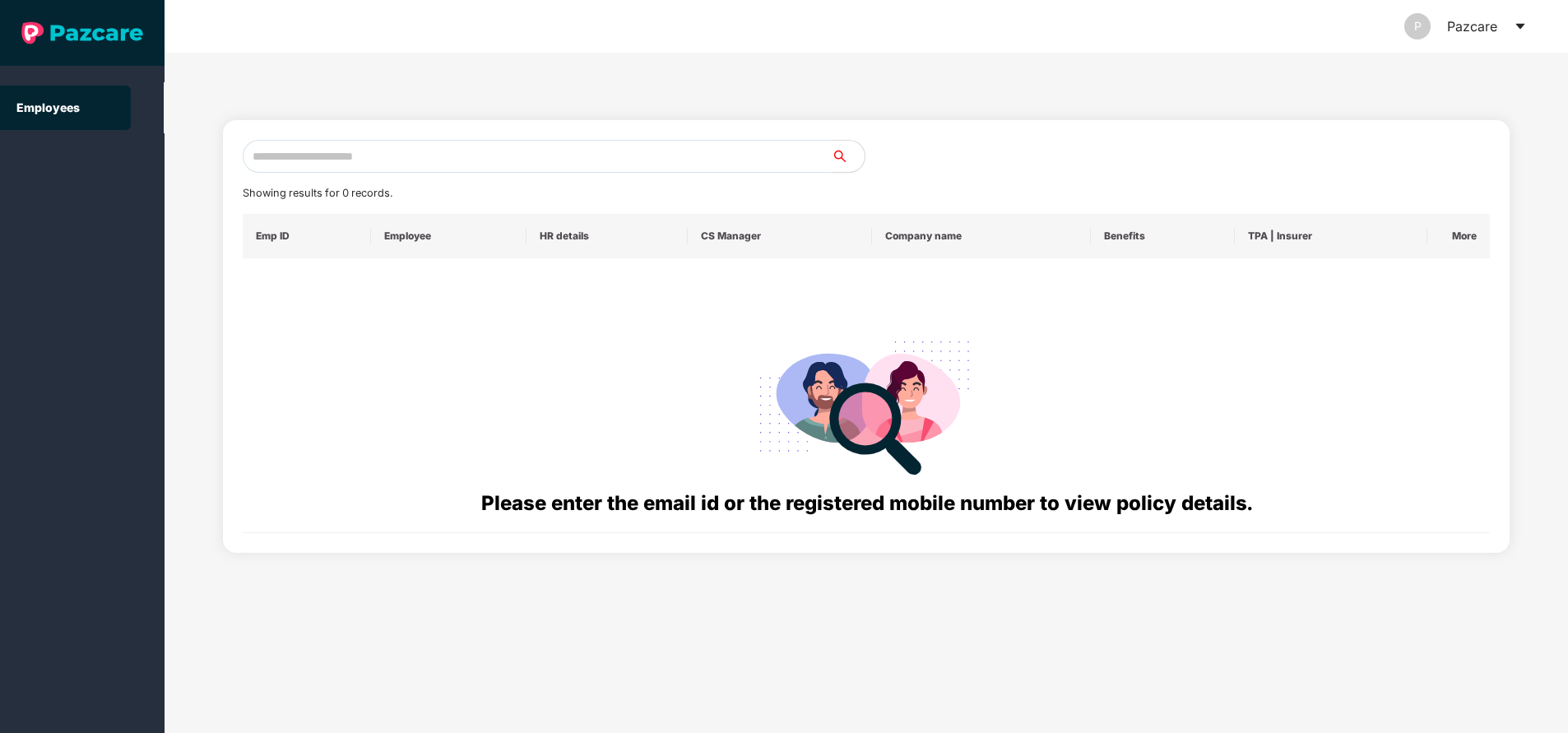
click at [507, 146] on input "text" at bounding box center [537, 156] width 589 height 33
paste input "**********"
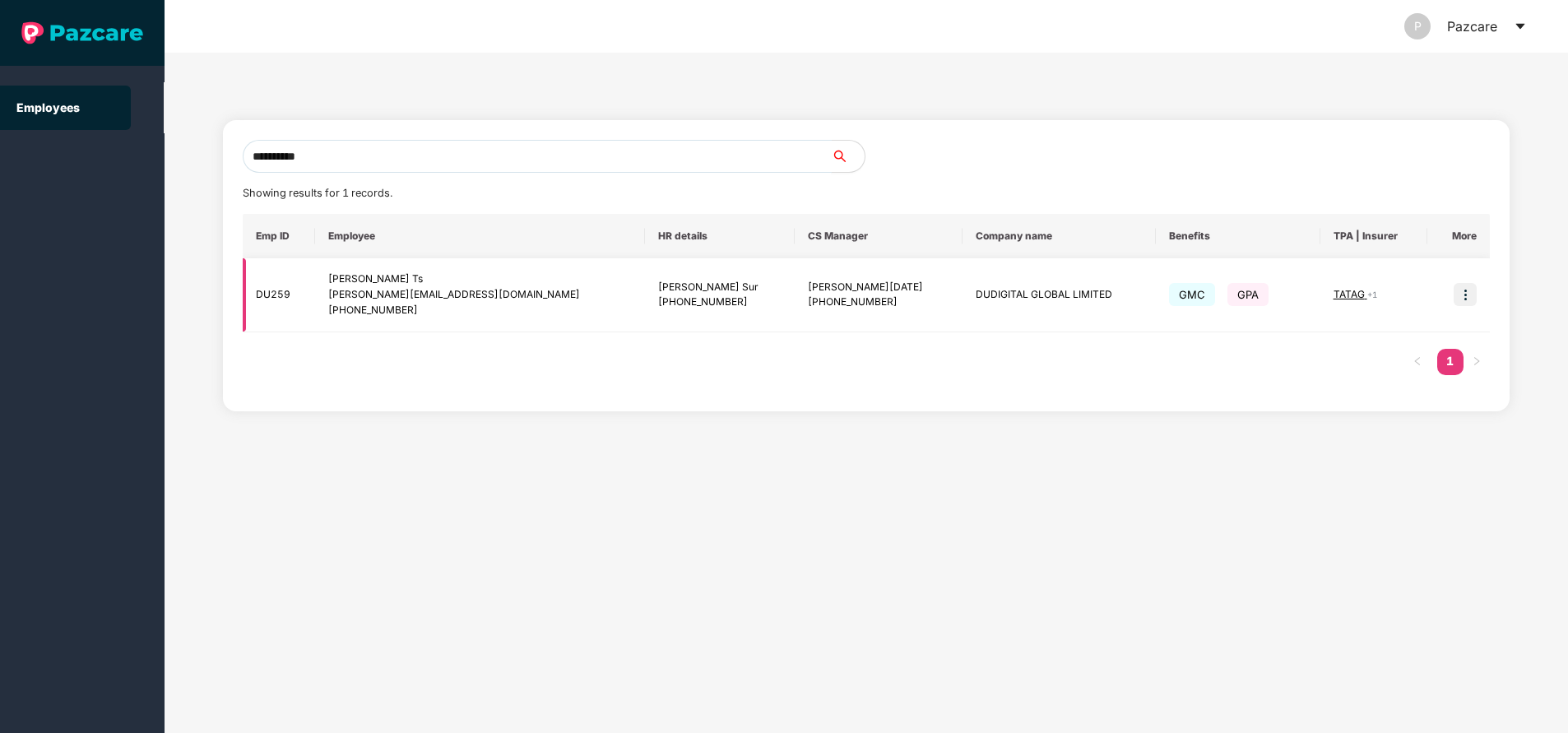
type input "**********"
click at [1335, 297] on span "TATAG" at bounding box center [1351, 294] width 34 height 12
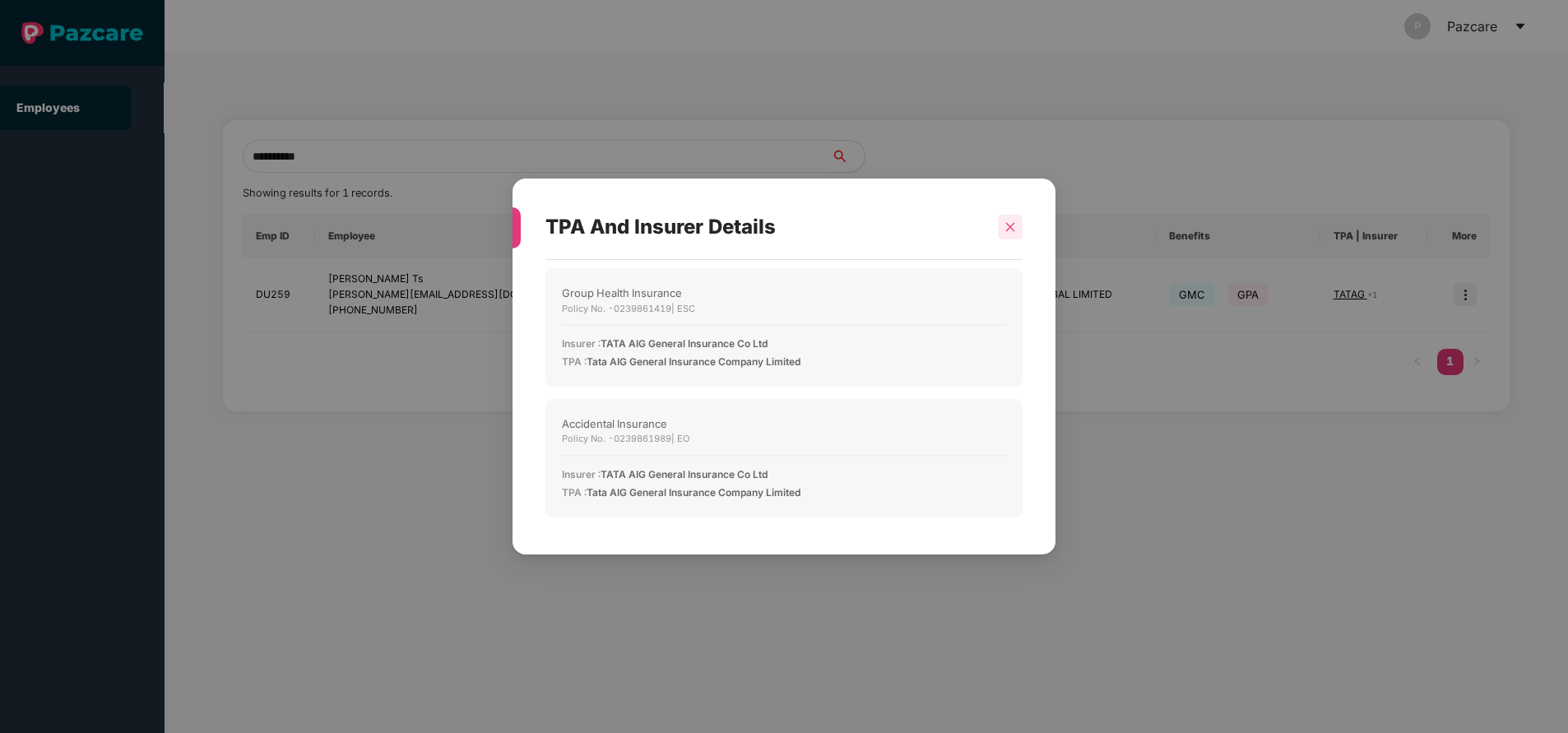
click at [1011, 232] on icon "close" at bounding box center [1010, 227] width 11 height 11
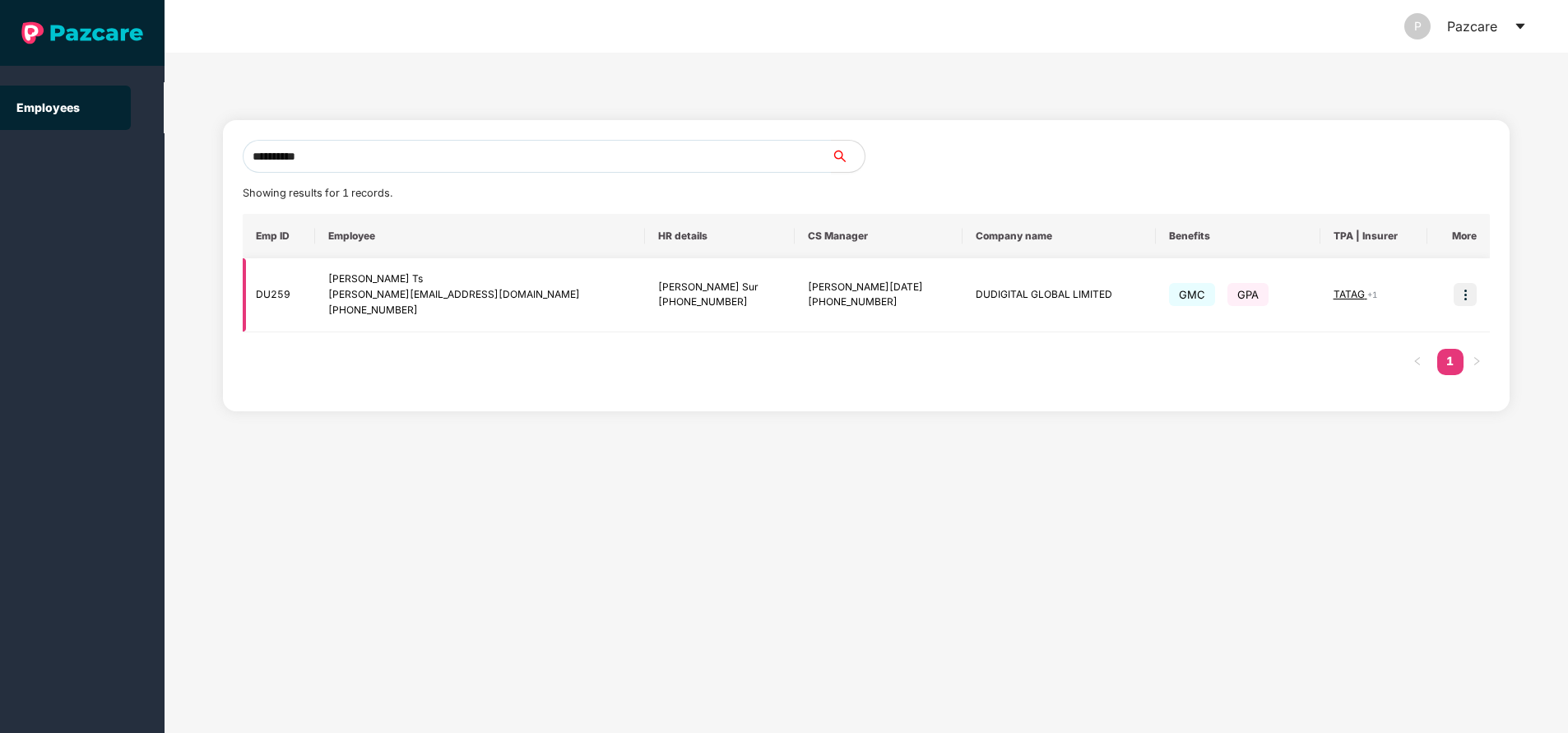
click at [1477, 298] on td at bounding box center [1459, 295] width 63 height 74
click at [1466, 295] on img at bounding box center [1465, 294] width 23 height 23
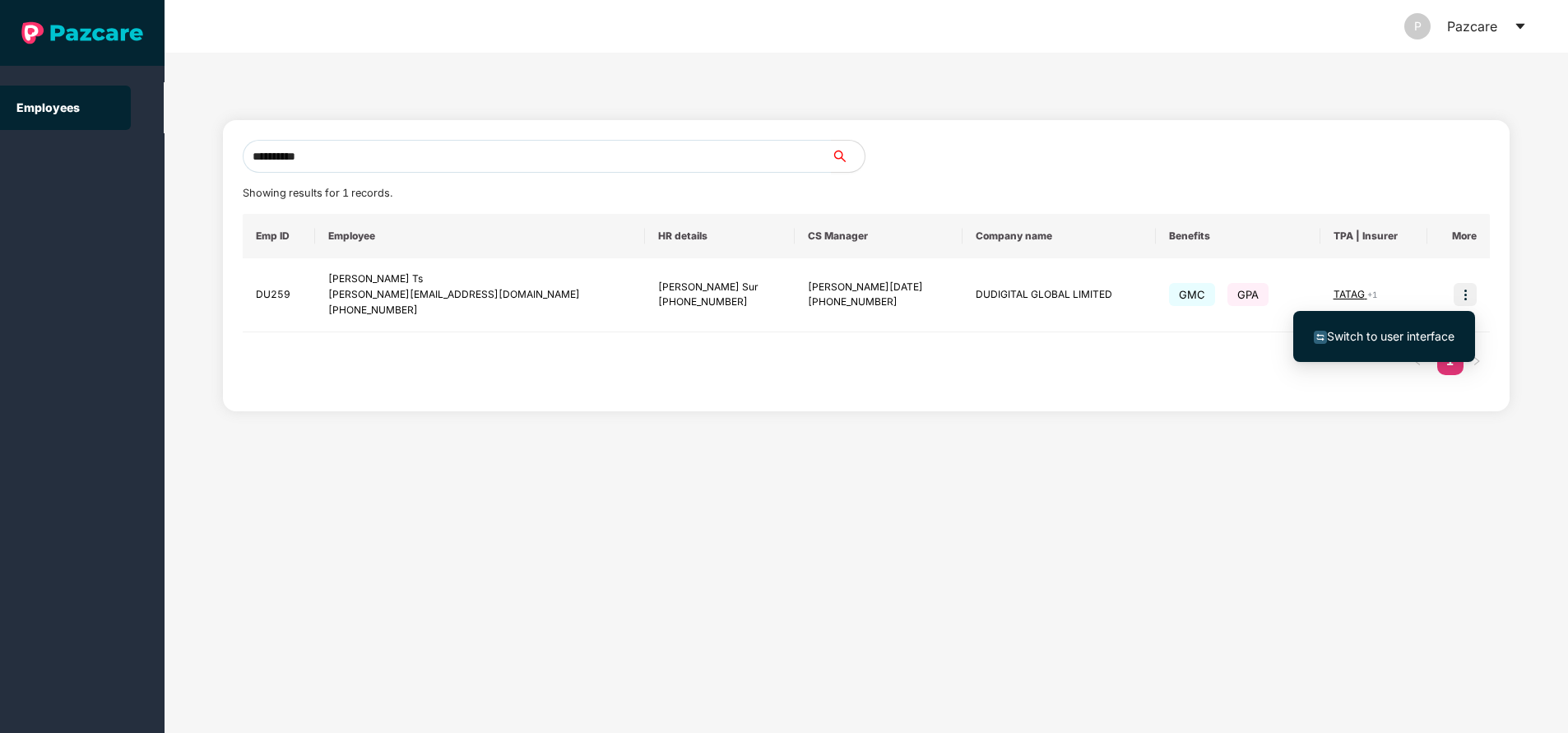
click at [1386, 334] on span "Switch to user interface" at bounding box center [1391, 336] width 127 height 14
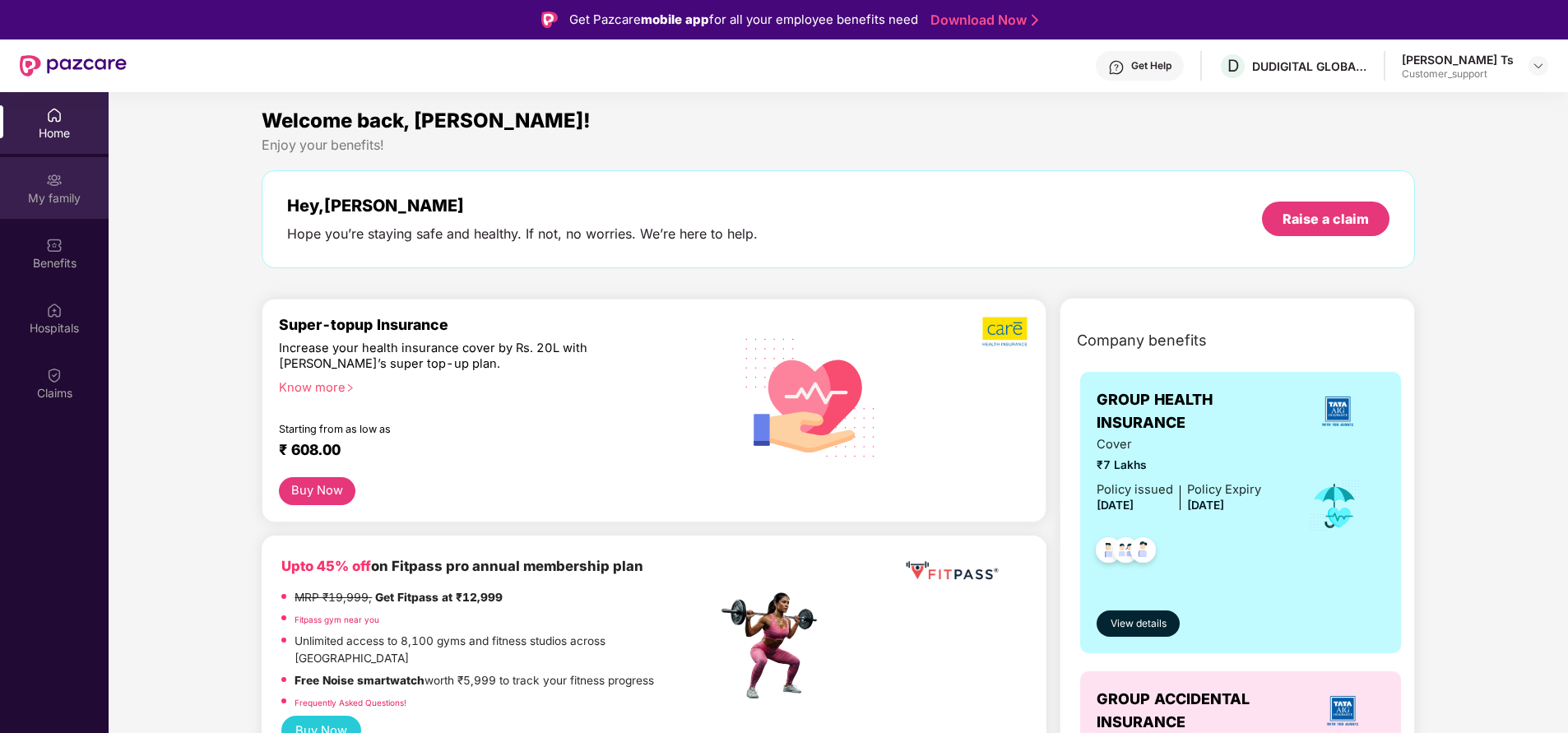
click at [58, 192] on div "My family" at bounding box center [54, 197] width 108 height 16
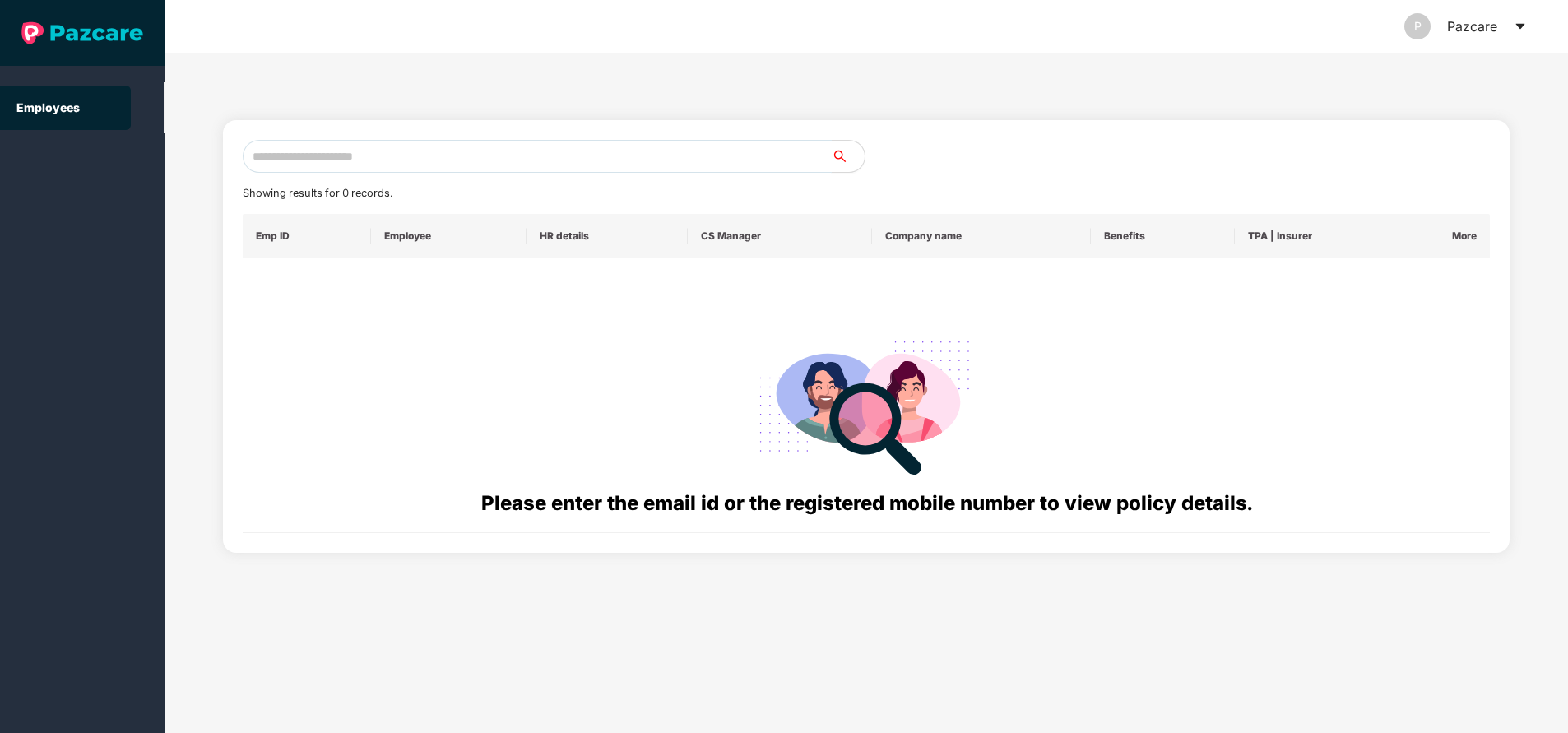
click at [621, 162] on input "text" at bounding box center [537, 156] width 589 height 33
paste input "**********"
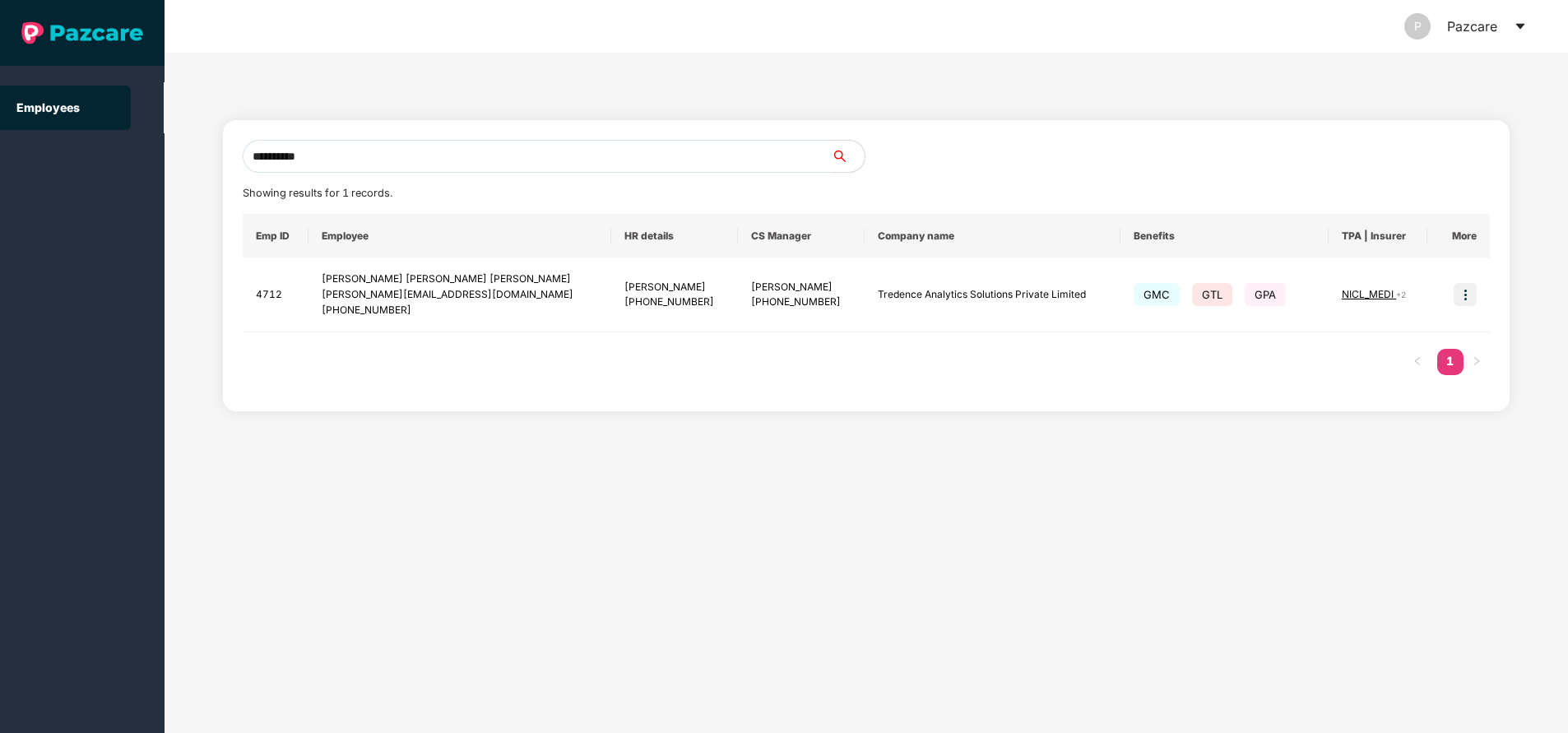
type input "**********"
click at [417, 160] on input "**********" at bounding box center [537, 156] width 589 height 33
paste input "**********"
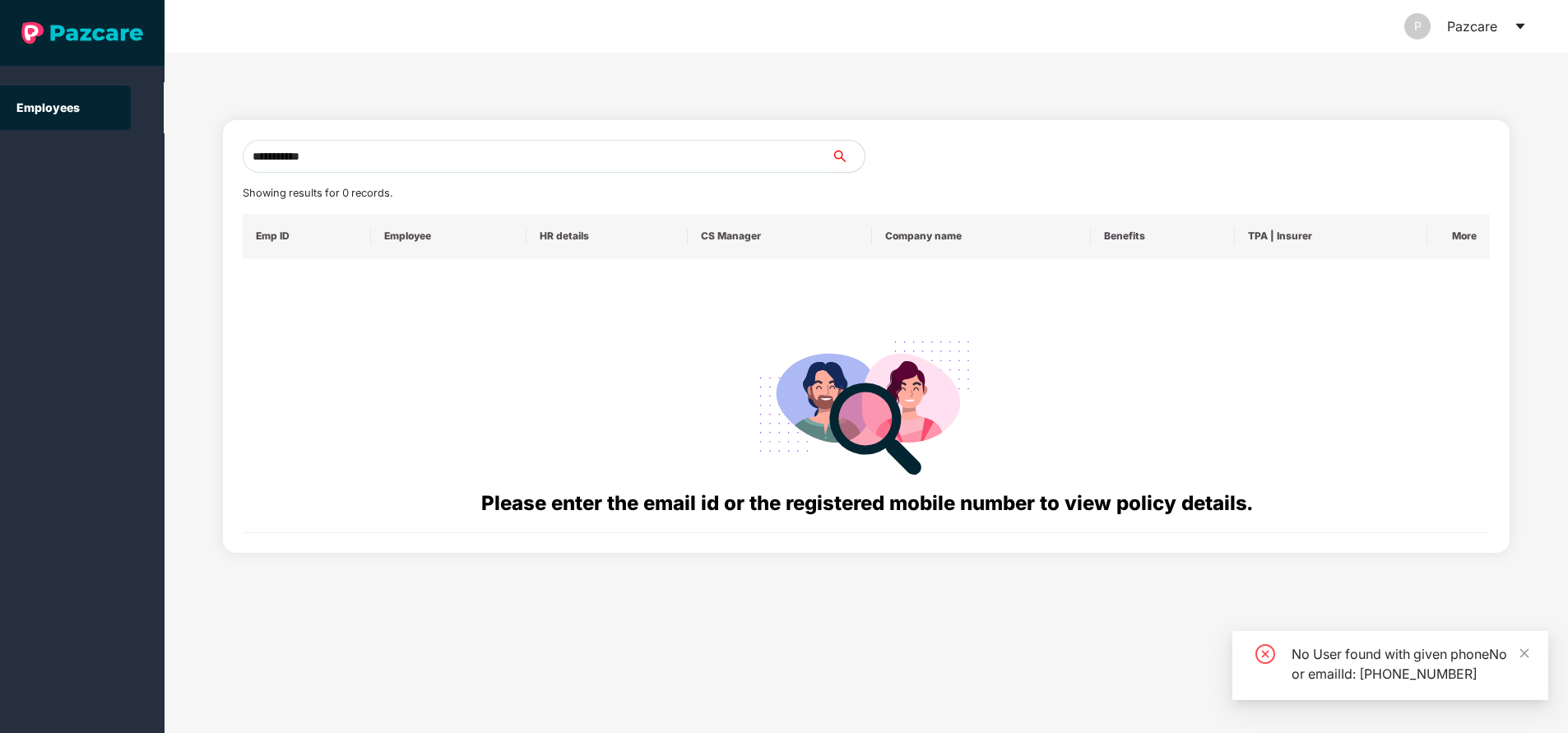
type input "**********"
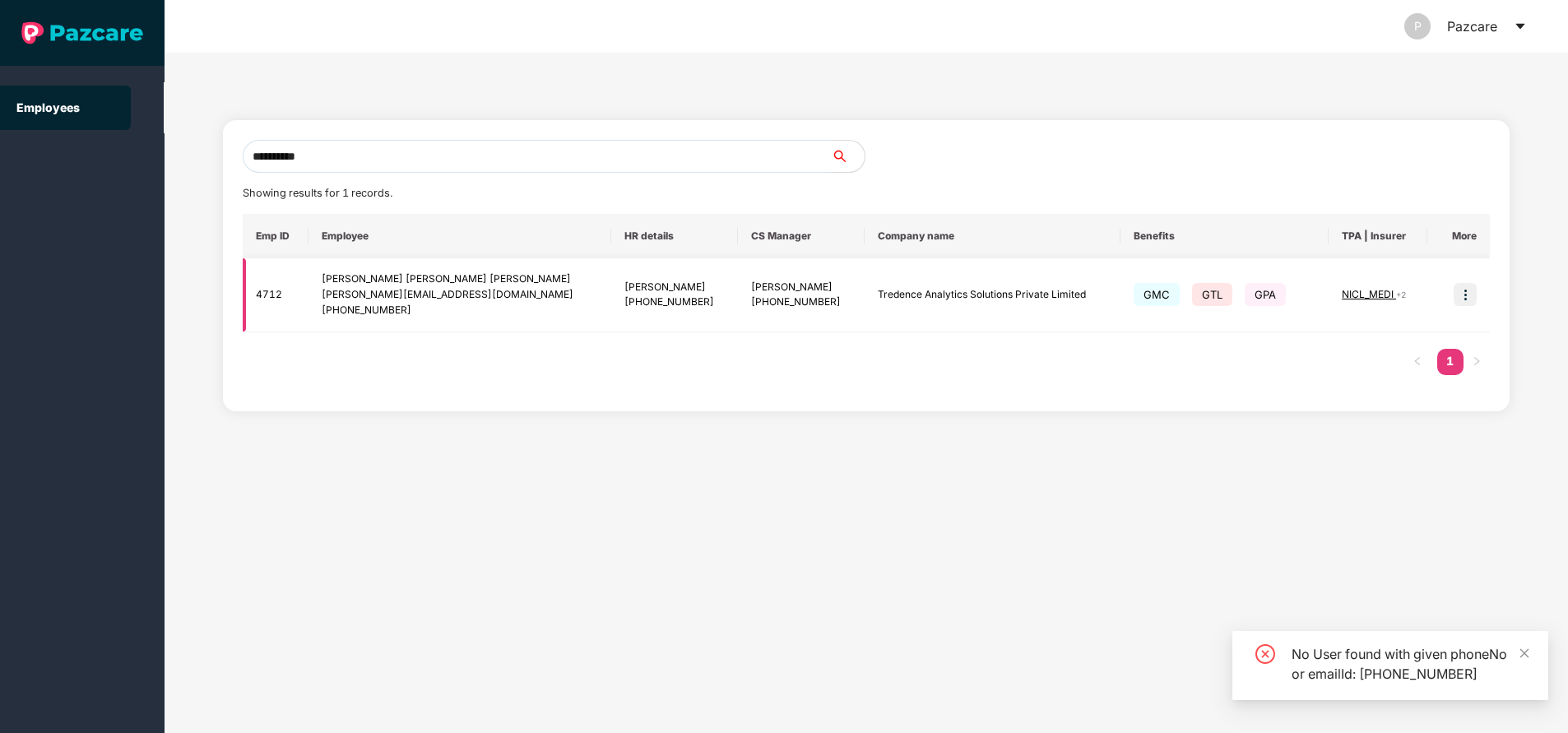
click at [1460, 301] on img at bounding box center [1465, 294] width 23 height 23
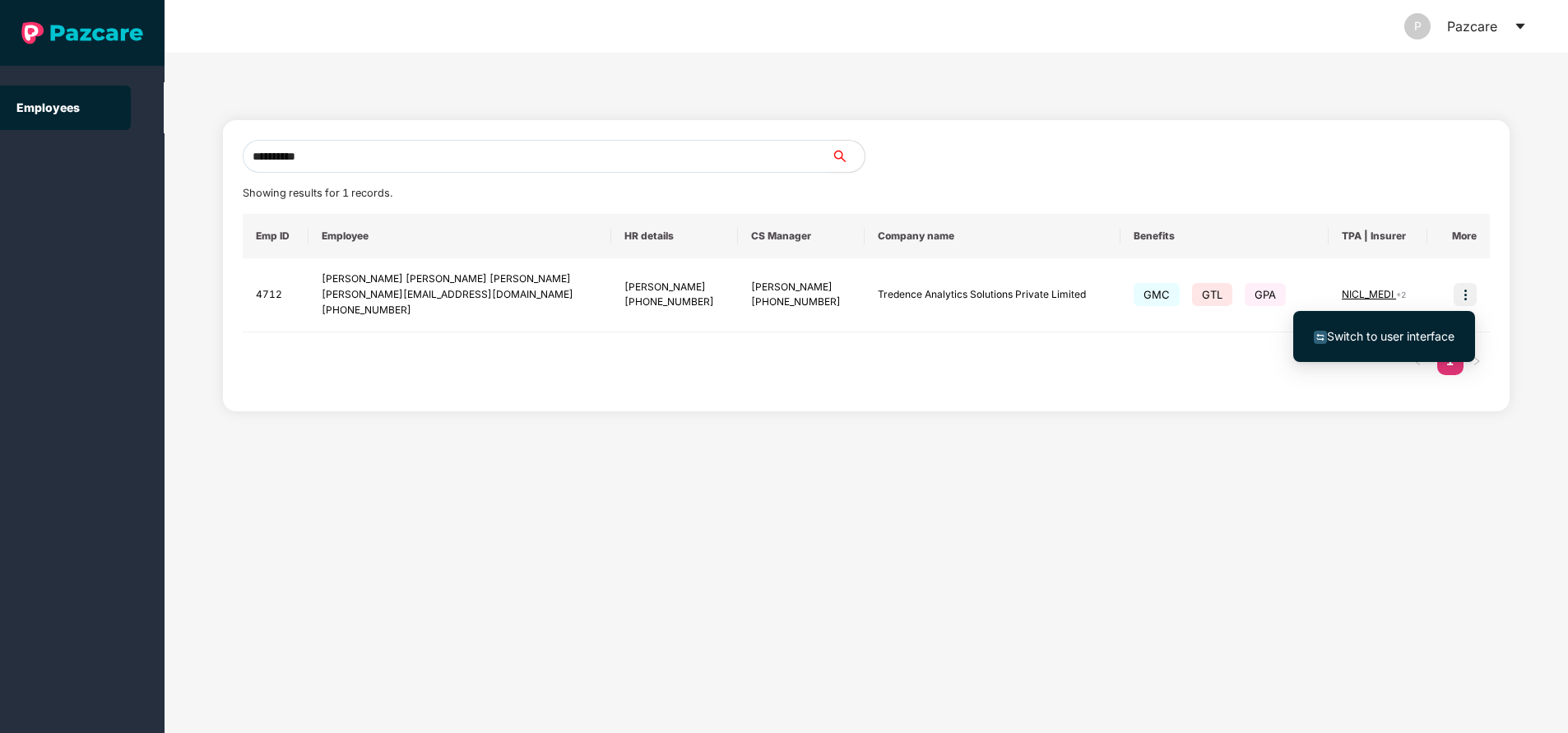
click at [1369, 336] on span "Switch to user interface" at bounding box center [1391, 336] width 127 height 14
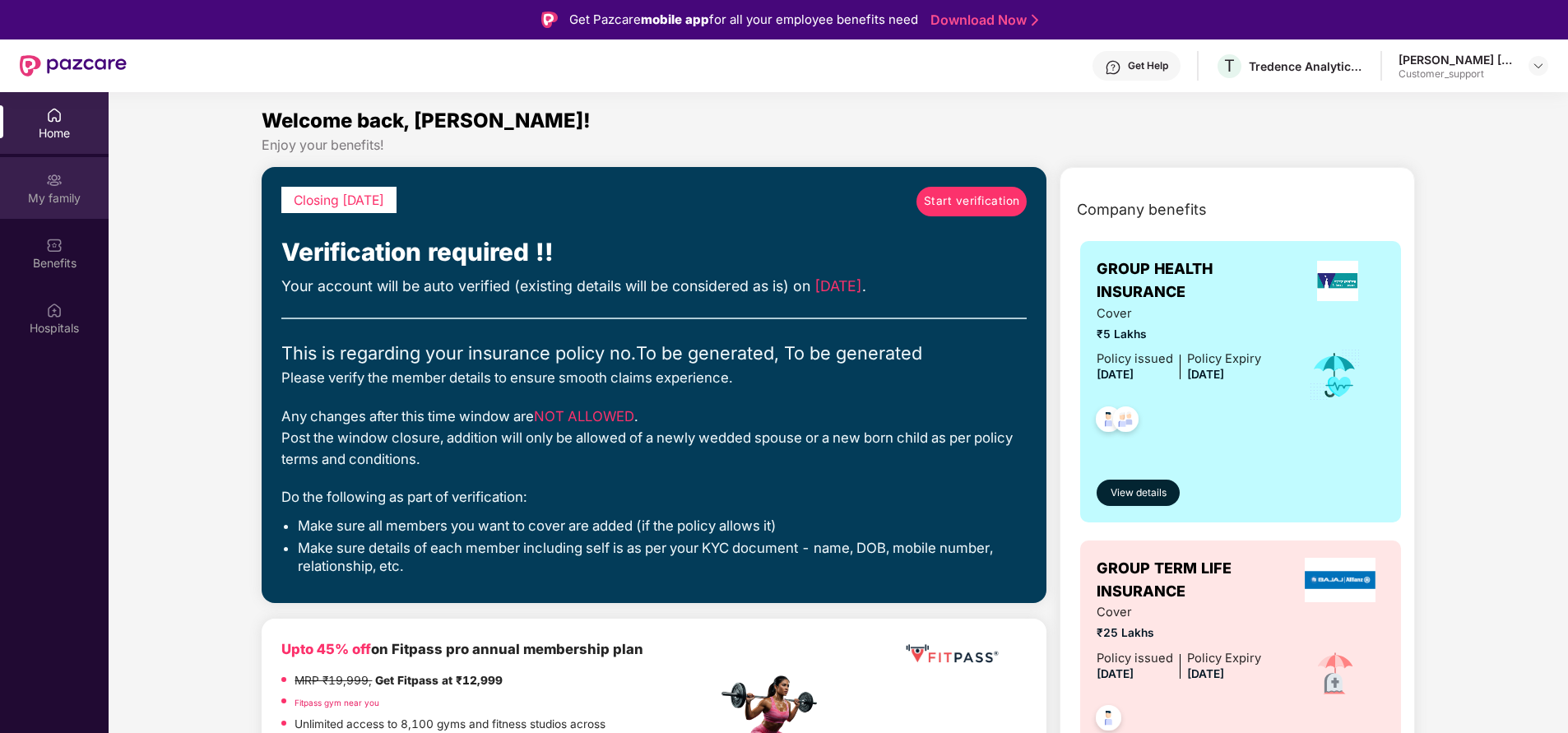
click at [50, 172] on img at bounding box center [54, 179] width 16 height 16
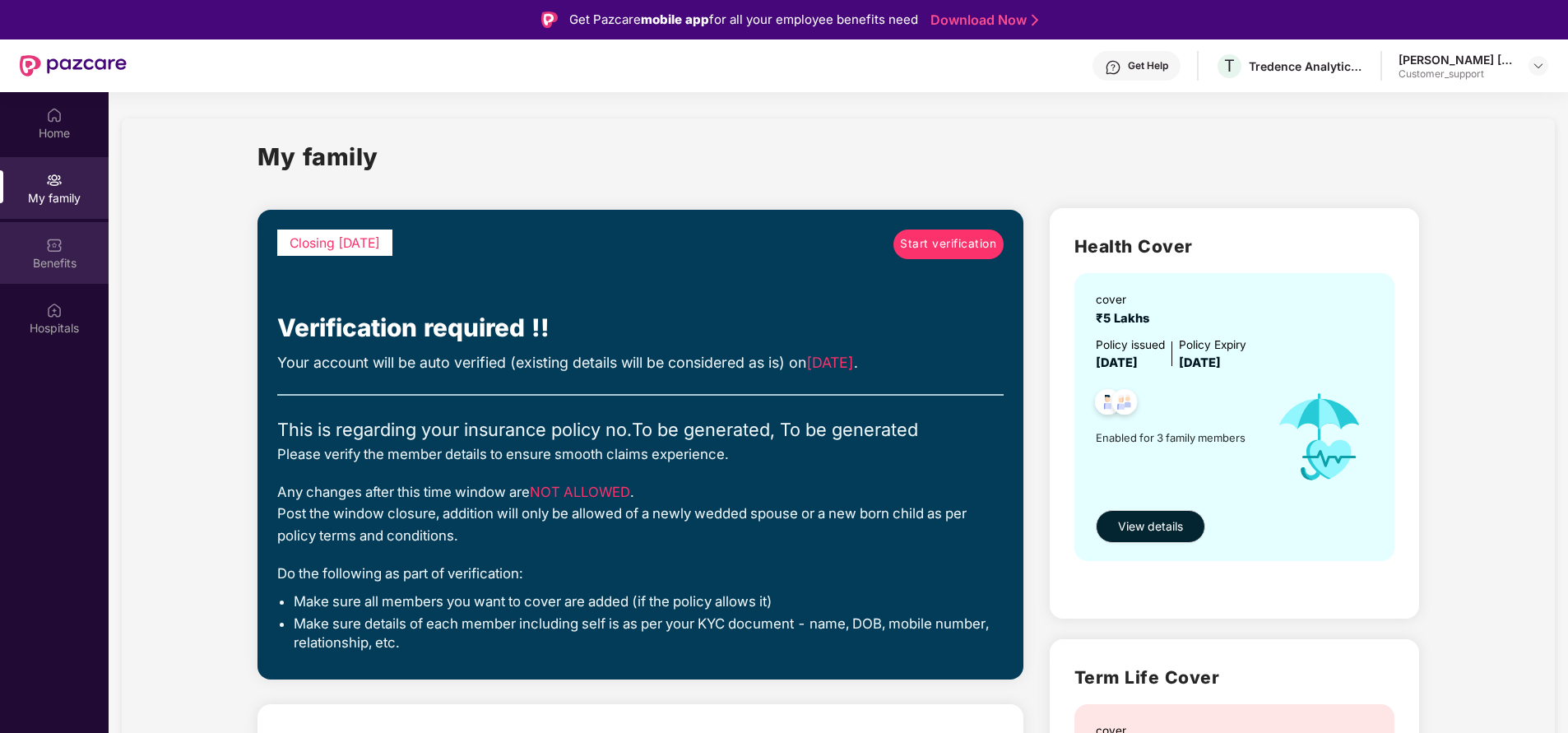
click at [40, 259] on div "Benefits" at bounding box center [54, 263] width 108 height 16
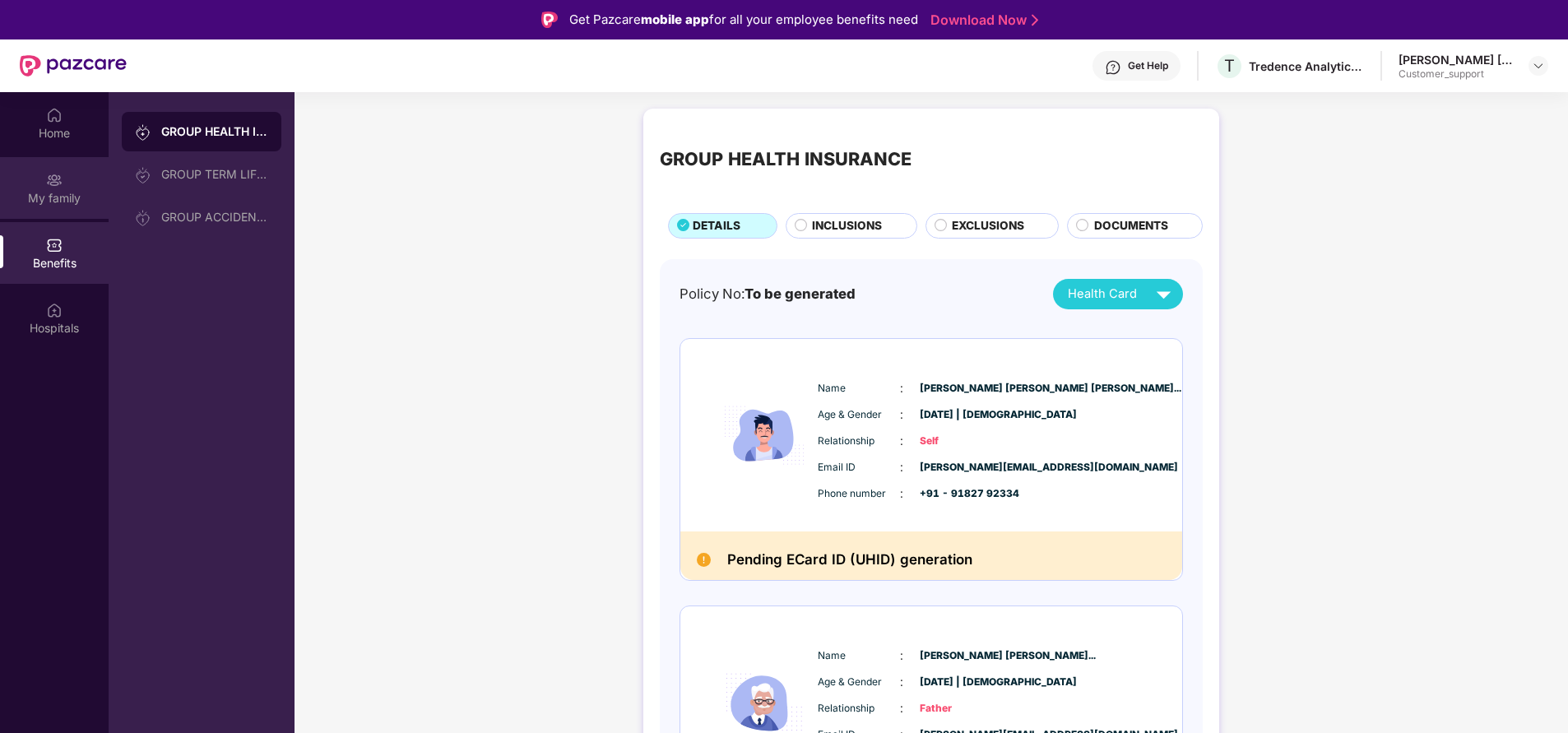
click at [69, 194] on div "My family" at bounding box center [54, 197] width 108 height 16
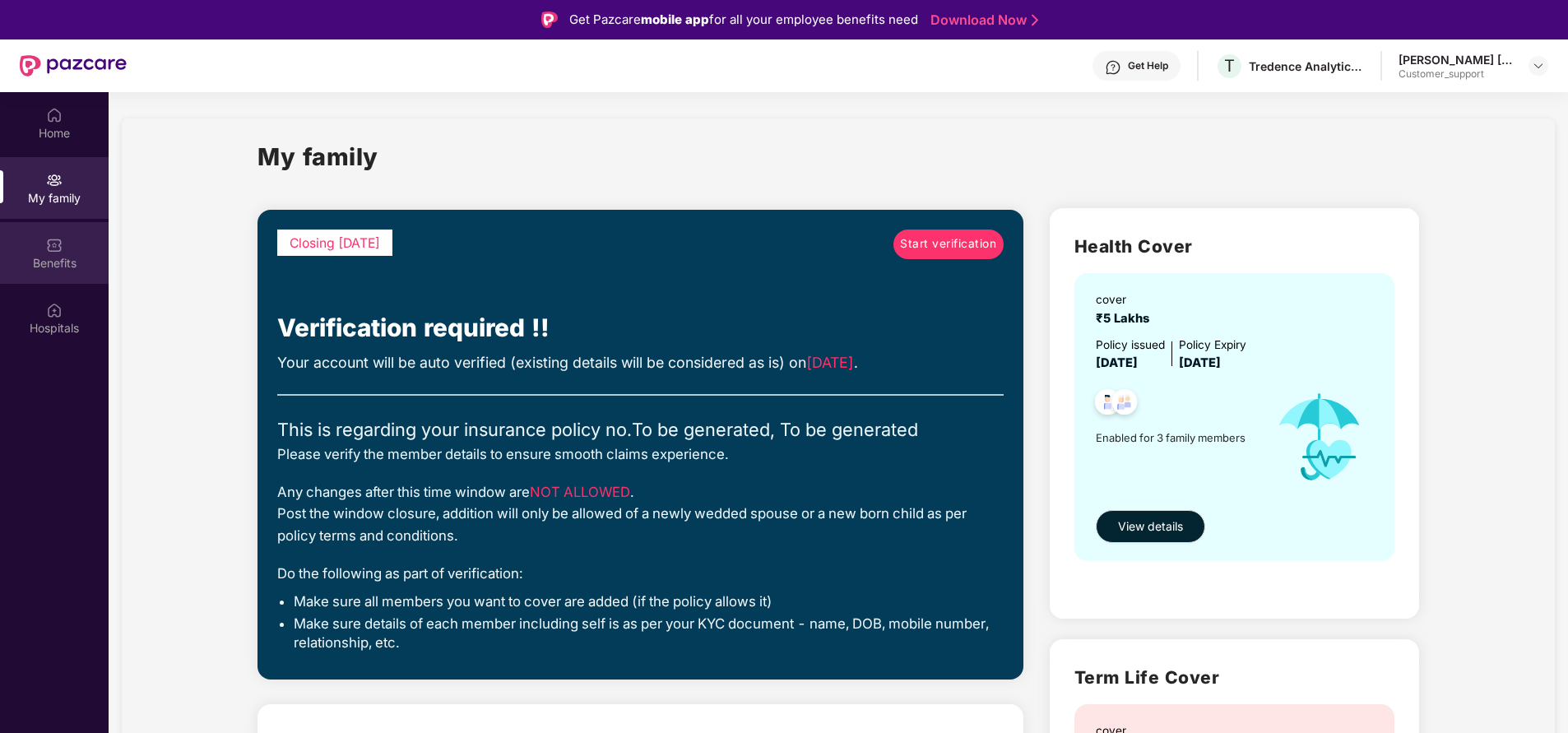
click at [60, 263] on div "Benefits" at bounding box center [54, 263] width 108 height 16
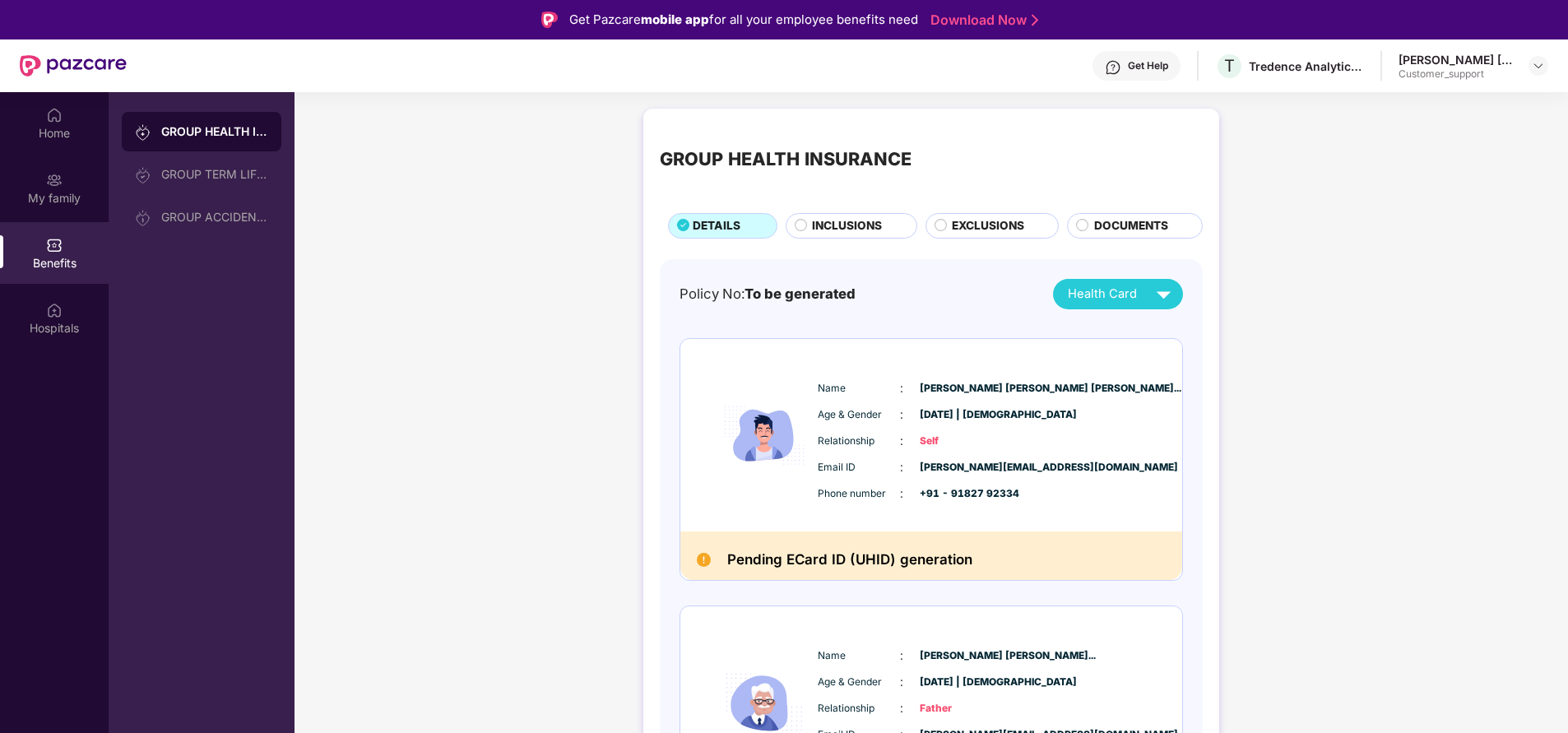
click at [845, 225] on span "INCLUSIONS" at bounding box center [847, 226] width 70 height 17
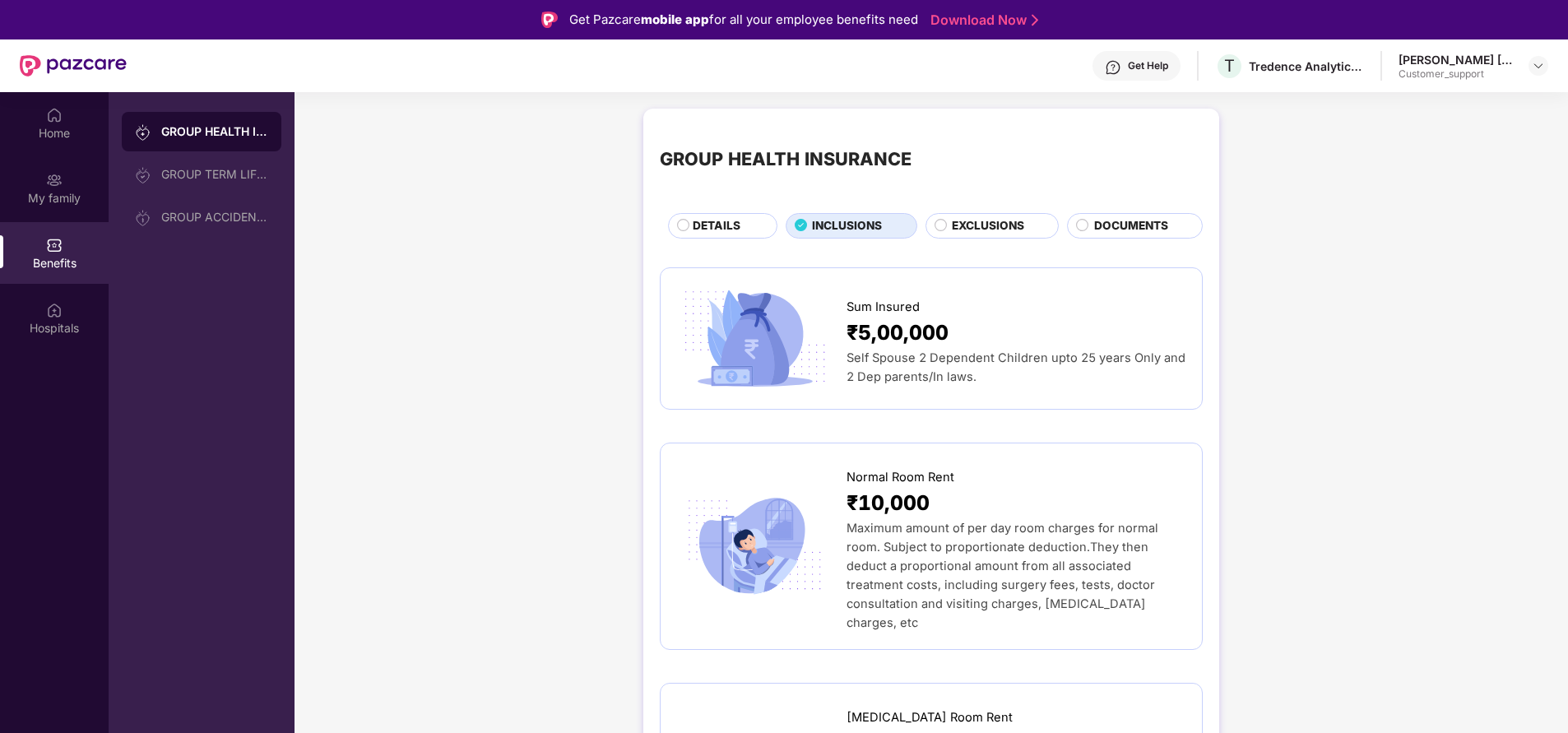
click at [739, 231] on span "DETAILS" at bounding box center [716, 226] width 47 height 17
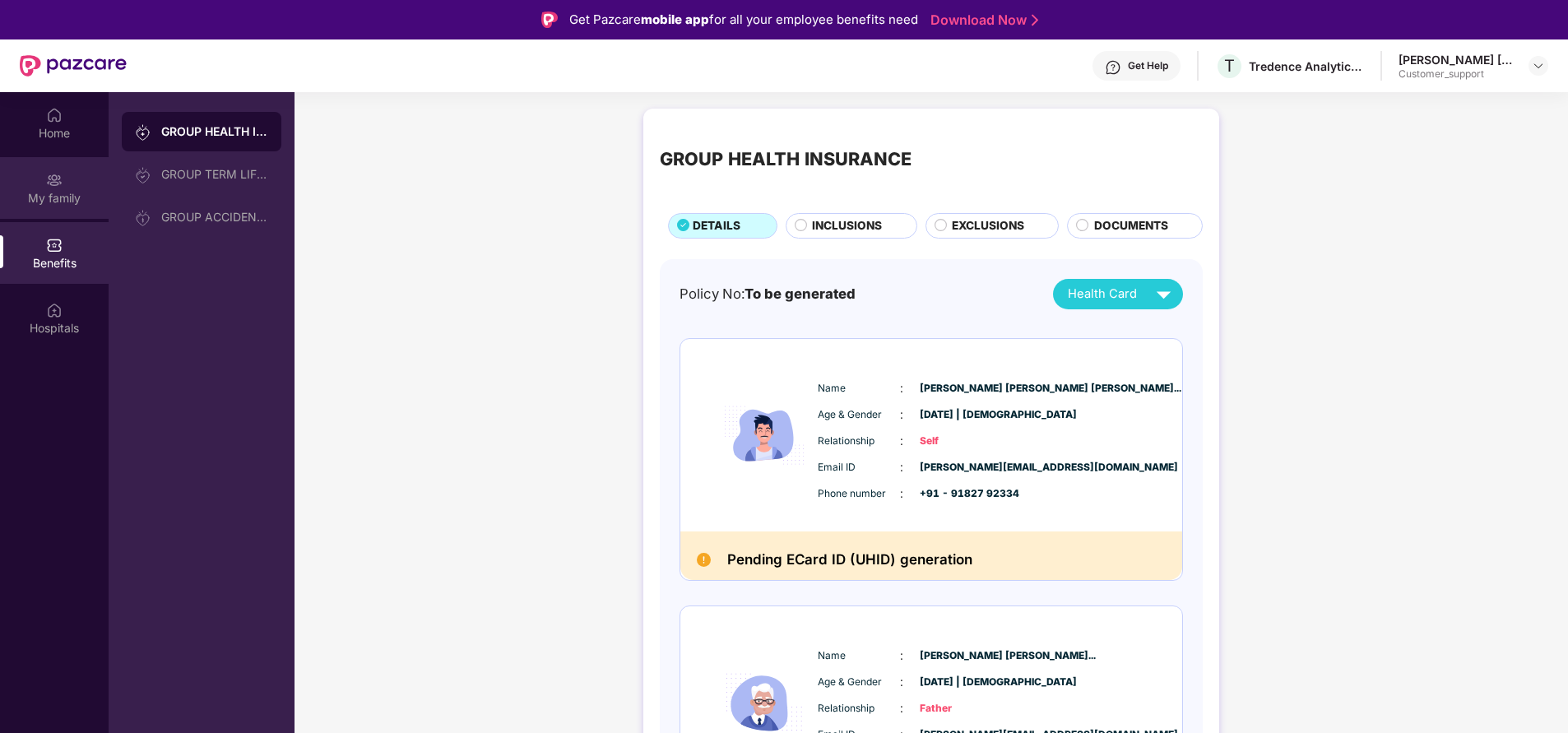
click at [56, 192] on div "My family" at bounding box center [54, 197] width 108 height 16
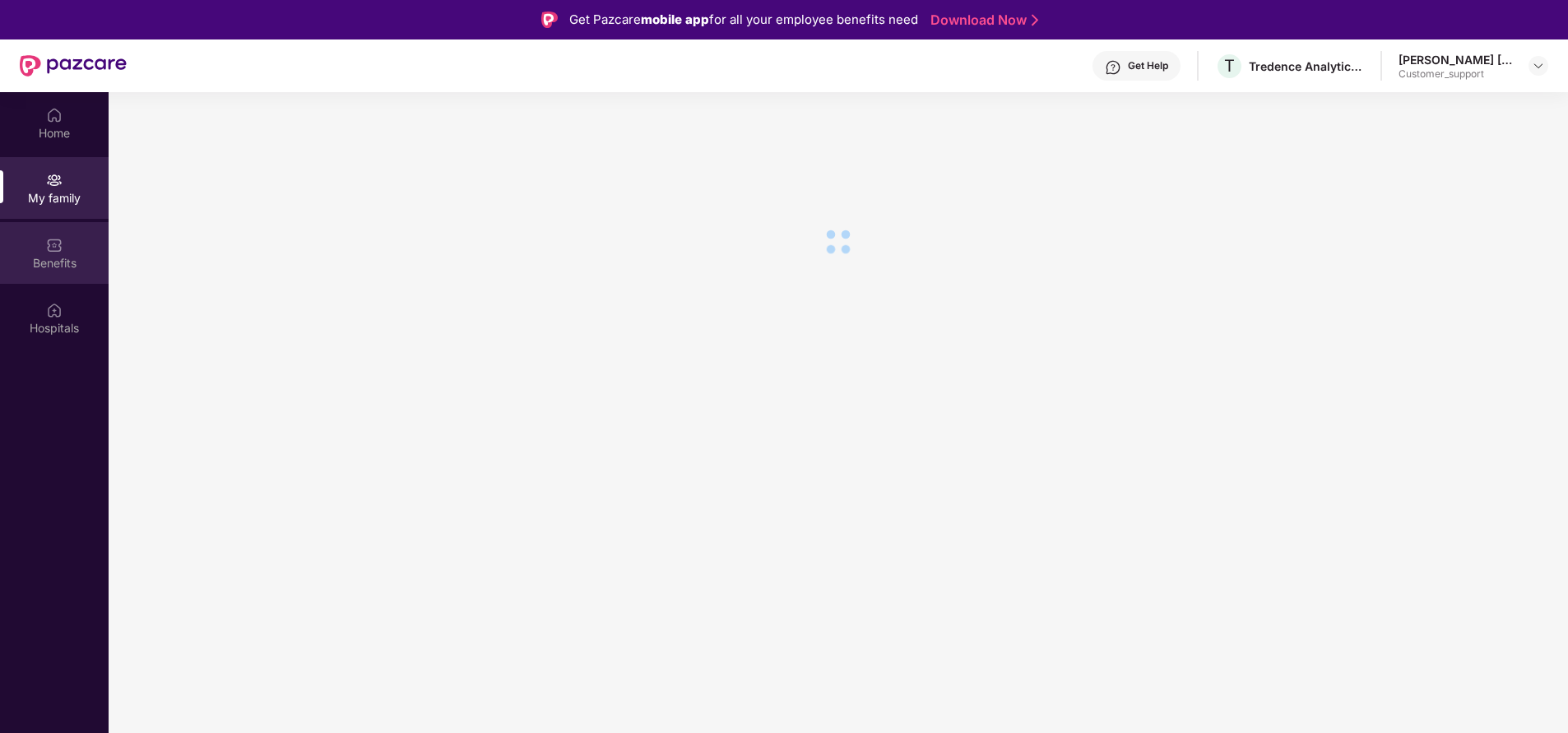
click at [54, 251] on img at bounding box center [54, 245] width 16 height 16
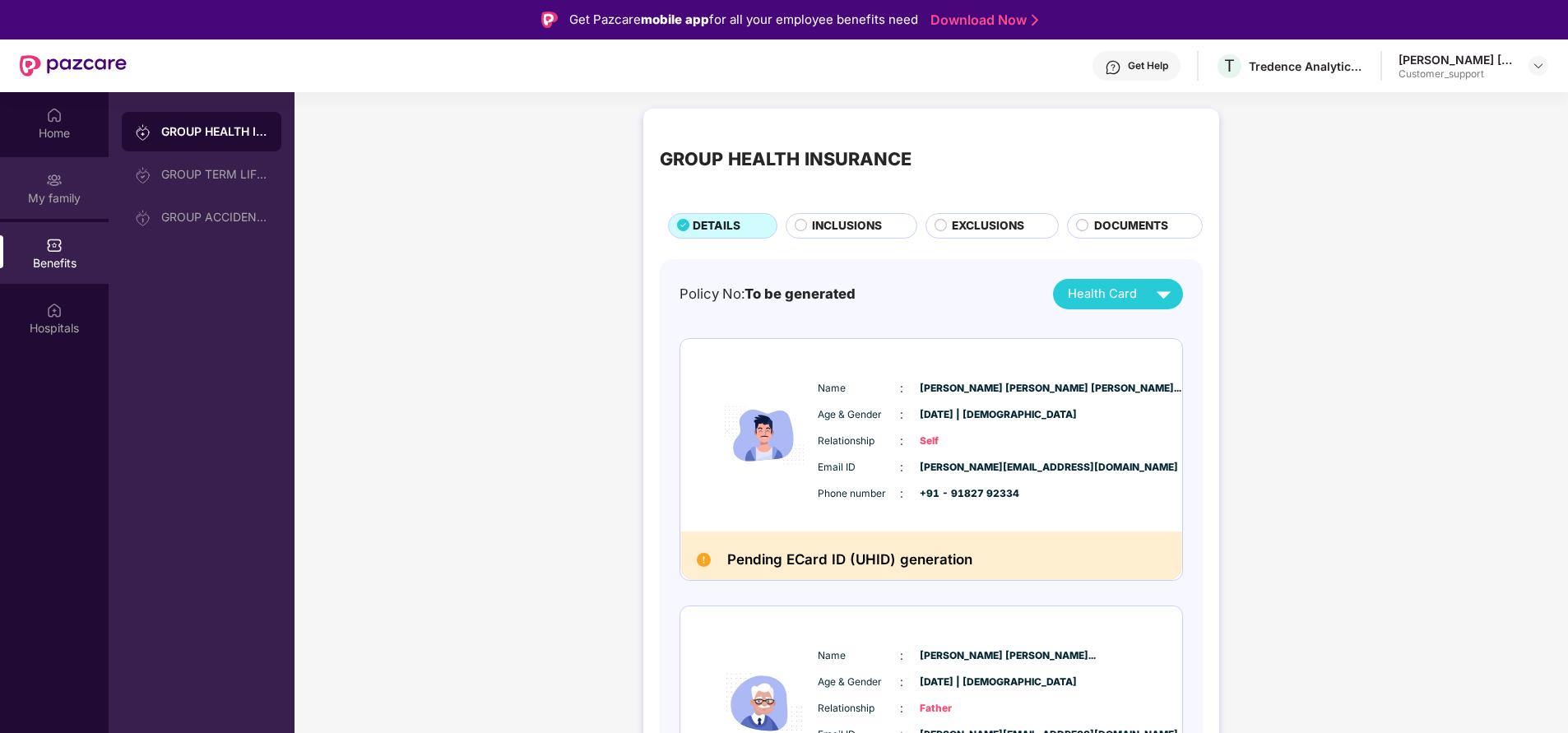
click at [83, 203] on div "My family" at bounding box center [54, 197] width 108 height 16
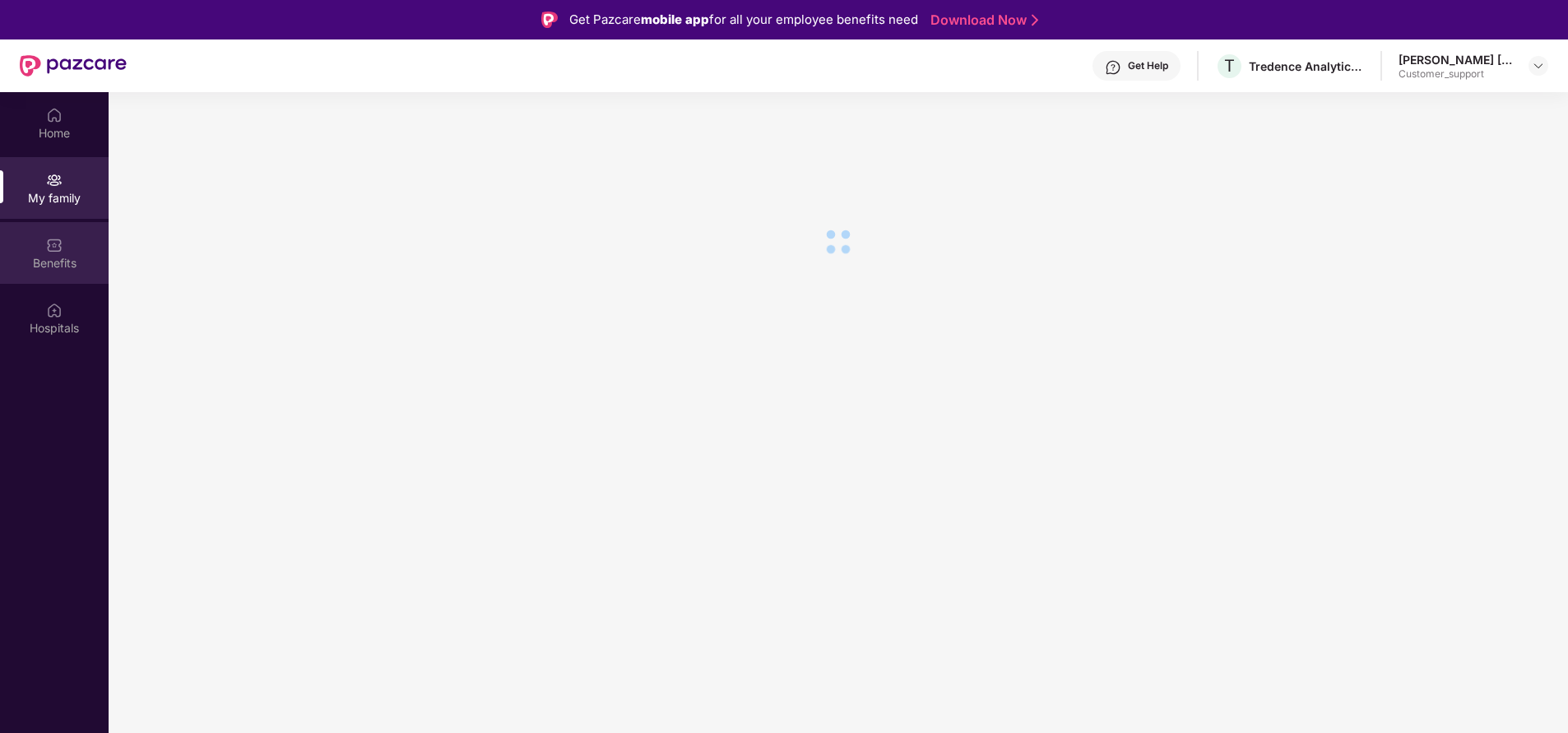
click at [59, 260] on div "Benefits" at bounding box center [54, 263] width 108 height 16
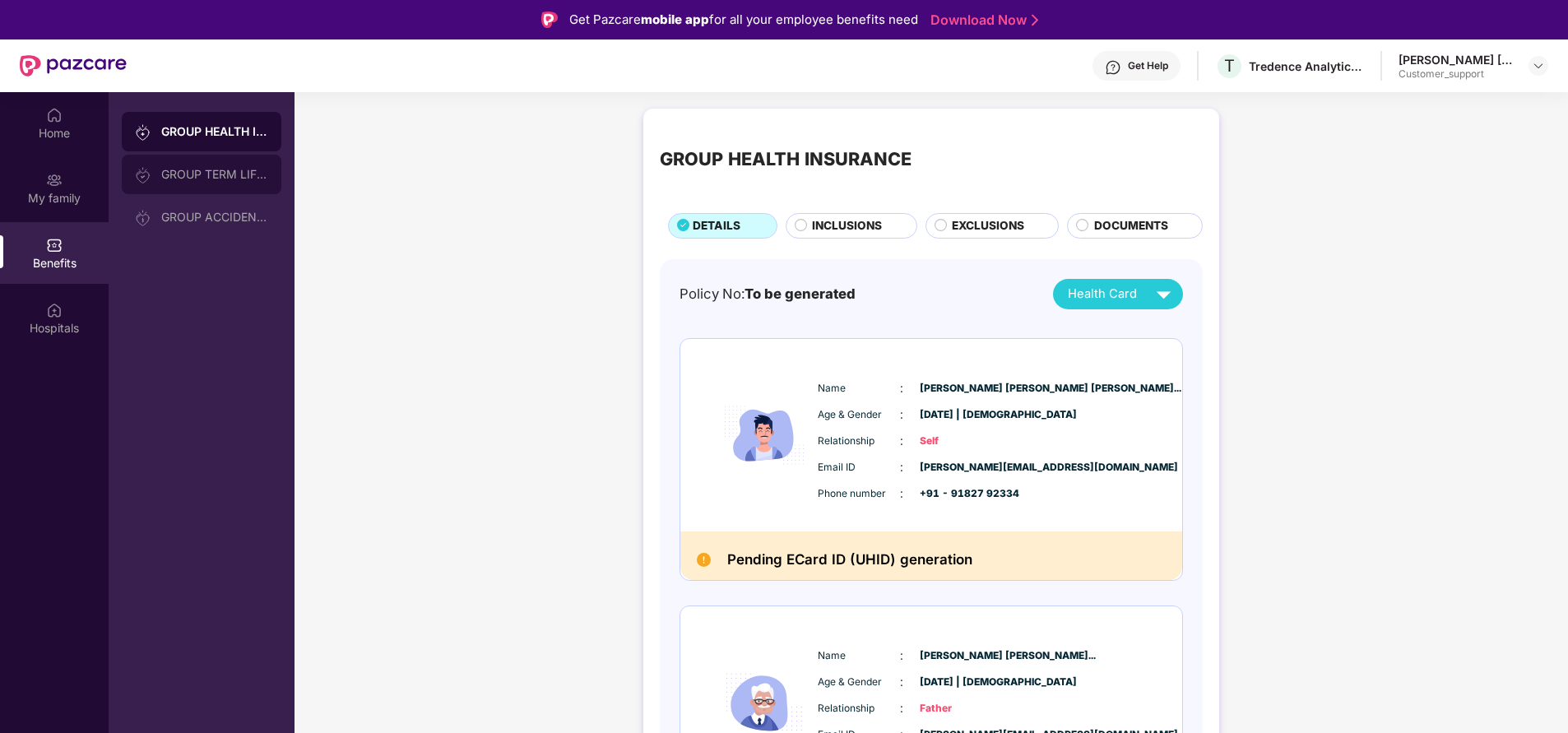
click at [207, 174] on div "GROUP TERM LIFE INSURANCE" at bounding box center [214, 174] width 107 height 13
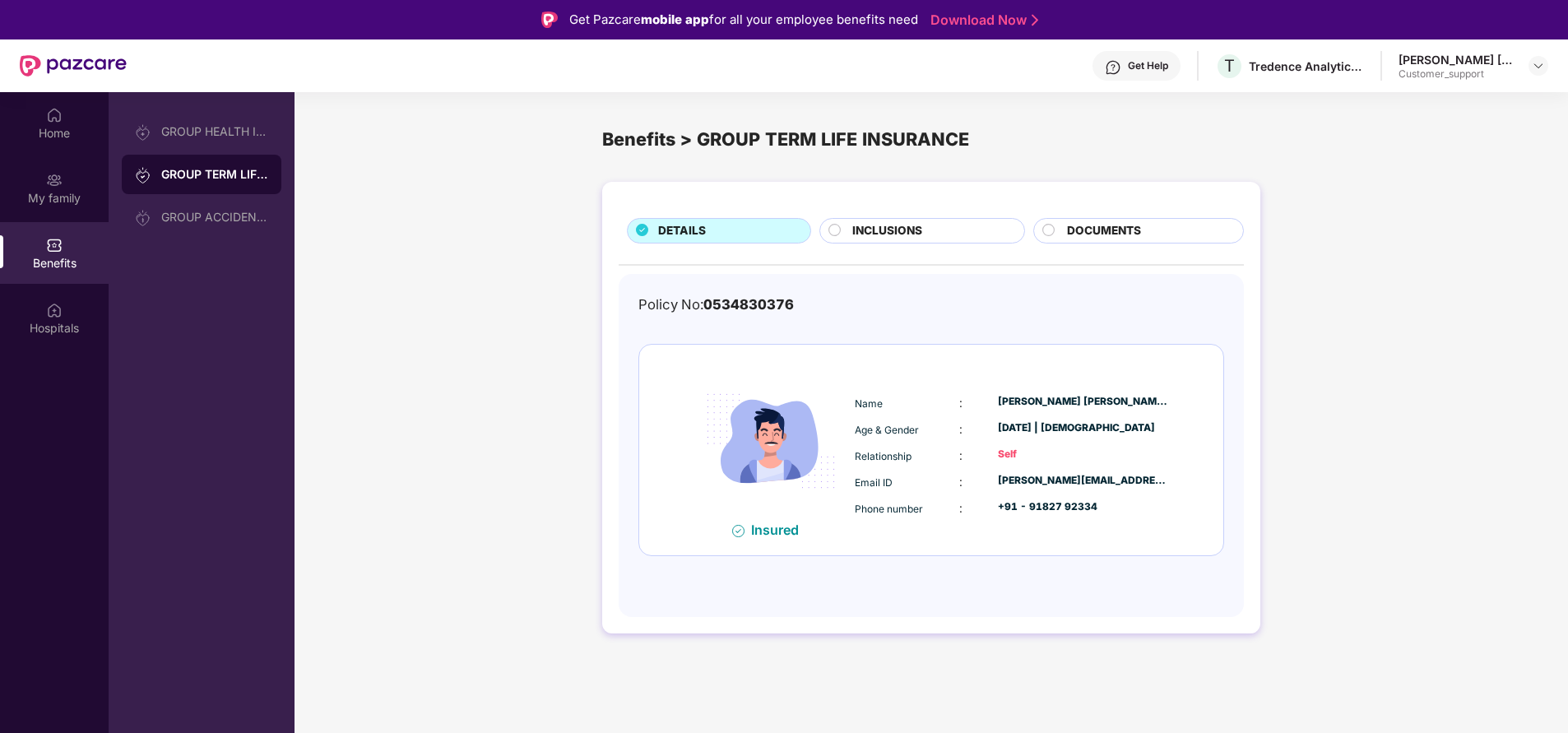
click at [905, 226] on span "INCLUSIONS" at bounding box center [887, 230] width 70 height 17
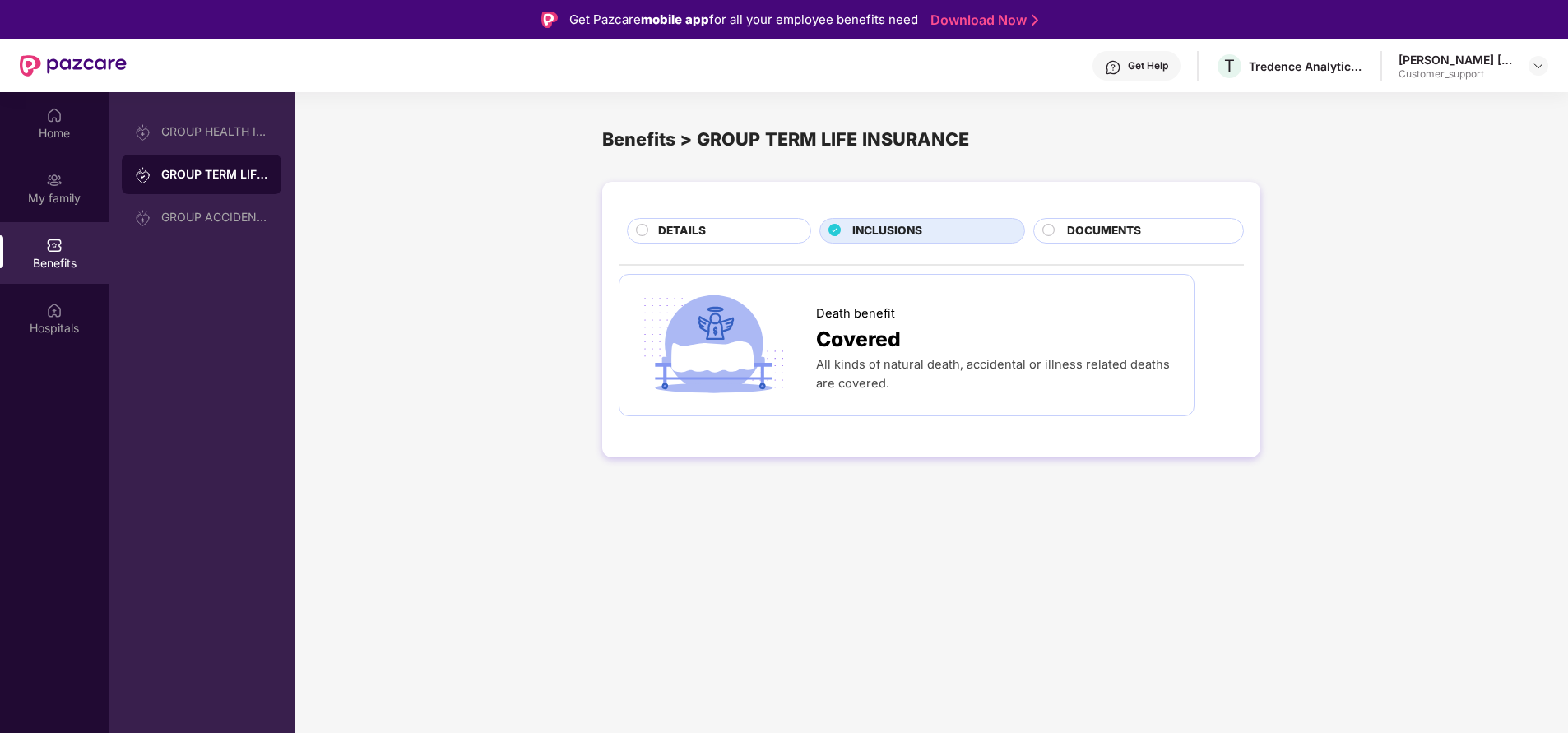
click at [703, 220] on div "DETAILS" at bounding box center [719, 230] width 184 height 25
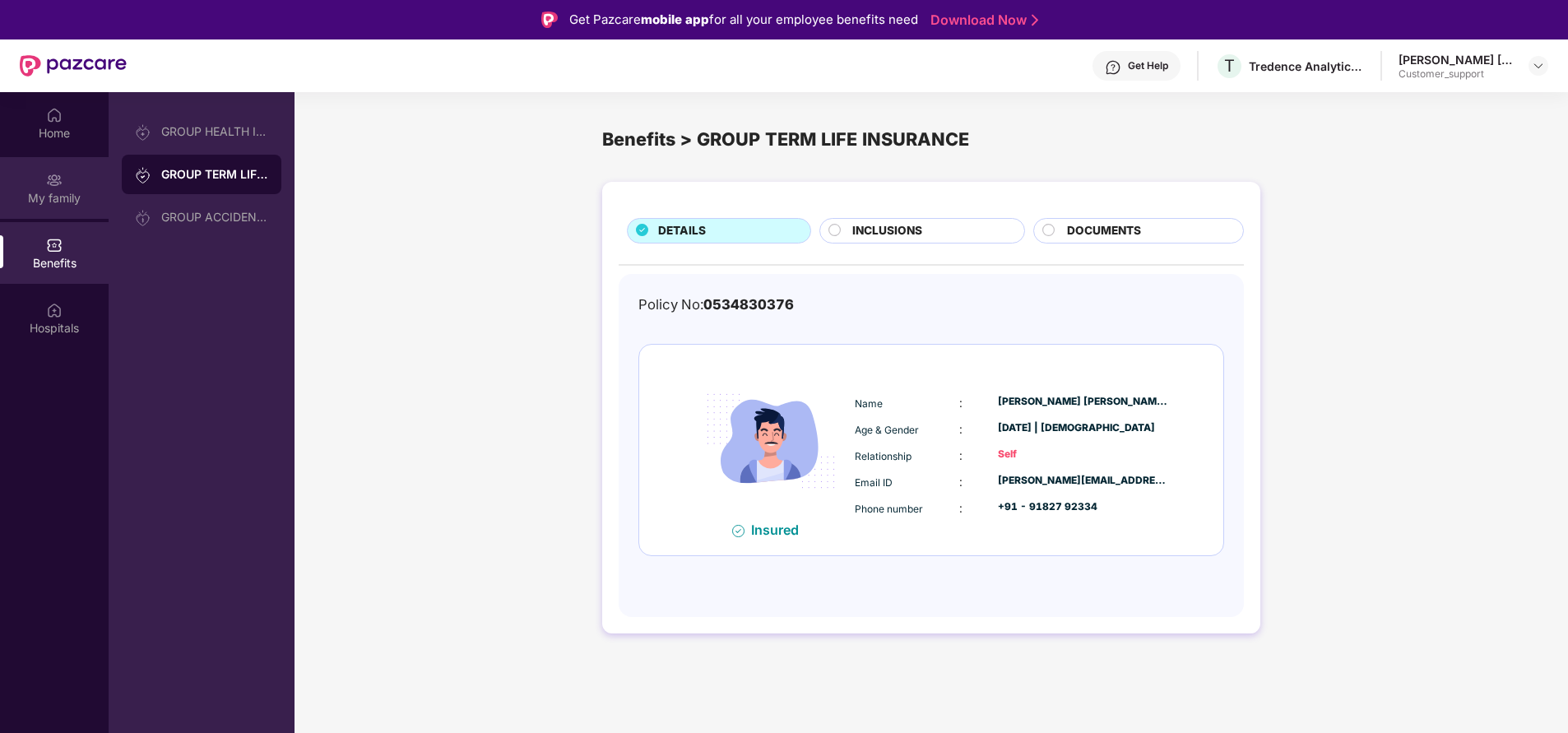
click at [40, 169] on div "My family" at bounding box center [54, 188] width 108 height 62
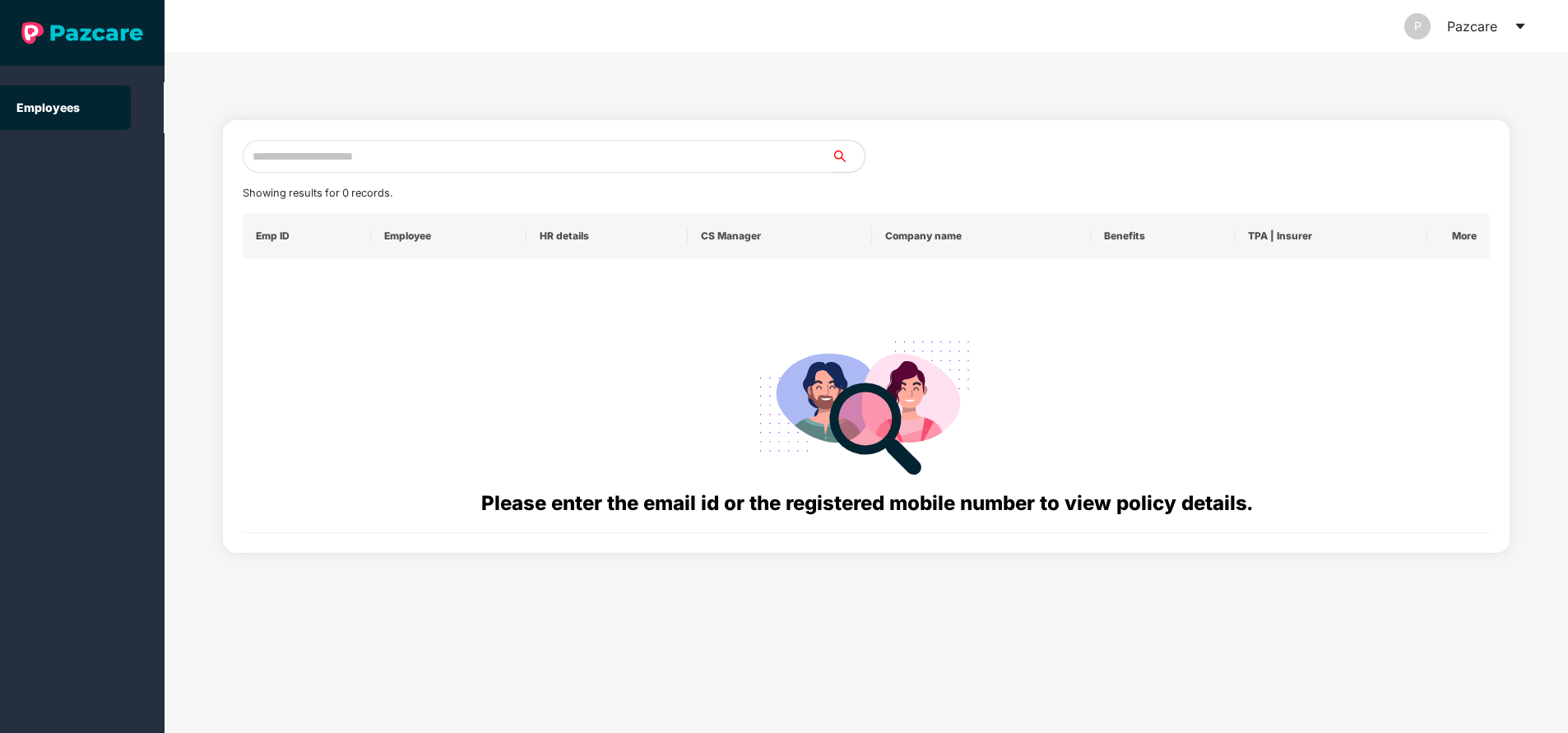
click at [425, 163] on input "text" at bounding box center [537, 156] width 589 height 33
paste input "**********"
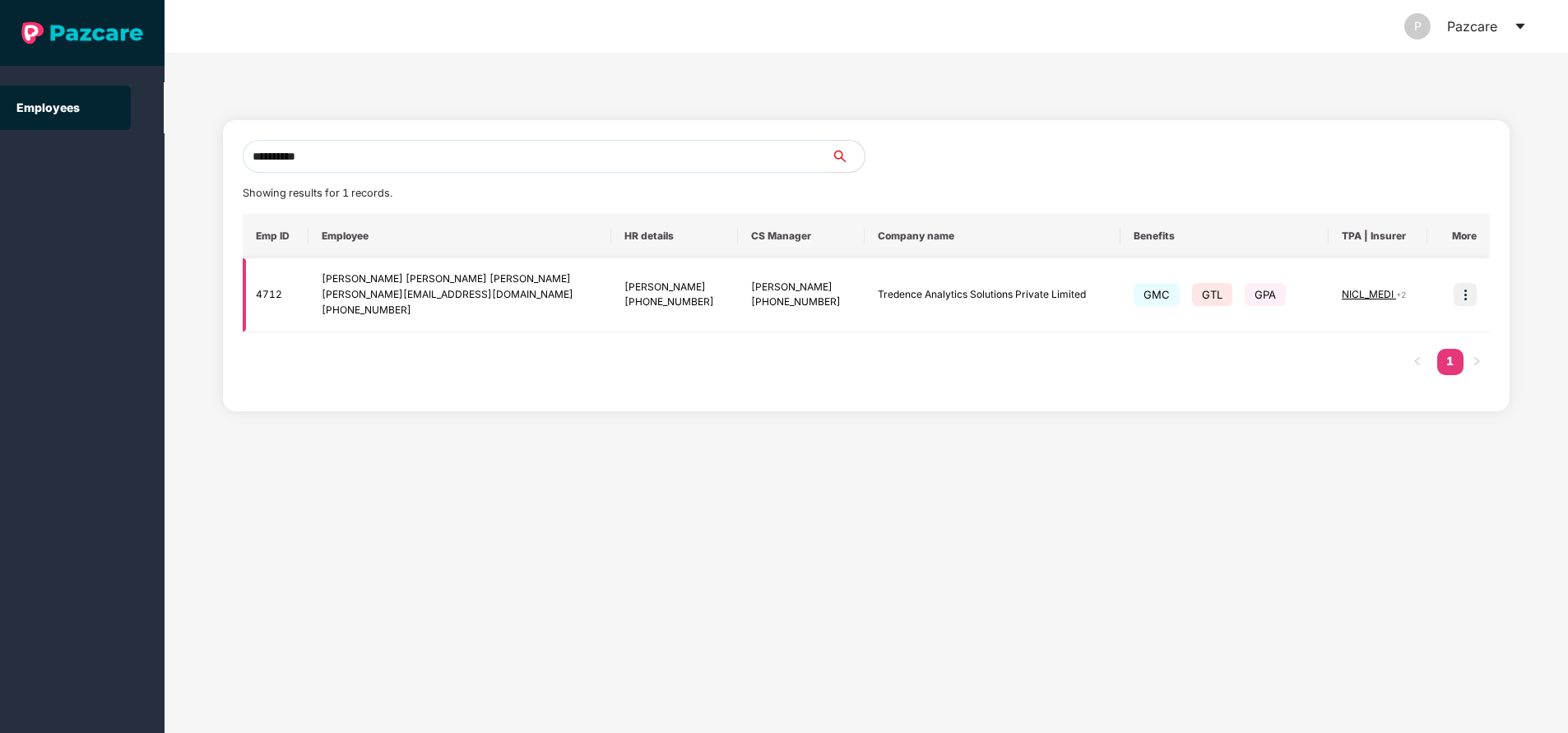
type input "**********"
click at [1467, 302] on img at bounding box center [1465, 294] width 23 height 23
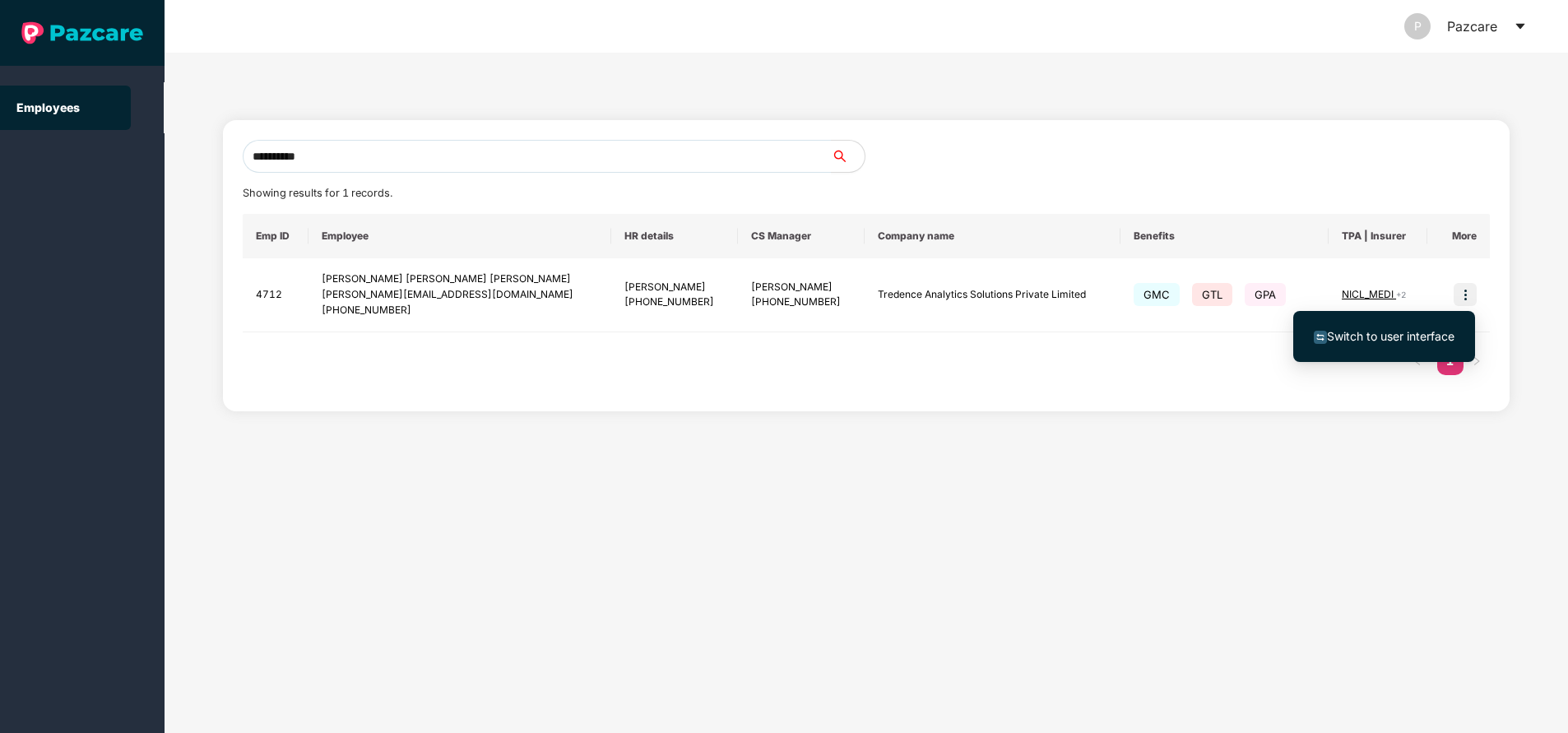
click at [1359, 337] on span "Switch to user interface" at bounding box center [1391, 336] width 127 height 14
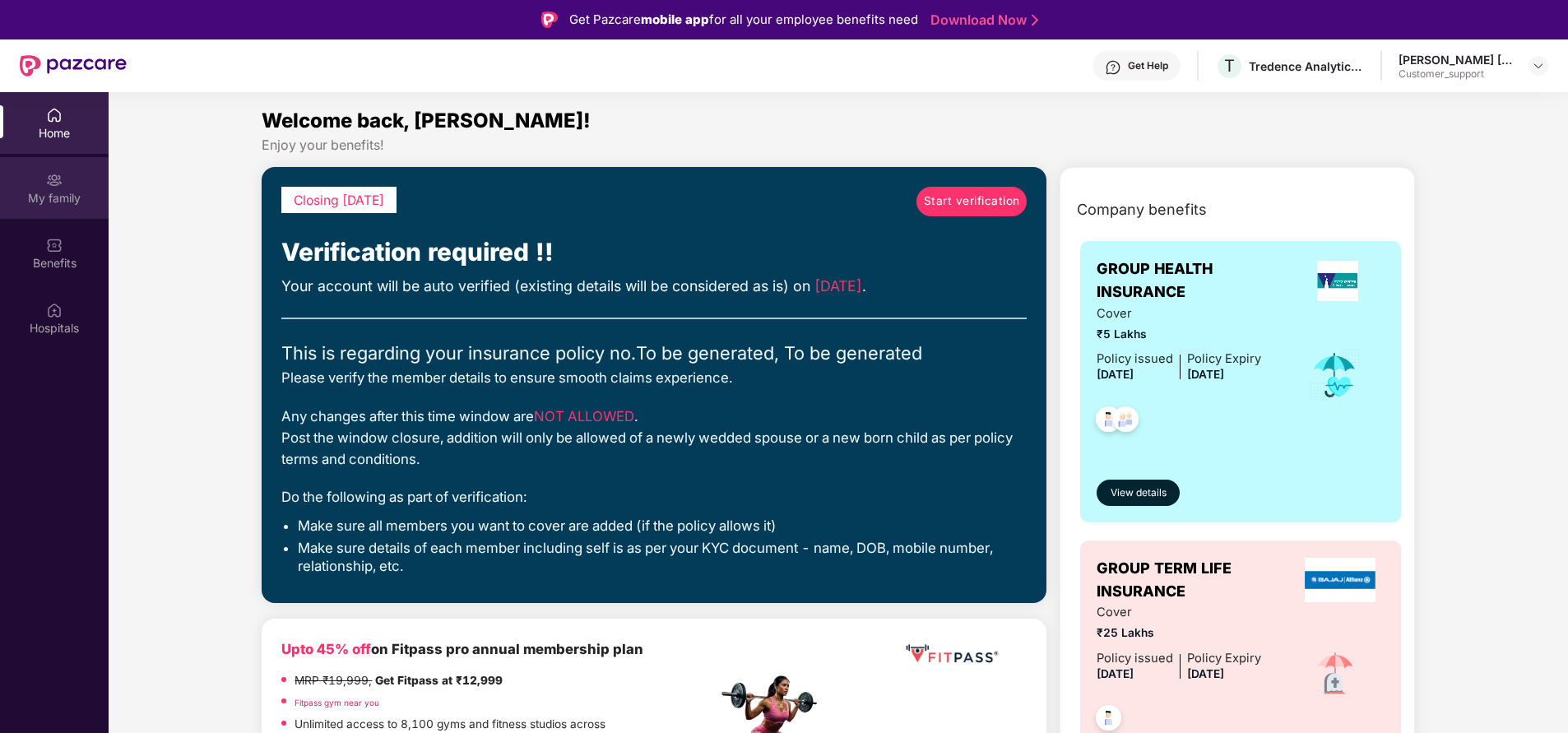
click at [48, 193] on div "My family" at bounding box center [54, 197] width 108 height 16
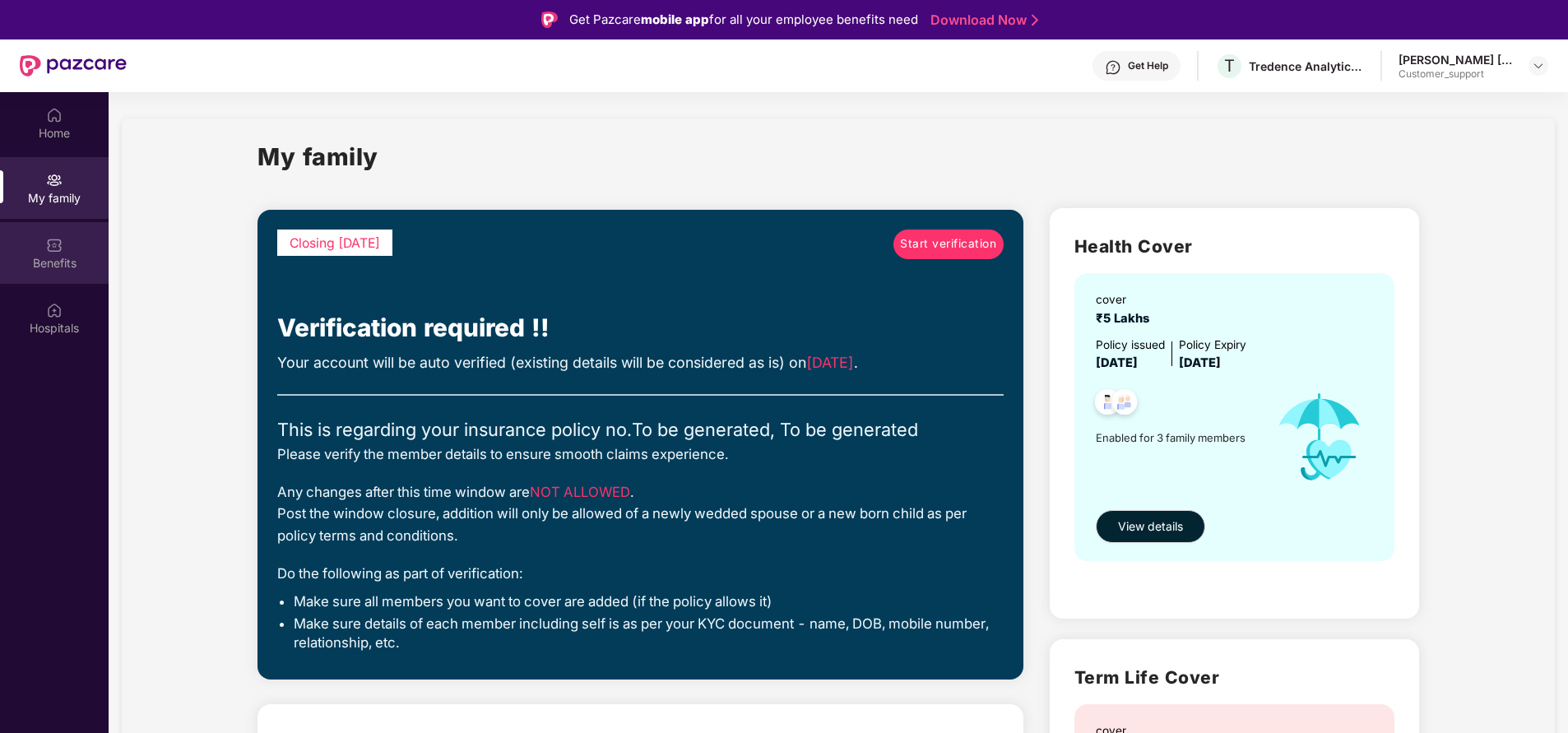
click at [59, 262] on div "Benefits" at bounding box center [54, 263] width 108 height 16
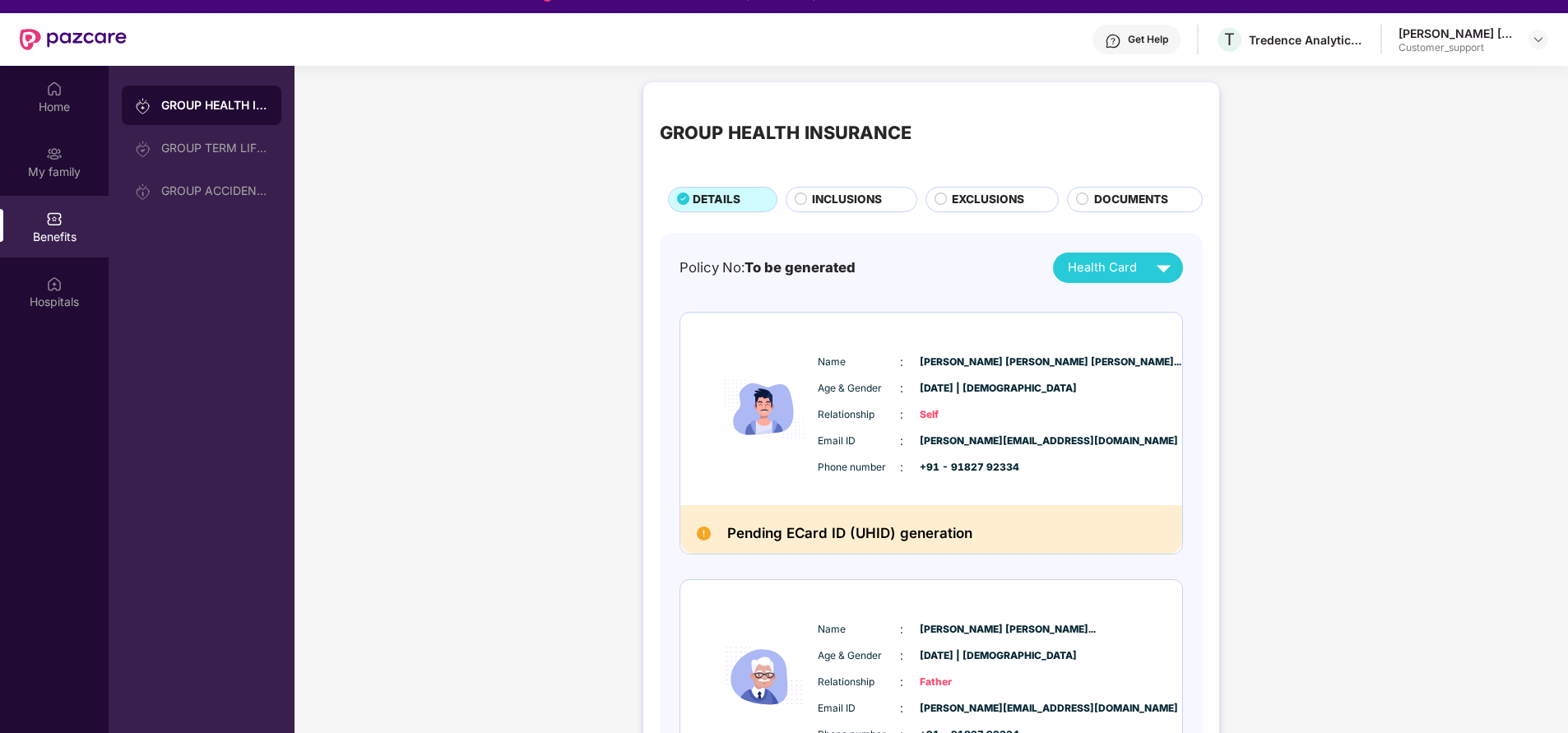
click at [839, 195] on span "INCLUSIONS" at bounding box center [847, 199] width 70 height 17
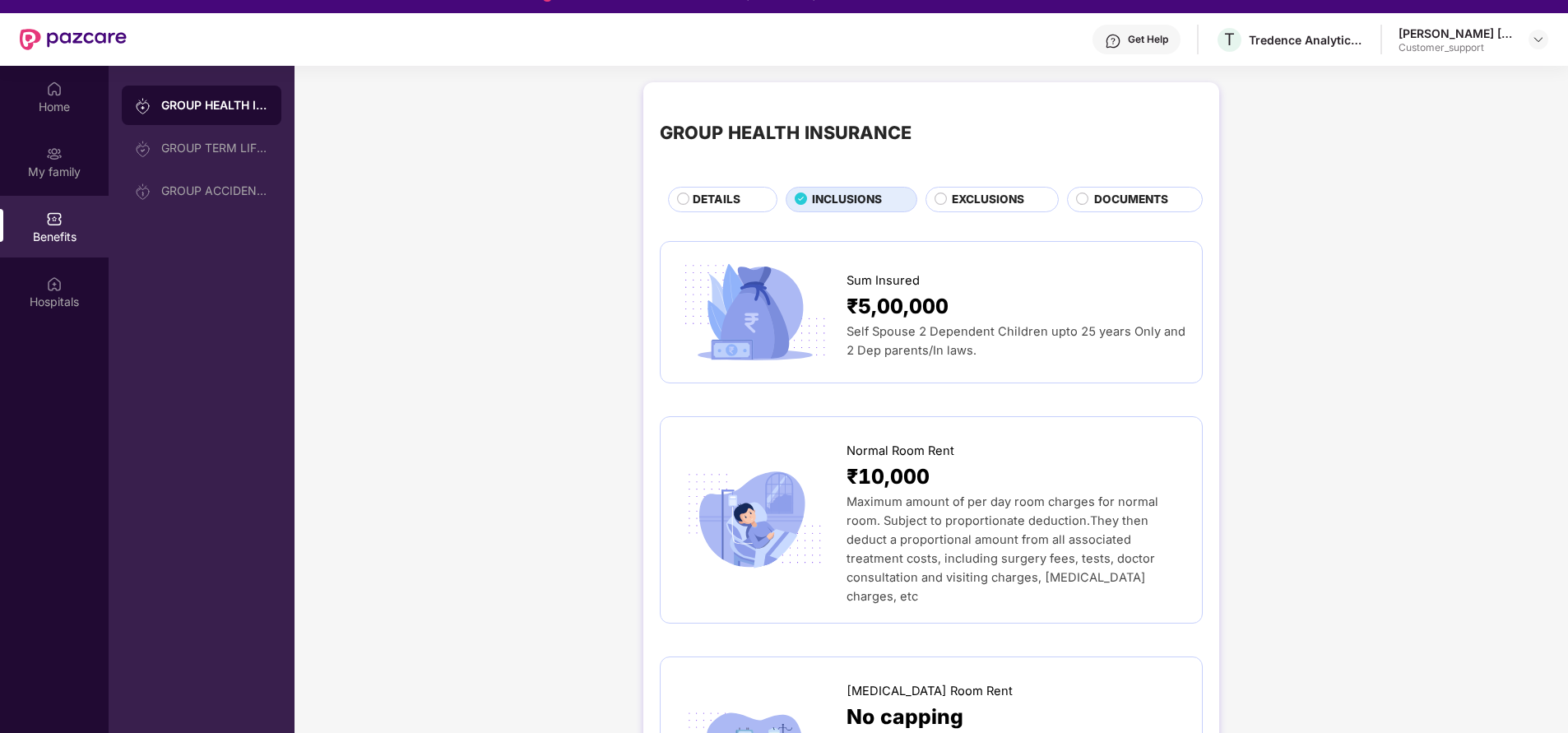
click at [728, 201] on span "DETAILS" at bounding box center [716, 199] width 47 height 17
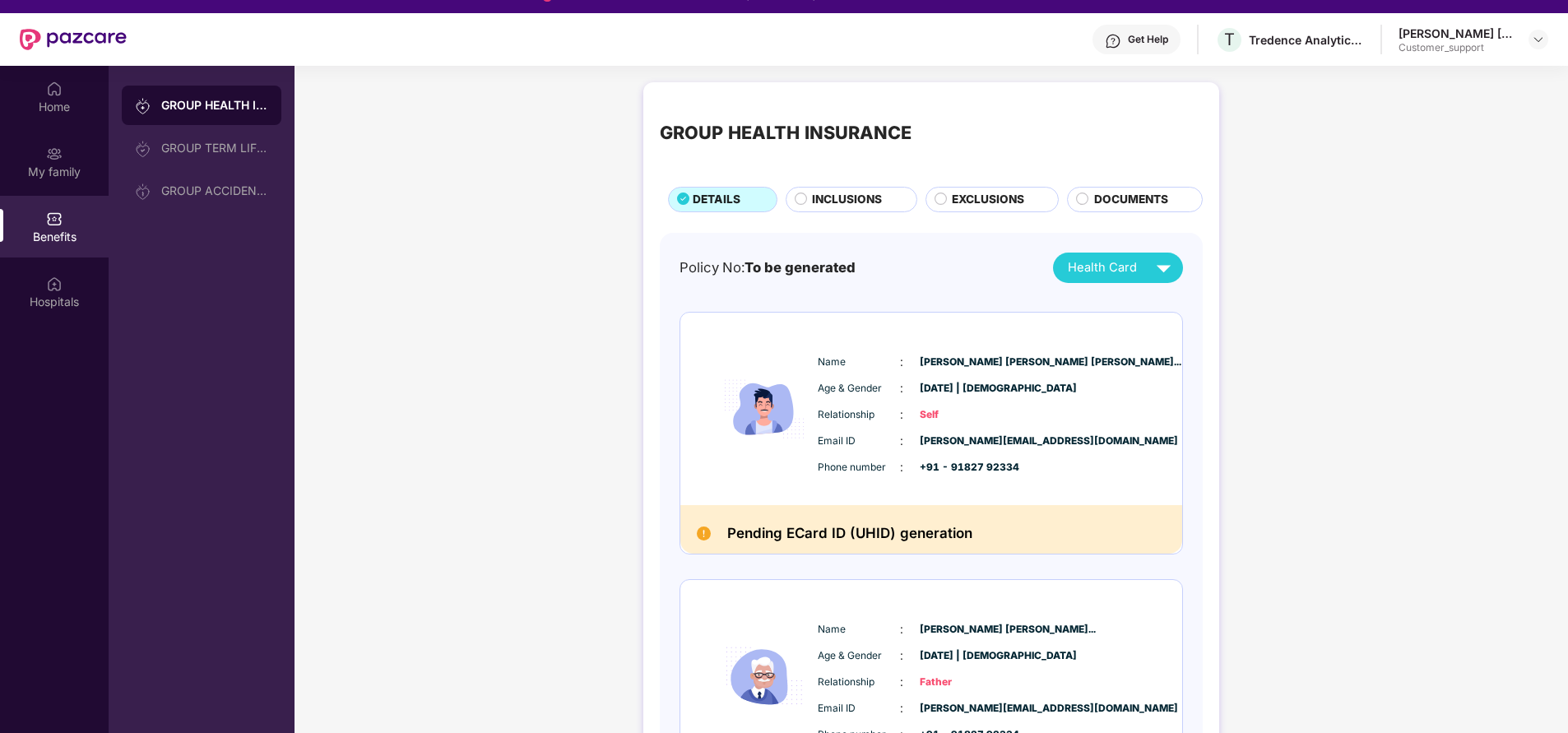
click at [823, 201] on span "INCLUSIONS" at bounding box center [847, 199] width 70 height 17
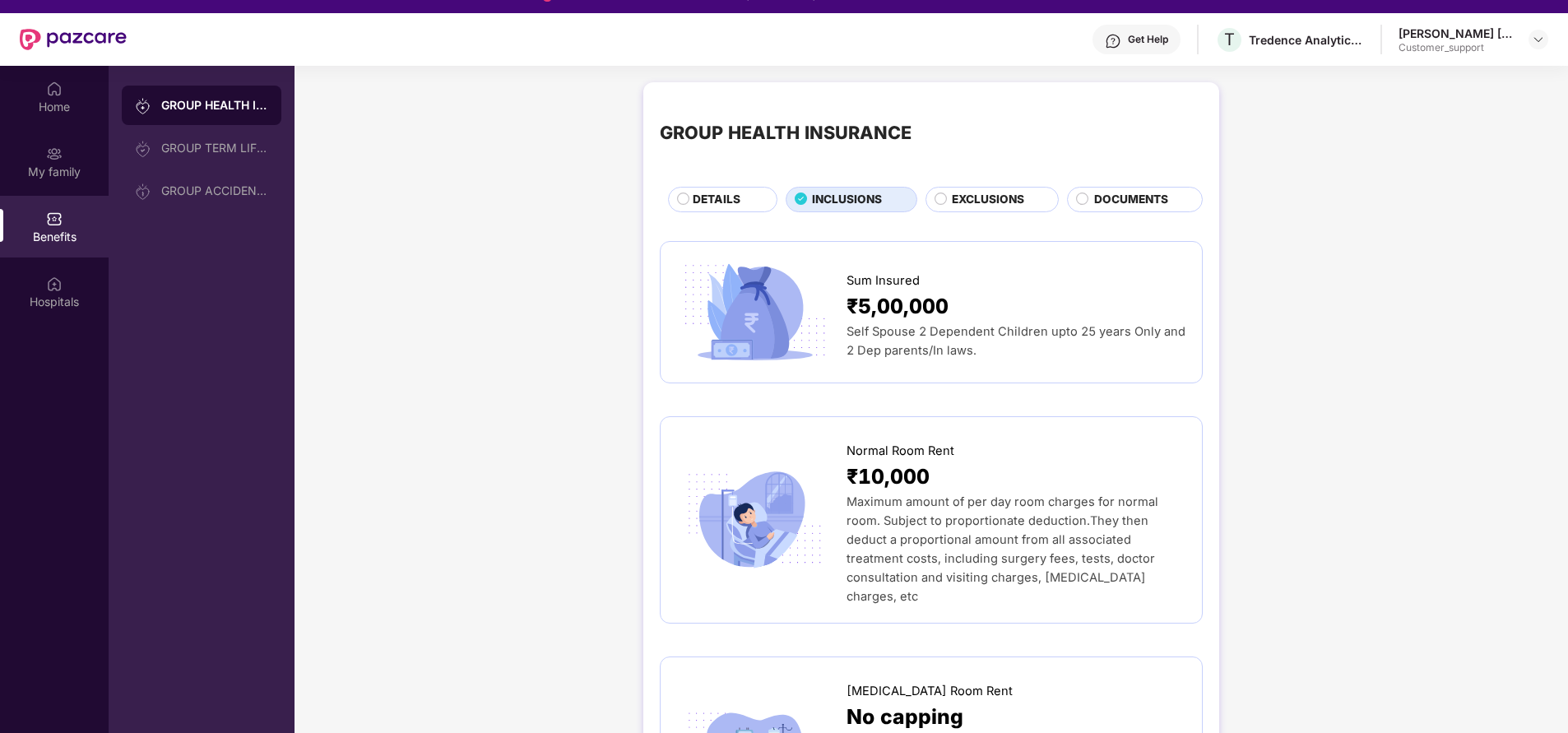
click at [703, 195] on span "DETAILS" at bounding box center [716, 199] width 47 height 17
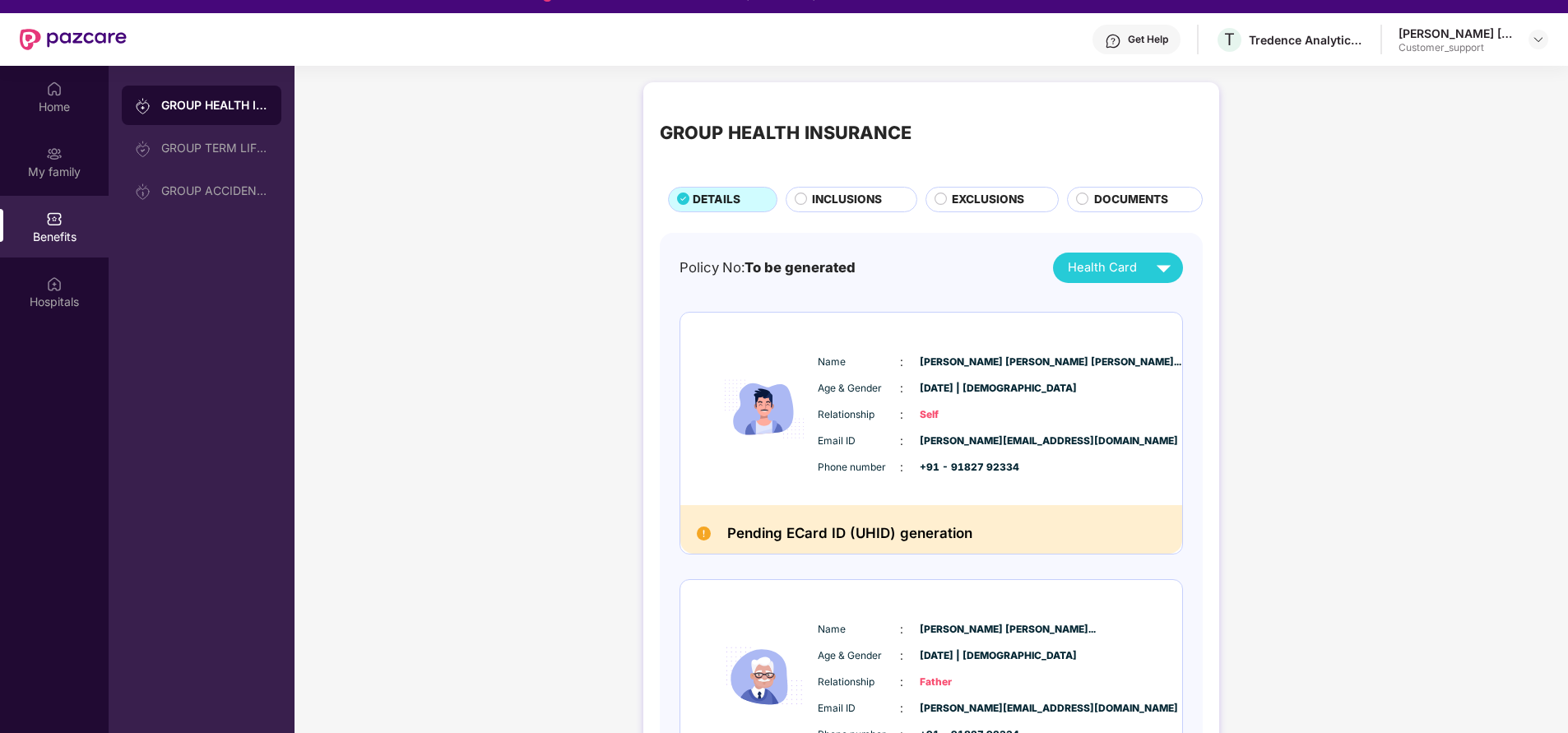
click at [826, 207] on span "INCLUSIONS" at bounding box center [847, 199] width 70 height 17
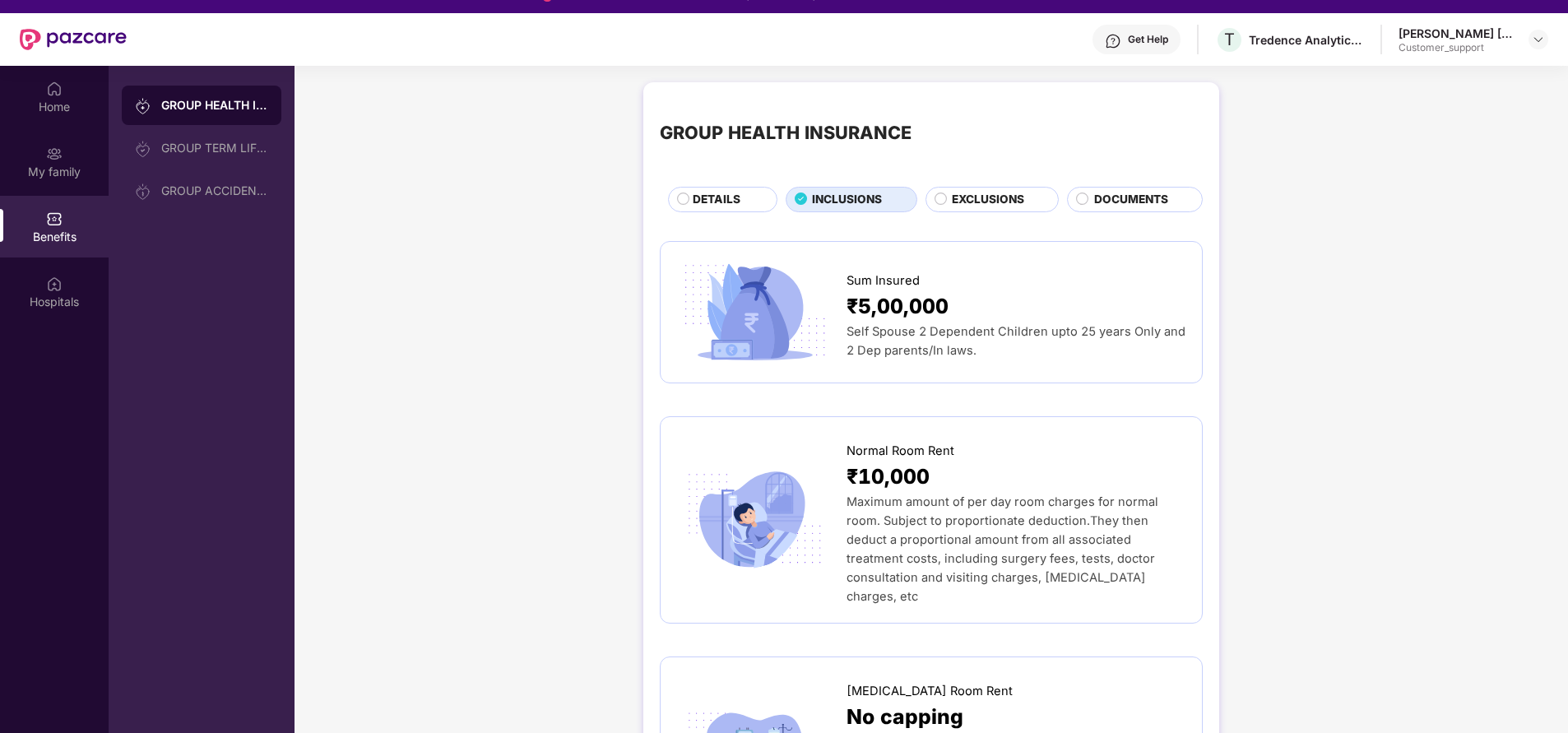
click at [759, 204] on div "DETAILS" at bounding box center [727, 200] width 83 height 20
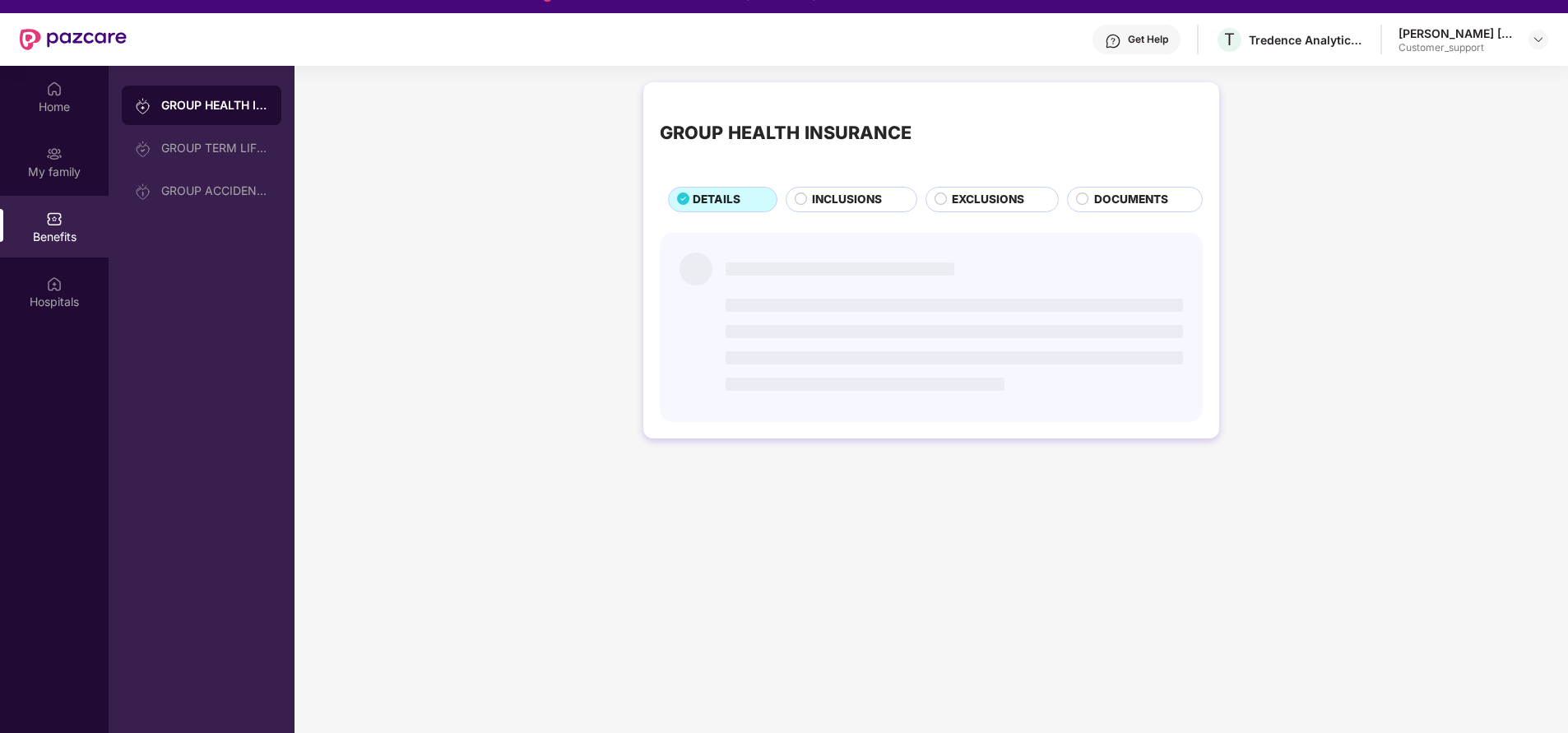
click at [835, 211] on div "INCLUSIONS" at bounding box center [851, 199] width 132 height 25
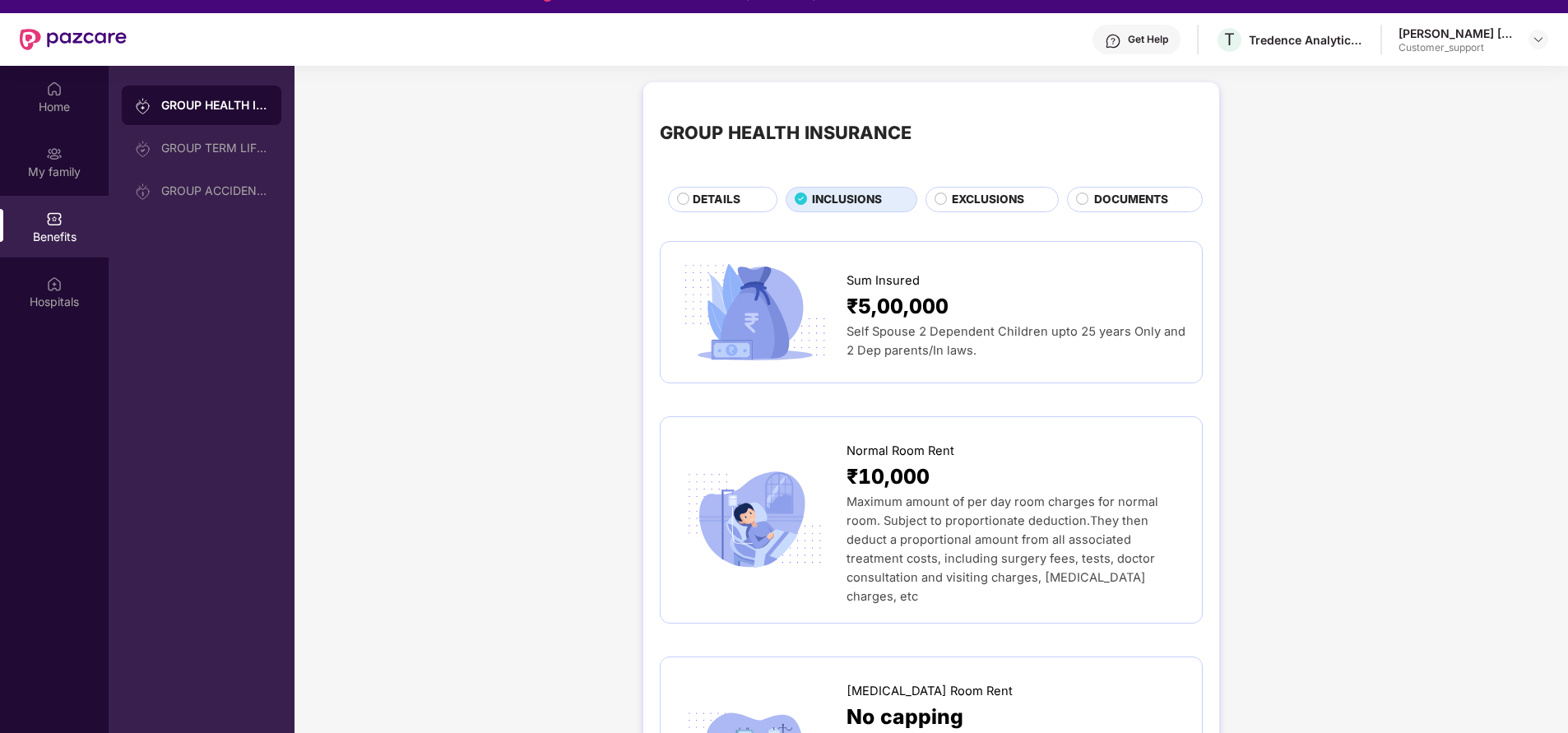
click at [727, 193] on span "DETAILS" at bounding box center [716, 199] width 47 height 17
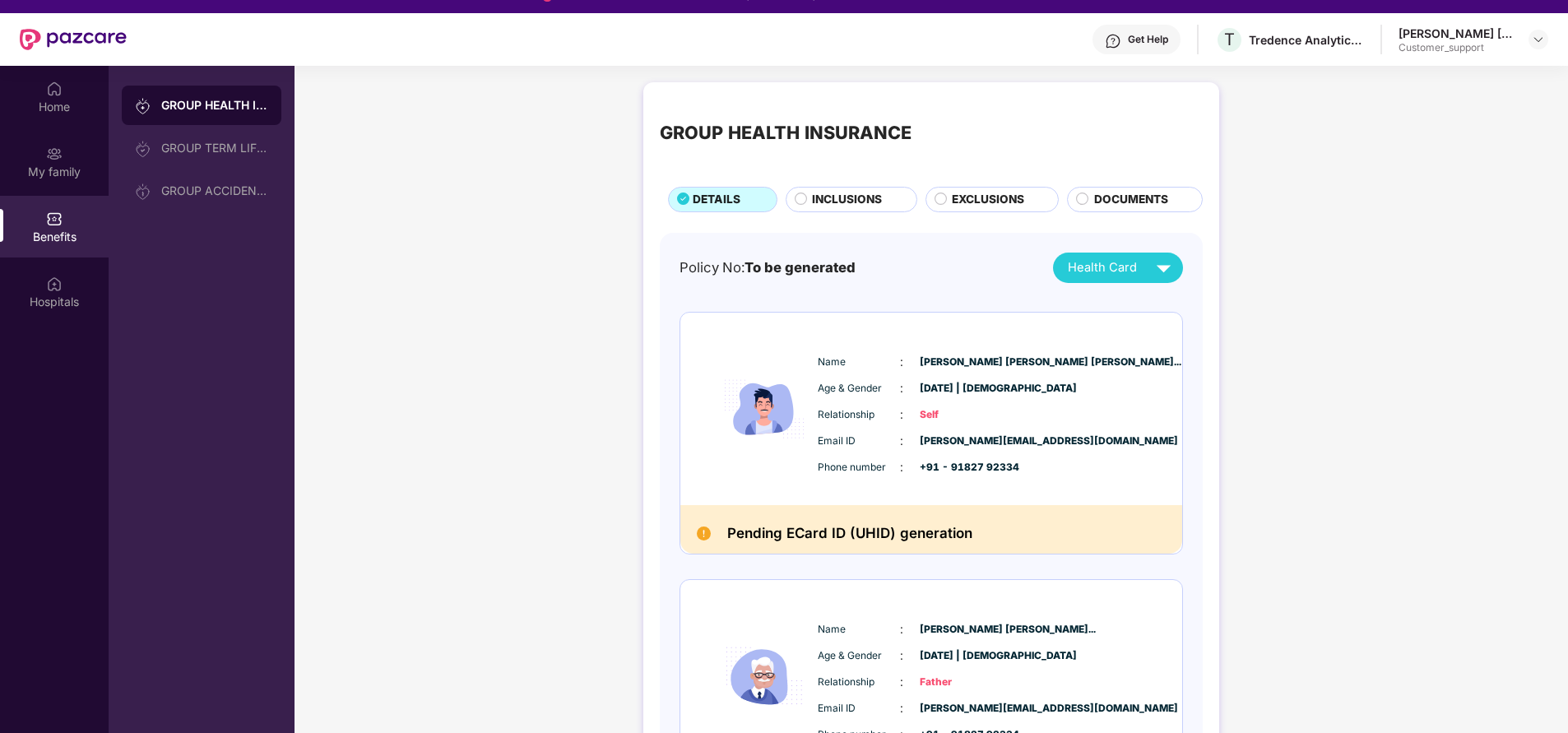
click at [846, 198] on span "INCLUSIONS" at bounding box center [847, 199] width 70 height 17
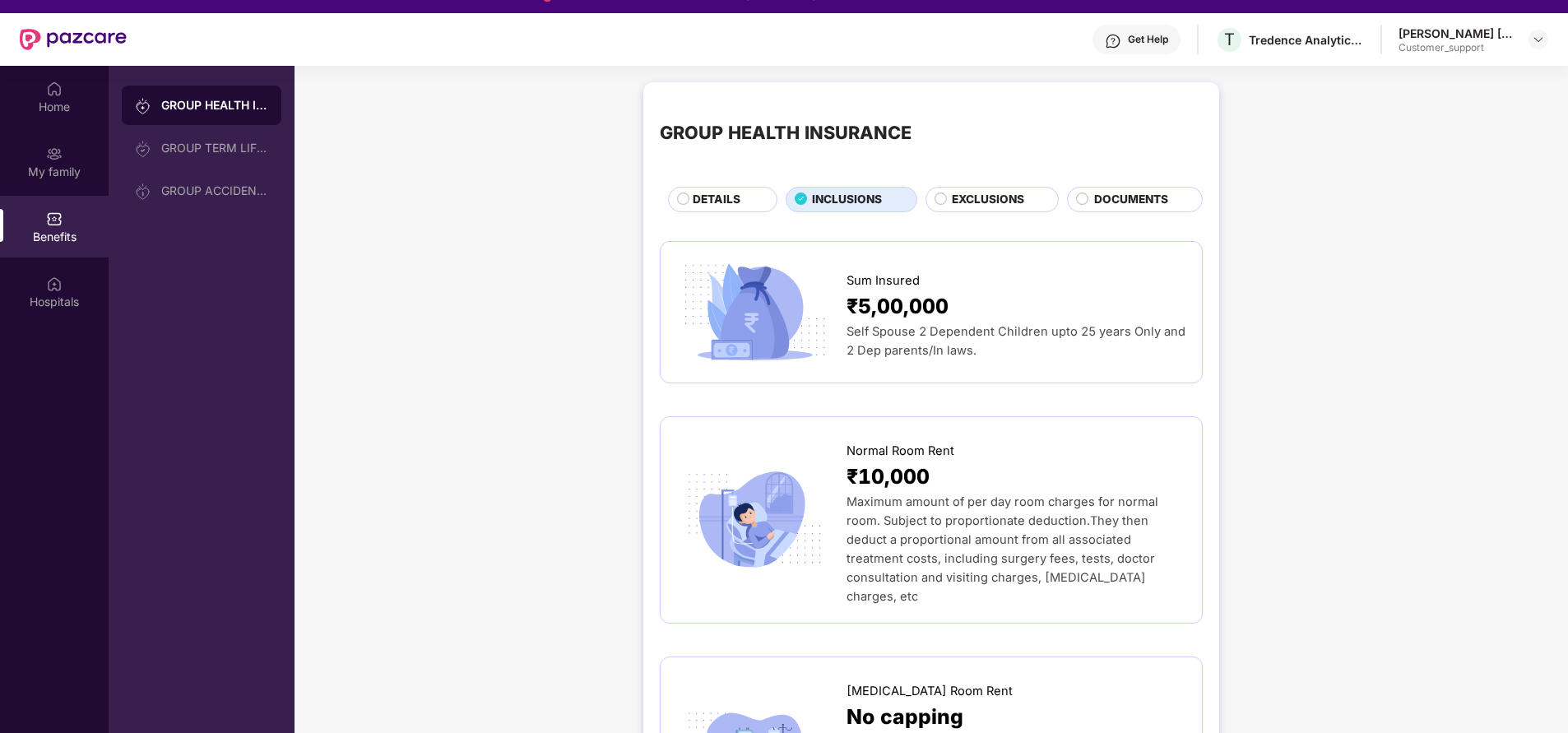
click at [702, 201] on span "DETAILS" at bounding box center [716, 199] width 47 height 17
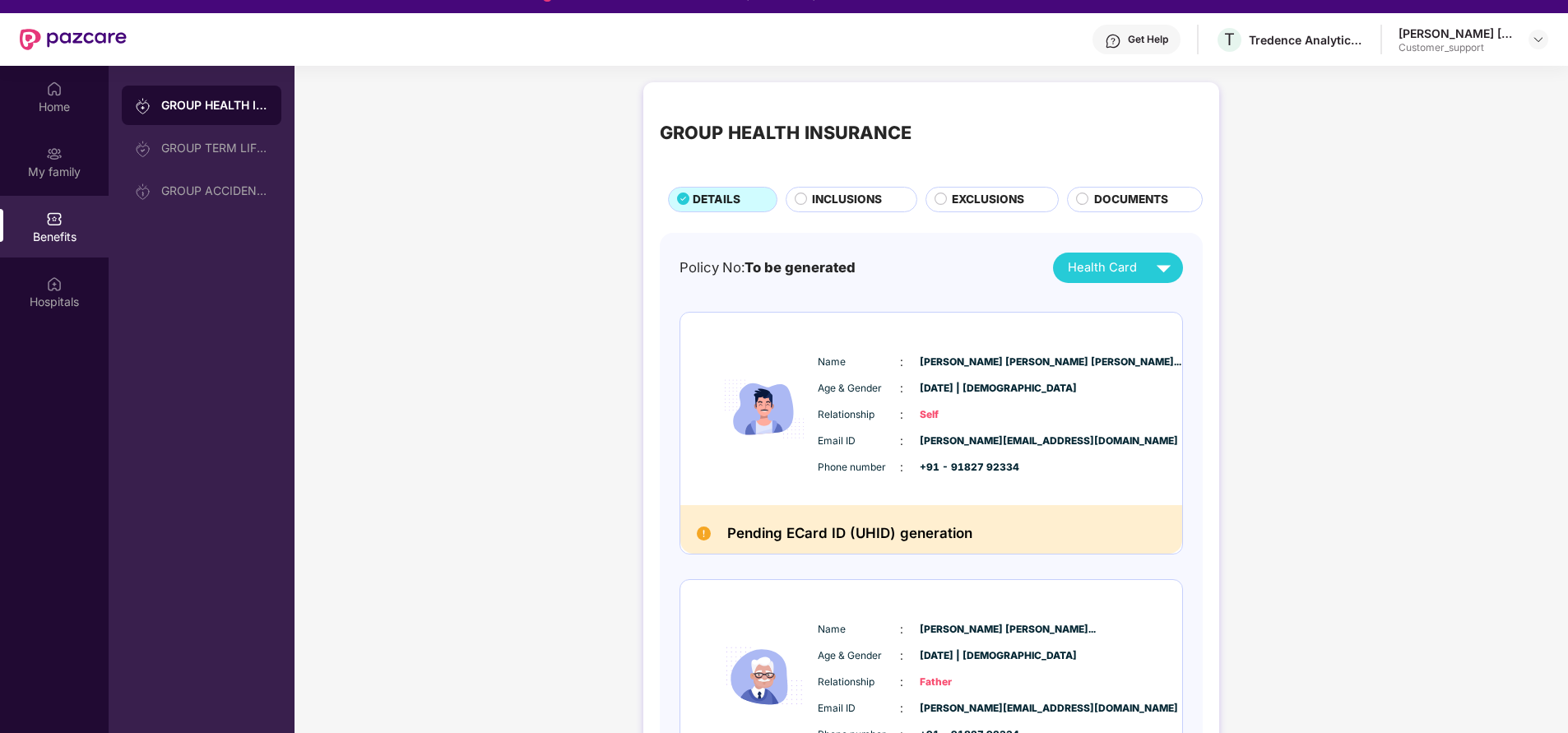
click at [831, 204] on span "INCLUSIONS" at bounding box center [847, 199] width 70 height 17
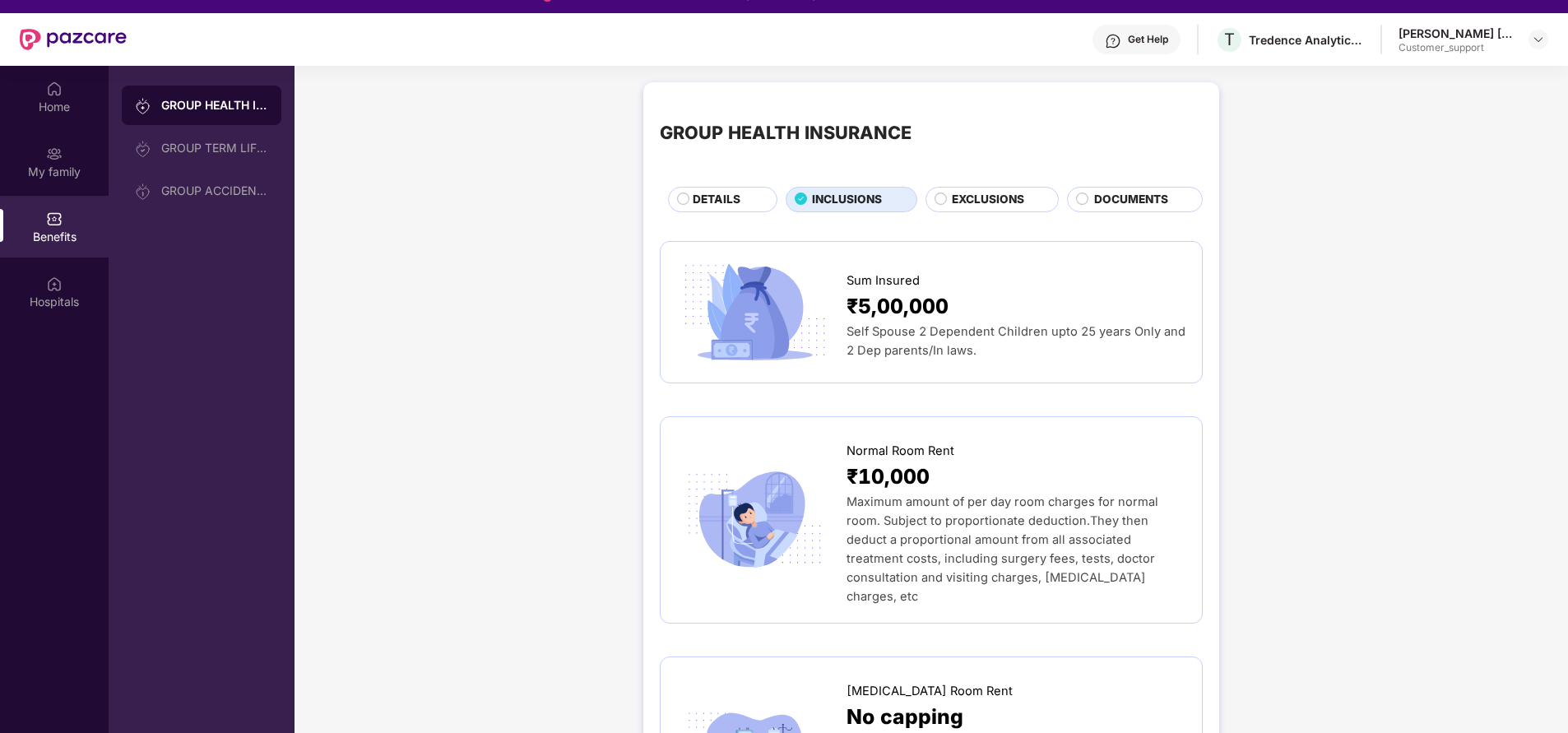
click at [978, 192] on span "EXCLUSIONS" at bounding box center [987, 199] width 72 height 17
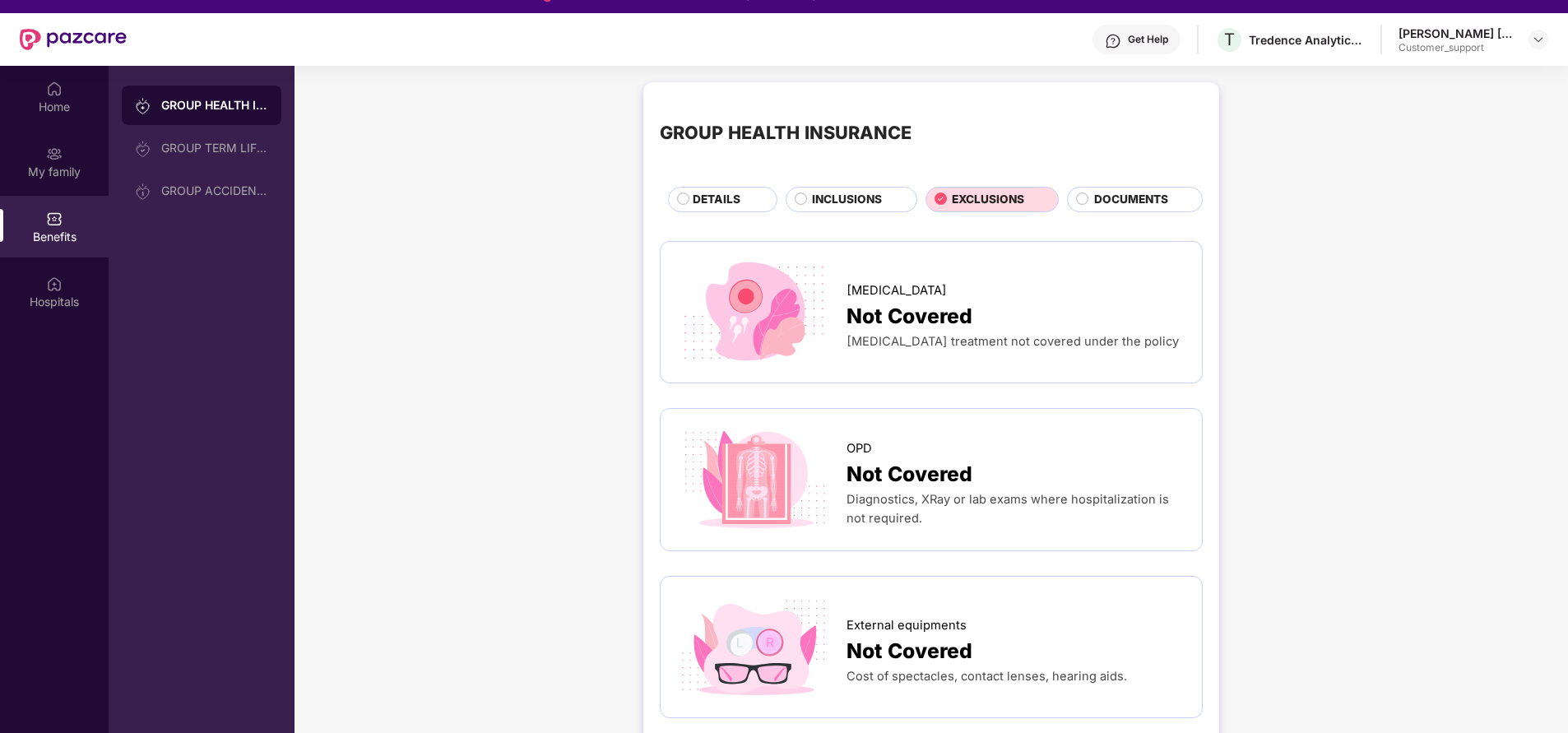
click at [858, 201] on span "INCLUSIONS" at bounding box center [847, 199] width 70 height 17
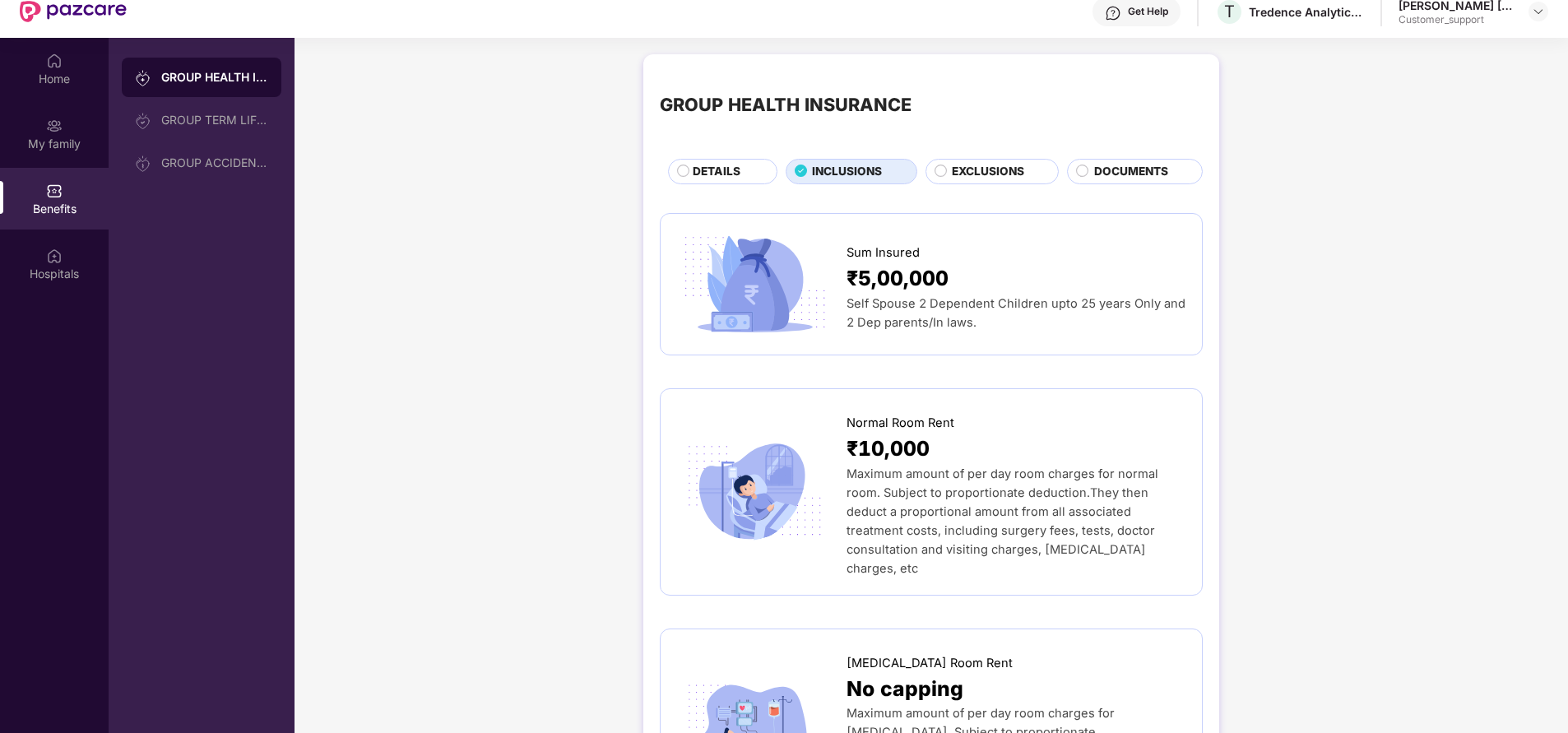
scroll to position [92, 0]
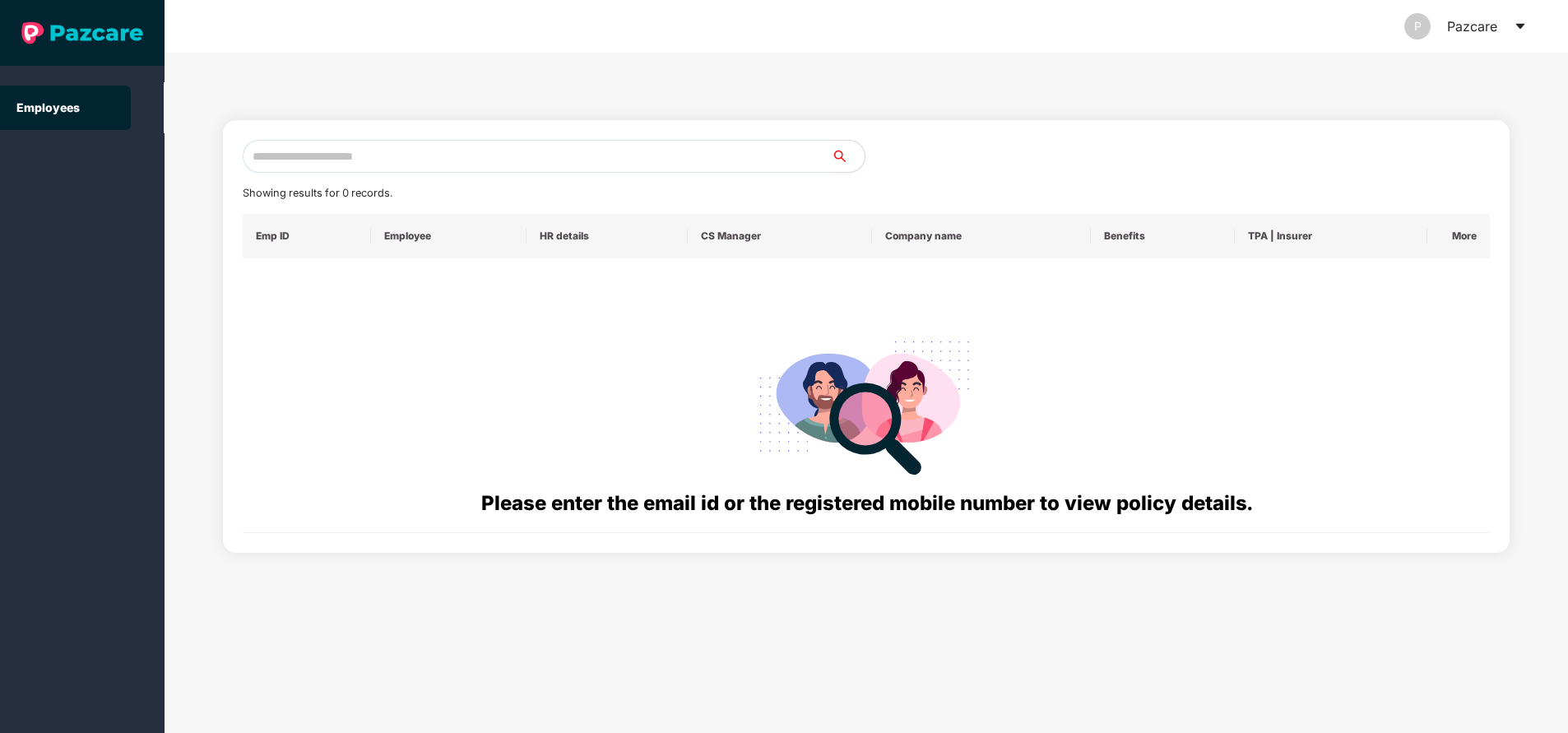
click at [390, 163] on input "text" at bounding box center [537, 156] width 589 height 33
paste input "**********"
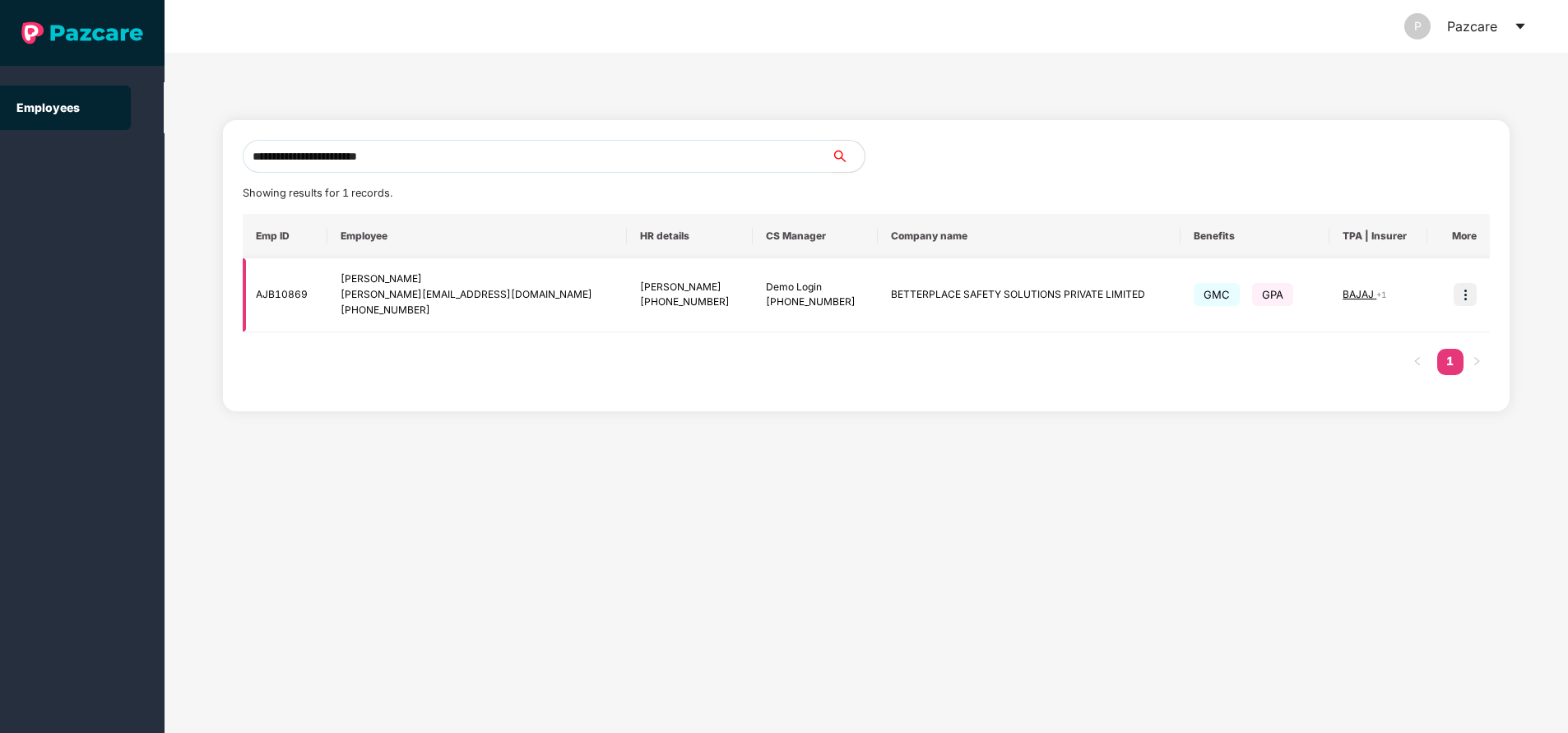
type input "**********"
click at [1469, 303] on img at bounding box center [1465, 294] width 23 height 23
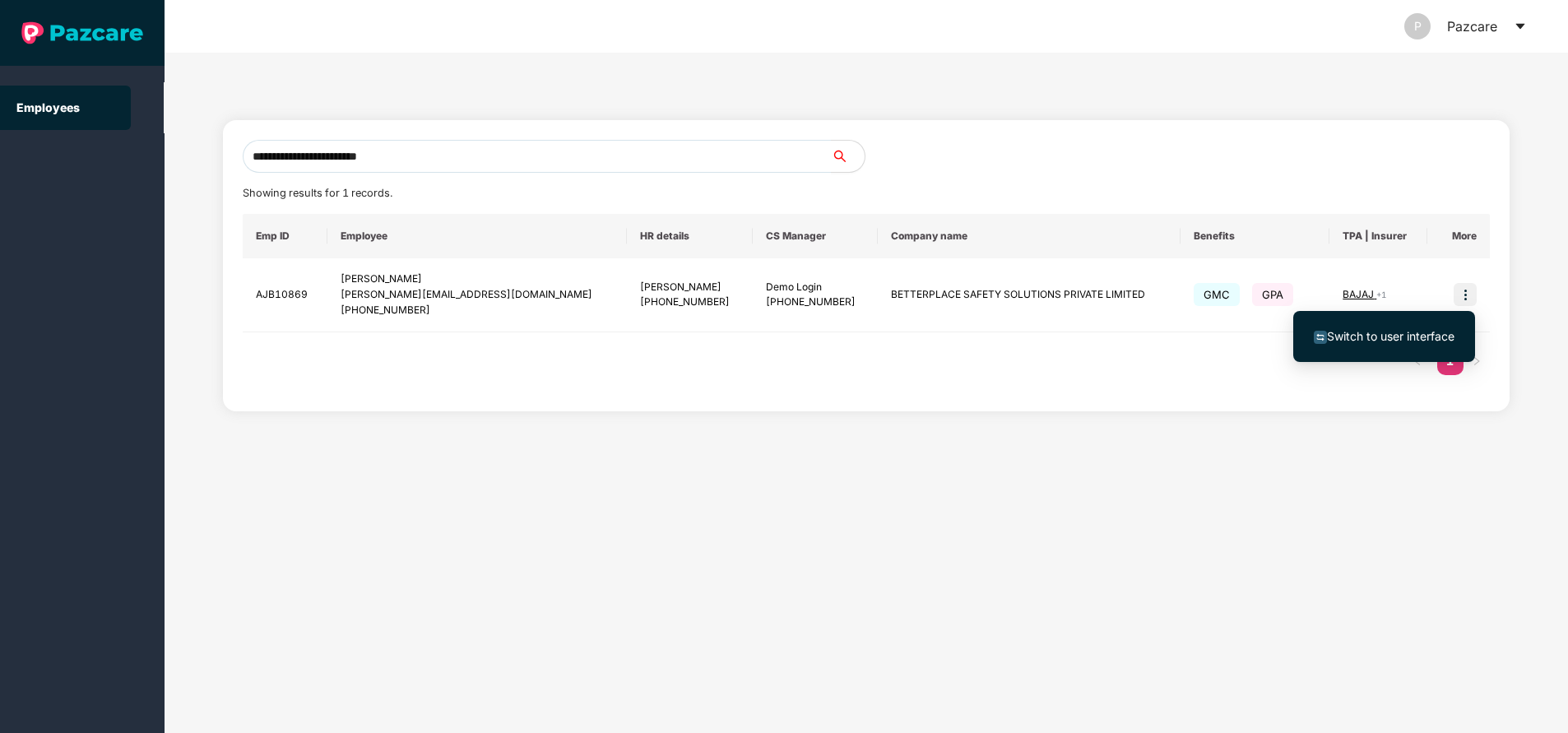
click at [1346, 339] on span "Switch to user interface" at bounding box center [1391, 336] width 127 height 14
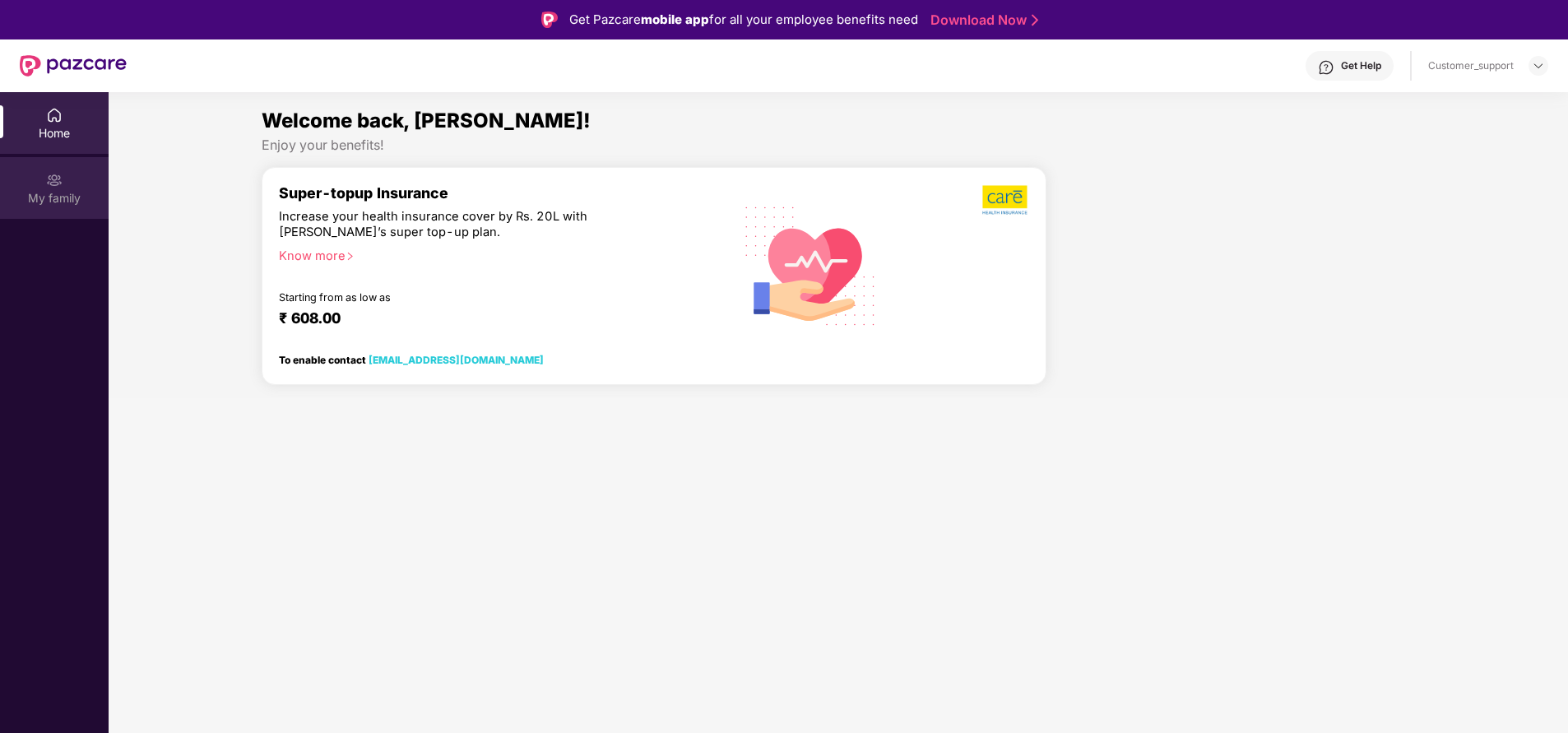
click at [38, 201] on div "My family" at bounding box center [54, 197] width 108 height 16
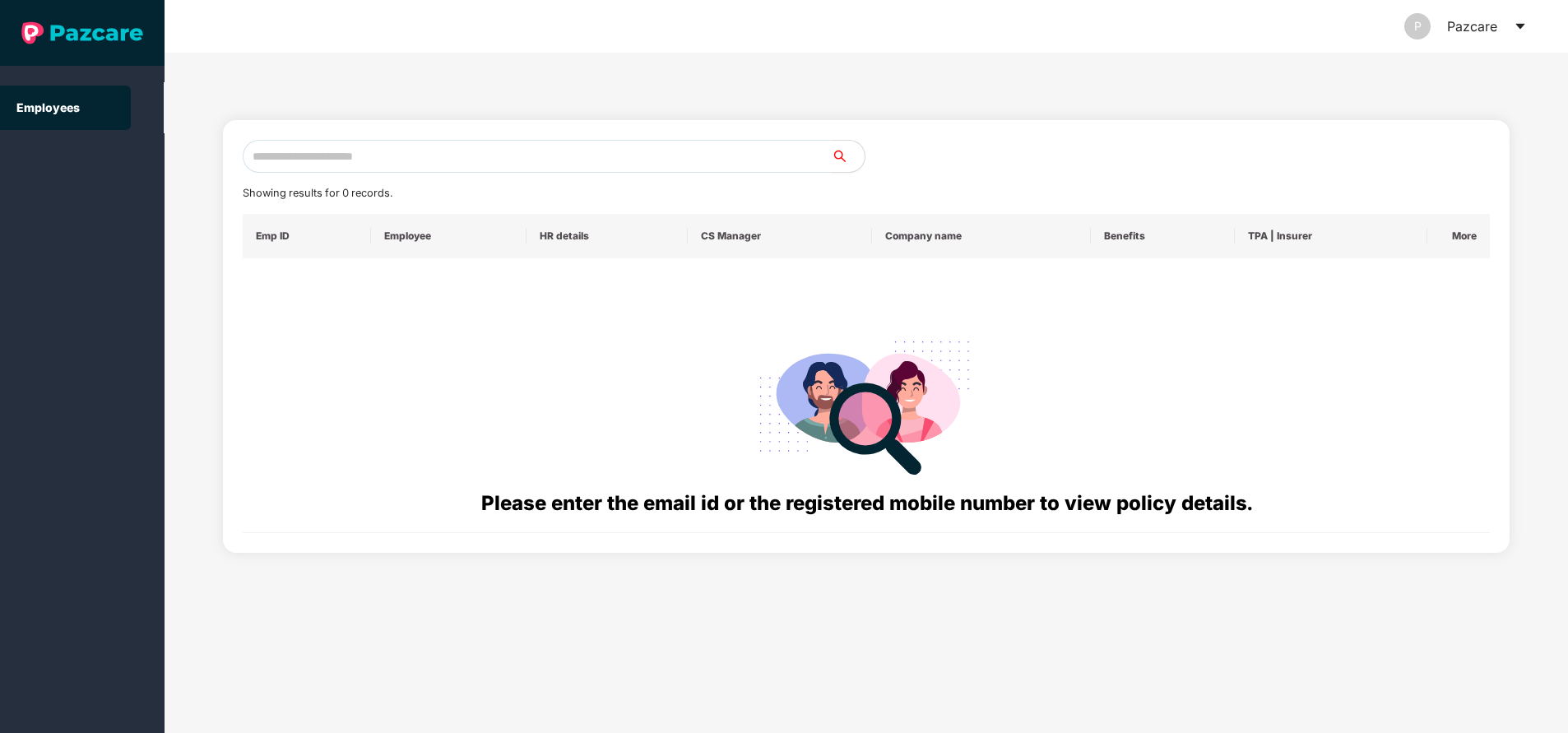
click at [406, 160] on input "text" at bounding box center [537, 156] width 589 height 33
paste input "**********"
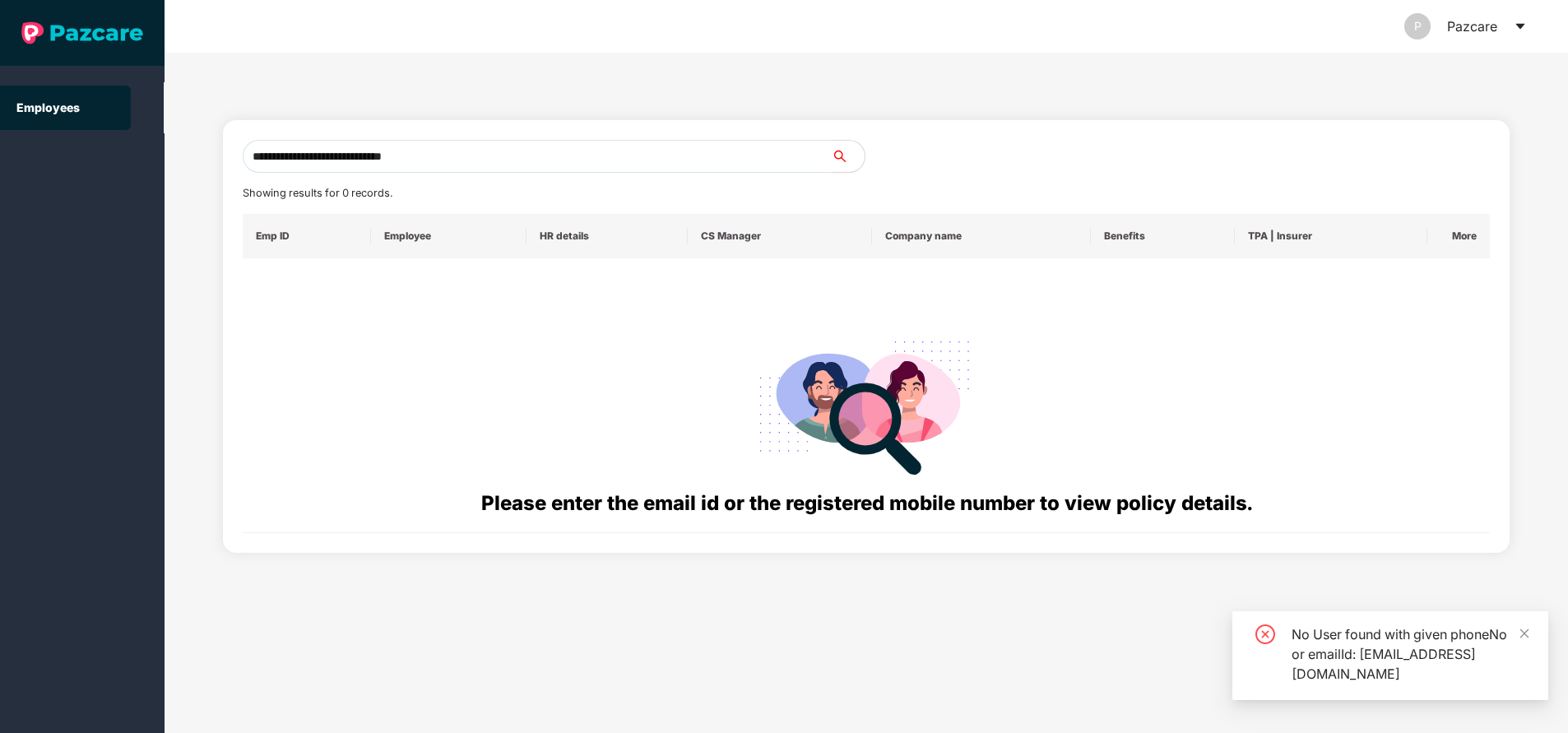
type input "**********"
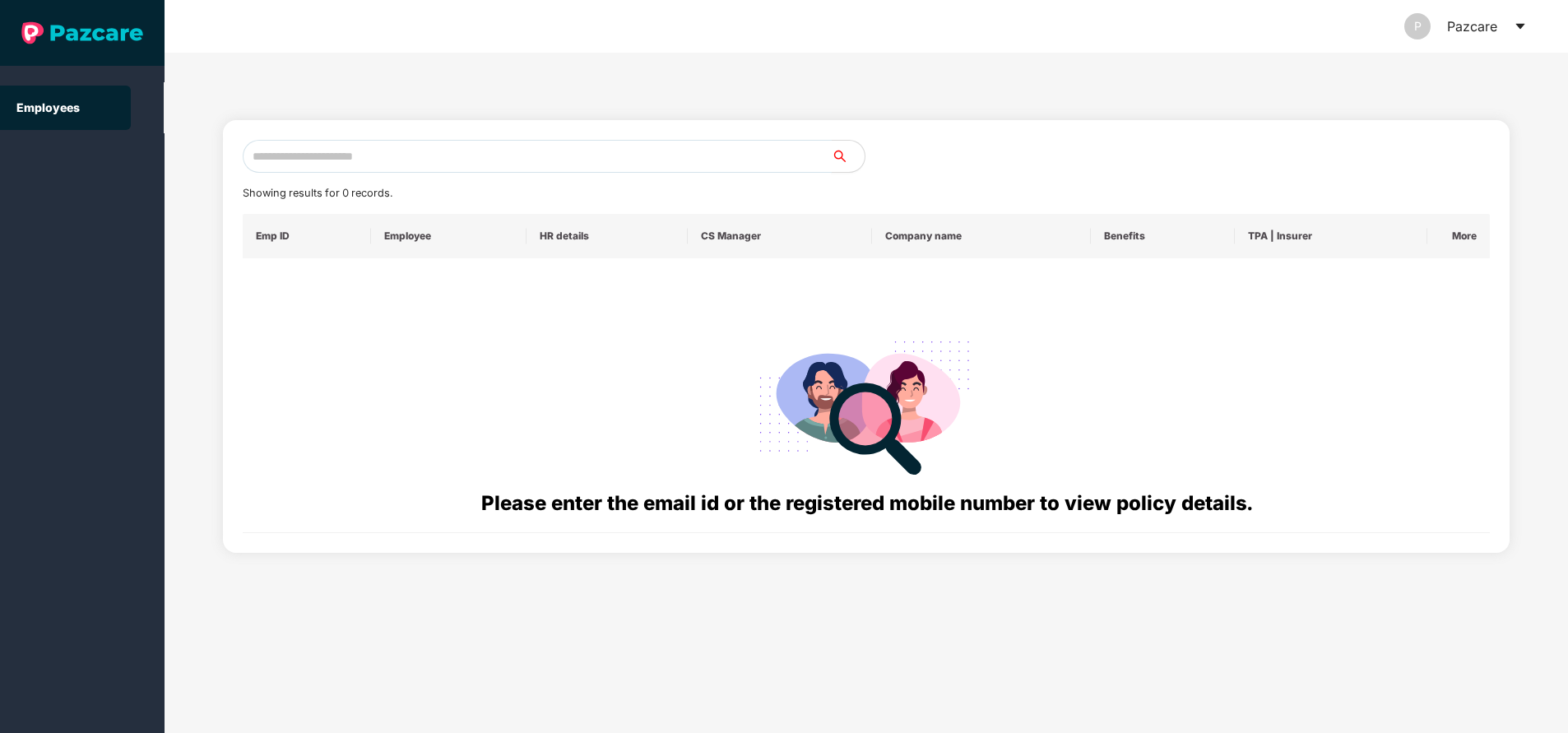
paste input "**********"
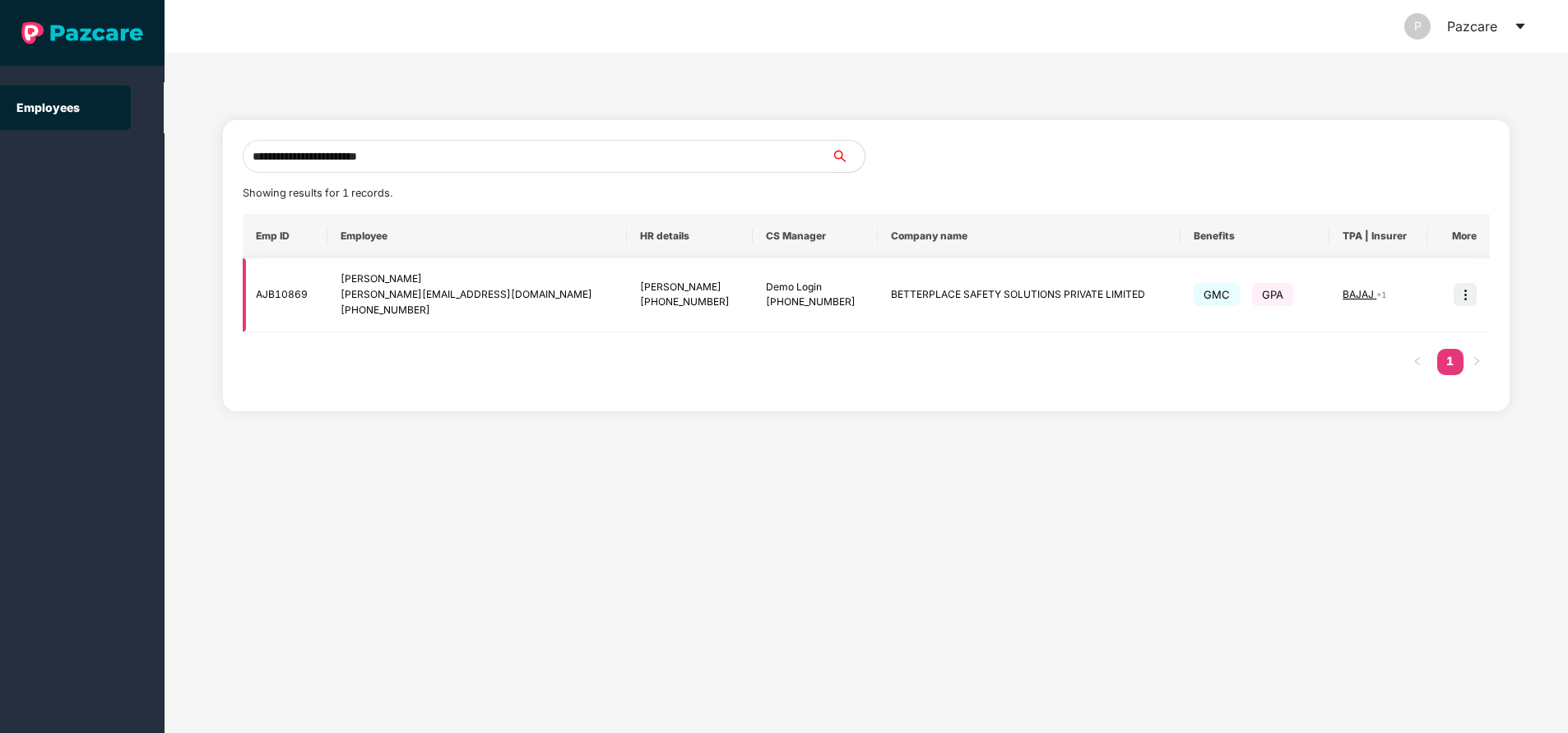
type input "**********"
click at [1469, 294] on img at bounding box center [1465, 294] width 23 height 23
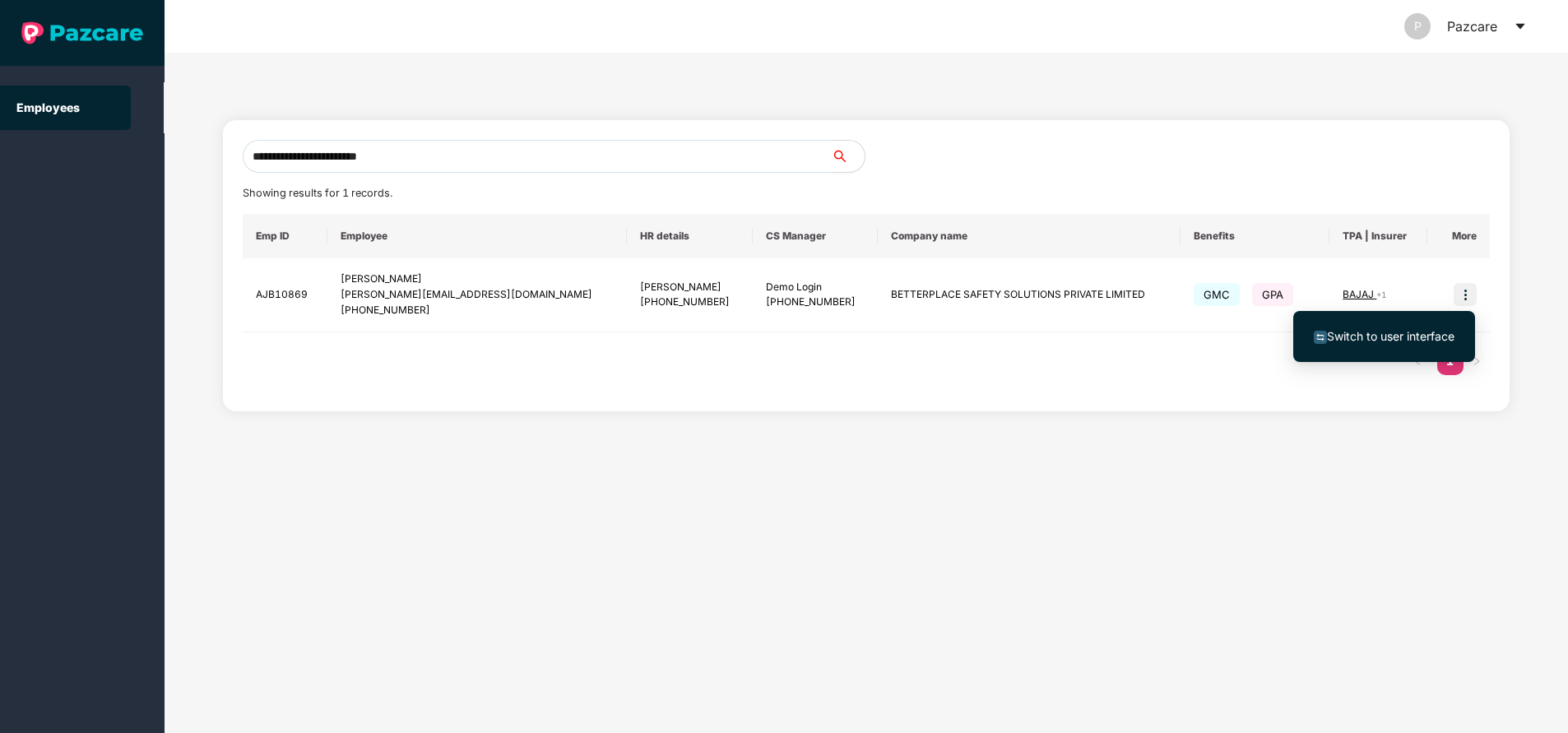
click at [1427, 330] on span "Switch to user interface" at bounding box center [1391, 336] width 127 height 14
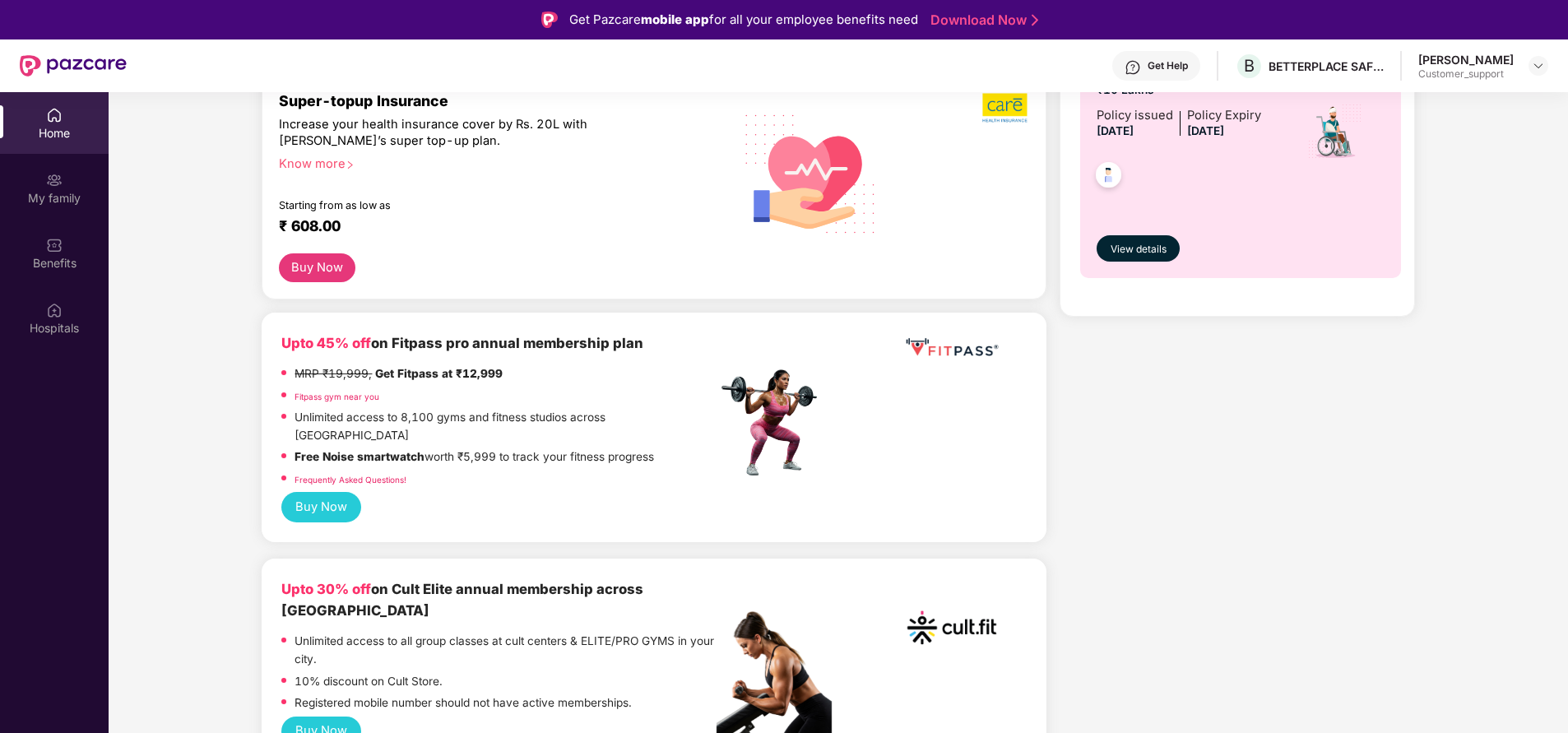
scroll to position [570, 0]
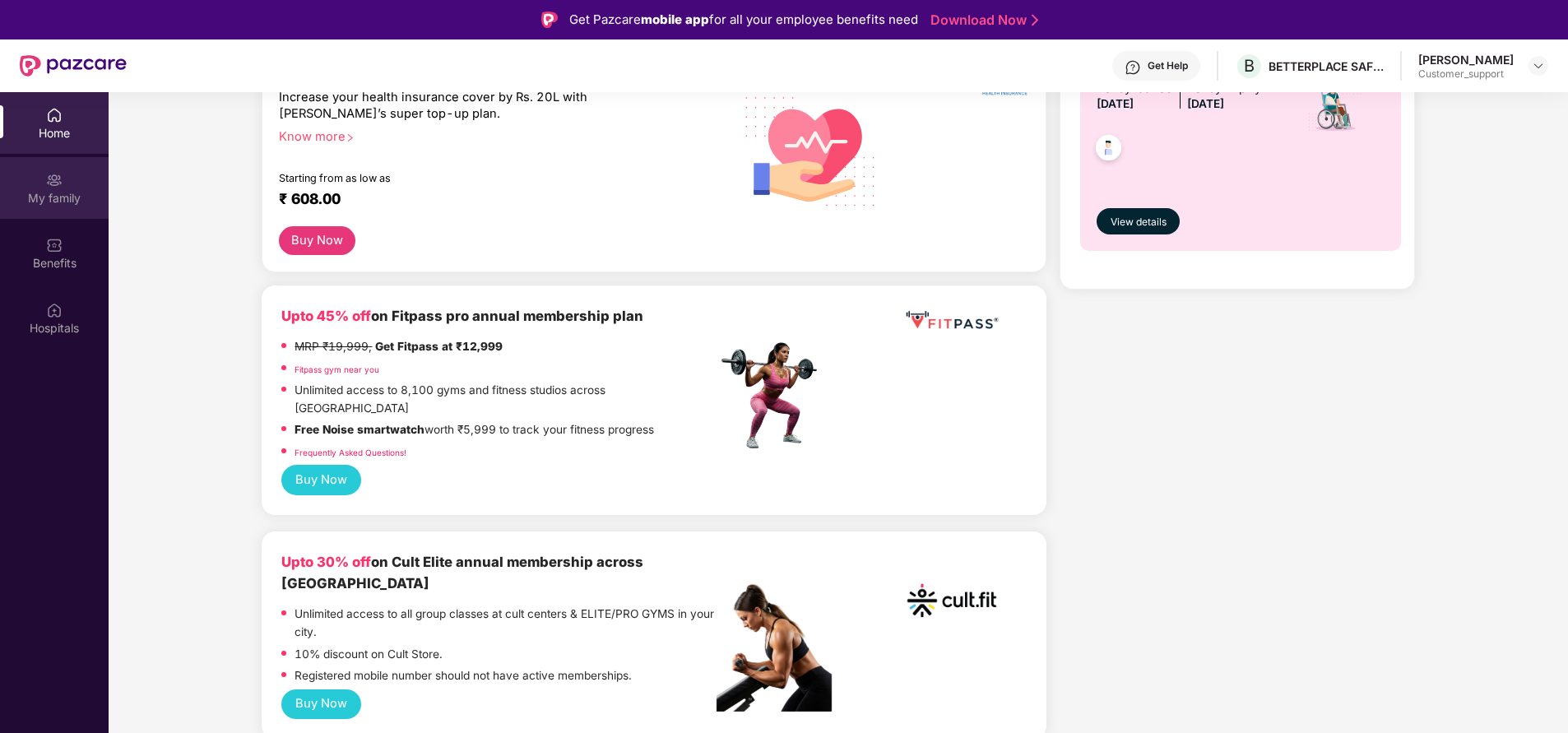
click at [51, 180] on img at bounding box center [54, 179] width 16 height 16
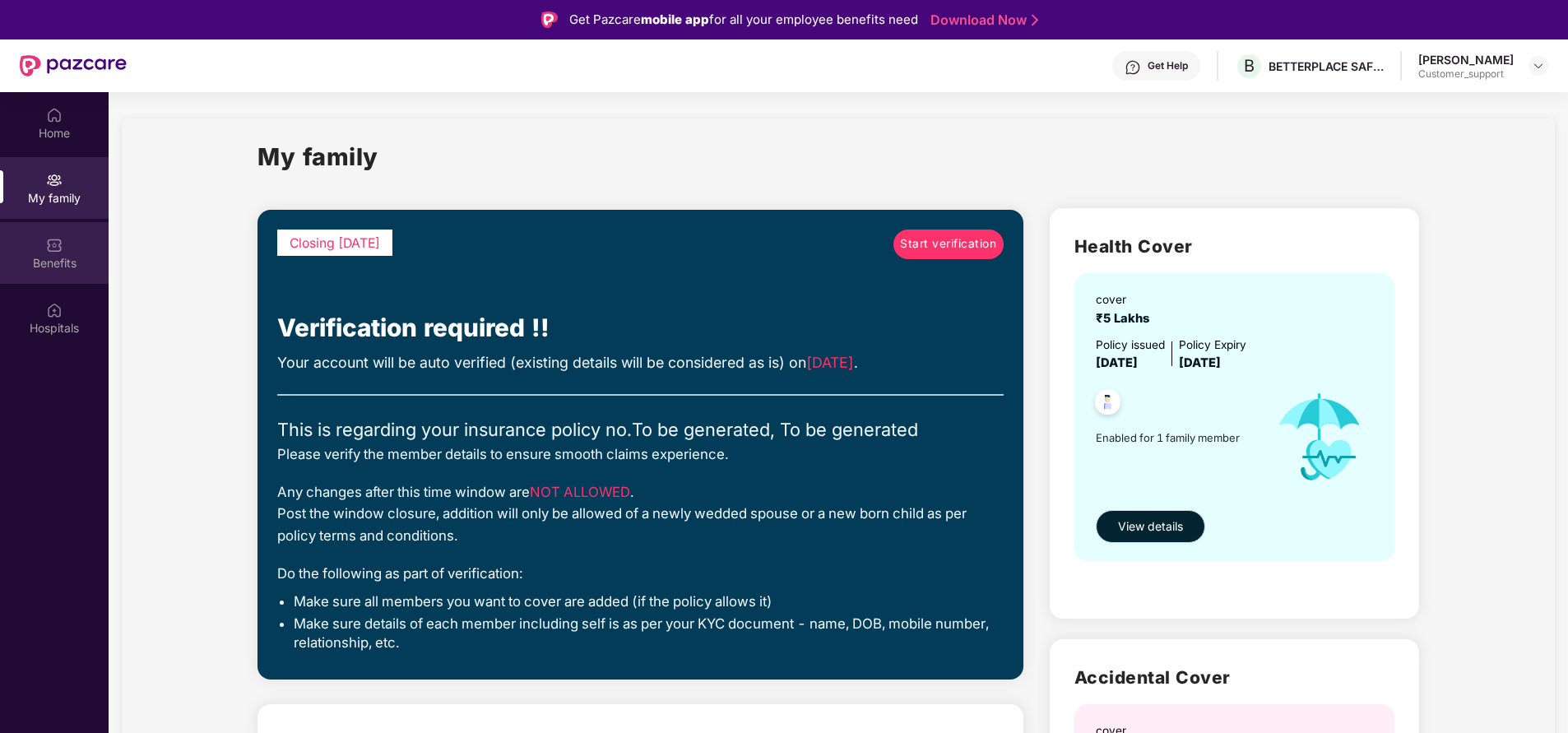
click at [59, 238] on img at bounding box center [54, 245] width 16 height 16
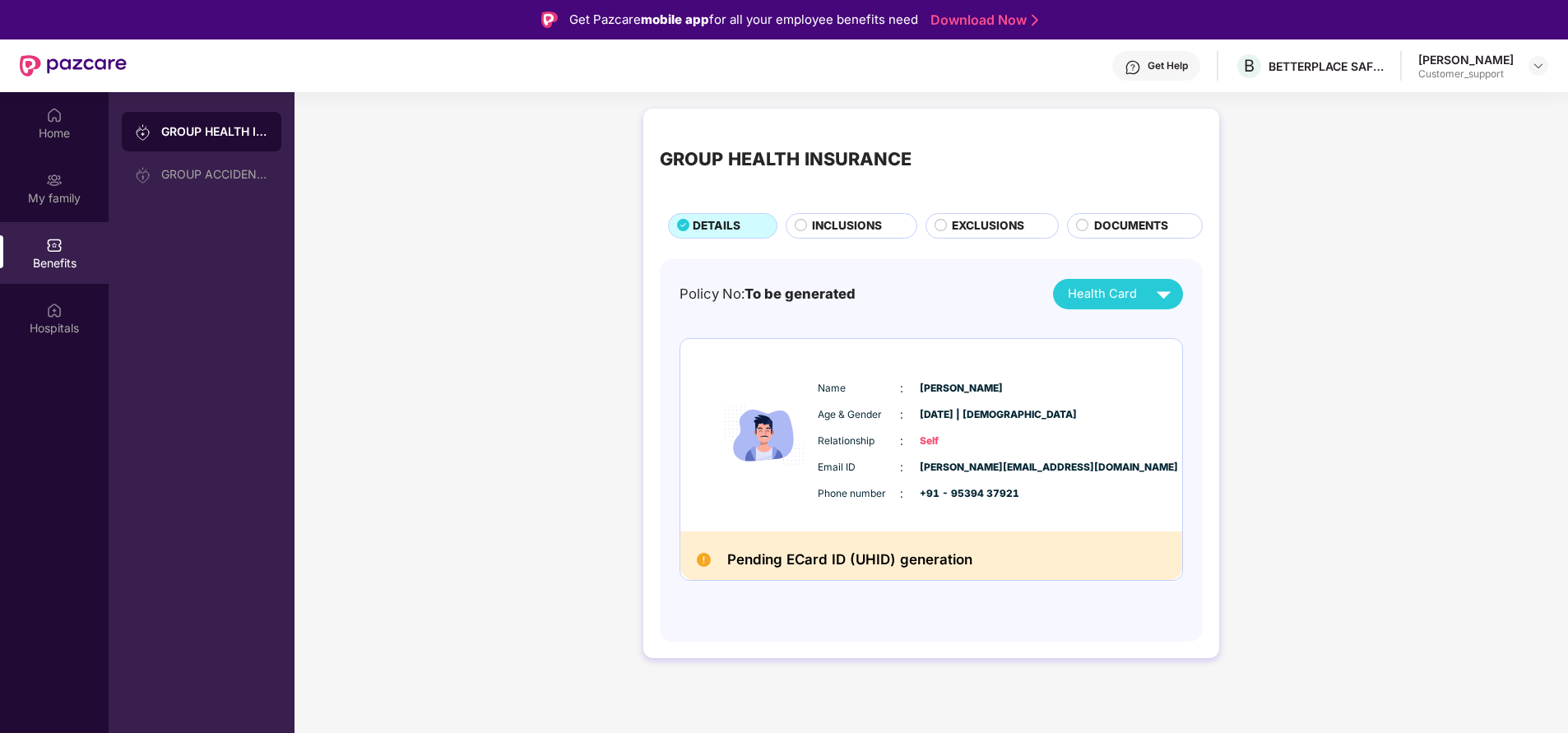
scroll to position [92, 0]
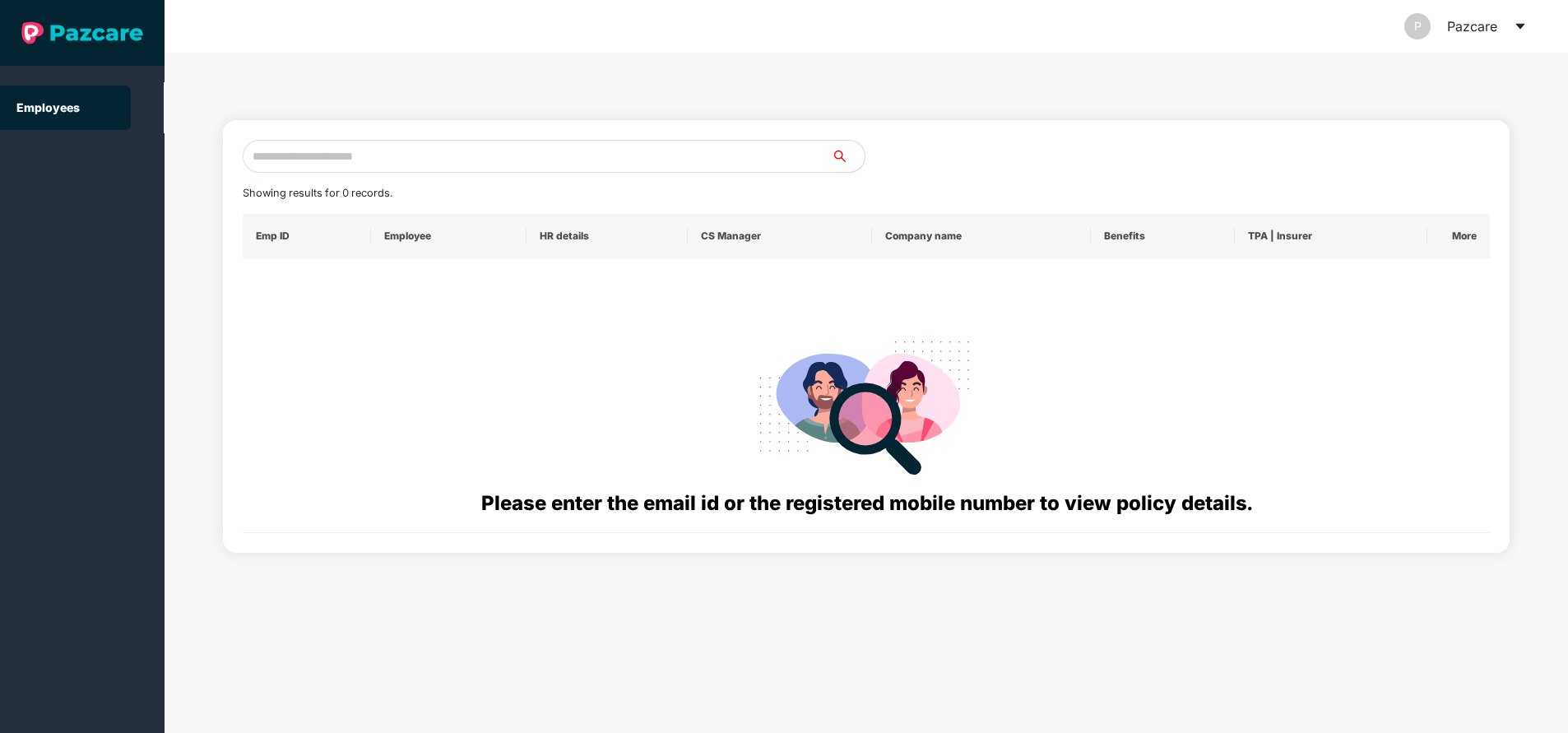
click at [482, 156] on input "text" at bounding box center [537, 156] width 589 height 33
paste input "**********"
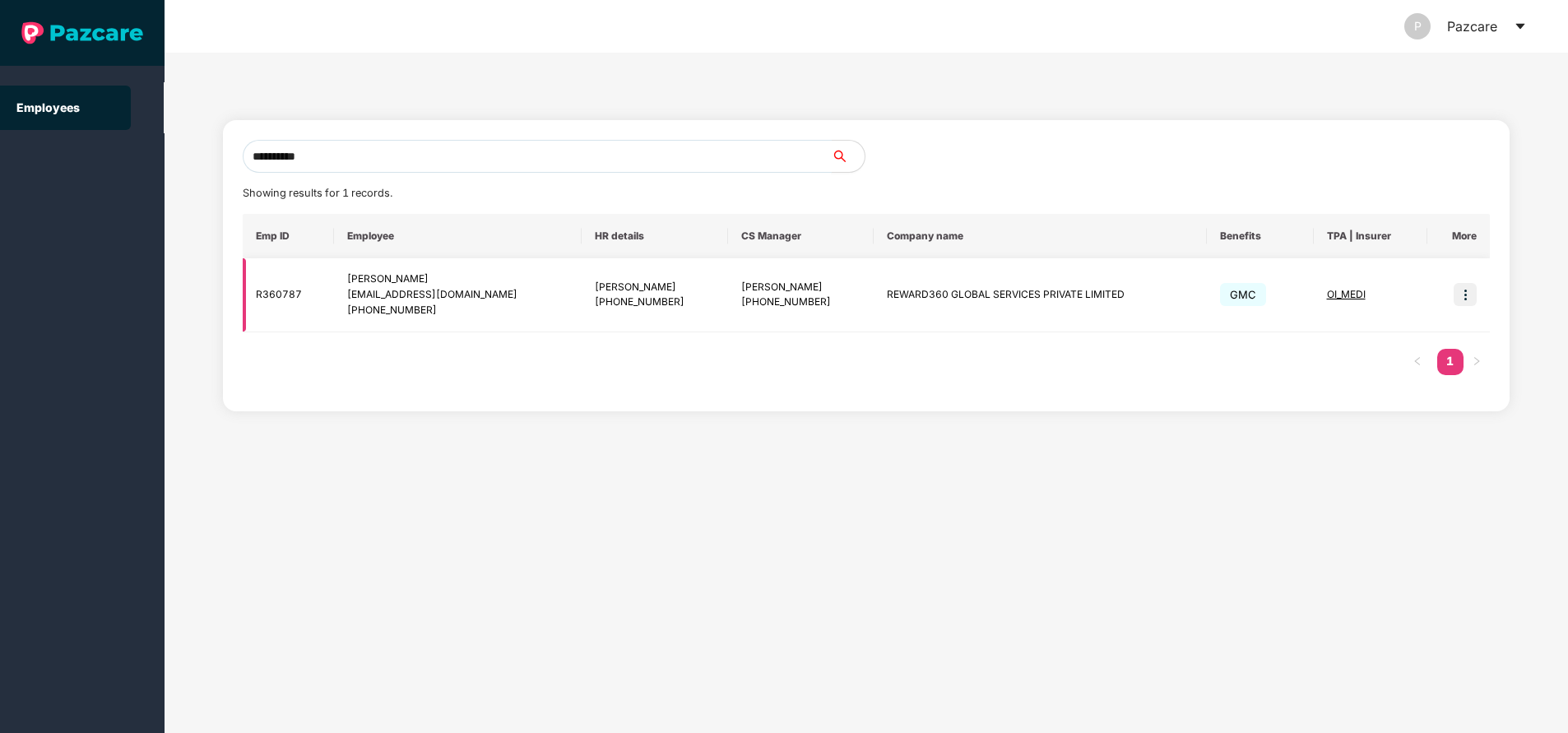
type input "**********"
click at [1466, 297] on img at bounding box center [1465, 294] width 23 height 23
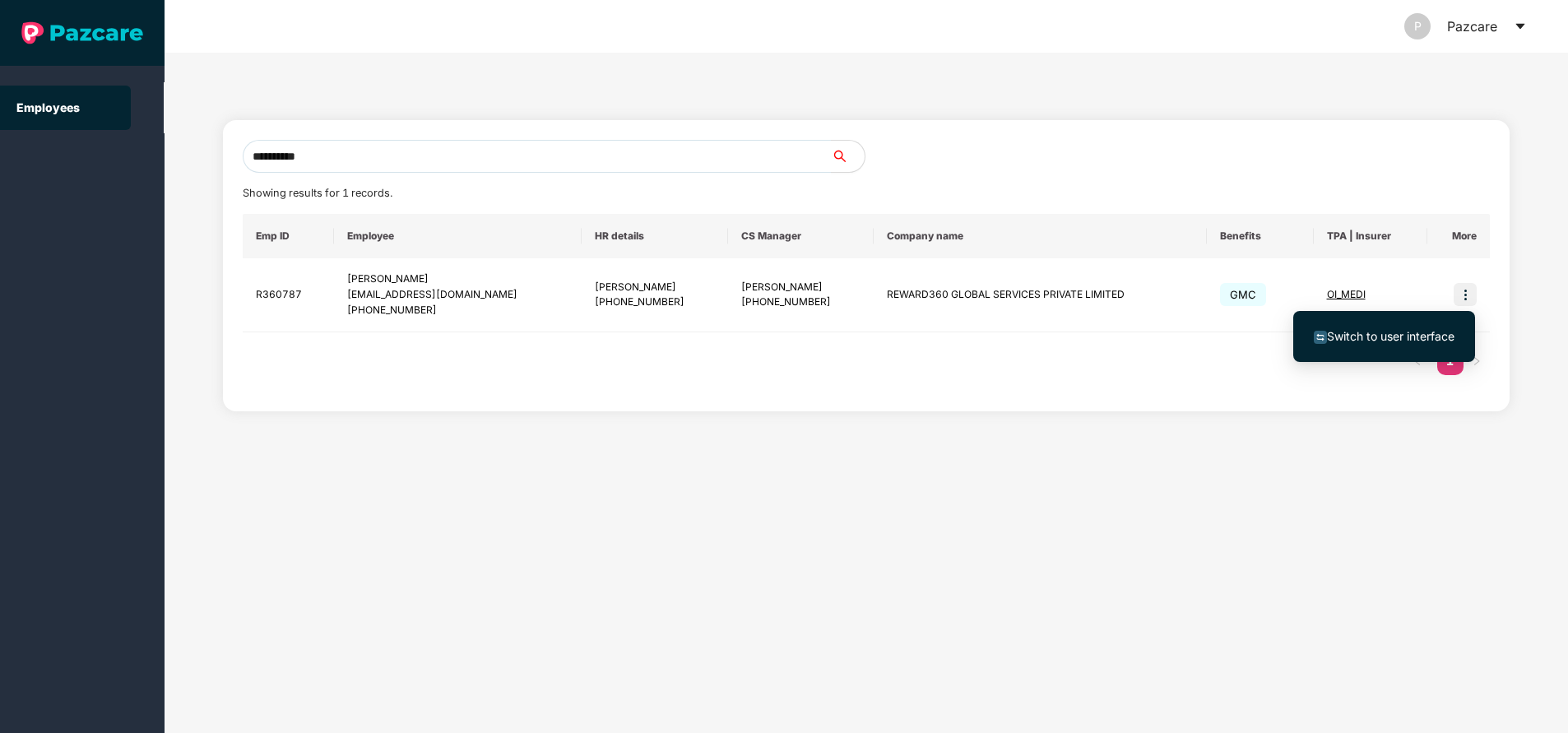
click at [1408, 339] on span "Switch to user interface" at bounding box center [1391, 336] width 127 height 14
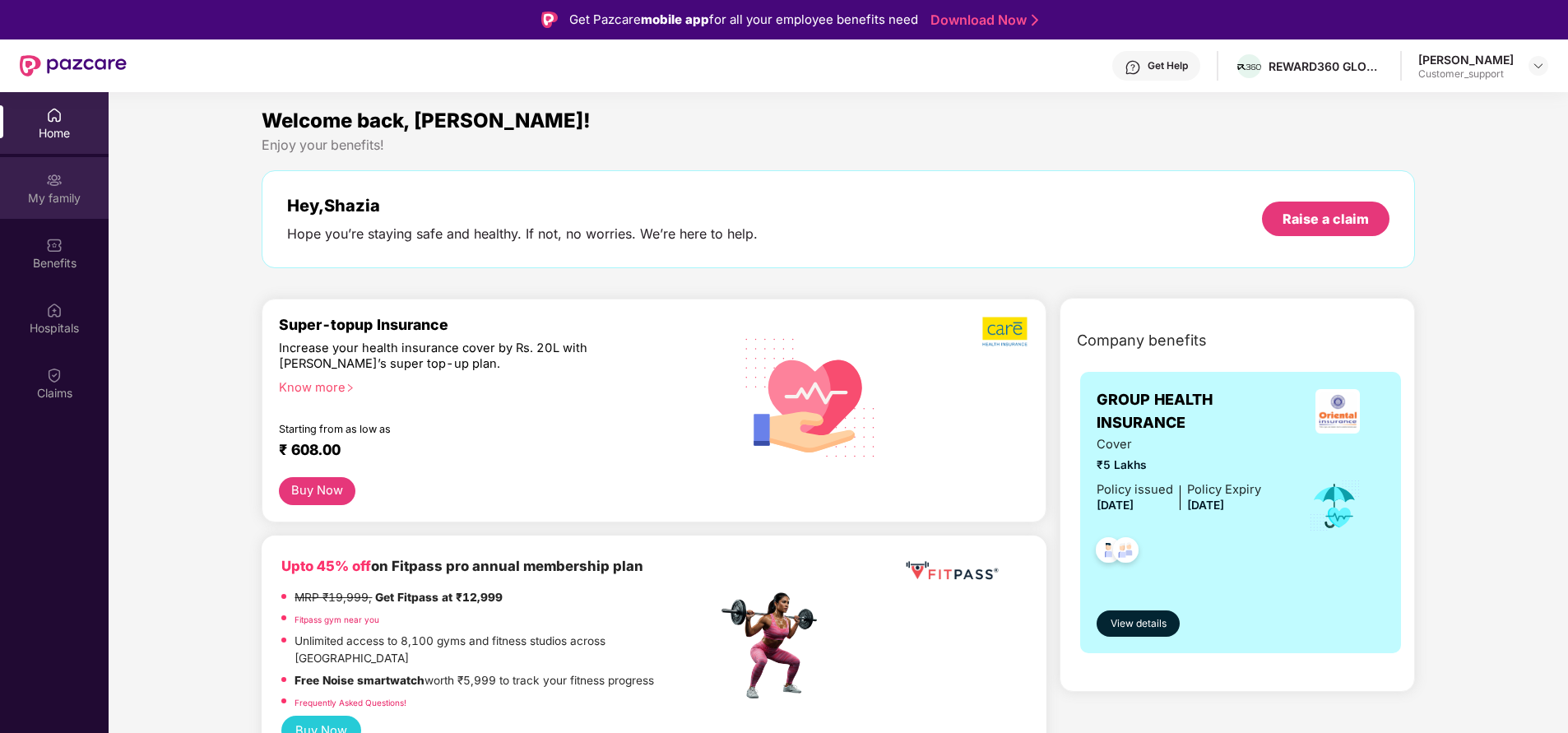
click at [72, 212] on div "My family" at bounding box center [54, 188] width 108 height 62
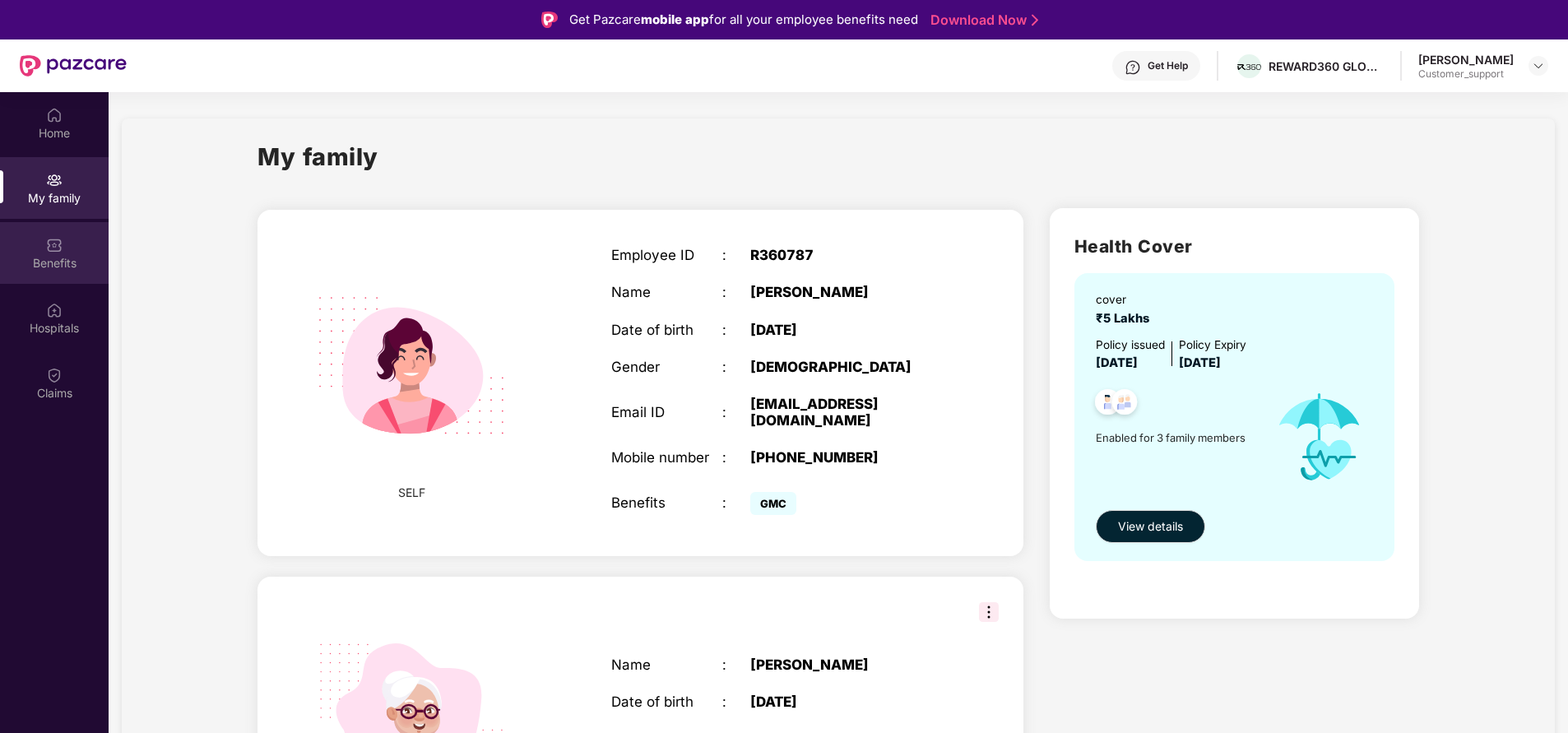
click at [82, 256] on div "Benefits" at bounding box center [54, 263] width 108 height 16
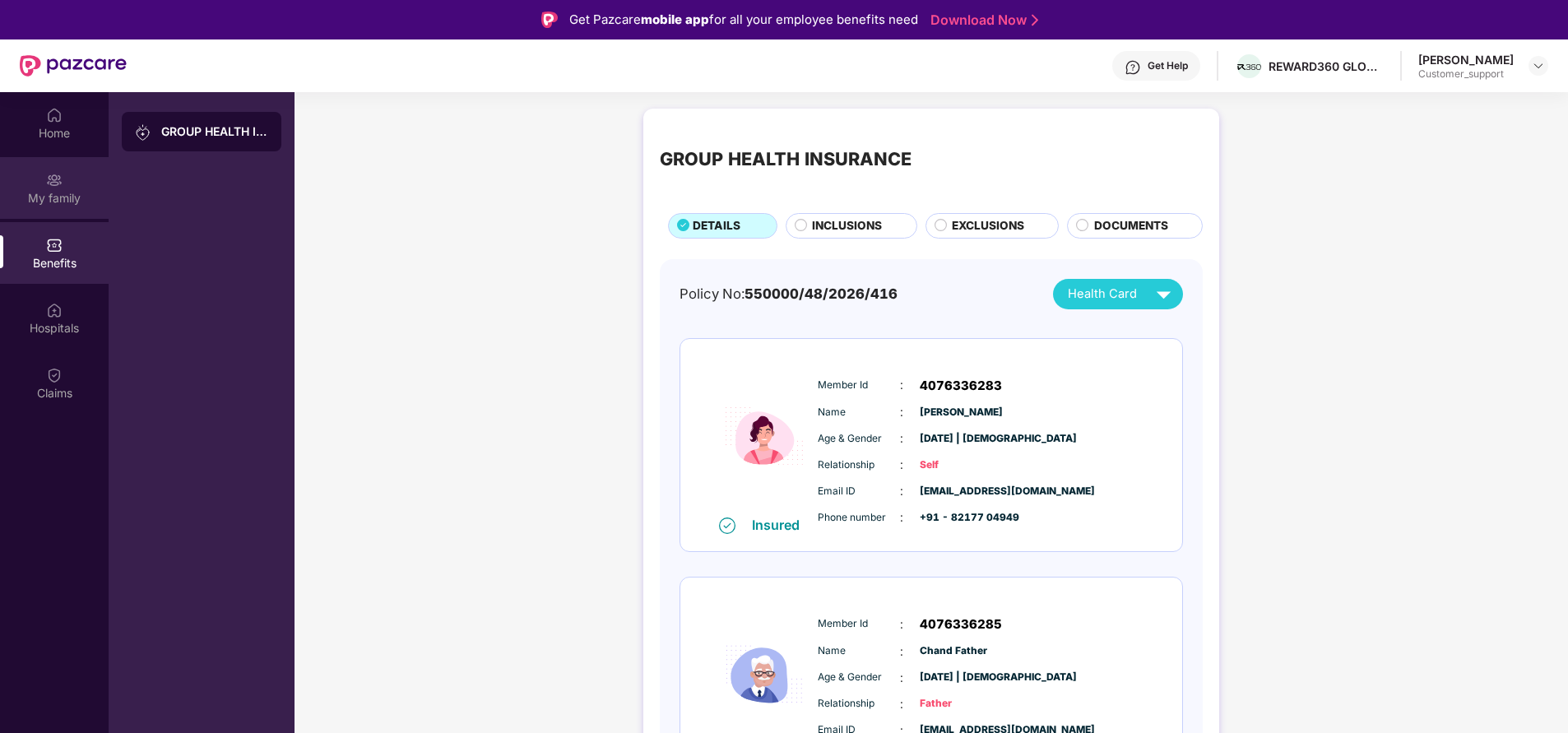
click at [46, 207] on div "My family" at bounding box center [54, 188] width 108 height 62
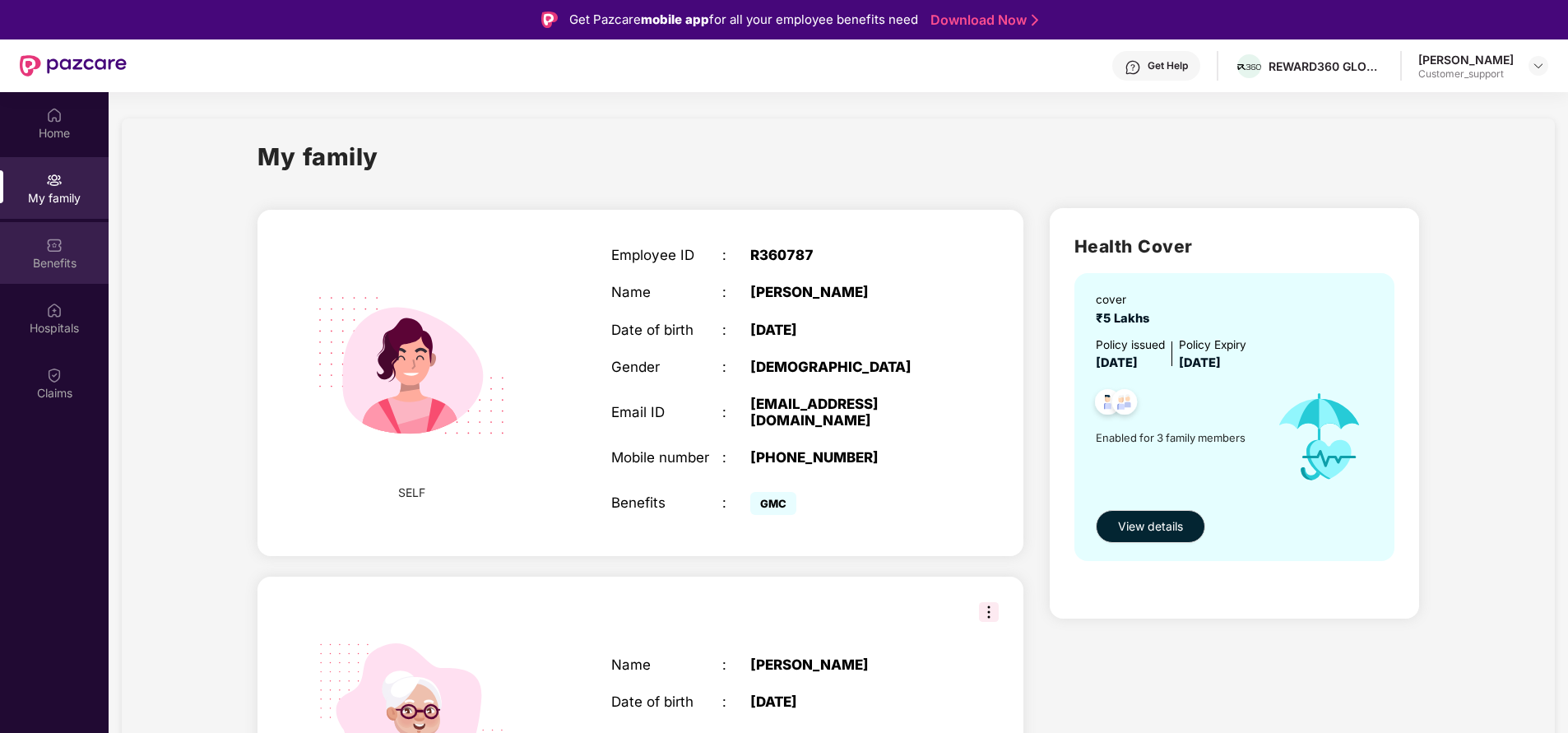
click at [73, 245] on div "Benefits" at bounding box center [54, 252] width 108 height 62
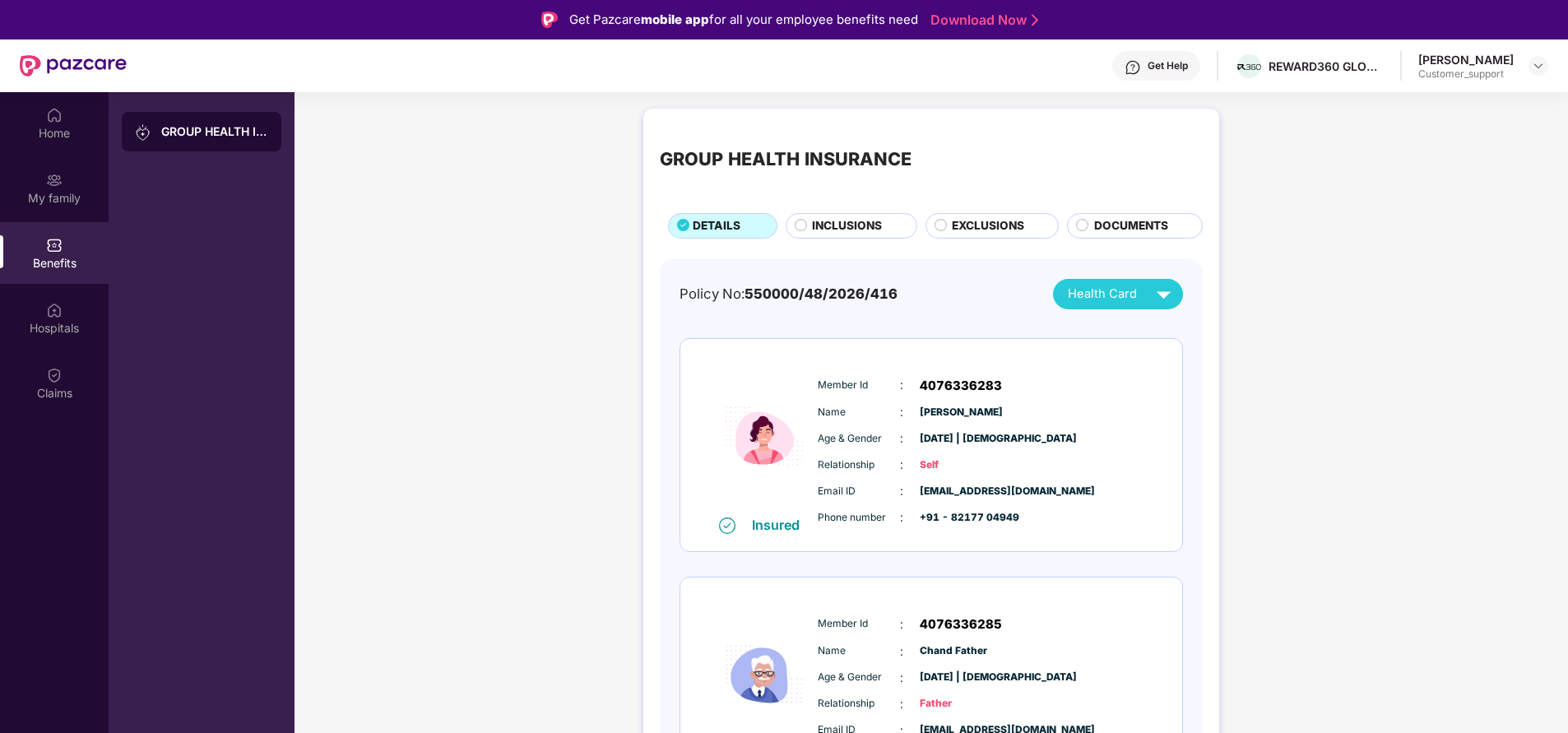
click at [838, 227] on span "INCLUSIONS" at bounding box center [847, 226] width 70 height 17
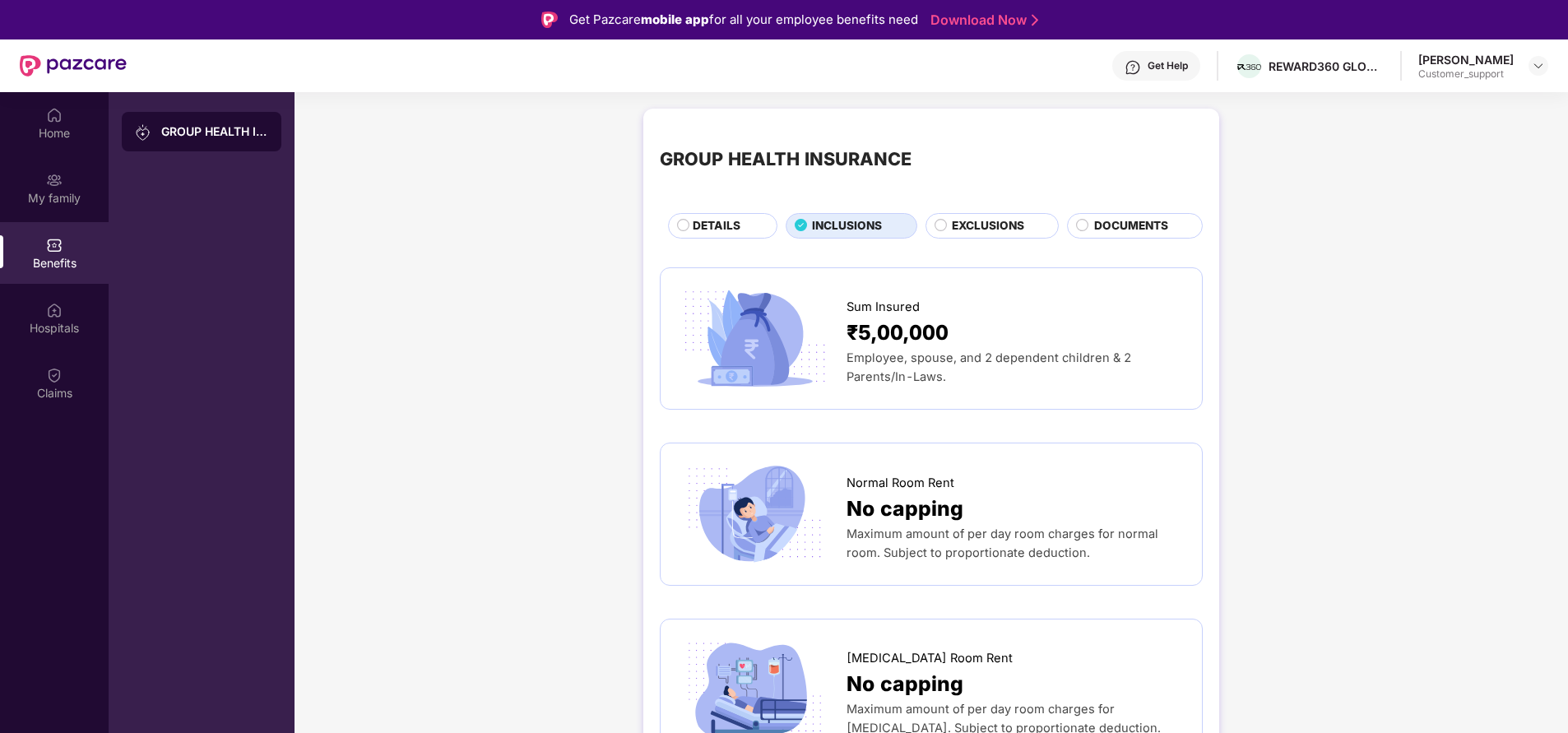
click at [743, 229] on div "DETAILS" at bounding box center [727, 227] width 83 height 20
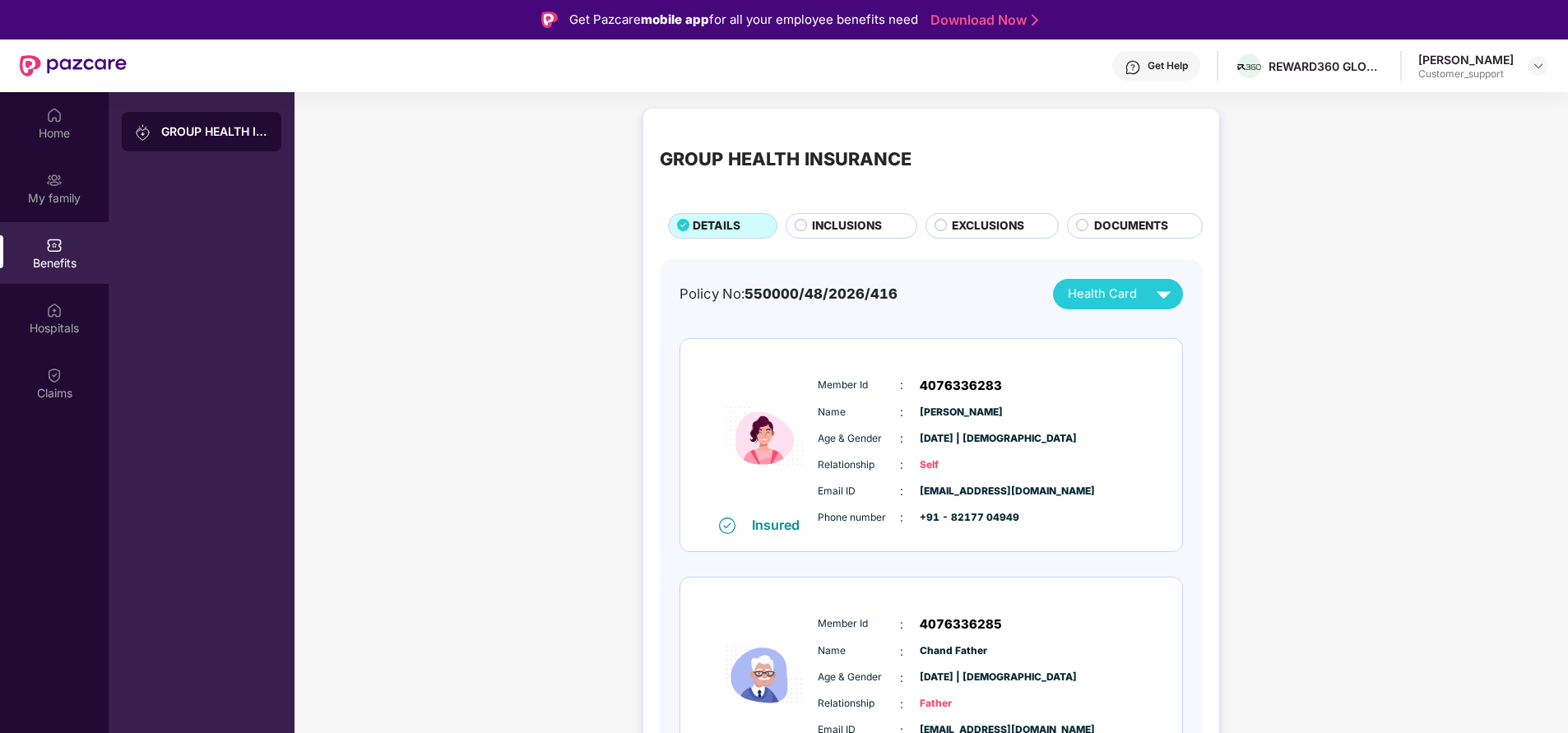
click at [866, 227] on span "INCLUSIONS" at bounding box center [847, 226] width 70 height 17
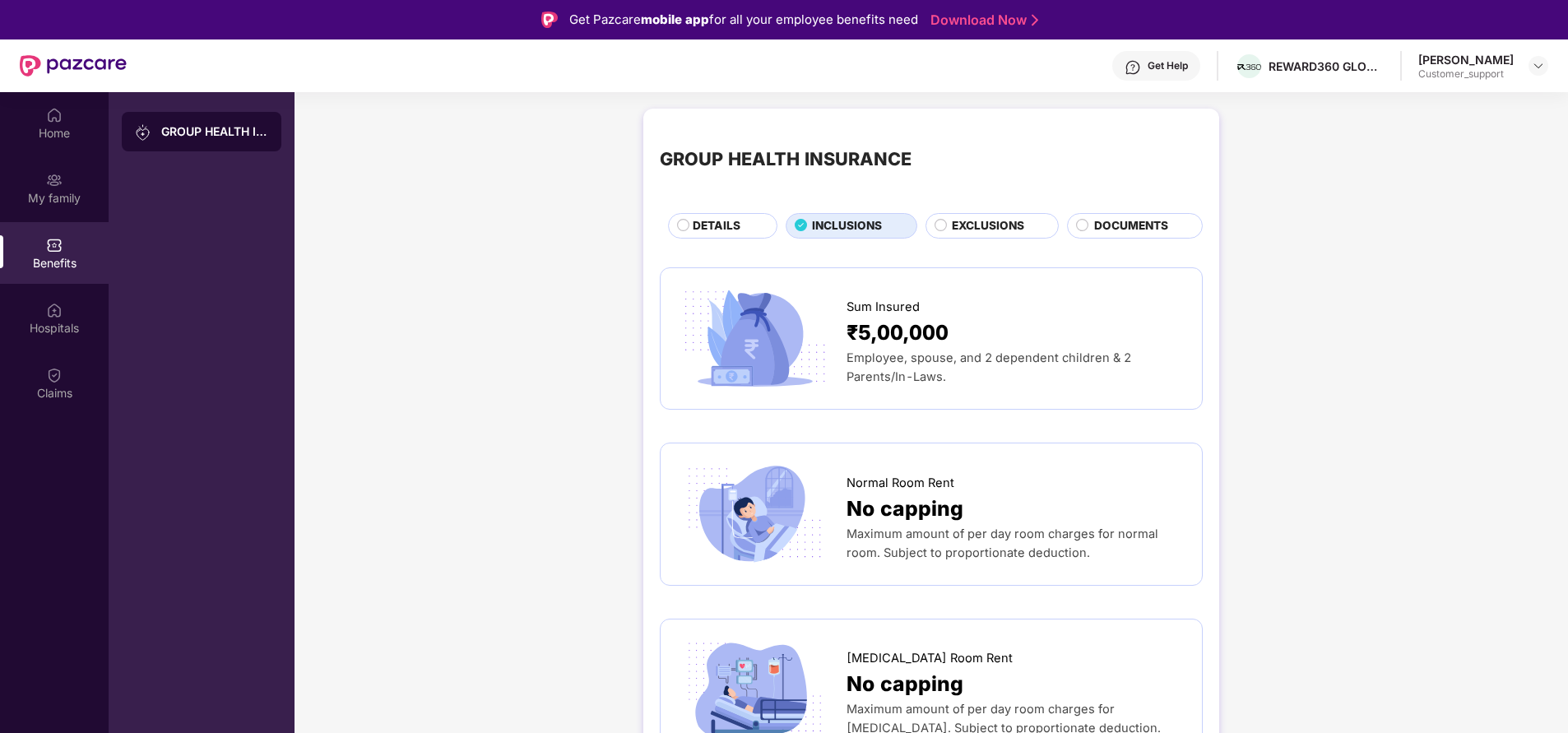
click at [976, 220] on span "EXCLUSIONS" at bounding box center [987, 226] width 72 height 17
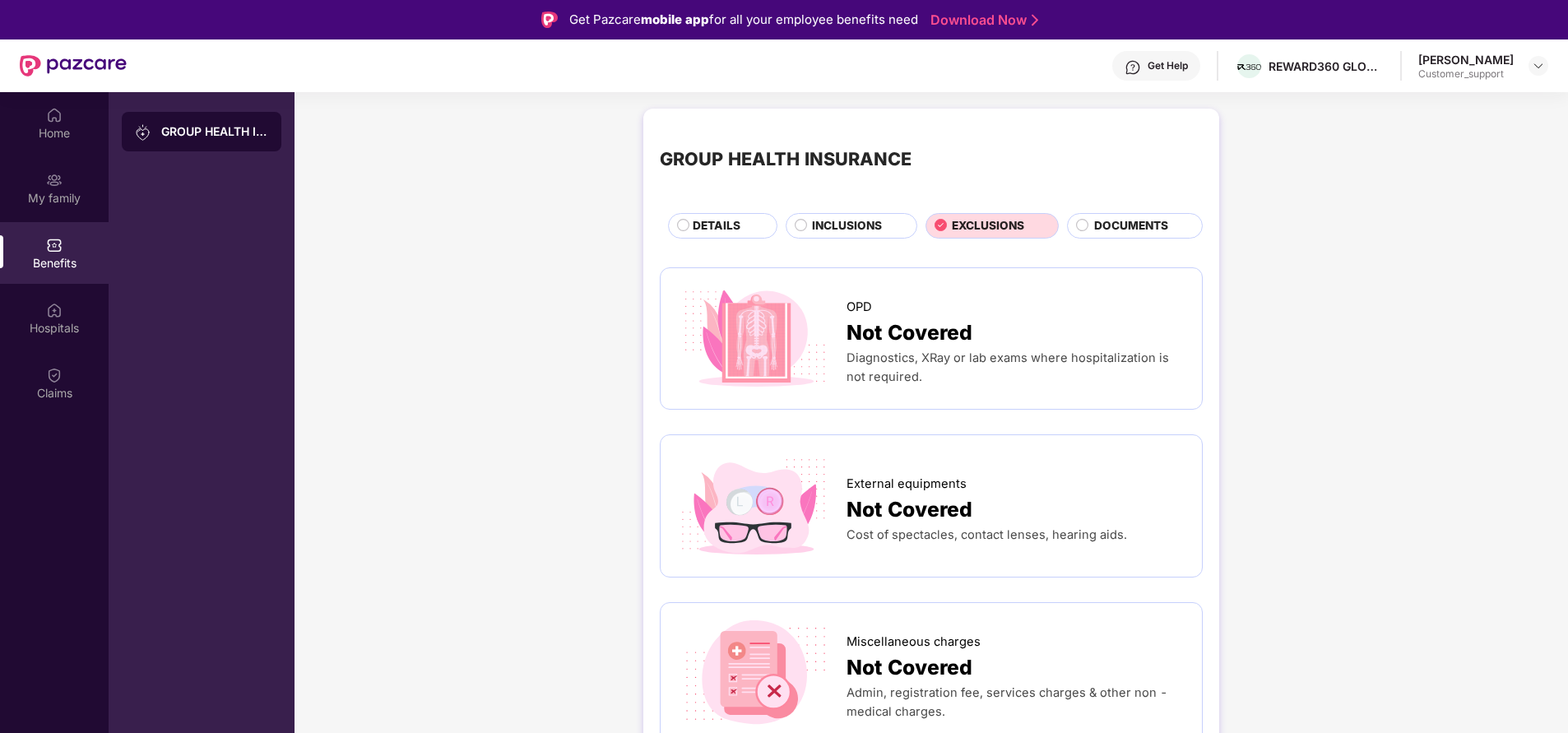
click at [835, 237] on div "INCLUSIONS" at bounding box center [855, 227] width 103 height 20
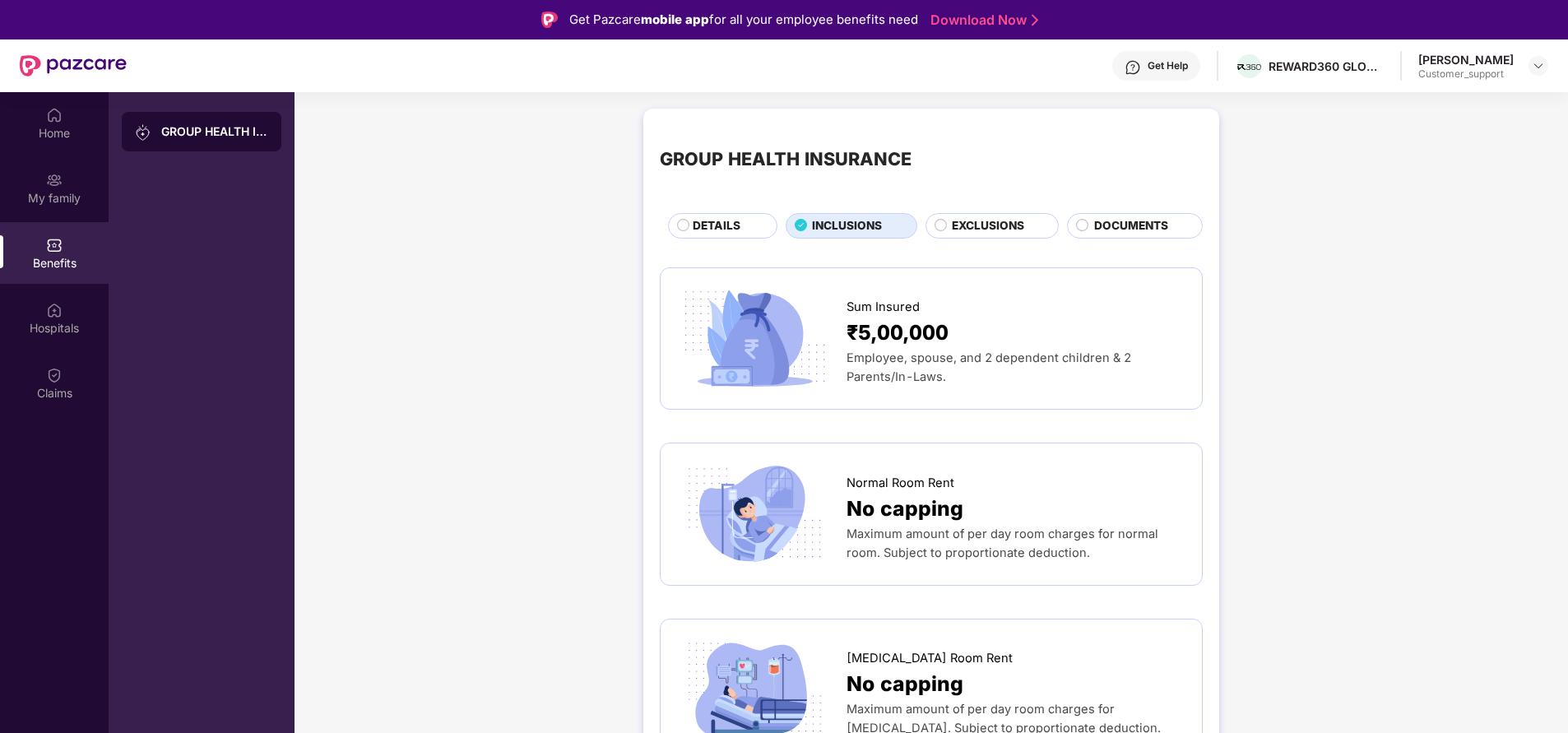
click at [738, 229] on span "DETAILS" at bounding box center [716, 226] width 47 height 17
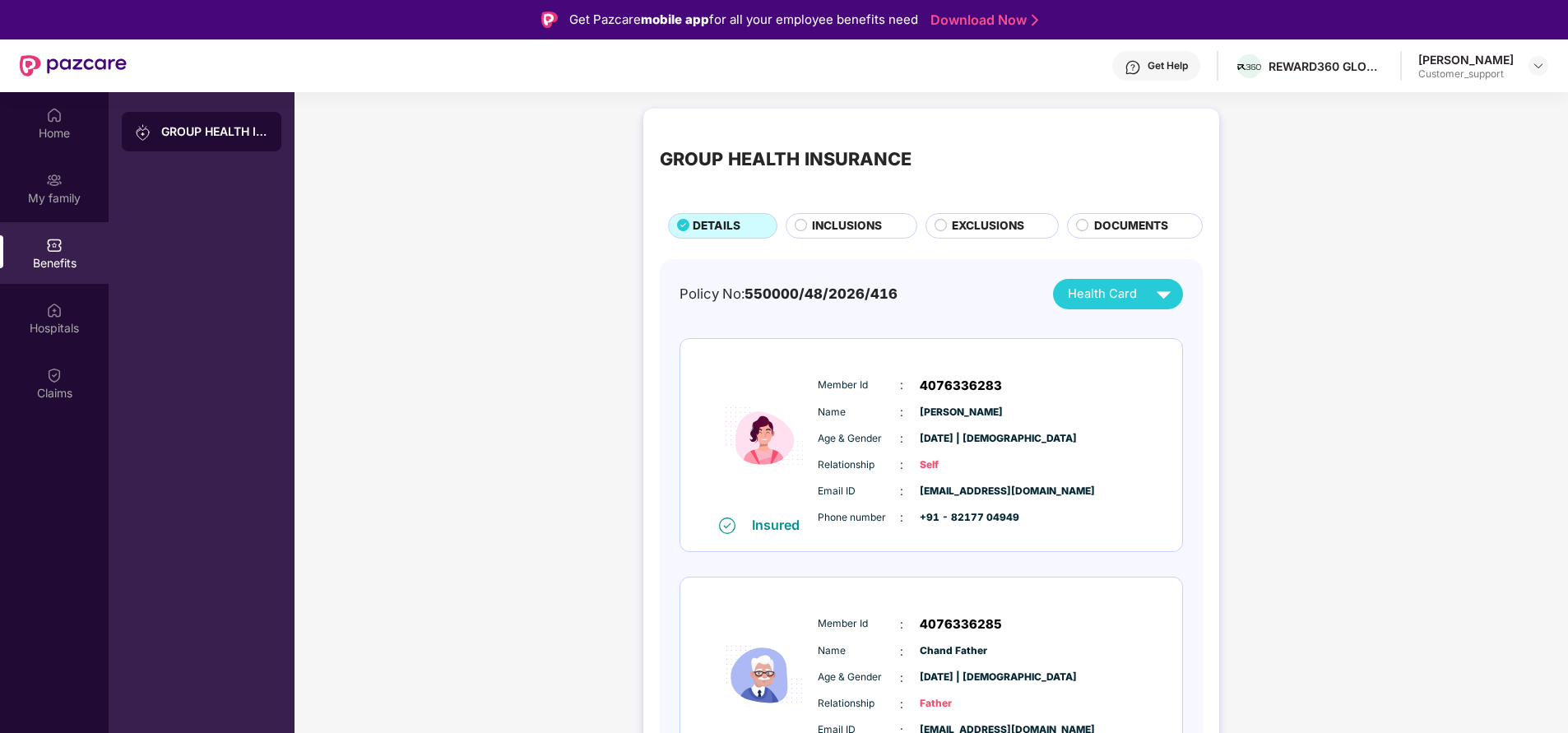
click at [843, 231] on span "INCLUSIONS" at bounding box center [847, 226] width 70 height 17
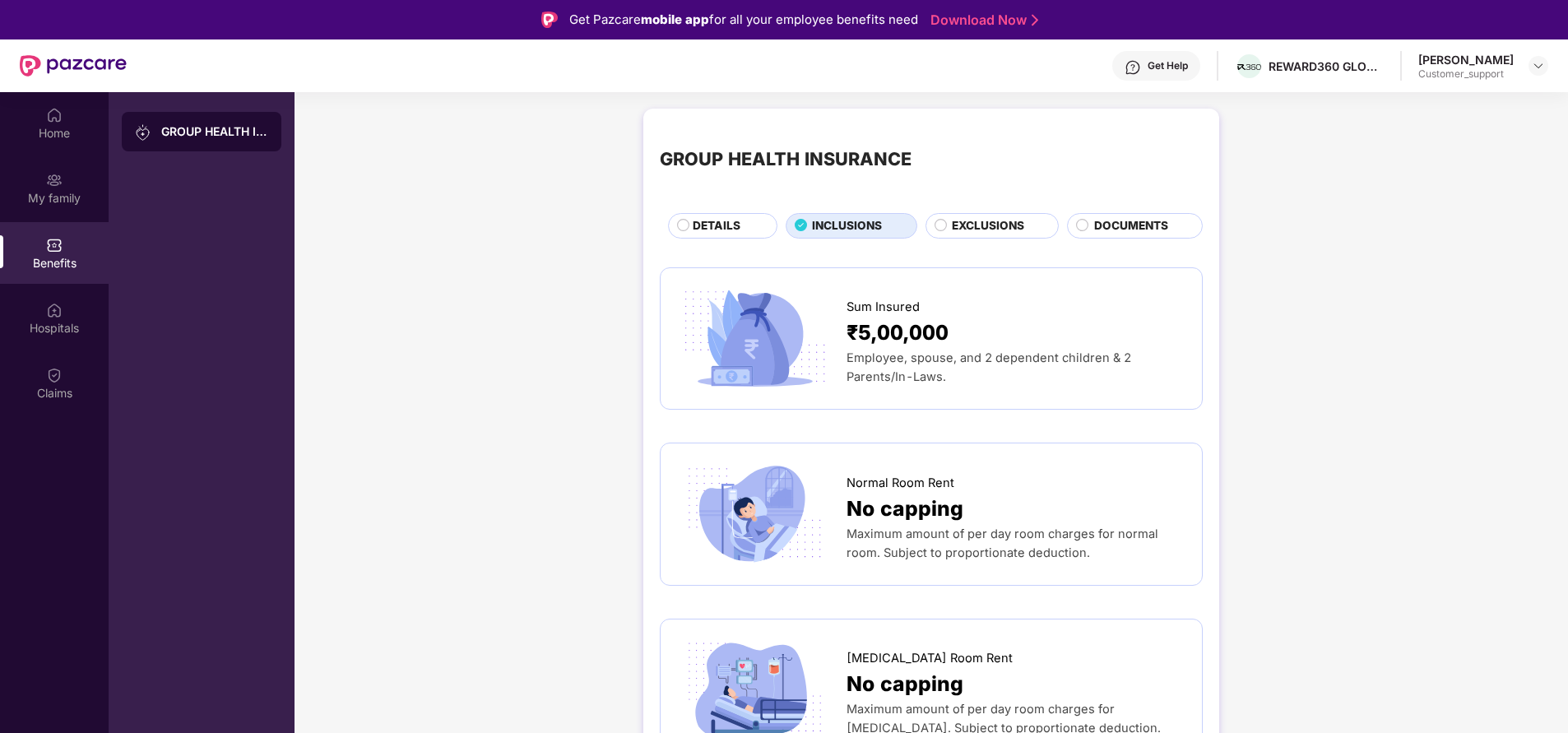
click at [721, 219] on span "DETAILS" at bounding box center [716, 226] width 47 height 17
